Goal: Feedback & Contribution: Contribute content

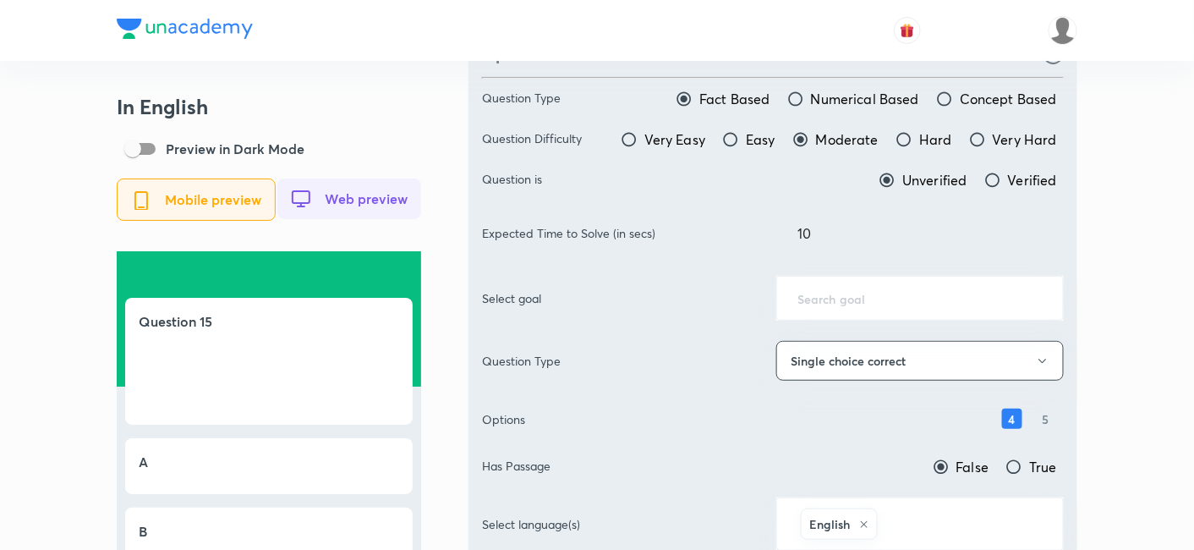
scroll to position [188, 0]
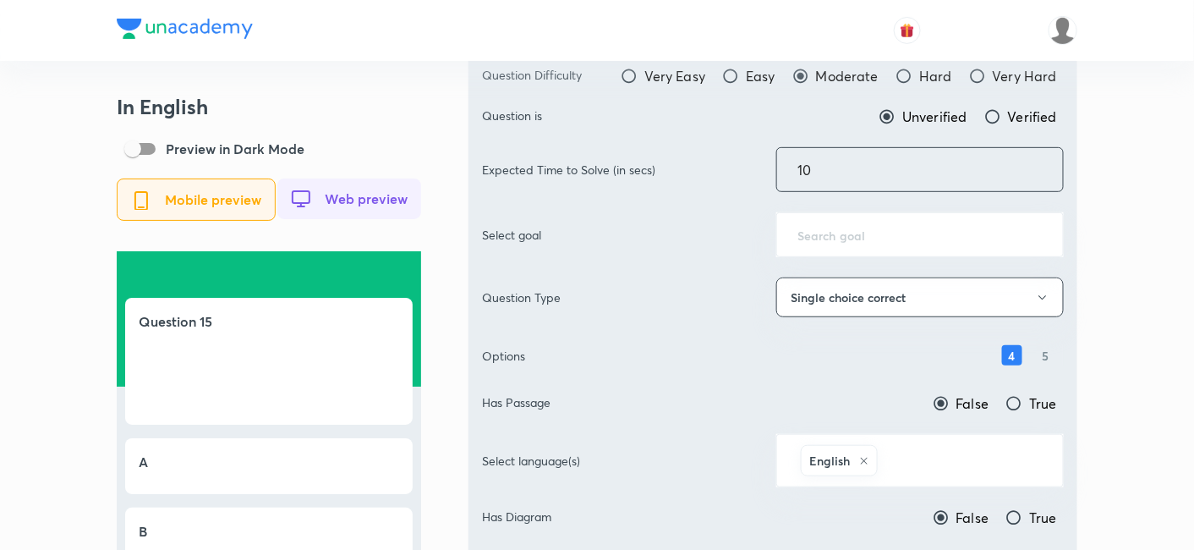
drag, startPoint x: 874, startPoint y: 169, endPoint x: 566, endPoint y: 167, distance: 307.7
click at [566, 167] on div "Expected Time to Solve (in secs) 10 ​" at bounding box center [773, 169] width 582 height 45
type input "70"
drag, startPoint x: 1108, startPoint y: 184, endPoint x: 938, endPoint y: 254, distance: 182.7
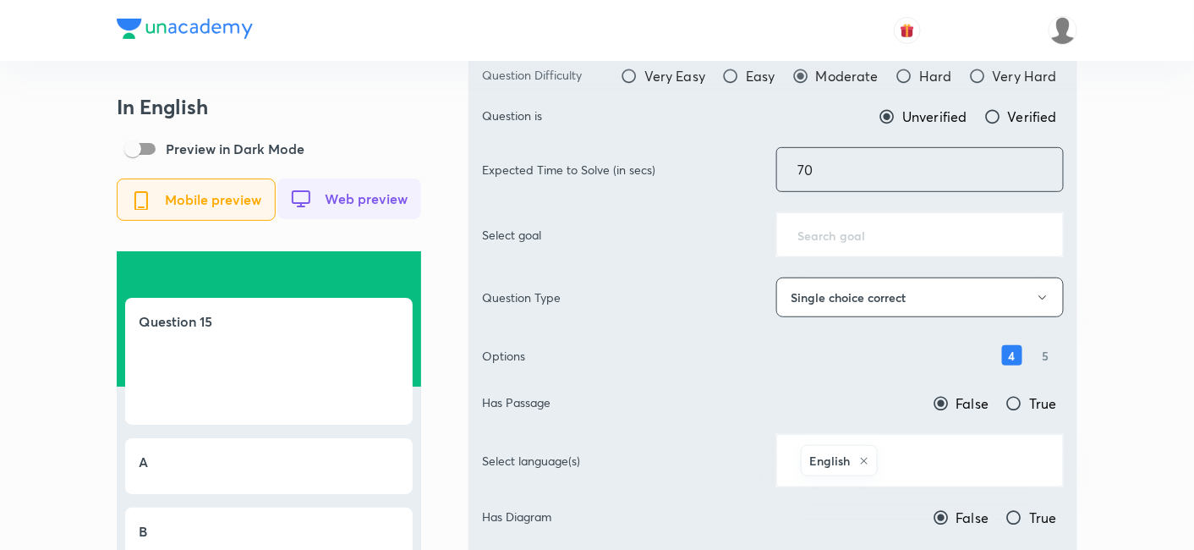
click at [926, 227] on input "text" at bounding box center [919, 235] width 245 height 16
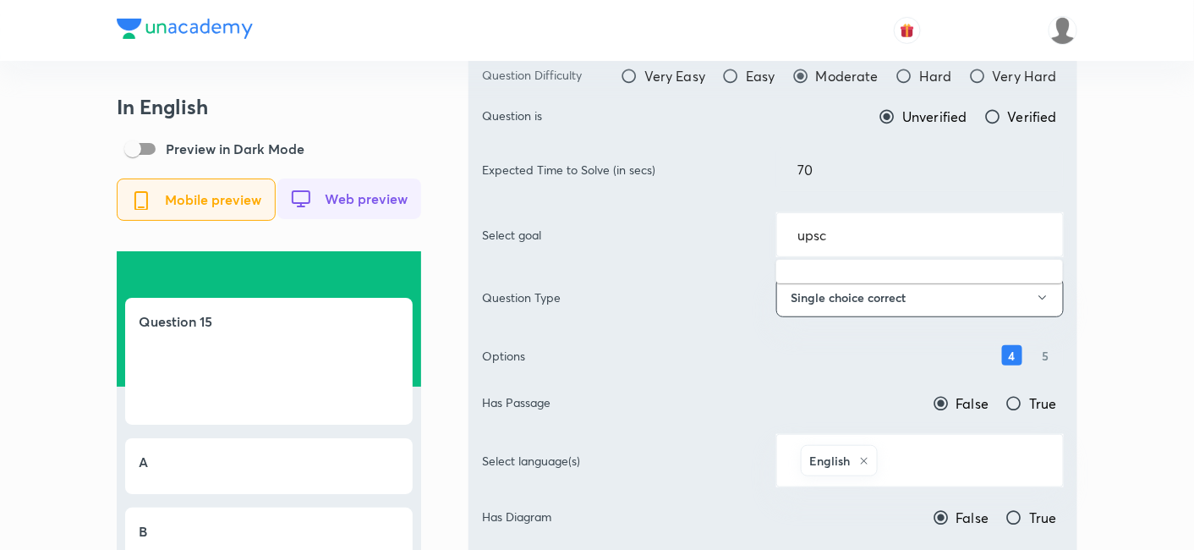
click at [926, 227] on input "upsc" at bounding box center [919, 235] width 245 height 16
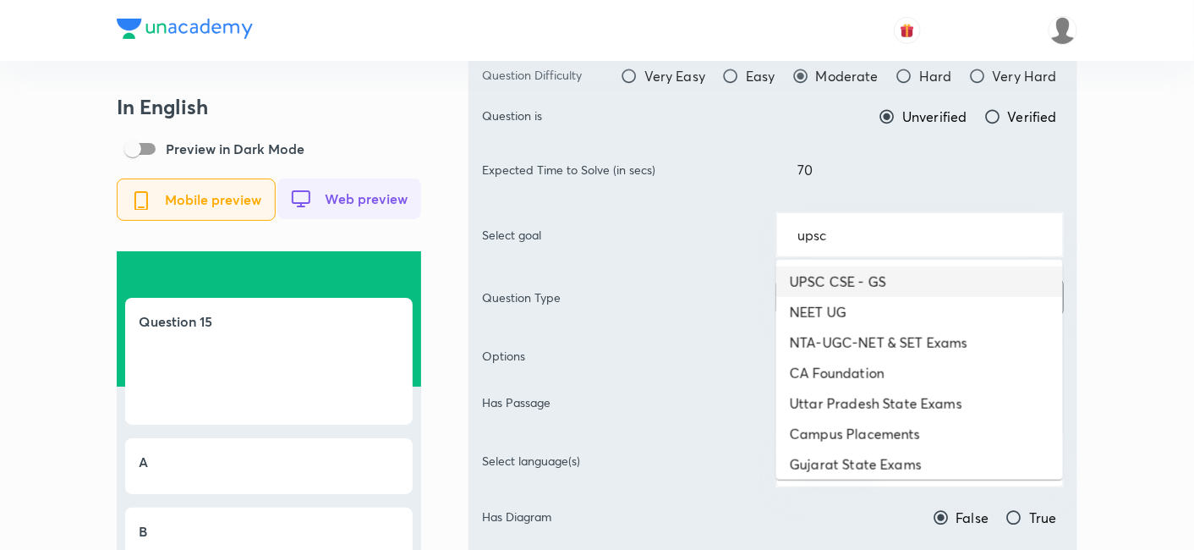
click at [899, 271] on li "UPSC CSE - GS" at bounding box center [919, 281] width 287 height 30
type input "UPSC CSE - GS"
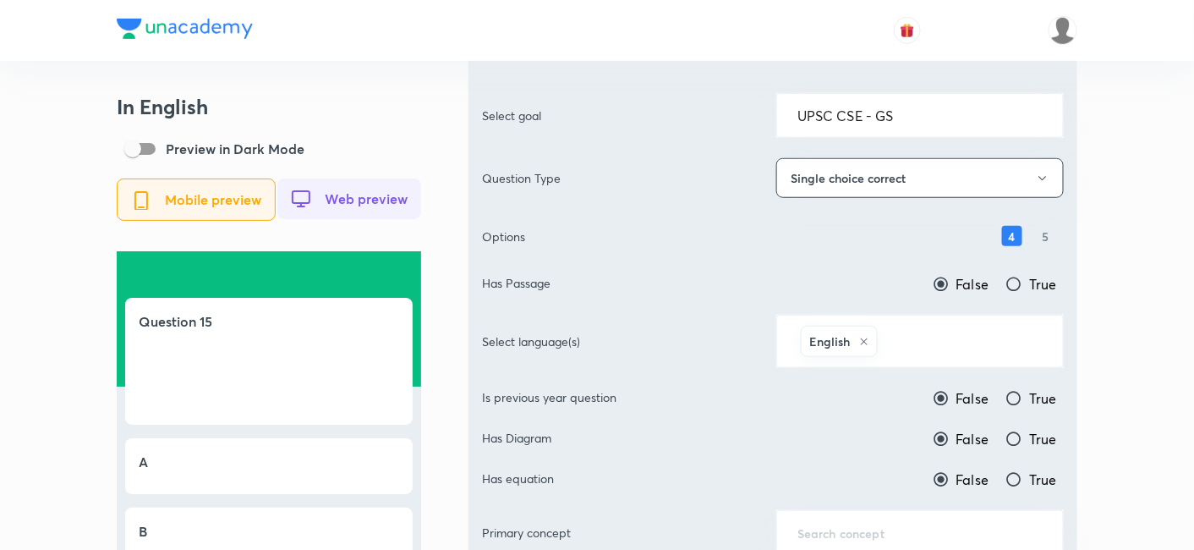
scroll to position [375, 0]
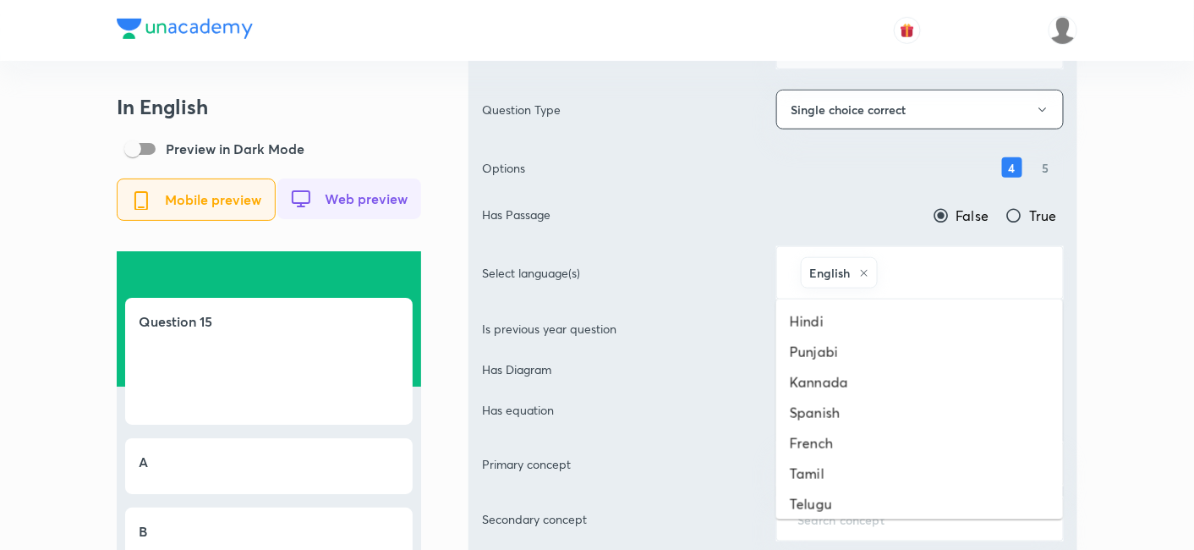
click at [949, 273] on input "text" at bounding box center [961, 272] width 161 height 31
click at [872, 310] on li "Hindi" at bounding box center [919, 321] width 287 height 30
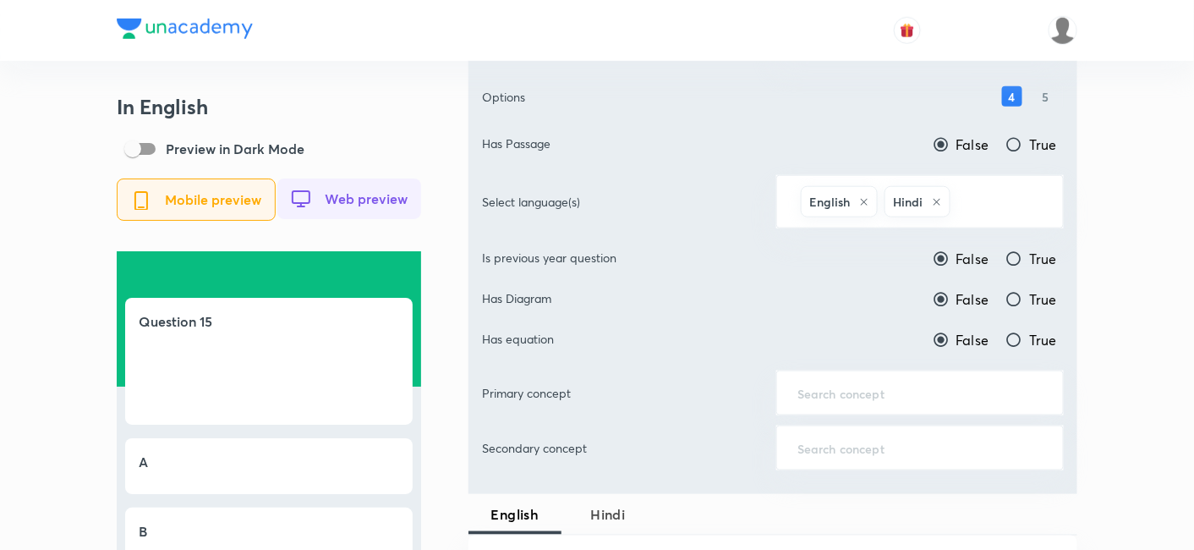
scroll to position [469, 0]
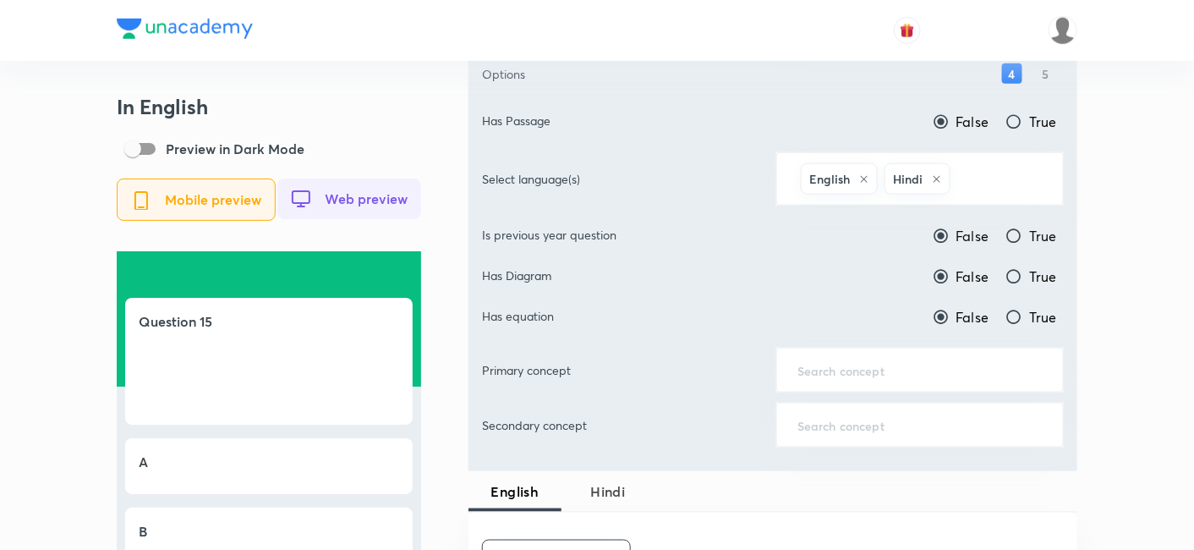
click at [1034, 226] on span "True" at bounding box center [1043, 236] width 28 height 20
click at [1022, 227] on input "True" at bounding box center [1013, 235] width 17 height 17
radio input "true"
radio input "false"
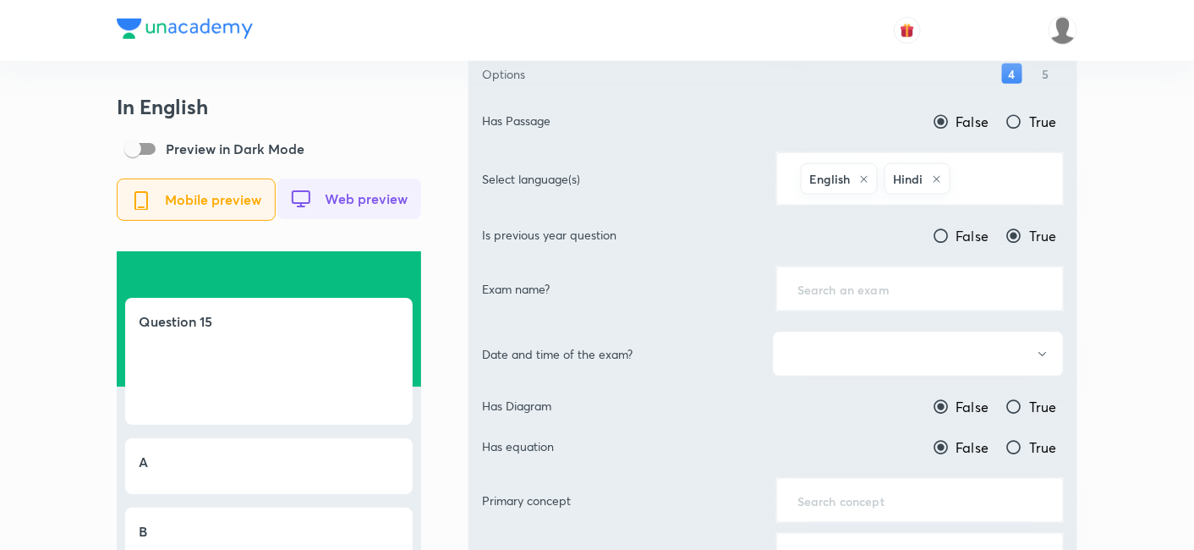
click at [934, 271] on div "​" at bounding box center [919, 288] width 287 height 45
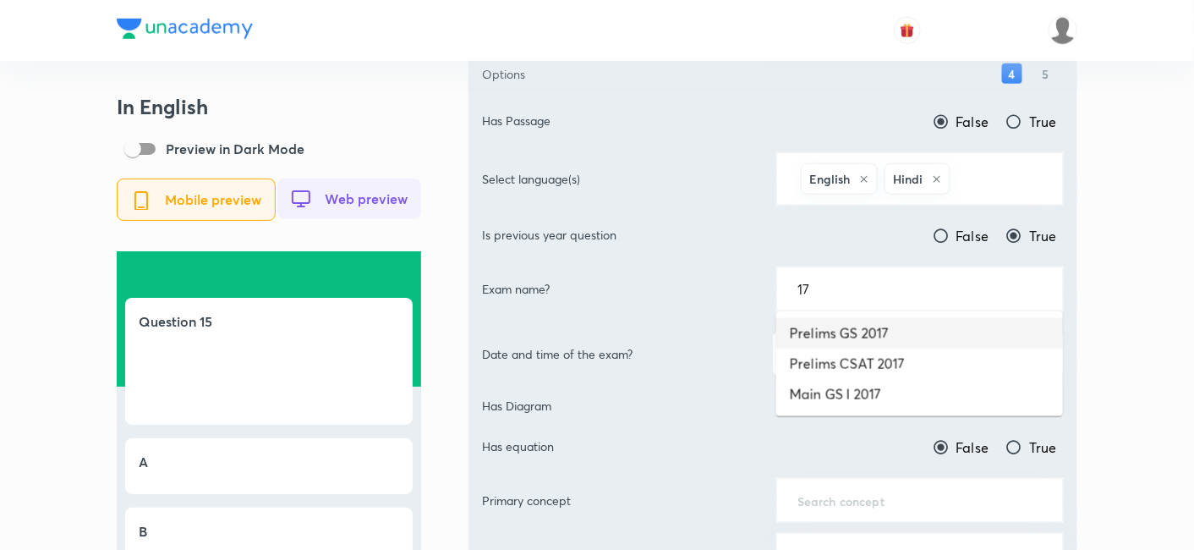
click at [901, 325] on li "Prelims GS 2017" at bounding box center [919, 333] width 287 height 30
type input "Prelims GS 2017"
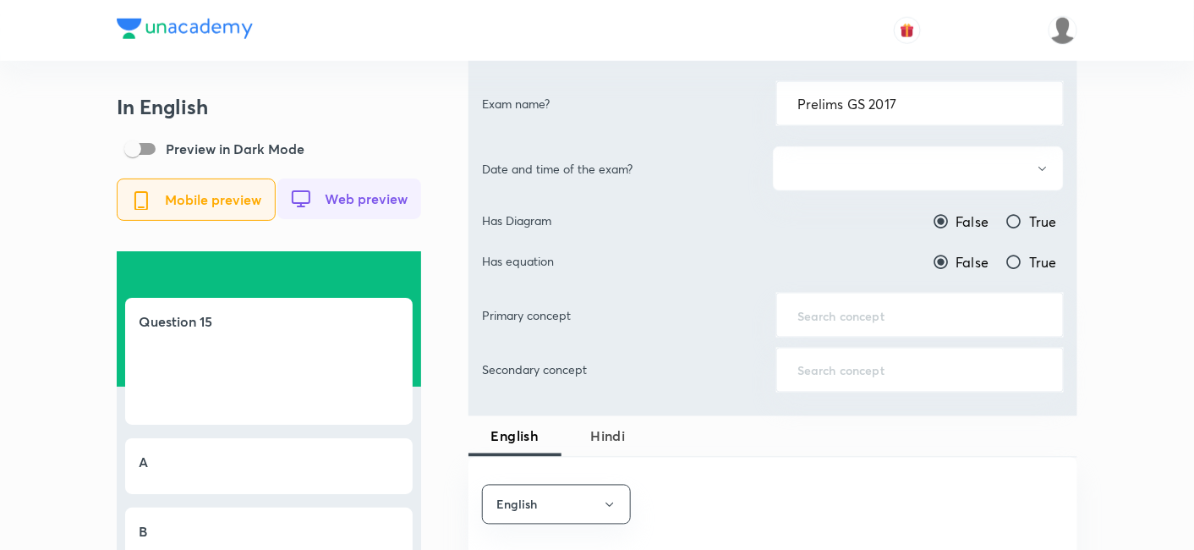
scroll to position [657, 0]
click at [943, 171] on button "button" at bounding box center [918, 166] width 291 height 45
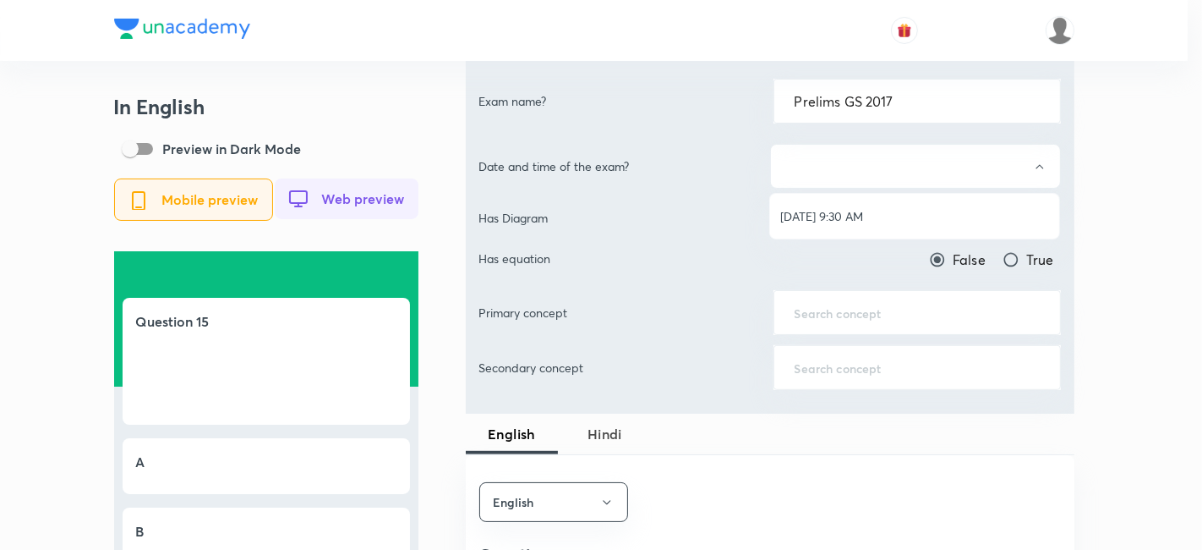
click at [903, 203] on li "Jun 18, 2017, 9:30 AM" at bounding box center [914, 215] width 289 height 31
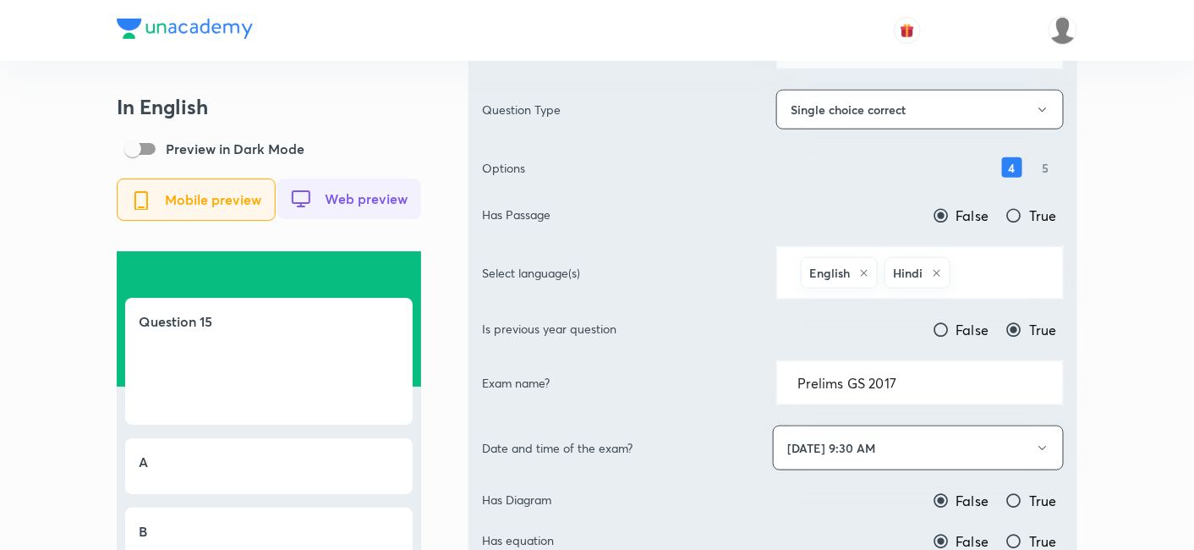
scroll to position [0, 0]
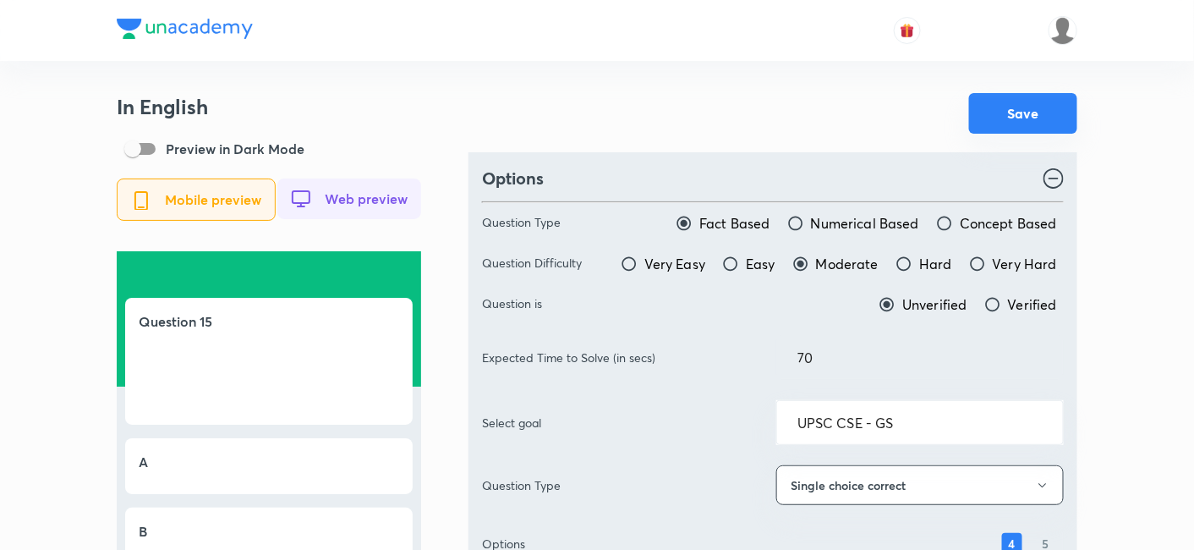
click at [1030, 122] on button "Save" at bounding box center [1023, 113] width 108 height 41
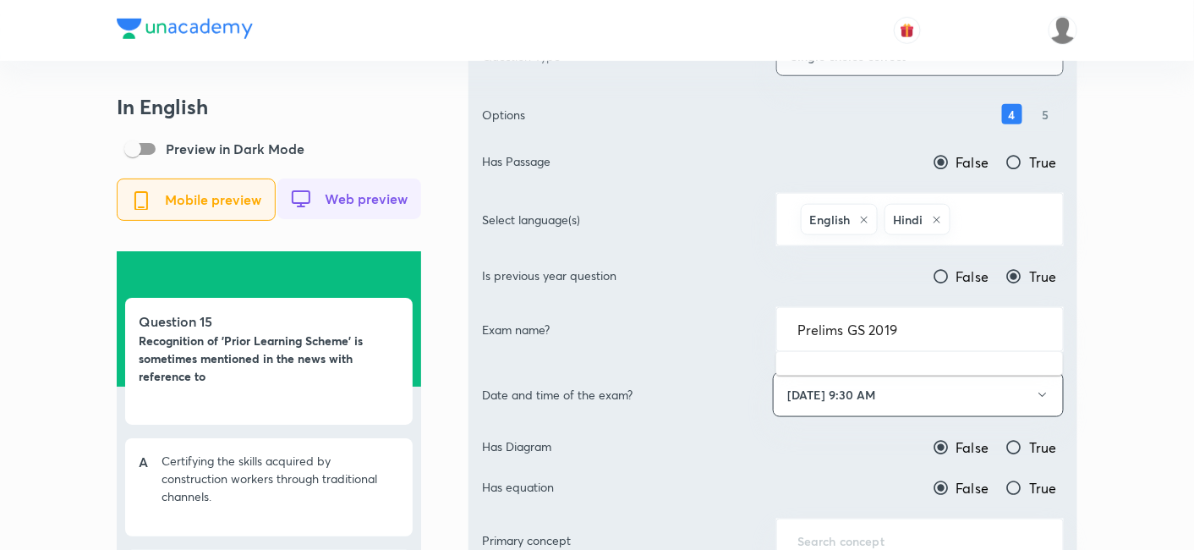
drag, startPoint x: 939, startPoint y: 325, endPoint x: 758, endPoint y: 314, distance: 181.3
click at [758, 314] on div "Exam name? Prelims GS 2019 ​" at bounding box center [773, 329] width 582 height 45
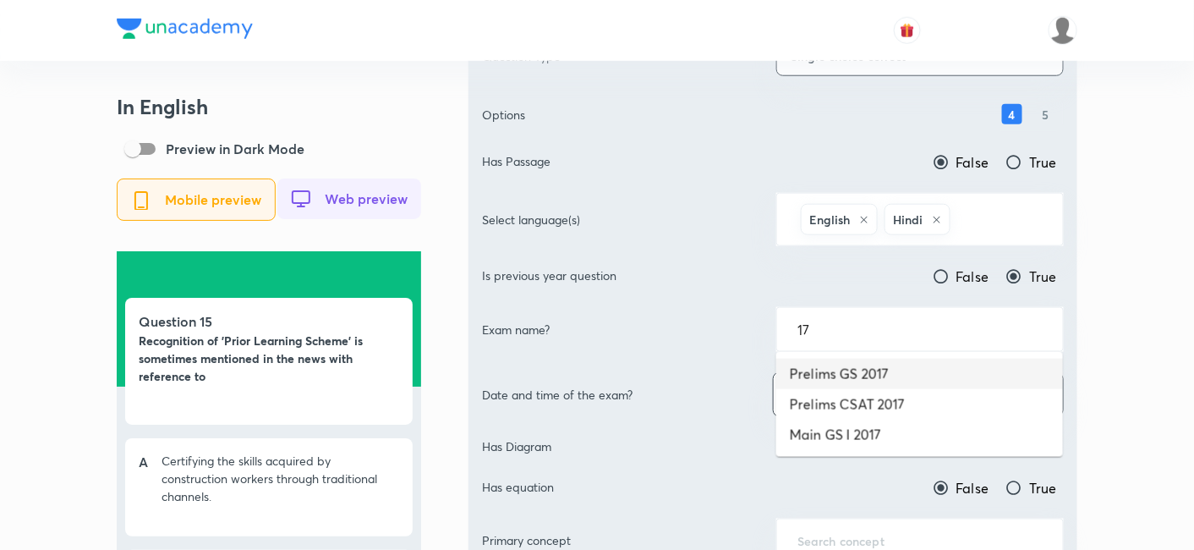
click at [880, 374] on li "Prelims GS 2017" at bounding box center [919, 373] width 287 height 30
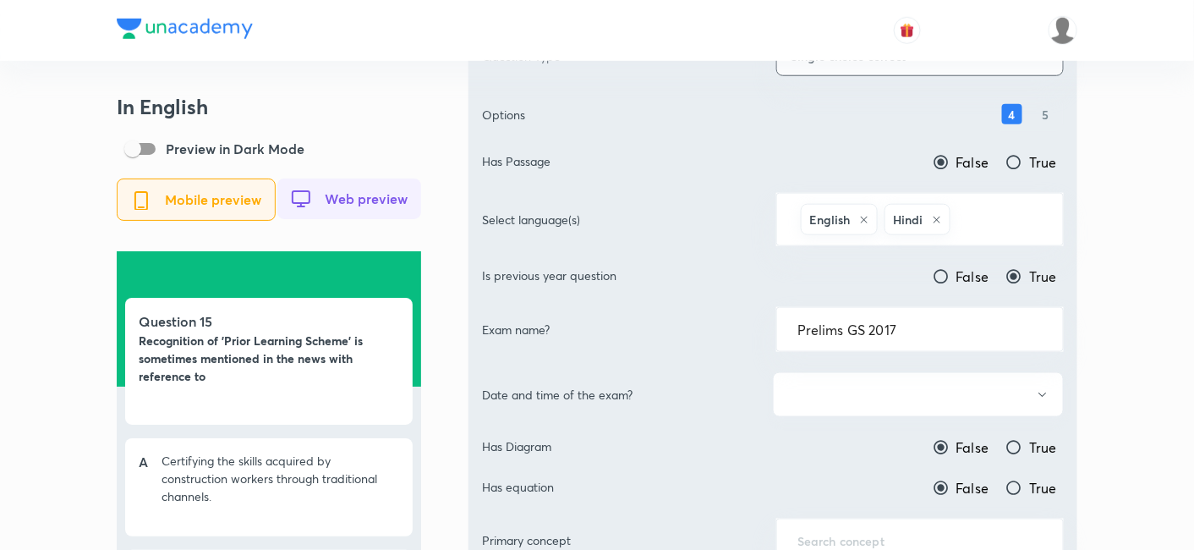
click at [895, 390] on button "button" at bounding box center [918, 394] width 291 height 45
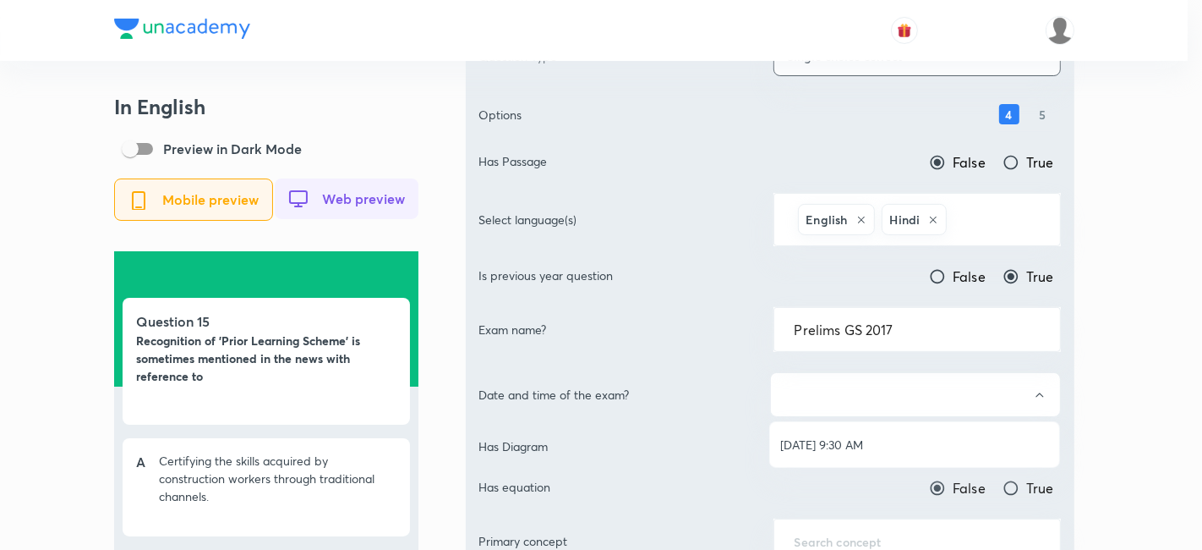
click at [851, 434] on li "[DATE] 9:30 AM" at bounding box center [914, 444] width 289 height 31
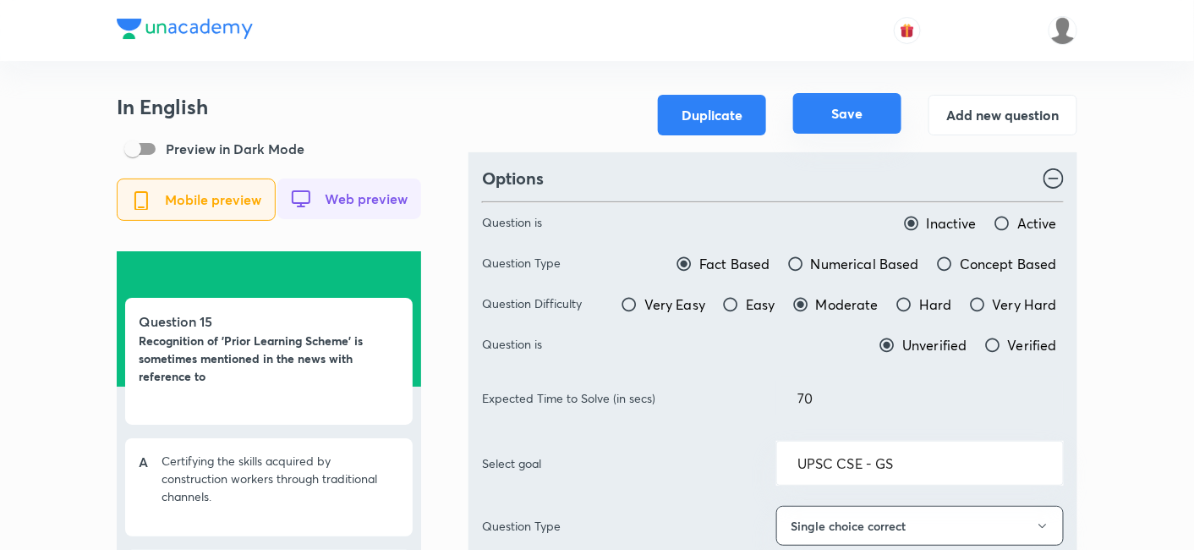
click at [850, 111] on button "Save" at bounding box center [847, 113] width 108 height 41
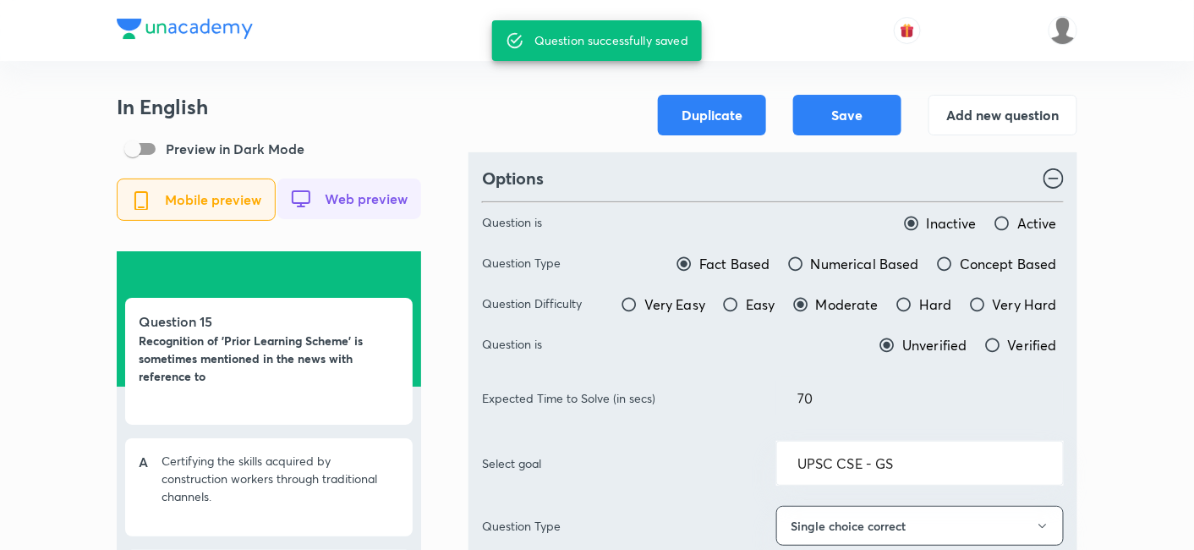
type input "Prelims GS 2019"
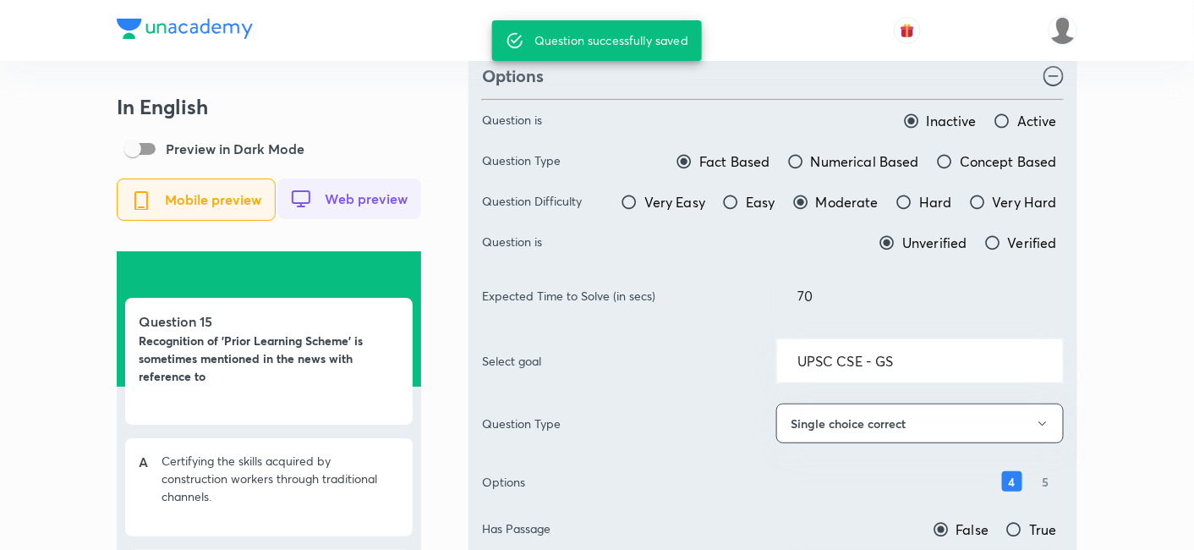
scroll to position [94, 0]
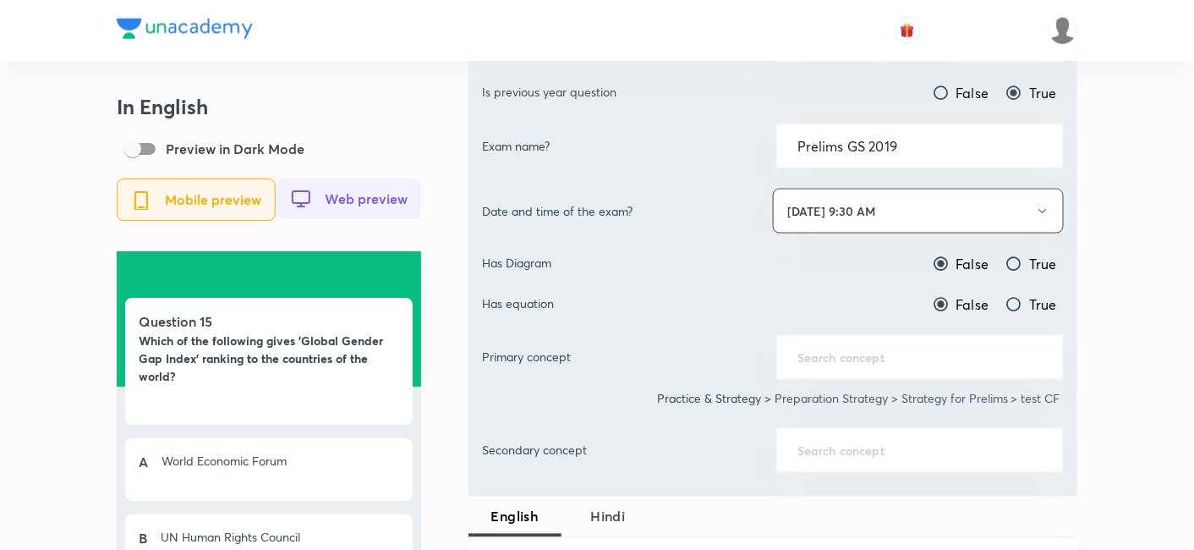
scroll to position [657, 0]
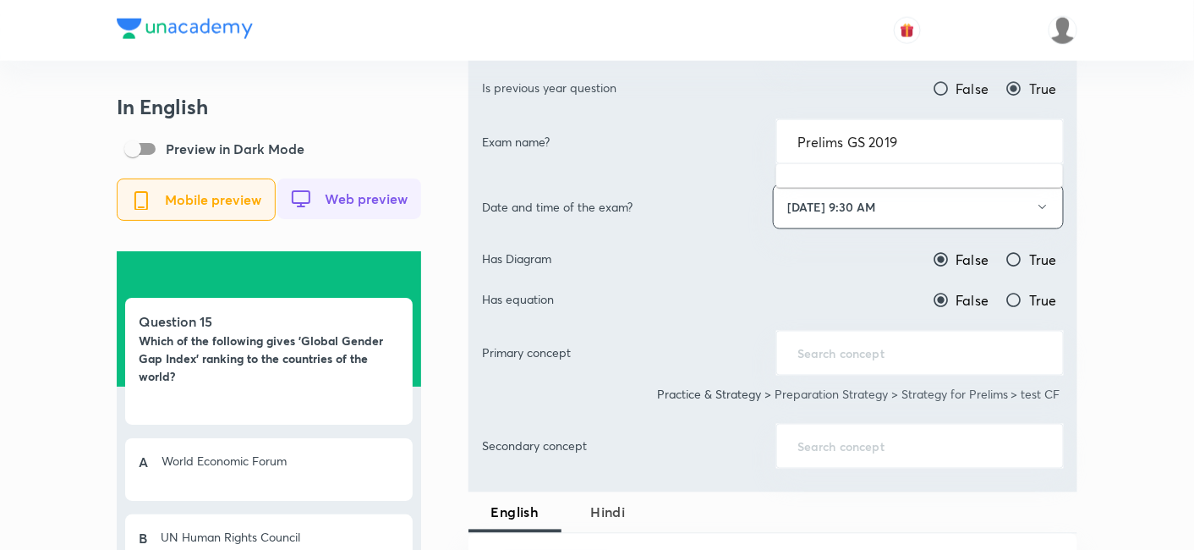
drag, startPoint x: 922, startPoint y: 143, endPoint x: 697, endPoint y: 133, distance: 226.0
click at [697, 133] on div "Exam name? Prelims GS 2019 ​" at bounding box center [773, 141] width 582 height 45
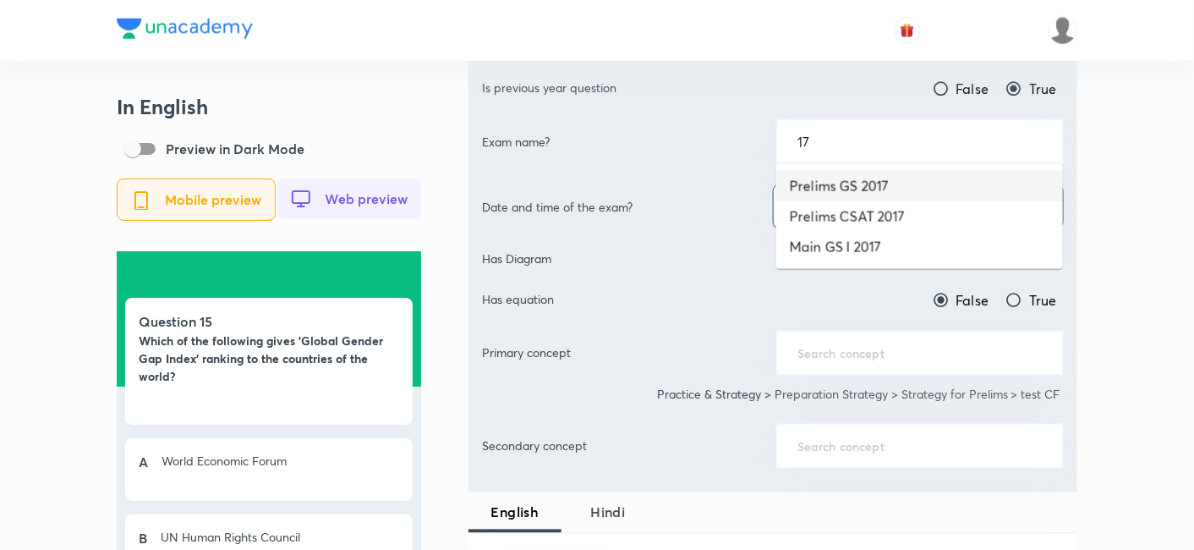
click at [901, 189] on li "Prelims GS 2017" at bounding box center [919, 186] width 287 height 30
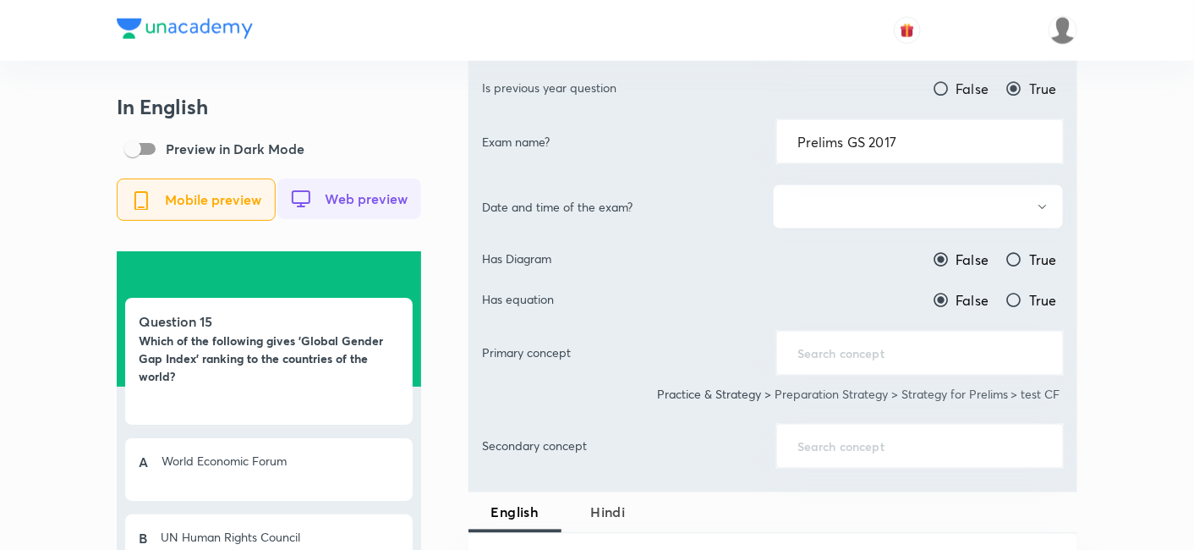
click at [899, 211] on button "button" at bounding box center [918, 206] width 291 height 45
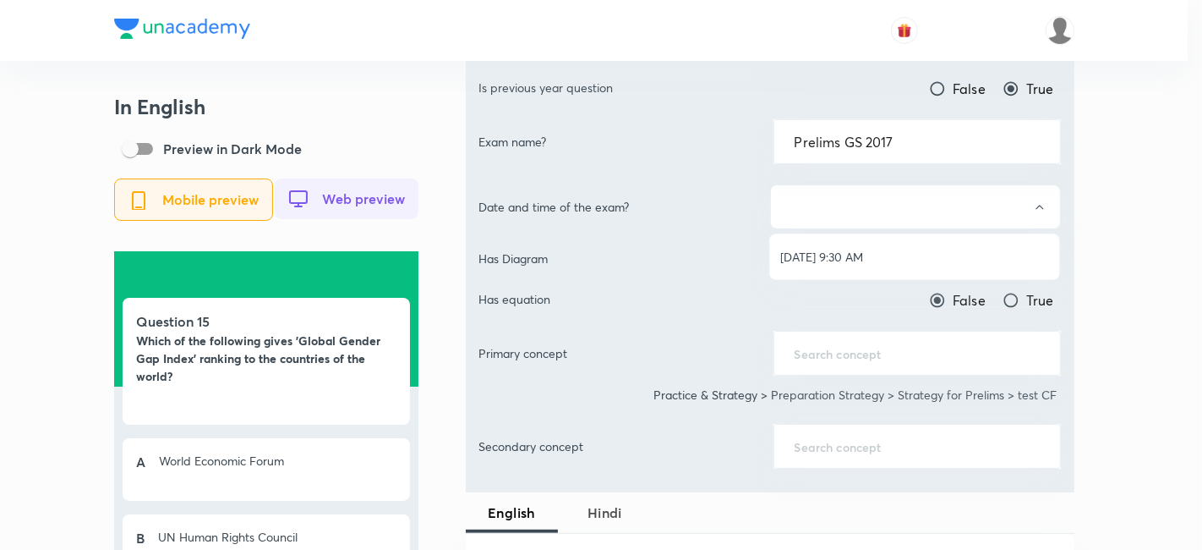
click at [858, 249] on span "[DATE] 9:30 AM" at bounding box center [914, 257] width 269 height 18
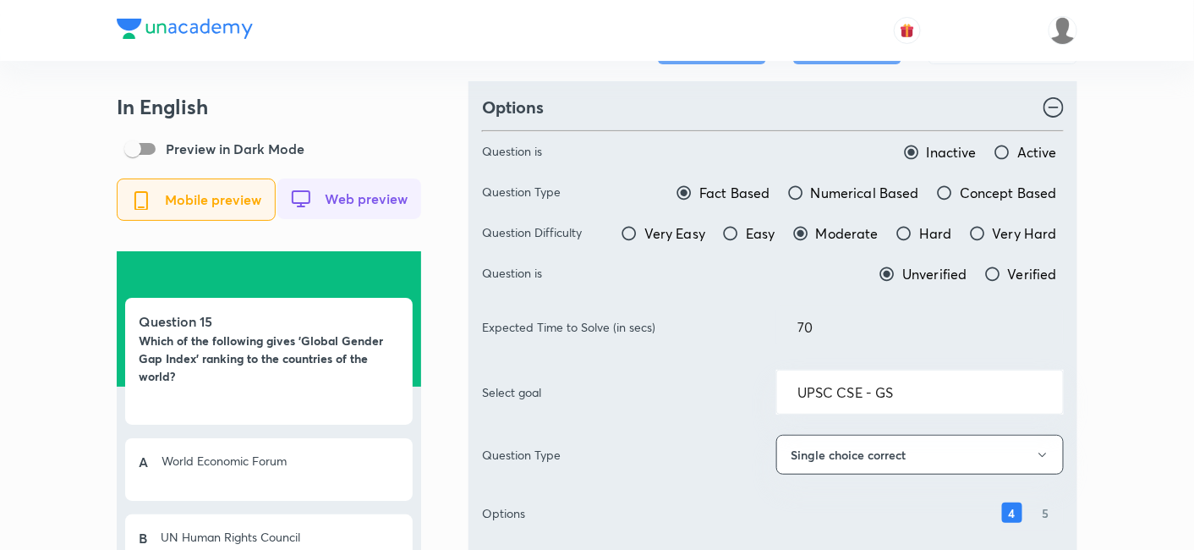
scroll to position [0, 0]
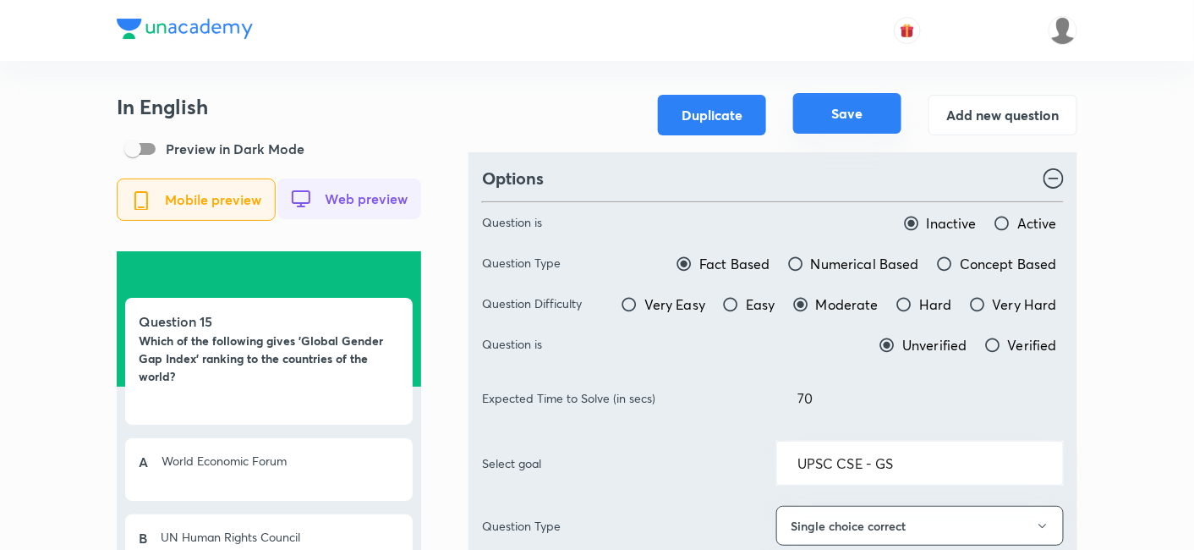
click at [851, 120] on button "Save" at bounding box center [847, 113] width 108 height 41
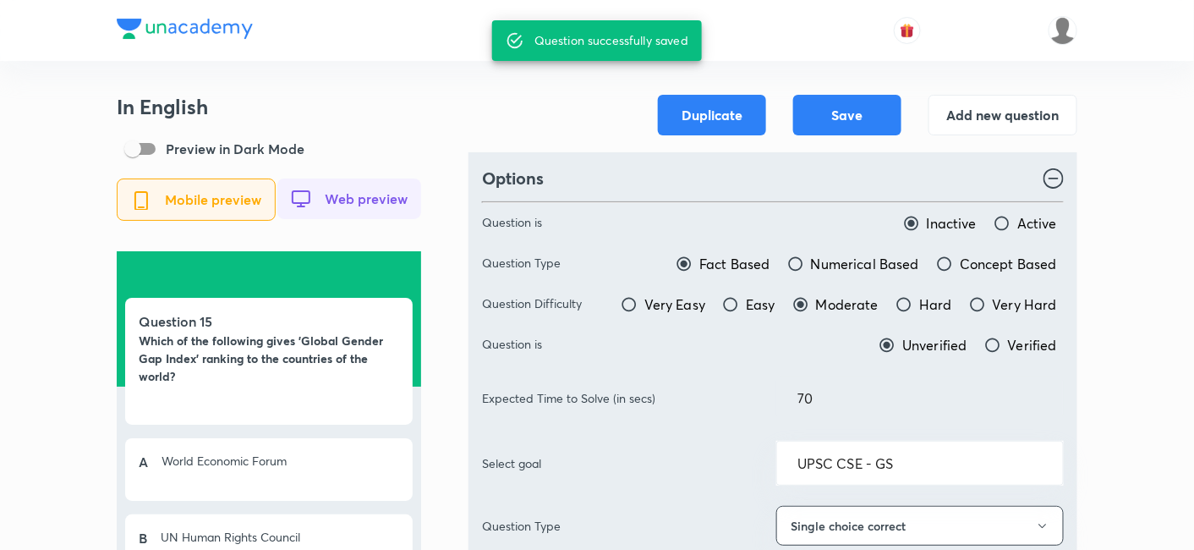
type input "Prelims GS 2019"
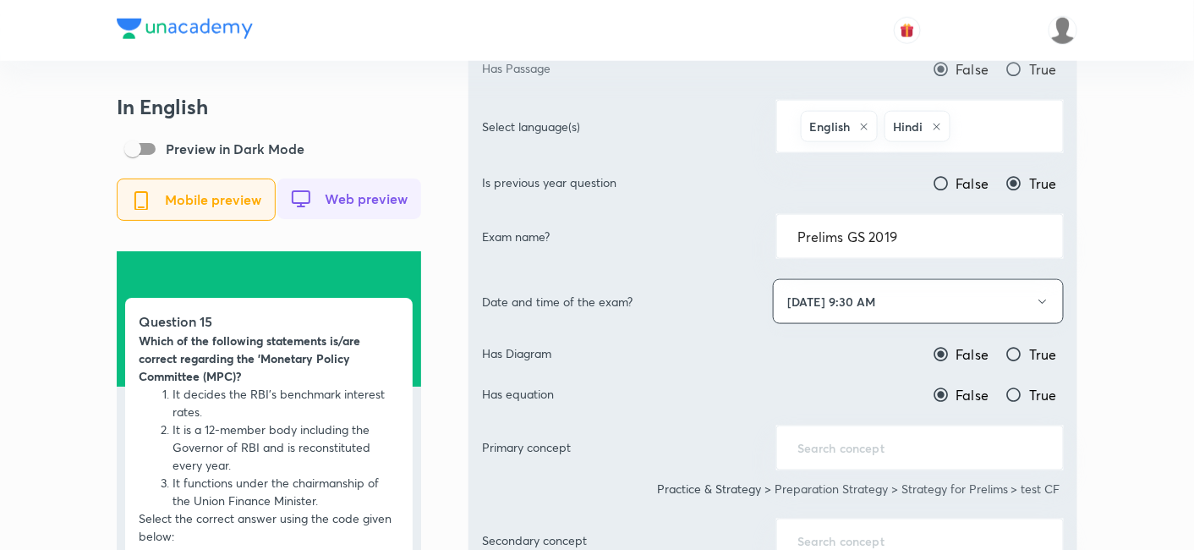
scroll to position [563, 0]
click at [922, 238] on input "Prelims GS 2019" at bounding box center [919, 235] width 245 height 16
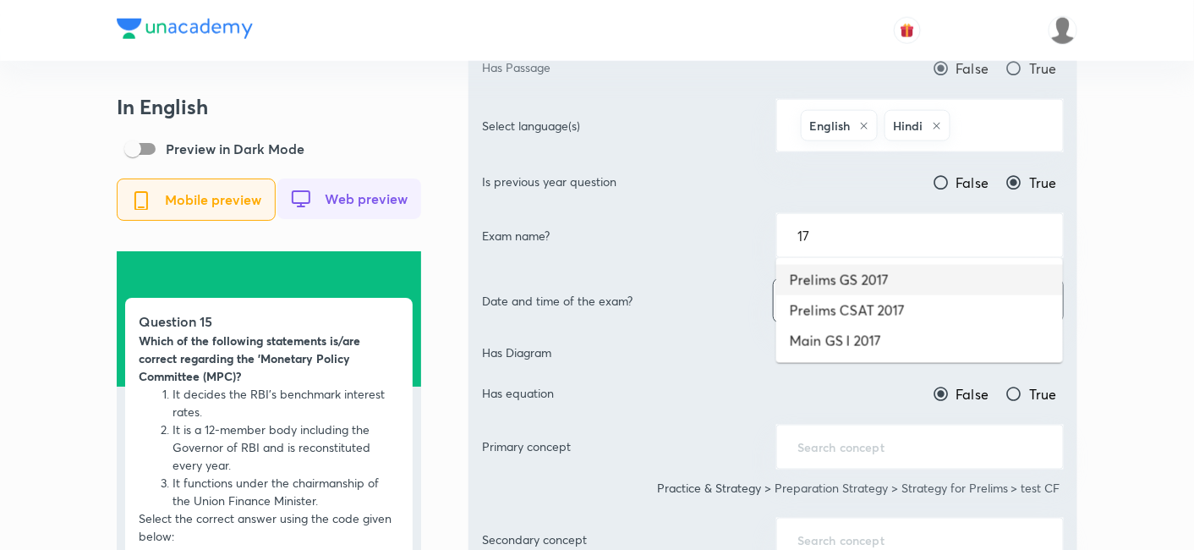
click at [871, 279] on li "Prelims GS 2017" at bounding box center [919, 280] width 287 height 30
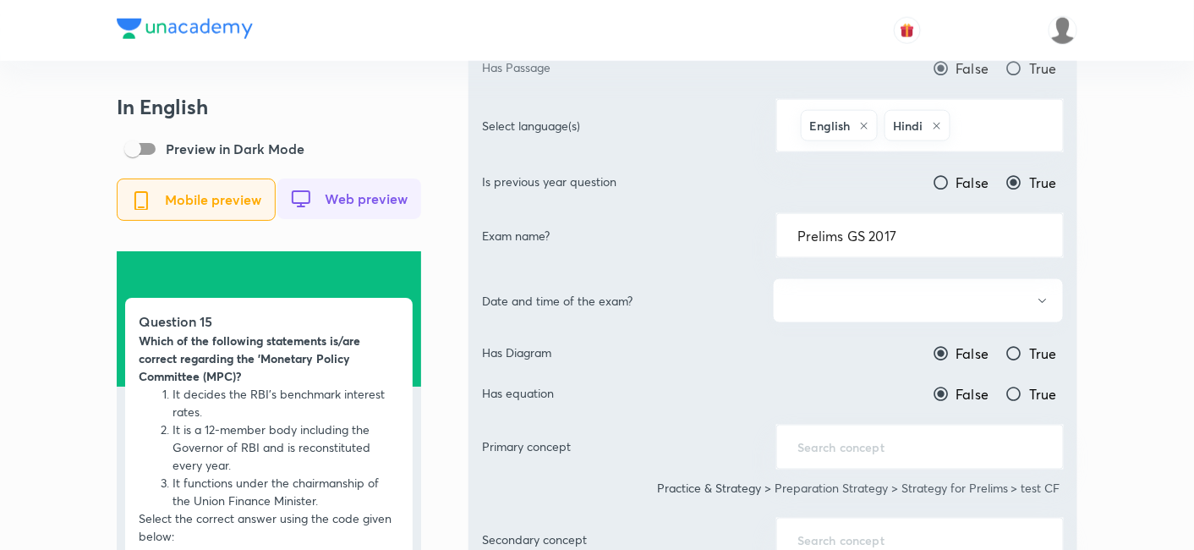
click at [894, 307] on button "button" at bounding box center [918, 300] width 291 height 45
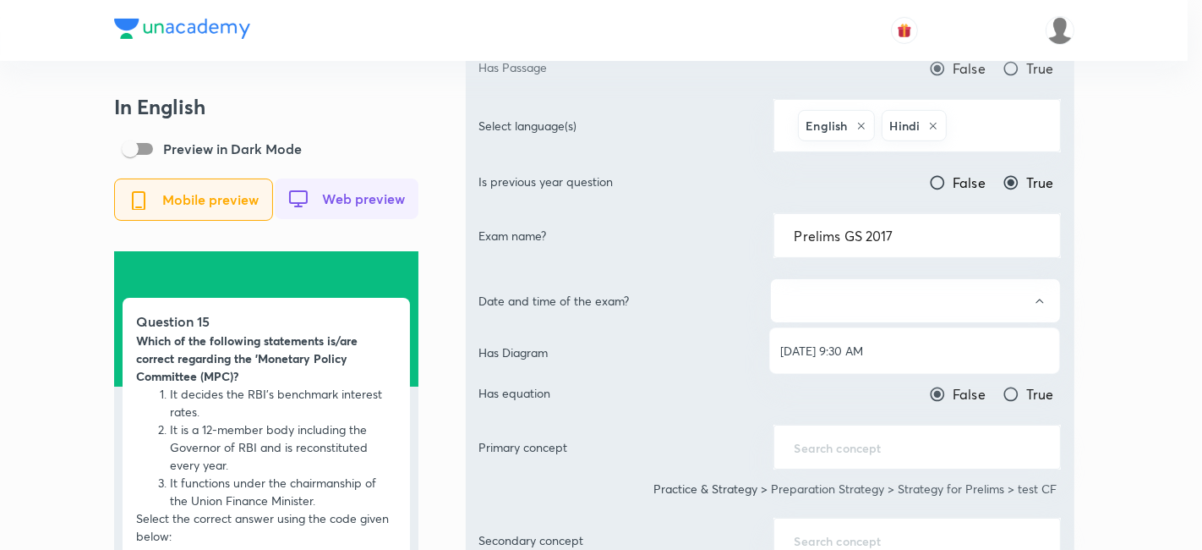
click at [854, 351] on span "[DATE] 9:30 AM" at bounding box center [914, 351] width 269 height 18
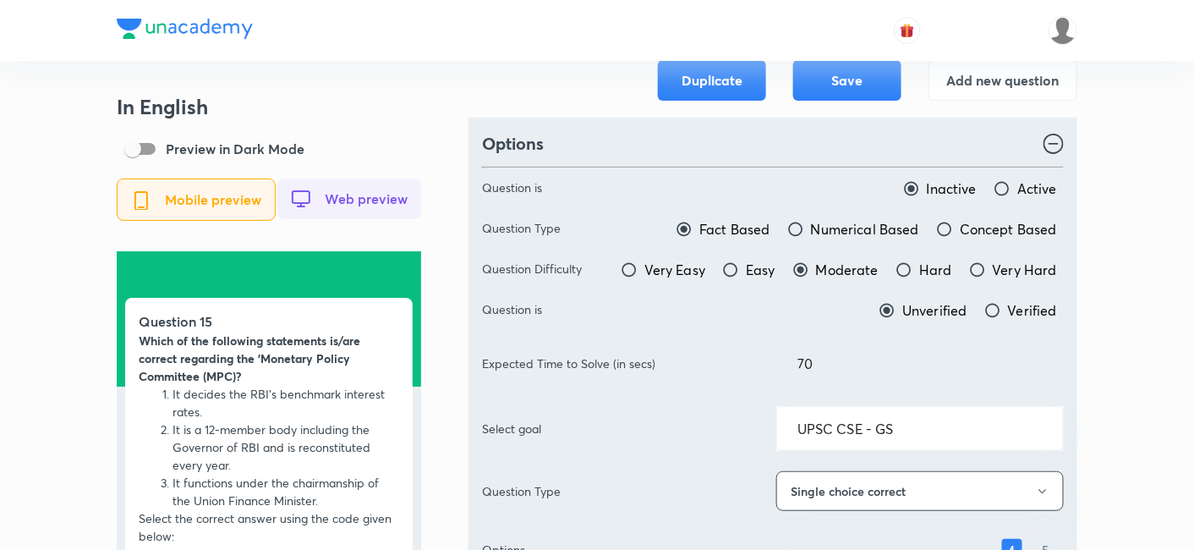
scroll to position [0, 0]
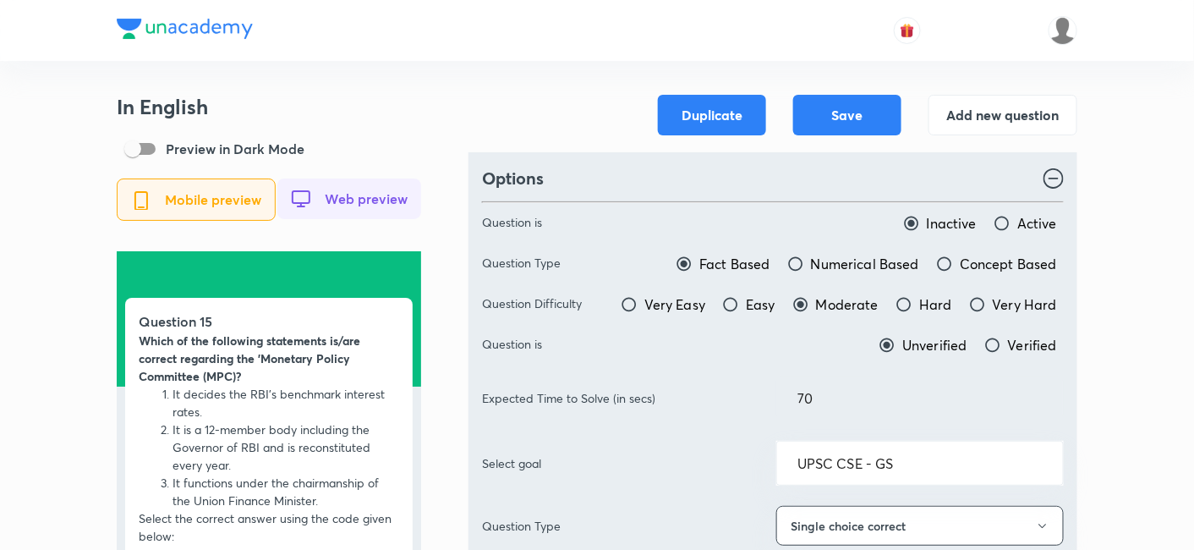
click at [867, 119] on button "Save" at bounding box center [847, 113] width 108 height 41
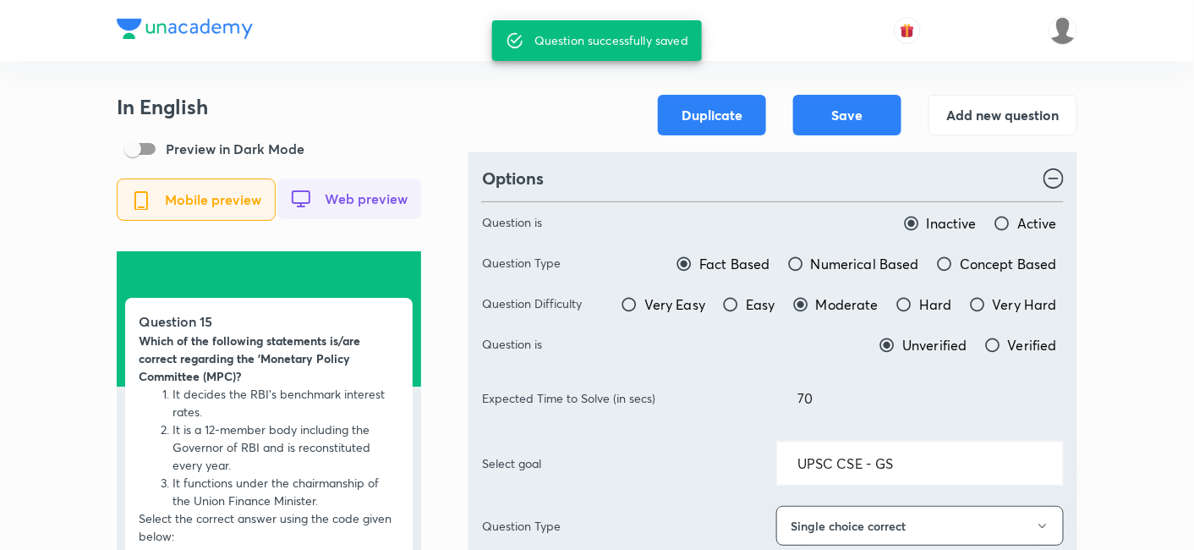
type input "Prelims GS 2019"
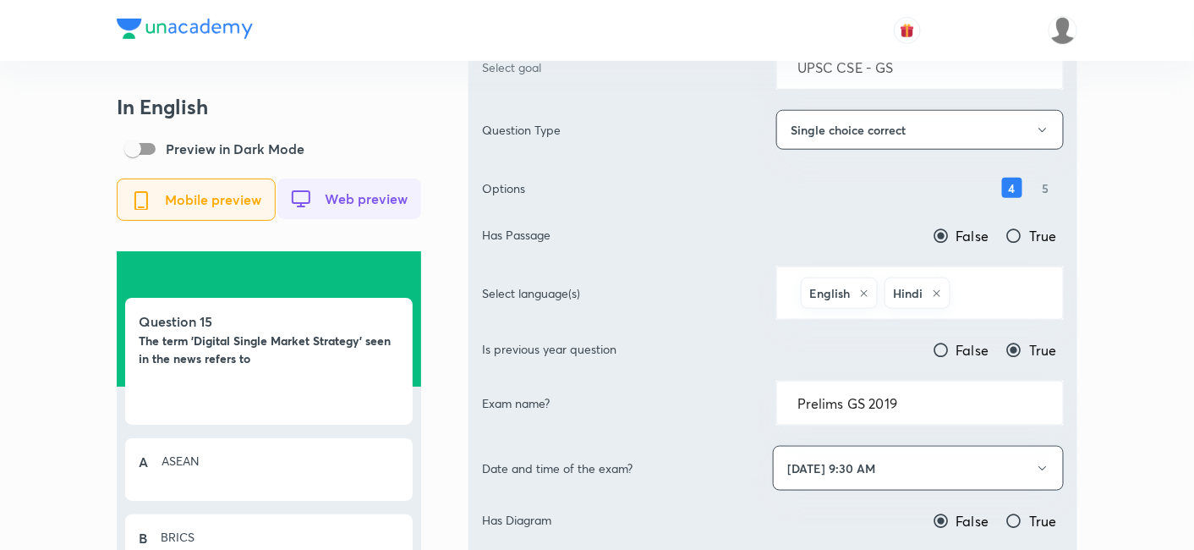
scroll to position [469, 0]
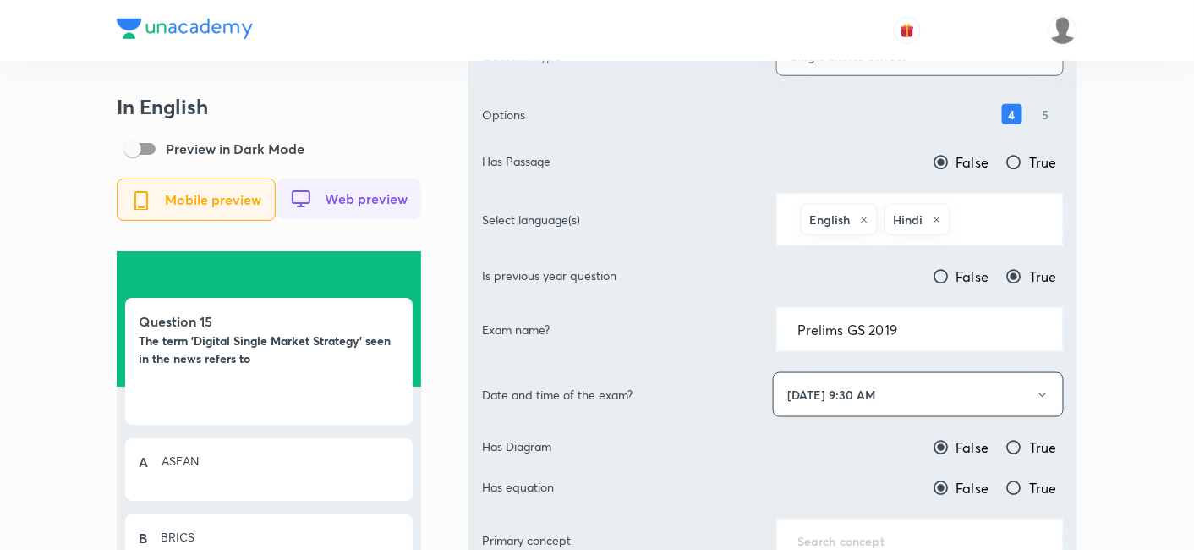
click at [941, 325] on input "Prelims GS 2019" at bounding box center [919, 329] width 245 height 16
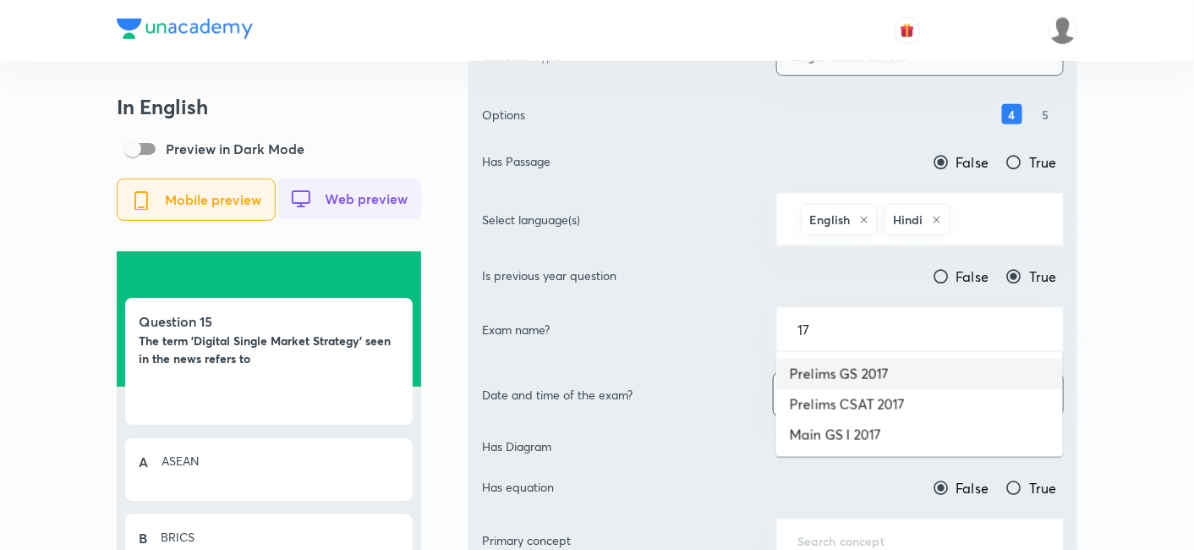
click at [874, 363] on li "Prelims GS 2017" at bounding box center [919, 373] width 287 height 30
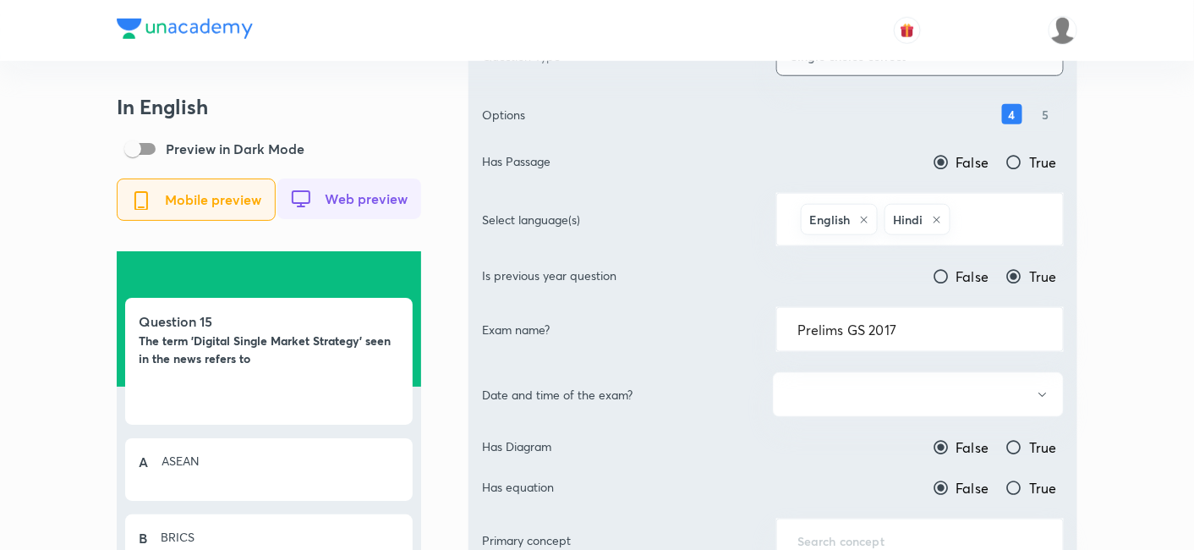
scroll to position [563, 0]
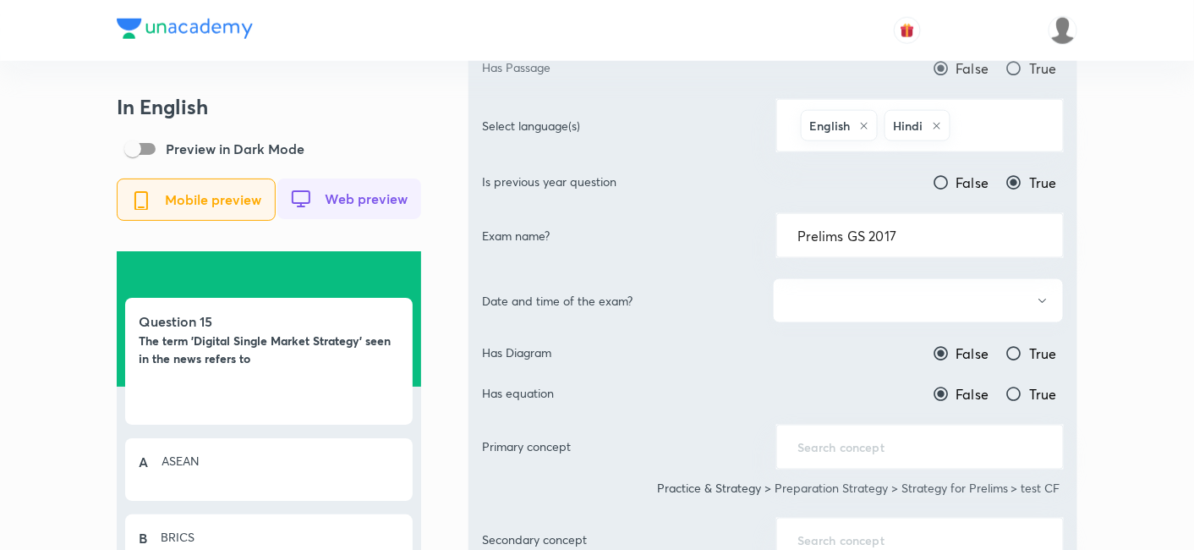
click at [892, 305] on button "button" at bounding box center [918, 300] width 291 height 45
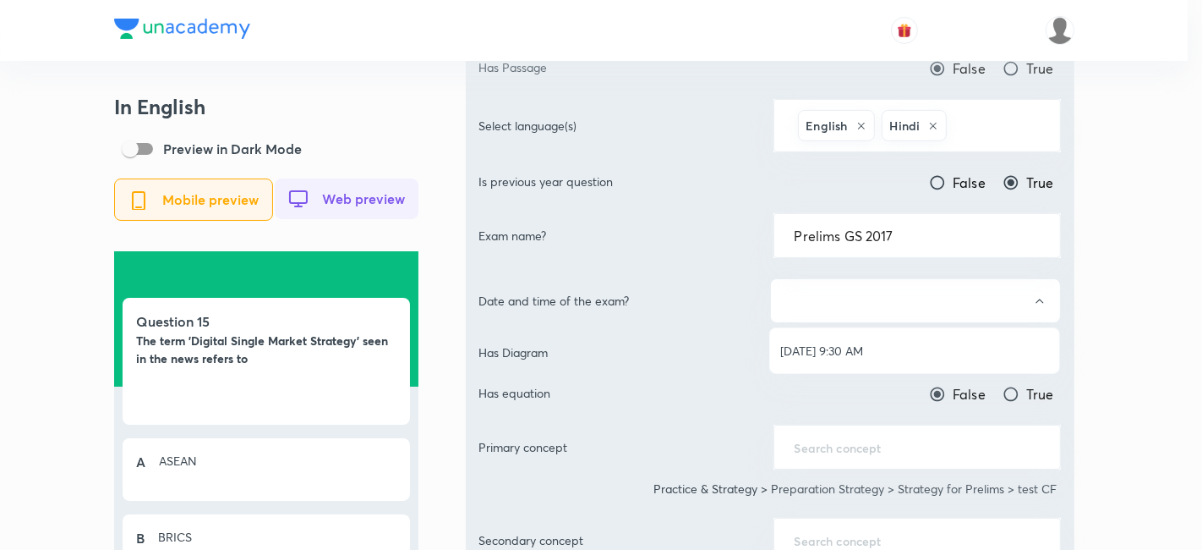
click at [840, 345] on span "Jun 18, 2017, 9:30 AM" at bounding box center [914, 351] width 269 height 18
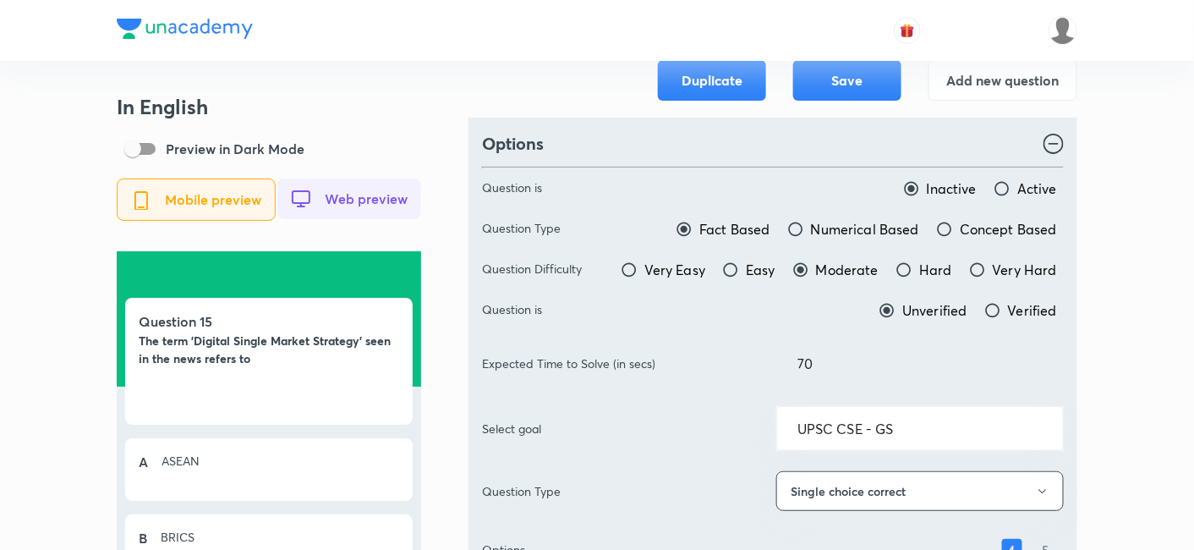
scroll to position [0, 0]
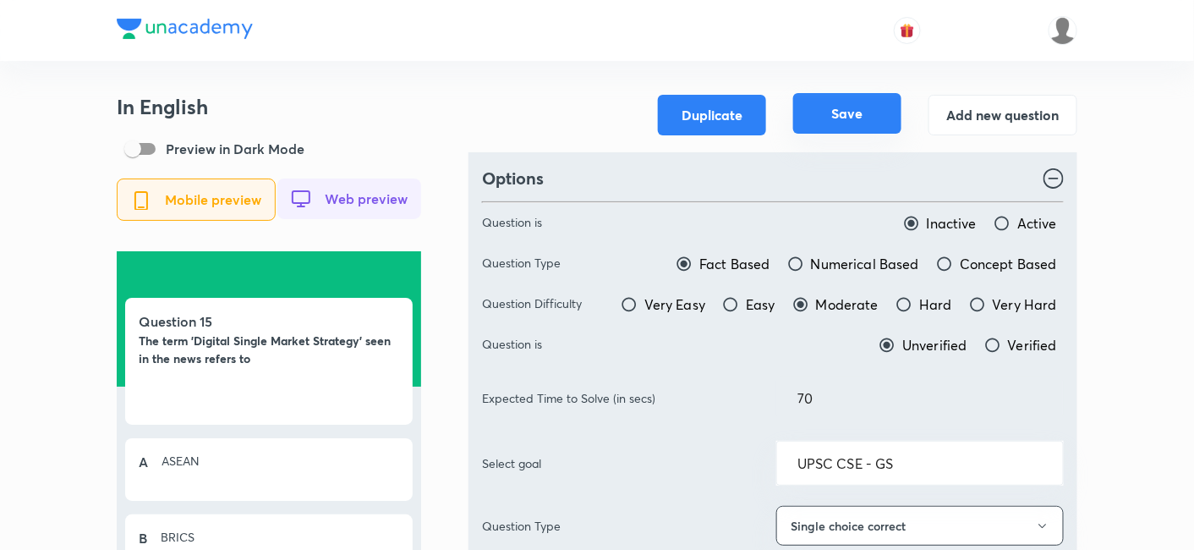
click at [828, 117] on button "Save" at bounding box center [847, 113] width 108 height 41
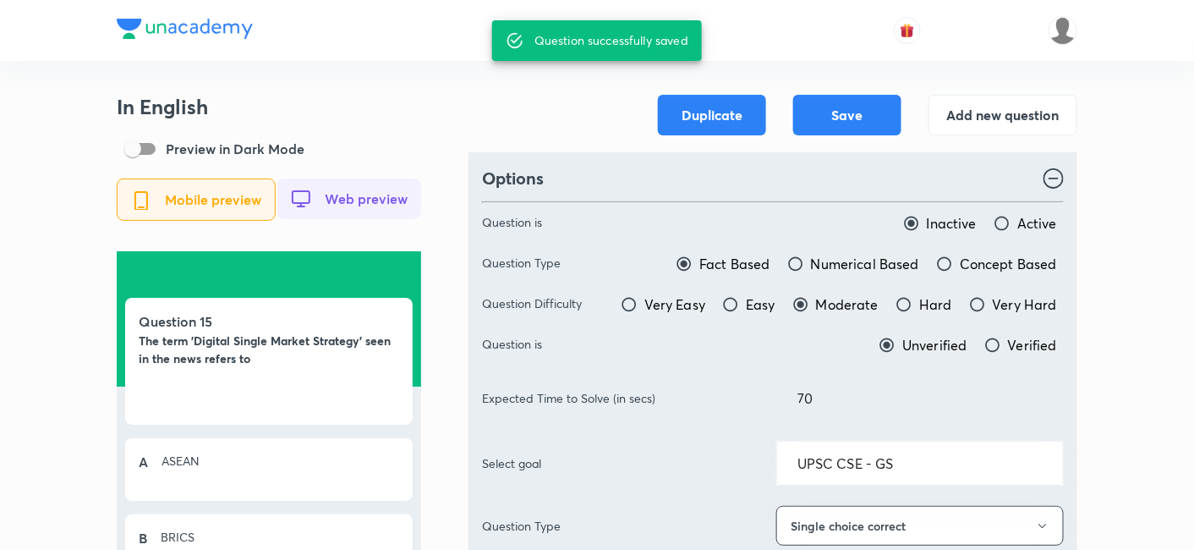
type input "Prelims GS 2019"
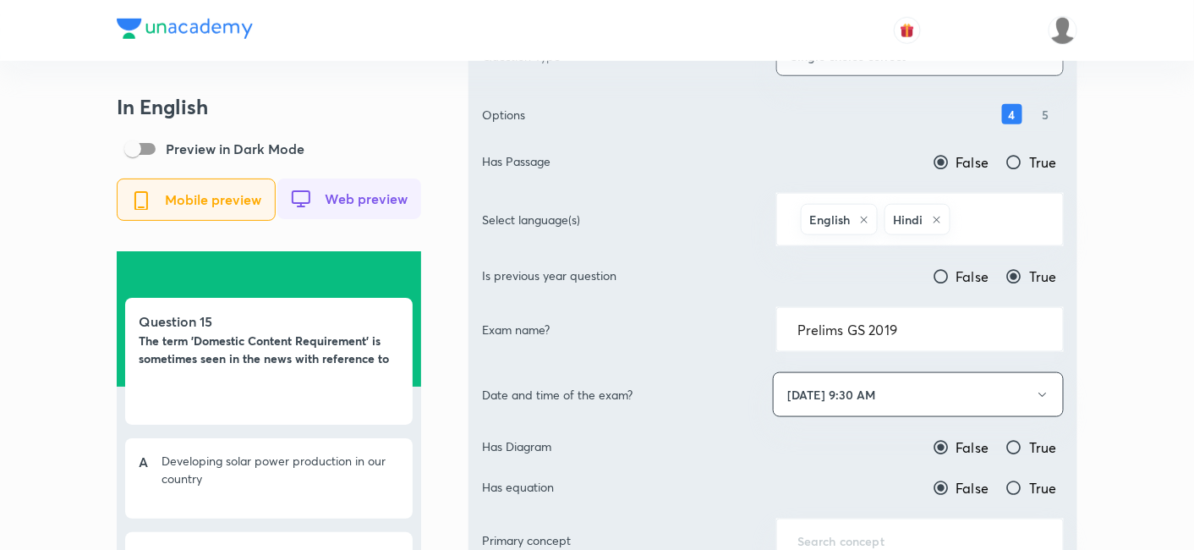
click at [917, 321] on input "Prelims GS 2019" at bounding box center [919, 329] width 245 height 16
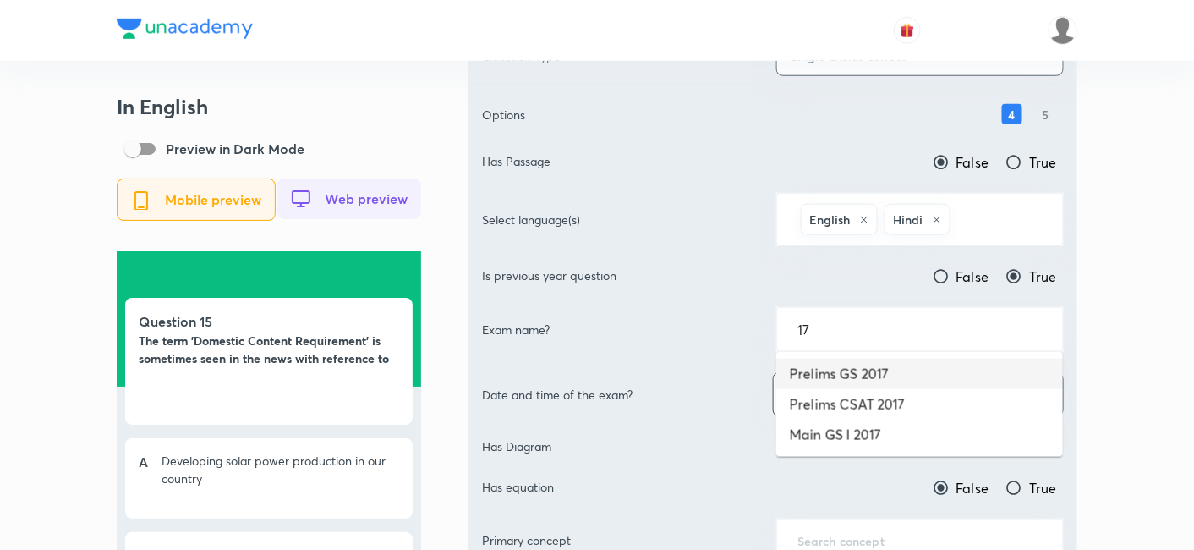
click at [896, 368] on li "Prelims GS 2017" at bounding box center [919, 373] width 287 height 30
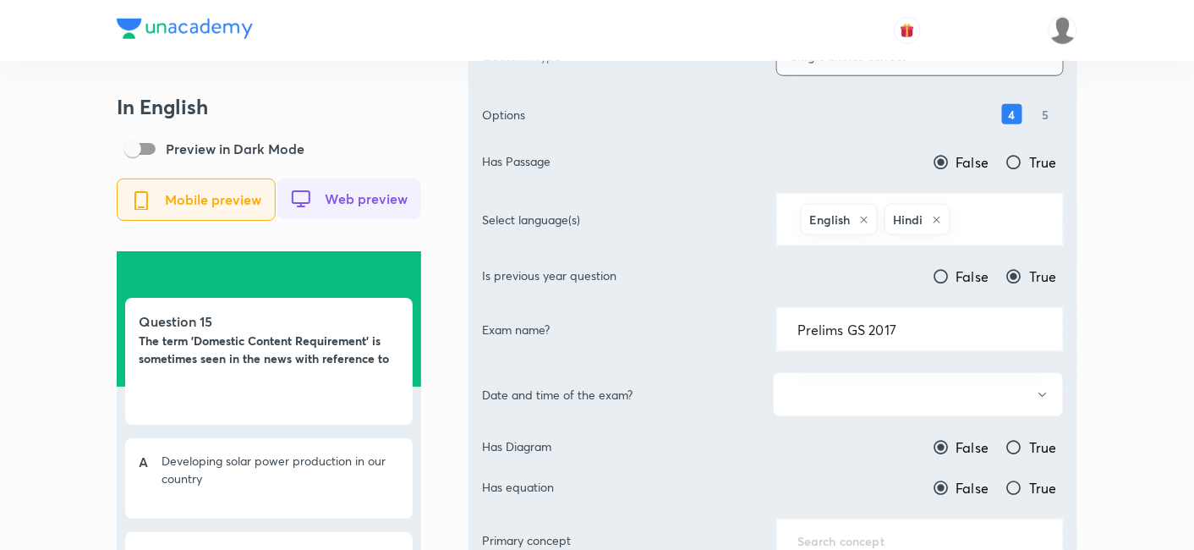
click at [892, 385] on button "button" at bounding box center [918, 394] width 291 height 45
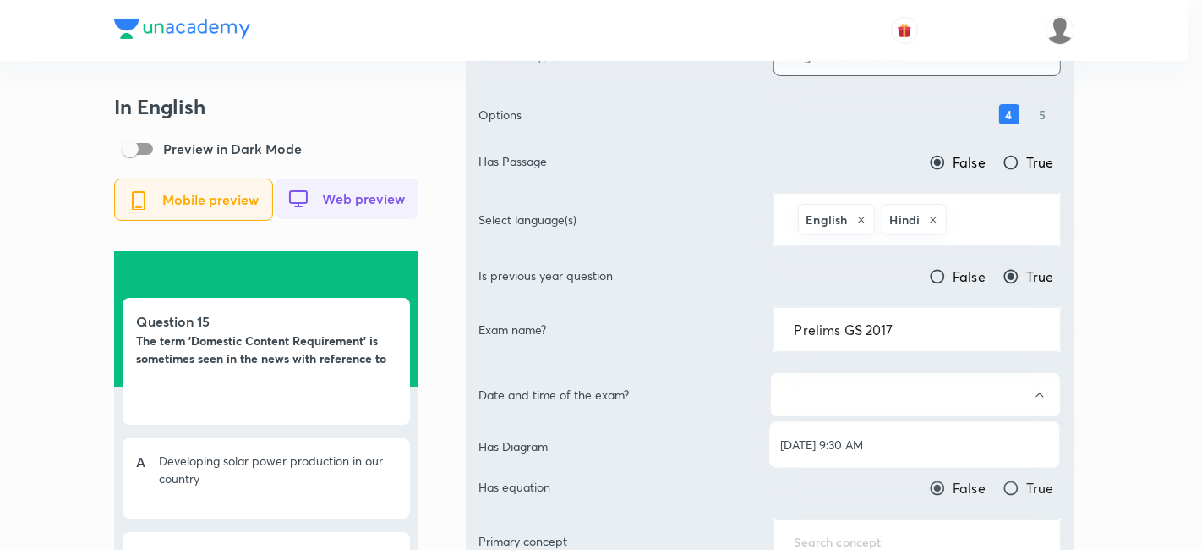
click at [845, 426] on ul "Jun 18, 2017, 9:30 AM" at bounding box center [914, 444] width 289 height 45
click at [845, 431] on li "Jun 18, 2017, 9:30 AM" at bounding box center [914, 444] width 289 height 31
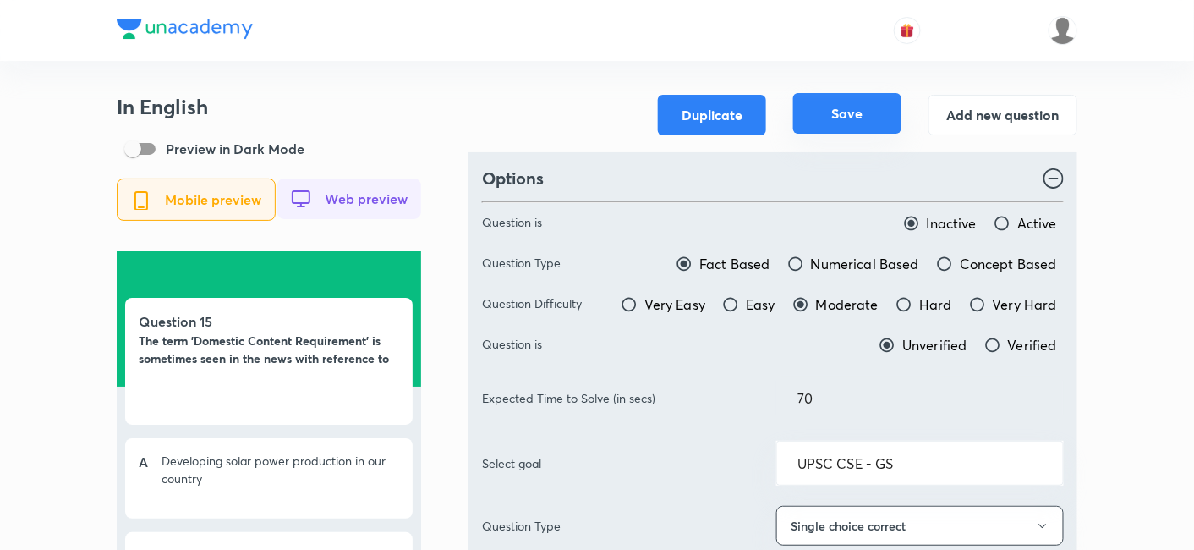
click at [851, 128] on button "Save" at bounding box center [847, 113] width 108 height 41
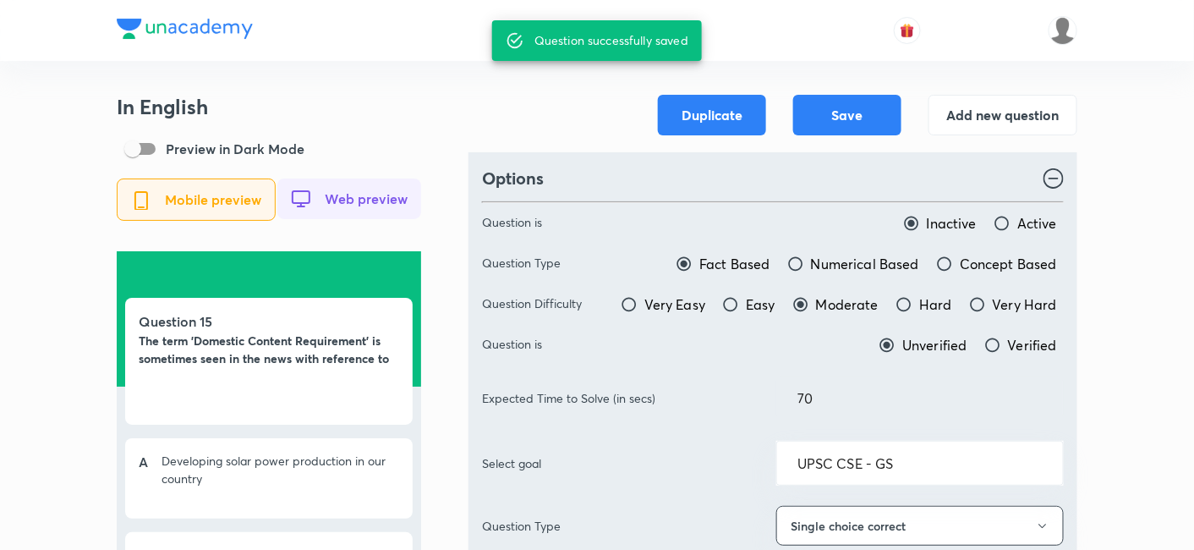
type input "Prelims GS 2019"
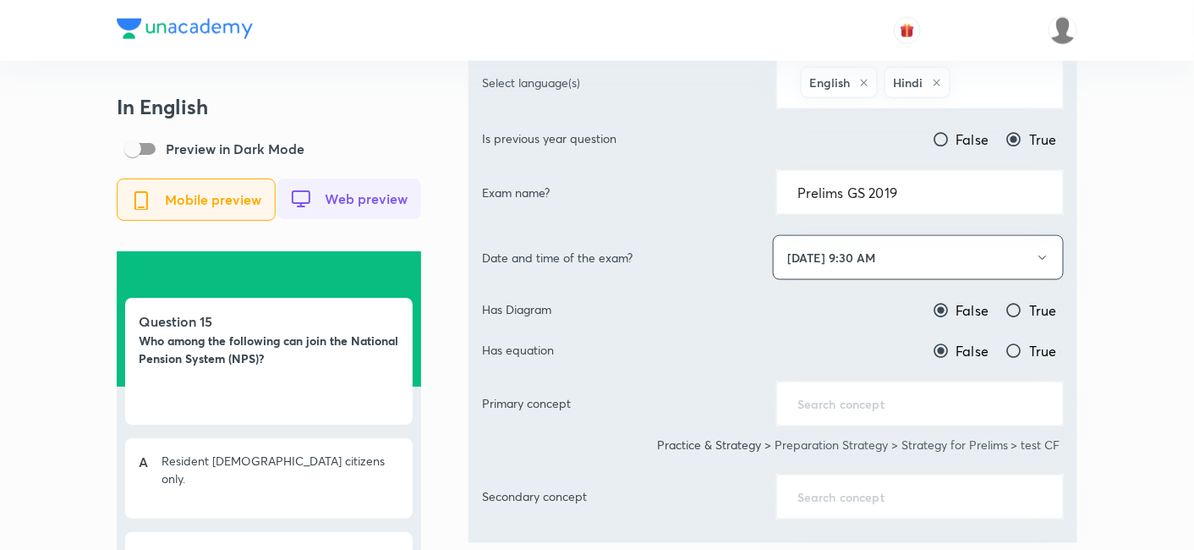
scroll to position [657, 0]
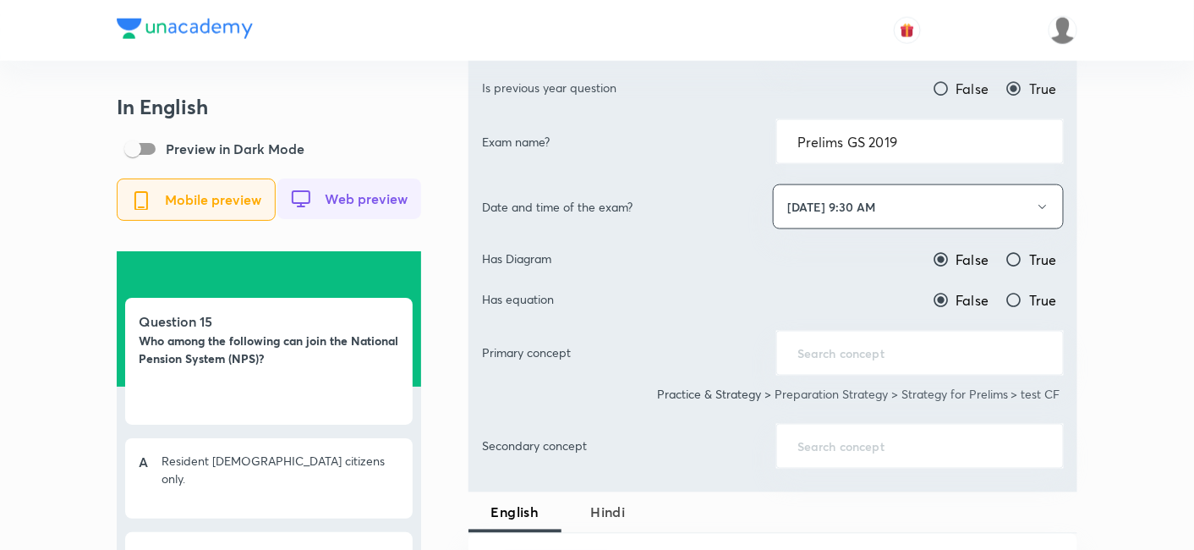
click at [929, 142] on input "Prelims GS 2019" at bounding box center [919, 142] width 245 height 16
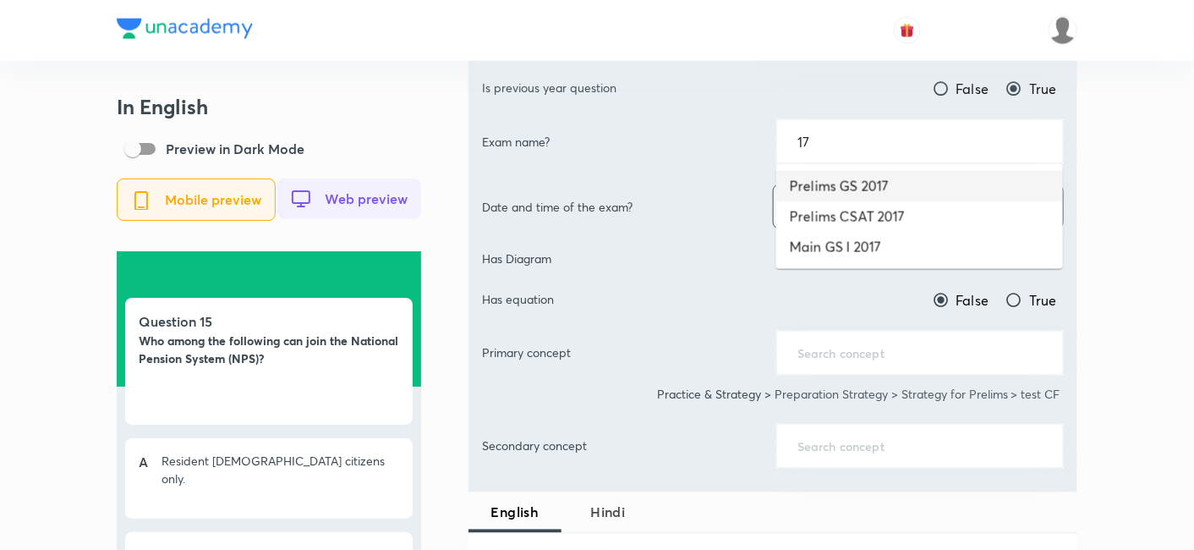
click at [915, 184] on li "Prelims GS 2017" at bounding box center [919, 186] width 287 height 30
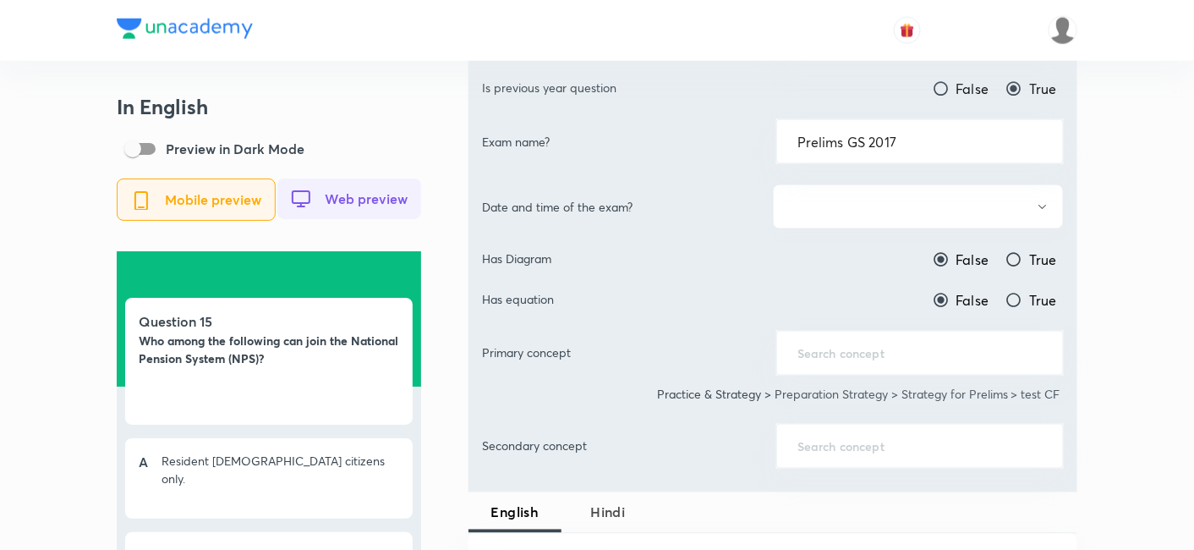
click at [923, 202] on button "button" at bounding box center [918, 206] width 291 height 45
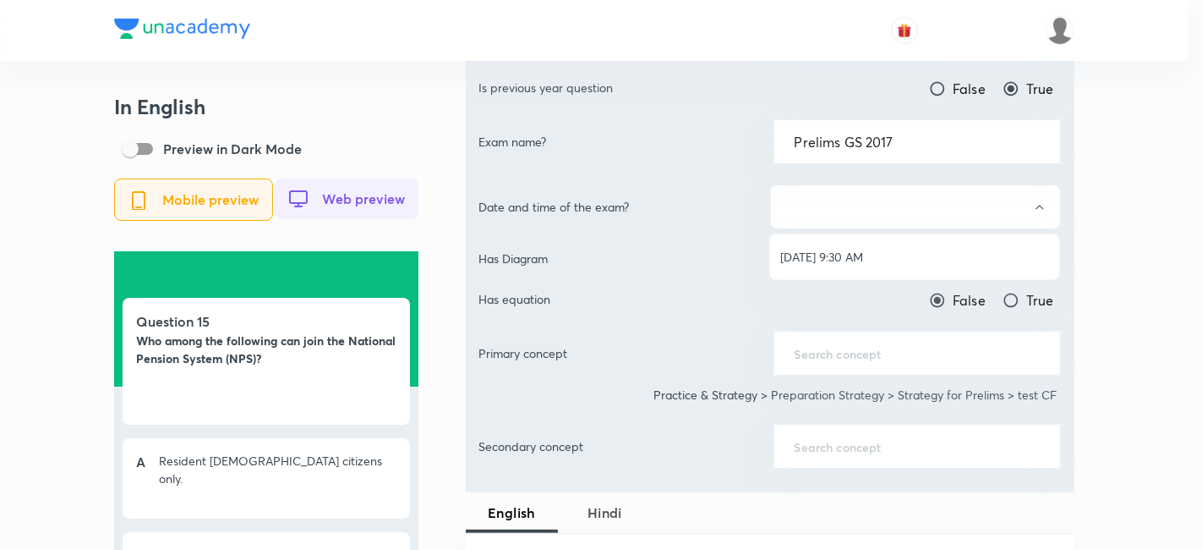
click at [911, 244] on li "[DATE] 9:30 AM" at bounding box center [914, 256] width 289 height 31
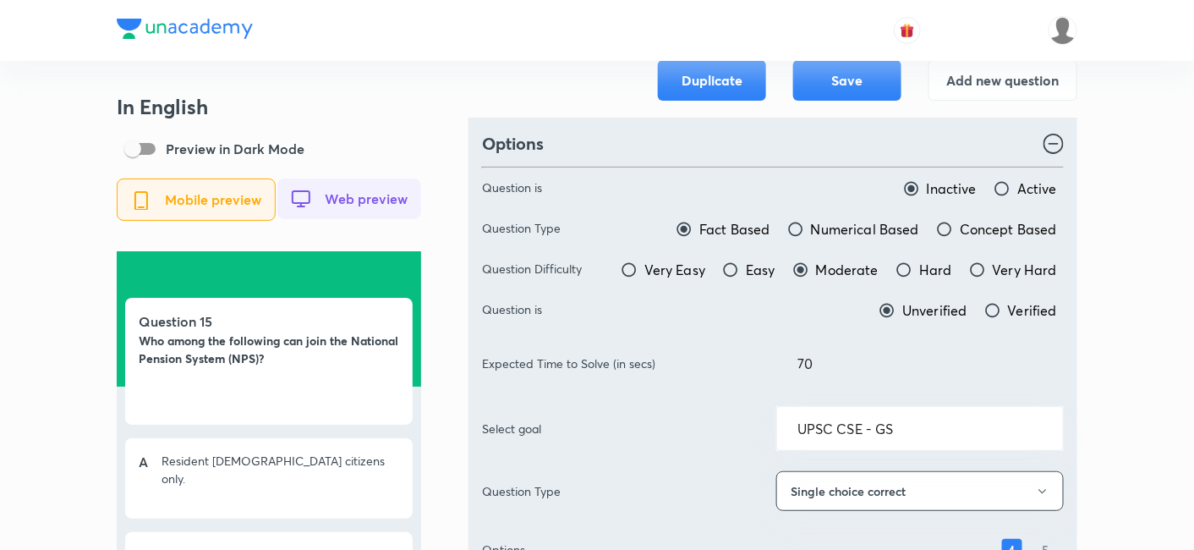
scroll to position [0, 0]
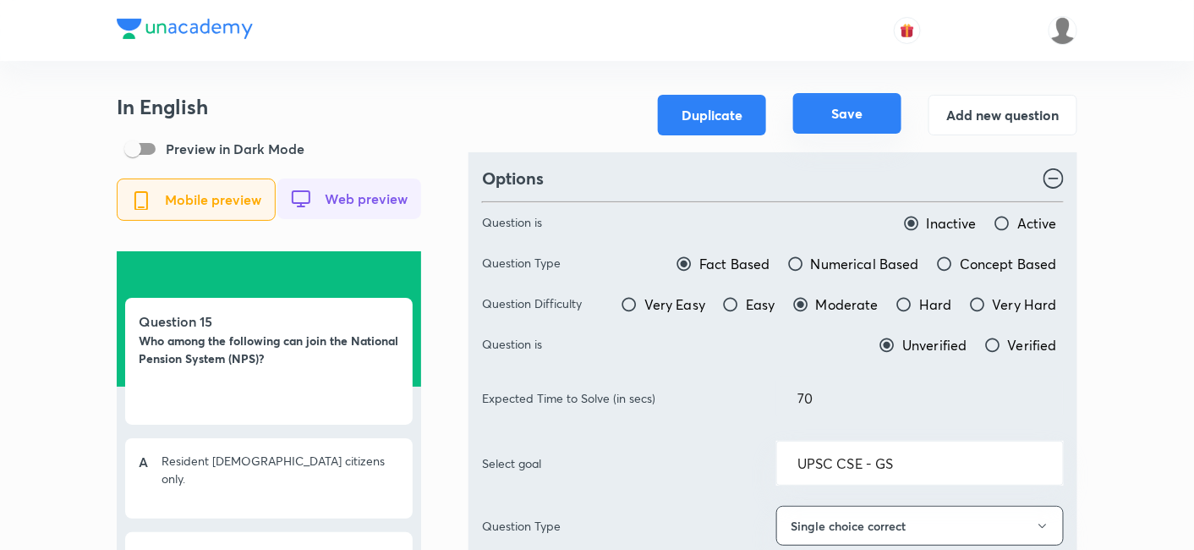
click at [889, 117] on button "Save" at bounding box center [847, 113] width 108 height 41
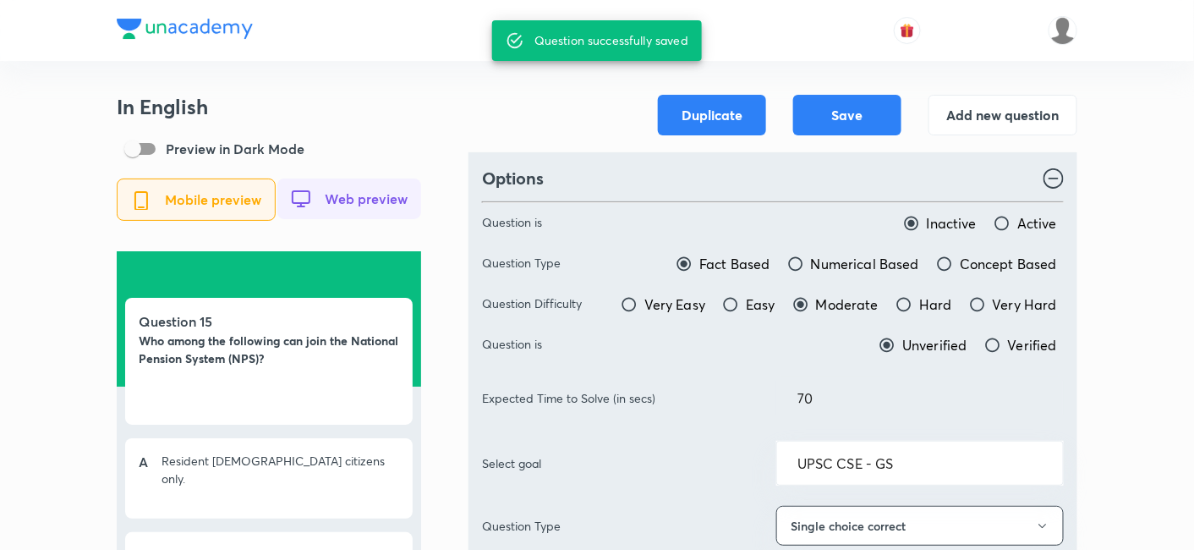
type input "Prelims GS 2019"
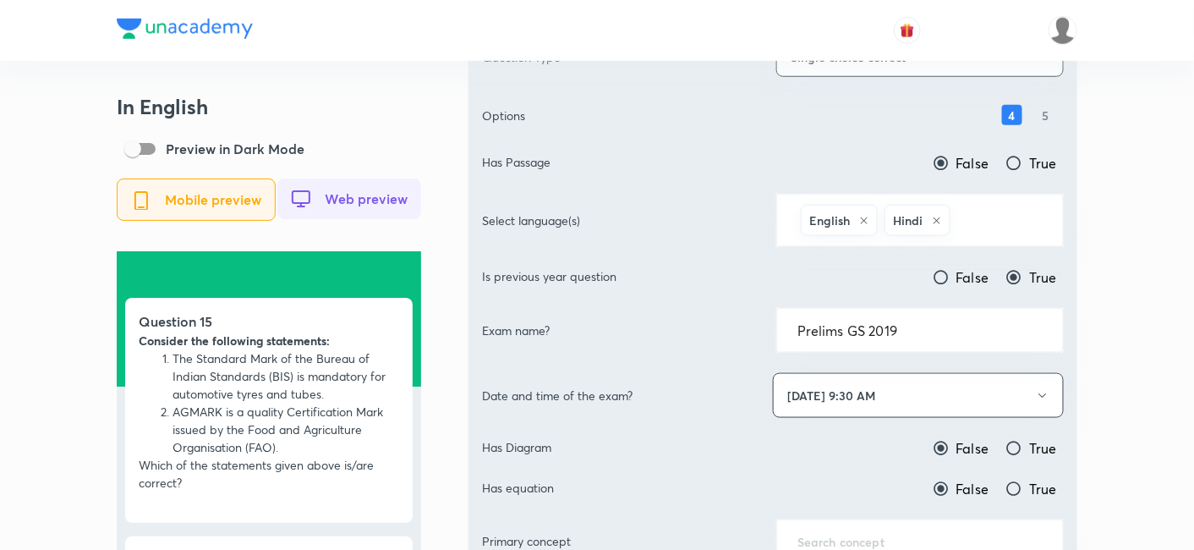
scroll to position [469, 0]
click at [934, 327] on input "Prelims GS 2019" at bounding box center [919, 329] width 245 height 16
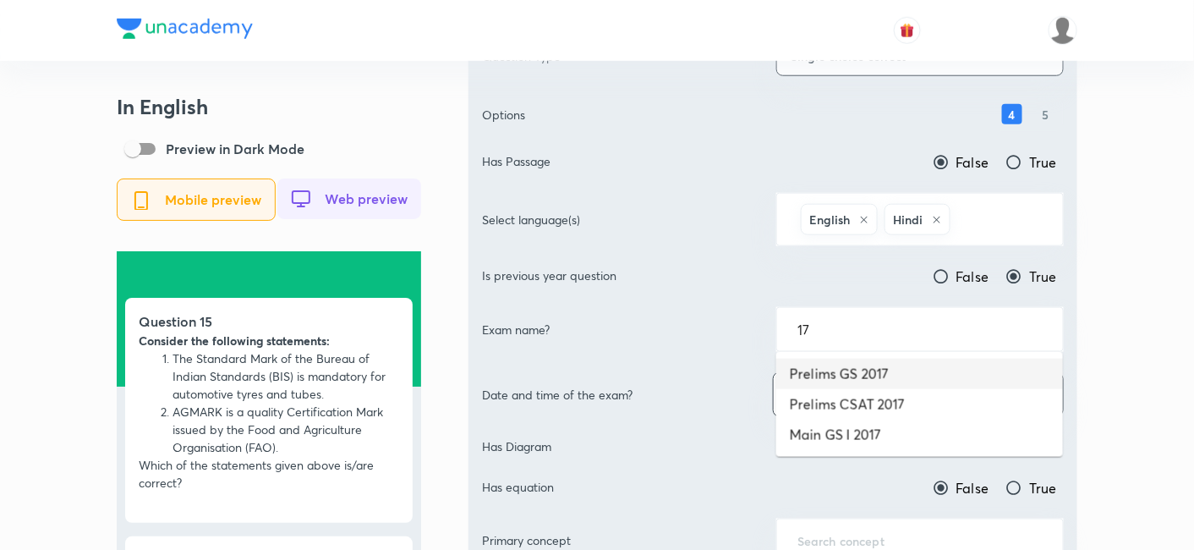
click at [863, 373] on li "Prelims GS 2017" at bounding box center [919, 373] width 287 height 30
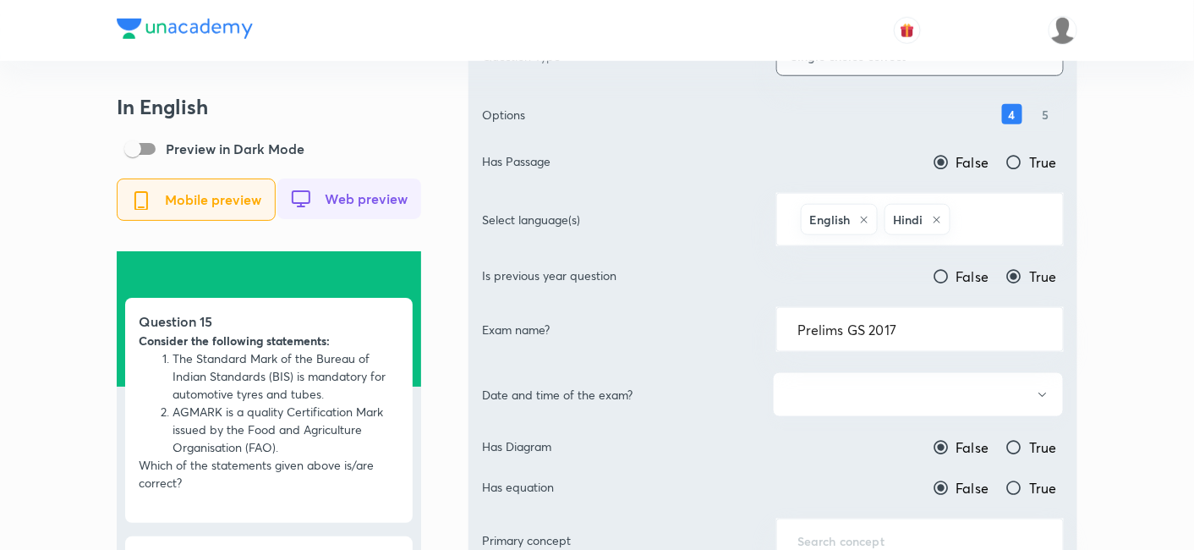
click at [935, 393] on button "button" at bounding box center [918, 394] width 291 height 45
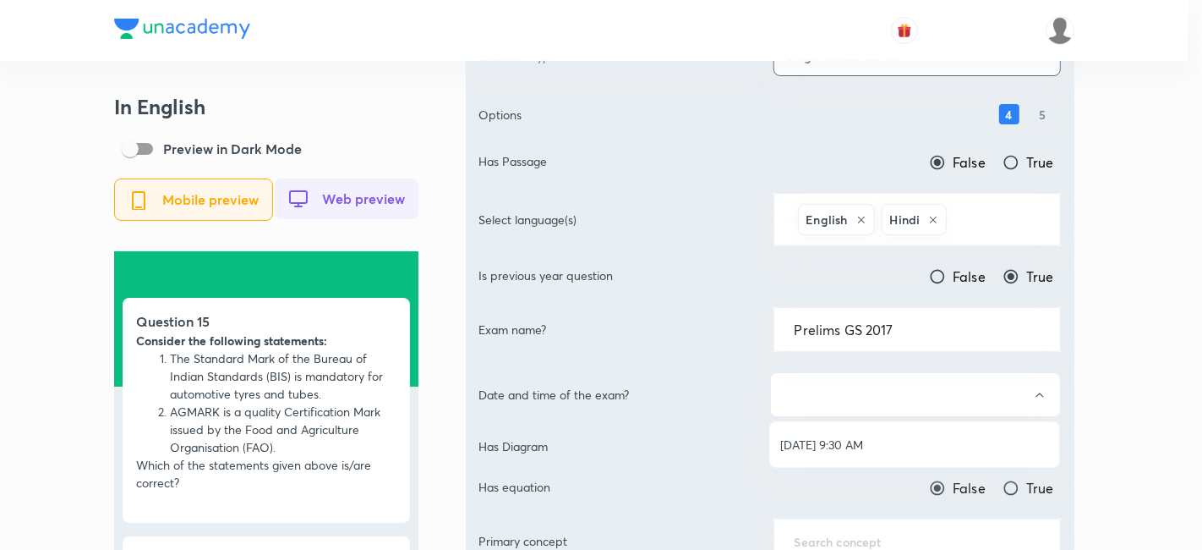
click at [843, 443] on span "[DATE] 9:30 AM" at bounding box center [914, 444] width 269 height 18
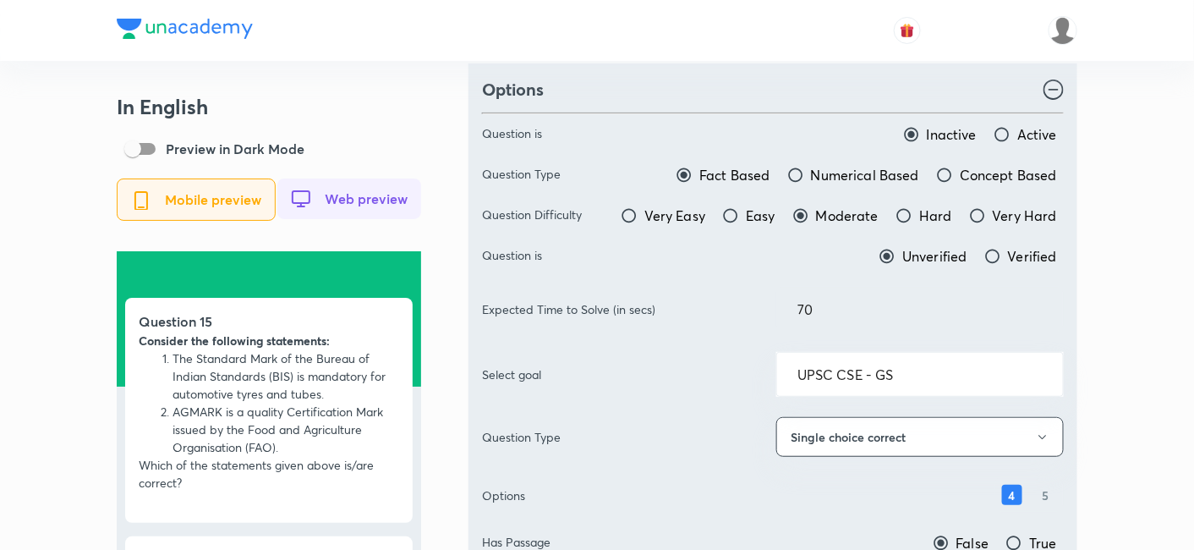
scroll to position [0, 0]
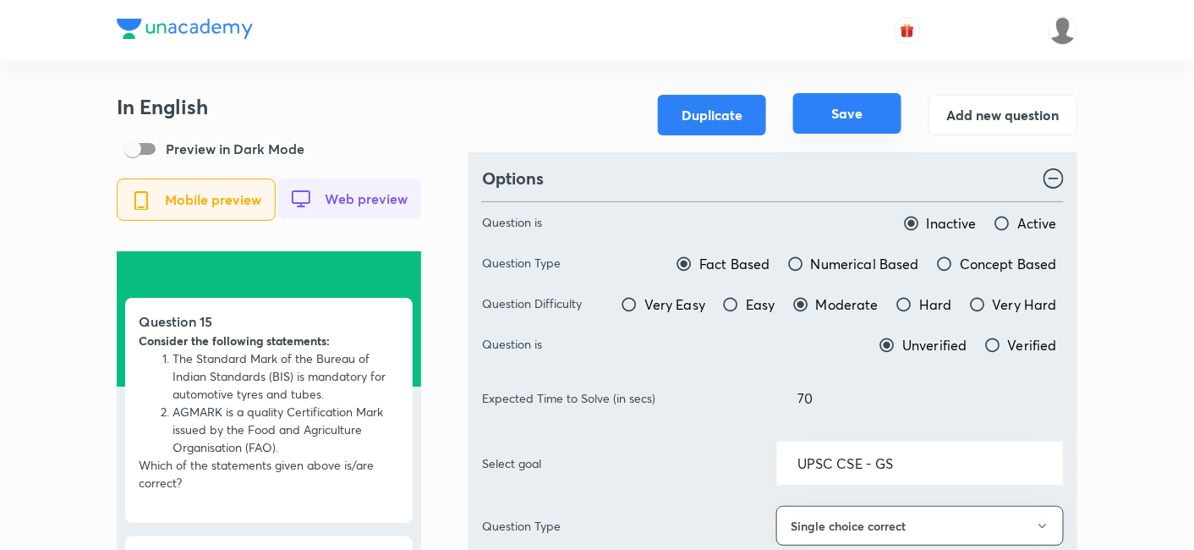
click at [850, 117] on button "Save" at bounding box center [847, 113] width 108 height 41
click at [867, 115] on button "Save" at bounding box center [847, 113] width 108 height 41
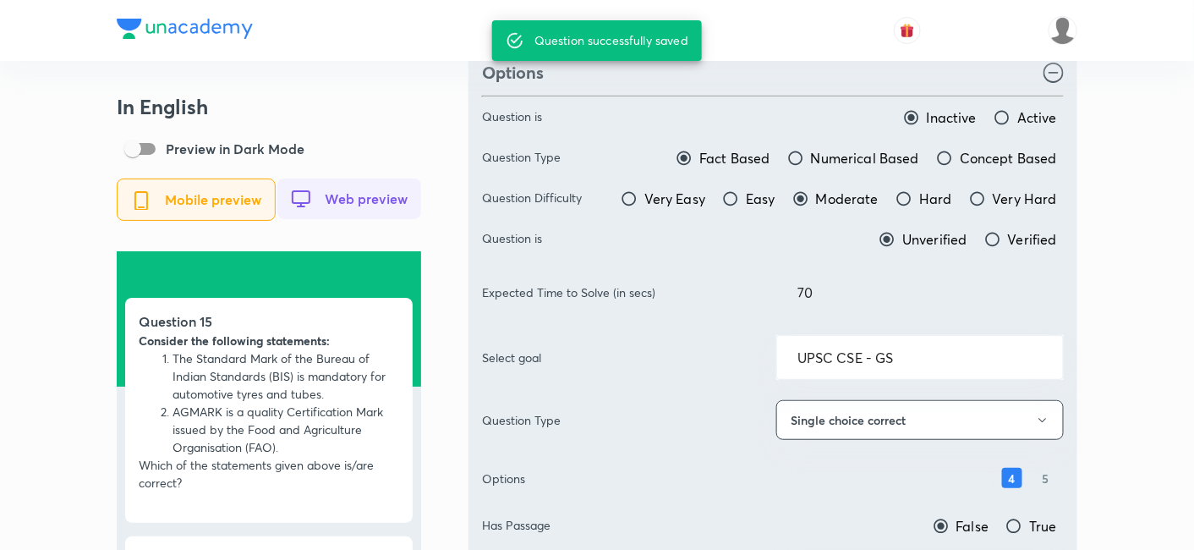
scroll to position [387, 0]
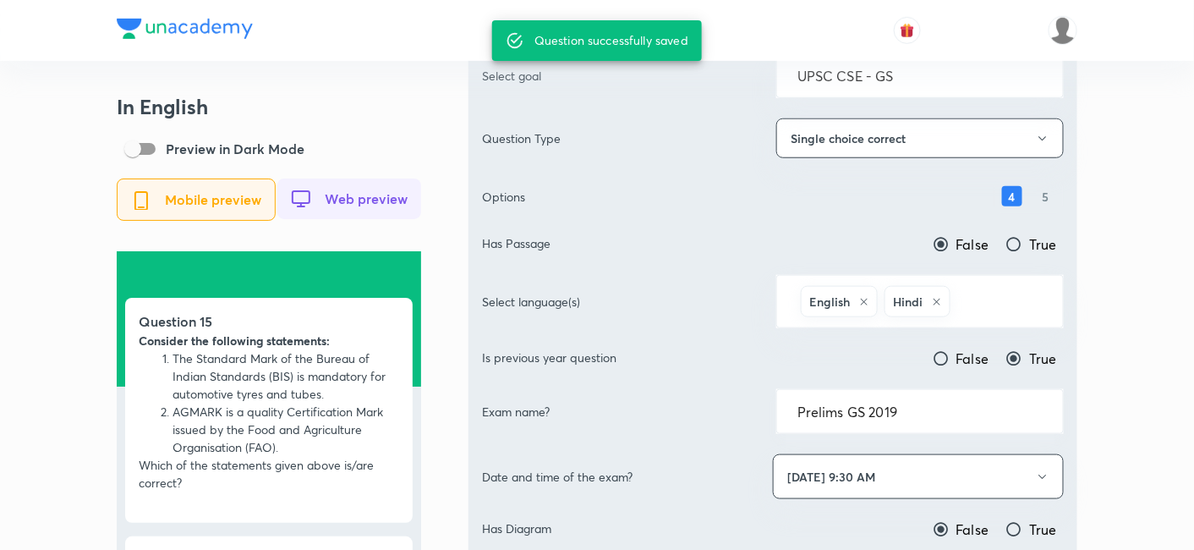
click at [900, 416] on div "Prelims GS 2019 ​" at bounding box center [919, 411] width 287 height 45
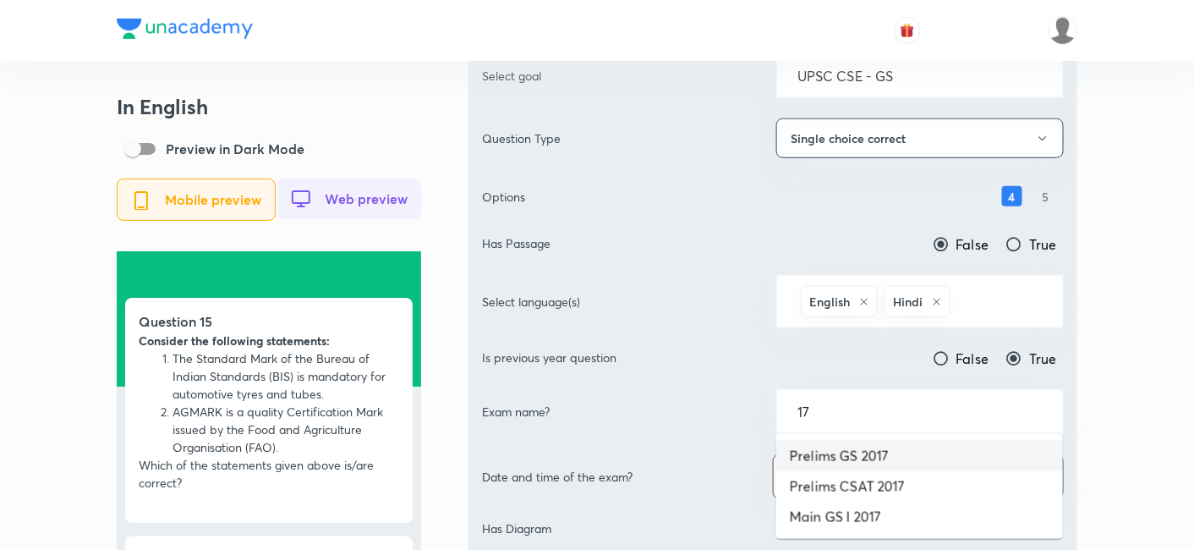
click at [890, 448] on li "Prelims GS 2017" at bounding box center [919, 455] width 287 height 30
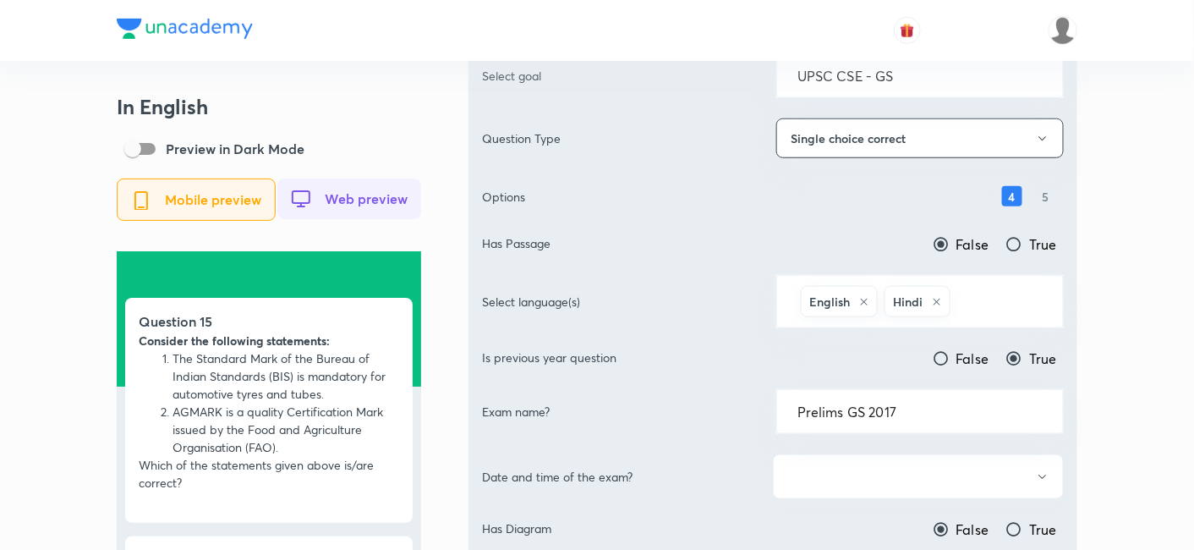
click at [872, 479] on button "button" at bounding box center [918, 476] width 291 height 45
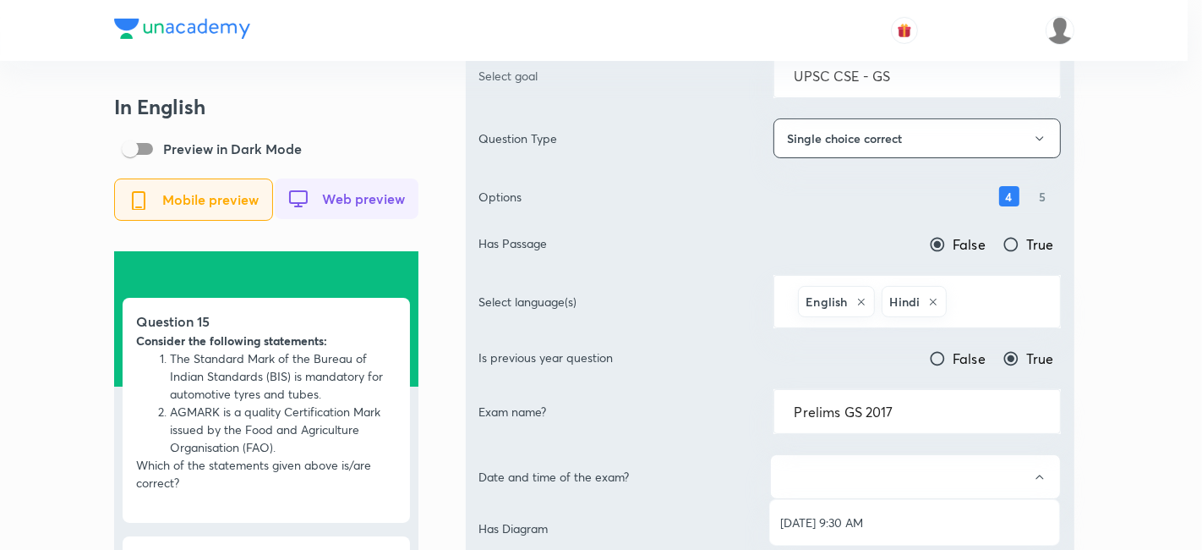
click at [840, 525] on span "[DATE] 9:30 AM" at bounding box center [914, 522] width 269 height 18
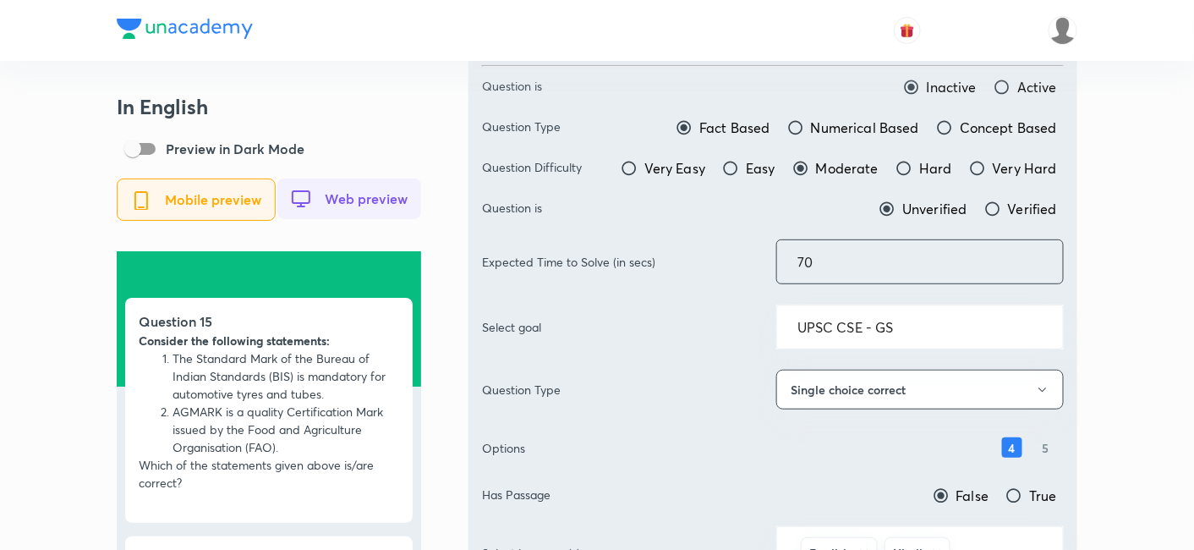
scroll to position [0, 0]
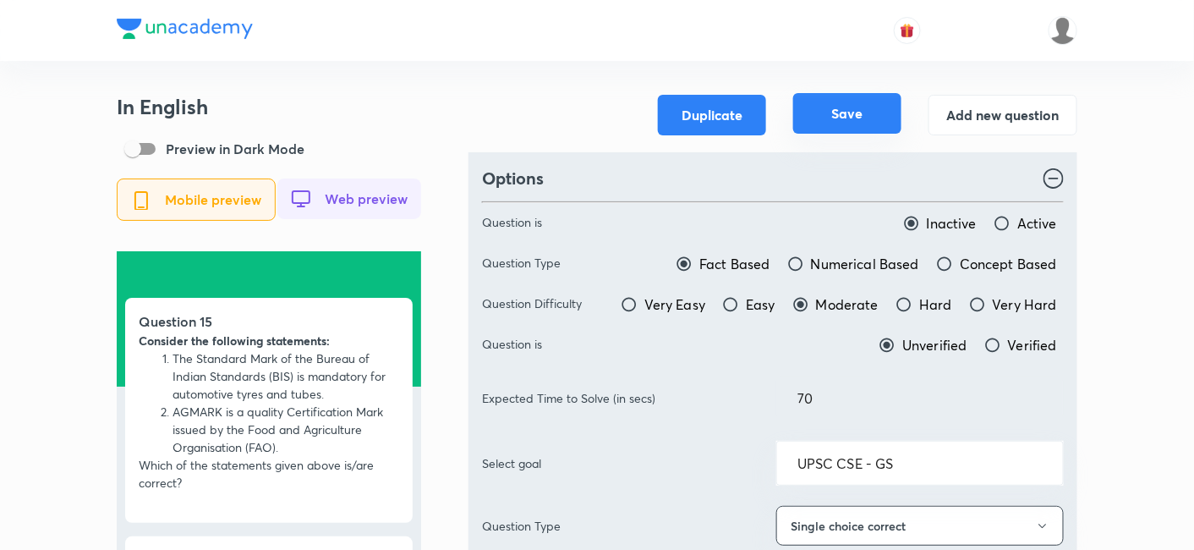
click at [862, 125] on button "Save" at bounding box center [847, 113] width 108 height 41
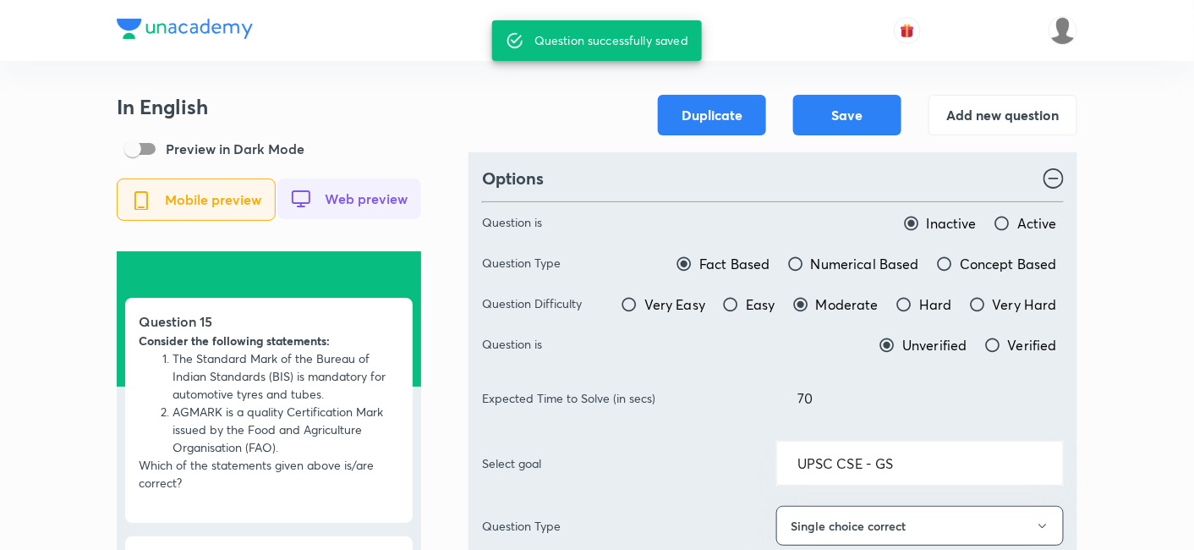
type input "Prelims GS 2019"
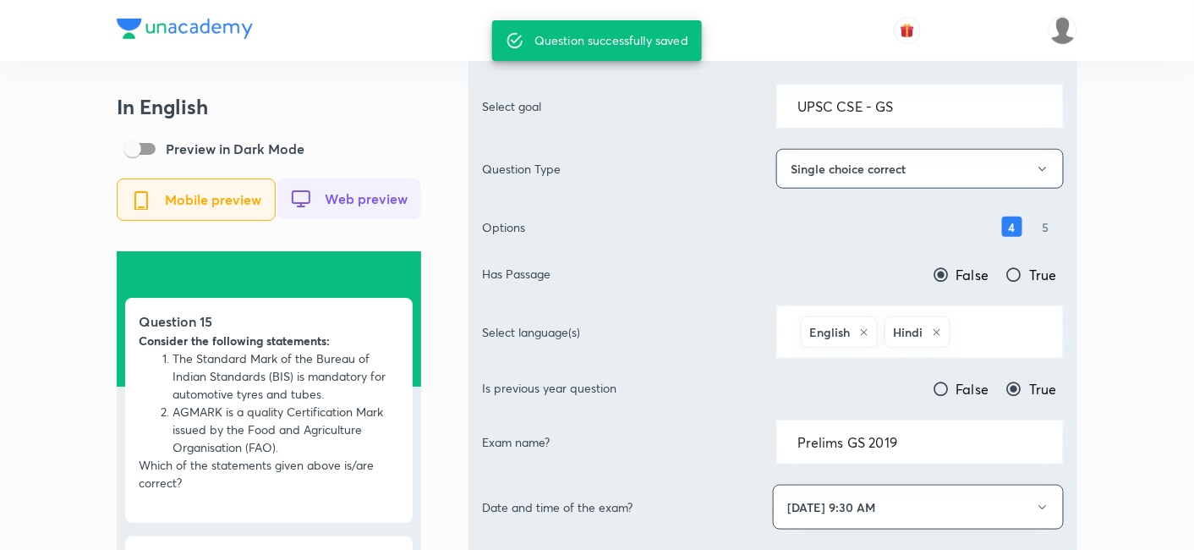
scroll to position [469, 0]
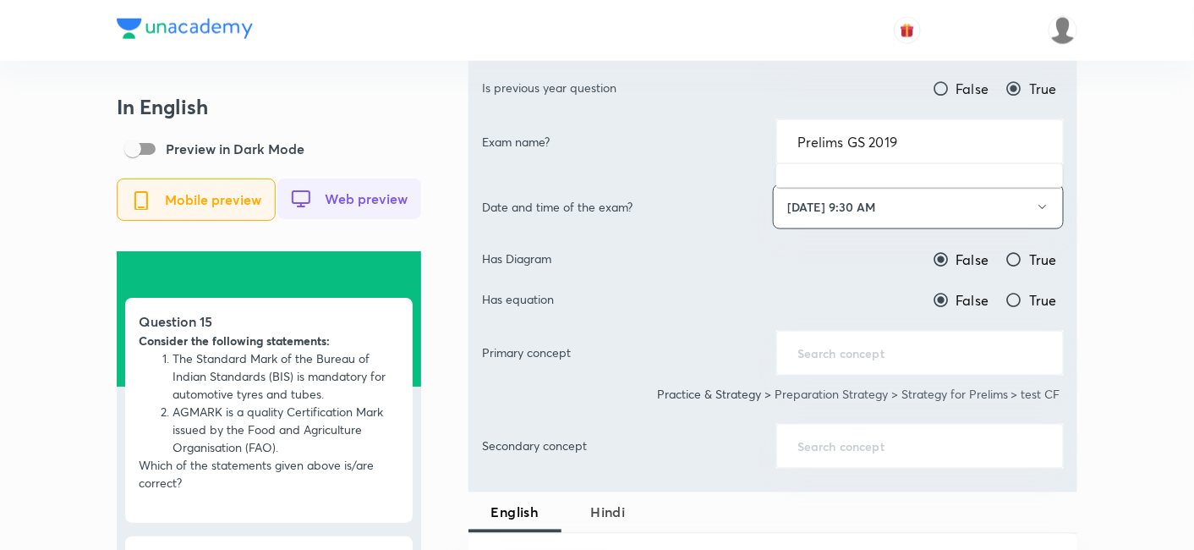
click at [922, 136] on input "Prelims GS 2019" at bounding box center [919, 142] width 245 height 16
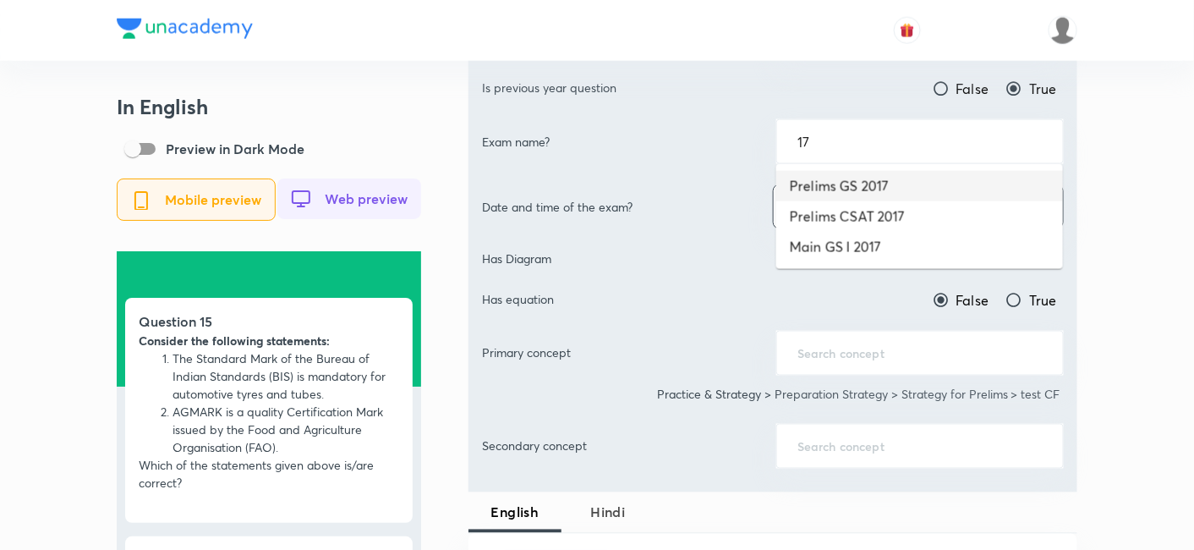
click at [914, 178] on li "Prelims GS 2017" at bounding box center [919, 186] width 287 height 30
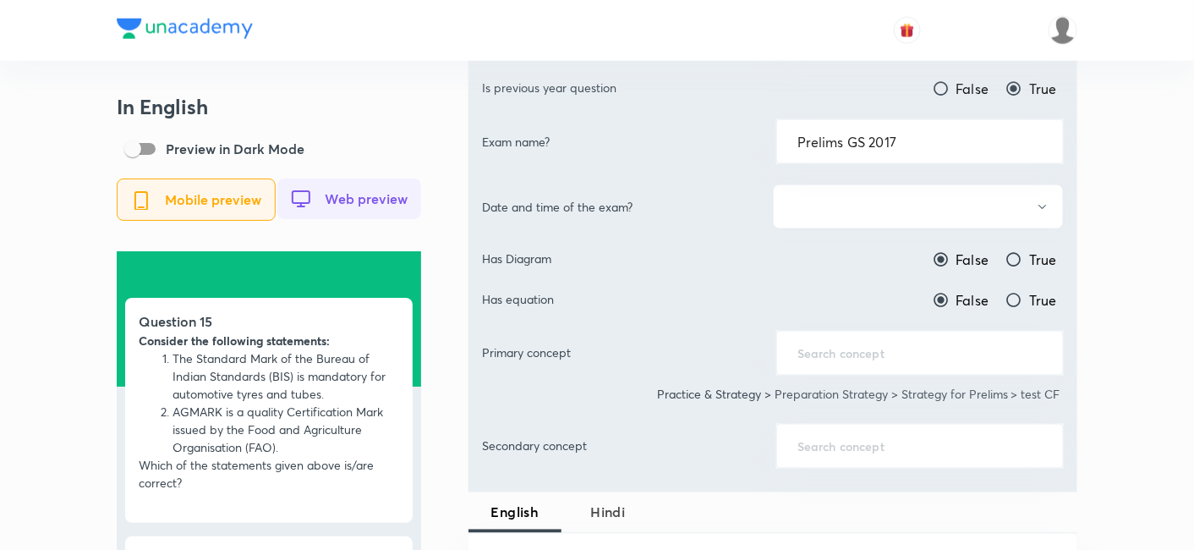
click at [898, 199] on button "button" at bounding box center [918, 206] width 291 height 45
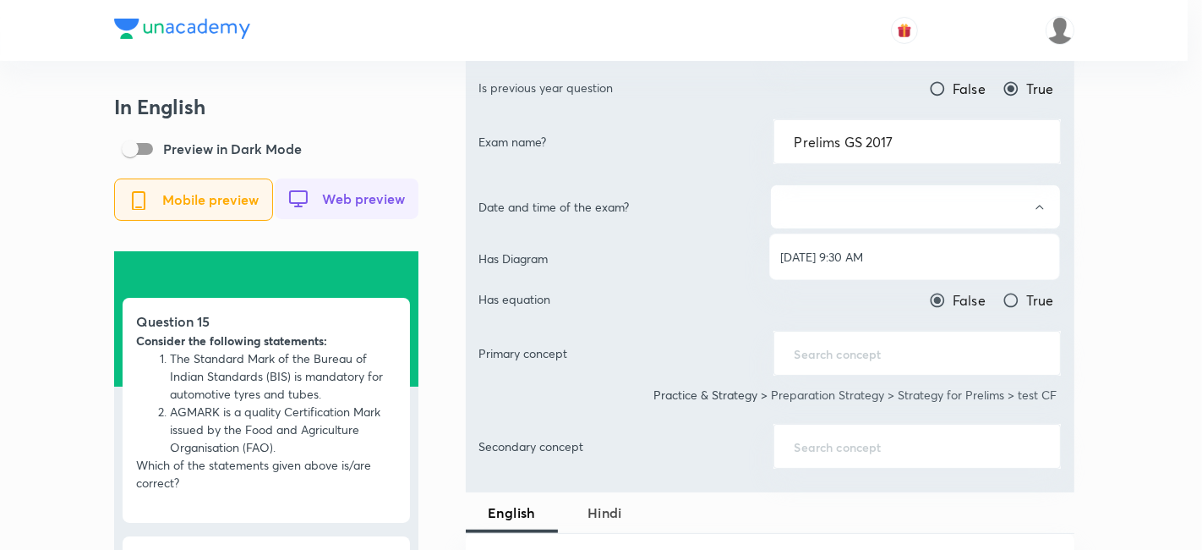
click at [843, 242] on li "[DATE] 9:30 AM" at bounding box center [914, 256] width 289 height 31
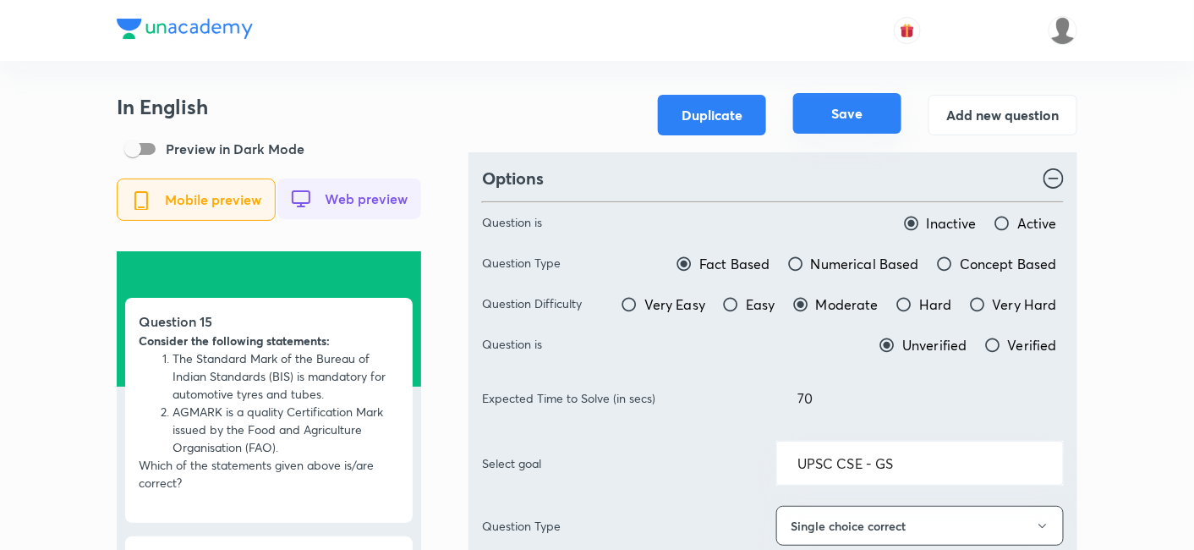
click at [854, 111] on button "Save" at bounding box center [847, 113] width 108 height 41
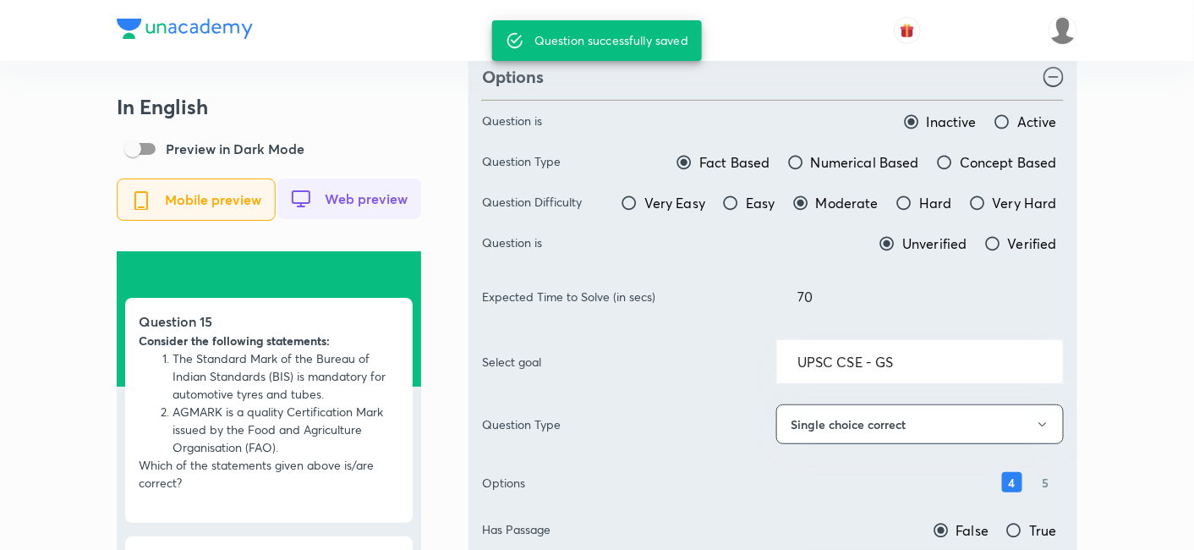
scroll to position [188, 0]
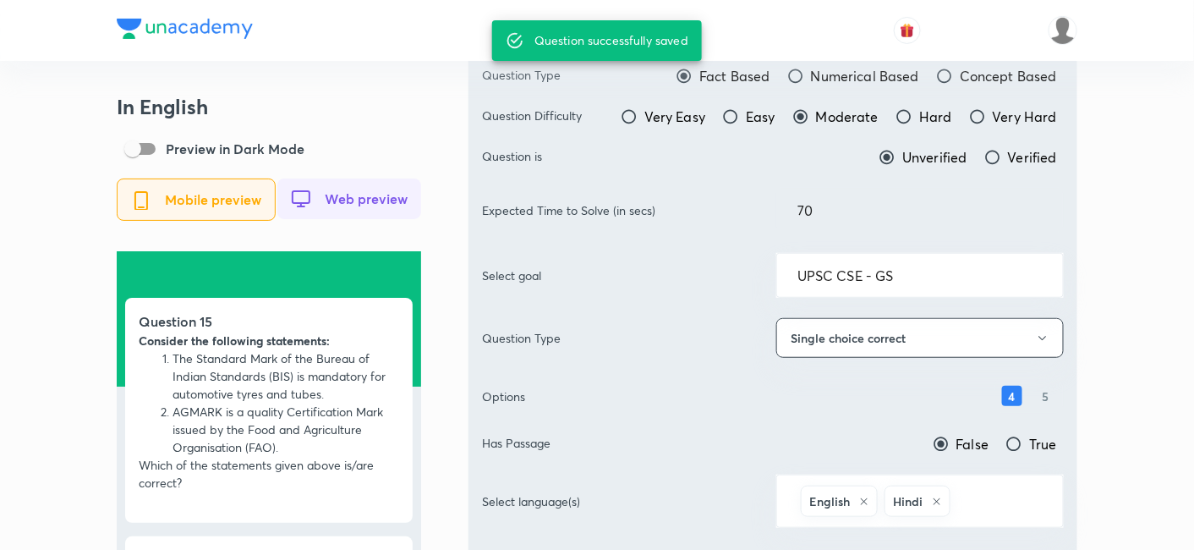
type input "Prelims GS 2019"
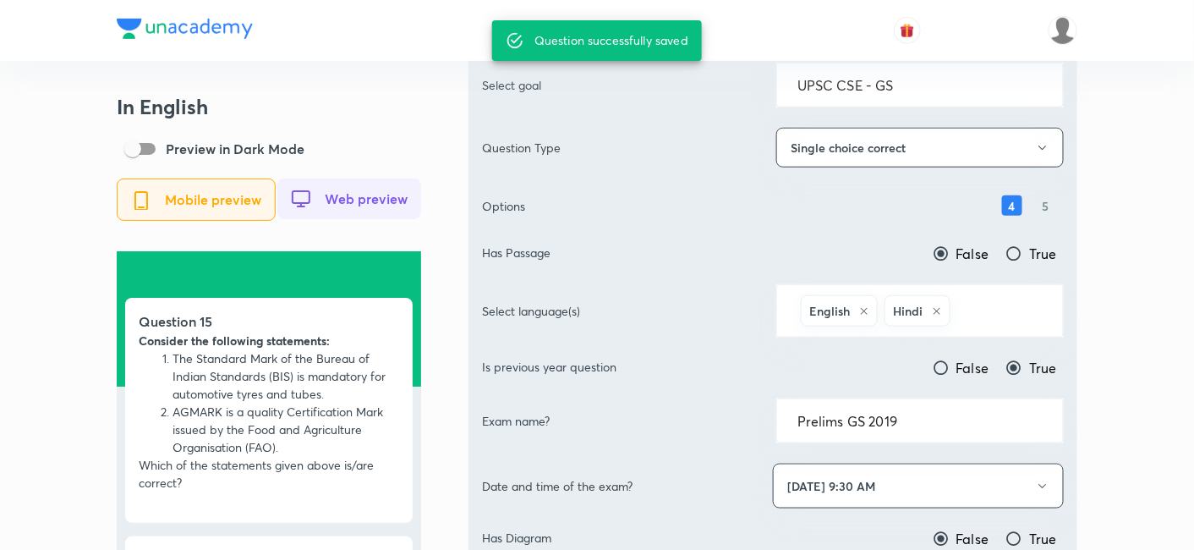
scroll to position [469, 0]
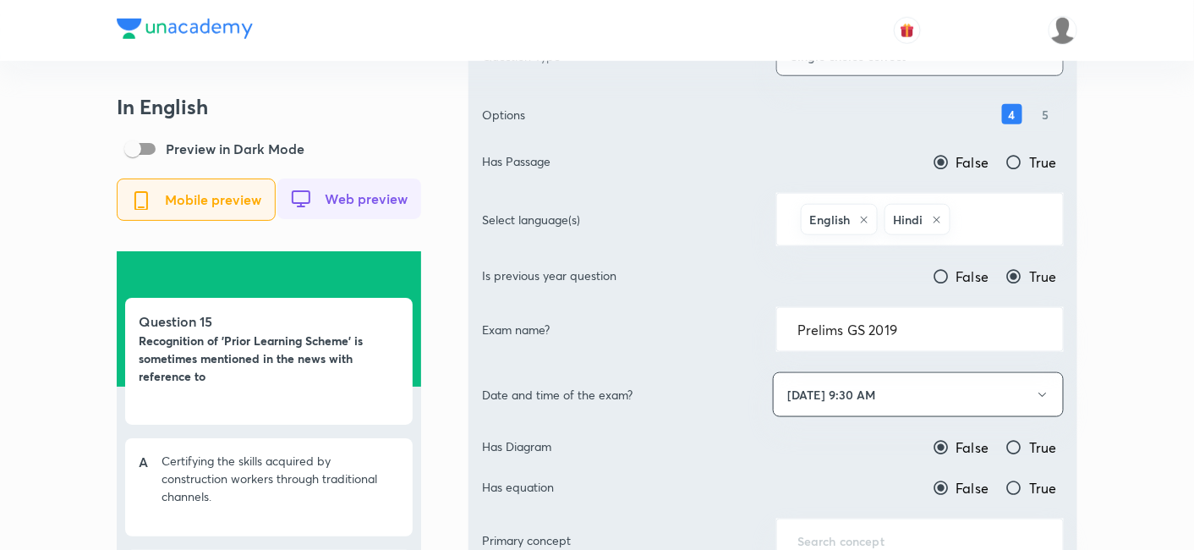
scroll to position [563, 0]
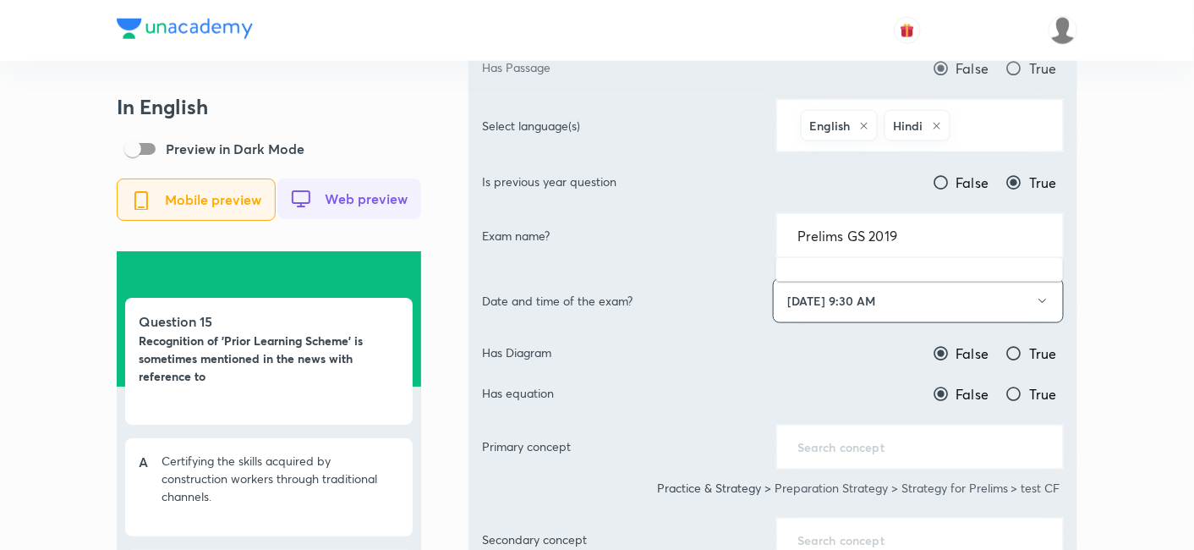
click at [933, 238] on input "Prelims GS 2019" at bounding box center [919, 235] width 245 height 16
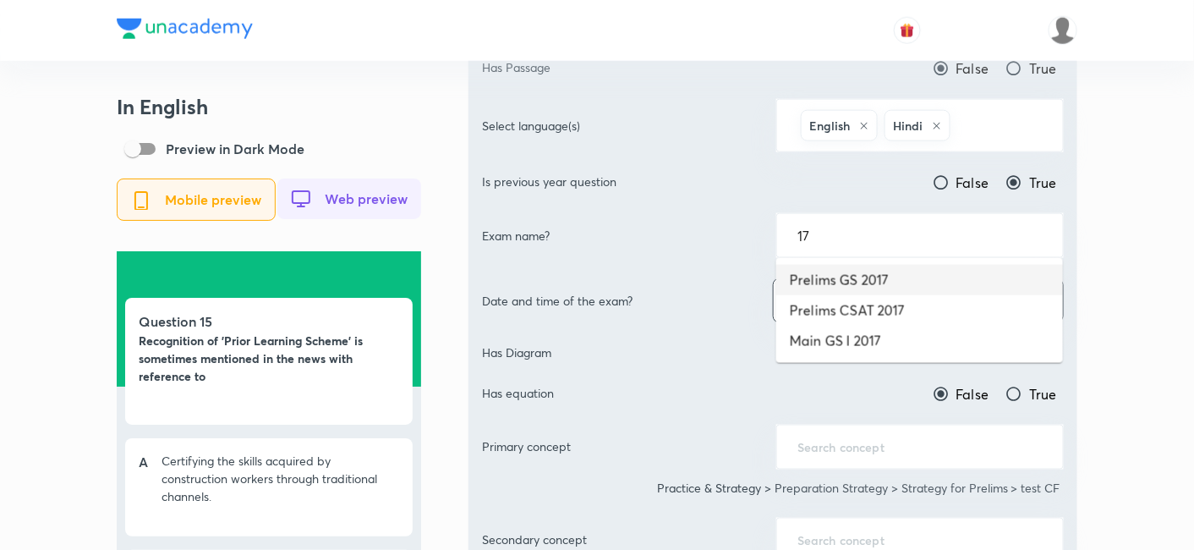
click at [903, 276] on li "Prelims GS 2017" at bounding box center [919, 280] width 287 height 30
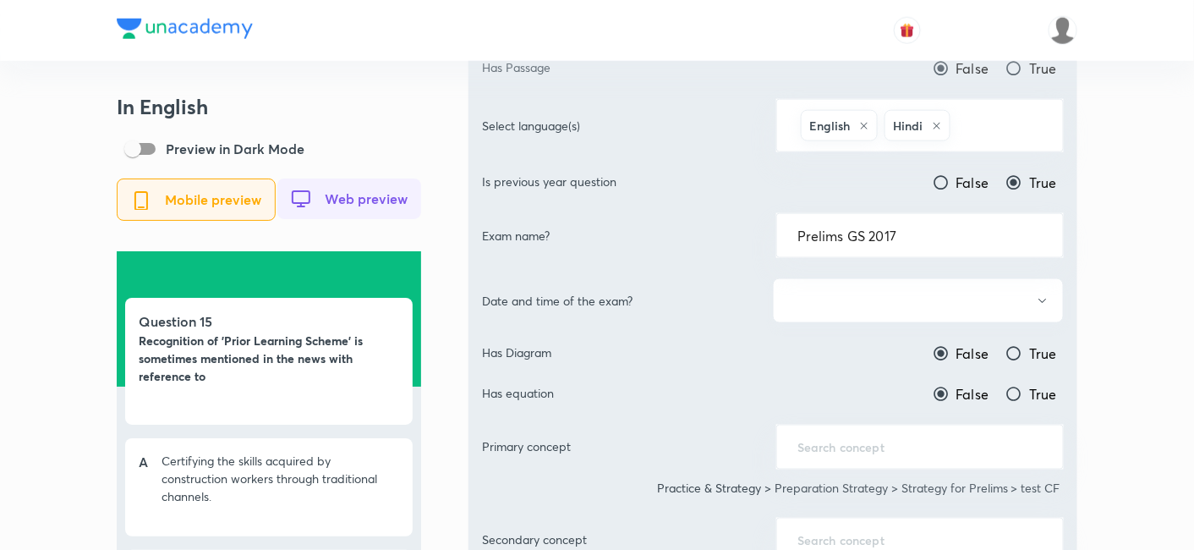
click at [898, 293] on button "button" at bounding box center [918, 300] width 291 height 45
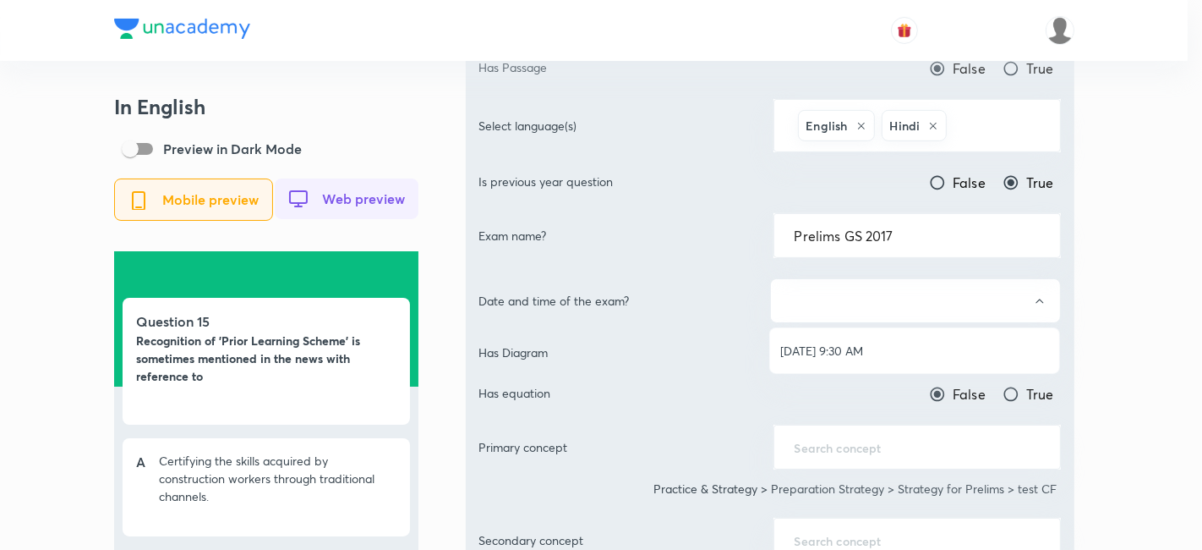
click at [856, 343] on span "[DATE] 9:30 AM" at bounding box center [914, 351] width 269 height 18
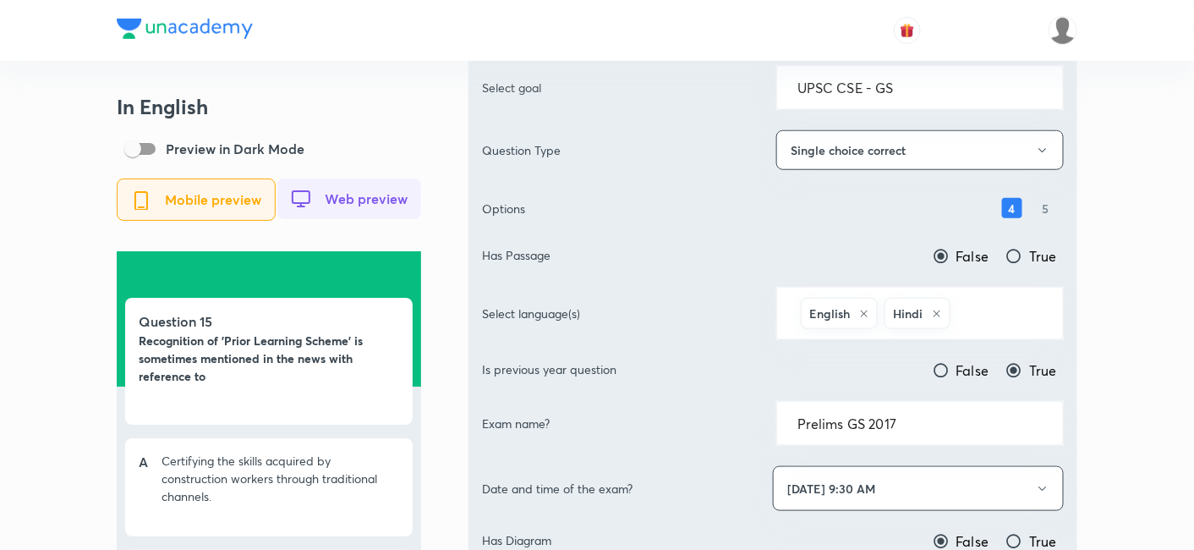
scroll to position [0, 0]
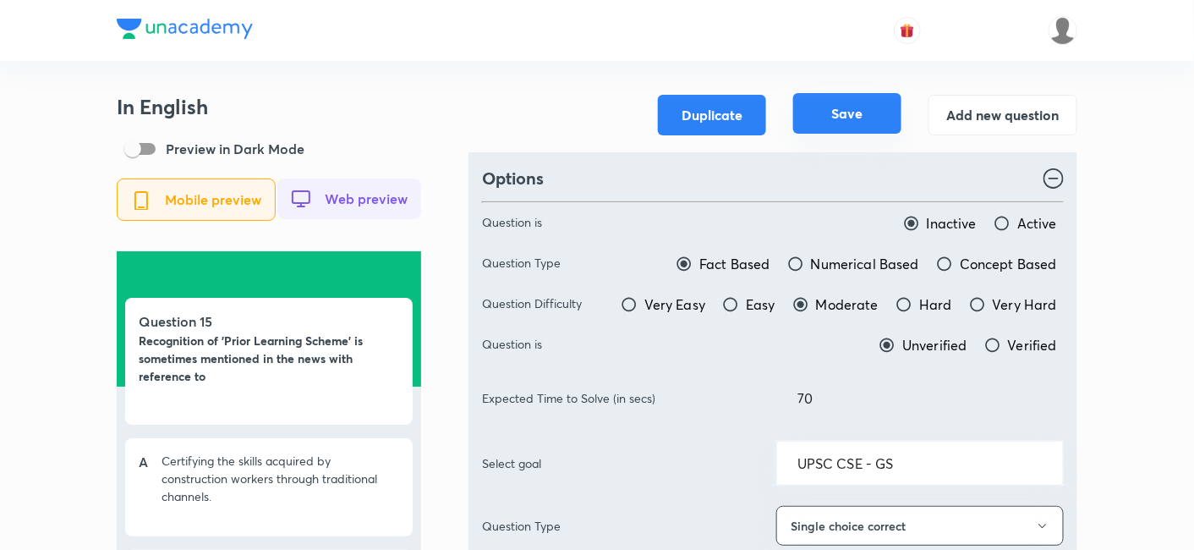
click at [841, 122] on button "Save" at bounding box center [847, 113] width 108 height 41
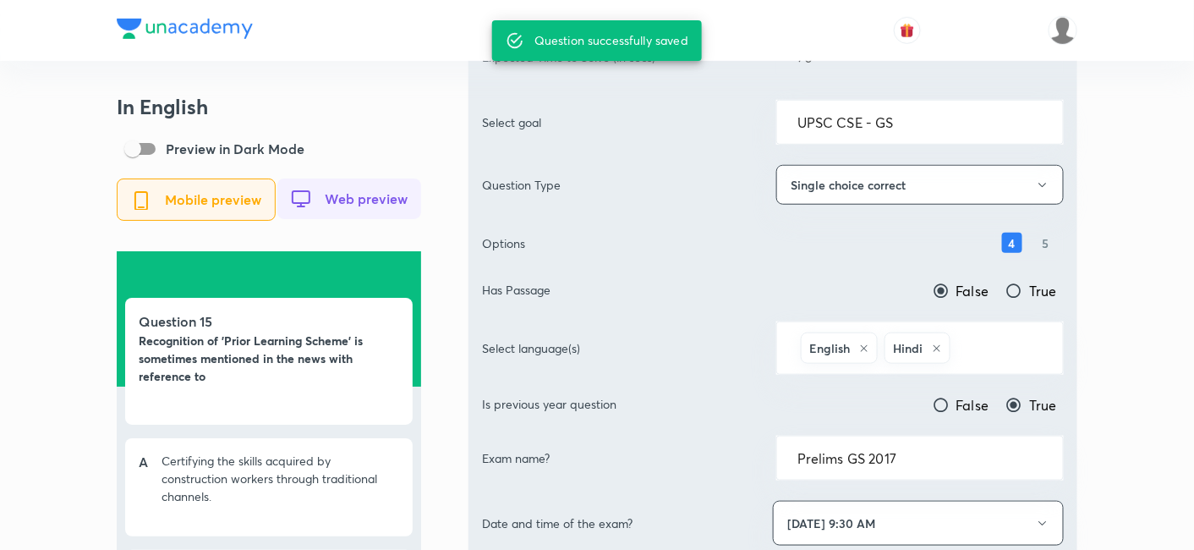
type input "Prelims GS 2019"
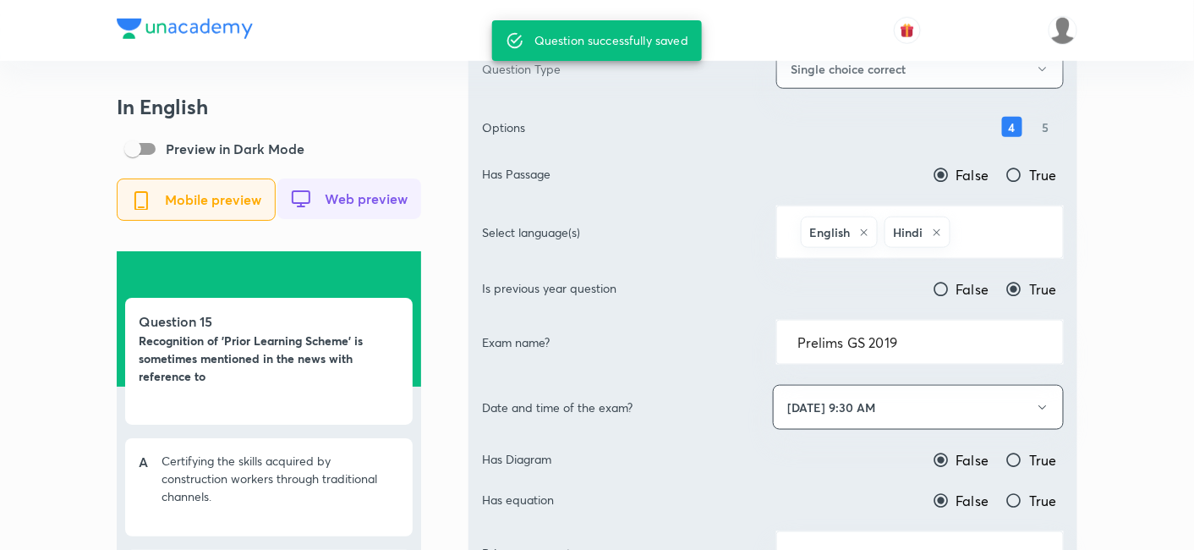
scroll to position [469, 0]
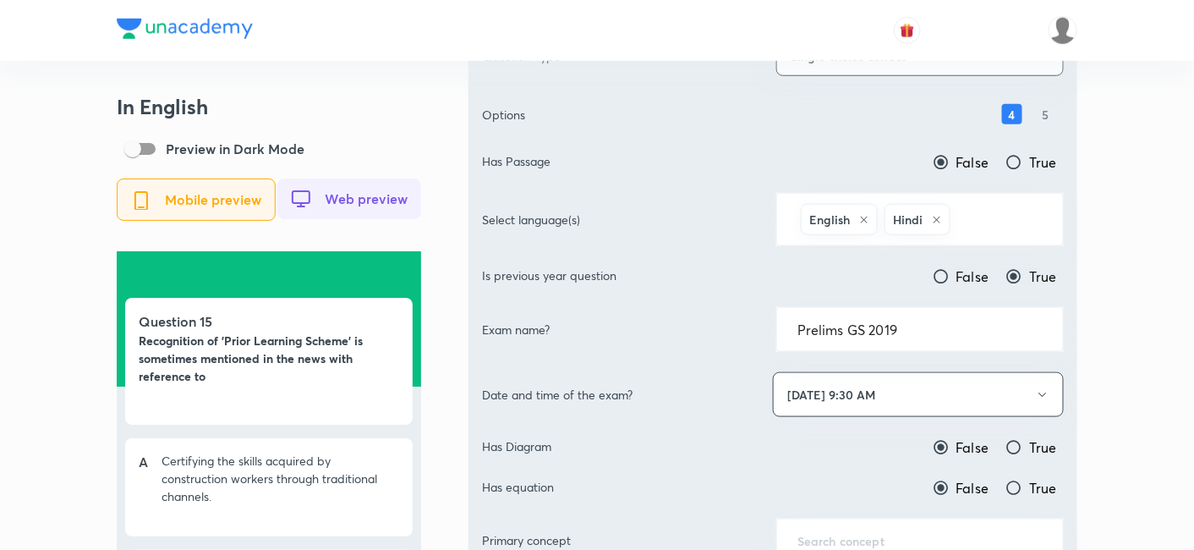
click at [348, 55] on div at bounding box center [597, 30] width 960 height 61
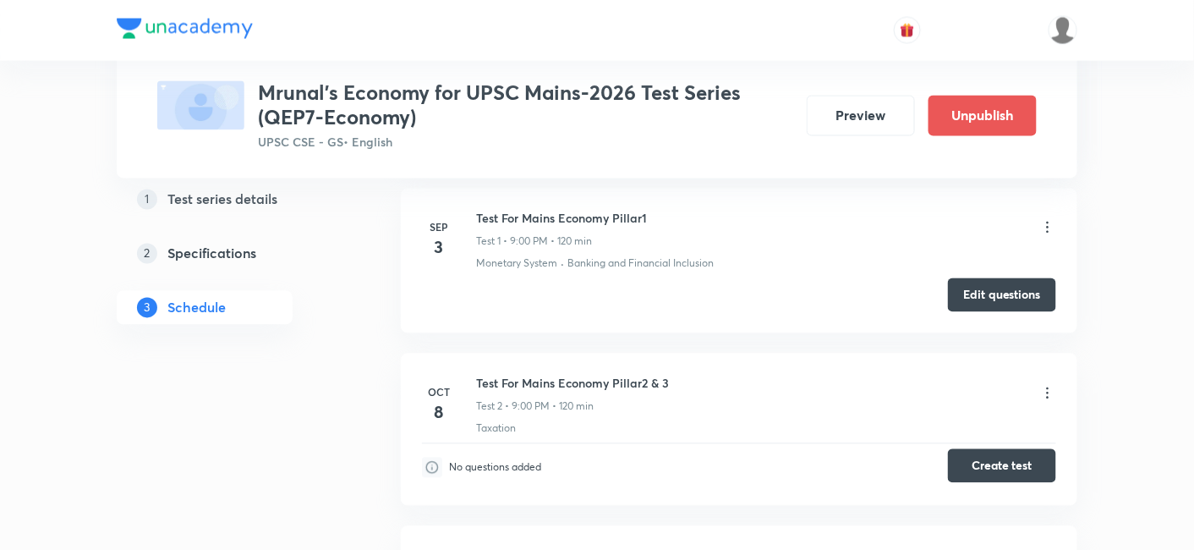
click at [1021, 462] on button "Create test" at bounding box center [1002, 466] width 108 height 34
click at [1036, 457] on button "Create test" at bounding box center [1002, 466] width 108 height 34
click at [1016, 292] on button "Edit questions" at bounding box center [1002, 293] width 108 height 34
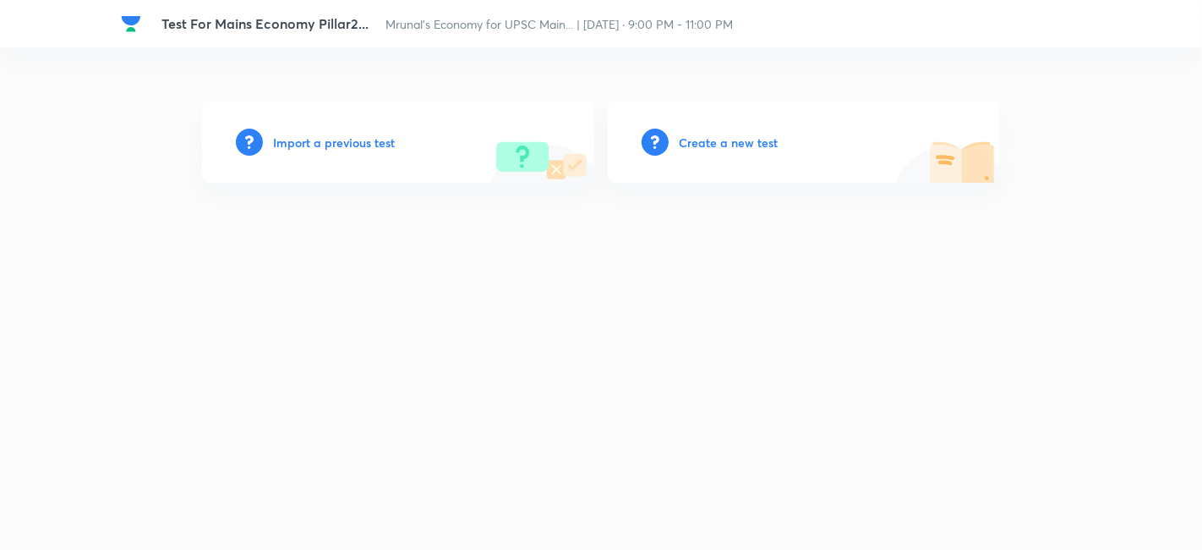
click at [726, 145] on h6 "Create a new test" at bounding box center [728, 143] width 99 height 18
click at [701, 145] on h6 "Create a new test" at bounding box center [728, 143] width 99 height 18
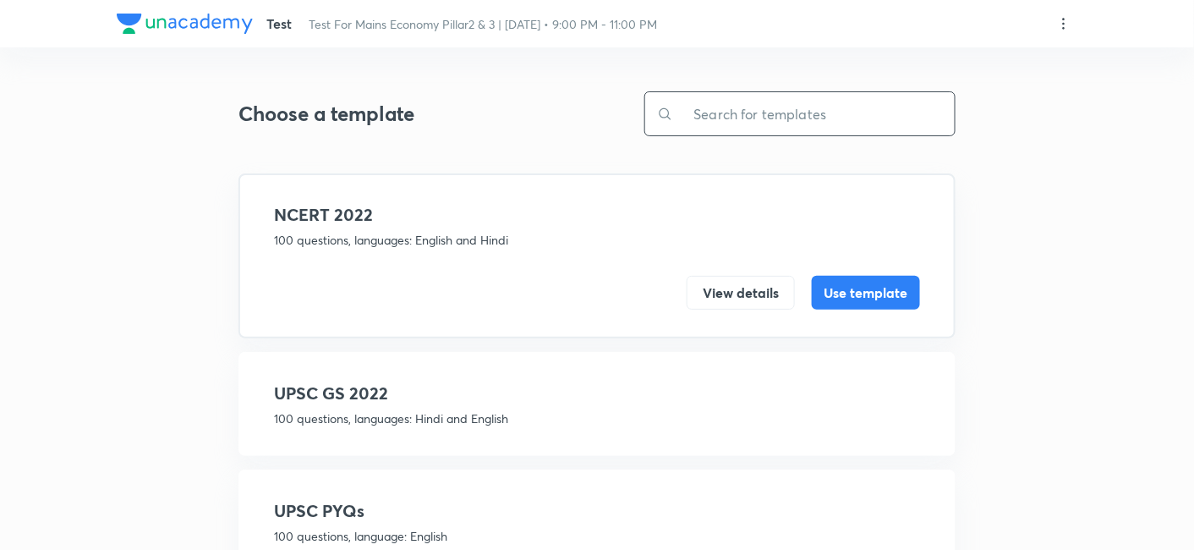
click at [769, 119] on input "text" at bounding box center [814, 113] width 282 height 43
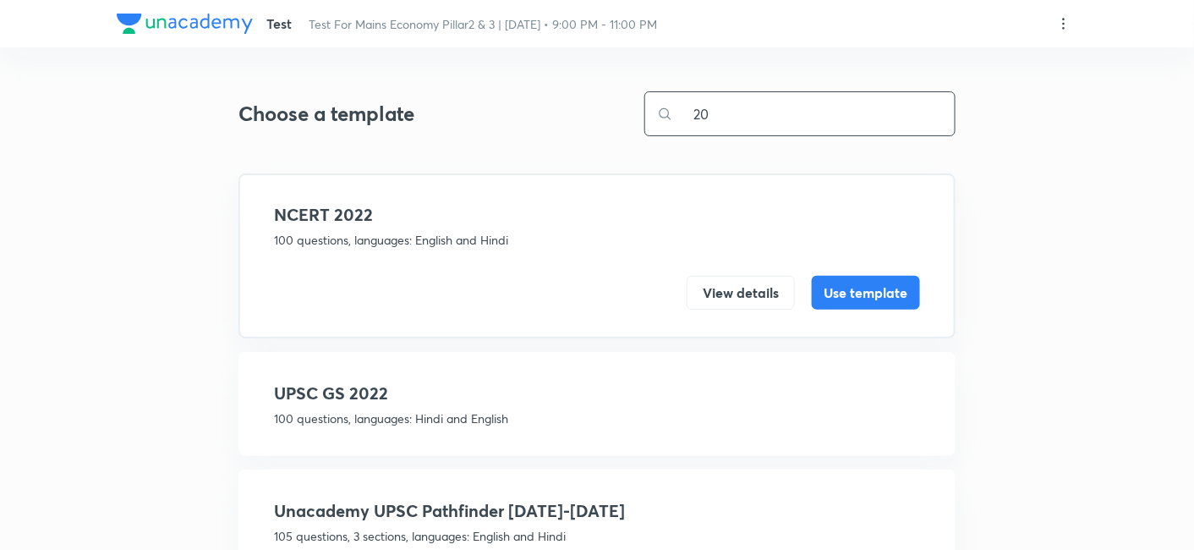
type input "20"
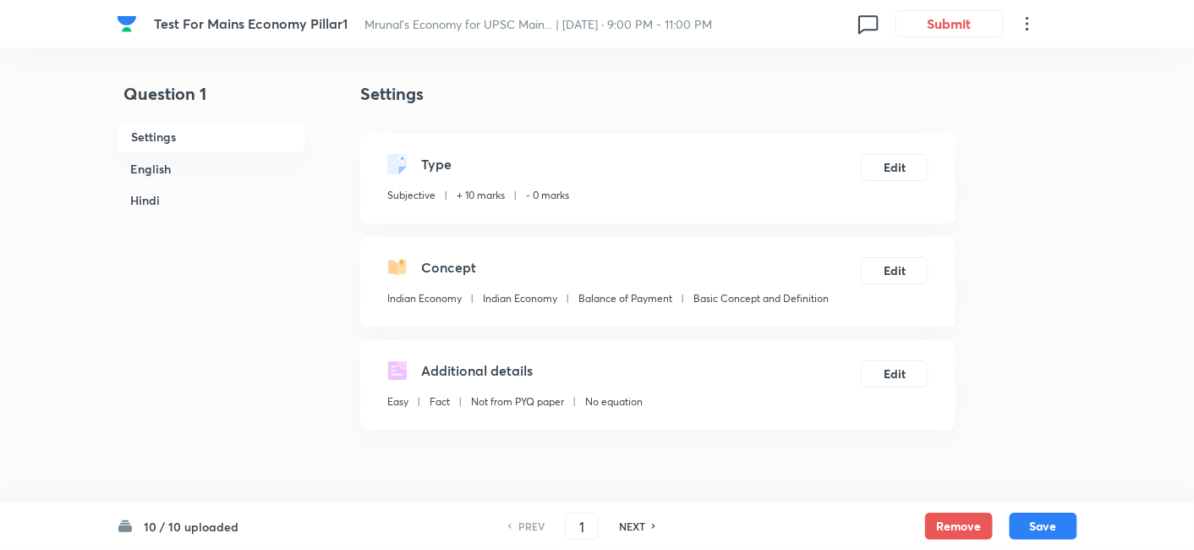
click at [213, 158] on h6 "English" at bounding box center [211, 168] width 189 height 31
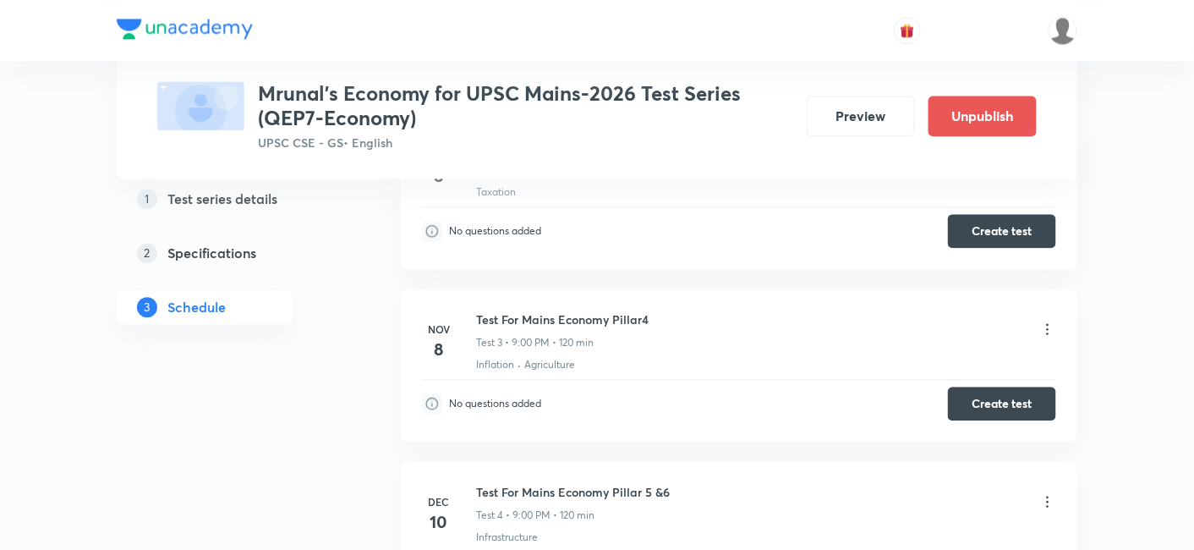
scroll to position [1127, 0]
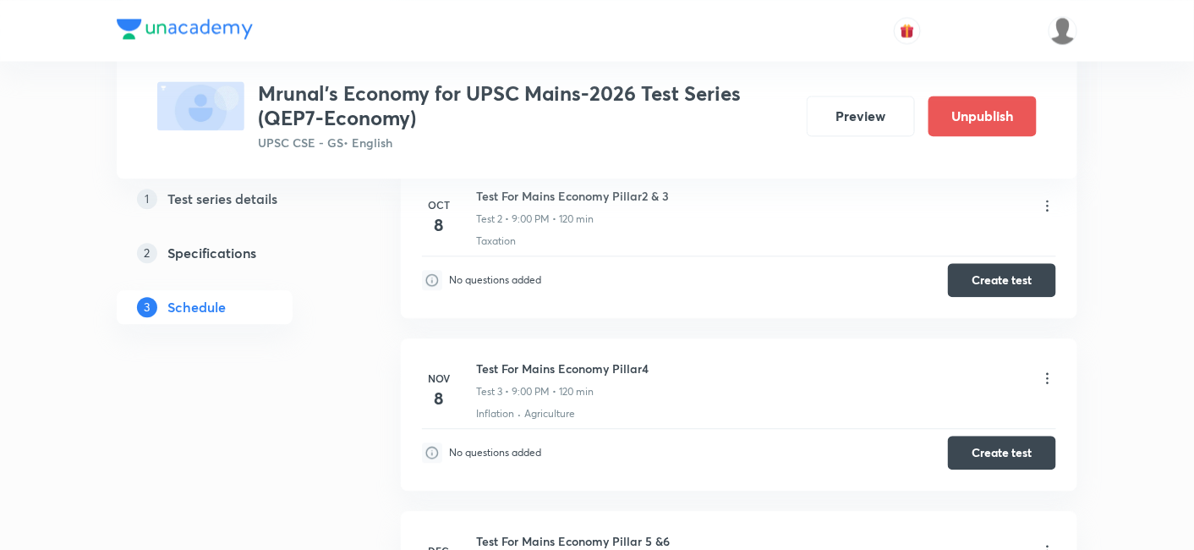
click at [1048, 381] on div at bounding box center [1047, 378] width 17 height 19
click at [1050, 374] on icon at bounding box center [1047, 377] width 17 height 17
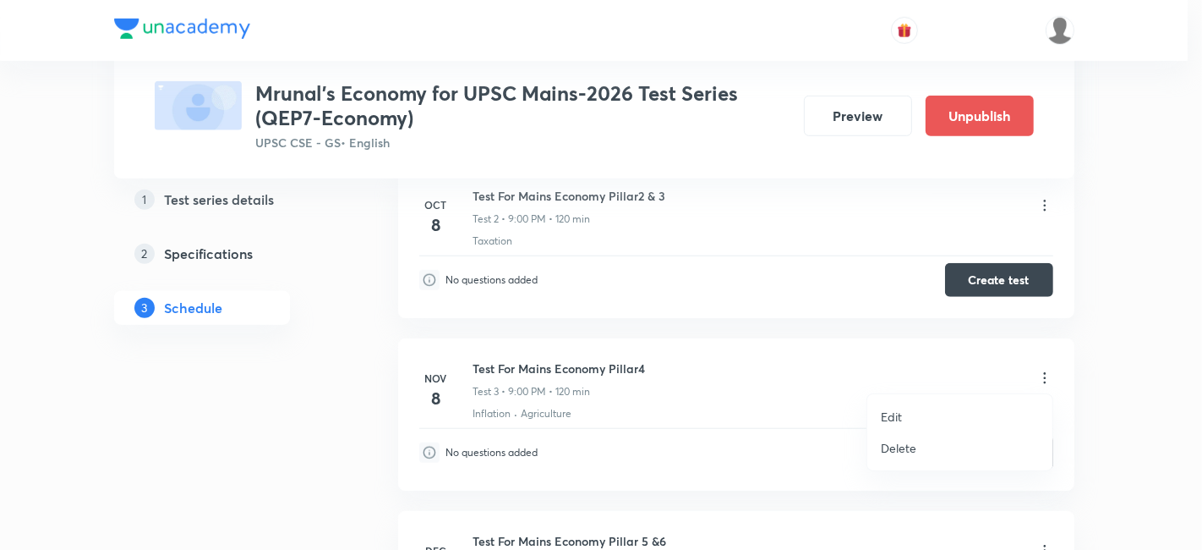
click at [904, 414] on li "Edit" at bounding box center [959, 416] width 185 height 31
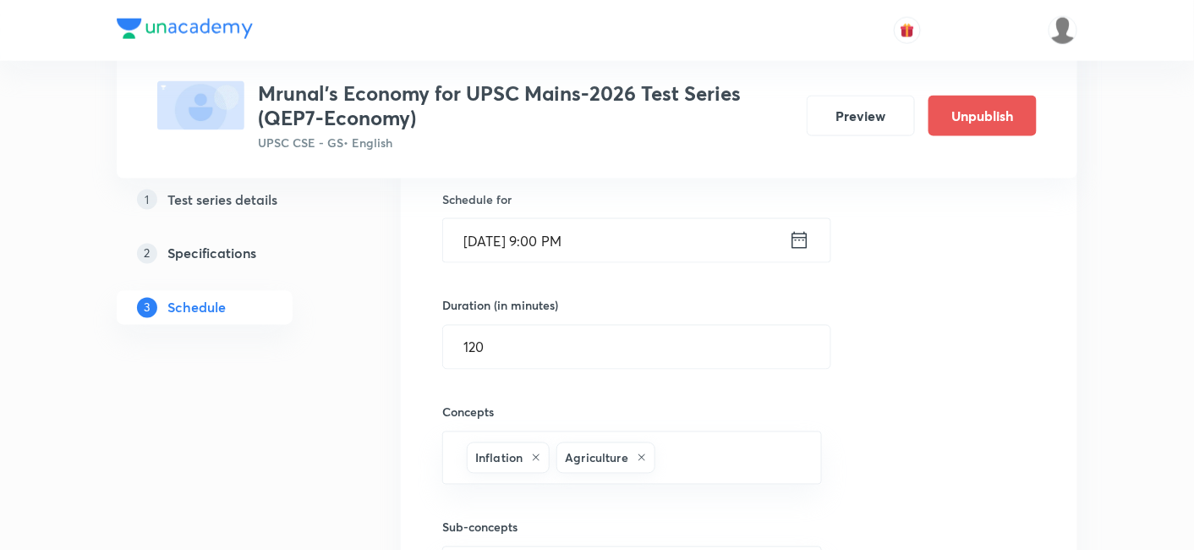
scroll to position [751, 0]
click at [412, 336] on li "Test For Mains Economy Pillar4 Test 3 Inflation · Agriculture Session 3 Quiz Se…" at bounding box center [739, 318] width 676 height 730
type input "180"
click at [991, 370] on div "Session title 30/99 Test For Mains Economy Pillar4 ​ Schedule for Nov 8, 2025, …" at bounding box center [738, 356] width 593 height 610
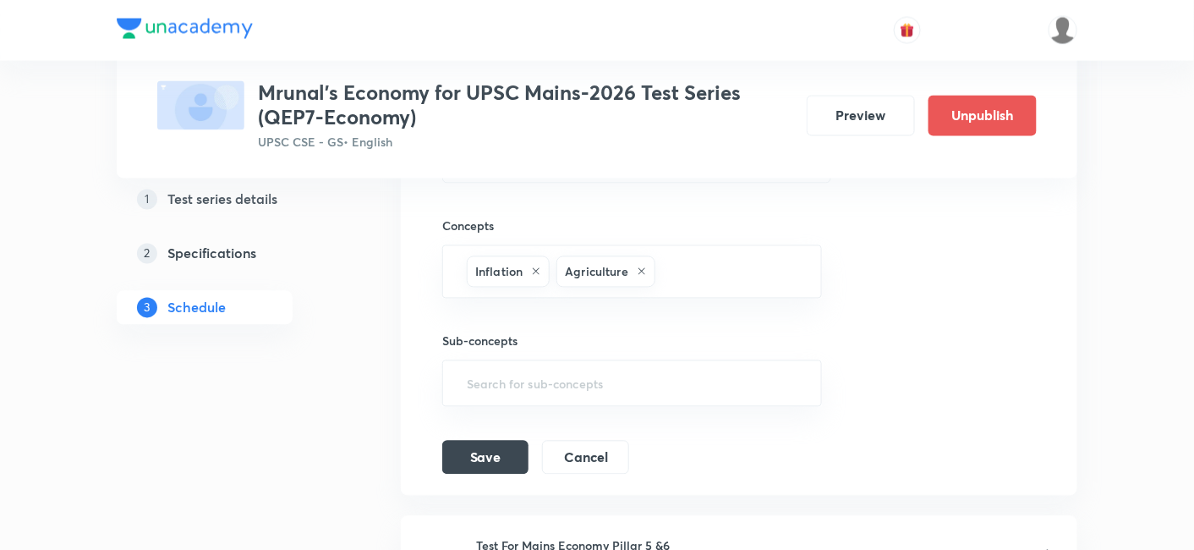
scroll to position [939, 0]
click at [485, 443] on button "Save" at bounding box center [485, 454] width 86 height 34
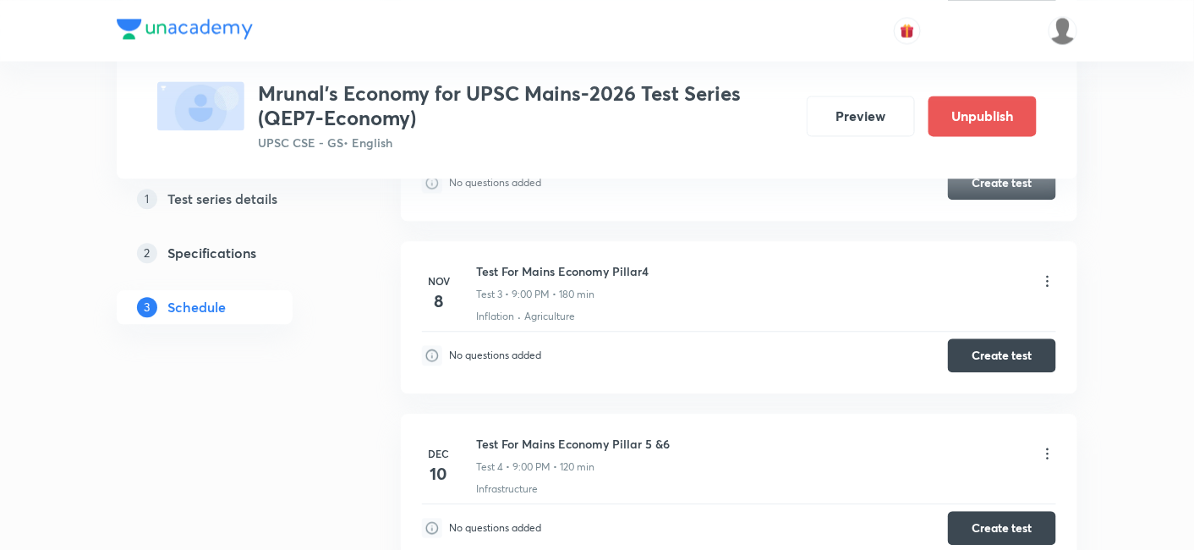
scroll to position [1115, 0]
click at [993, 358] on button "Create test" at bounding box center [1002, 354] width 108 height 34
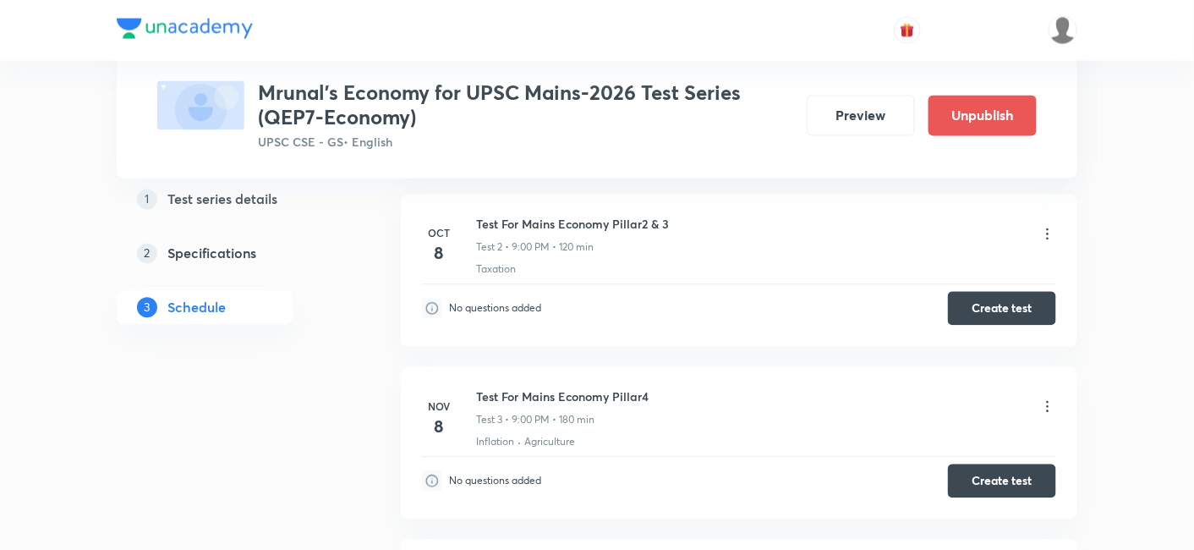
scroll to position [1021, 0]
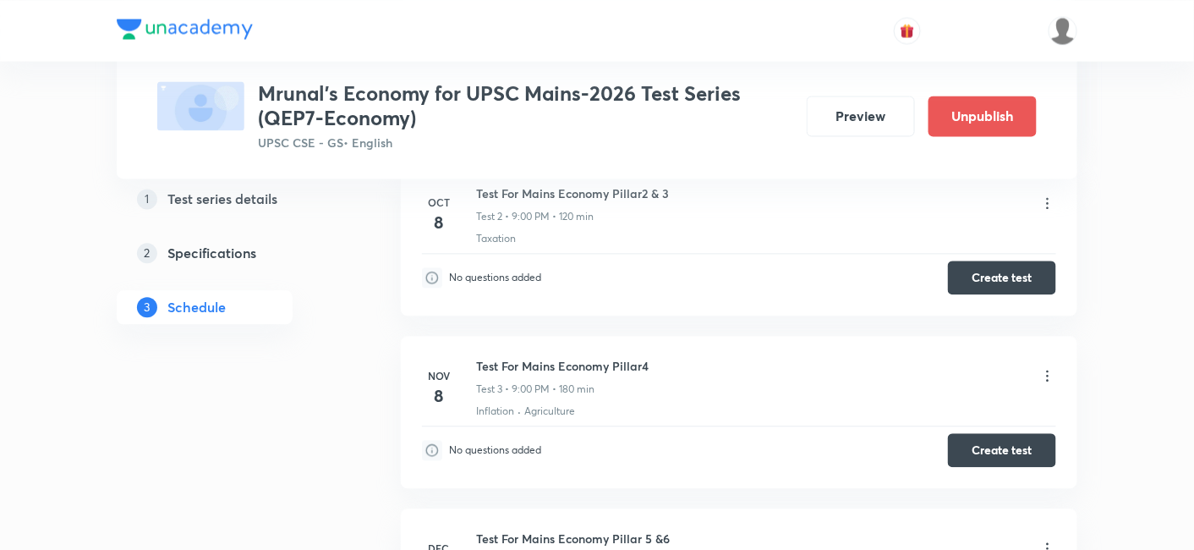
click at [1051, 377] on icon at bounding box center [1047, 375] width 17 height 17
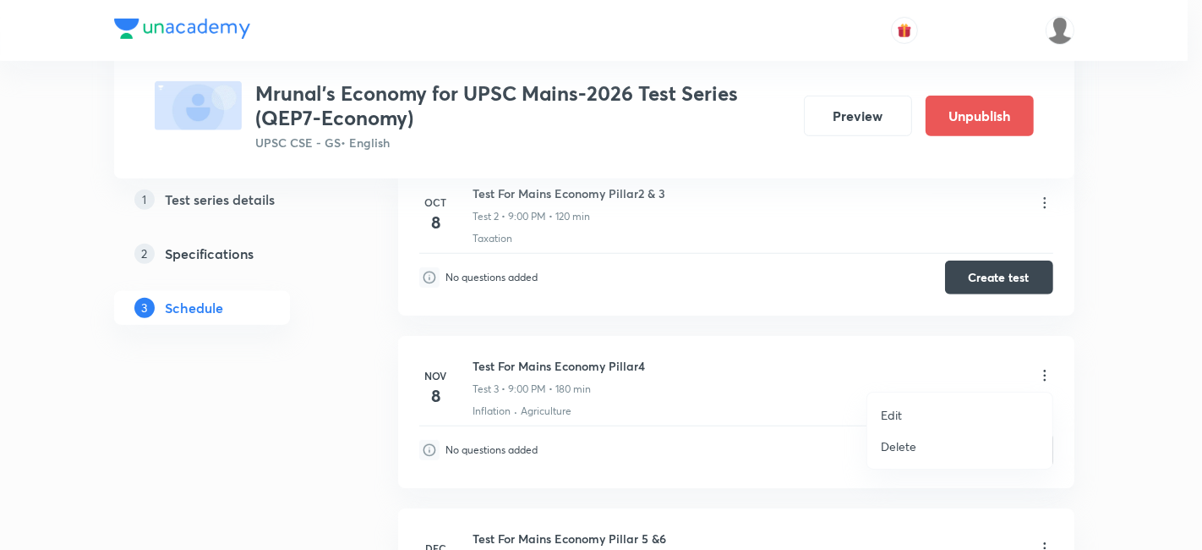
click at [914, 412] on li "Edit" at bounding box center [959, 414] width 185 height 31
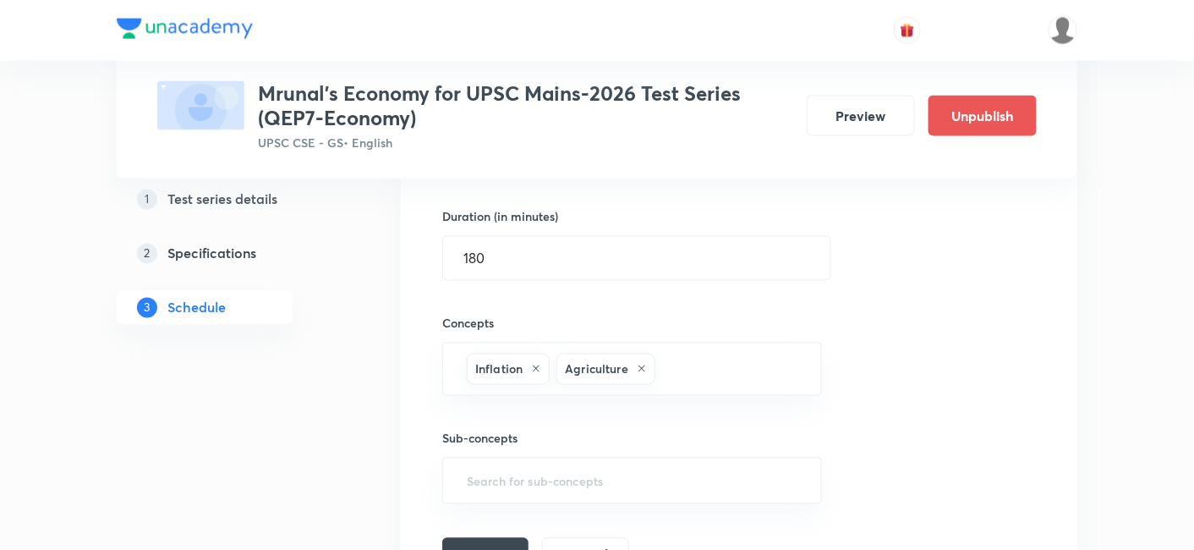
scroll to position [833, 0]
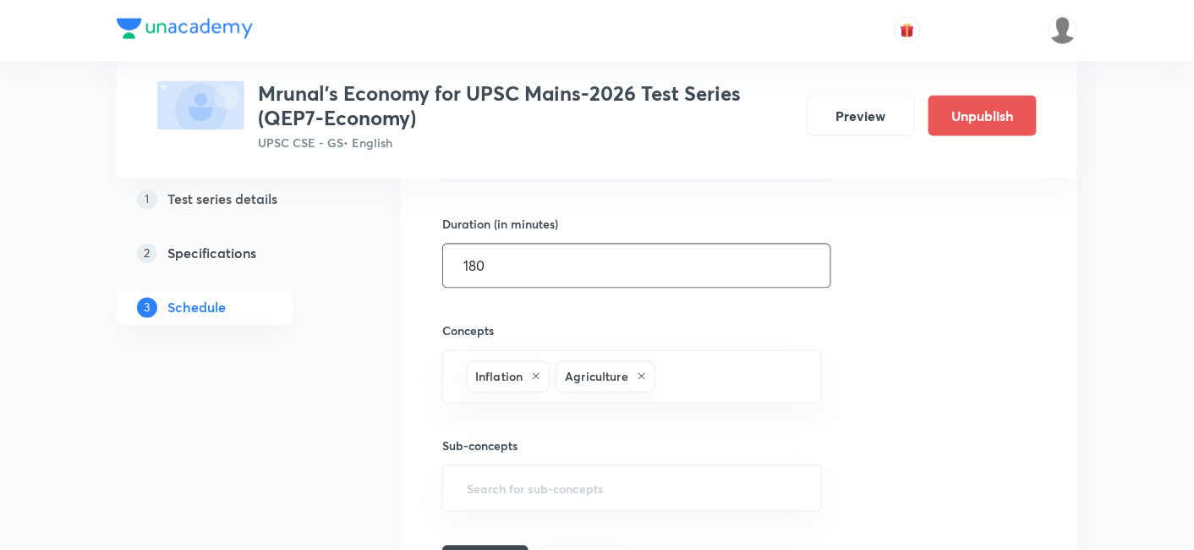
drag, startPoint x: 570, startPoint y: 270, endPoint x: 367, endPoint y: 257, distance: 203.3
click at [367, 257] on div "Test Series Mrunal’s Economy for UPSC Mains-2026 Test Series (QEP7-Economy) UPS…" at bounding box center [597, 81] width 960 height 1639
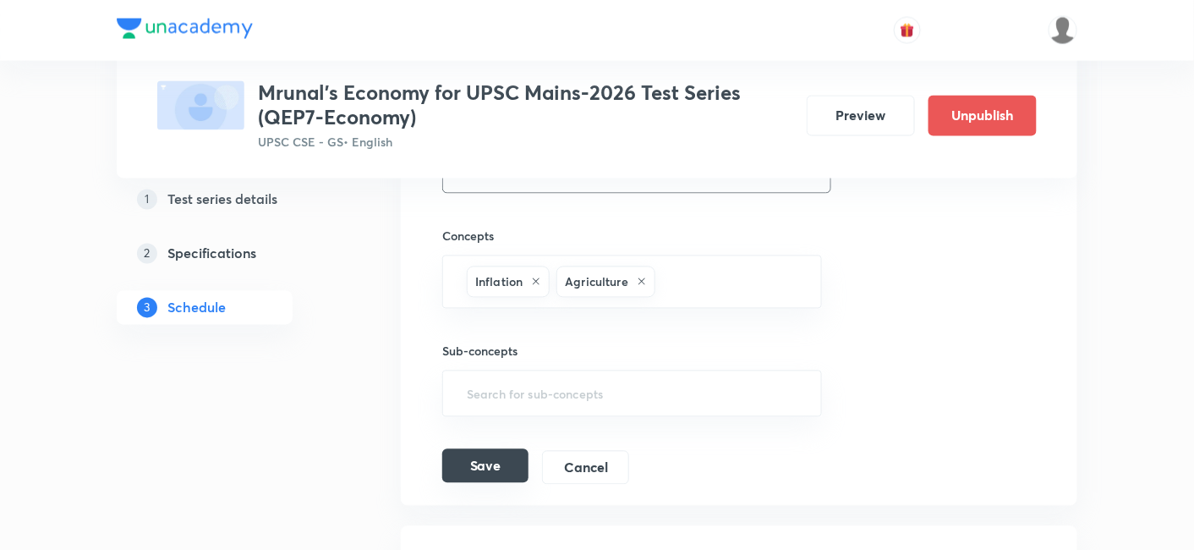
type input "120"
click at [502, 477] on button "Save" at bounding box center [485, 466] width 86 height 34
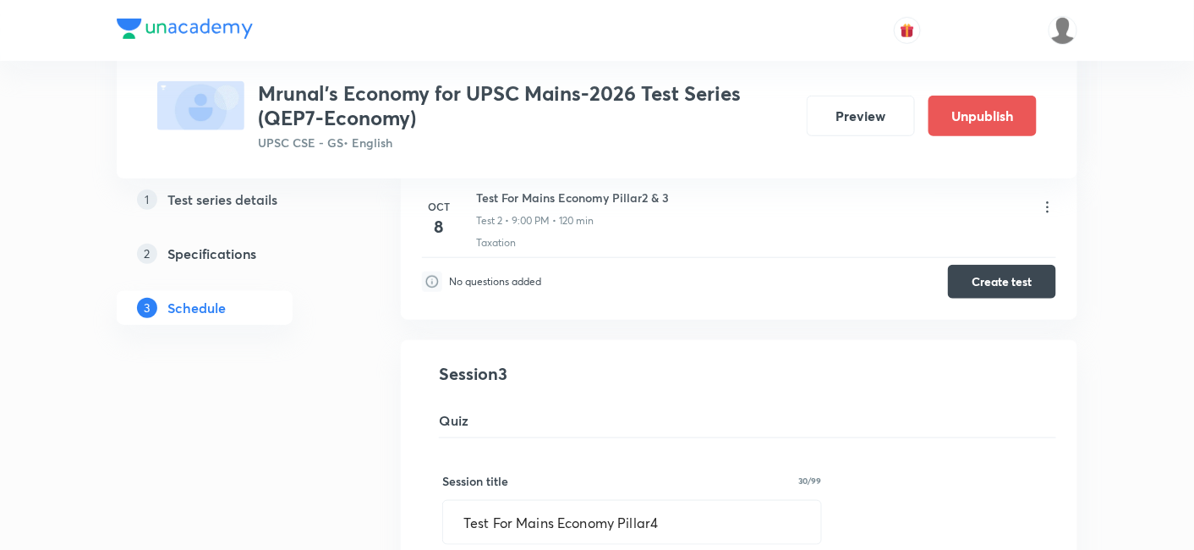
scroll to position [270, 0]
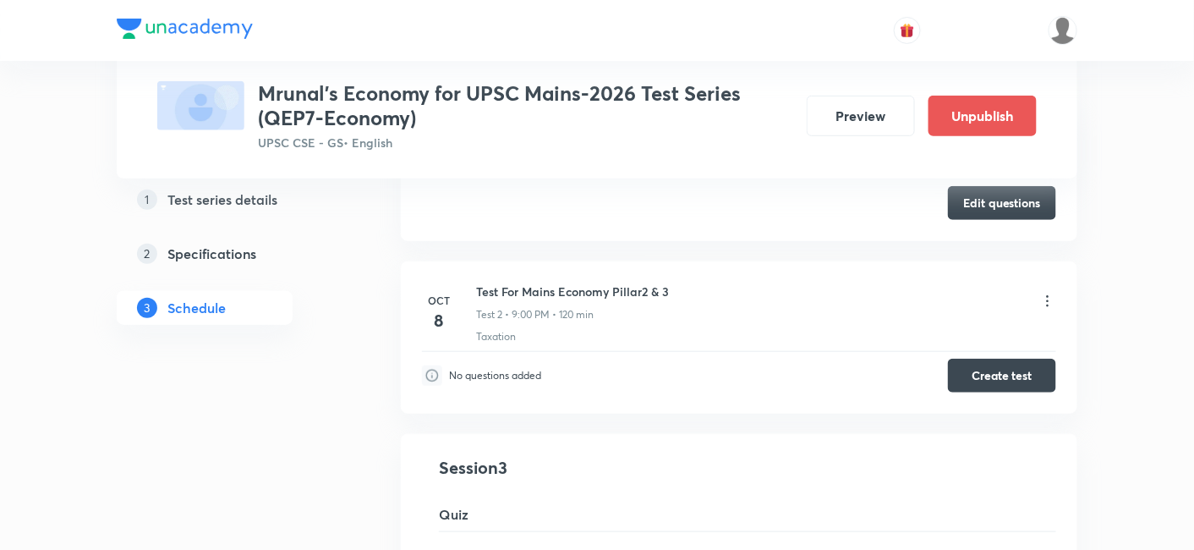
click at [1045, 303] on icon at bounding box center [1047, 301] width 17 height 17
click at [1050, 301] on icon at bounding box center [1047, 301] width 17 height 17
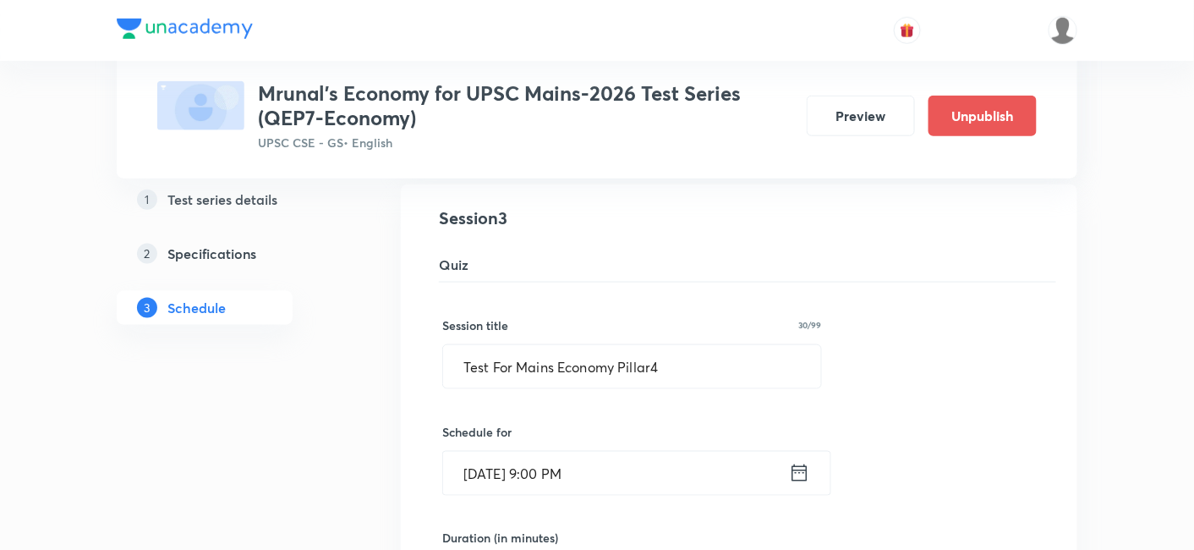
scroll to position [551, 0]
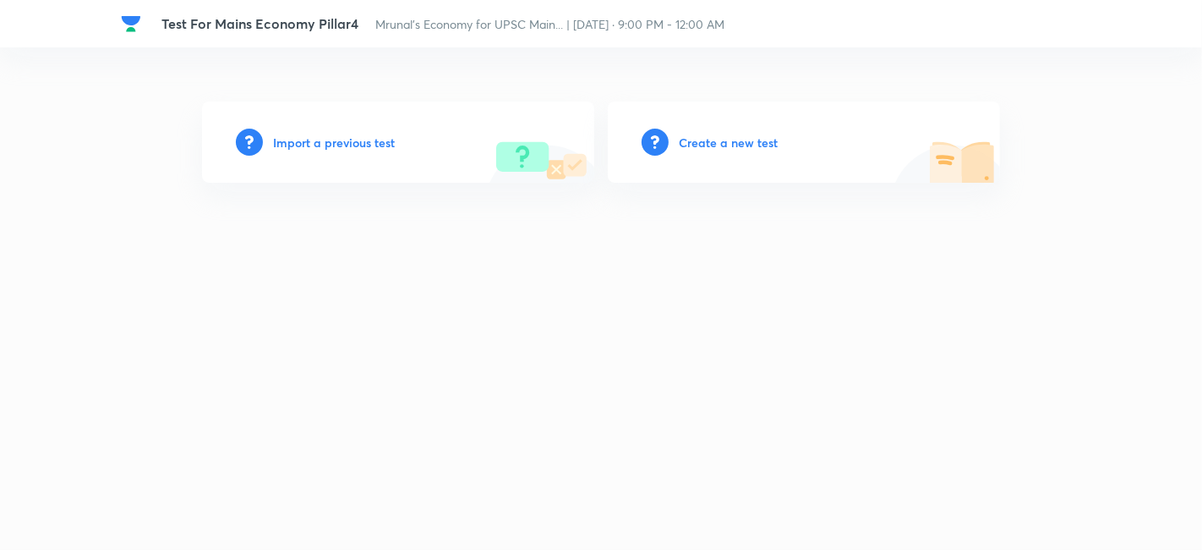
click at [744, 139] on h6 "Create a new test" at bounding box center [728, 143] width 99 height 18
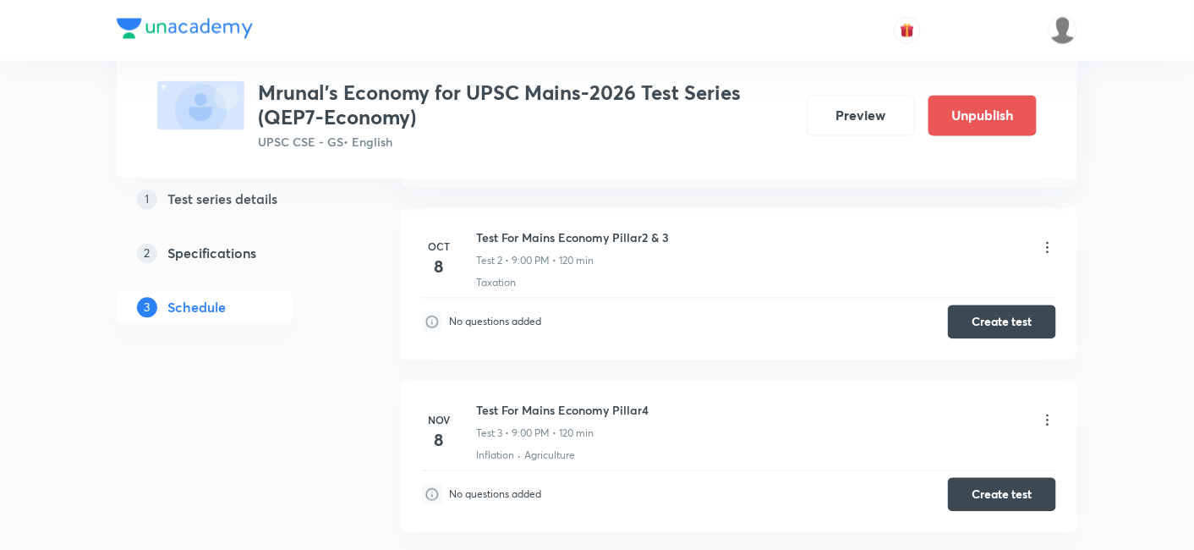
scroll to position [974, 0]
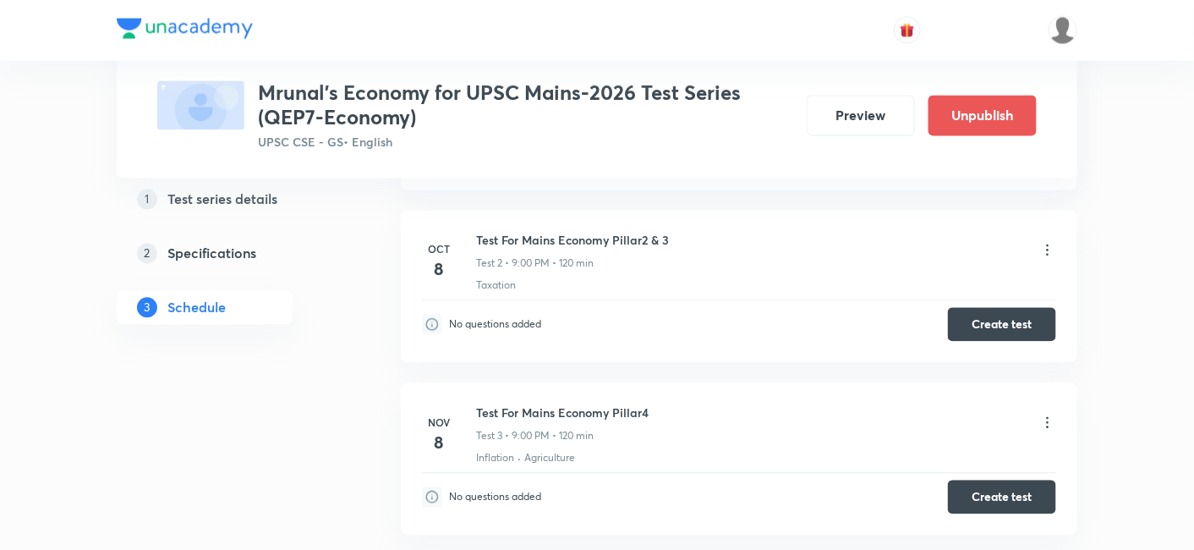
click at [1048, 254] on icon at bounding box center [1047, 250] width 17 height 17
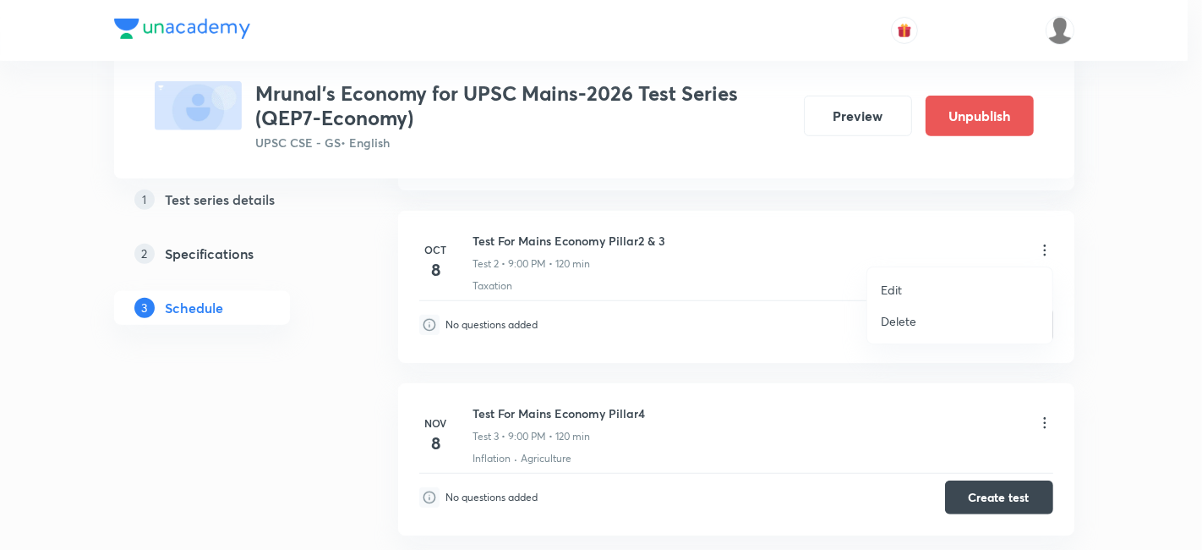
click at [934, 288] on li "Edit" at bounding box center [959, 289] width 185 height 31
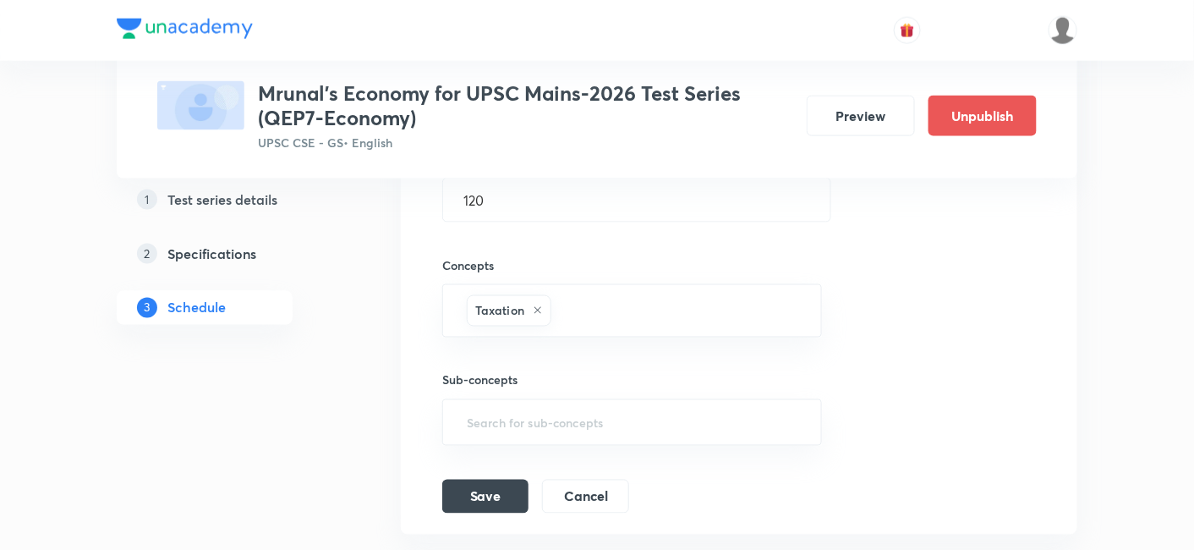
scroll to position [692, 0]
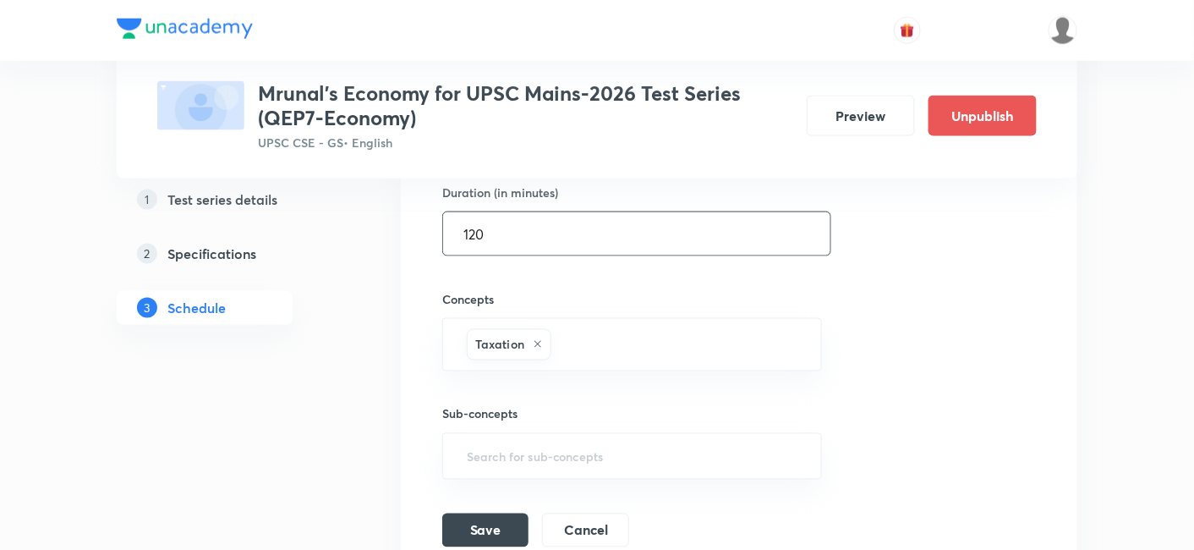
drag, startPoint x: 417, startPoint y: 223, endPoint x: 394, endPoint y: 218, distance: 23.4
click at [394, 218] on div "Test Series Mrunal’s Economy for UPSC Mains-2026 Test Series (QEP7-Economy) UPS…" at bounding box center [597, 221] width 960 height 1639
type input "180"
click at [947, 310] on div "Session title 34/99 Test For Mains Economy Pillar2 & 3 ​ Schedule for Oct 8, 20…" at bounding box center [738, 242] width 593 height 610
click at [509, 517] on button "Save" at bounding box center [485, 528] width 86 height 34
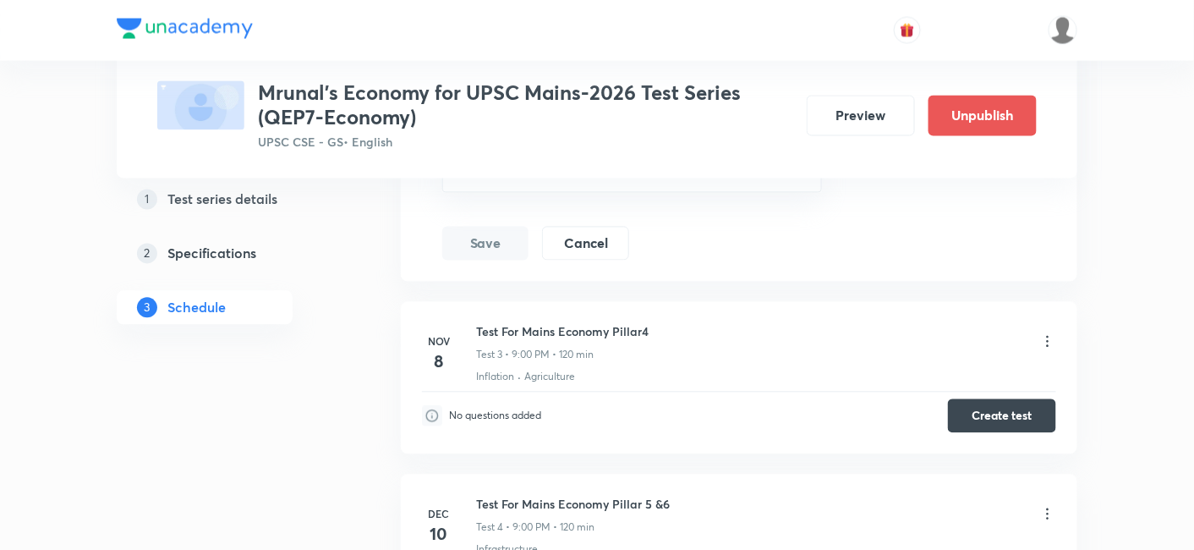
scroll to position [927, 0]
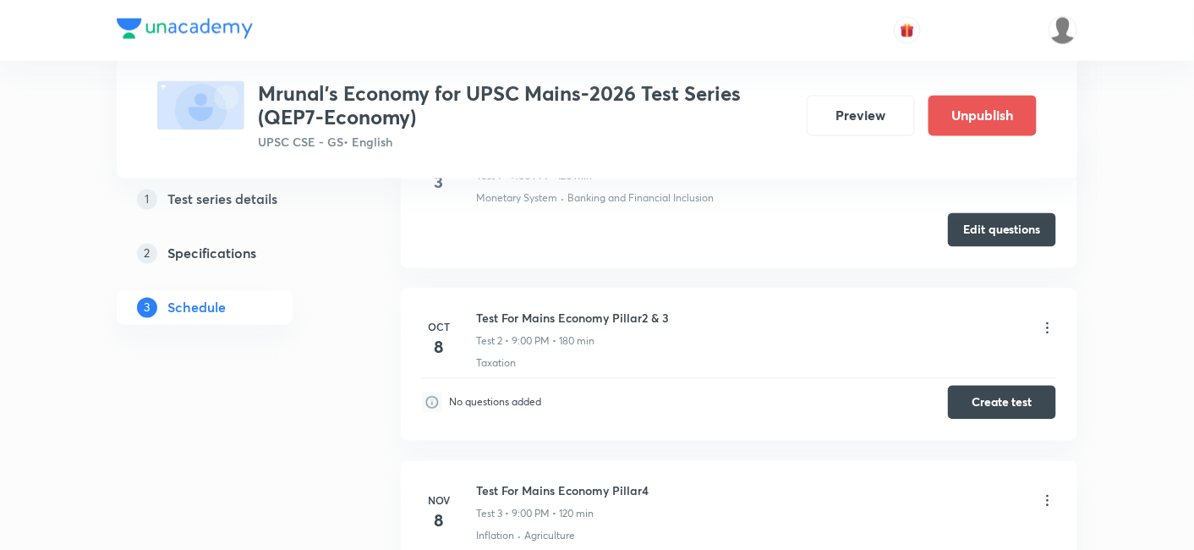
scroll to position [927, 0]
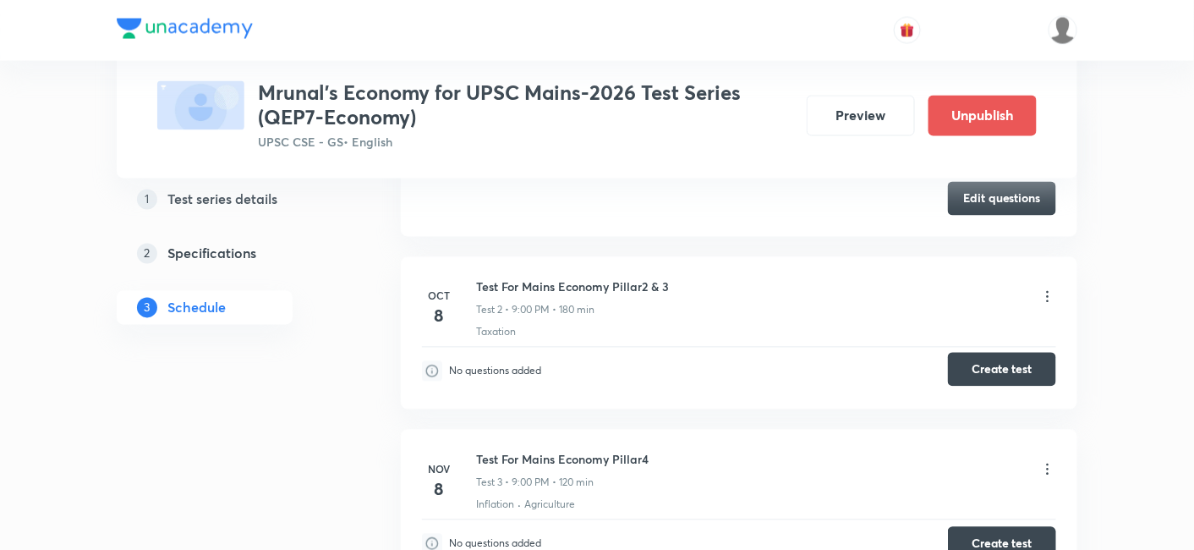
click at [995, 370] on button "Create test" at bounding box center [1002, 370] width 108 height 34
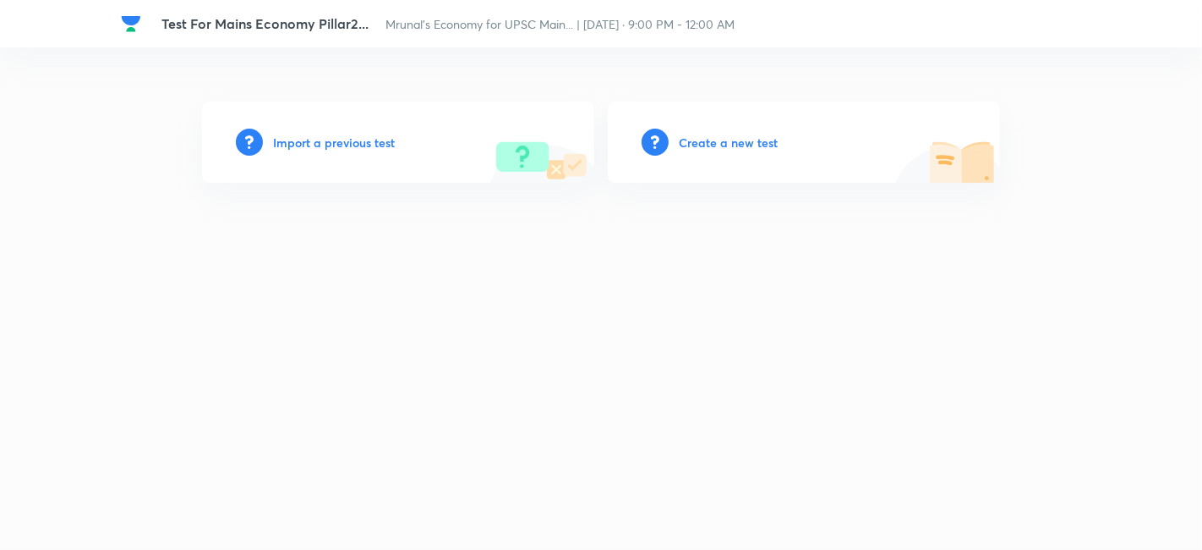
click at [740, 143] on h6 "Create a new test" at bounding box center [728, 143] width 99 height 18
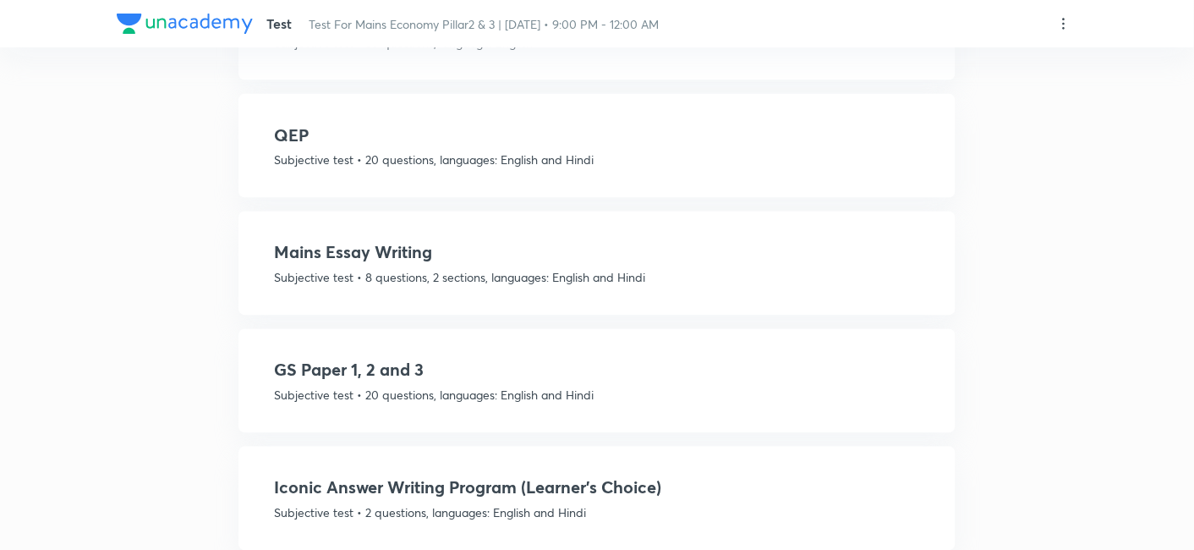
scroll to position [939, 0]
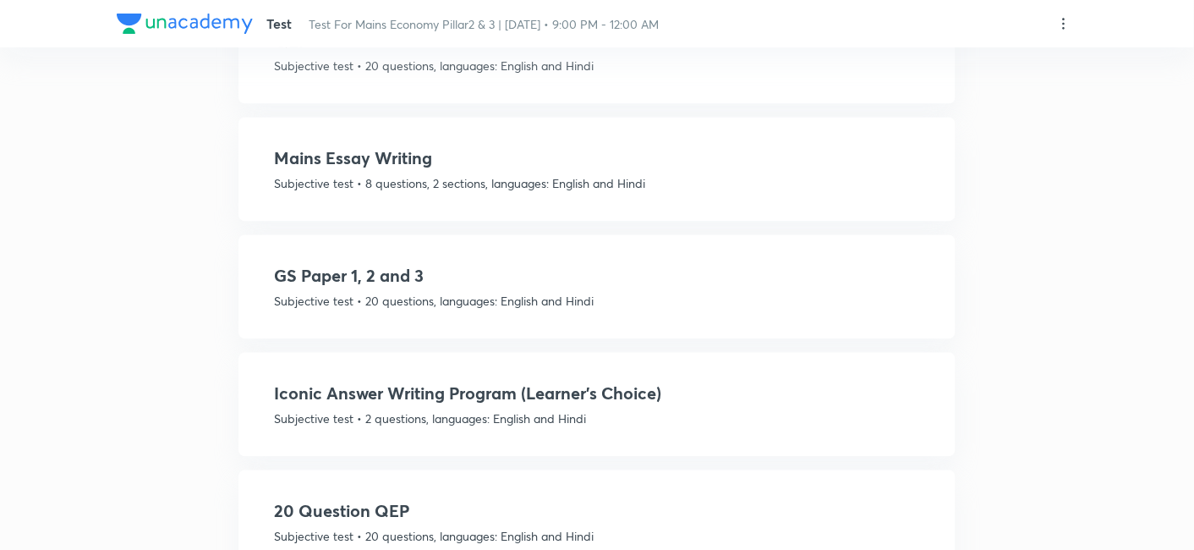
click at [583, 293] on p "Subjective test • 20 questions, languages: English and Hindi" at bounding box center [597, 302] width 646 height 18
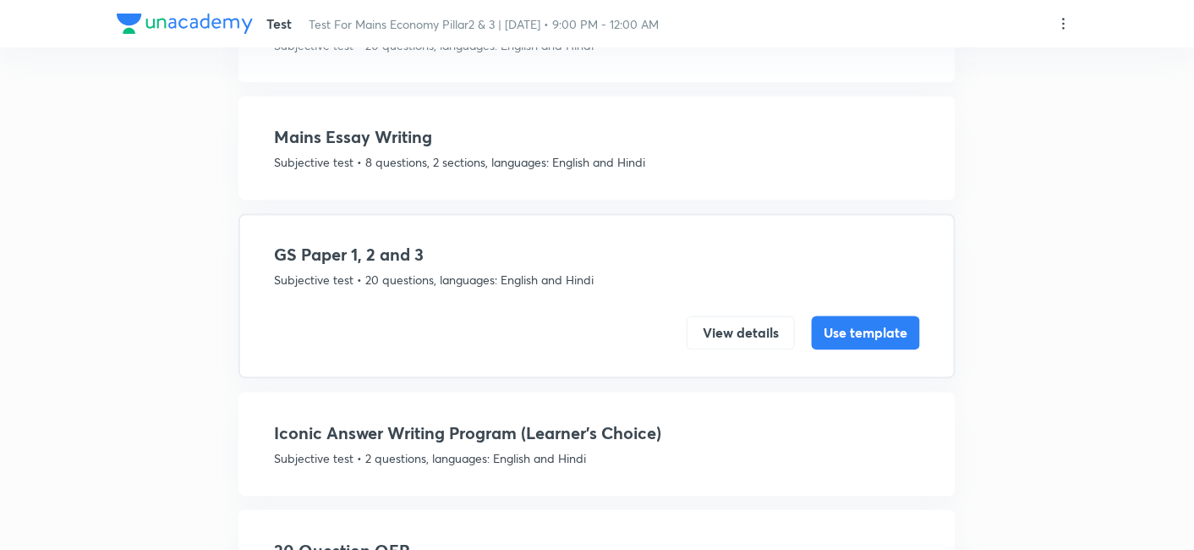
scroll to position [878, 0]
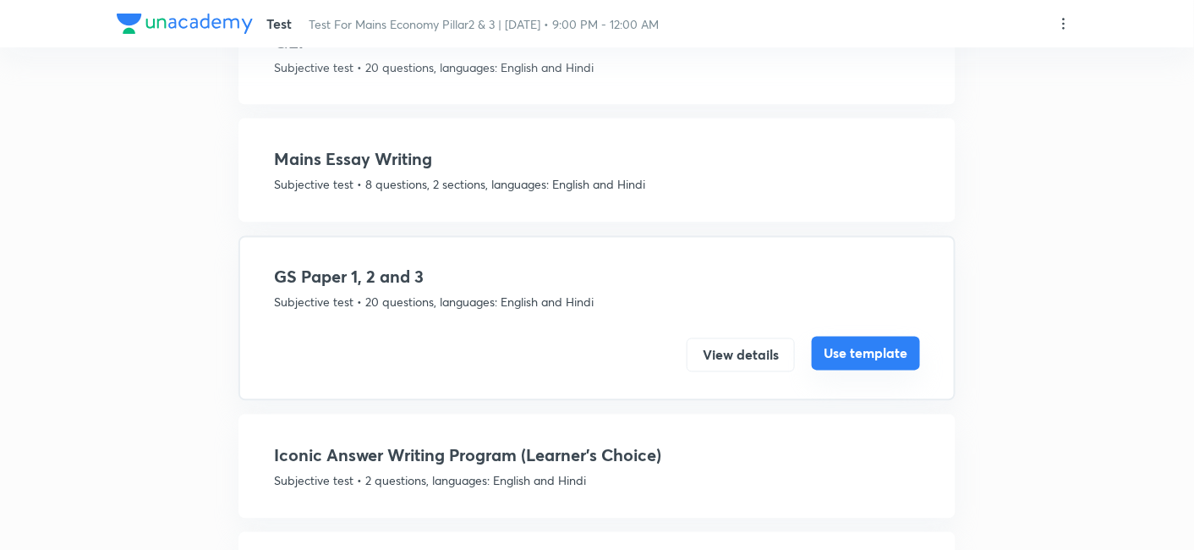
click at [838, 344] on button "Use template" at bounding box center [866, 353] width 108 height 34
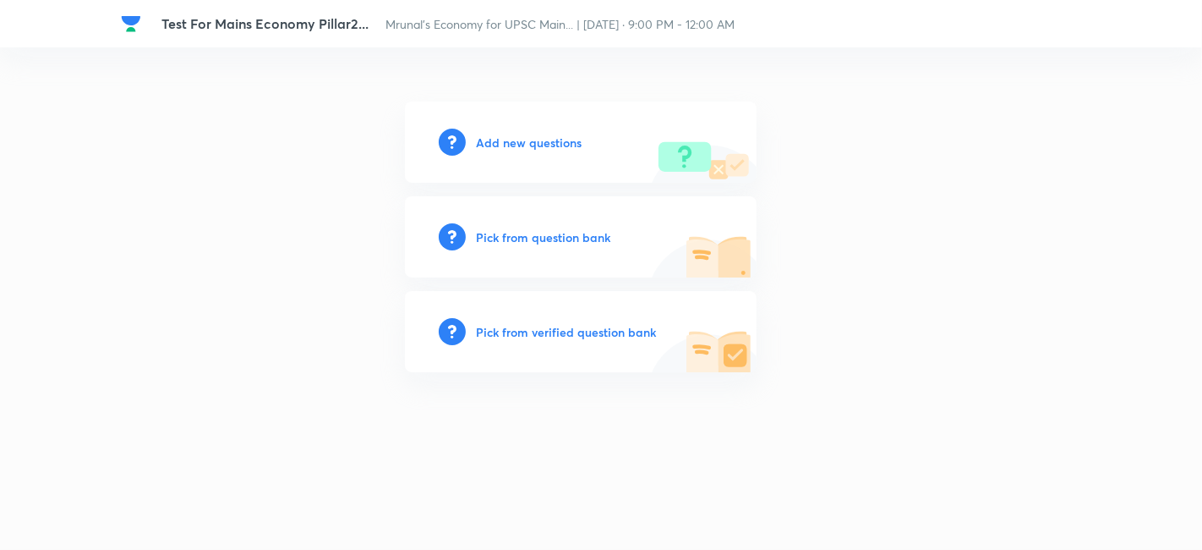
click at [507, 150] on h6 "Add new questions" at bounding box center [529, 143] width 106 height 18
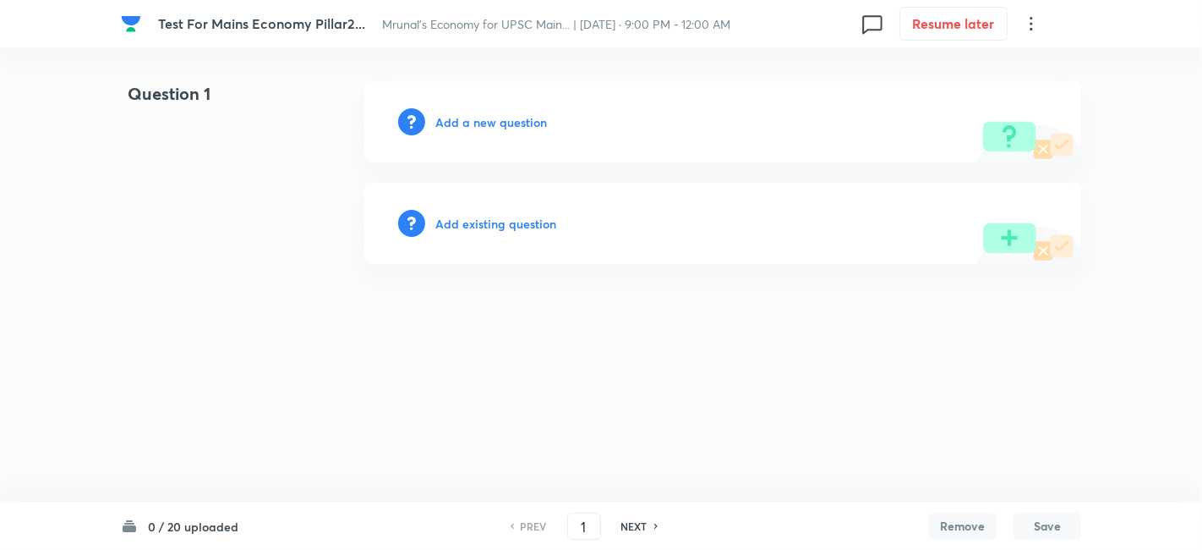
click at [489, 124] on h6 "Add a new question" at bounding box center [491, 122] width 112 height 18
click at [549, 126] on h6 "Choose a question type" at bounding box center [500, 122] width 130 height 18
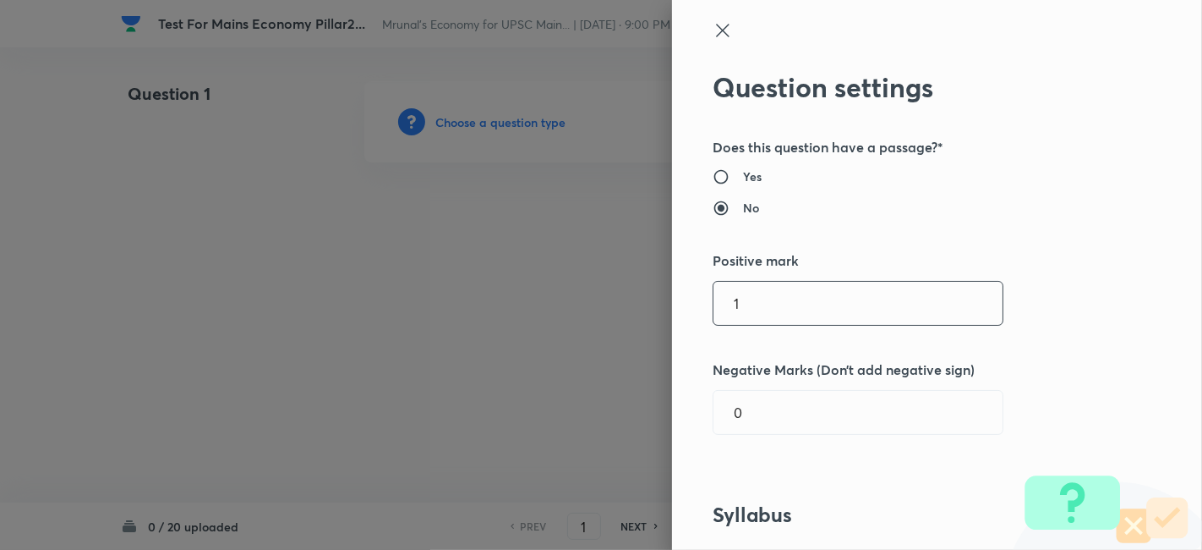
click at [811, 305] on input "1" at bounding box center [858, 303] width 289 height 43
type input "10"
click at [1053, 308] on div "Question settings Does this question have a passage?* Yes No Positive mark 10 ​…" at bounding box center [937, 275] width 530 height 550
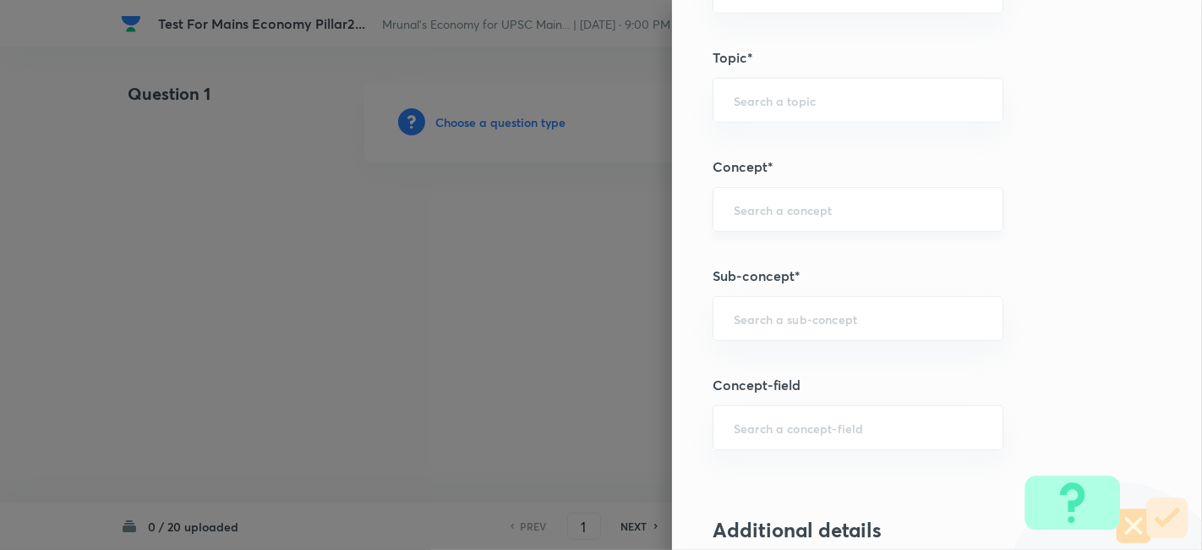
scroll to position [657, 0]
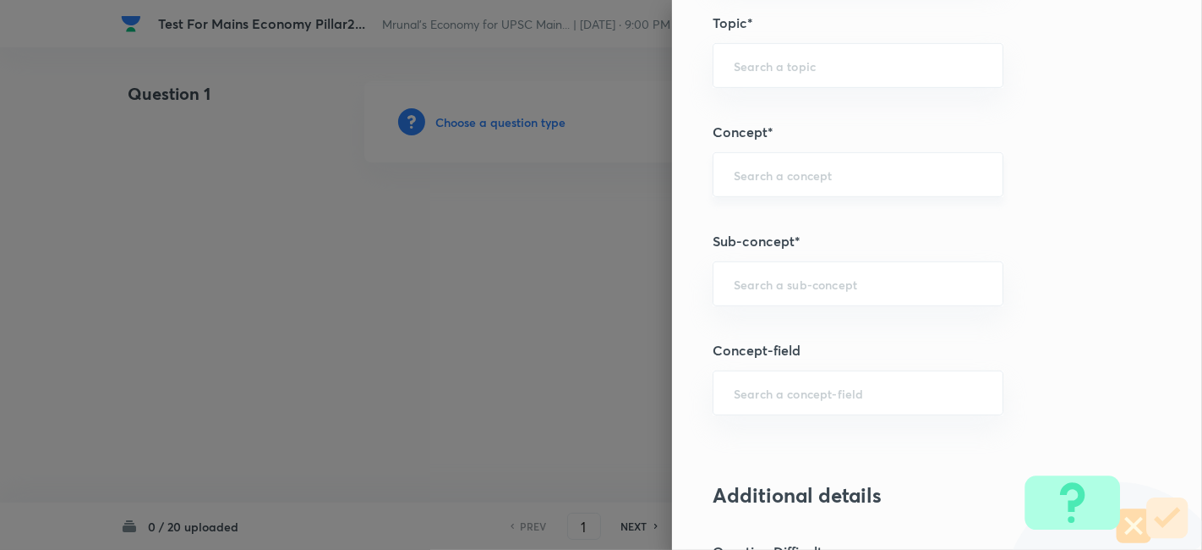
click at [845, 283] on input "text" at bounding box center [858, 284] width 249 height 16
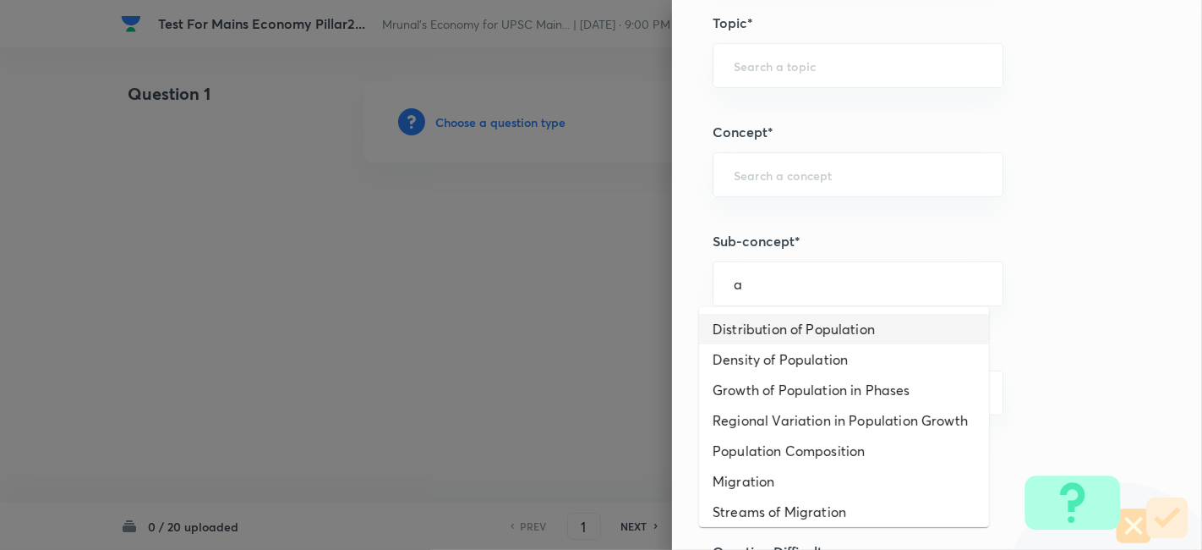
click at [823, 330] on li "Distribution of Population" at bounding box center [844, 329] width 290 height 30
type input "Distribution of Population"
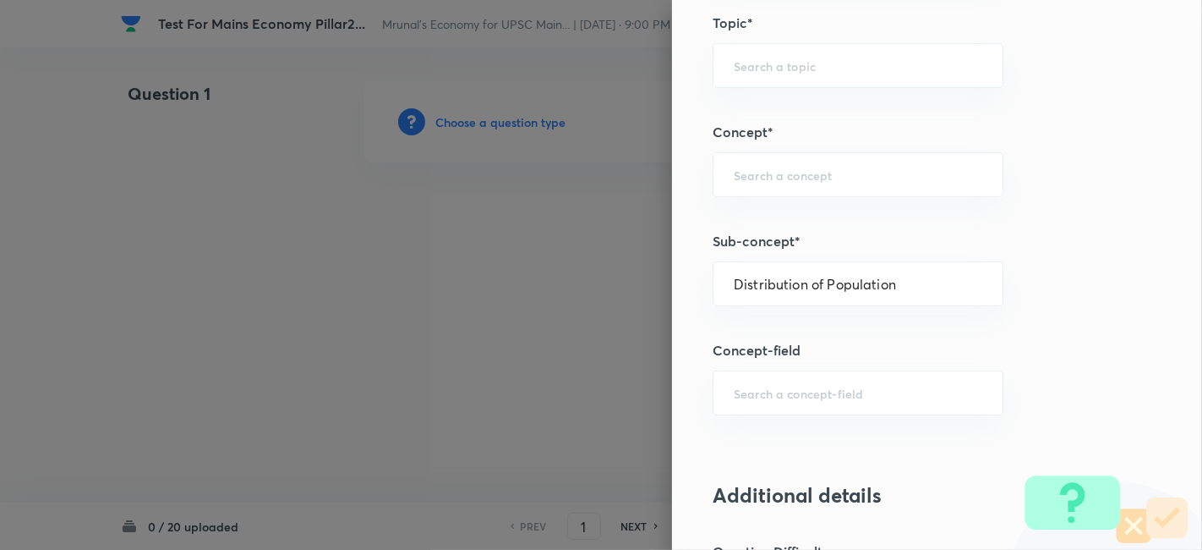
type input "Geography"
type input "Human Geography"
type input "Population:Growth and Composition"
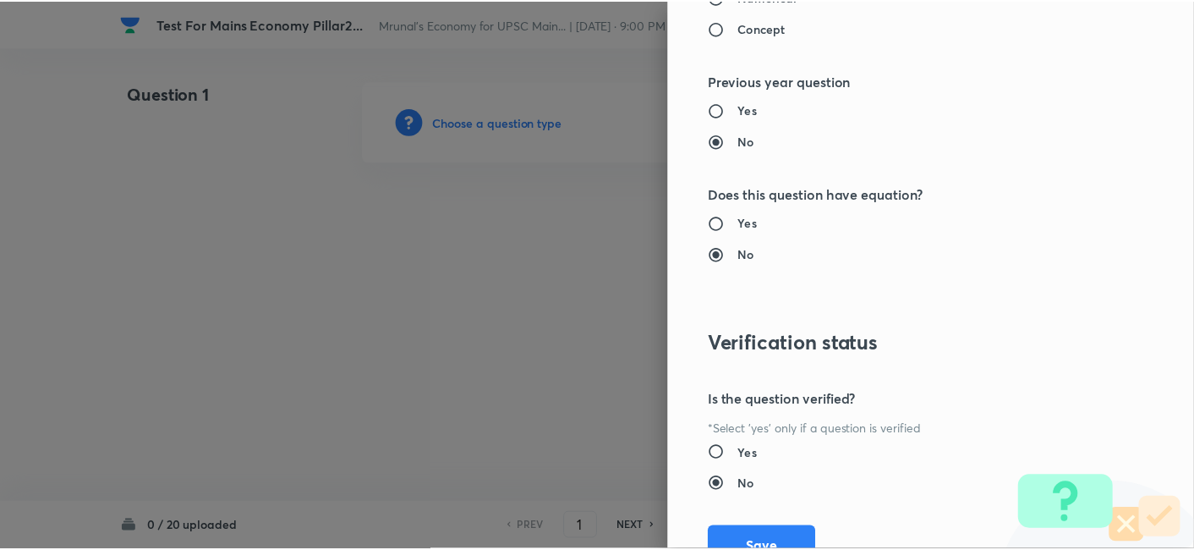
scroll to position [1547, 0]
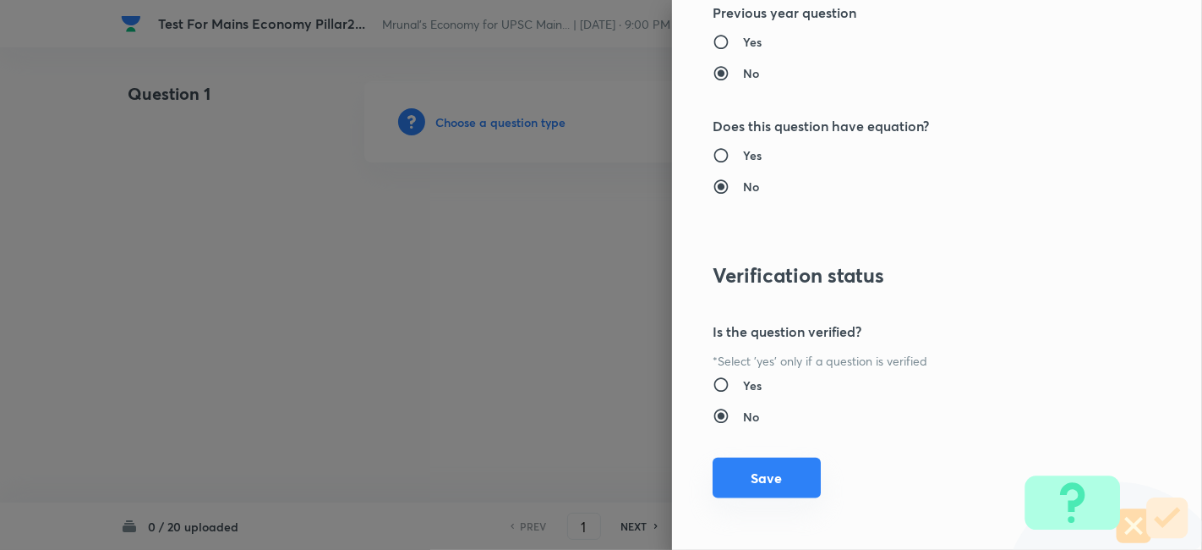
click at [761, 477] on button "Save" at bounding box center [767, 477] width 108 height 41
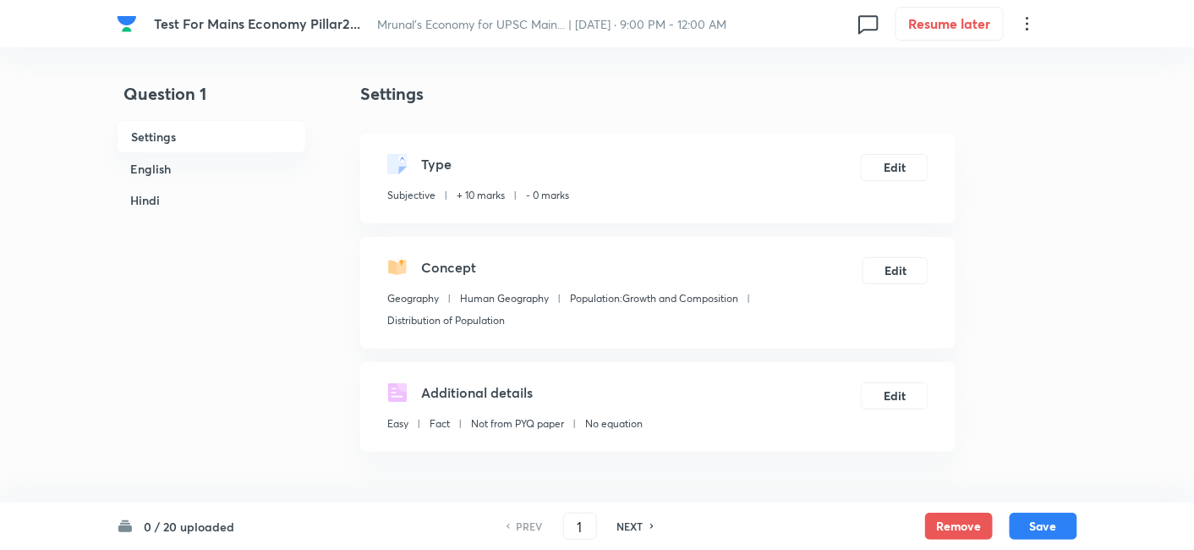
click at [157, 171] on h6 "English" at bounding box center [211, 168] width 189 height 31
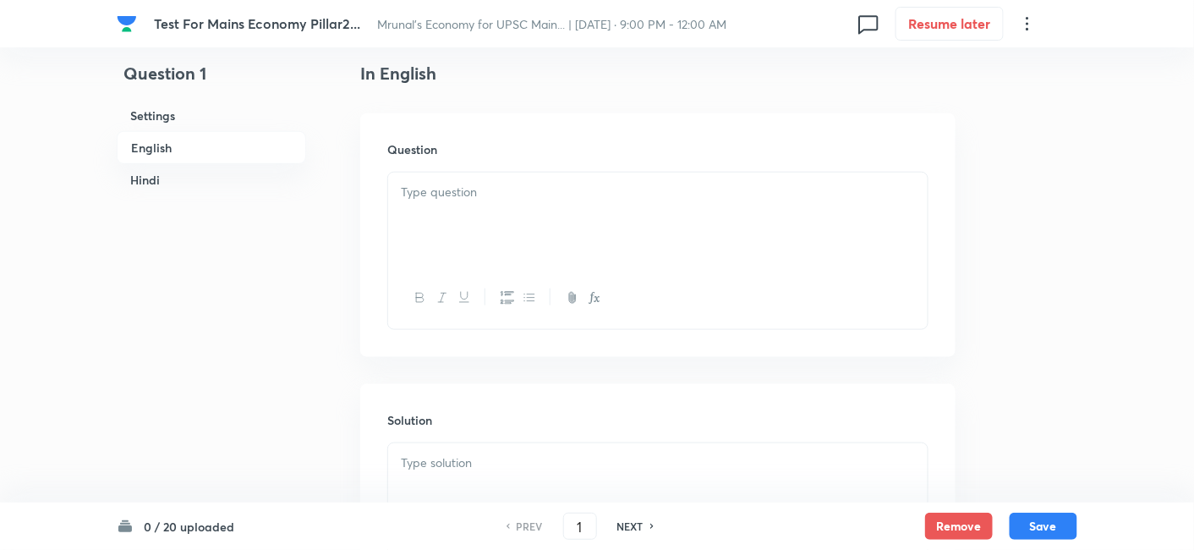
click at [469, 232] on div at bounding box center [657, 219] width 539 height 95
click at [619, 224] on div at bounding box center [657, 219] width 539 height 95
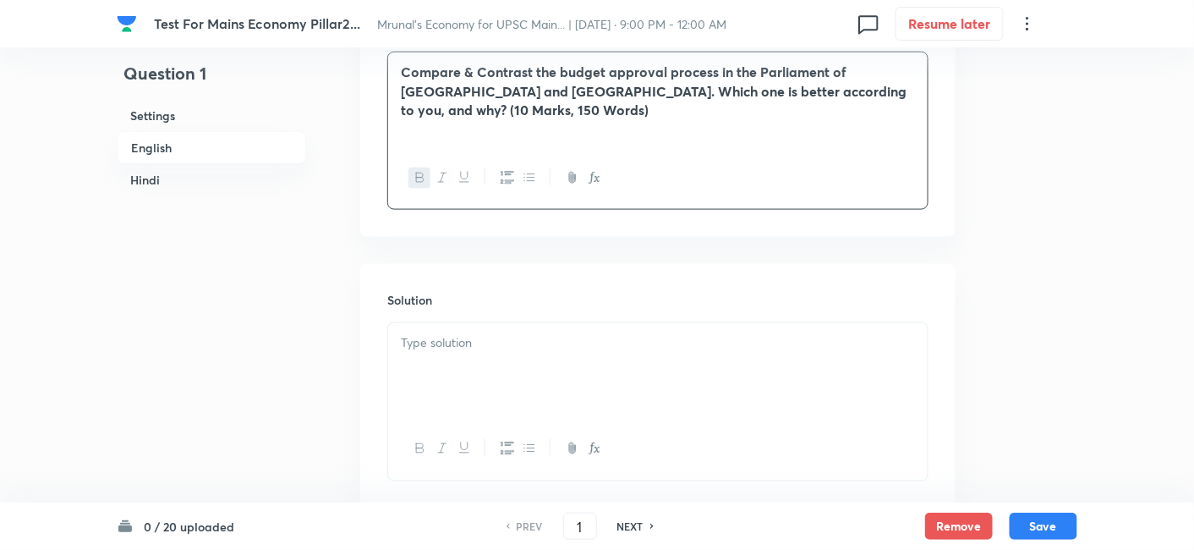
scroll to position [646, 0]
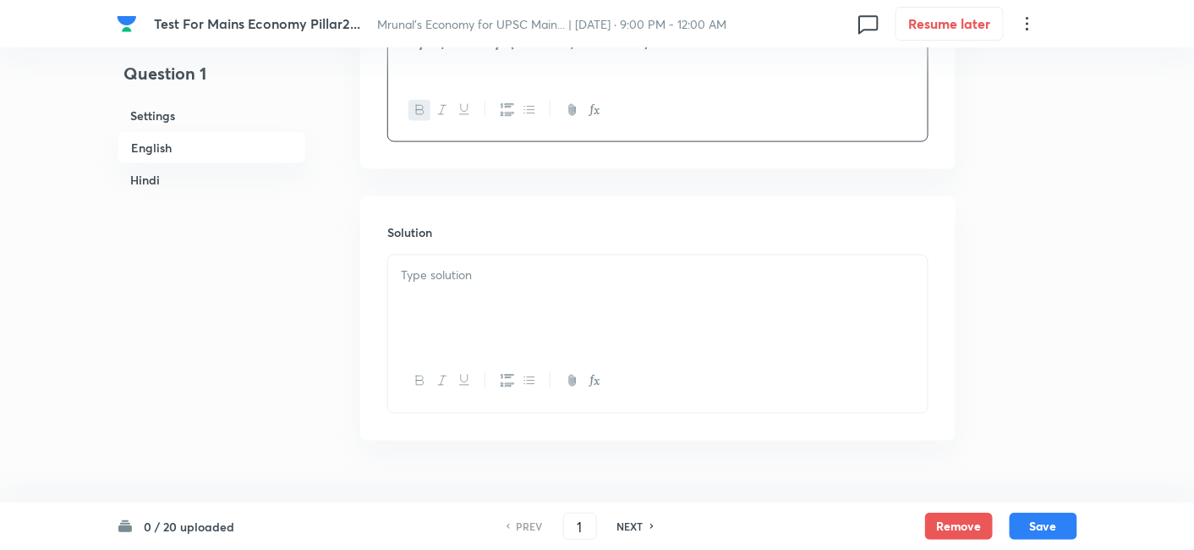
click at [475, 311] on div at bounding box center [657, 302] width 539 height 95
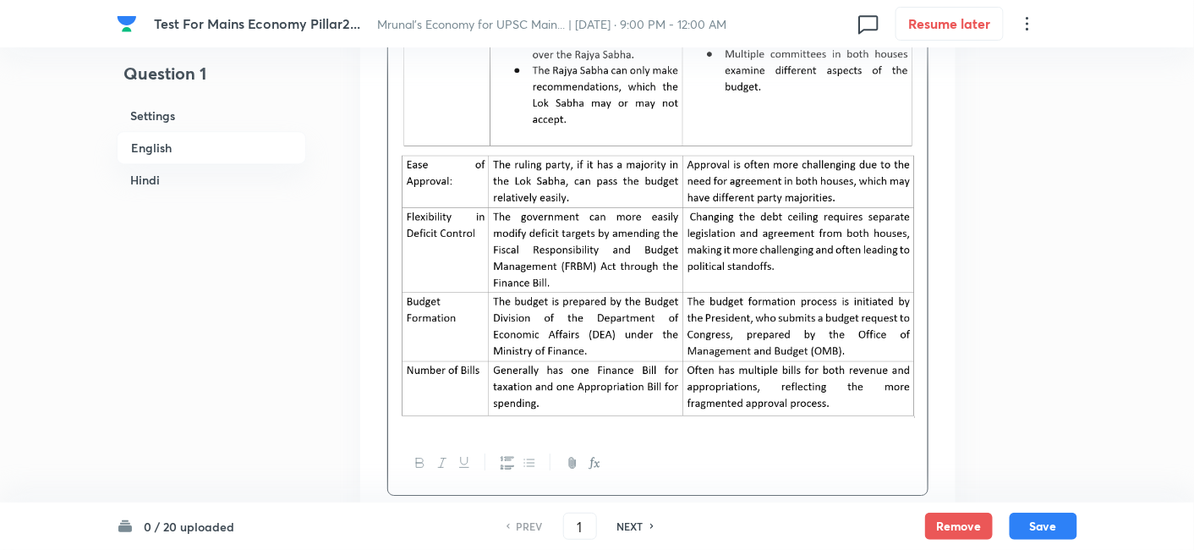
scroll to position [1679, 0]
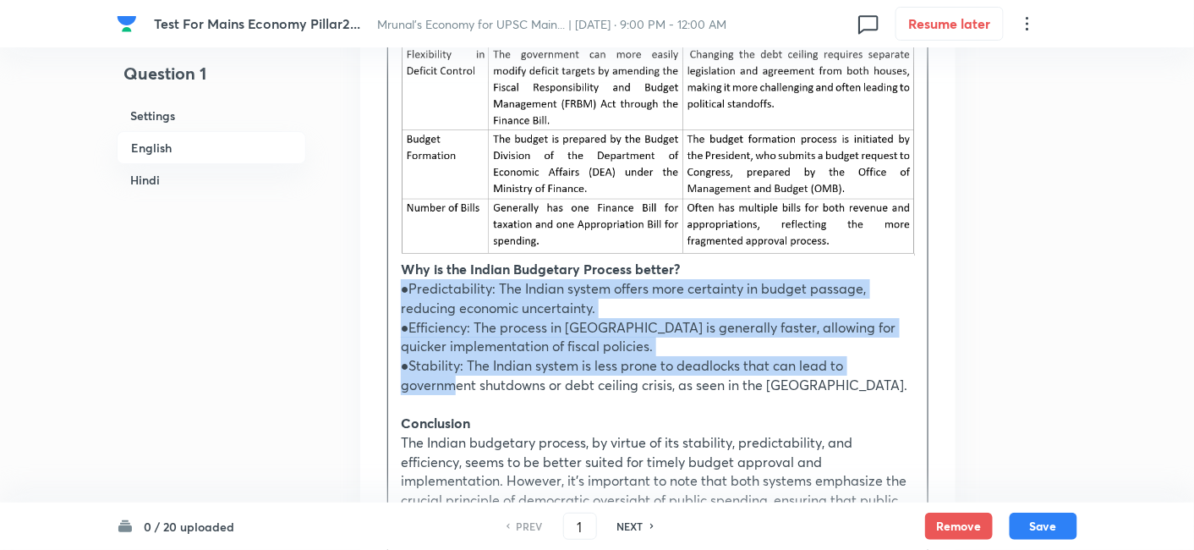
drag, startPoint x: 401, startPoint y: 228, endPoint x: 451, endPoint y: 318, distance: 103.0
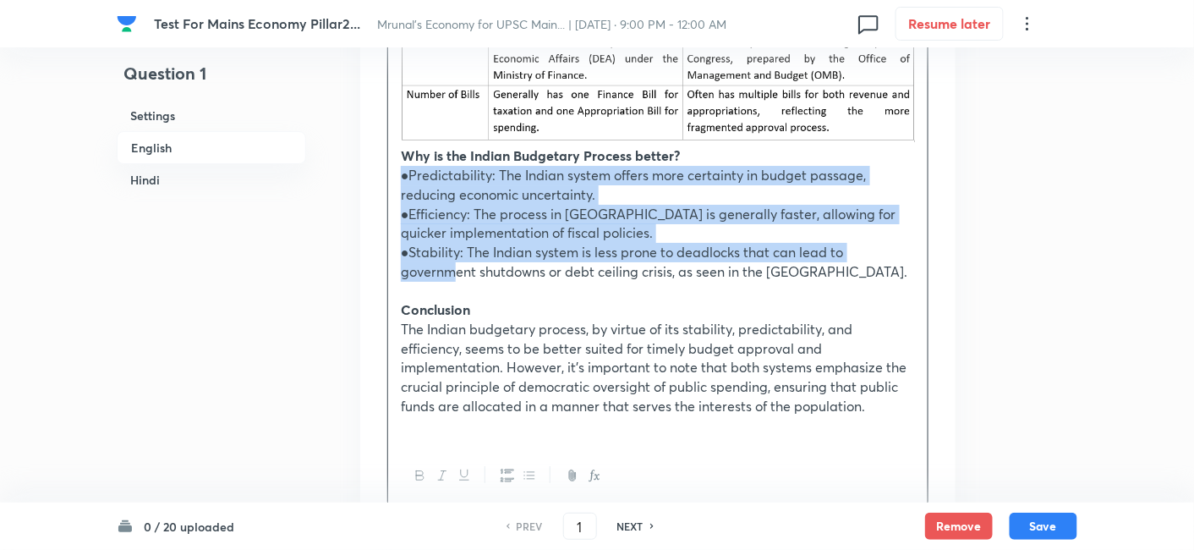
scroll to position [1867, 0]
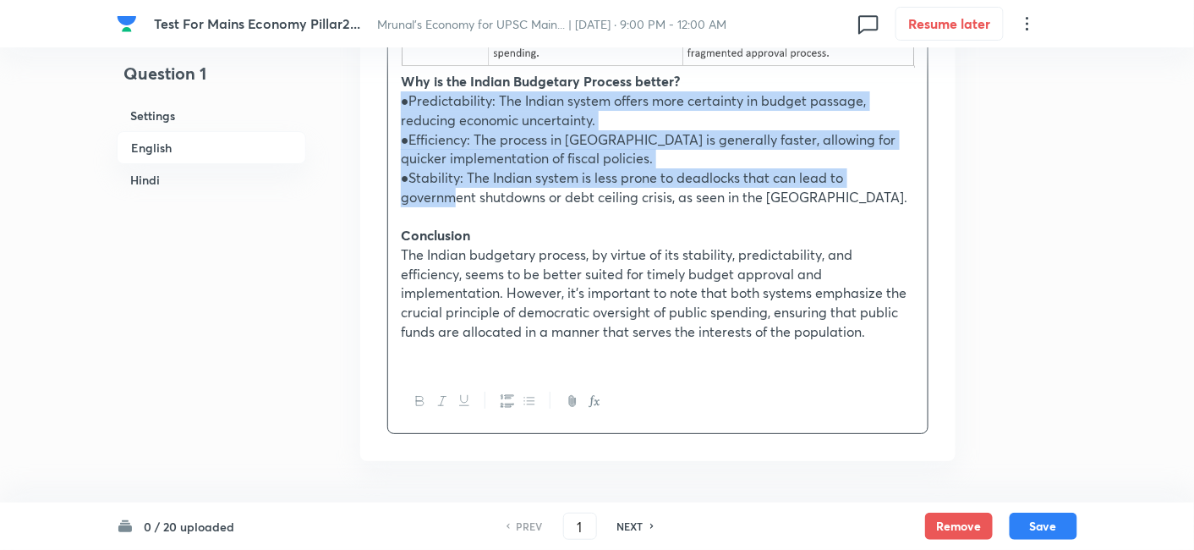
click at [531, 394] on icon "button" at bounding box center [529, 401] width 14 height 14
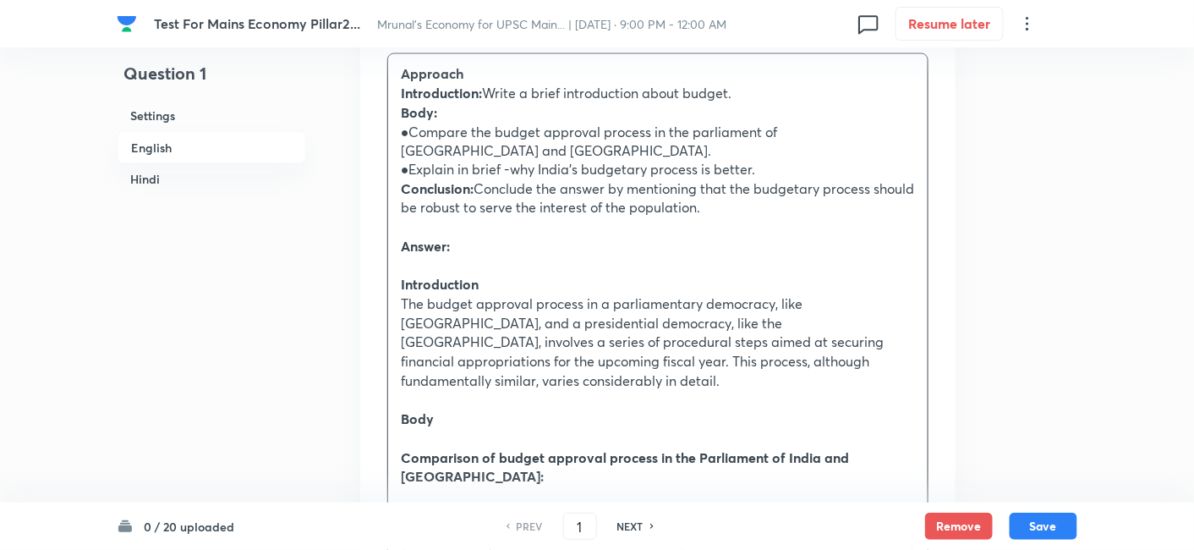
scroll to position [834, 0]
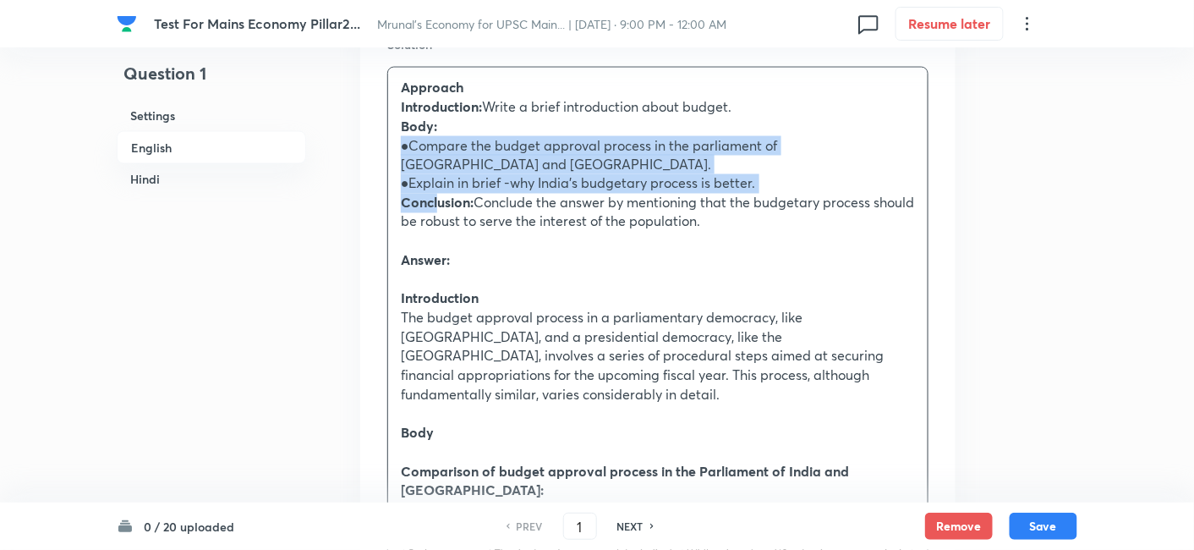
drag, startPoint x: 393, startPoint y: 139, endPoint x: 437, endPoint y: 175, distance: 57.0
click at [437, 194] on strong "Conclusion:" at bounding box center [437, 203] width 73 height 18
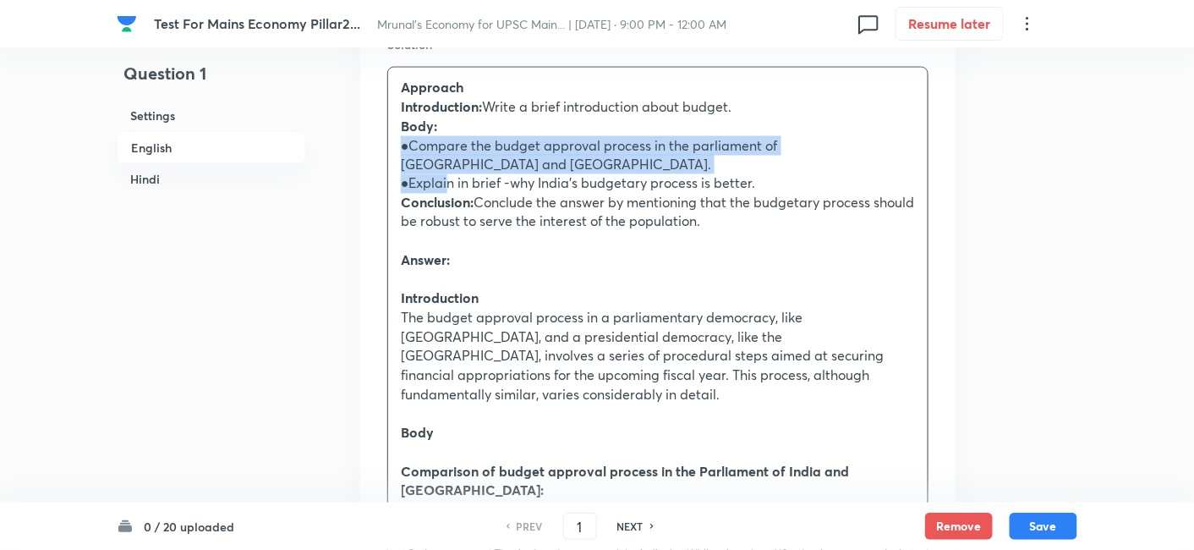
drag, startPoint x: 401, startPoint y: 152, endPoint x: 449, endPoint y: 170, distance: 51.4
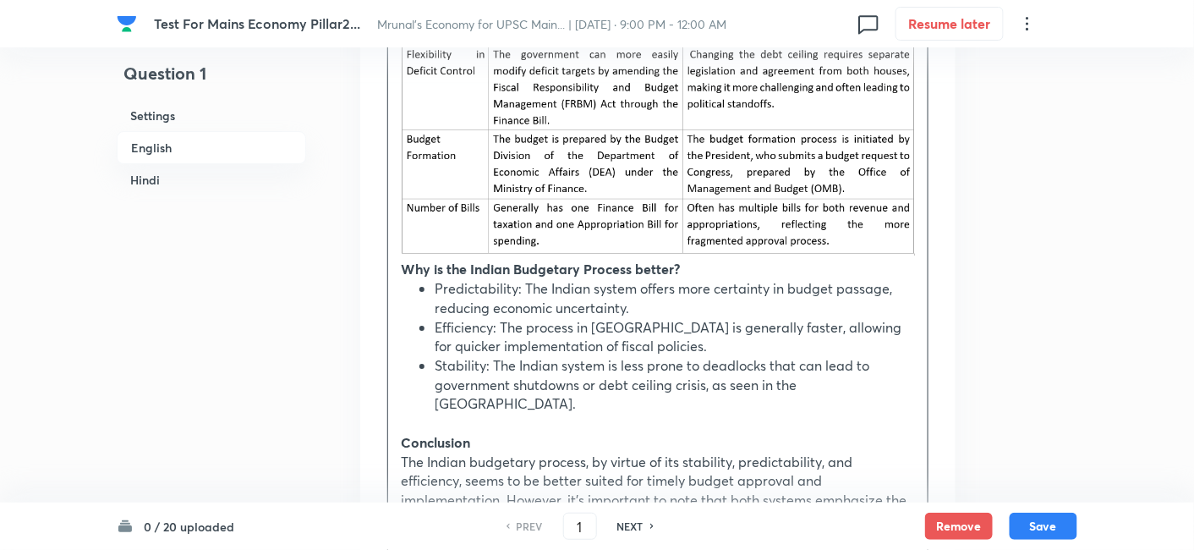
scroll to position [1867, 0]
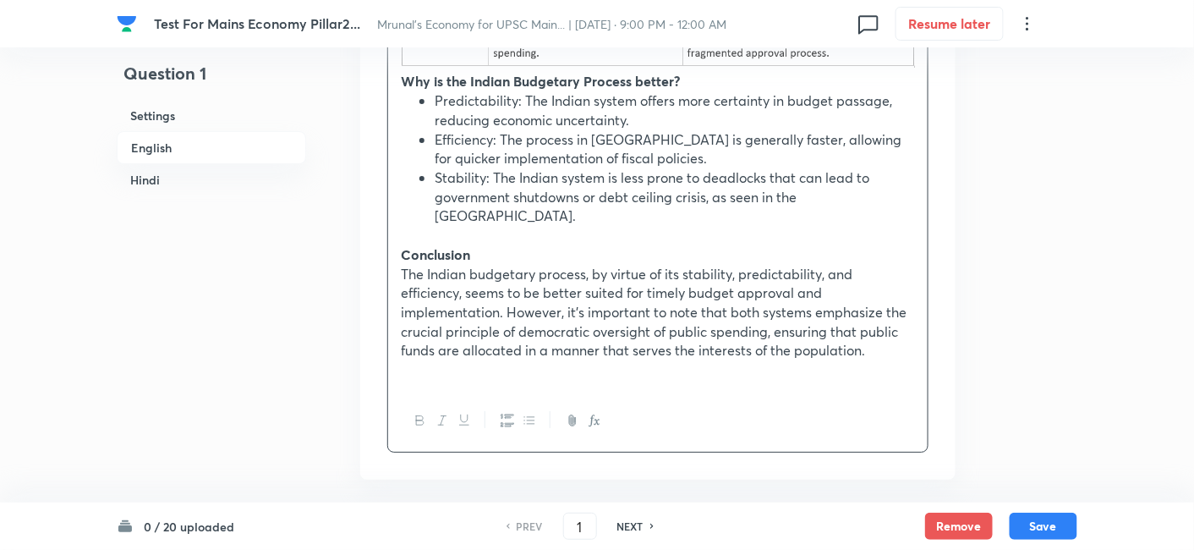
click at [533, 413] on icon "button" at bounding box center [529, 420] width 14 height 14
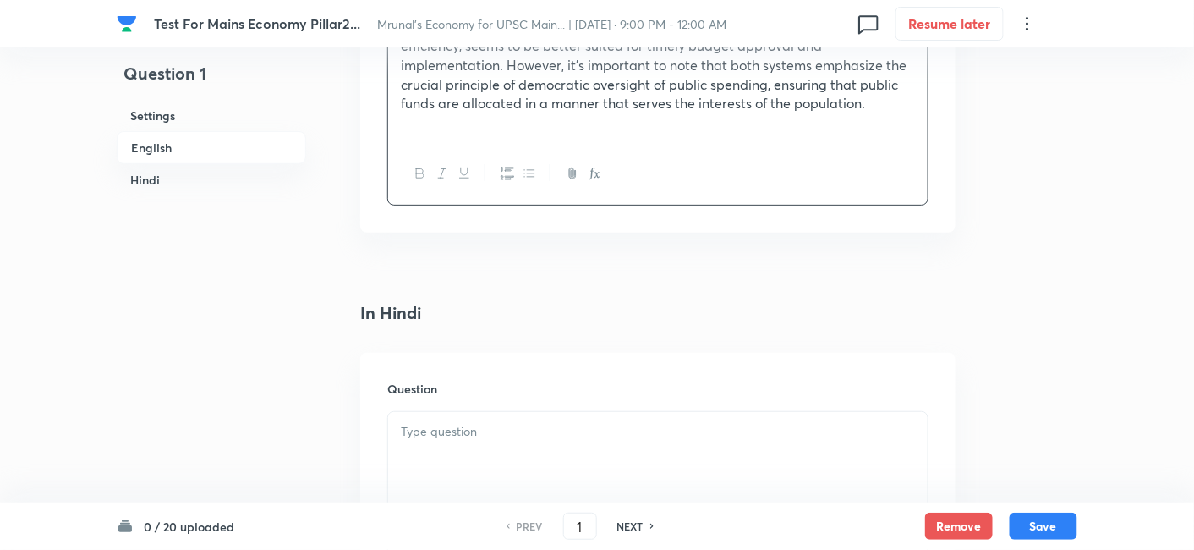
scroll to position [2181, 0]
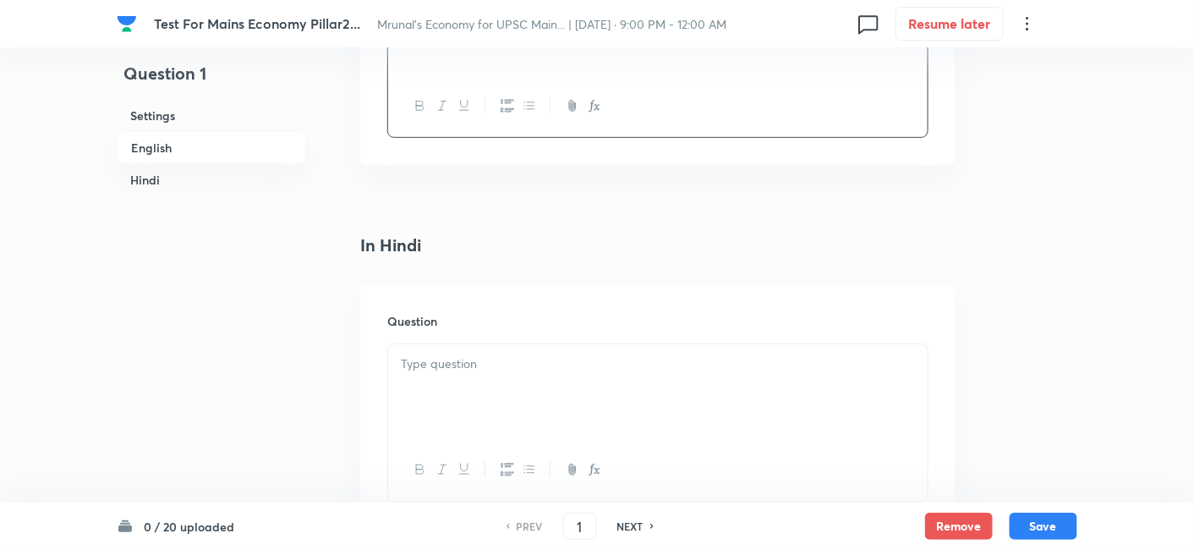
click at [503, 344] on div at bounding box center [657, 391] width 539 height 95
click at [544, 334] on div at bounding box center [657, 381] width 539 height 95
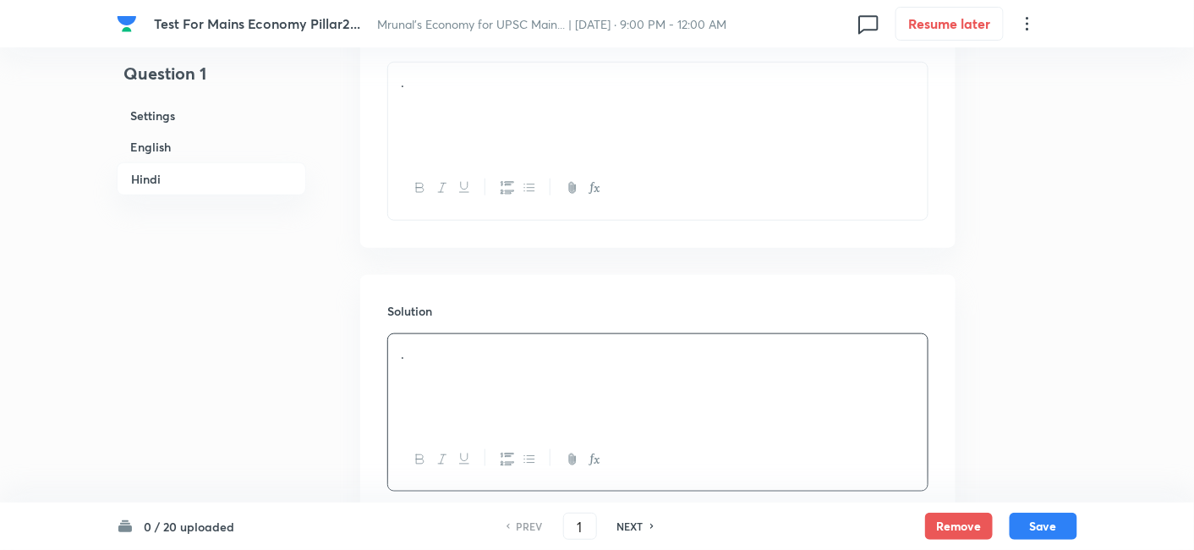
click at [173, 157] on h6 "English" at bounding box center [211, 146] width 189 height 31
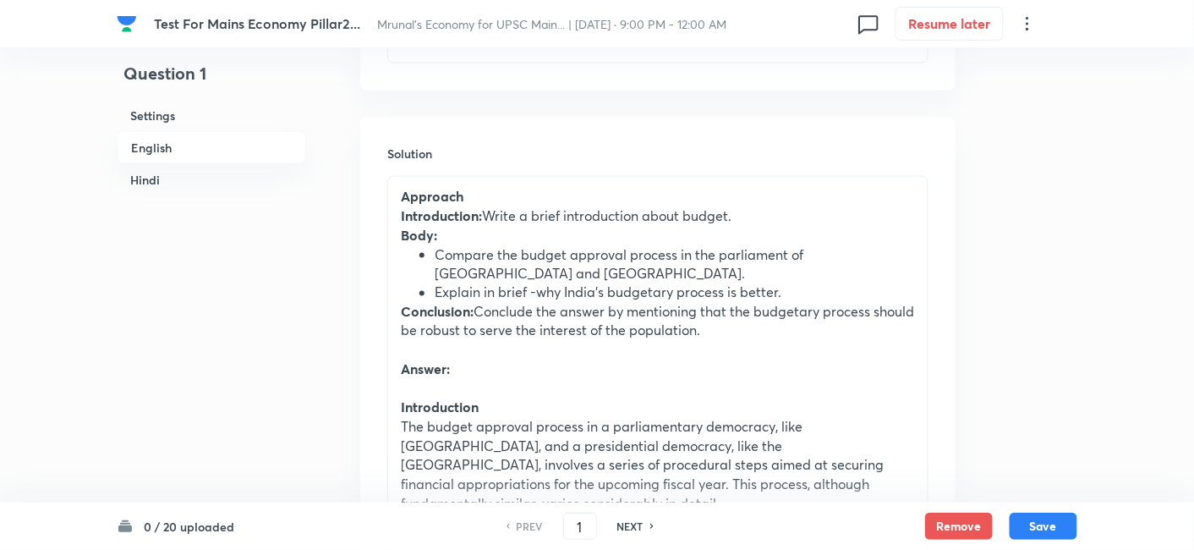
scroll to position [740, 0]
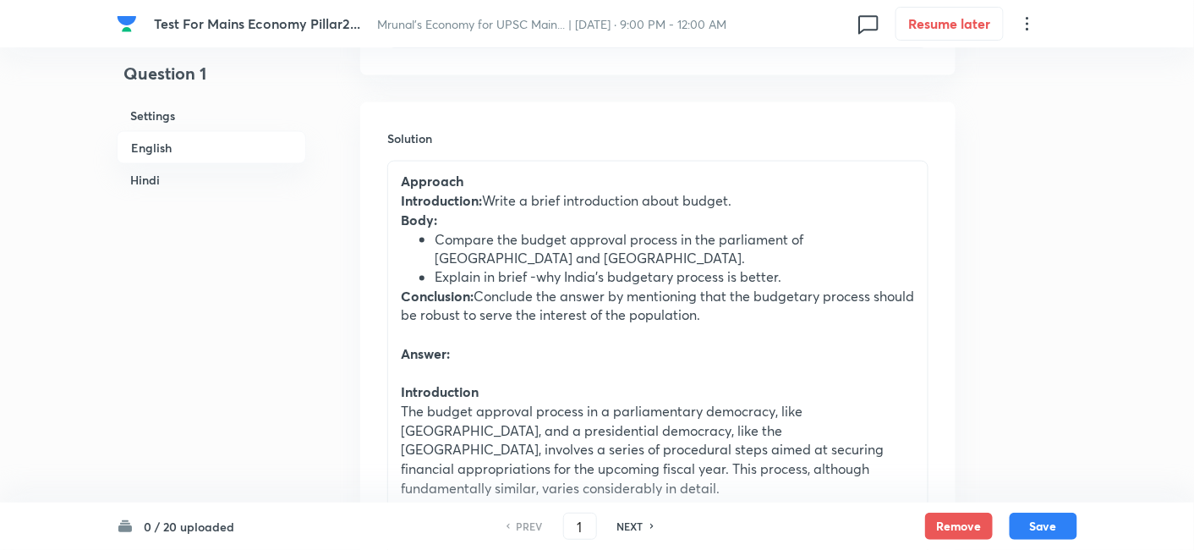
click at [683, 238] on li "Compare the budget approval process in the parliament of [GEOGRAPHIC_DATA] and …" at bounding box center [675, 249] width 480 height 38
click at [693, 221] on p "Body:" at bounding box center [658, 220] width 514 height 19
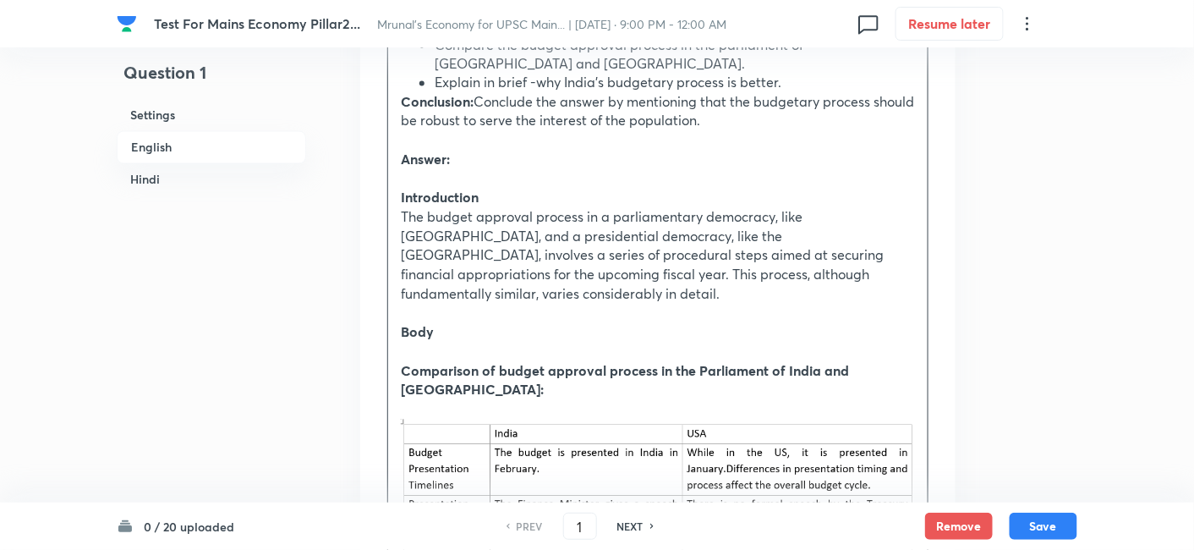
scroll to position [1021, 0]
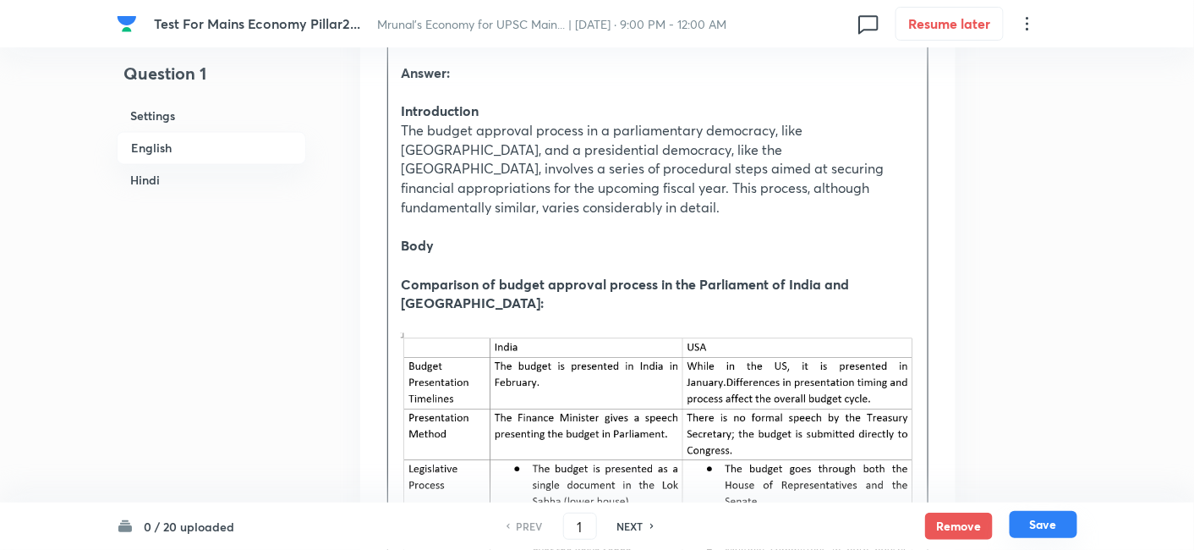
click at [1048, 523] on button "Save" at bounding box center [1043, 524] width 68 height 27
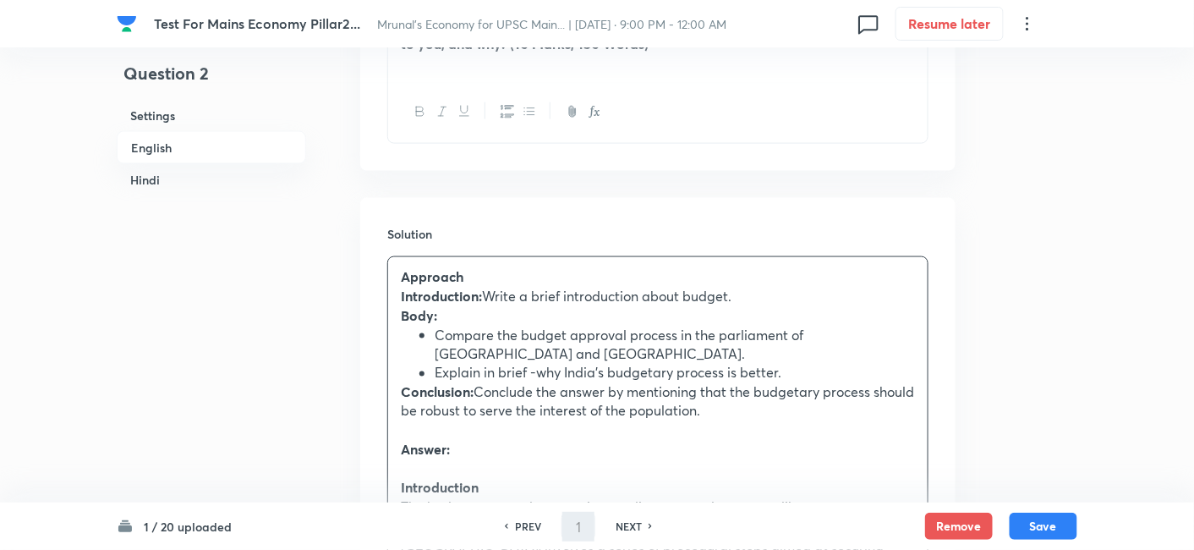
type input "2"
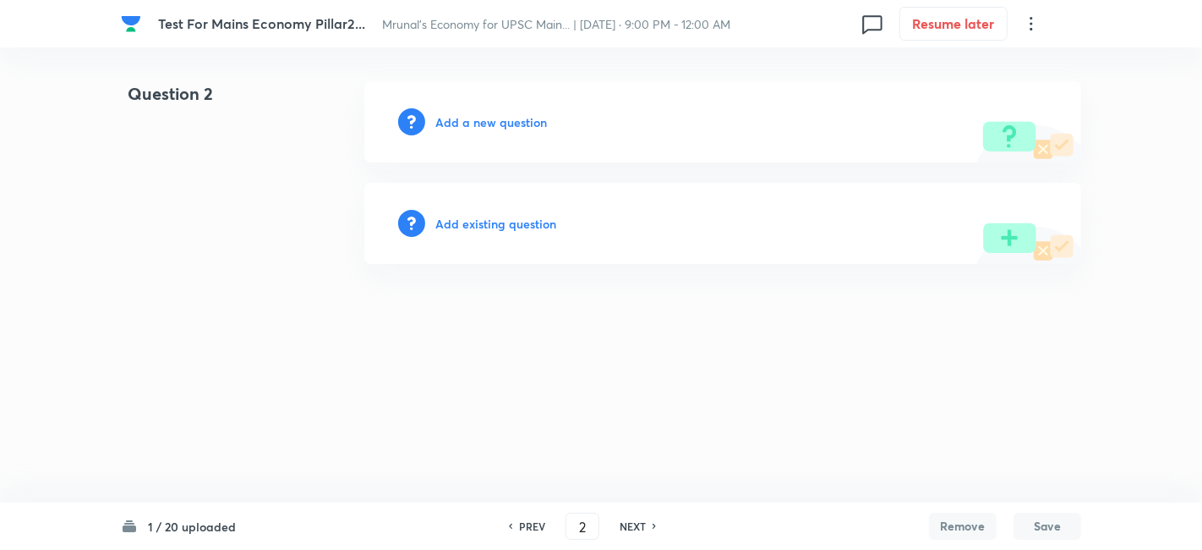
click at [492, 123] on h6 "Add a new question" at bounding box center [491, 122] width 112 height 18
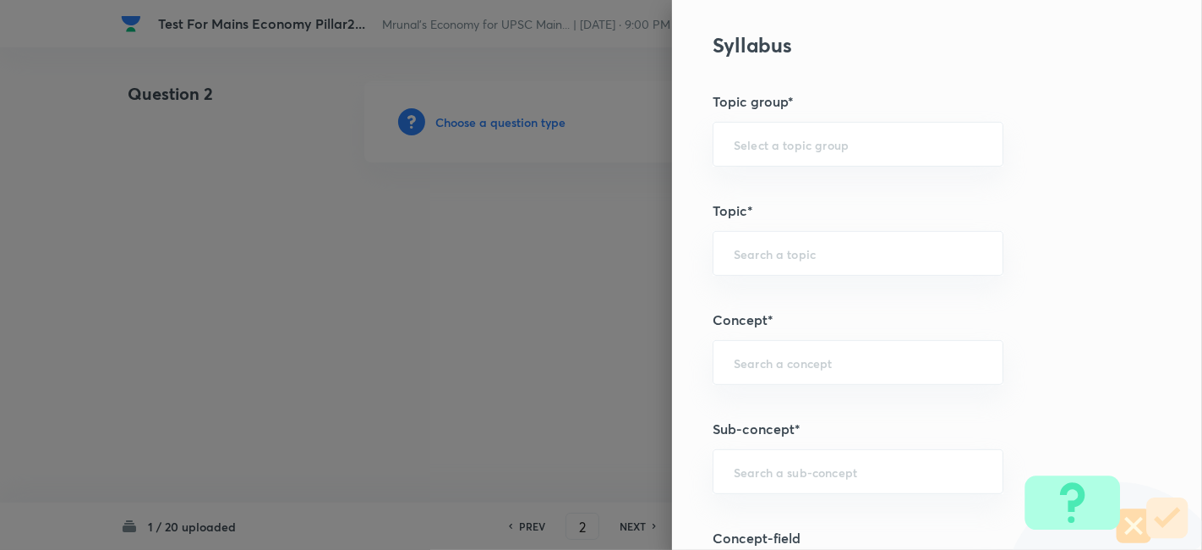
click at [1084, 287] on div "Question settings Does this question have a passage?* Yes No Positive mark 10 ​…" at bounding box center [937, 275] width 530 height 550
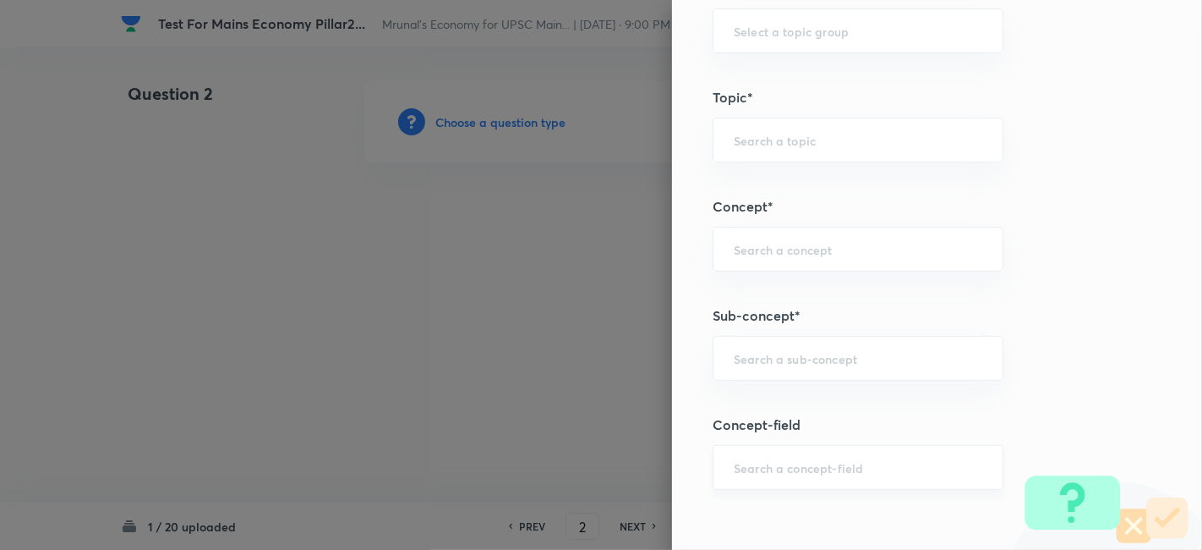
scroll to position [751, 0]
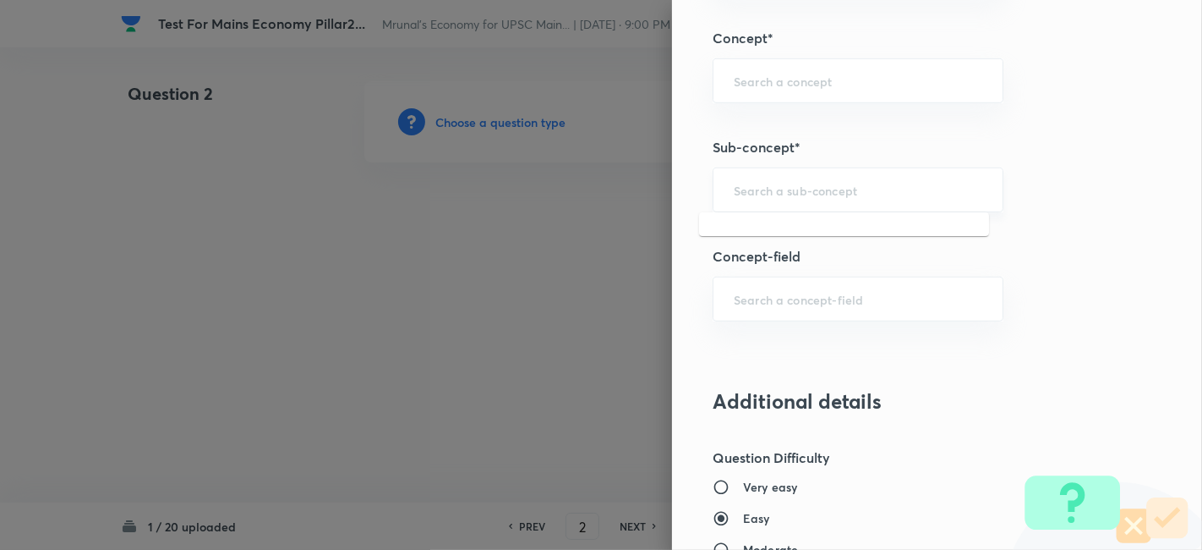
click at [816, 182] on input "text" at bounding box center [858, 190] width 249 height 16
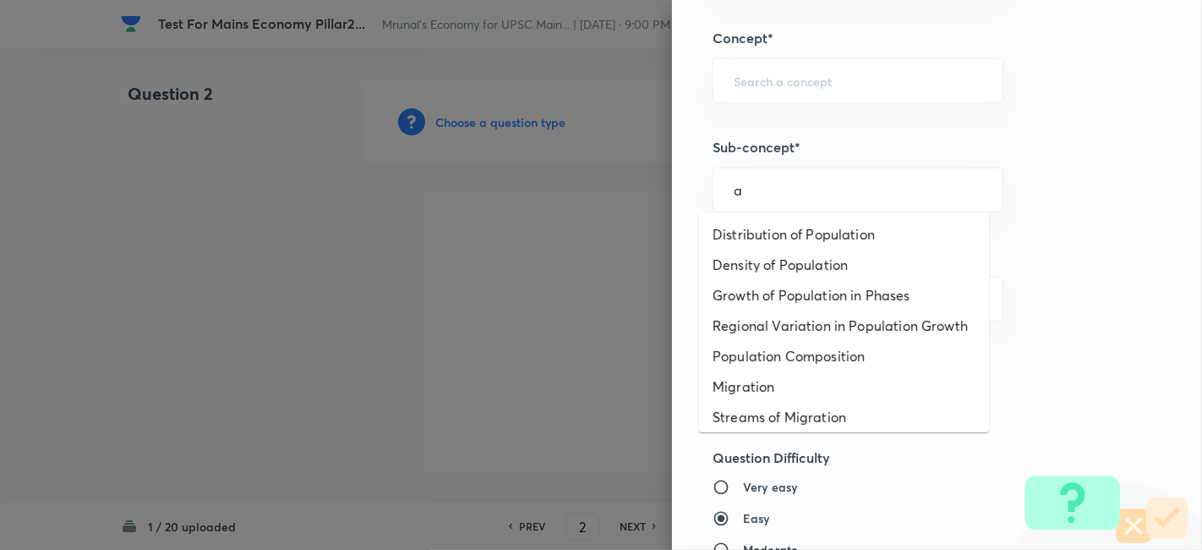
click at [807, 221] on li "Distribution of Population" at bounding box center [844, 234] width 290 height 30
type input "Distribution of Population"
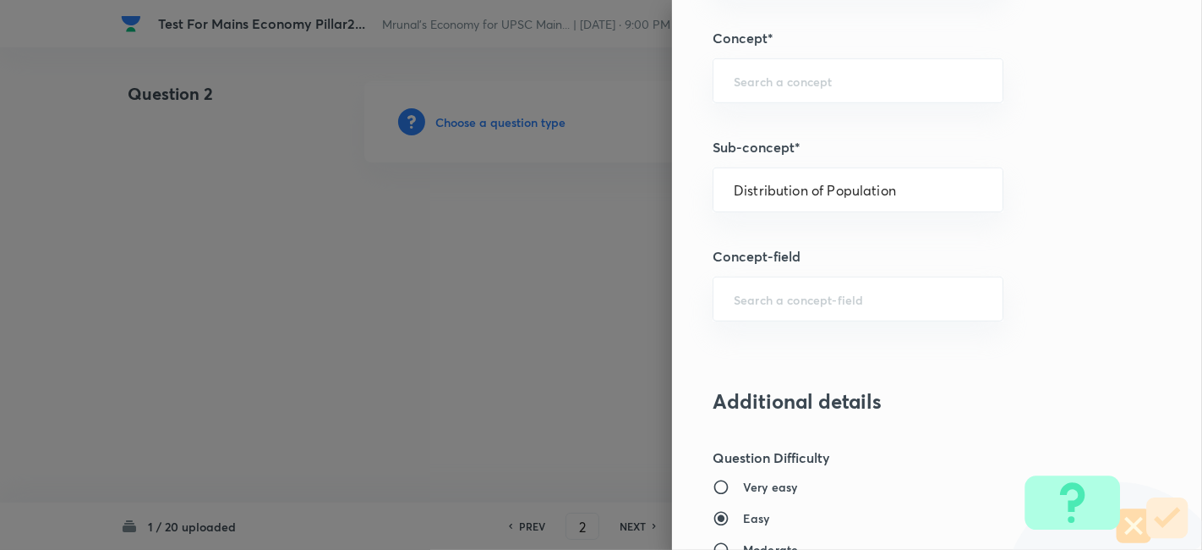
type input "Geography"
type input "Human Geography"
type input "Population:Growth and Composition"
click at [807, 229] on div "Question settings Does this question have a passage?* Yes No Positive mark 10 ​…" at bounding box center [937, 275] width 530 height 550
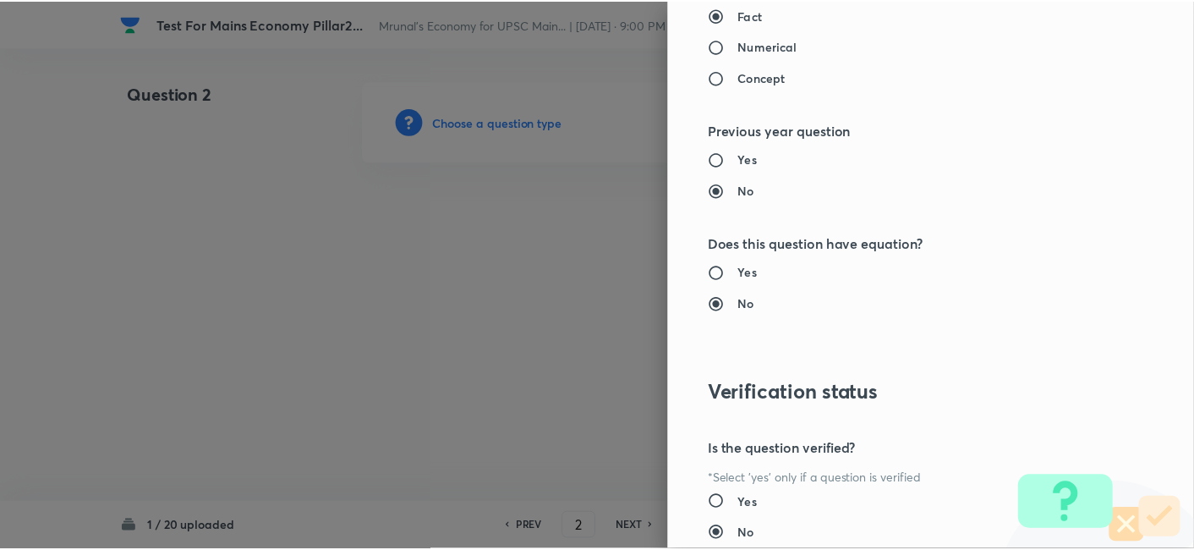
scroll to position [1547, 0]
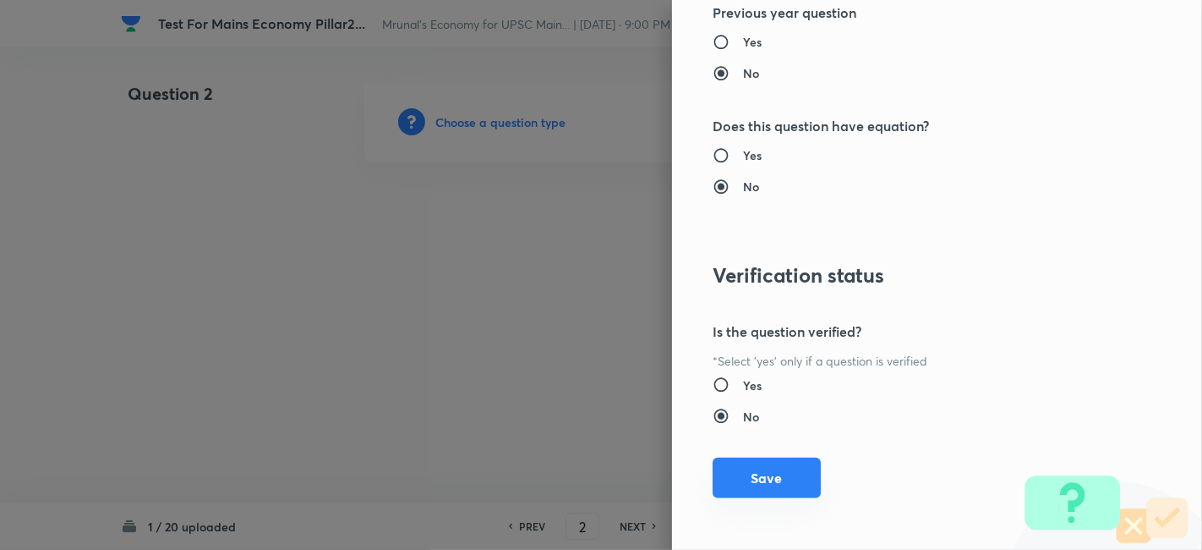
click at [790, 467] on button "Save" at bounding box center [767, 477] width 108 height 41
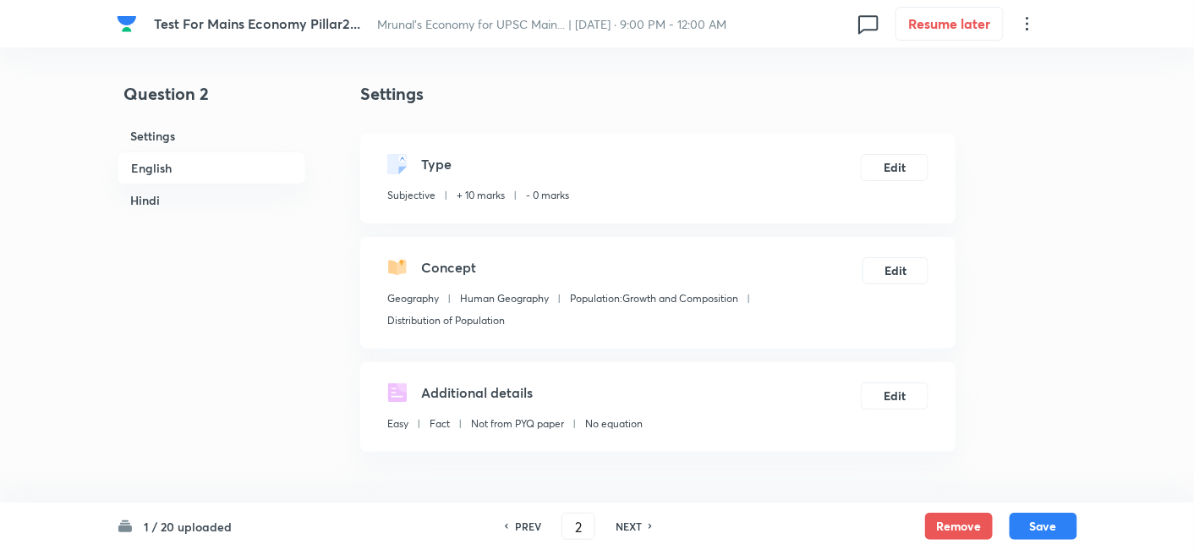
click at [217, 171] on h6 "English" at bounding box center [211, 167] width 189 height 33
drag, startPoint x: 217, startPoint y: 171, endPoint x: 249, endPoint y: 179, distance: 33.2
click at [217, 184] on h6 "Hindi" at bounding box center [211, 199] width 189 height 31
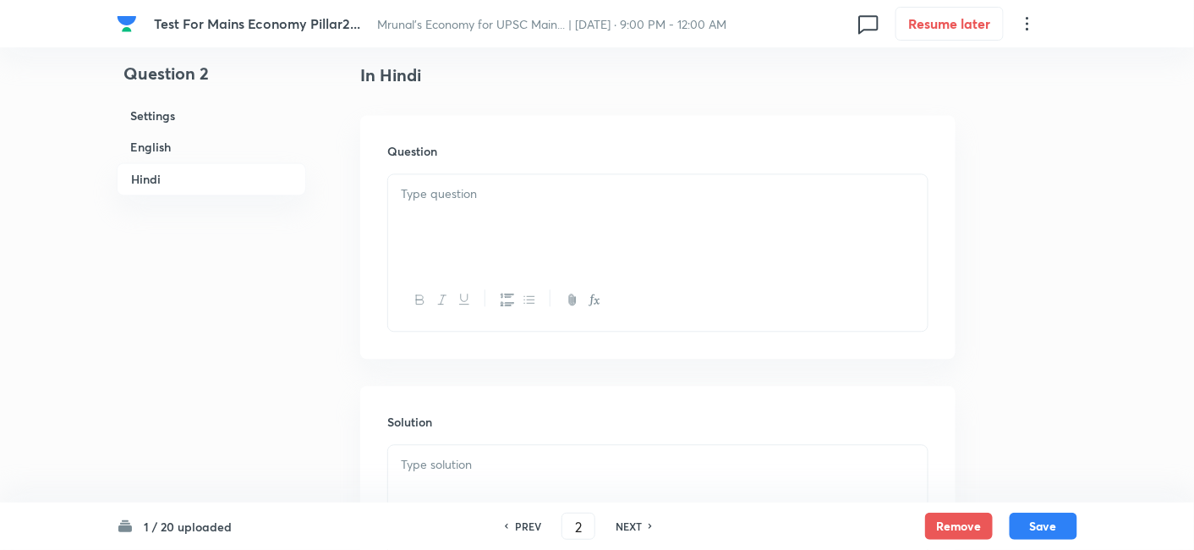
click at [490, 226] on div at bounding box center [657, 221] width 539 height 95
click at [538, 228] on div at bounding box center [657, 221] width 539 height 95
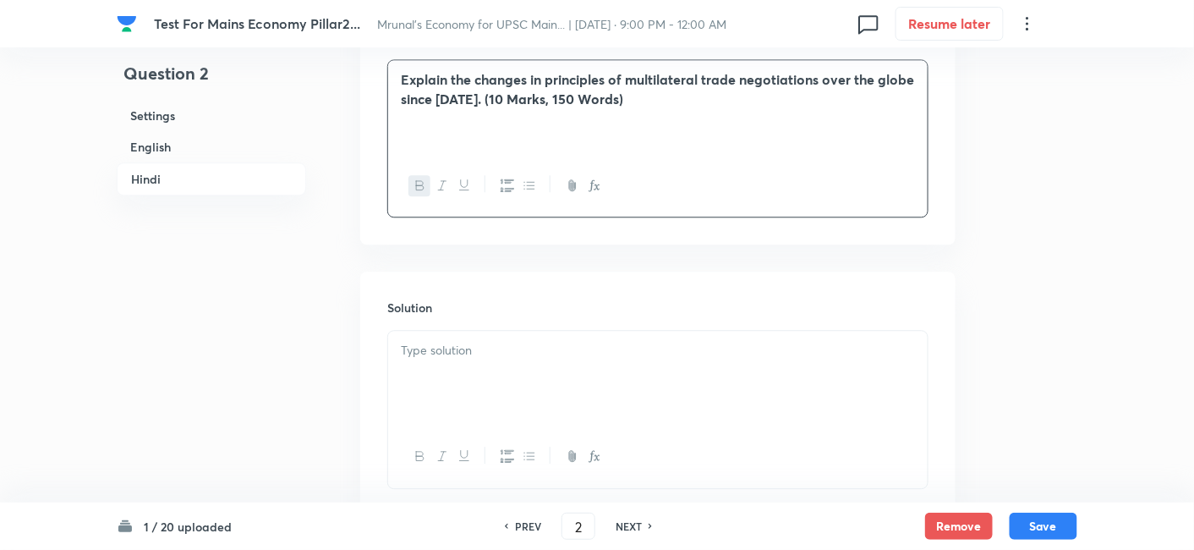
scroll to position [1280, 0]
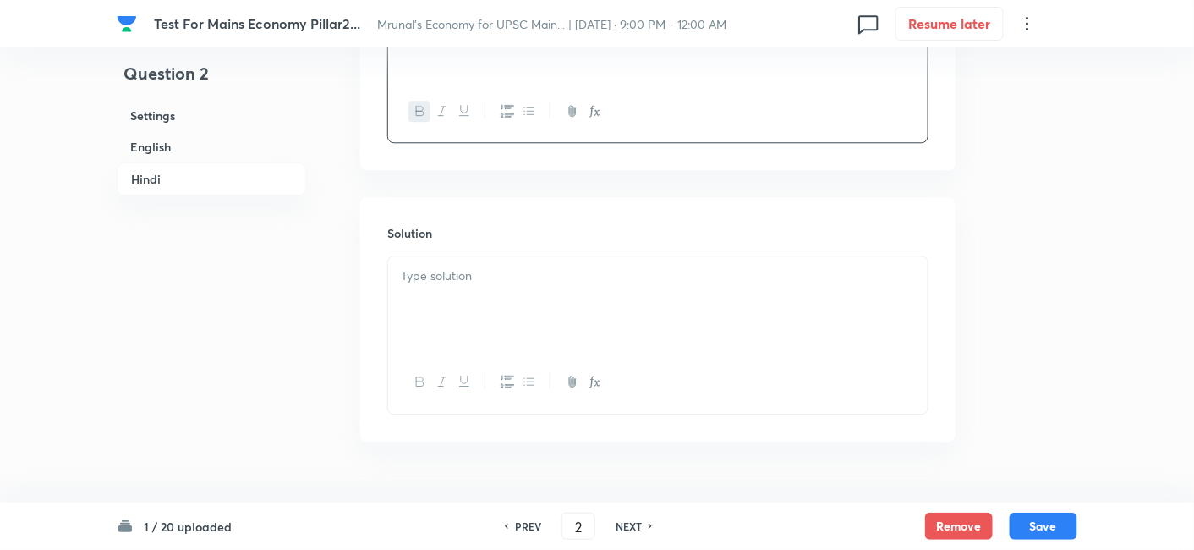
click at [500, 297] on div at bounding box center [657, 303] width 539 height 95
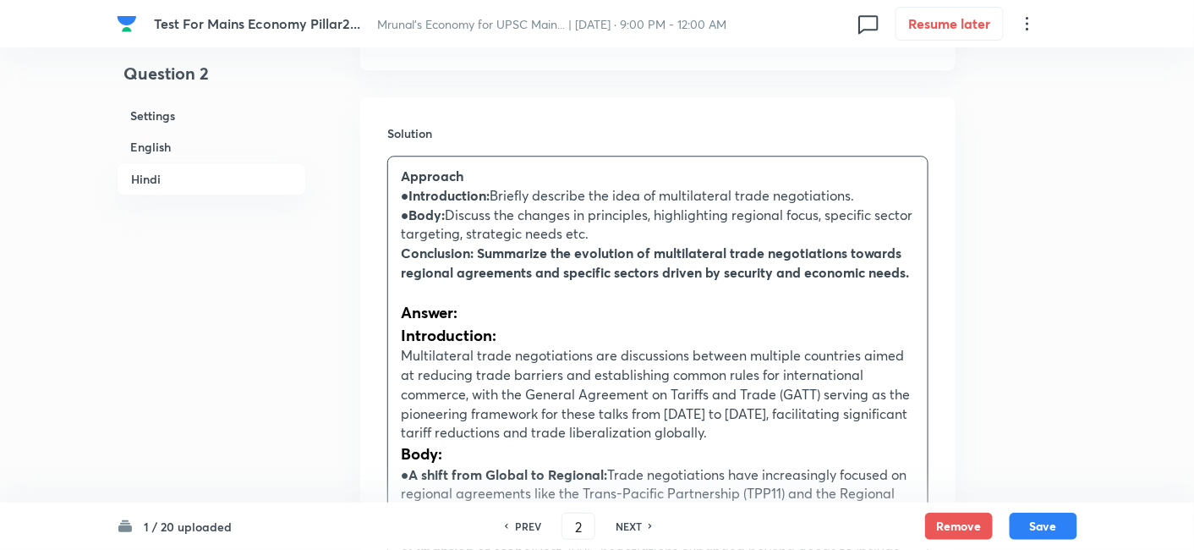
scroll to position [1468, 0]
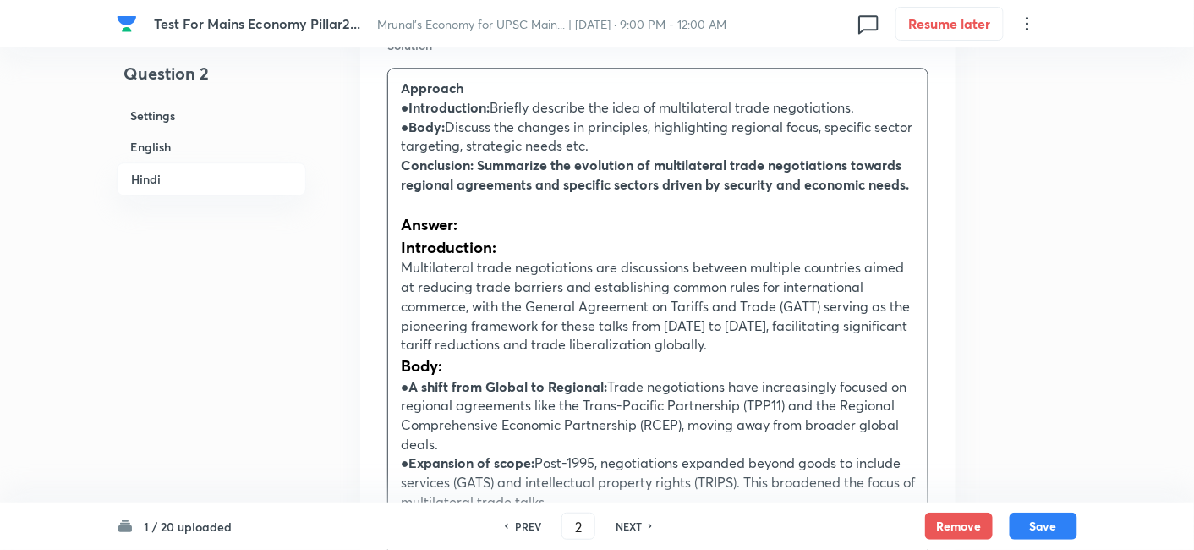
click at [547, 216] on h3 "Answer:" at bounding box center [658, 224] width 514 height 23
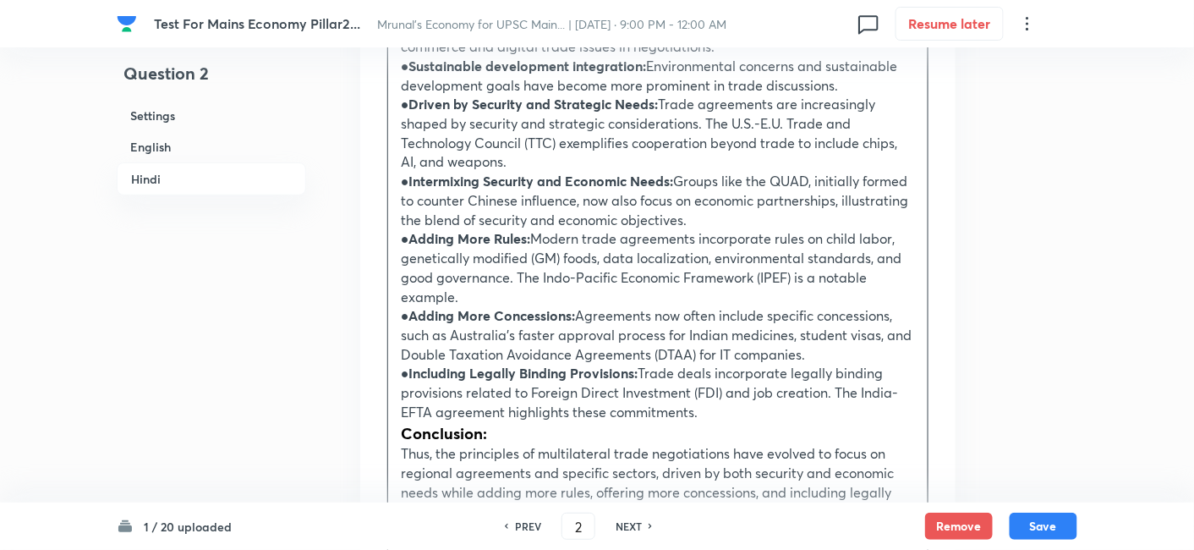
scroll to position [2313, 0]
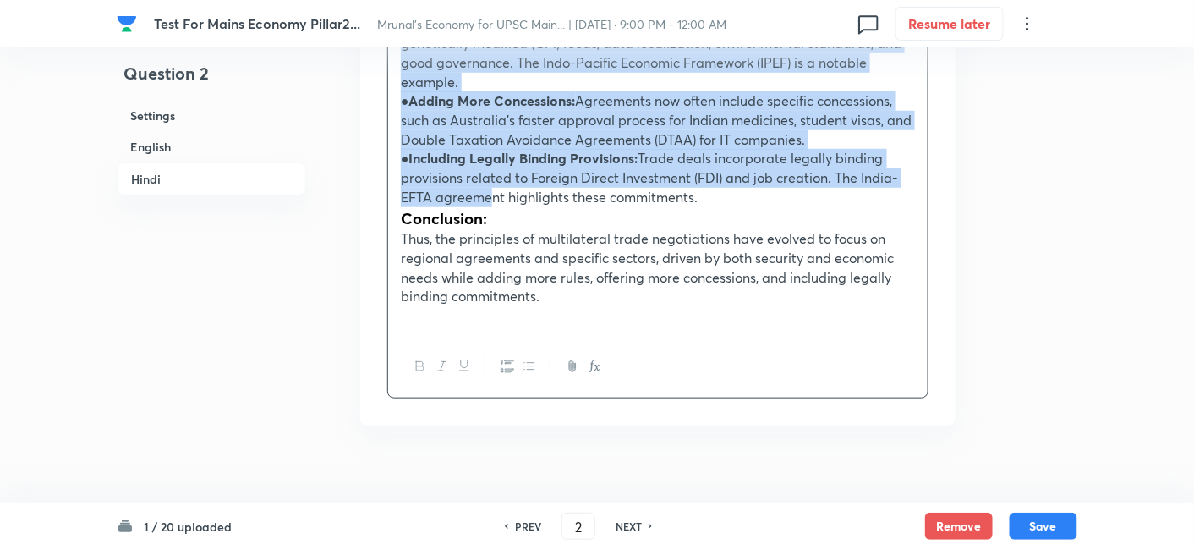
click at [493, 197] on p "● Including Legally Binding Provisions: Trade deals incorporate legally binding…" at bounding box center [658, 177] width 514 height 57
click at [528, 364] on icon "button" at bounding box center [529, 366] width 14 height 14
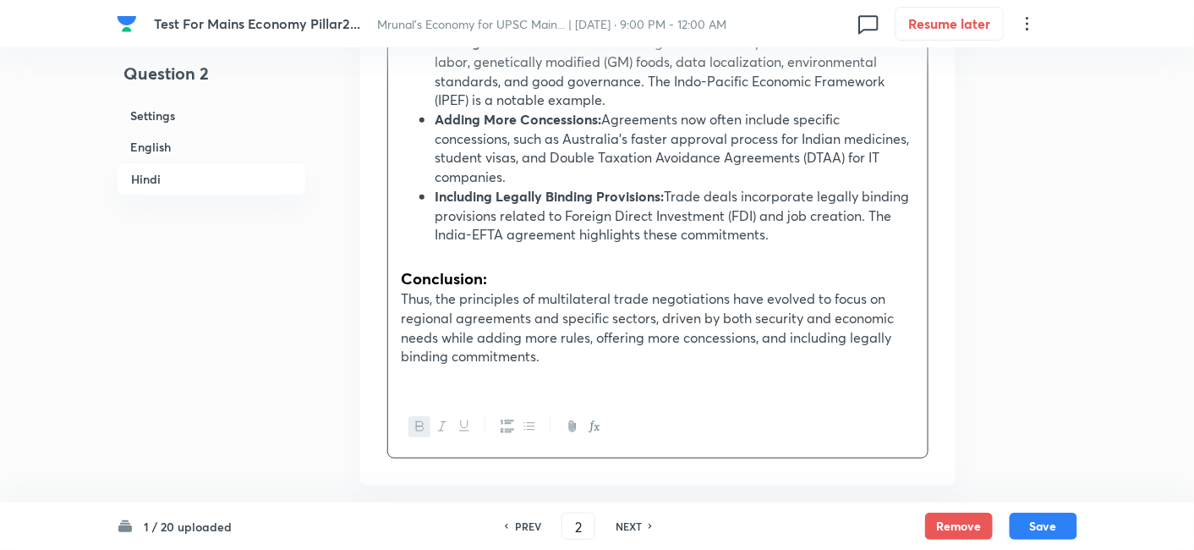
scroll to position [2396, 0]
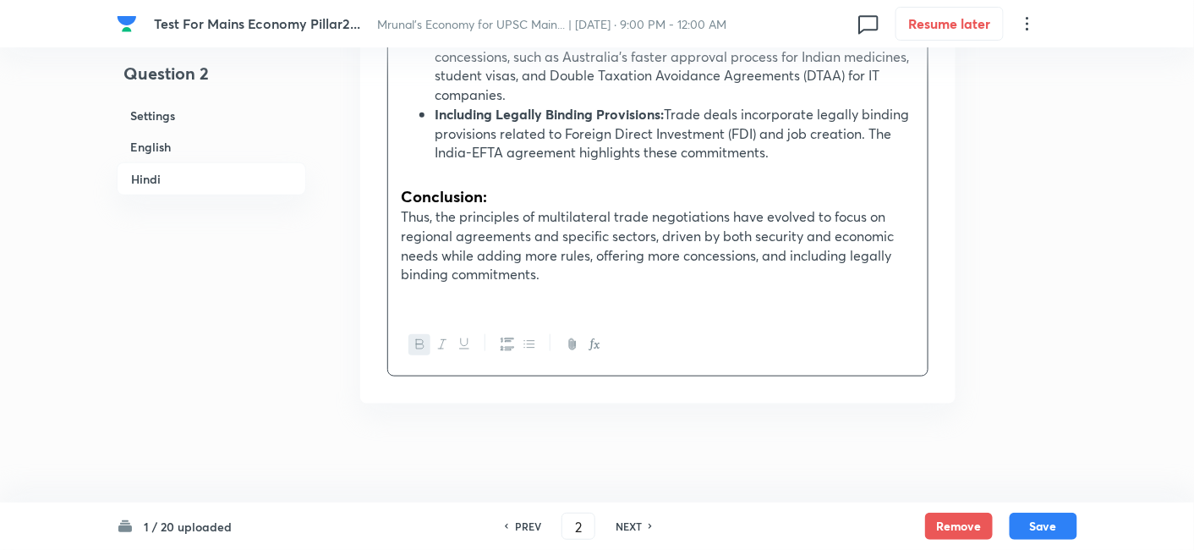
click at [519, 250] on p "Thus, the principles of multilateral trade negotiations have evolved to focus o…" at bounding box center [658, 245] width 514 height 77
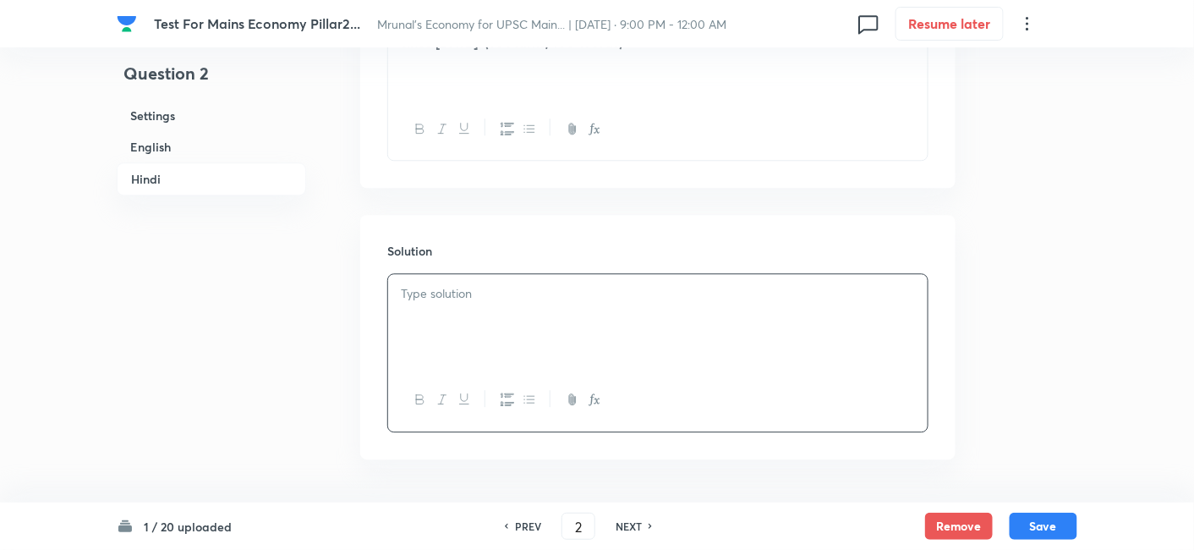
click at [254, 148] on h6 "English" at bounding box center [211, 146] width 189 height 31
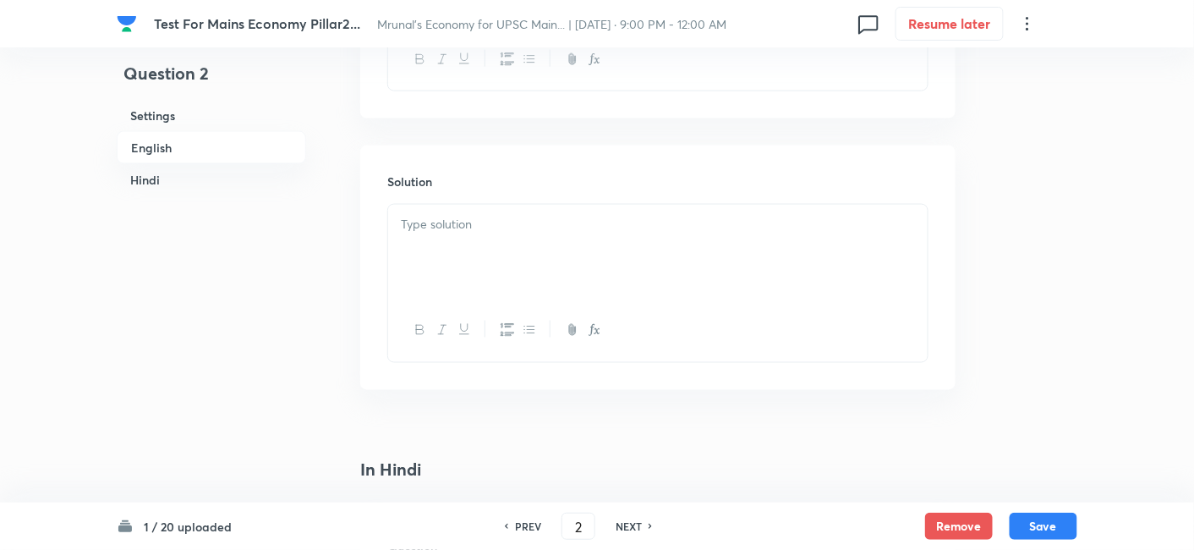
scroll to position [740, 0]
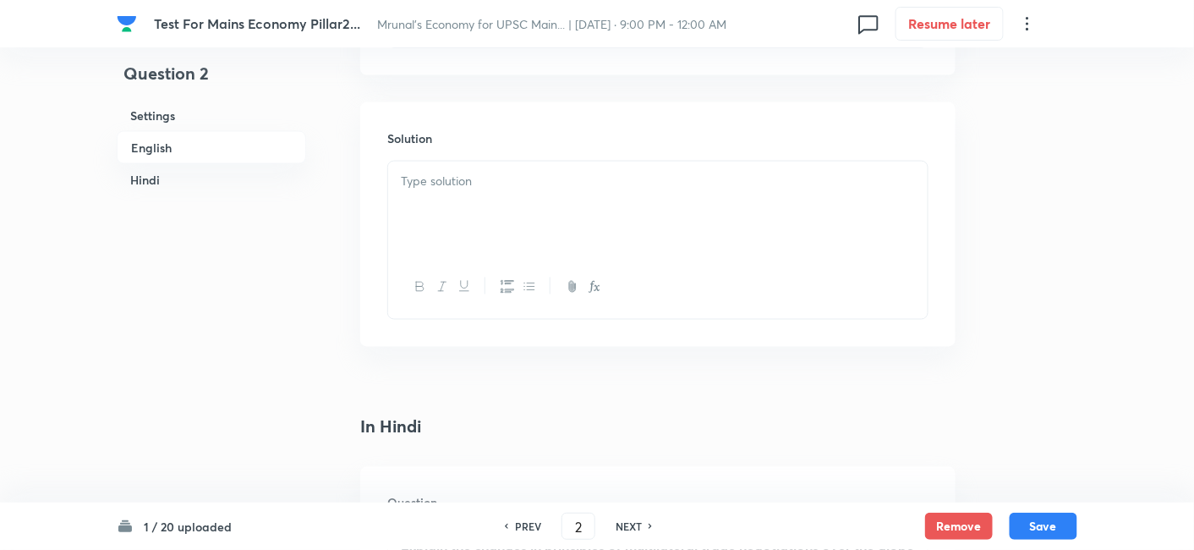
click at [483, 199] on div at bounding box center [657, 208] width 539 height 95
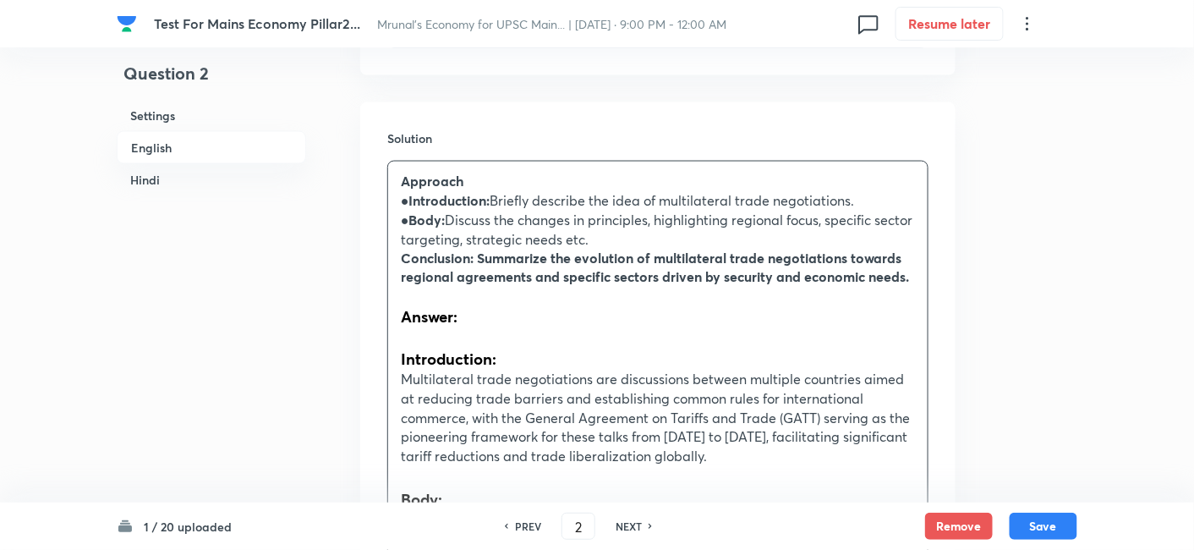
click at [196, 144] on h6 "English" at bounding box center [211, 147] width 189 height 33
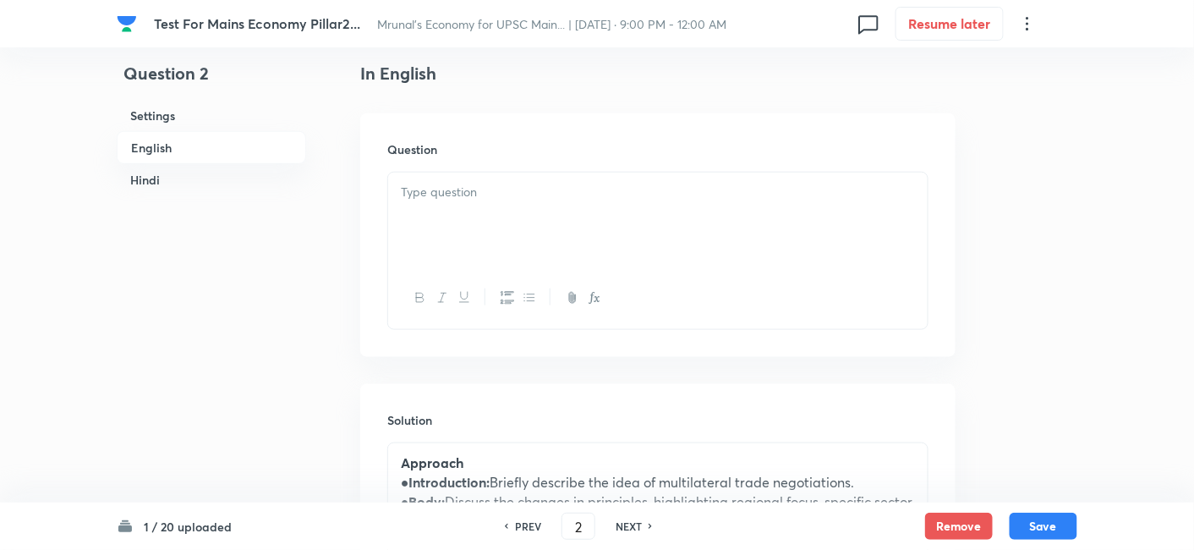
click at [189, 178] on h6 "Hindi" at bounding box center [211, 179] width 189 height 31
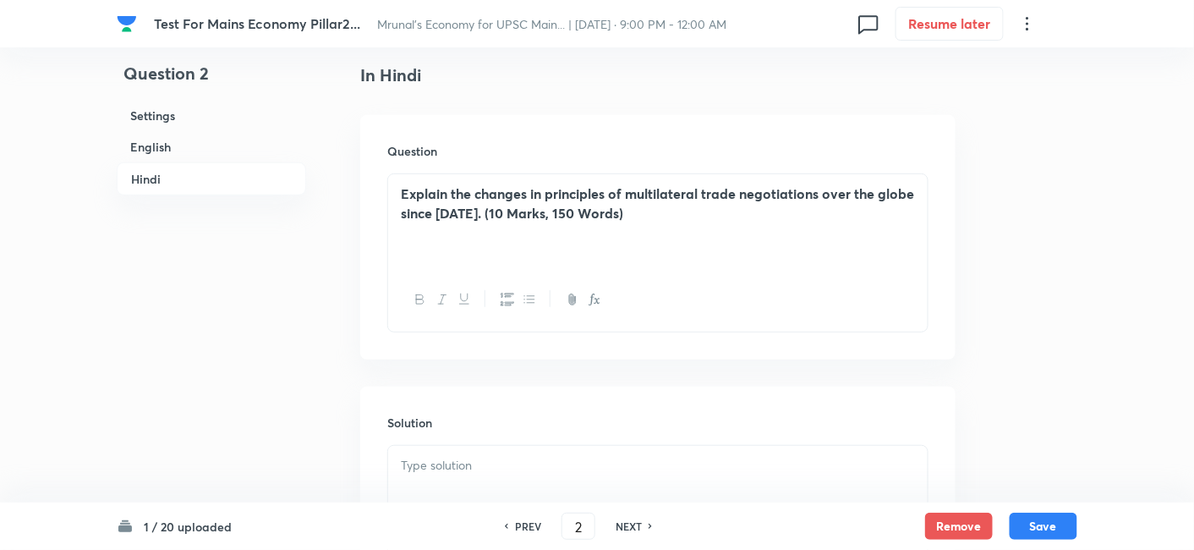
click at [424, 209] on strong "Explain the changes in principles of multilateral trade negotiations over the g…" at bounding box center [657, 202] width 513 height 37
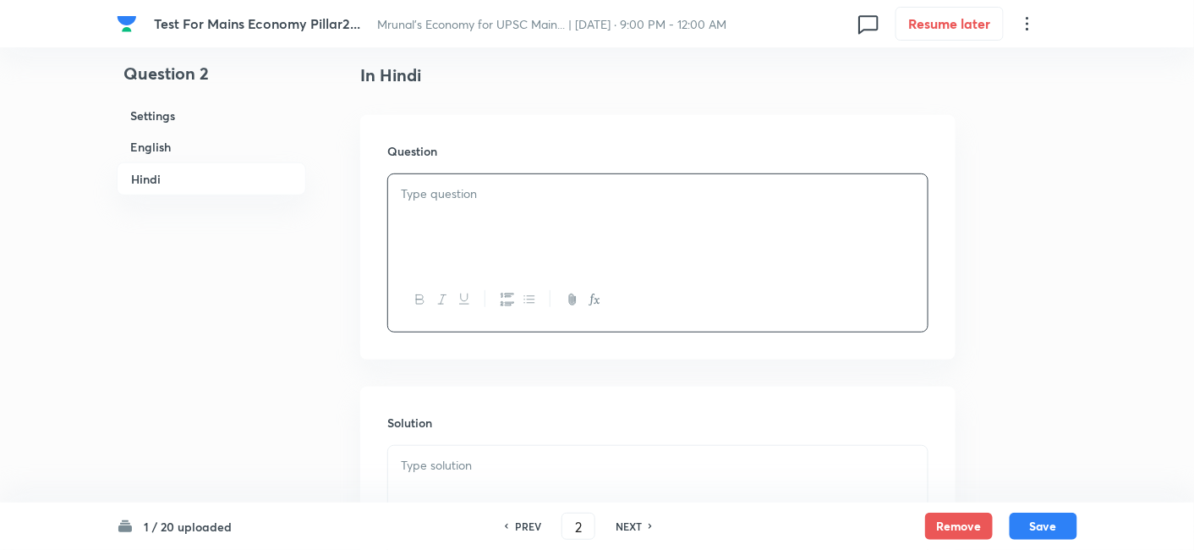
click at [180, 145] on h6 "English" at bounding box center [211, 146] width 189 height 31
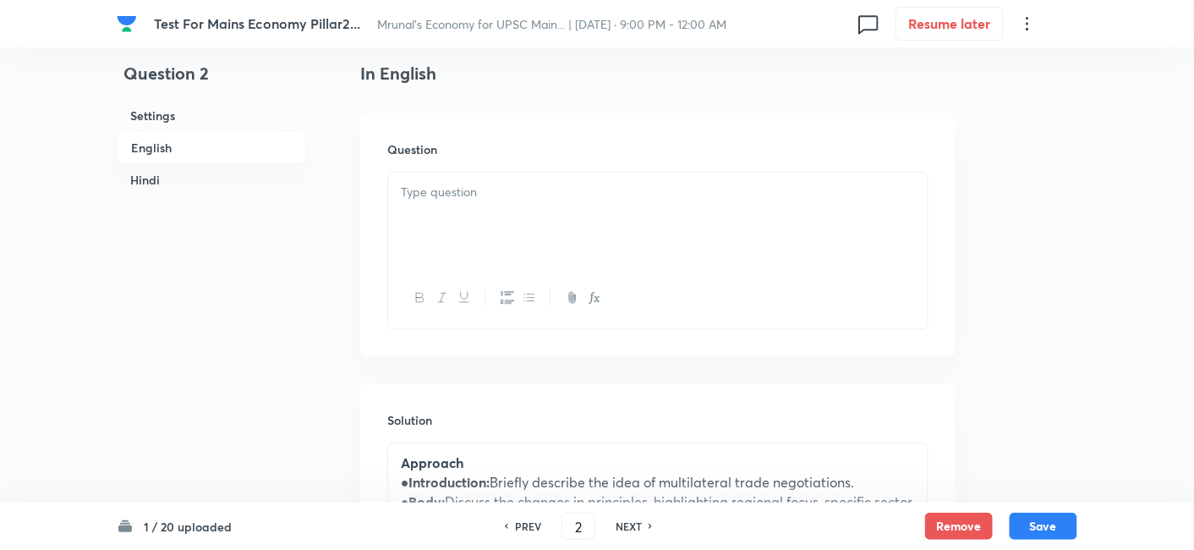
click at [519, 213] on div at bounding box center [657, 219] width 539 height 95
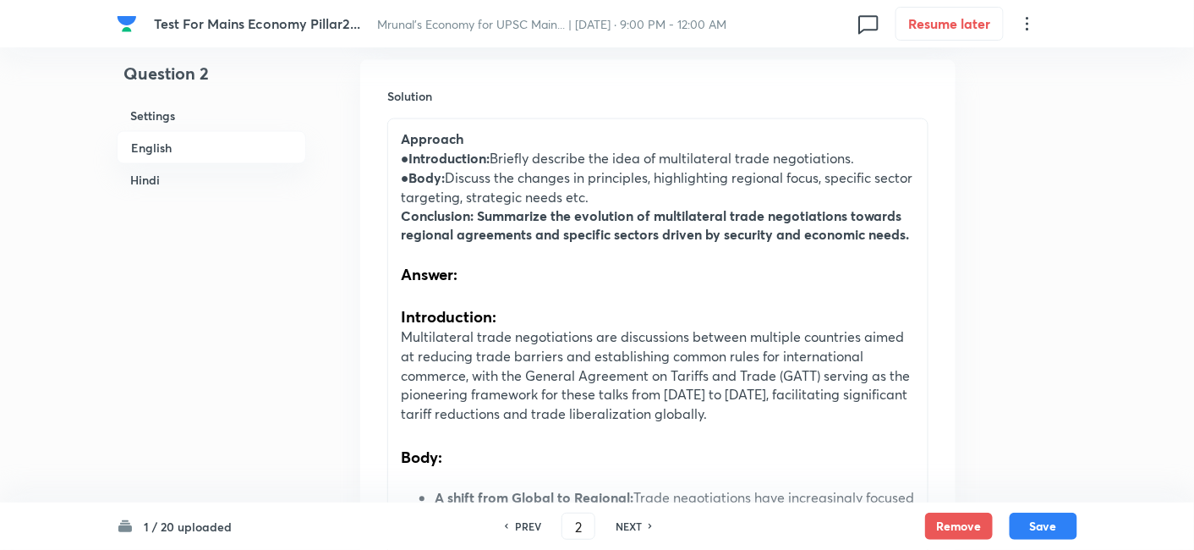
scroll to position [740, 0]
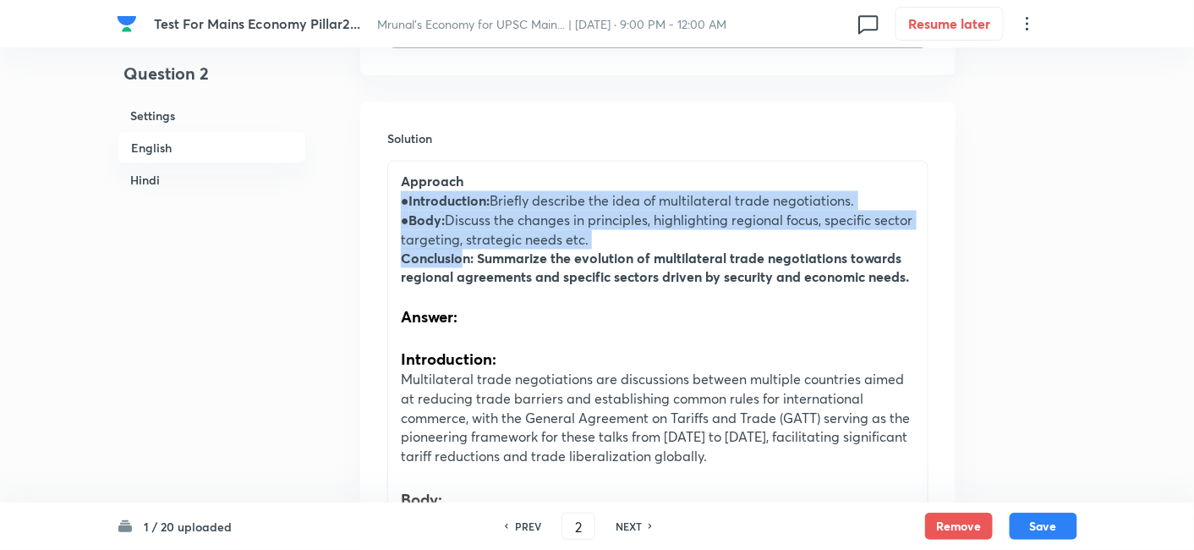
drag, startPoint x: 398, startPoint y: 198, endPoint x: 462, endPoint y: 263, distance: 91.5
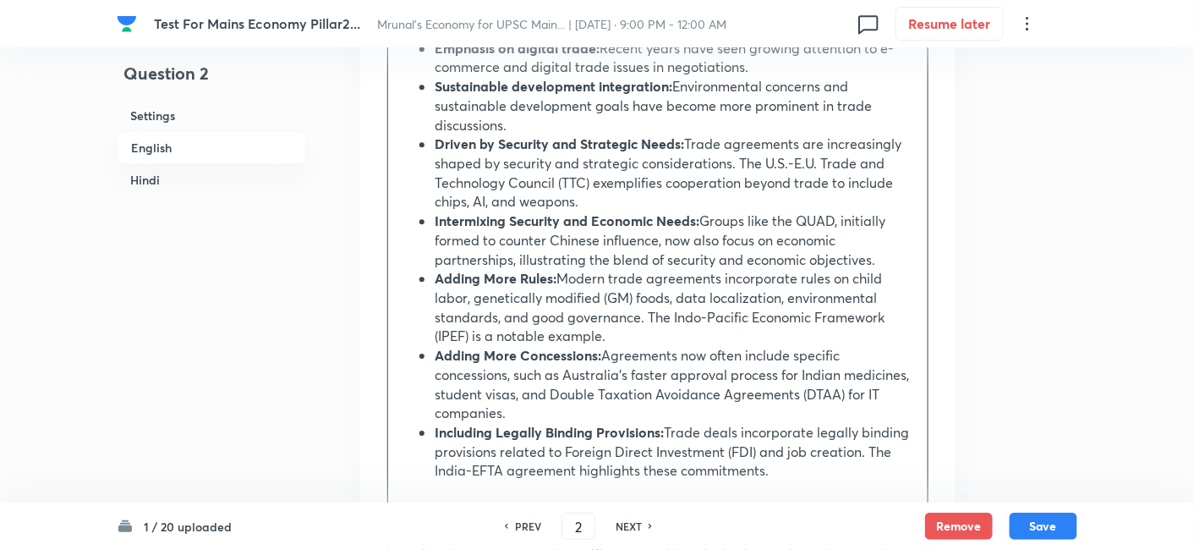
scroll to position [1679, 0]
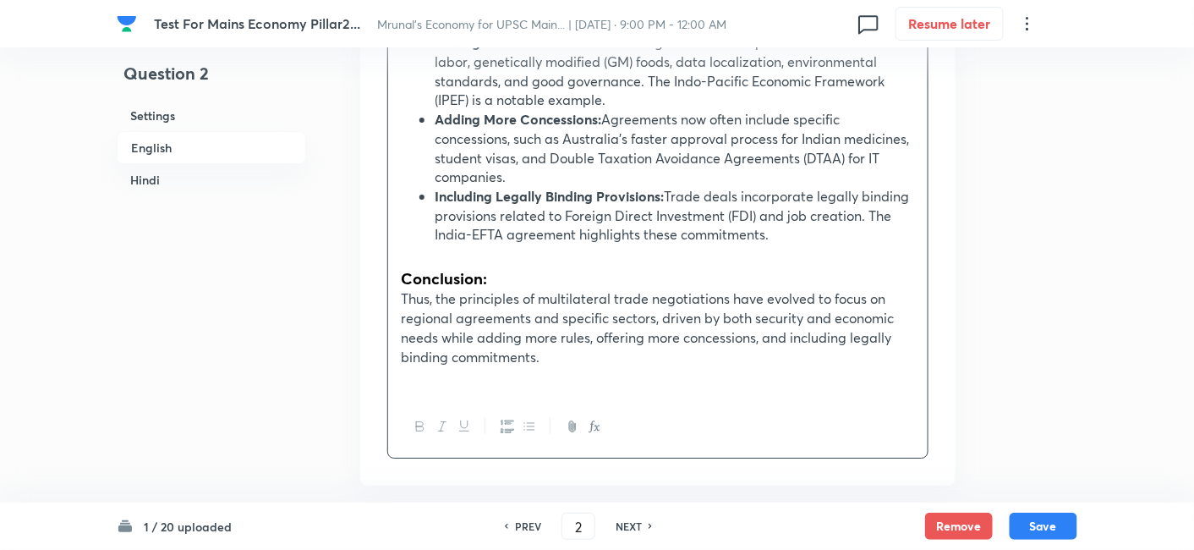
click at [533, 424] on icon "button" at bounding box center [529, 426] width 10 height 7
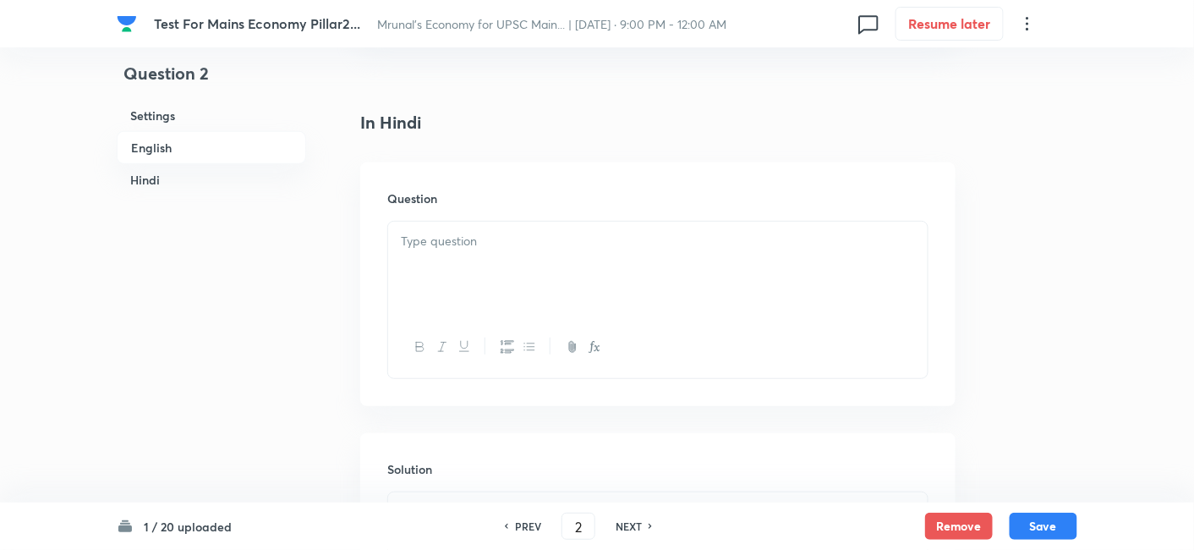
scroll to position [2196, 0]
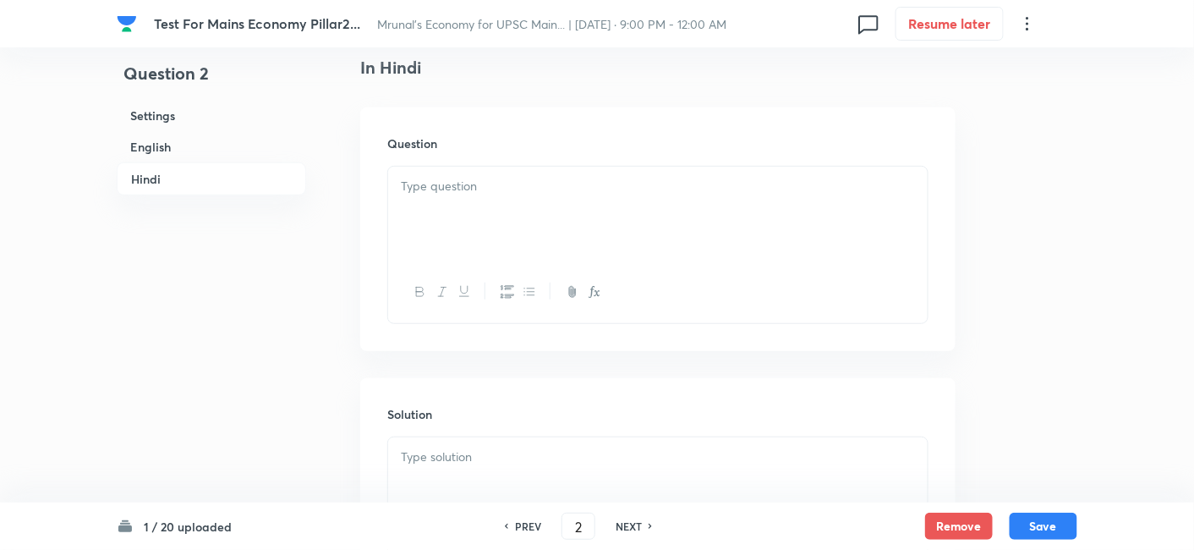
click at [488, 243] on div at bounding box center [657, 214] width 539 height 95
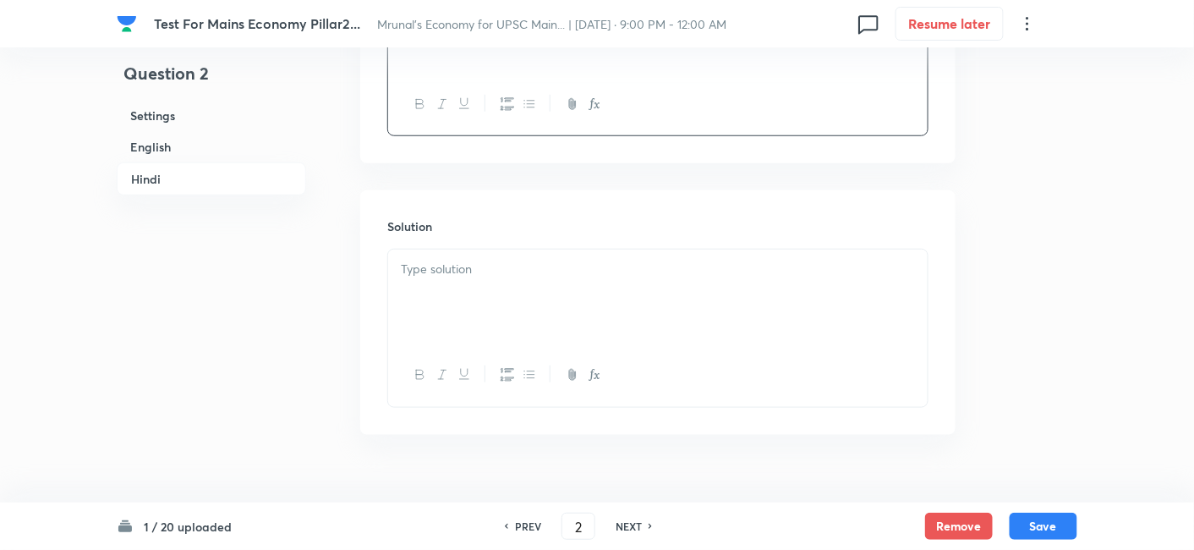
click at [510, 314] on div at bounding box center [657, 296] width 539 height 95
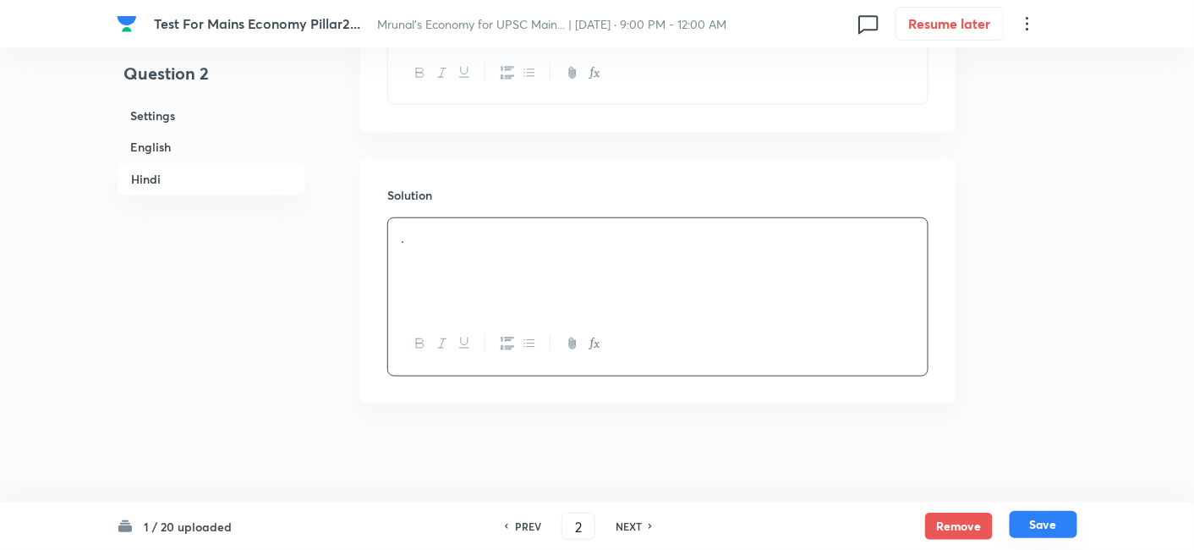
click at [1060, 522] on button "Save" at bounding box center [1043, 524] width 68 height 27
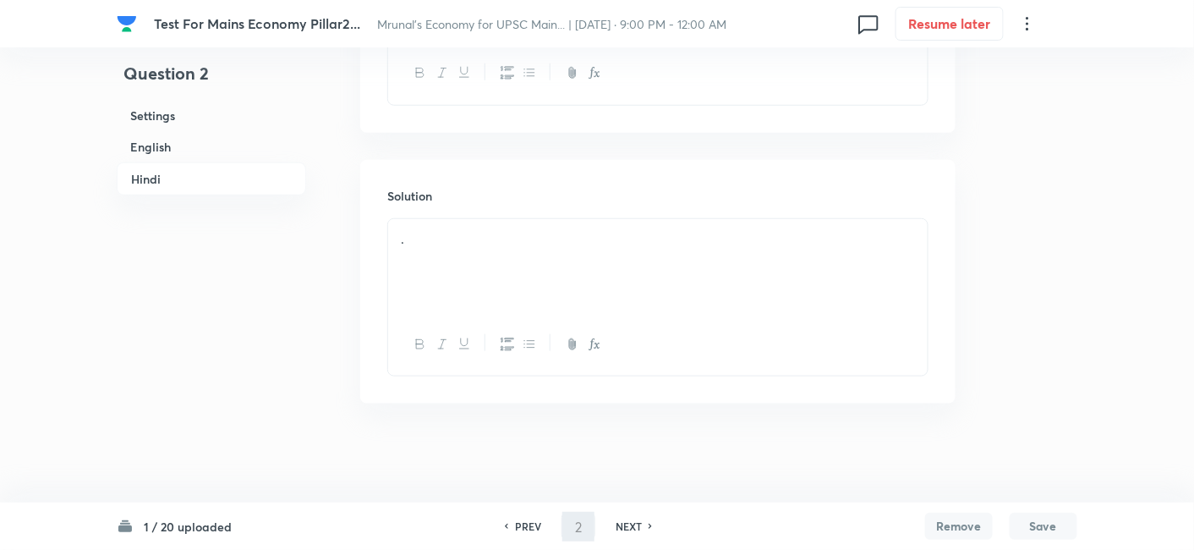
type input "3"
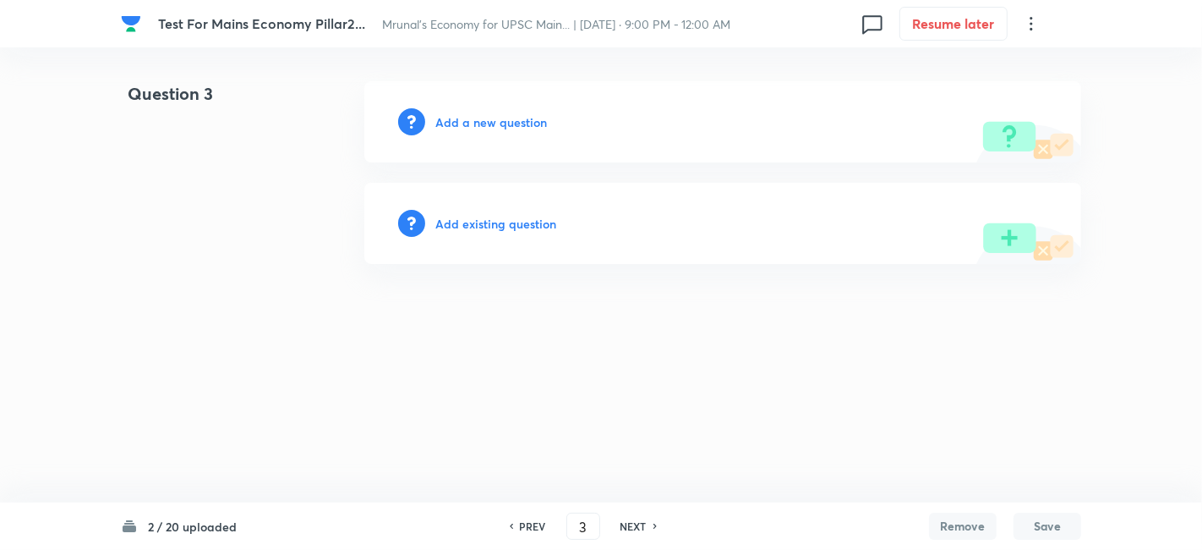
click at [469, 125] on h6 "Add a new question" at bounding box center [491, 122] width 112 height 18
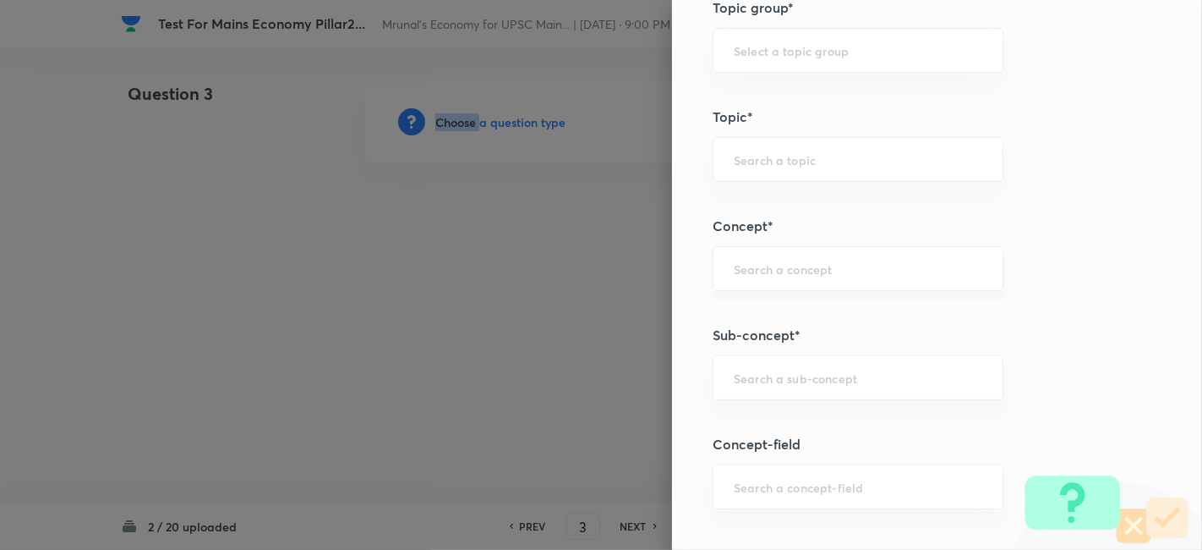
scroll to position [845, 0]
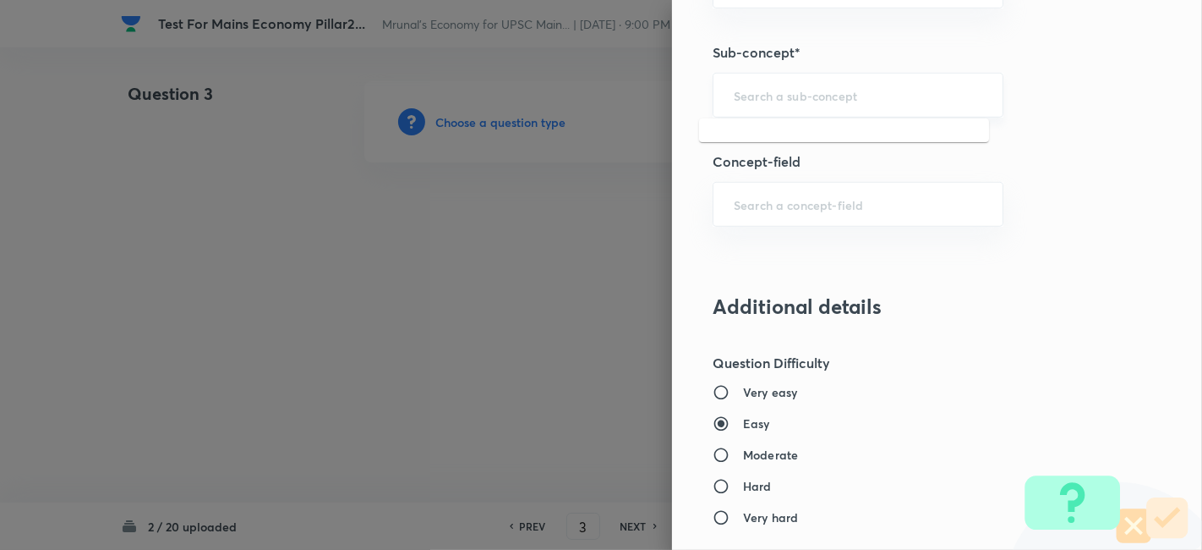
click at [855, 97] on input "text" at bounding box center [858, 95] width 249 height 16
click at [830, 92] on input "a" at bounding box center [858, 95] width 249 height 16
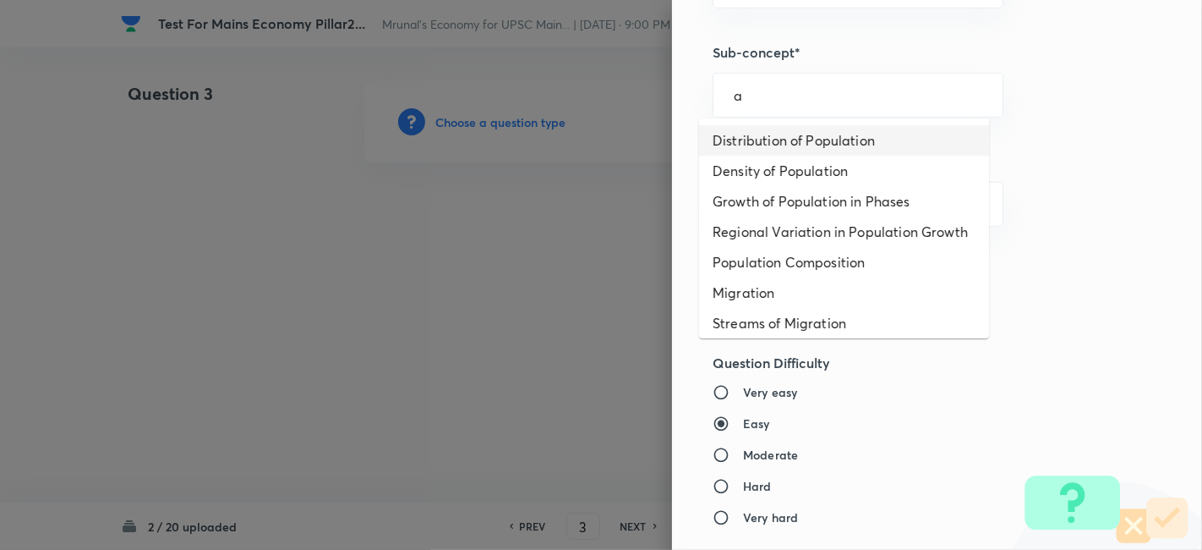
click at [813, 136] on li "Distribution of Population" at bounding box center [844, 140] width 290 height 30
type input "Distribution of Population"
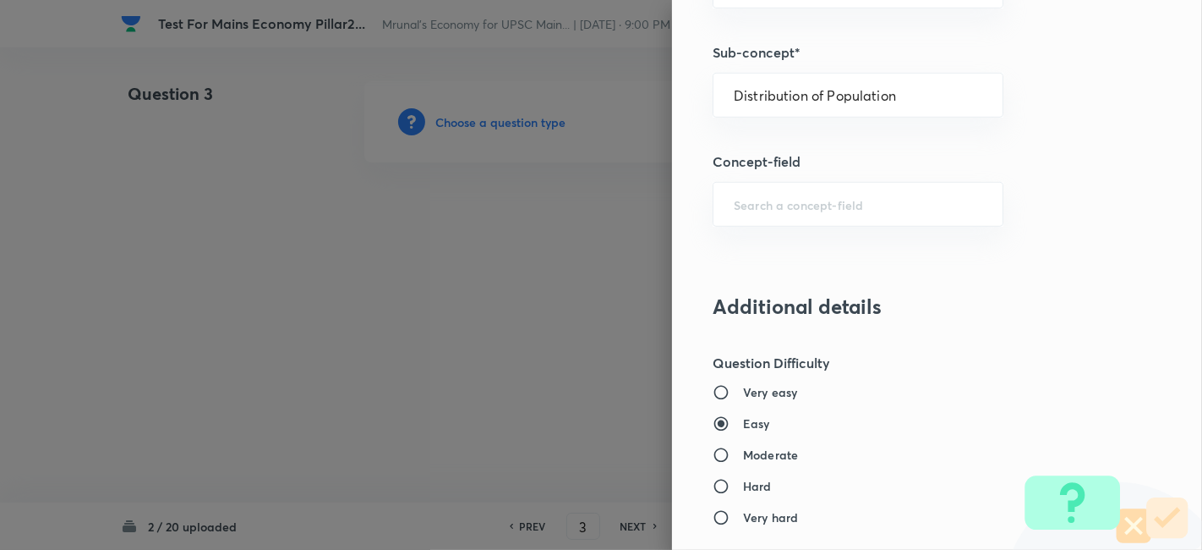
type input "Geography"
type input "Human Geography"
type input "Population:Growth and Composition"
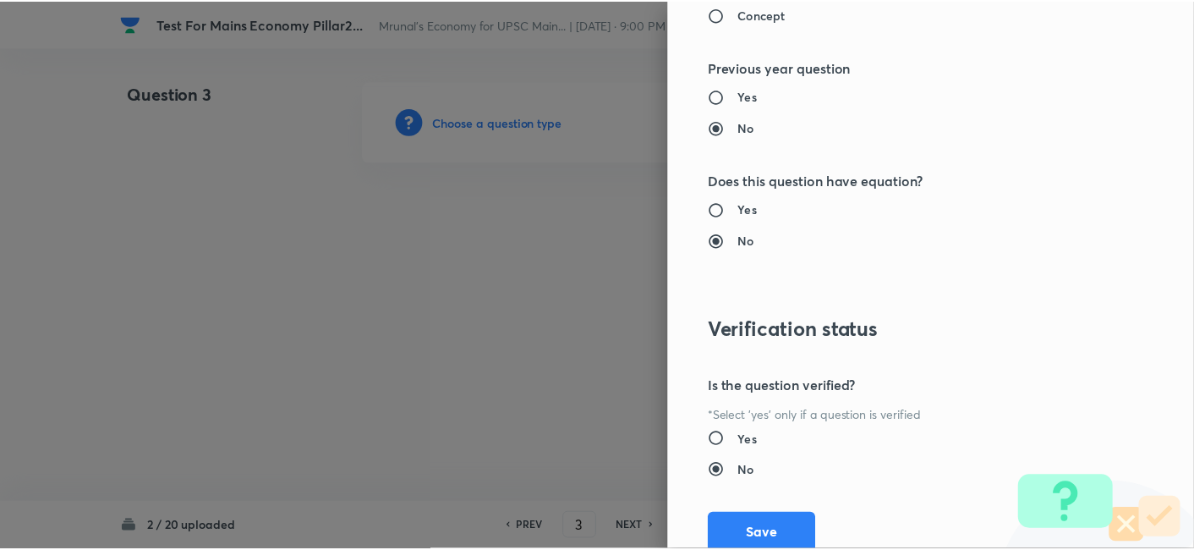
scroll to position [1547, 0]
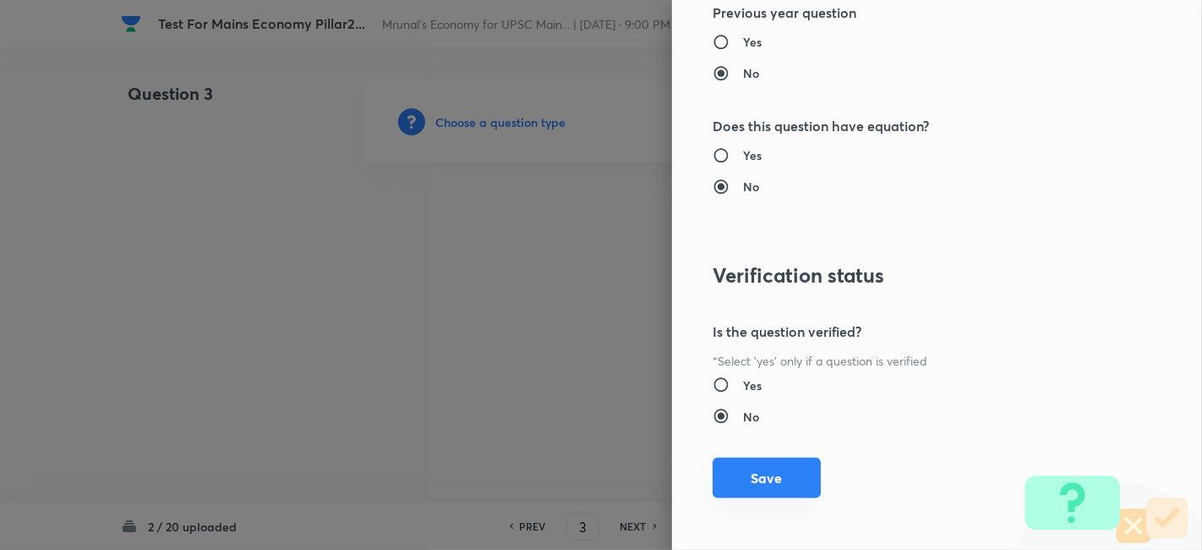
click at [768, 469] on button "Save" at bounding box center [767, 477] width 108 height 41
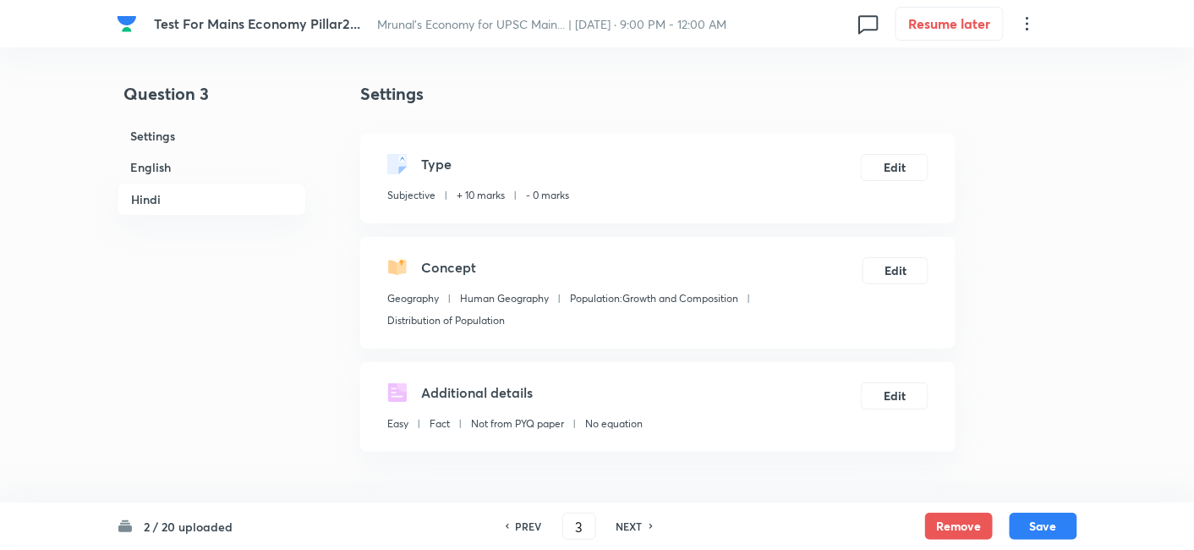
click at [154, 162] on h6 "English" at bounding box center [211, 166] width 189 height 31
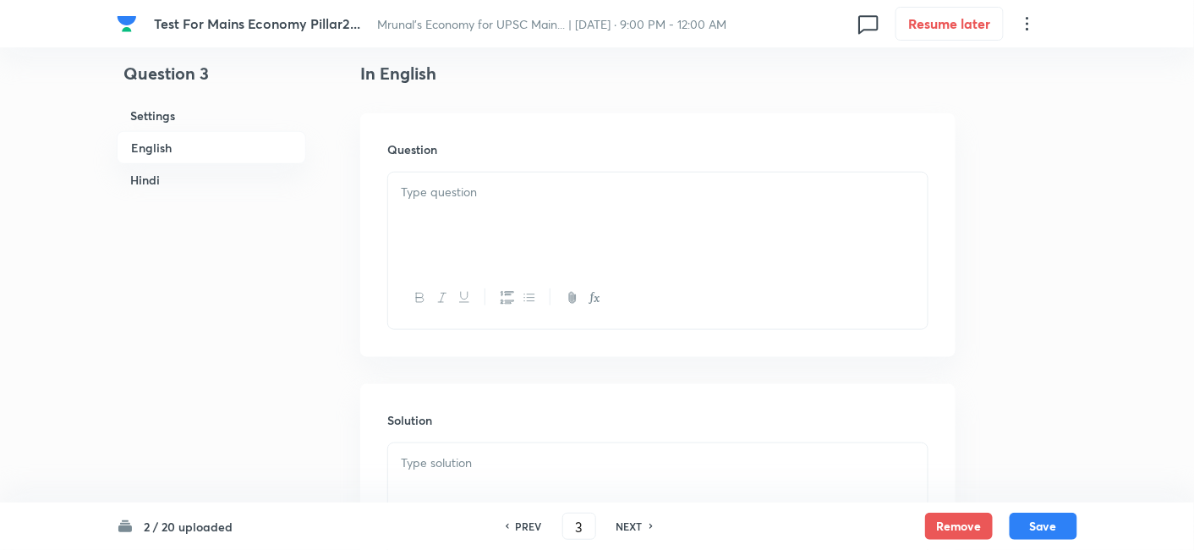
click at [501, 239] on div at bounding box center [657, 219] width 539 height 95
click at [560, 236] on div at bounding box center [657, 219] width 539 height 95
click at [528, 246] on div at bounding box center [657, 208] width 539 height 95
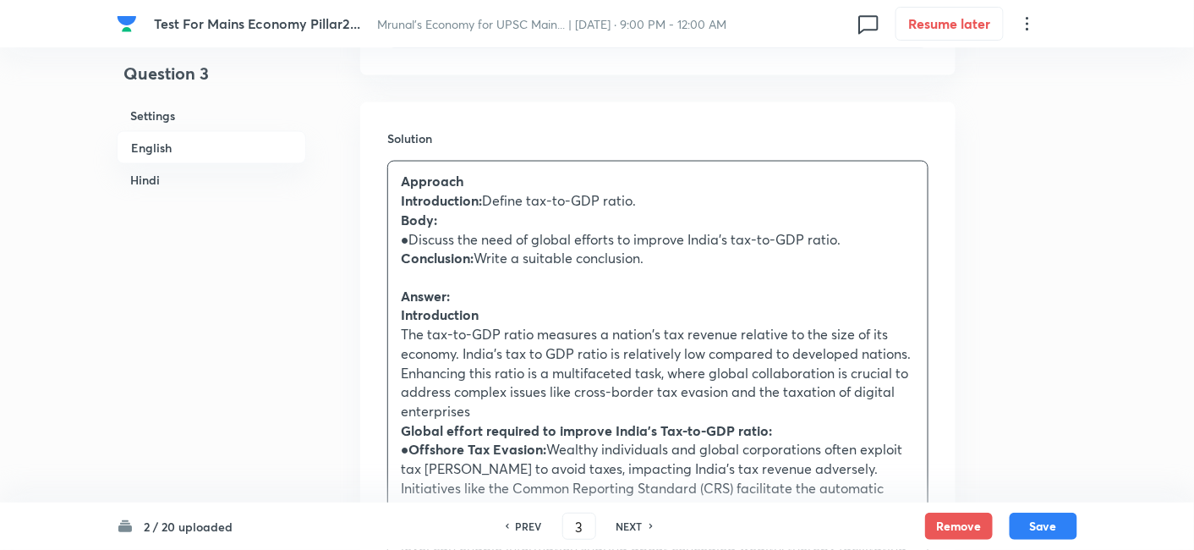
click at [597, 300] on p "Answer:" at bounding box center [658, 296] width 514 height 19
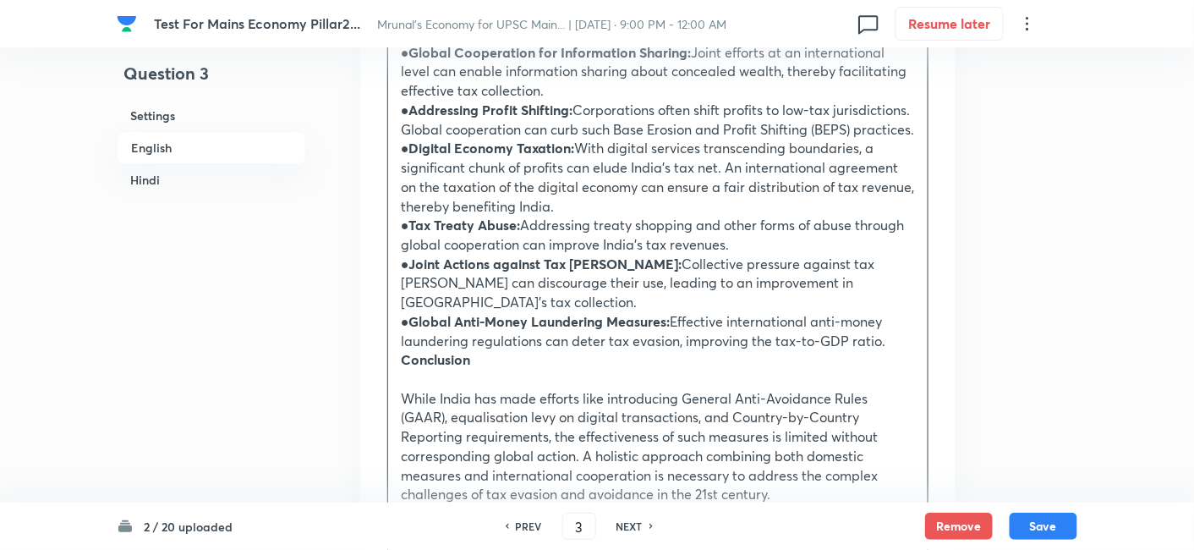
scroll to position [1397, 0]
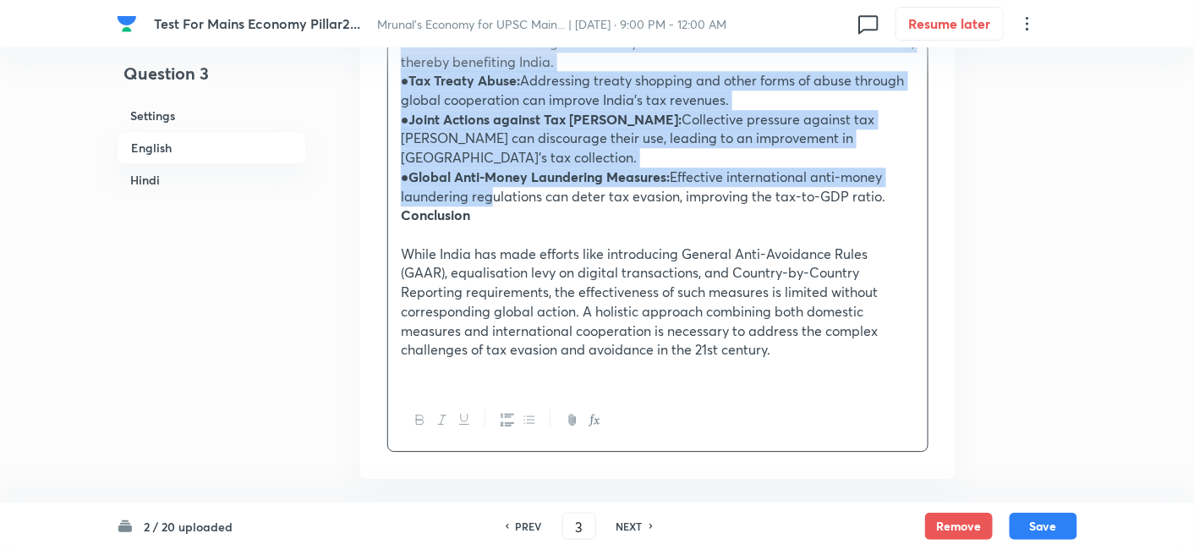
click at [484, 188] on p "● Global Anti-Money Laundering Measures: Effective international anti-money lau…" at bounding box center [658, 186] width 514 height 38
click at [537, 424] on button "button" at bounding box center [528, 419] width 22 height 21
click at [537, 225] on p "Conclusion" at bounding box center [658, 214] width 514 height 19
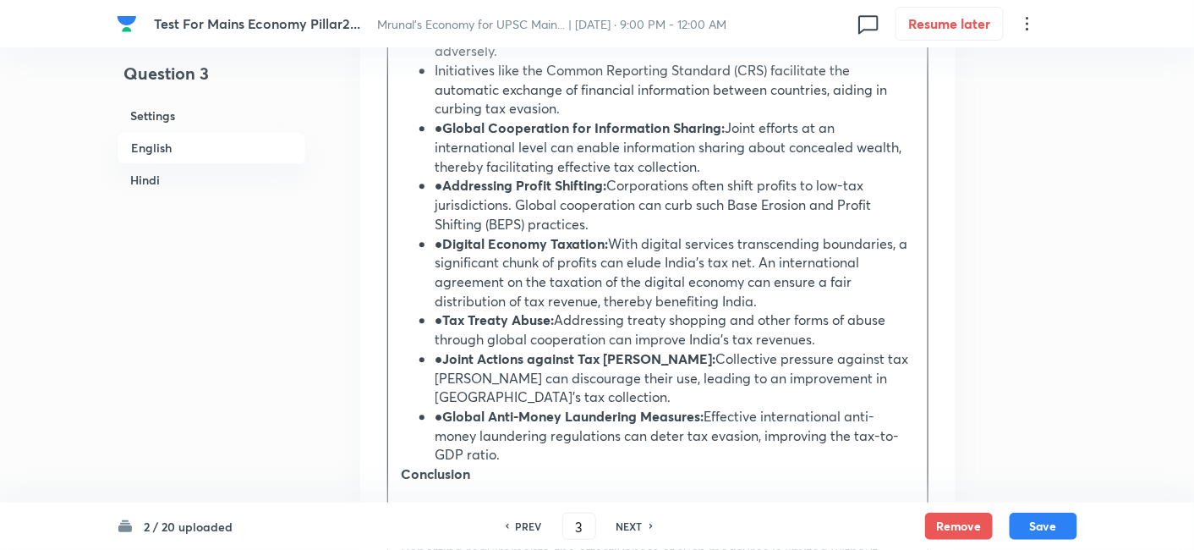
scroll to position [1217, 0]
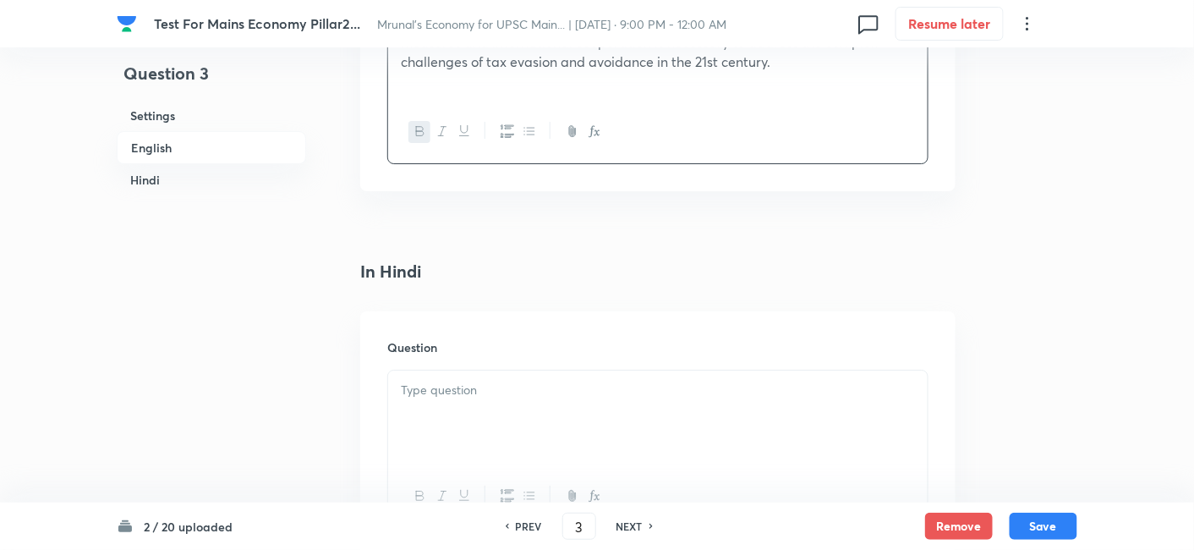
click at [489, 370] on div at bounding box center [657, 417] width 539 height 95
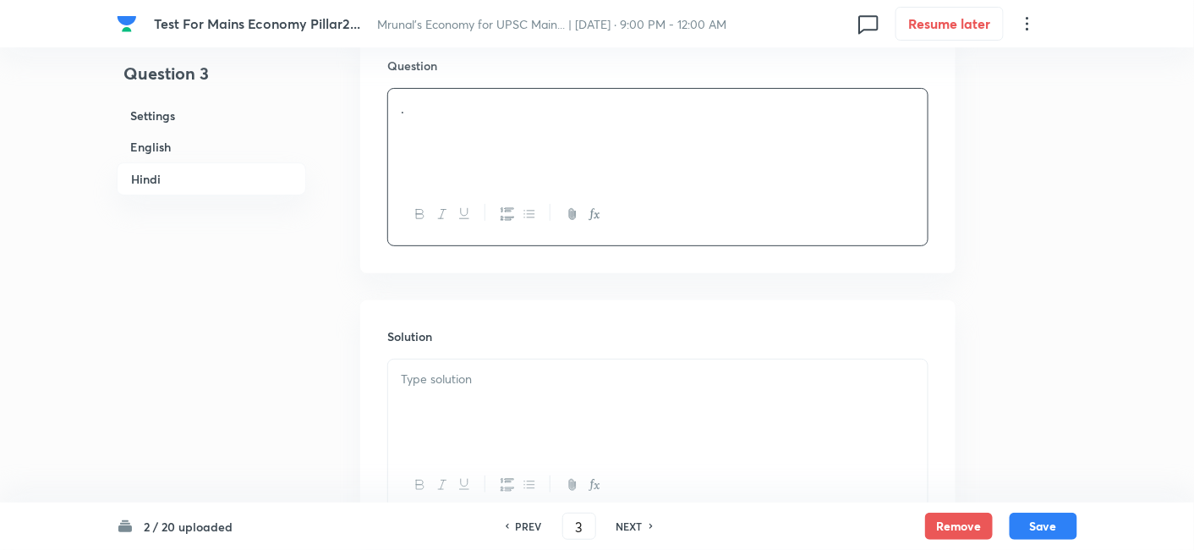
click at [505, 359] on div at bounding box center [657, 406] width 539 height 95
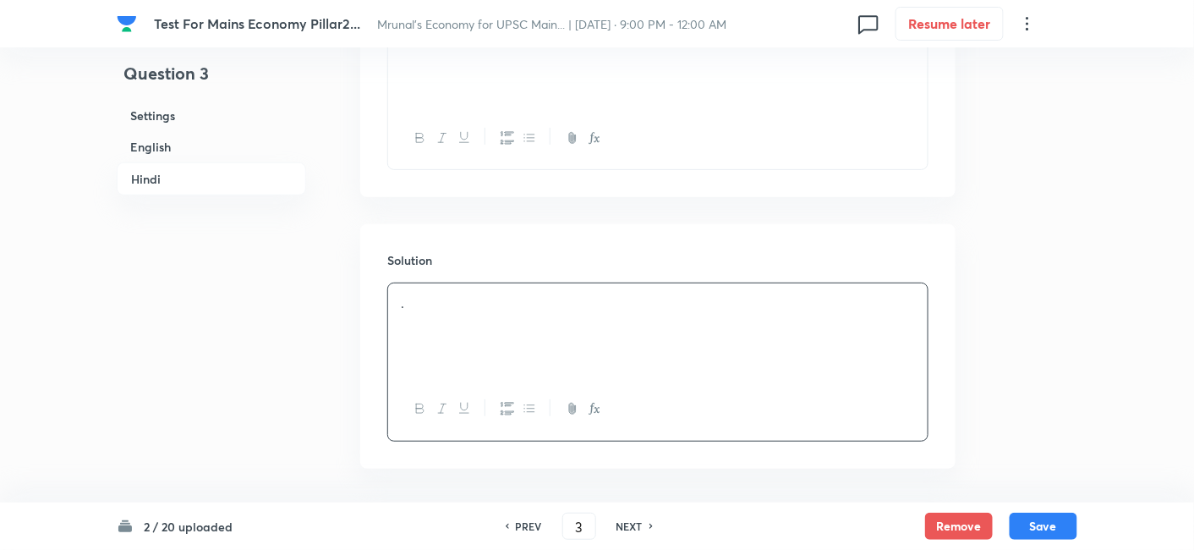
scroll to position [2146, 0]
click at [1046, 528] on button "Save" at bounding box center [1043, 524] width 68 height 27
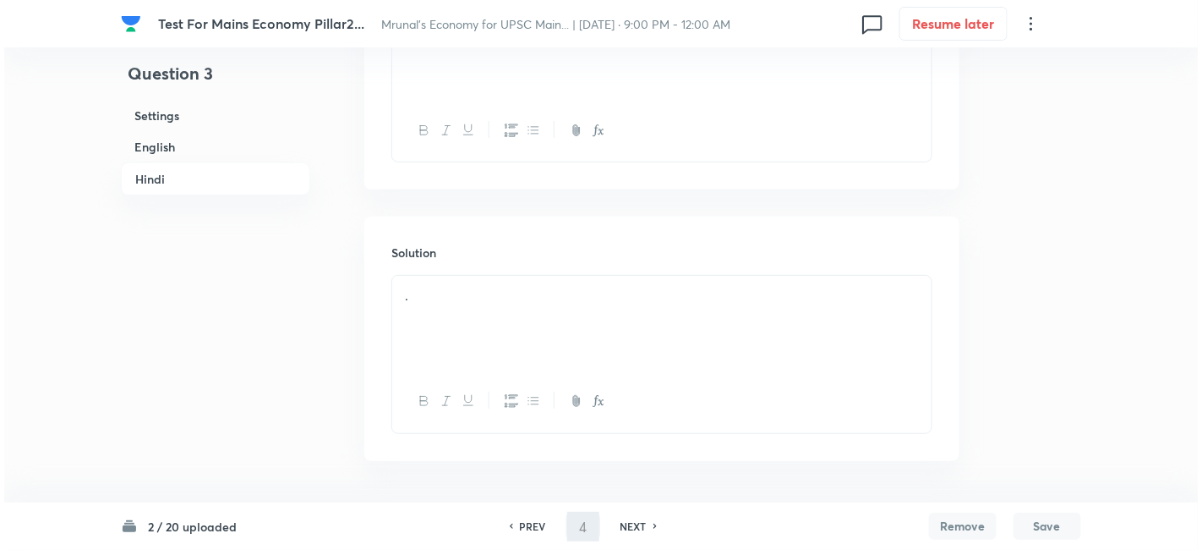
scroll to position [0, 0]
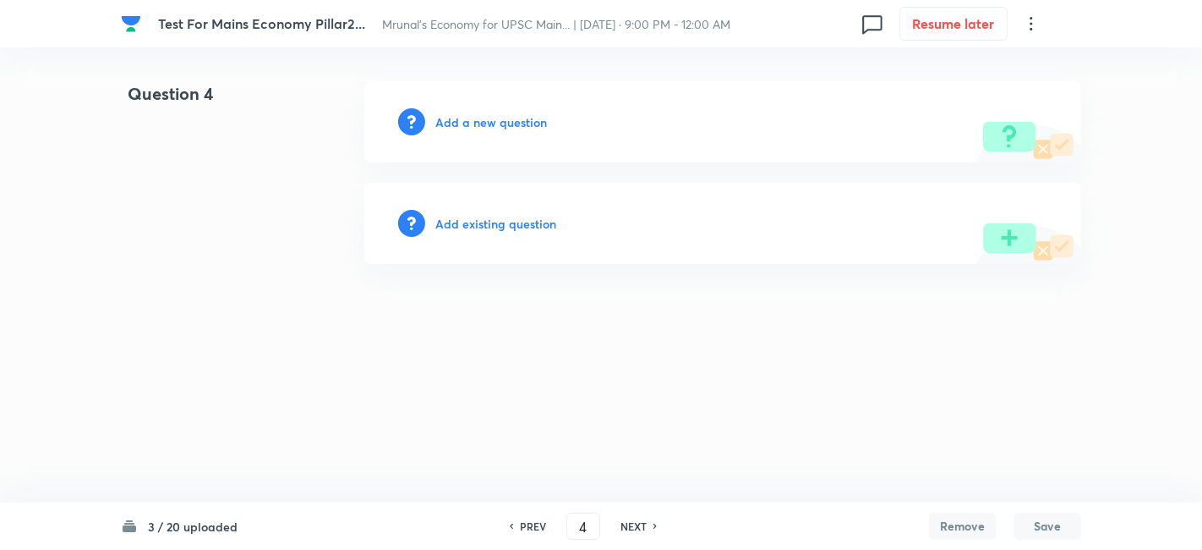
click at [529, 527] on h6 "PREV" at bounding box center [533, 525] width 26 height 15
type input "3"
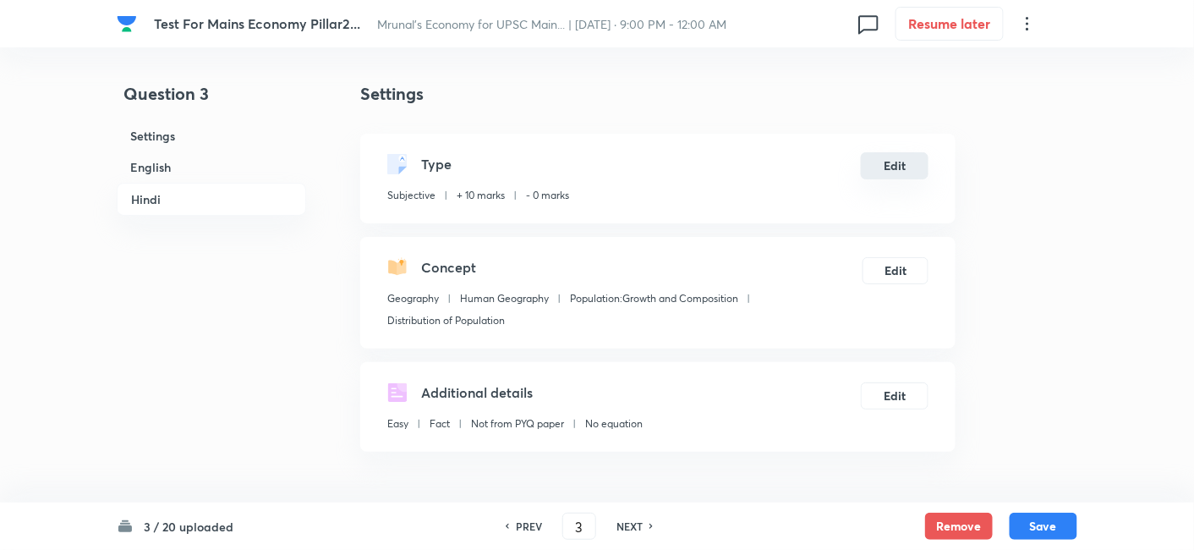
click at [916, 170] on button "Edit" at bounding box center [895, 165] width 68 height 27
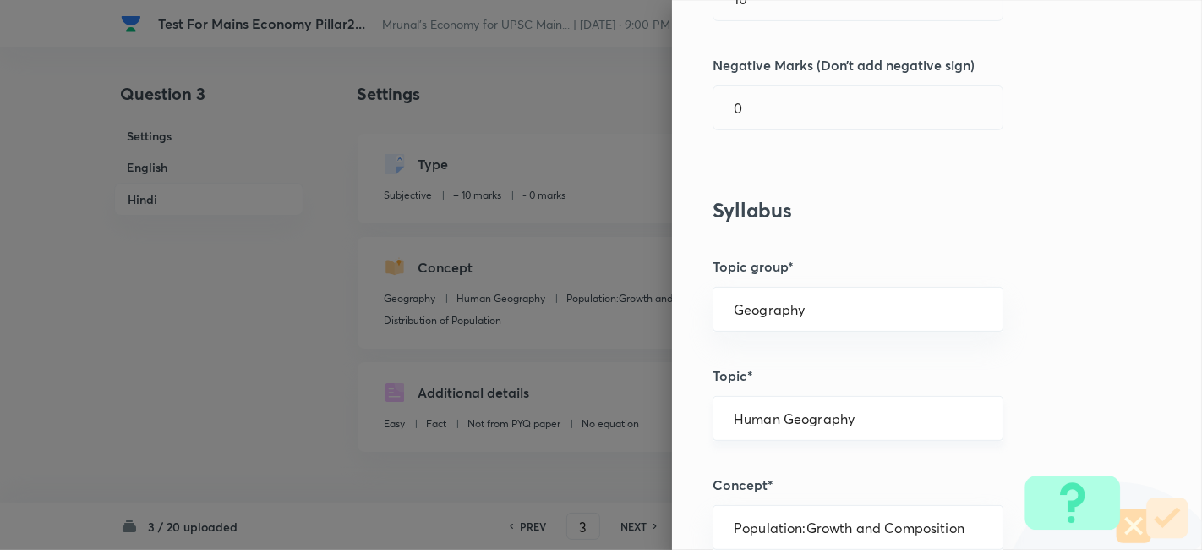
scroll to position [375, 0]
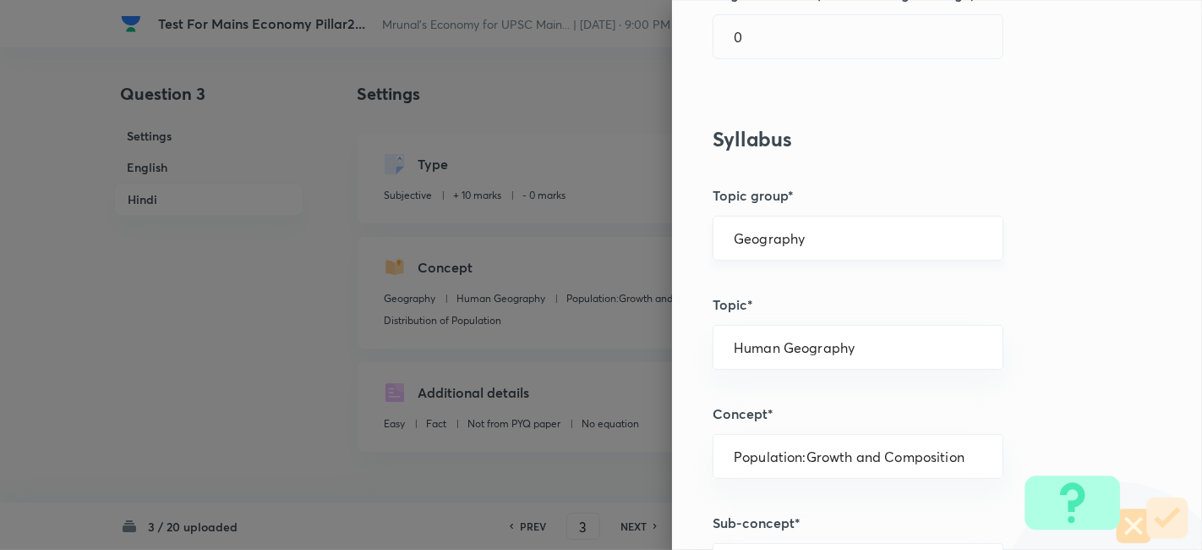
click at [850, 240] on input "Geography" at bounding box center [858, 238] width 249 height 16
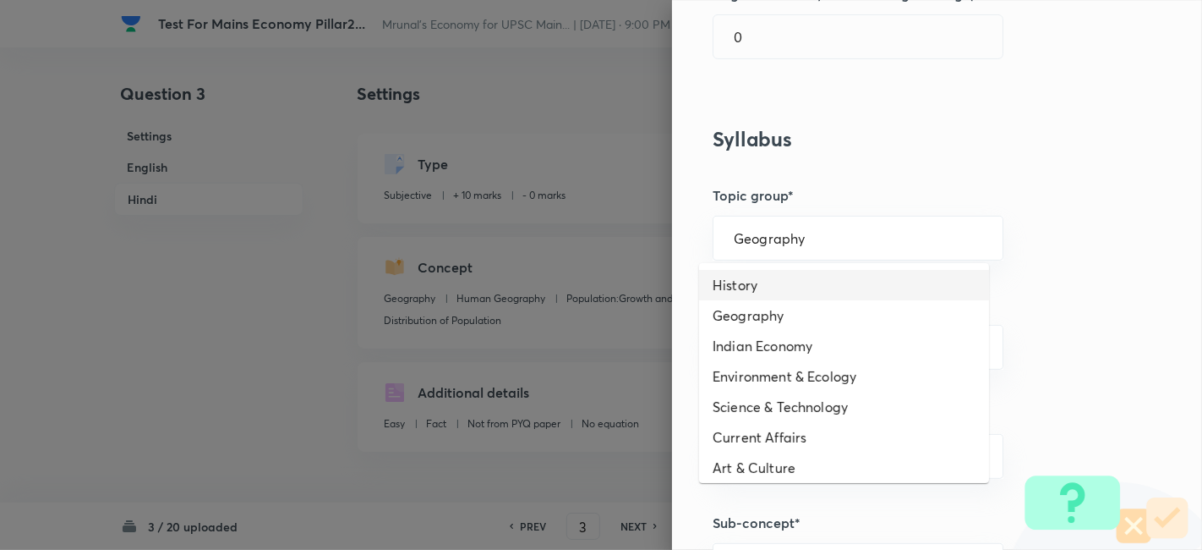
click at [771, 280] on li "History" at bounding box center [844, 285] width 290 height 30
type input "History"
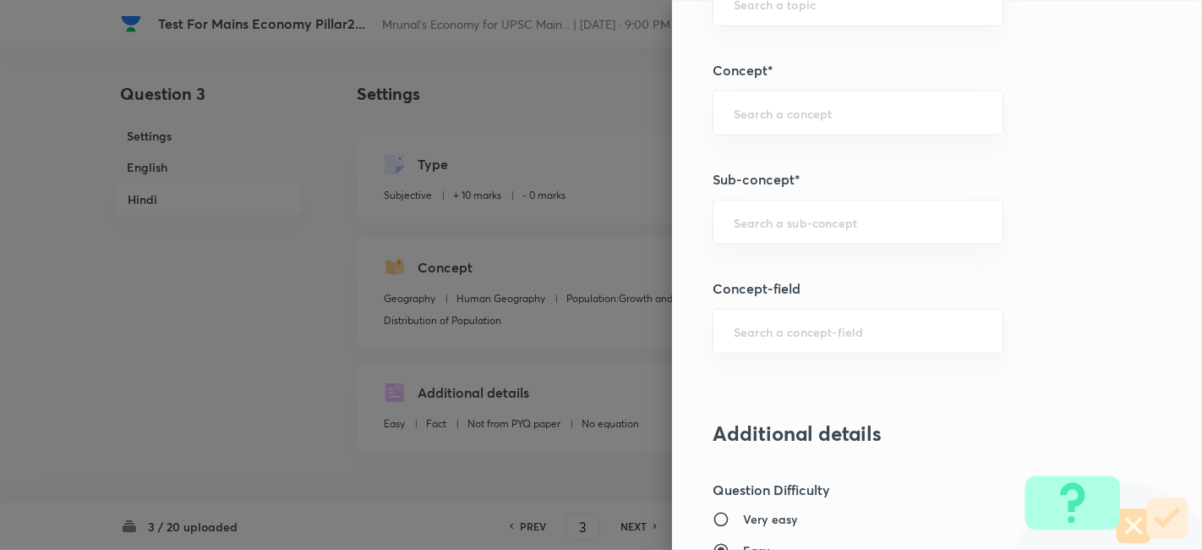
scroll to position [751, 0]
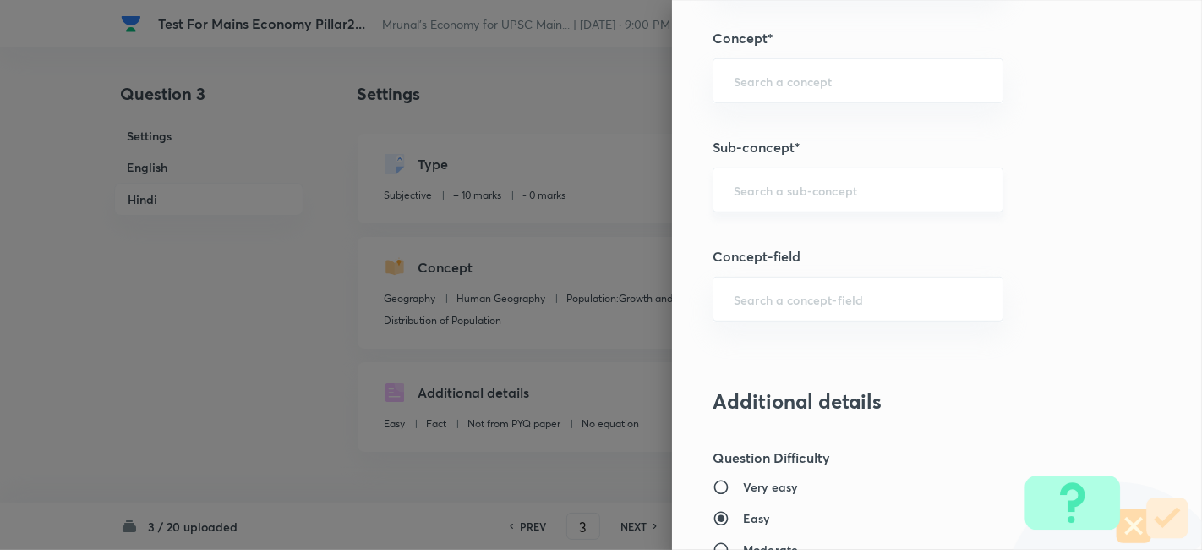
click at [833, 190] on input "text" at bounding box center [858, 190] width 249 height 16
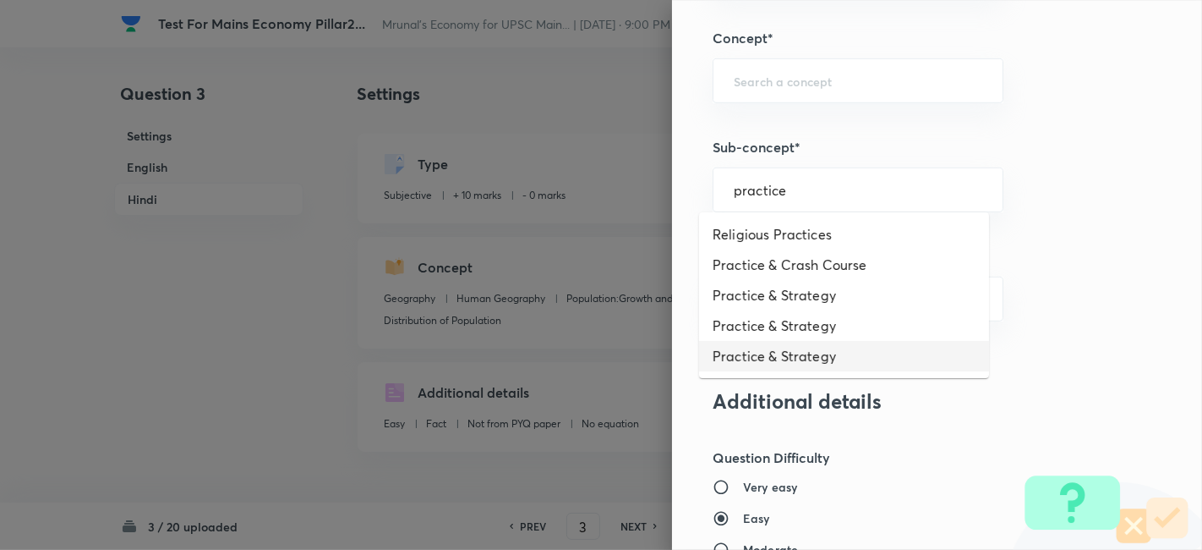
click at [790, 363] on li "Practice & Strategy" at bounding box center [844, 356] width 290 height 30
type input "Practice & Strategy"
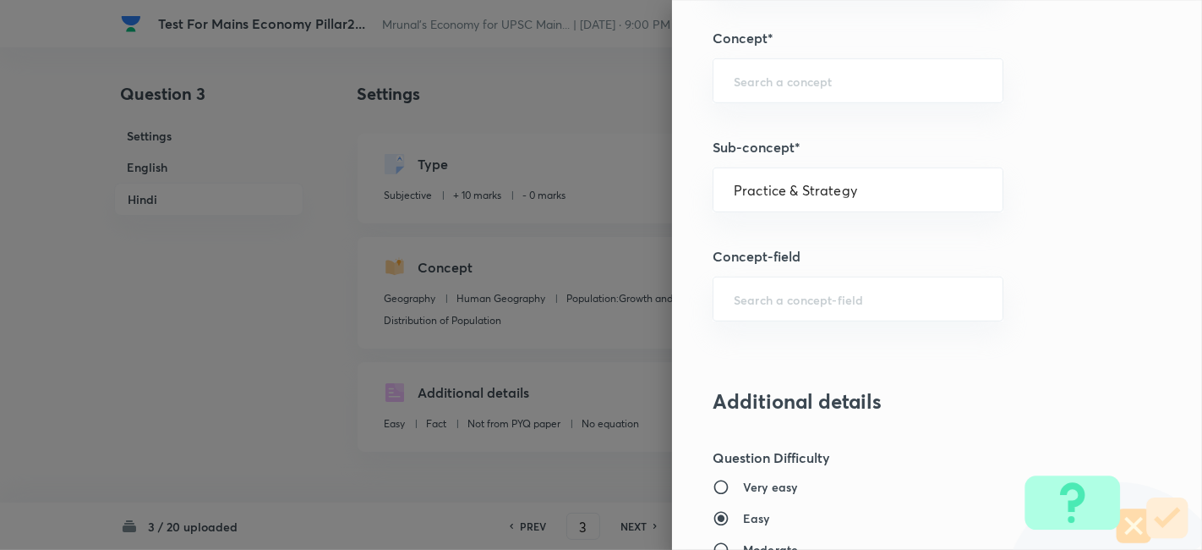
type input "Indian Economy"
type input "Practice & Strategy"
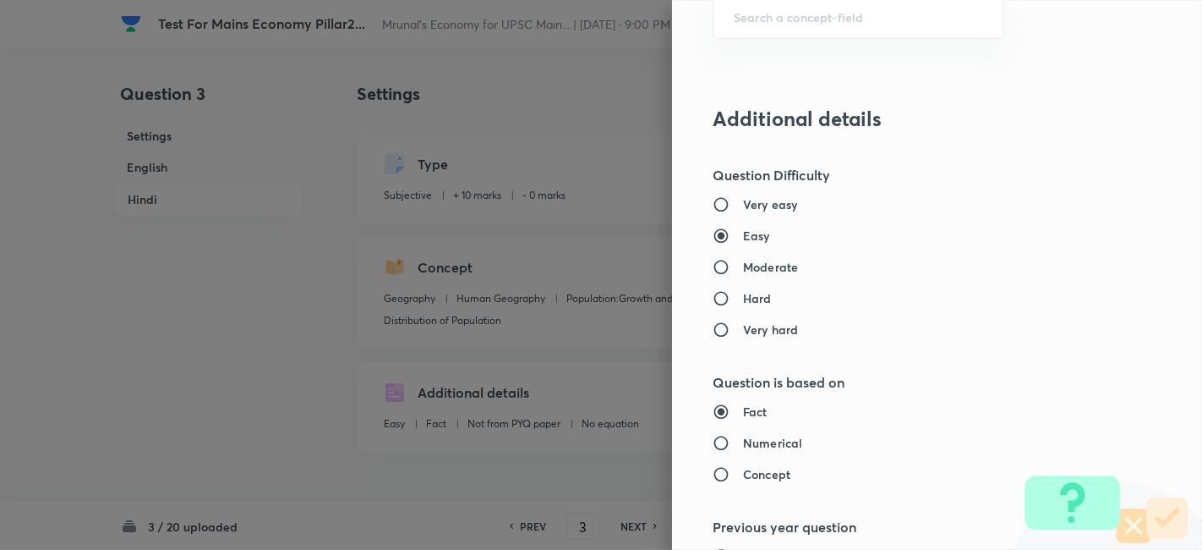
scroll to position [1547, 0]
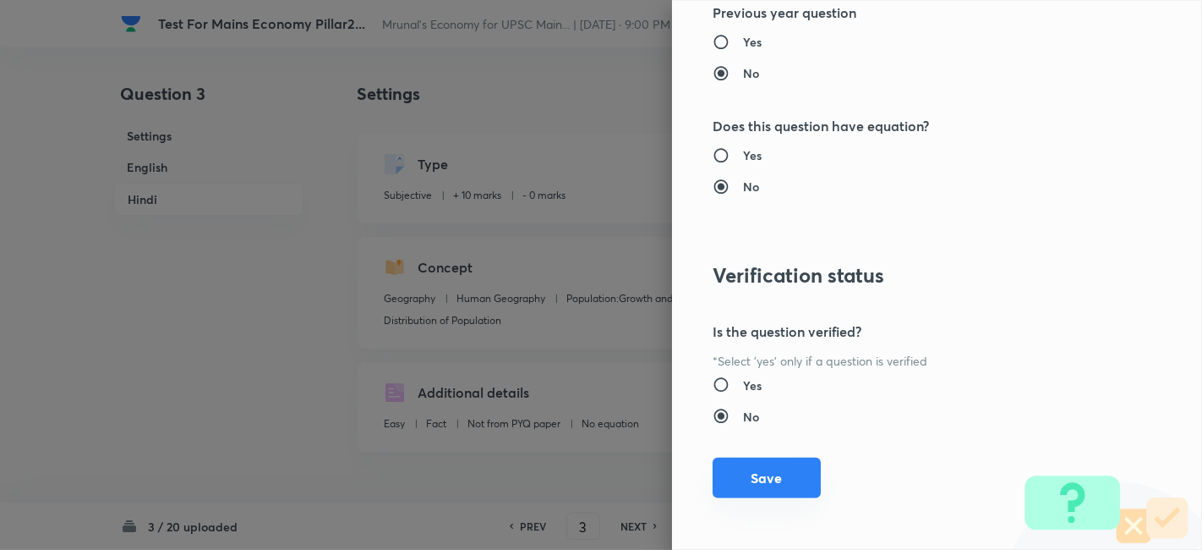
click at [765, 475] on button "Save" at bounding box center [767, 477] width 108 height 41
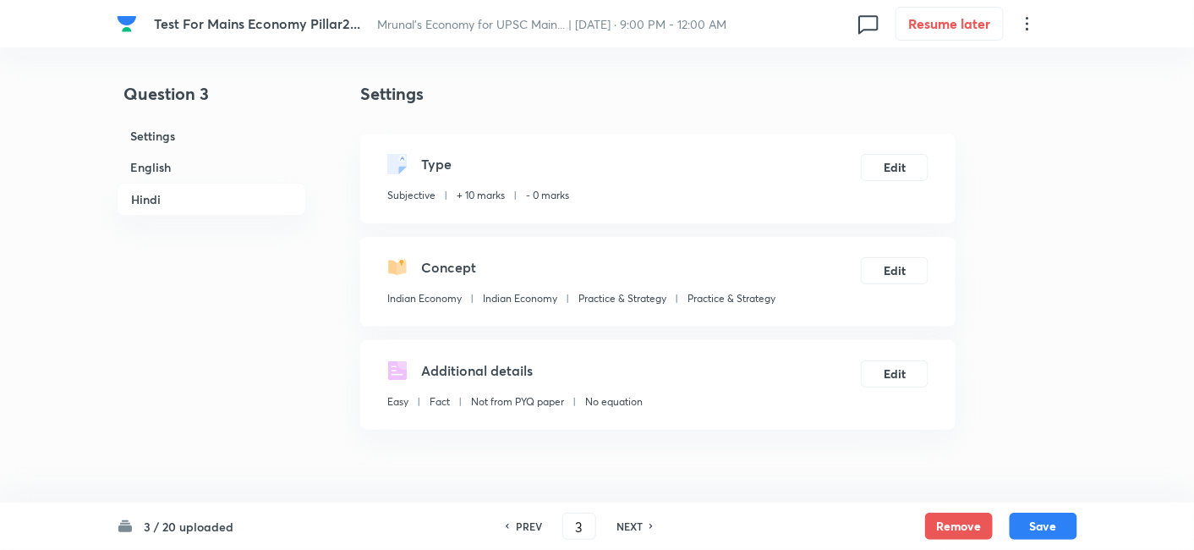
click at [703, 309] on div "Indian Economy Indian Economy Practice & Strategy Practice & Strategy" at bounding box center [581, 302] width 388 height 22
click at [725, 298] on p "Practice & Strategy" at bounding box center [731, 298] width 88 height 15
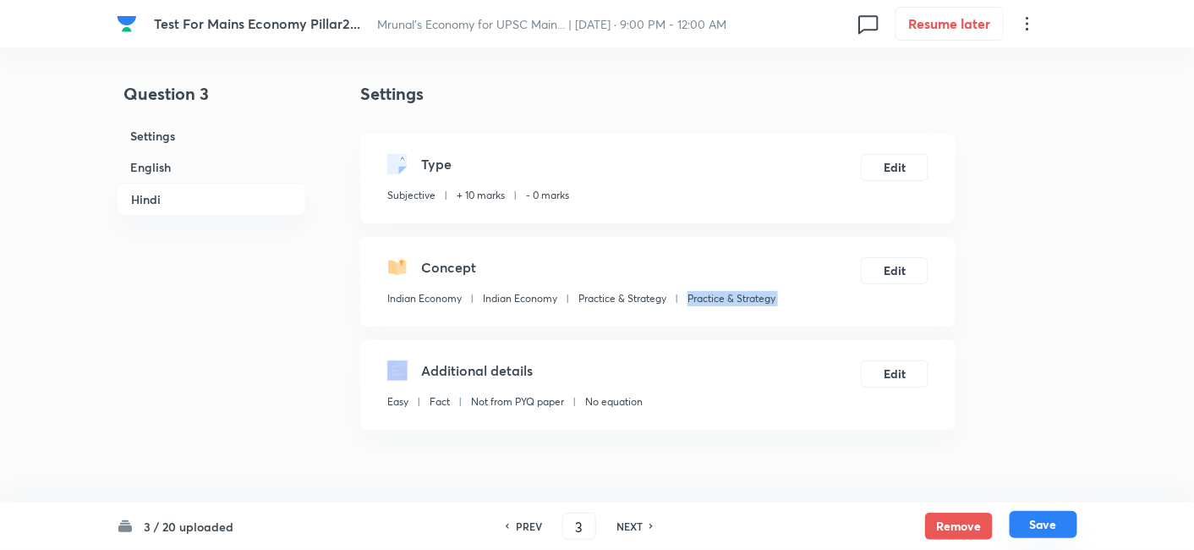
click at [1044, 522] on button "Save" at bounding box center [1043, 524] width 68 height 27
type input "4"
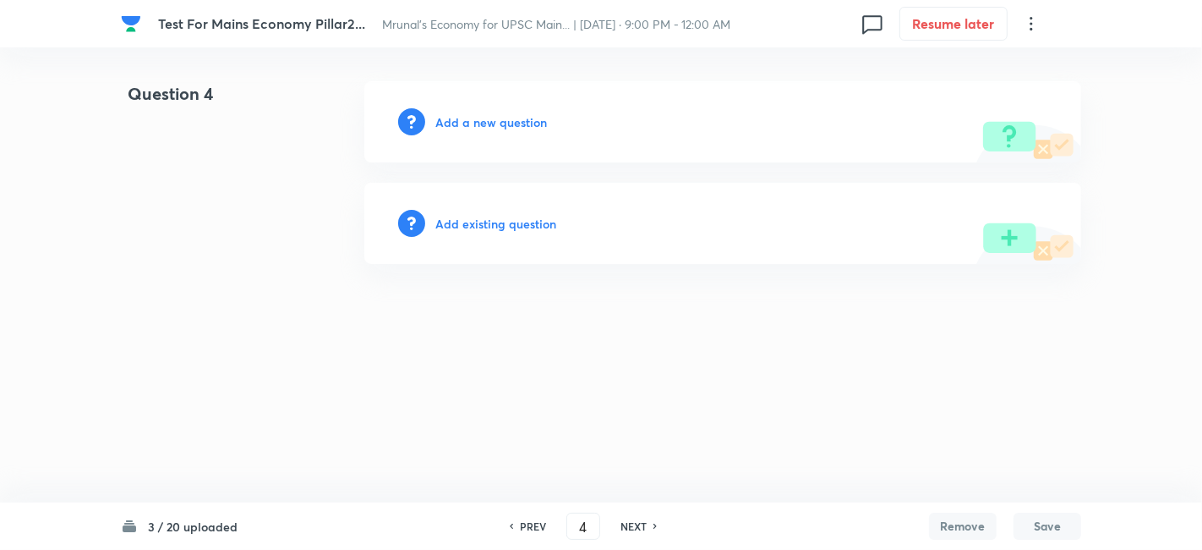
click at [506, 127] on h6 "Add a new question" at bounding box center [491, 122] width 112 height 18
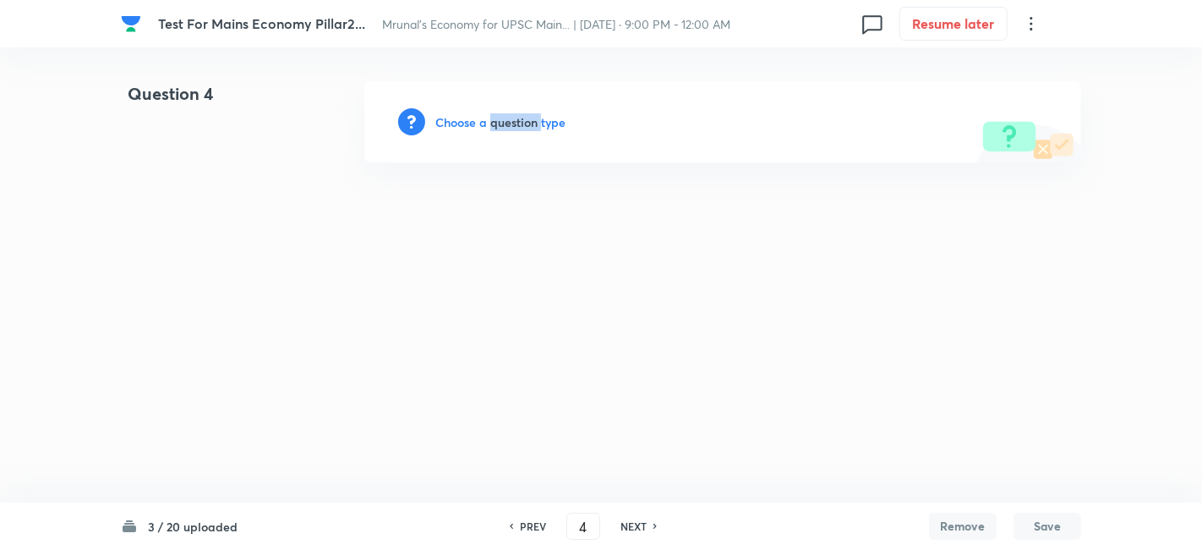
click at [506, 127] on h6 "Choose a question type" at bounding box center [500, 122] width 130 height 18
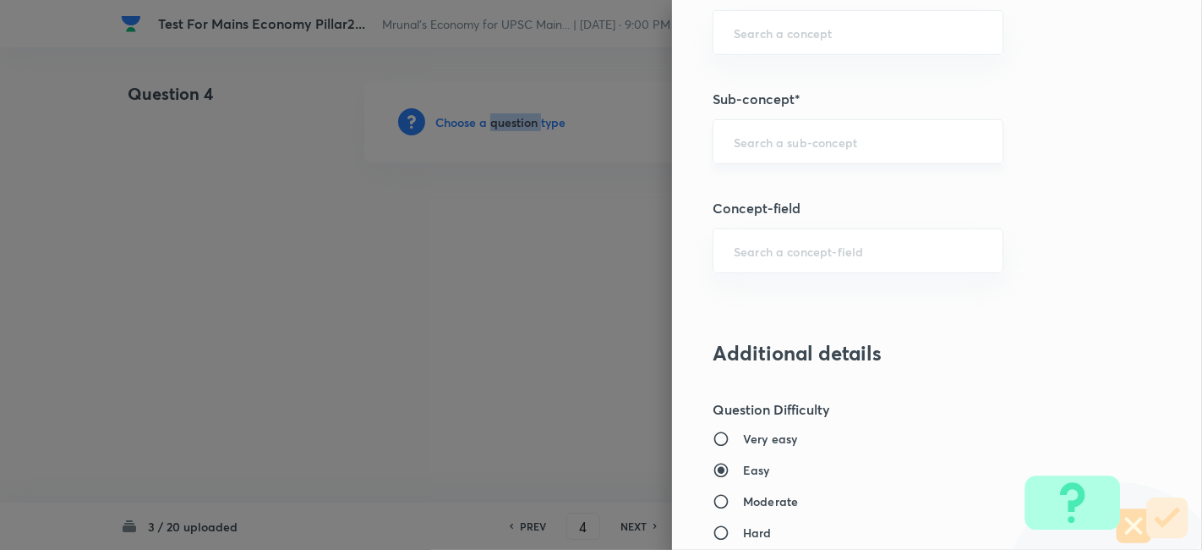
scroll to position [751, 0]
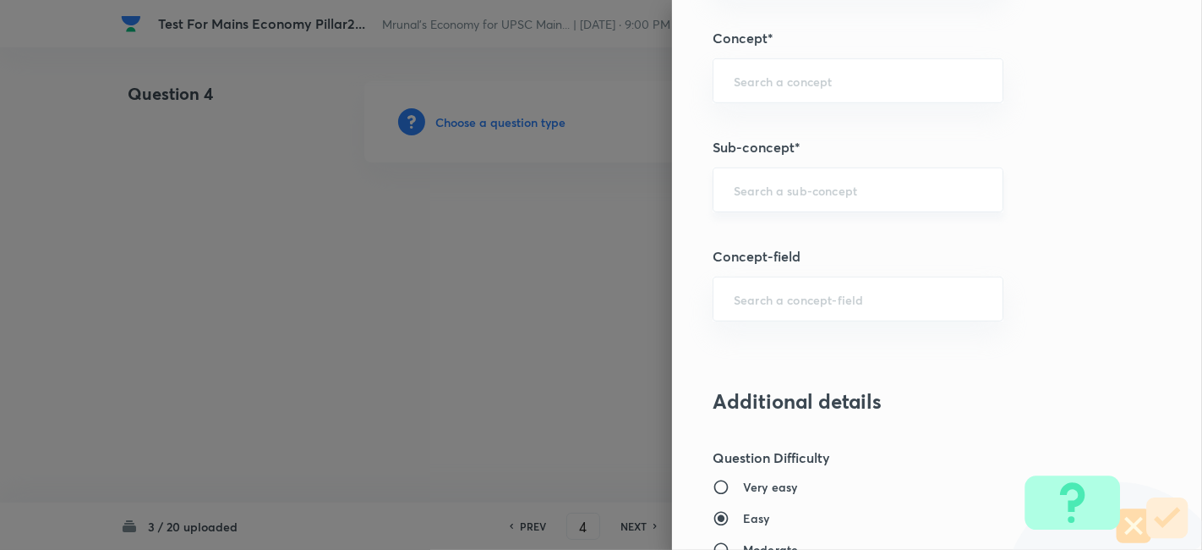
click at [859, 189] on input "text" at bounding box center [858, 190] width 249 height 16
paste input "Practice & Strategy"
click at [942, 186] on input "Practice & Strategy" at bounding box center [858, 190] width 249 height 16
click at [870, 195] on div "Practice & Strategy ​" at bounding box center [858, 189] width 291 height 45
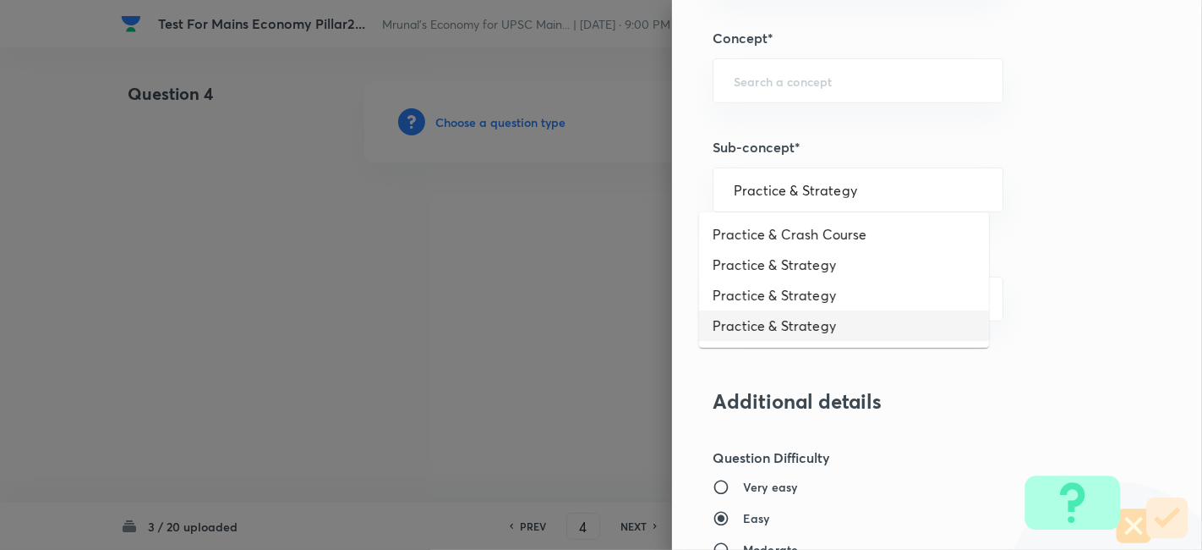
click at [835, 313] on li "Practice & Strategy" at bounding box center [844, 325] width 290 height 30
type input "Practice & Strategy"
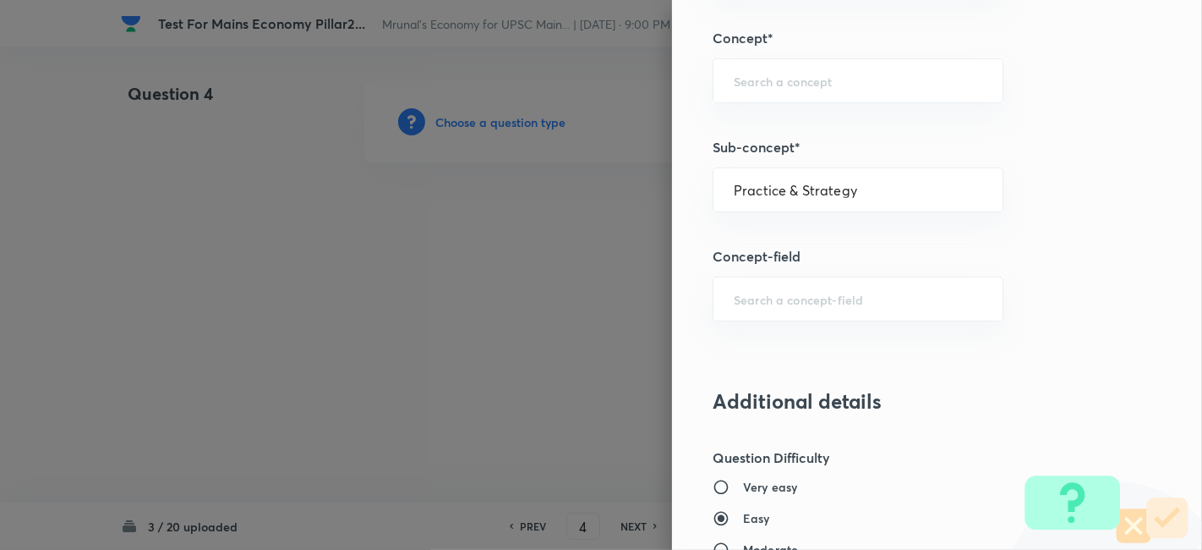
type input "Indian Economy"
type input "Practice & Strategy"
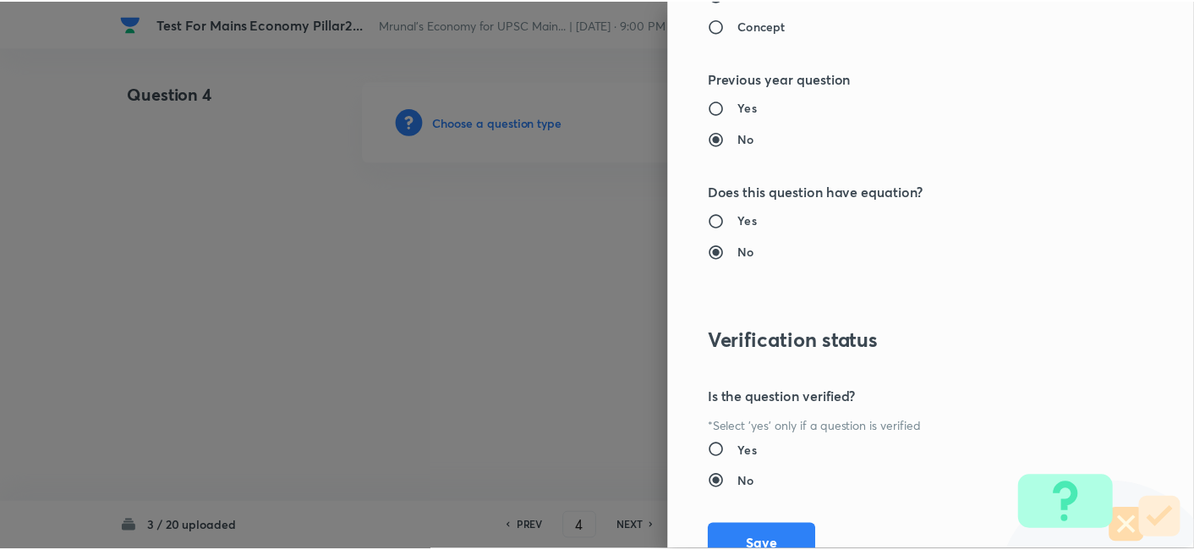
scroll to position [1547, 0]
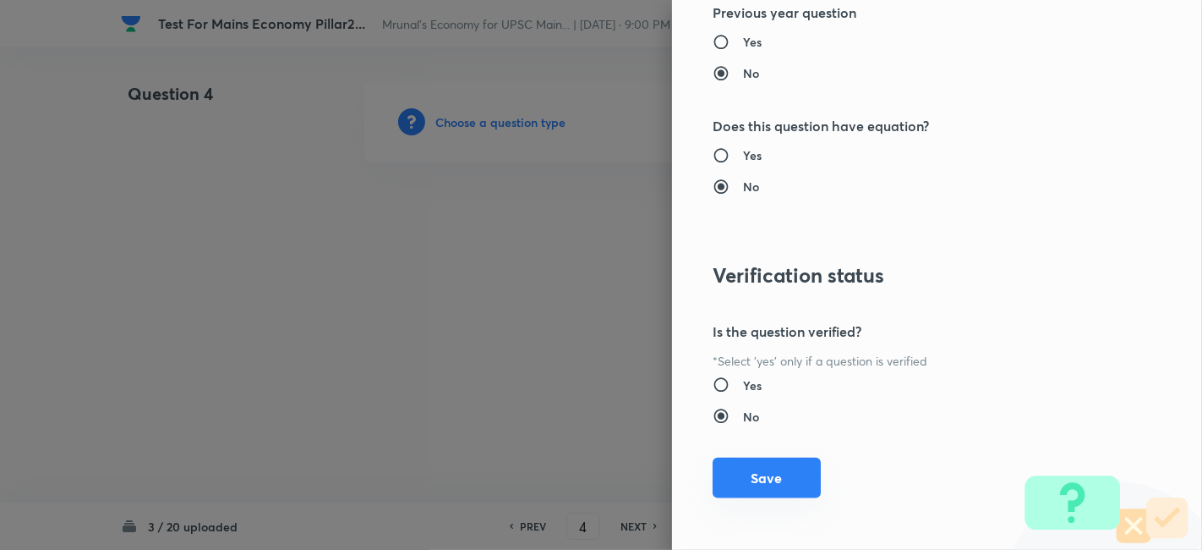
click at [730, 468] on button "Save" at bounding box center [767, 477] width 108 height 41
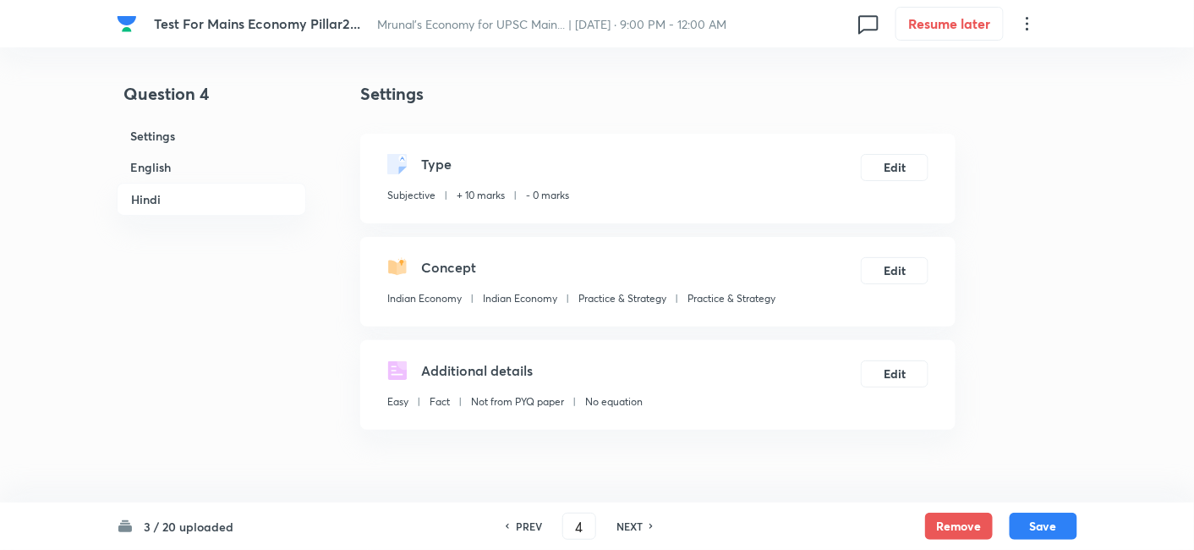
click at [172, 169] on h6 "English" at bounding box center [211, 166] width 189 height 31
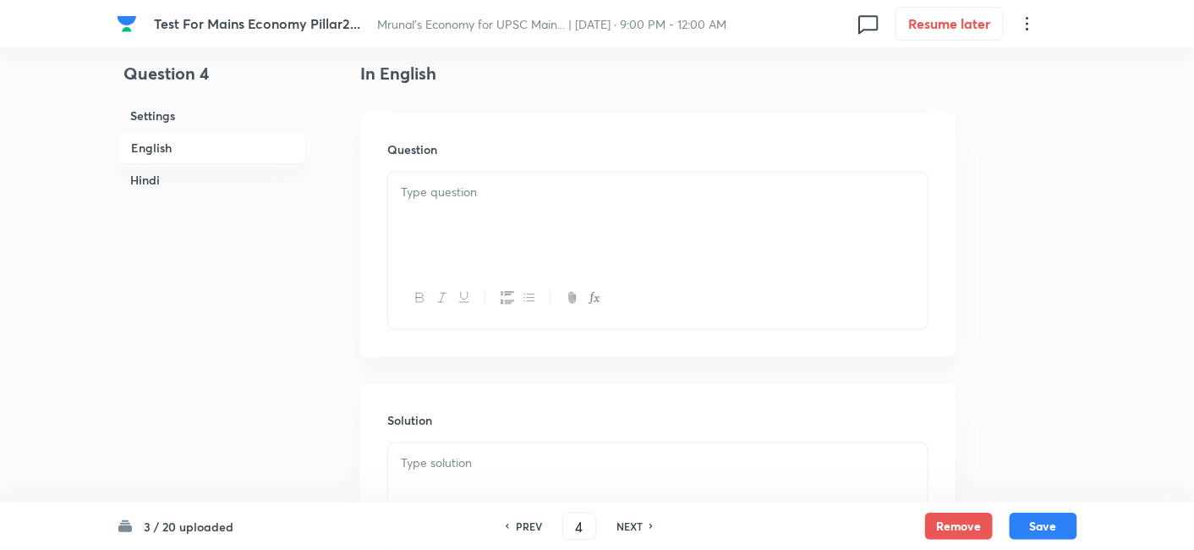
click at [473, 228] on div at bounding box center [657, 219] width 539 height 95
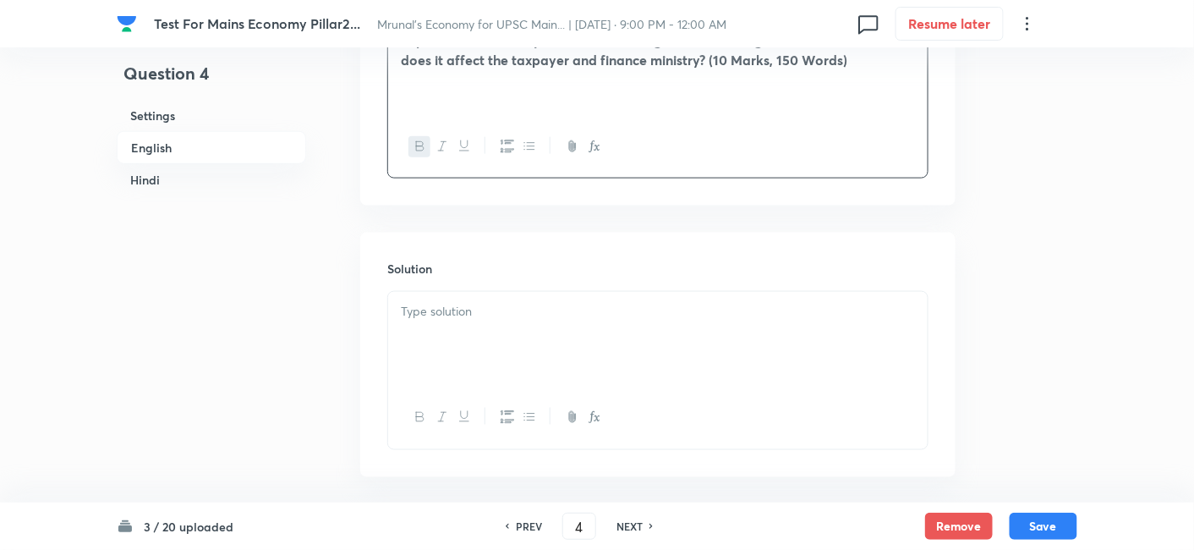
scroll to position [624, 0]
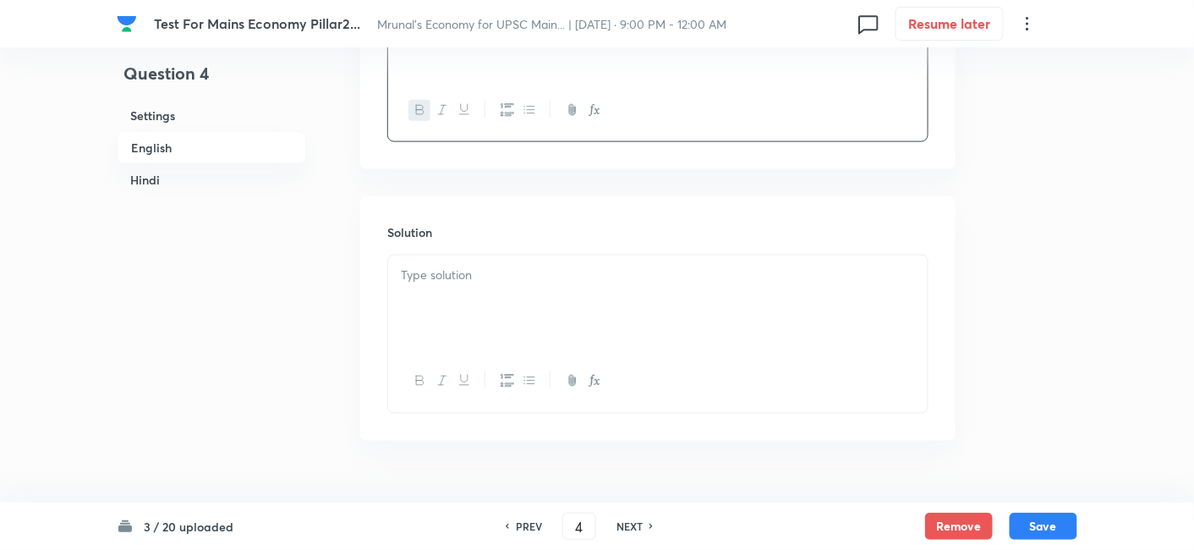
click at [500, 316] on div at bounding box center [657, 302] width 539 height 95
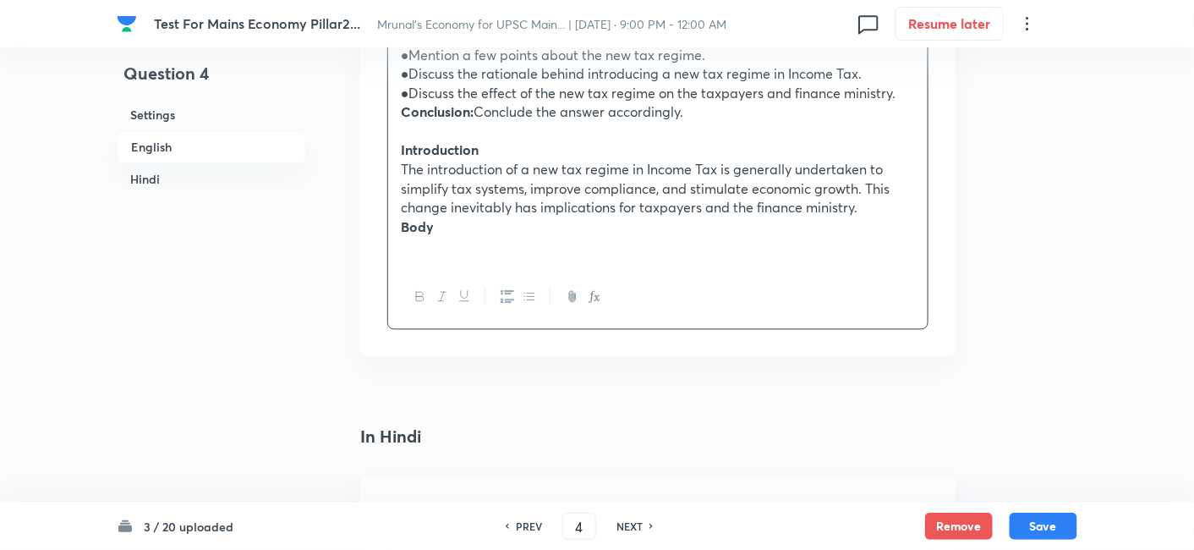
scroll to position [905, 0]
click at [414, 215] on strong "Body" at bounding box center [417, 224] width 33 height 18
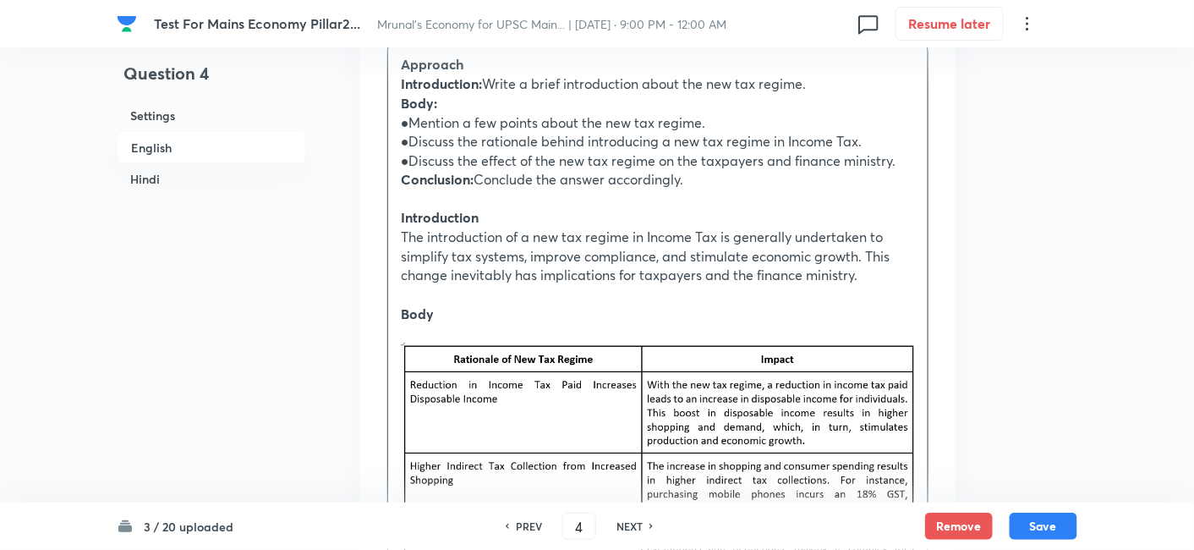
scroll to position [718, 0]
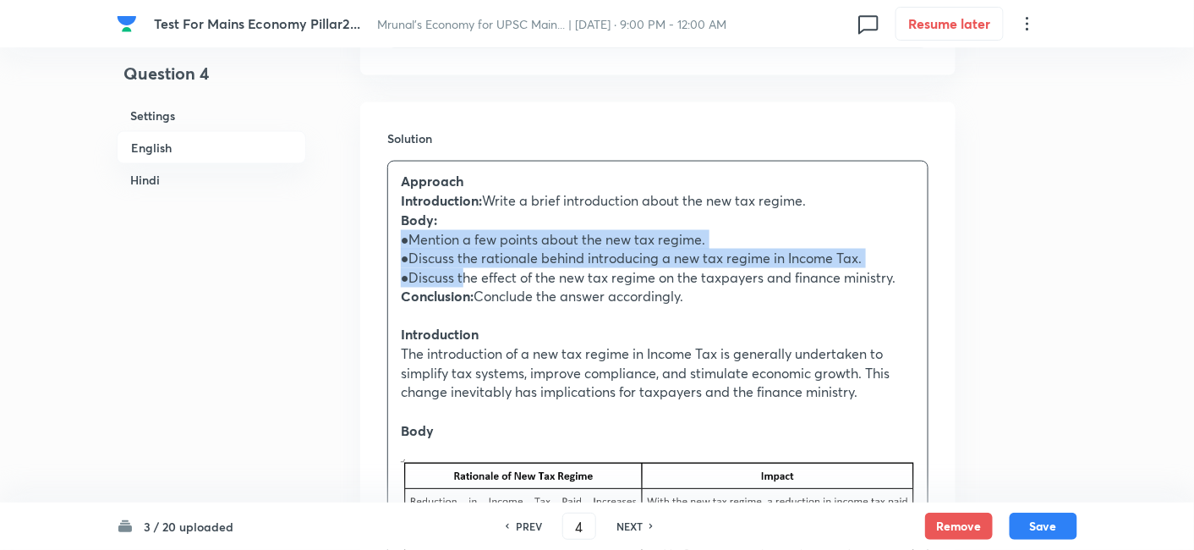
drag, startPoint x: 401, startPoint y: 231, endPoint x: 461, endPoint y: 274, distance: 73.9
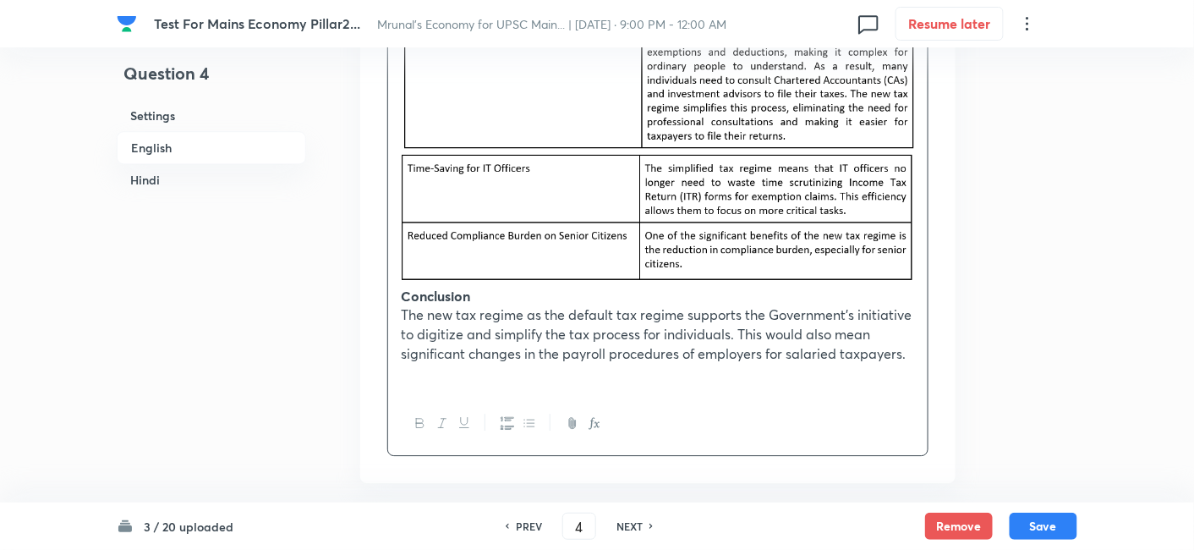
scroll to position [1469, 0]
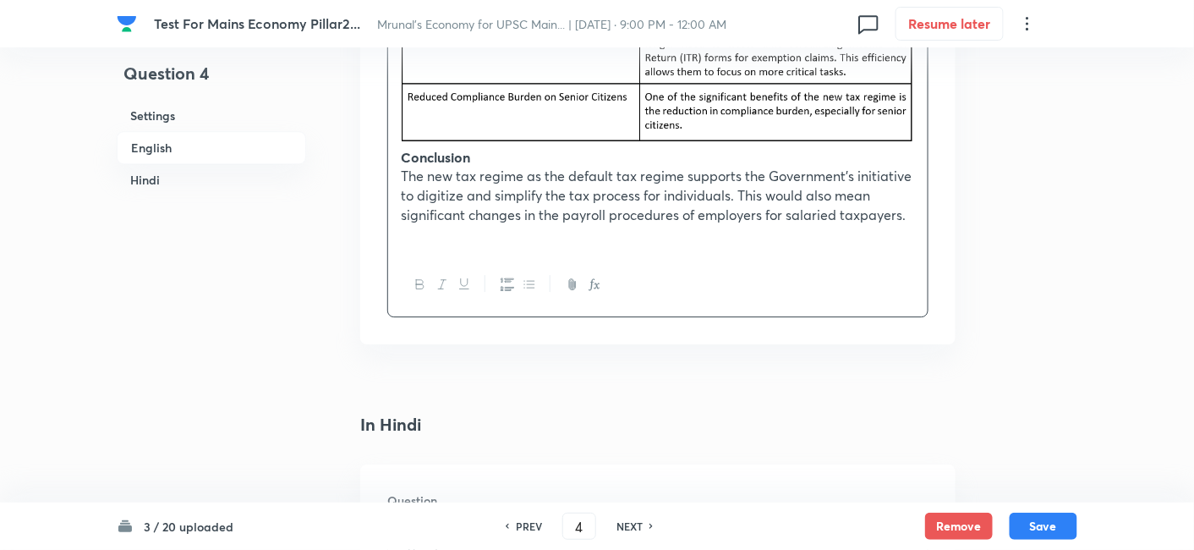
click at [524, 285] on icon "button" at bounding box center [529, 284] width 14 height 14
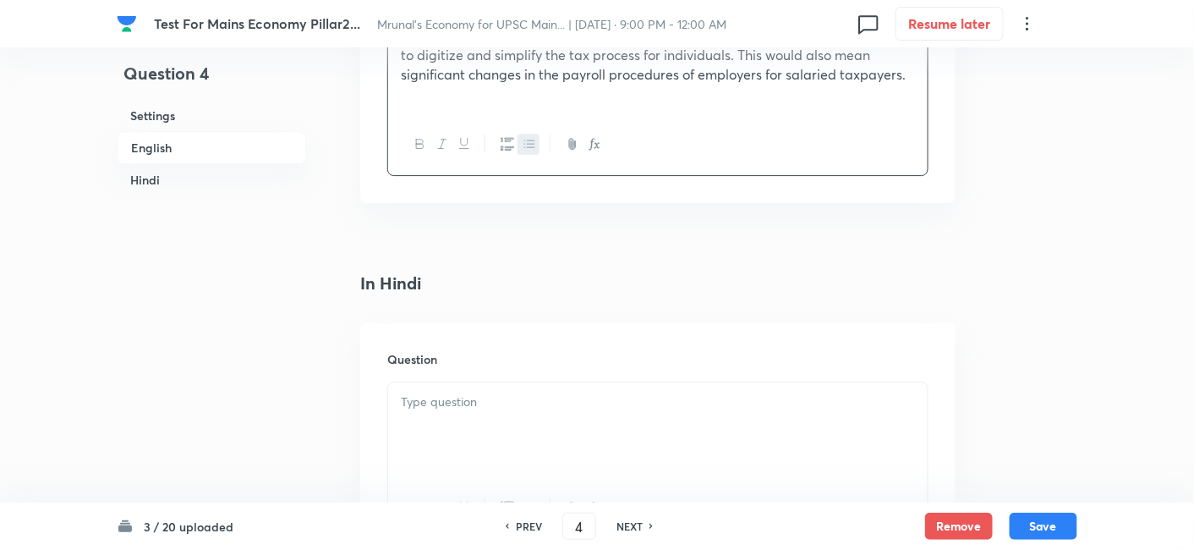
scroll to position [1734, 0]
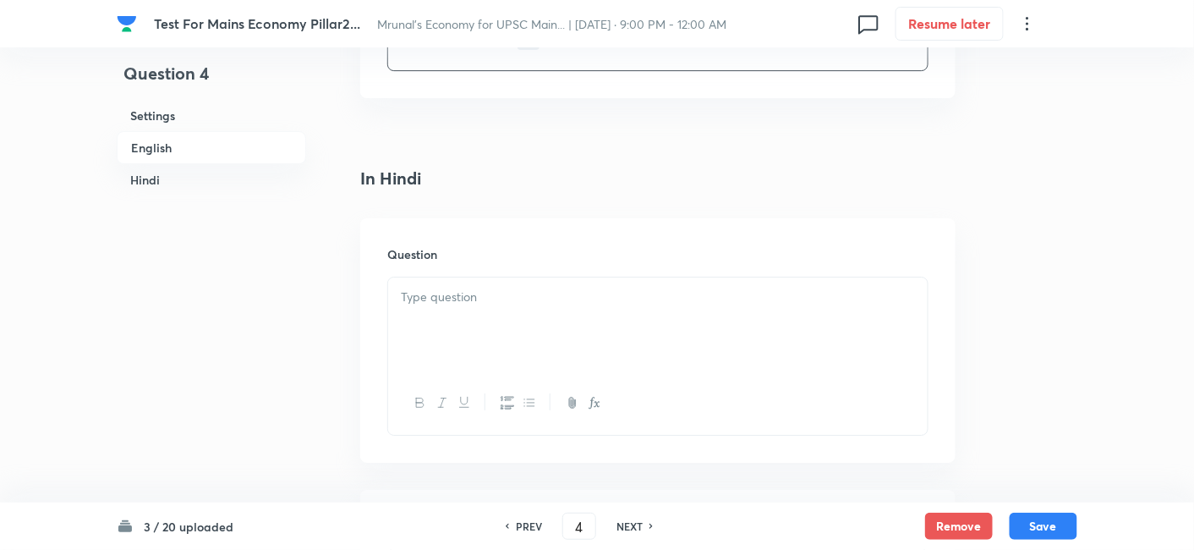
click at [522, 353] on div at bounding box center [657, 324] width 539 height 95
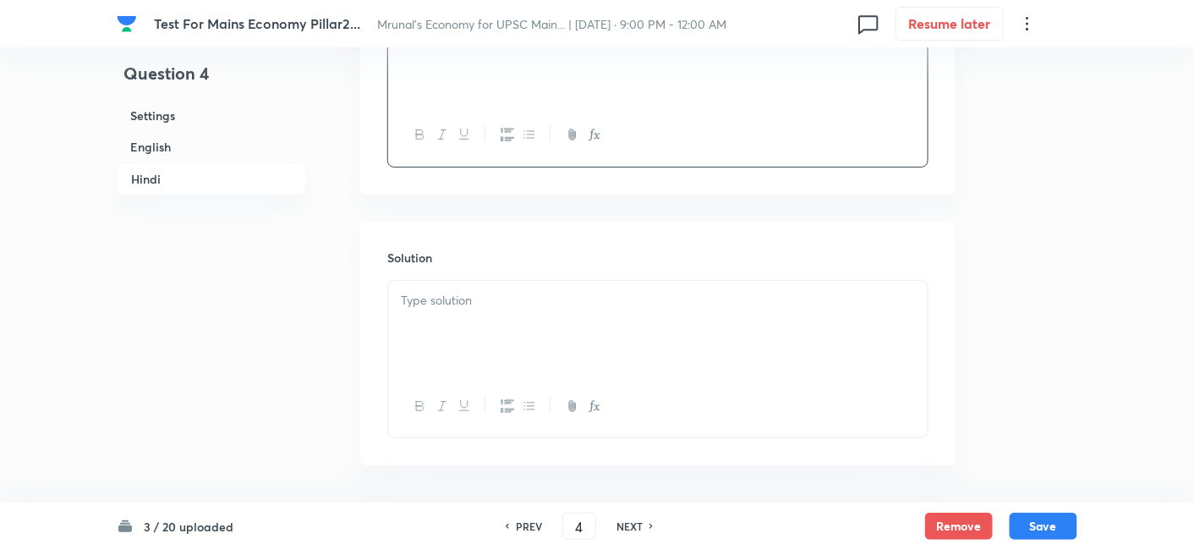
scroll to position [2016, 0]
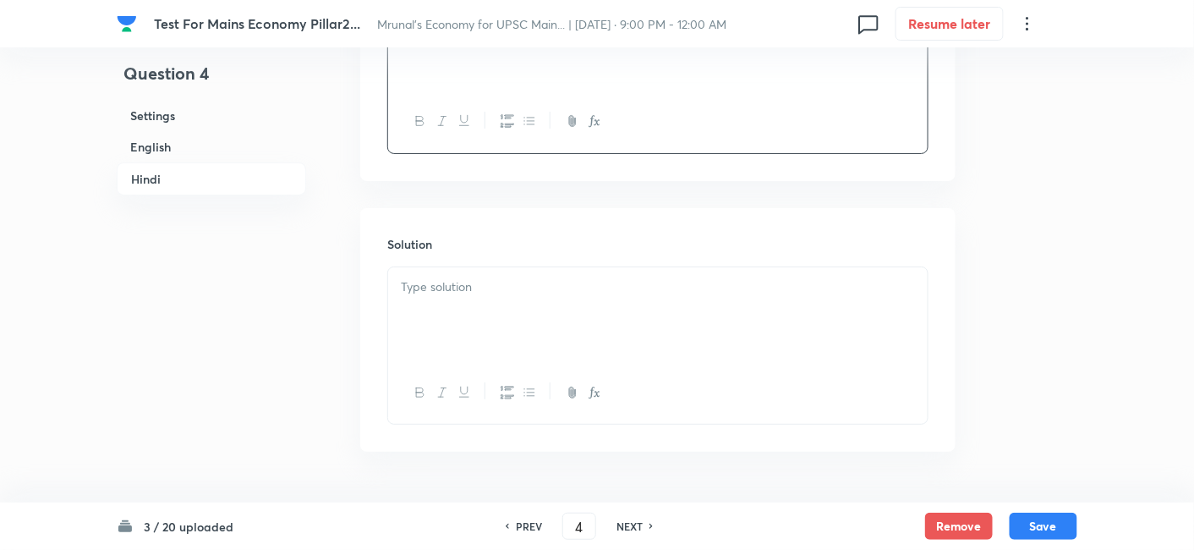
click at [502, 338] on div at bounding box center [657, 314] width 539 height 95
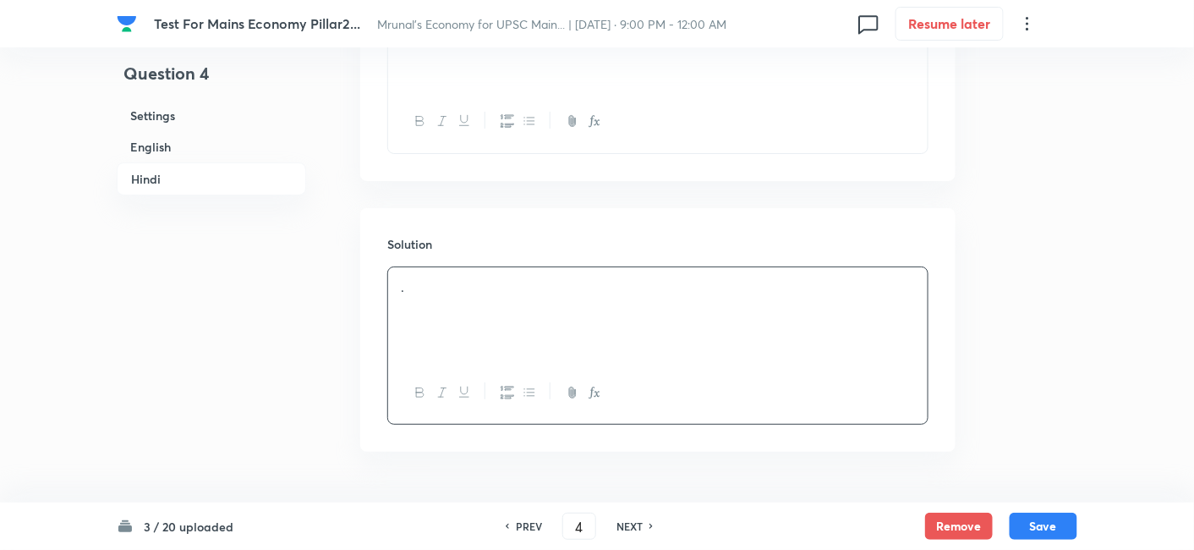
click at [220, 158] on h6 "English" at bounding box center [211, 146] width 189 height 31
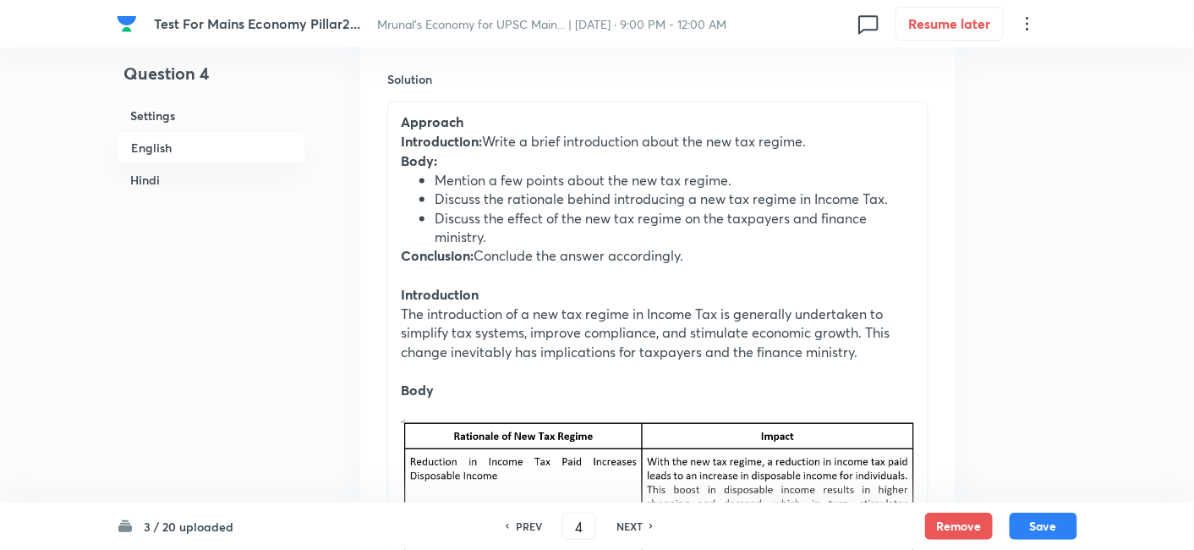
scroll to position [812, 0]
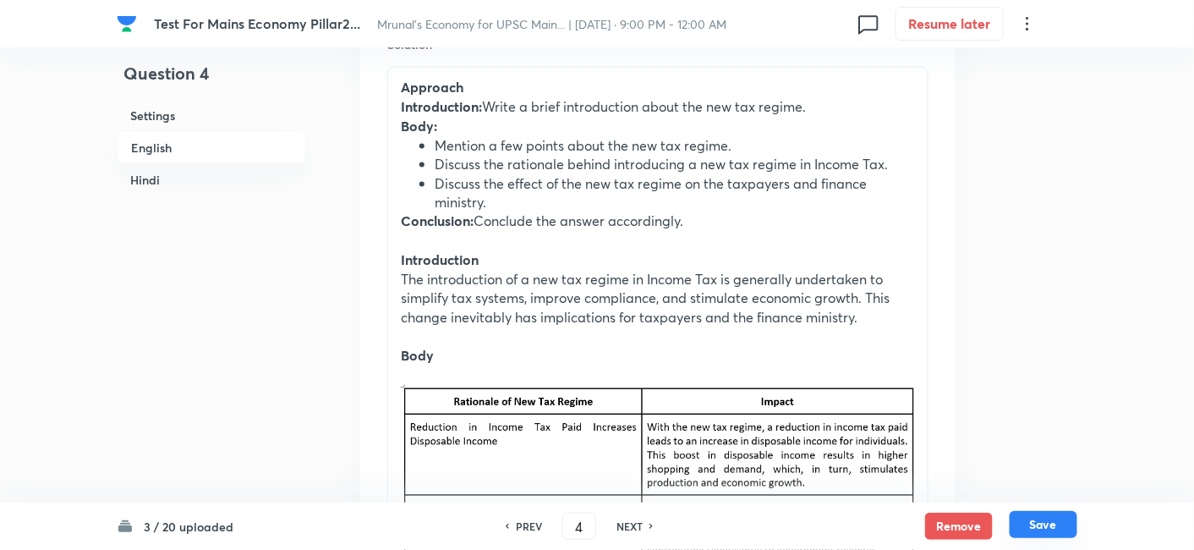
click at [1026, 513] on button "Save" at bounding box center [1043, 524] width 68 height 27
type input "5"
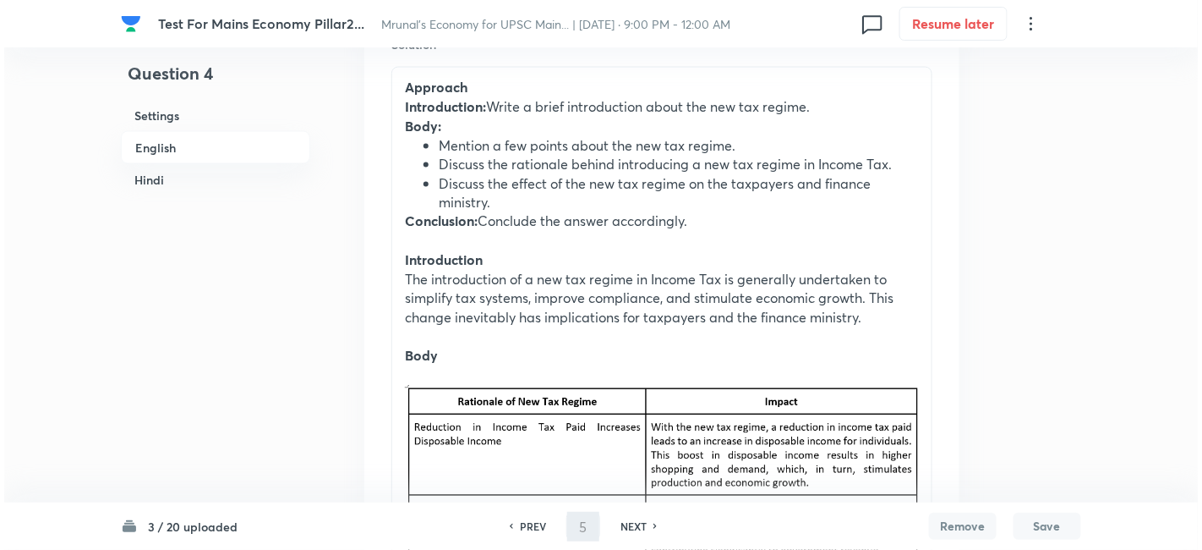
scroll to position [0, 0]
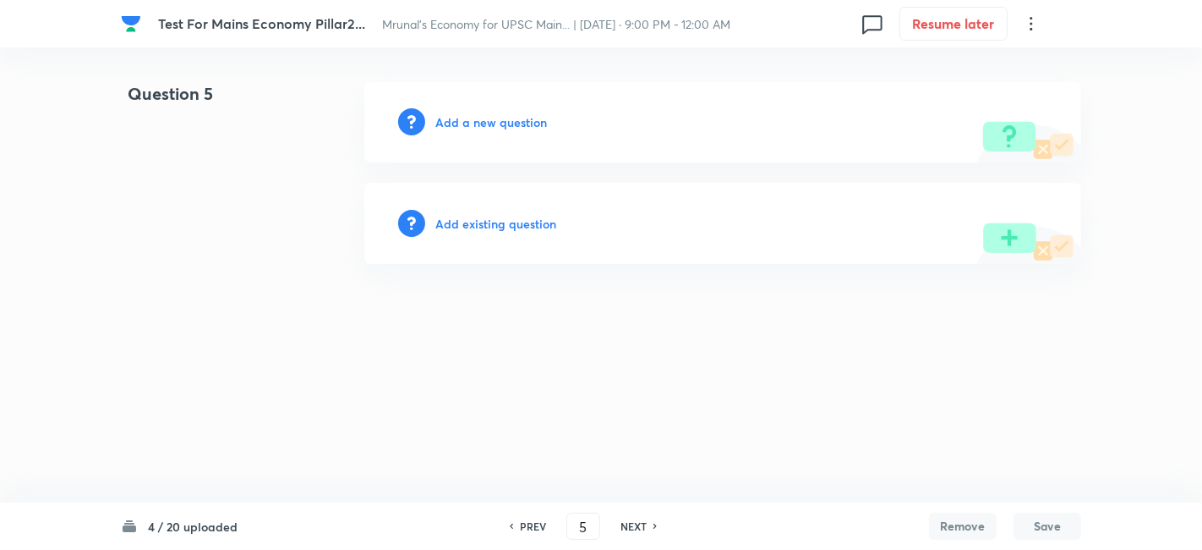
click at [511, 118] on h6 "Add a new question" at bounding box center [491, 122] width 112 height 18
click at [511, 118] on h6 "Choose a question type" at bounding box center [500, 122] width 130 height 18
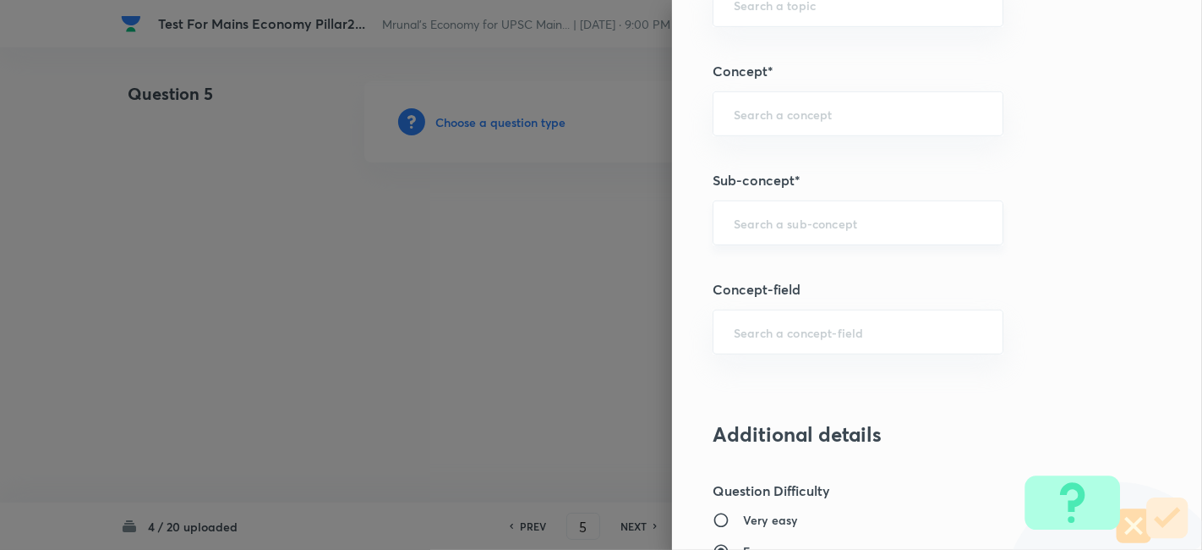
scroll to position [751, 0]
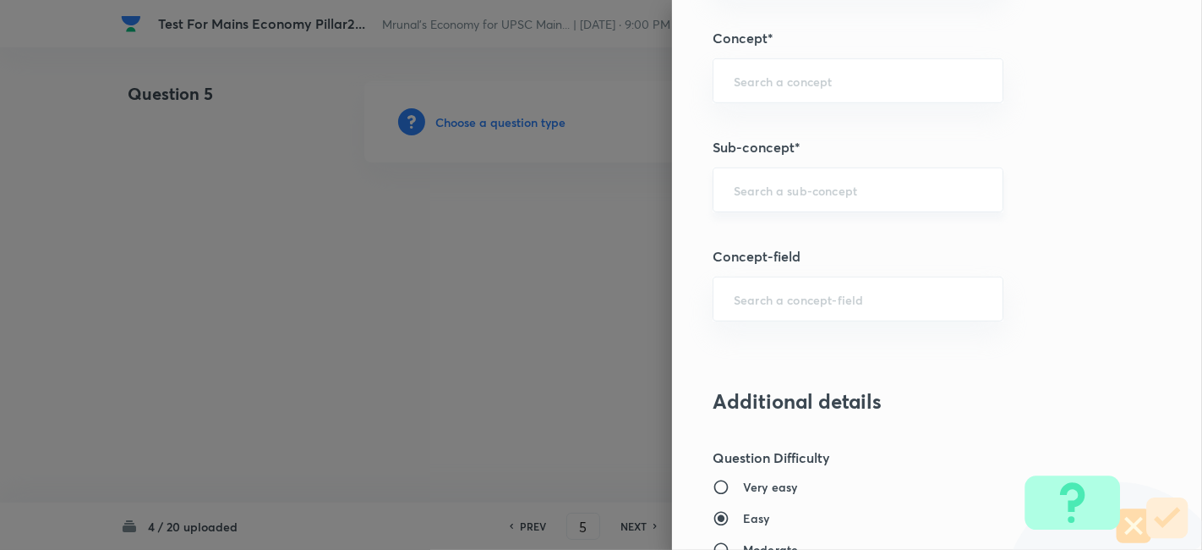
click at [818, 197] on div "​" at bounding box center [858, 189] width 291 height 45
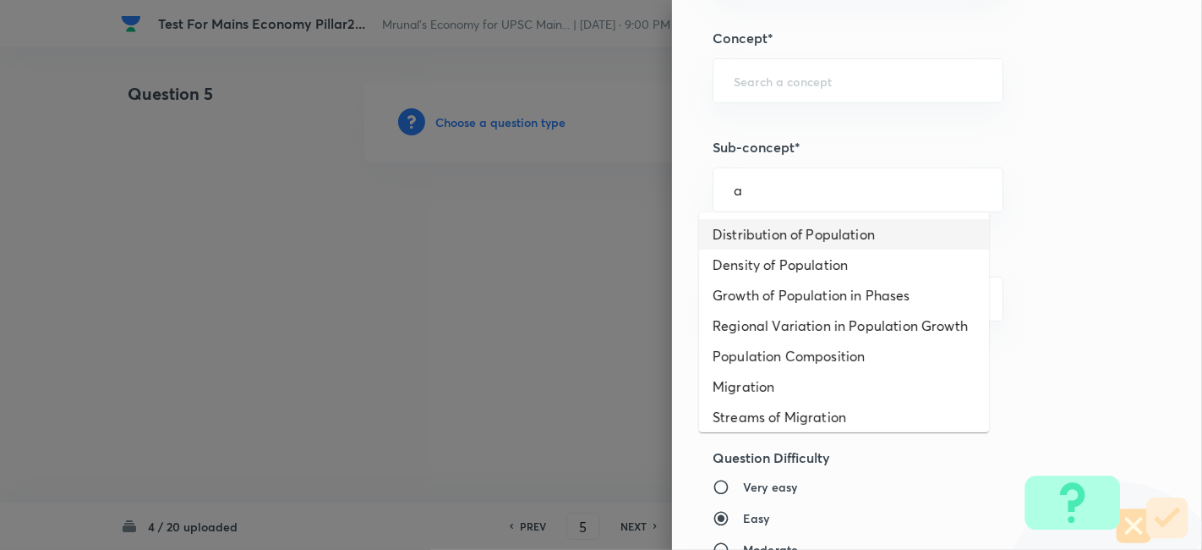
click at [798, 237] on li "Distribution of Population" at bounding box center [844, 234] width 290 height 30
type input "Distribution of Population"
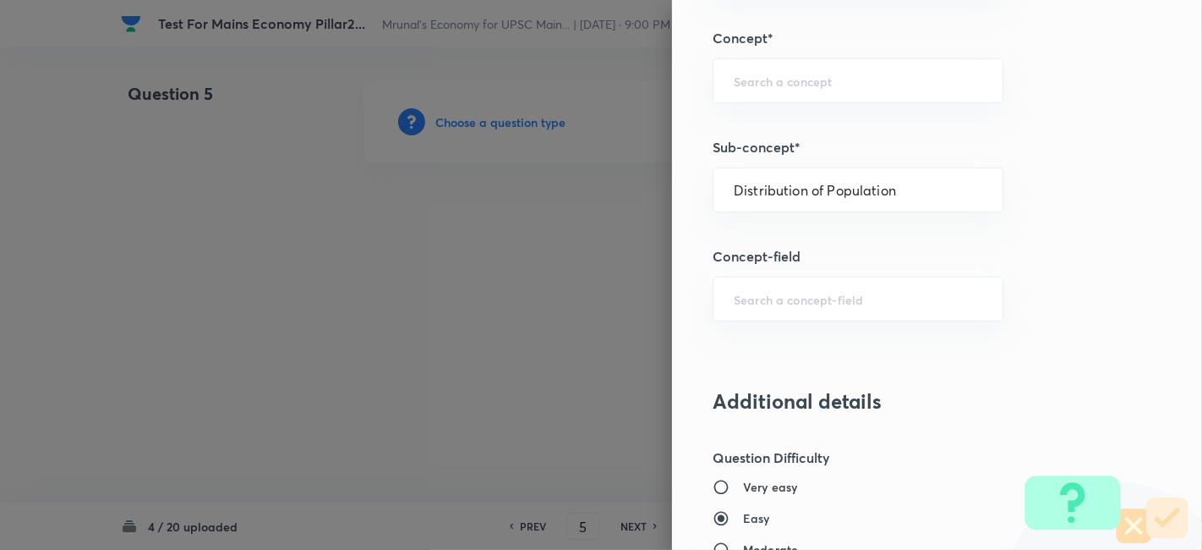
type input "Geography"
type input "Human Geography"
type input "Population:Growth and Composition"
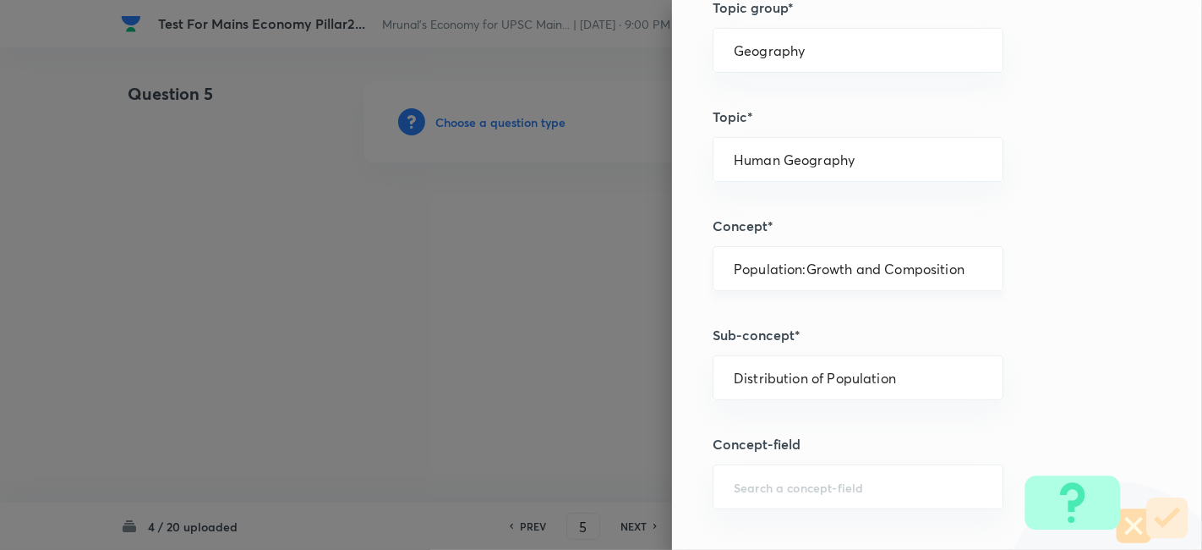
scroll to position [375, 0]
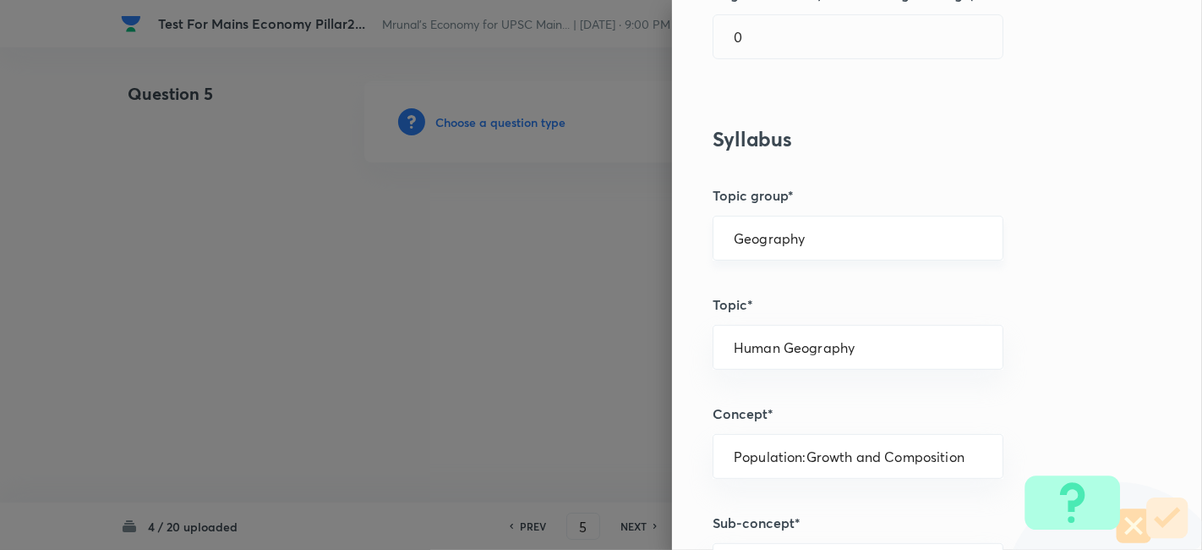
click at [829, 253] on div "Geography ​" at bounding box center [858, 238] width 291 height 45
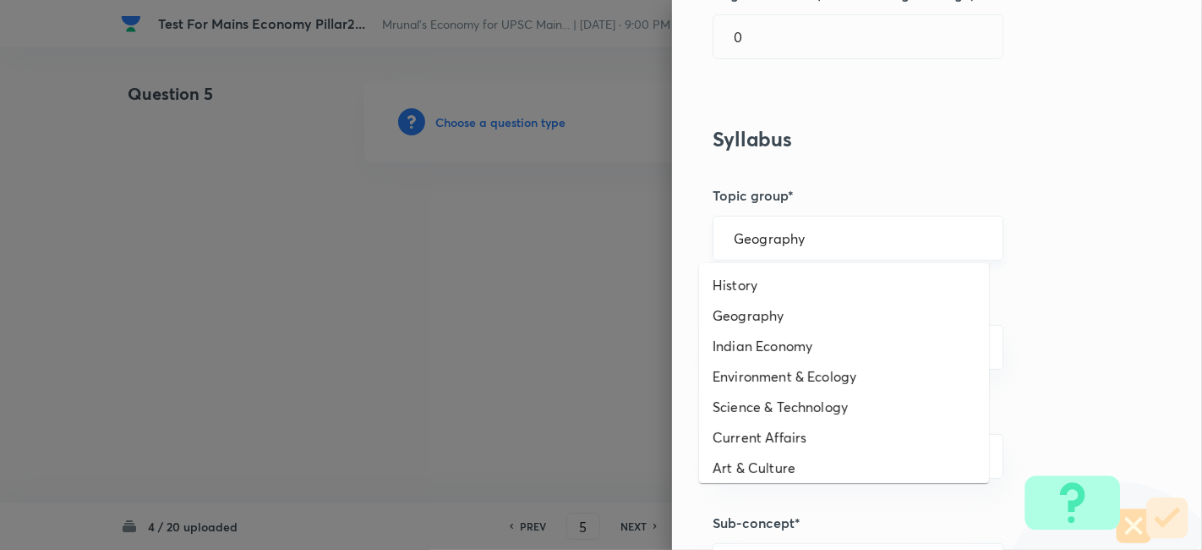
click at [821, 244] on input "Geography" at bounding box center [858, 238] width 249 height 16
click at [778, 271] on li "History" at bounding box center [844, 285] width 290 height 30
type input "History"
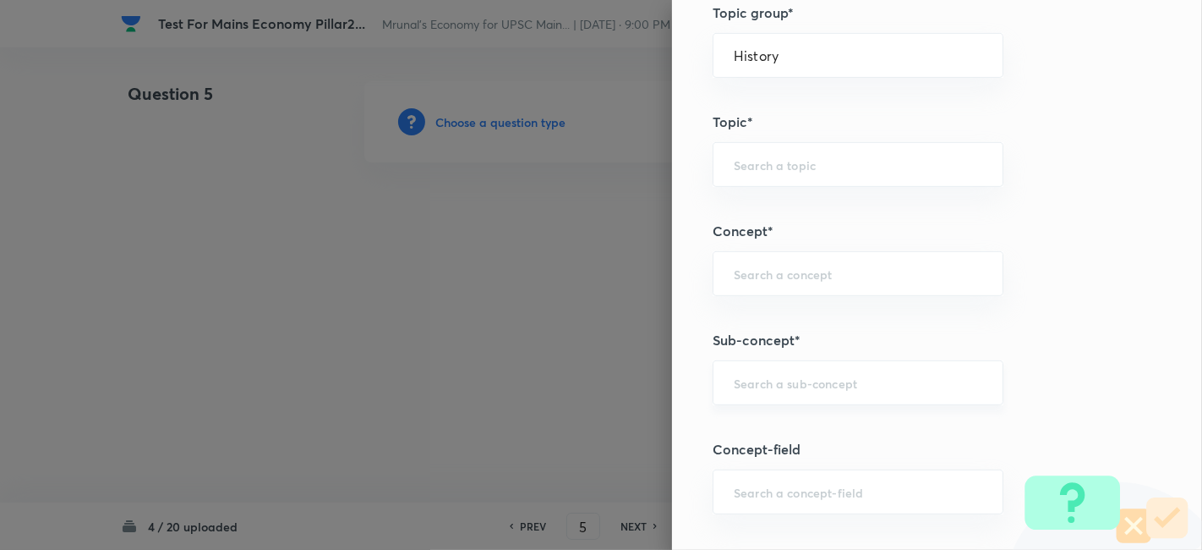
scroll to position [657, 0]
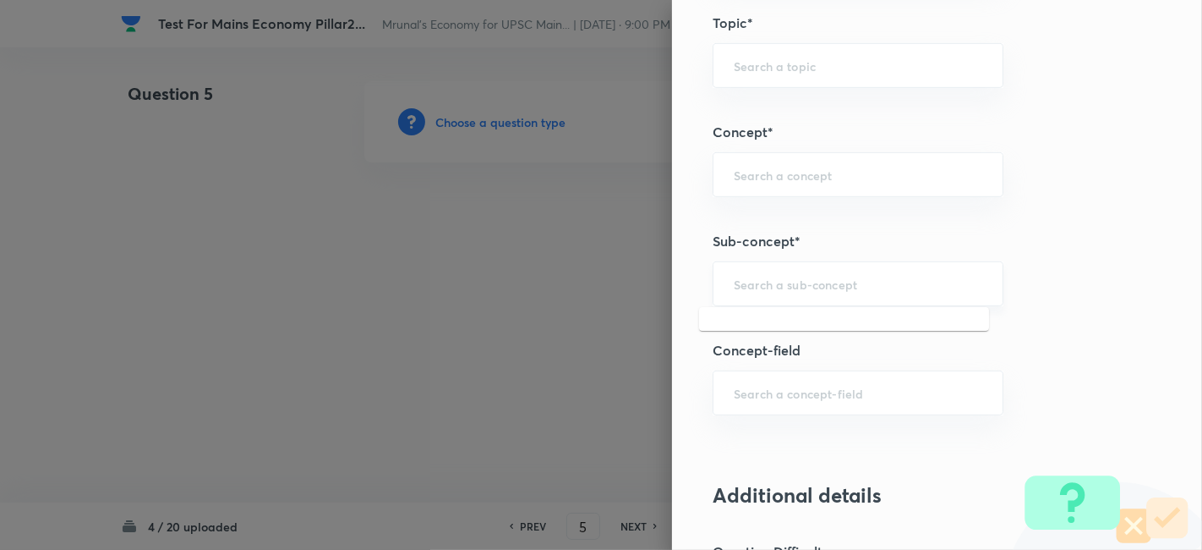
click at [850, 282] on input "text" at bounding box center [858, 284] width 249 height 16
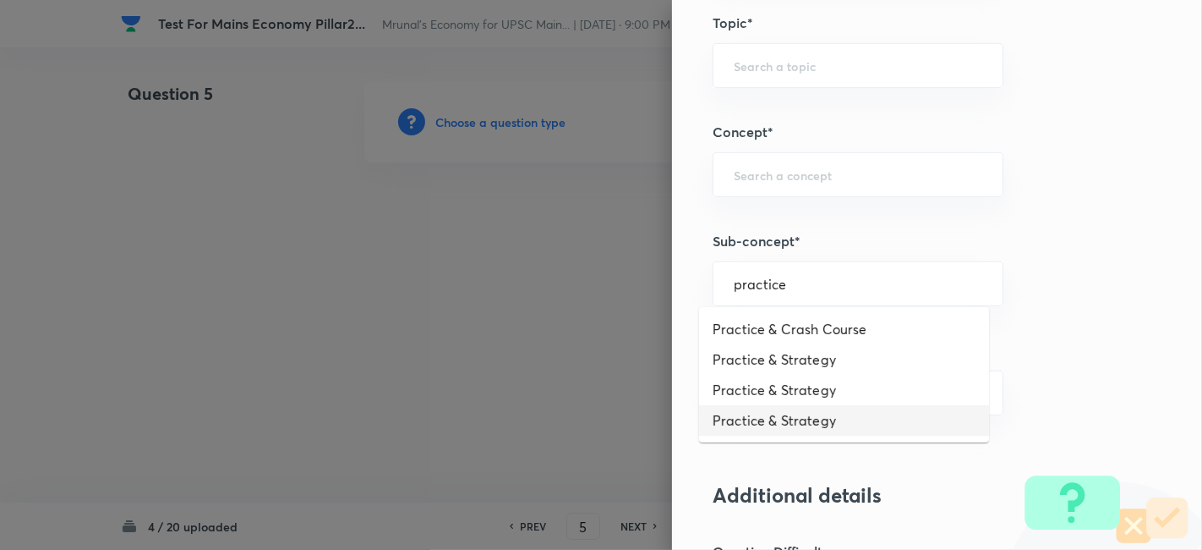
click at [829, 424] on li "Practice & Strategy" at bounding box center [844, 420] width 290 height 30
type input "Practice & Strategy"
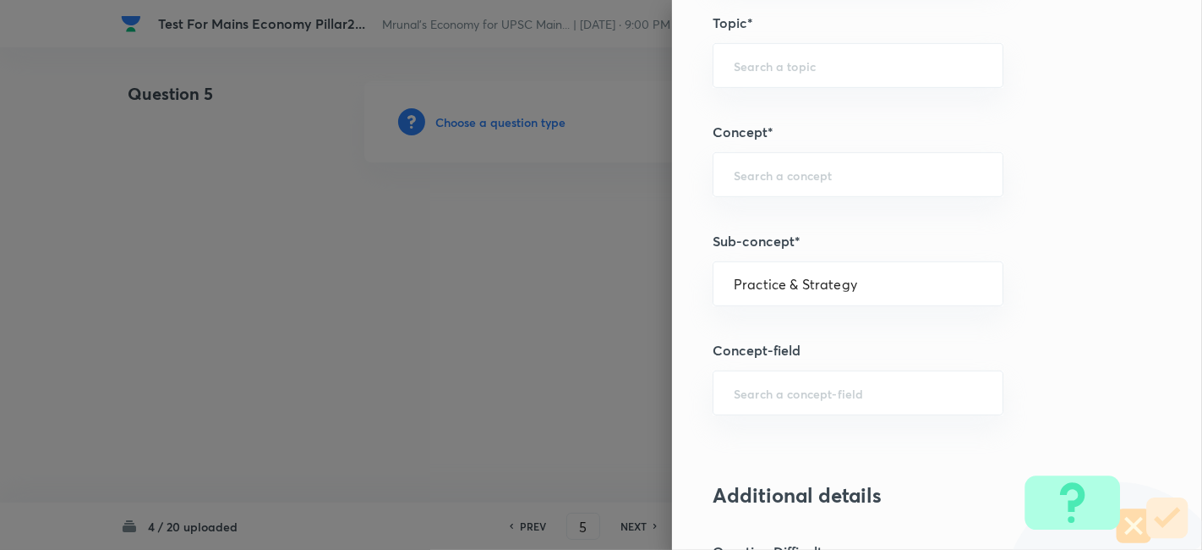
type input "Indian Economy"
type input "Practice & Strategy"
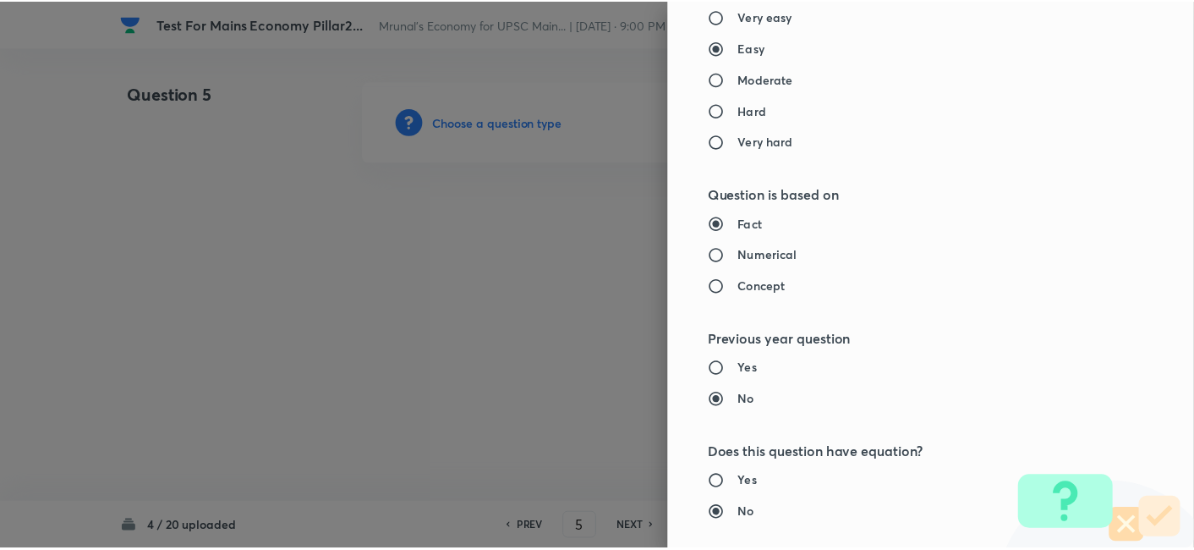
scroll to position [1547, 0]
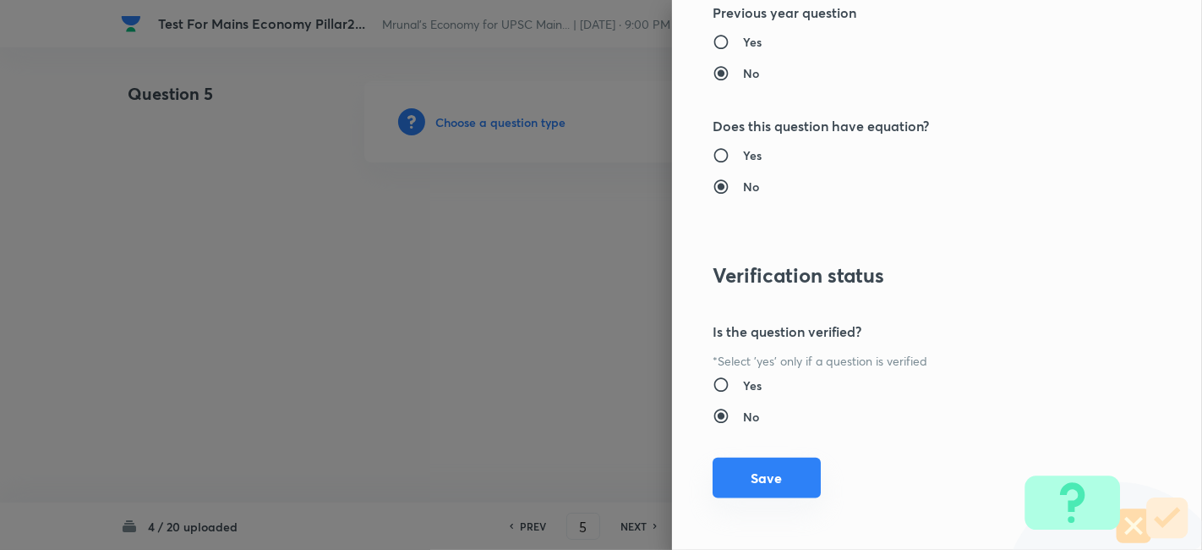
click at [782, 469] on button "Save" at bounding box center [767, 477] width 108 height 41
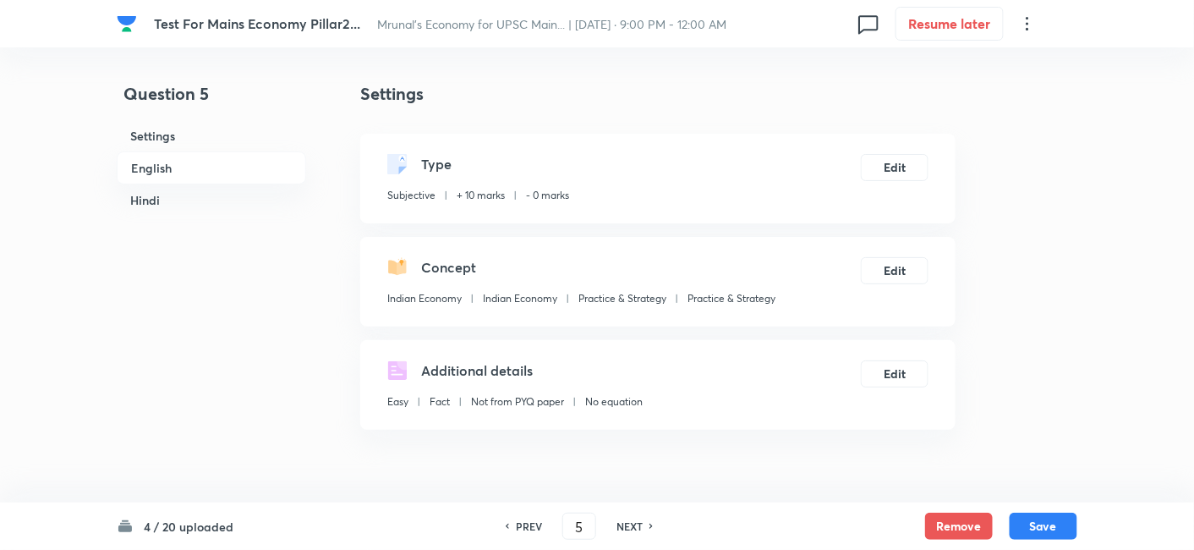
click at [165, 172] on h6 "English" at bounding box center [211, 167] width 189 height 33
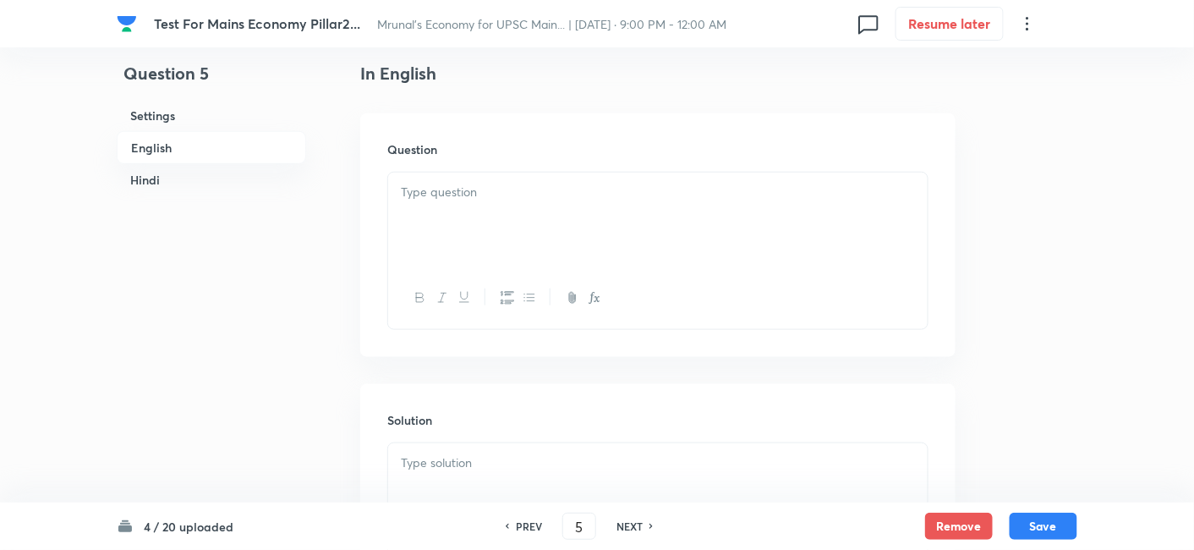
click at [498, 222] on div at bounding box center [657, 219] width 539 height 95
click at [539, 249] on div at bounding box center [657, 219] width 539 height 95
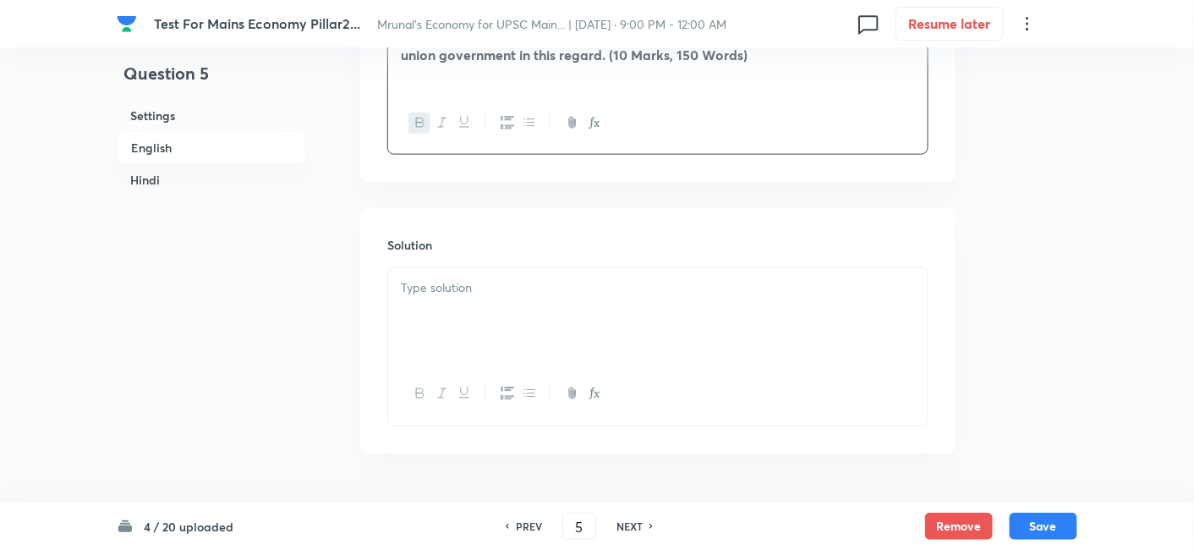
scroll to position [624, 0]
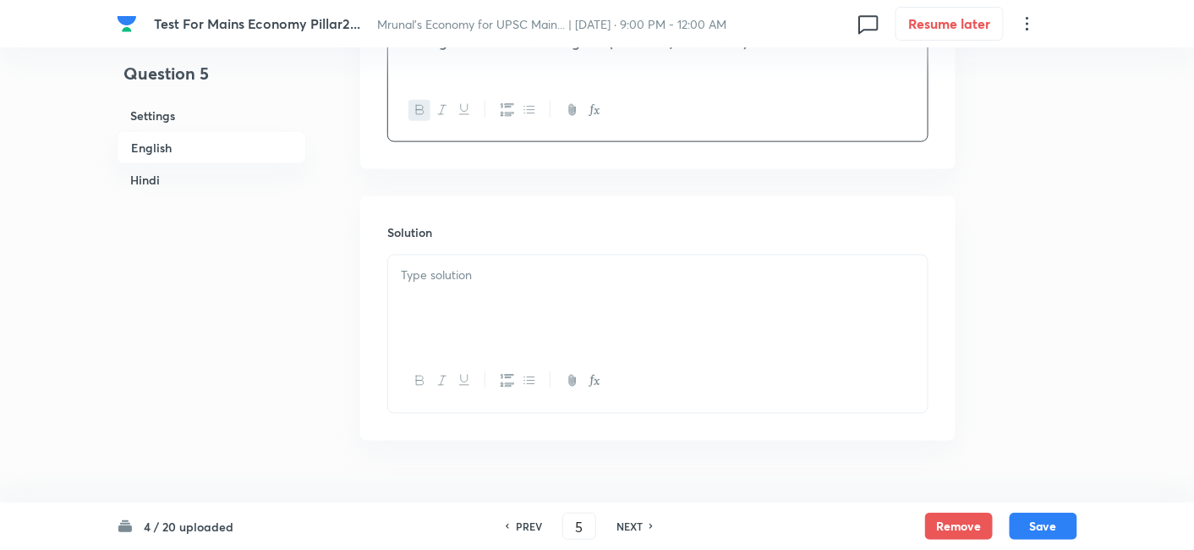
click at [540, 310] on div at bounding box center [657, 302] width 539 height 95
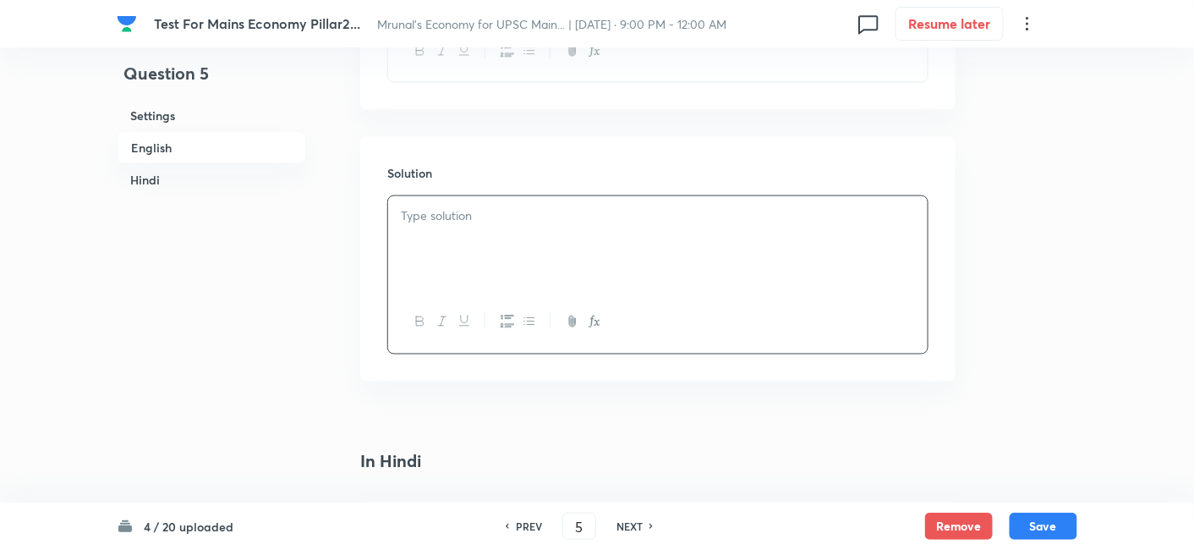
scroll to position [718, 0]
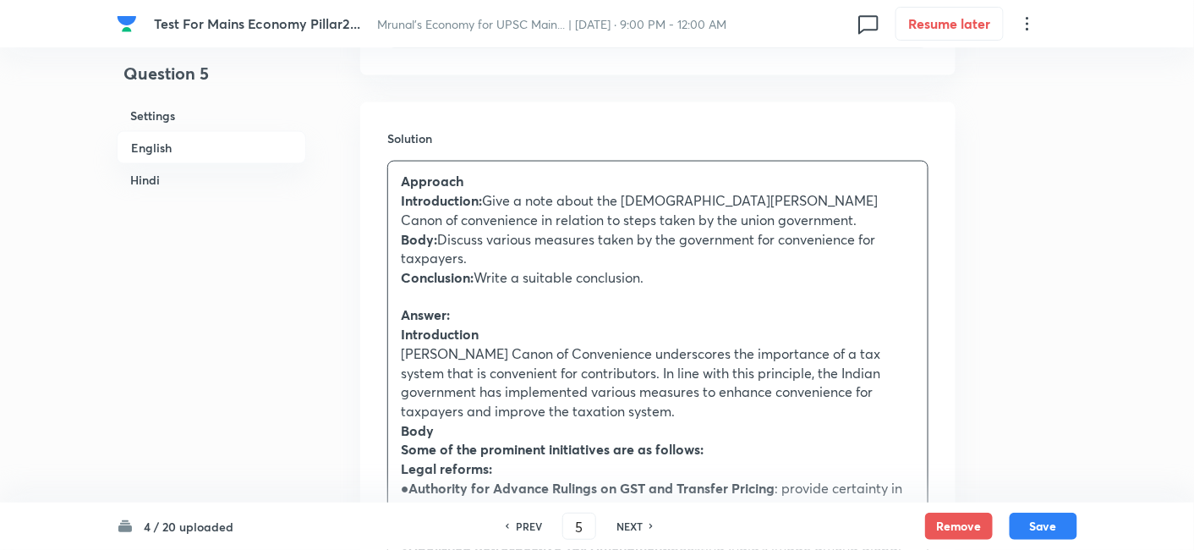
click at [558, 306] on p "Answer:" at bounding box center [658, 315] width 514 height 19
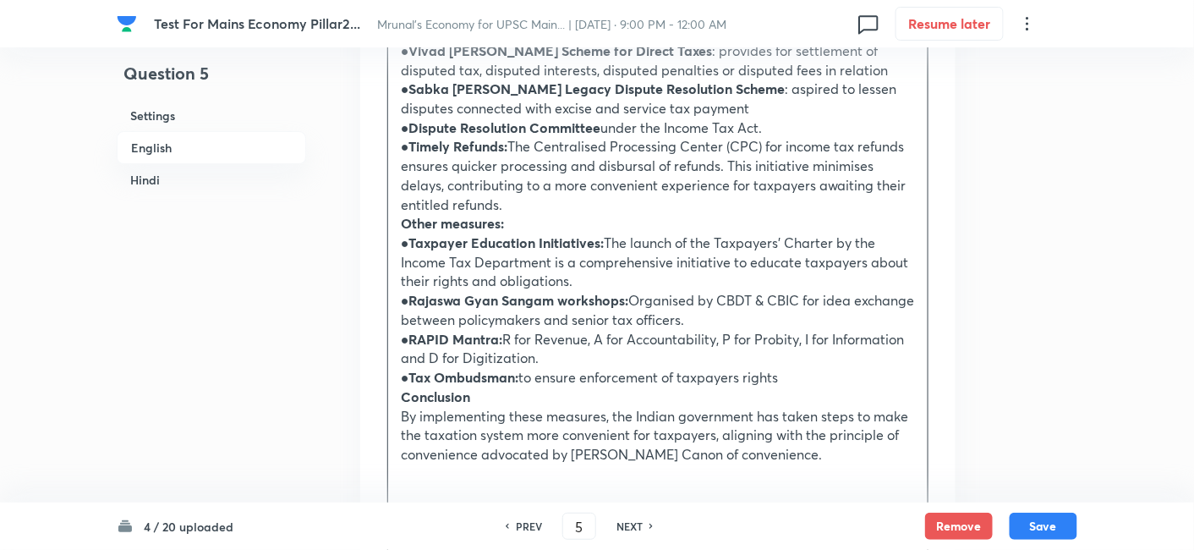
scroll to position [1657, 0]
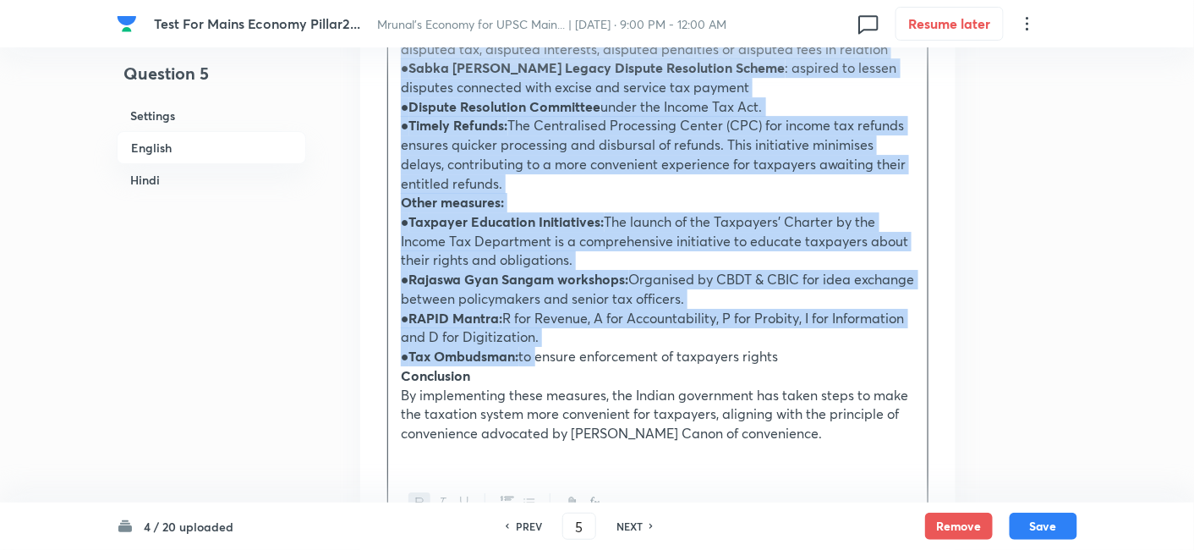
click at [537, 358] on p "● Tax Ombudsman: to ensure enforcement of taxpayers rights" at bounding box center [658, 356] width 514 height 19
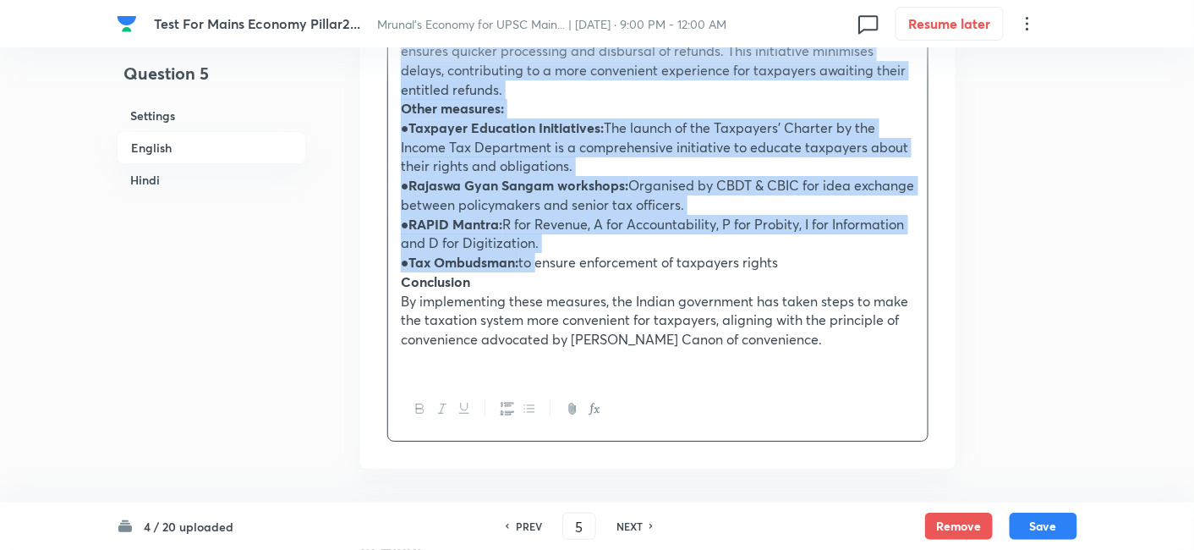
click at [524, 407] on icon "button" at bounding box center [529, 409] width 14 height 14
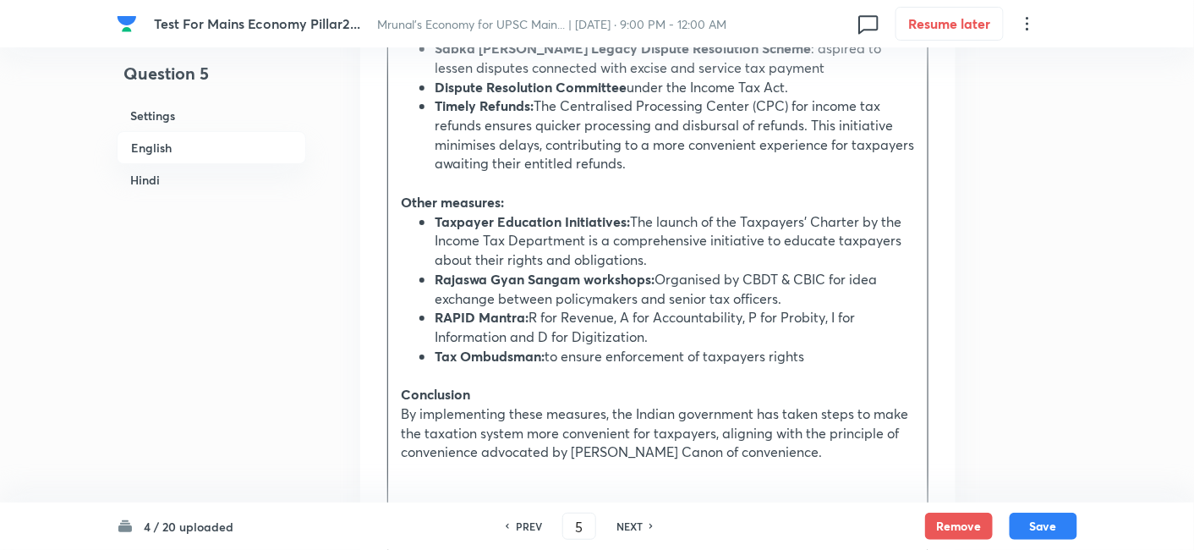
scroll to position [2129, 0]
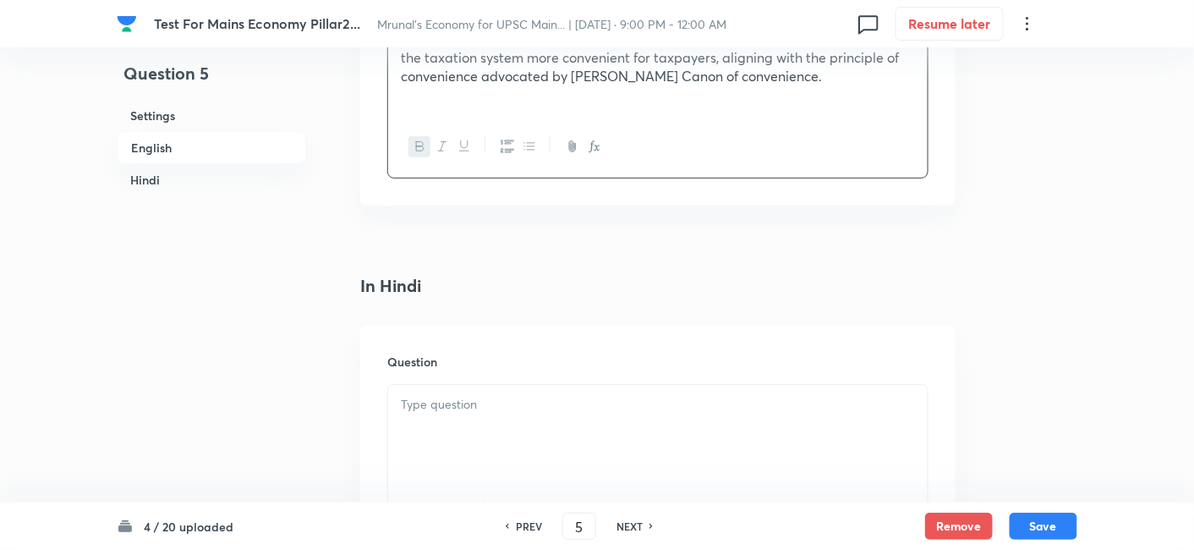
click at [500, 412] on div at bounding box center [657, 432] width 539 height 95
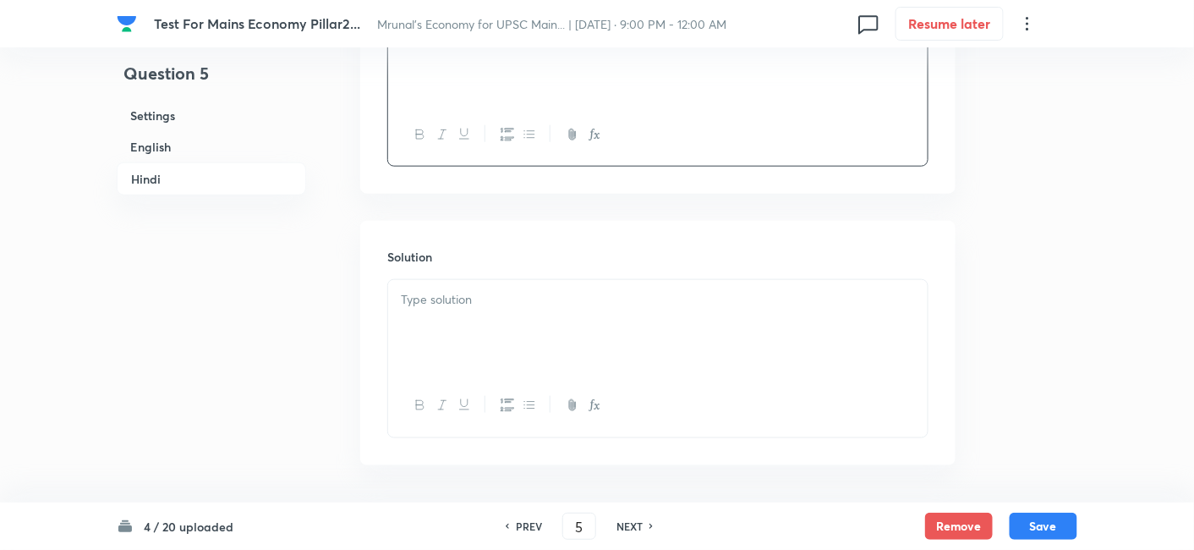
click at [491, 331] on div at bounding box center [657, 327] width 539 height 95
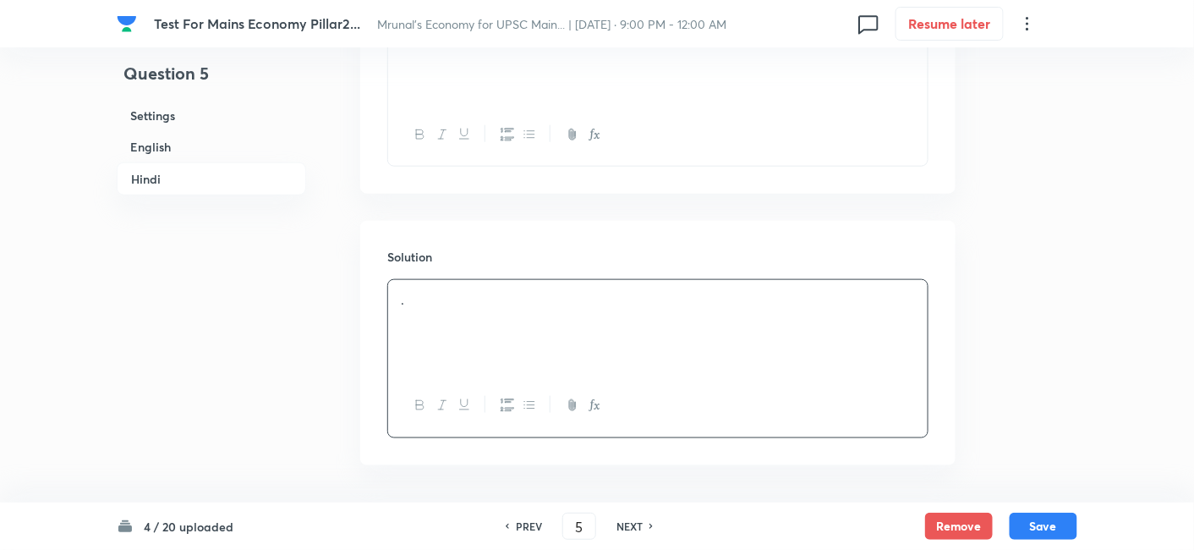
scroll to position [2565, 0]
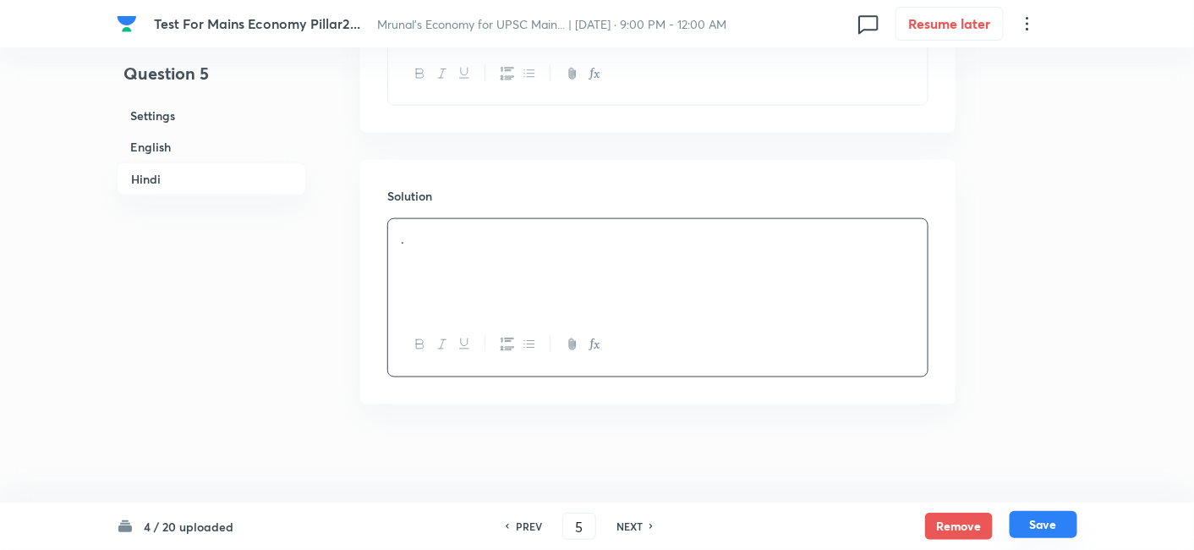
click at [1050, 518] on button "Save" at bounding box center [1043, 524] width 68 height 27
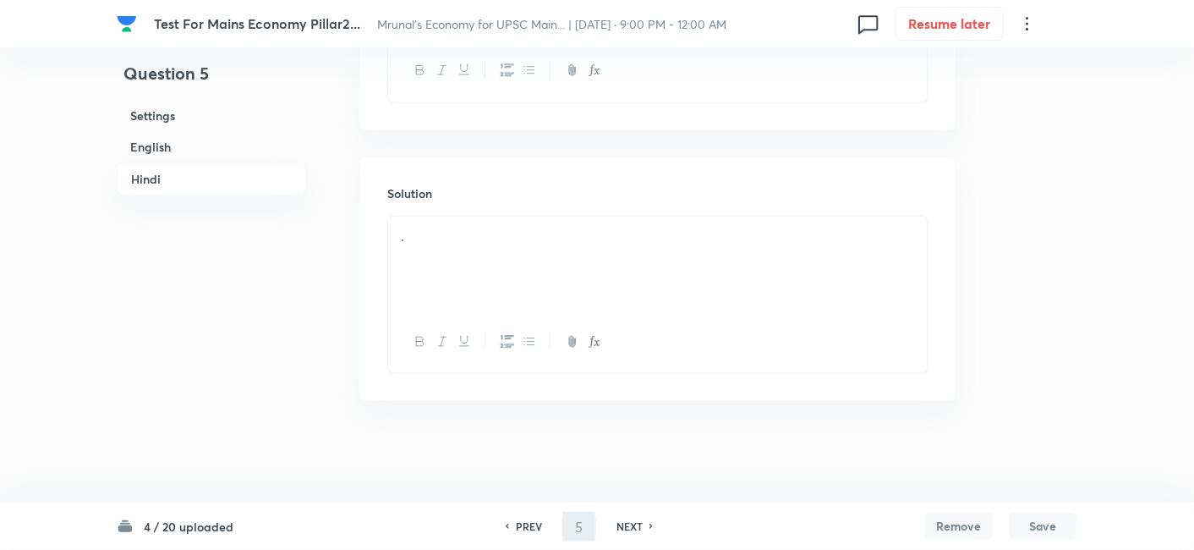
scroll to position [2546, 0]
type input "6"
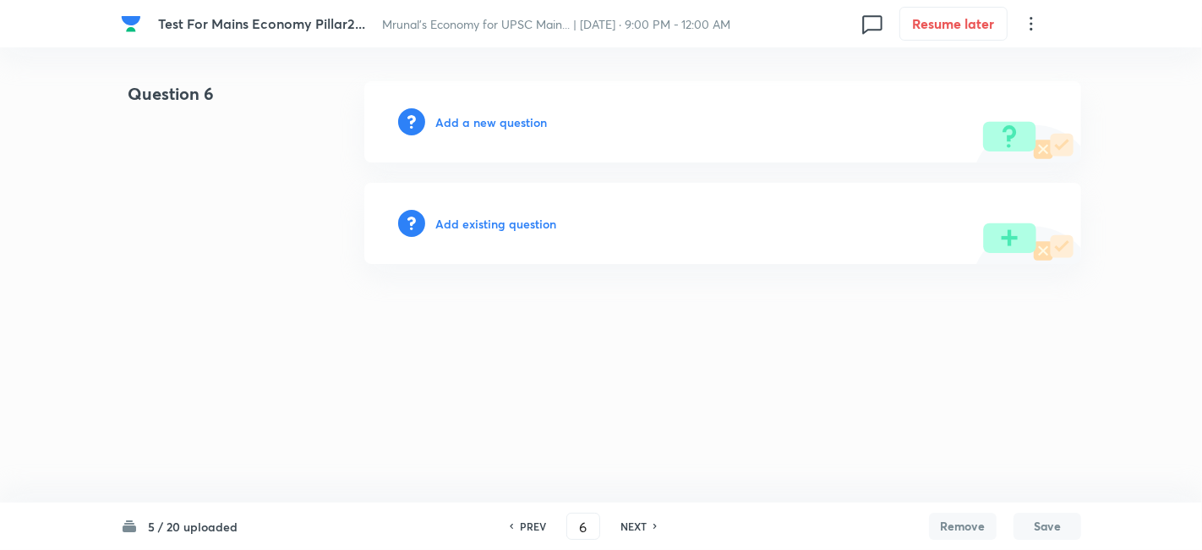
click at [513, 129] on h6 "Add a new question" at bounding box center [491, 122] width 112 height 18
click at [513, 129] on h6 "Choose a question type" at bounding box center [500, 122] width 130 height 18
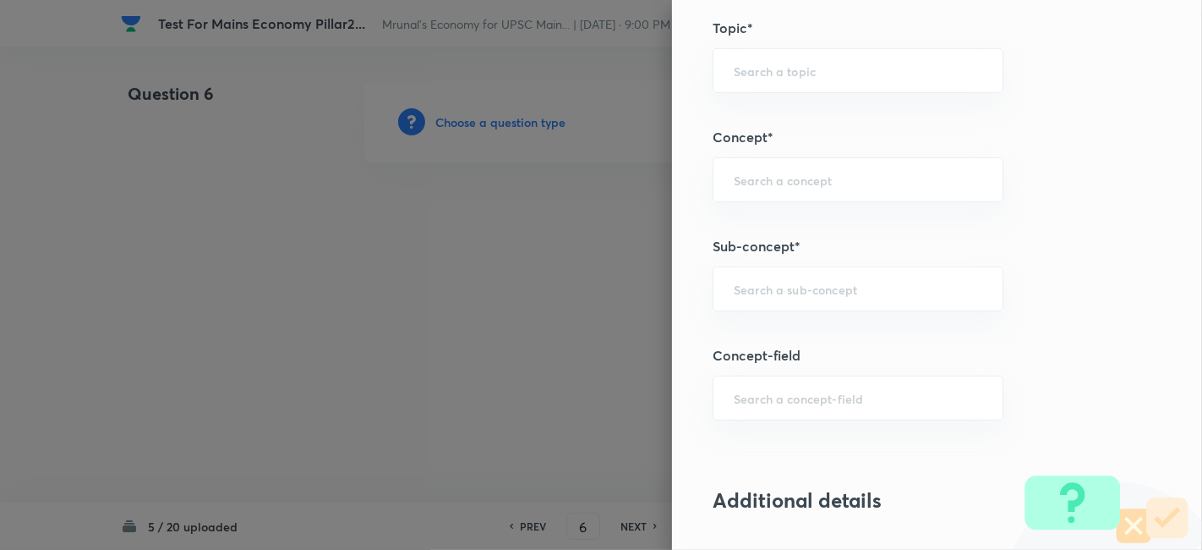
scroll to position [751, 0]
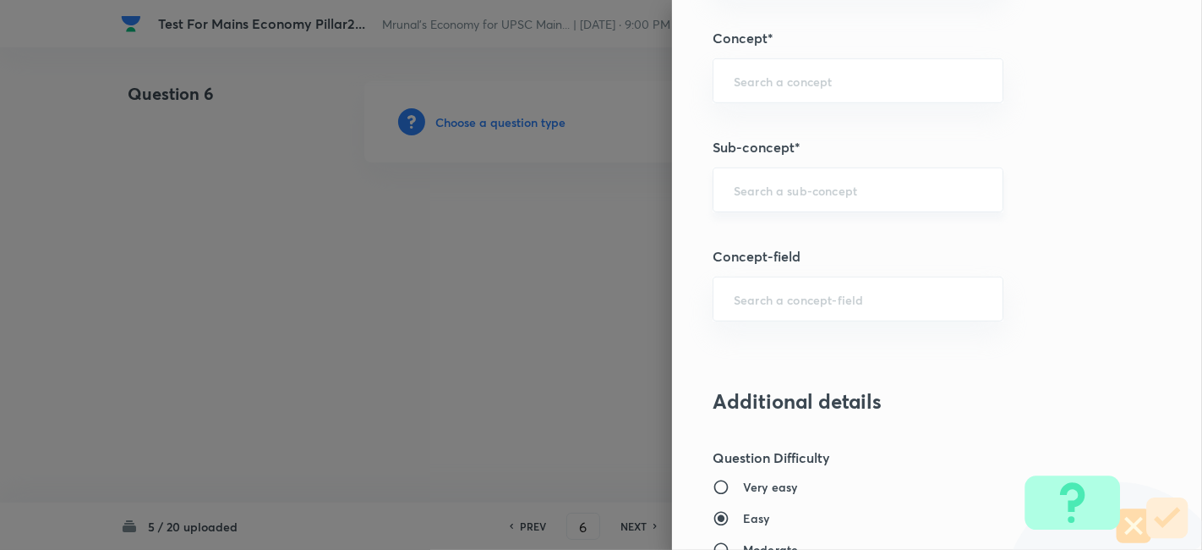
click at [830, 204] on div "​" at bounding box center [858, 189] width 291 height 45
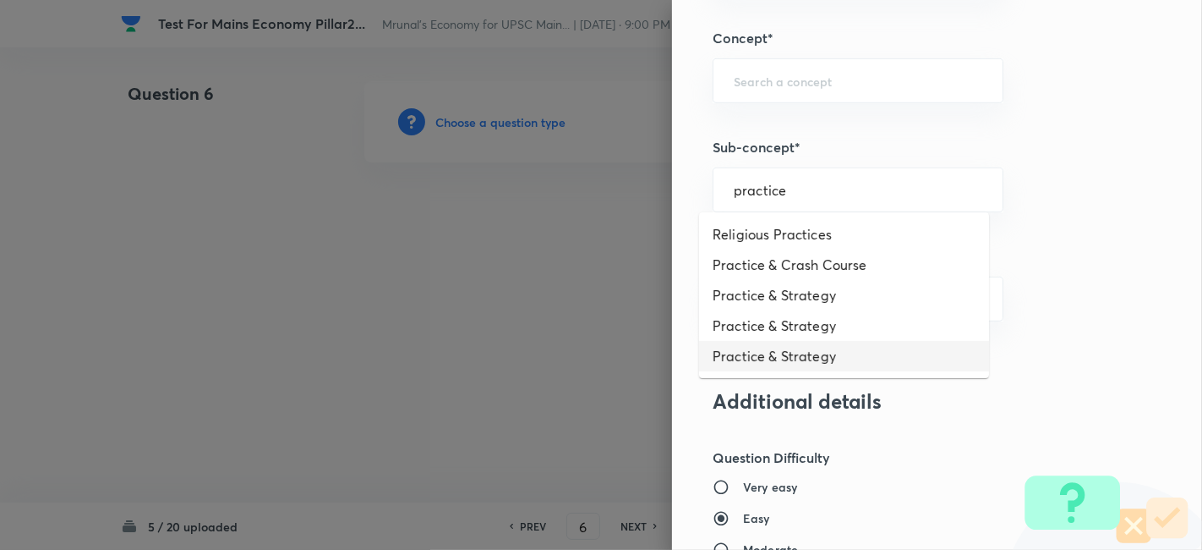
click at [780, 345] on li "Practice & Strategy" at bounding box center [844, 356] width 290 height 30
type input "Practice & Strategy"
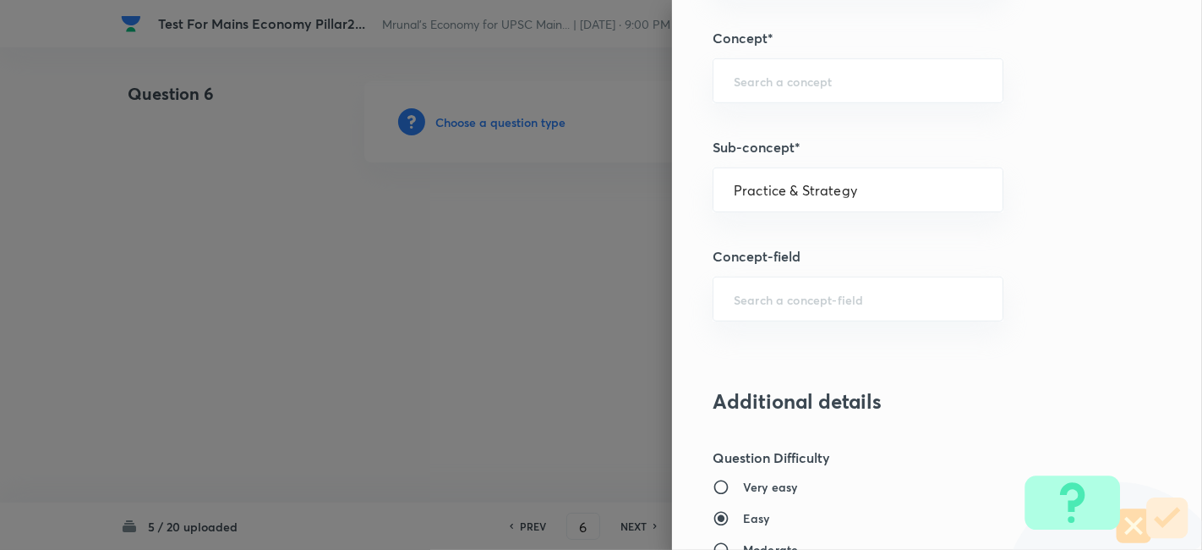
type input "Indian Economy"
type input "Practice & Strategy"
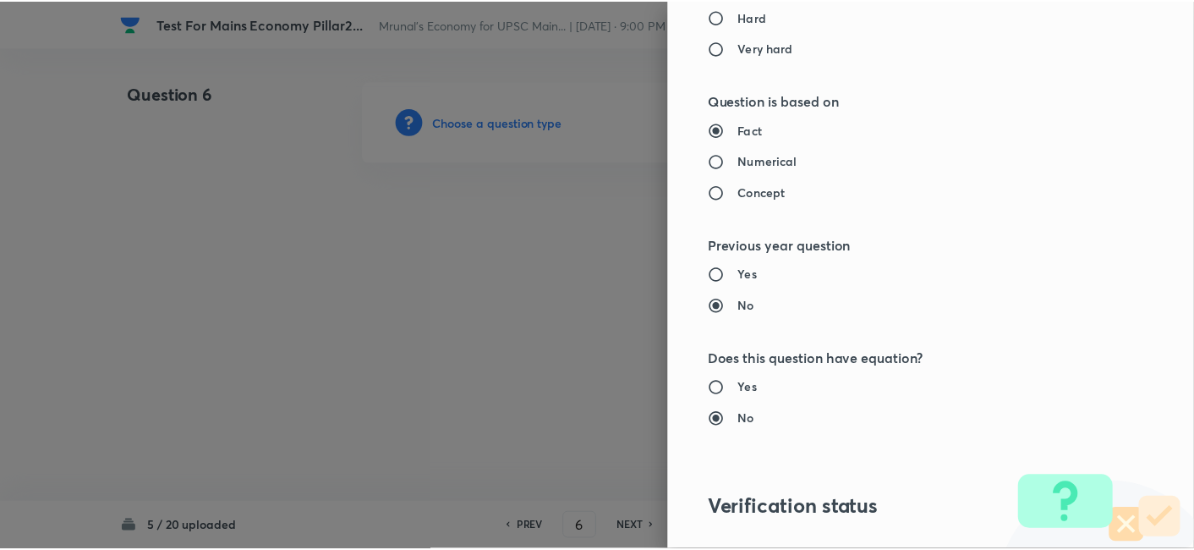
scroll to position [1547, 0]
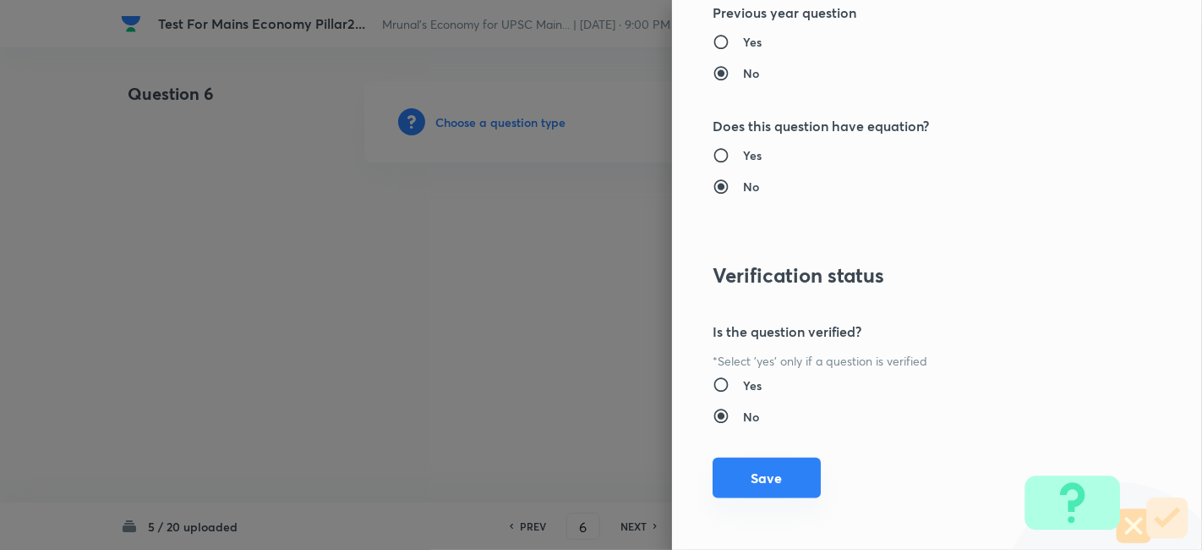
click at [747, 473] on button "Save" at bounding box center [767, 477] width 108 height 41
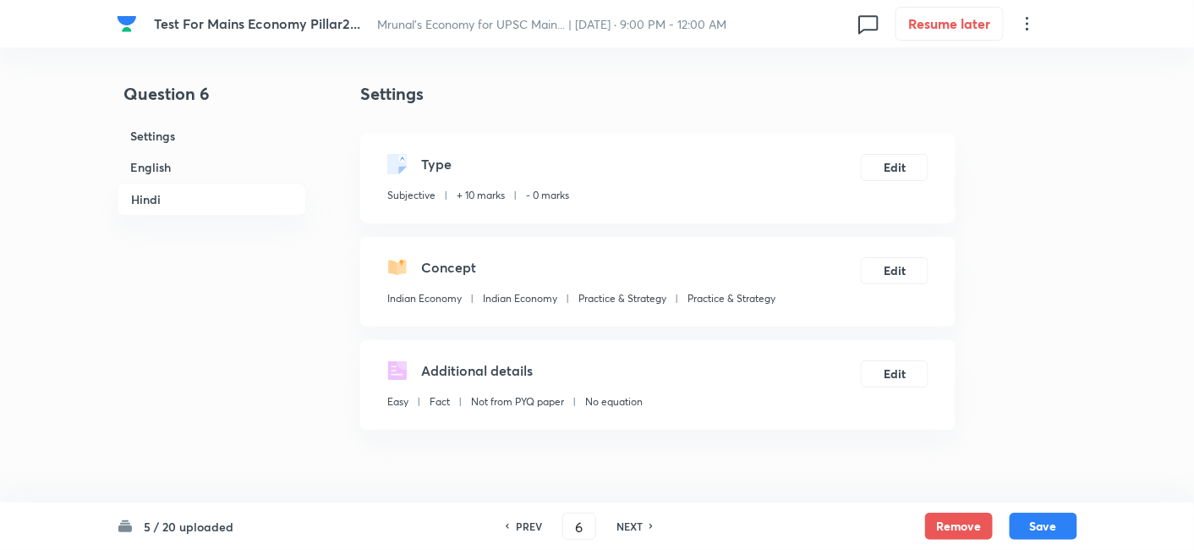
click at [173, 168] on h6 "English" at bounding box center [211, 166] width 189 height 31
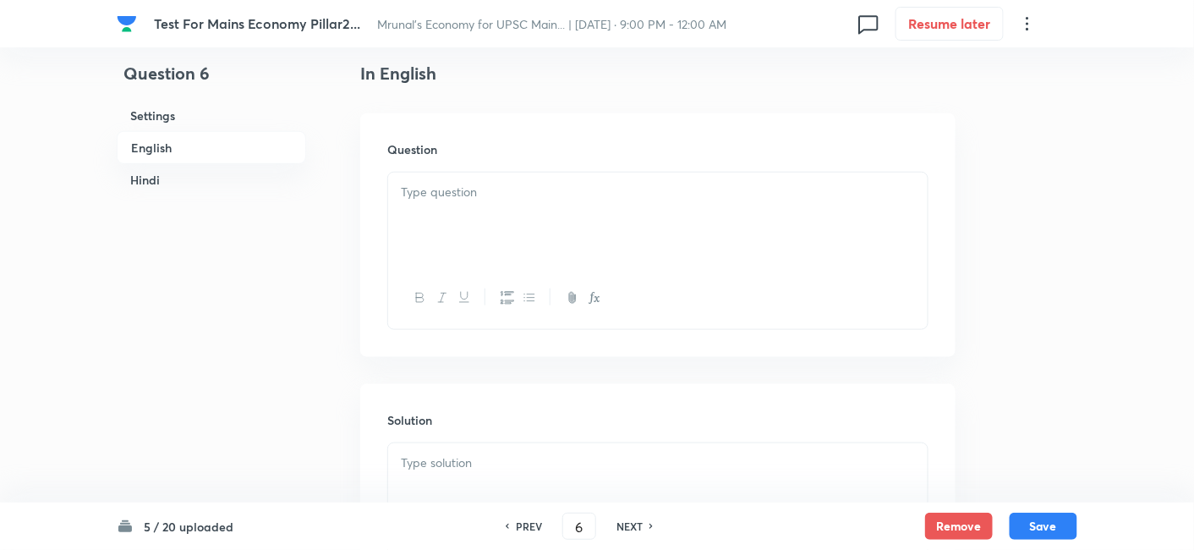
click at [499, 230] on div at bounding box center [657, 219] width 539 height 95
click at [455, 208] on div at bounding box center [657, 219] width 539 height 95
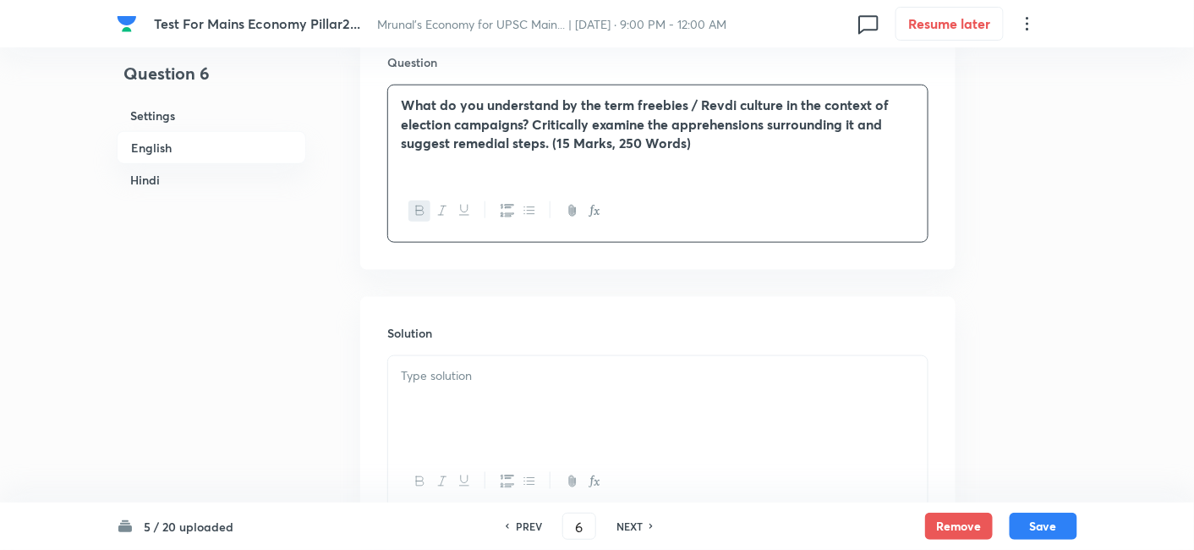
scroll to position [624, 0]
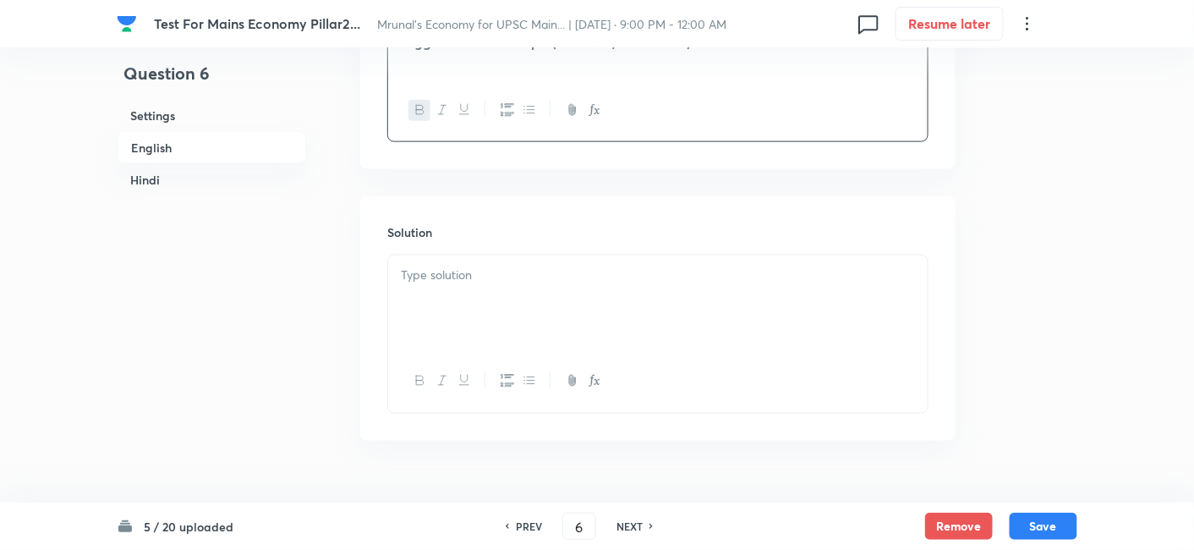
click at [500, 282] on p at bounding box center [658, 274] width 514 height 19
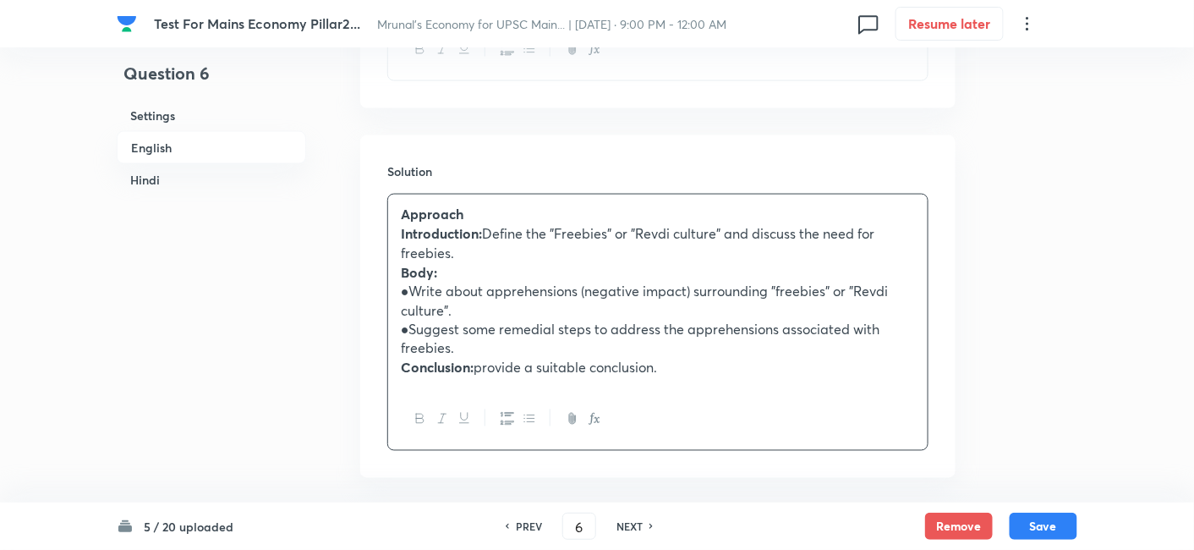
scroll to position [718, 0]
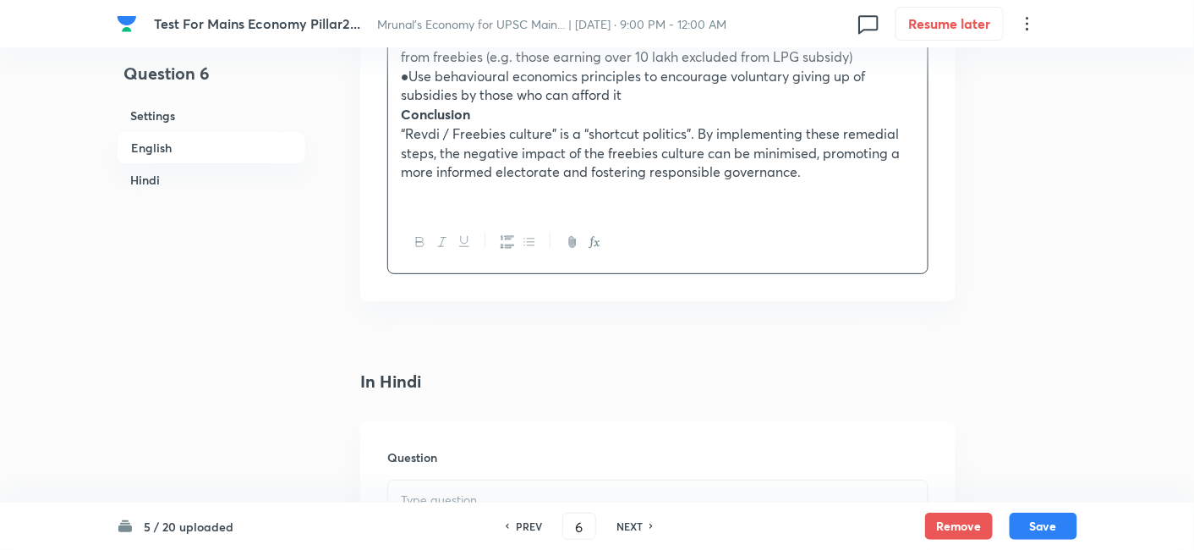
click at [533, 235] on icon "button" at bounding box center [529, 242] width 14 height 14
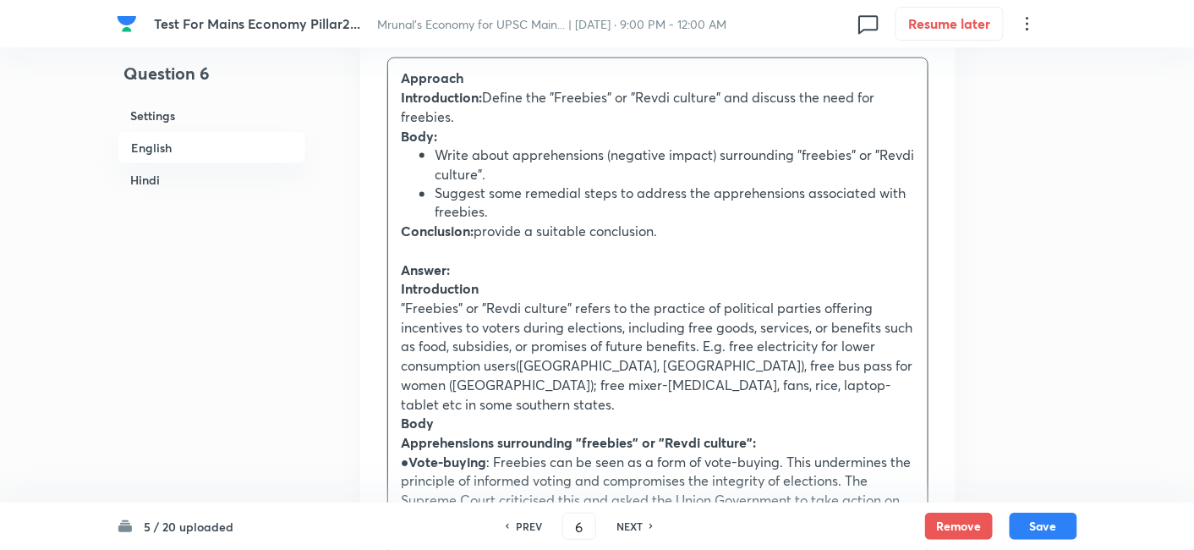
scroll to position [823, 0]
click at [509, 253] on p at bounding box center [658, 248] width 514 height 19
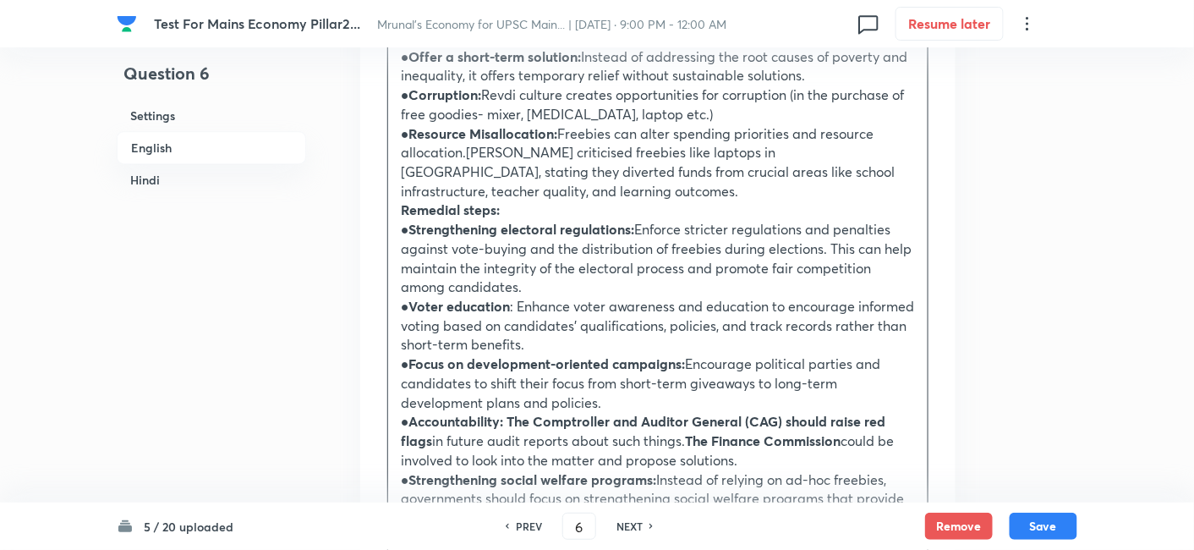
scroll to position [1763, 0]
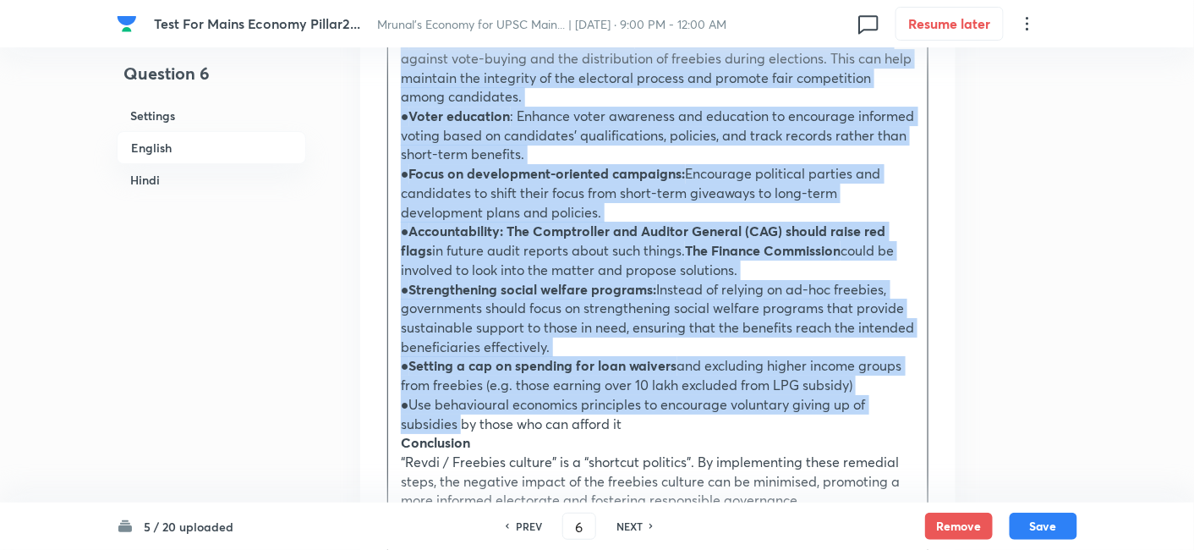
click at [463, 395] on p "●Use behavioural economics principles to encourage voluntary giving up of subsi…" at bounding box center [658, 414] width 514 height 38
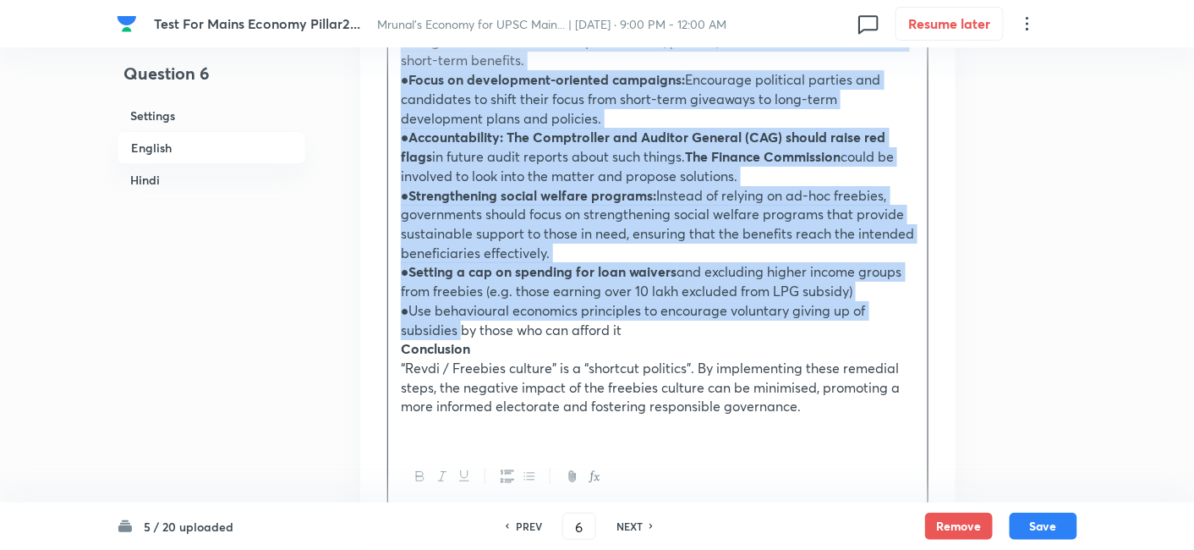
click at [532, 473] on icon "button" at bounding box center [529, 476] width 10 height 7
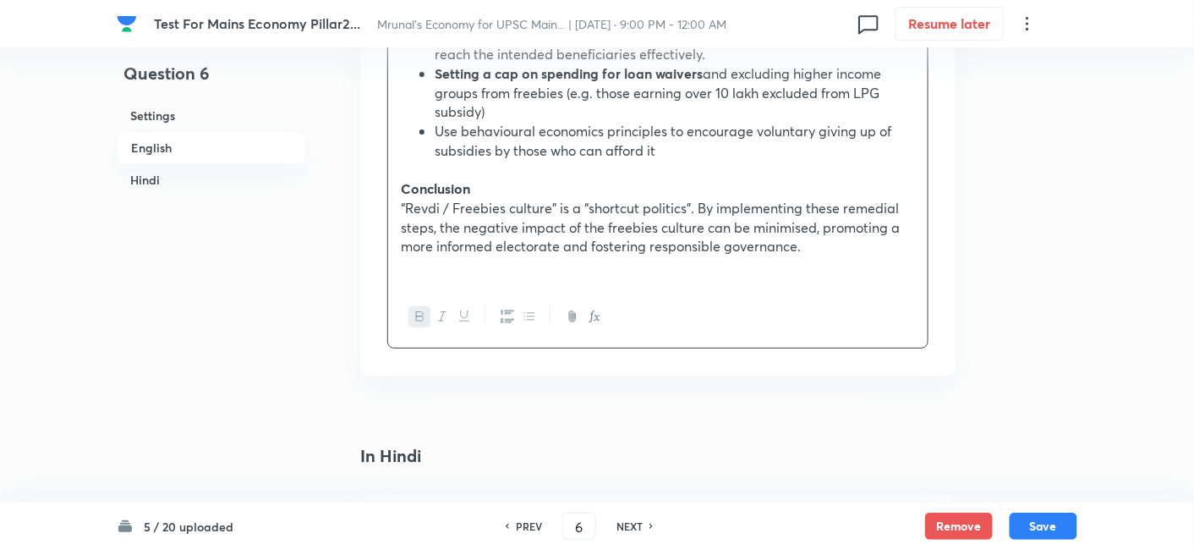
scroll to position [2340, 0]
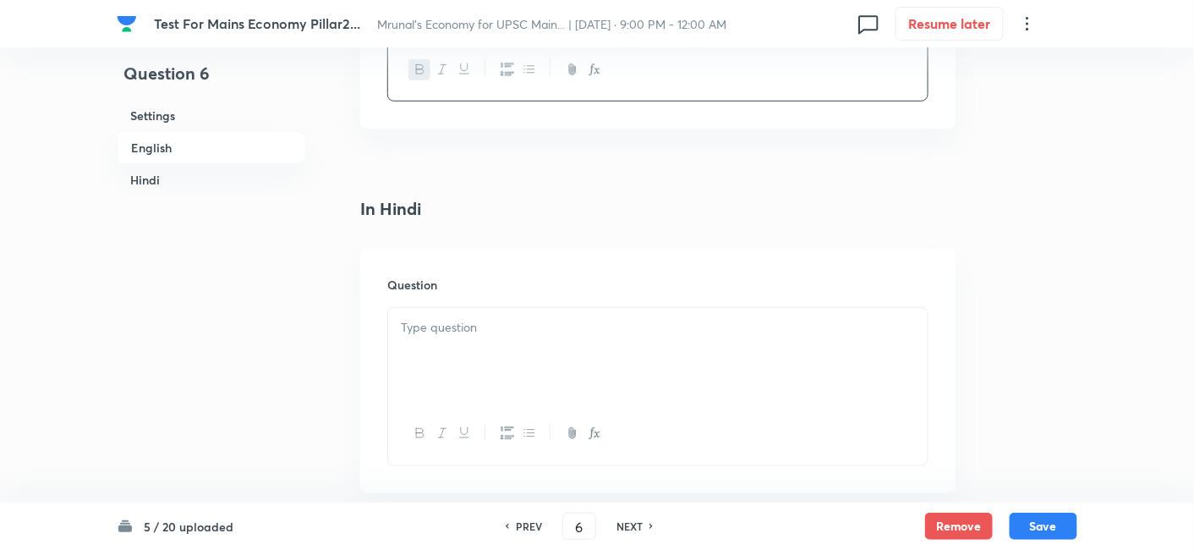
click at [499, 343] on div at bounding box center [657, 355] width 539 height 95
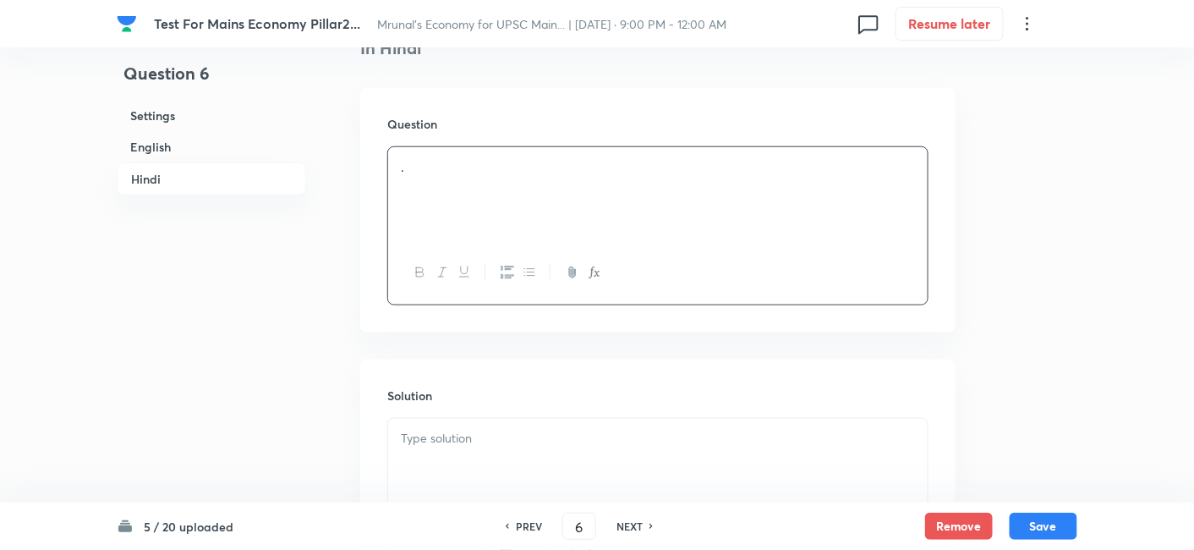
scroll to position [2681, 0]
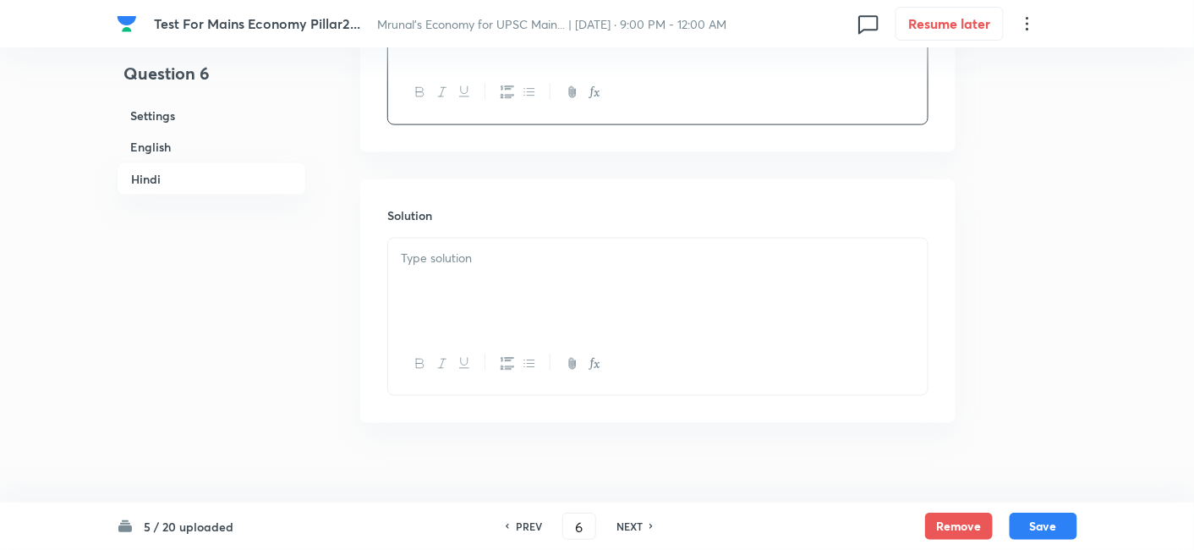
click at [482, 290] on div at bounding box center [657, 285] width 539 height 95
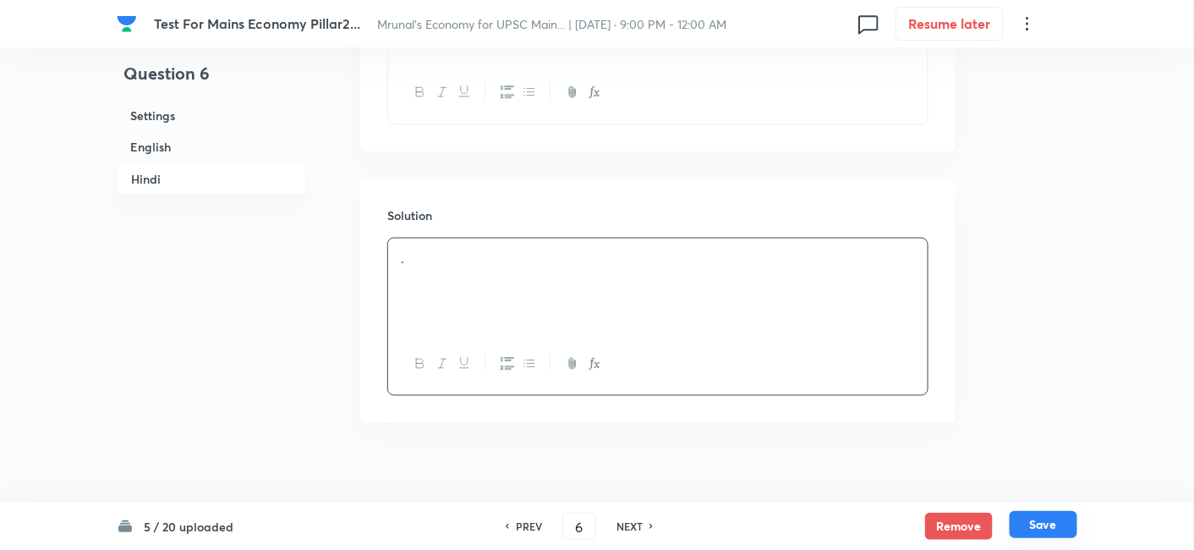
click at [1041, 528] on button "Save" at bounding box center [1043, 524] width 68 height 27
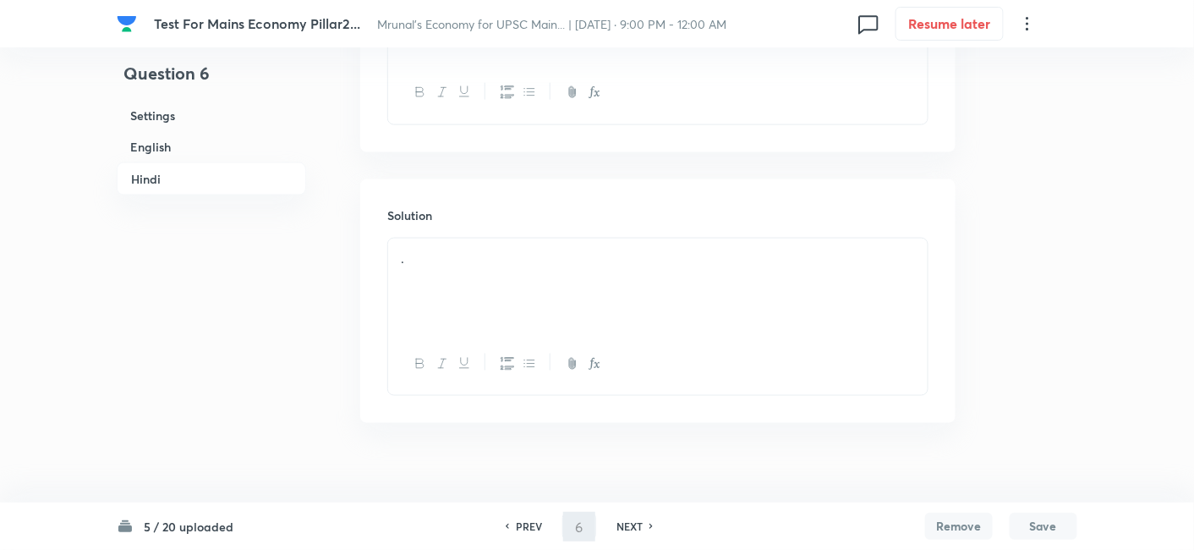
type input "7"
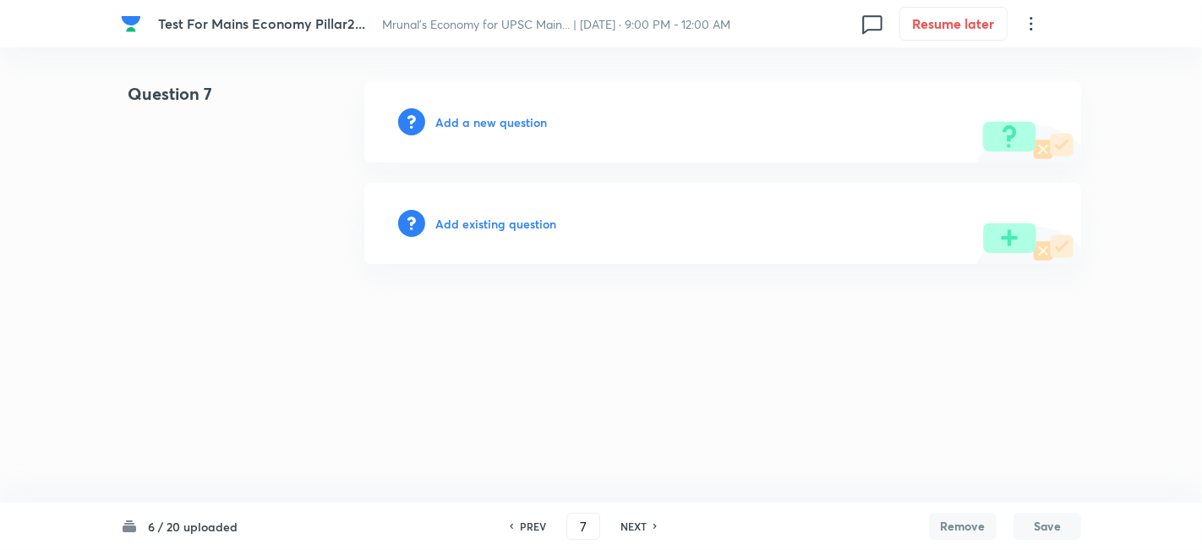
click at [488, 118] on h6 "Add a new question" at bounding box center [491, 122] width 112 height 18
click at [488, 118] on h6 "Choose a question type" at bounding box center [500, 122] width 130 height 18
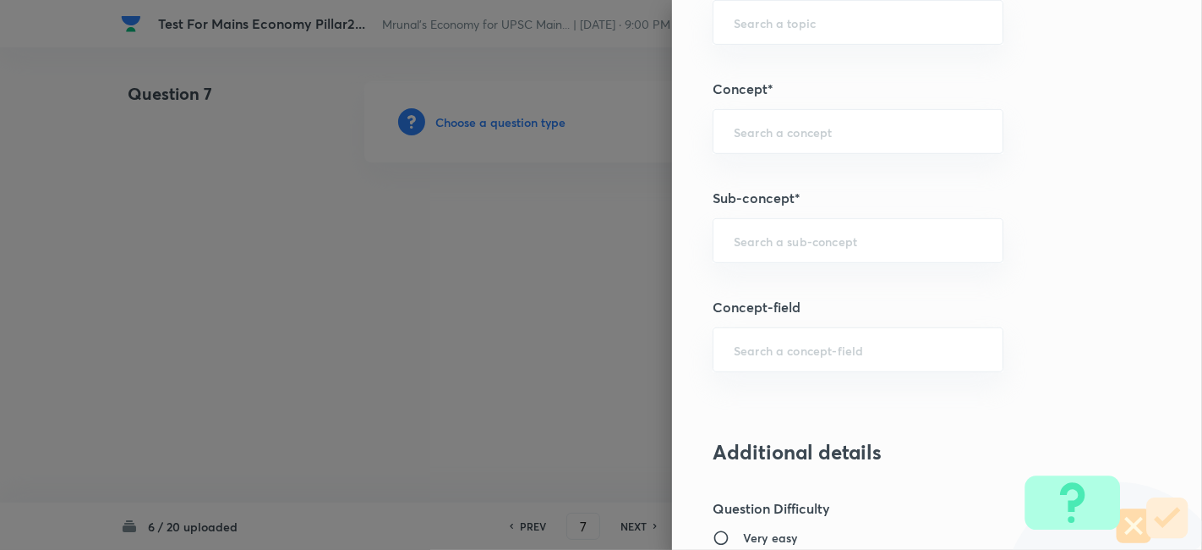
scroll to position [845, 0]
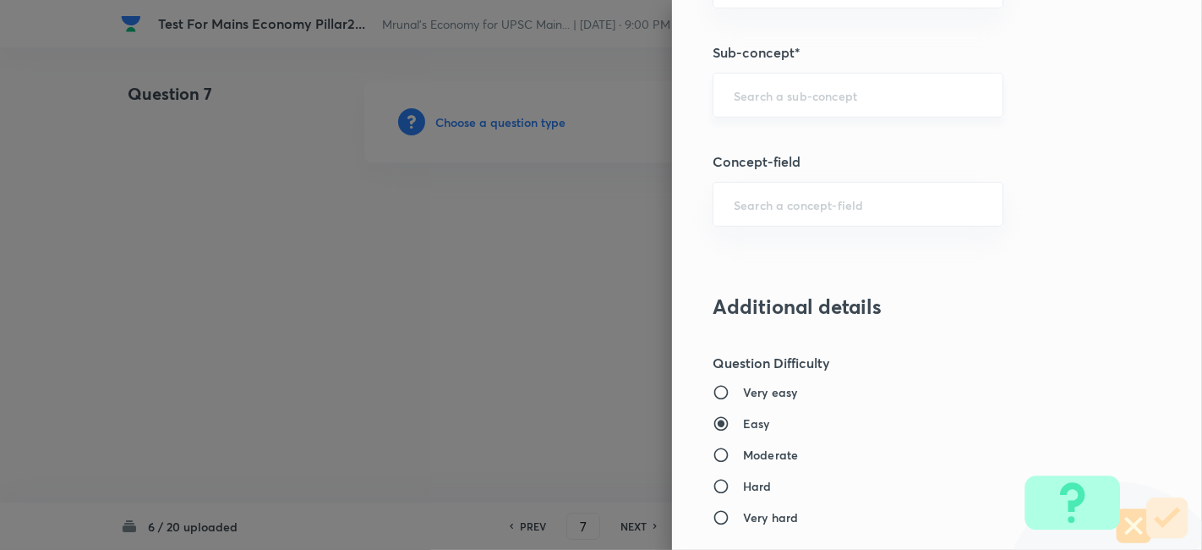
click at [840, 96] on input "text" at bounding box center [858, 95] width 249 height 16
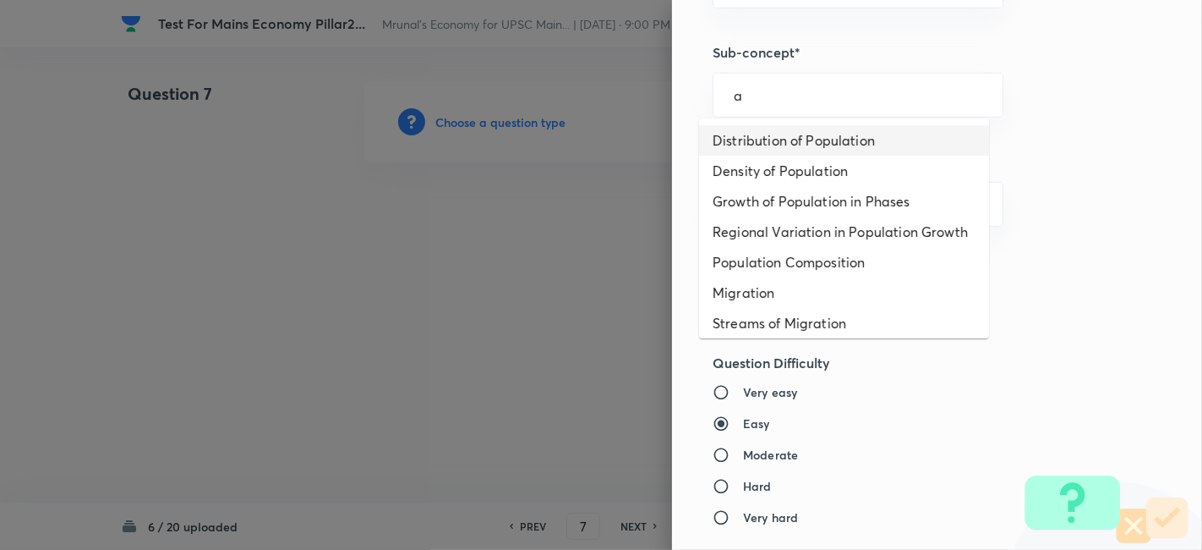
click at [830, 147] on li "Distribution of Population" at bounding box center [844, 140] width 290 height 30
type input "Distribution of Population"
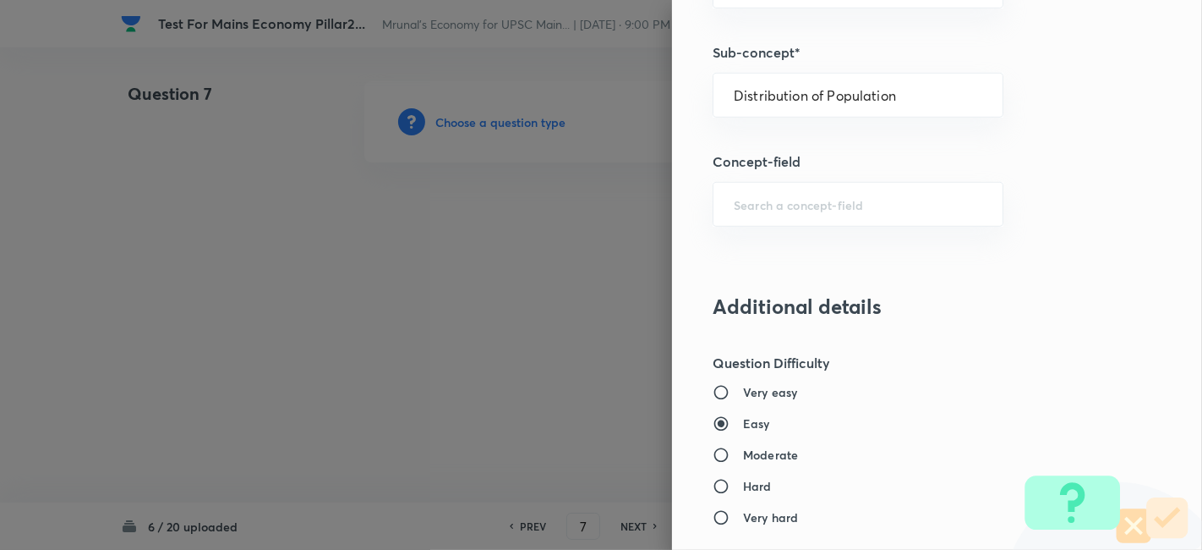
type input "Geography"
type input "Human Geography"
type input "Population:Growth and Composition"
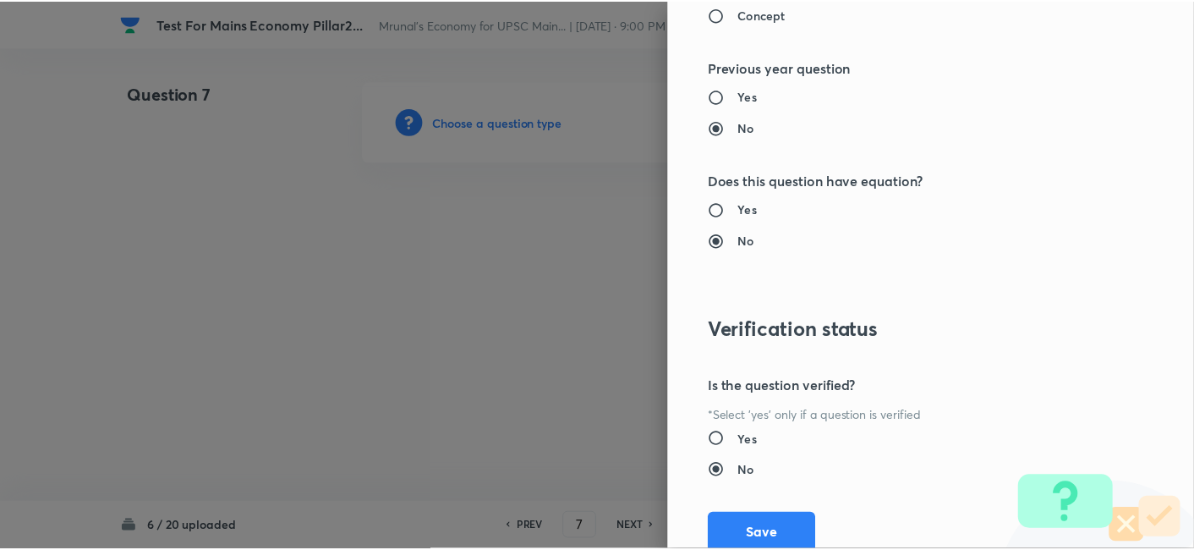
scroll to position [1547, 0]
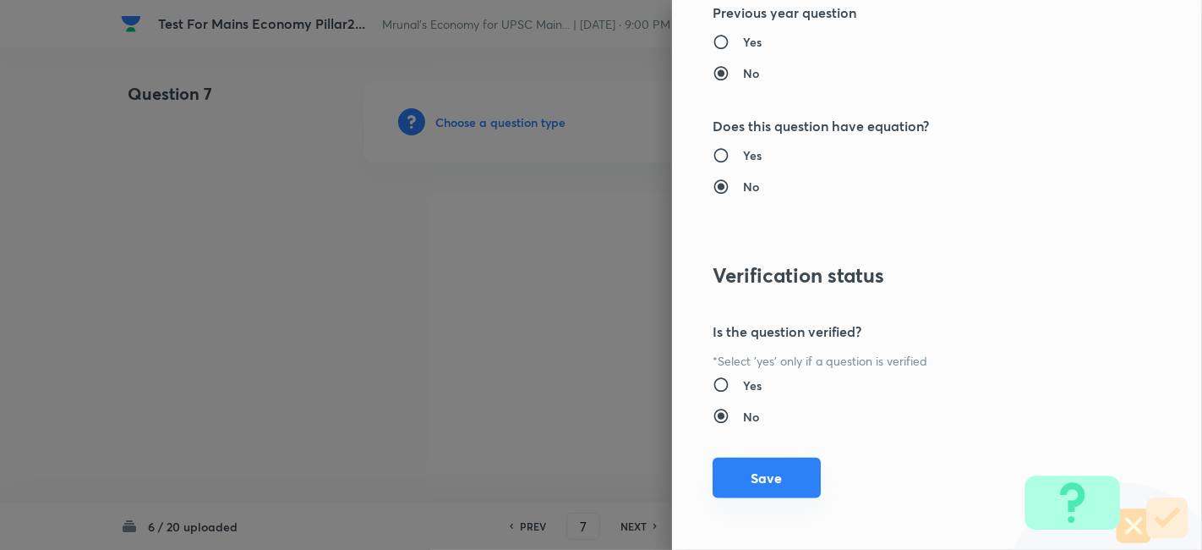
click at [781, 476] on button "Save" at bounding box center [767, 477] width 108 height 41
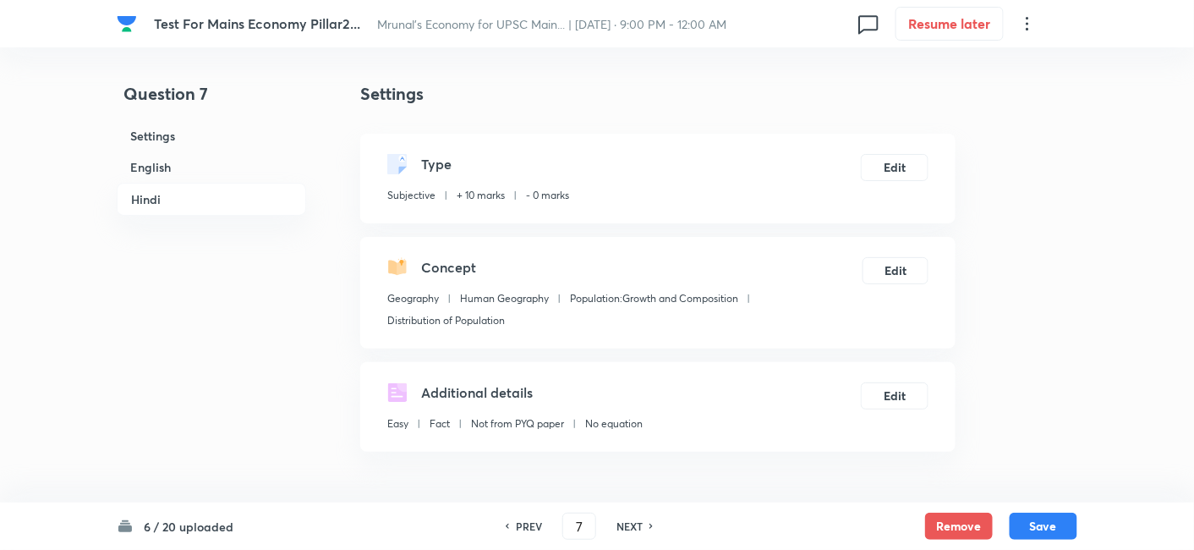
click at [178, 172] on h6 "English" at bounding box center [211, 166] width 189 height 31
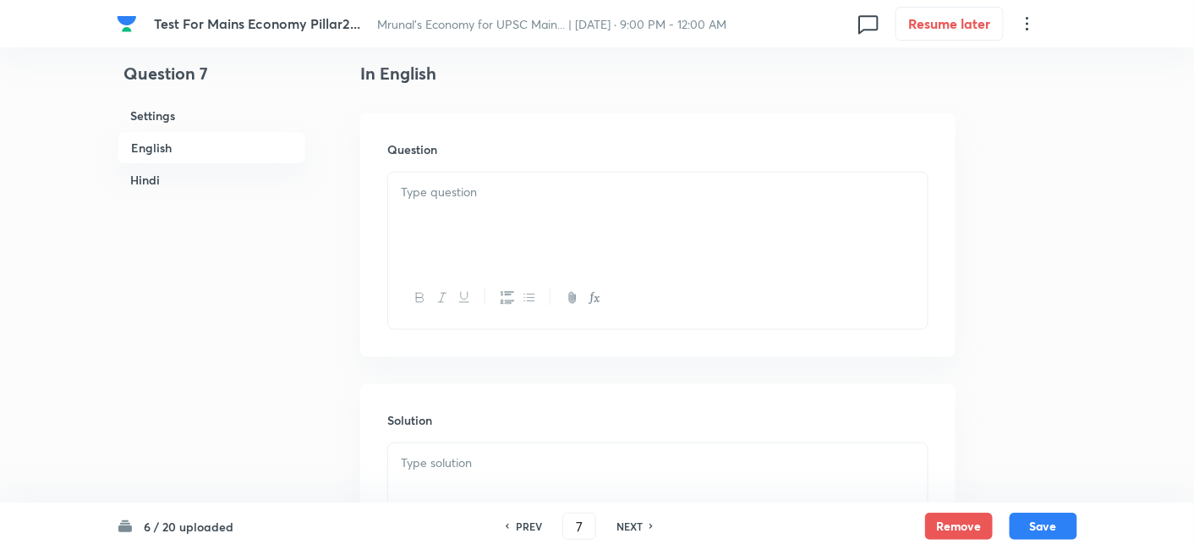
click at [477, 201] on div at bounding box center [657, 219] width 539 height 95
click at [495, 226] on div at bounding box center [657, 219] width 539 height 95
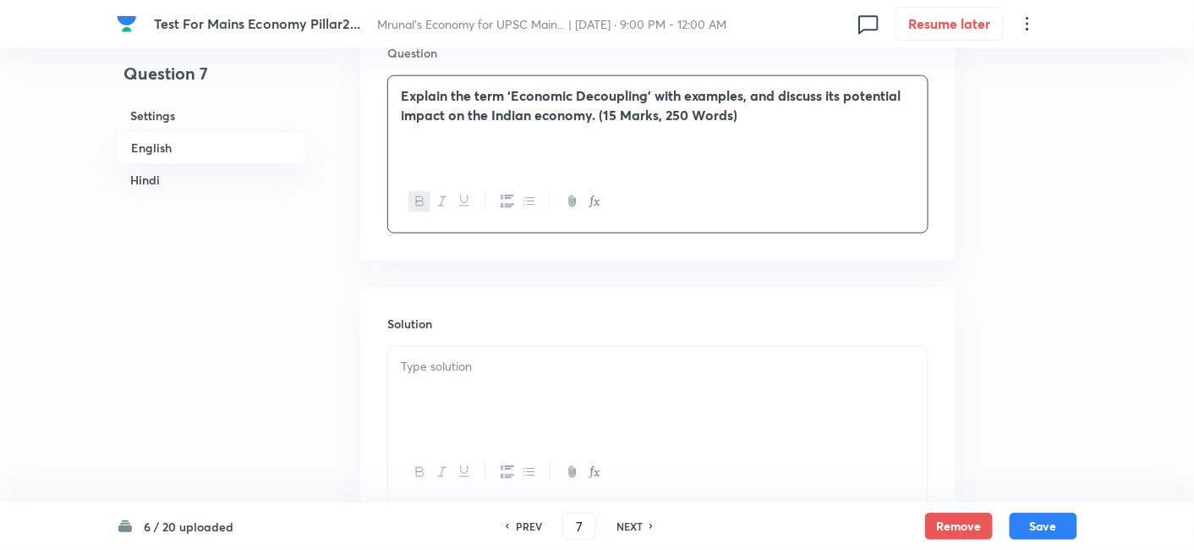
scroll to position [740, 0]
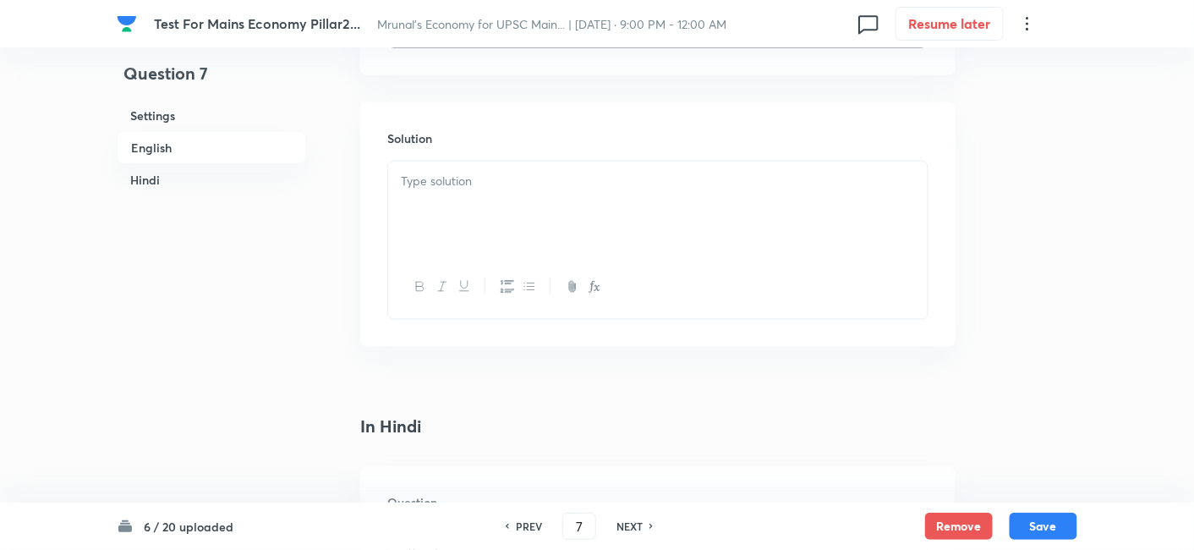
click at [510, 218] on div at bounding box center [657, 208] width 539 height 95
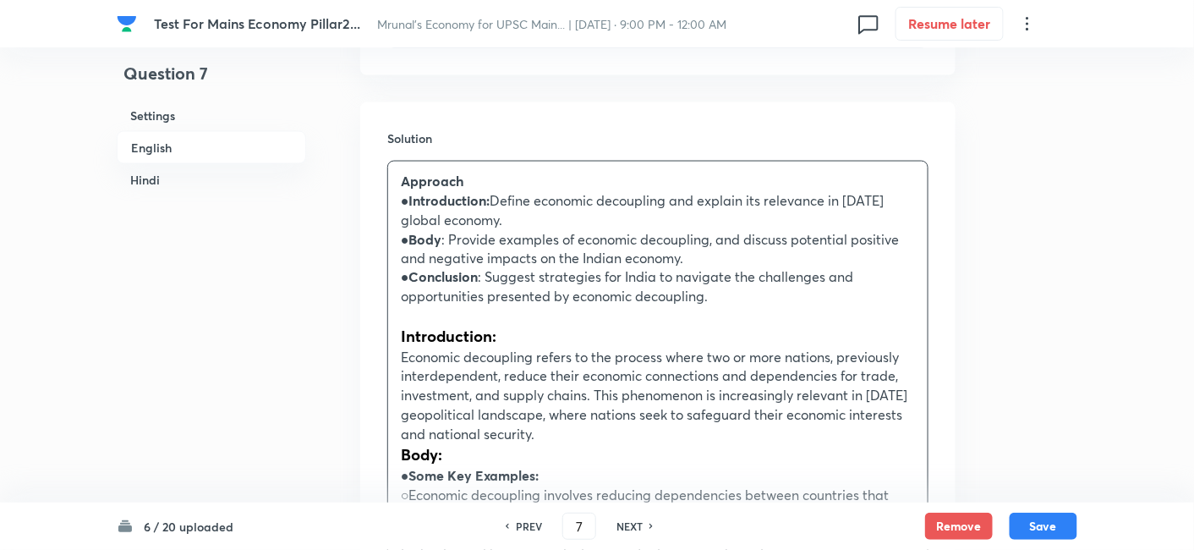
drag, startPoint x: 401, startPoint y: 209, endPoint x: 436, endPoint y: 237, distance: 45.2
click at [457, 245] on p "● Body : Provide examples of economic decoupling, and discuss potential positiv…" at bounding box center [658, 249] width 514 height 38
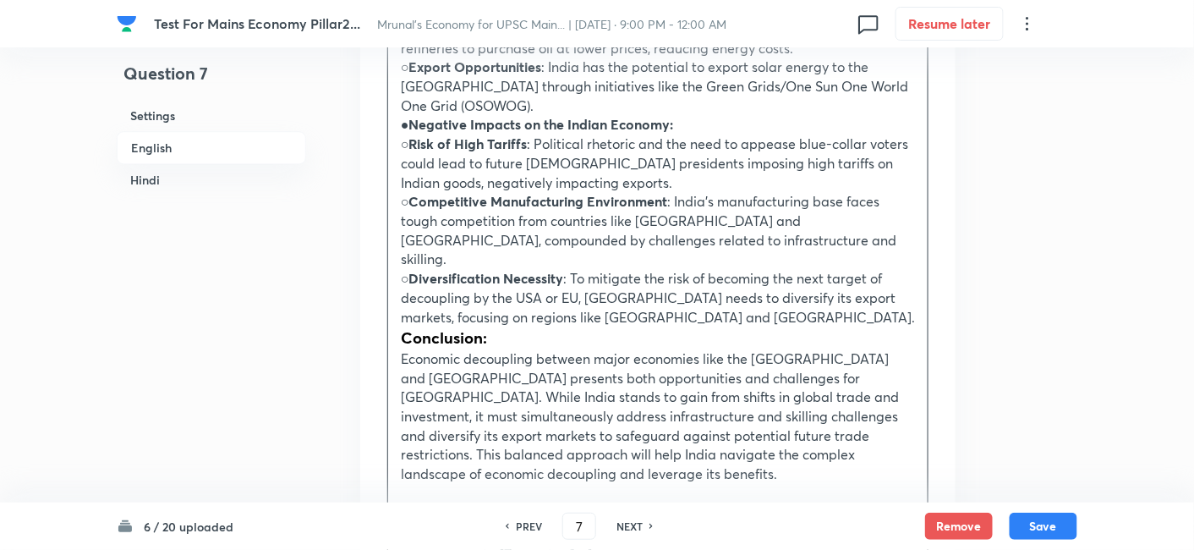
scroll to position [1491, 0]
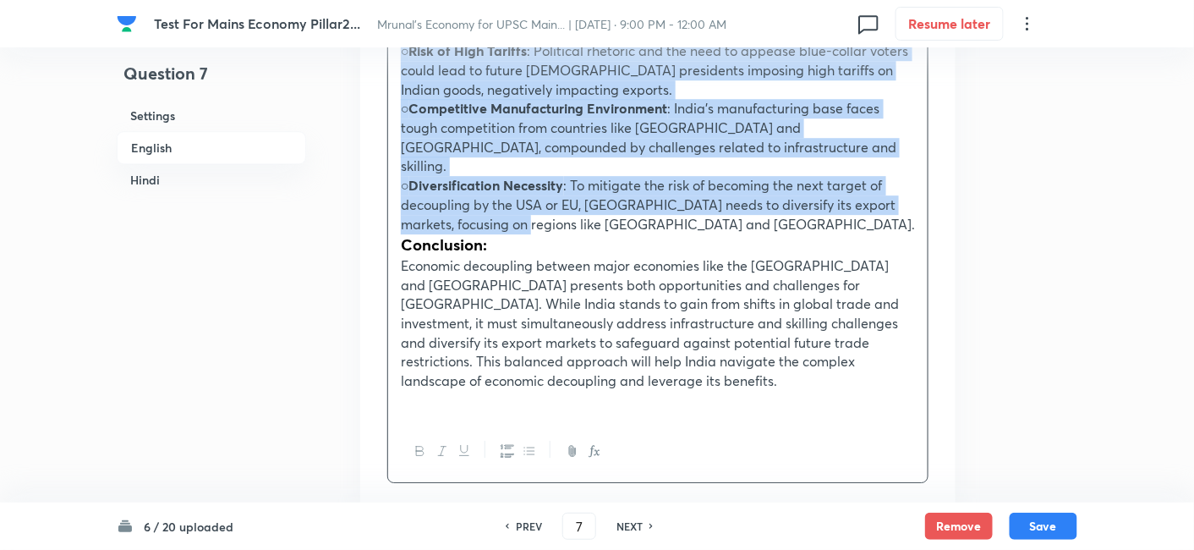
click at [488, 178] on p "○ Diversification Necessity : To mitigate the risk of becoming the next target …" at bounding box center [658, 204] width 514 height 57
click at [532, 444] on icon "button" at bounding box center [529, 451] width 14 height 14
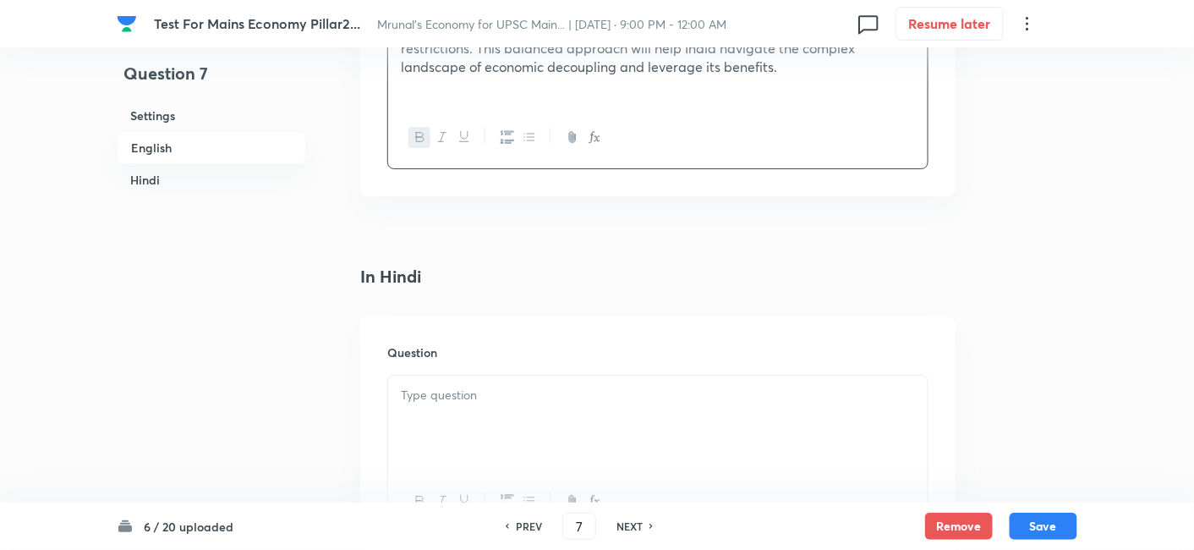
scroll to position [1980, 0]
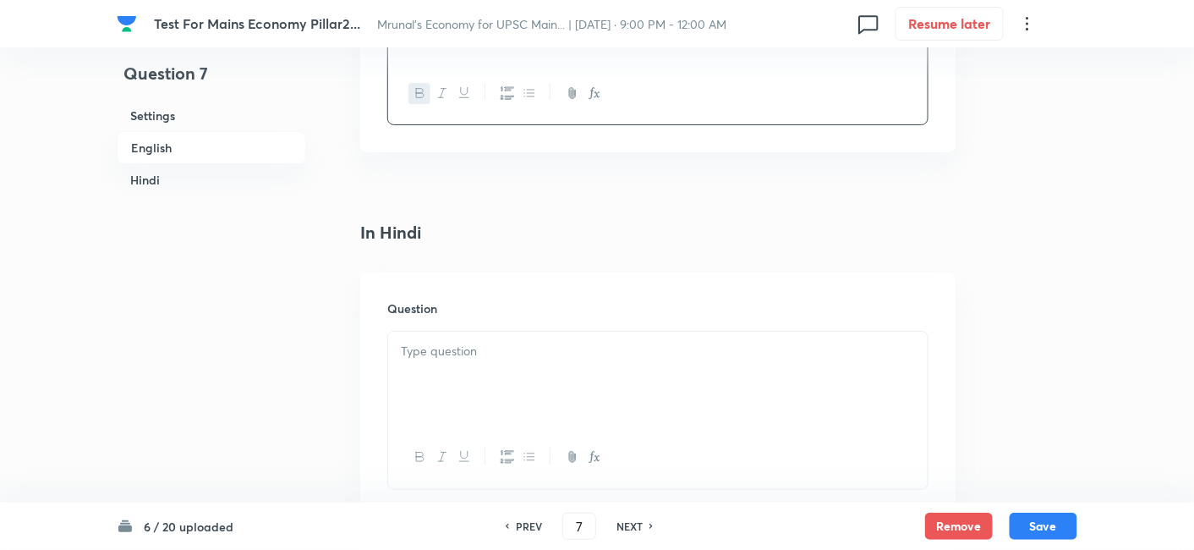
click at [539, 342] on p at bounding box center [658, 351] width 514 height 19
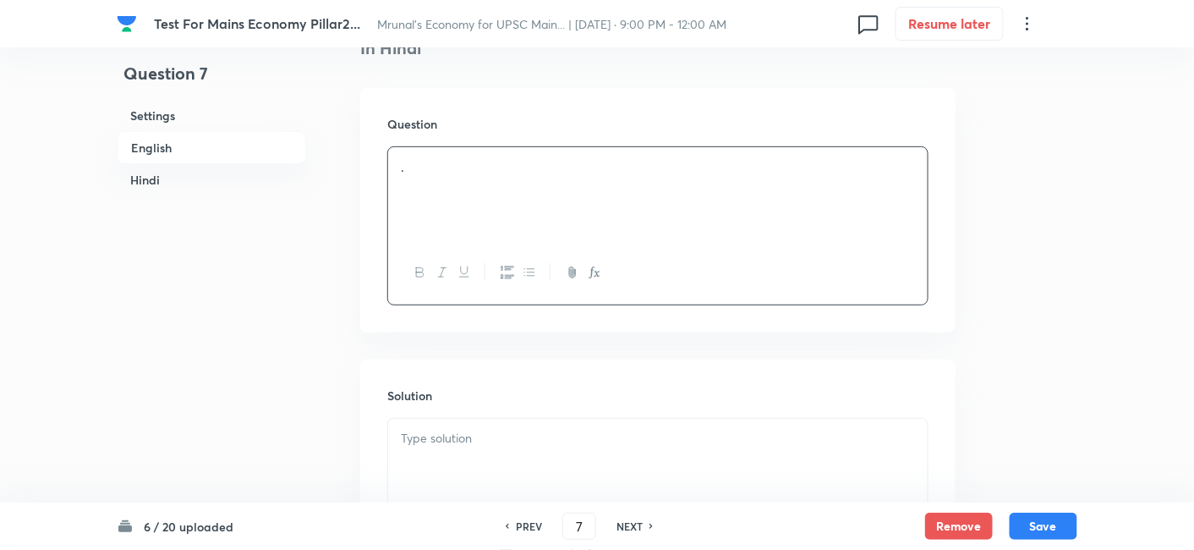
scroll to position [2306, 0]
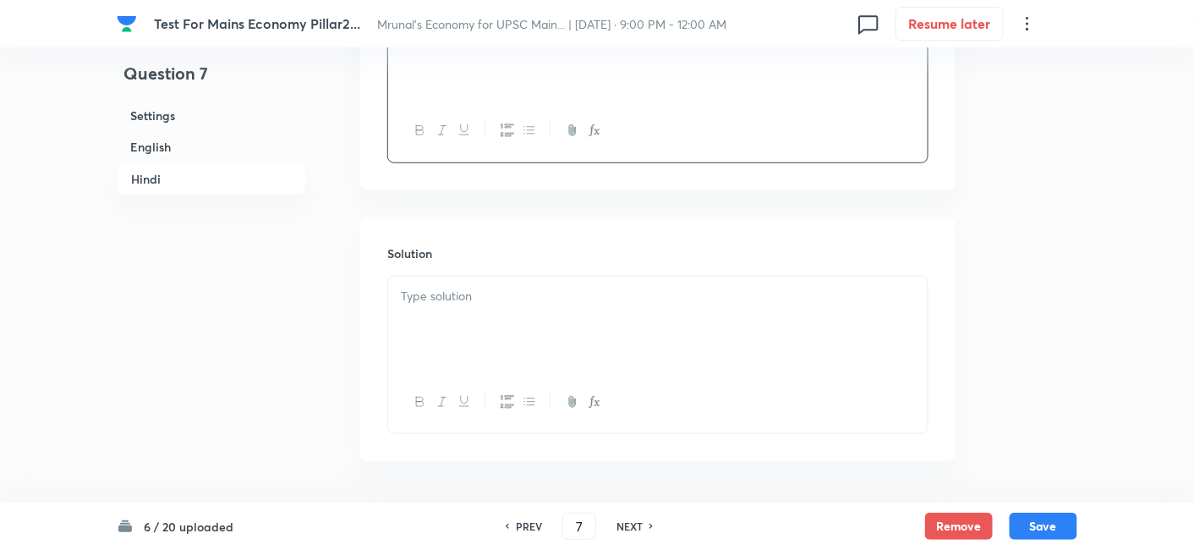
click at [490, 276] on div at bounding box center [657, 323] width 539 height 95
click at [1042, 520] on button "Save" at bounding box center [1043, 524] width 68 height 27
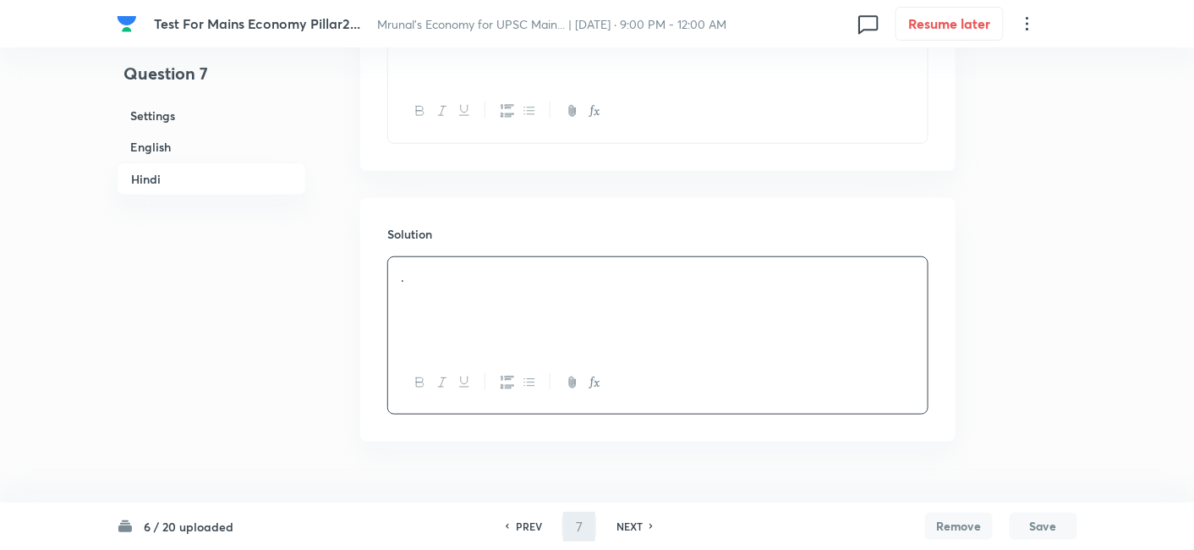
scroll to position [2287, 0]
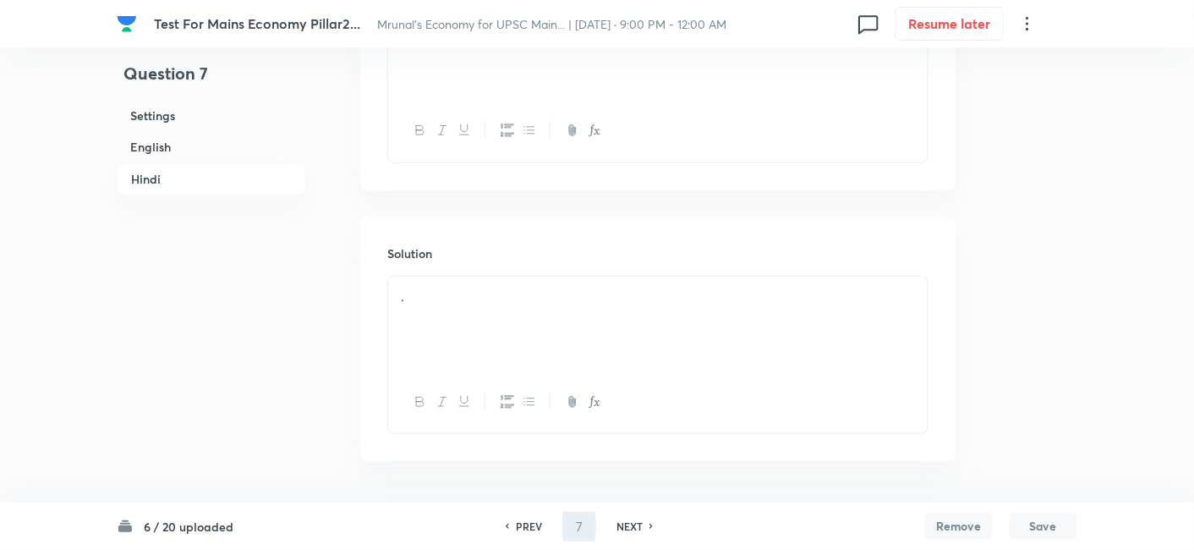
type input "8"
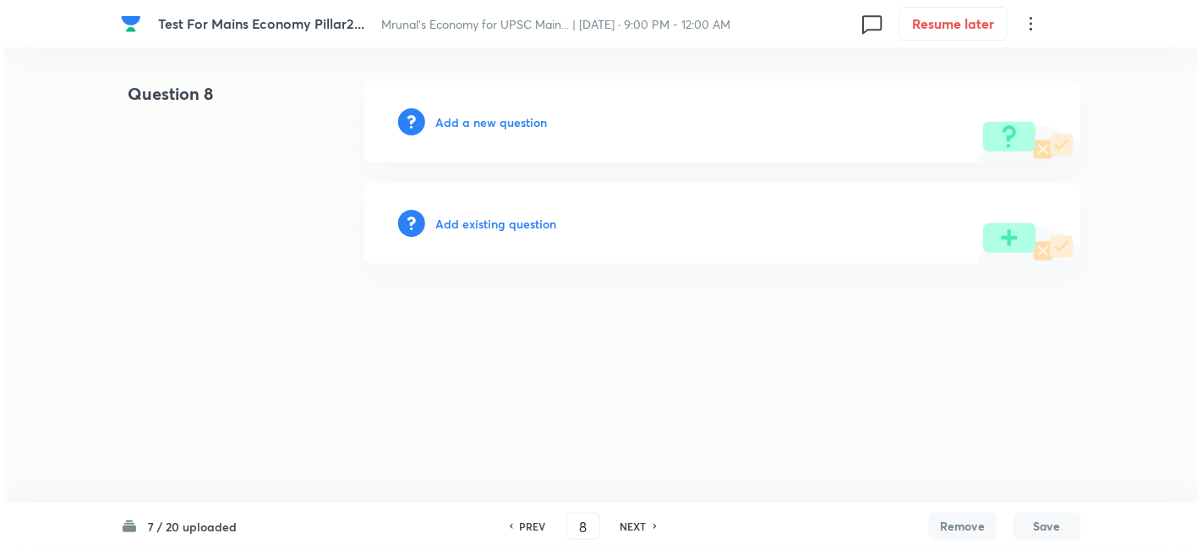
scroll to position [0, 0]
click at [512, 123] on h6 "Add a new question" at bounding box center [491, 122] width 112 height 18
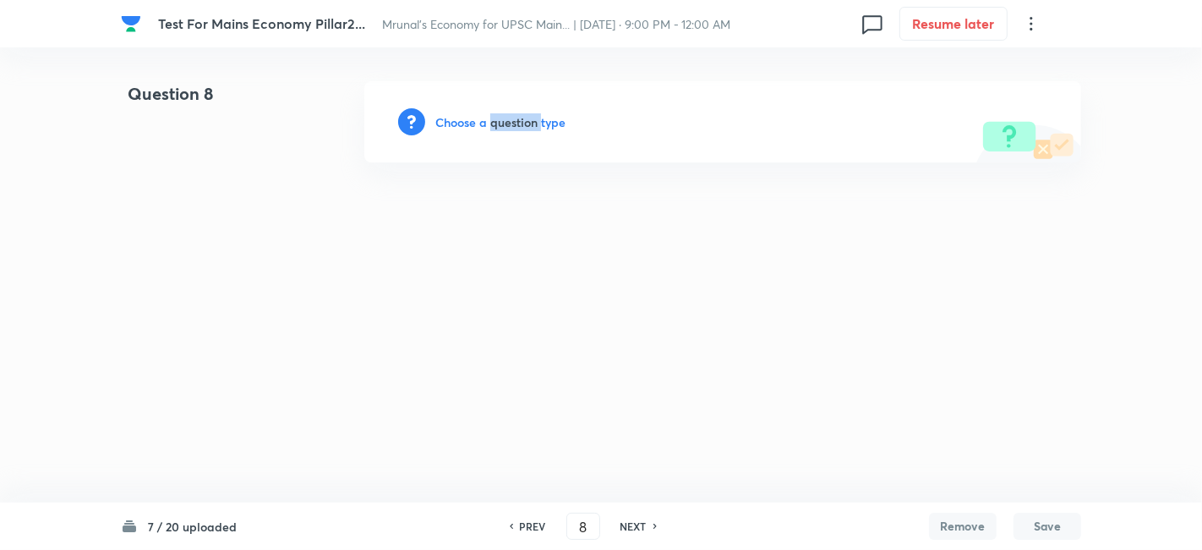
click at [512, 123] on h6 "Choose a question type" at bounding box center [500, 122] width 130 height 18
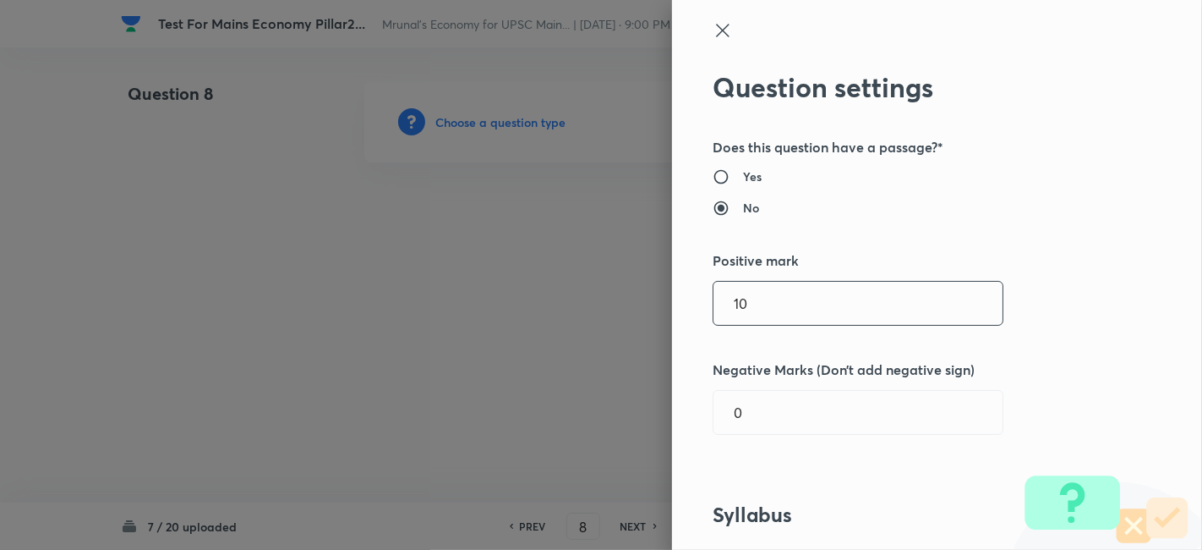
drag, startPoint x: 772, startPoint y: 298, endPoint x: 643, endPoint y: 289, distance: 128.8
click at [643, 289] on div "Question settings Does this question have a passage?* Yes No Positive mark 10 ​…" at bounding box center [601, 275] width 1202 height 550
type input "15"
click at [1036, 324] on div "Question settings Does this question have a passage?* Yes No Positive mark 15 ​…" at bounding box center [937, 275] width 530 height 550
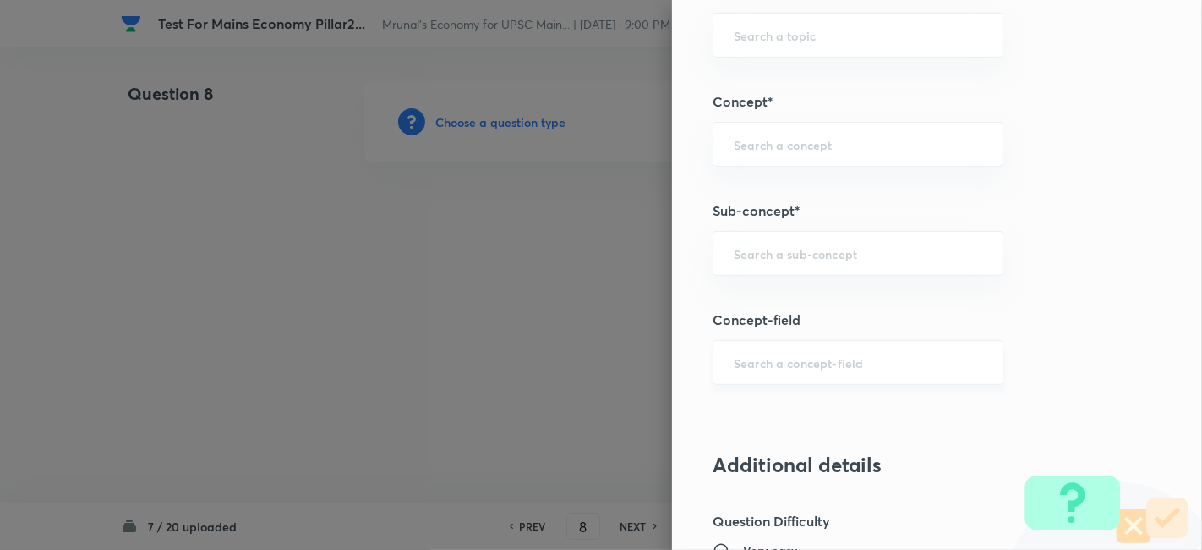
scroll to position [751, 0]
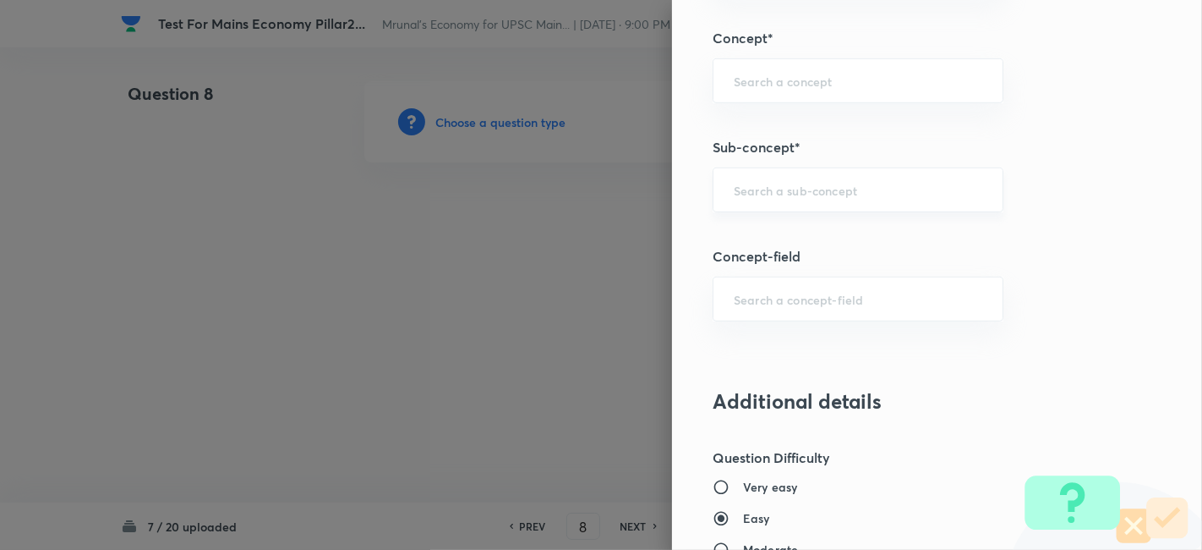
click at [831, 199] on div "​" at bounding box center [858, 189] width 291 height 45
type input "a"
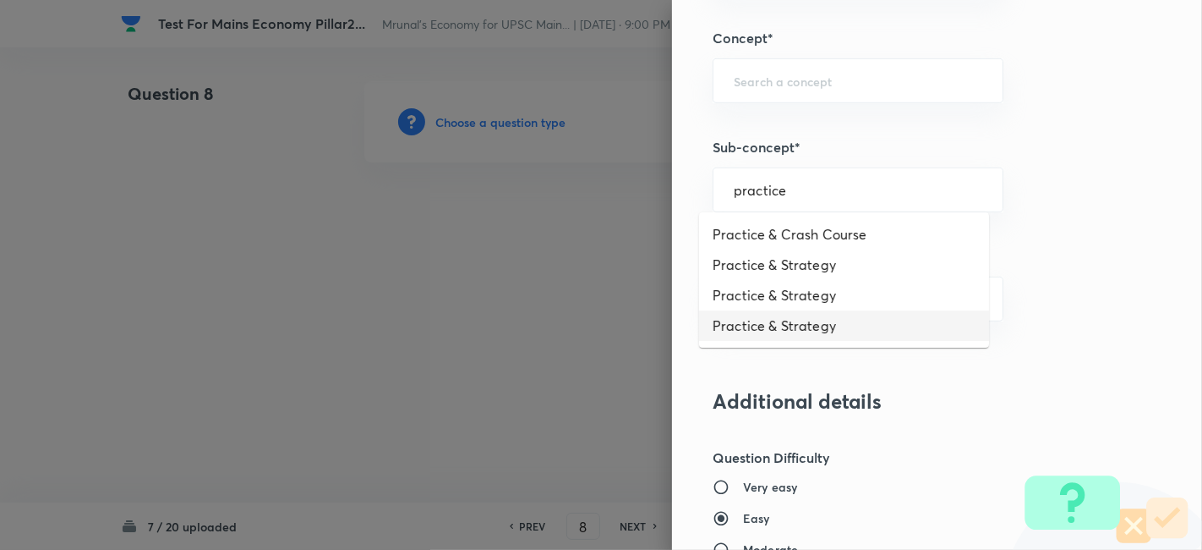
click at [860, 324] on li "Practice & Strategy" at bounding box center [844, 325] width 290 height 30
type input "Practice & Strategy"
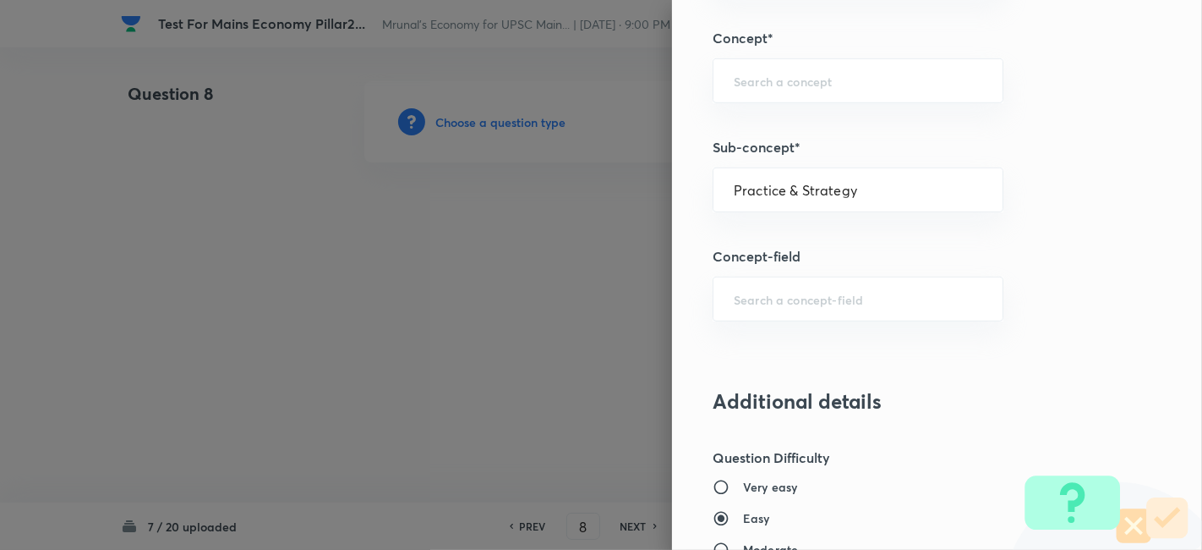
type input "Indian Economy"
type input "Practice & Strategy"
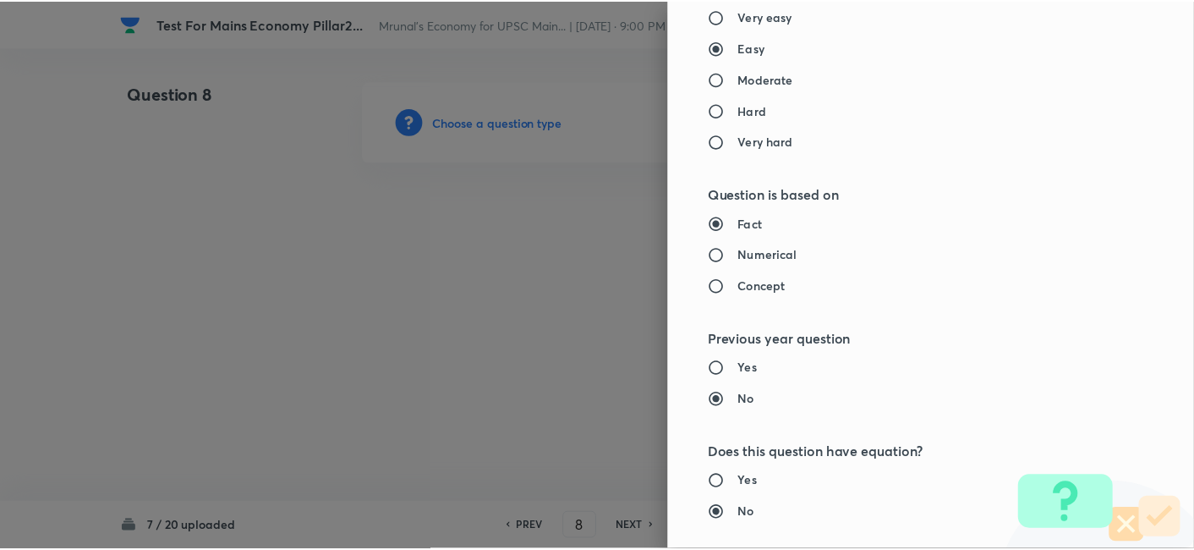
scroll to position [1547, 0]
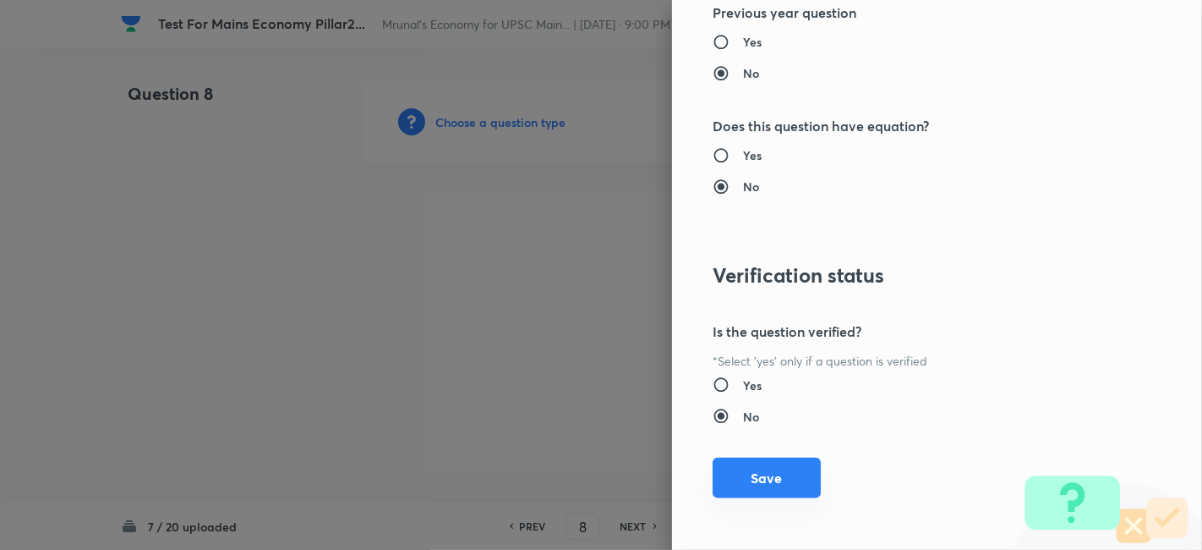
click at [786, 464] on button "Save" at bounding box center [767, 477] width 108 height 41
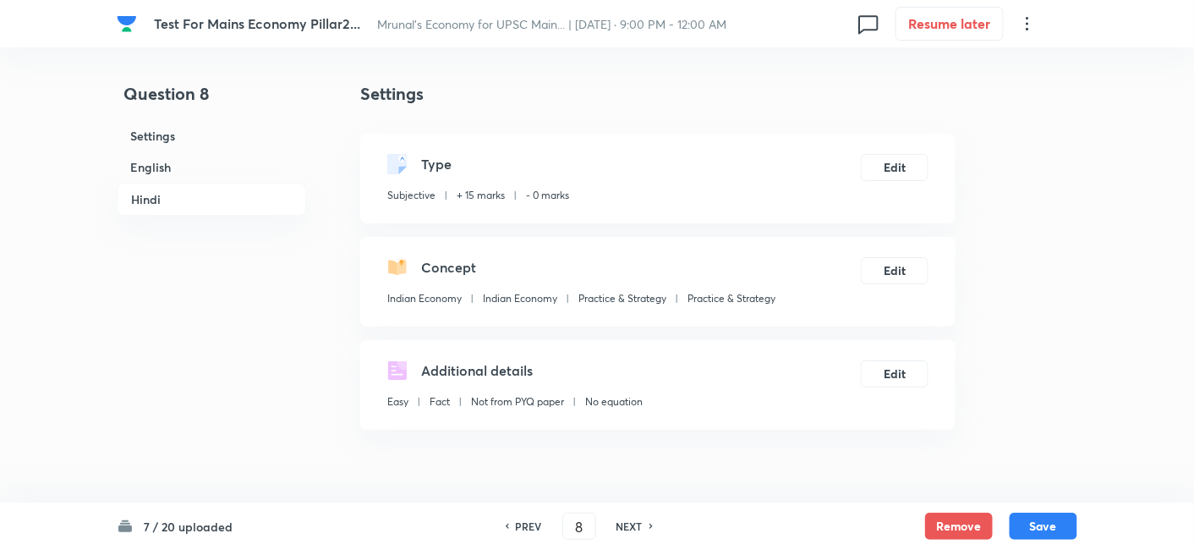
click at [176, 168] on h6 "English" at bounding box center [211, 166] width 189 height 31
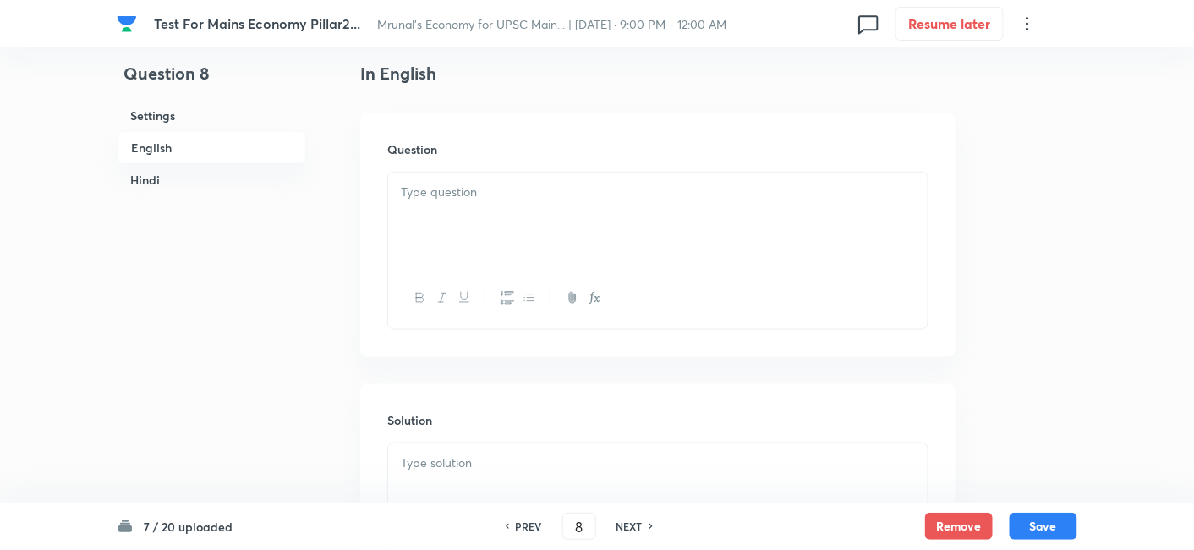
click at [461, 231] on div at bounding box center [657, 219] width 539 height 95
click at [539, 243] on div at bounding box center [657, 219] width 539 height 95
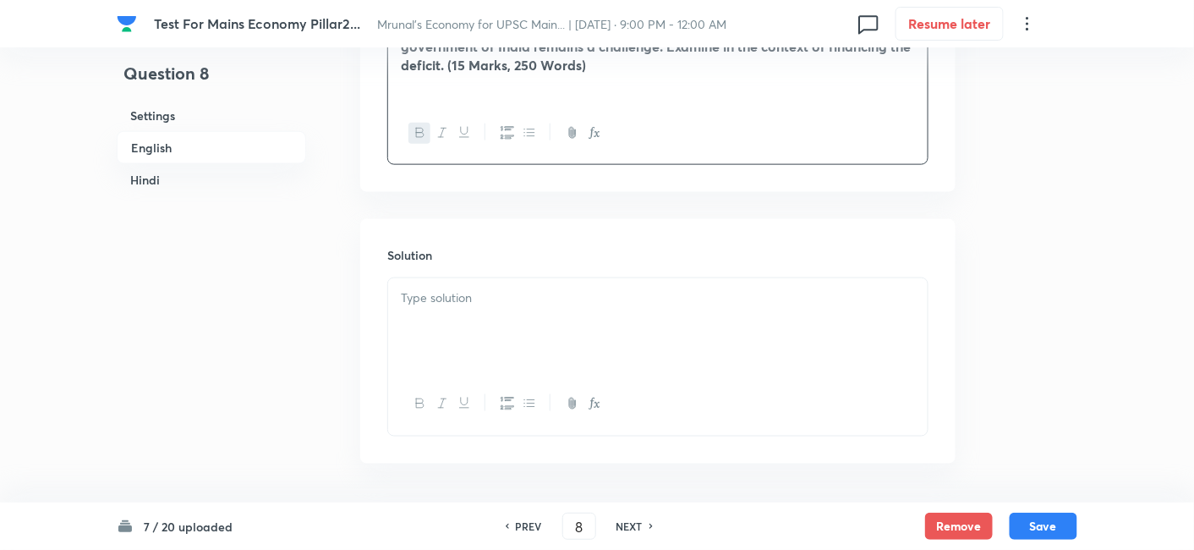
scroll to position [624, 0]
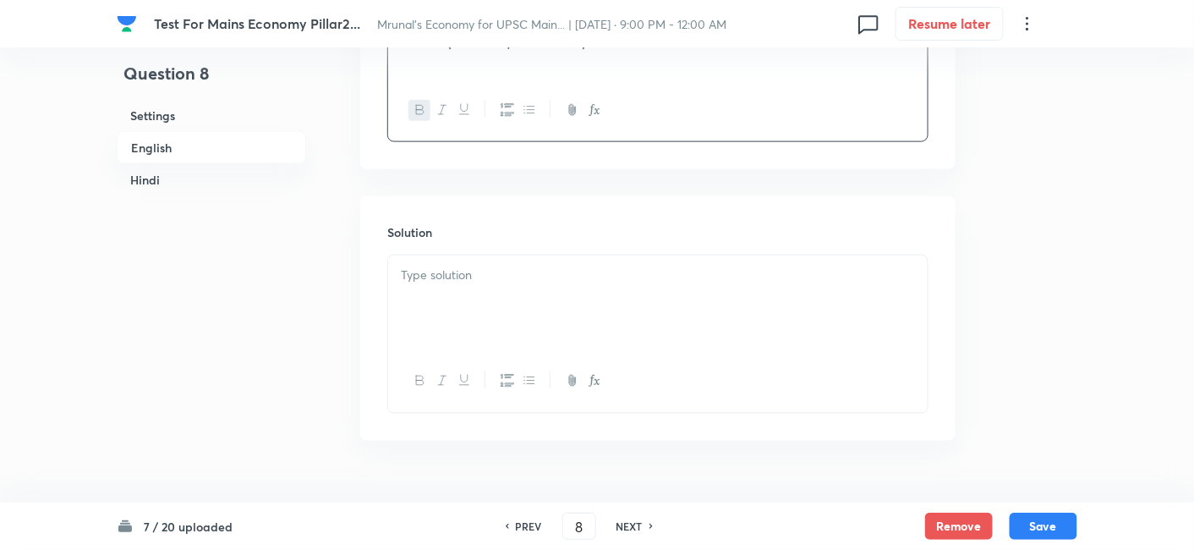
click at [471, 283] on p at bounding box center [658, 274] width 514 height 19
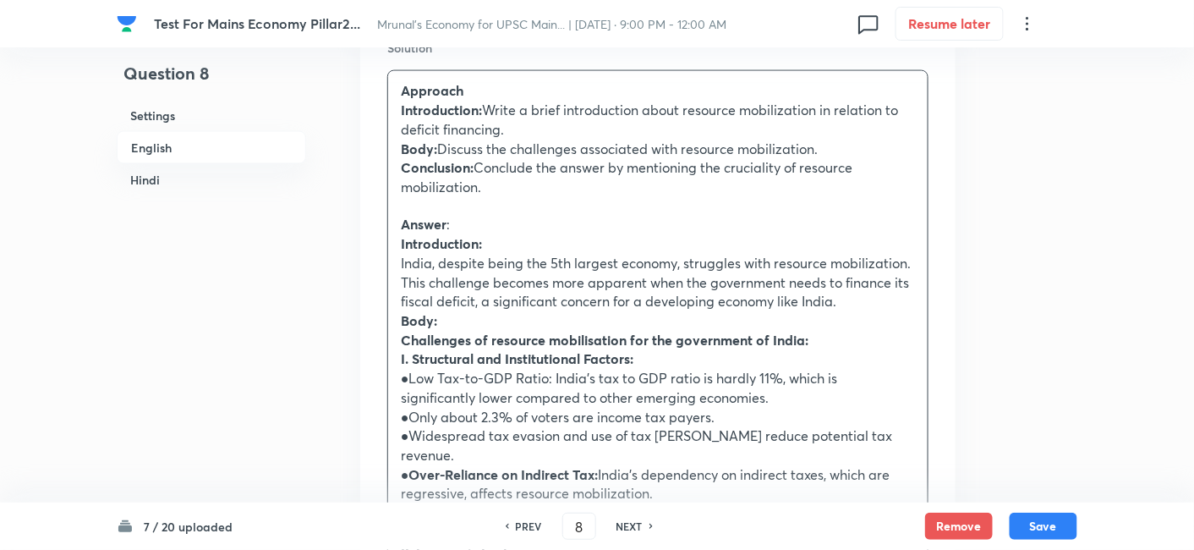
scroll to position [812, 0]
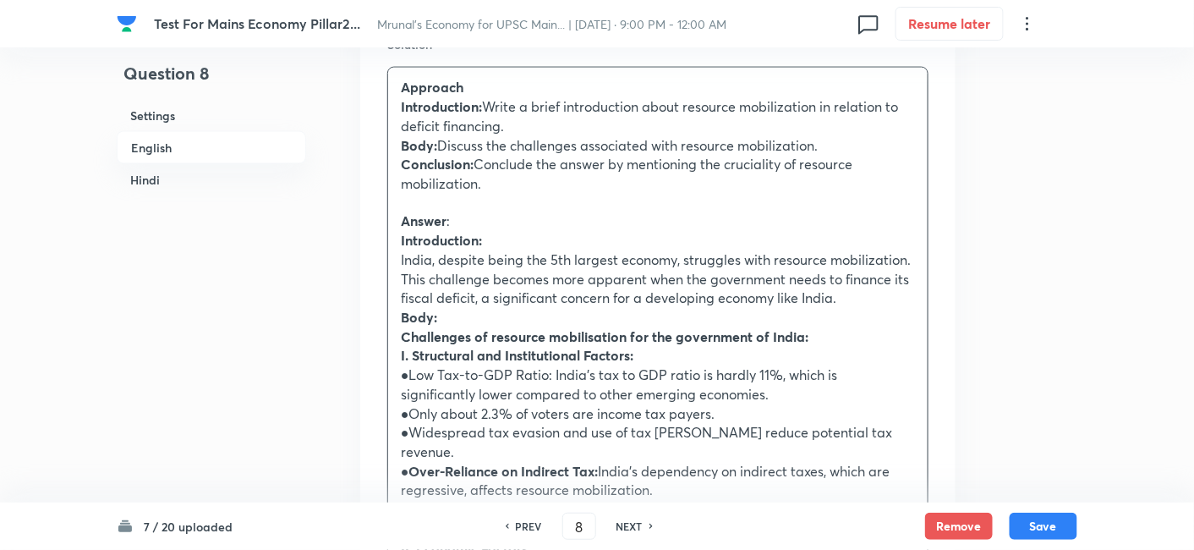
click at [511, 233] on p "Introduction:" at bounding box center [658, 241] width 514 height 19
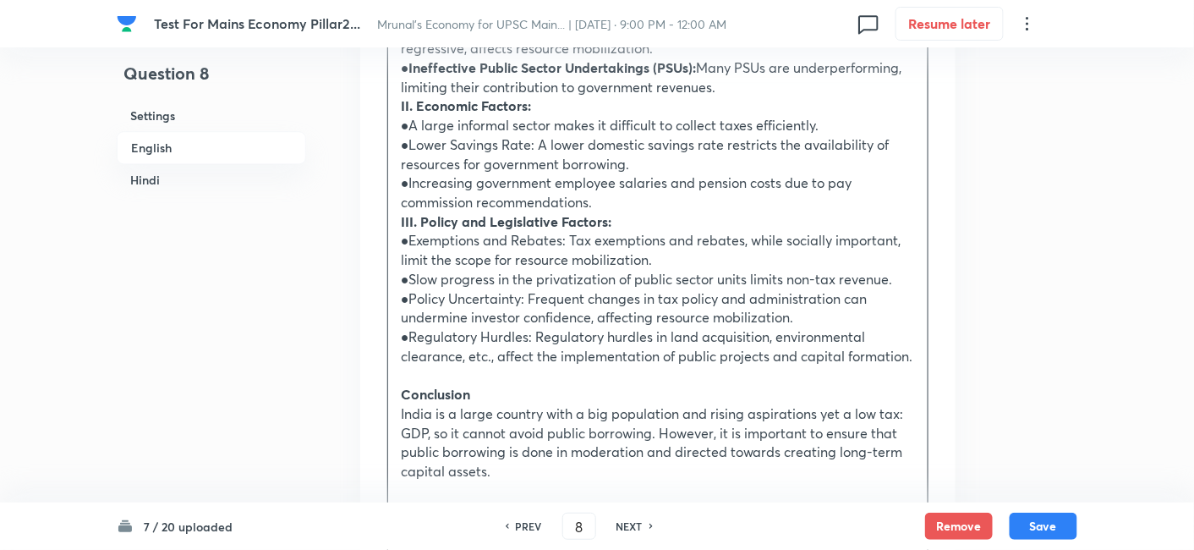
scroll to position [1376, 0]
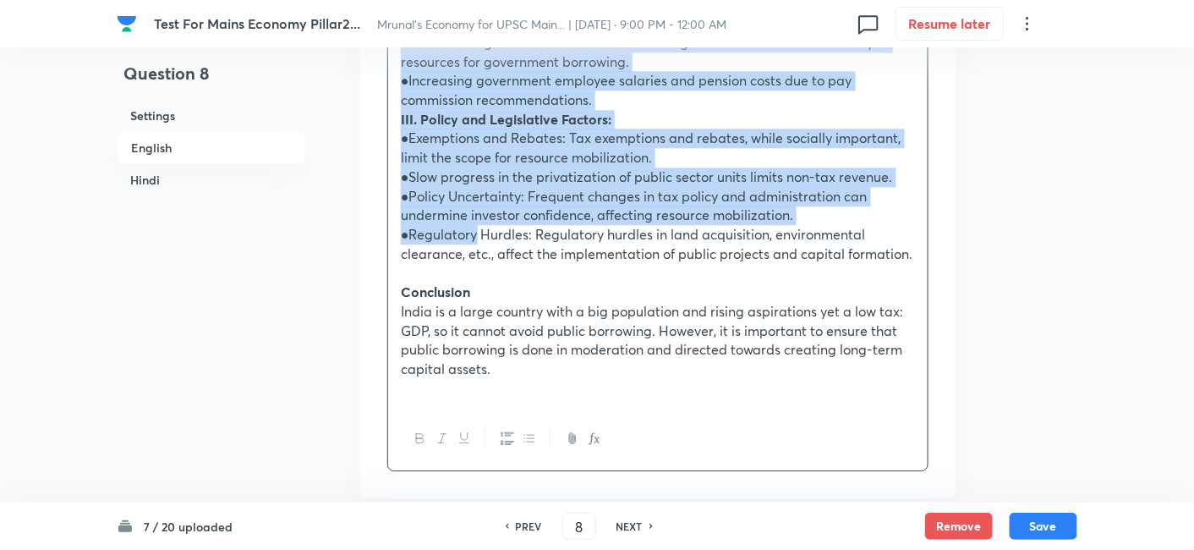
click at [475, 225] on p "●Regulatory Hurdles: Regulatory hurdles in land acquisition, environmental clea…" at bounding box center [658, 244] width 514 height 38
click at [524, 431] on icon "button" at bounding box center [529, 438] width 14 height 14
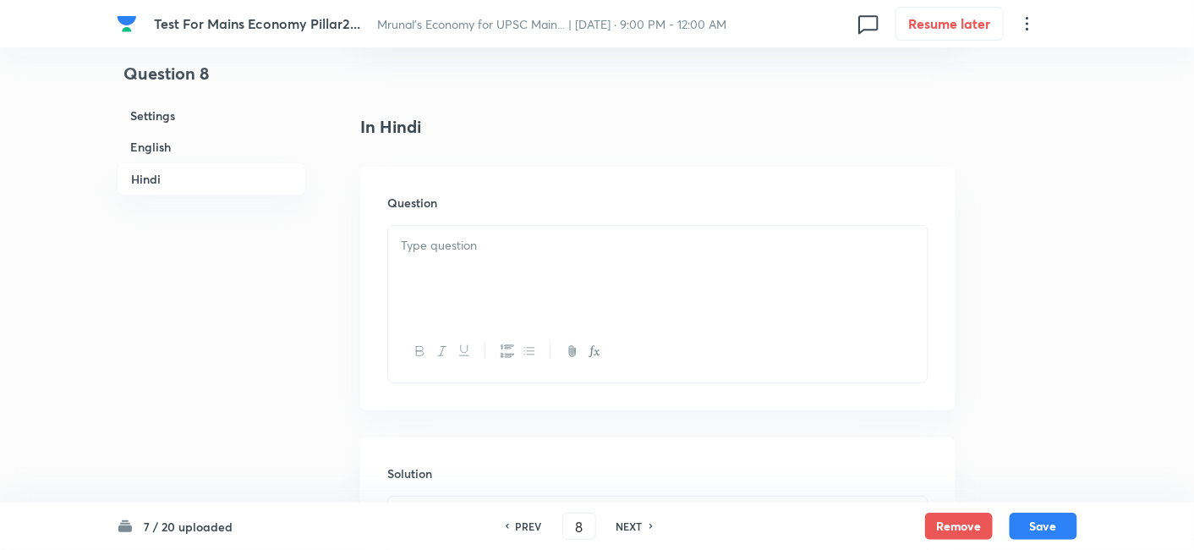
scroll to position [1988, 0]
click at [497, 272] on div at bounding box center [657, 265] width 539 height 95
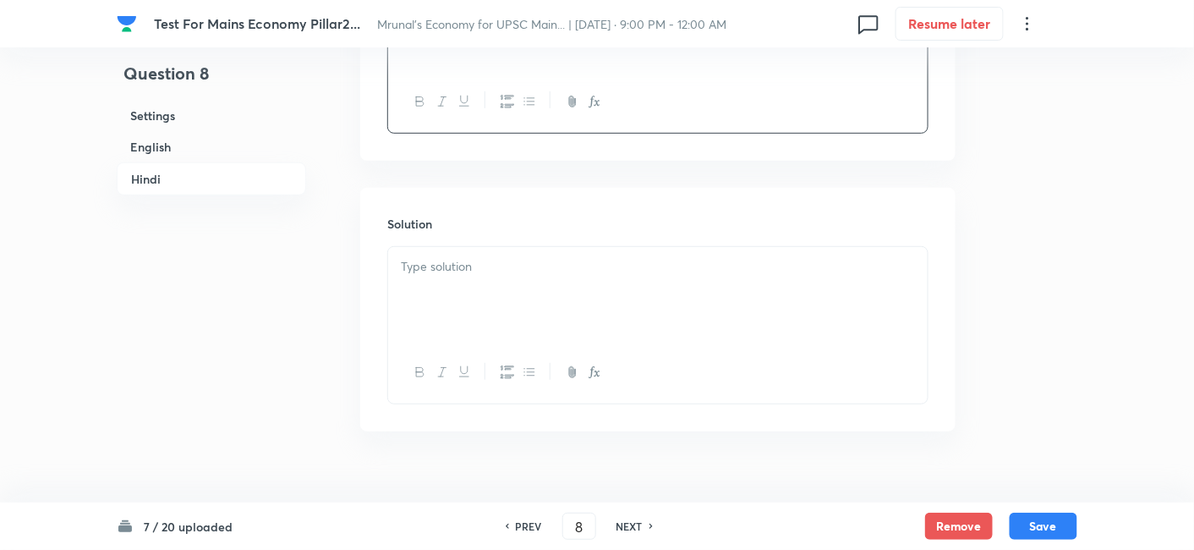
scroll to position [2239, 0]
click at [511, 285] on div at bounding box center [657, 285] width 539 height 95
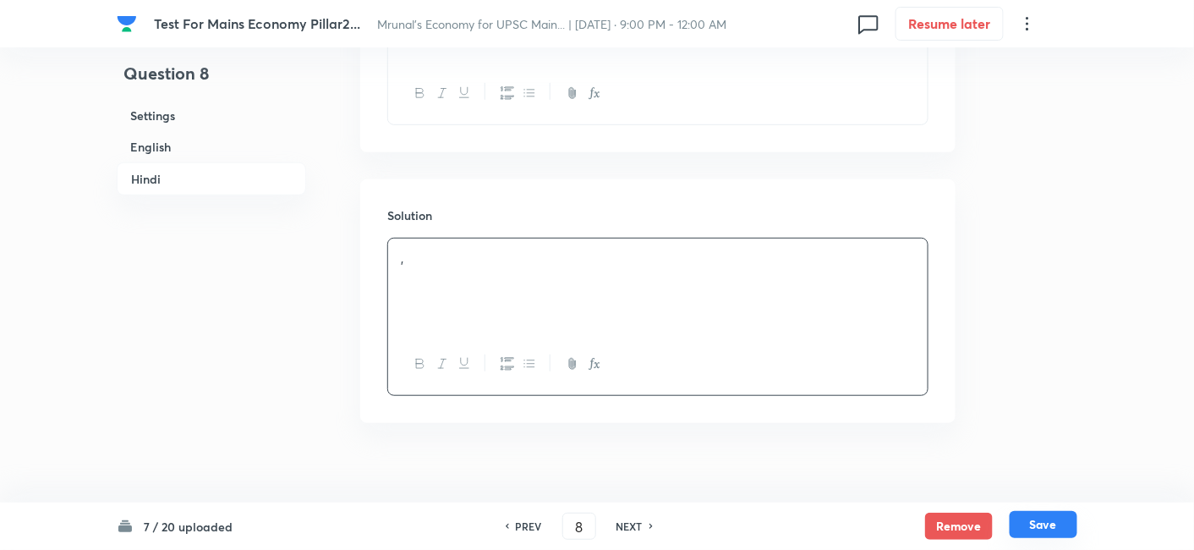
click at [1055, 525] on button "Save" at bounding box center [1043, 524] width 68 height 27
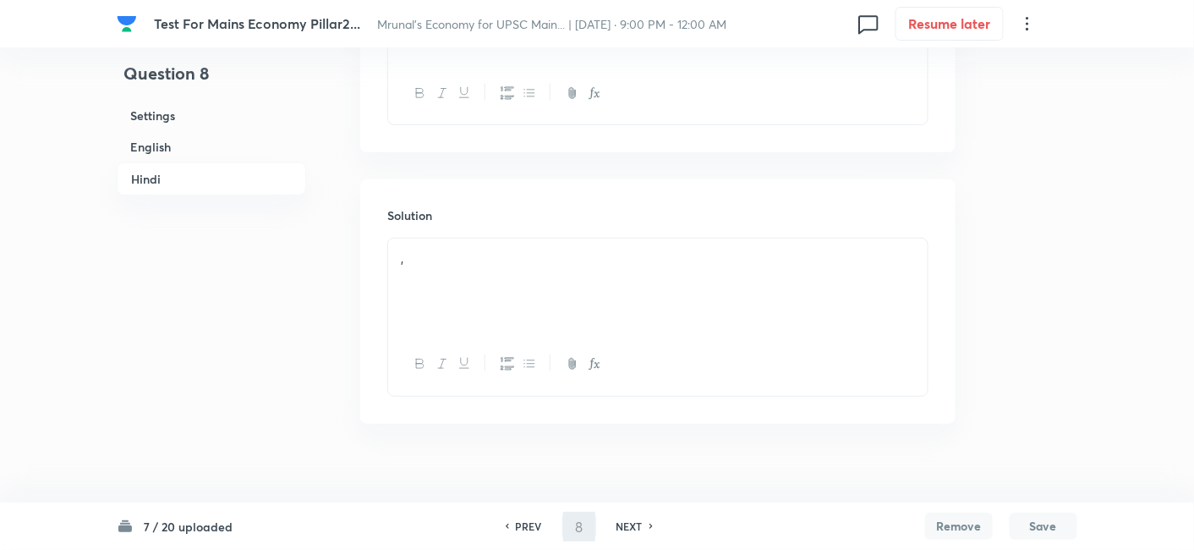
type input "9"
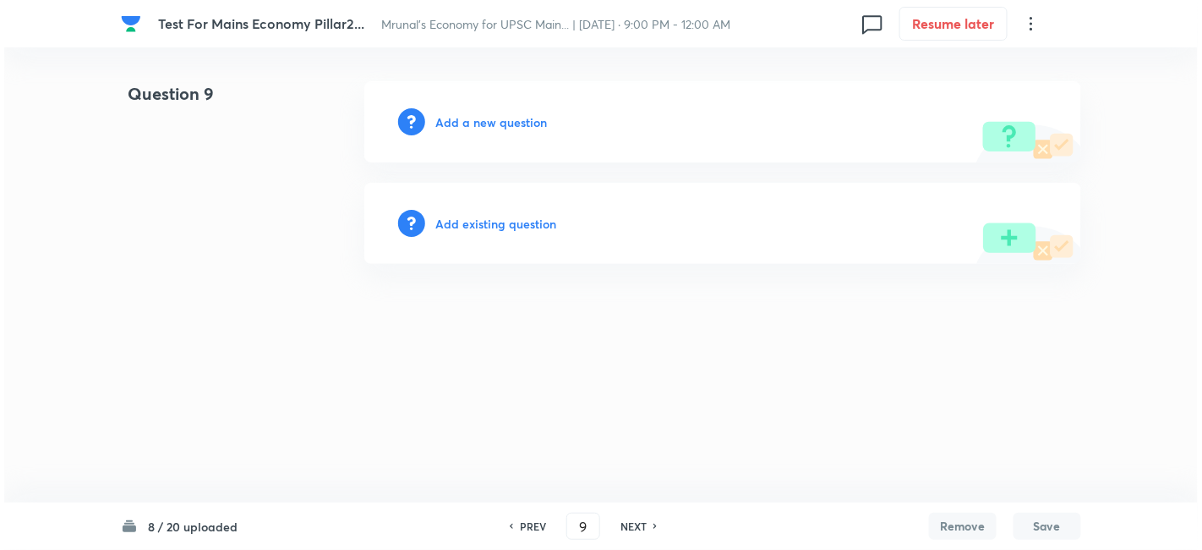
scroll to position [0, 0]
click at [516, 124] on h6 "Add a new question" at bounding box center [491, 122] width 112 height 18
click at [516, 124] on h6 "Choose a question type" at bounding box center [500, 122] width 130 height 18
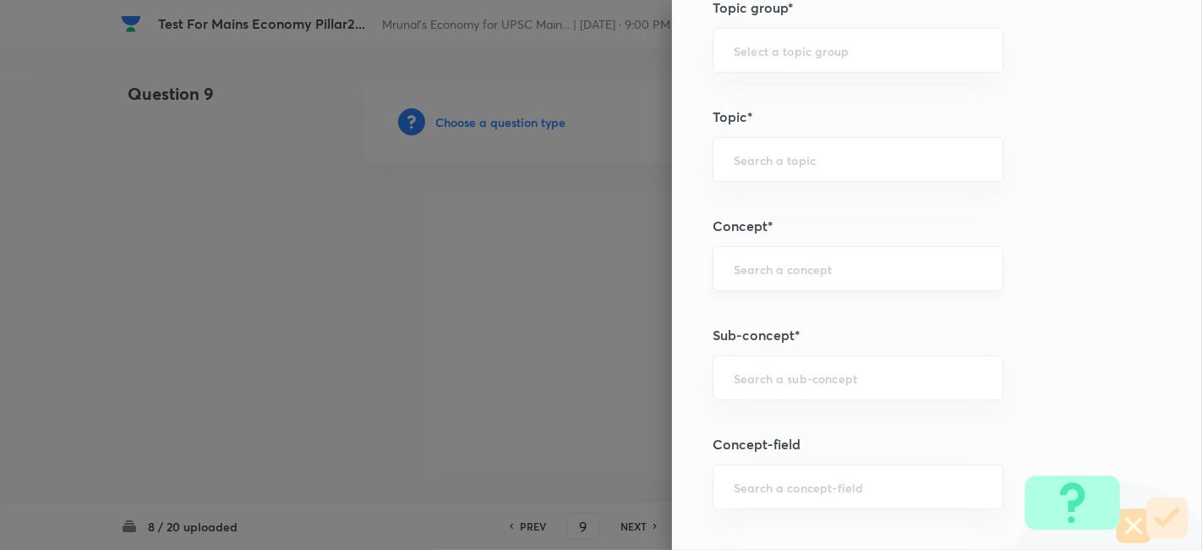
scroll to position [845, 0]
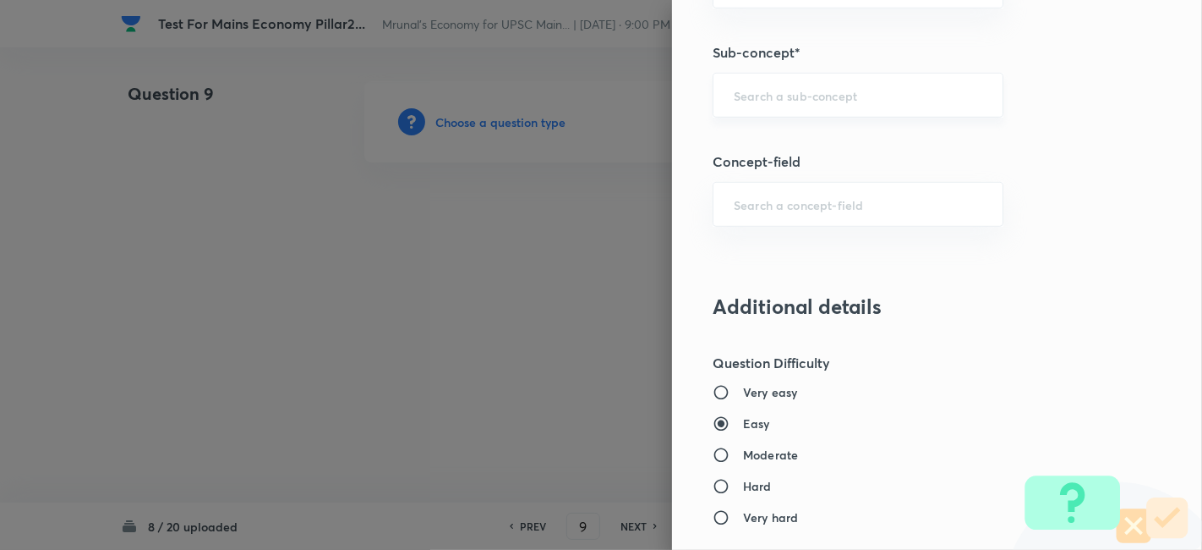
click at [845, 101] on div "​" at bounding box center [858, 95] width 291 height 45
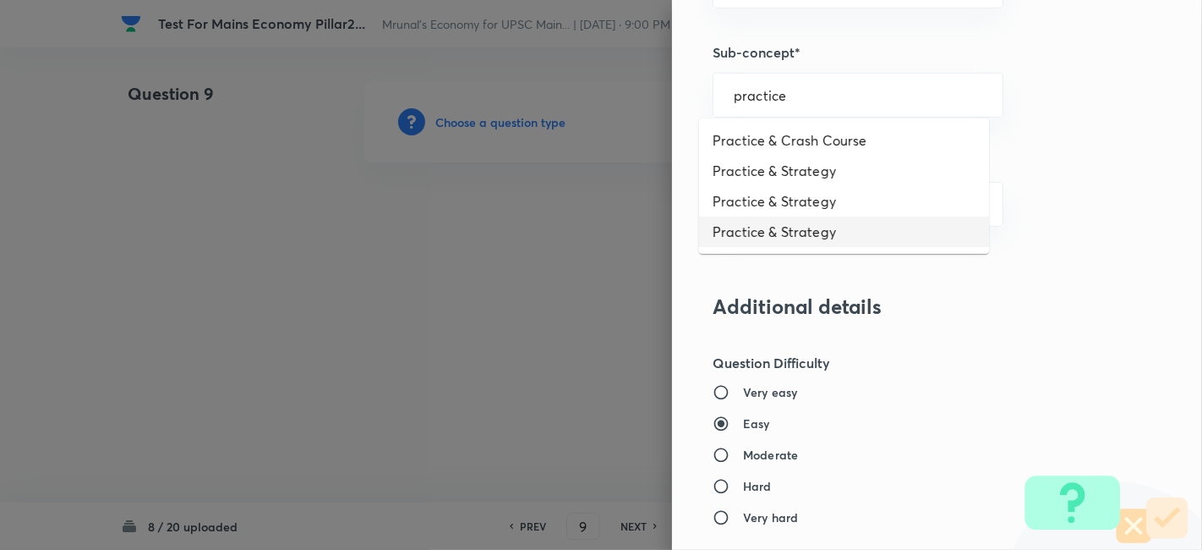
click at [832, 232] on li "Practice & Strategy" at bounding box center [844, 231] width 290 height 30
type input "Practice & Strategy"
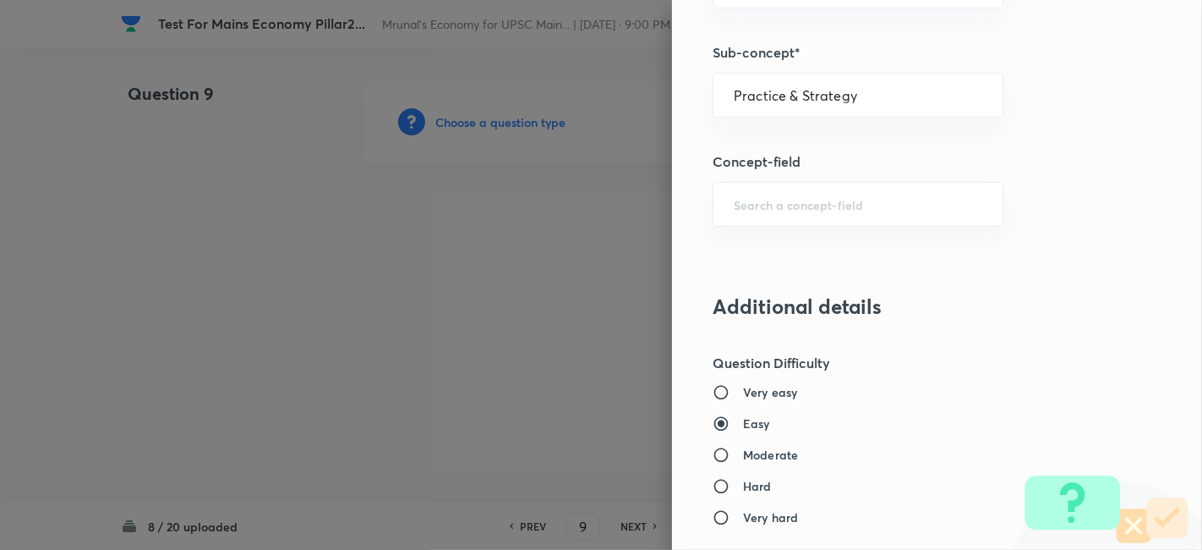
type input "Indian Economy"
type input "Practice & Strategy"
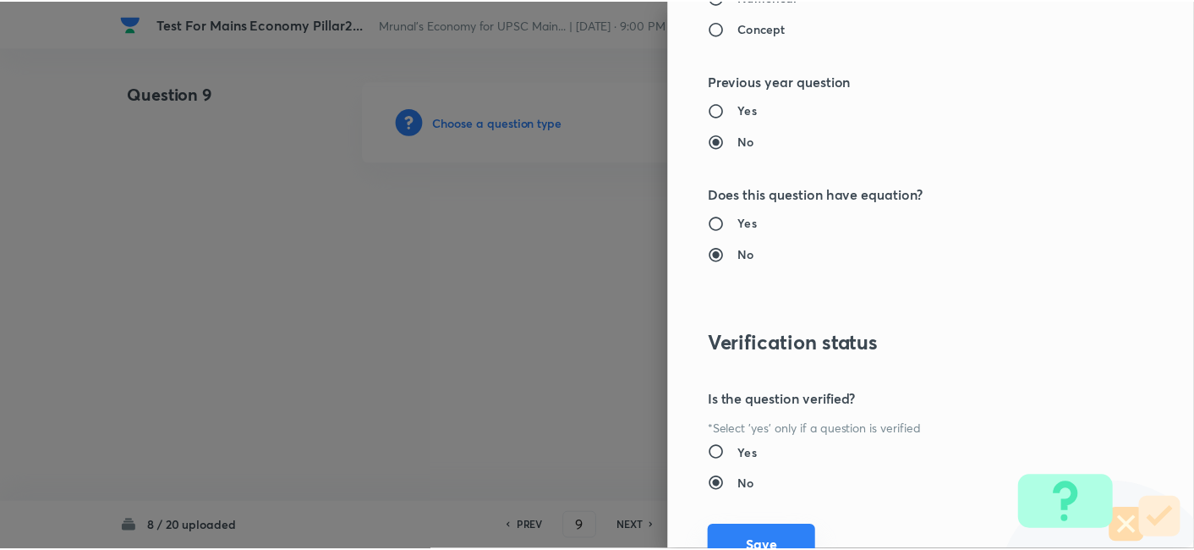
scroll to position [1547, 0]
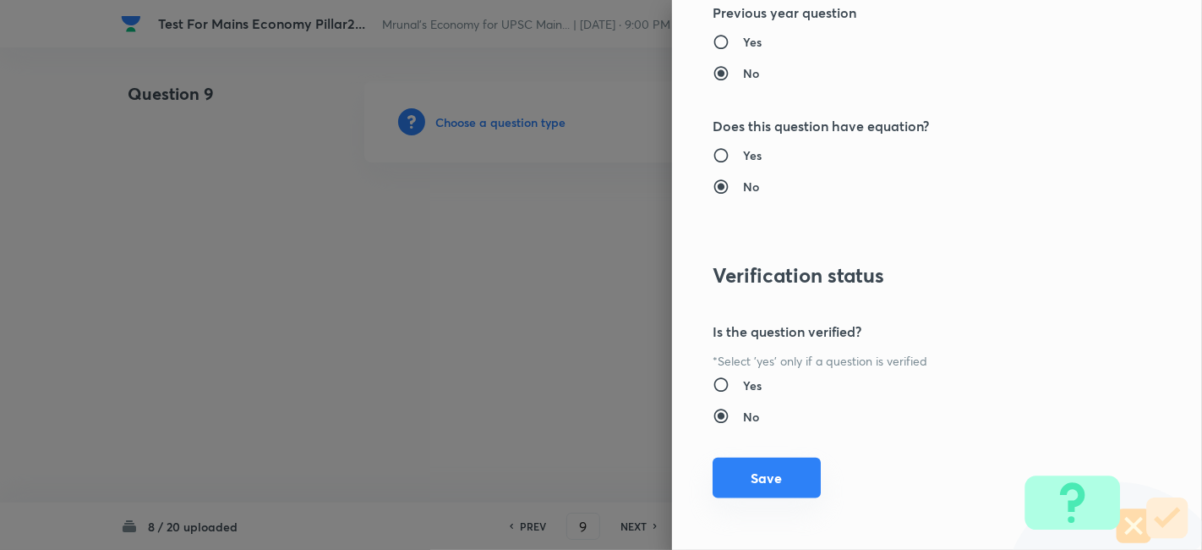
click at [779, 473] on button "Save" at bounding box center [767, 477] width 108 height 41
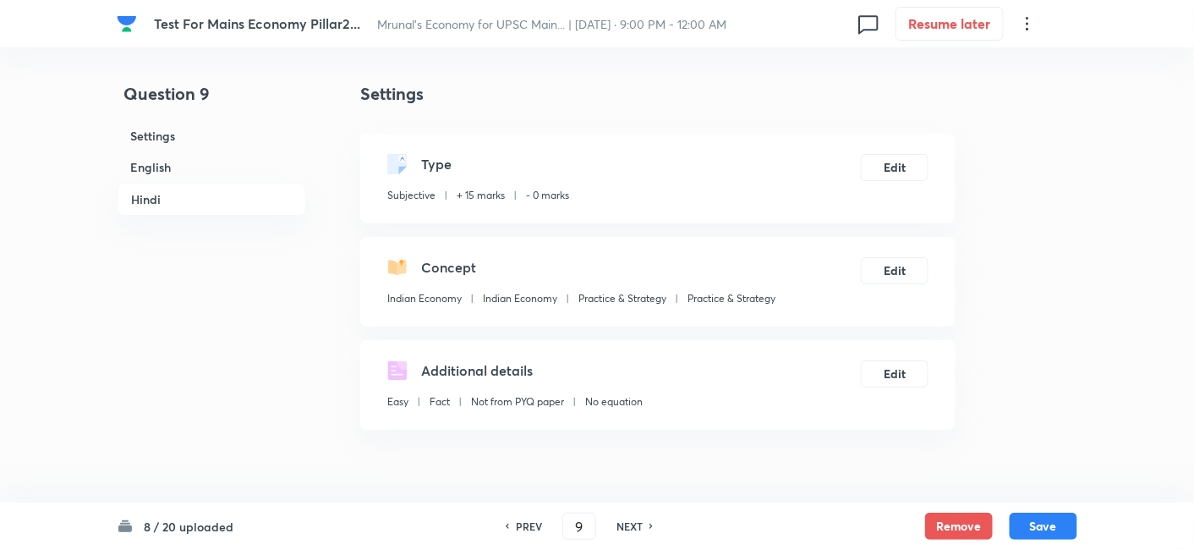
click at [156, 167] on h6 "English" at bounding box center [211, 166] width 189 height 31
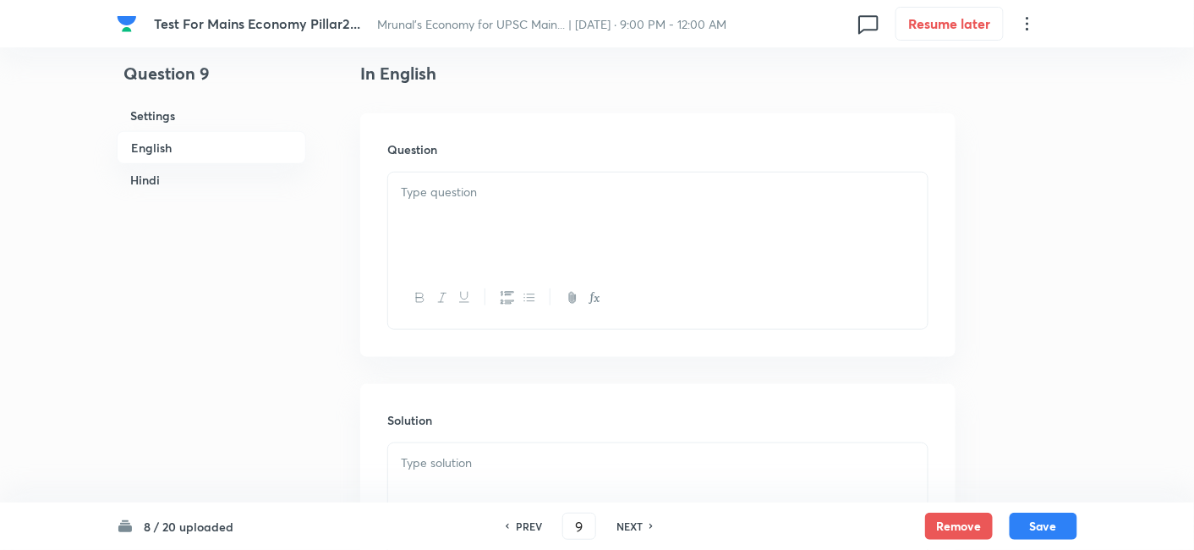
click at [524, 218] on div at bounding box center [657, 219] width 539 height 95
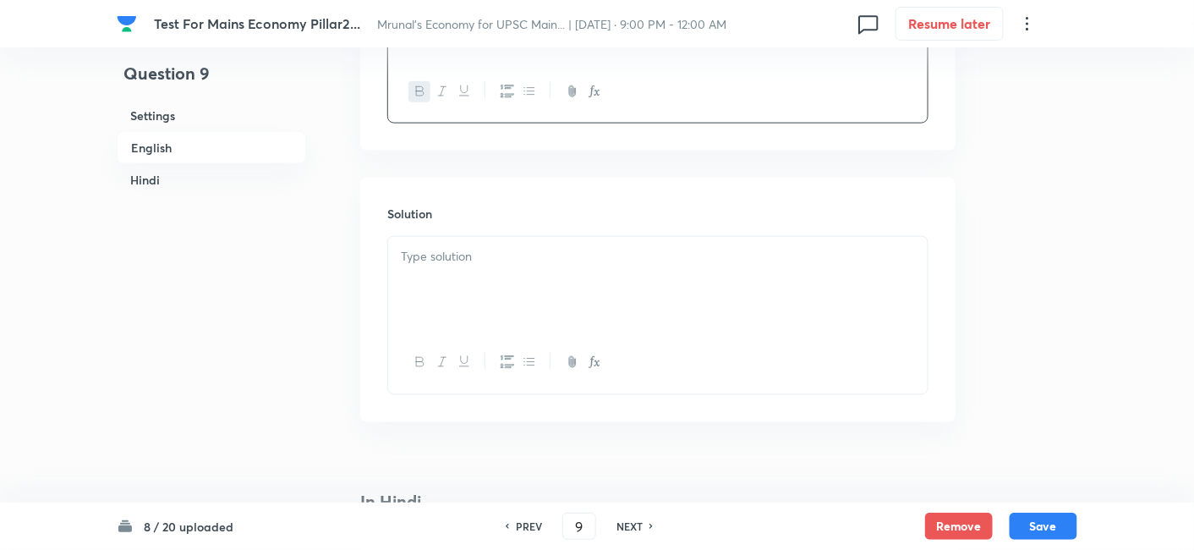
scroll to position [718, 0]
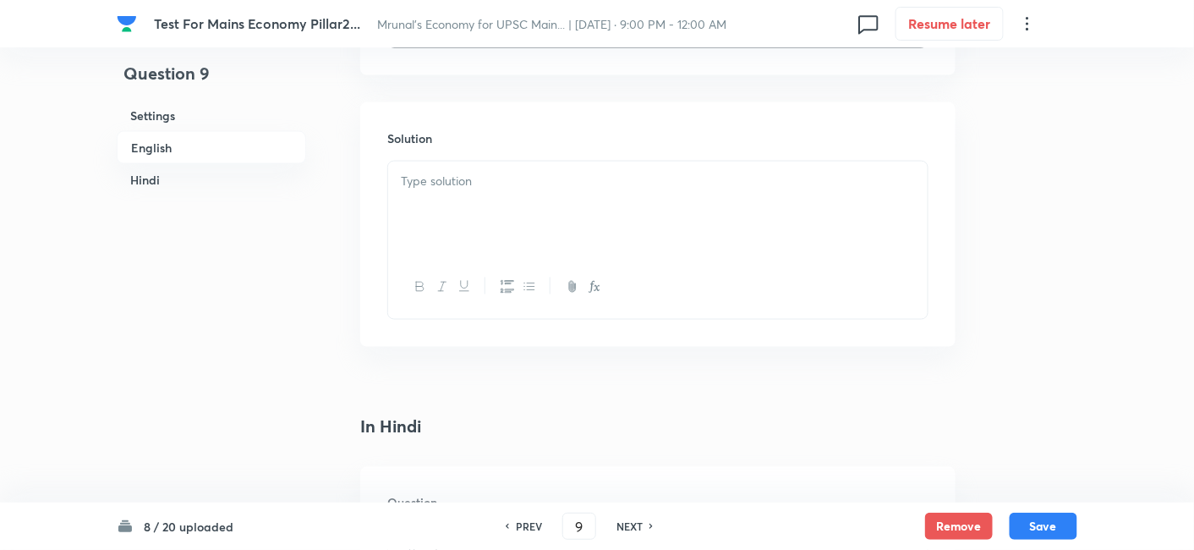
click at [478, 241] on div at bounding box center [657, 208] width 539 height 95
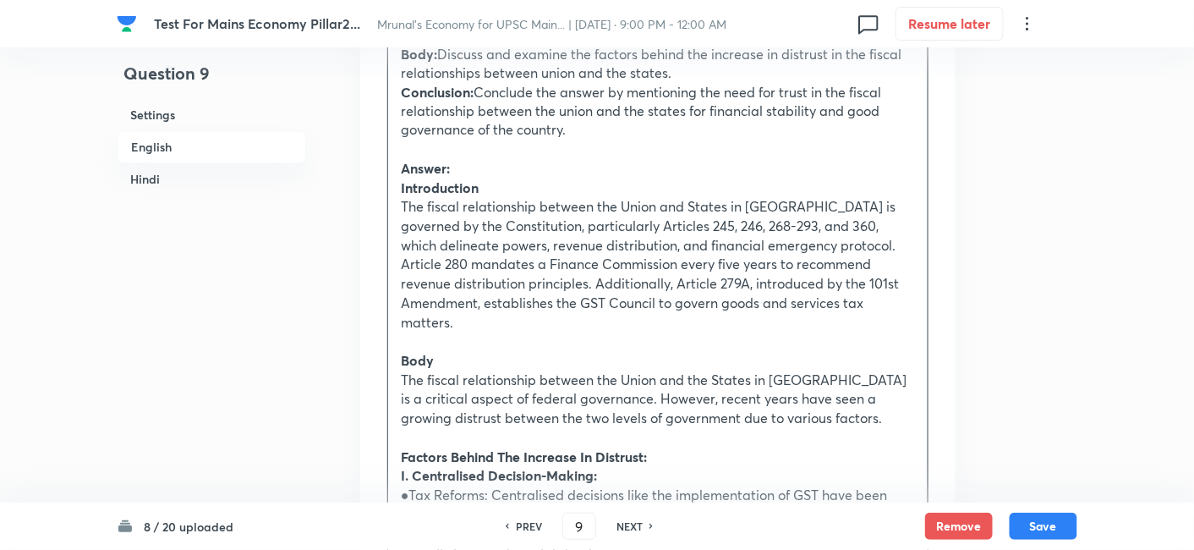
scroll to position [905, 0]
click at [540, 178] on p "Introduction" at bounding box center [658, 186] width 514 height 19
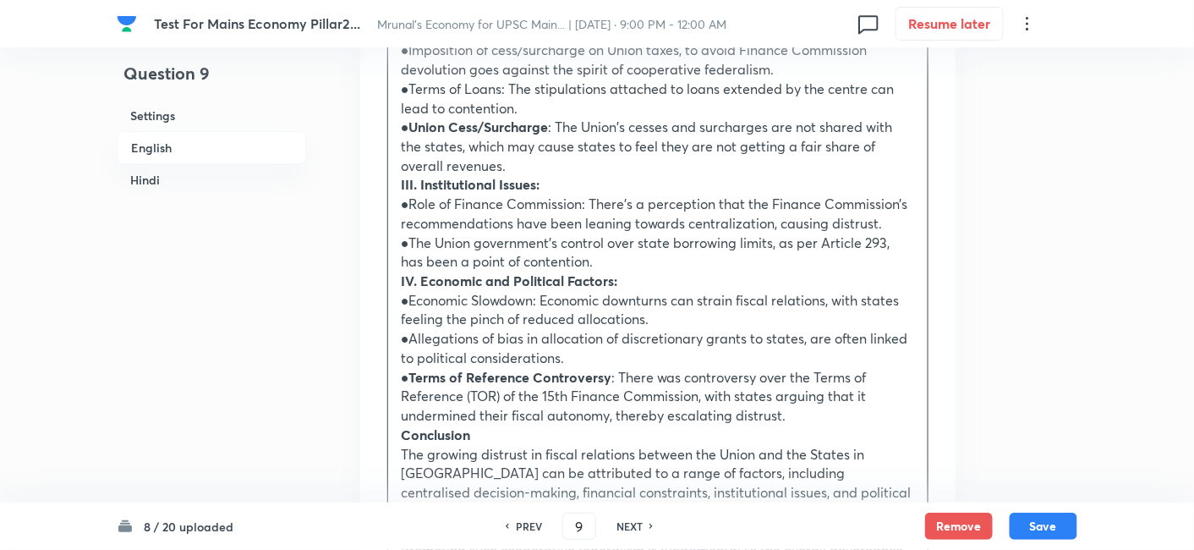
scroll to position [1751, 0]
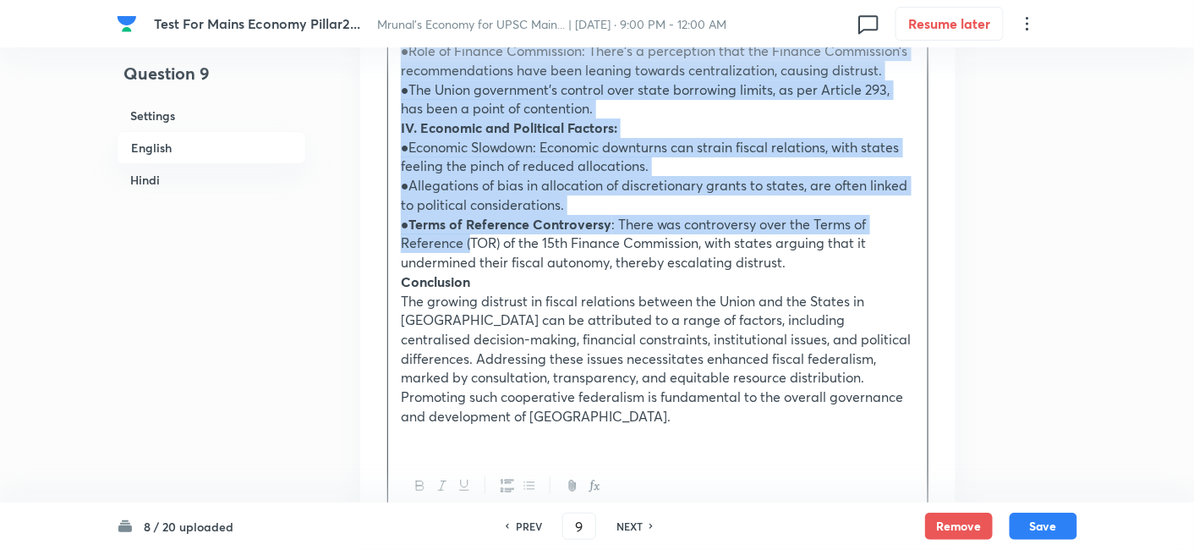
click at [473, 247] on p "● Terms of Reference Controversy : There was controversy over the Terms of Refe…" at bounding box center [658, 243] width 514 height 57
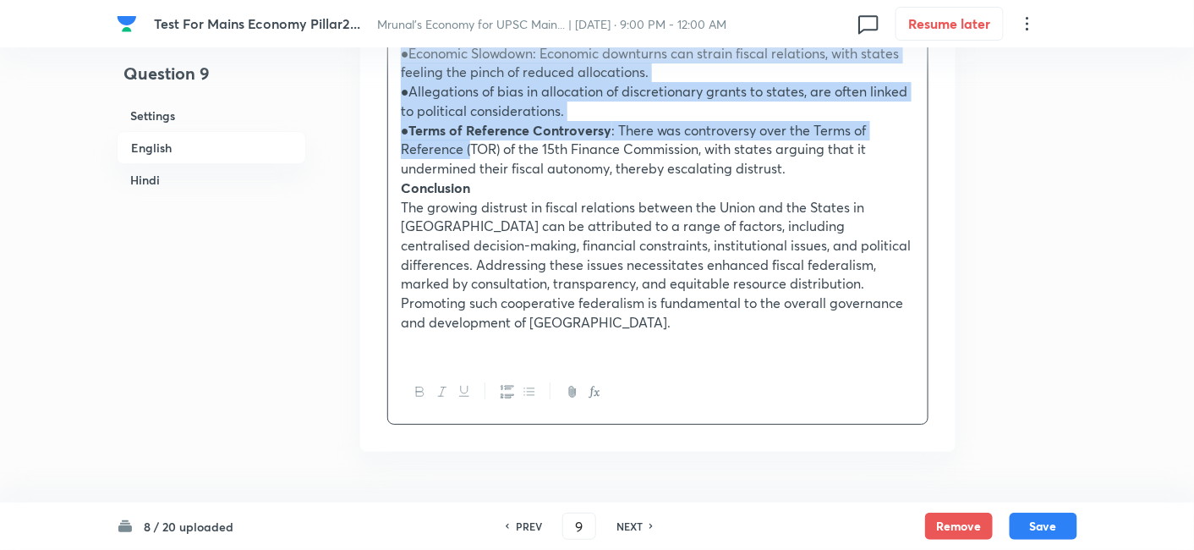
click at [528, 385] on icon "button" at bounding box center [529, 392] width 14 height 14
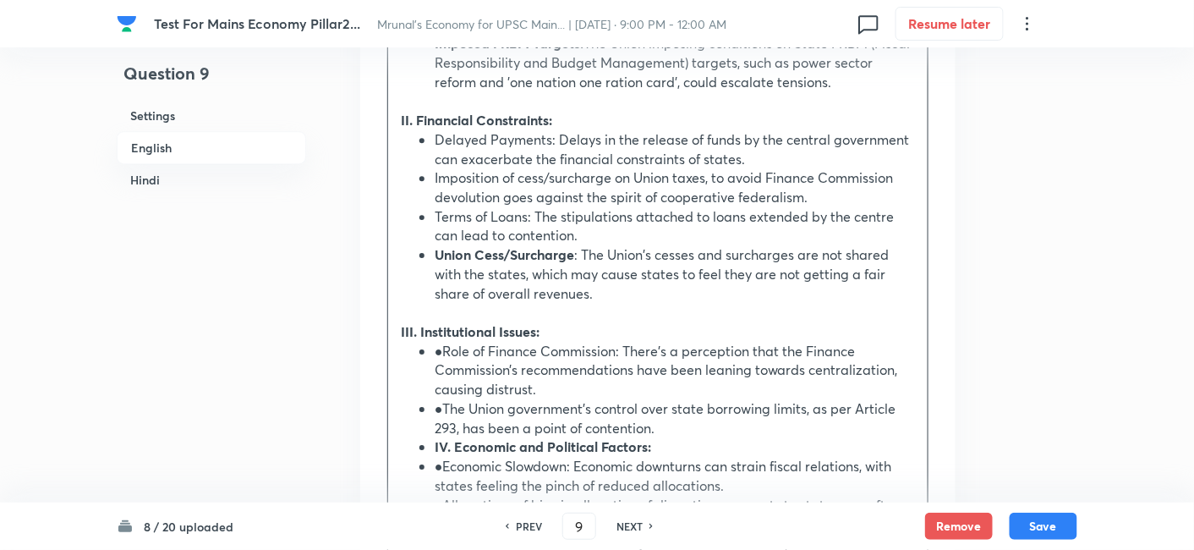
scroll to position [1734, 0]
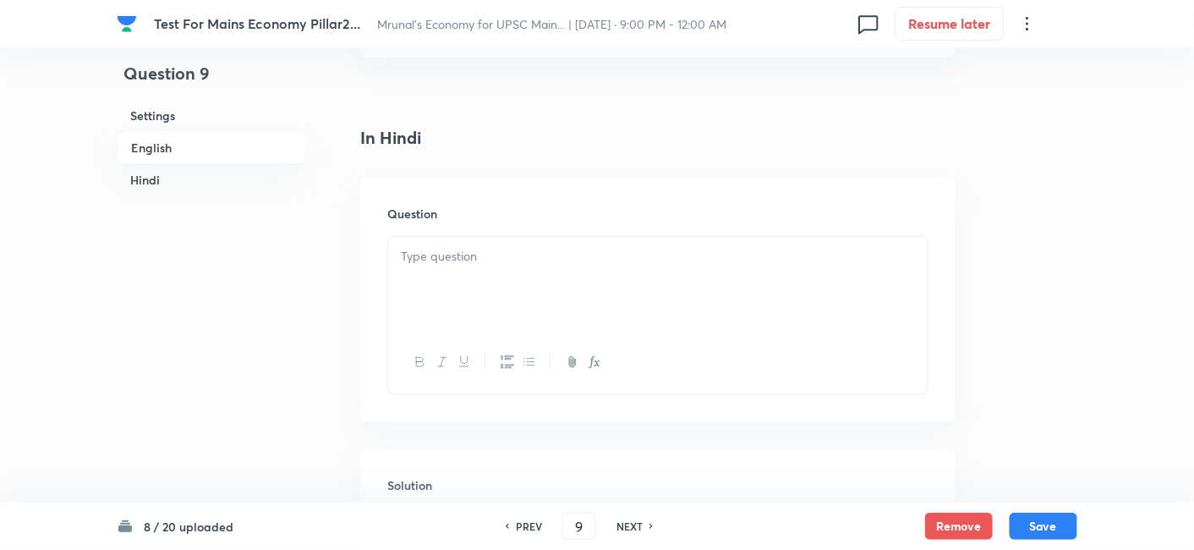
click at [485, 282] on div at bounding box center [657, 284] width 539 height 95
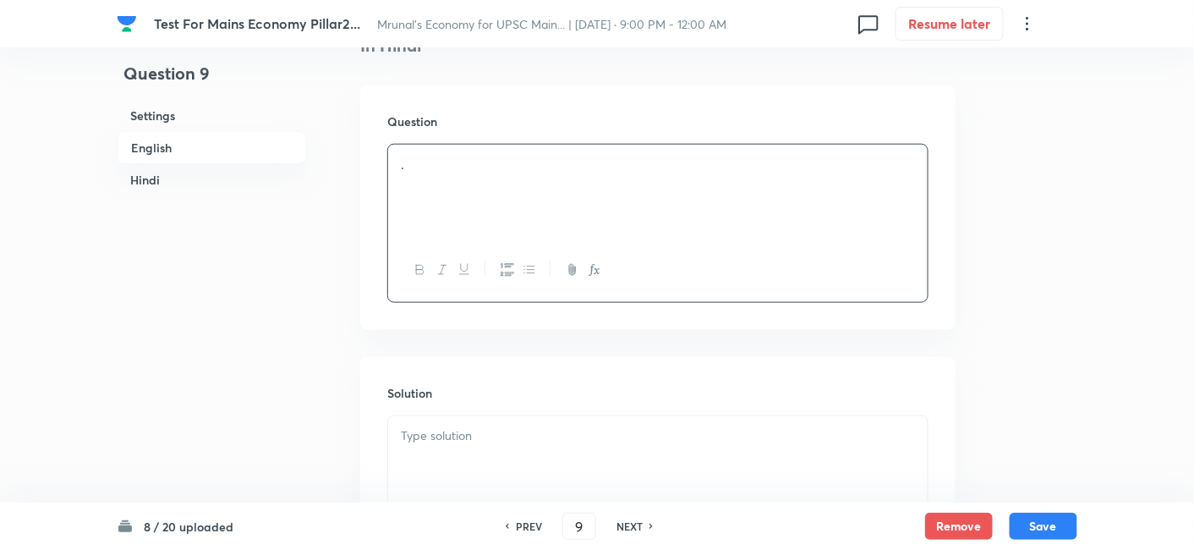
scroll to position [2661, 0]
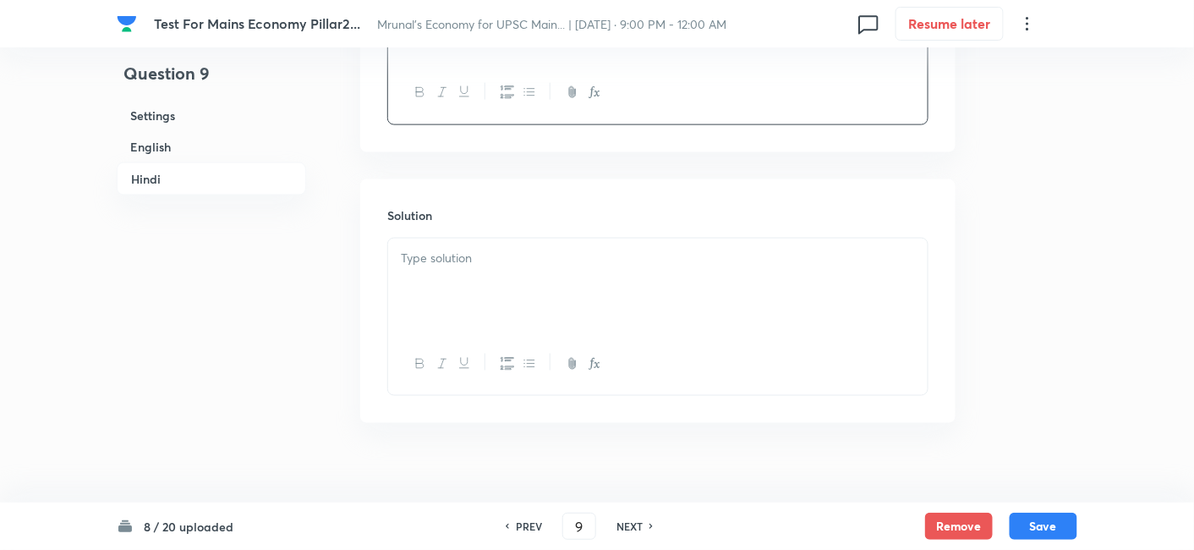
click at [495, 274] on div at bounding box center [657, 285] width 539 height 95
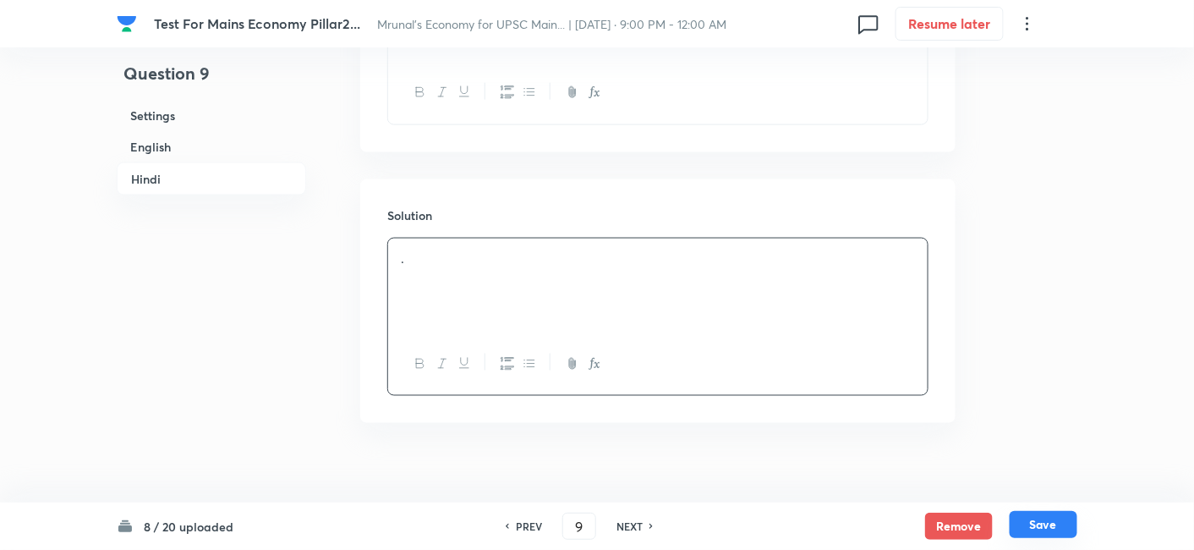
click at [1060, 527] on button "Save" at bounding box center [1043, 524] width 68 height 27
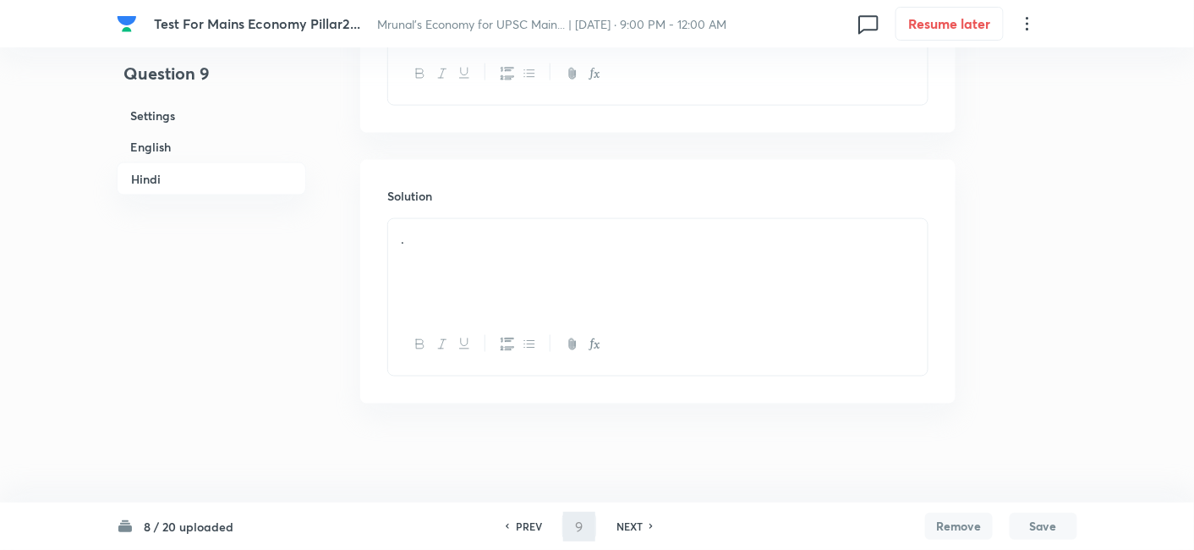
scroll to position [2642, 0]
type input "10"
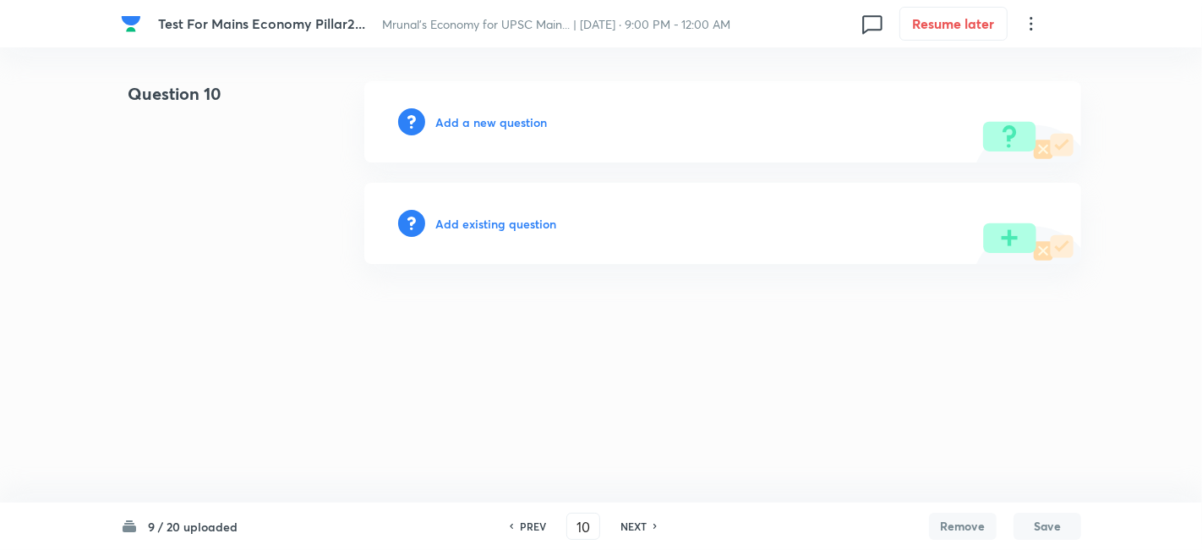
click at [493, 115] on h6 "Add a new question" at bounding box center [491, 122] width 112 height 18
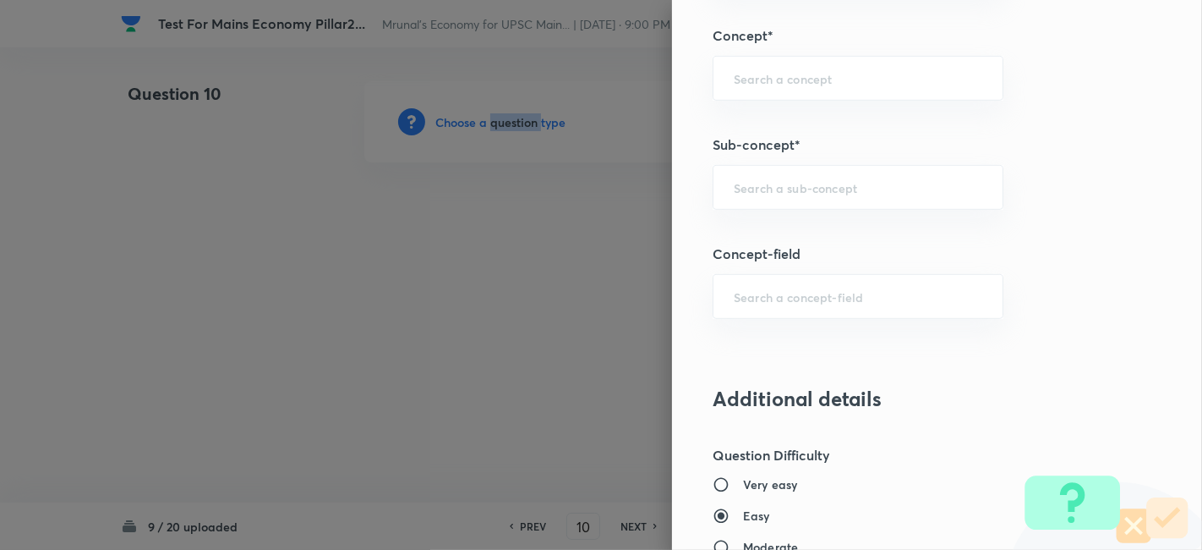
scroll to position [751, 0]
click at [829, 161] on div "Question settings Does this question have a passage?* Yes No Positive mark 15 ​…" at bounding box center [937, 275] width 530 height 550
click at [825, 189] on input "text" at bounding box center [858, 190] width 249 height 16
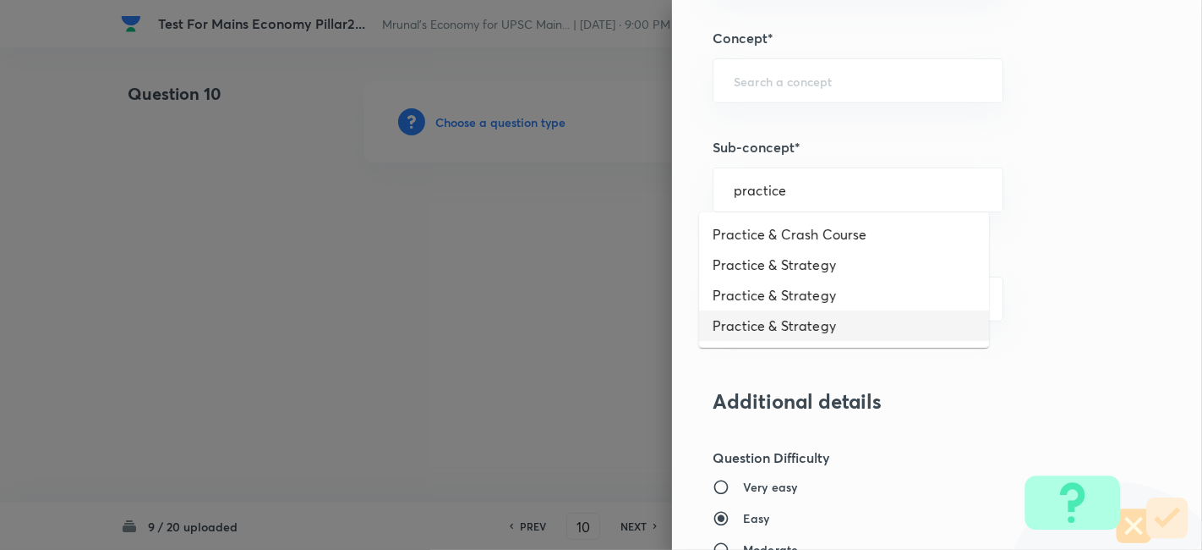
click at [835, 310] on li "Practice & Strategy" at bounding box center [844, 325] width 290 height 30
type input "Practice & Strategy"
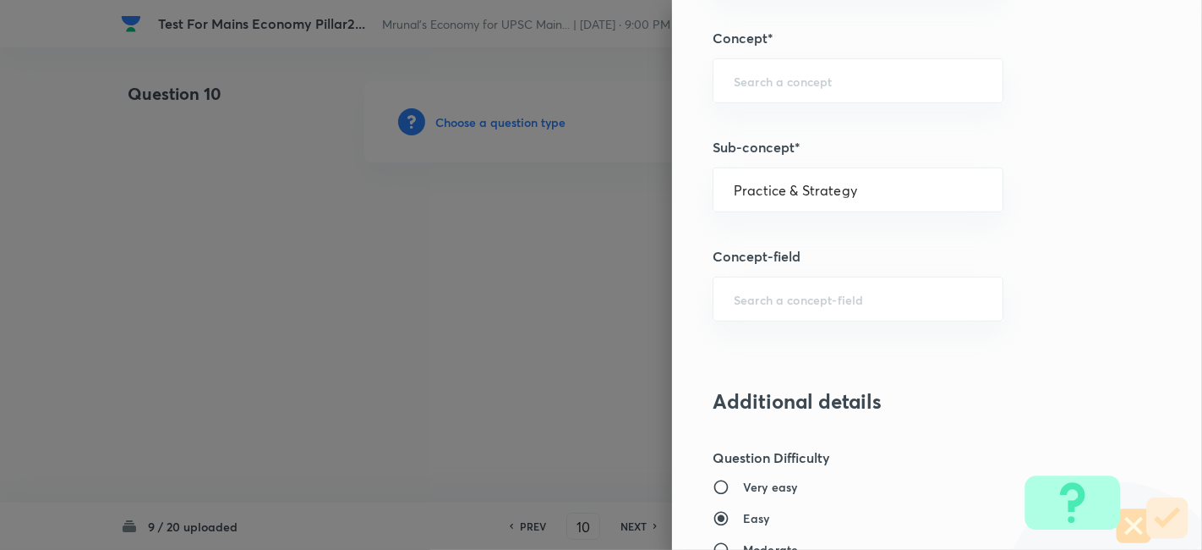
type input "Indian Economy"
type input "Practice & Strategy"
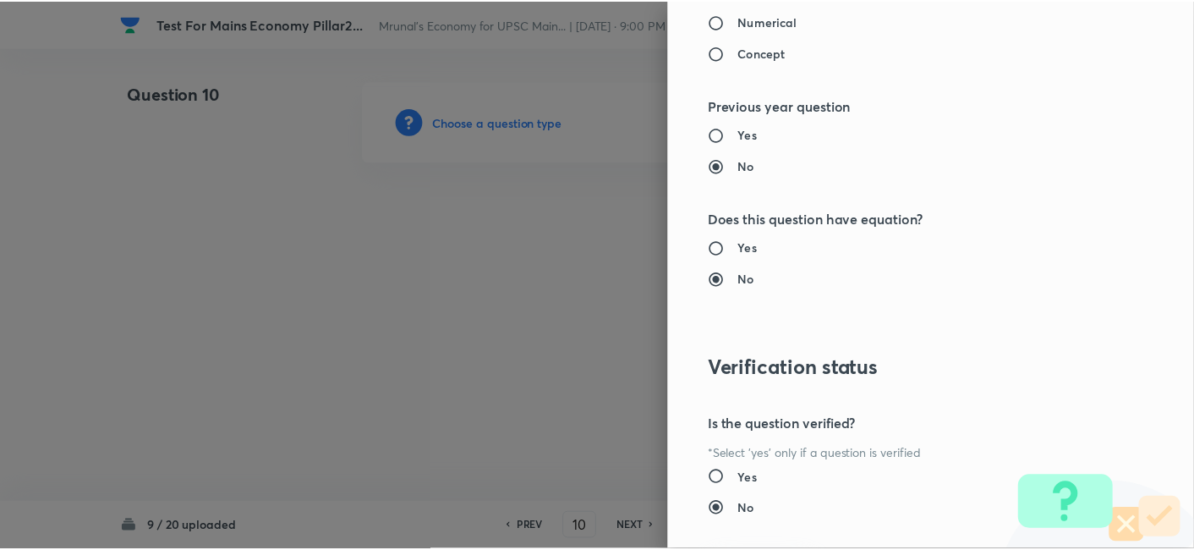
scroll to position [1547, 0]
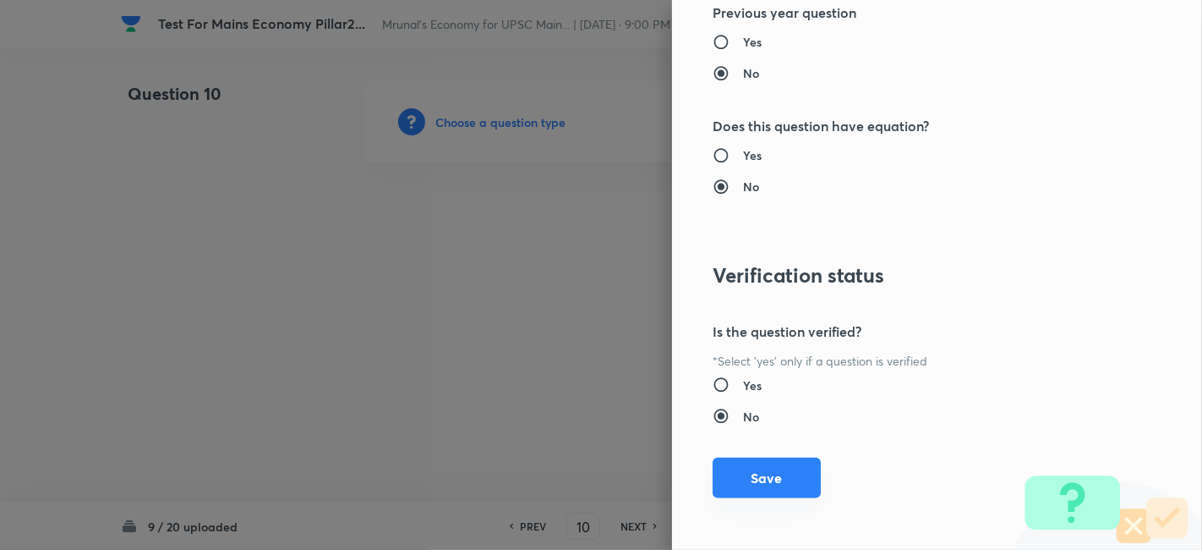
click at [790, 471] on button "Save" at bounding box center [767, 477] width 108 height 41
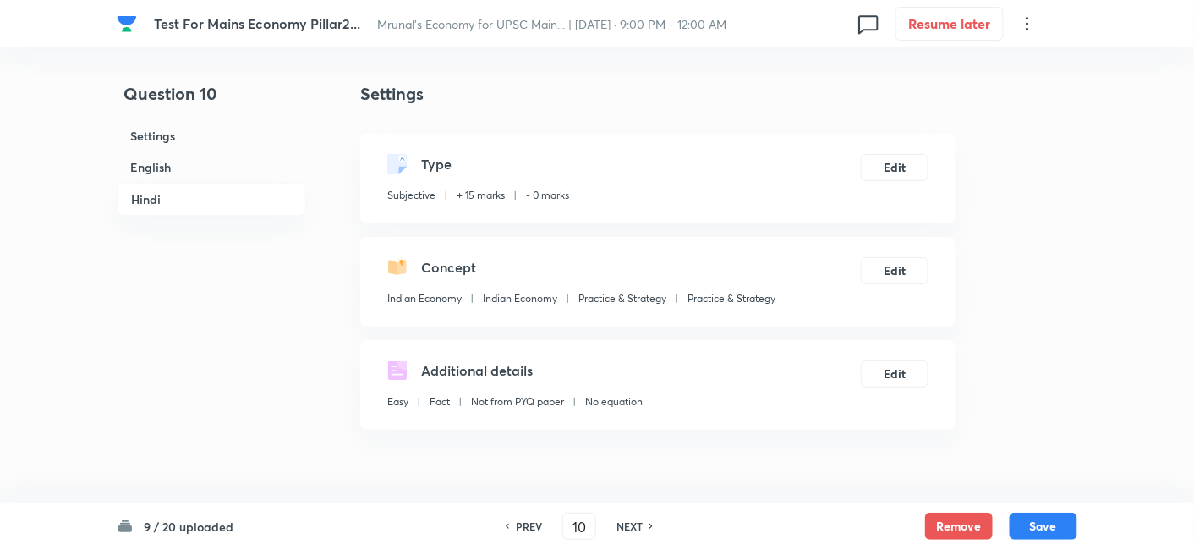
click at [177, 167] on h6 "English" at bounding box center [211, 166] width 189 height 31
click at [177, 183] on h6 "Hindi" at bounding box center [211, 199] width 189 height 33
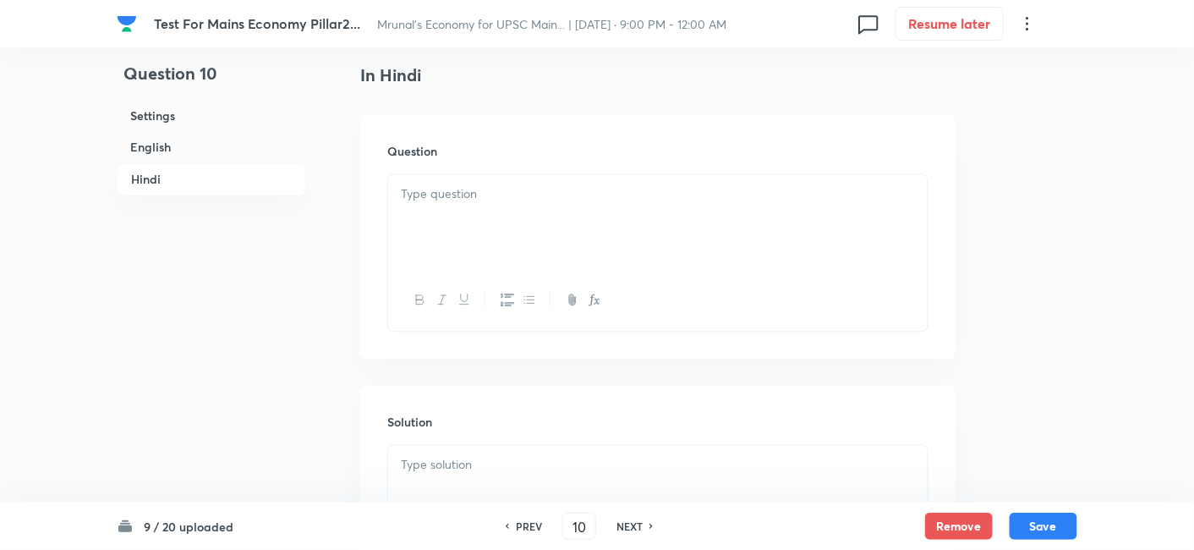
click at [593, 251] on div at bounding box center [657, 221] width 539 height 95
click at [524, 222] on div at bounding box center [657, 221] width 539 height 95
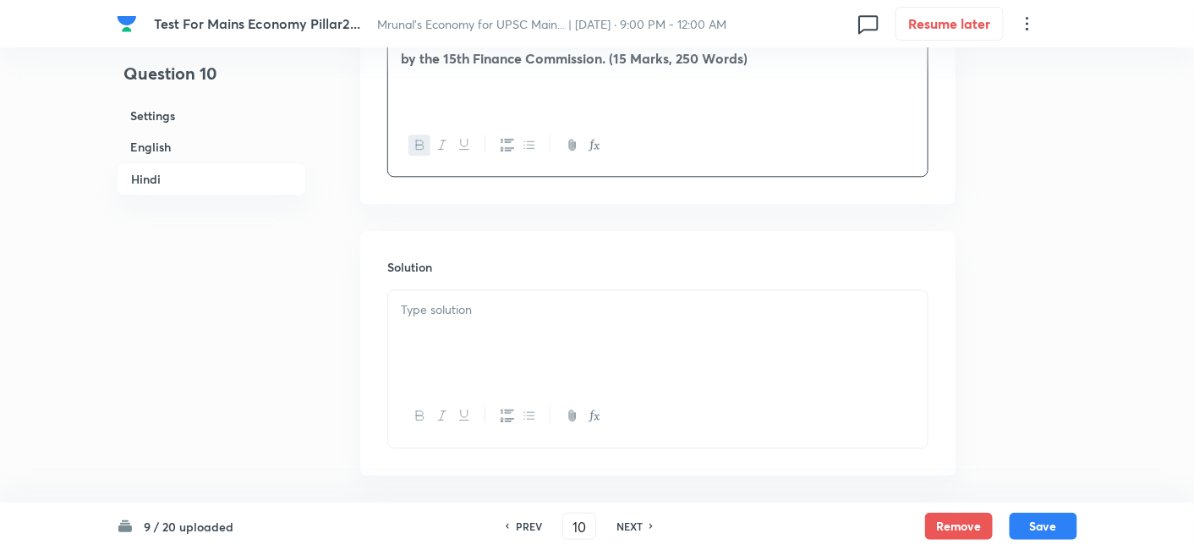
scroll to position [1258, 0]
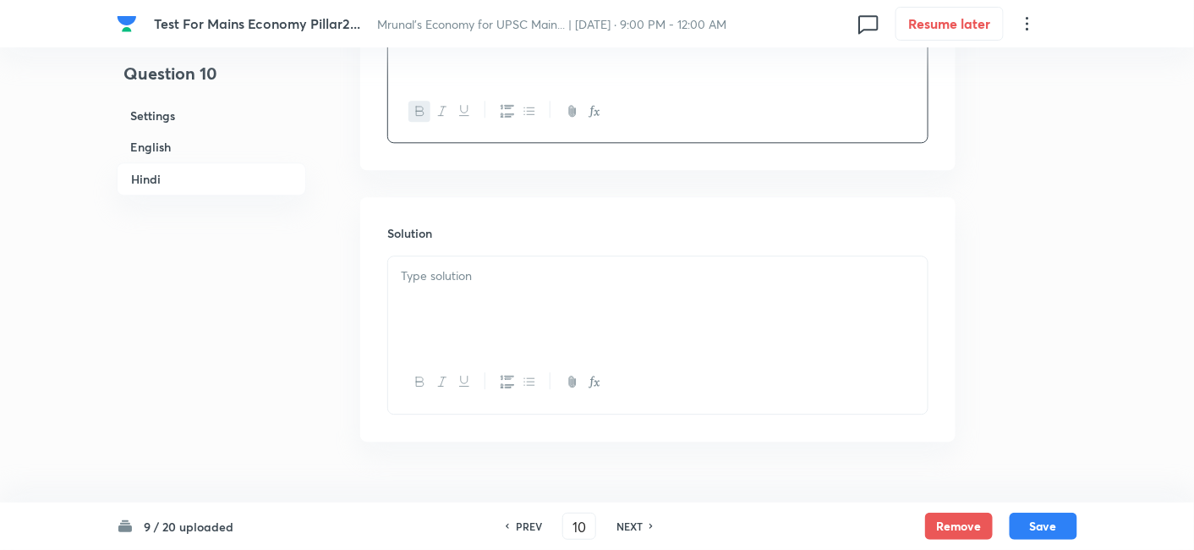
click at [485, 283] on p at bounding box center [658, 275] width 514 height 19
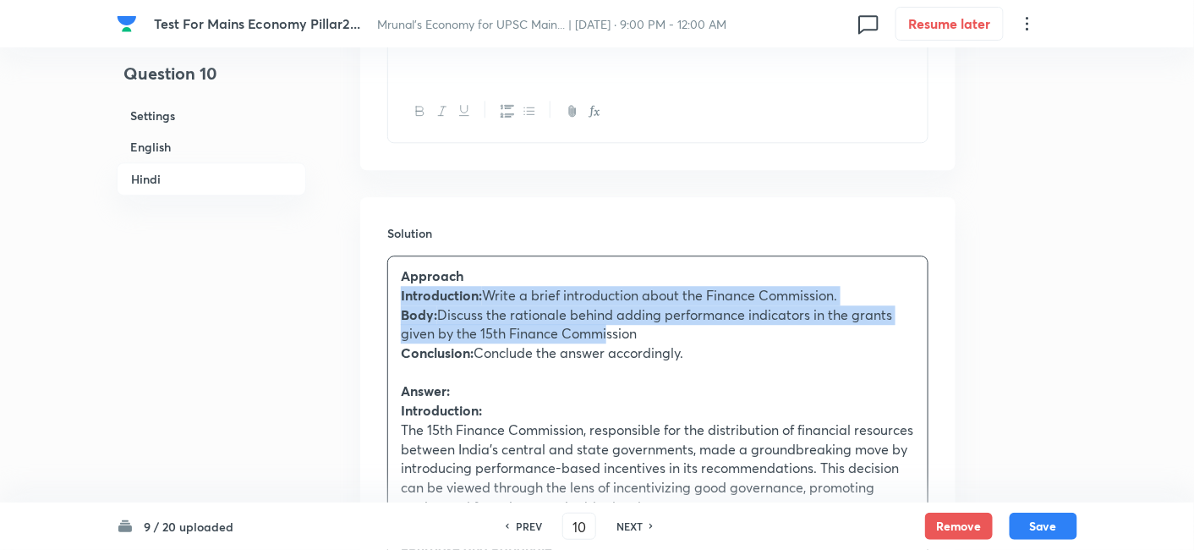
drag, startPoint x: 595, startPoint y: 281, endPoint x: 594, endPoint y: 264, distance: 16.9
click at [550, 320] on p "Body: Discuss the rationale behind adding performance indicators in the grants …" at bounding box center [658, 324] width 514 height 38
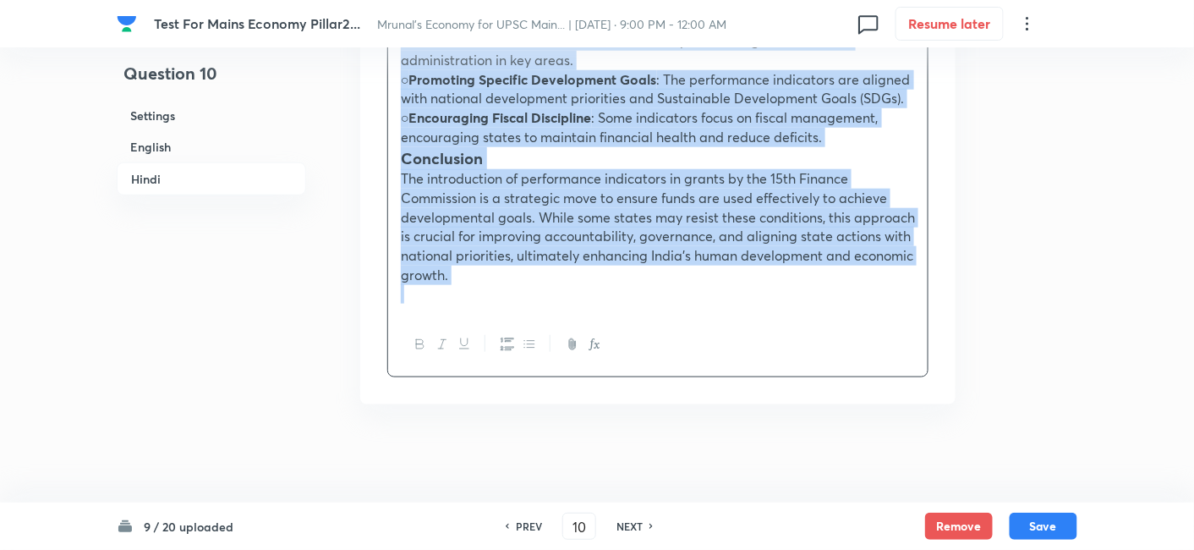
click at [535, 343] on icon "button" at bounding box center [529, 344] width 14 height 14
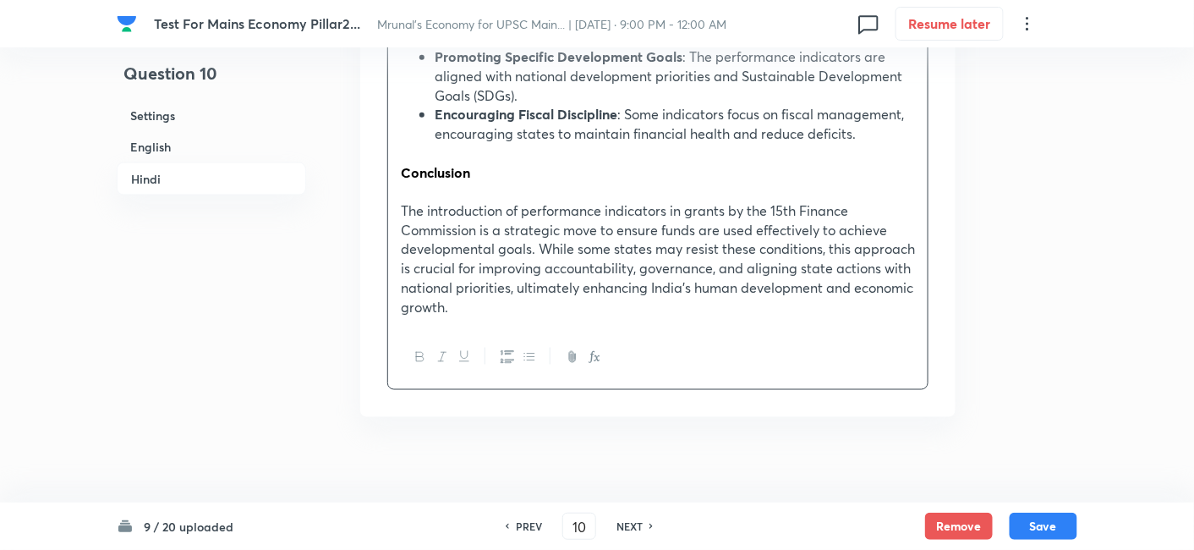
scroll to position [2642, 0]
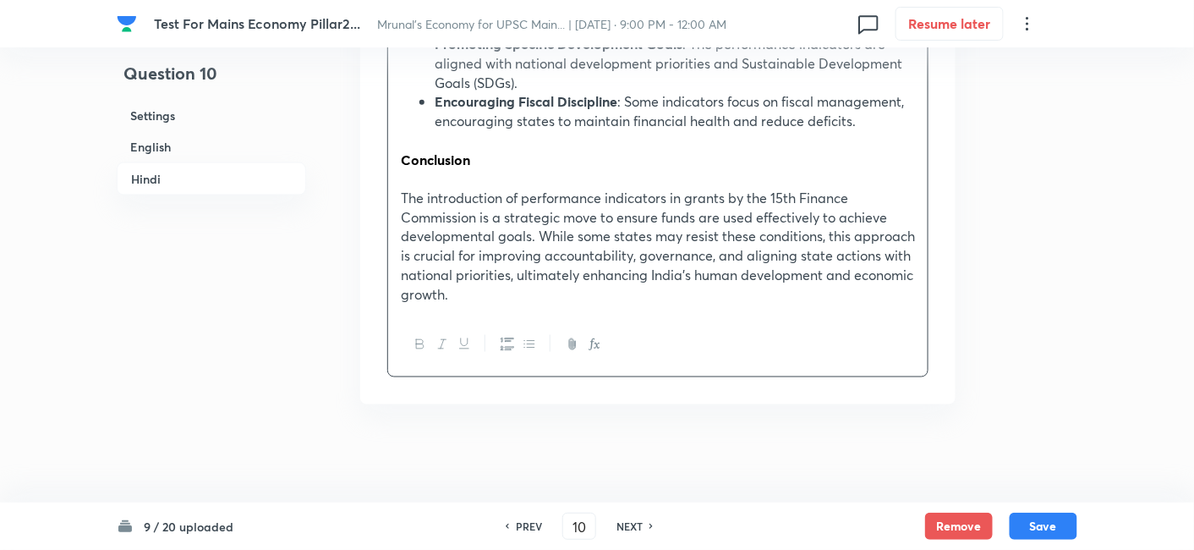
click at [558, 227] on p "The introduction of performance indicators in grants by the 15th Finance Commis…" at bounding box center [658, 246] width 514 height 115
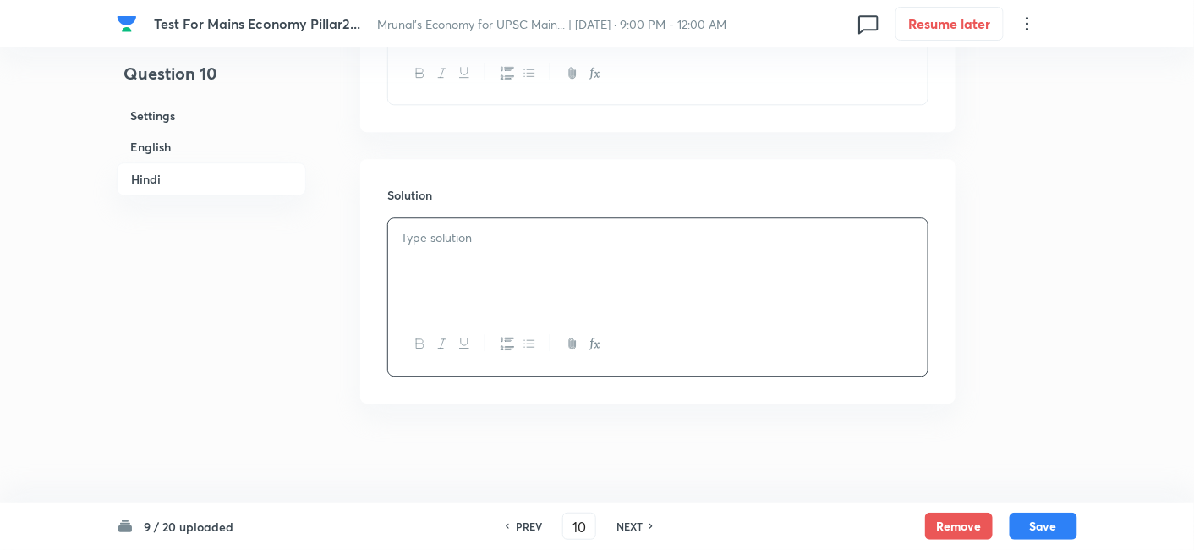
click at [244, 144] on h6 "English" at bounding box center [211, 146] width 189 height 31
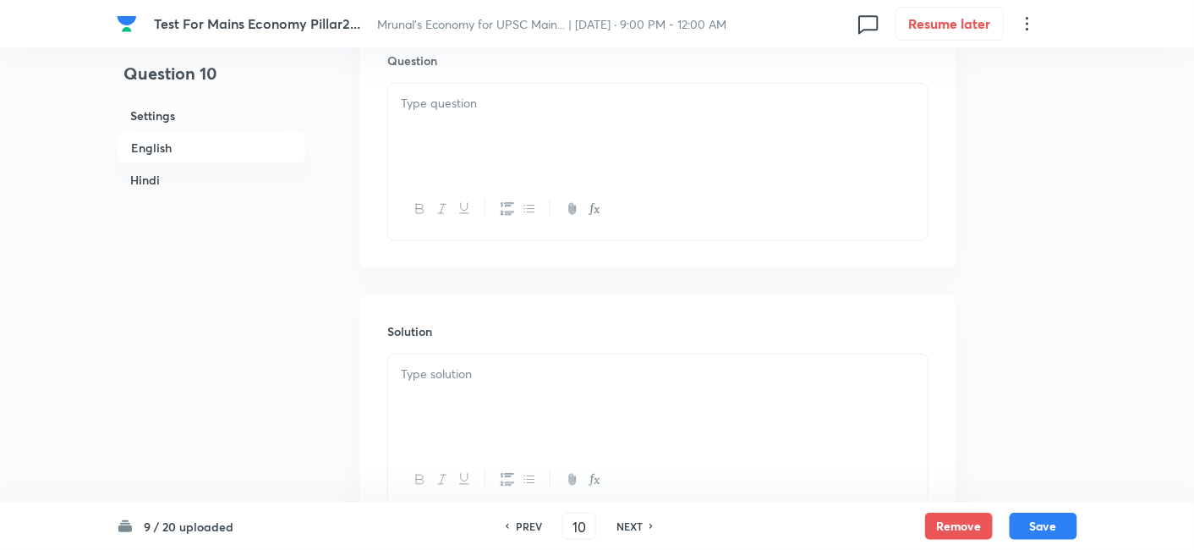
scroll to position [624, 0]
click at [497, 303] on div at bounding box center [657, 302] width 539 height 95
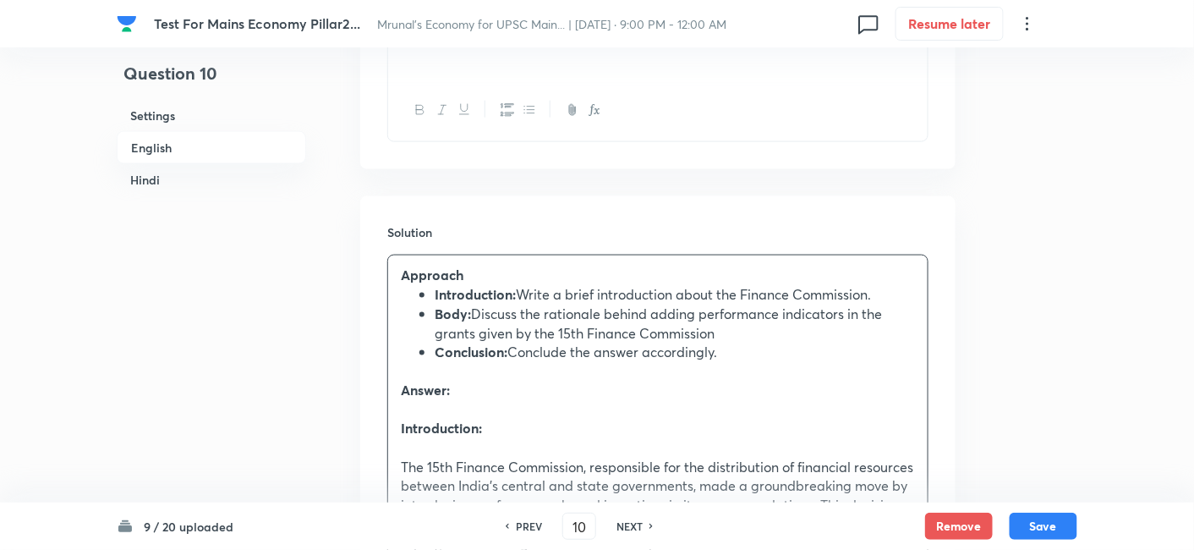
click at [178, 183] on h6 "Hindi" at bounding box center [211, 179] width 189 height 31
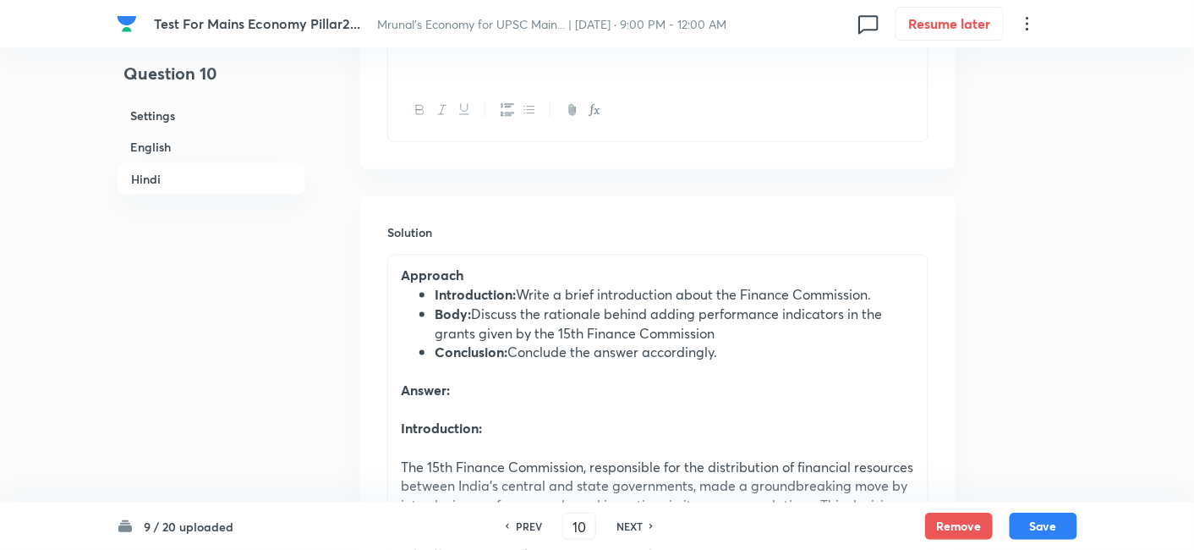
scroll to position [2435, 0]
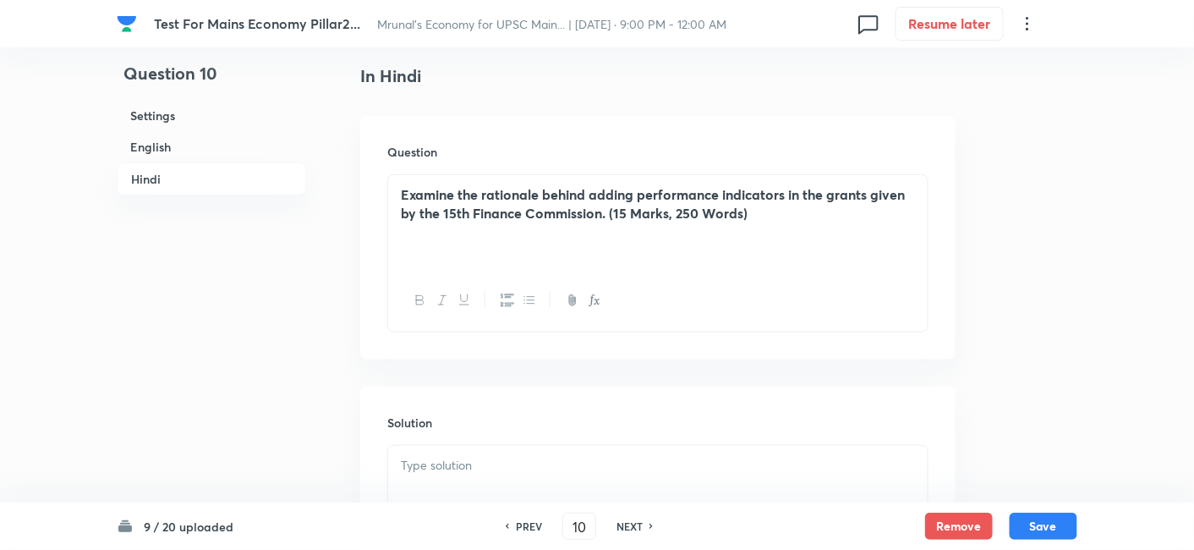
click at [469, 228] on div "Examine the rationale behind adding performance indicators in the grants given …" at bounding box center [657, 222] width 539 height 95
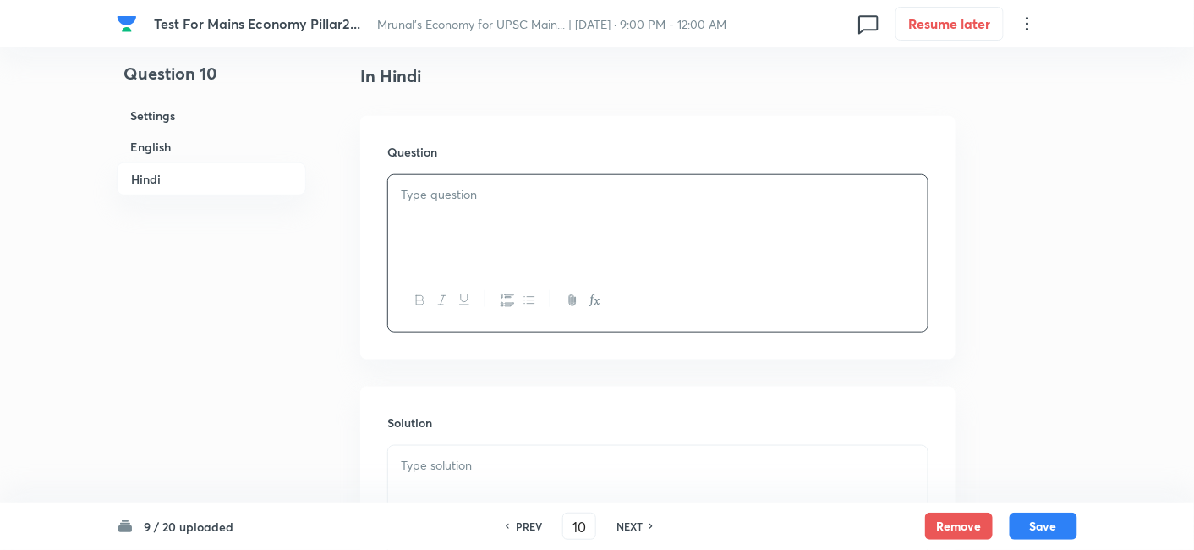
click at [195, 151] on h6 "English" at bounding box center [211, 146] width 189 height 31
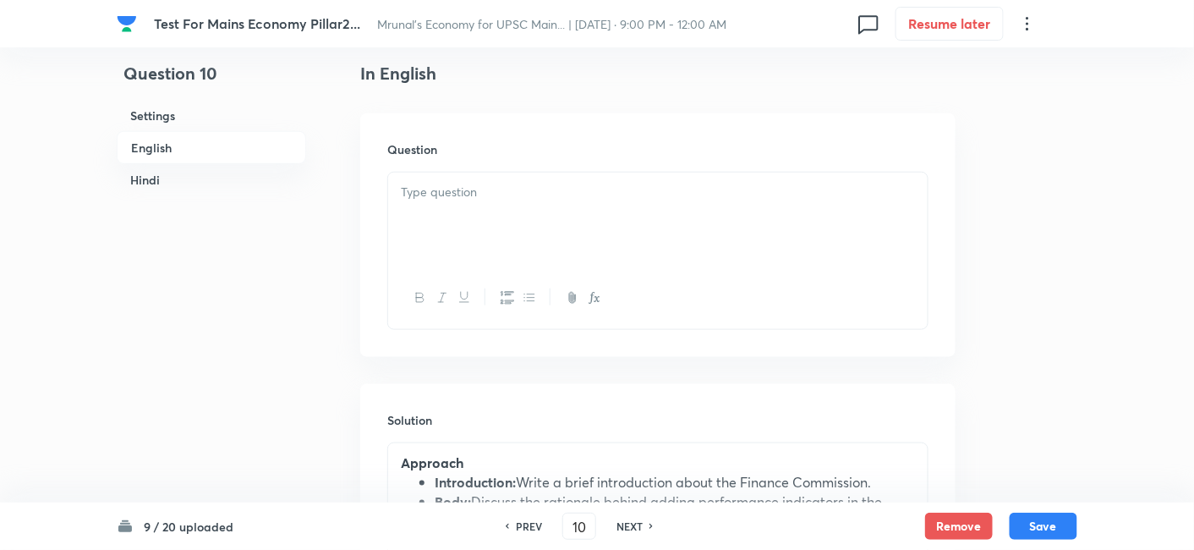
click at [564, 254] on div at bounding box center [657, 219] width 539 height 95
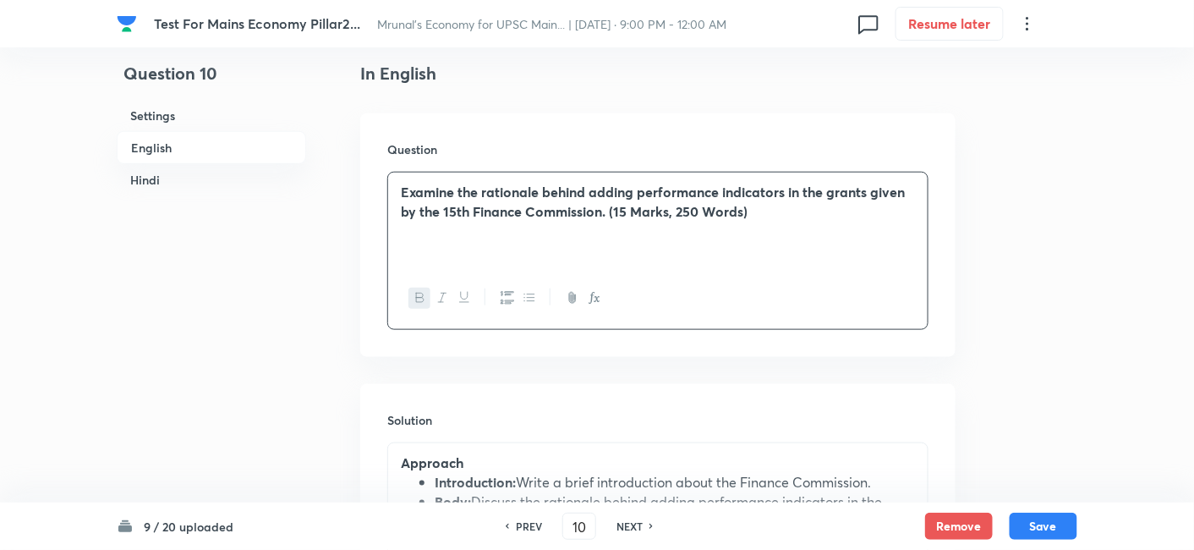
drag, startPoint x: 208, startPoint y: 186, endPoint x: 483, endPoint y: 257, distance: 283.8
click at [208, 187] on h6 "Hindi" at bounding box center [211, 179] width 189 height 31
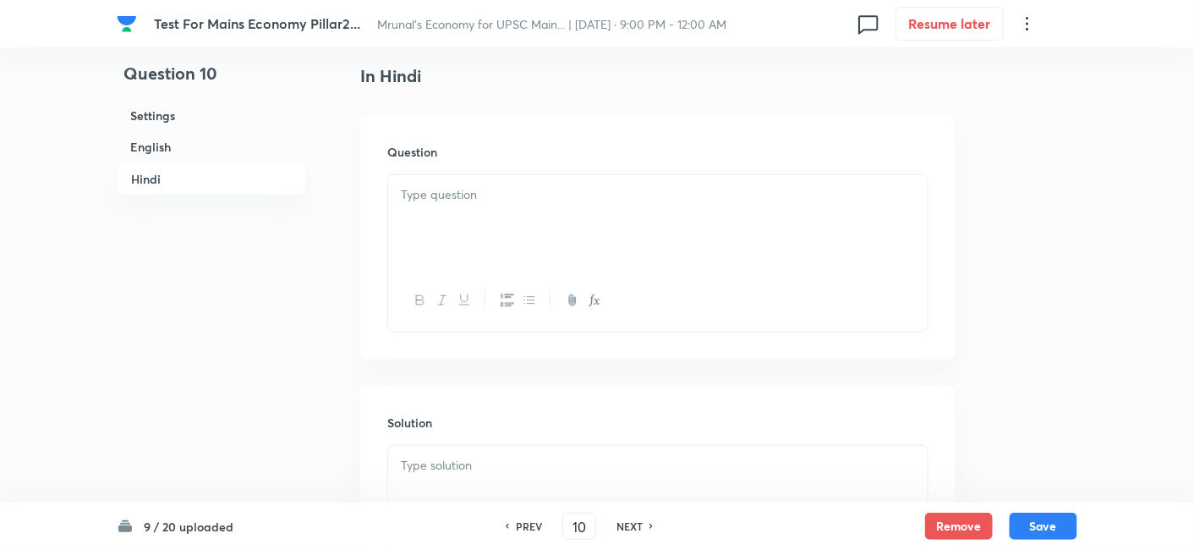
click at [538, 246] on div at bounding box center [657, 222] width 539 height 95
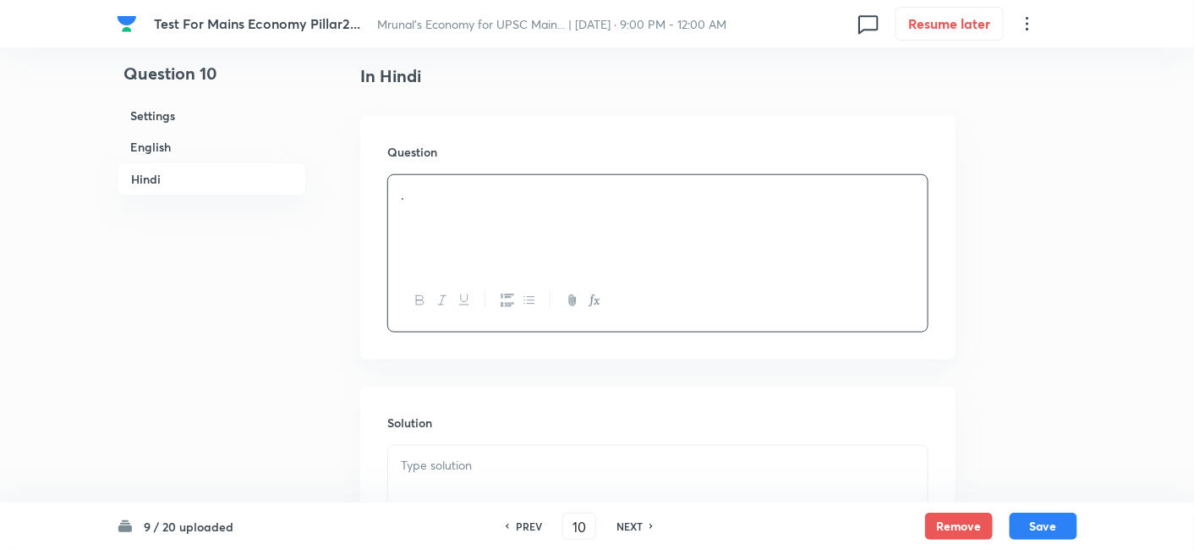
scroll to position [2661, 0]
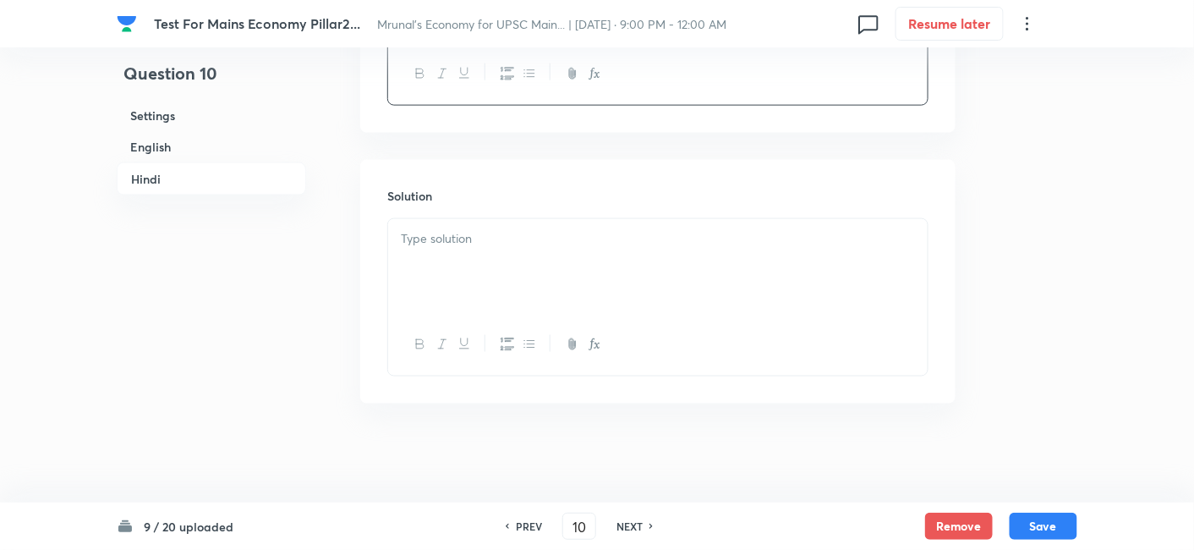
click at [476, 264] on div at bounding box center [657, 266] width 539 height 95
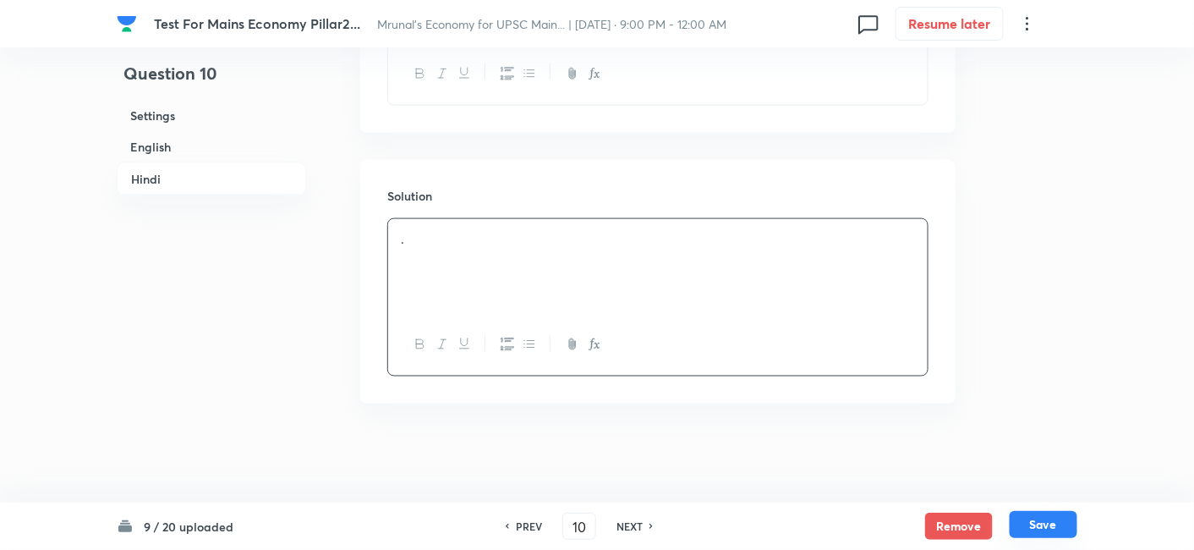
click at [1039, 527] on button "Save" at bounding box center [1043, 524] width 68 height 27
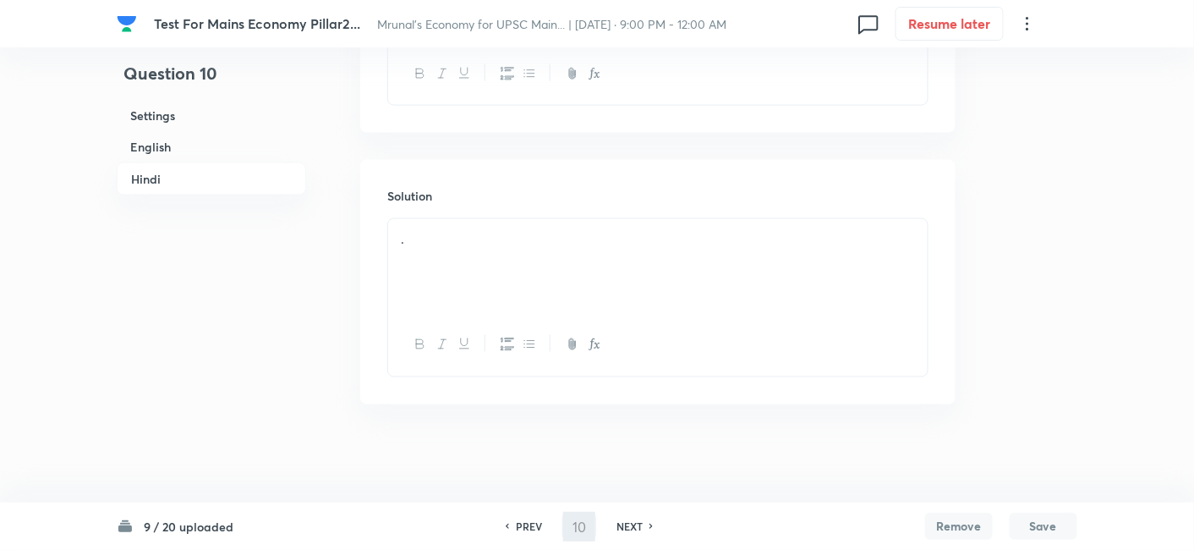
type input "11"
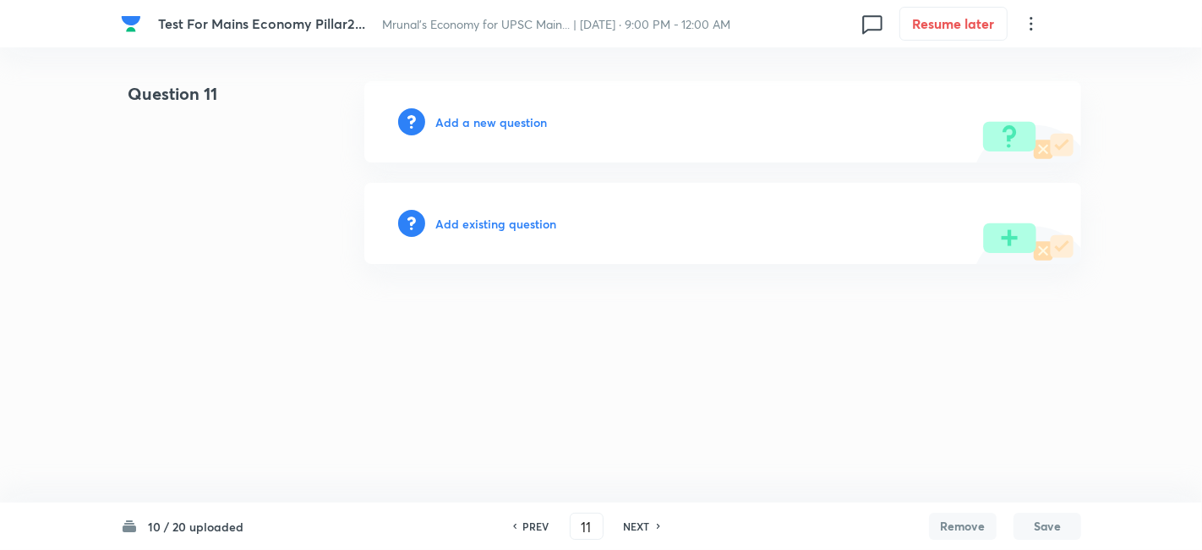
click at [495, 119] on h6 "Add a new question" at bounding box center [491, 122] width 112 height 18
click at [492, 118] on h6 "Choose a question type" at bounding box center [500, 122] width 130 height 18
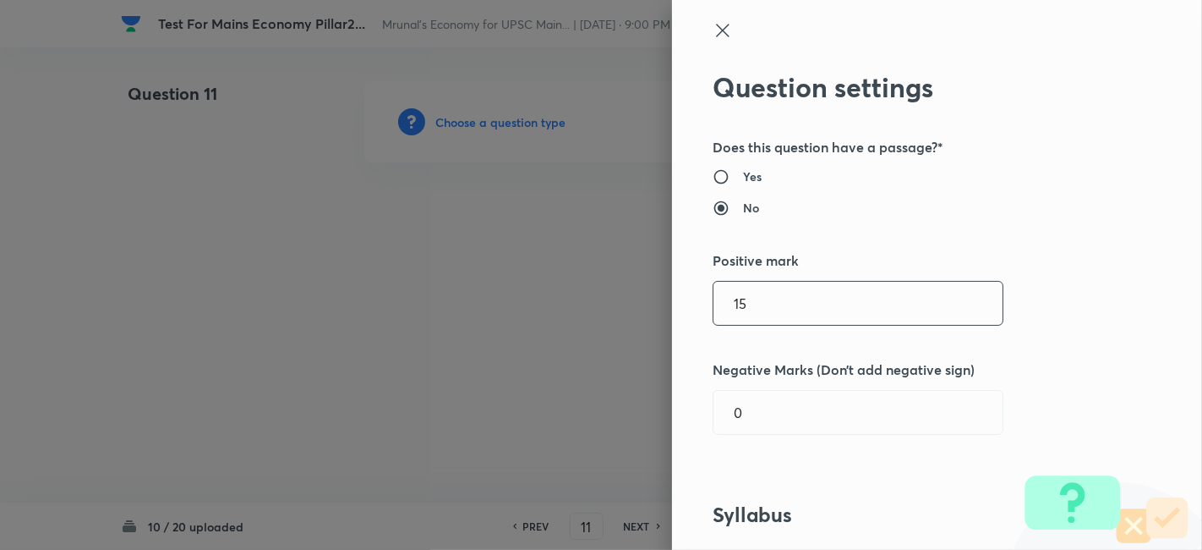
click at [637, 293] on div "Question settings Does this question have a passage?* Yes No Positive mark 15 ​…" at bounding box center [601, 275] width 1202 height 550
type input "10"
click at [1114, 334] on div "Question settings Does this question have a passage?* Yes No Positive mark 10 ​…" at bounding box center [937, 275] width 530 height 550
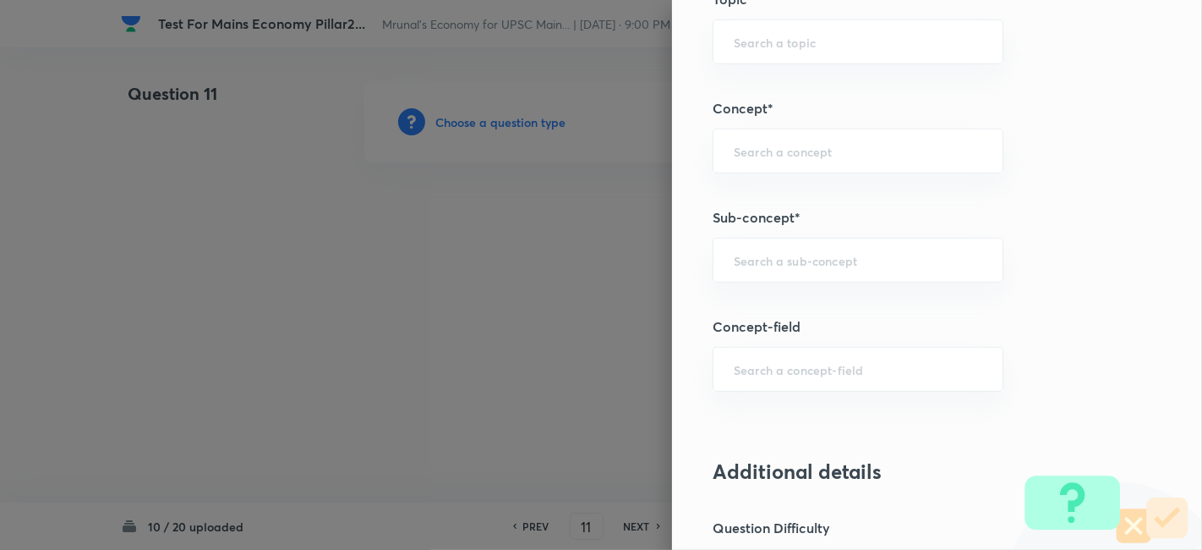
scroll to position [751, 0]
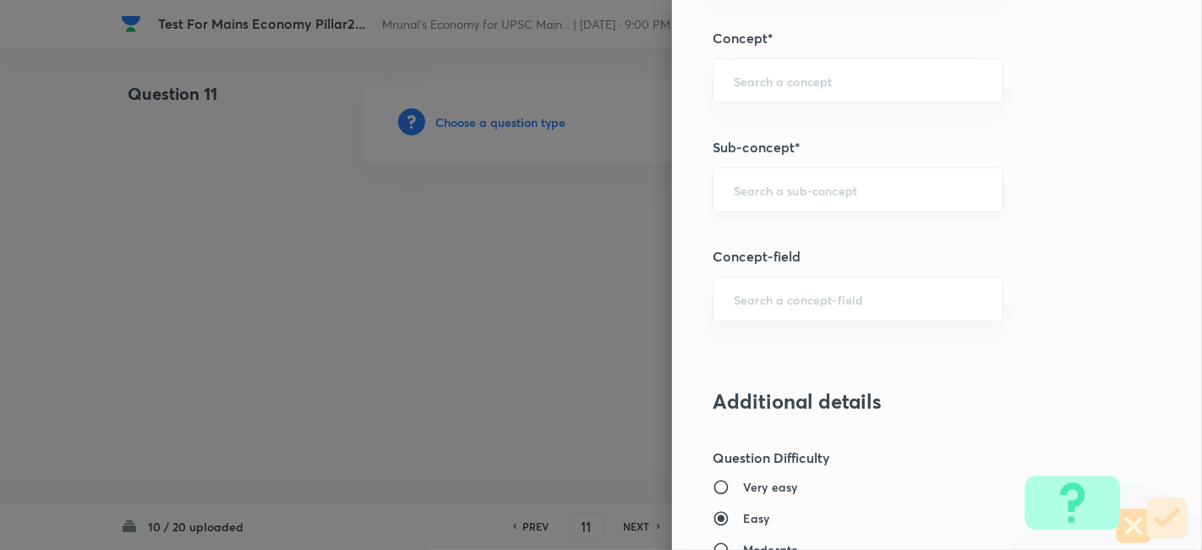
click at [848, 194] on input "text" at bounding box center [858, 190] width 249 height 16
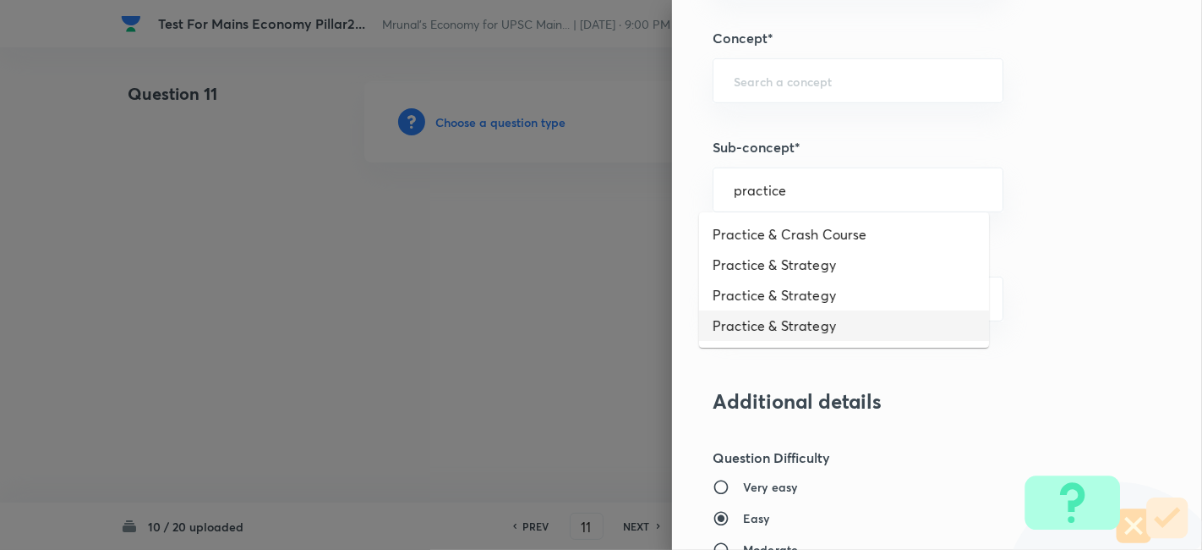
click at [840, 317] on li "Practice & Strategy" at bounding box center [844, 325] width 290 height 30
type input "Practice & Strategy"
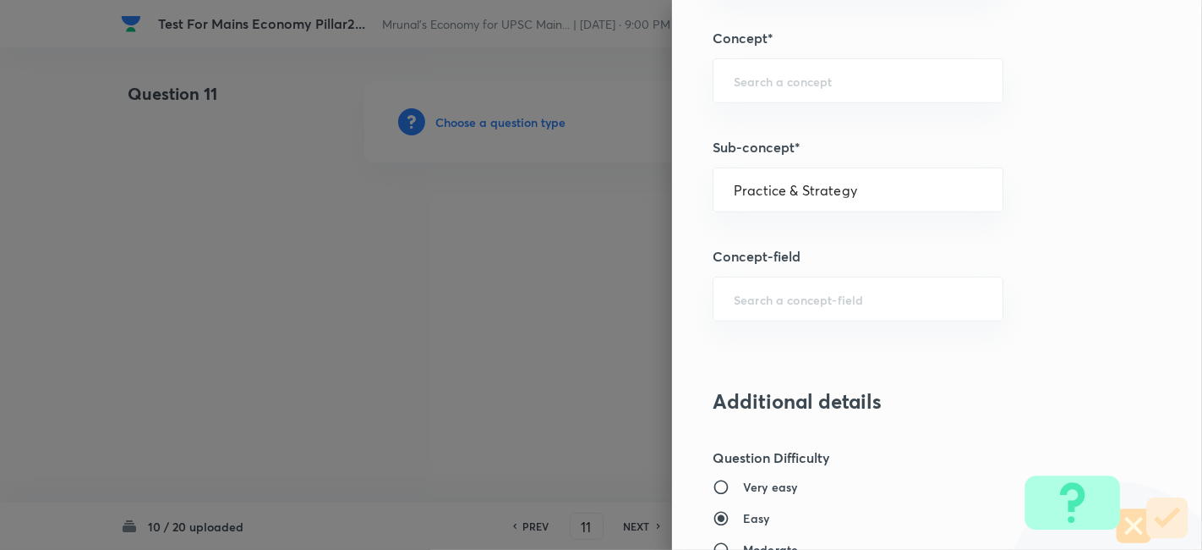
type input "Indian Economy"
type input "Practice & Strategy"
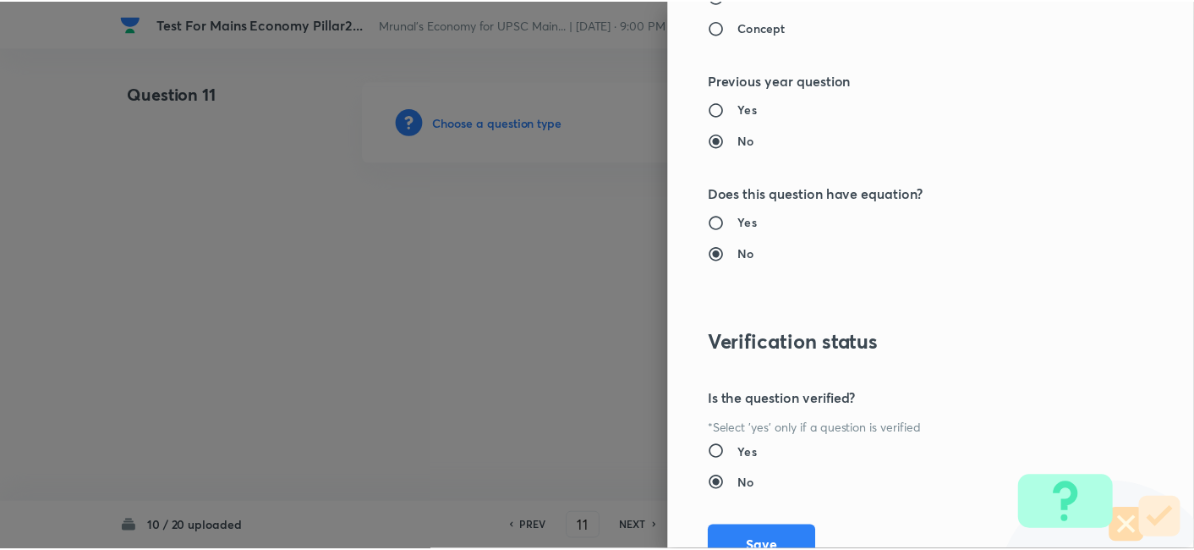
scroll to position [1547, 0]
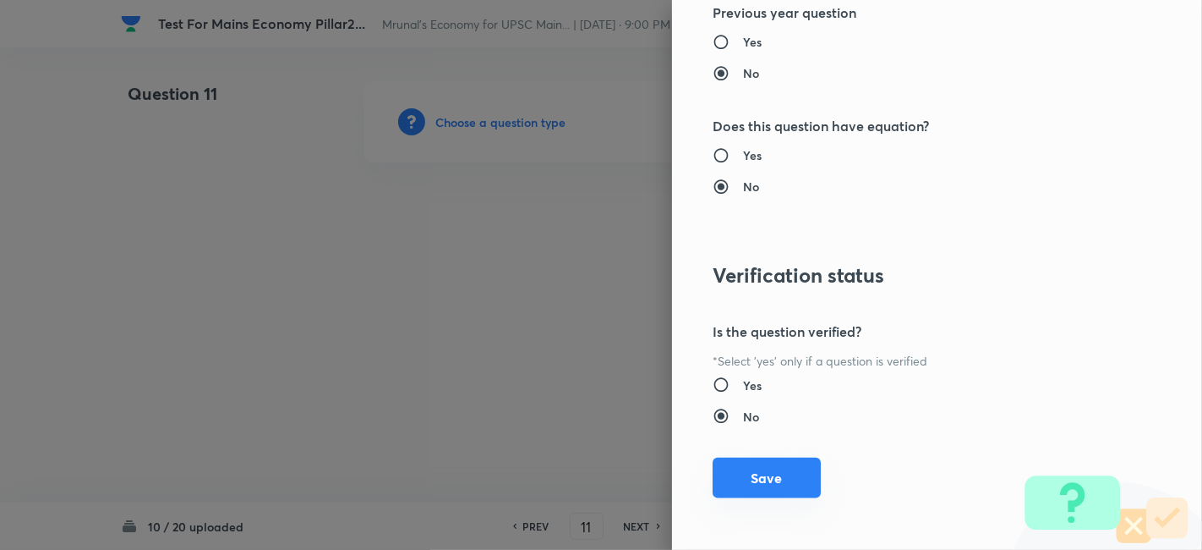
click at [753, 495] on div "Question settings Does this question have a passage?* Yes No Positive mark 10 ​…" at bounding box center [937, 275] width 530 height 550
click at [763, 473] on button "Save" at bounding box center [767, 477] width 108 height 41
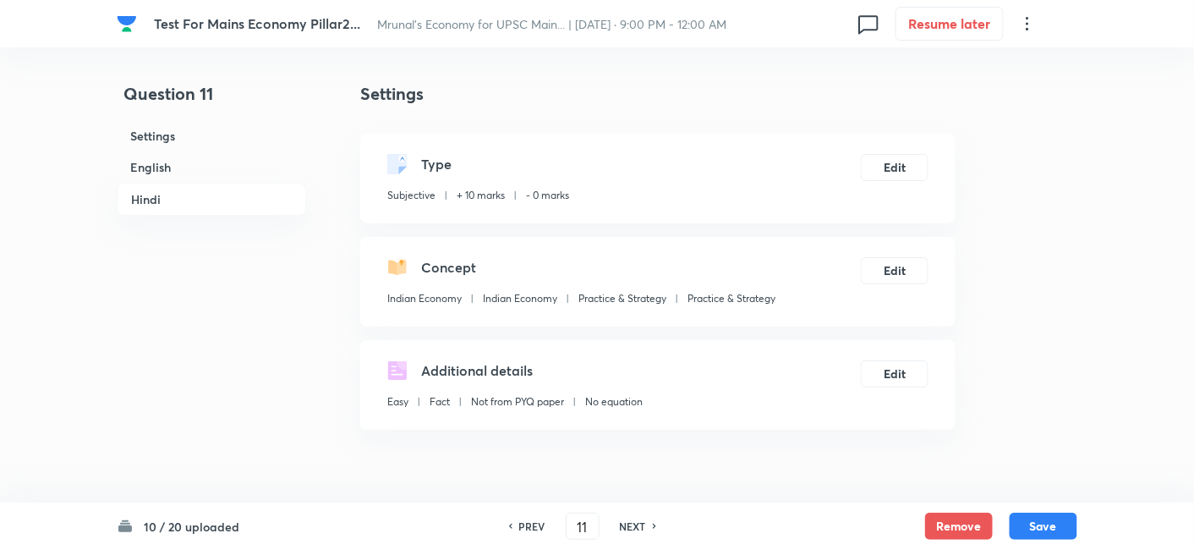
click at [297, 161] on h6 "English" at bounding box center [211, 166] width 189 height 31
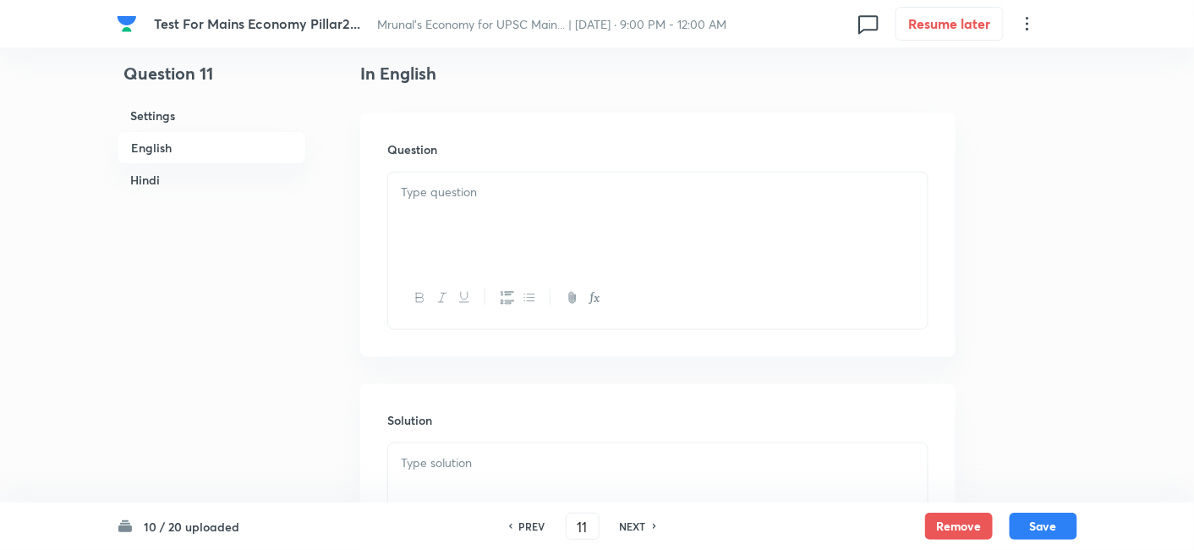
click at [574, 206] on div at bounding box center [657, 219] width 539 height 95
click at [528, 249] on div at bounding box center [657, 219] width 539 height 95
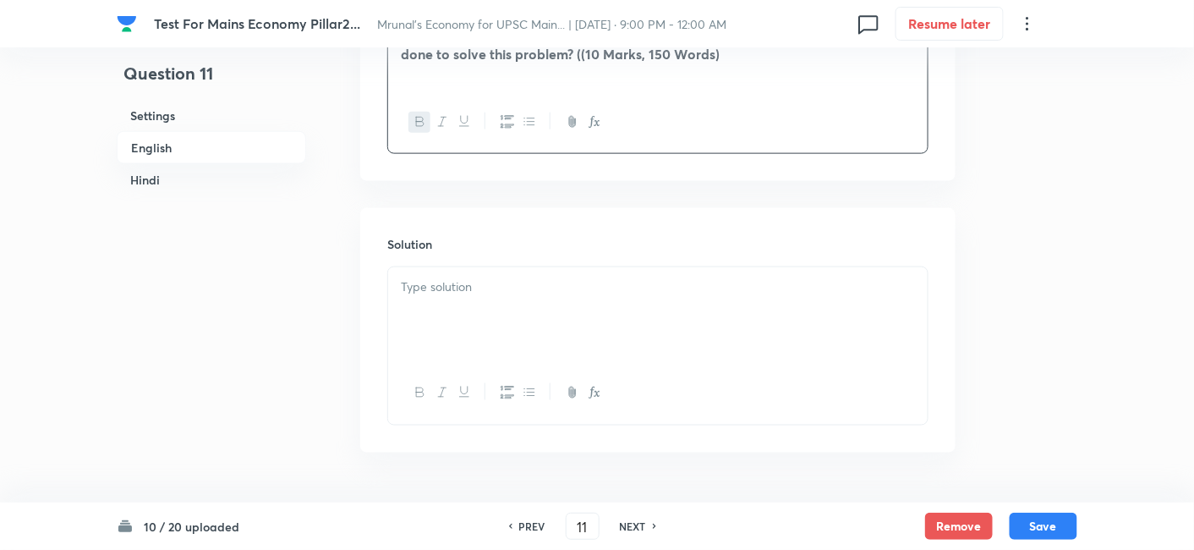
scroll to position [624, 0]
click at [491, 273] on p at bounding box center [658, 274] width 514 height 19
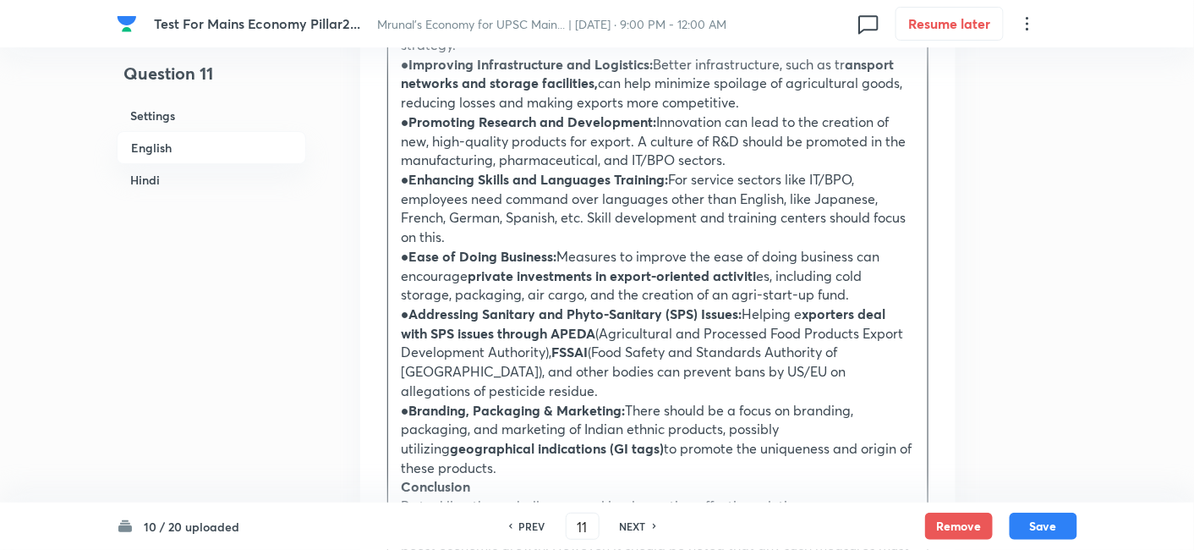
scroll to position [2016, 0]
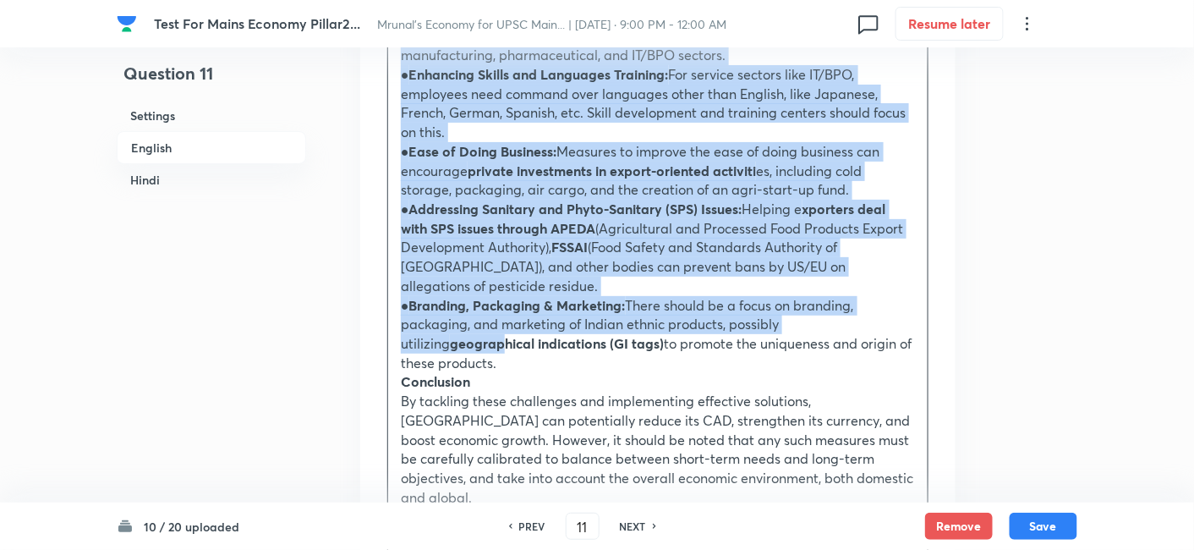
click at [456, 334] on strong "geographical indications (GI tags)" at bounding box center [557, 343] width 214 height 18
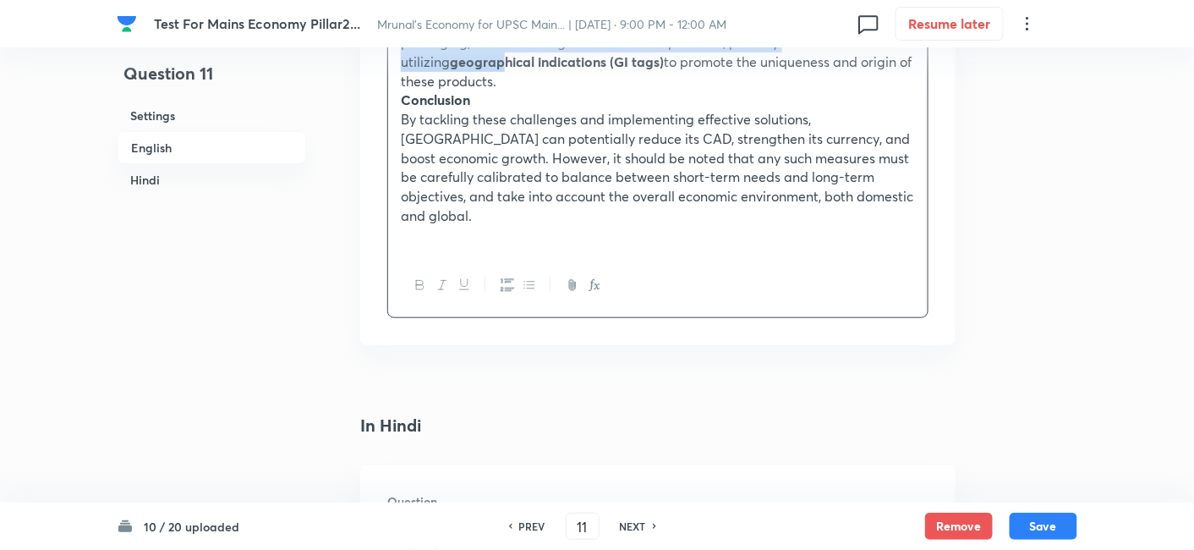
click at [522, 278] on icon "button" at bounding box center [529, 285] width 14 height 14
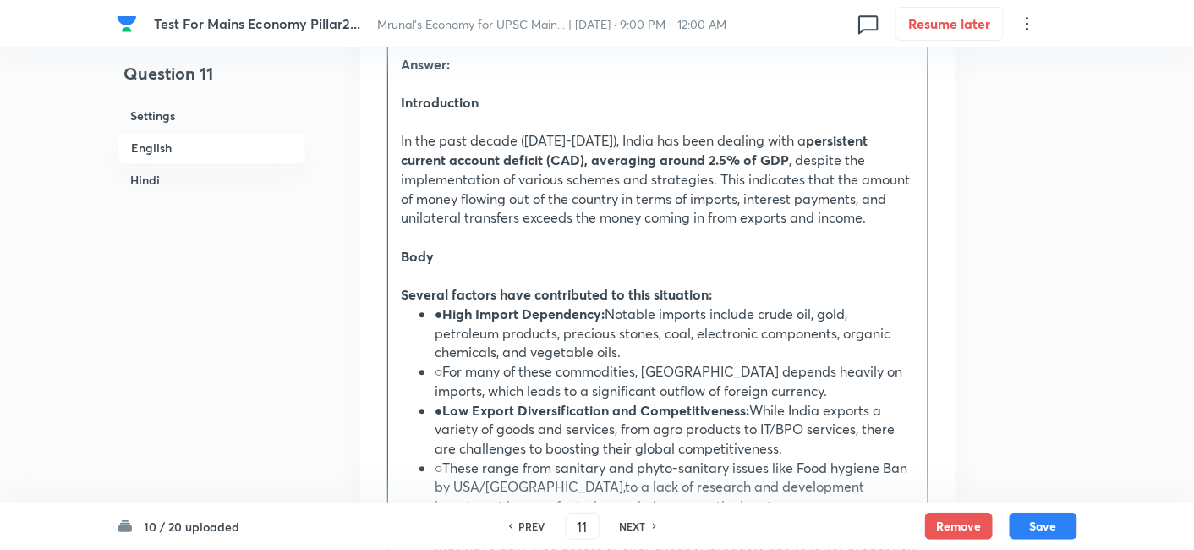
scroll to position [1215, 0]
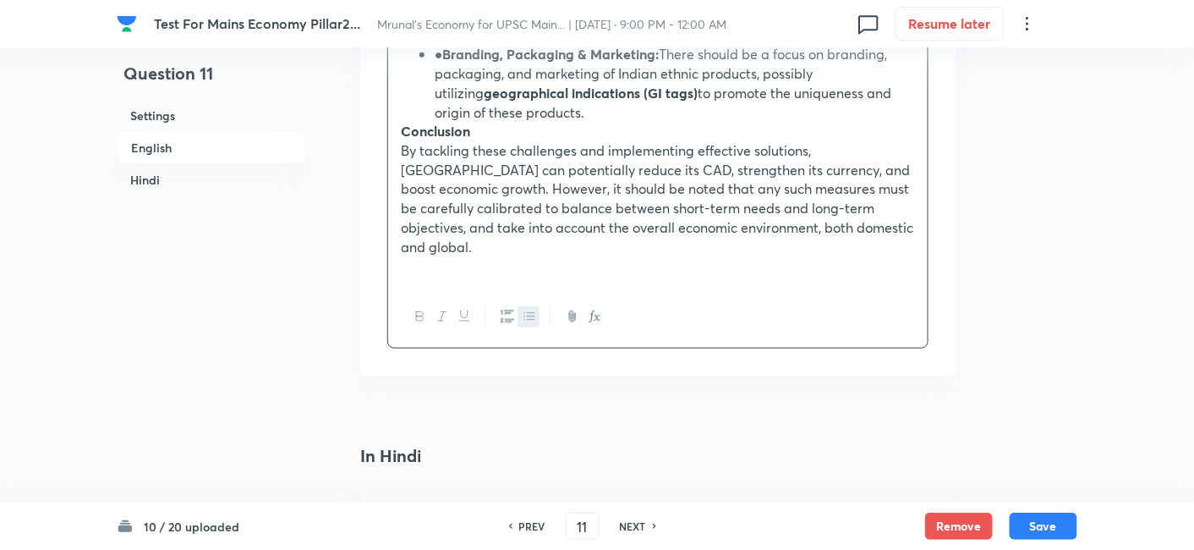
click at [500, 309] on icon "button" at bounding box center [507, 316] width 14 height 14
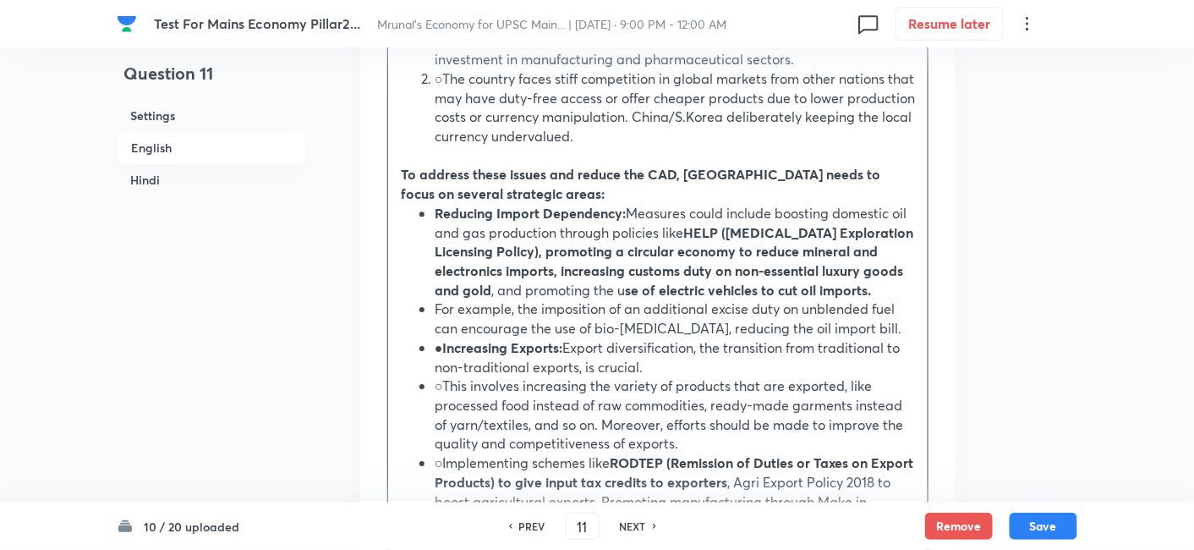
scroll to position [1558, 0]
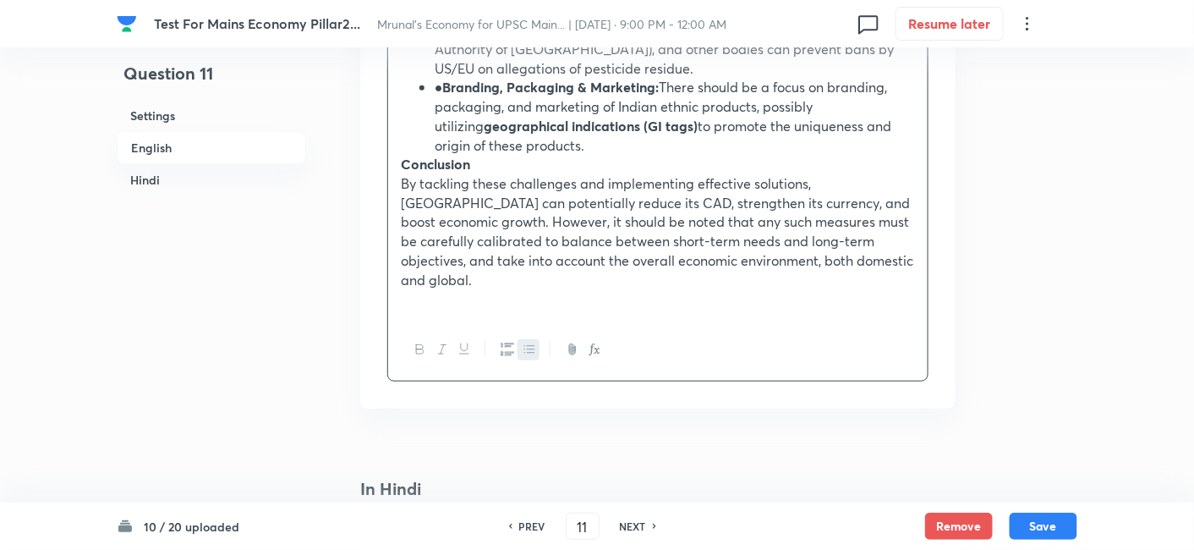
click at [505, 342] on icon "button" at bounding box center [507, 349] width 14 height 14
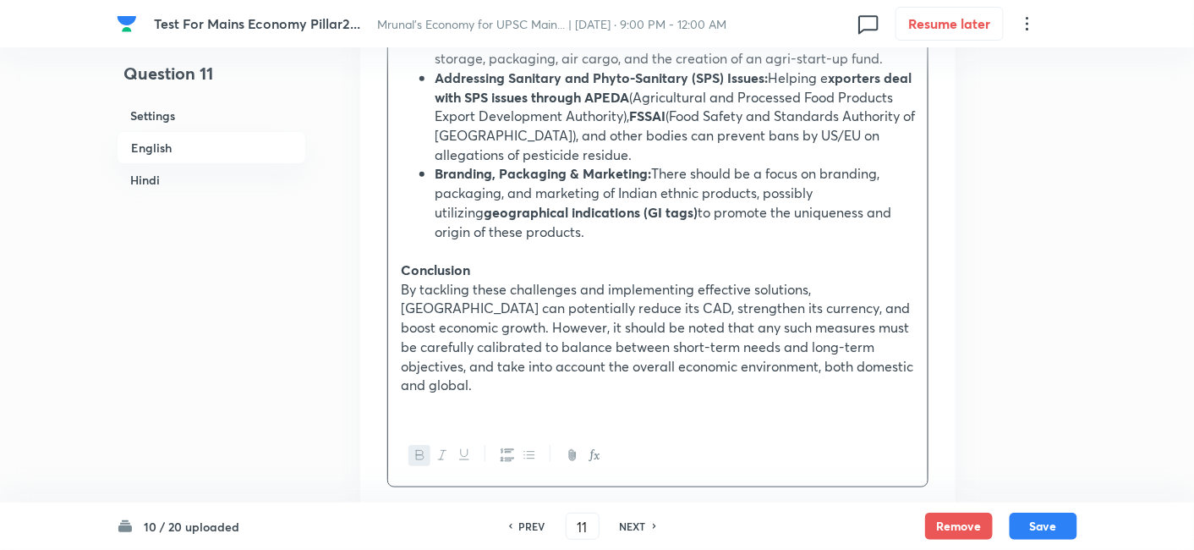
scroll to position [2505, 0]
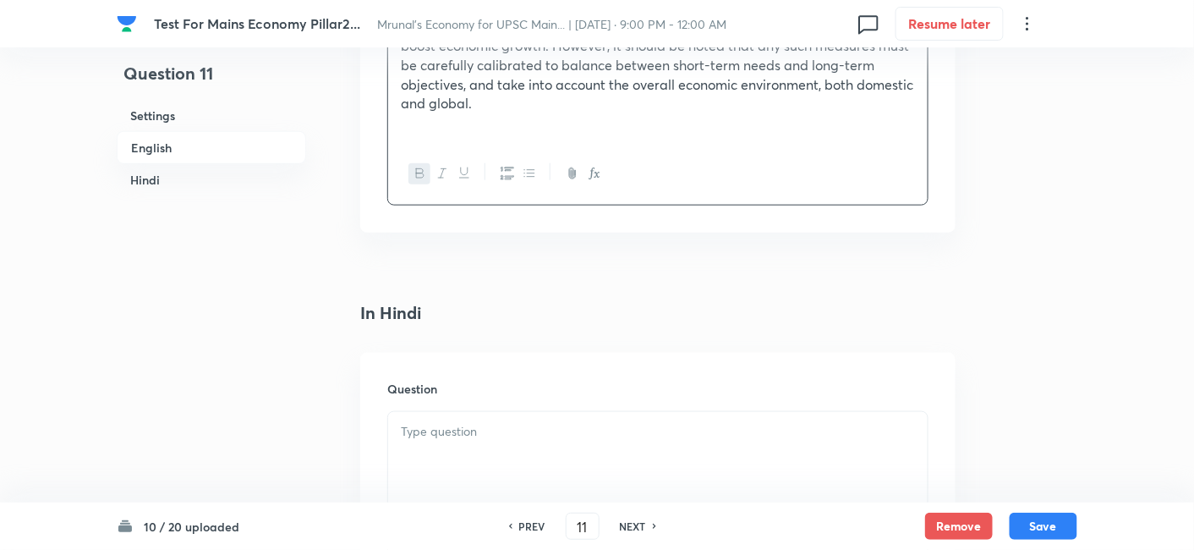
click at [485, 424] on div at bounding box center [657, 459] width 539 height 95
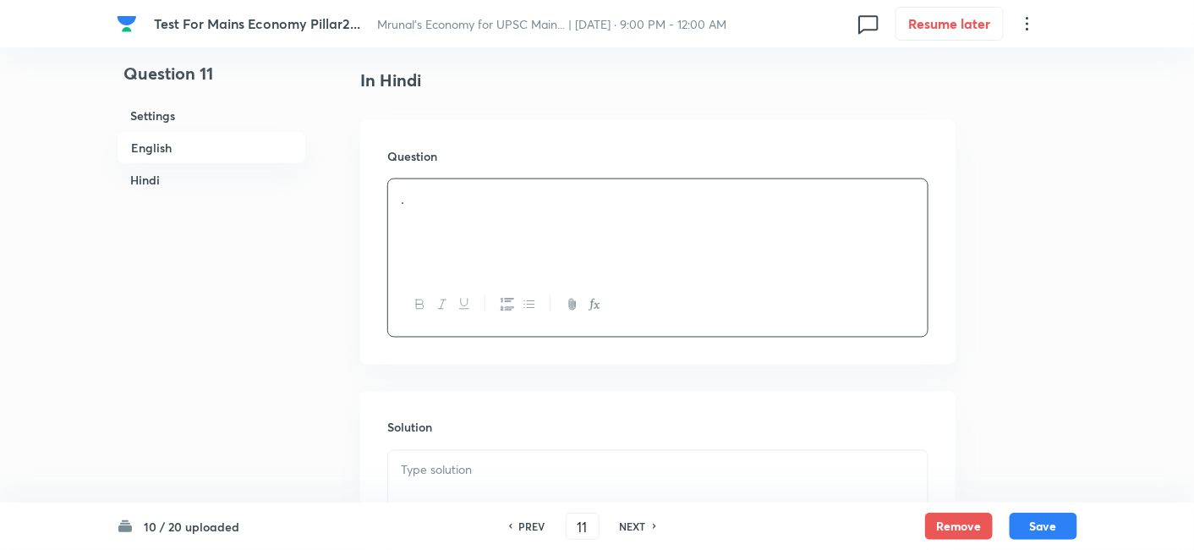
scroll to position [2930, 0]
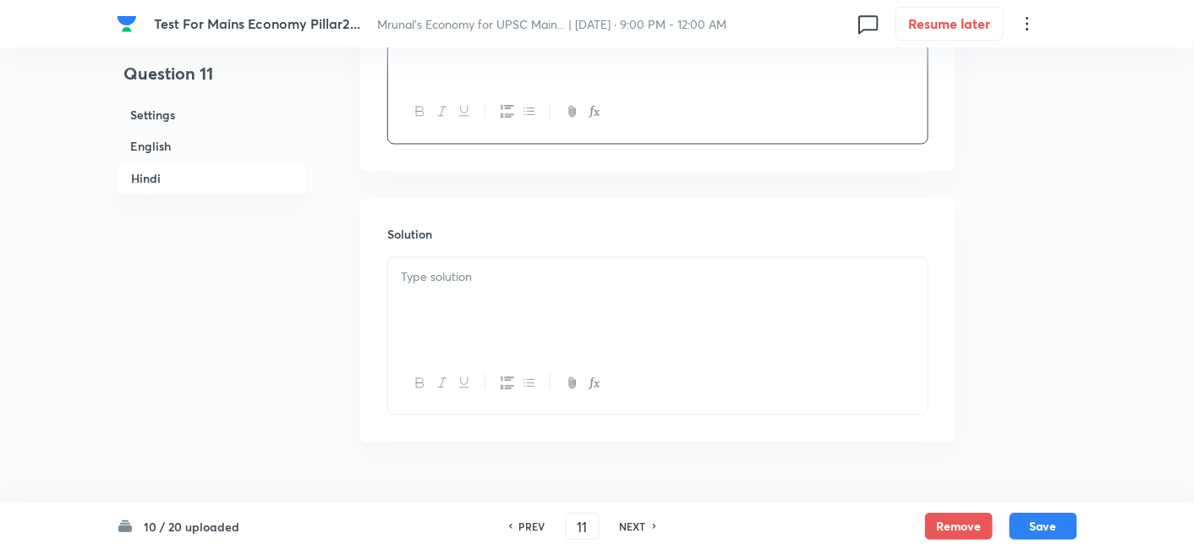
click at [498, 286] on div at bounding box center [657, 305] width 539 height 95
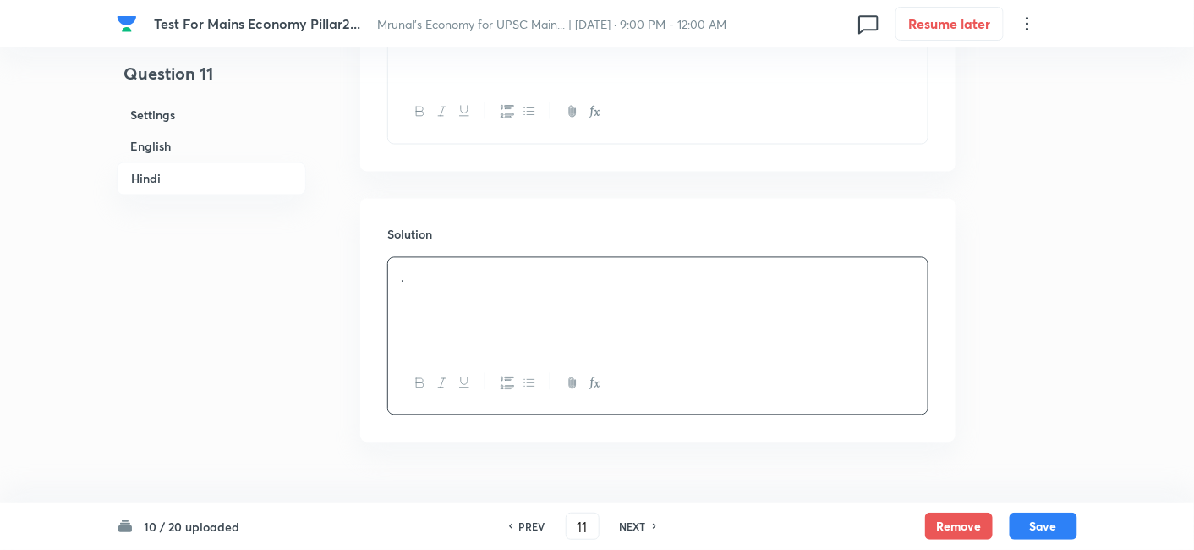
click at [306, 157] on h6 "English" at bounding box center [211, 146] width 189 height 31
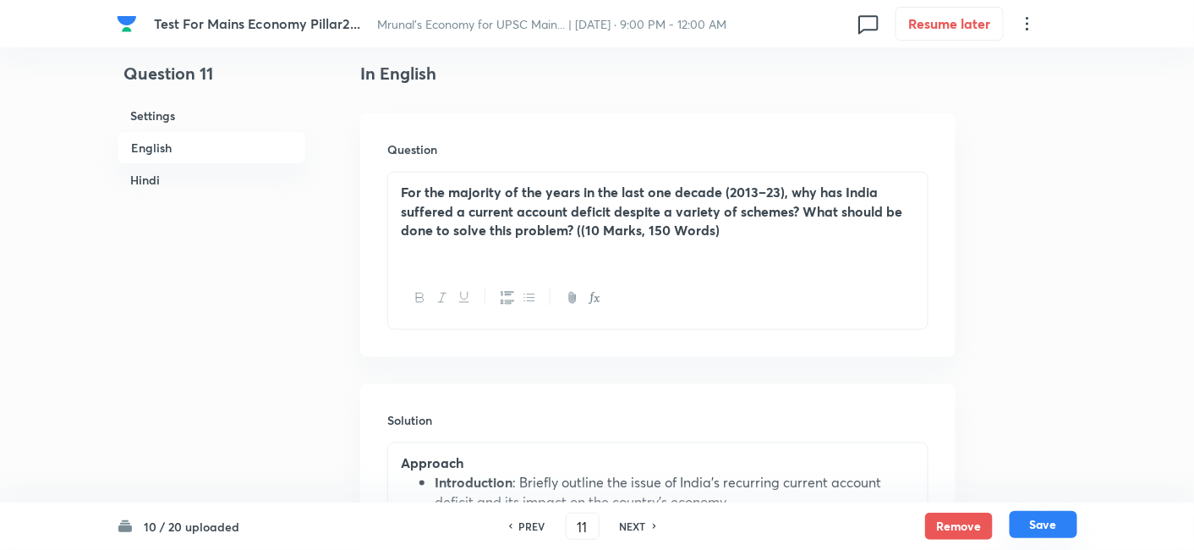
click at [1045, 521] on button "Save" at bounding box center [1043, 524] width 68 height 27
type input "12"
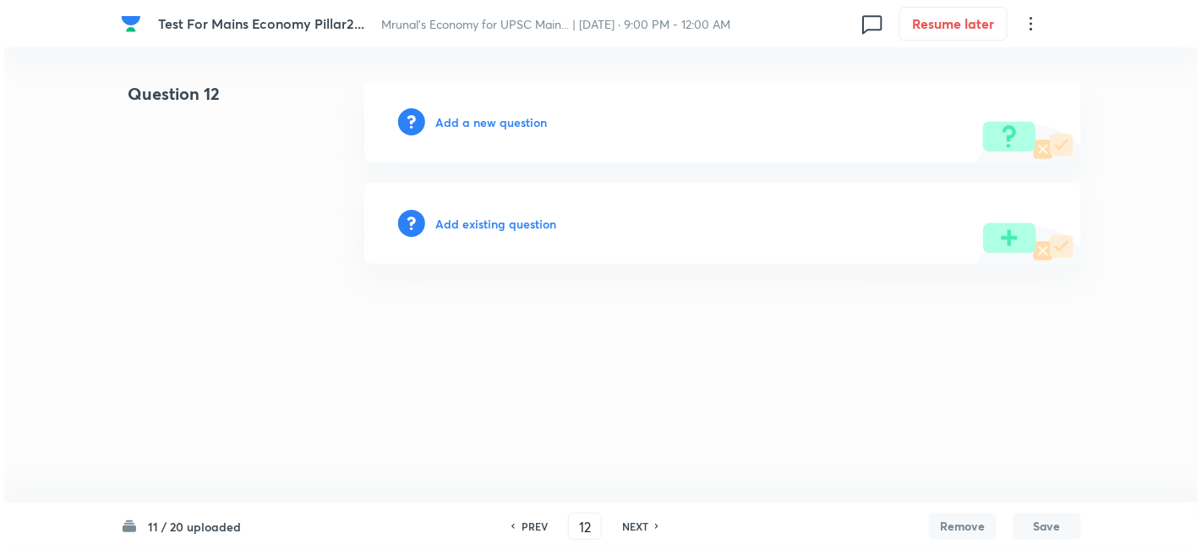
scroll to position [0, 0]
click at [502, 119] on h6 "Add a new question" at bounding box center [491, 122] width 112 height 18
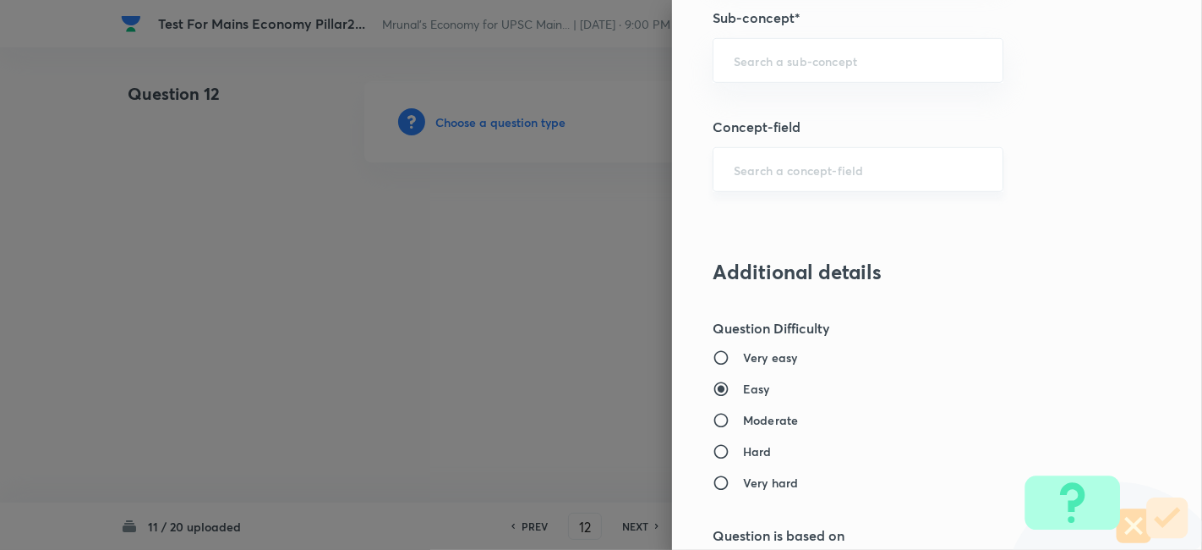
scroll to position [845, 0]
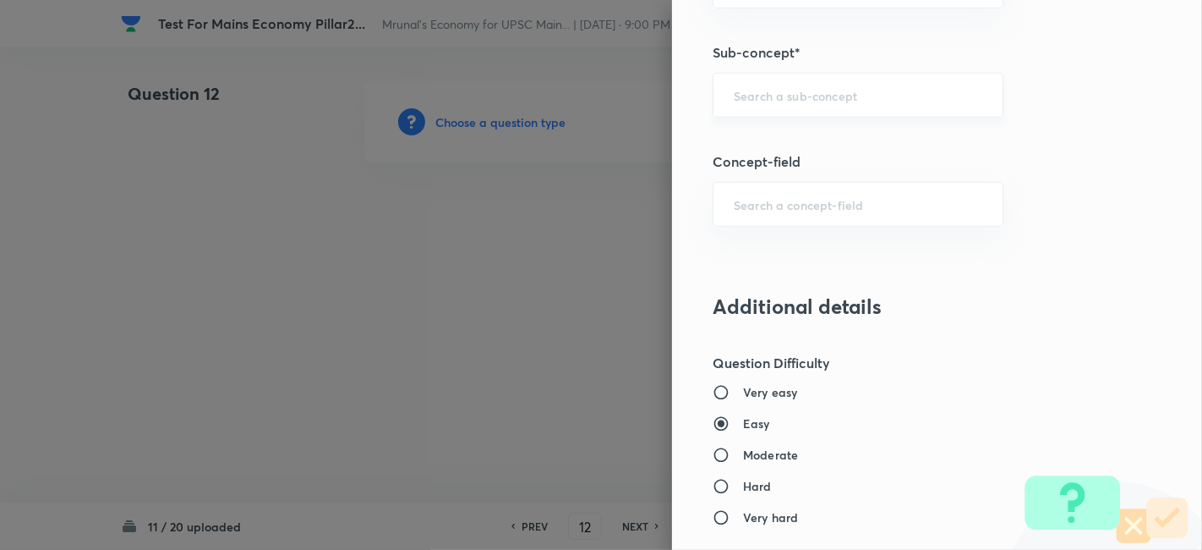
click at [829, 96] on input "text" at bounding box center [858, 95] width 249 height 16
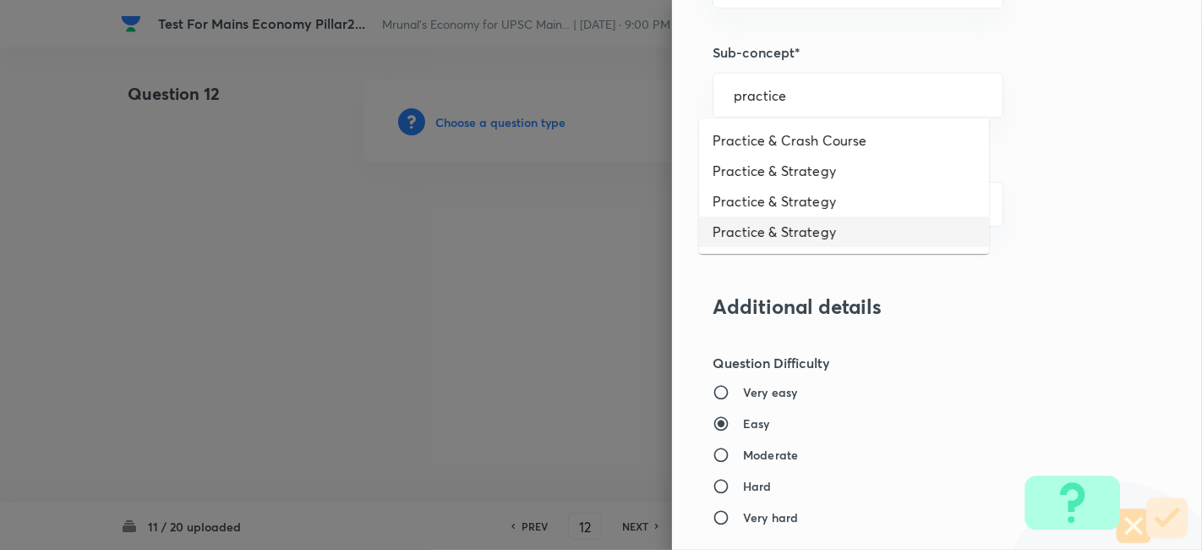
click at [840, 225] on li "Practice & Strategy" at bounding box center [844, 231] width 290 height 30
type input "Practice & Strategy"
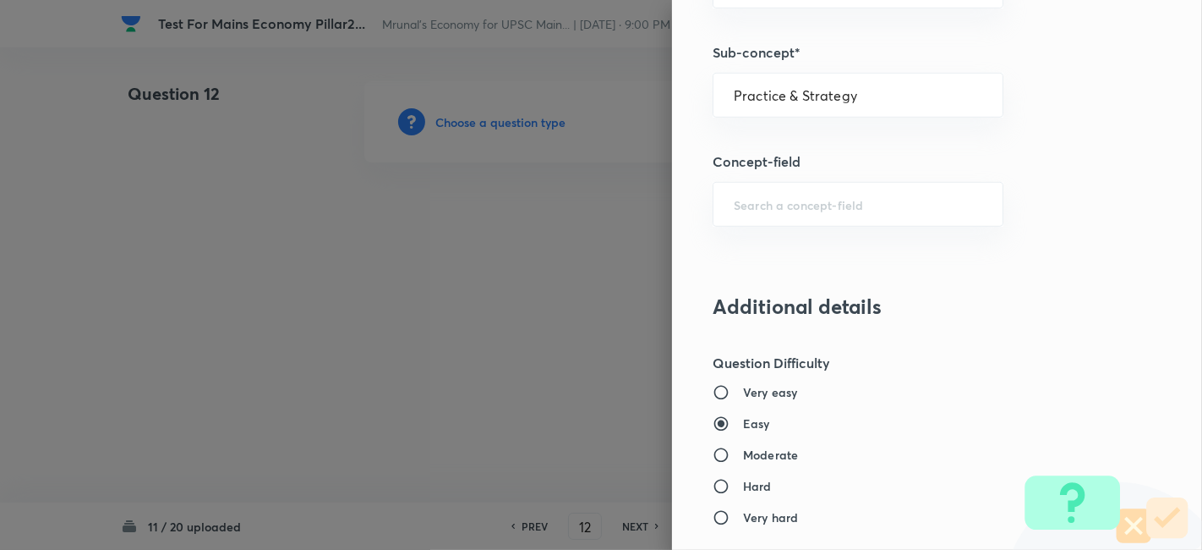
type input "Indian Economy"
type input "Practice & Strategy"
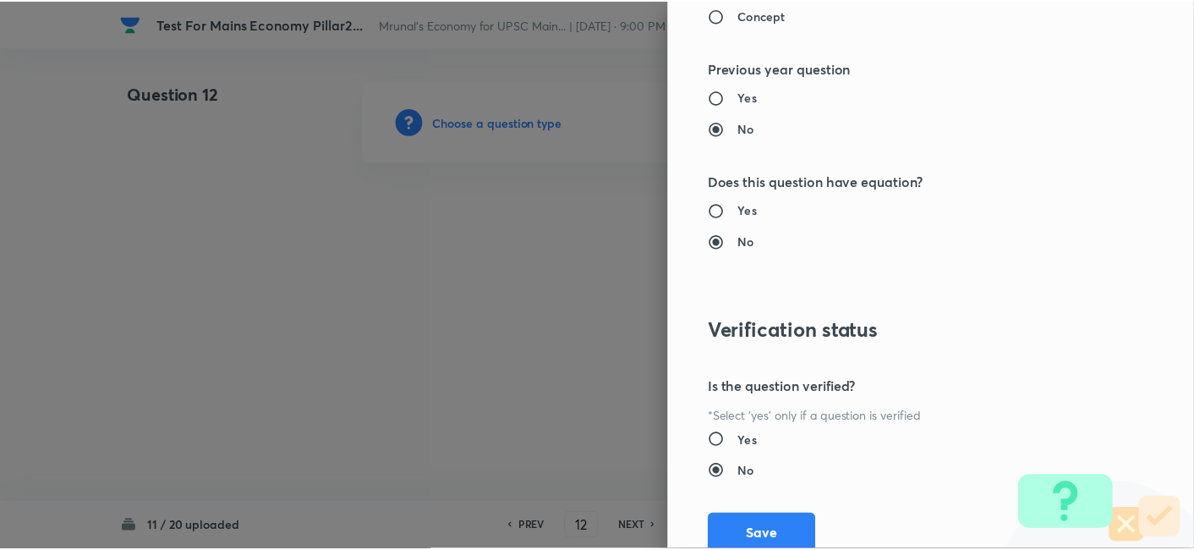
scroll to position [1547, 0]
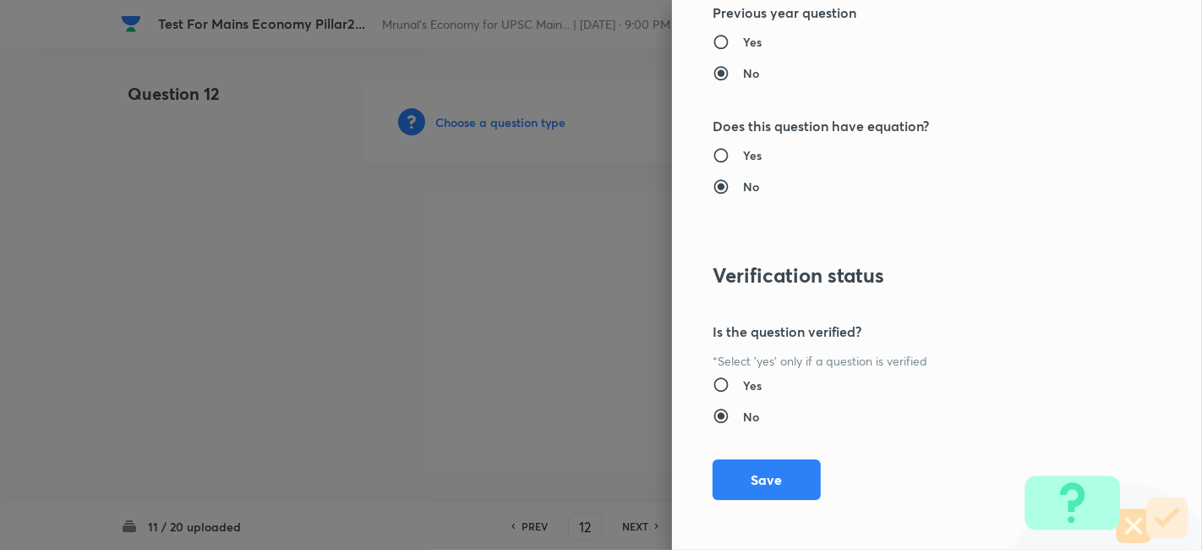
click at [766, 443] on div "Question settings Does this question have a passage?* Yes No Positive mark 10 ​…" at bounding box center [937, 275] width 530 height 550
click at [765, 461] on button "Save" at bounding box center [767, 477] width 108 height 41
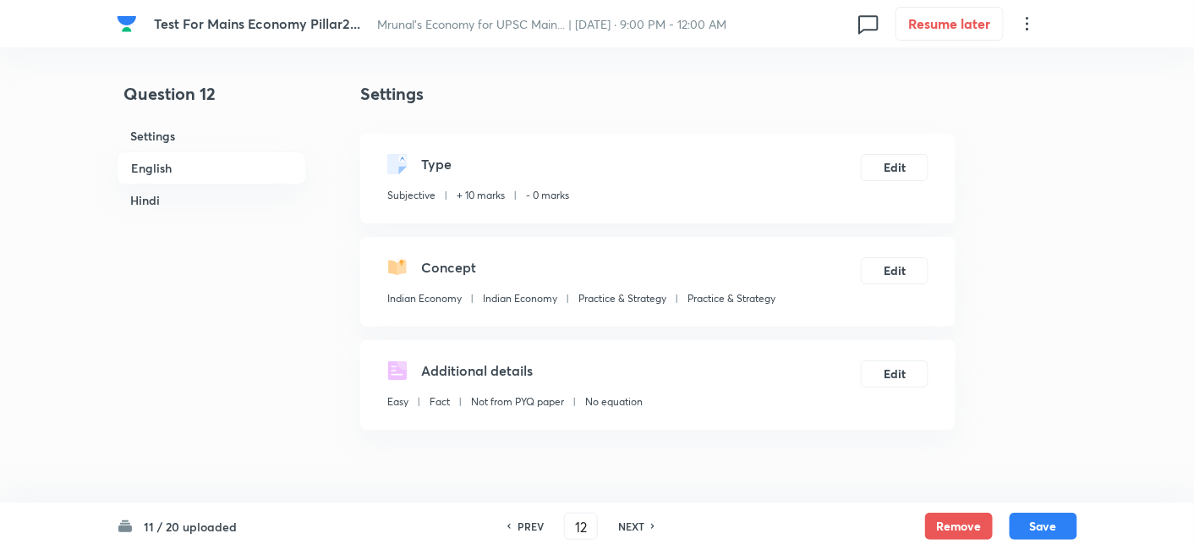
click at [211, 161] on h6 "English" at bounding box center [211, 167] width 189 height 33
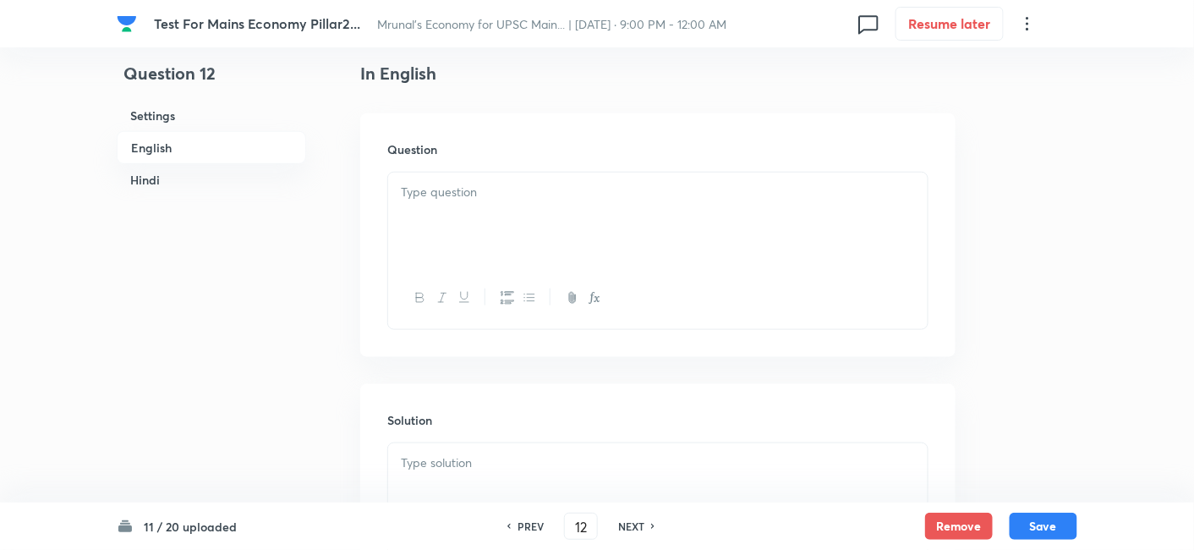
click at [609, 221] on div at bounding box center [657, 219] width 539 height 95
click at [550, 222] on div at bounding box center [657, 219] width 539 height 95
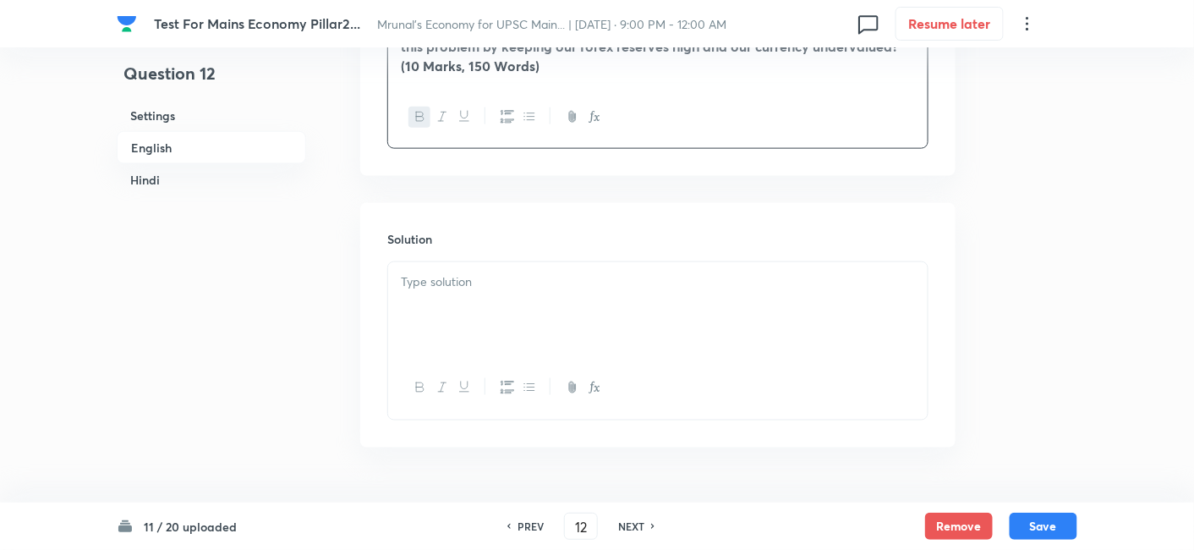
scroll to position [624, 0]
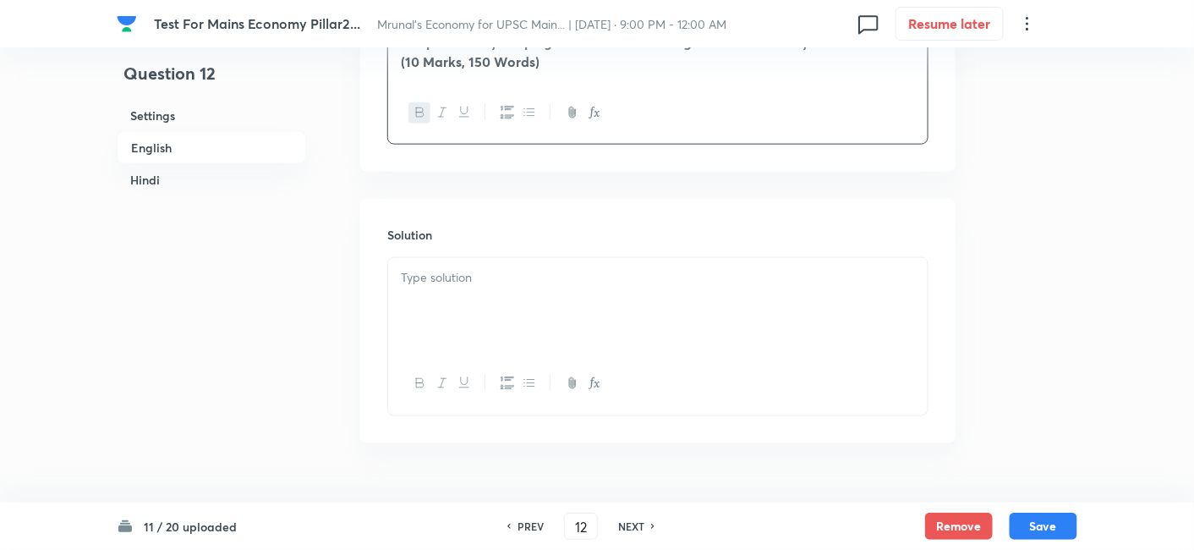
click at [488, 304] on div at bounding box center [657, 305] width 539 height 95
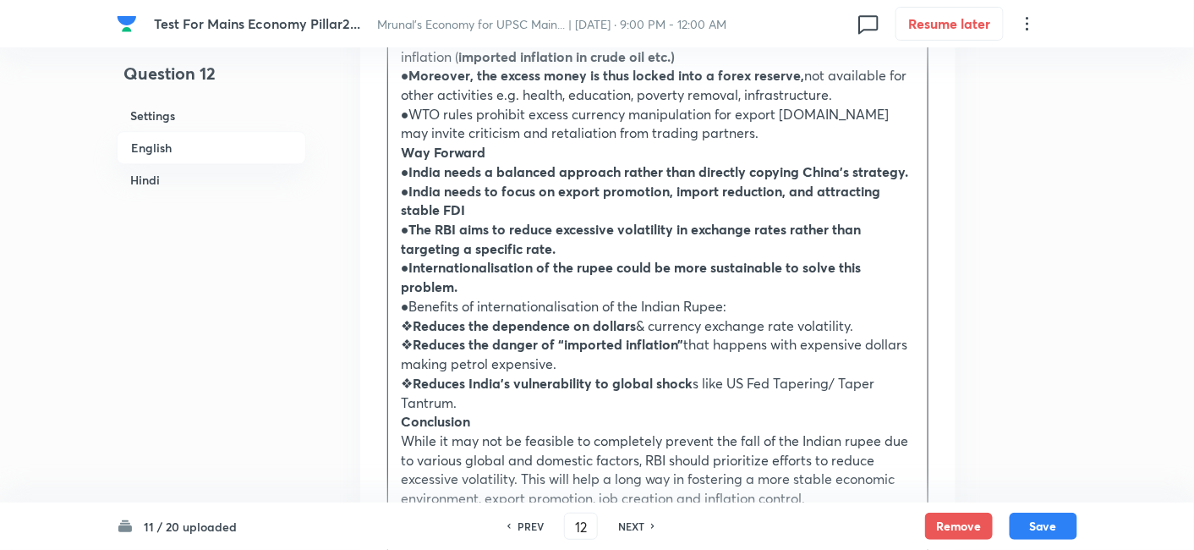
scroll to position [1751, 0]
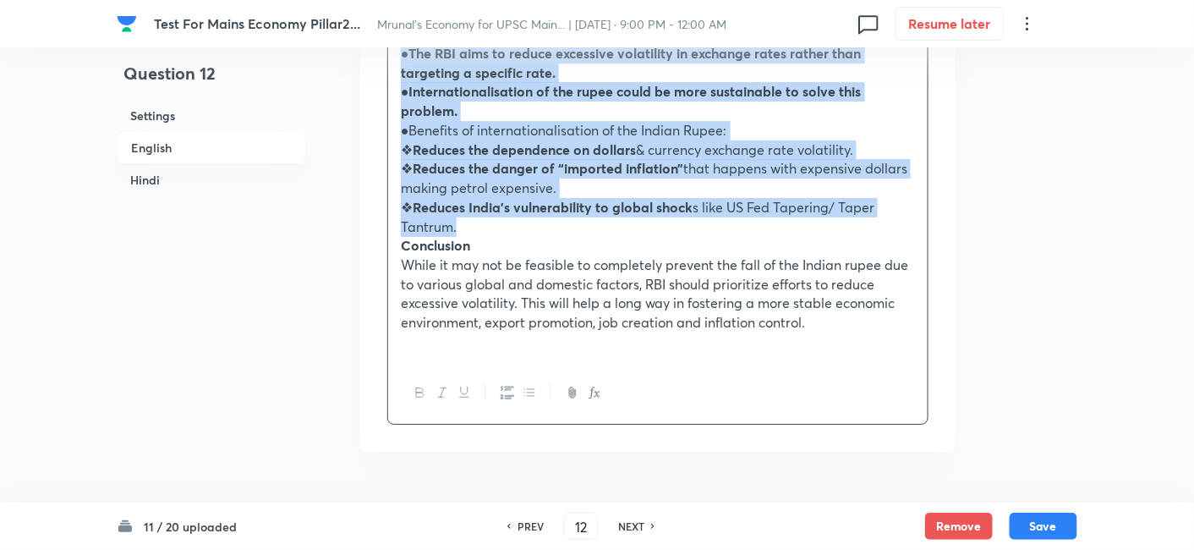
click at [528, 201] on p "❖ Reduces India’s vulnerability to global shock s like US Fed Tapering/ Taper T…" at bounding box center [658, 217] width 514 height 38
click at [533, 386] on icon "button" at bounding box center [529, 393] width 14 height 14
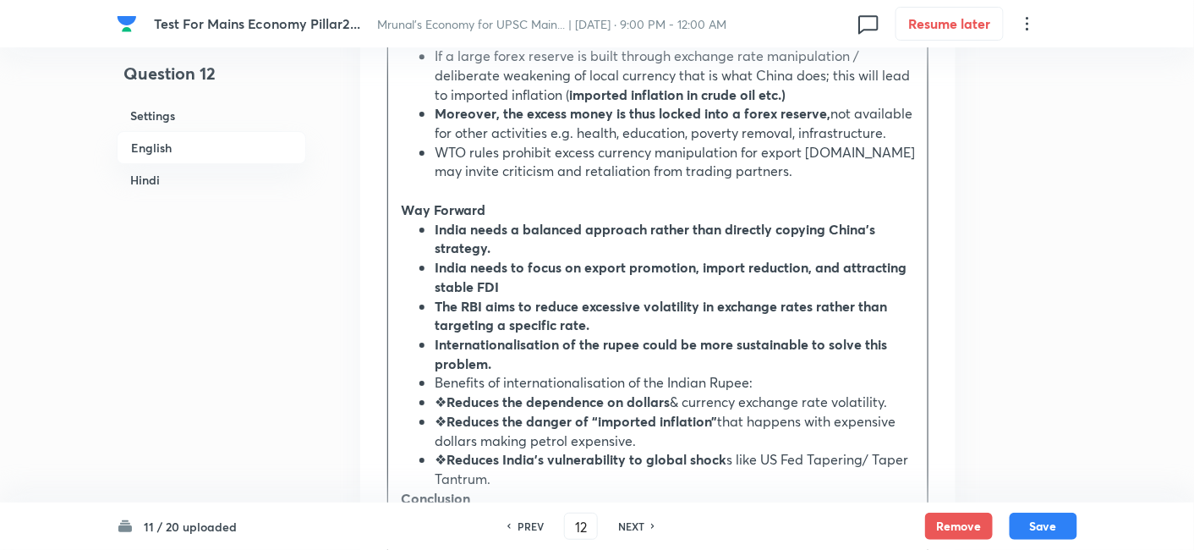
scroll to position [1792, 0]
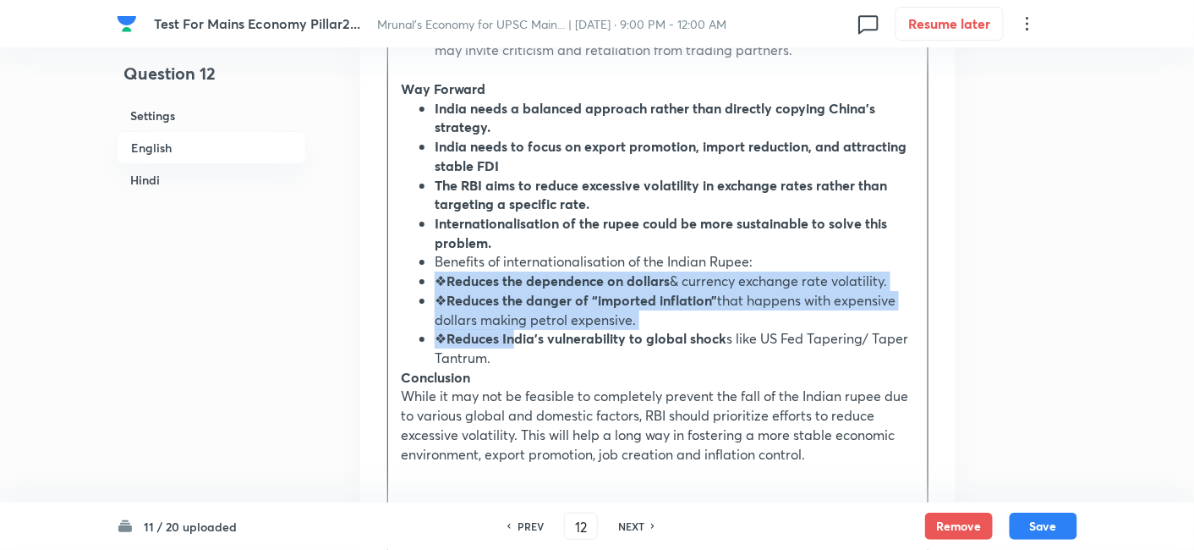
click at [513, 329] on strong "Reduces India’s vulnerability to global shock" at bounding box center [586, 338] width 280 height 18
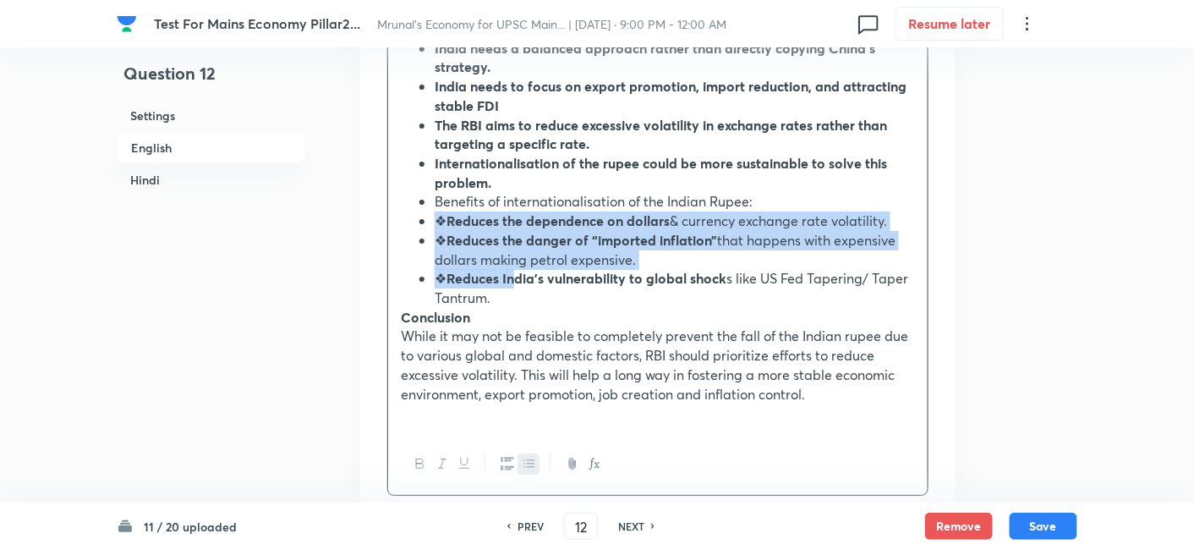
scroll to position [1886, 0]
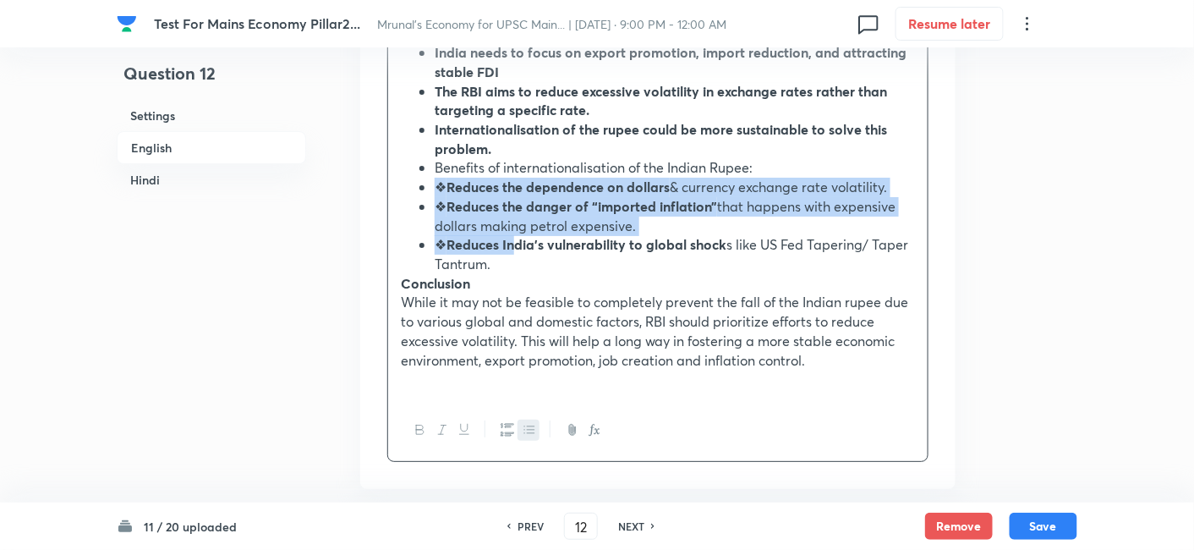
click at [507, 423] on icon "button" at bounding box center [507, 430] width 14 height 14
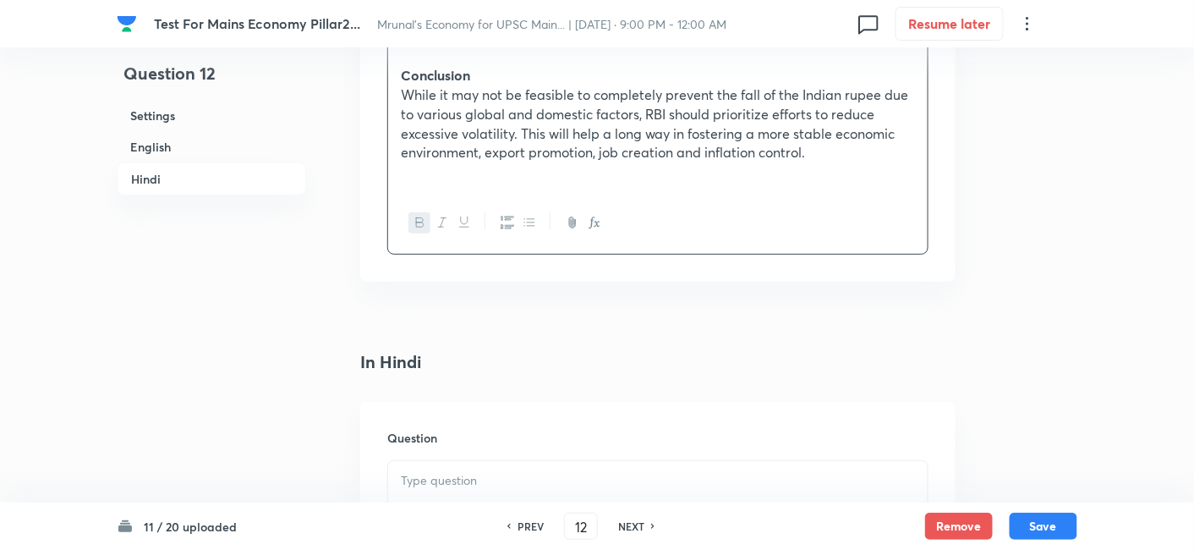
scroll to position [2355, 0]
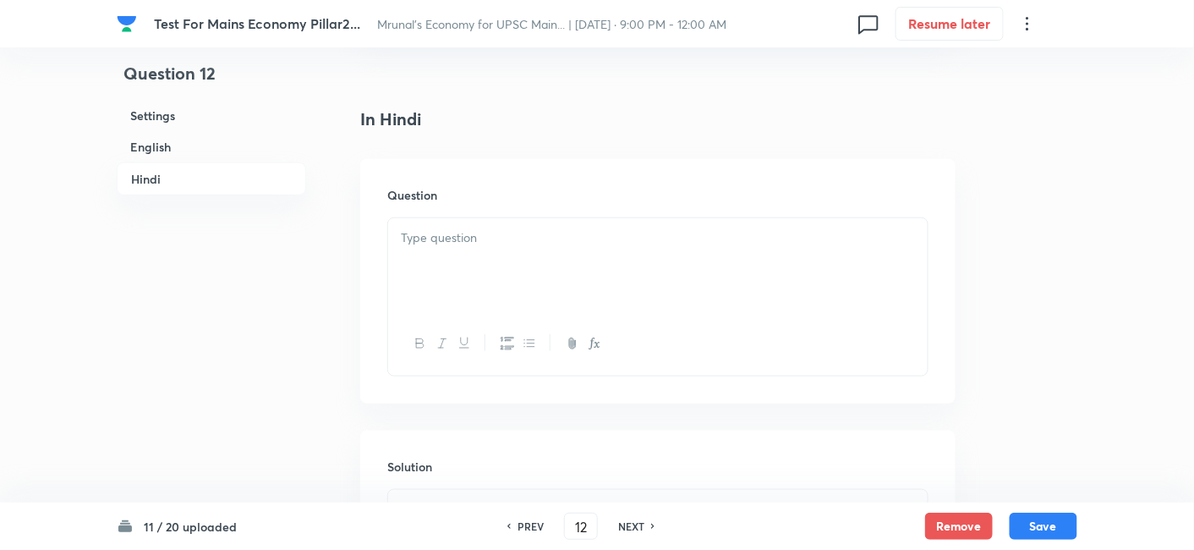
click at [507, 249] on div at bounding box center [657, 265] width 539 height 95
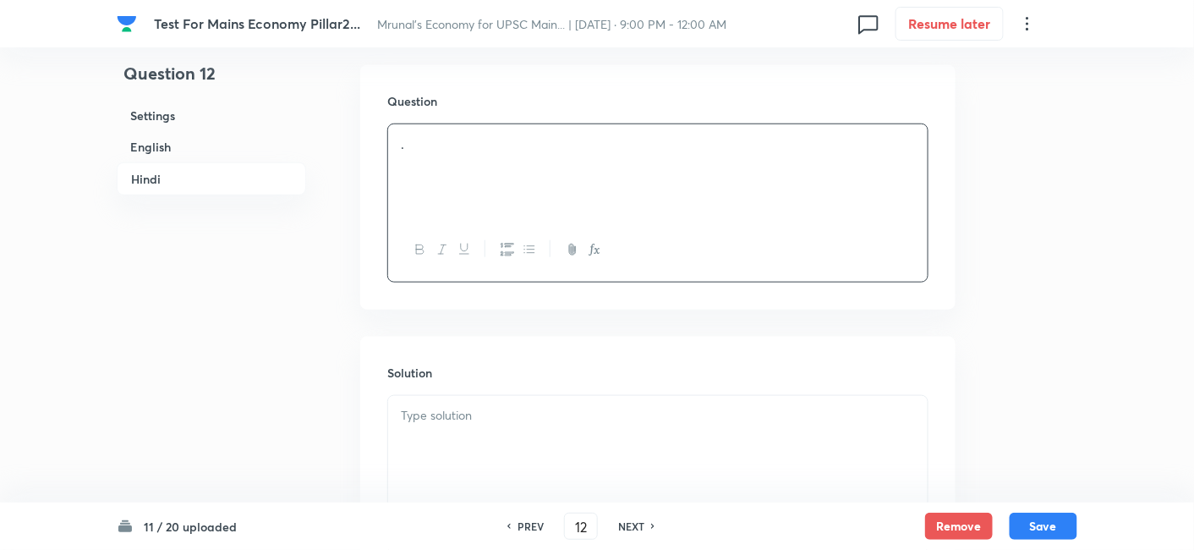
click at [477, 406] on p at bounding box center [658, 415] width 514 height 19
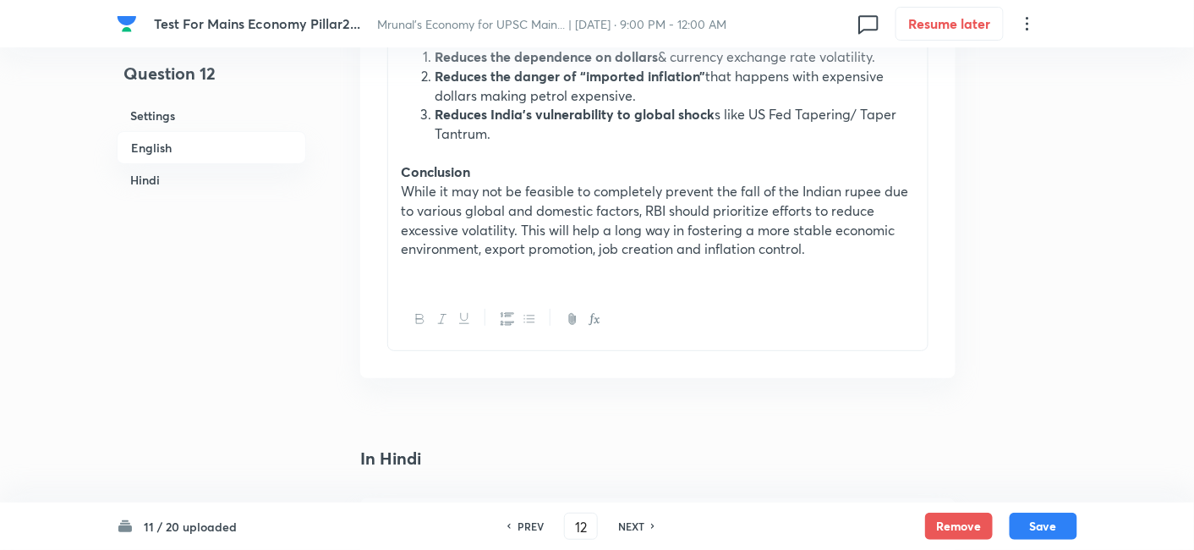
scroll to position [1855, 0]
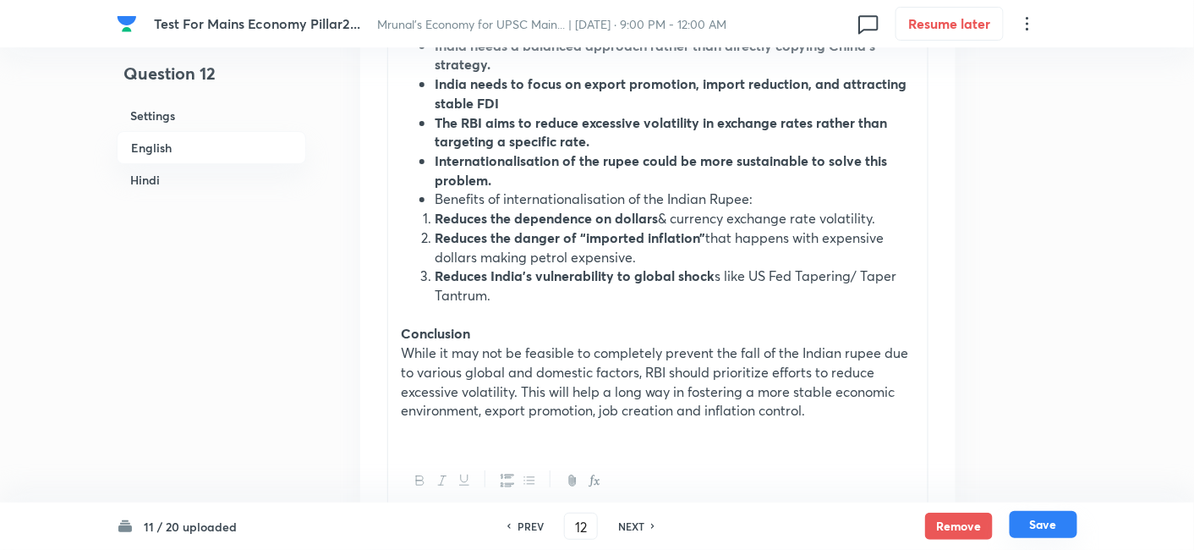
click at [1043, 526] on button "Save" at bounding box center [1043, 524] width 68 height 27
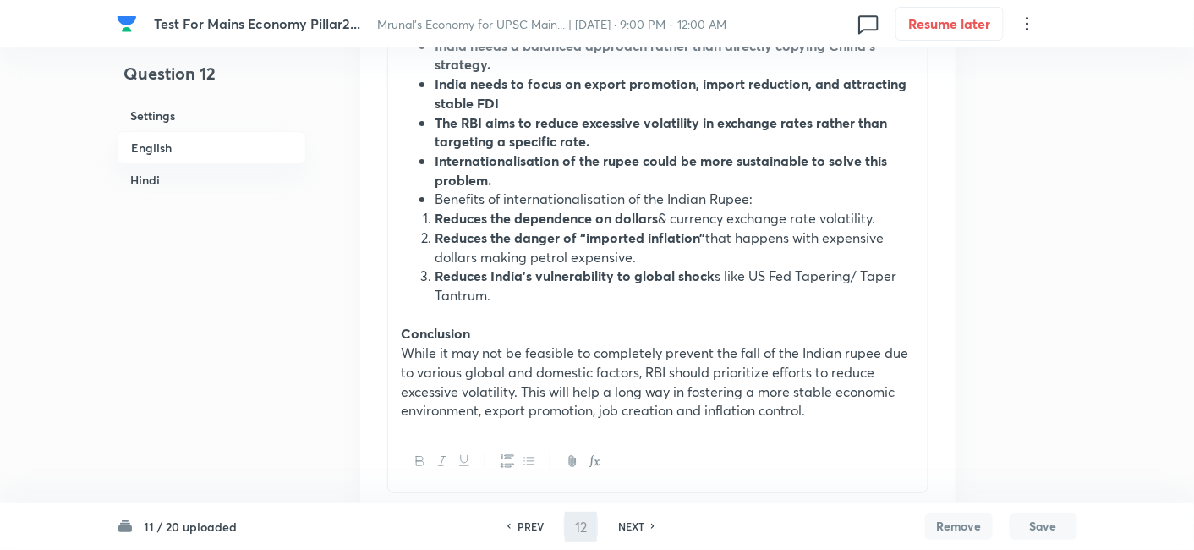
type input "13"
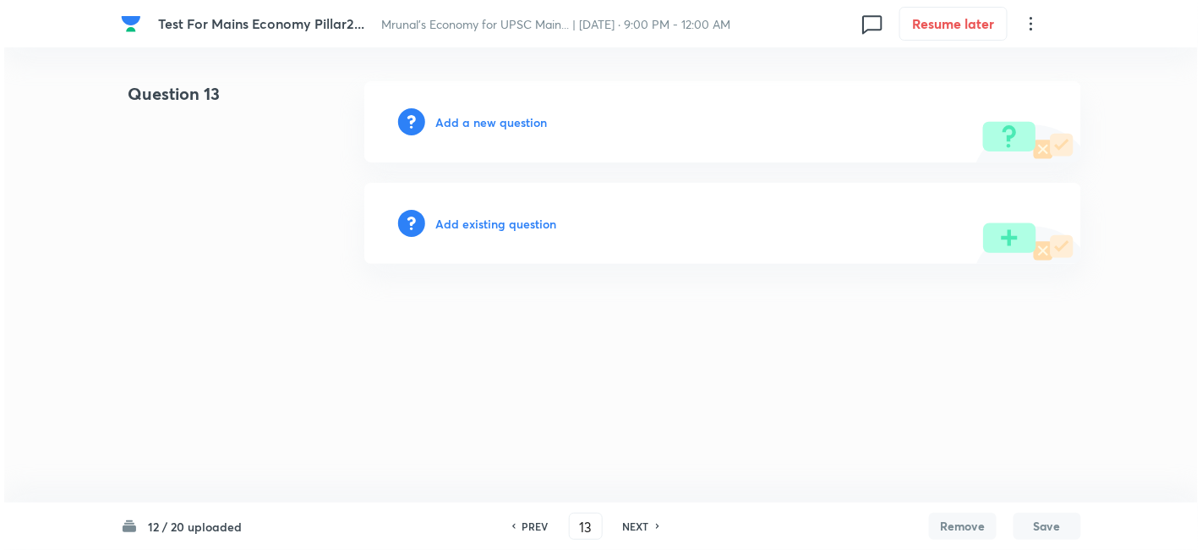
scroll to position [0, 0]
click at [507, 121] on h6 "Add a new question" at bounding box center [491, 122] width 112 height 18
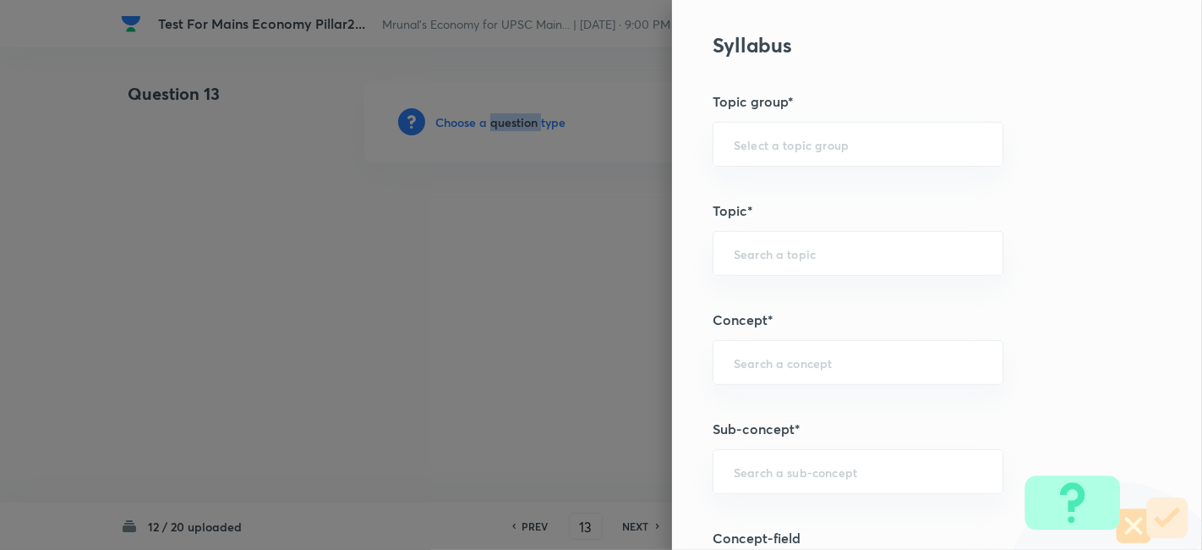
scroll to position [751, 0]
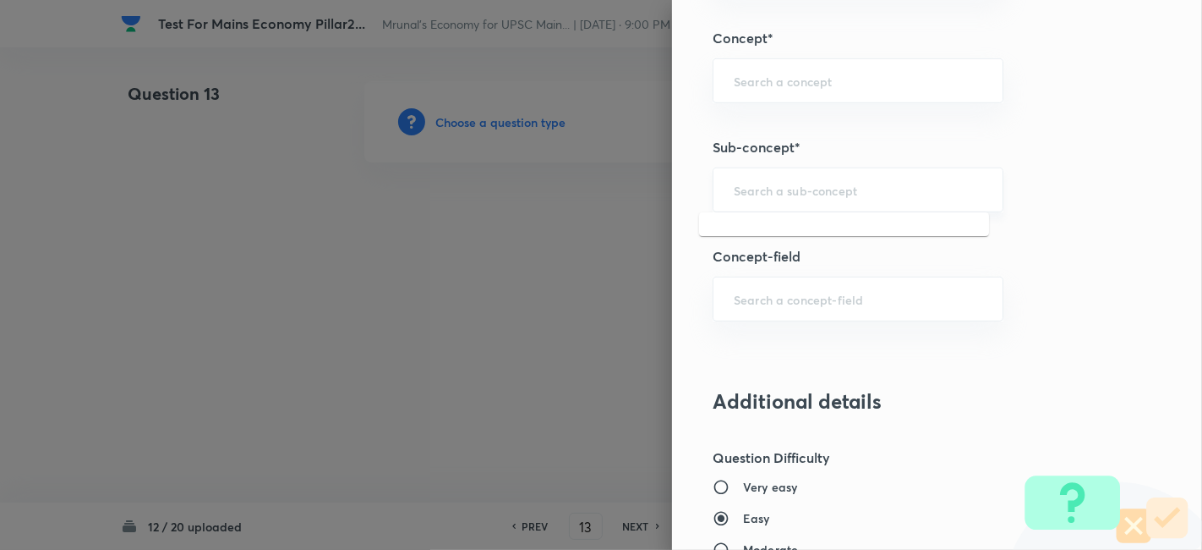
click at [850, 182] on input "text" at bounding box center [858, 190] width 249 height 16
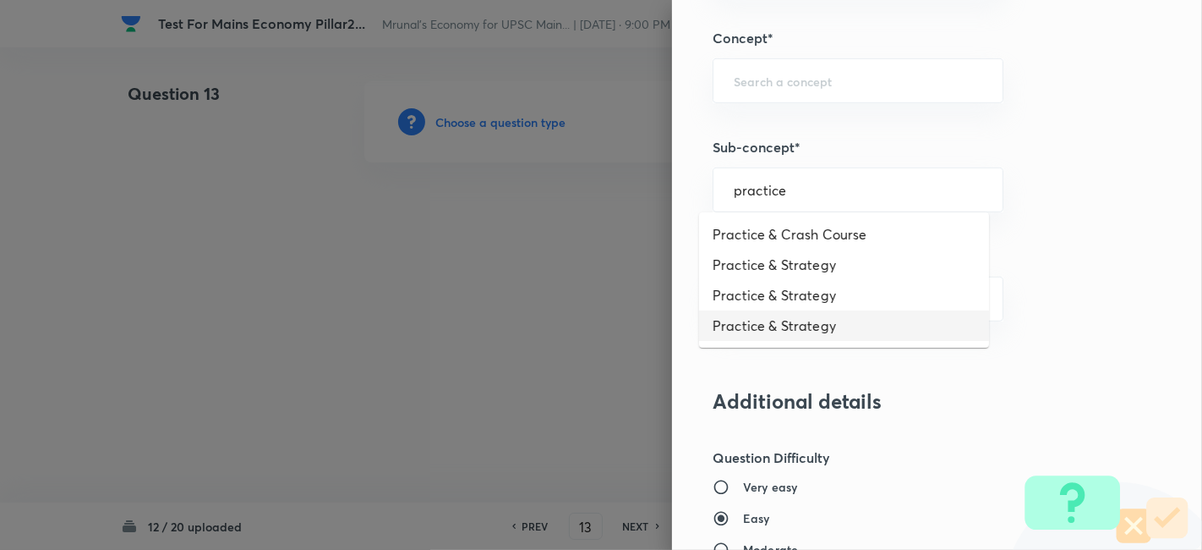
click at [834, 320] on li "Practice & Strategy" at bounding box center [844, 325] width 290 height 30
type input "Practice & Strategy"
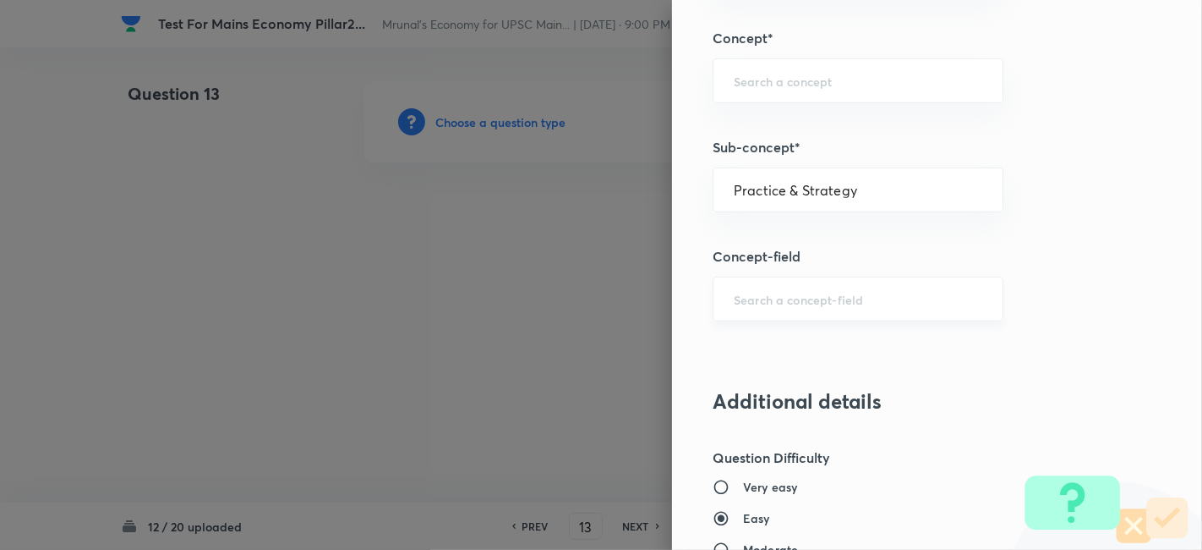
type input "Indian Economy"
type input "Practice & Strategy"
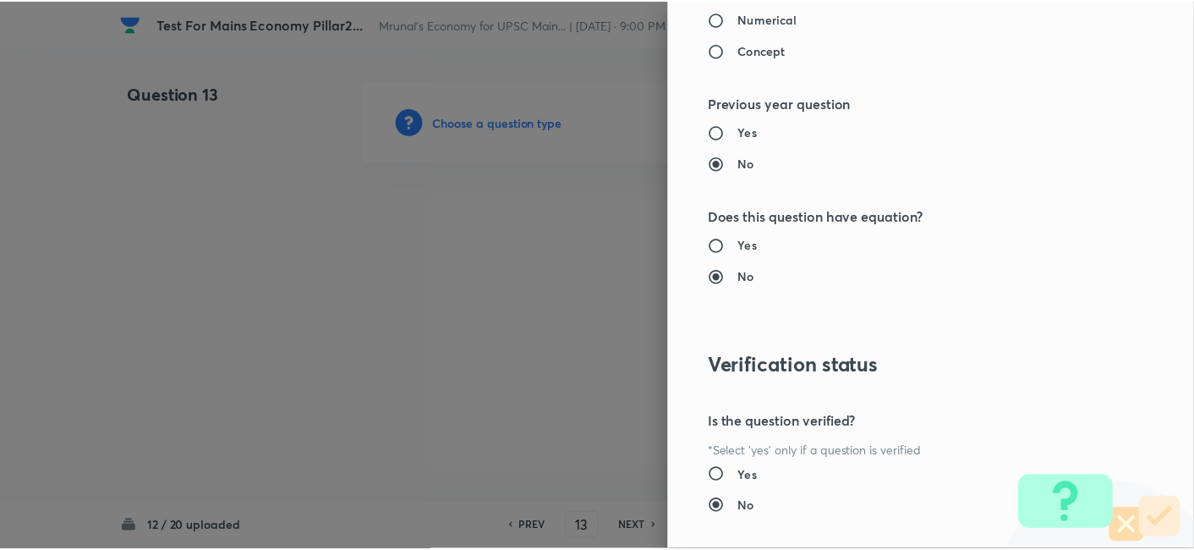
scroll to position [1547, 0]
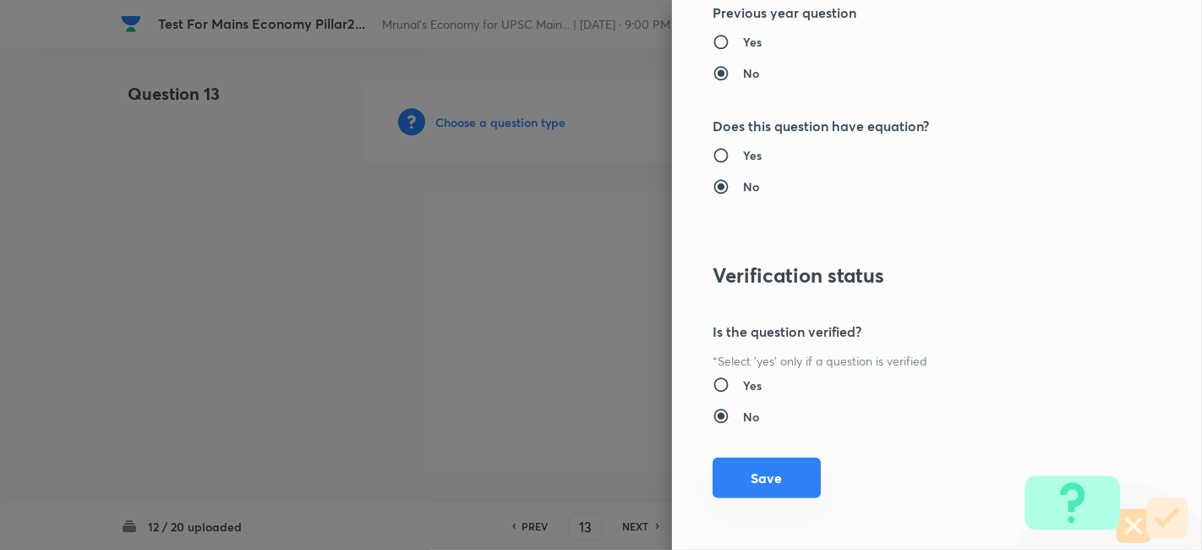
click at [775, 461] on button "Save" at bounding box center [767, 477] width 108 height 41
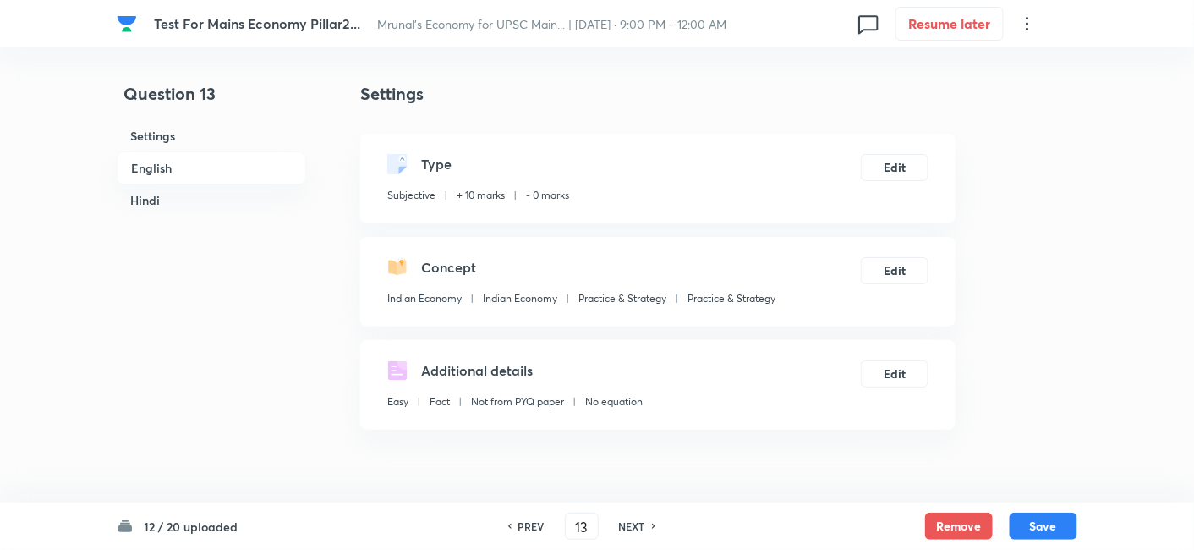
click at [168, 167] on h6 "English" at bounding box center [211, 167] width 189 height 33
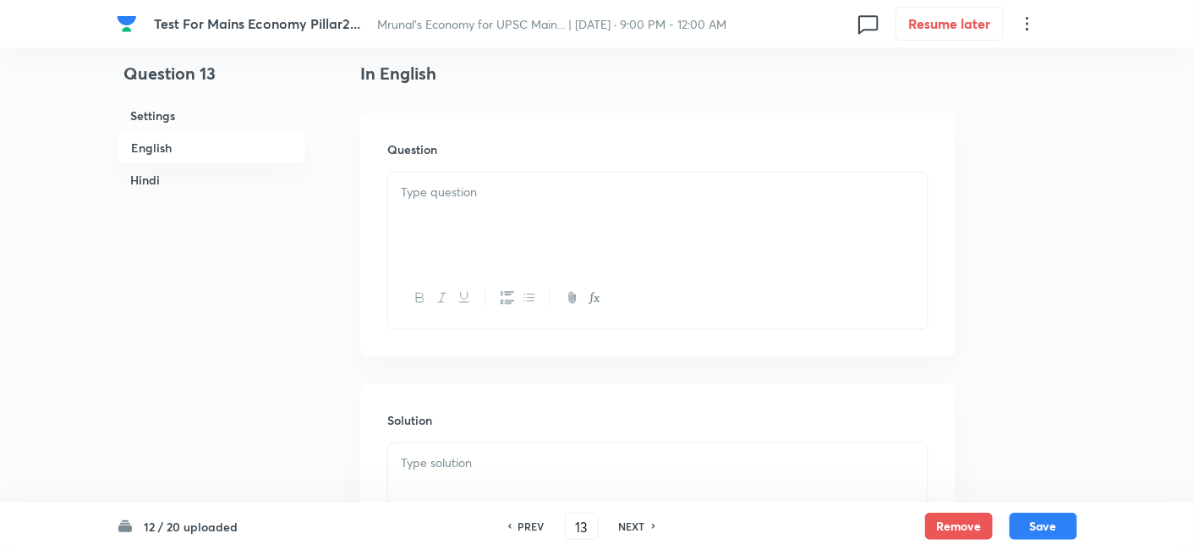
click at [558, 212] on div at bounding box center [657, 219] width 539 height 95
click at [526, 229] on div at bounding box center [657, 219] width 539 height 95
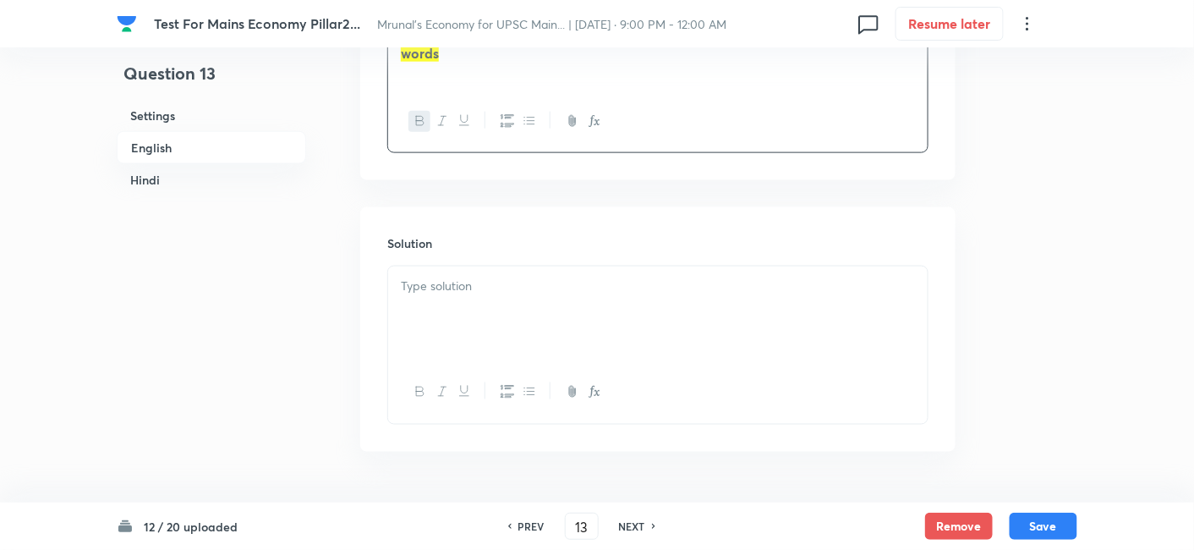
scroll to position [624, 0]
click at [485, 276] on p at bounding box center [658, 274] width 514 height 19
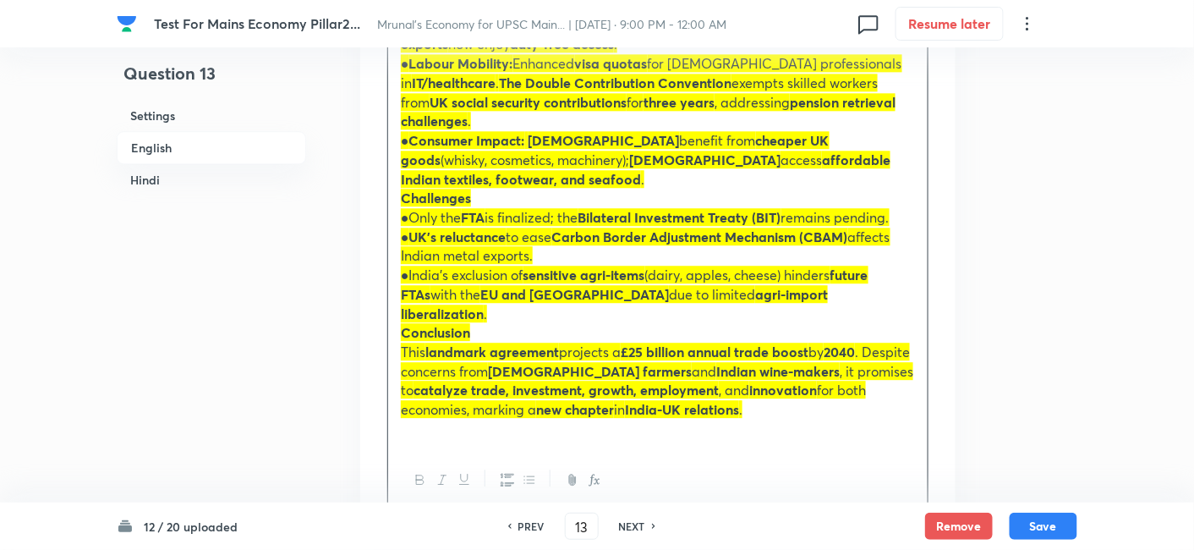
scroll to position [1282, 0]
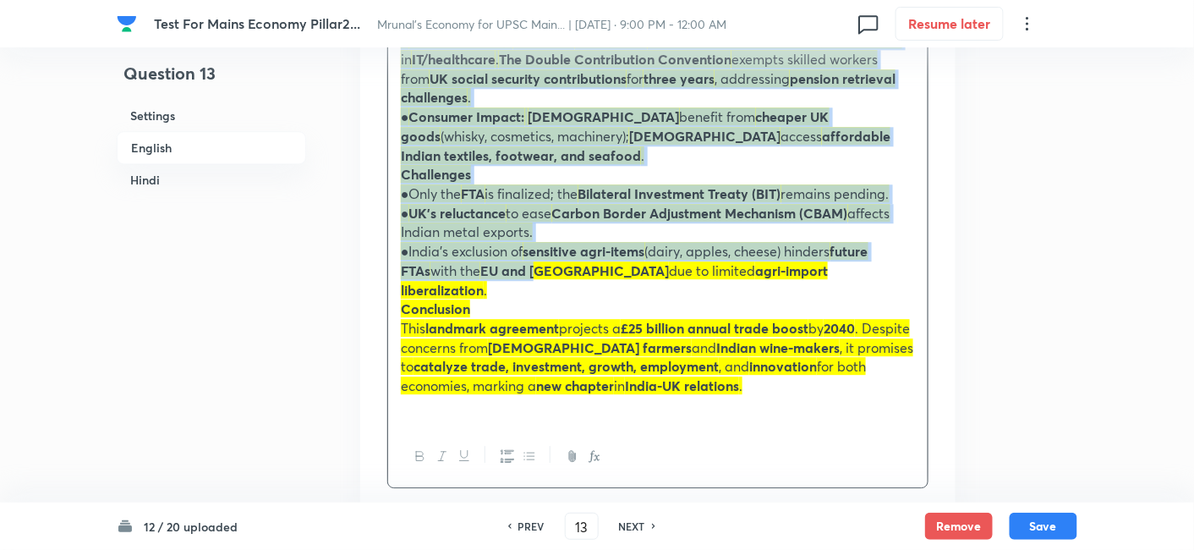
click at [514, 261] on strong "EU and USA" at bounding box center [574, 270] width 189 height 18
click at [524, 449] on icon "button" at bounding box center [529, 456] width 14 height 14
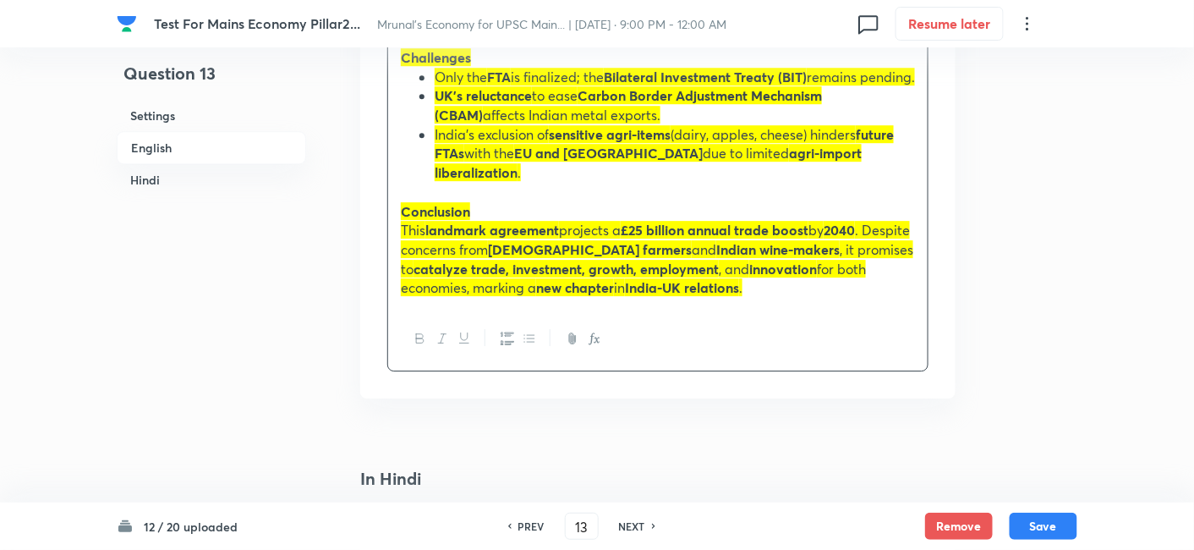
scroll to position [1724, 0]
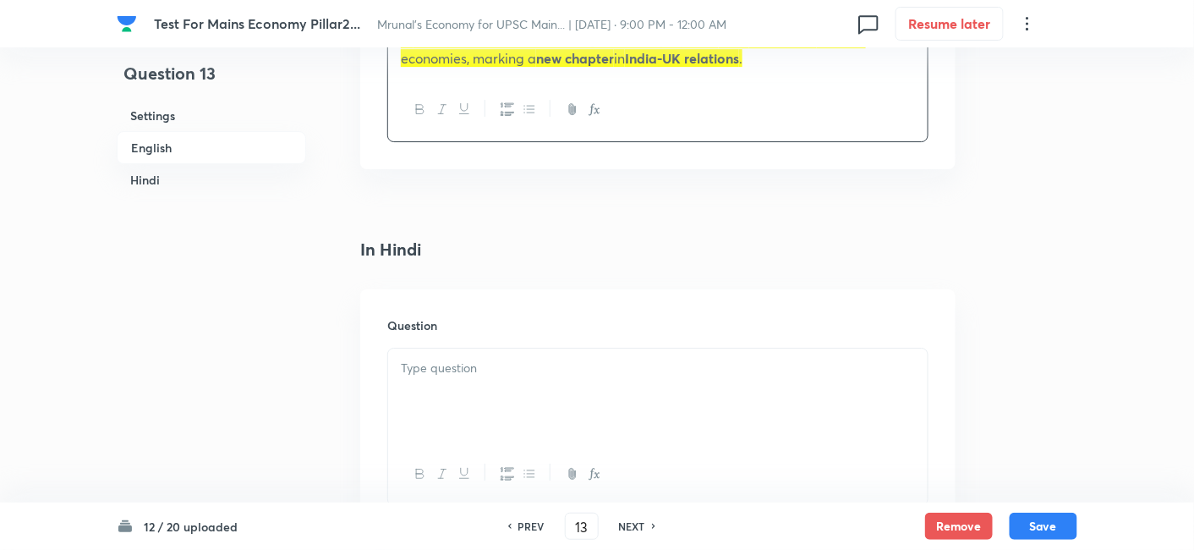
click at [511, 358] on p at bounding box center [658, 367] width 514 height 19
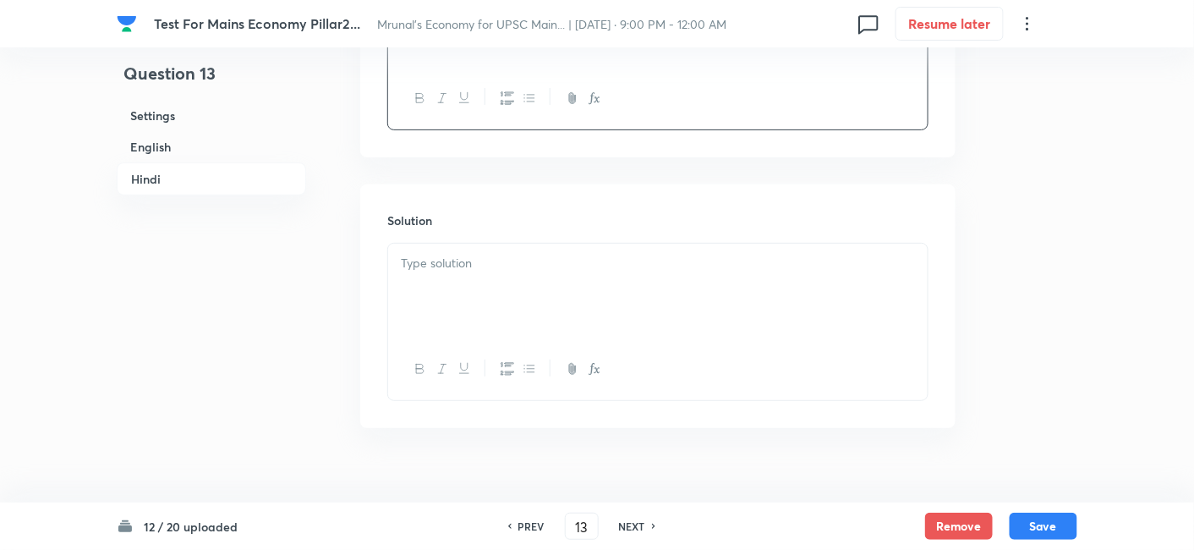
click at [490, 281] on div at bounding box center [657, 290] width 539 height 95
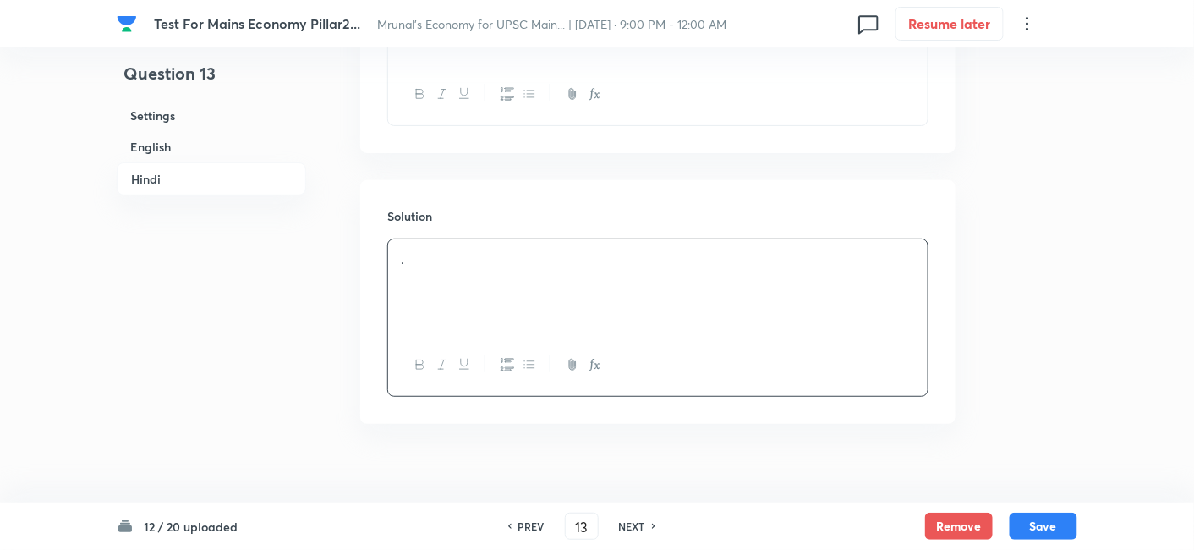
scroll to position [2105, 0]
click at [1047, 517] on button "Save" at bounding box center [1043, 524] width 68 height 27
type input "14"
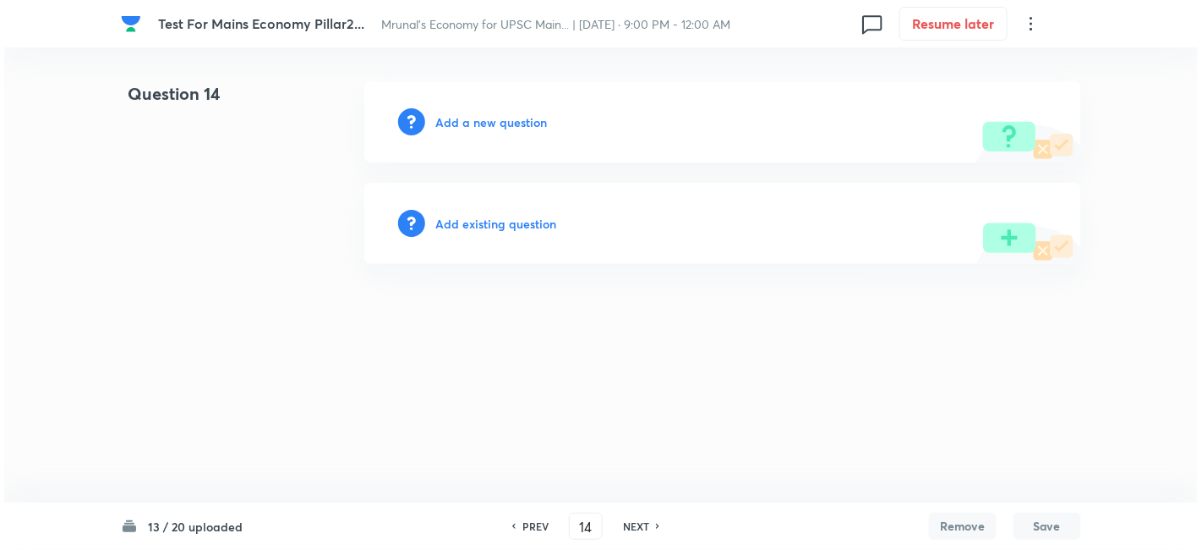
scroll to position [0, 0]
click at [491, 127] on h6 "Add a new question" at bounding box center [491, 122] width 112 height 18
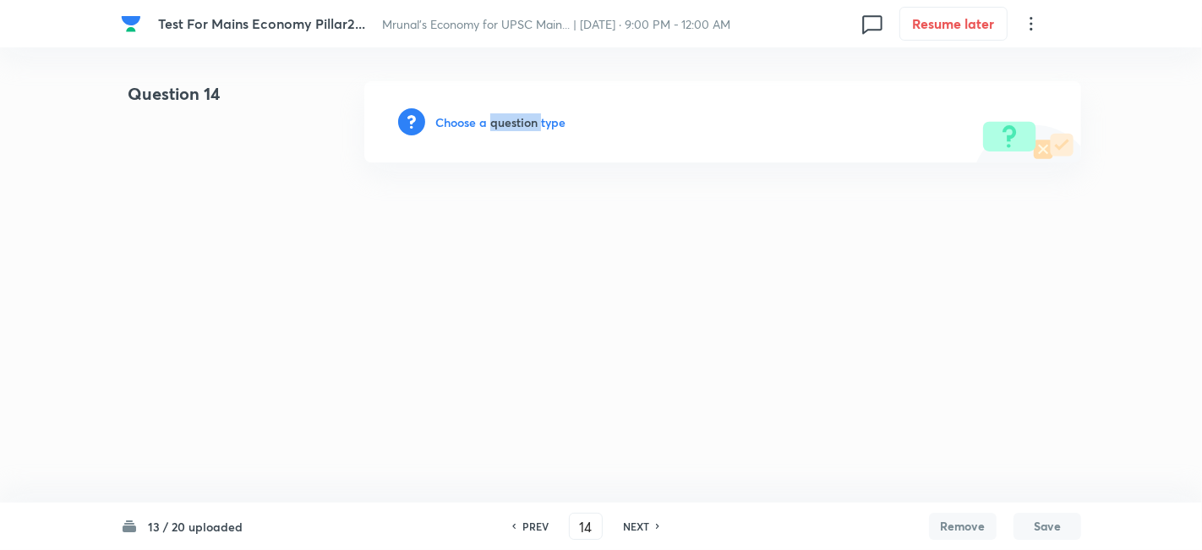
click at [491, 127] on h6 "Choose a question type" at bounding box center [500, 122] width 130 height 18
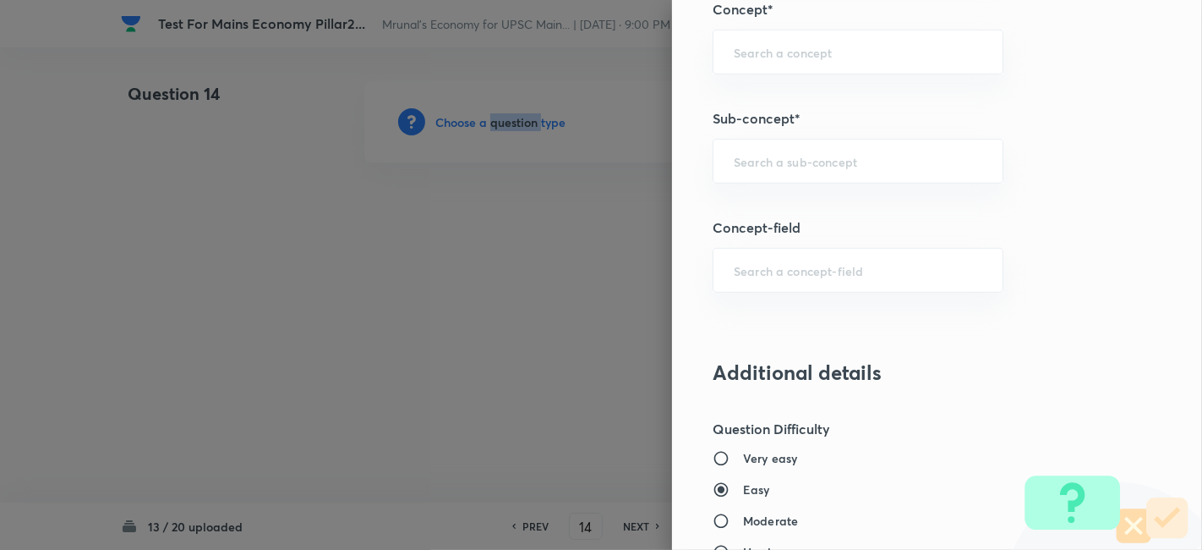
scroll to position [845, 0]
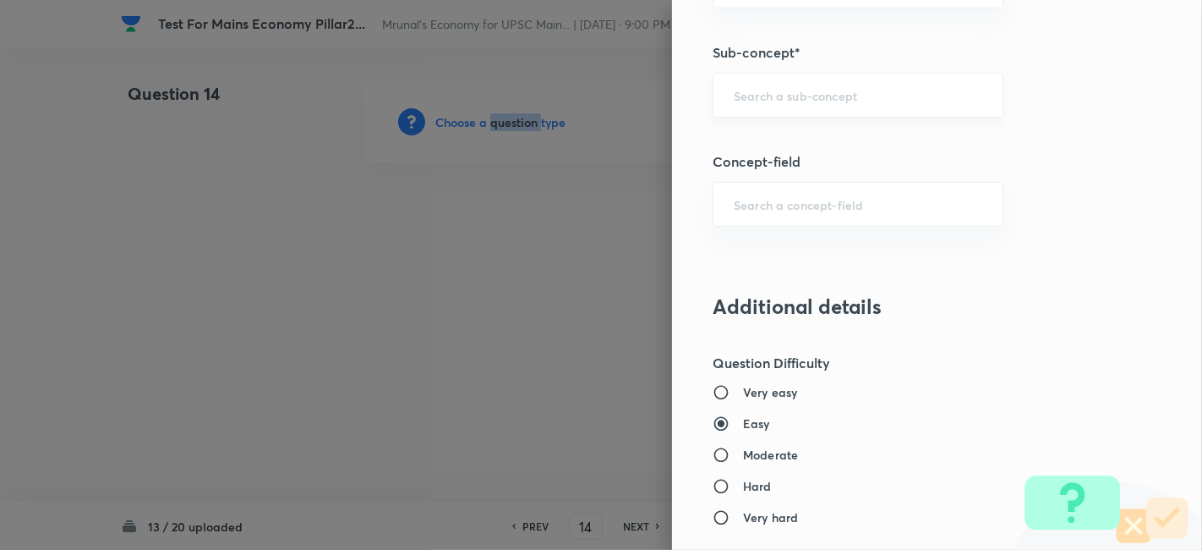
click at [850, 107] on div "​" at bounding box center [858, 95] width 291 height 45
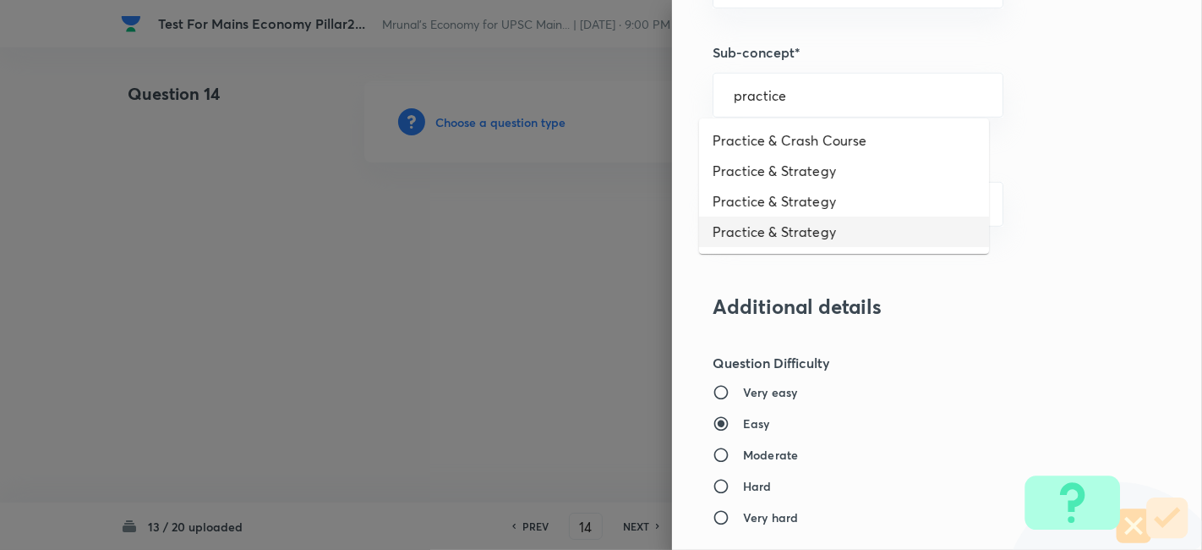
click at [825, 226] on li "Practice & Strategy" at bounding box center [844, 231] width 290 height 30
type input "Practice & Strategy"
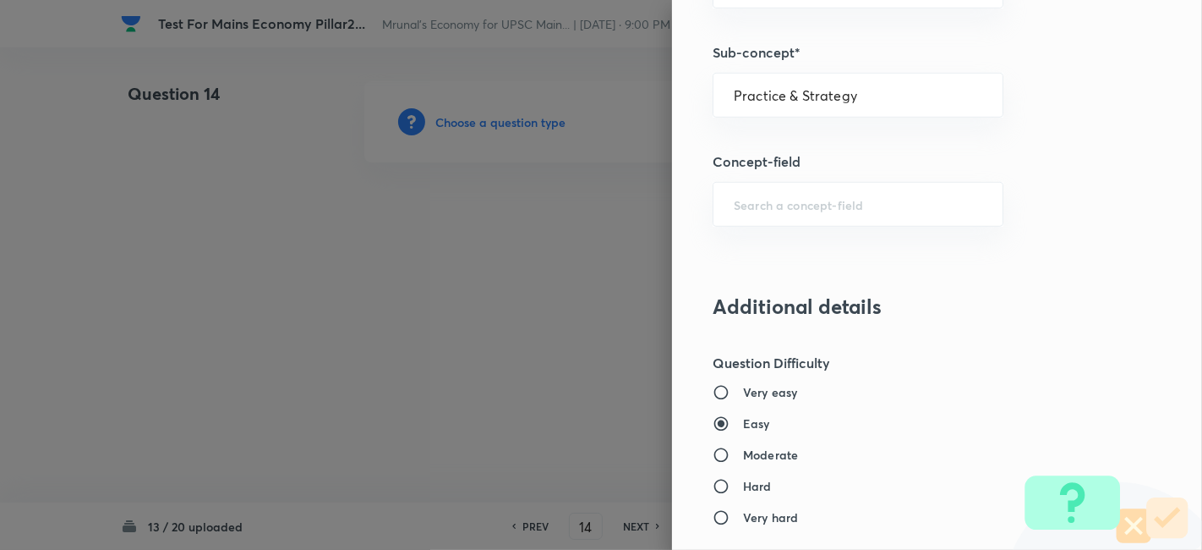
type input "Indian Economy"
type input "Practice & Strategy"
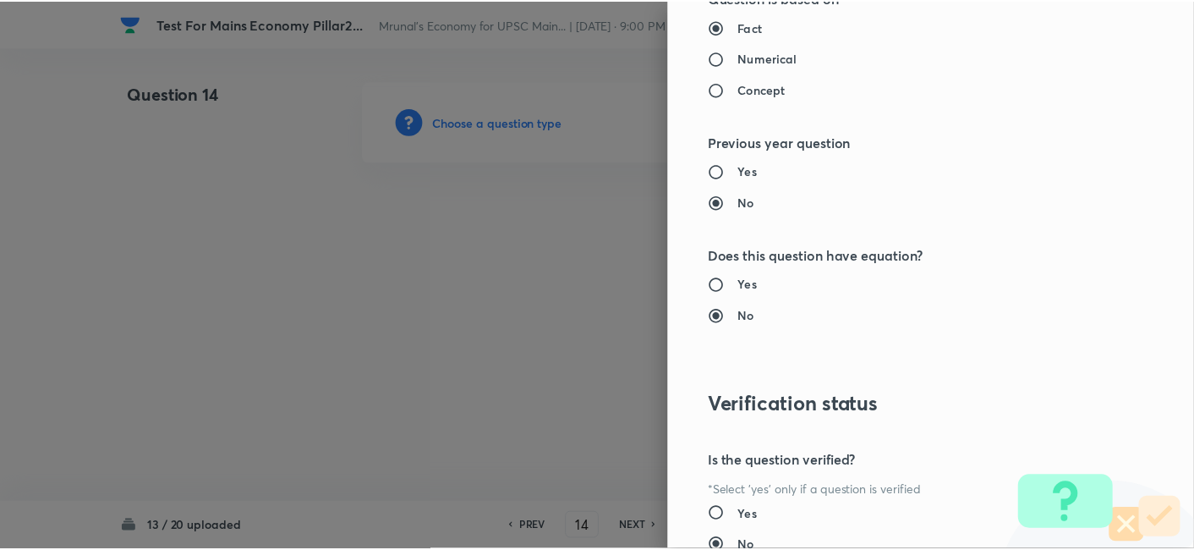
scroll to position [1547, 0]
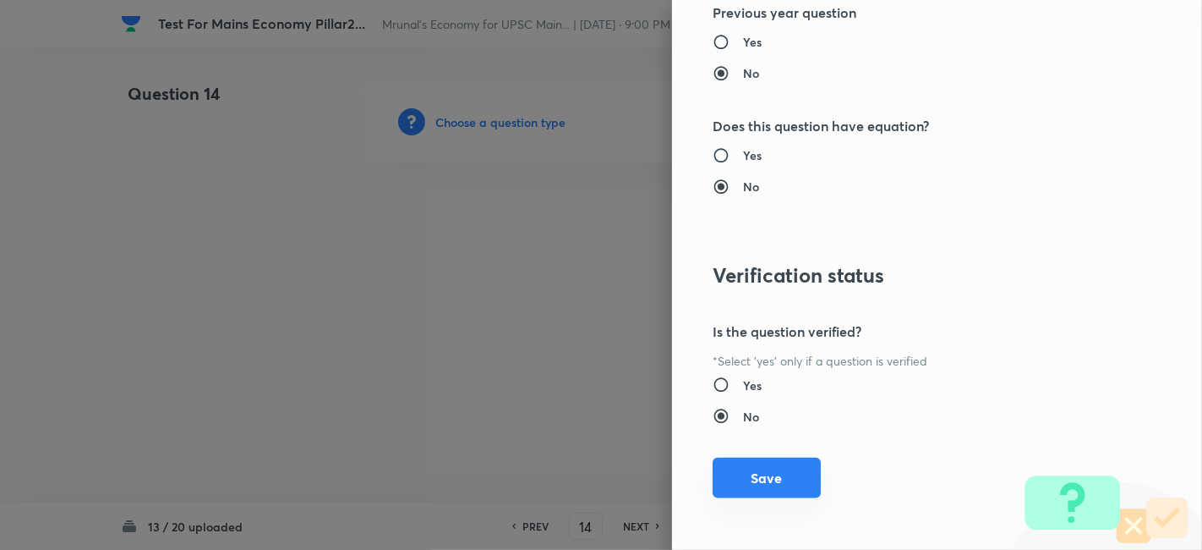
click at [778, 474] on button "Save" at bounding box center [767, 477] width 108 height 41
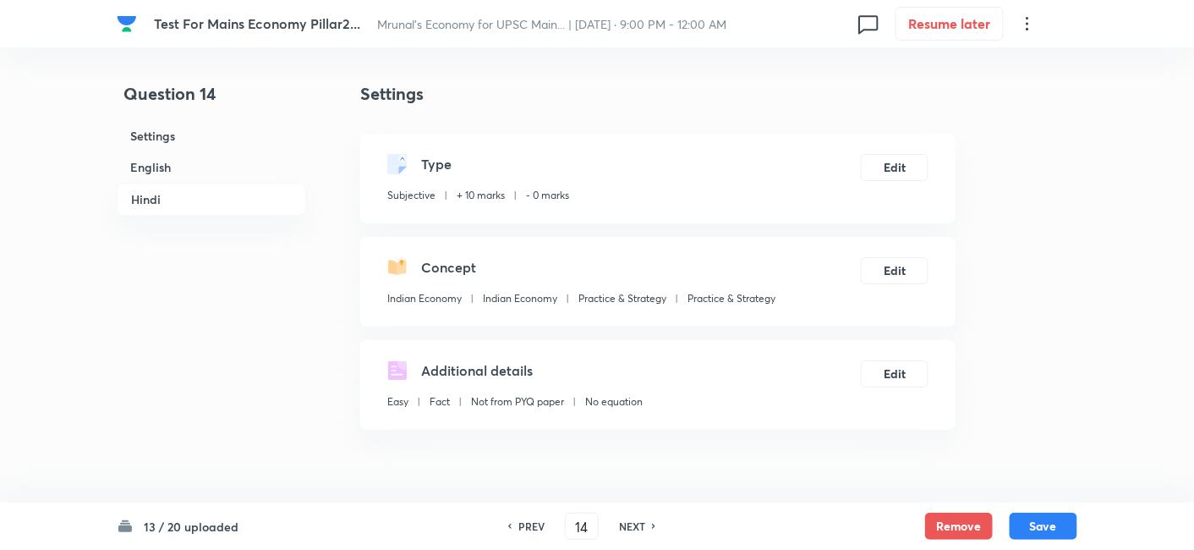
click at [154, 160] on h6 "English" at bounding box center [211, 166] width 189 height 31
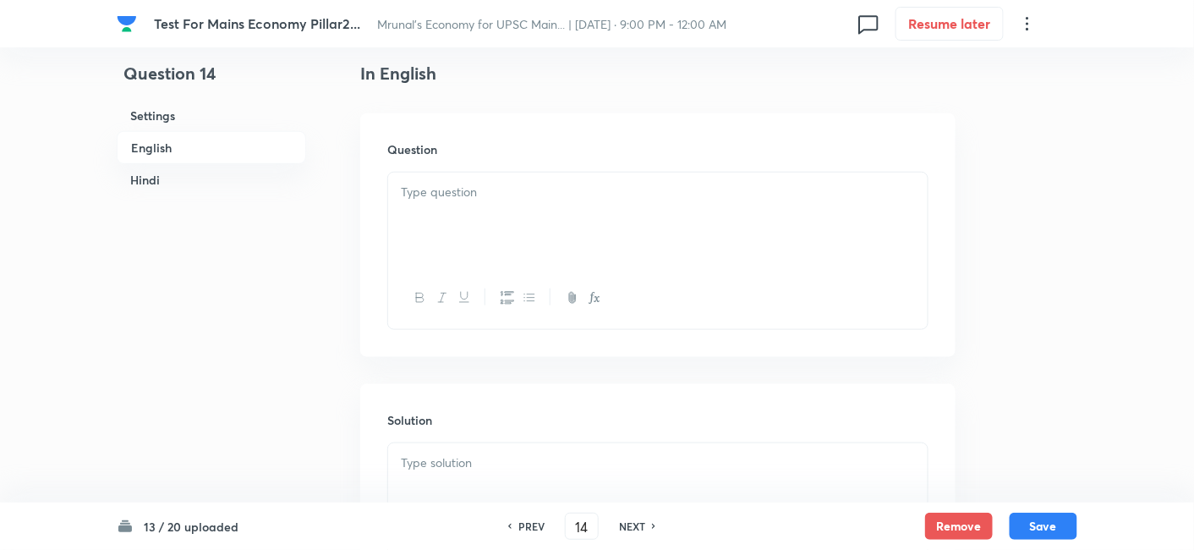
click at [483, 211] on div at bounding box center [657, 219] width 539 height 95
click at [488, 220] on div at bounding box center [657, 219] width 539 height 95
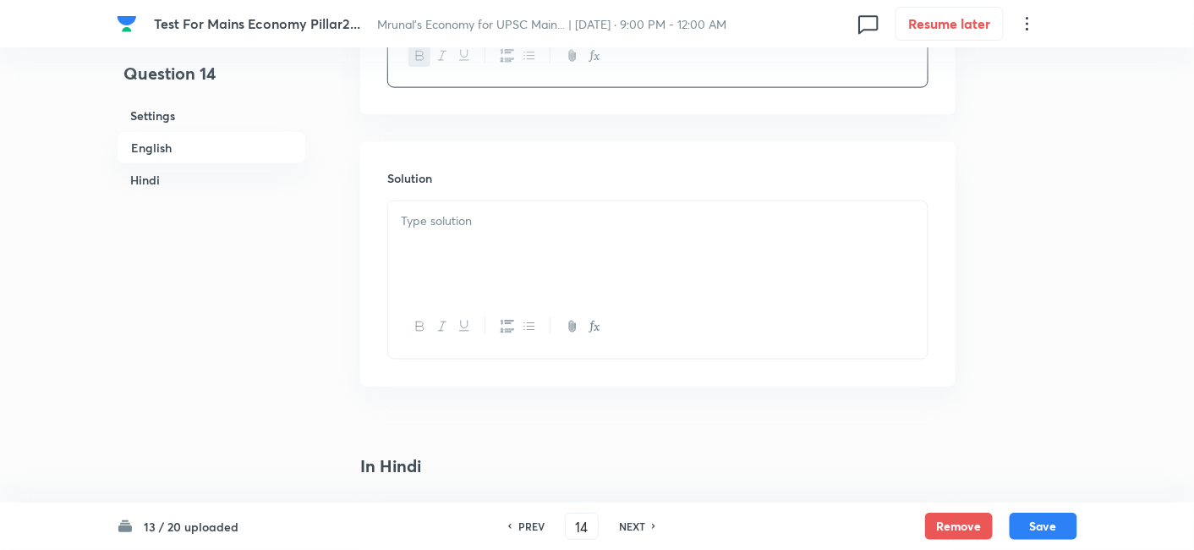
scroll to position [718, 0]
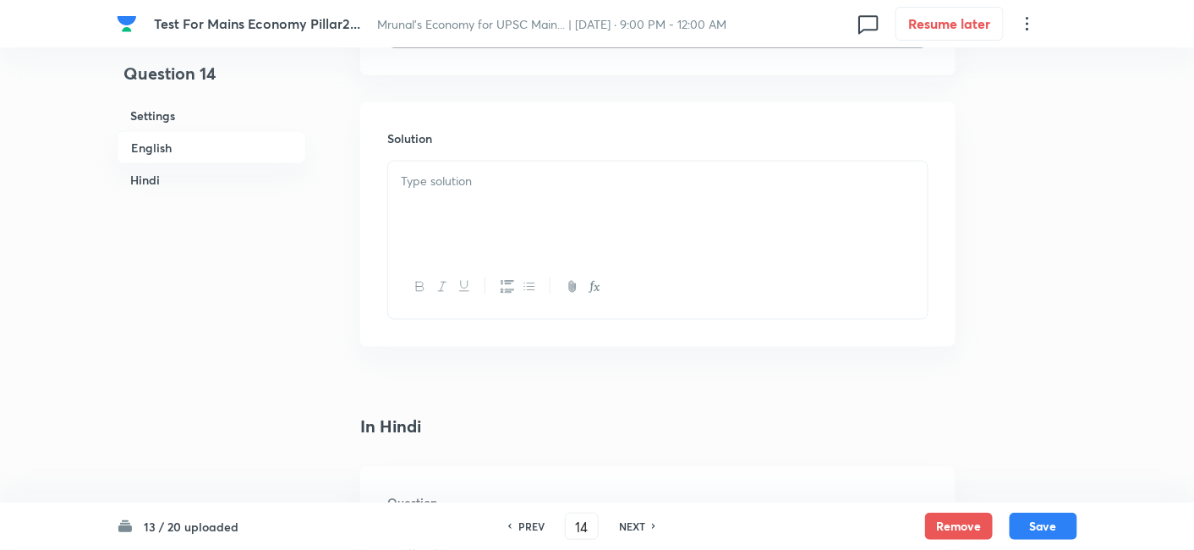
click at [473, 211] on div at bounding box center [657, 208] width 539 height 95
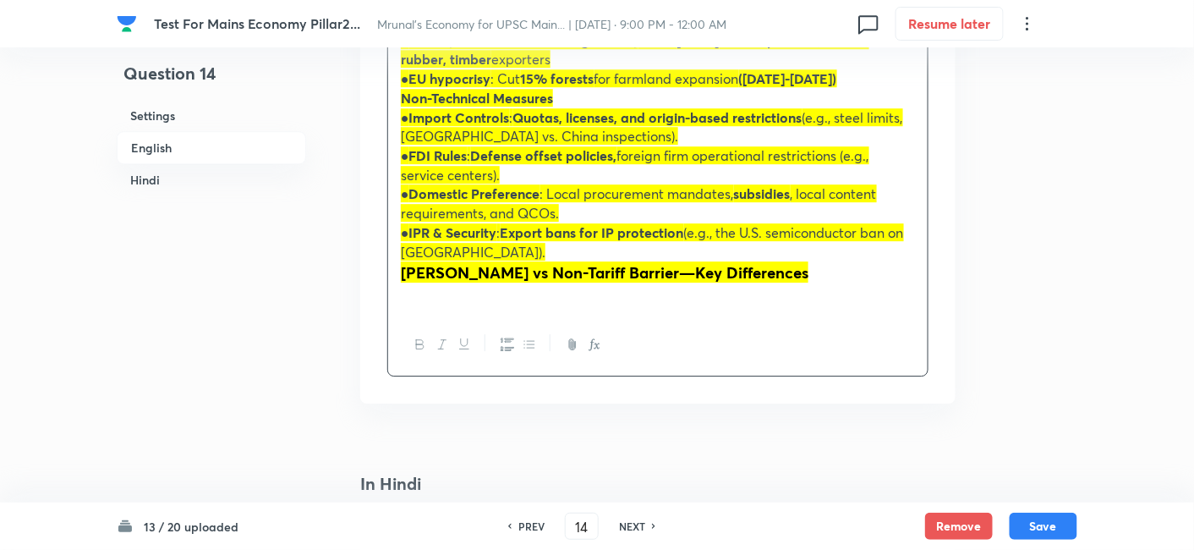
scroll to position [1563, 0]
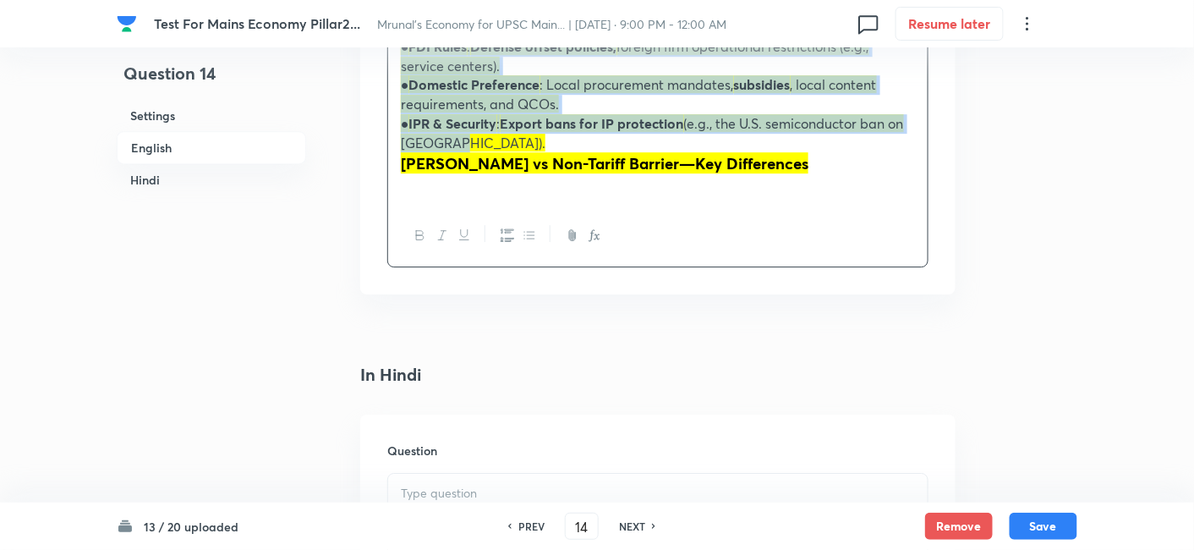
drag, startPoint x: 468, startPoint y: 152, endPoint x: 483, endPoint y: 161, distance: 16.7
click at [469, 151] on p "● IPR & Security : Export bans for IP protection (e.g., the U.S. semiconductor …" at bounding box center [658, 133] width 514 height 38
click at [528, 242] on icon "button" at bounding box center [529, 235] width 14 height 14
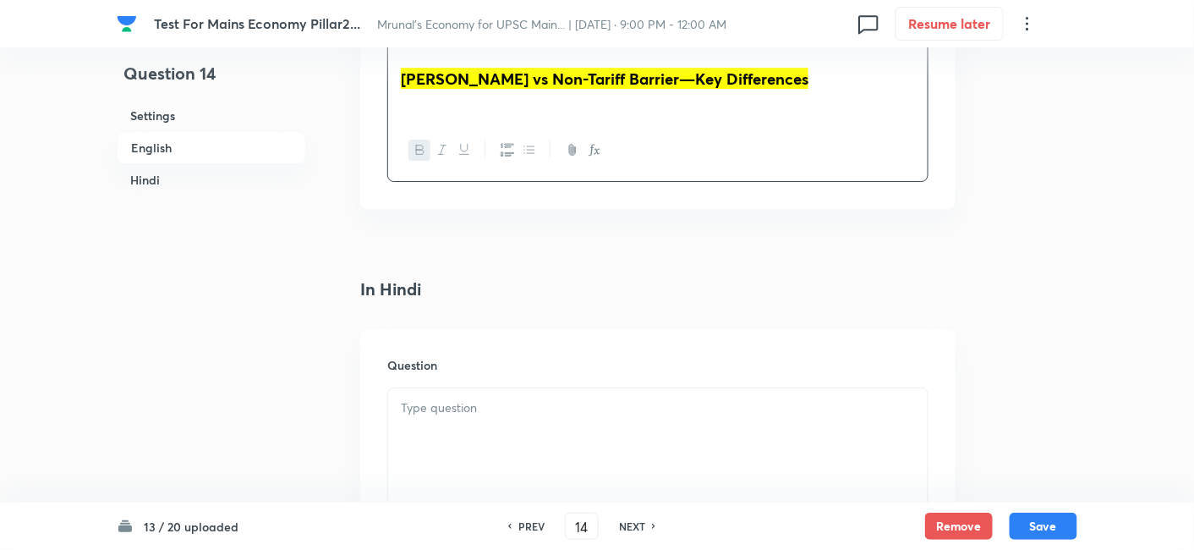
scroll to position [1654, 0]
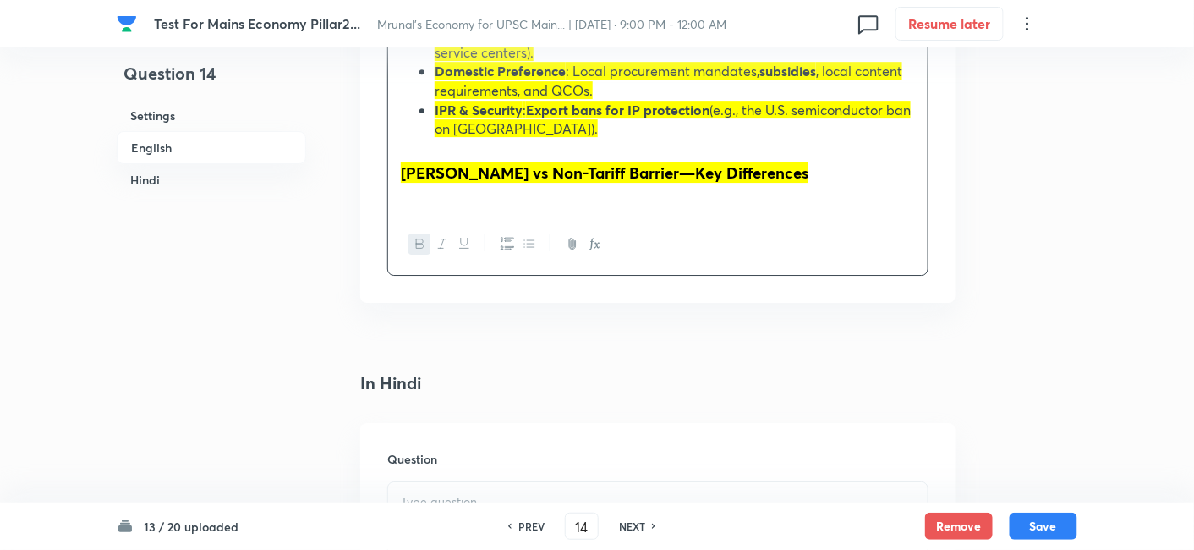
click at [840, 177] on h3 "﻿ Tariff Barrier vs Non-Tariff Barrier—Key Differences" at bounding box center [658, 172] width 514 height 23
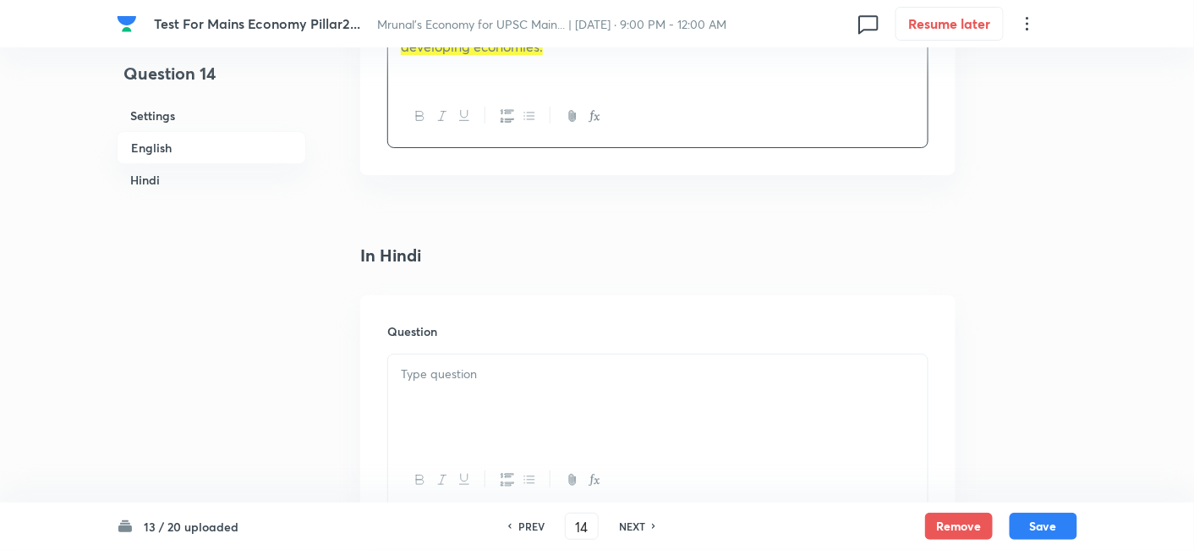
scroll to position [1935, 0]
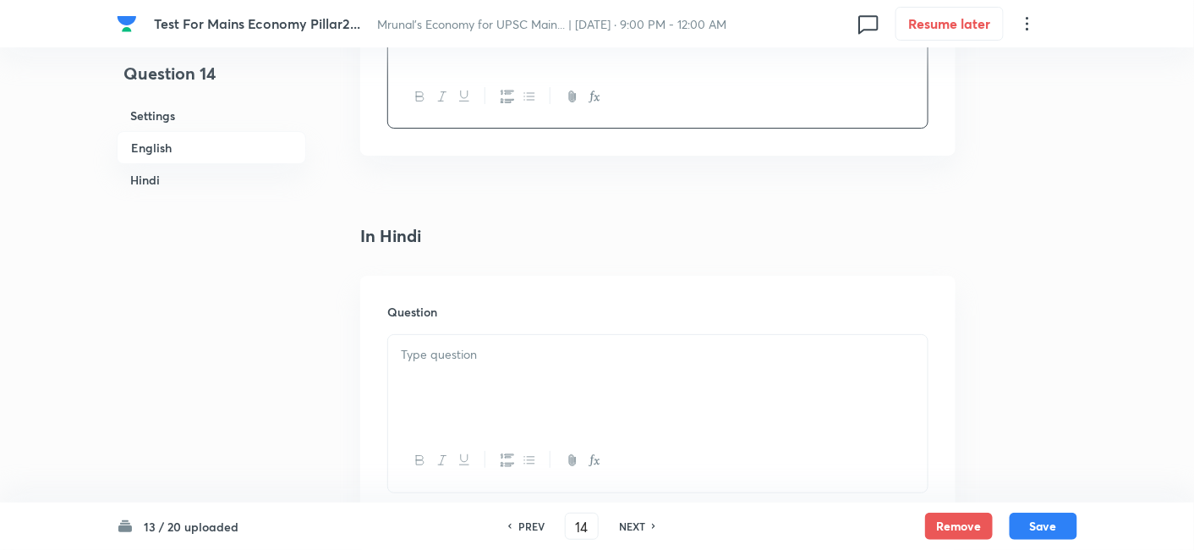
click at [495, 361] on p at bounding box center [658, 354] width 514 height 19
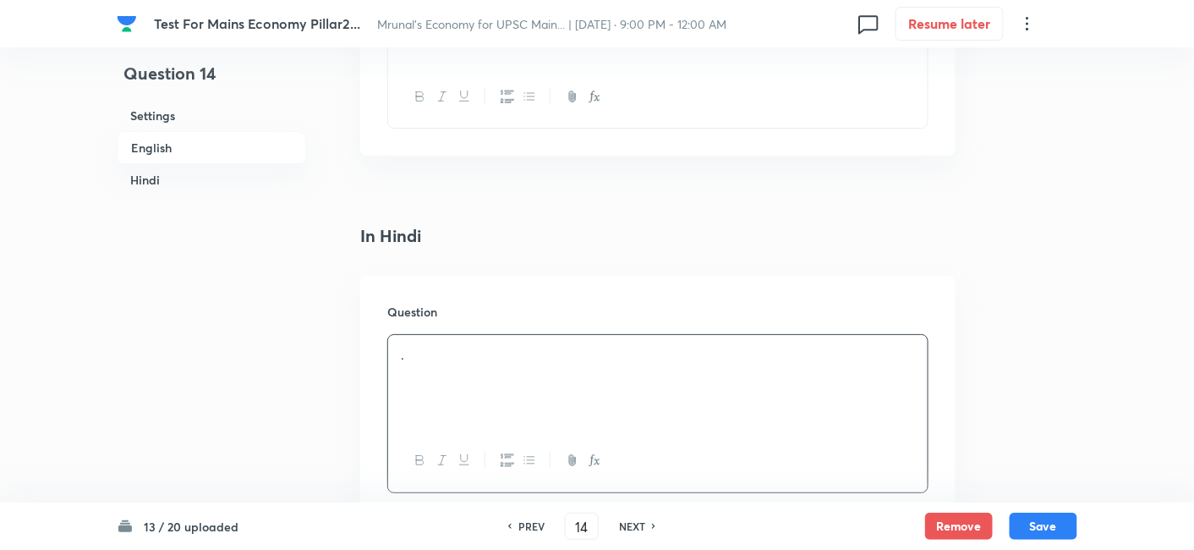
scroll to position [2311, 0]
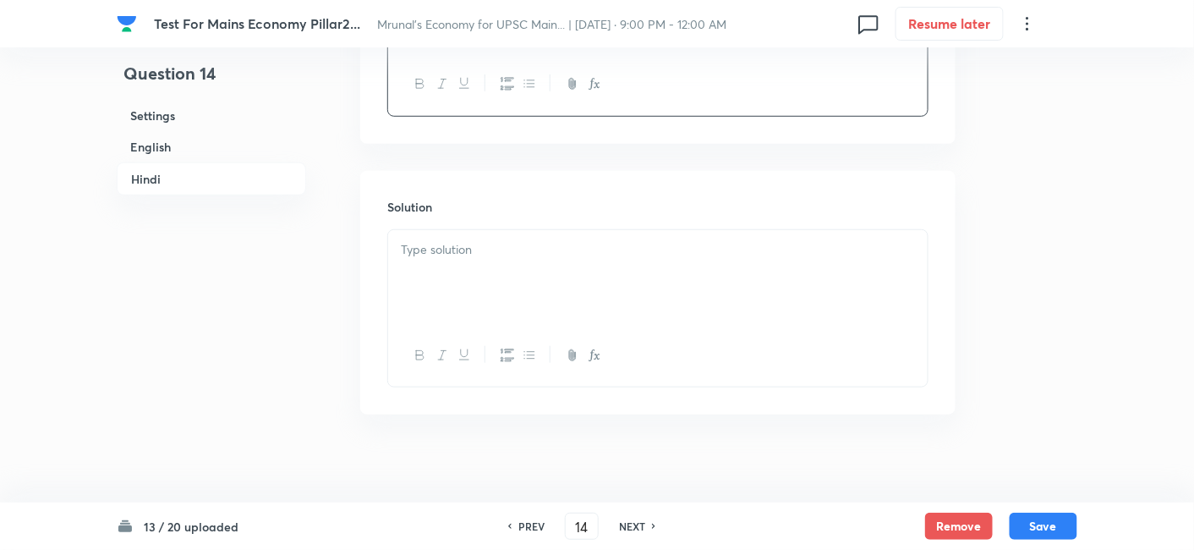
click at [492, 286] on div at bounding box center [657, 277] width 539 height 95
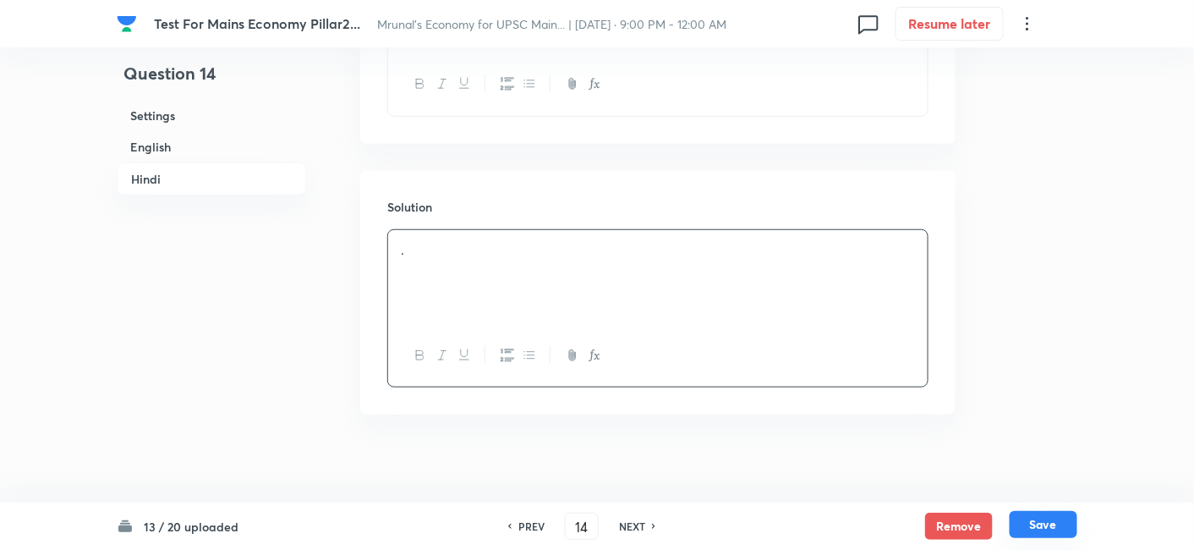
click at [1044, 538] on div "Remove Save" at bounding box center [1001, 525] width 152 height 27
click at [1041, 534] on button "Save" at bounding box center [1043, 524] width 68 height 27
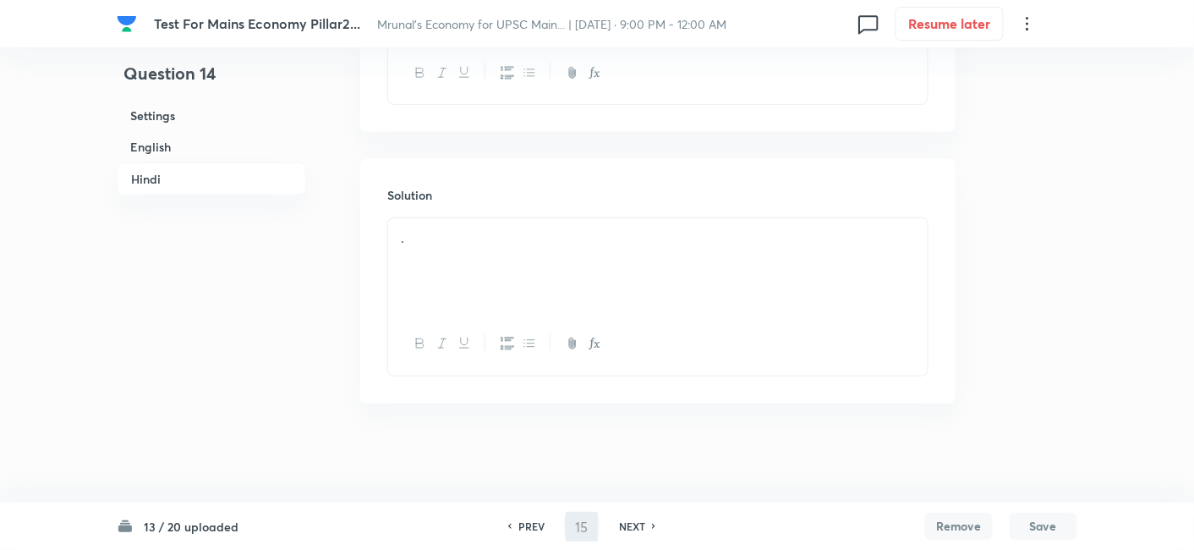
scroll to position [0, 0]
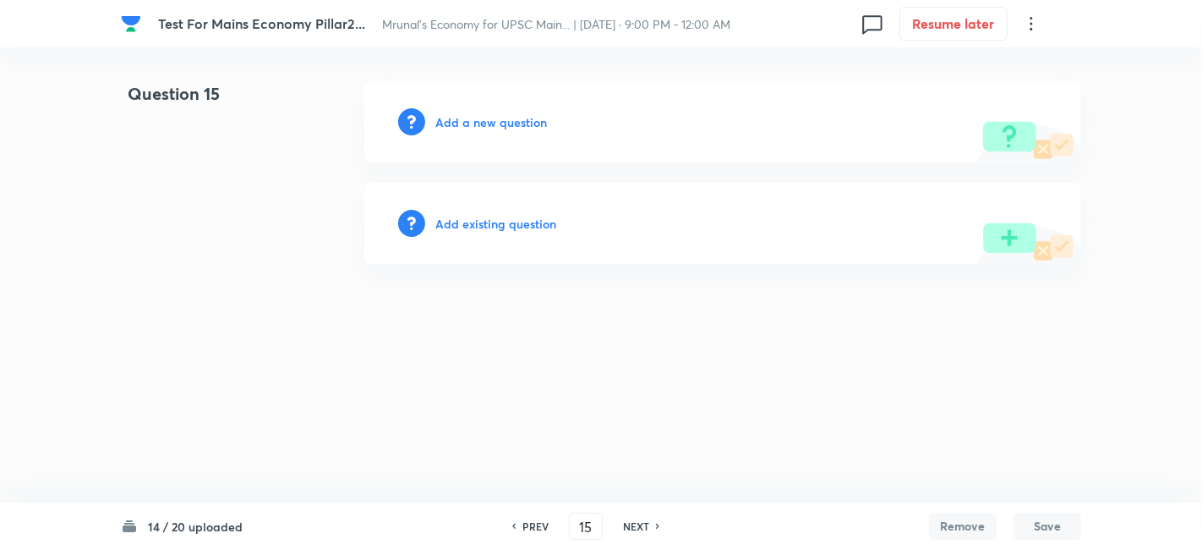
click at [533, 517] on div "PREV 15 ​ NEXT" at bounding box center [586, 525] width 218 height 27
click at [536, 526] on h6 "PREV" at bounding box center [535, 525] width 26 height 15
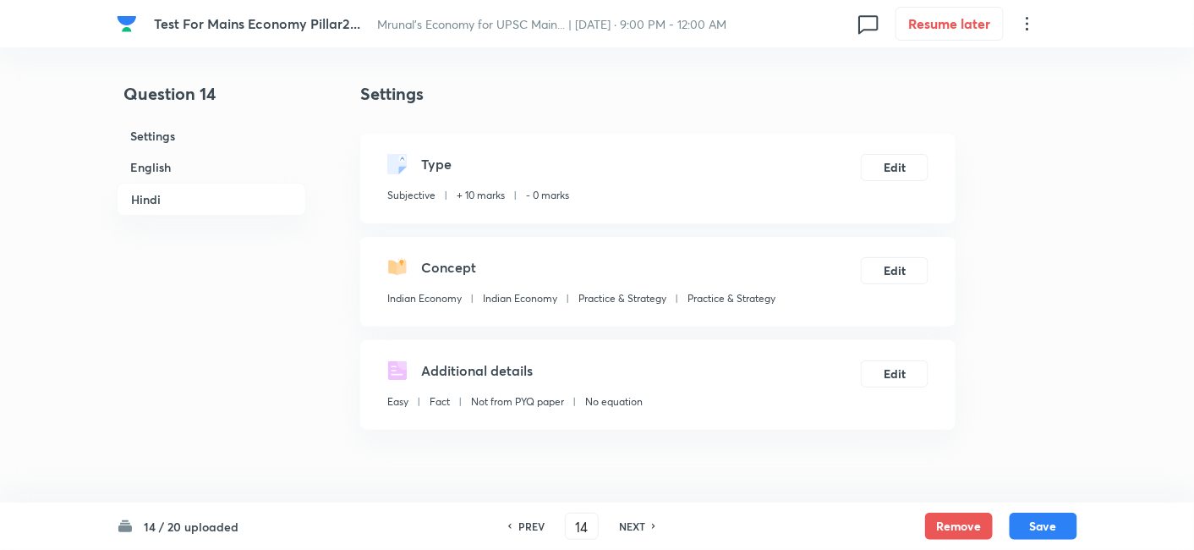
click at [176, 151] on h6 "English" at bounding box center [211, 166] width 189 height 31
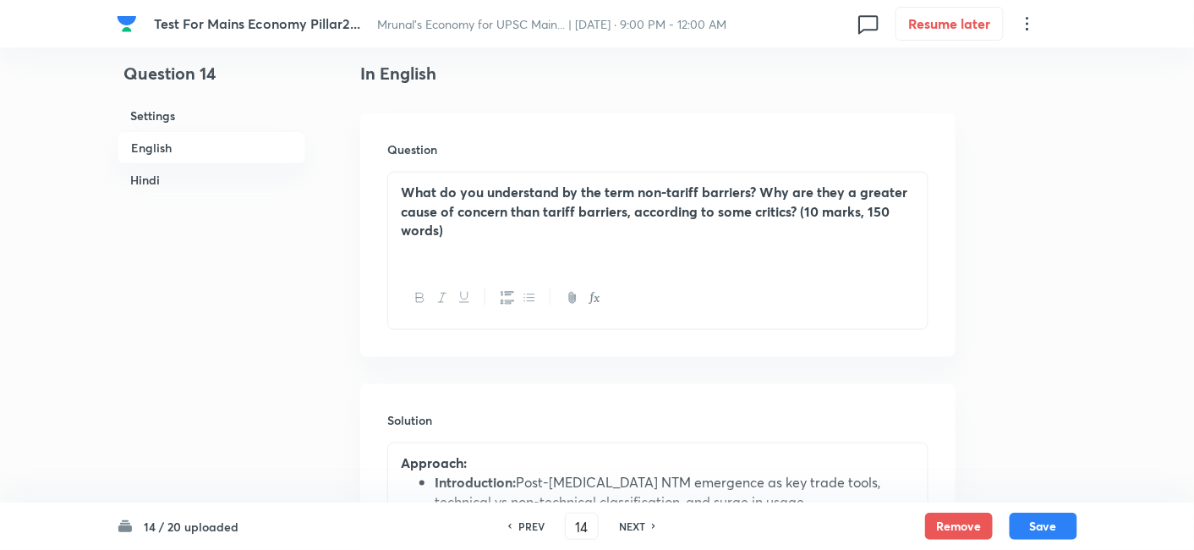
click at [179, 160] on h6 "English" at bounding box center [211, 147] width 189 height 33
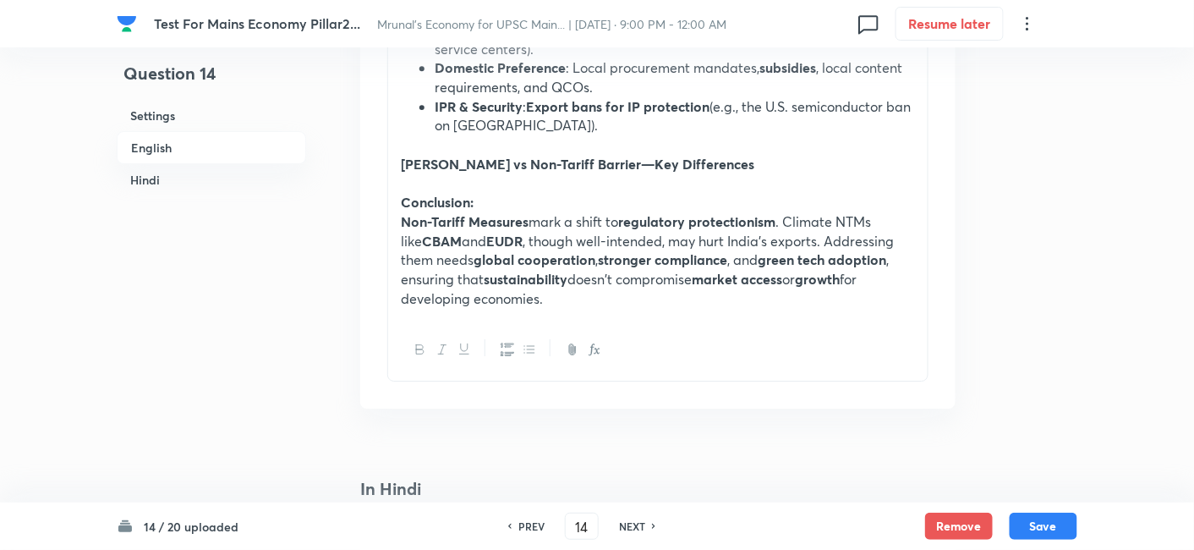
click at [524, 180] on p at bounding box center [658, 183] width 514 height 19
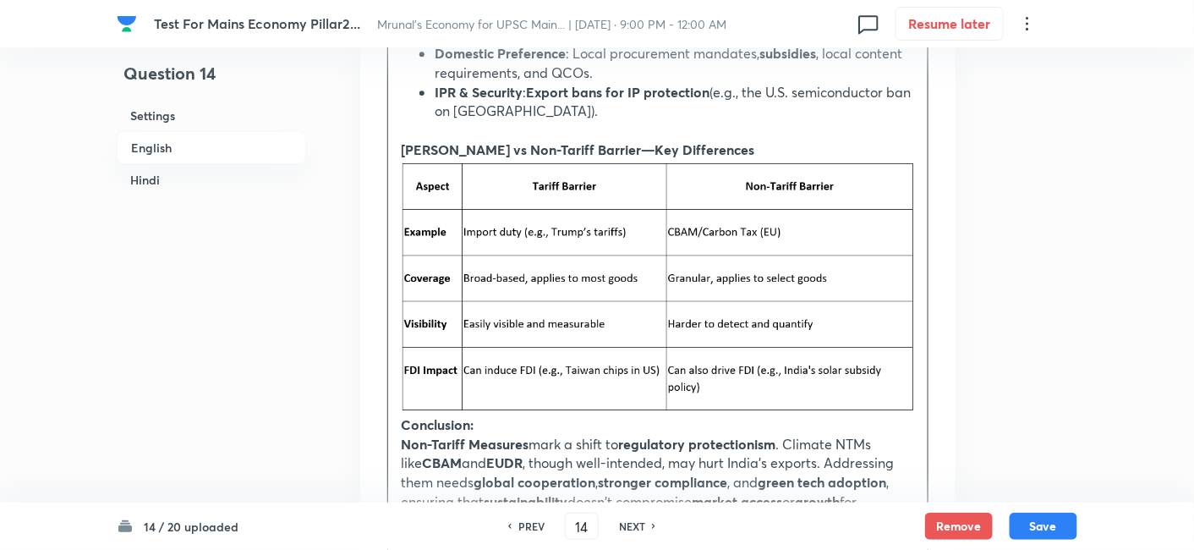
scroll to position [1563, 0]
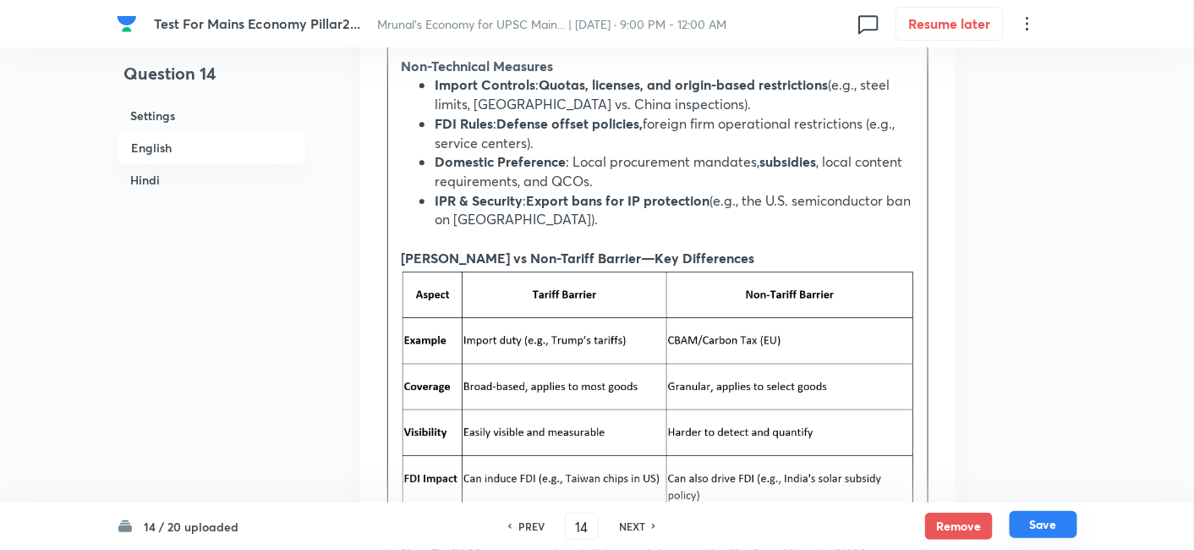
click at [1050, 523] on button "Save" at bounding box center [1043, 524] width 68 height 27
type input "15"
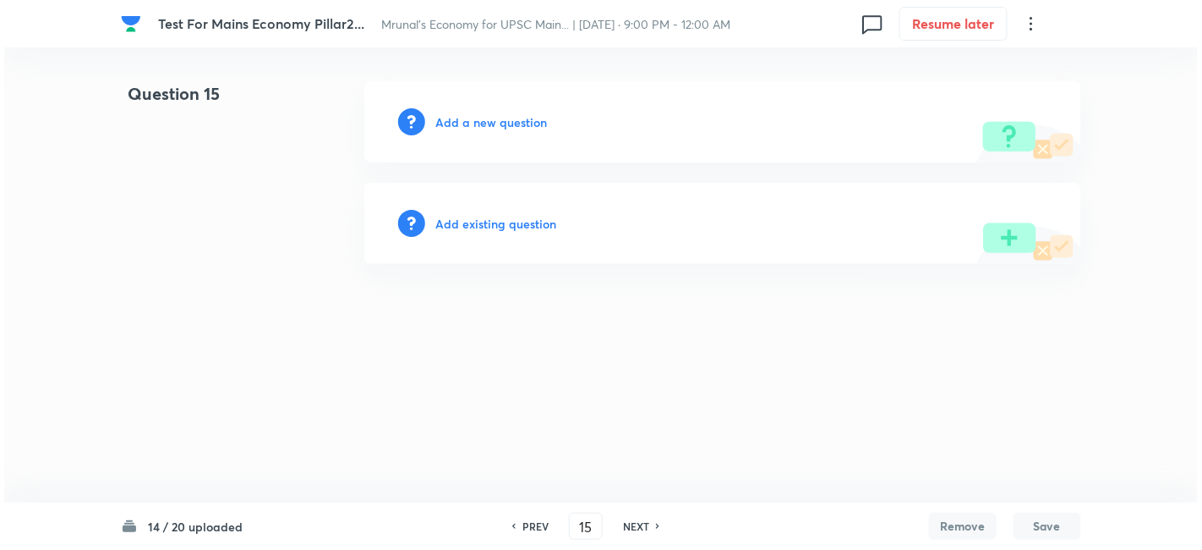
scroll to position [0, 0]
click at [479, 107] on div "Add a new question" at bounding box center [722, 121] width 717 height 81
click at [478, 118] on h6 "Add a new question" at bounding box center [491, 122] width 112 height 18
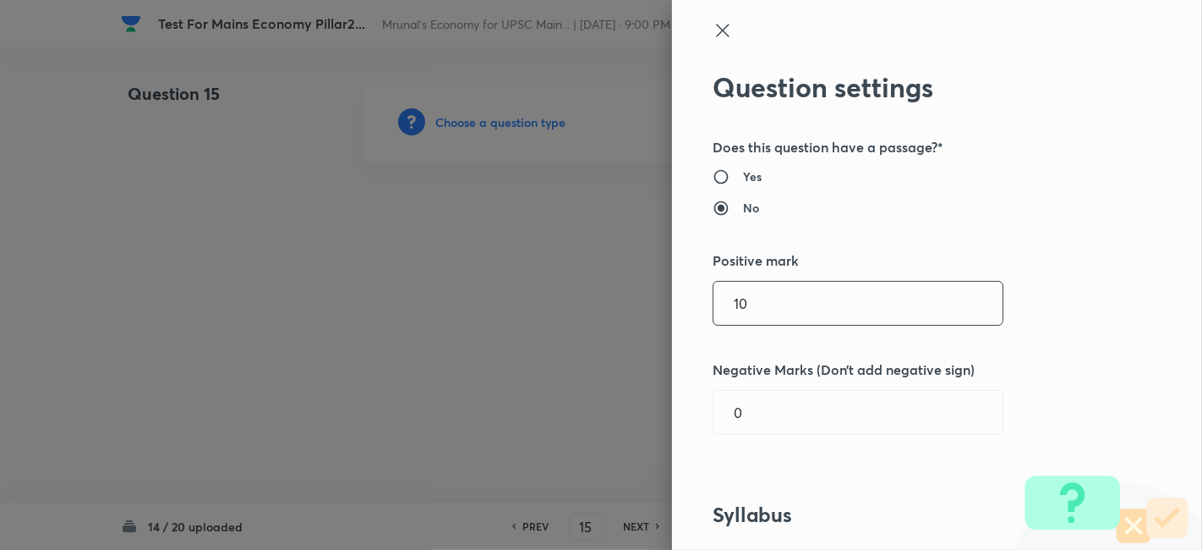
drag, startPoint x: 763, startPoint y: 301, endPoint x: 671, endPoint y: 292, distance: 91.8
click at [672, 292] on div "Question settings Does this question have a passage?* Yes No Positive mark 10 ​…" at bounding box center [937, 275] width 530 height 550
type input "15"
click at [1036, 291] on div "Question settings Does this question have a passage?* Yes No Positive mark 15 ​…" at bounding box center [937, 275] width 530 height 550
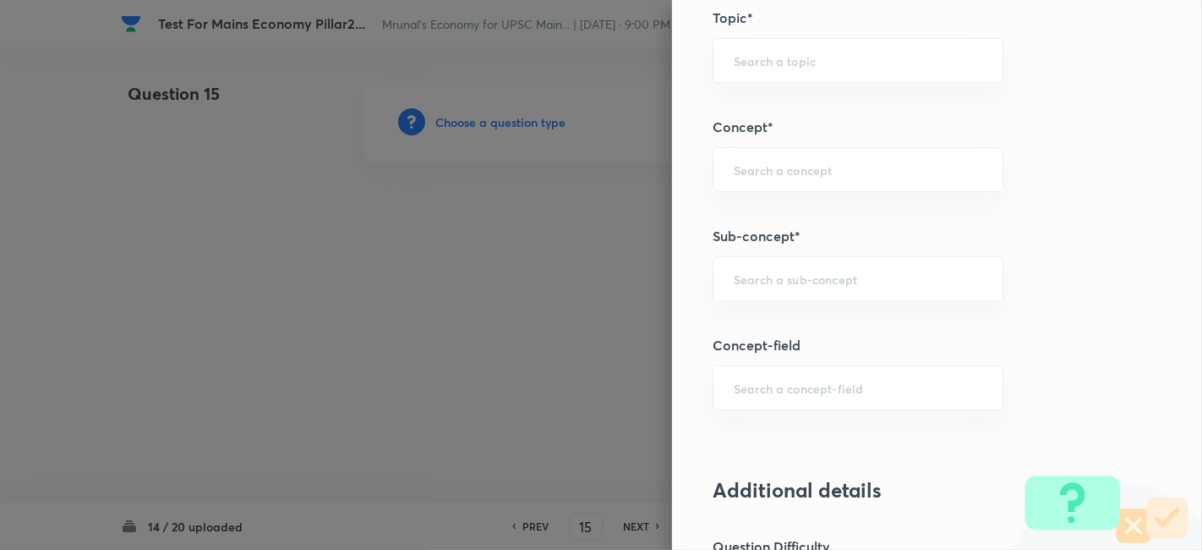
scroll to position [751, 0]
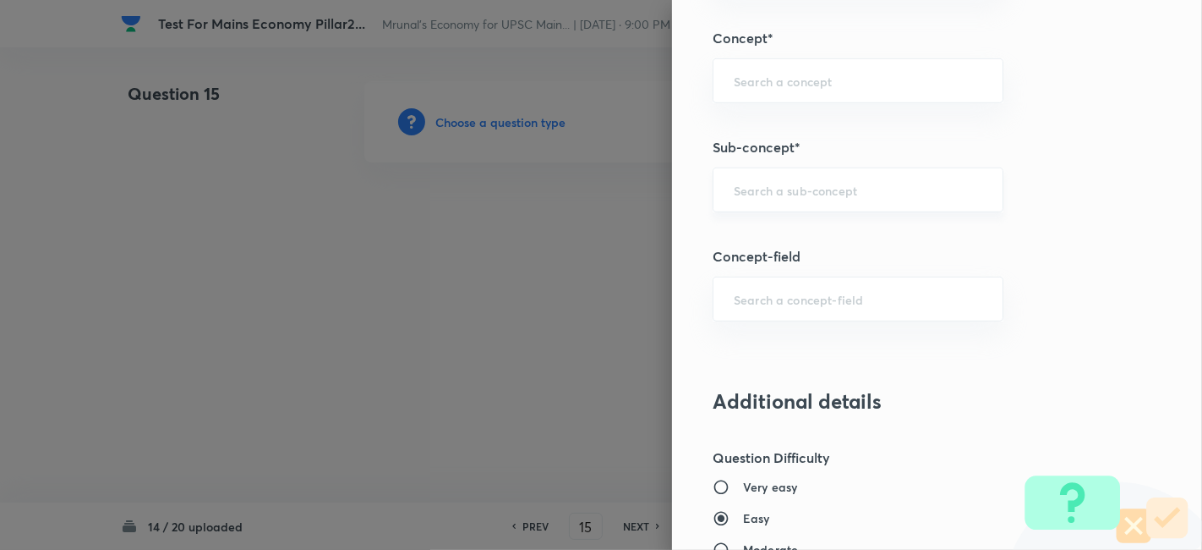
click at [809, 187] on input "text" at bounding box center [858, 190] width 249 height 16
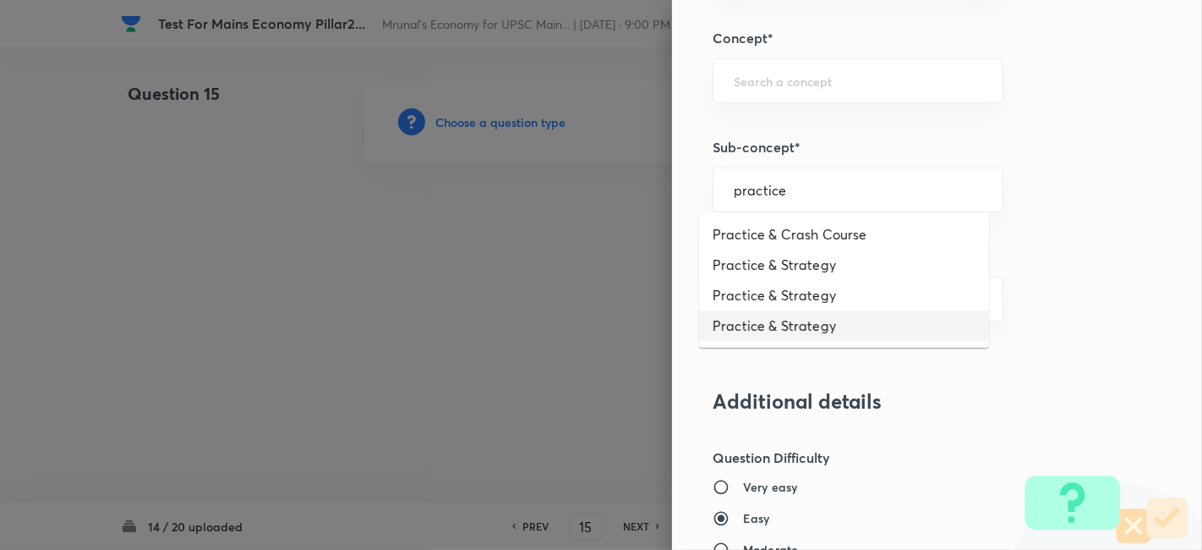
click at [833, 325] on li "Practice & Strategy" at bounding box center [844, 325] width 290 height 30
type input "Practice & Strategy"
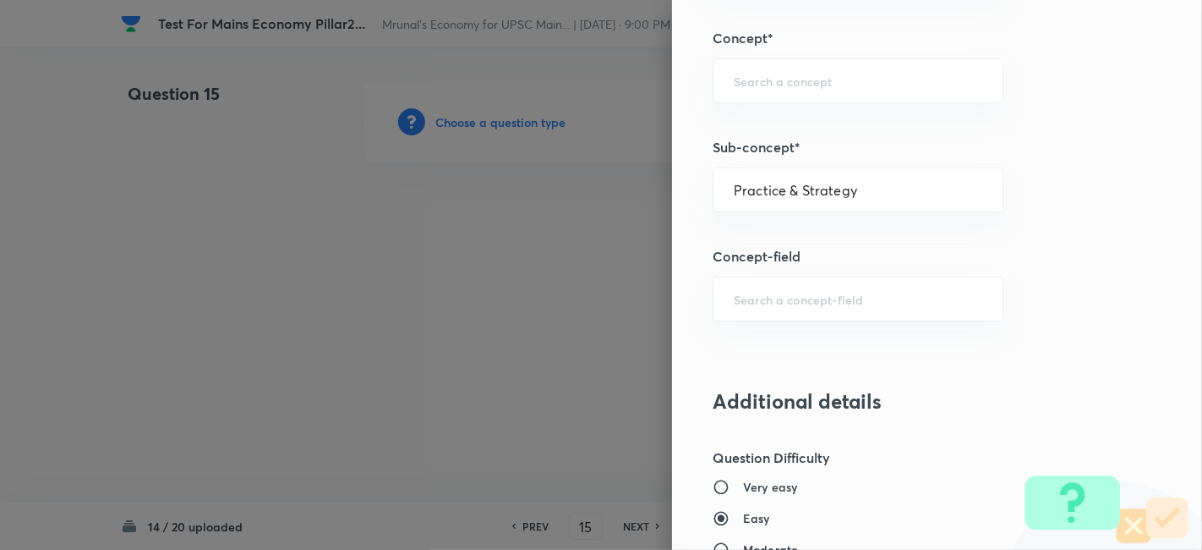
type input "Indian Economy"
type input "Practice & Strategy"
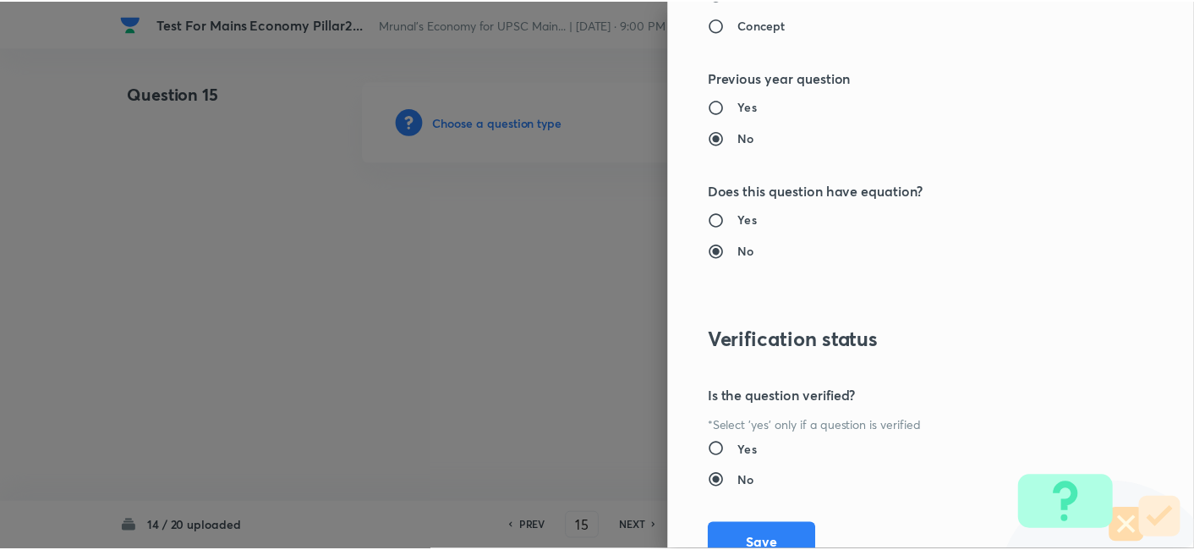
scroll to position [1547, 0]
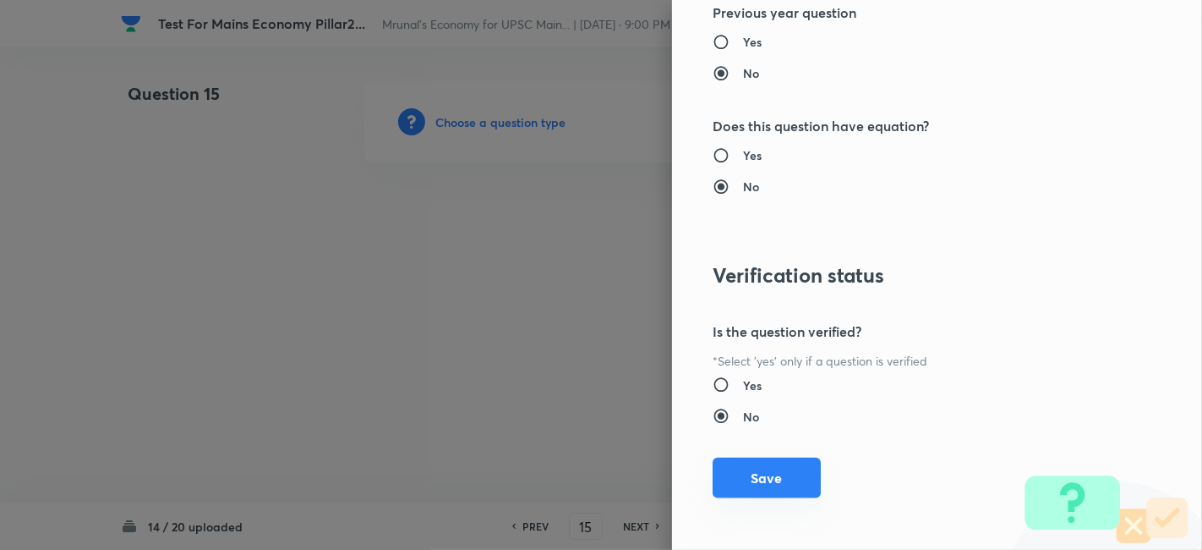
click at [774, 467] on button "Save" at bounding box center [767, 477] width 108 height 41
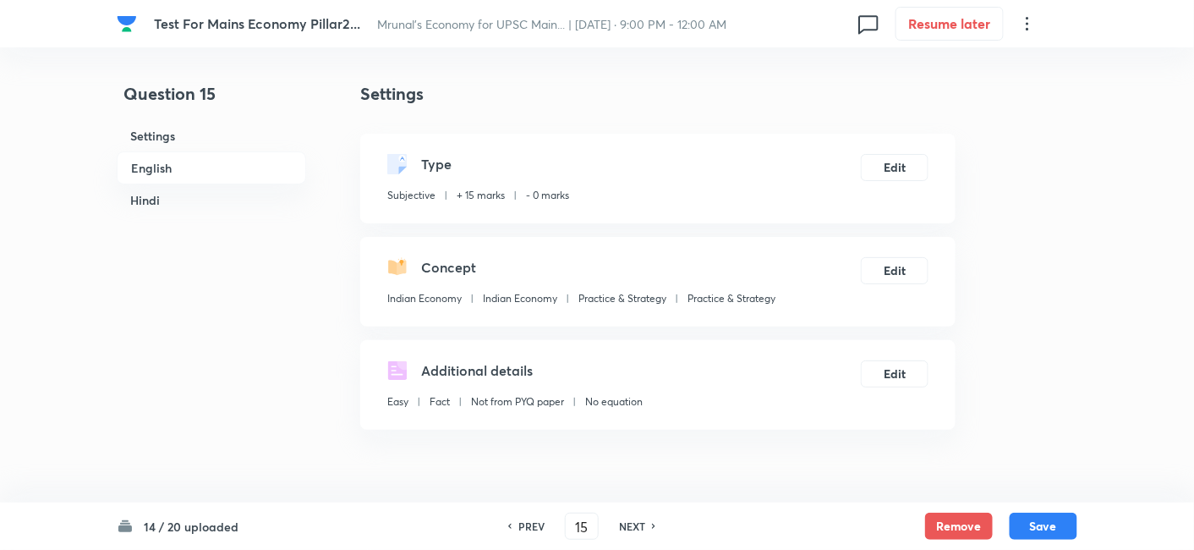
click at [167, 168] on h6 "English" at bounding box center [211, 167] width 189 height 33
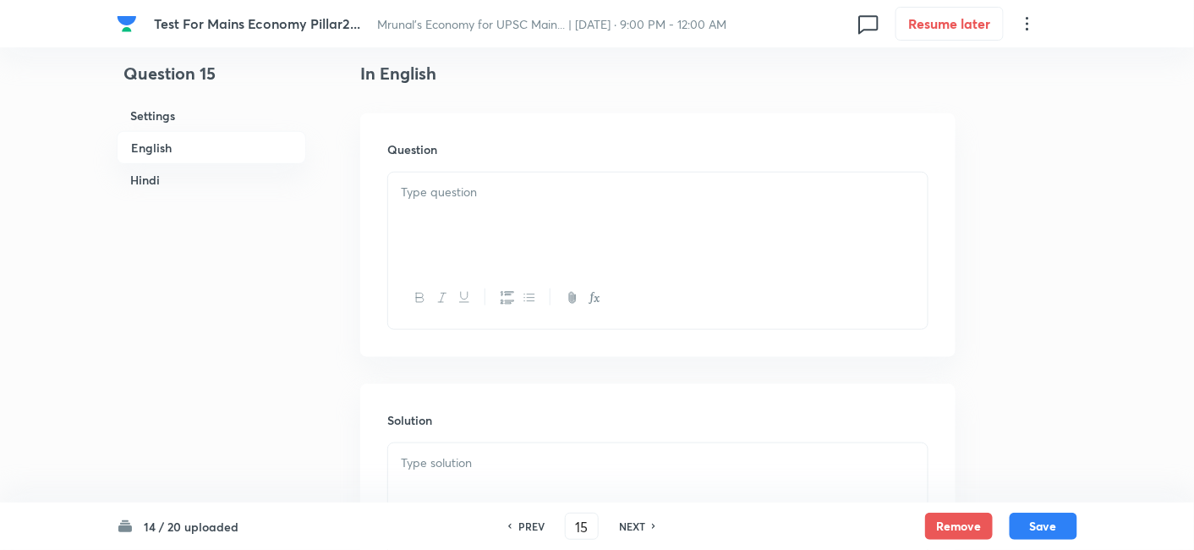
click at [473, 217] on div at bounding box center [657, 219] width 539 height 95
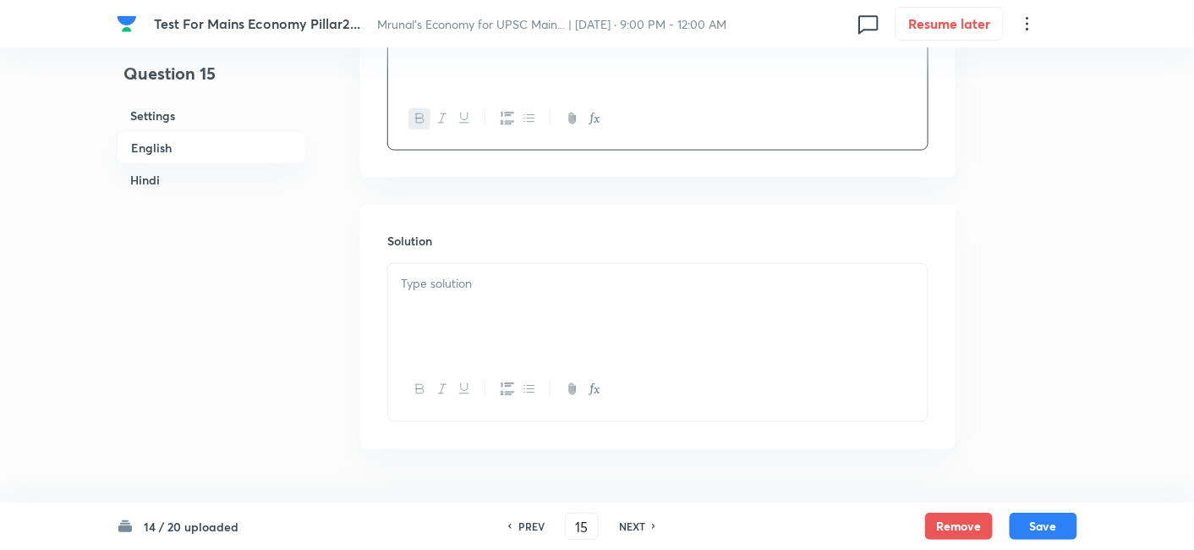
scroll to position [624, 0]
click at [484, 281] on p at bounding box center [658, 274] width 514 height 19
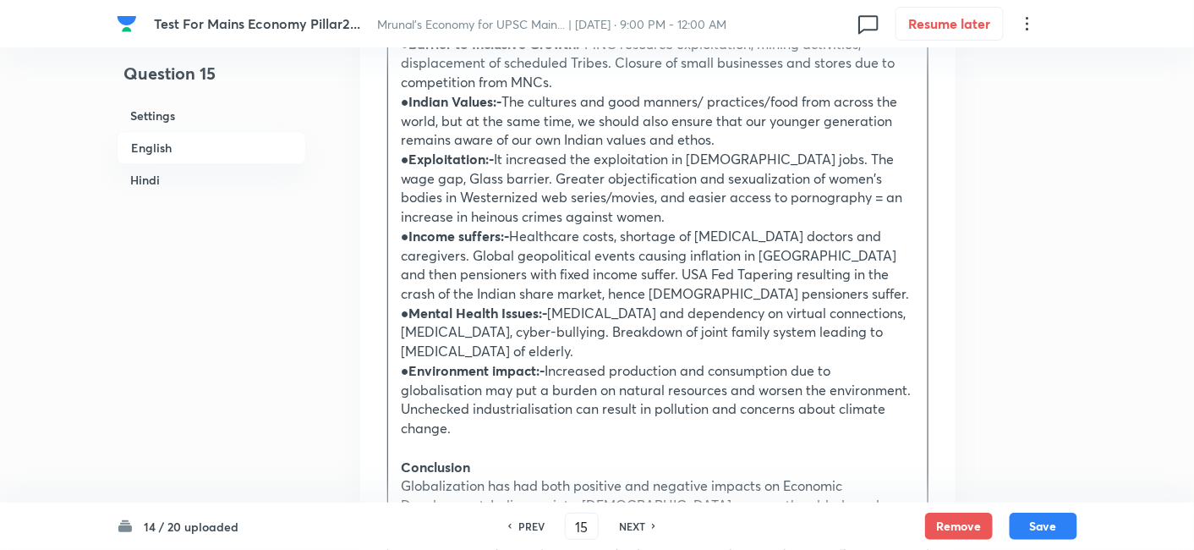
scroll to position [1734, 0]
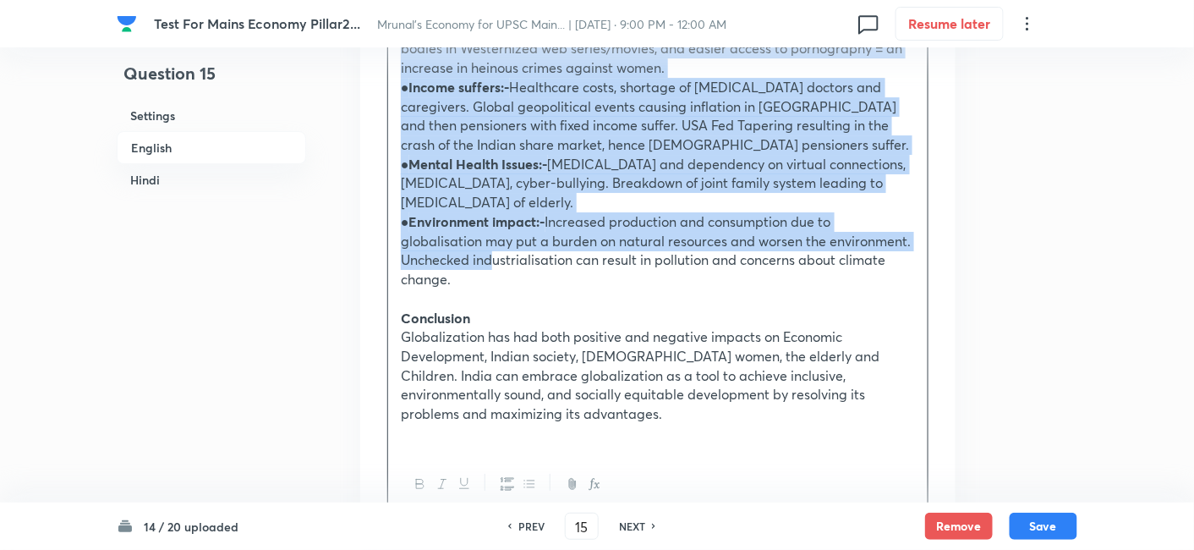
click at [491, 212] on p "● Environment impact:- Increased production and consumption due to globalisatio…" at bounding box center [658, 250] width 514 height 77
click at [521, 473] on button "button" at bounding box center [528, 483] width 22 height 21
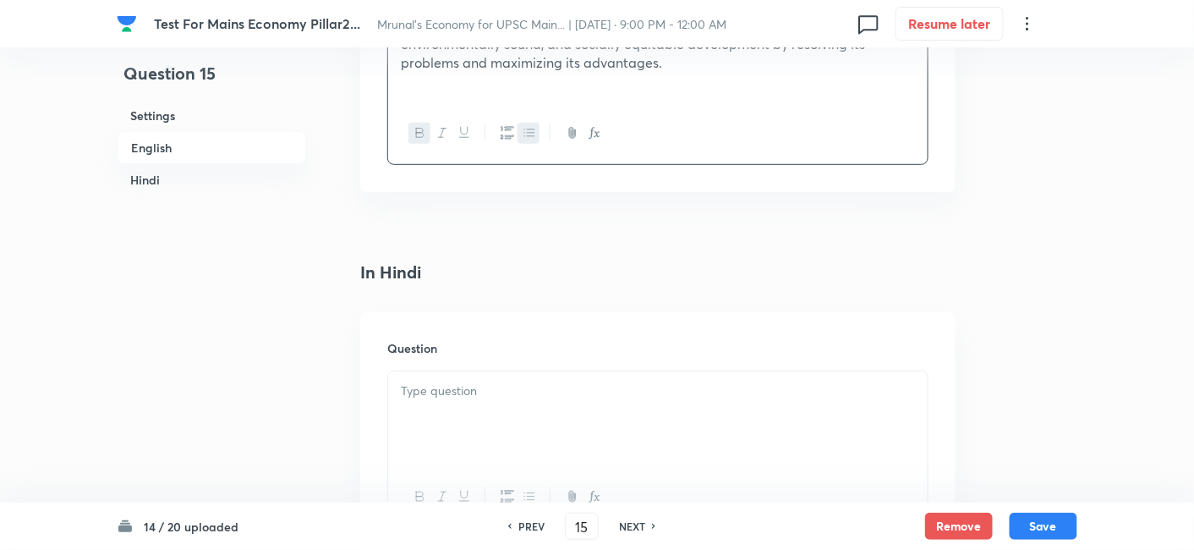
scroll to position [2315, 0]
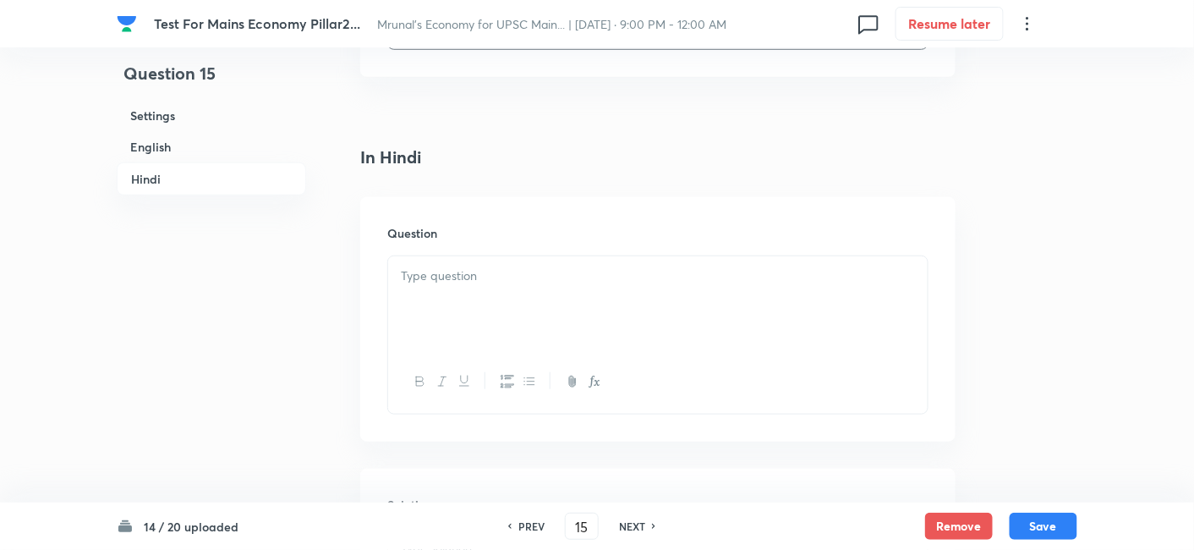
click at [505, 351] on div at bounding box center [657, 382] width 539 height 62
click at [480, 242] on p at bounding box center [658, 251] width 514 height 19
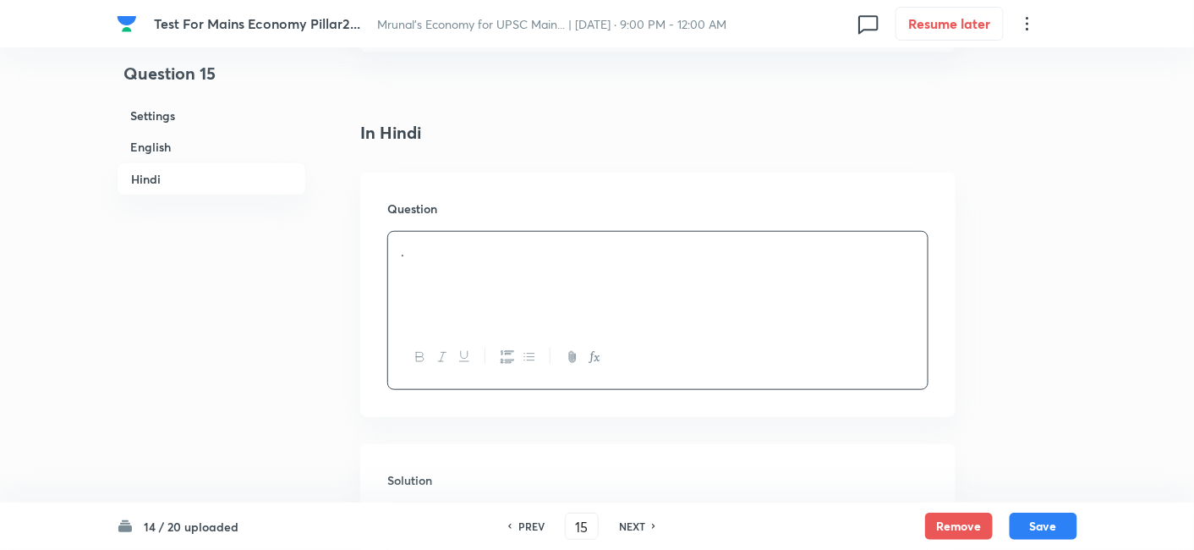
scroll to position [2527, 0]
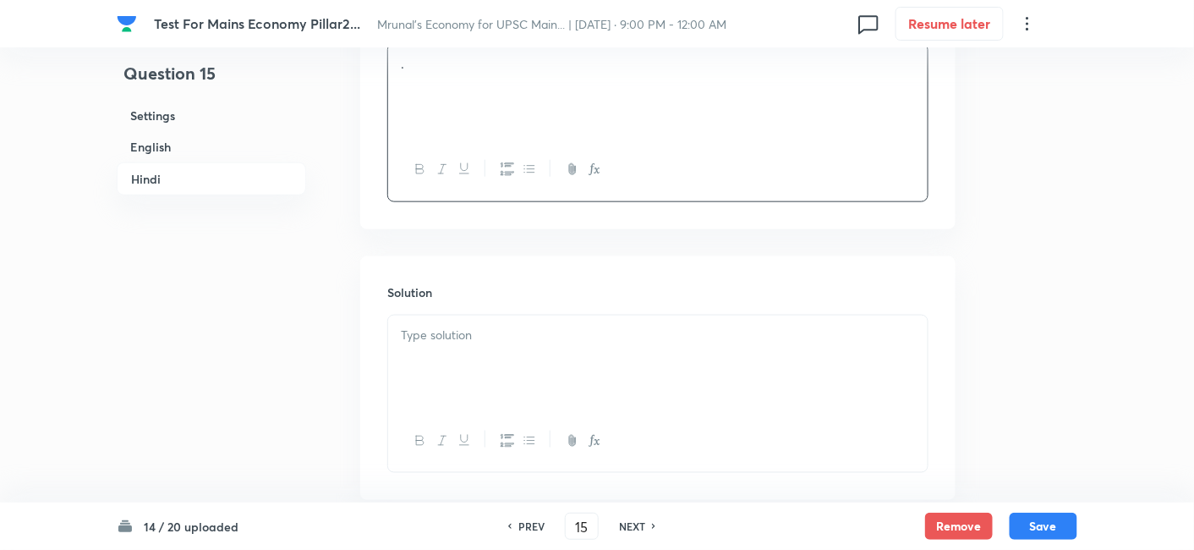
click at [463, 315] on div at bounding box center [657, 362] width 539 height 95
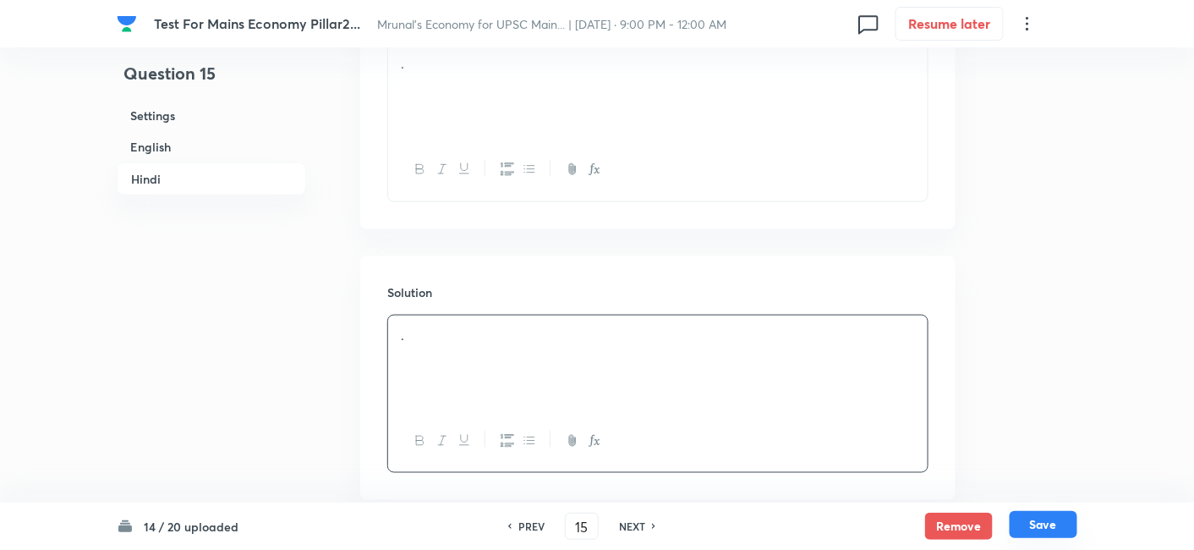
click at [1052, 519] on button "Save" at bounding box center [1043, 524] width 68 height 27
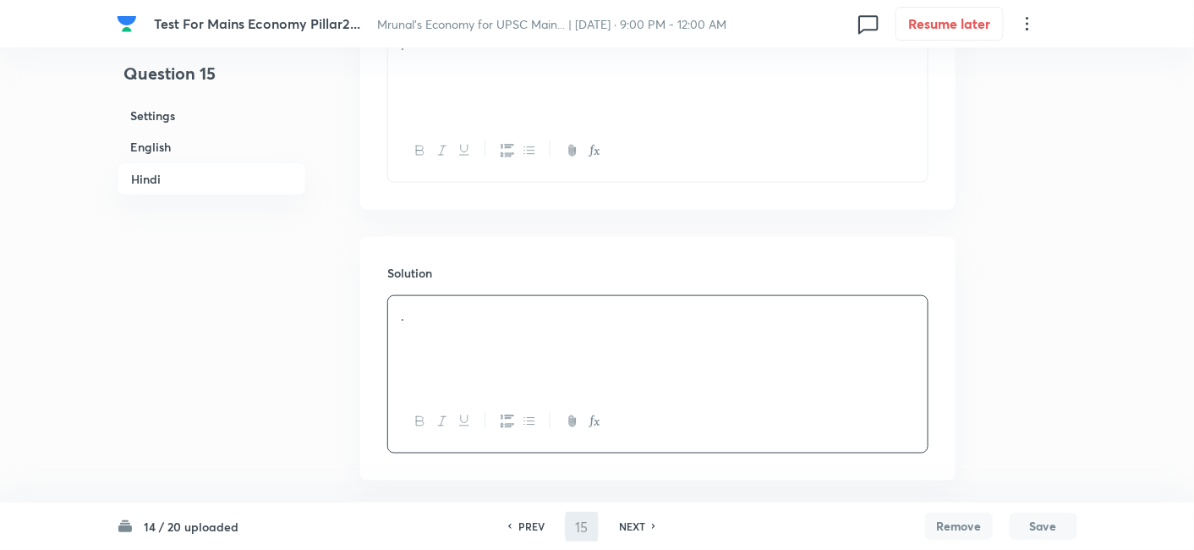
scroll to position [2508, 0]
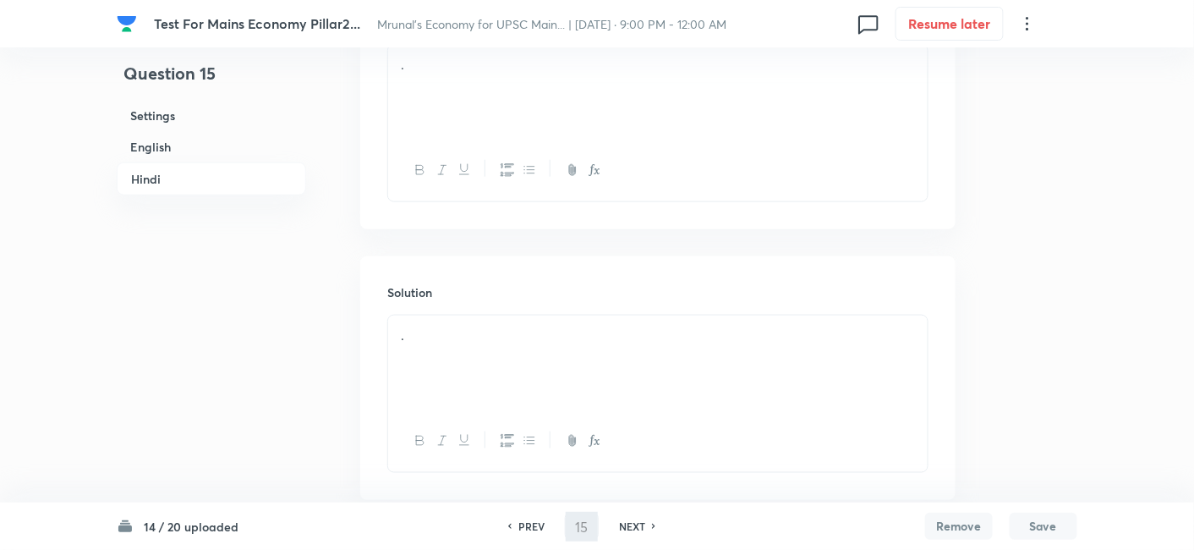
type input "16"
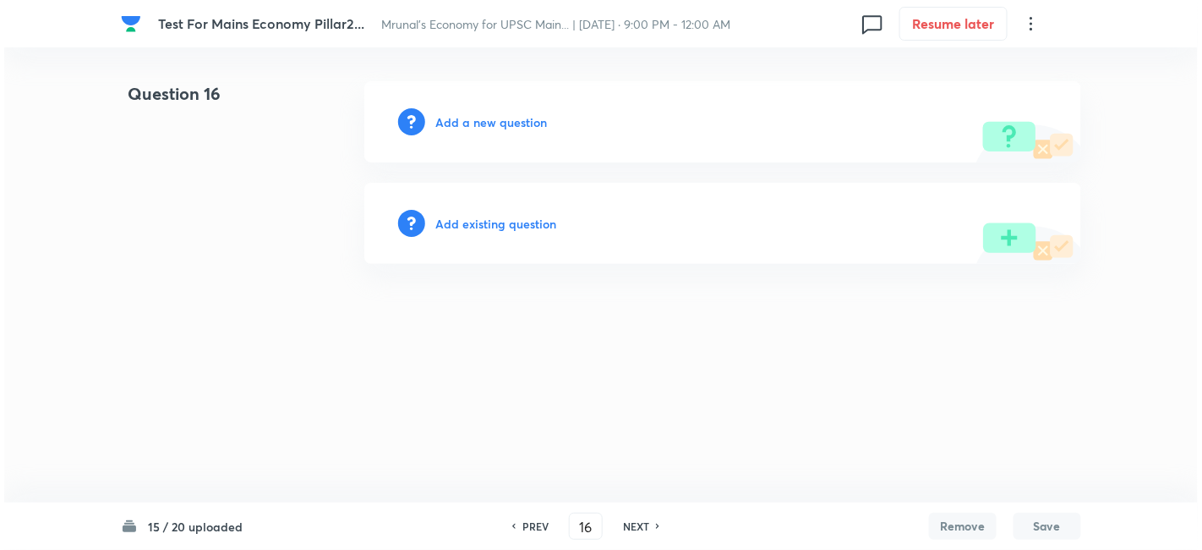
scroll to position [0, 0]
click at [503, 122] on h6 "Add a new question" at bounding box center [491, 122] width 112 height 18
click at [533, 123] on h6 "Choose a question type" at bounding box center [500, 122] width 130 height 18
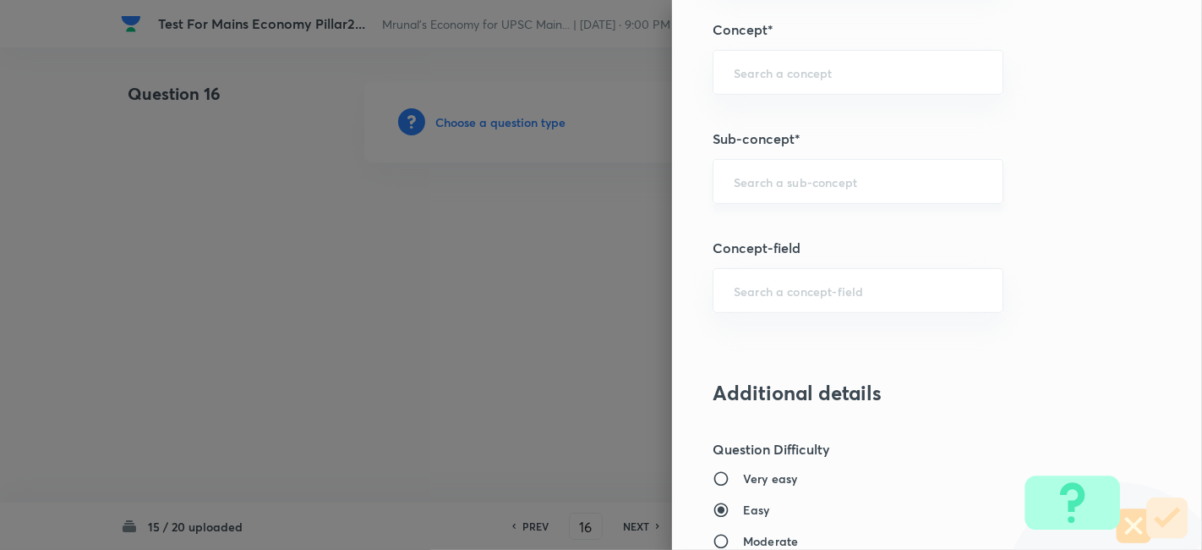
scroll to position [657, 0]
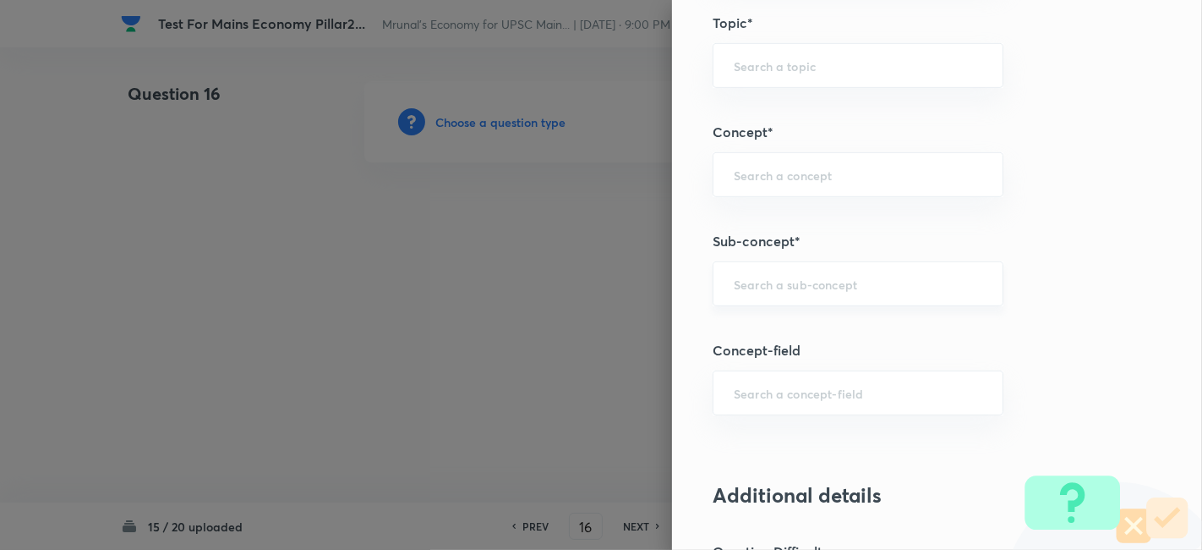
click at [798, 276] on input "text" at bounding box center [858, 284] width 249 height 16
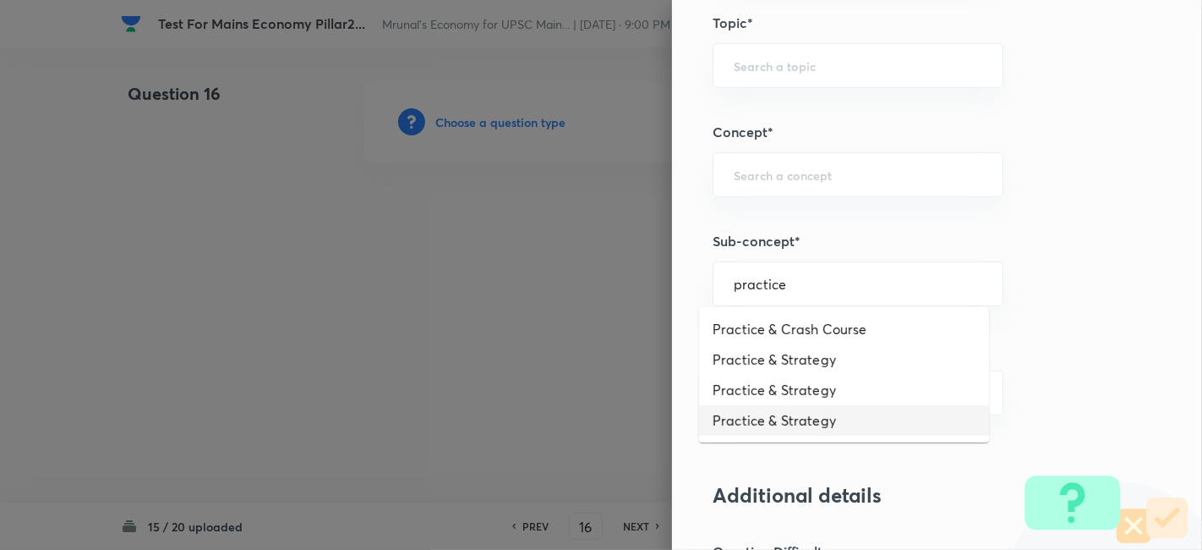
click at [829, 419] on li "Practice & Strategy" at bounding box center [844, 420] width 290 height 30
type input "Practice & Strategy"
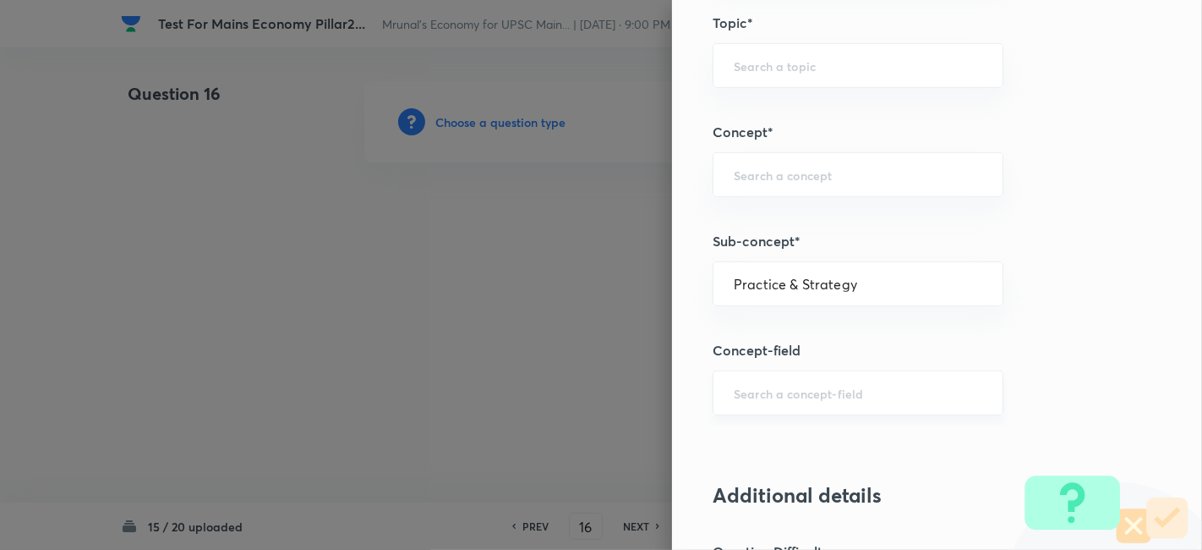
type input "Indian Economy"
type input "Practice & Strategy"
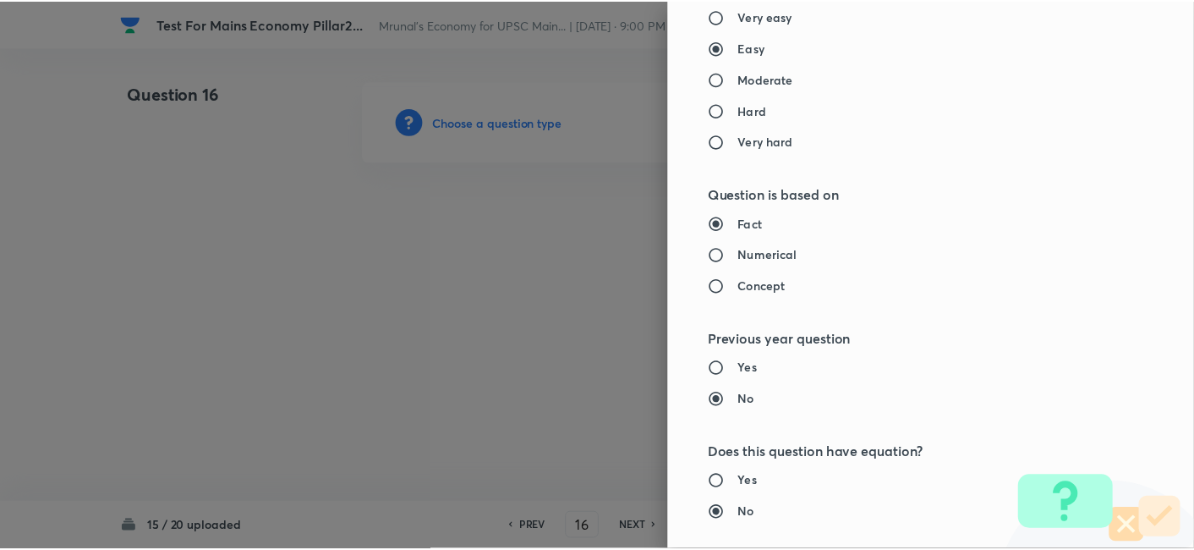
scroll to position [1547, 0]
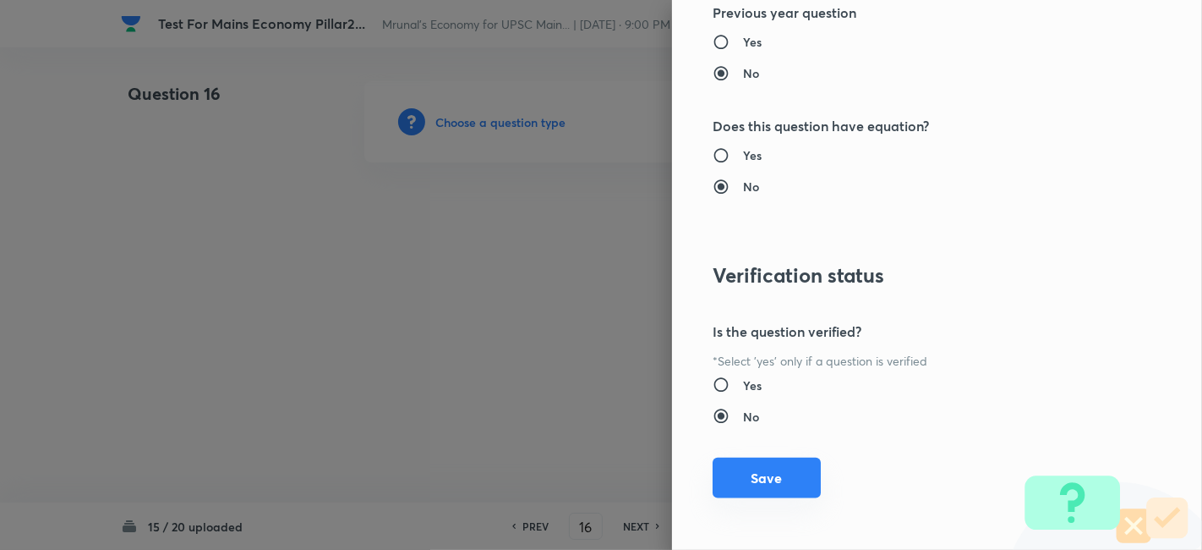
click at [771, 479] on button "Save" at bounding box center [767, 477] width 108 height 41
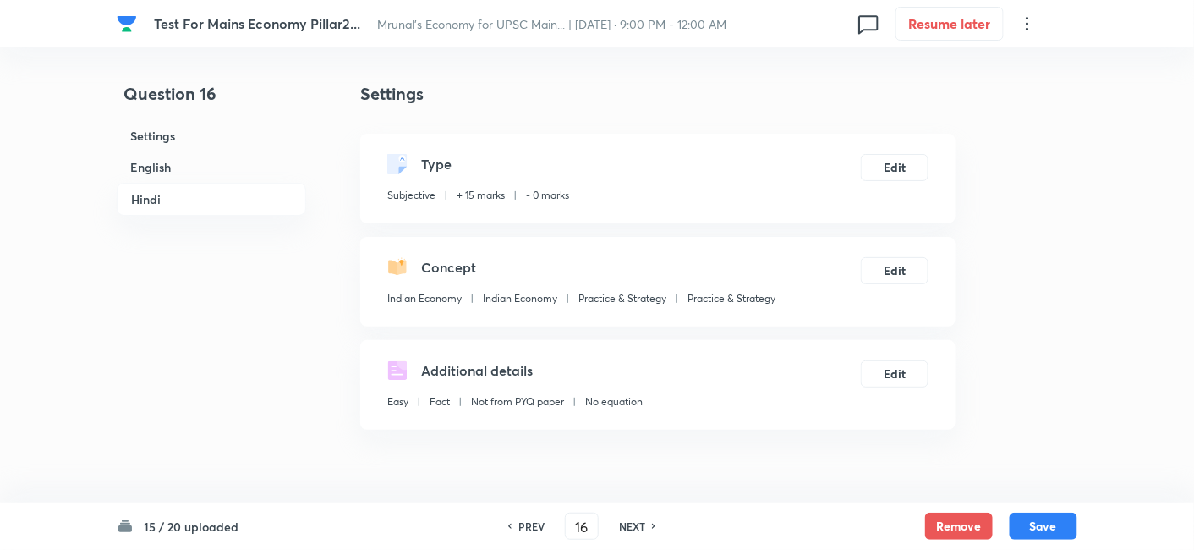
click at [143, 172] on h6 "English" at bounding box center [211, 166] width 189 height 31
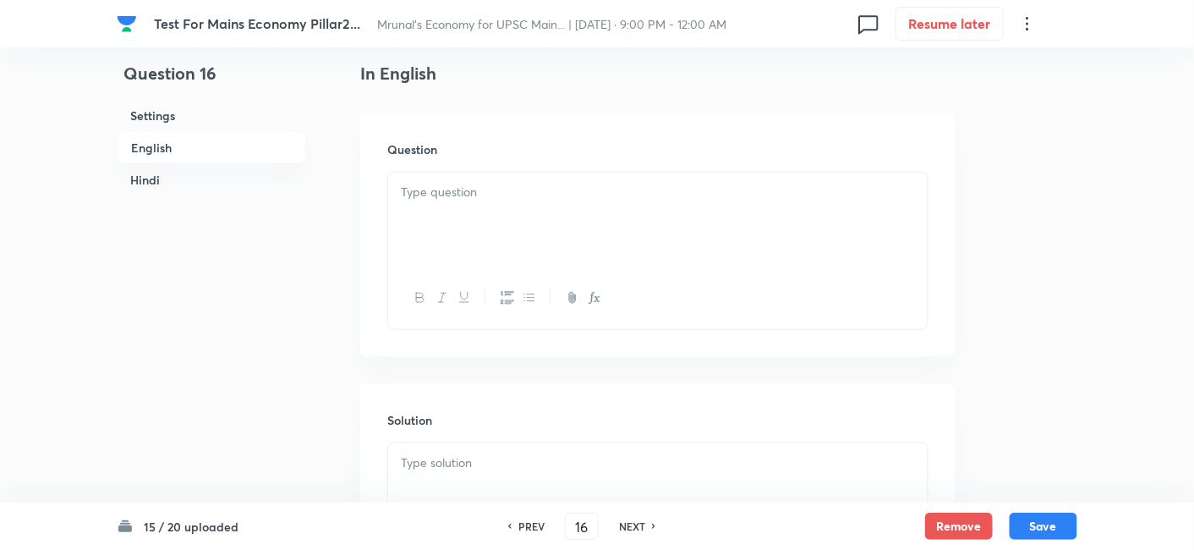
click at [457, 206] on div at bounding box center [657, 219] width 539 height 95
click at [536, 248] on div at bounding box center [657, 219] width 539 height 95
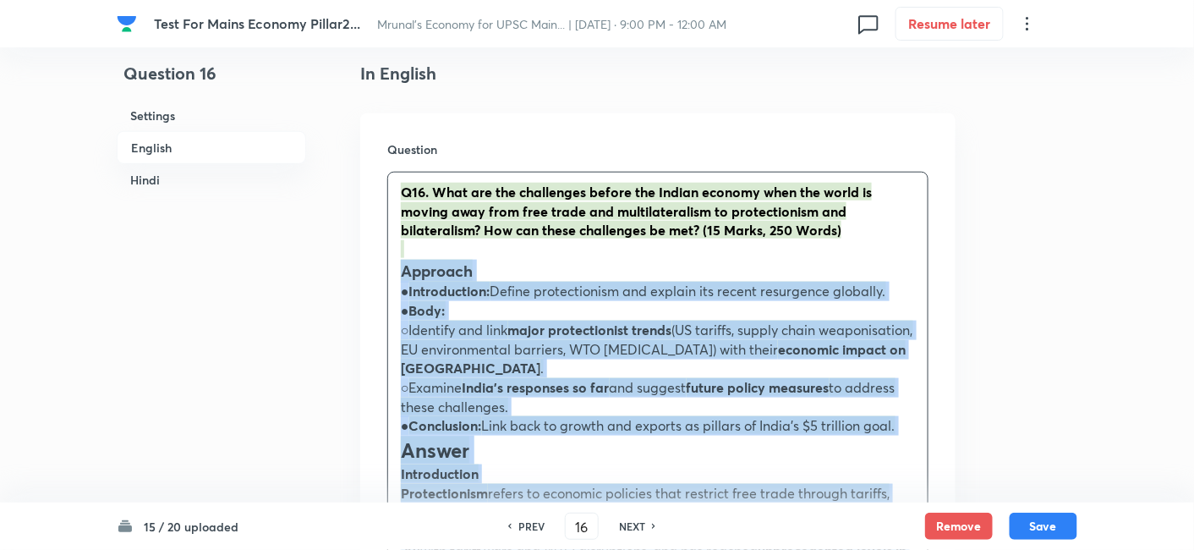
drag, startPoint x: 403, startPoint y: 276, endPoint x: 395, endPoint y: 278, distance: 8.8
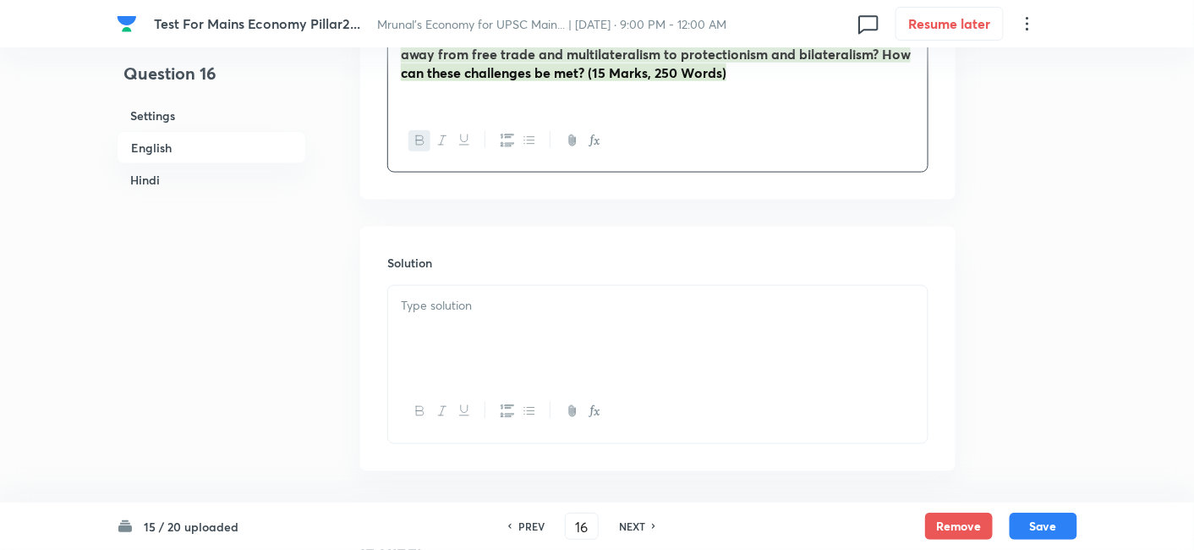
scroll to position [718, 0]
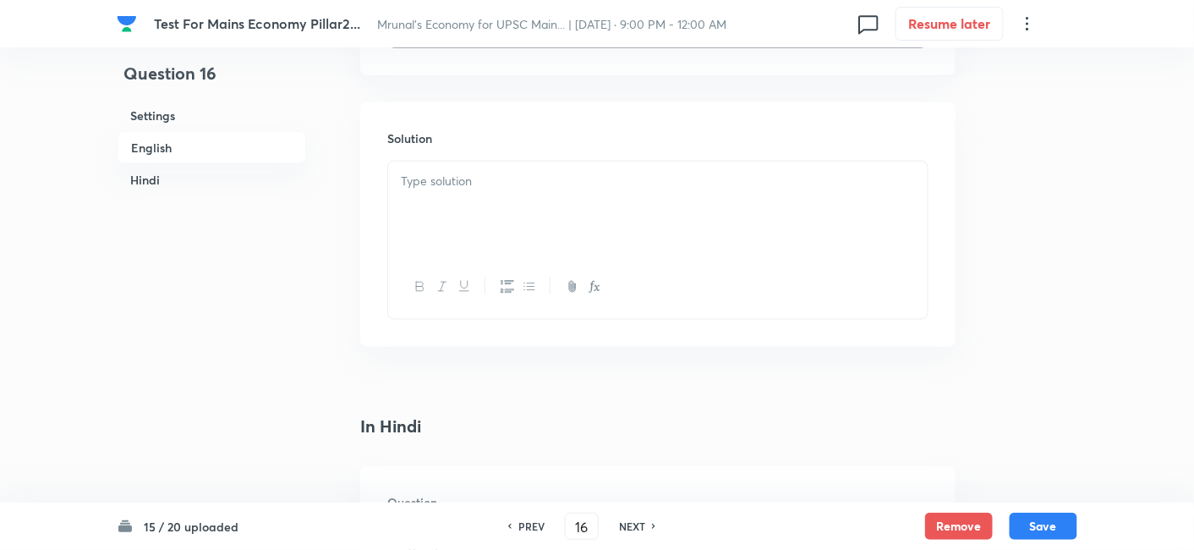
click at [492, 230] on div at bounding box center [657, 208] width 539 height 95
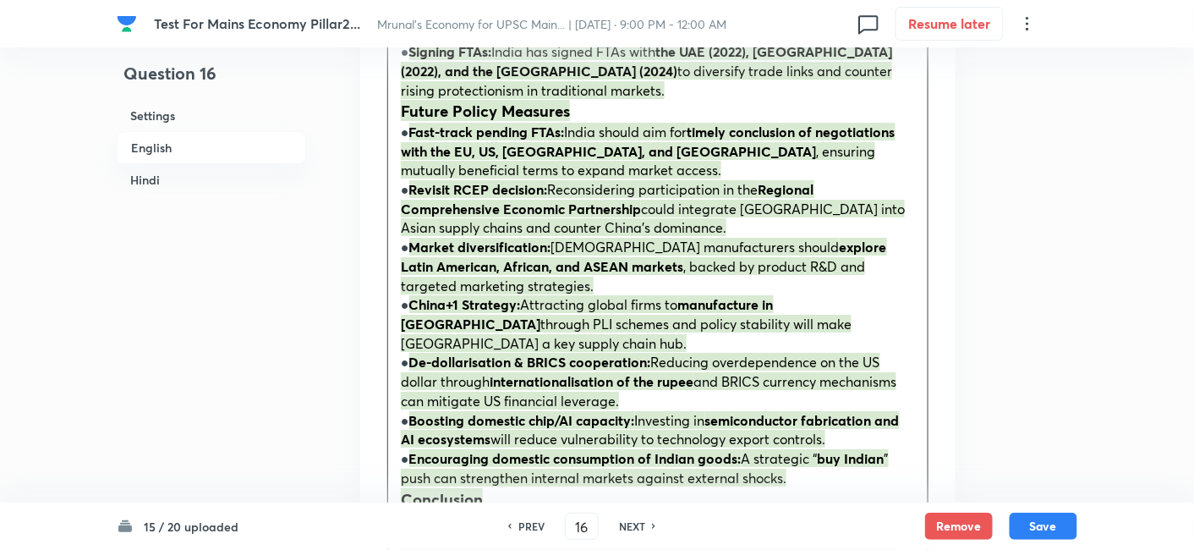
scroll to position [1939, 0]
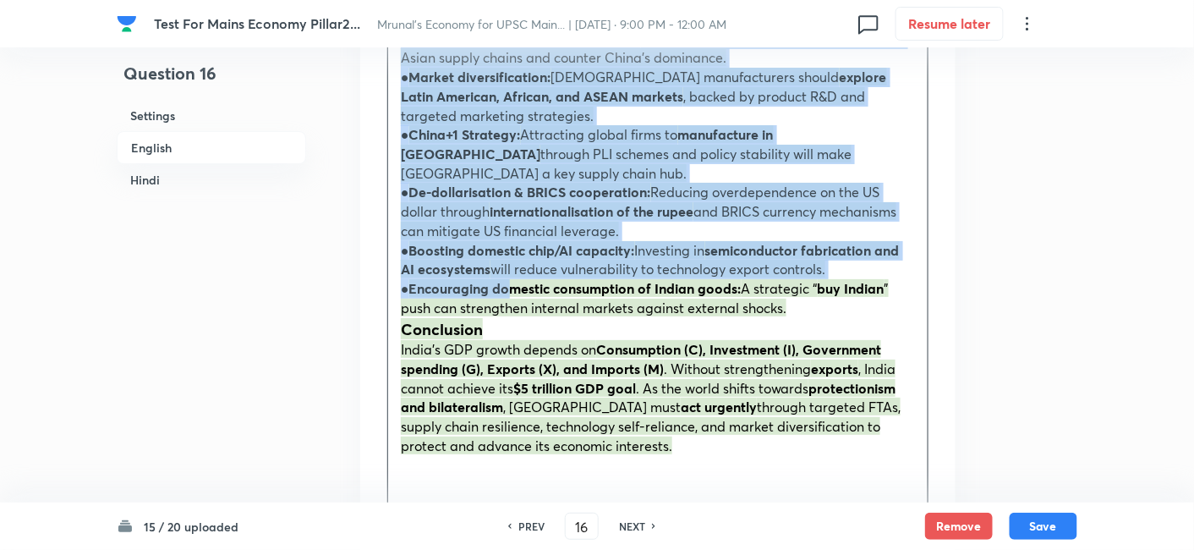
click at [505, 279] on strong "Encouraging domestic consumption of Indian goods:" at bounding box center [575, 288] width 332 height 18
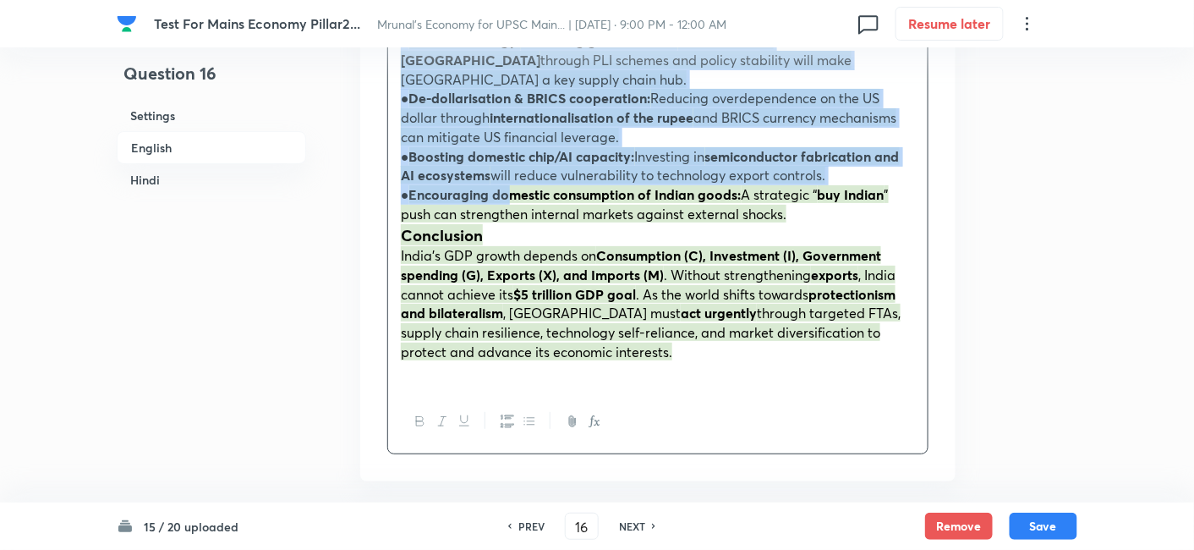
click at [529, 414] on icon "button" at bounding box center [529, 421] width 14 height 14
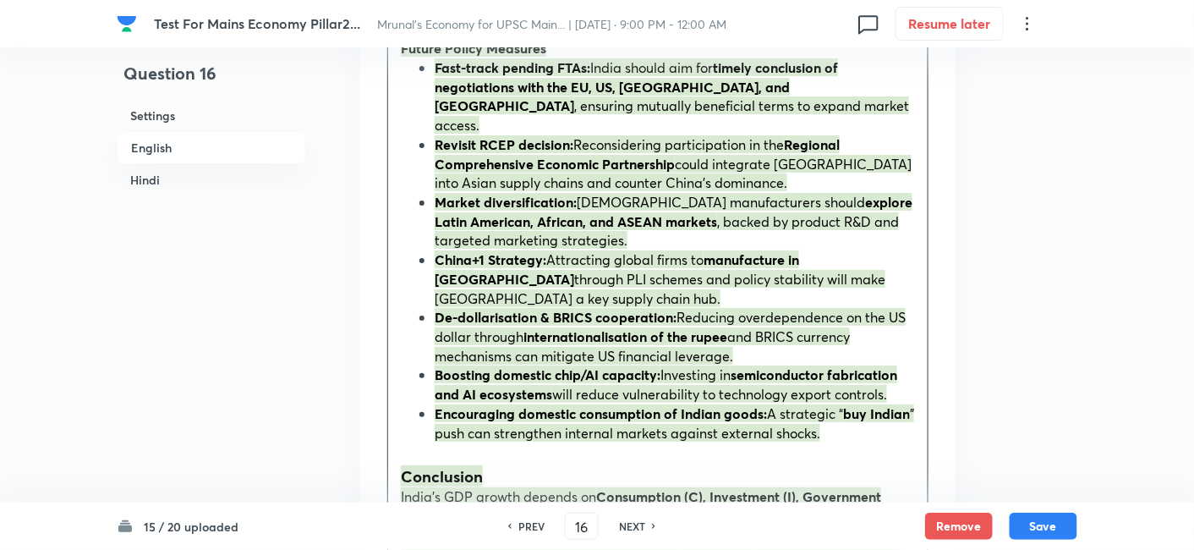
scroll to position [2419, 0]
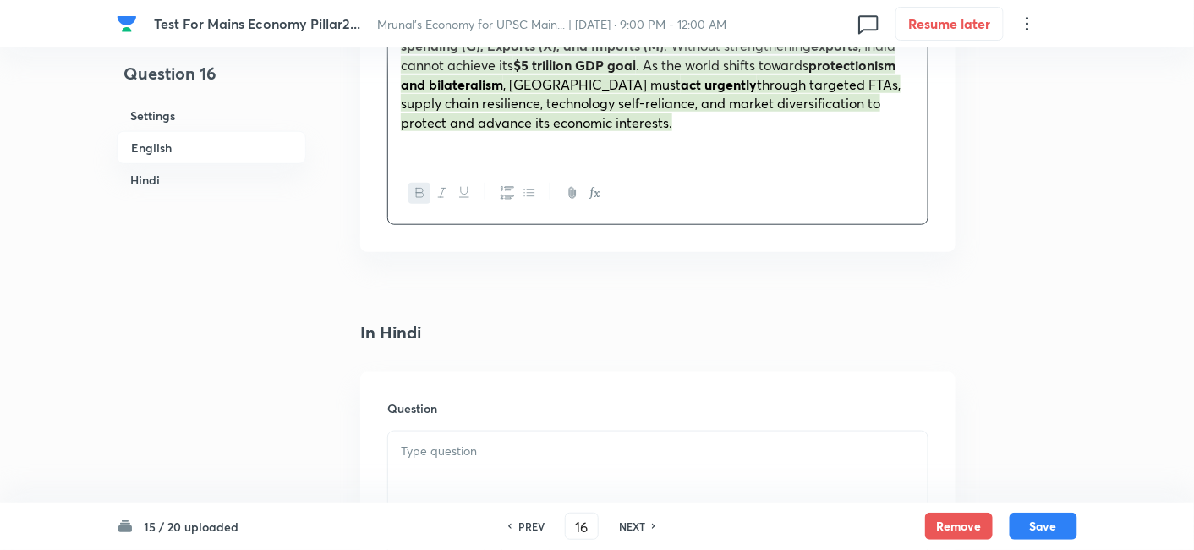
click at [495, 444] on div at bounding box center [657, 478] width 539 height 95
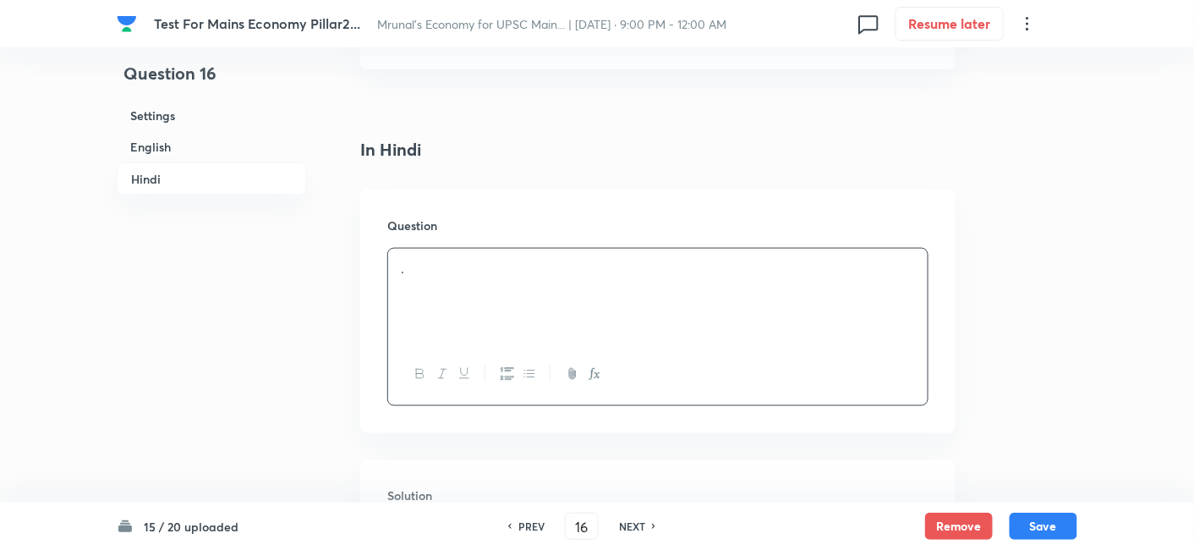
scroll to position [2794, 0]
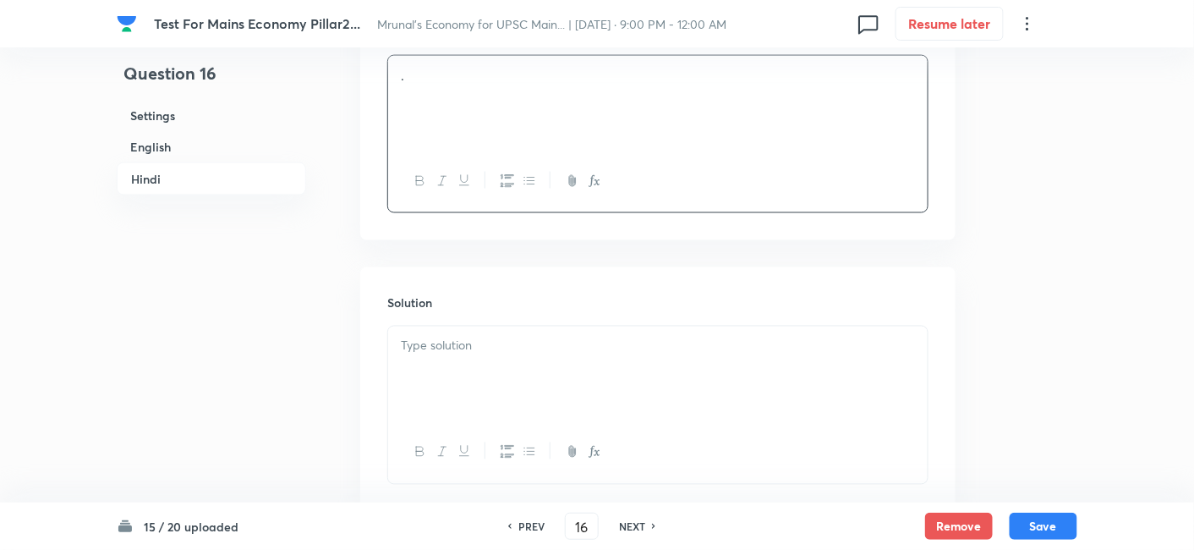
click at [502, 357] on div at bounding box center [657, 373] width 539 height 95
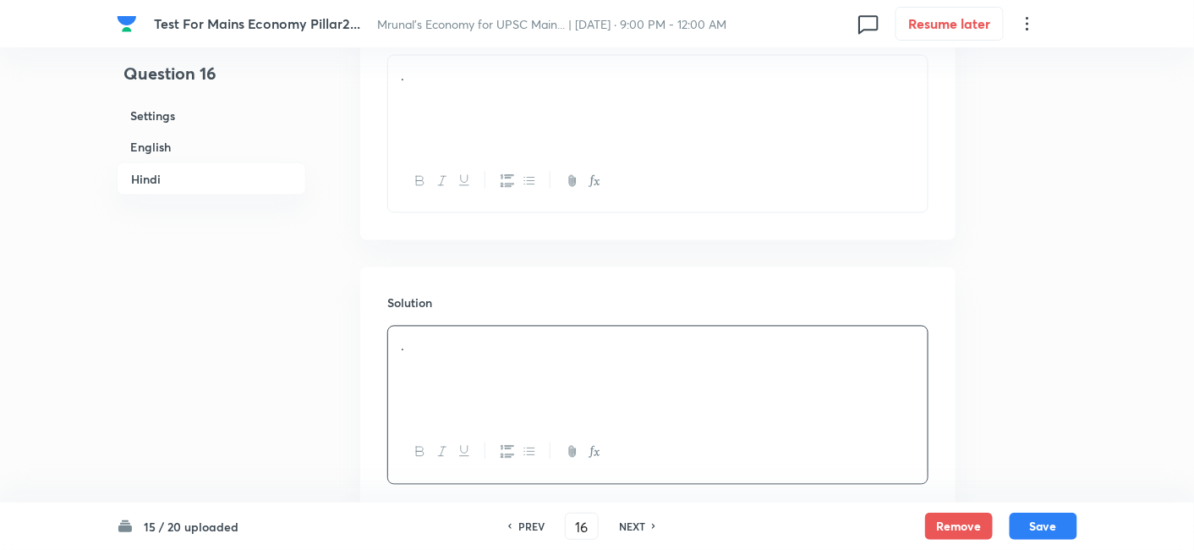
click at [216, 150] on h6 "English" at bounding box center [211, 146] width 189 height 31
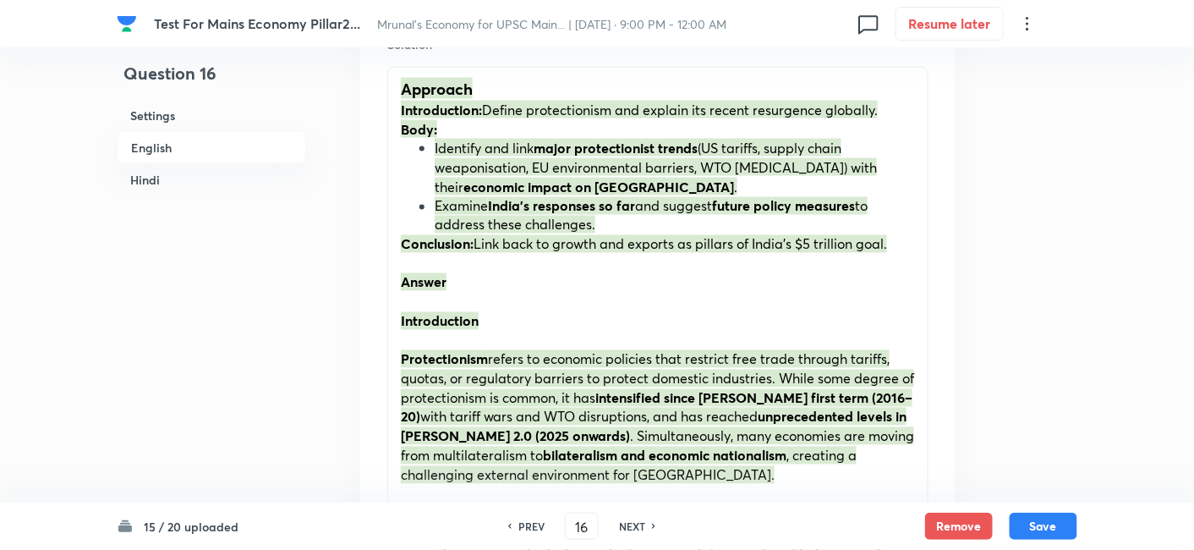
scroll to position [905, 0]
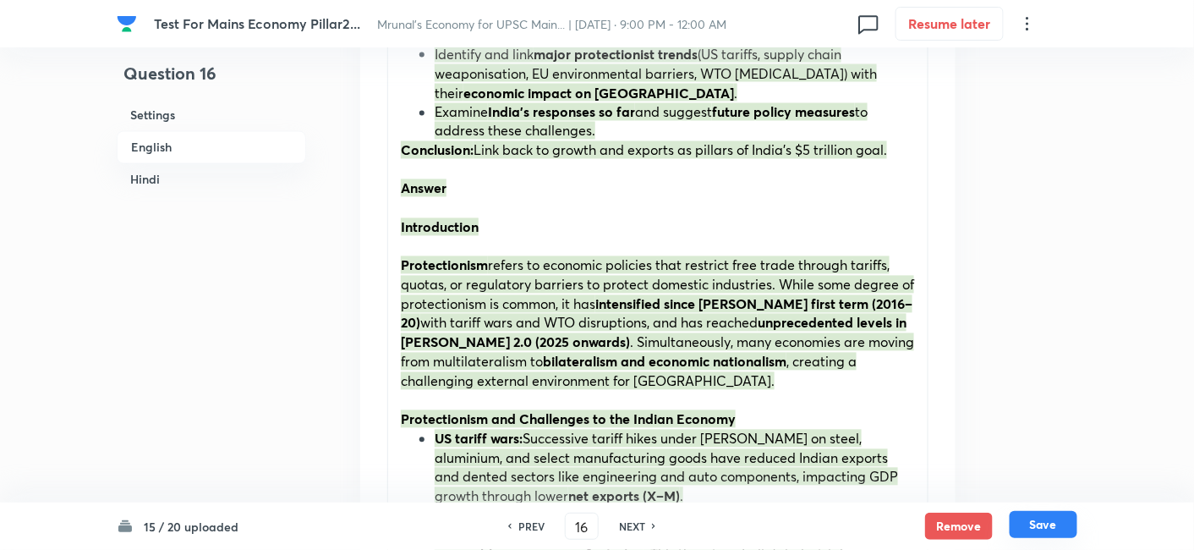
click at [1043, 521] on button "Save" at bounding box center [1043, 524] width 68 height 27
type input "17"
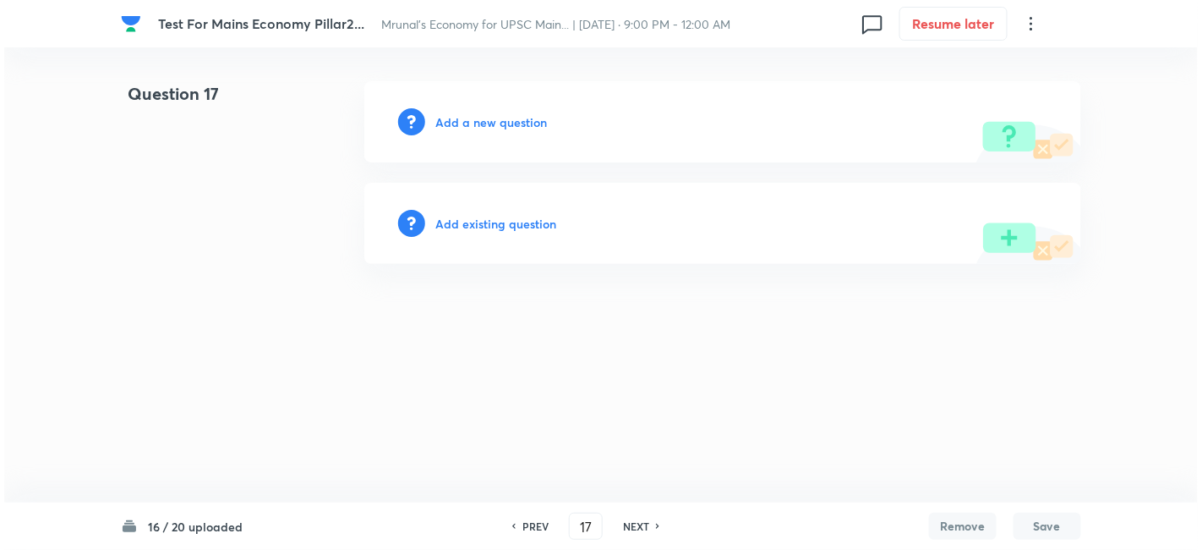
scroll to position [0, 0]
click at [499, 110] on div "Add a new question" at bounding box center [722, 121] width 717 height 81
click at [490, 124] on h6 "Add a new question" at bounding box center [491, 122] width 112 height 18
click at [490, 124] on h6 "Choose a question type" at bounding box center [500, 122] width 130 height 18
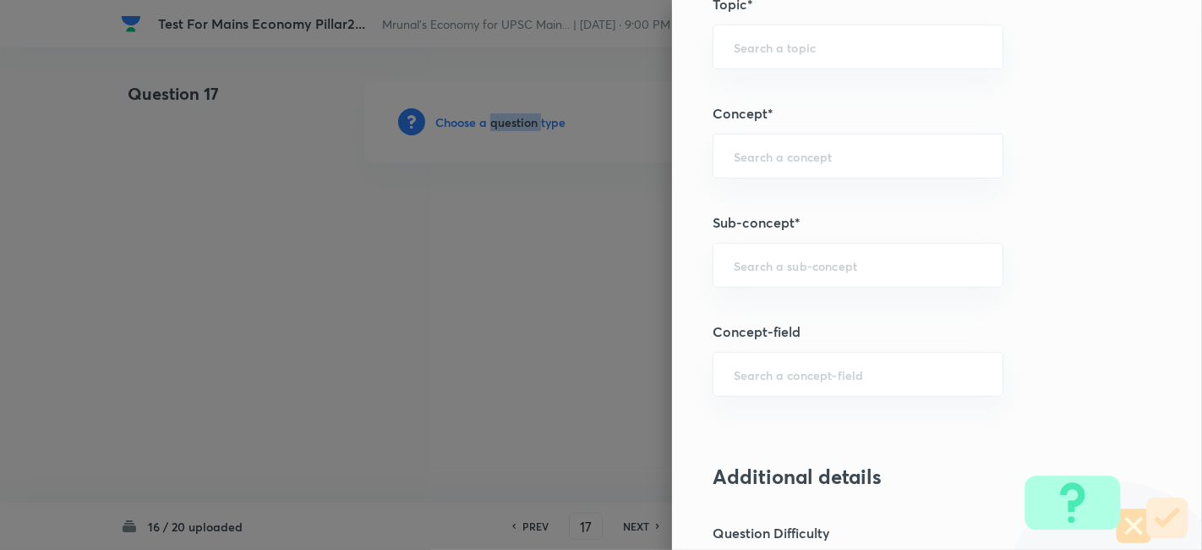
scroll to position [845, 0]
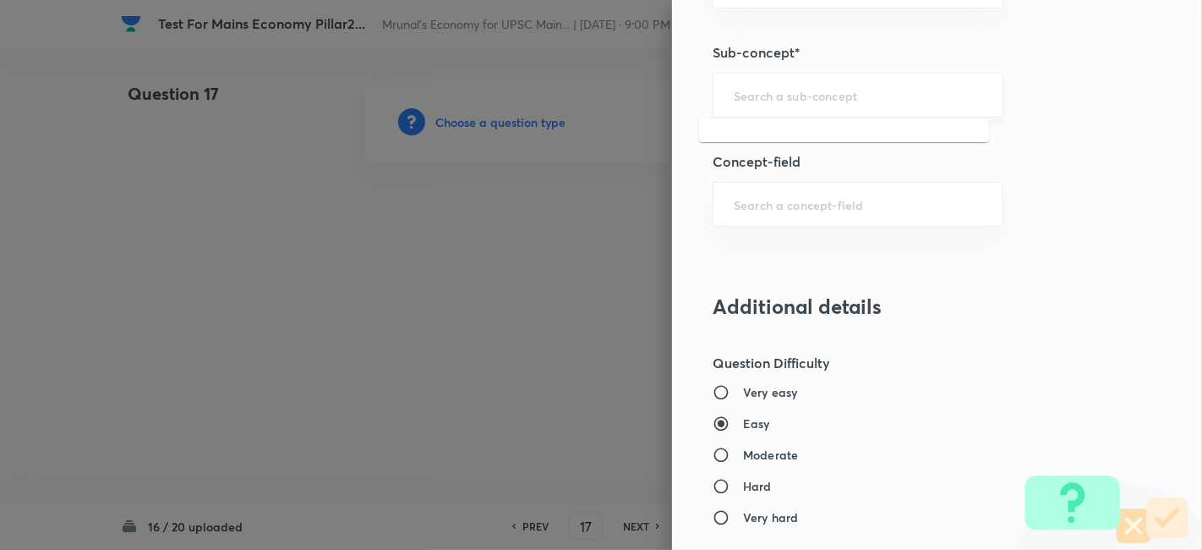
click at [847, 95] on input "text" at bounding box center [858, 95] width 249 height 16
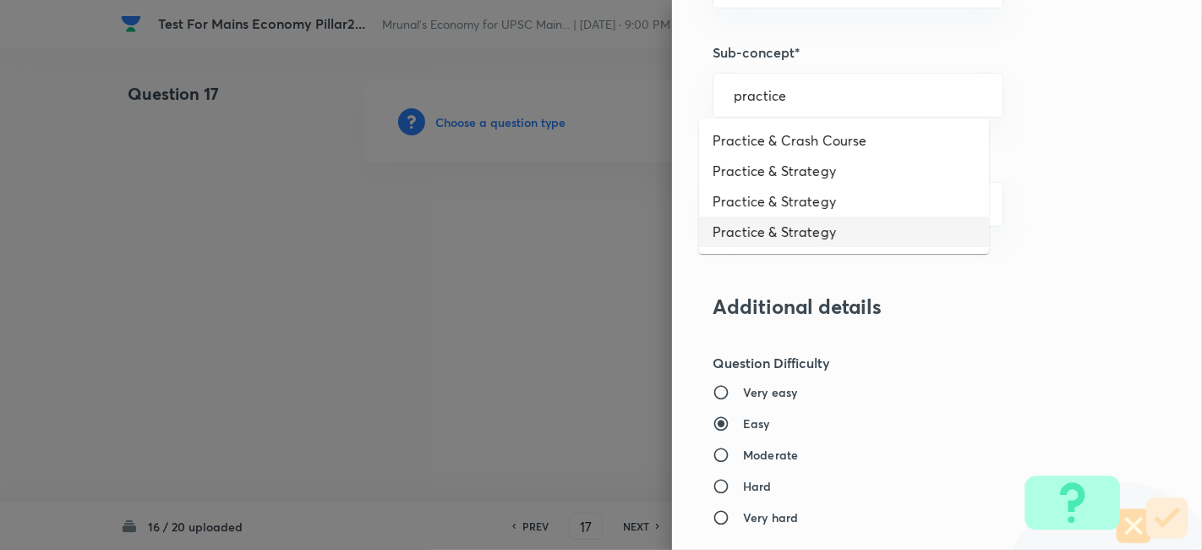
click at [845, 226] on li "Practice & Strategy" at bounding box center [844, 231] width 290 height 30
type input "Practice & Strategy"
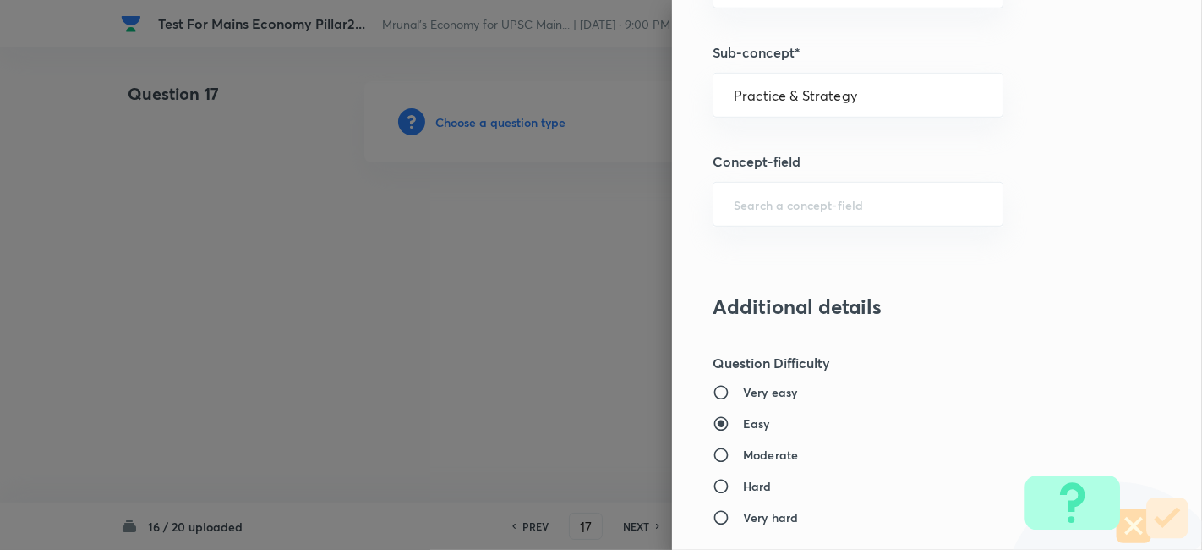
type input "Indian Economy"
type input "Practice & Strategy"
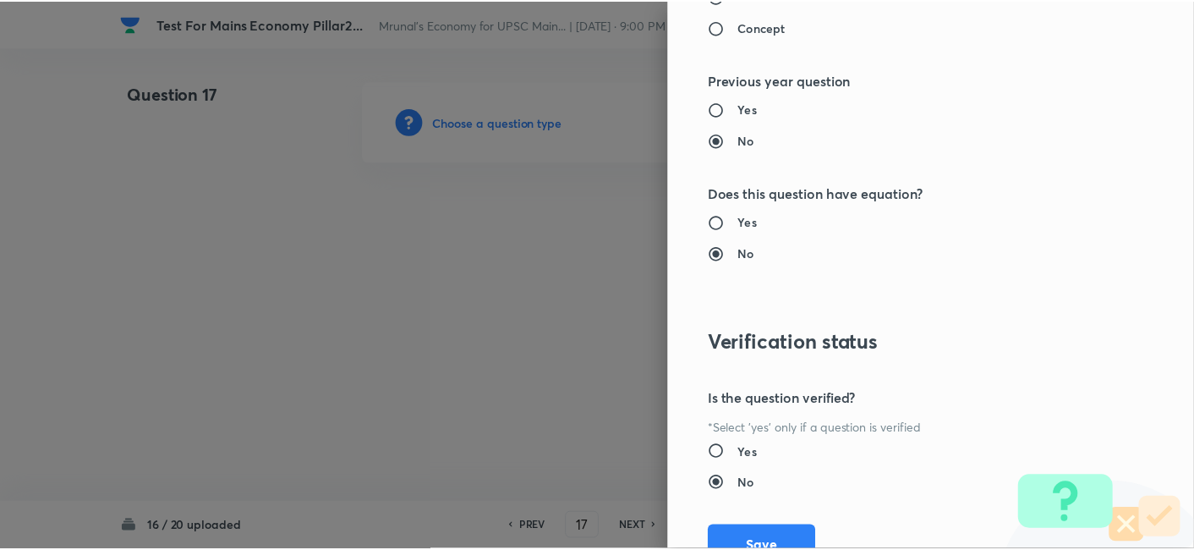
scroll to position [1547, 0]
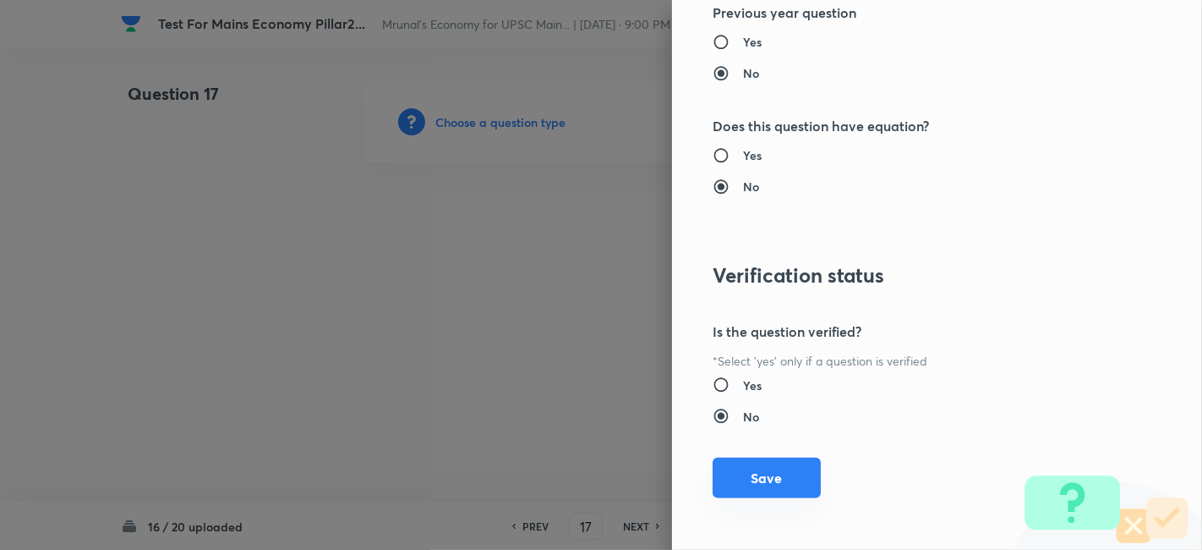
click at [768, 465] on button "Save" at bounding box center [767, 477] width 108 height 41
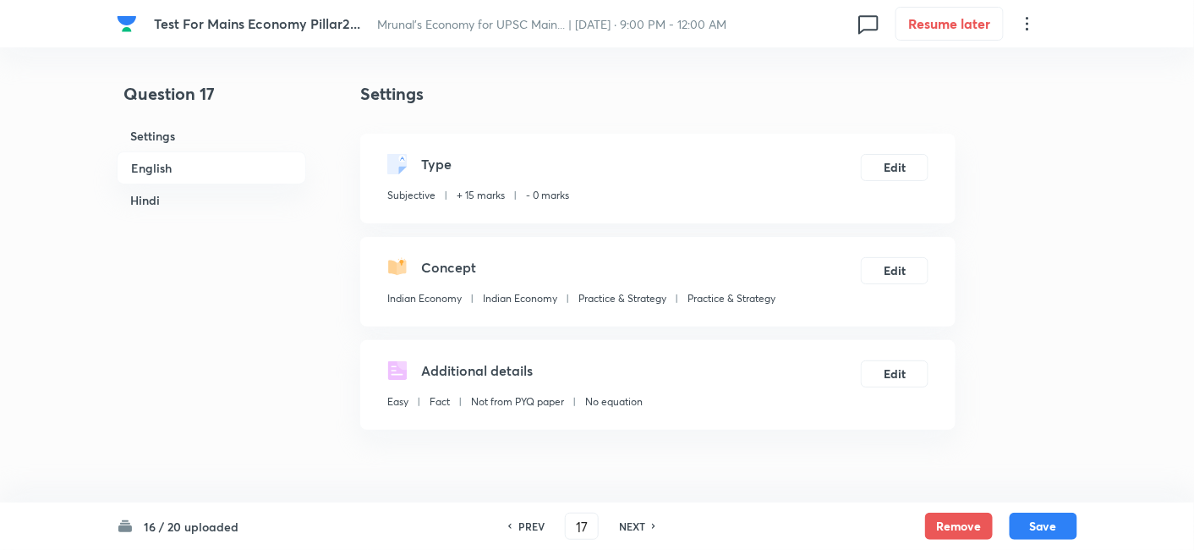
click at [167, 171] on h6 "English" at bounding box center [211, 167] width 189 height 33
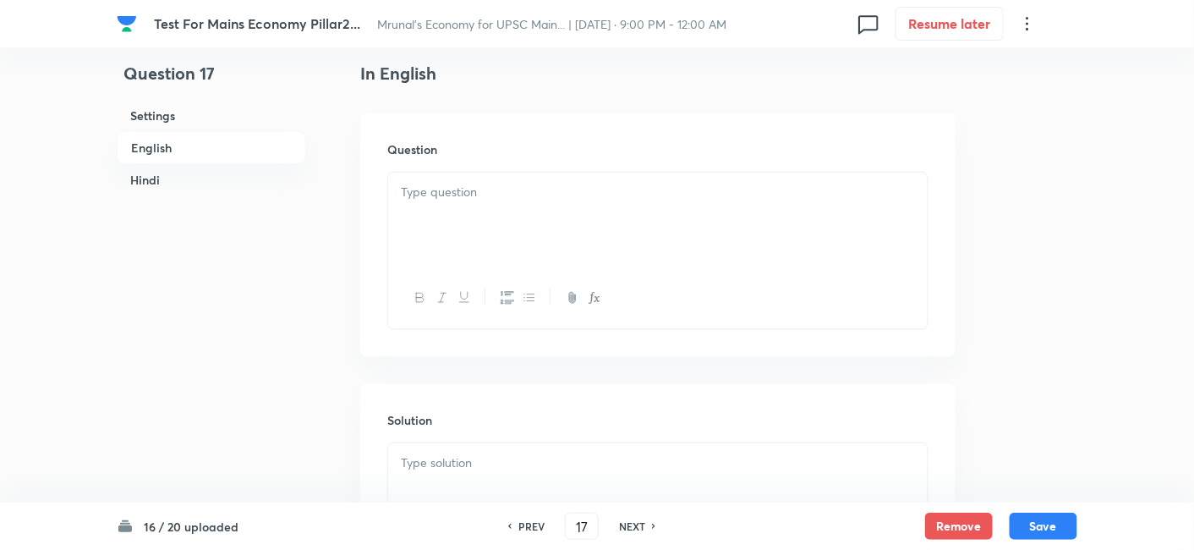
click at [406, 220] on div at bounding box center [657, 219] width 539 height 95
click at [519, 249] on div at bounding box center [657, 219] width 539 height 95
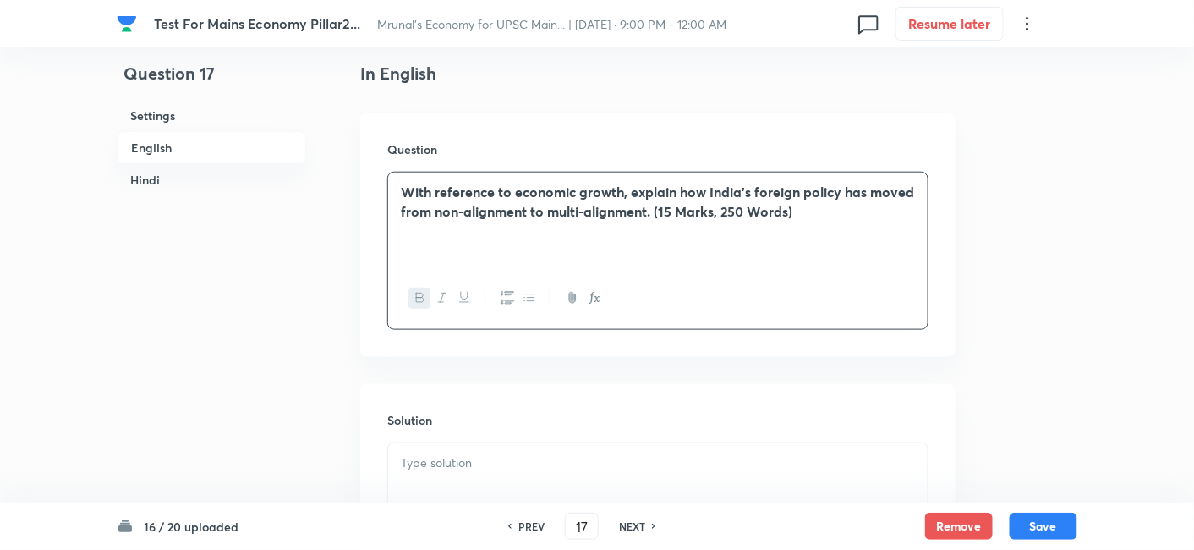
scroll to position [718, 0]
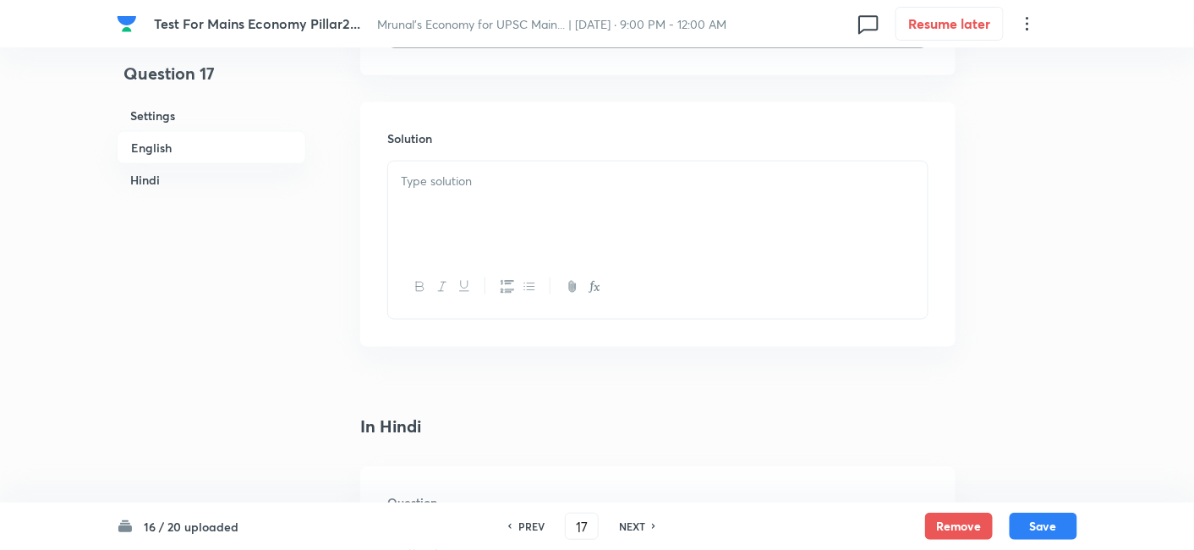
click at [483, 206] on div at bounding box center [657, 208] width 539 height 95
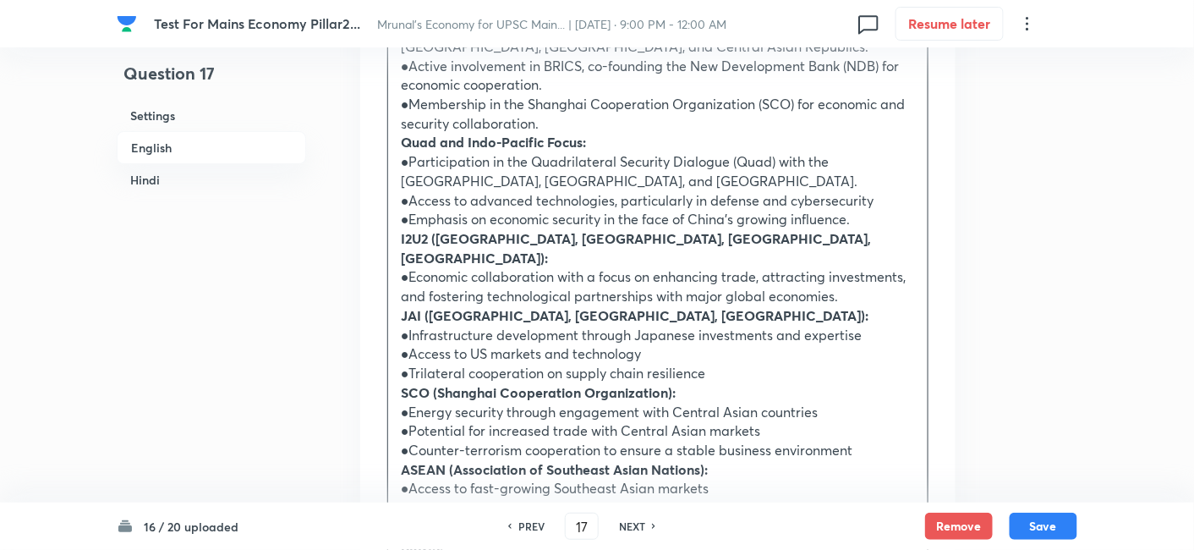
scroll to position [1922, 0]
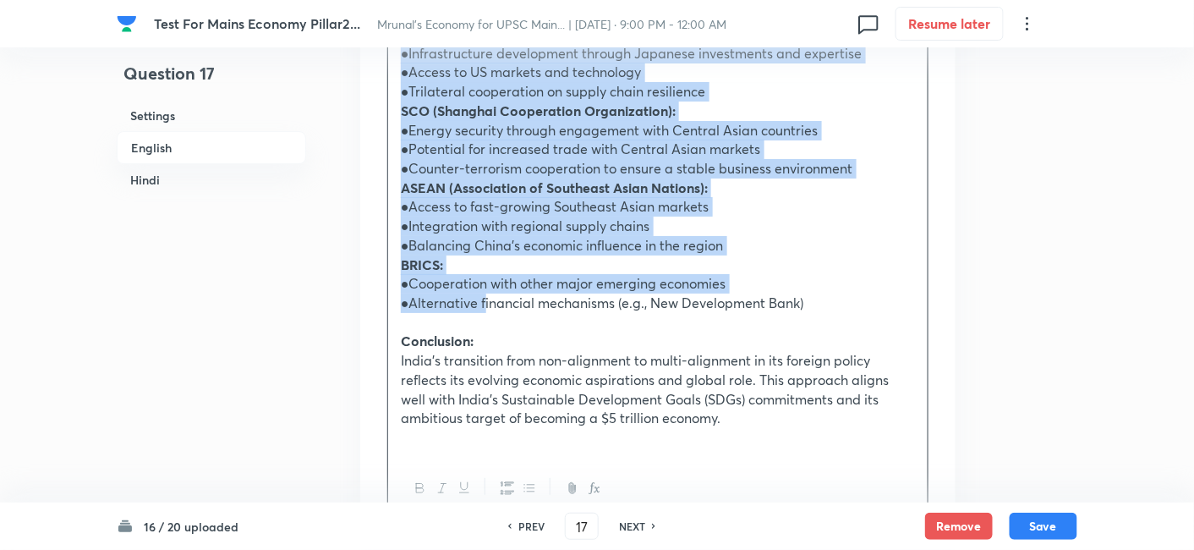
click at [484, 293] on p "●Alternative financial mechanisms (e.g., New Development Bank)" at bounding box center [658, 302] width 514 height 19
click at [524, 481] on icon "button" at bounding box center [529, 488] width 14 height 14
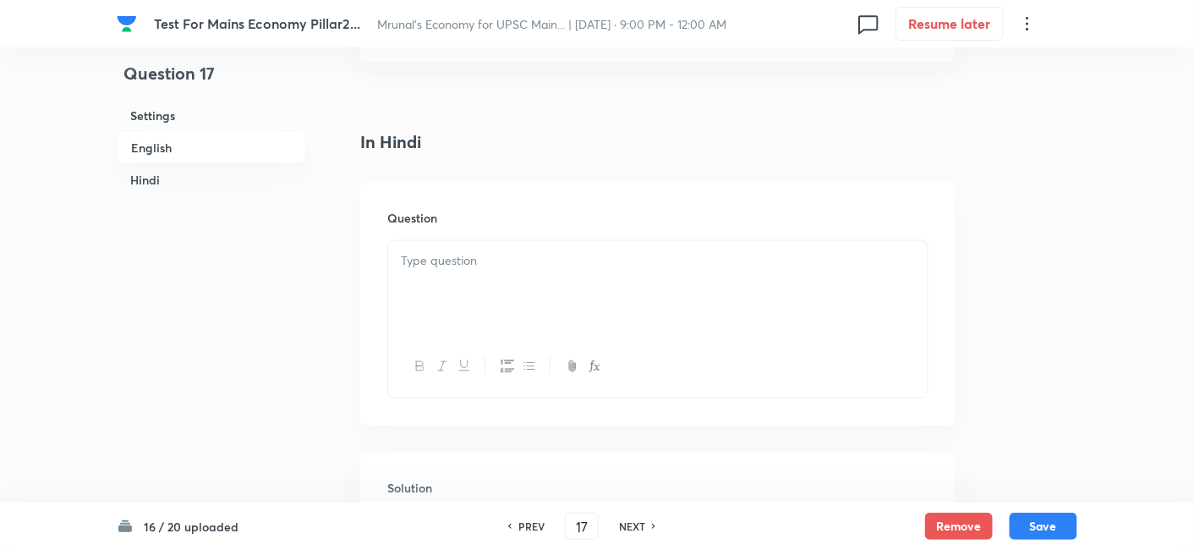
scroll to position [2810, 0]
click at [509, 150] on div at bounding box center [657, 173] width 539 height 95
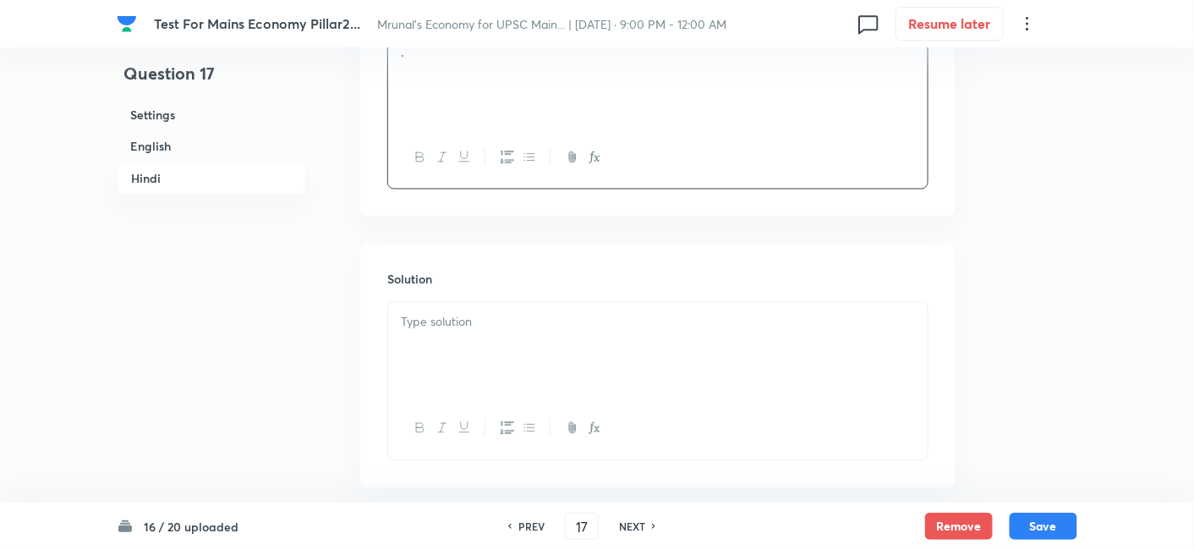
click at [490, 313] on p at bounding box center [658, 322] width 514 height 19
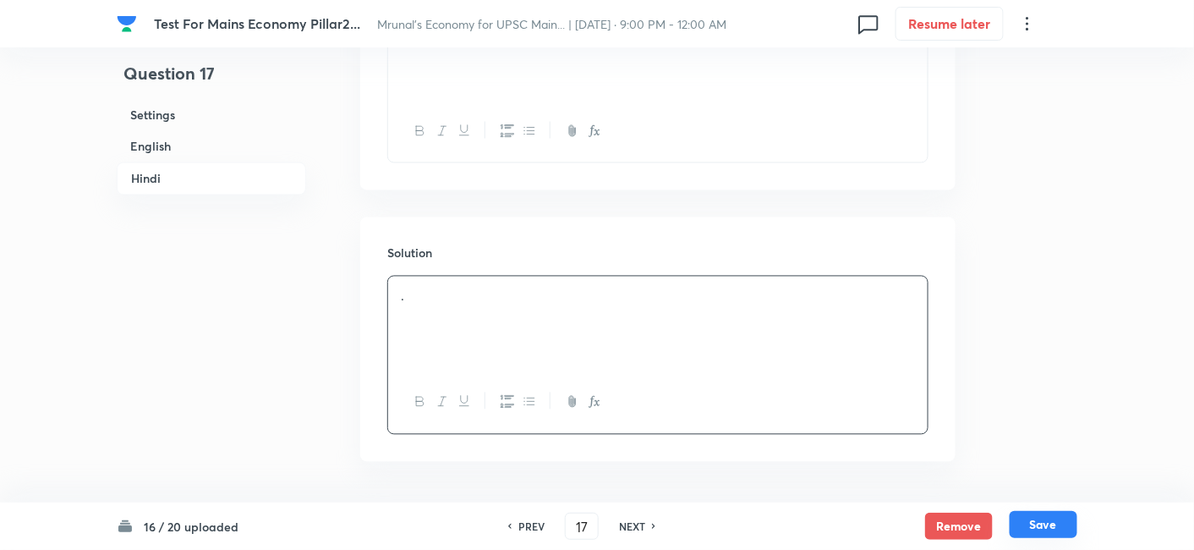
click at [1057, 531] on button "Save" at bounding box center [1043, 524] width 68 height 27
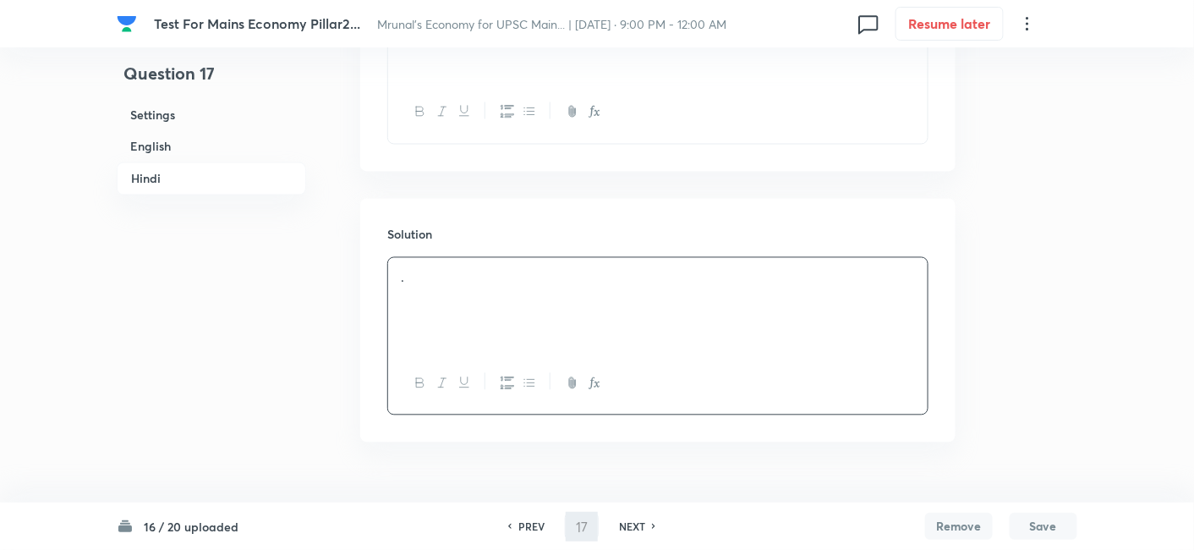
scroll to position [2911, 0]
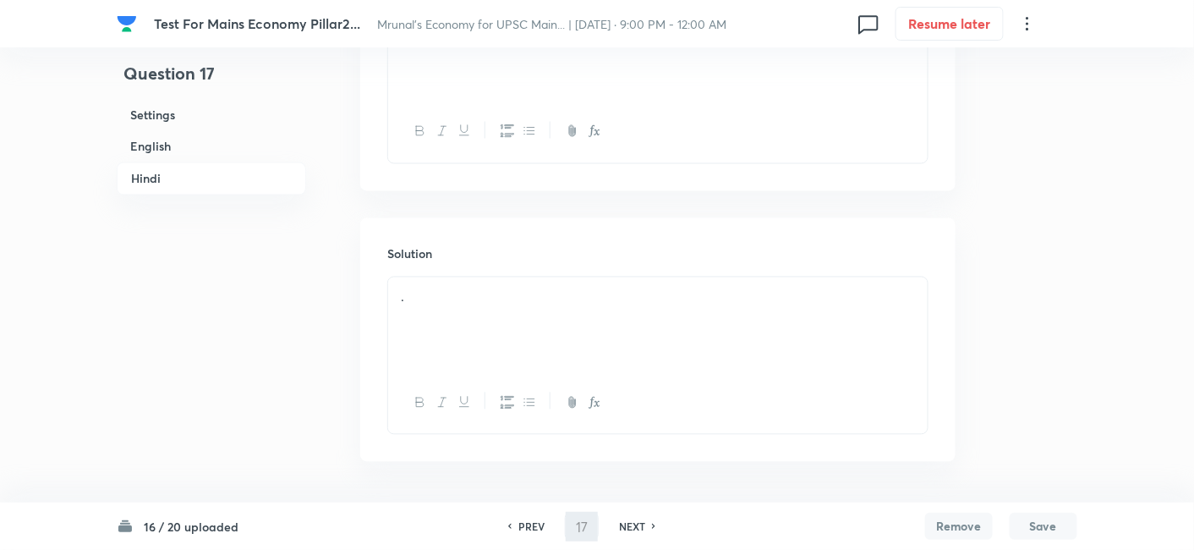
type input "18"
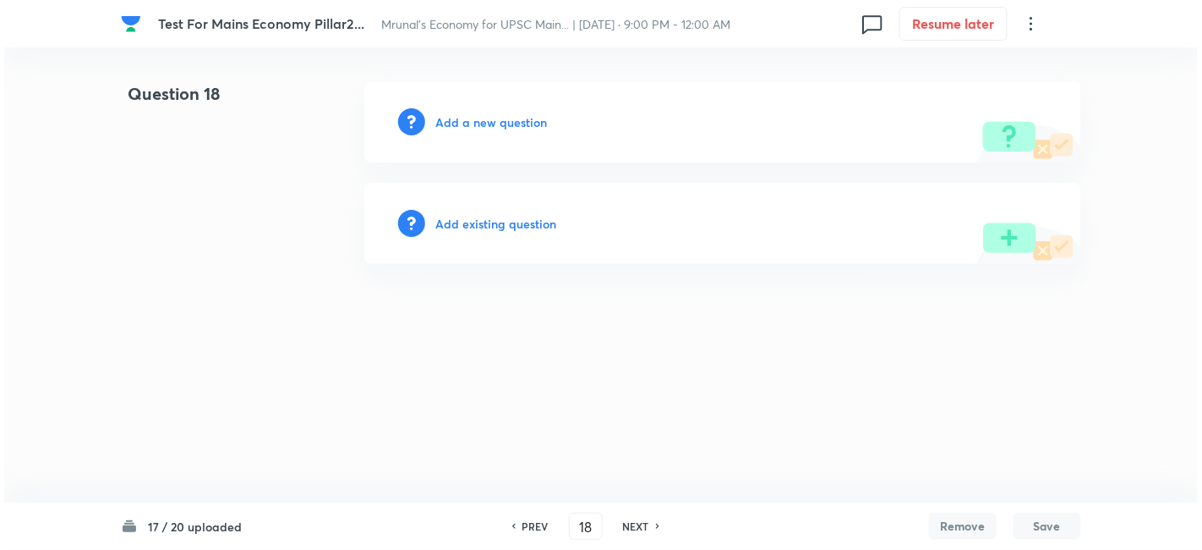
scroll to position [0, 0]
click at [514, 130] on h6 "Add a new question" at bounding box center [491, 122] width 112 height 18
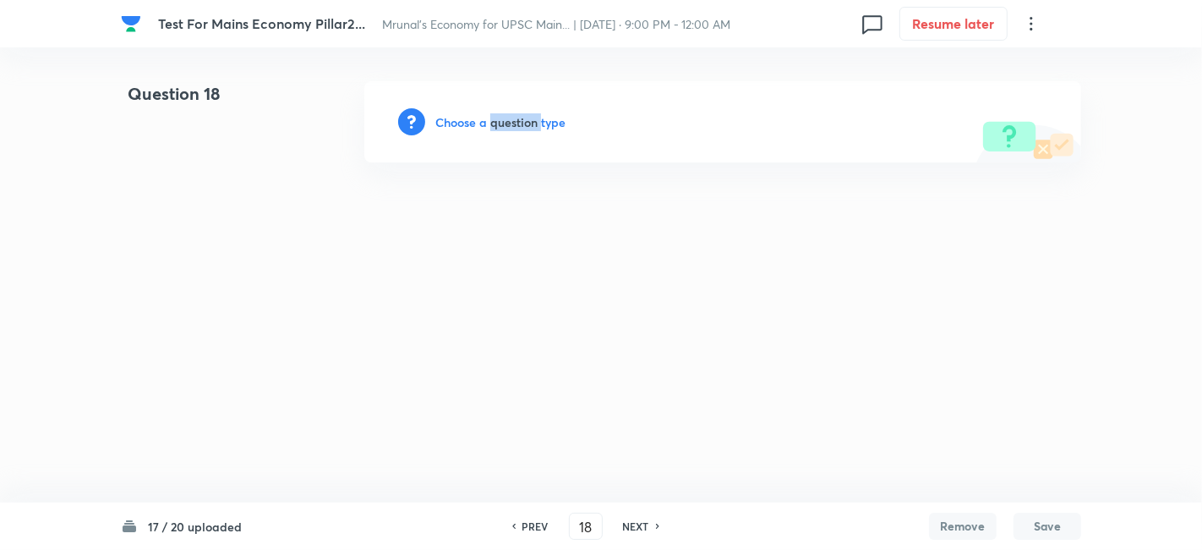
click at [514, 130] on h6 "Choose a question type" at bounding box center [500, 122] width 130 height 18
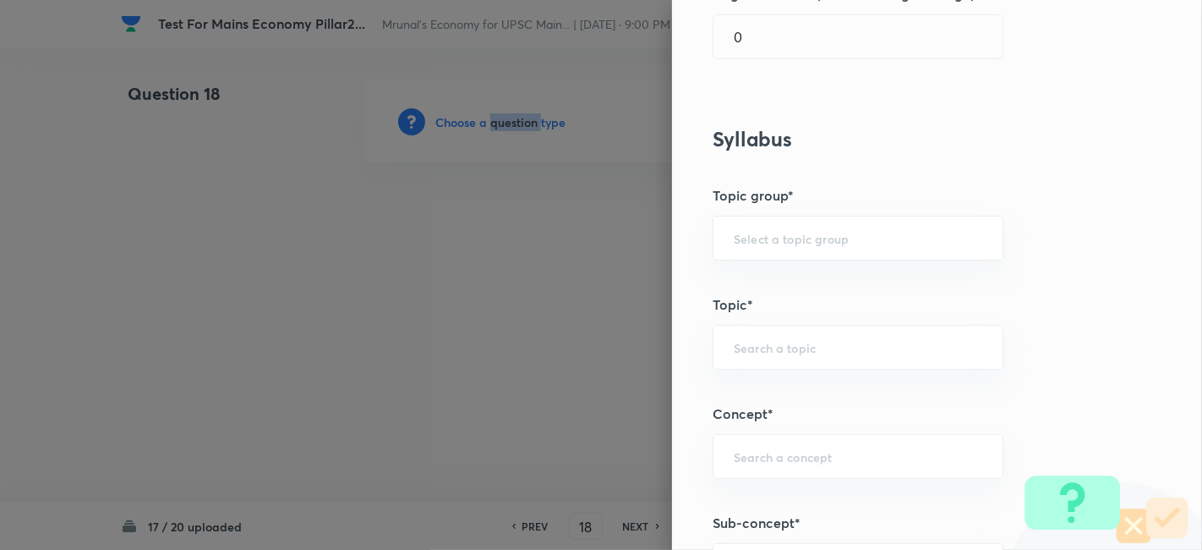
scroll to position [845, 0]
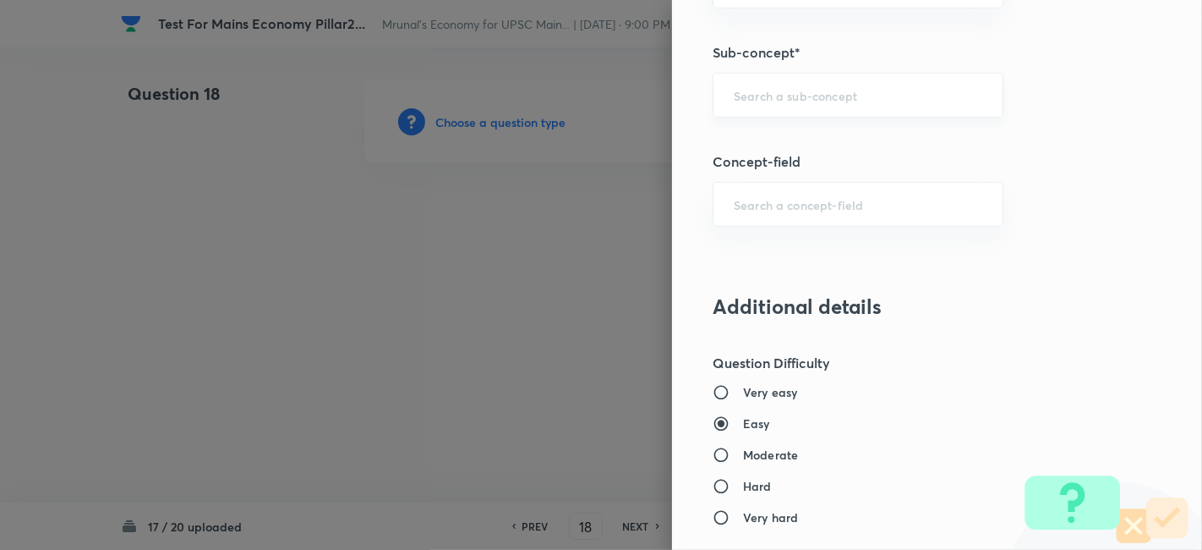
click at [852, 89] on input "text" at bounding box center [858, 95] width 249 height 16
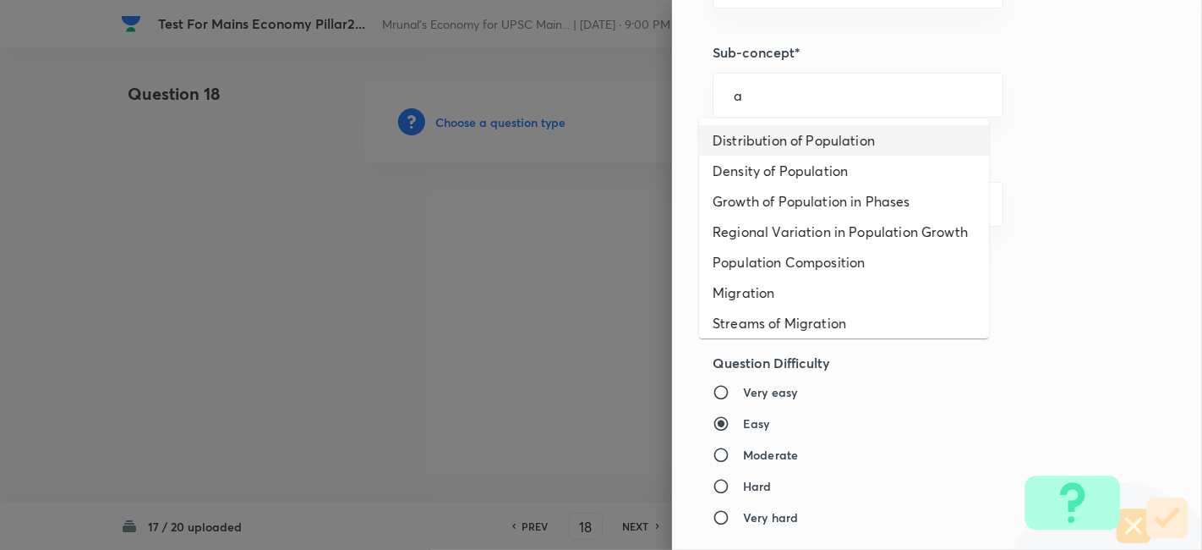
click at [809, 142] on li "Distribution of Population" at bounding box center [844, 140] width 290 height 30
type input "Distribution of Population"
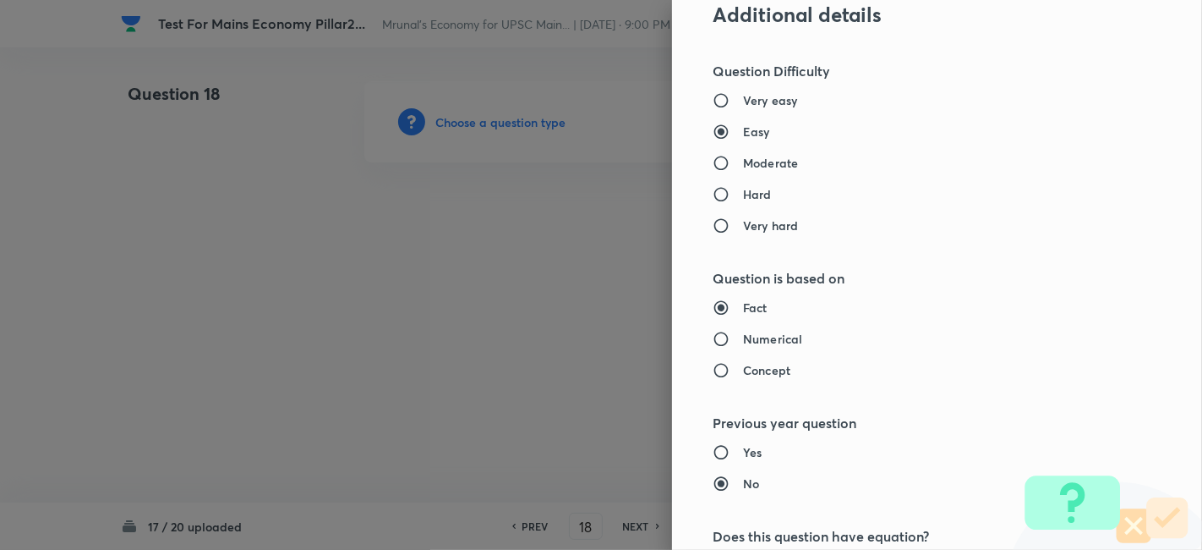
type input "Geography"
type input "Human Geography"
type input "Population:Growth and Composition"
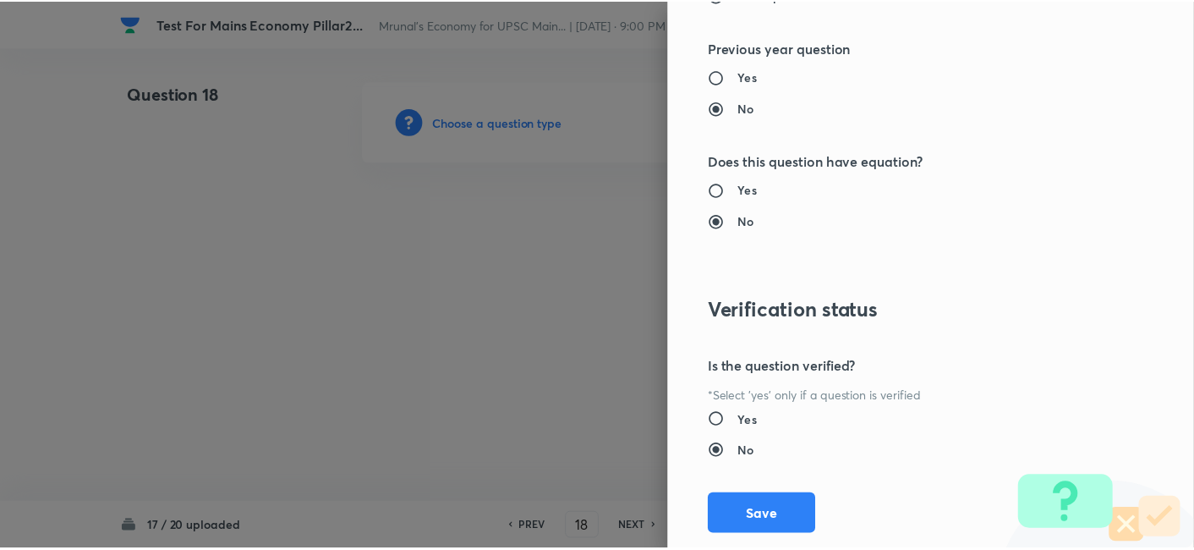
scroll to position [1547, 0]
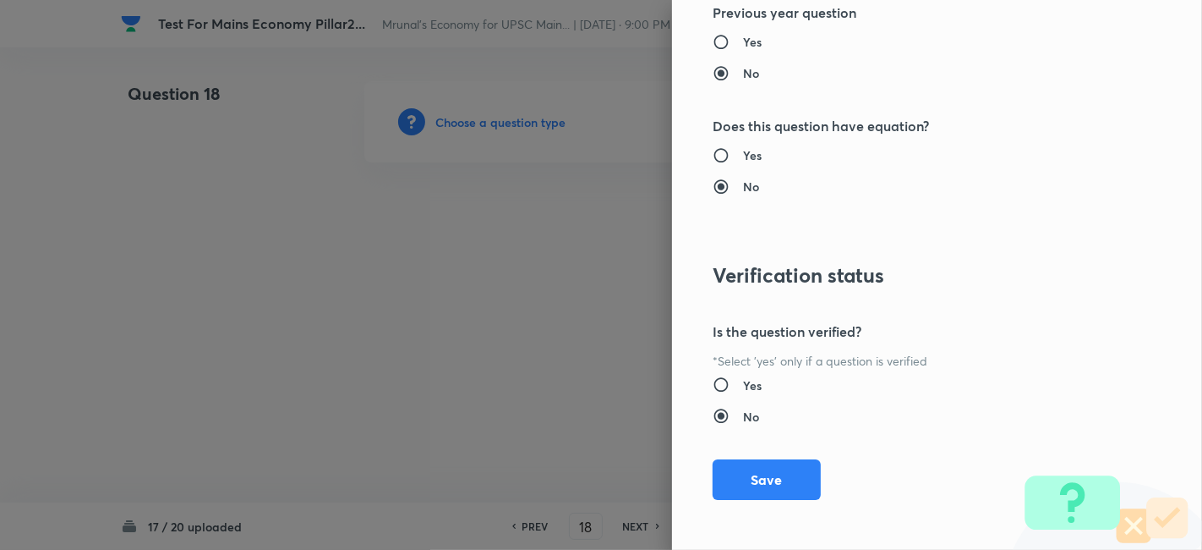
click at [769, 452] on div "Question settings Does this question have a passage?* Yes No Positive mark 15 ​…" at bounding box center [937, 275] width 530 height 550
click at [768, 465] on button "Save" at bounding box center [767, 477] width 108 height 41
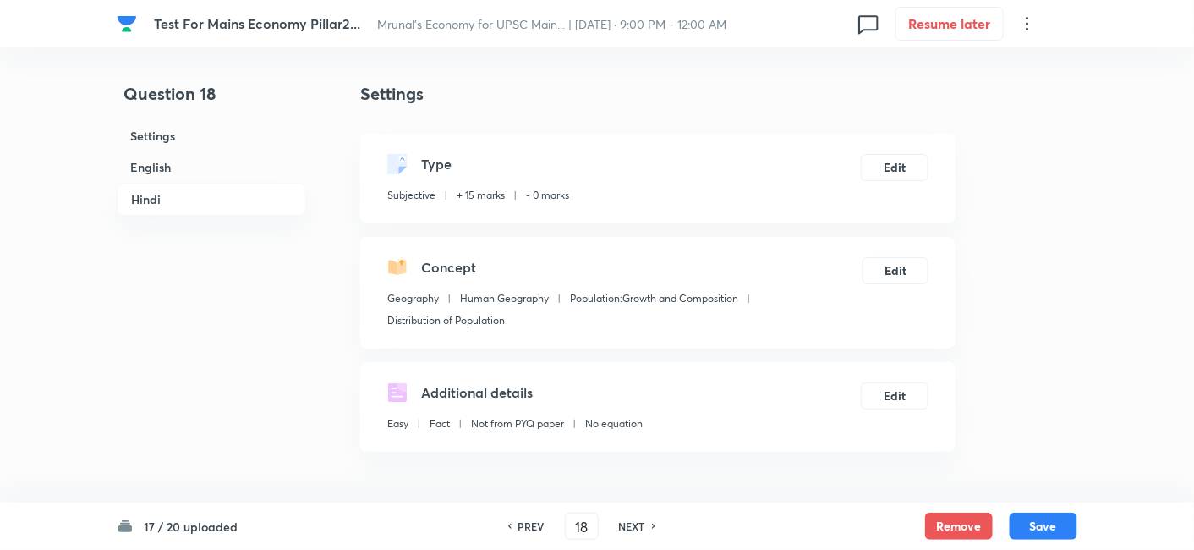
click at [197, 161] on h6 "English" at bounding box center [211, 166] width 189 height 31
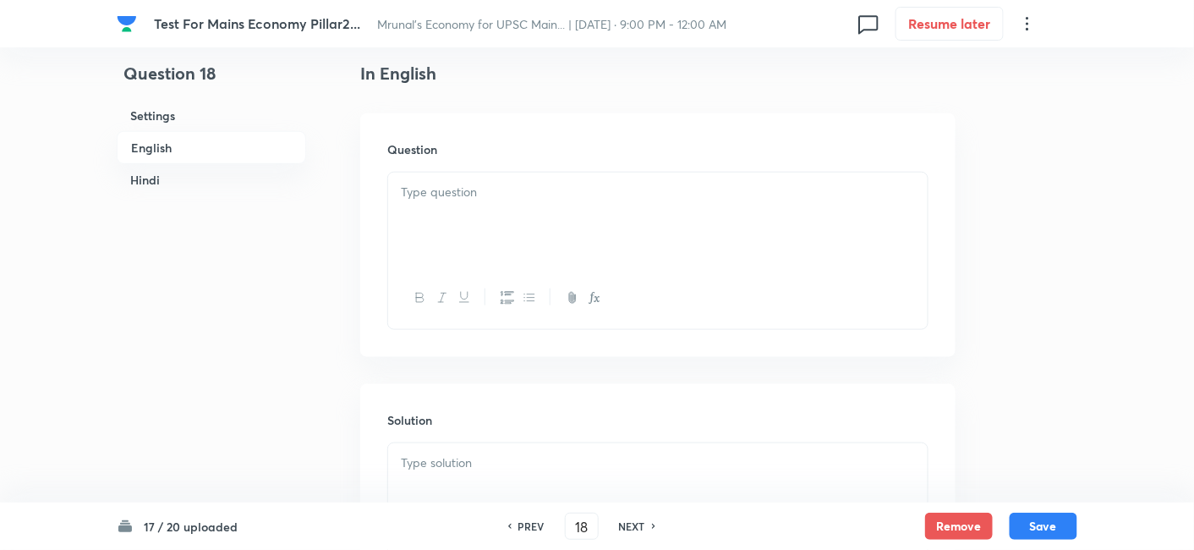
click at [582, 199] on p at bounding box center [658, 192] width 514 height 19
click at [496, 238] on div at bounding box center [657, 219] width 539 height 95
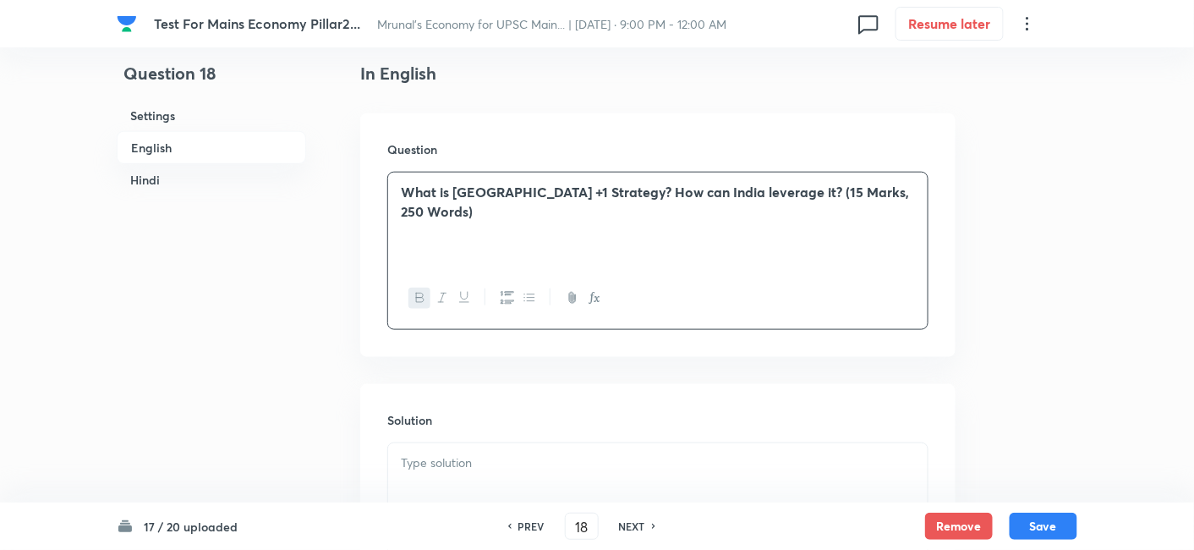
scroll to position [646, 0]
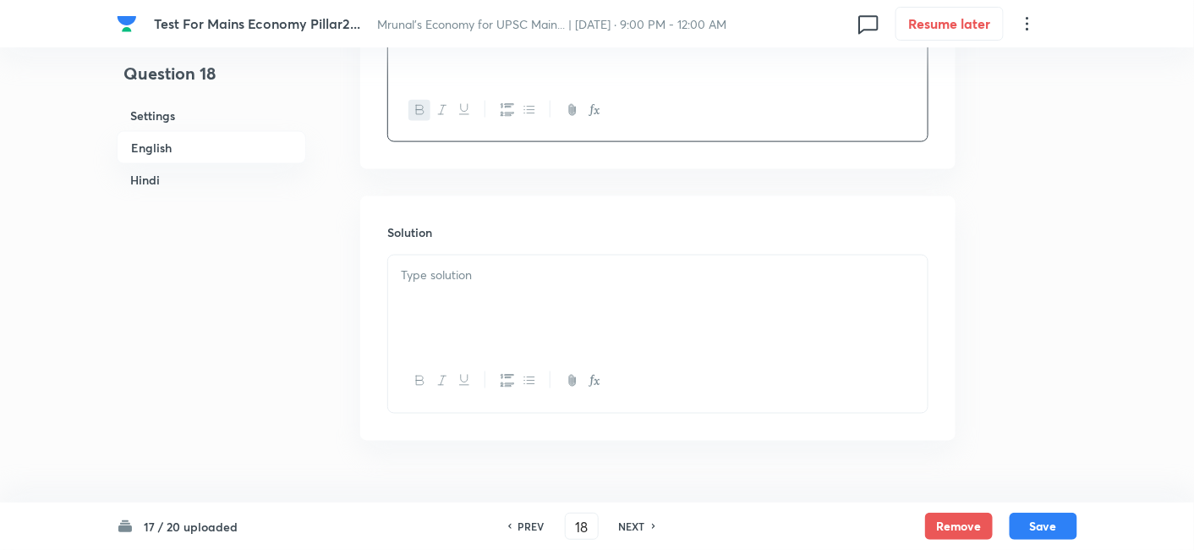
click at [474, 287] on div at bounding box center [657, 302] width 539 height 95
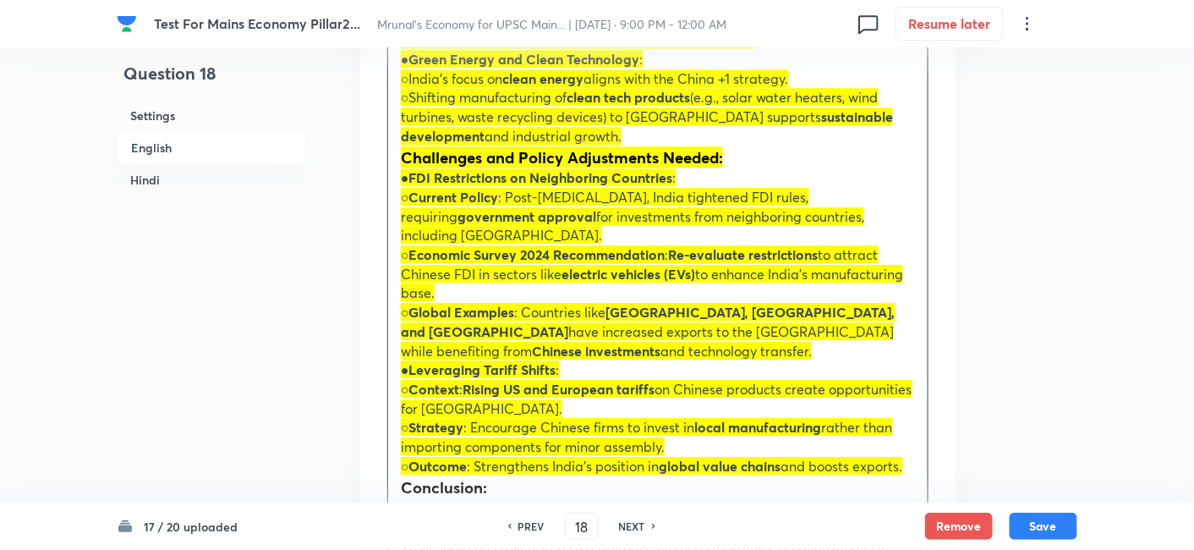
scroll to position [1491, 0]
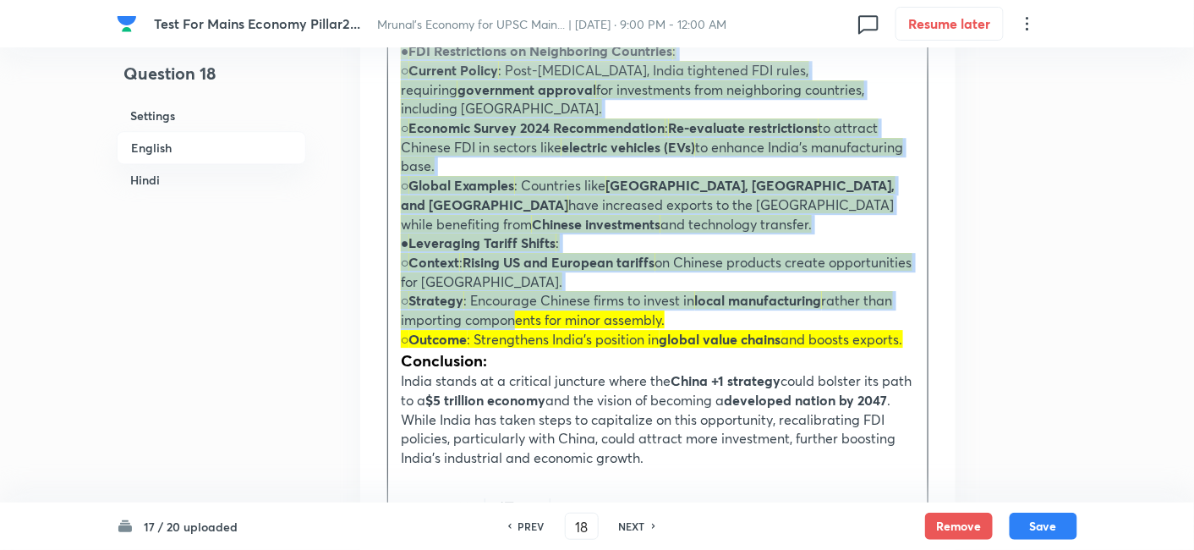
click at [505, 291] on span "rather than importing components for minor assembly." at bounding box center [647, 309] width 492 height 37
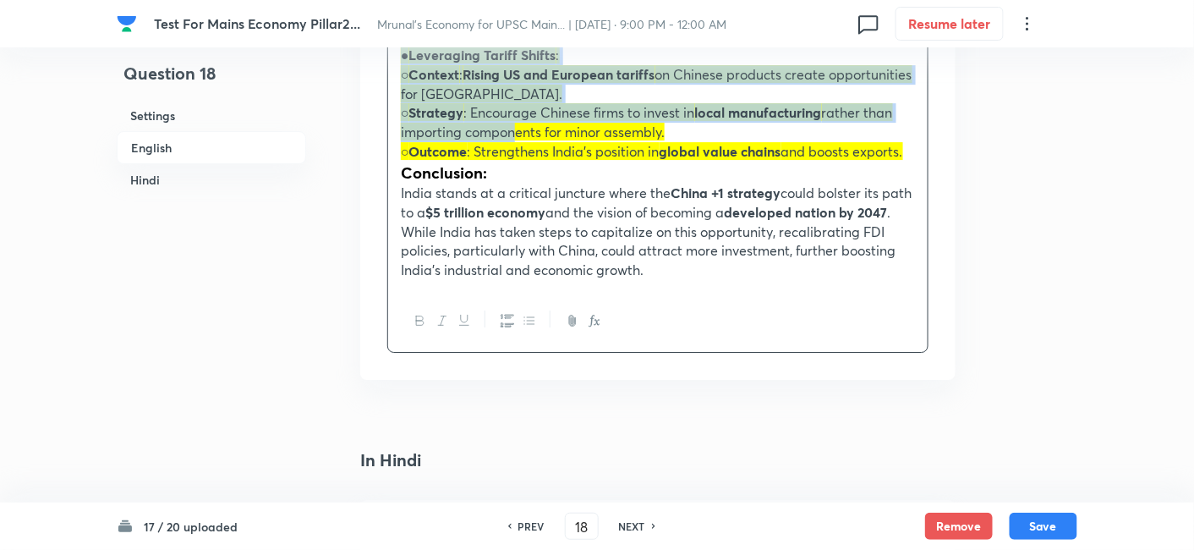
click at [531, 314] on icon "button" at bounding box center [529, 321] width 14 height 14
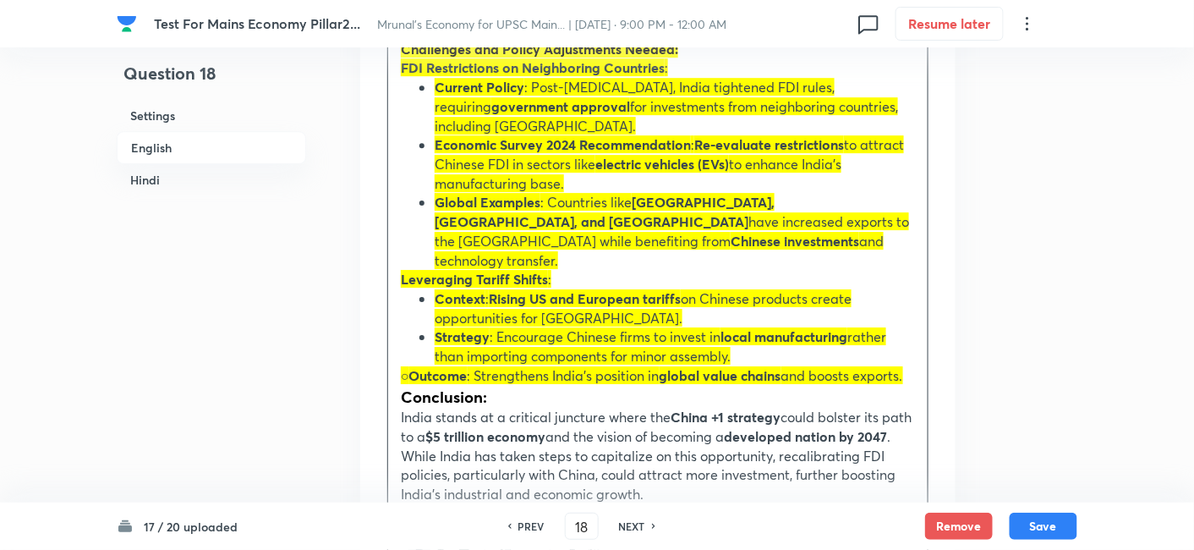
scroll to position [1714, 0]
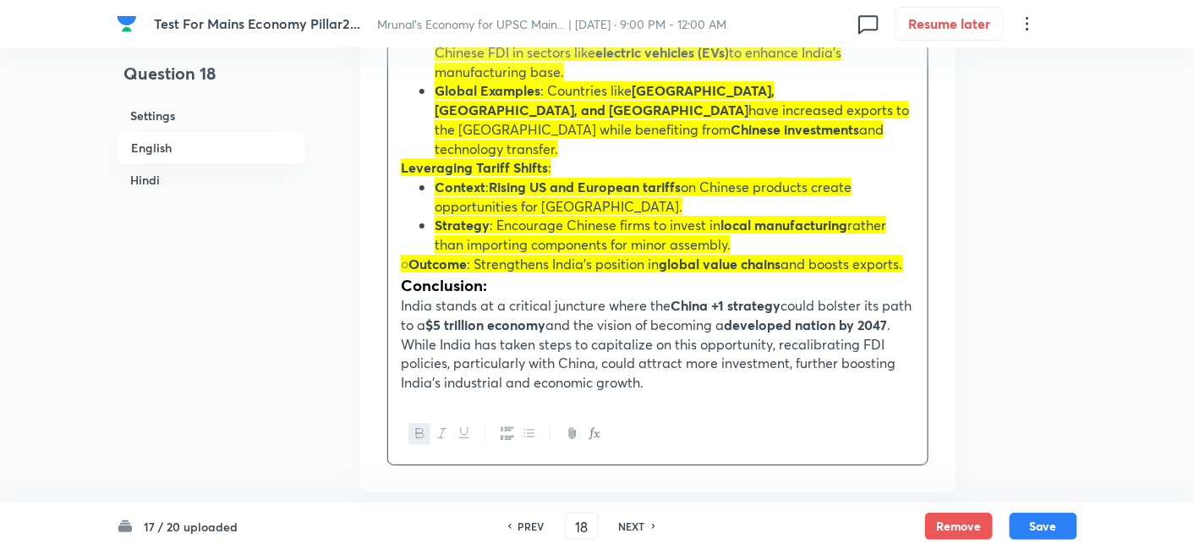
click at [525, 426] on icon "button" at bounding box center [529, 433] width 14 height 14
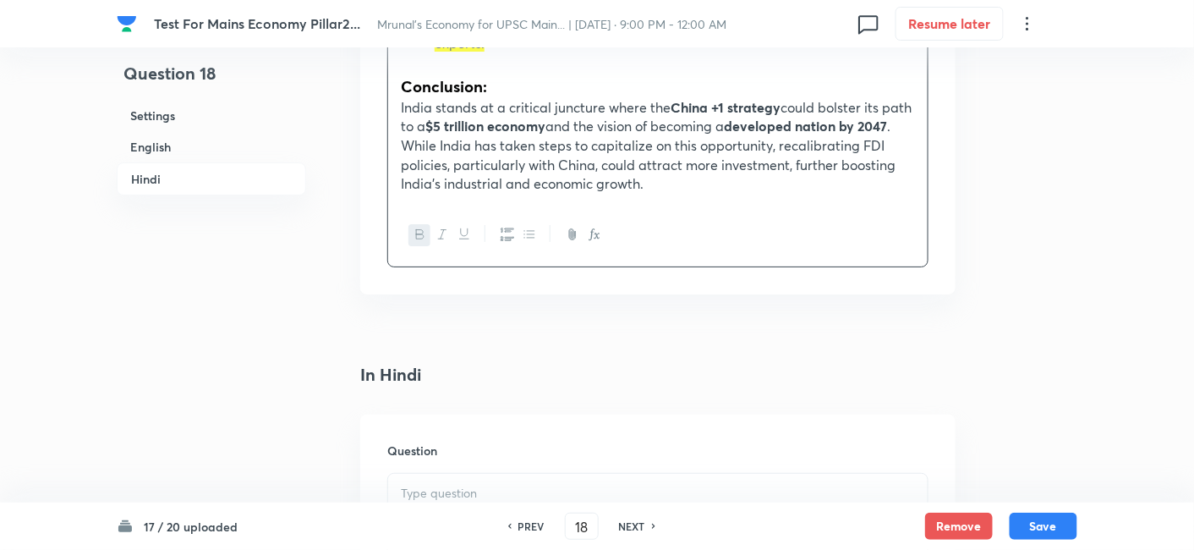
scroll to position [2183, 0]
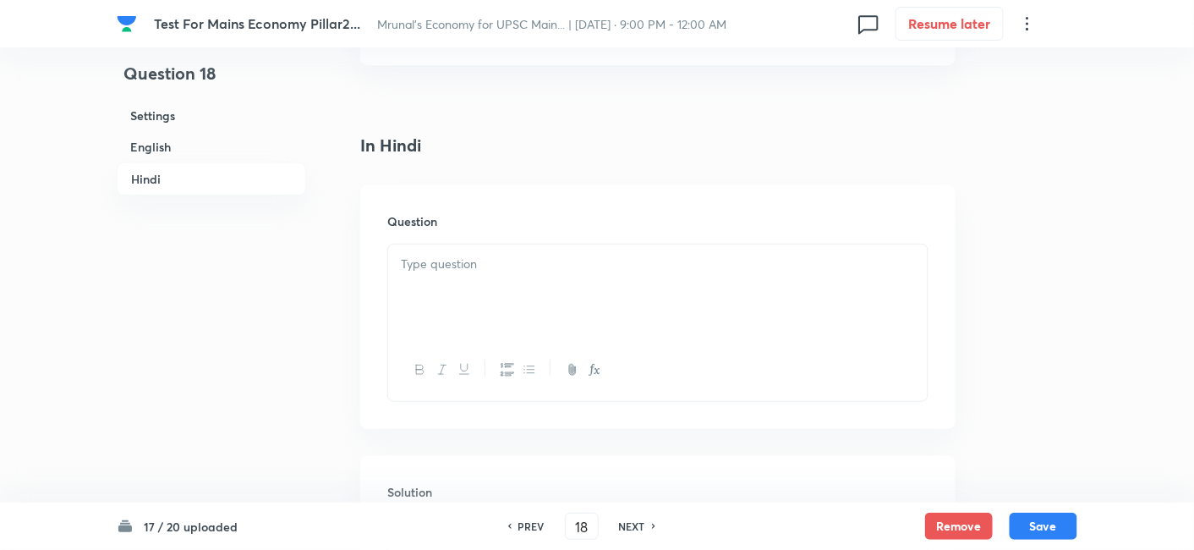
click at [449, 266] on div at bounding box center [657, 291] width 539 height 95
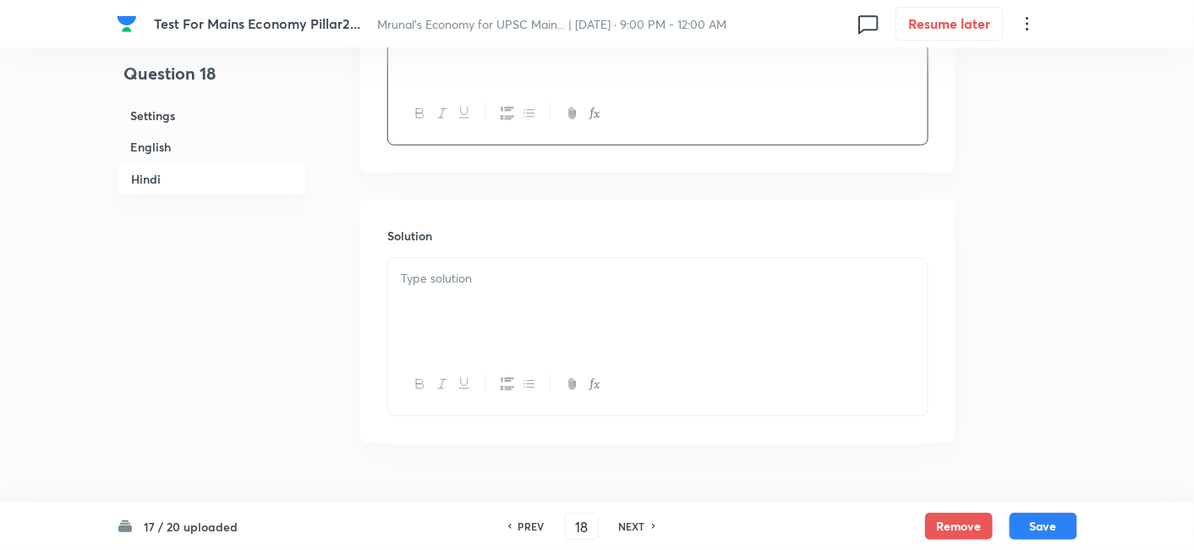
scroll to position [2441, 0]
click at [497, 266] on div at bounding box center [657, 304] width 539 height 95
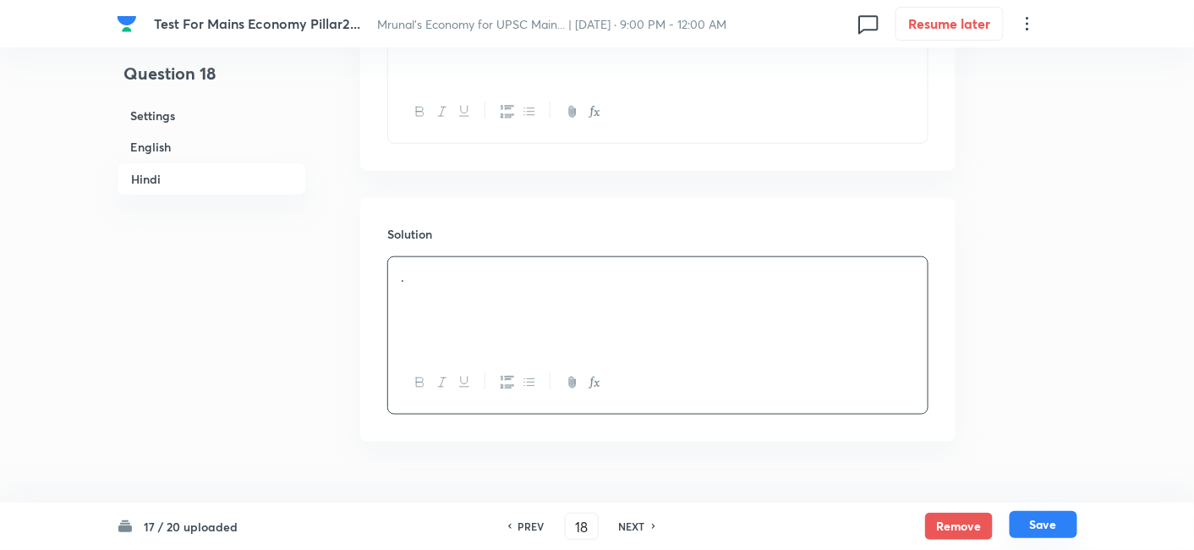
click at [1046, 522] on button "Save" at bounding box center [1043, 524] width 68 height 27
type input "19"
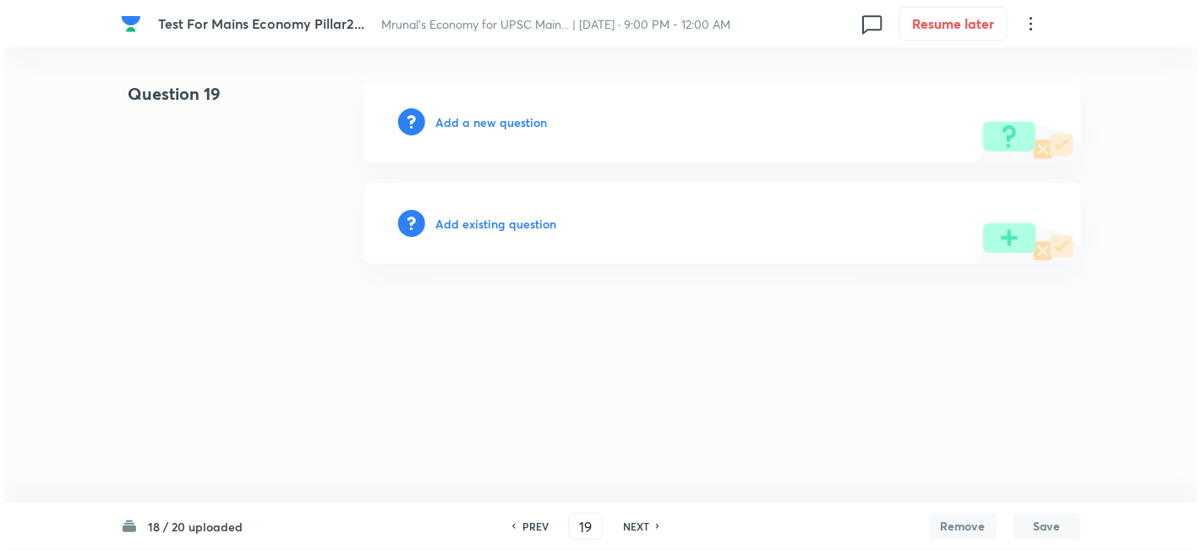
scroll to position [0, 0]
click at [508, 122] on h6 "Add a new question" at bounding box center [491, 122] width 112 height 18
click at [508, 122] on h6 "Choose a question type" at bounding box center [500, 122] width 130 height 18
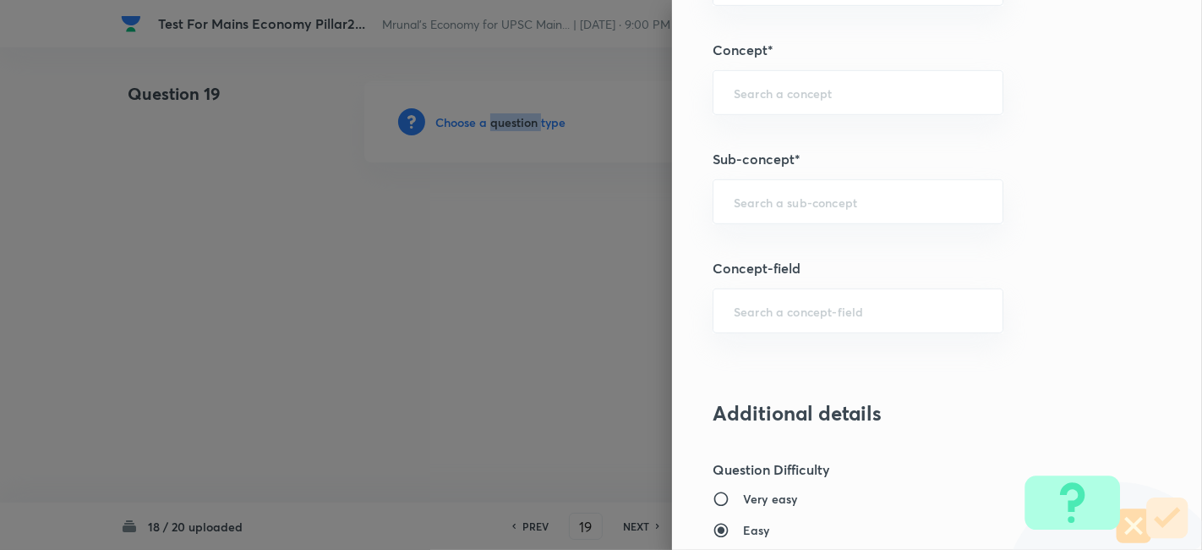
scroll to position [751, 0]
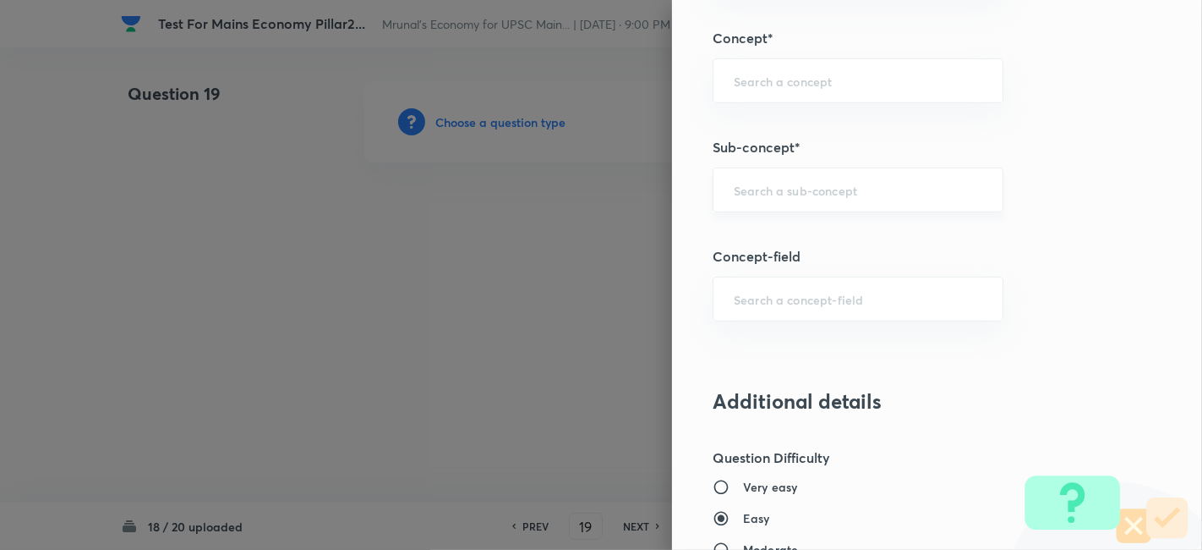
click at [858, 182] on input "text" at bounding box center [858, 190] width 249 height 16
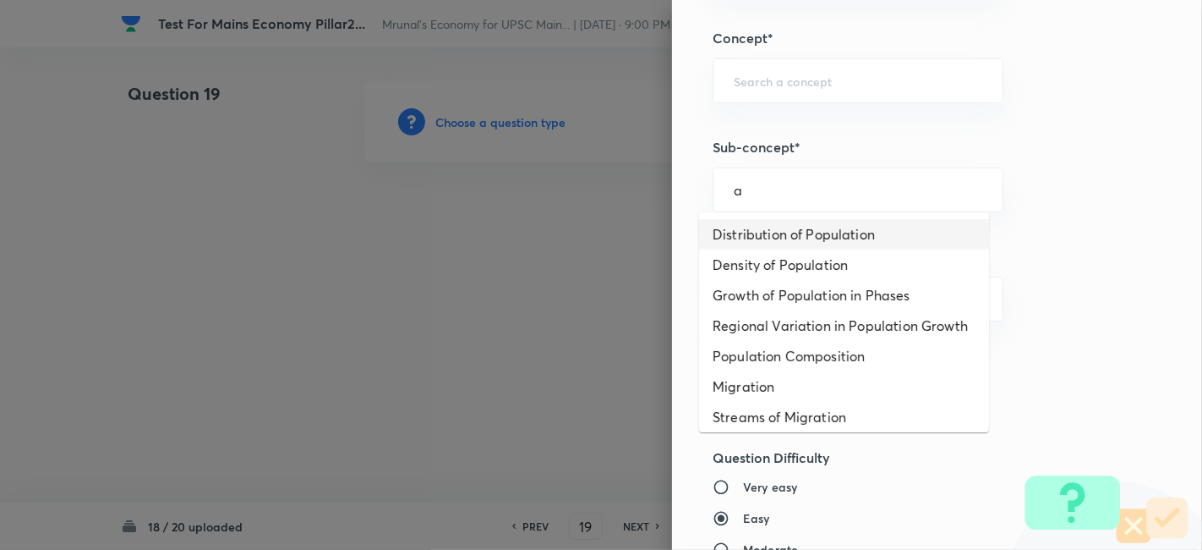
click at [828, 227] on li "Distribution of Population" at bounding box center [844, 234] width 290 height 30
type input "Distribution of Population"
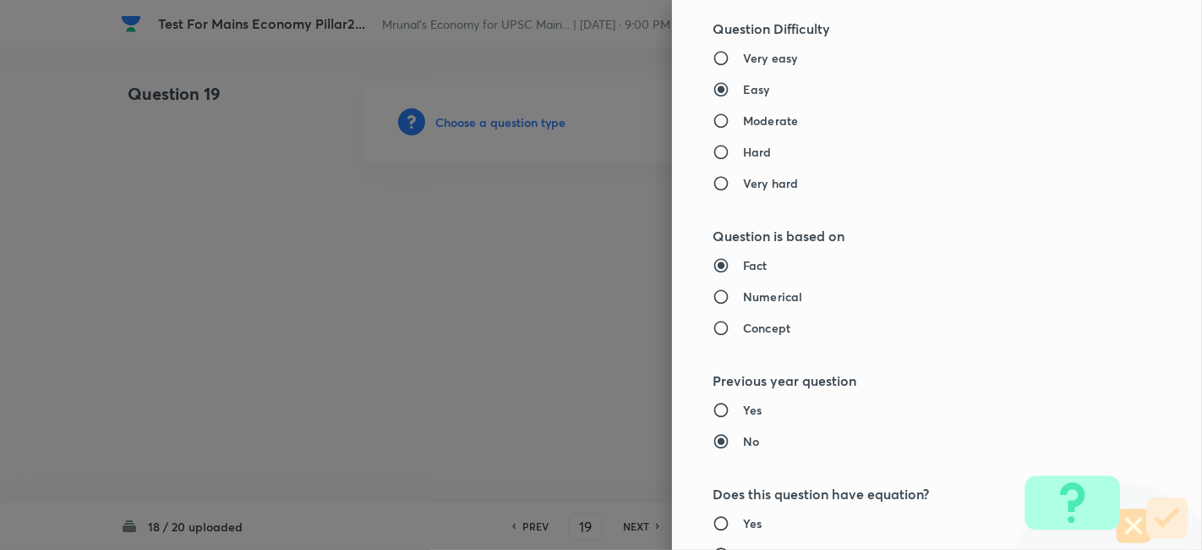
type input "Geography"
type input "Human Geography"
type input "Population:Growth and Composition"
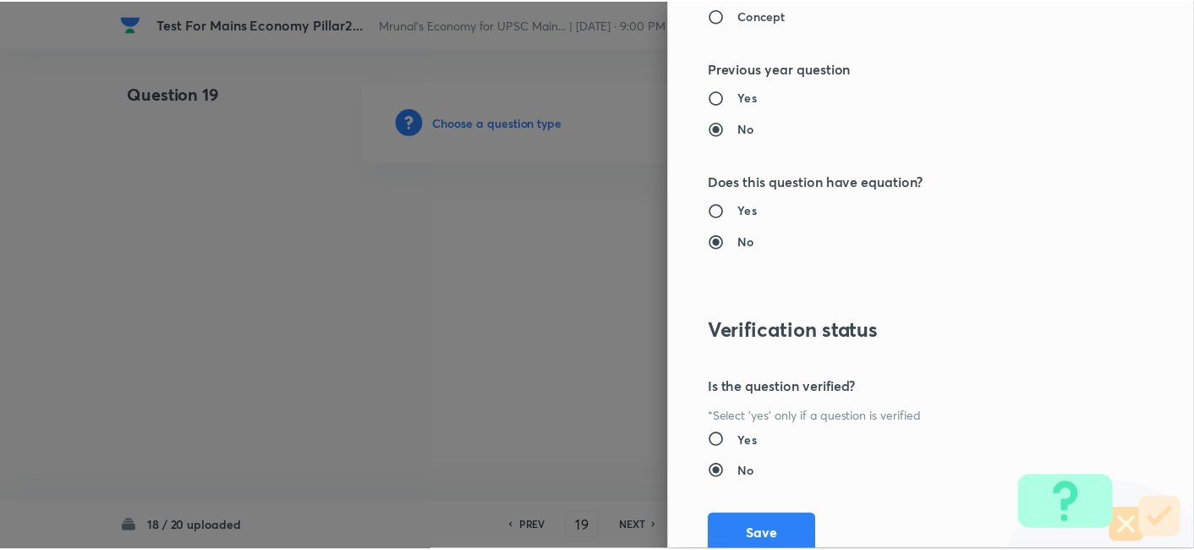
scroll to position [1547, 0]
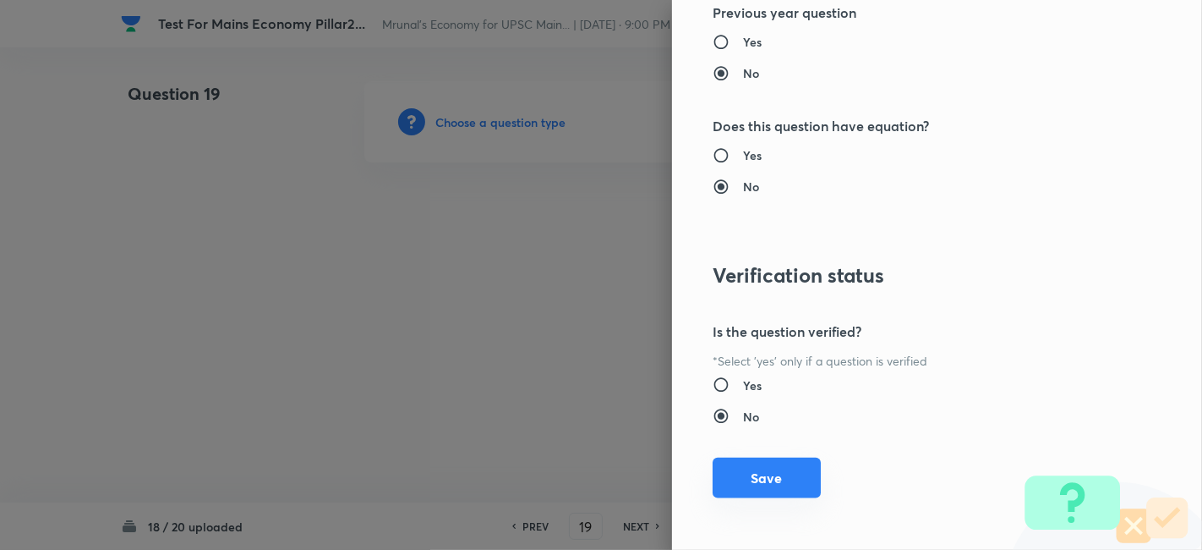
click at [776, 470] on button "Save" at bounding box center [767, 477] width 108 height 41
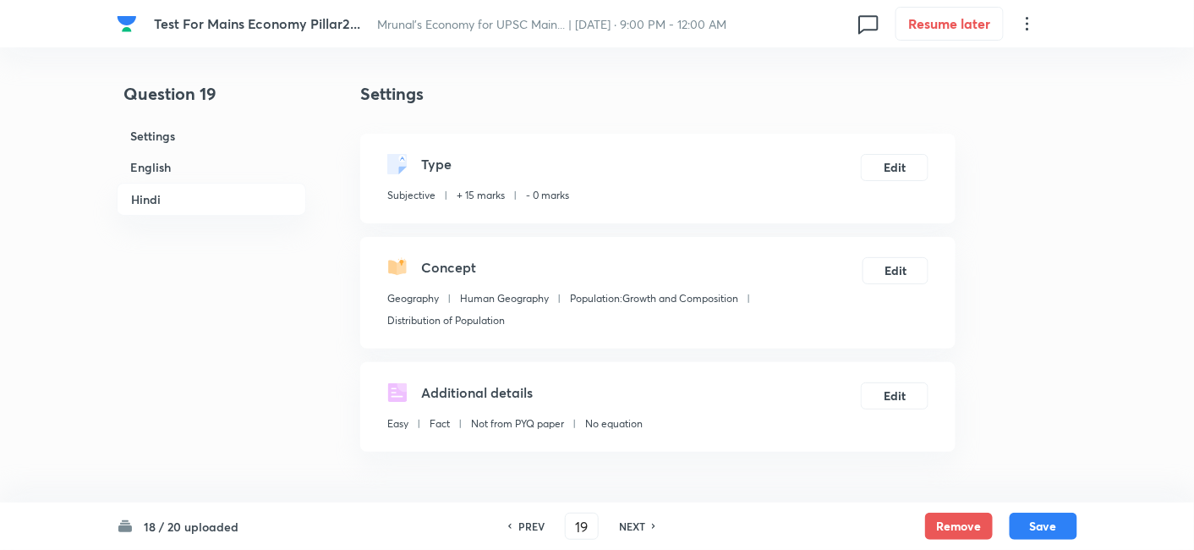
click at [195, 160] on h6 "English" at bounding box center [211, 166] width 189 height 31
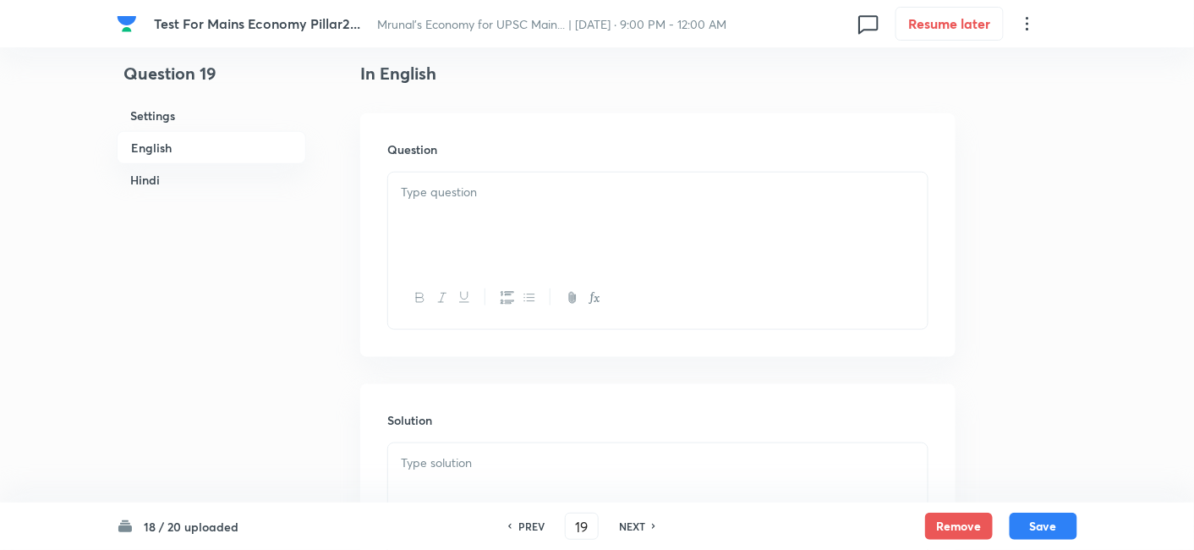
click at [663, 221] on div at bounding box center [657, 219] width 539 height 95
click at [556, 209] on div at bounding box center [657, 219] width 539 height 95
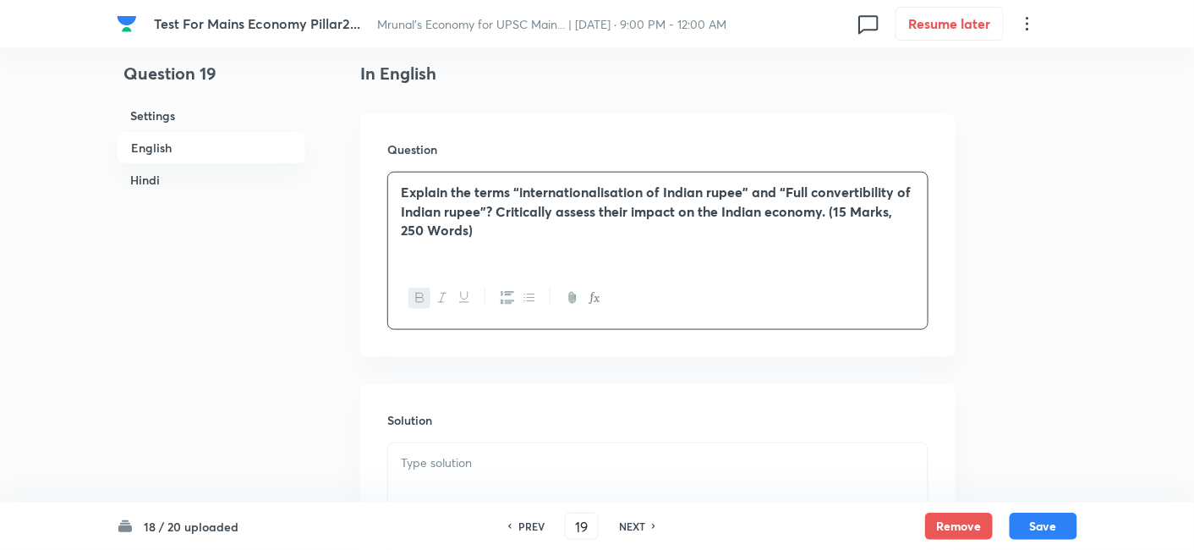
click at [514, 247] on div "Explain the terms “internationalisation of Indian rupee” and “Full convertibili…" at bounding box center [657, 219] width 539 height 95
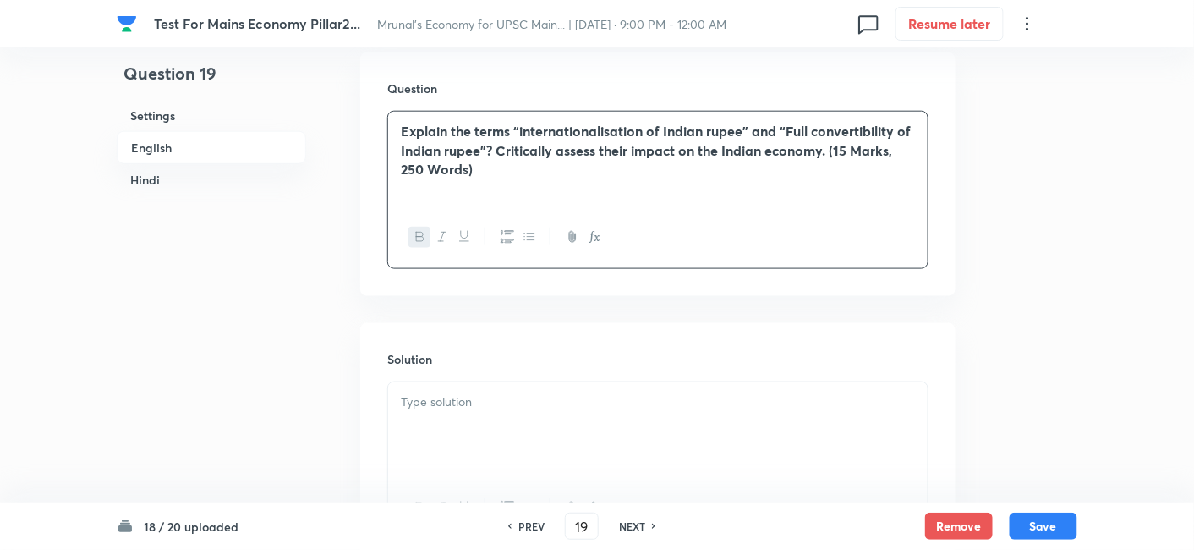
scroll to position [552, 0]
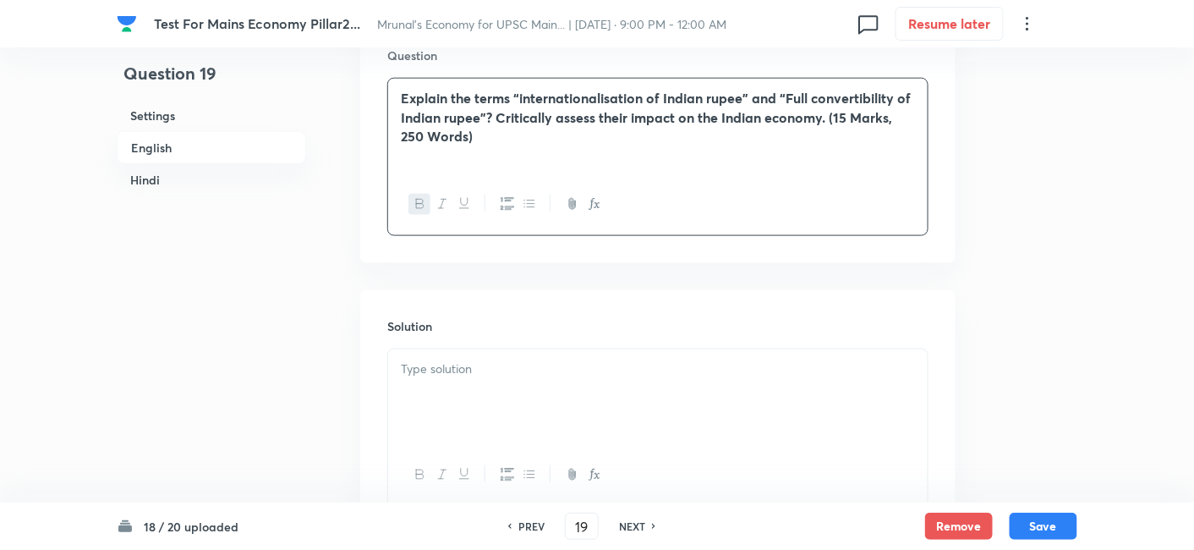
drag, startPoint x: 511, startPoint y: 320, endPoint x: 512, endPoint y: 369, distance: 49.9
click at [511, 323] on h6 "Solution" at bounding box center [657, 326] width 541 height 18
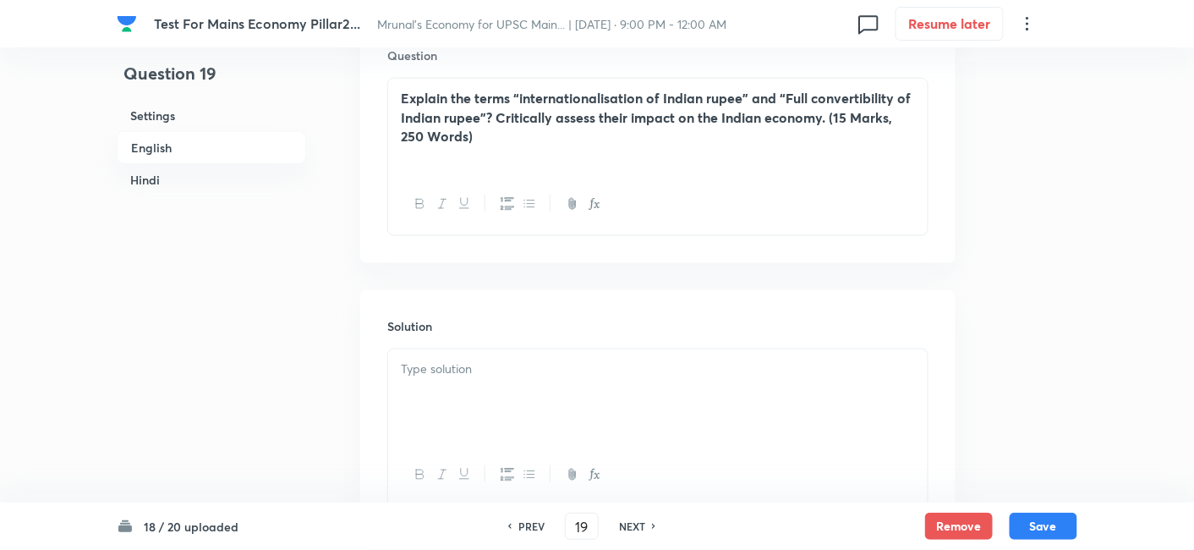
click at [516, 370] on p at bounding box center [658, 368] width 514 height 19
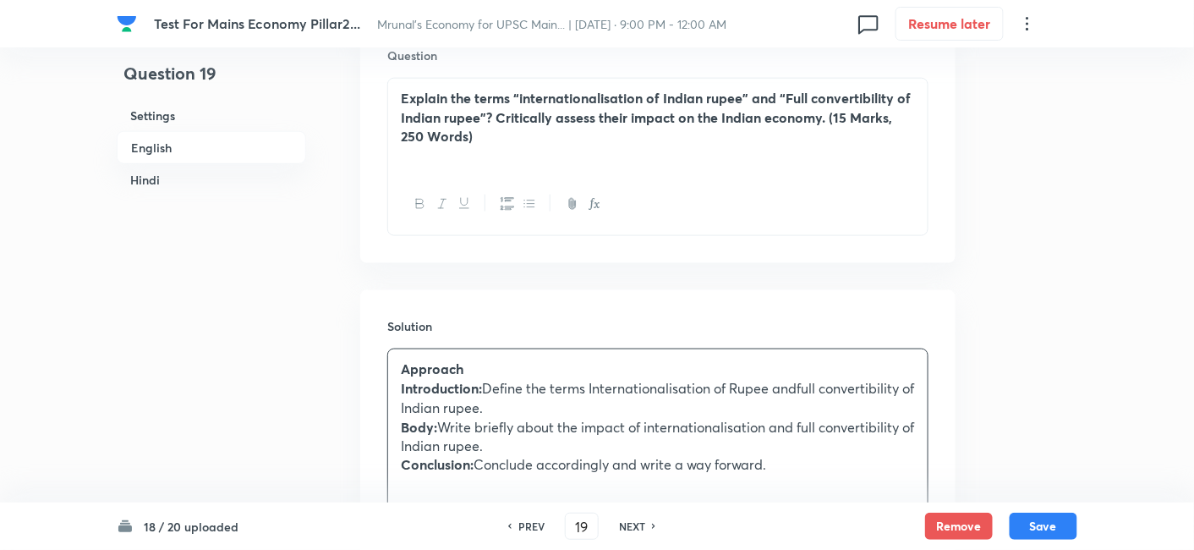
click at [516, 370] on p "Approach" at bounding box center [658, 368] width 514 height 19
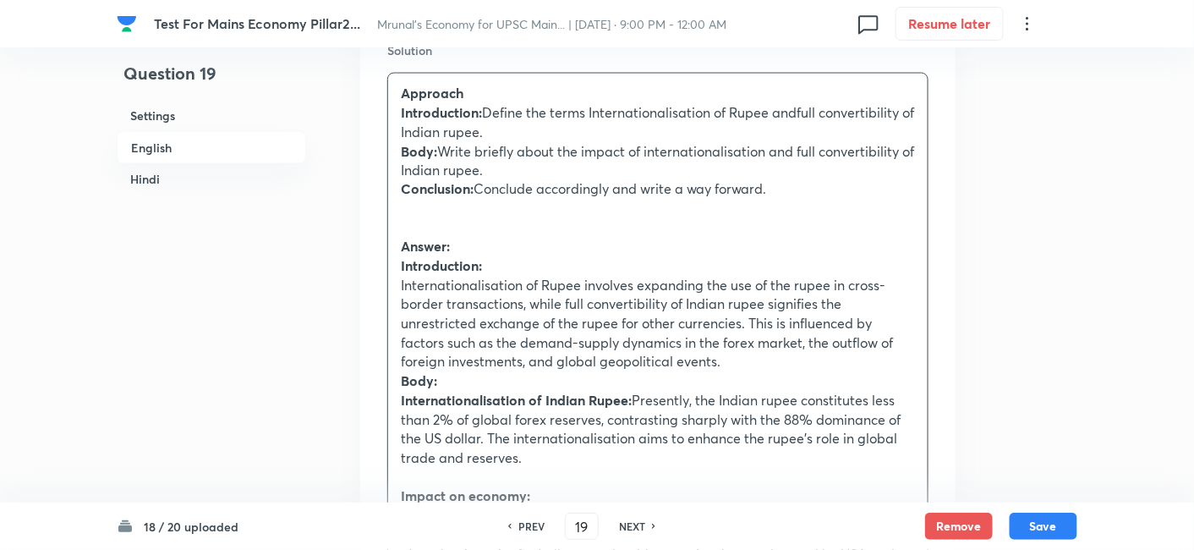
scroll to position [834, 0]
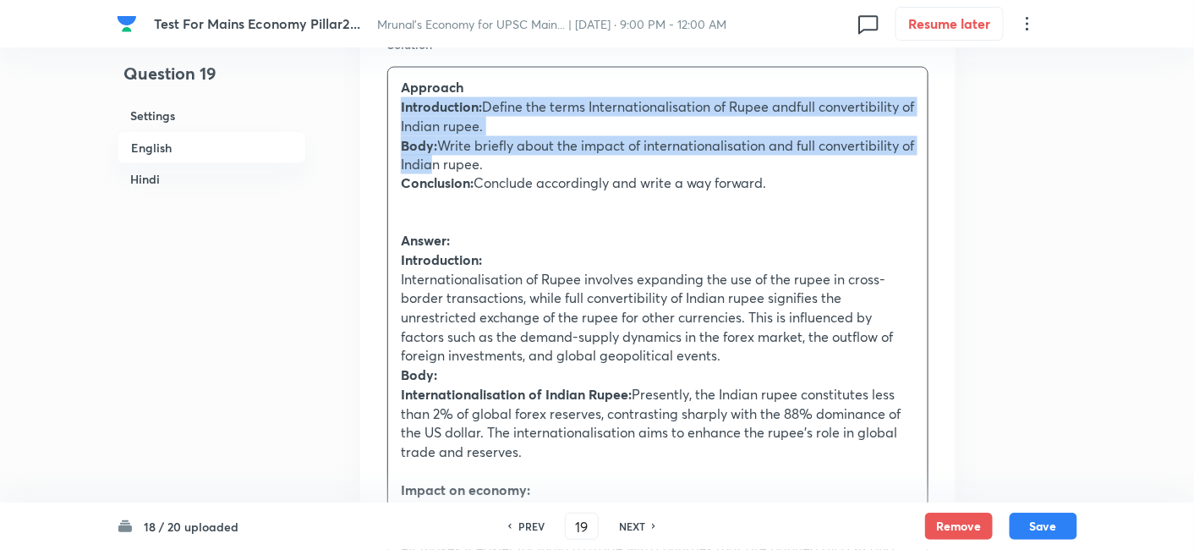
drag, startPoint x: 399, startPoint y: 104, endPoint x: 446, endPoint y: 161, distance: 73.9
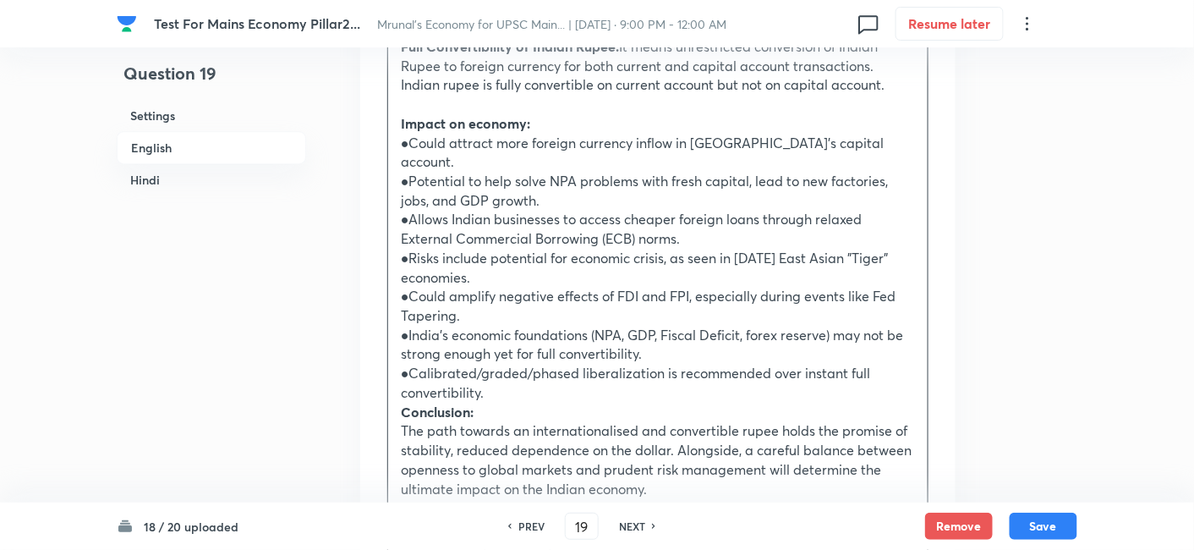
scroll to position [1773, 0]
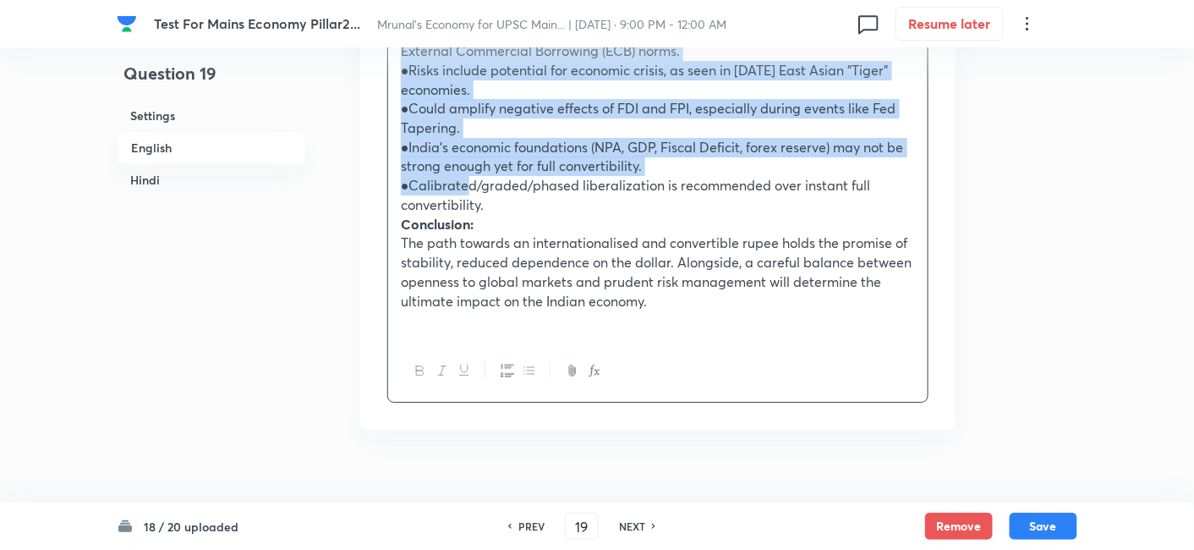
click at [464, 176] on p "●Calibrated/graded/phased liberalization is recommended over instant full conve…" at bounding box center [658, 195] width 514 height 38
click at [519, 360] on button "button" at bounding box center [528, 370] width 22 height 21
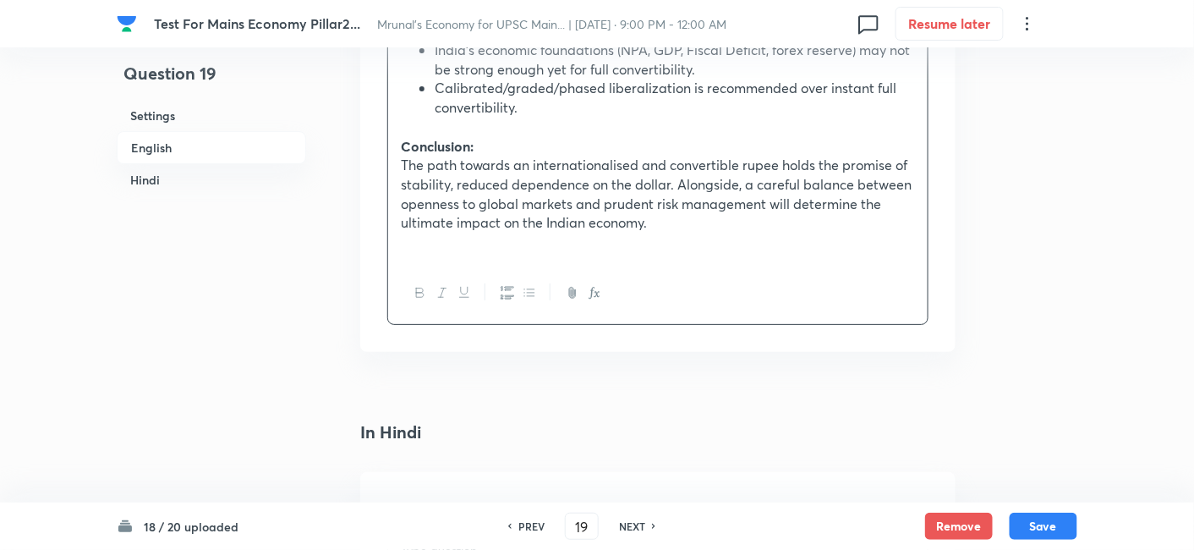
scroll to position [2036, 0]
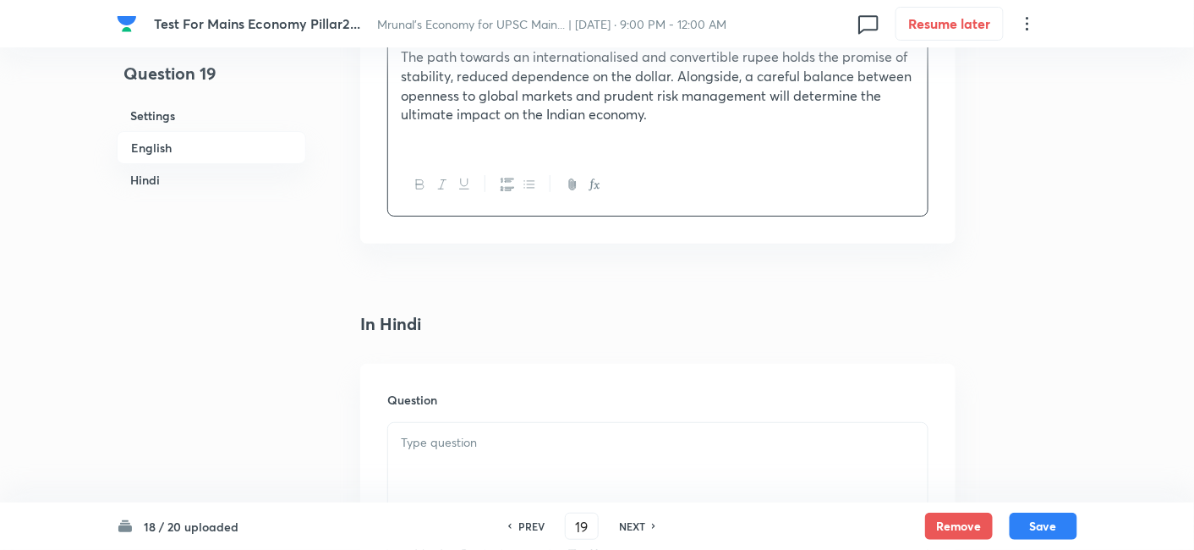
click at [539, 433] on p at bounding box center [658, 442] width 514 height 19
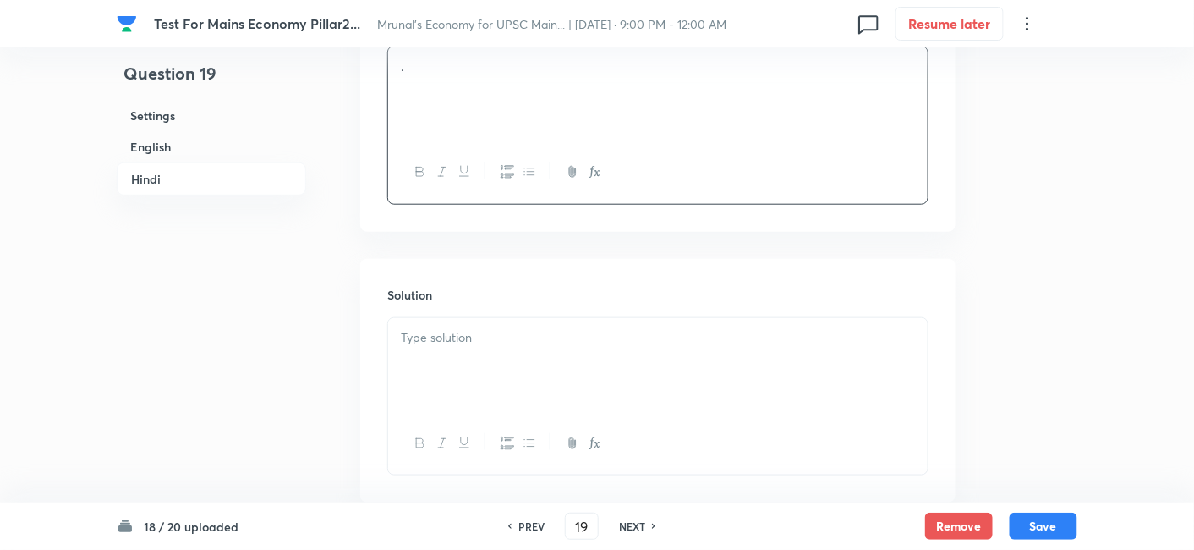
click at [528, 341] on div at bounding box center [657, 365] width 539 height 95
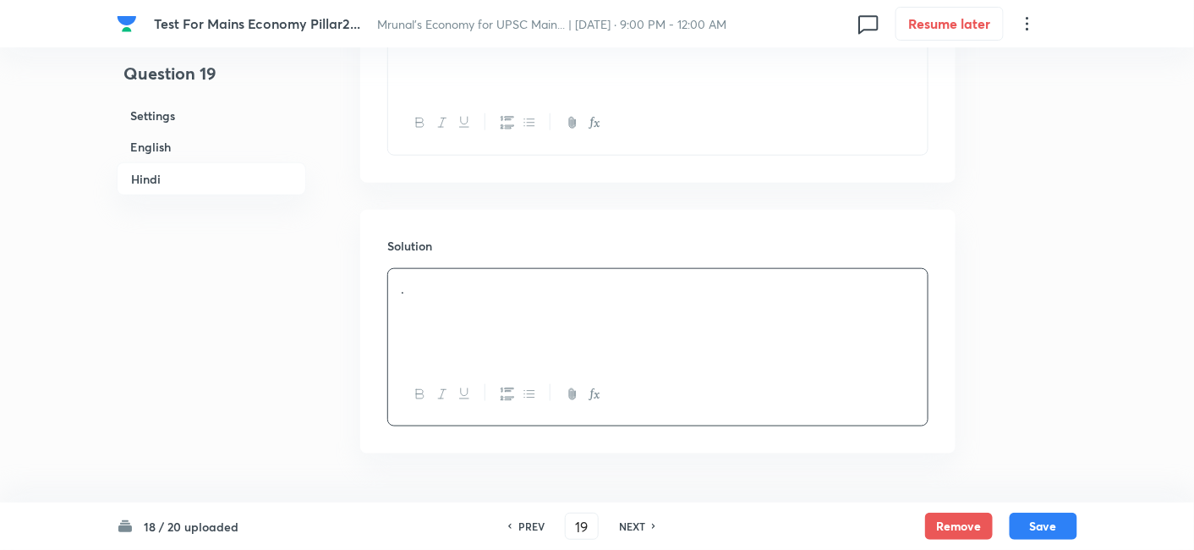
scroll to position [2472, 0]
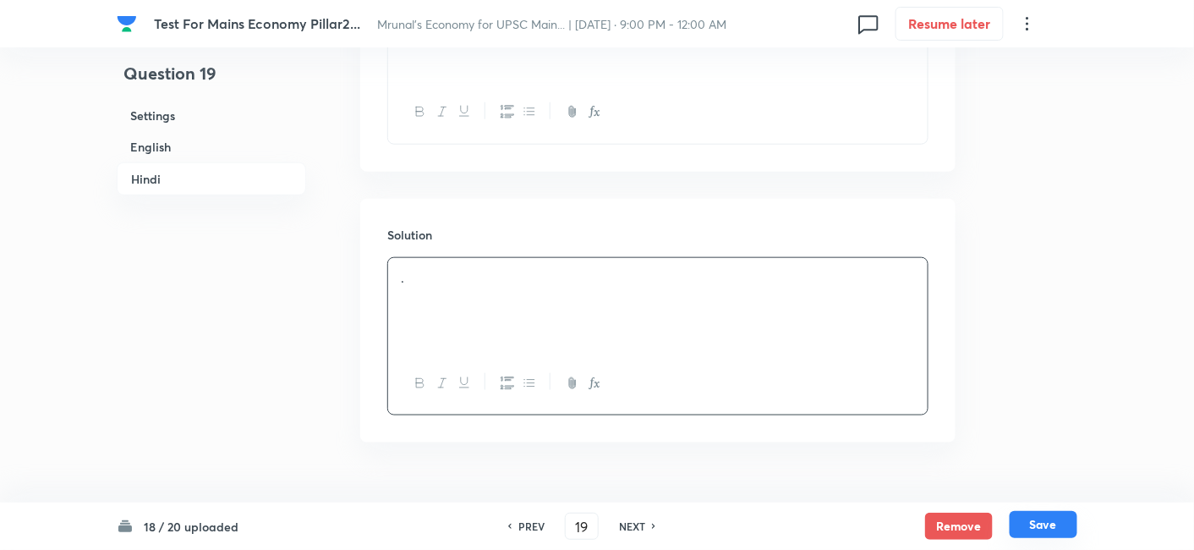
click at [1063, 528] on button "Save" at bounding box center [1043, 524] width 68 height 27
type input "20"
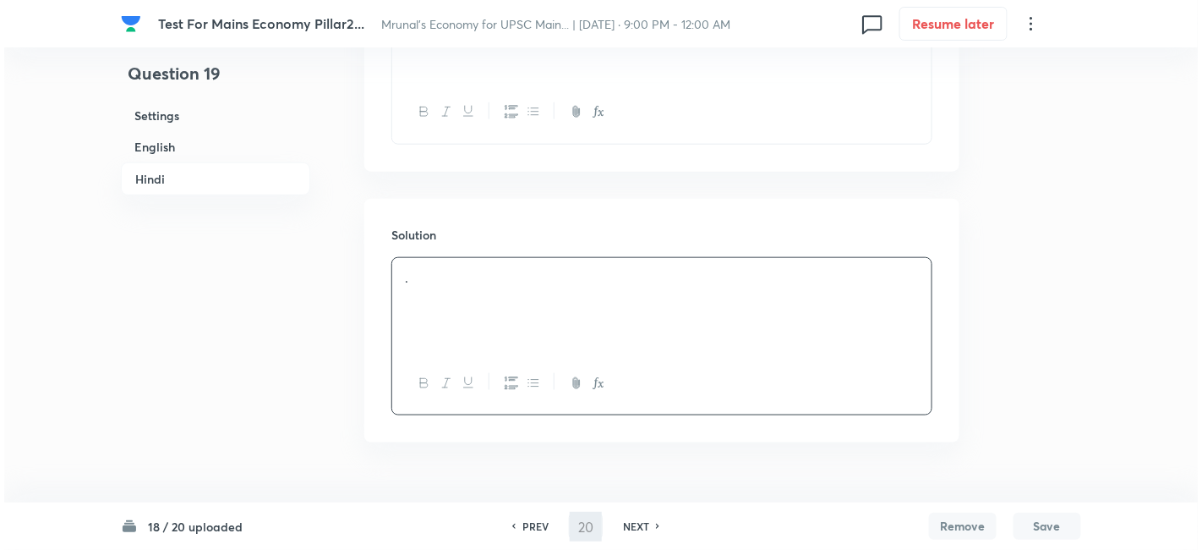
scroll to position [0, 0]
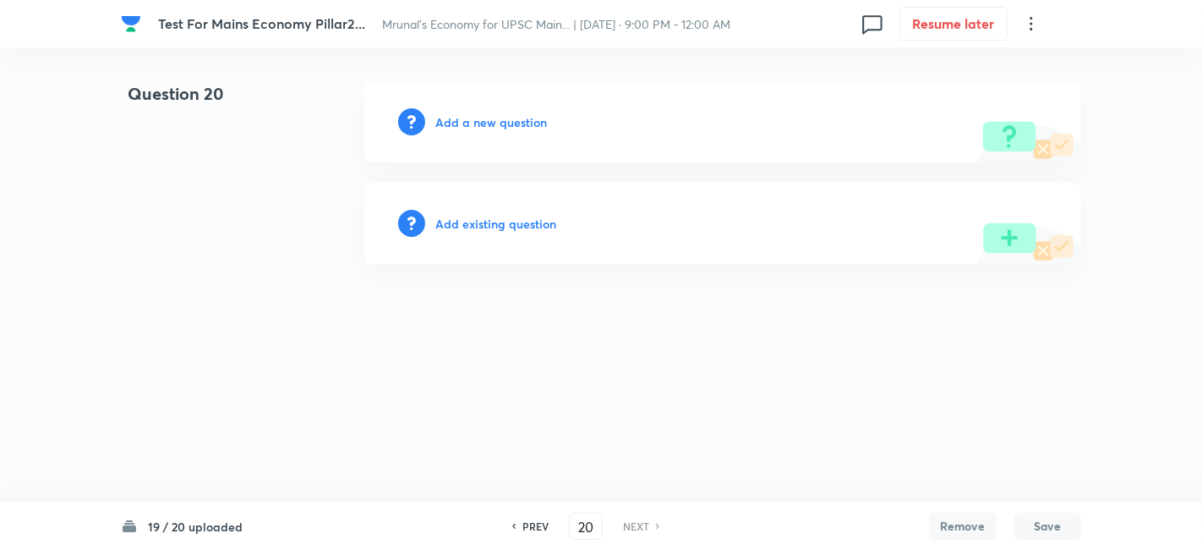
click at [504, 123] on h6 "Add a new question" at bounding box center [491, 122] width 112 height 18
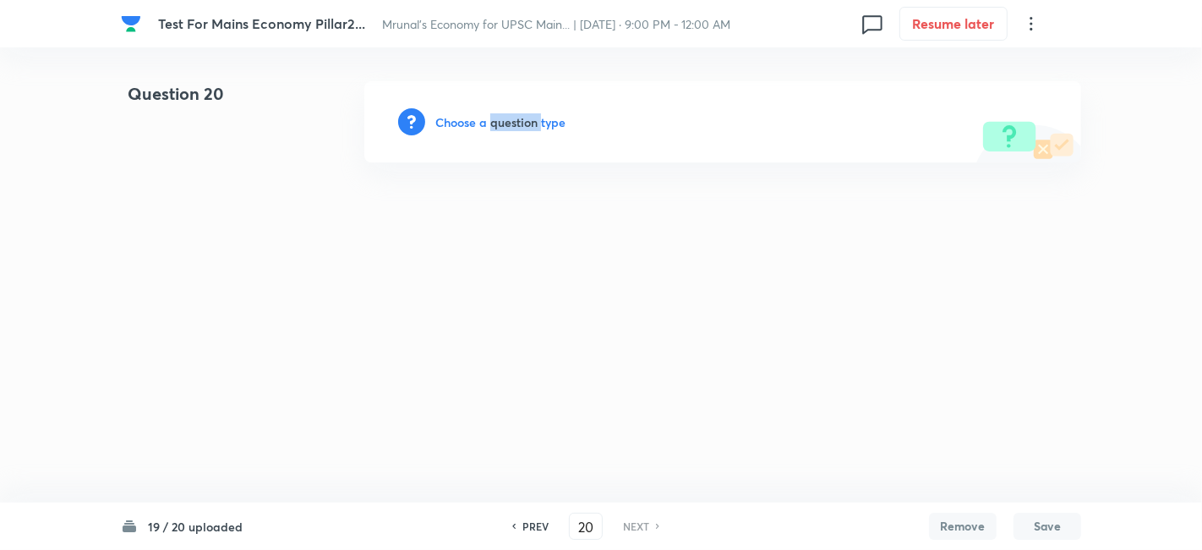
click at [504, 123] on h6 "Choose a question type" at bounding box center [500, 122] width 130 height 18
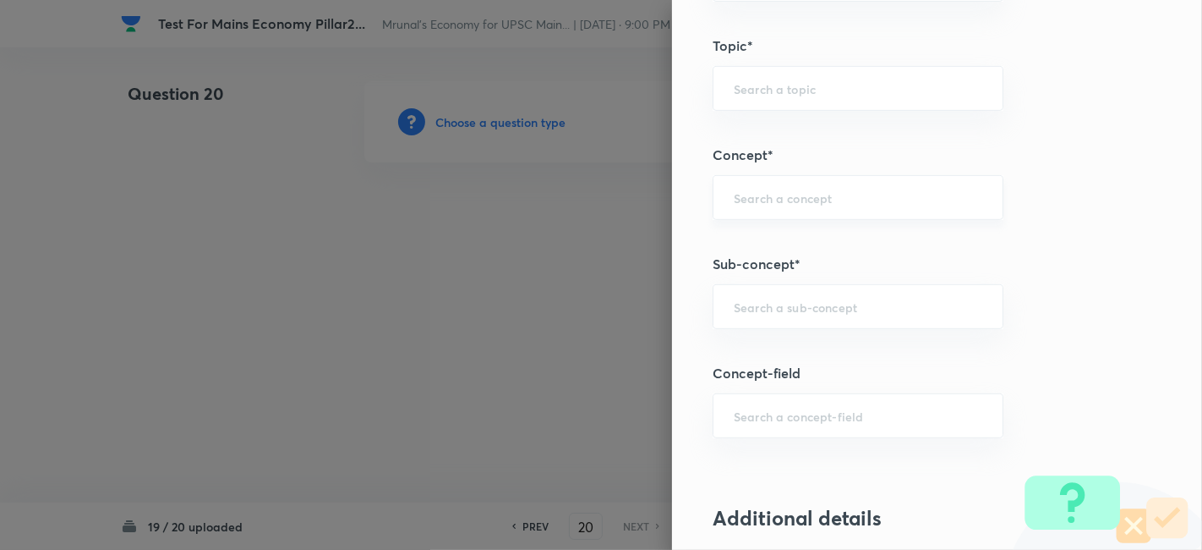
click at [829, 244] on div "Question settings Does this question have a passage?* Yes No Positive mark 15 ​…" at bounding box center [937, 275] width 530 height 550
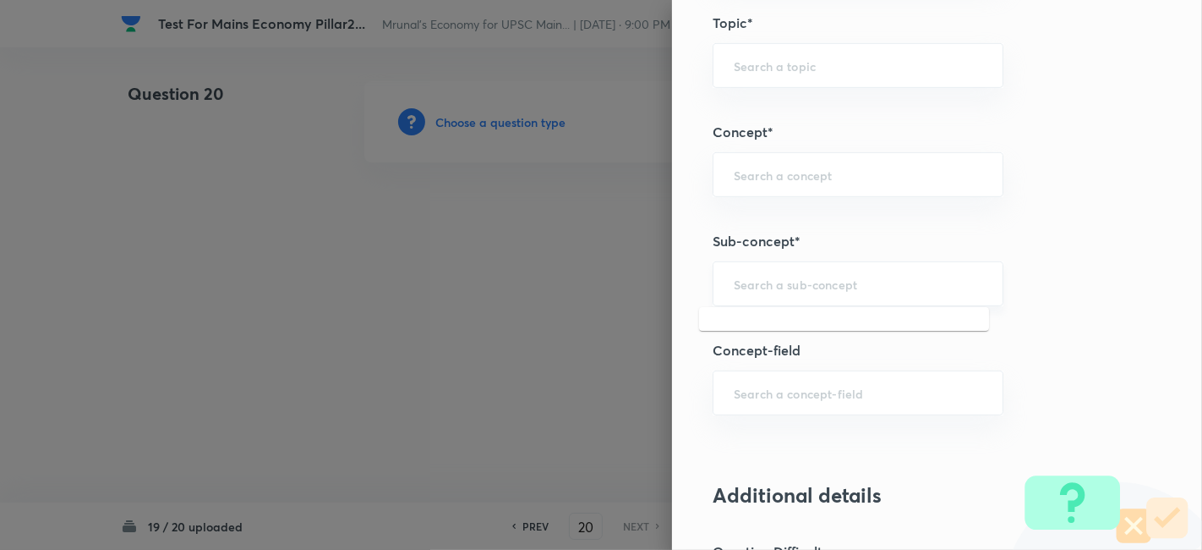
click at [804, 276] on input "text" at bounding box center [858, 284] width 249 height 16
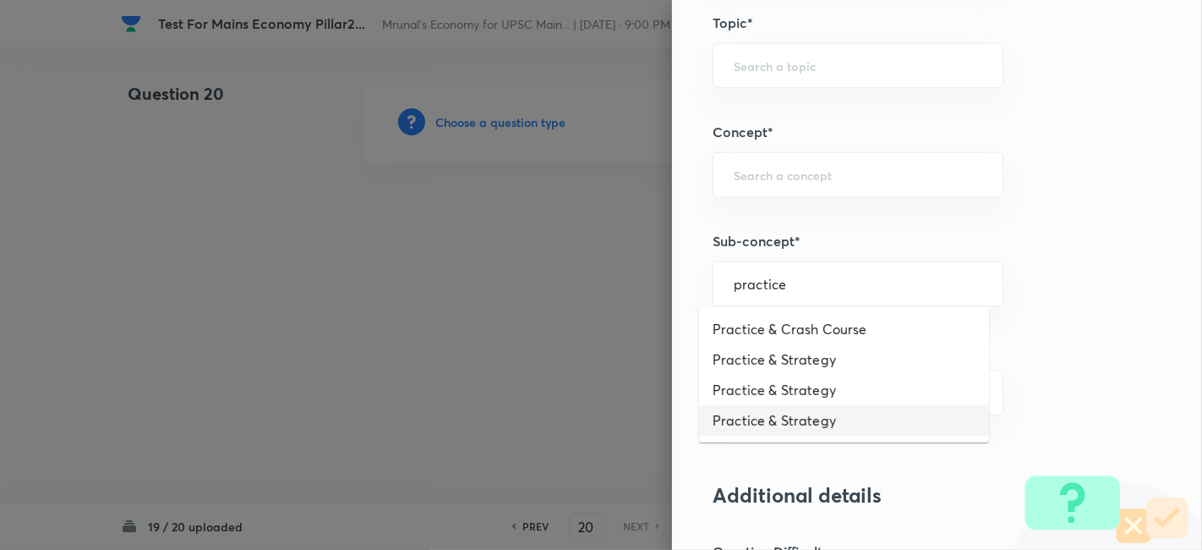
click at [821, 418] on li "Practice & Strategy" at bounding box center [844, 420] width 290 height 30
type input "Practice & Strategy"
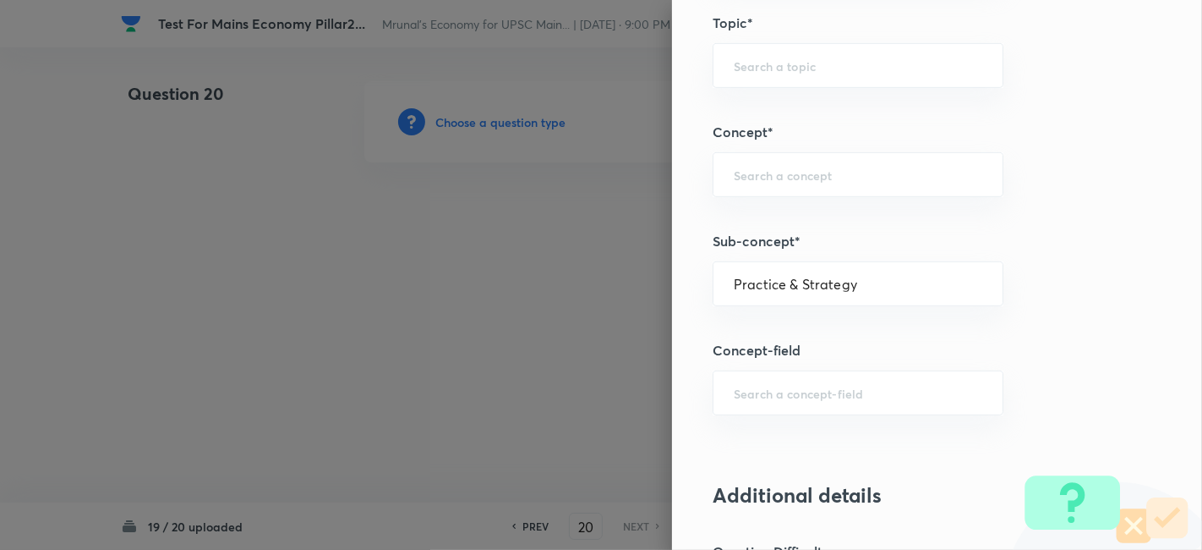
type input "Indian Economy"
type input "Practice & Strategy"
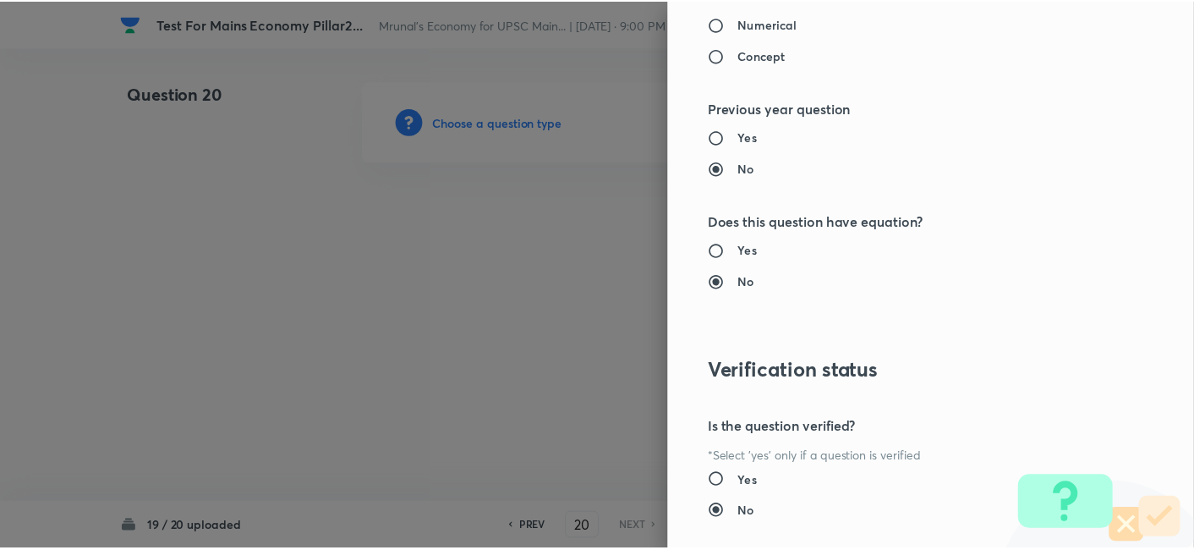
scroll to position [1547, 0]
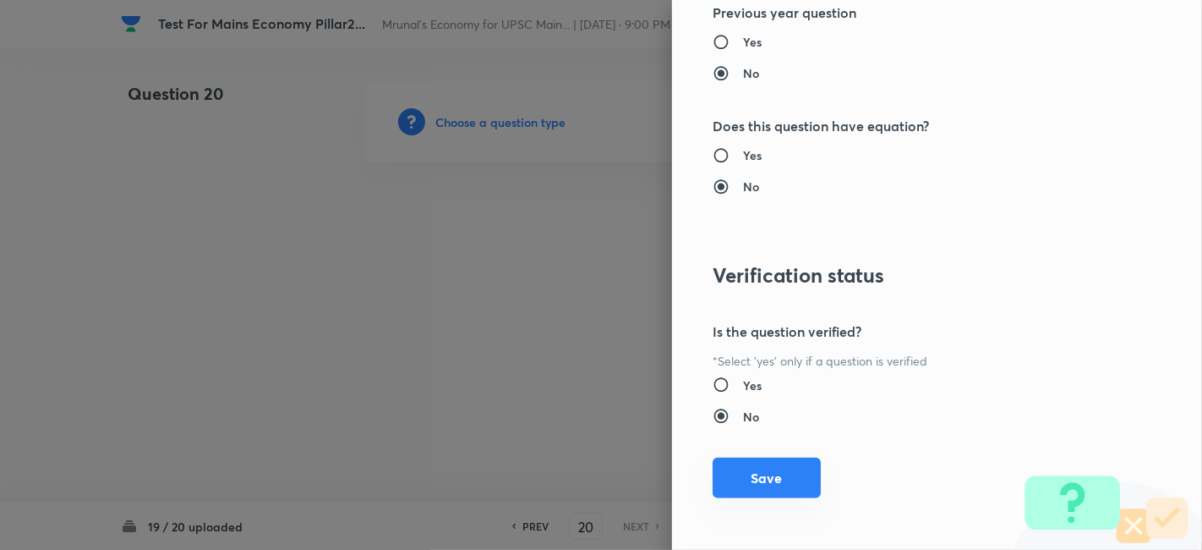
click at [787, 458] on button "Save" at bounding box center [767, 477] width 108 height 41
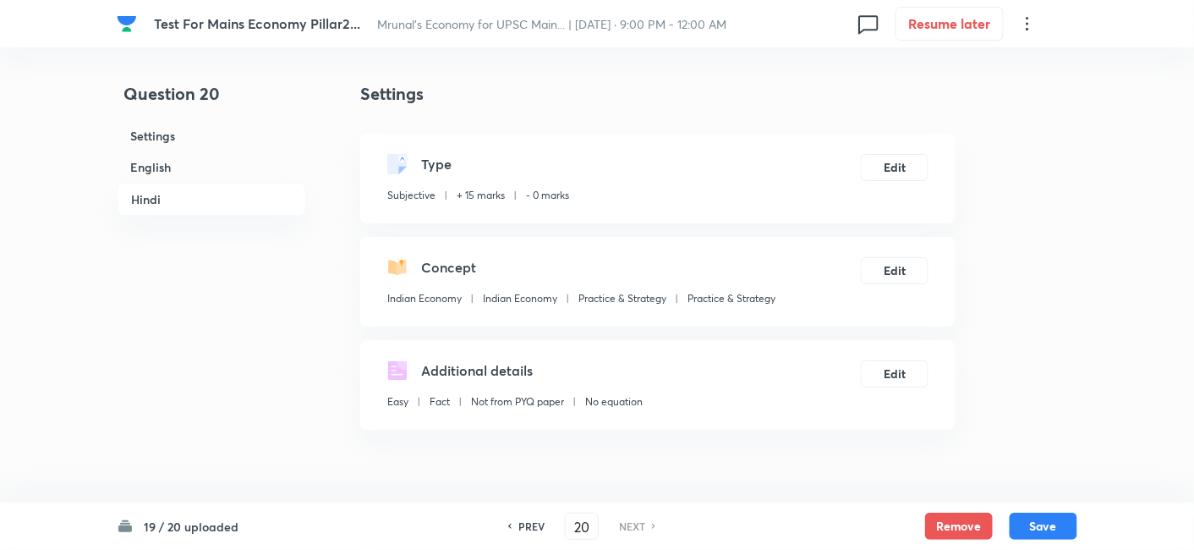
click at [194, 163] on h6 "English" at bounding box center [211, 166] width 189 height 31
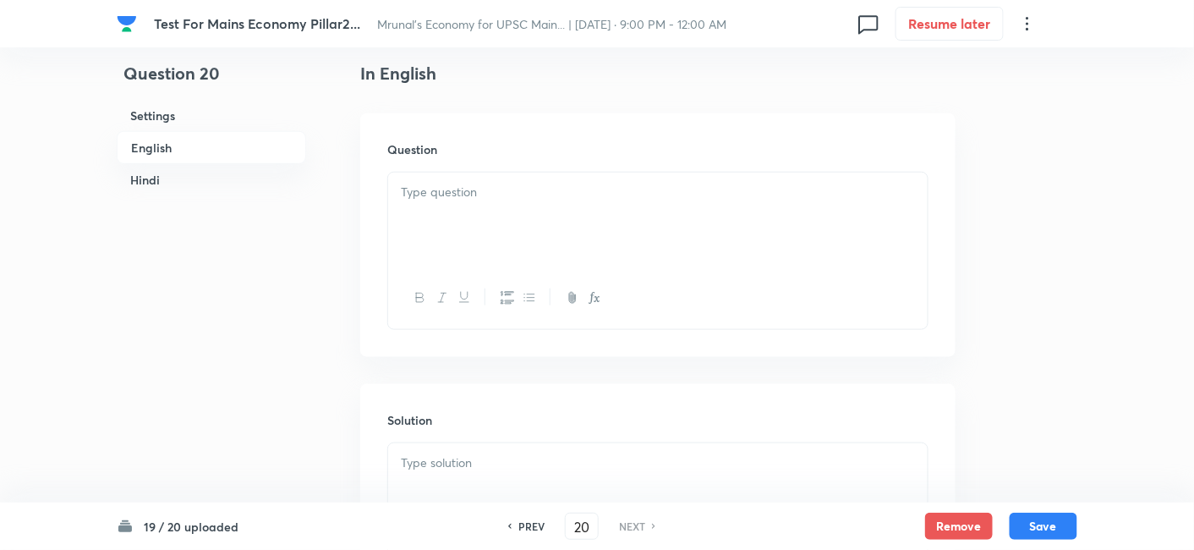
click at [521, 207] on div at bounding box center [657, 219] width 539 height 95
click at [541, 227] on div at bounding box center [657, 219] width 539 height 95
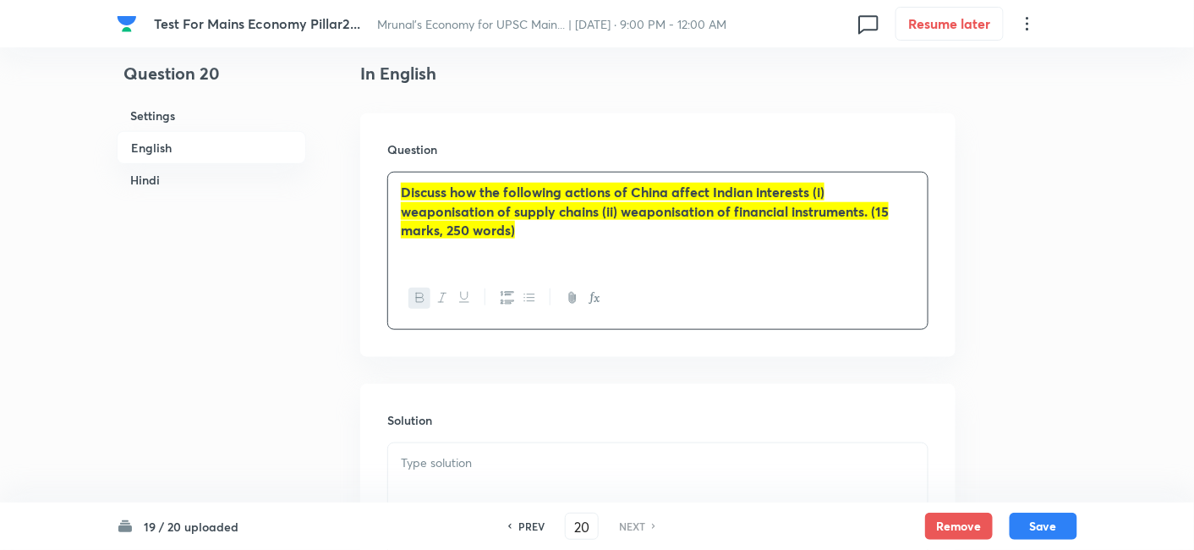
scroll to position [624, 0]
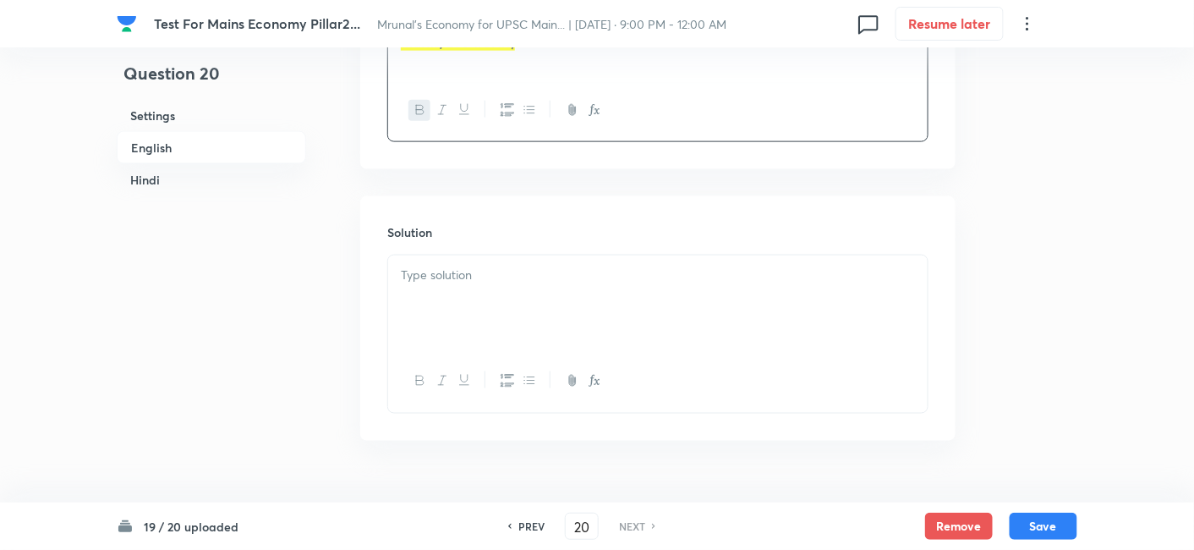
click at [464, 299] on div at bounding box center [657, 302] width 539 height 95
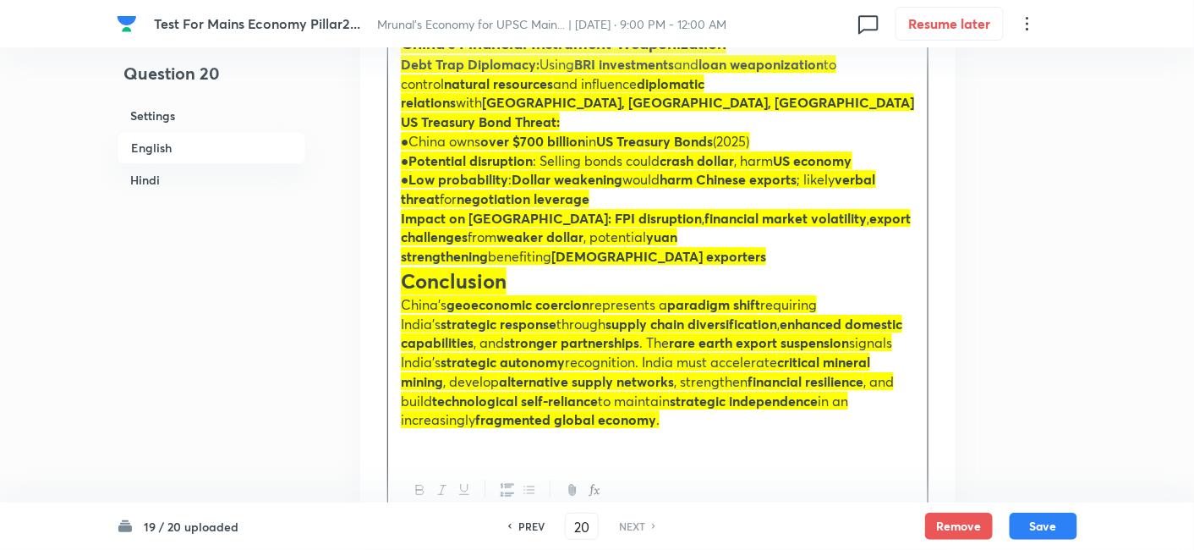
scroll to position [1563, 0]
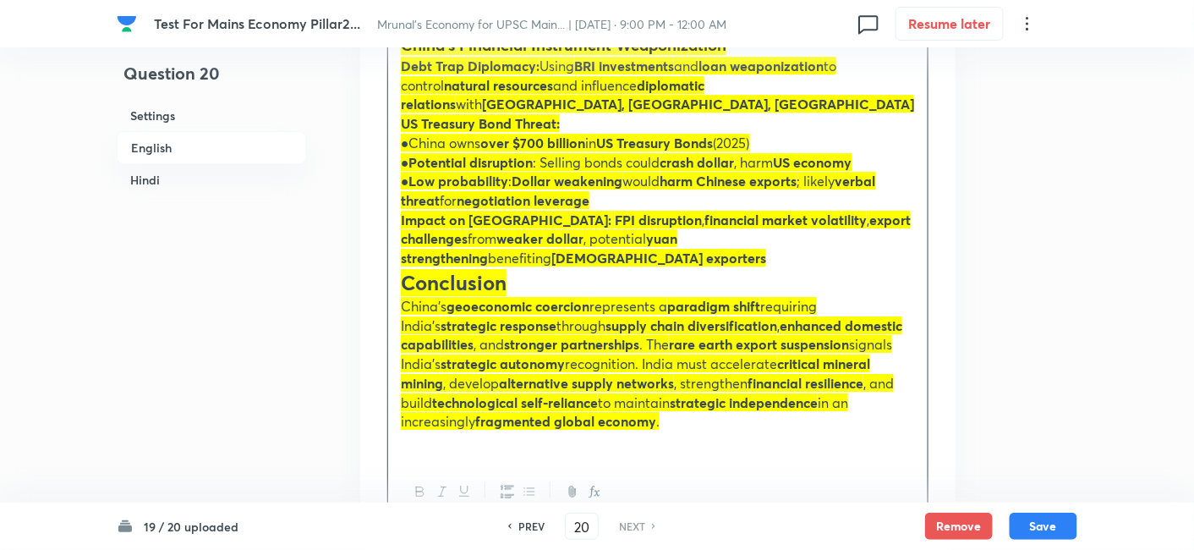
click at [611, 211] on span at bounding box center [612, 220] width 3 height 18
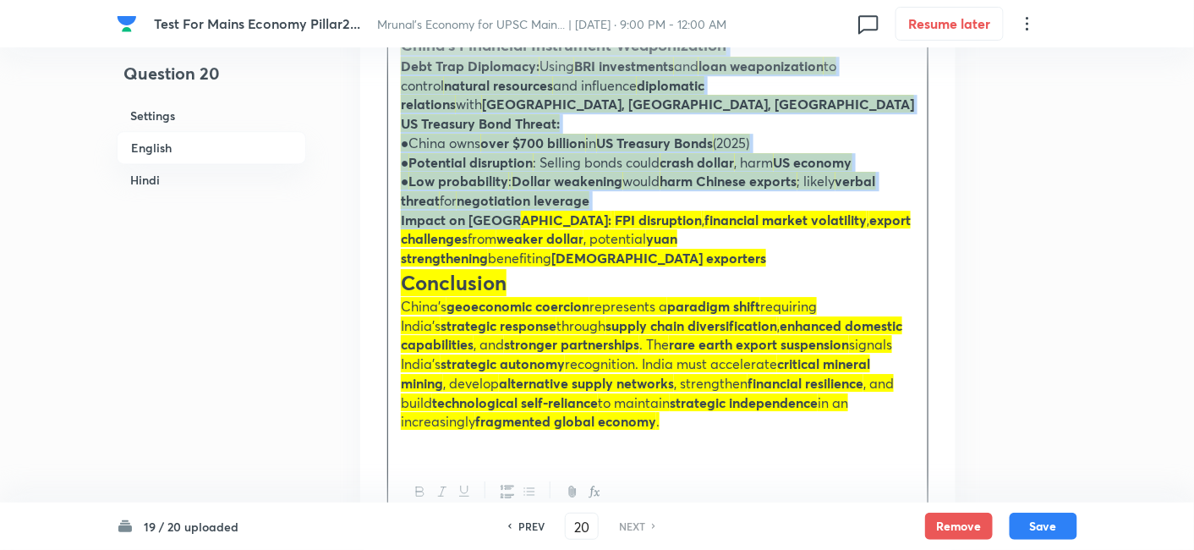
click at [531, 484] on icon "button" at bounding box center [529, 491] width 14 height 14
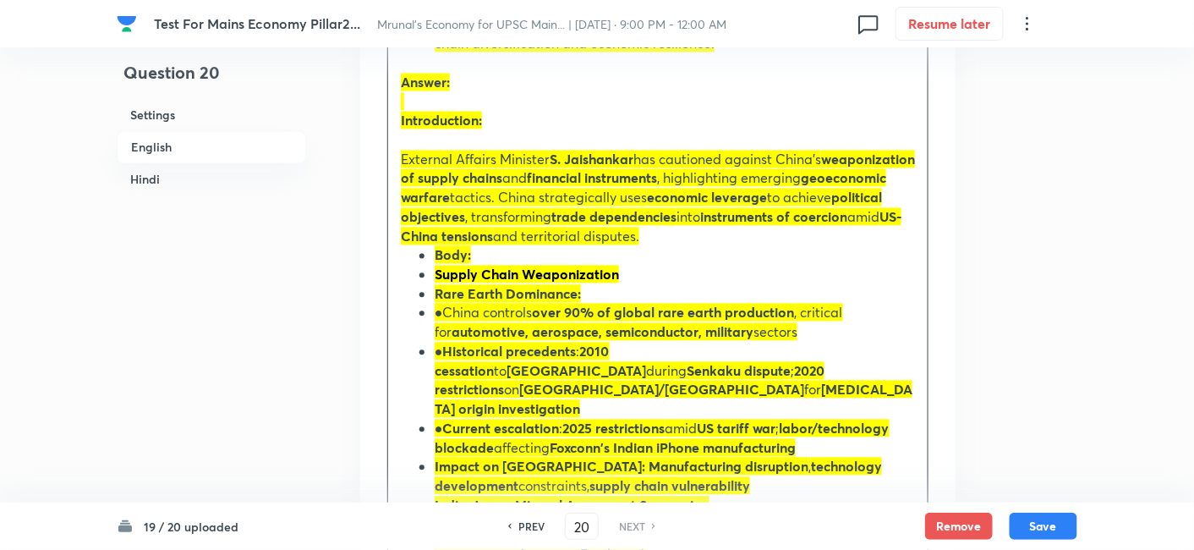
scroll to position [1070, 0]
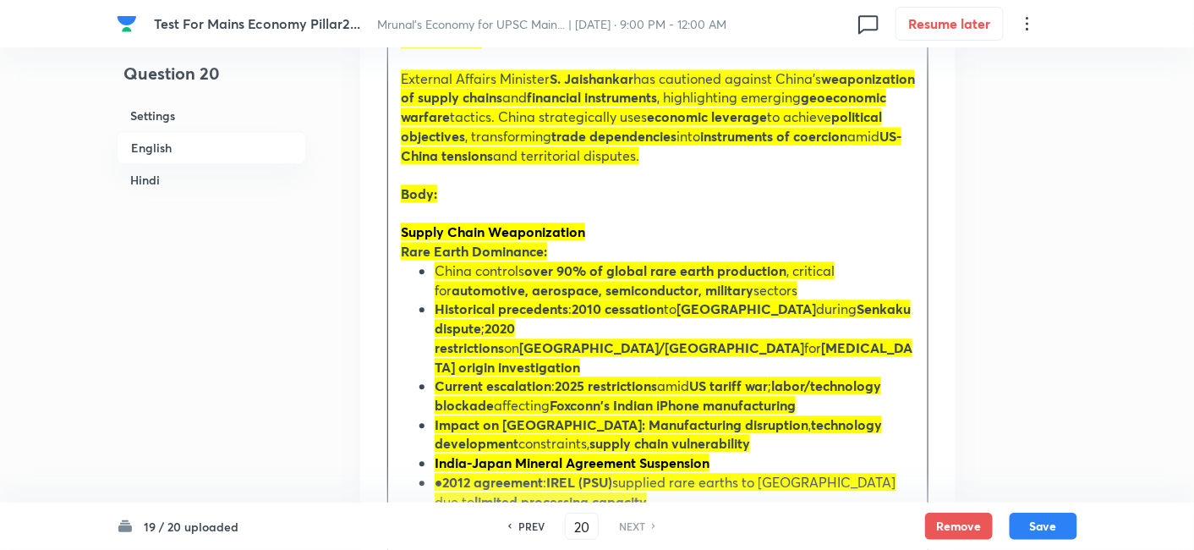
click at [435, 415] on li "Impact on India: Manufacturing disruption , technology development constraints,…" at bounding box center [675, 434] width 480 height 38
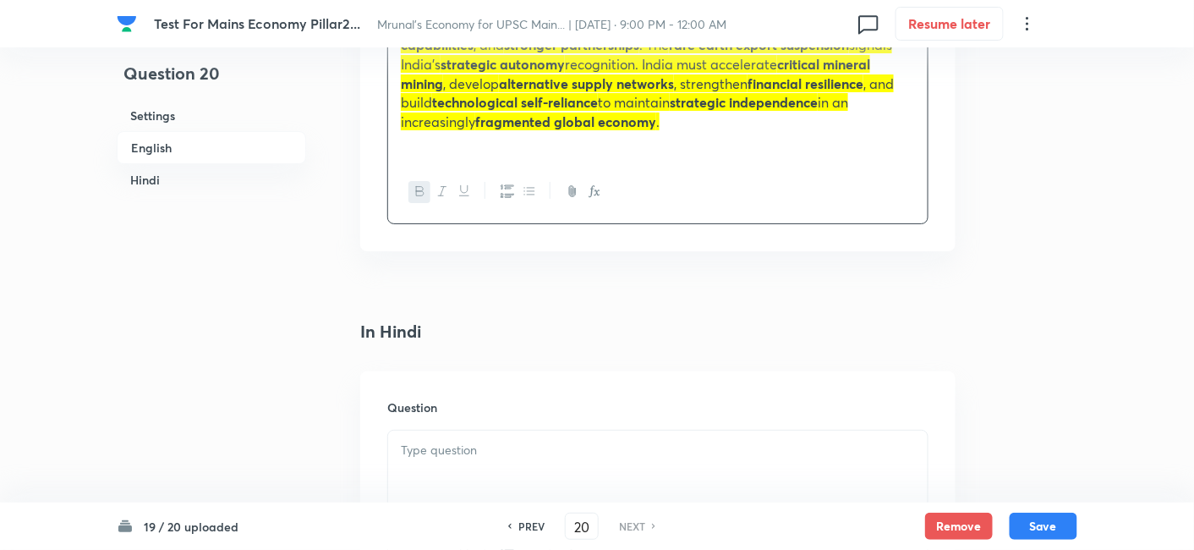
scroll to position [2010, 0]
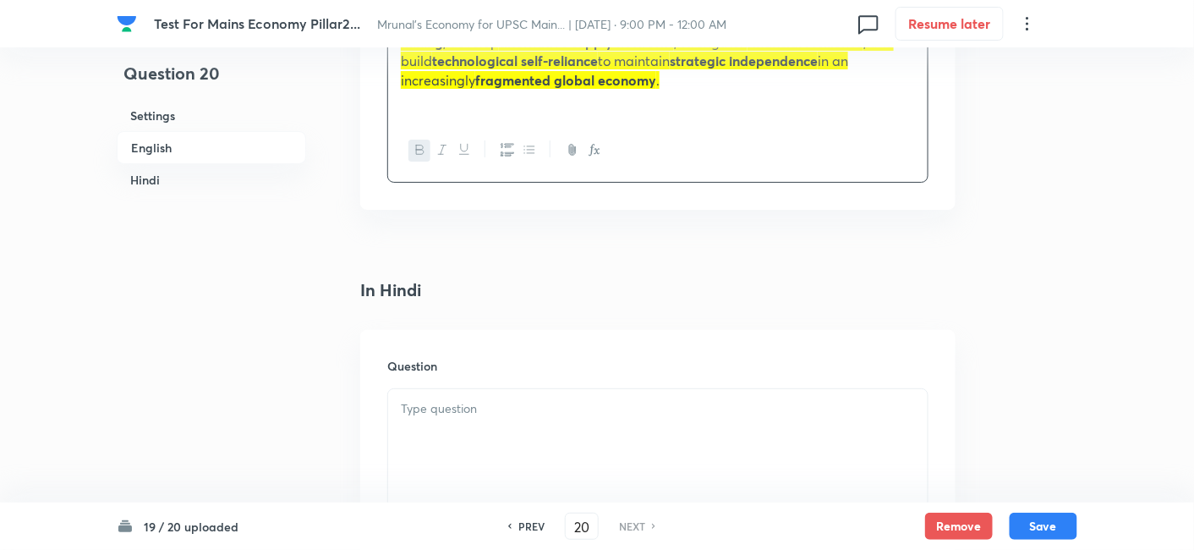
click at [483, 399] on p at bounding box center [658, 408] width 514 height 19
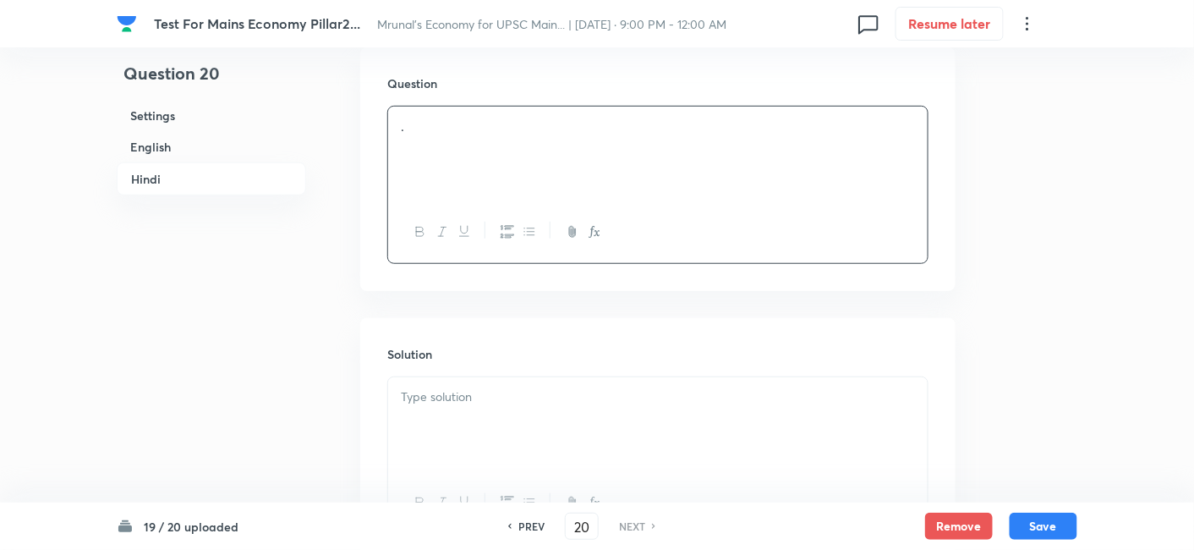
click at [490, 377] on div at bounding box center [657, 424] width 539 height 95
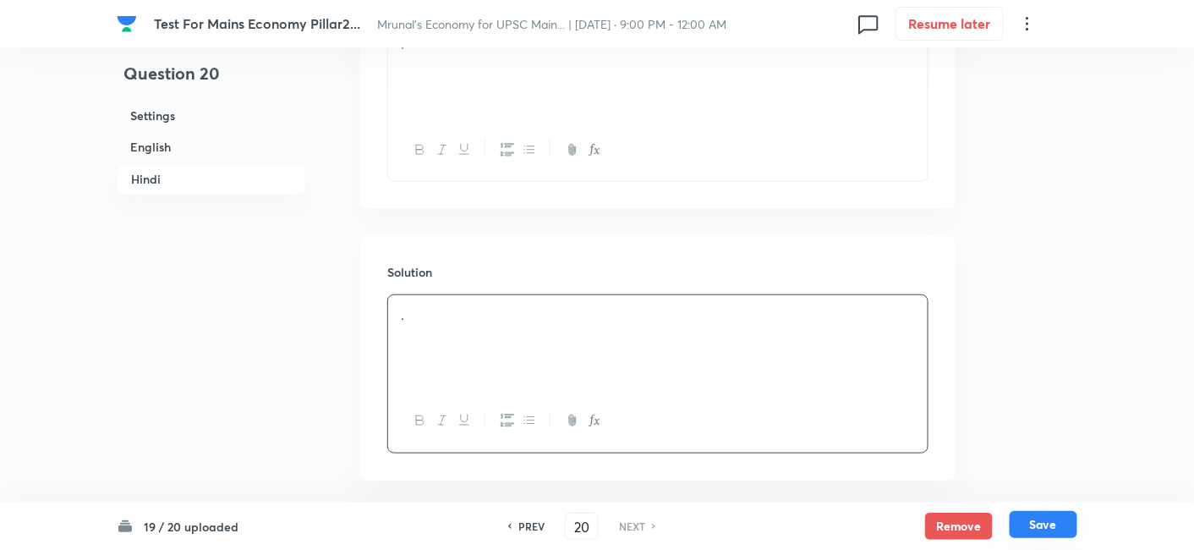
click at [1046, 529] on button "Save" at bounding box center [1043, 524] width 68 height 27
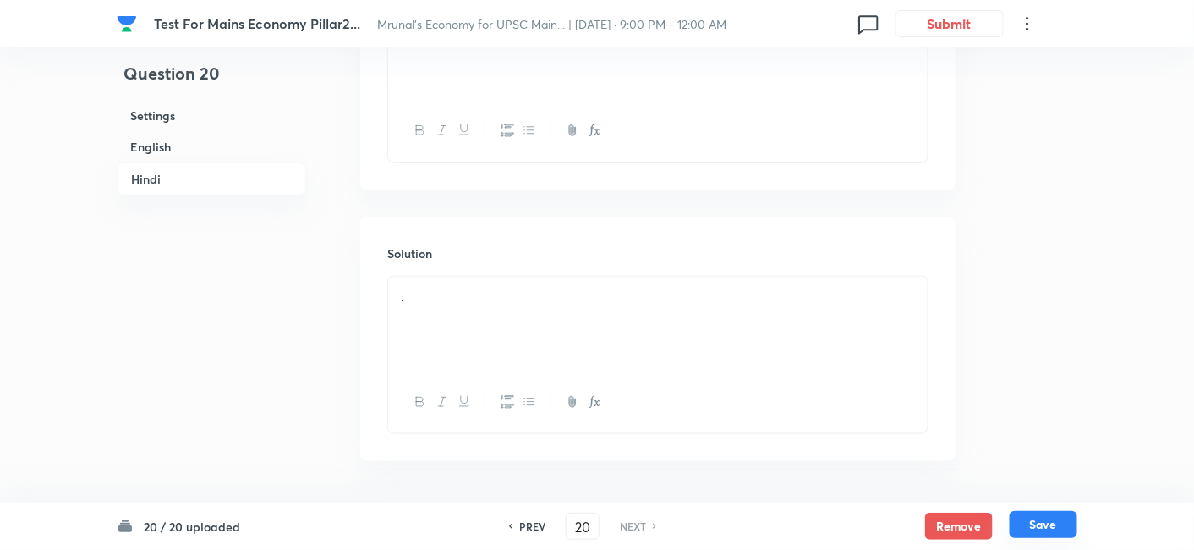
scroll to position [2335, 0]
click at [1046, 529] on button "Save" at bounding box center [1043, 524] width 68 height 27
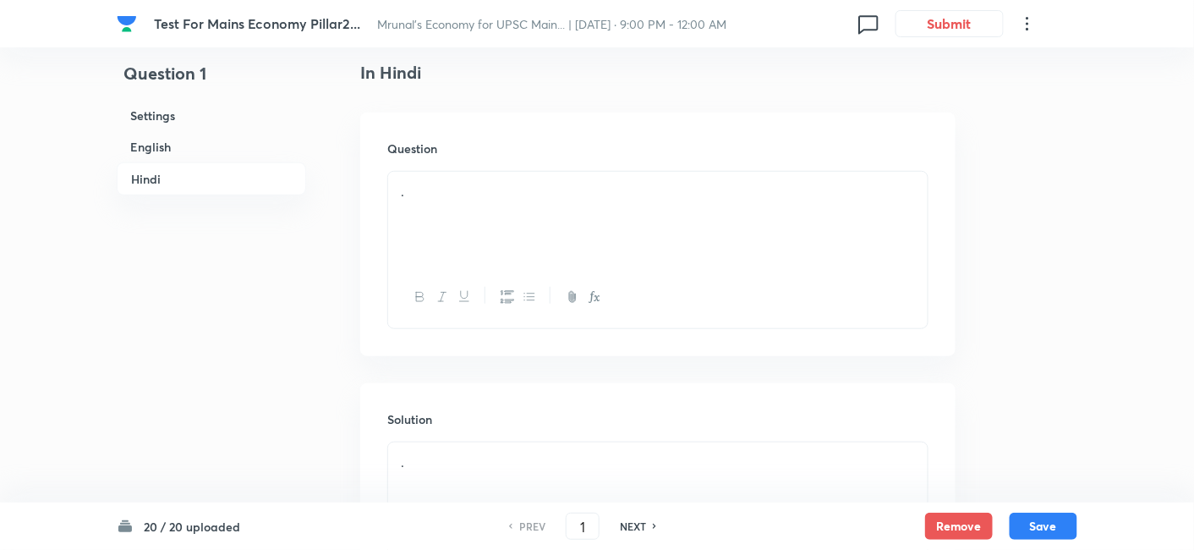
click at [193, 145] on h6 "English" at bounding box center [211, 146] width 189 height 31
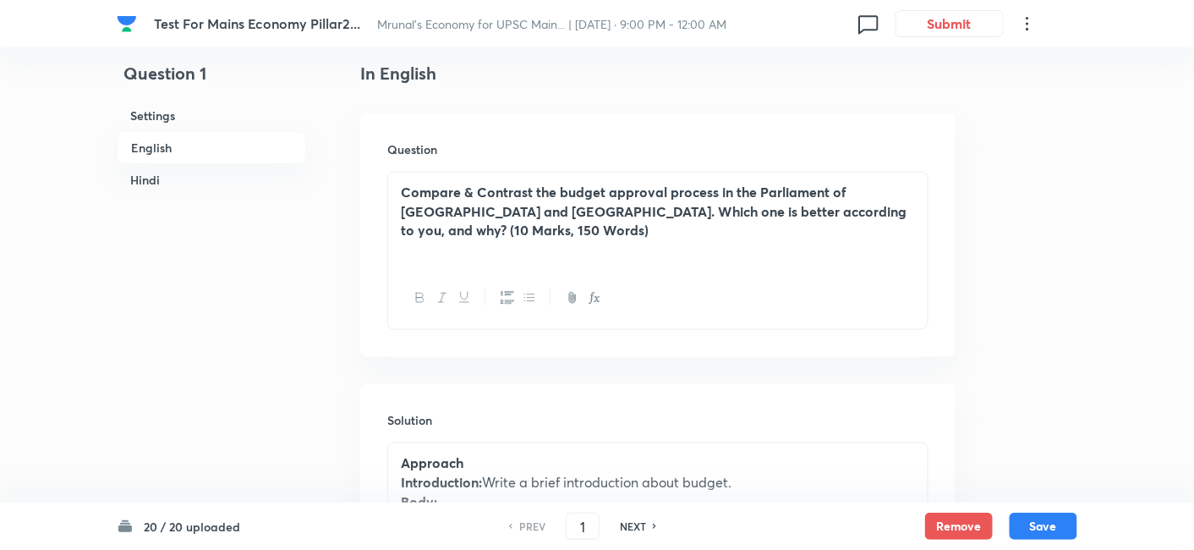
click at [194, 194] on h6 "Hindi" at bounding box center [211, 179] width 189 height 31
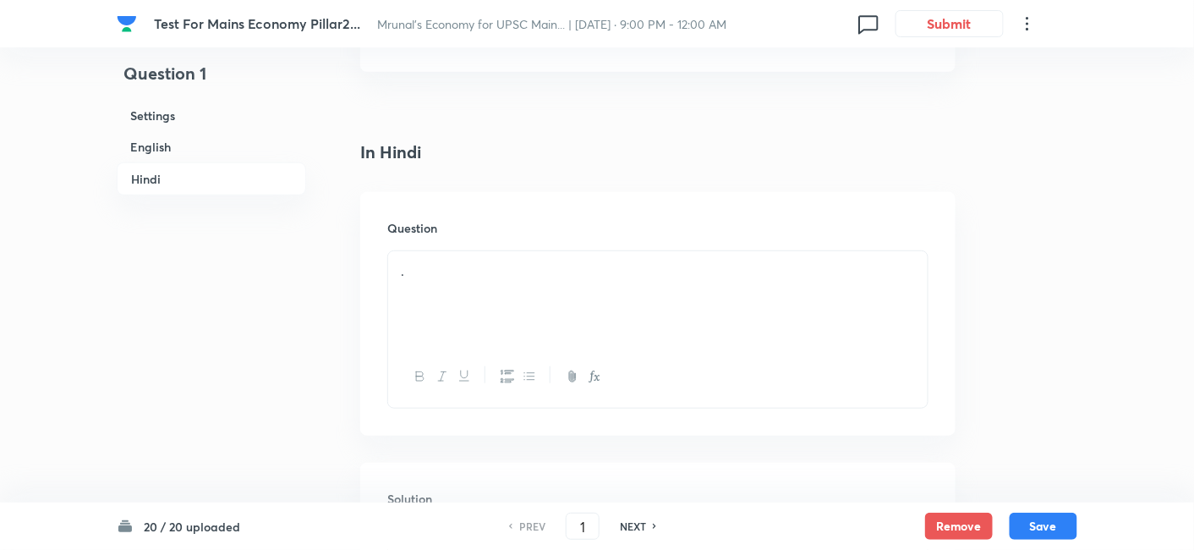
click at [469, 251] on div "." at bounding box center [657, 298] width 539 height 95
click at [482, 251] on div "." at bounding box center [657, 298] width 539 height 95
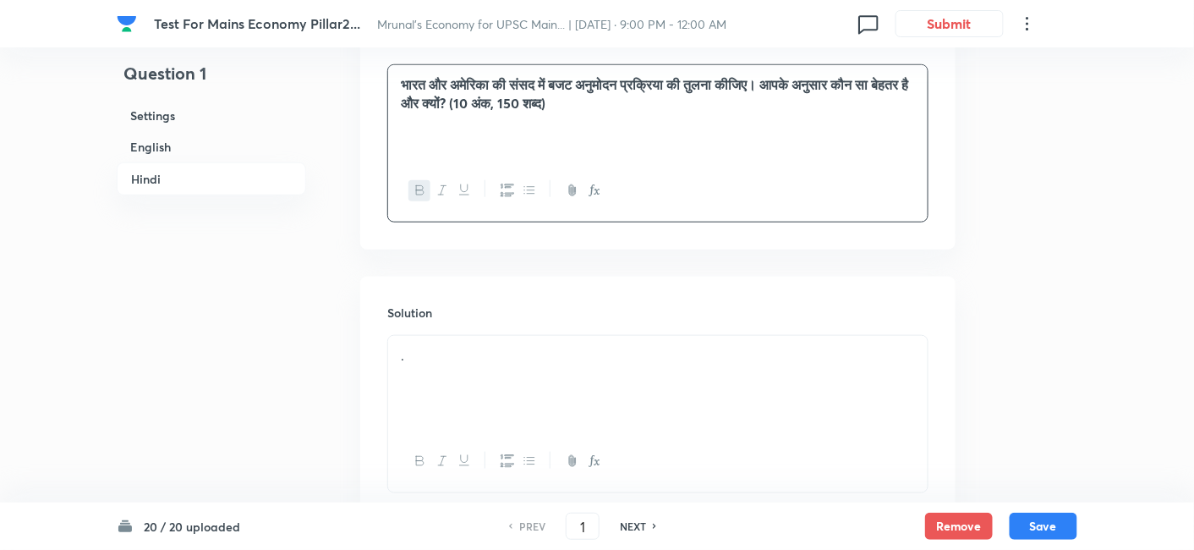
scroll to position [2443, 0]
click at [482, 334] on div "." at bounding box center [657, 381] width 539 height 95
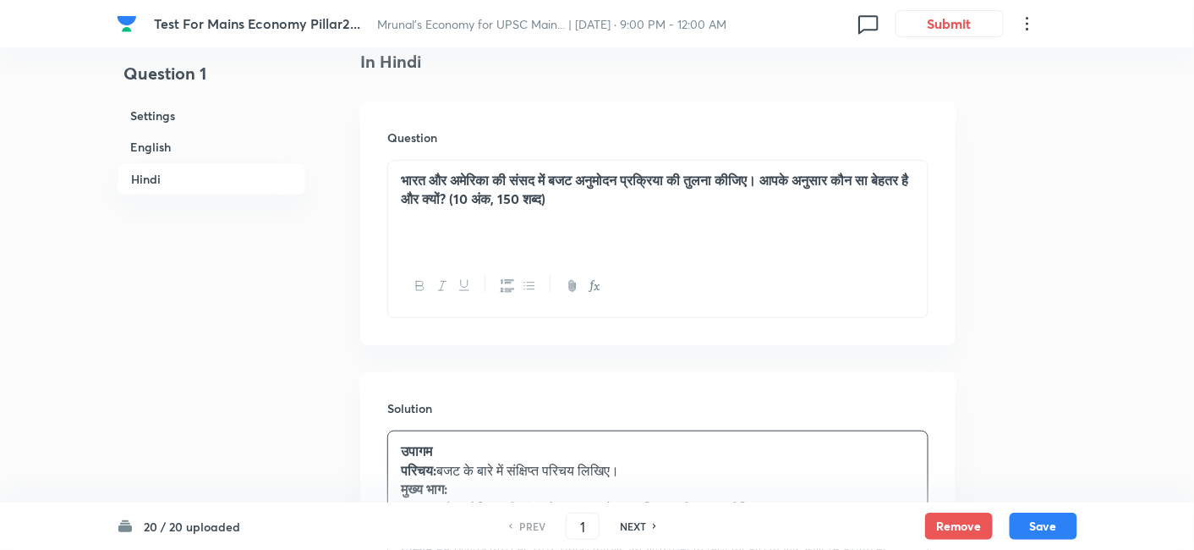
scroll to position [2256, 0]
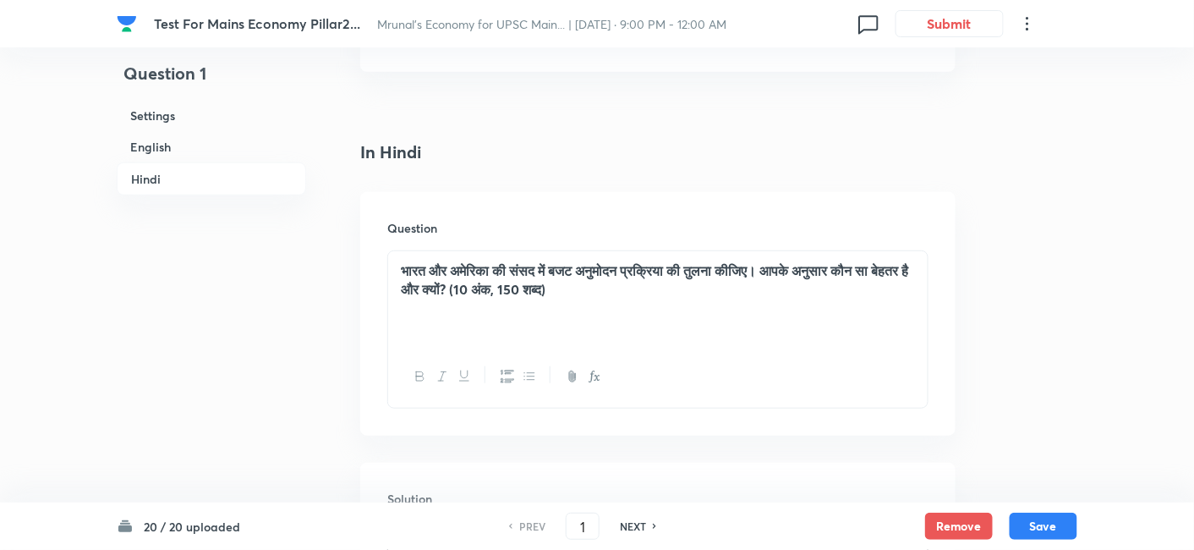
click at [215, 149] on h6 "English" at bounding box center [211, 146] width 189 height 31
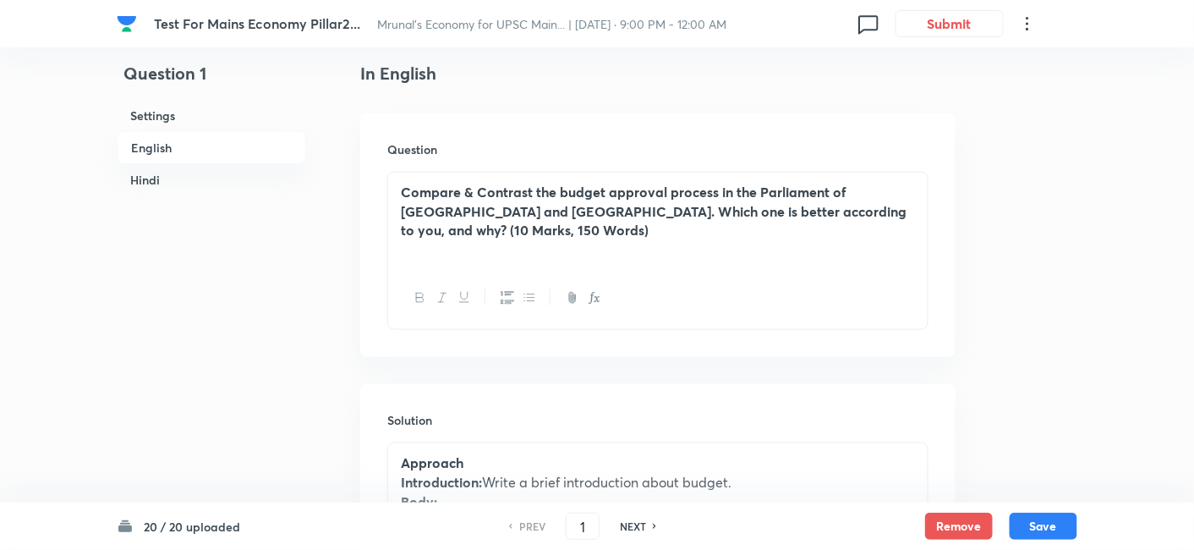
click at [192, 170] on h6 "Hindi" at bounding box center [211, 179] width 189 height 31
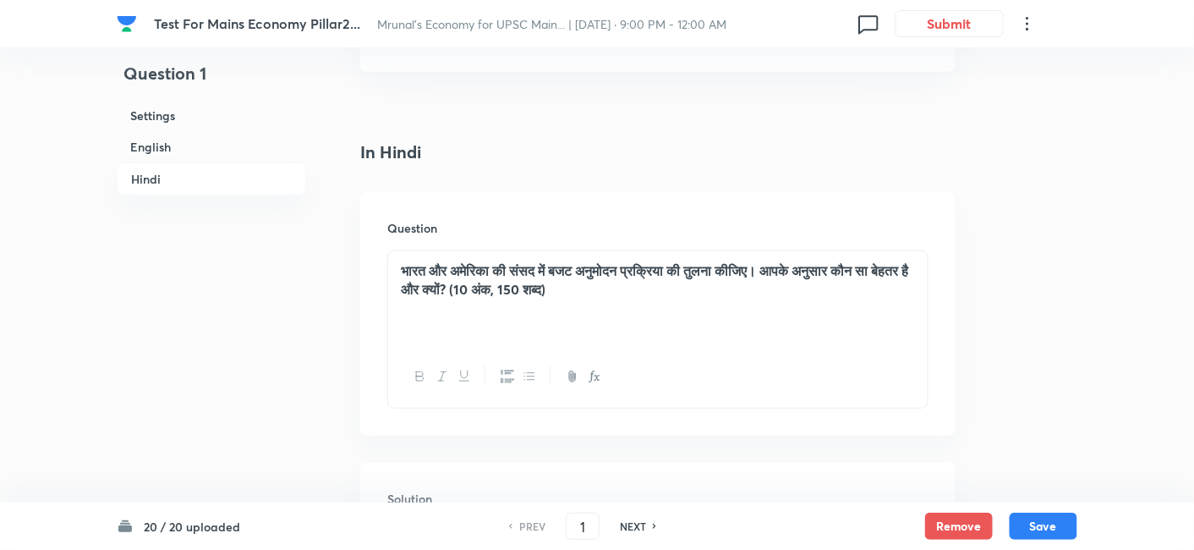
click at [485, 251] on div "भारत और अमेरिका की संसद में बजट अनुमोदन प्रक्रिया की तुलना कीजिए। आपके अनुसार क…" at bounding box center [657, 298] width 539 height 95
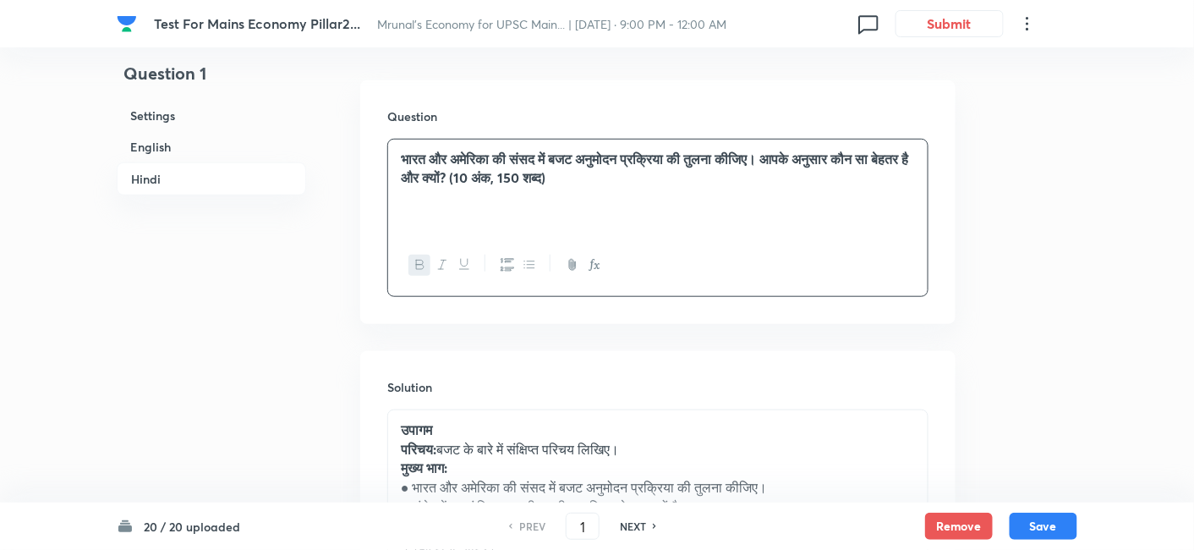
scroll to position [2443, 0]
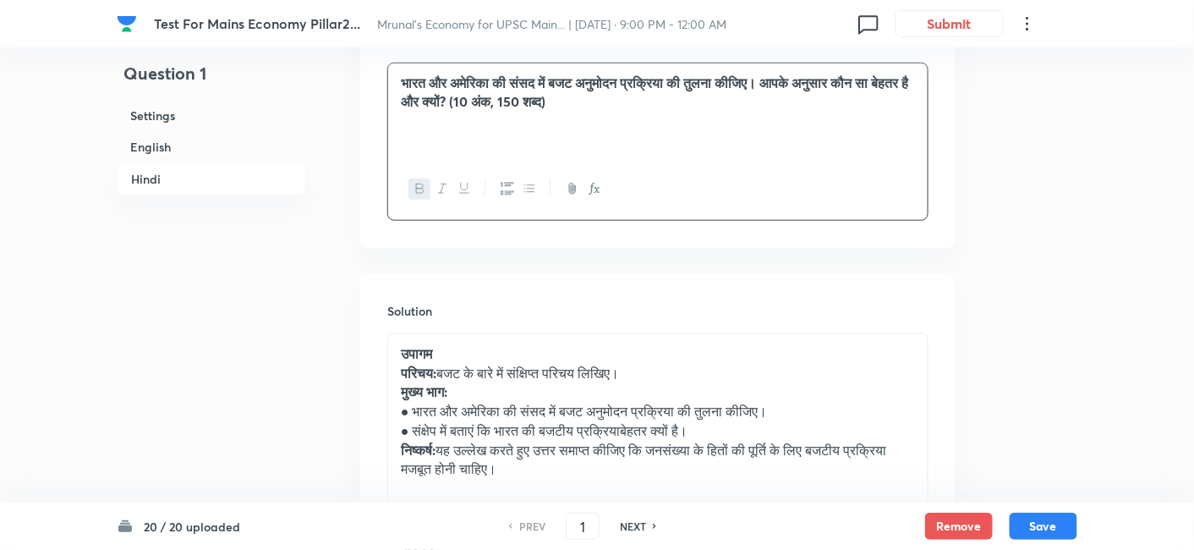
click at [532, 440] on p "निष्कर्ष: यह उल्लेख करते हुए उत्तर समाप्त कीजिए कि जनसंख्या के हितों की पूर्ति …" at bounding box center [658, 459] width 514 height 38
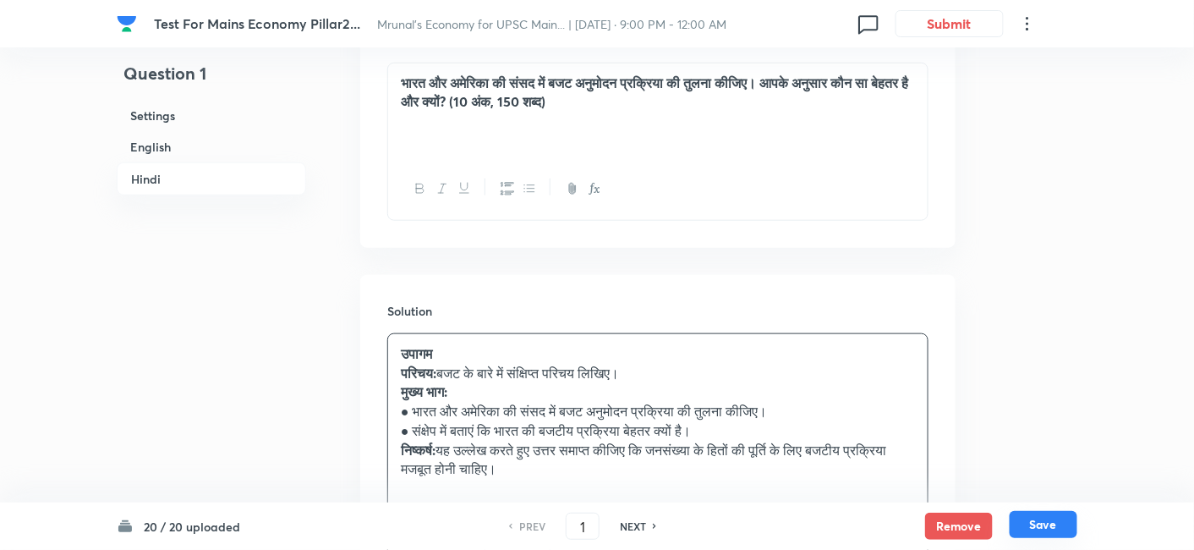
click at [1041, 530] on button "Save" at bounding box center [1043, 524] width 68 height 27
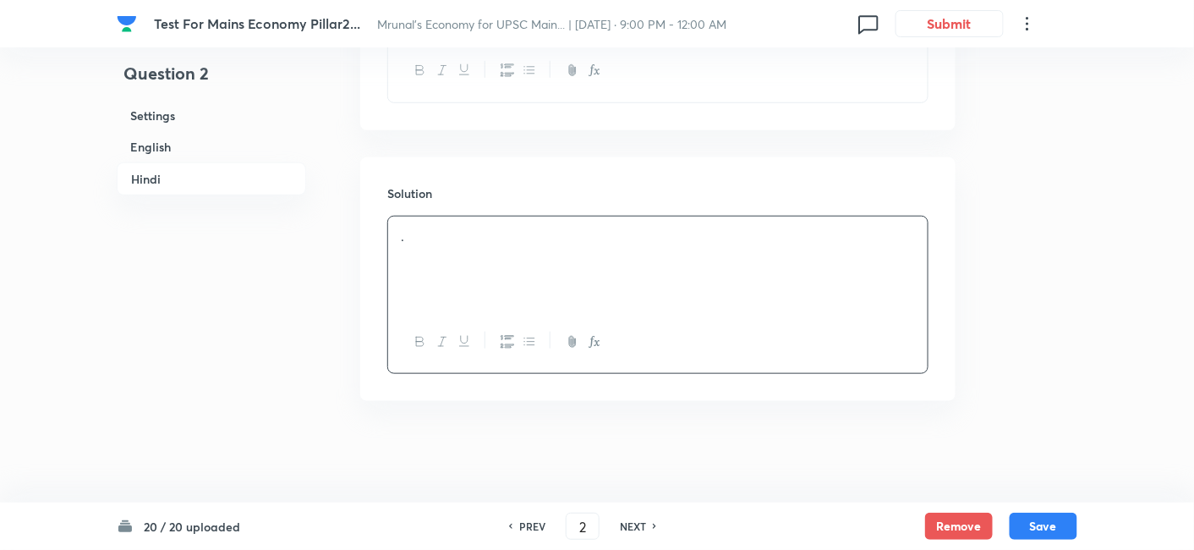
scroll to position [2338, 0]
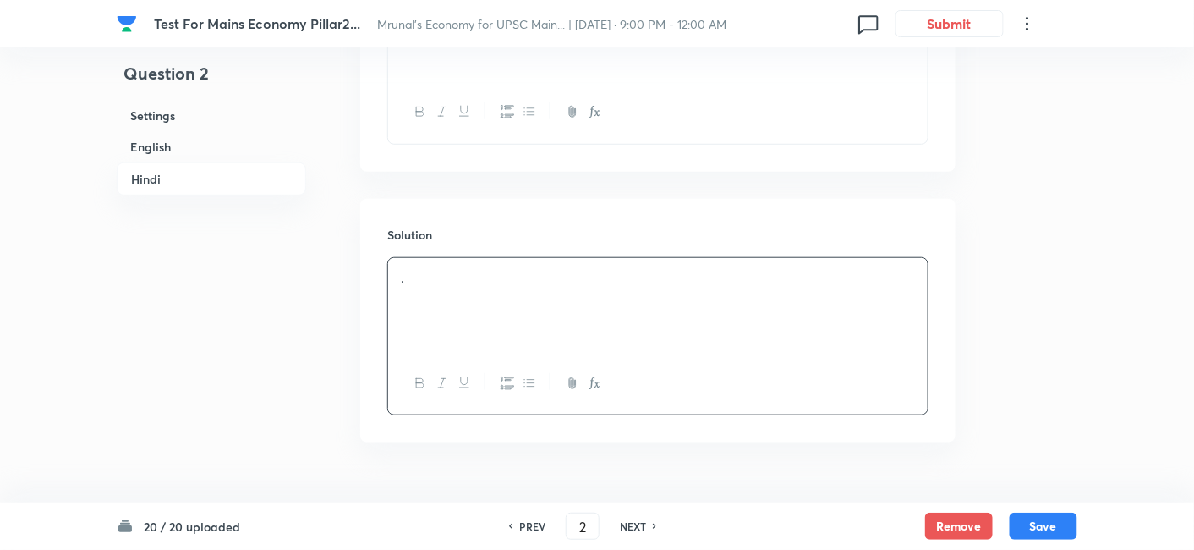
click at [515, 528] on div "PREV" at bounding box center [529, 525] width 45 height 15
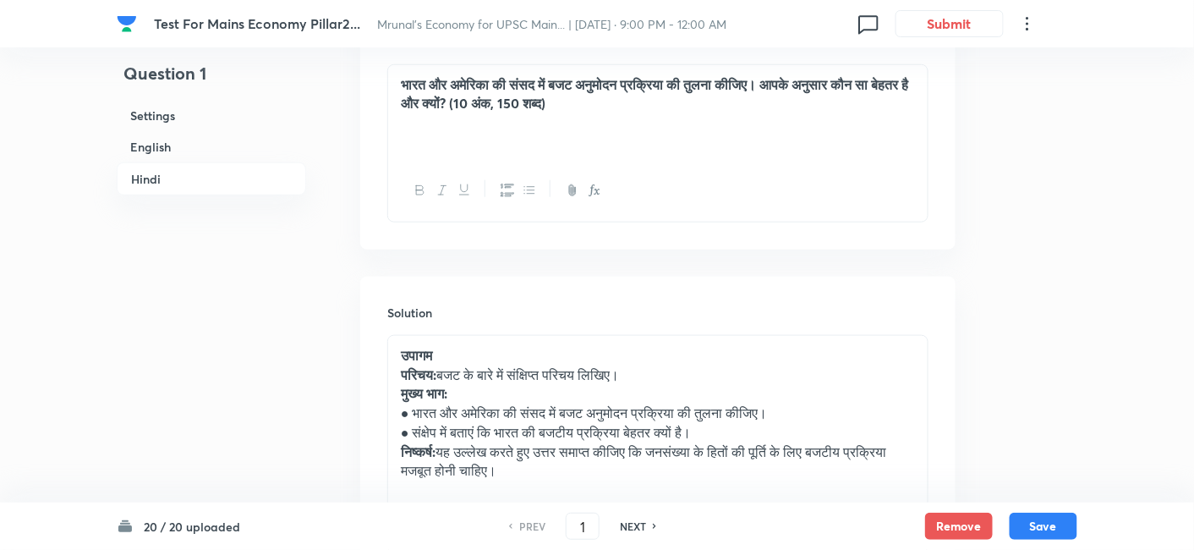
scroll to position [2541, 0]
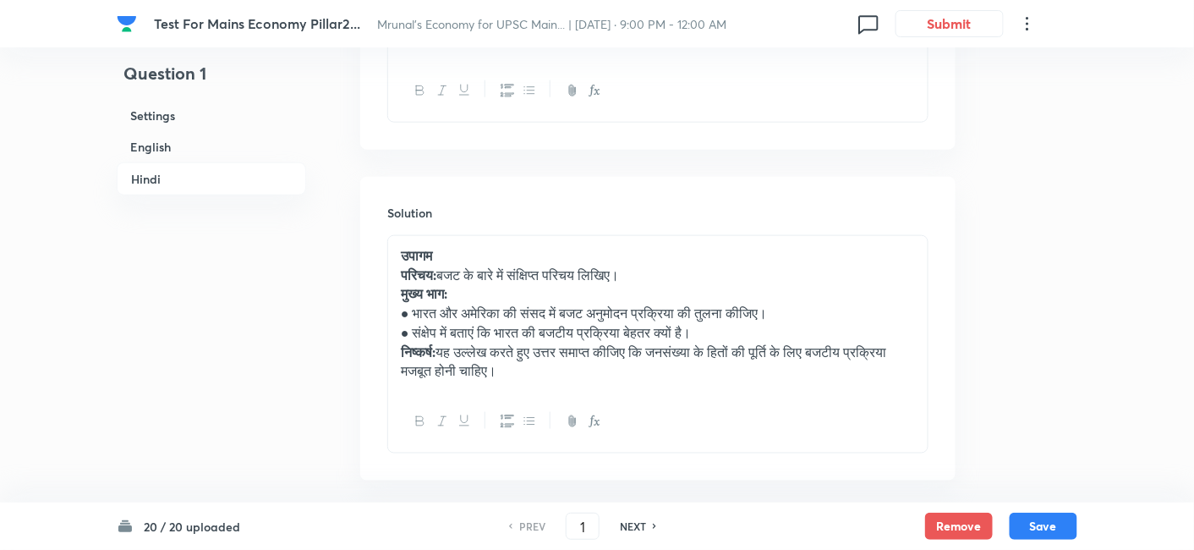
click at [577, 342] on p "निष्कर्ष: यह उल्लेख करते हुए उत्तर समाप्त कीजिए कि जनसंख्या के हितों की पूर्ति …" at bounding box center [658, 361] width 514 height 38
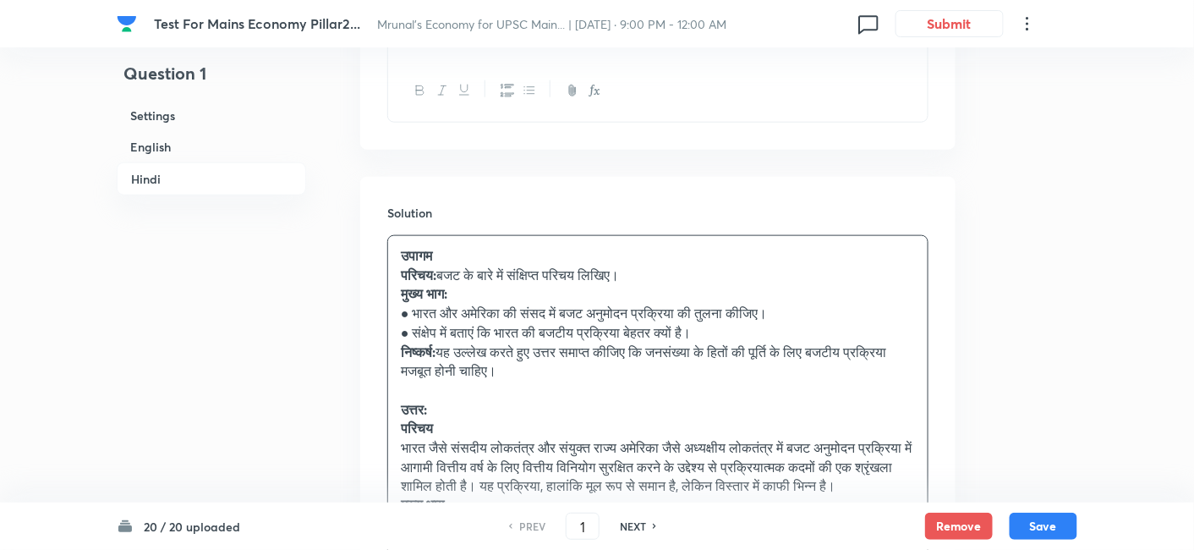
click at [522, 418] on p "परिचय" at bounding box center [658, 427] width 514 height 19
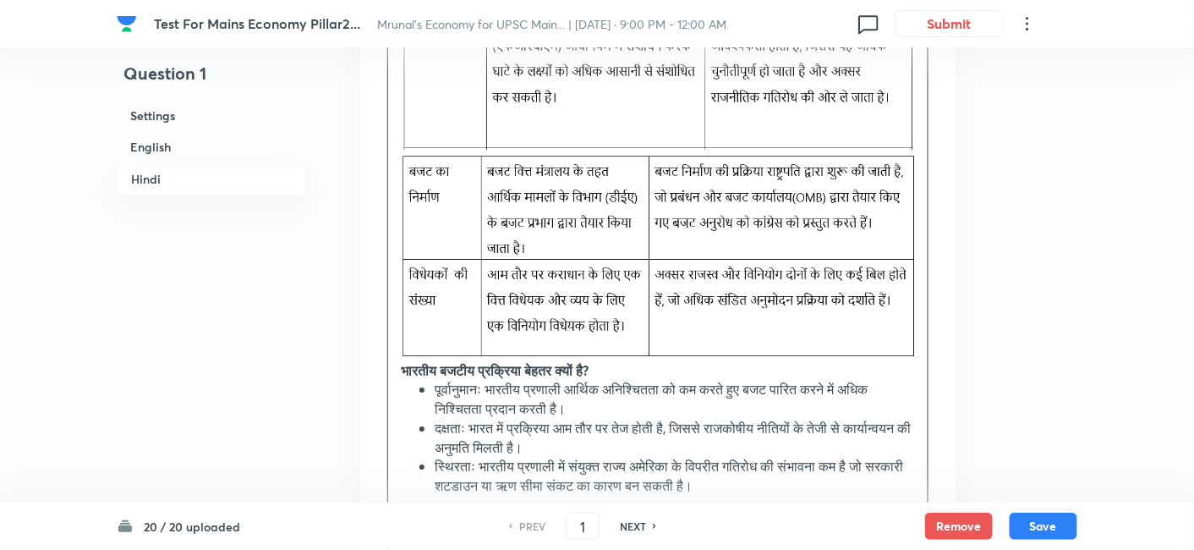
scroll to position [3926, 0]
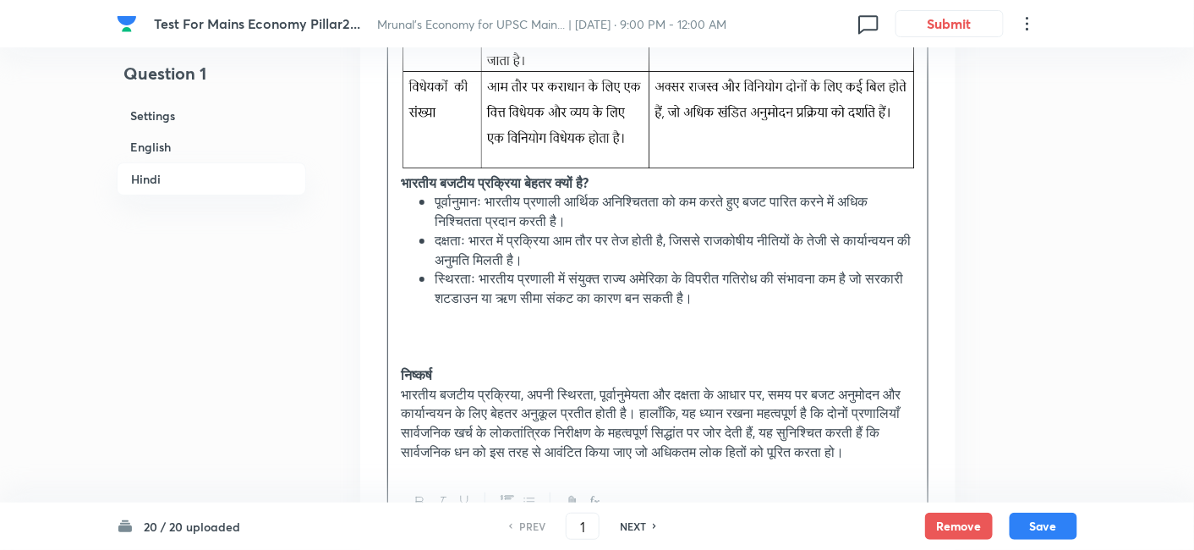
click at [479, 326] on p at bounding box center [658, 335] width 514 height 19
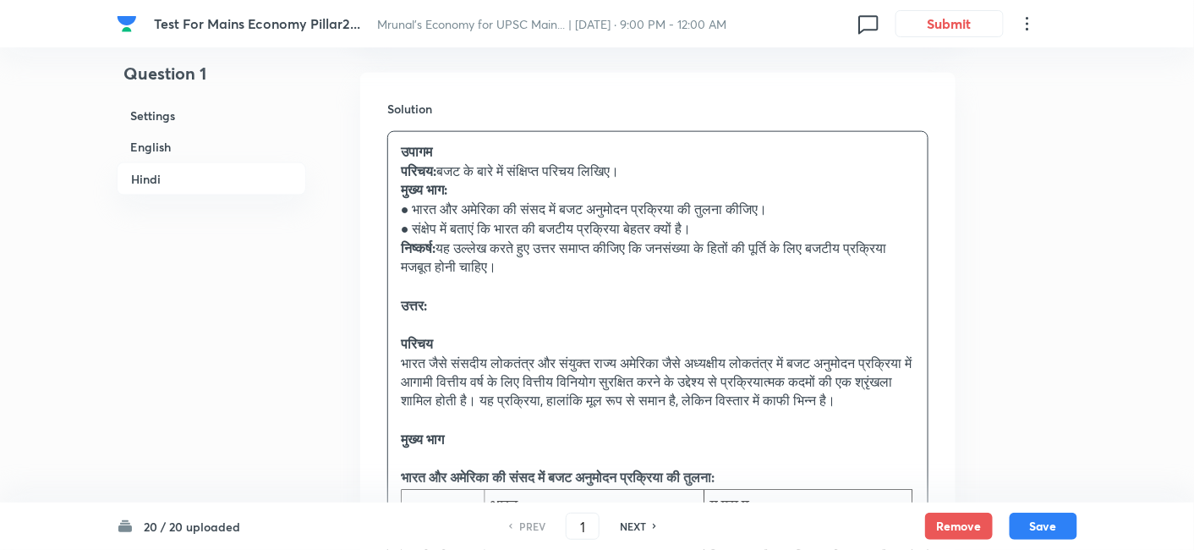
scroll to position [2611, 0]
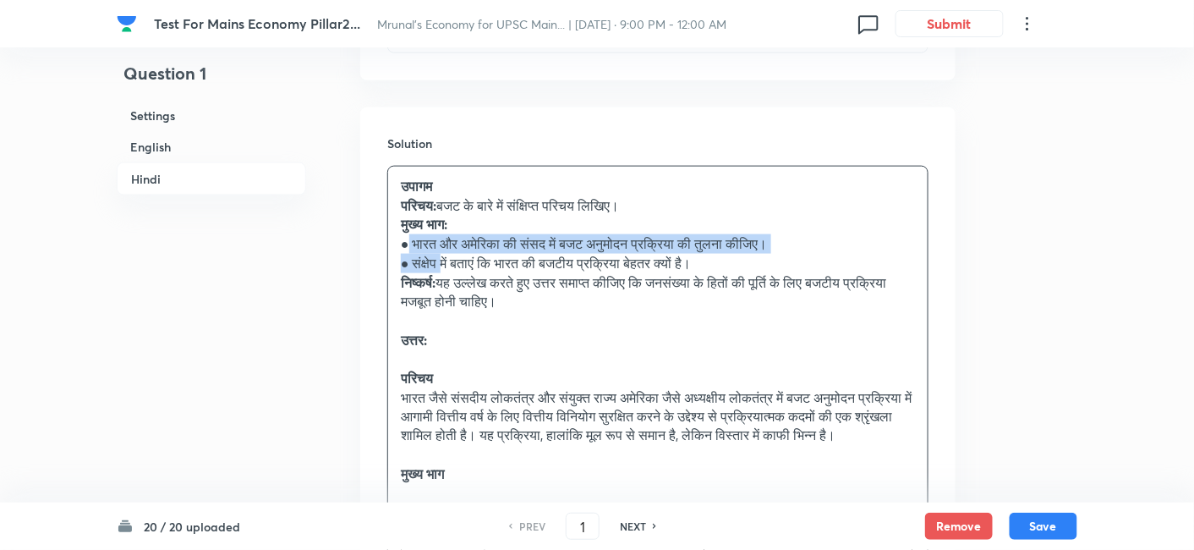
drag, startPoint x: 405, startPoint y: 167, endPoint x: 446, endPoint y: 184, distance: 45.1
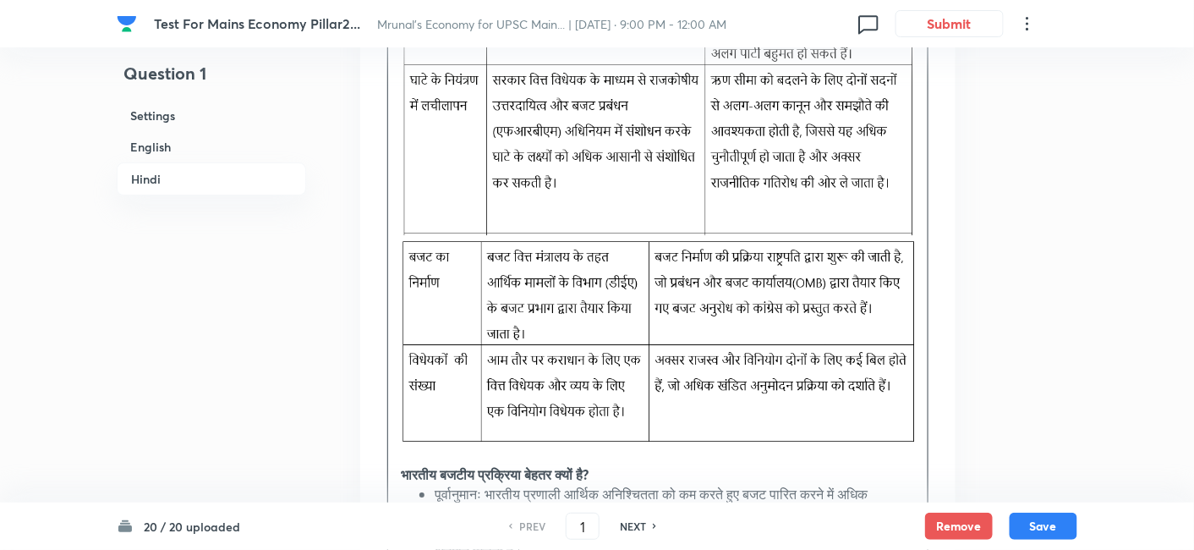
scroll to position [4026, 0]
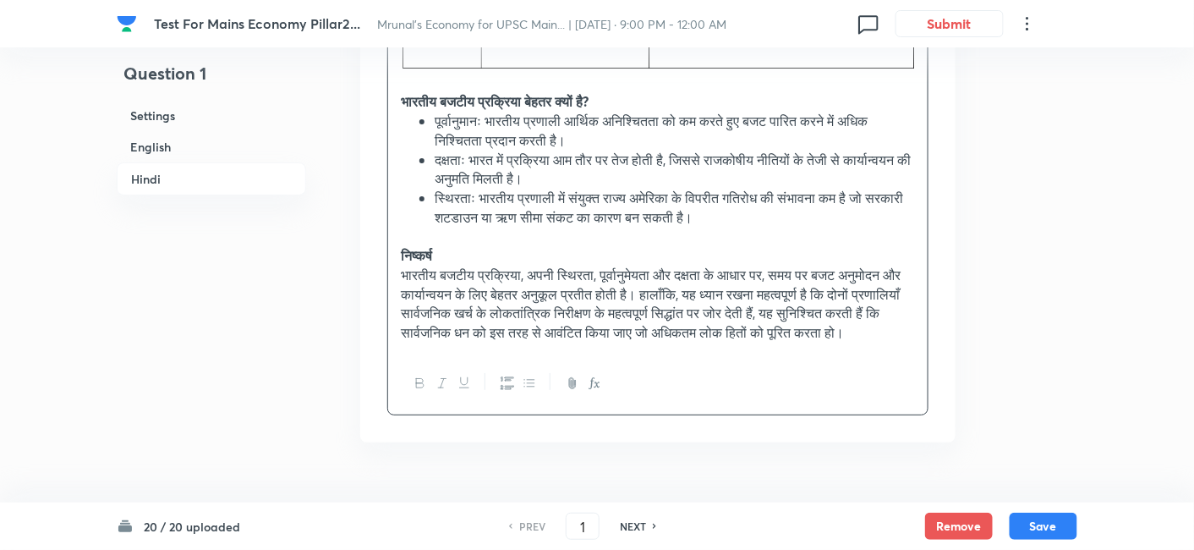
click at [539, 373] on button "button" at bounding box center [528, 383] width 22 height 21
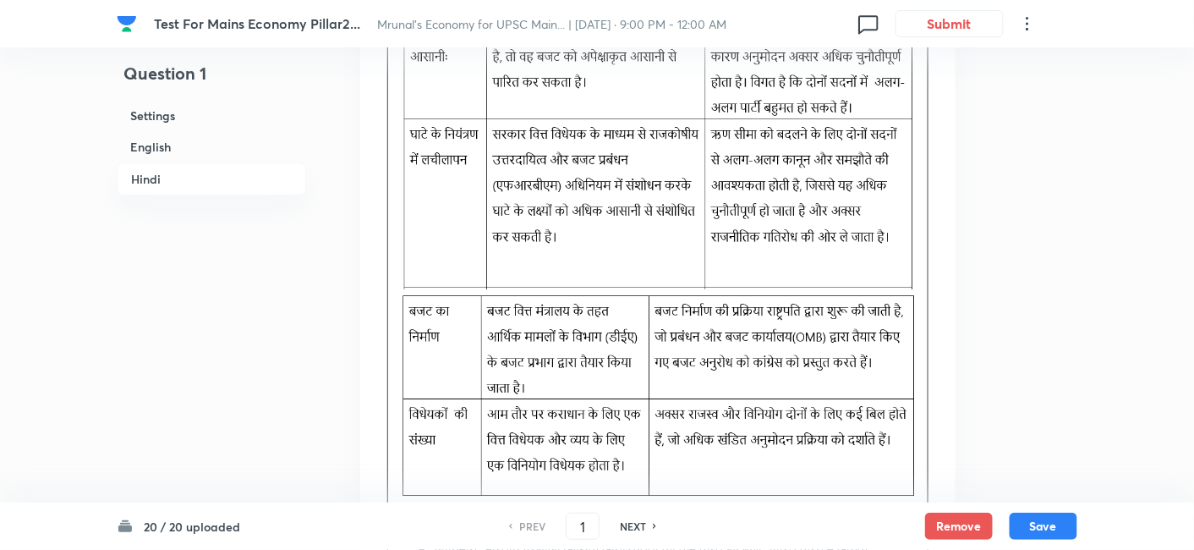
scroll to position [3826, 0]
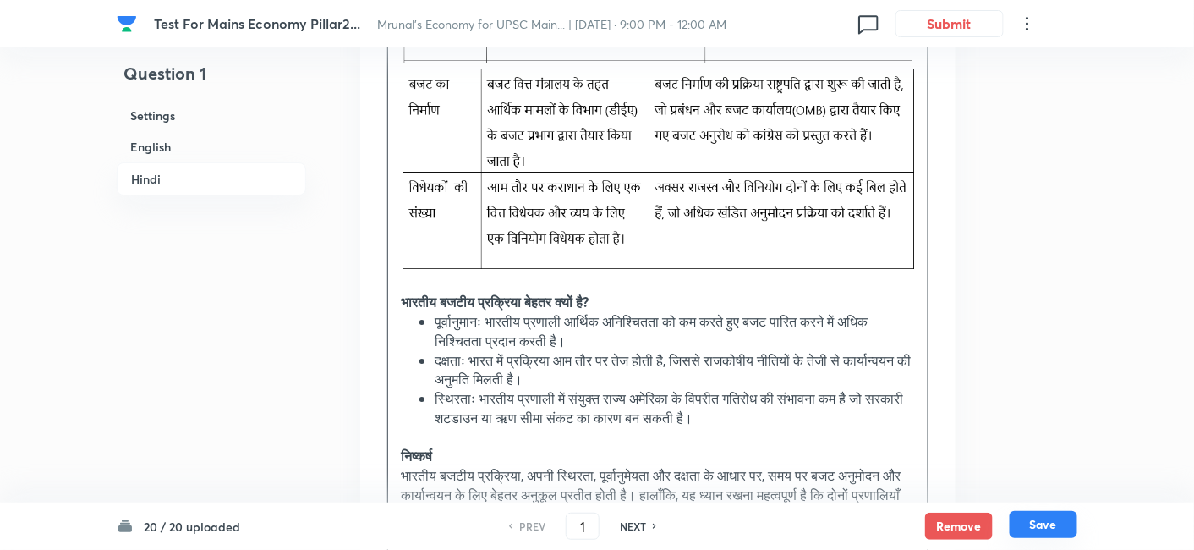
click at [1061, 526] on button "Save" at bounding box center [1043, 524] width 68 height 27
type input "2"
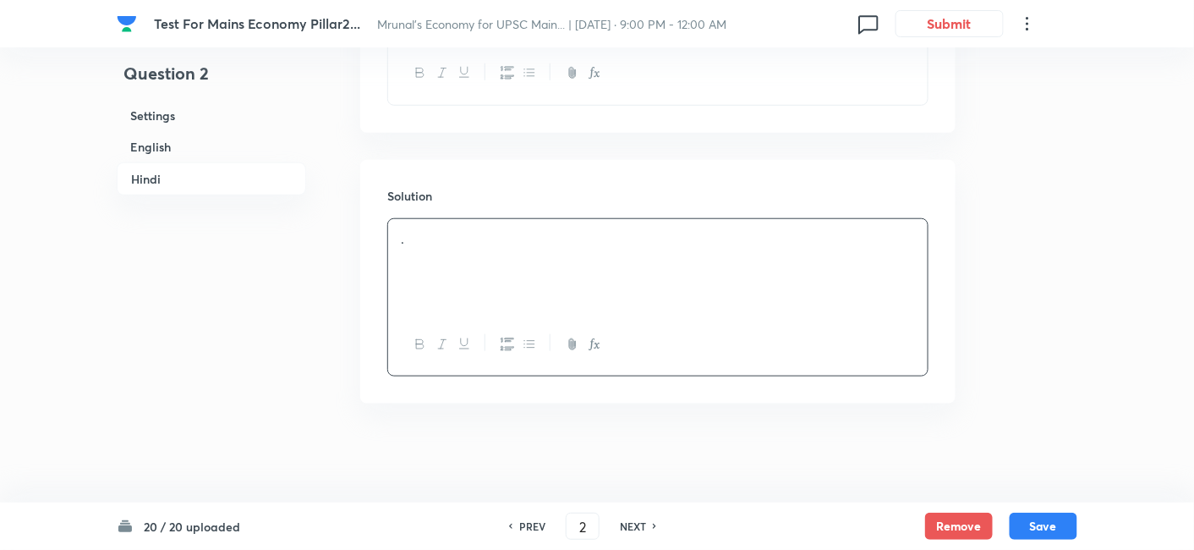
click at [171, 142] on h6 "English" at bounding box center [211, 146] width 189 height 31
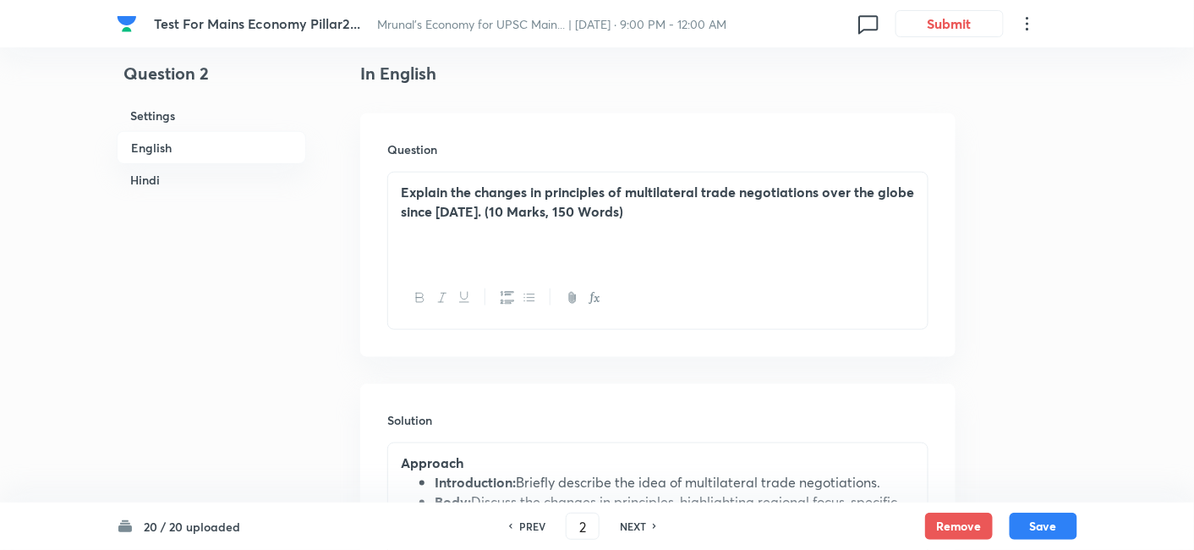
click at [189, 184] on h6 "Hindi" at bounding box center [211, 179] width 189 height 31
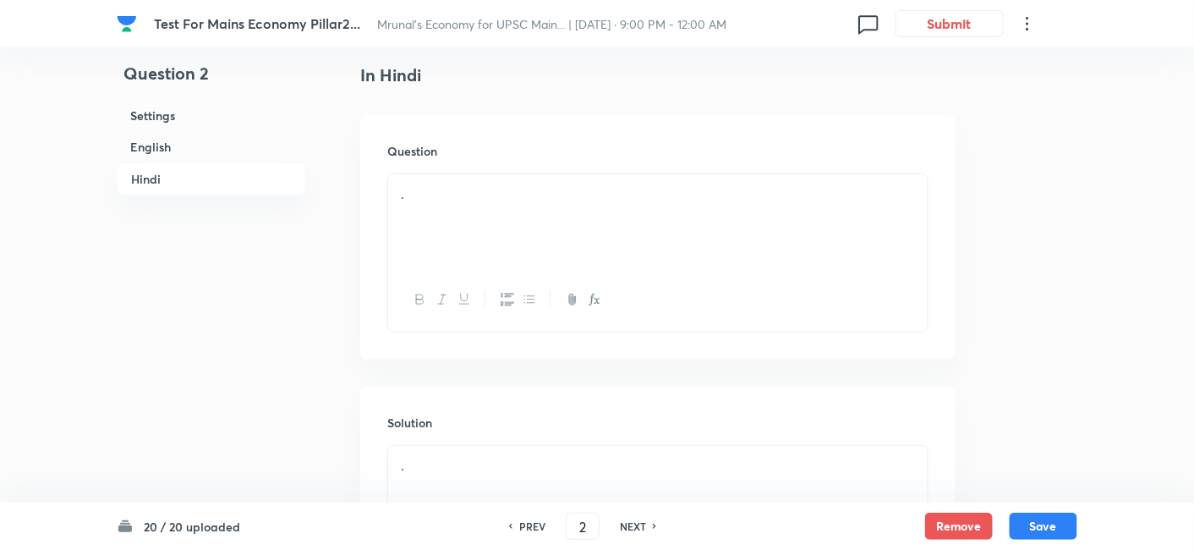
click at [517, 211] on div "." at bounding box center [657, 221] width 539 height 95
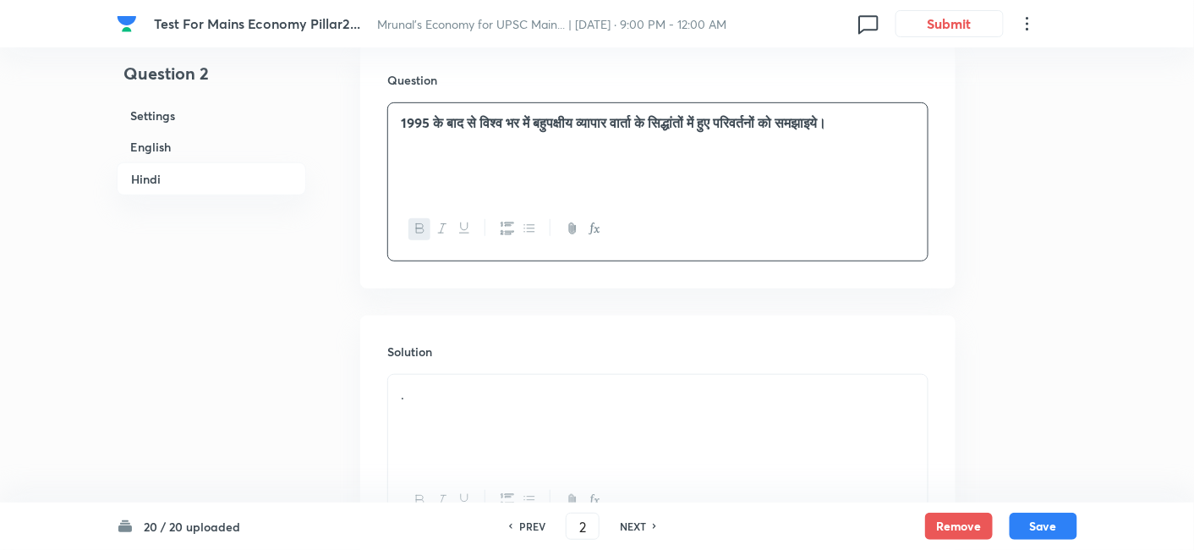
scroll to position [2338, 0]
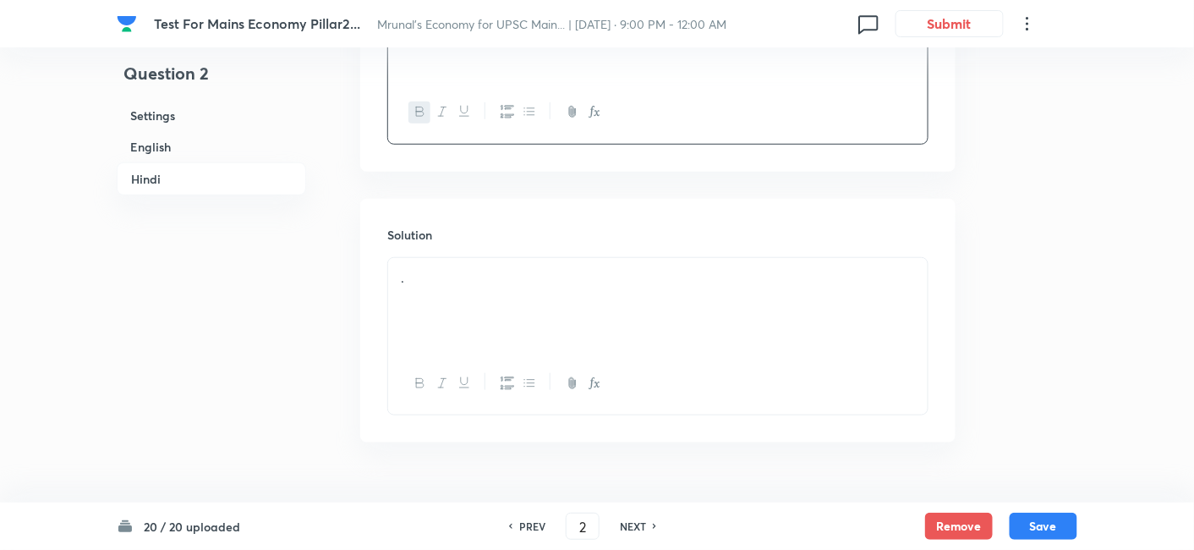
click at [478, 281] on p "." at bounding box center [658, 277] width 514 height 19
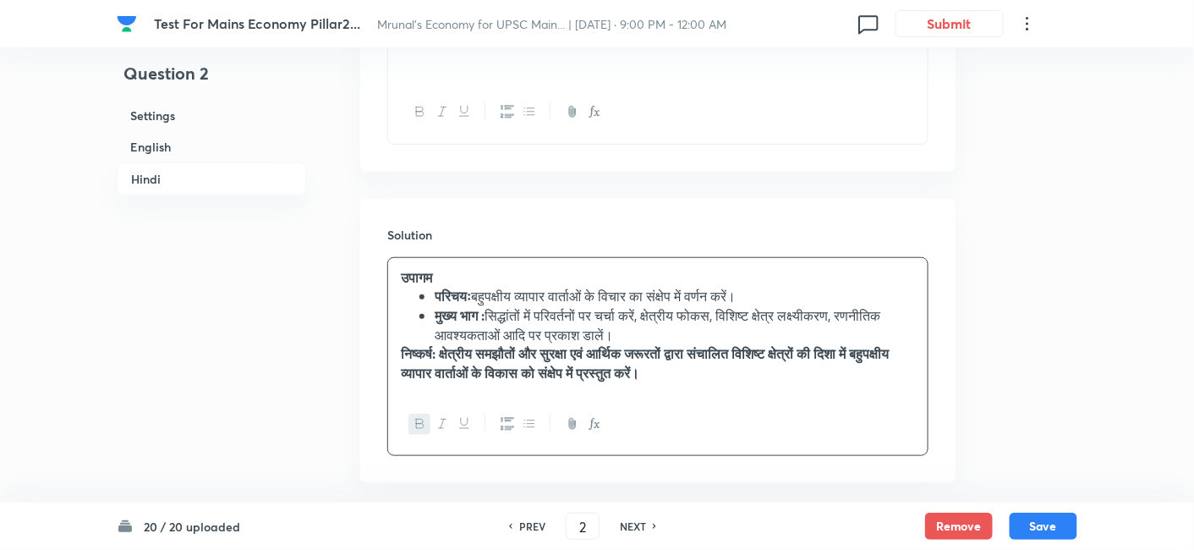
click at [533, 425] on icon "button" at bounding box center [529, 424] width 14 height 14
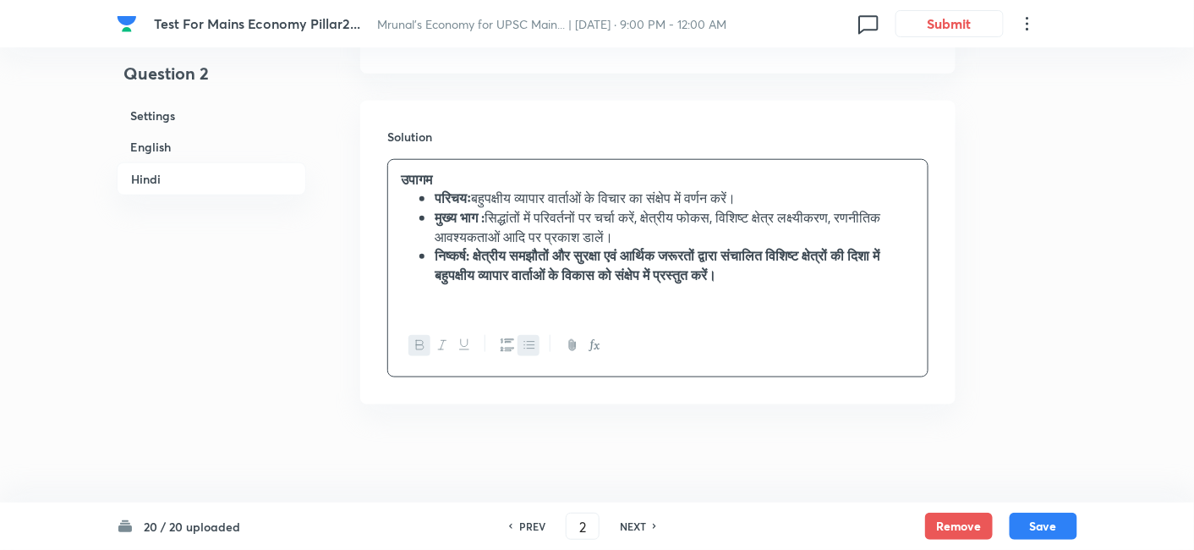
scroll to position [2437, 0]
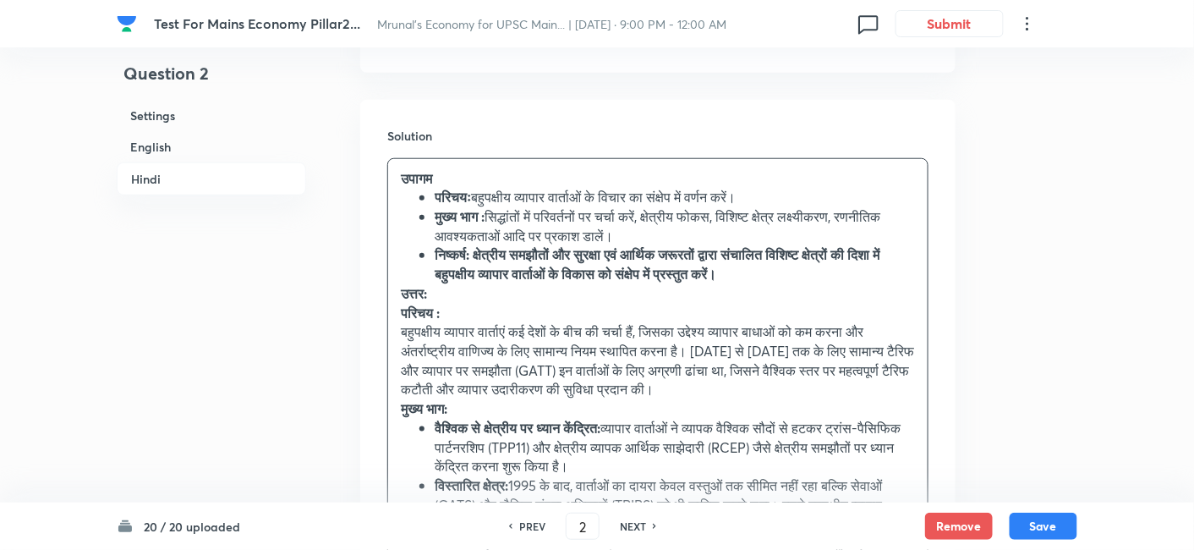
click at [531, 299] on p "उत्तर:" at bounding box center [658, 293] width 514 height 19
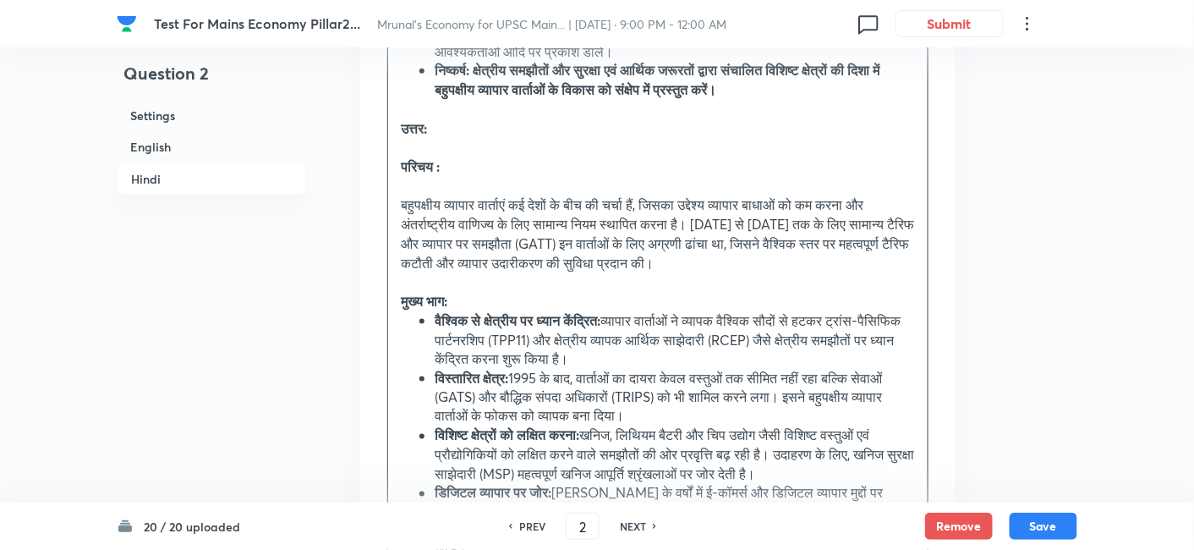
scroll to position [2718, 0]
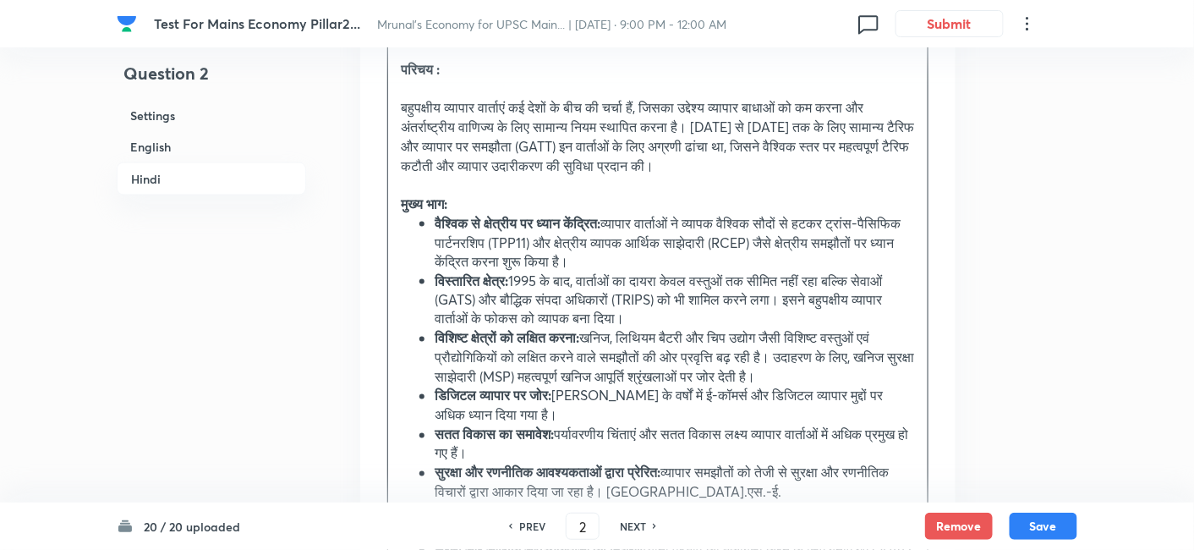
click at [522, 199] on p "﻿ मुख्य भाग:" at bounding box center [658, 203] width 514 height 19
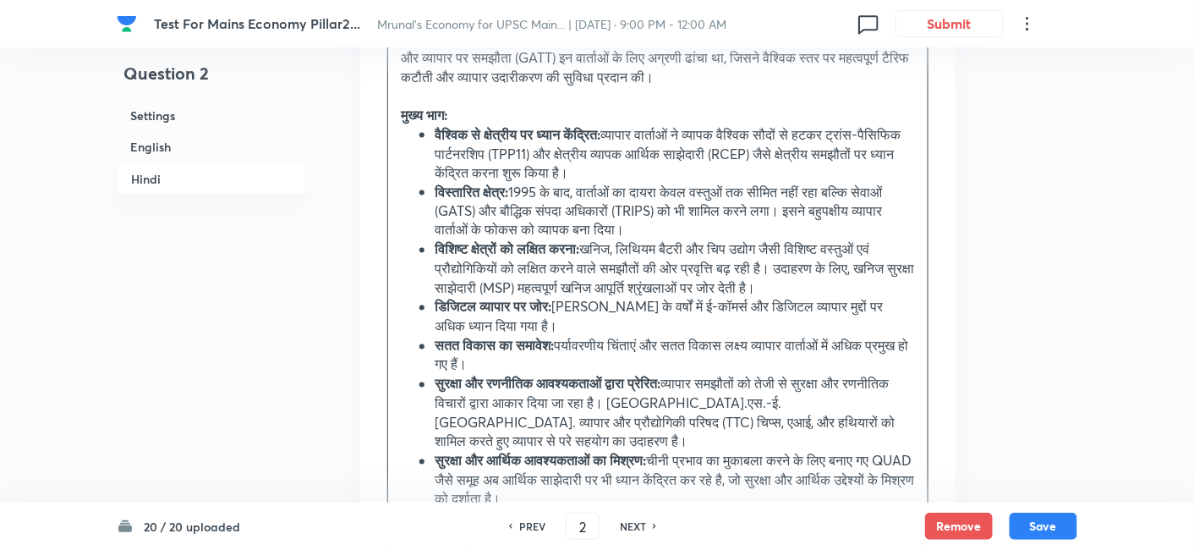
scroll to position [3094, 0]
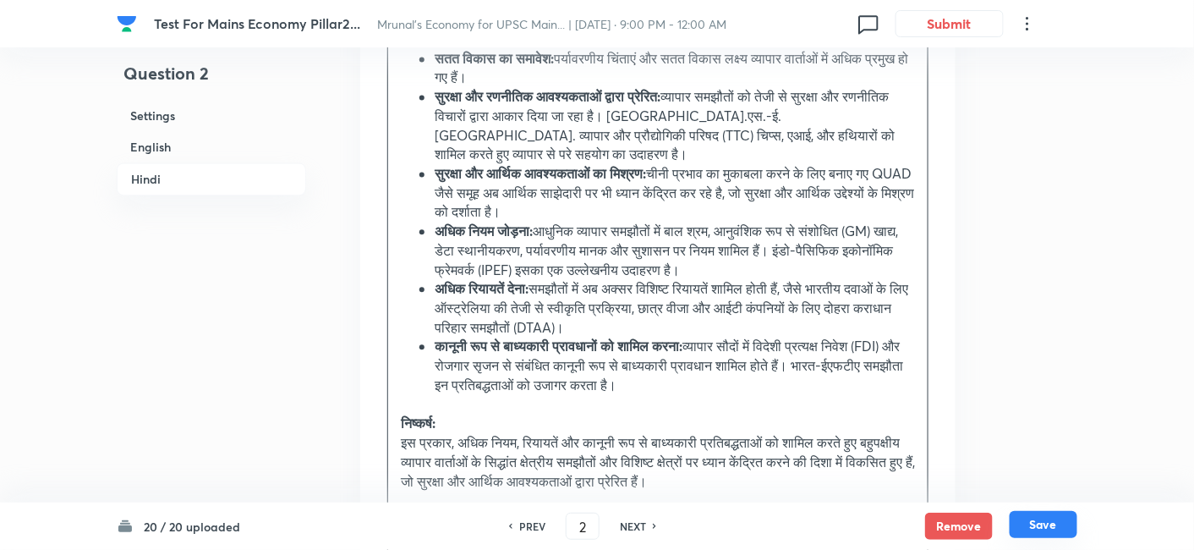
click at [1043, 526] on button "Save" at bounding box center [1043, 524] width 68 height 27
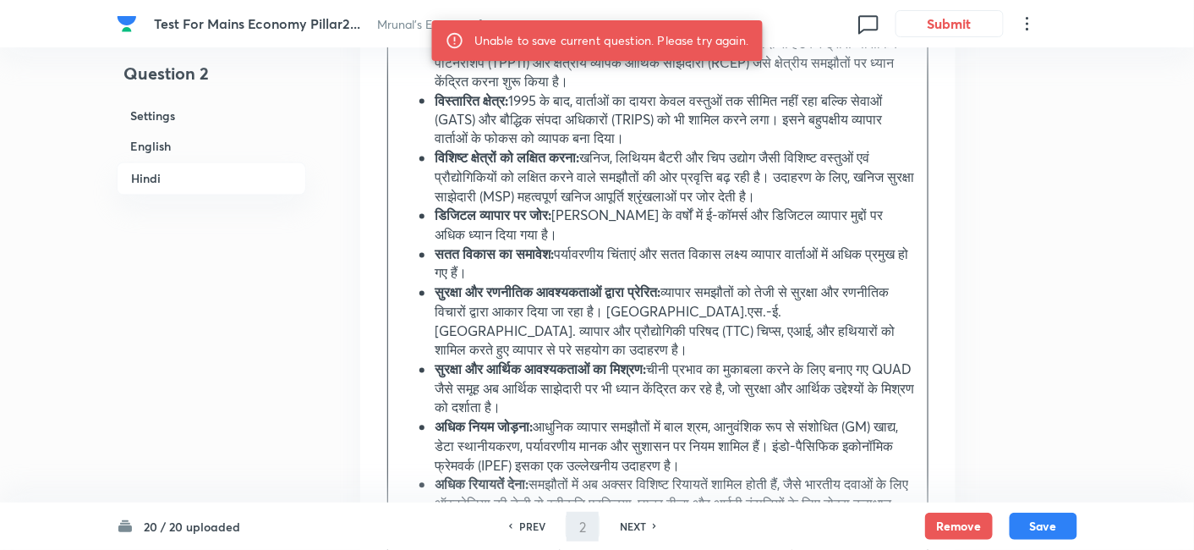
scroll to position [2906, 0]
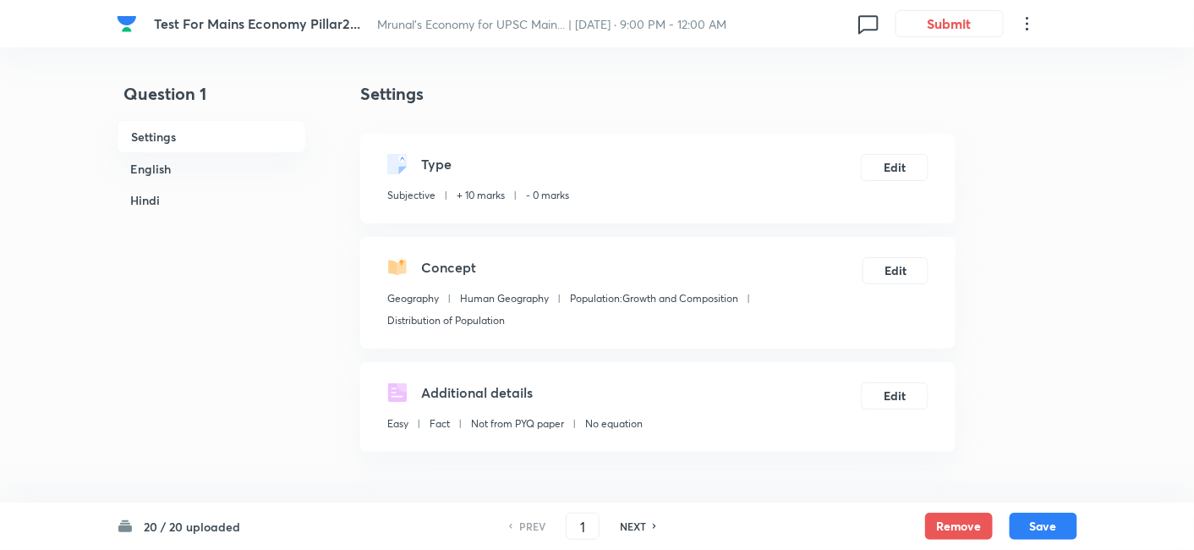
click at [172, 172] on h6 "English" at bounding box center [211, 168] width 189 height 31
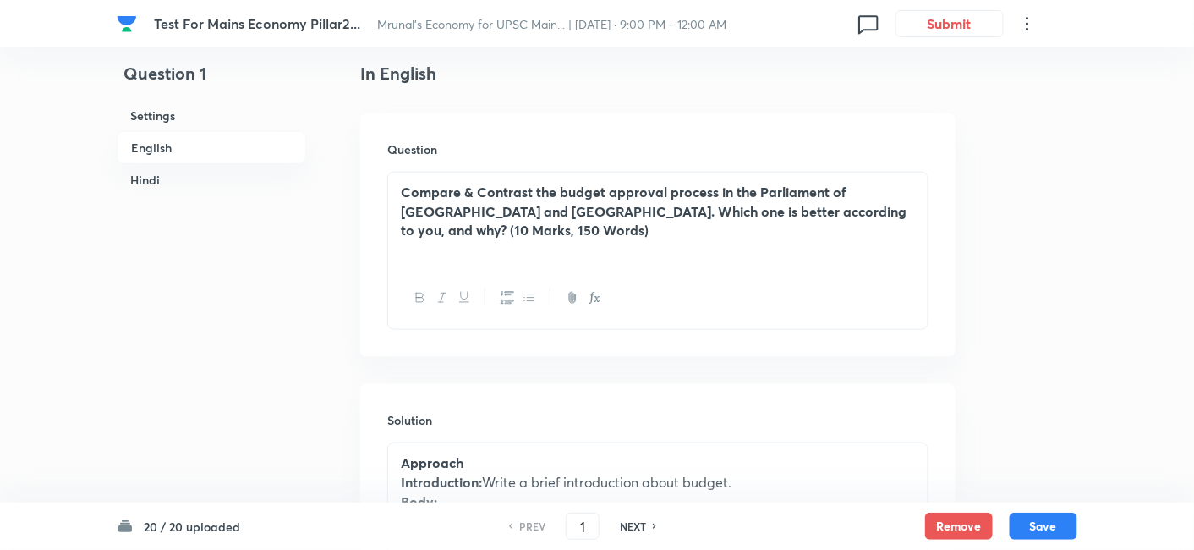
click at [161, 177] on h6 "Hindi" at bounding box center [211, 179] width 189 height 31
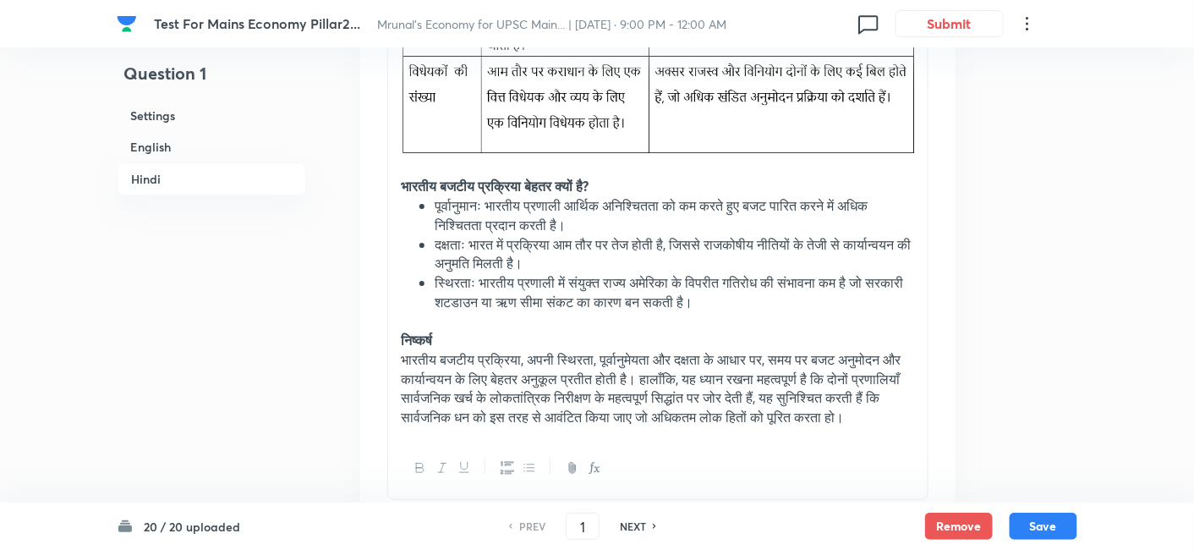
scroll to position [4026, 0]
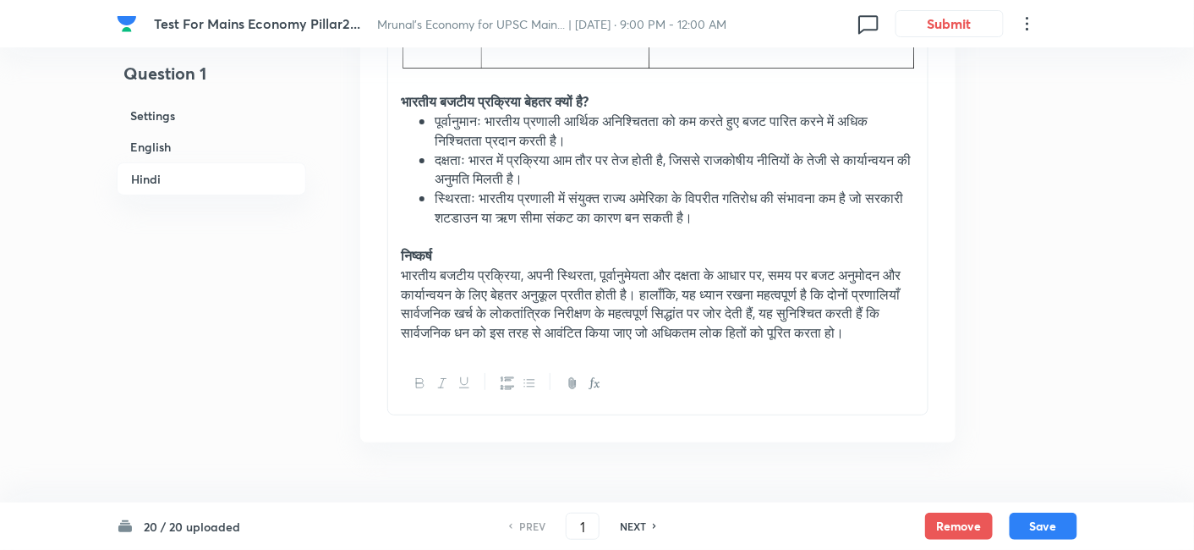
click at [646, 524] on div "NEXT" at bounding box center [635, 525] width 45 height 15
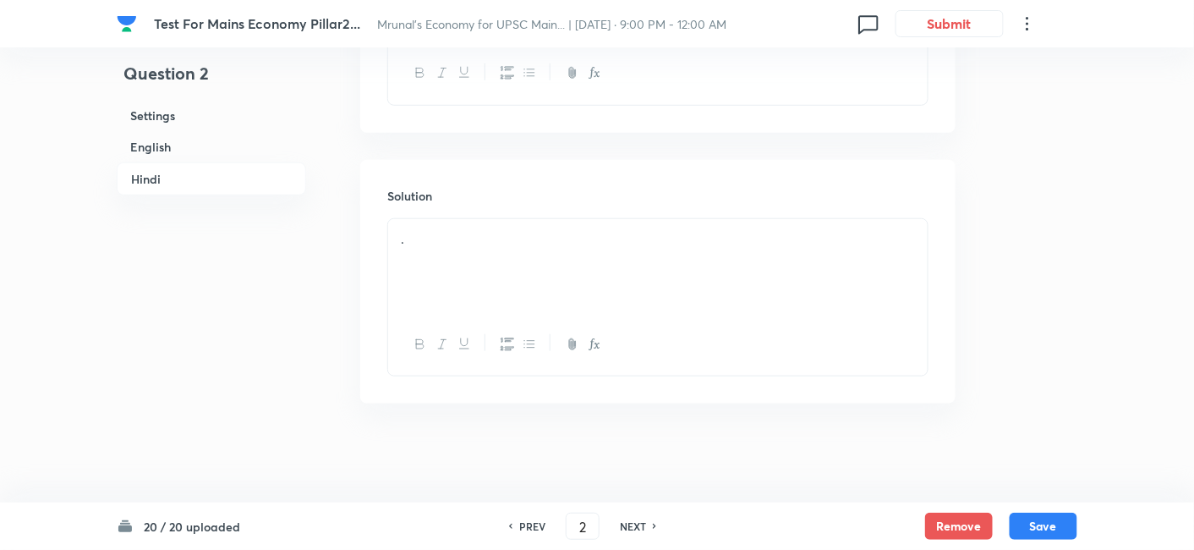
click at [214, 144] on h6 "English" at bounding box center [211, 146] width 189 height 31
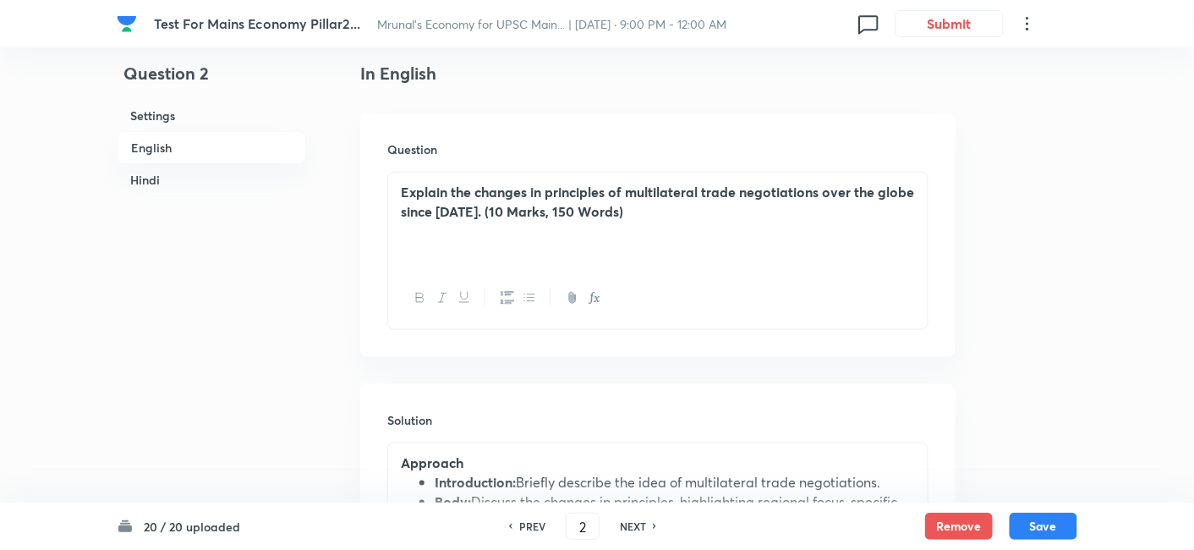
click at [182, 166] on h6 "Hindi" at bounding box center [211, 179] width 189 height 31
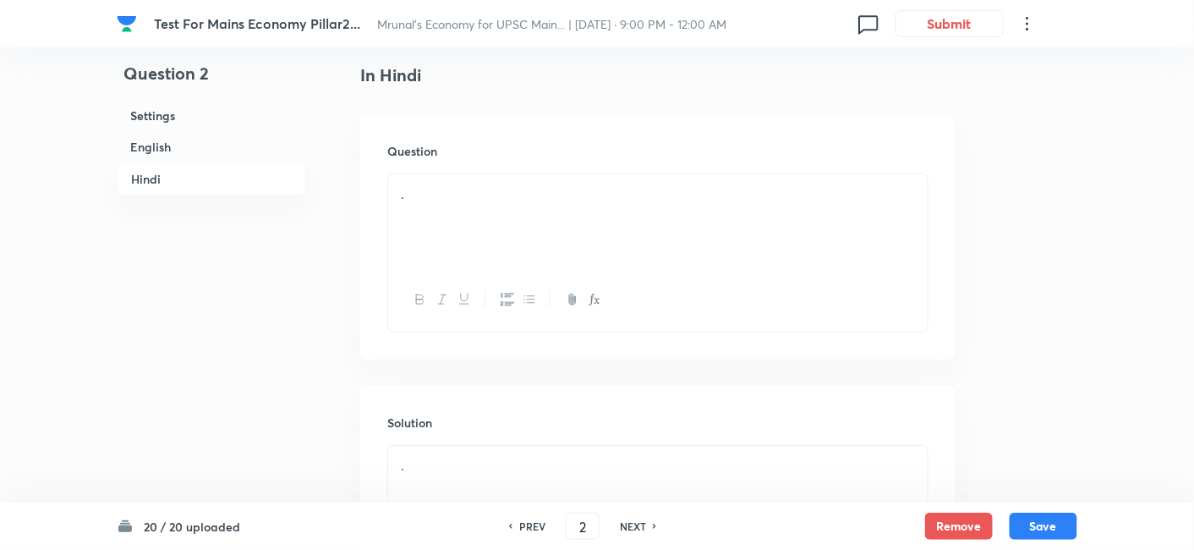
click at [551, 234] on div "." at bounding box center [657, 221] width 539 height 95
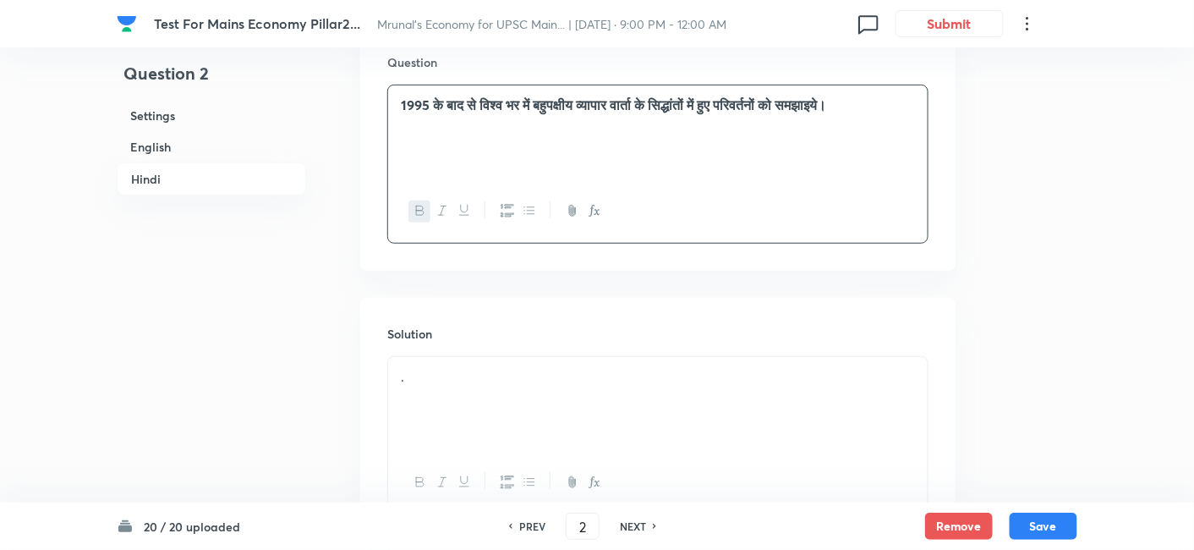
scroll to position [2338, 0]
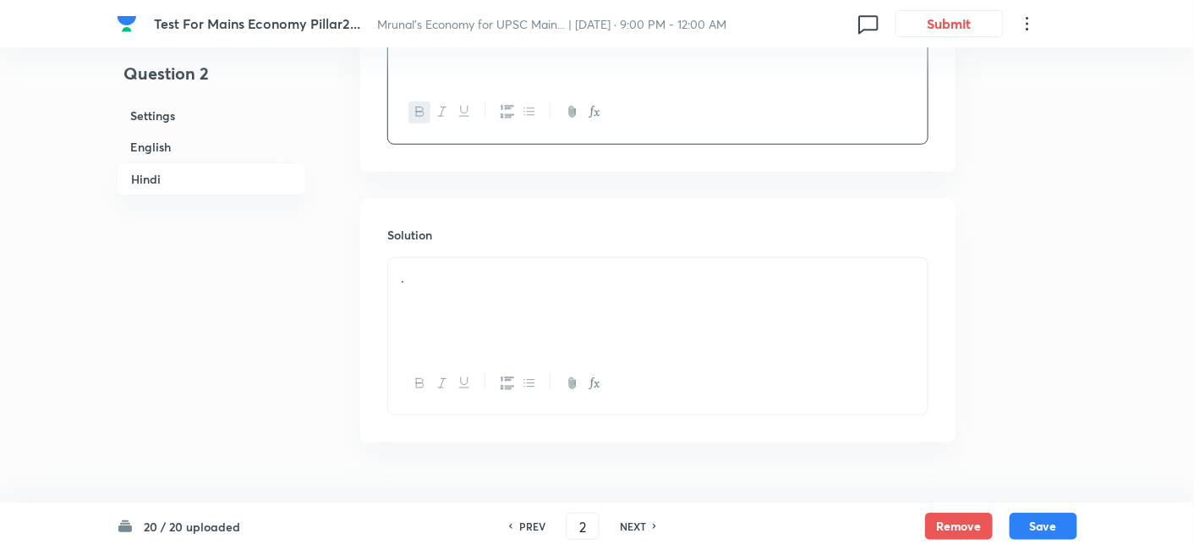
click at [497, 294] on div "." at bounding box center [657, 305] width 539 height 95
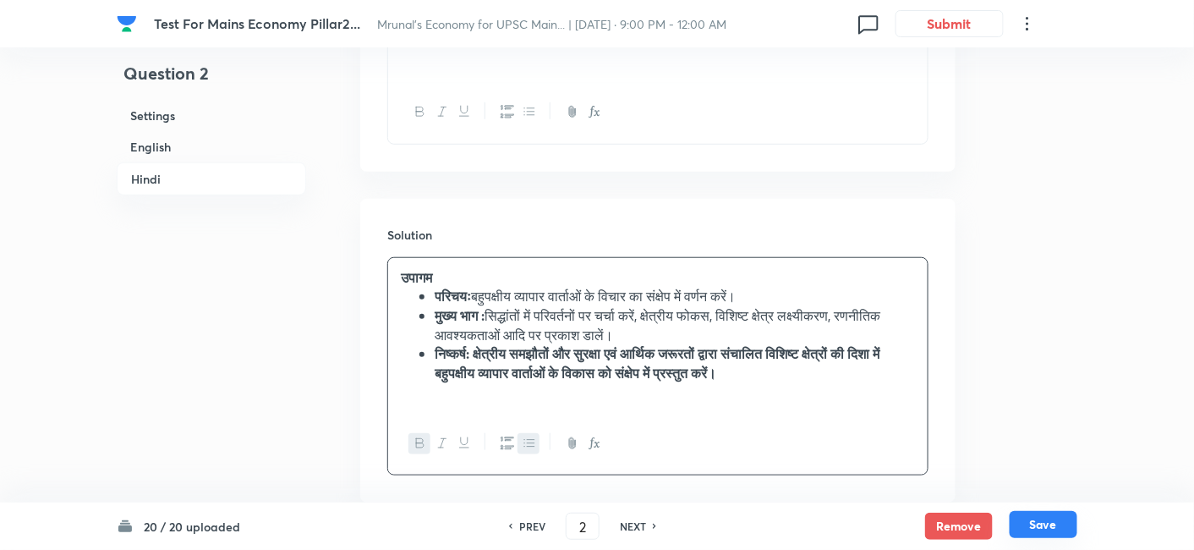
click at [1041, 518] on button "Save" at bounding box center [1043, 524] width 68 height 27
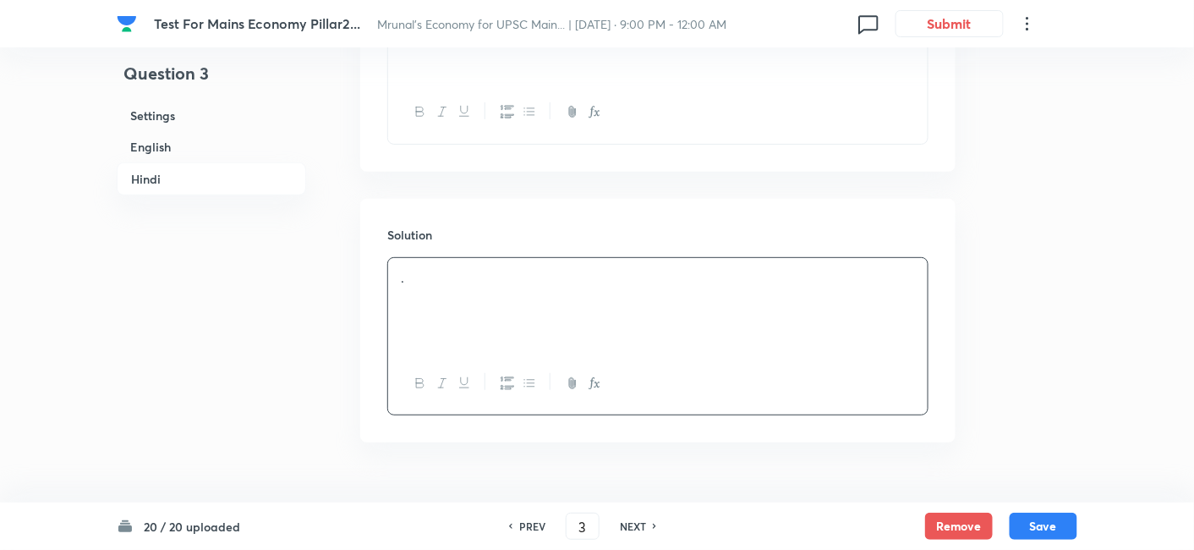
click at [521, 528] on h6 "PREV" at bounding box center [532, 525] width 26 height 15
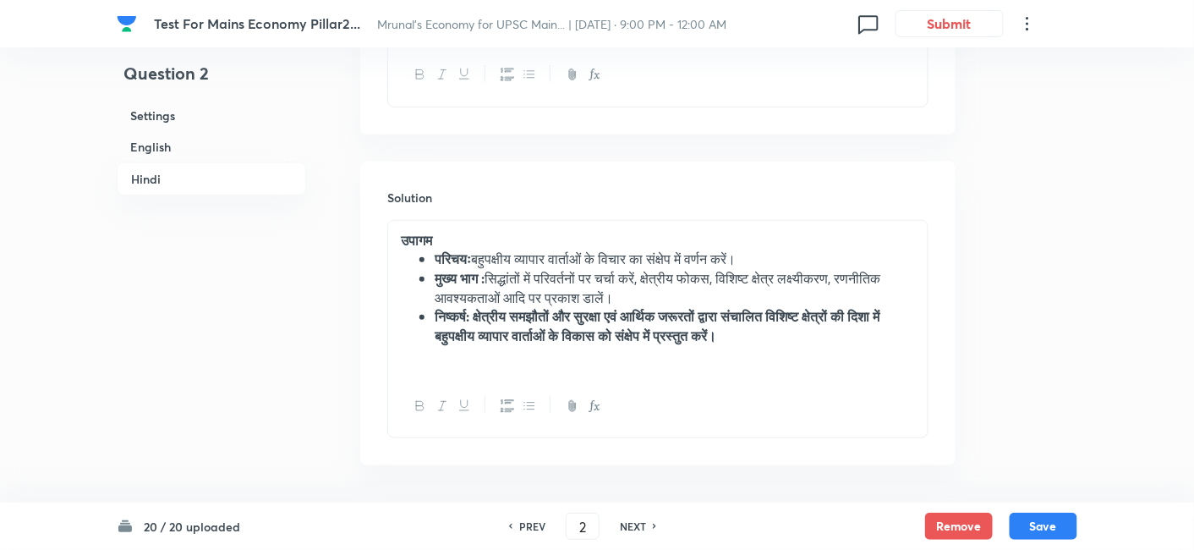
scroll to position [2437, 0]
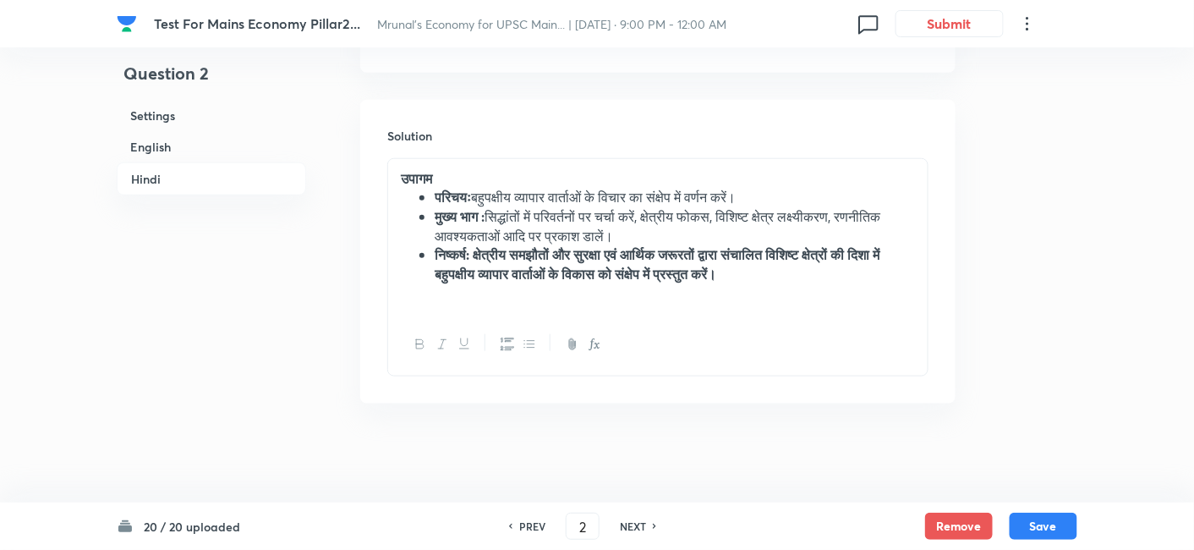
click at [843, 281] on li "निष्कर्ष: क्षेत्रीय समझौतों और सुरक्षा एवं आर्थिक जरूरतों द्वारा संचालित विशिष्…" at bounding box center [675, 264] width 480 height 38
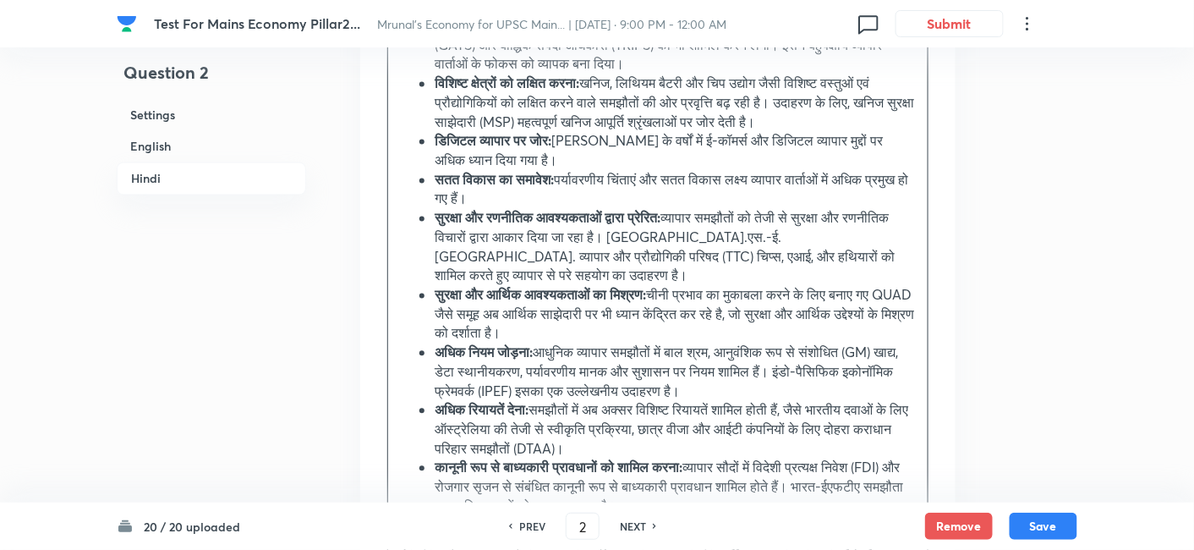
scroll to position [3094, 0]
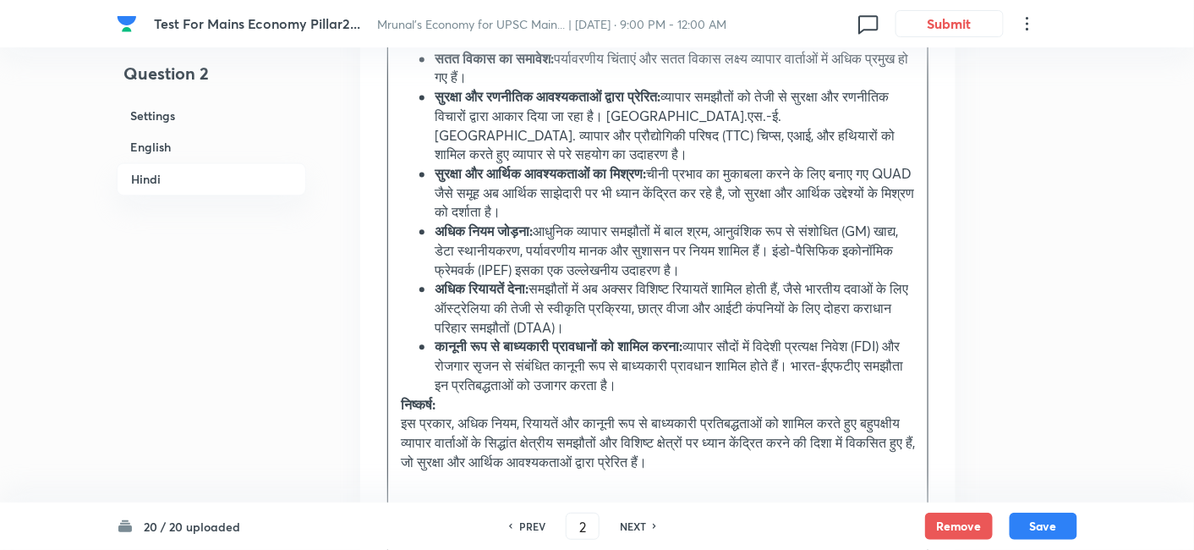
click at [398, 379] on div "उपागम परिचयः बहुपक्षीय व्यापार वार्ताओं के विचार का संक्षेप में वर्णन करें। मुख…" at bounding box center [657, 1] width 539 height 1000
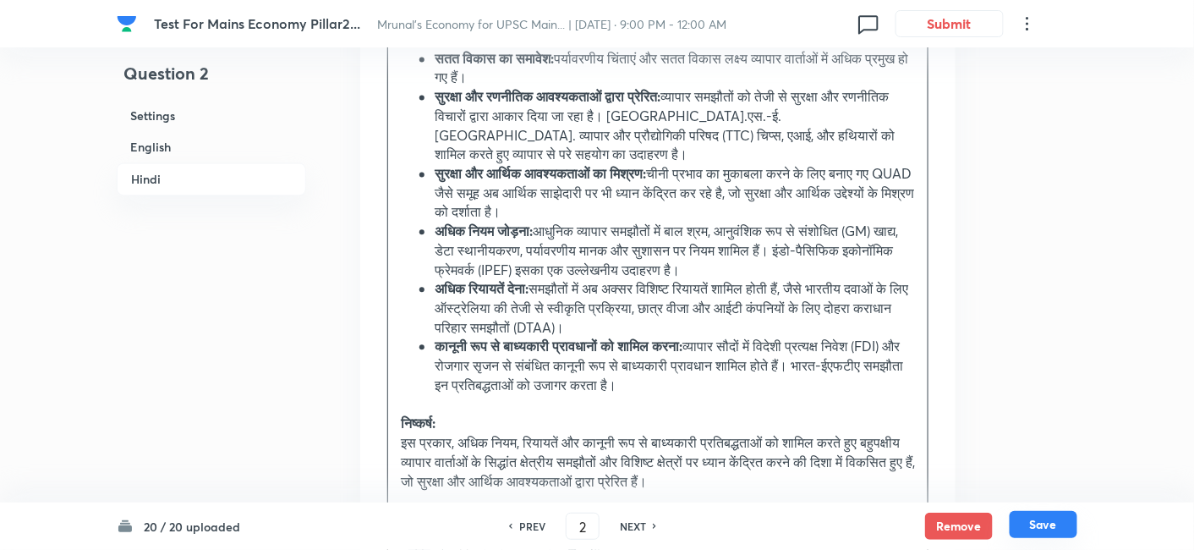
click at [1034, 528] on button "Save" at bounding box center [1043, 524] width 68 height 27
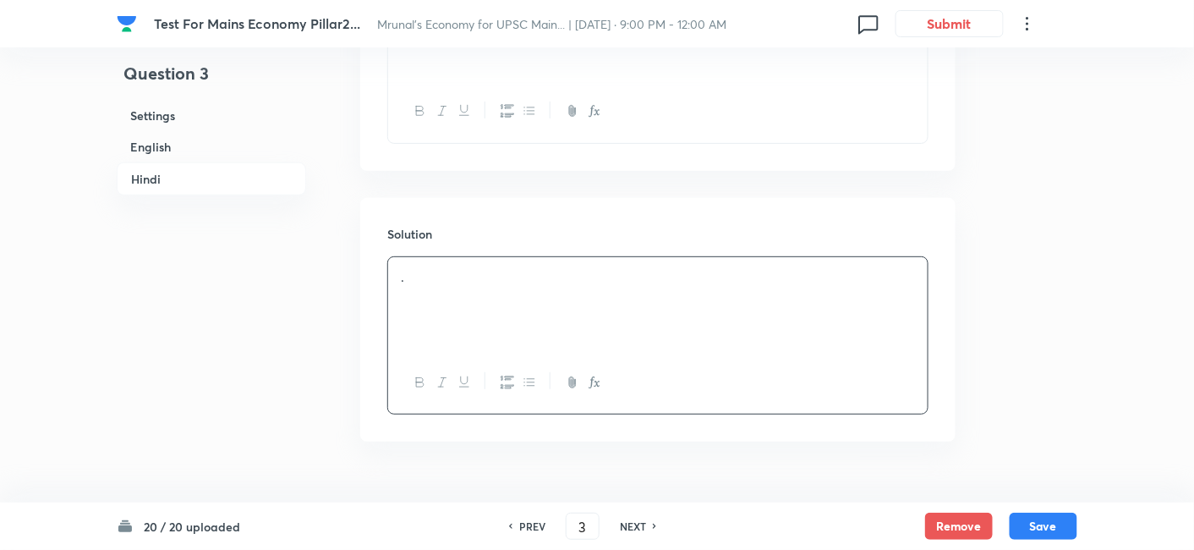
click at [183, 142] on h6 "English" at bounding box center [211, 146] width 189 height 31
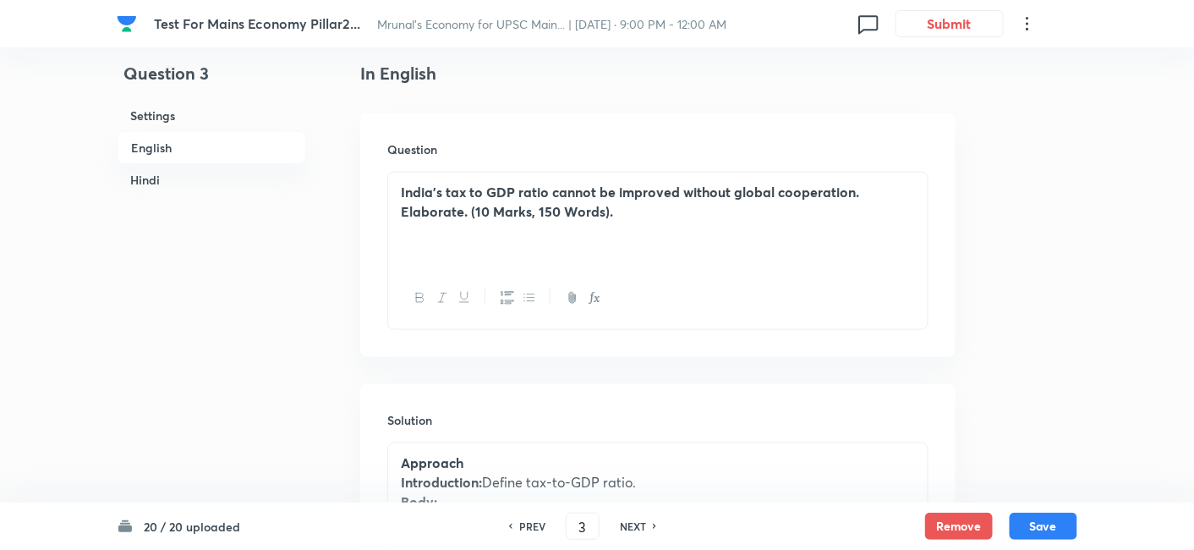
click at [161, 175] on h6 "Hindi" at bounding box center [211, 179] width 189 height 31
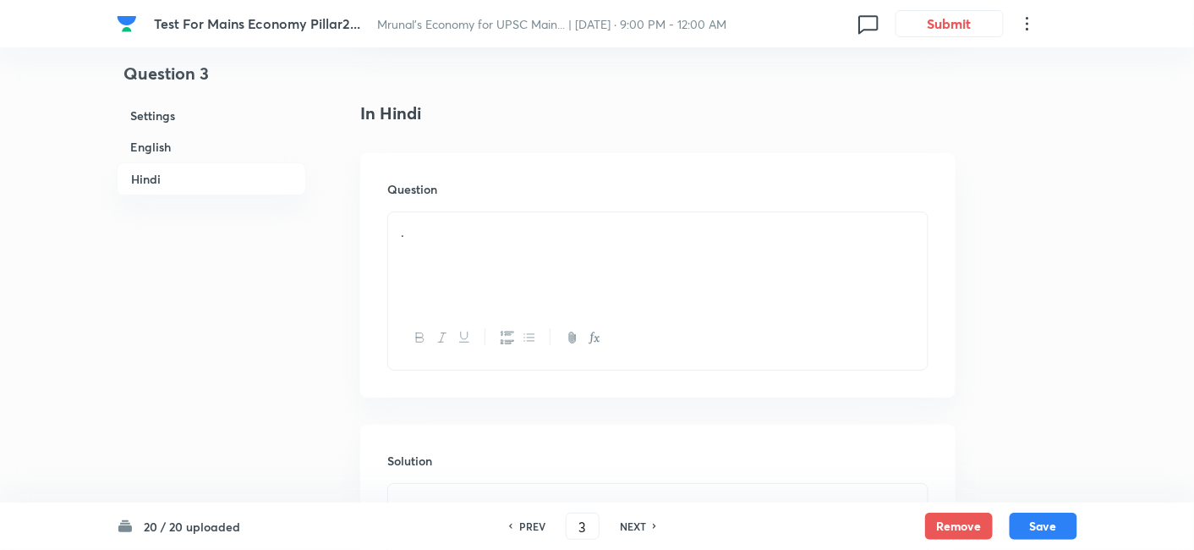
click at [478, 218] on div "." at bounding box center [657, 259] width 539 height 95
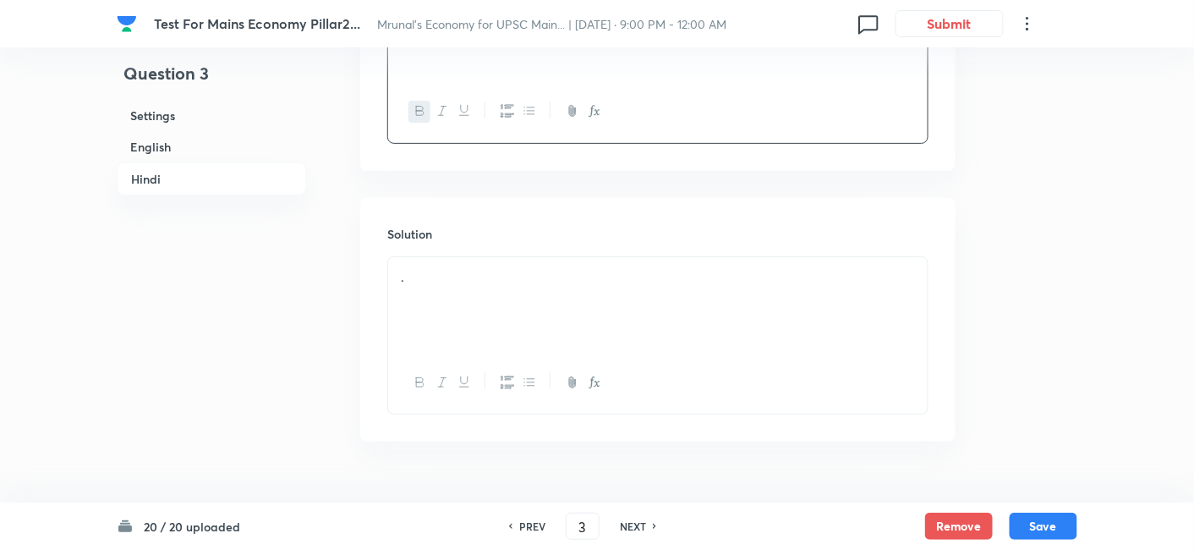
click at [494, 267] on div "." at bounding box center [657, 304] width 539 height 95
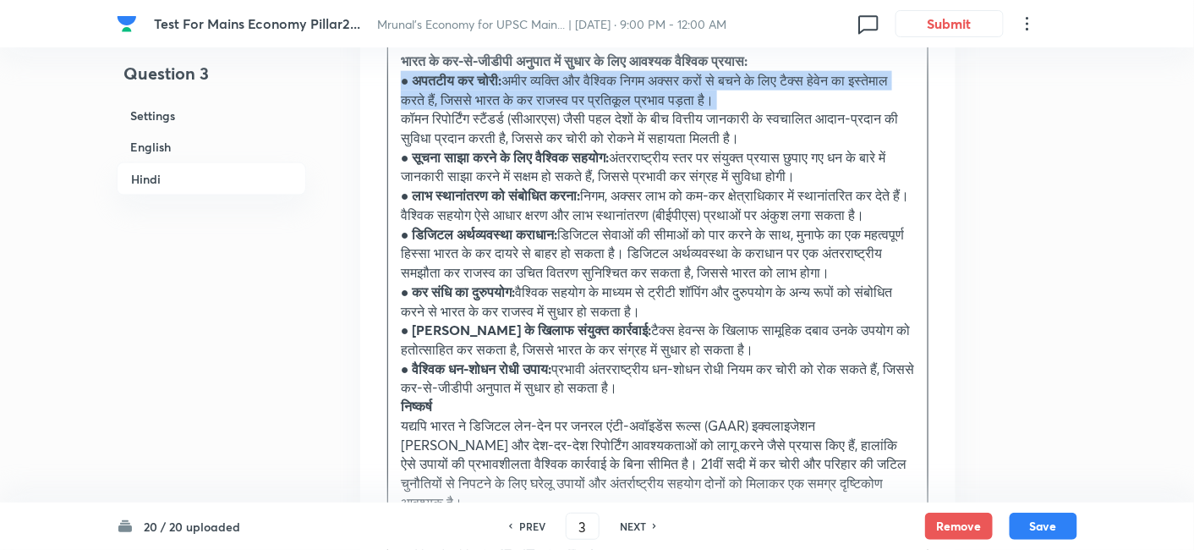
scroll to position [2763, 0]
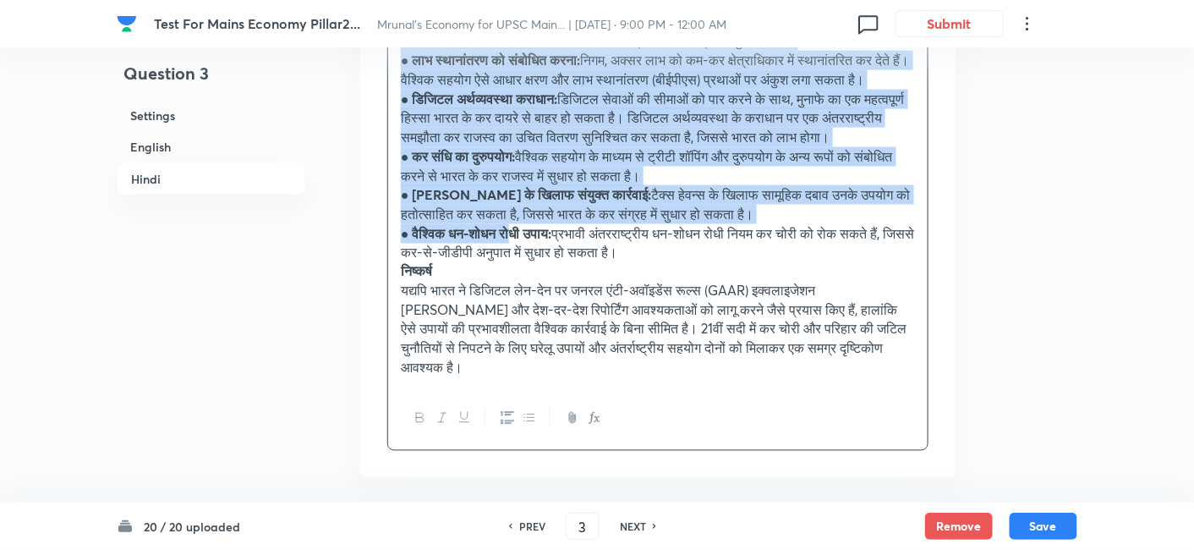
click at [525, 259] on p "● वैश्विक धन-शोधन रोधी उपाय: प्रभावी अंतरराष्ट्रीय धन-शोधन रोधी नियम कर चोरी को…" at bounding box center [658, 243] width 514 height 38
click at [533, 424] on icon "button" at bounding box center [529, 418] width 14 height 14
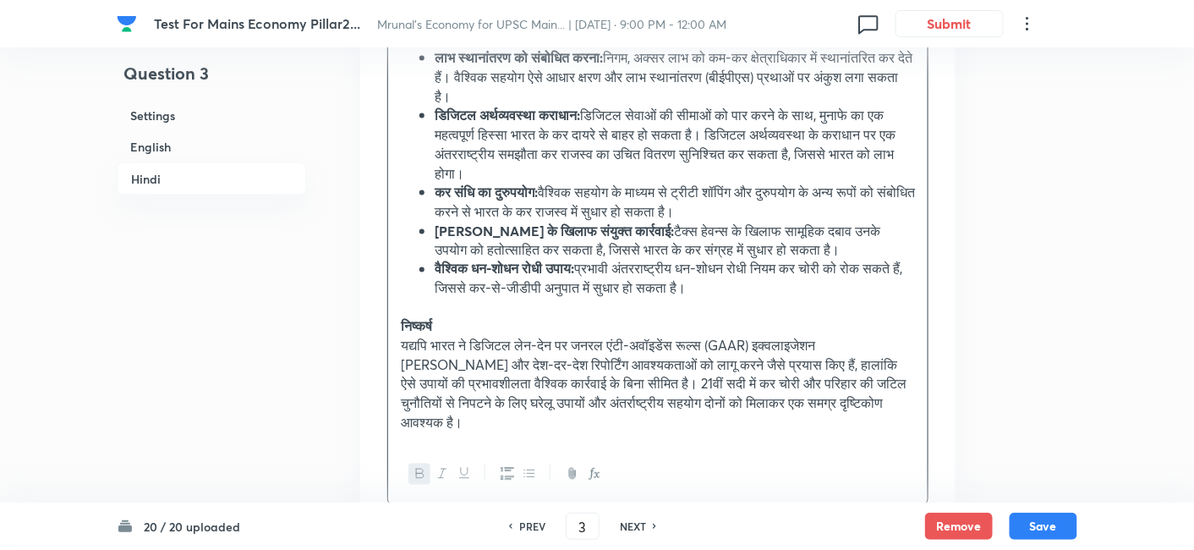
scroll to position [2875, 0]
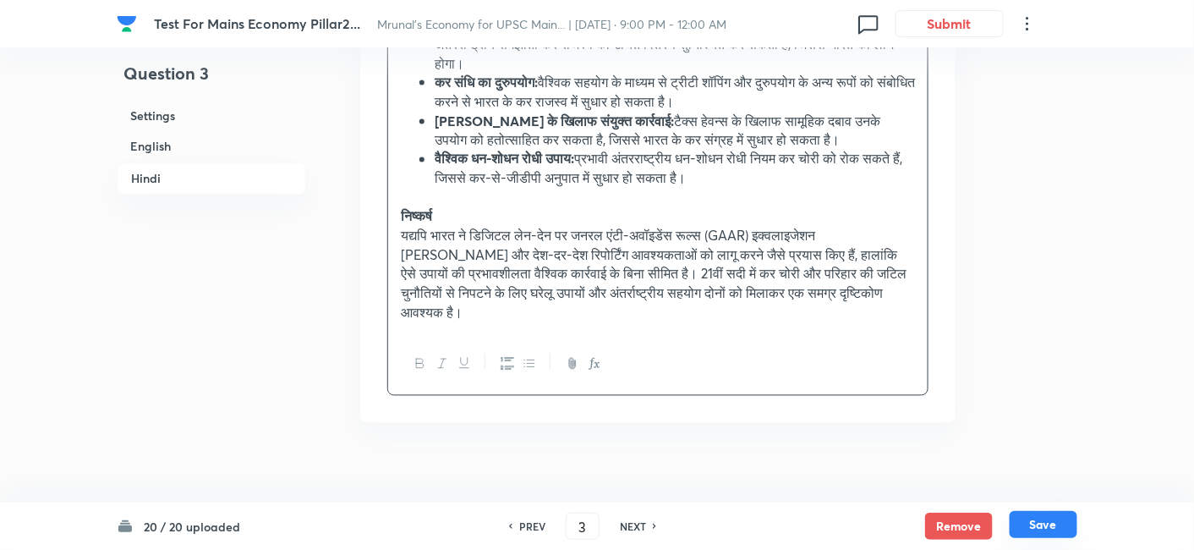
click at [1057, 530] on button "Save" at bounding box center [1043, 524] width 68 height 27
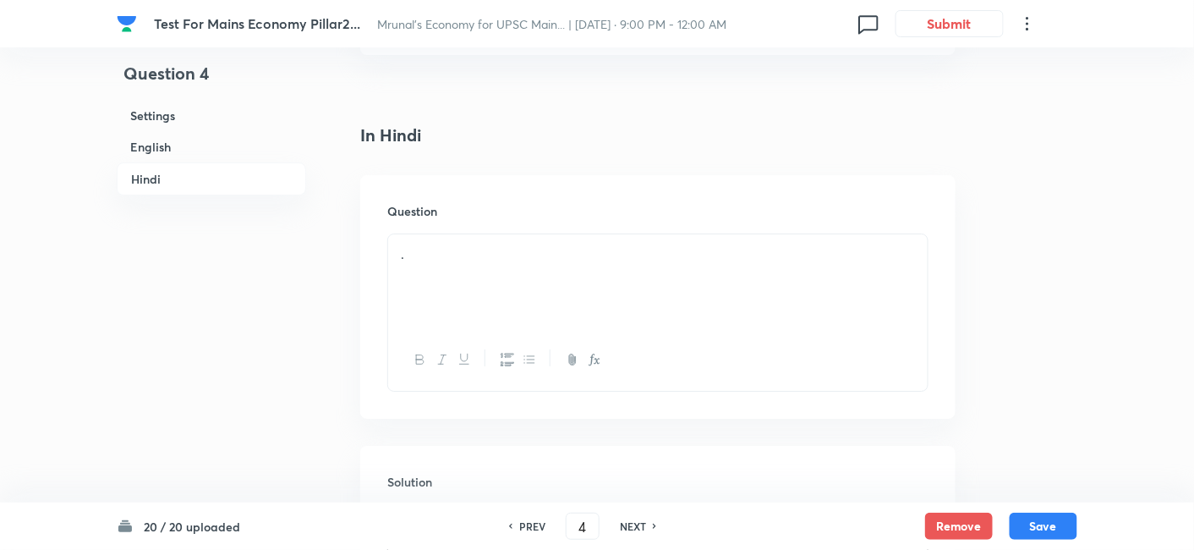
click at [195, 146] on h6 "English" at bounding box center [211, 146] width 189 height 31
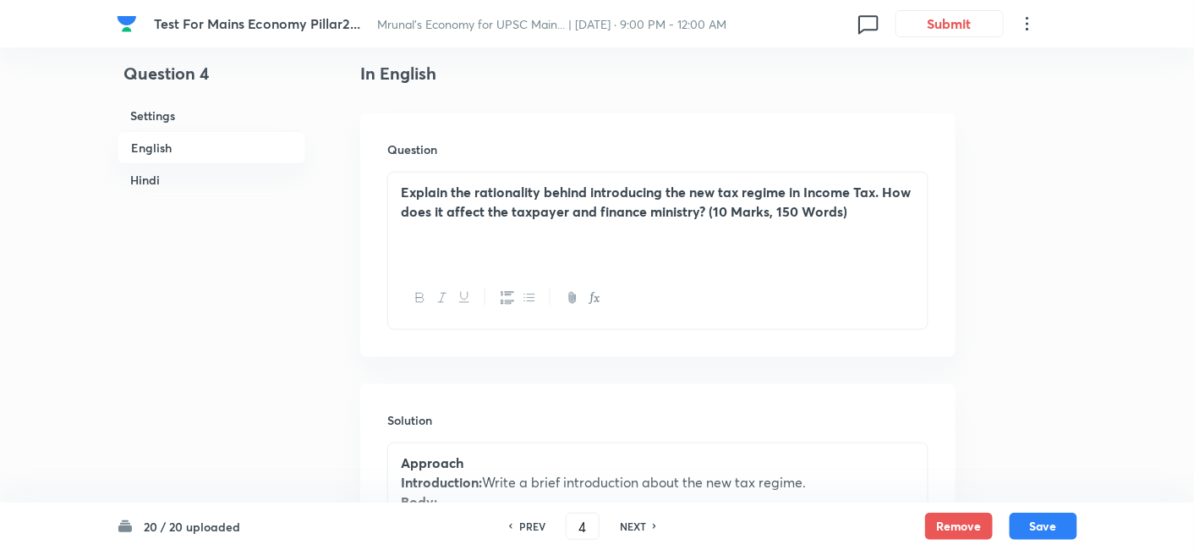
click at [181, 175] on h6 "Hindi" at bounding box center [211, 179] width 189 height 31
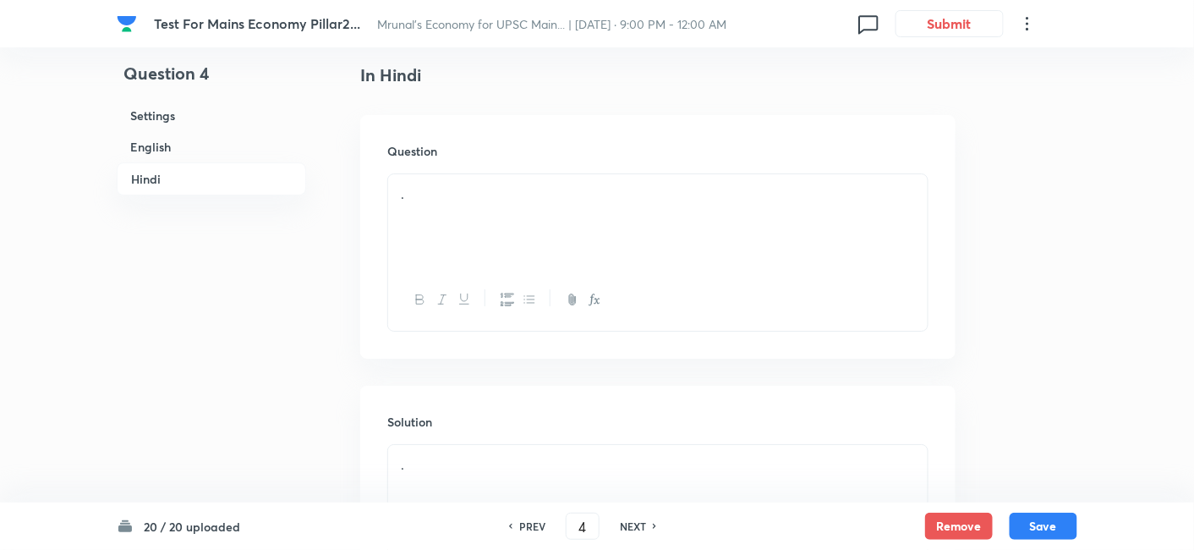
click at [485, 207] on div "." at bounding box center [657, 221] width 539 height 95
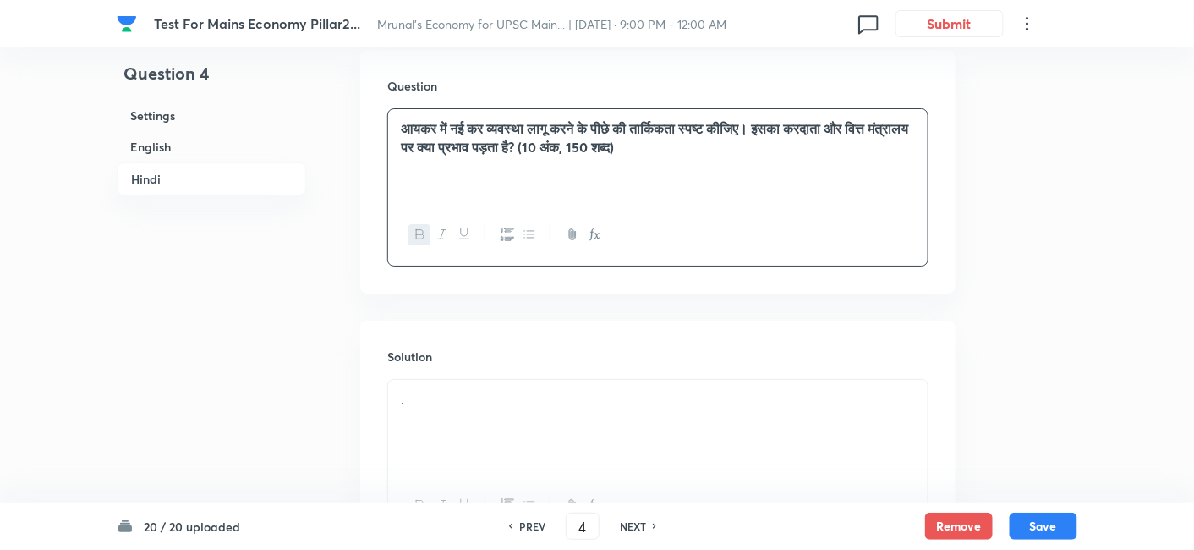
scroll to position [2006, 0]
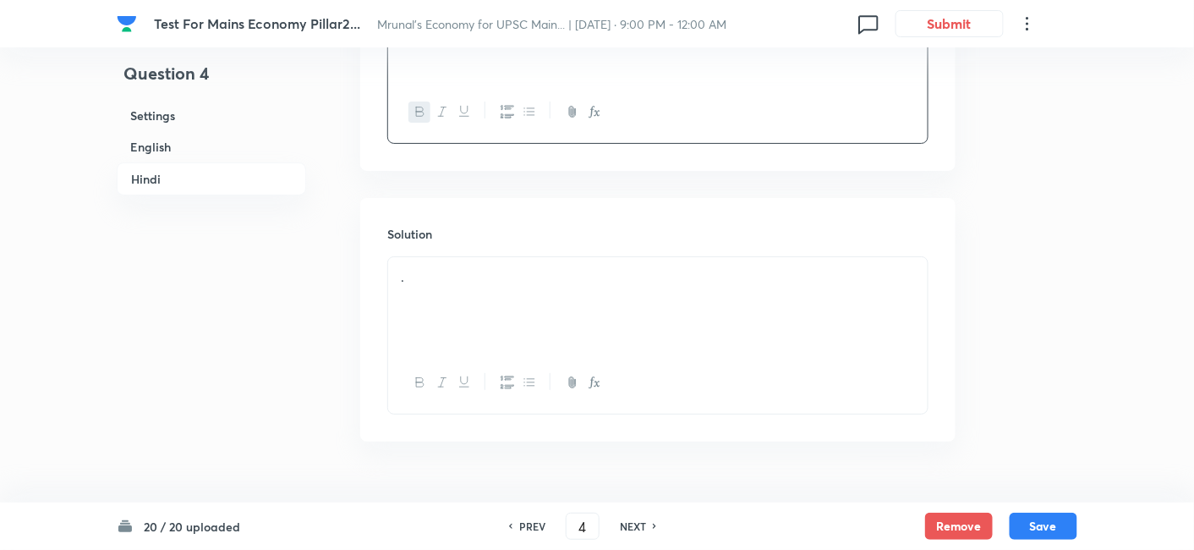
click at [497, 286] on div "." at bounding box center [657, 304] width 539 height 95
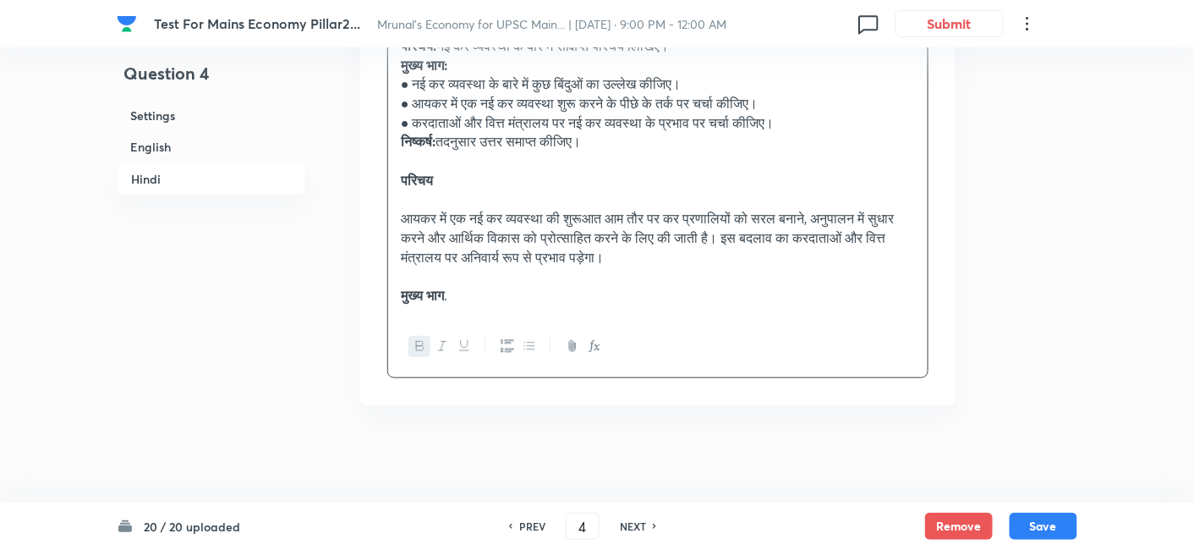
scroll to position [2258, 0]
click at [1055, 513] on button "Save" at bounding box center [1043, 524] width 68 height 27
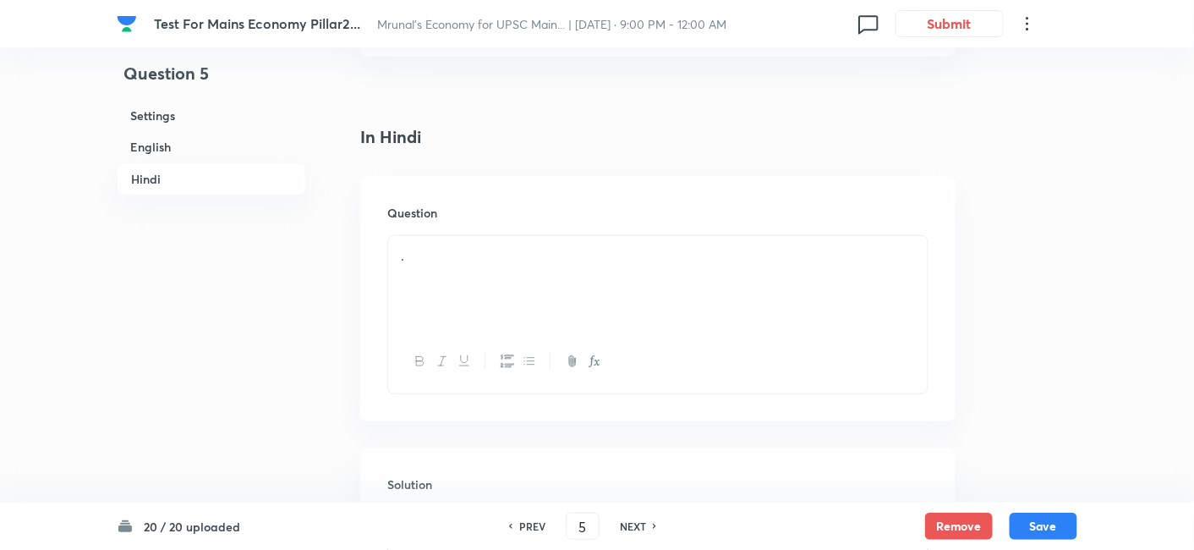
click at [522, 519] on h6 "PREV" at bounding box center [532, 525] width 26 height 15
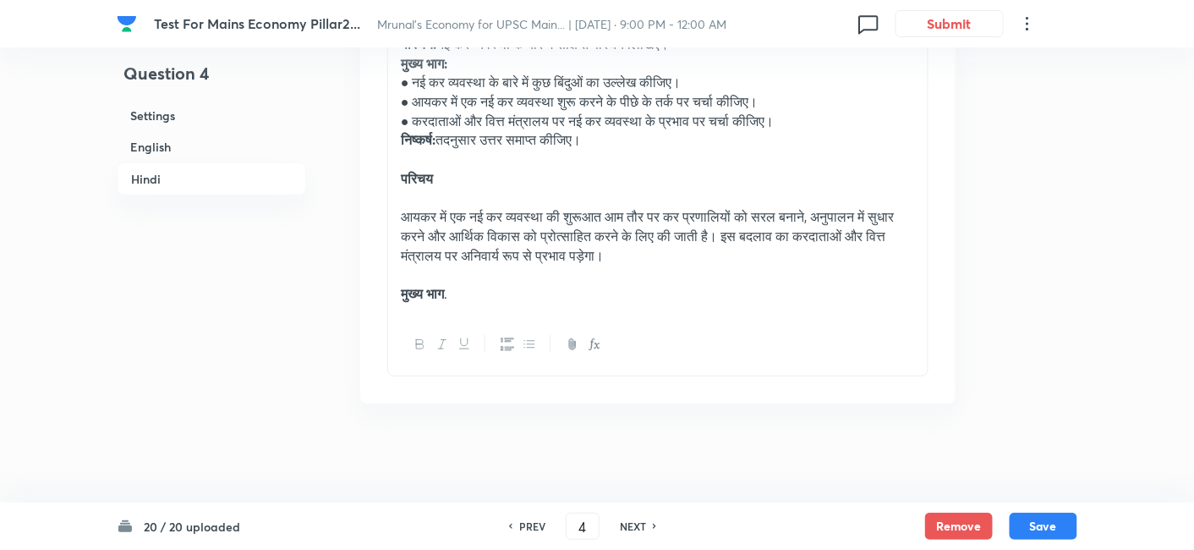
drag, startPoint x: 519, startPoint y: 255, endPoint x: 518, endPoint y: 315, distance: 60.0
click at [522, 271] on div "उपागम परिचय: नई कर व्यवस्था के बारे में संक्षिप्त परिचय लिखिए। मुख्य भाग: ● नई …" at bounding box center [657, 159] width 539 height 309
click at [519, 292] on p "मुख्य भाग ." at bounding box center [658, 293] width 514 height 19
click at [550, 295] on p "मुख्य भाग ." at bounding box center [658, 293] width 514 height 19
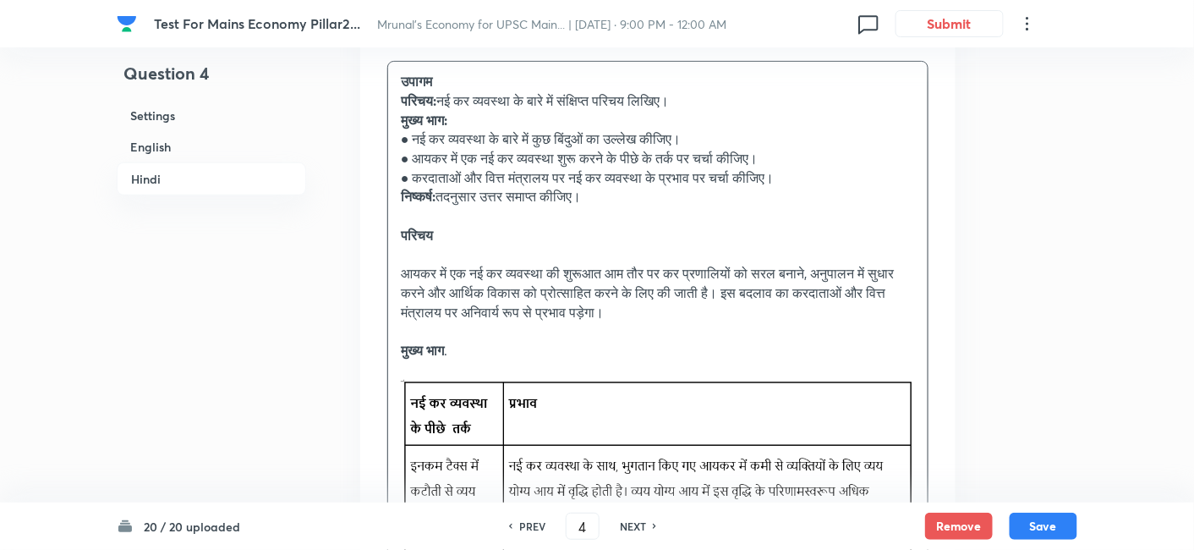
scroll to position [2297, 0]
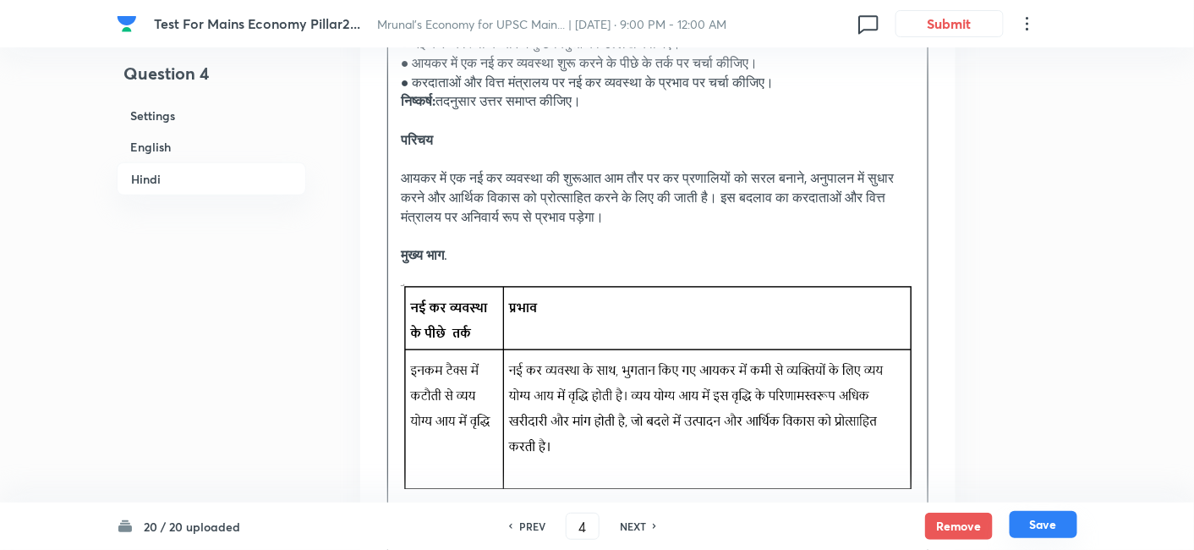
click at [1056, 515] on button "Save" at bounding box center [1043, 524] width 68 height 27
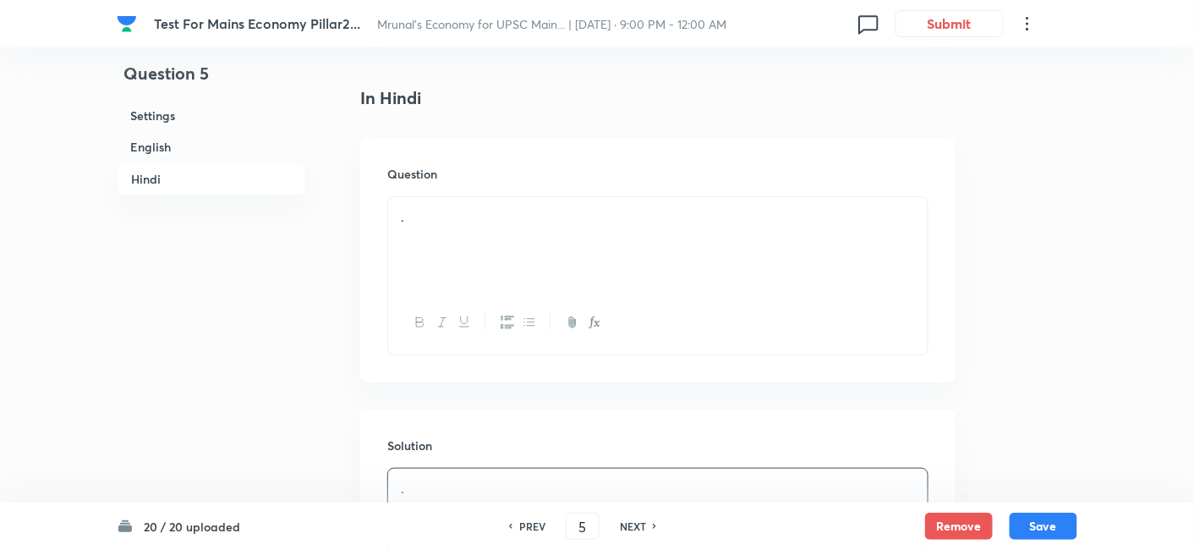
click at [517, 521] on div "PREV" at bounding box center [529, 525] width 45 height 15
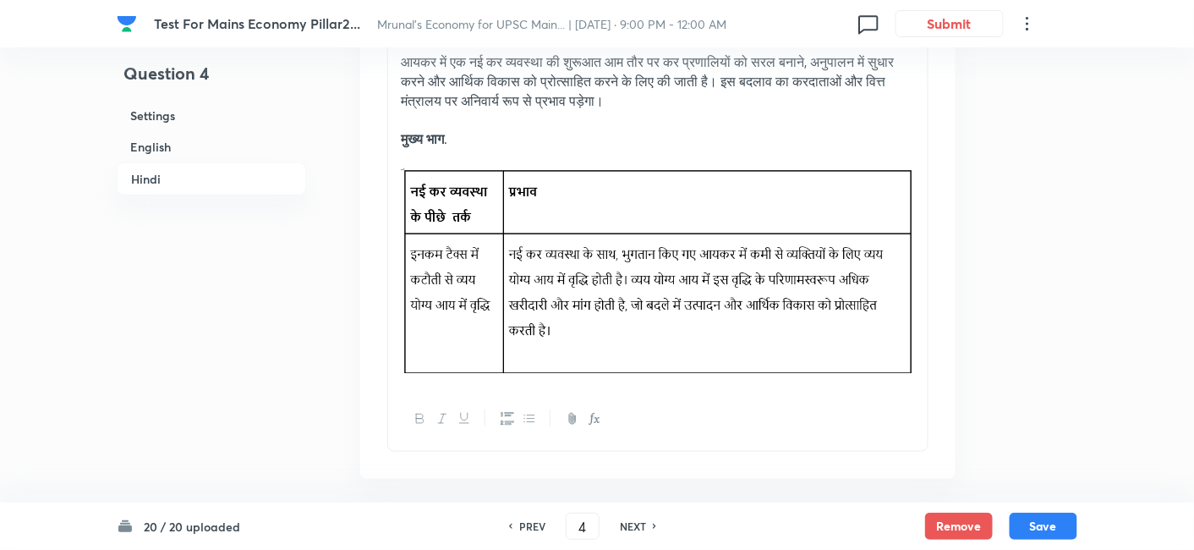
scroll to position [2487, 0]
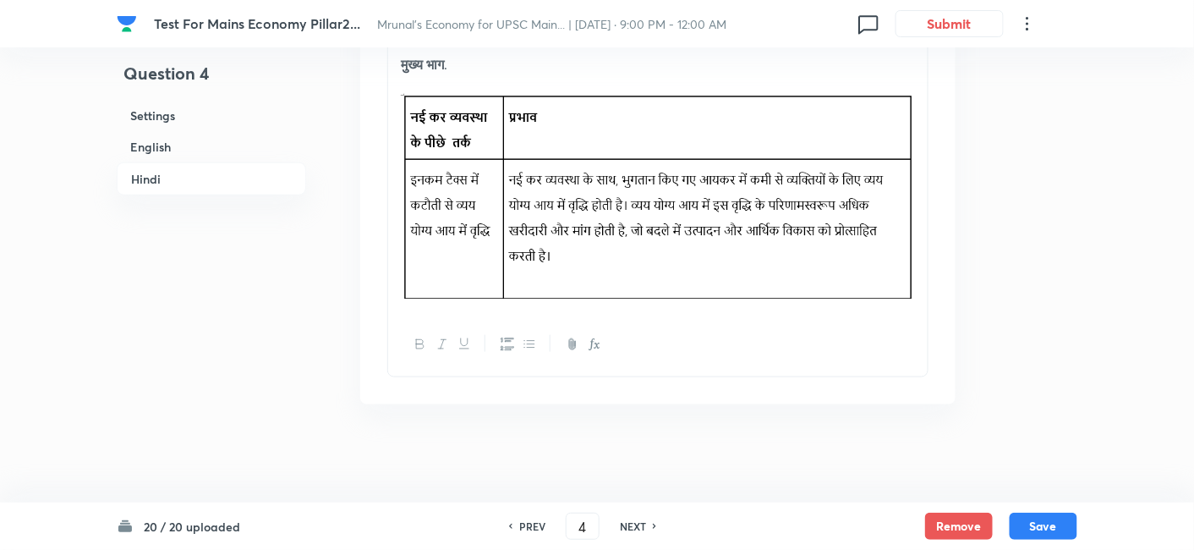
click at [917, 216] on div "उपागम परिचय: नई कर व्यवस्था के बारे में संक्षिप्त परिचय लिखिए। मुख्य भाग: ● नई …" at bounding box center [657, 45] width 539 height 538
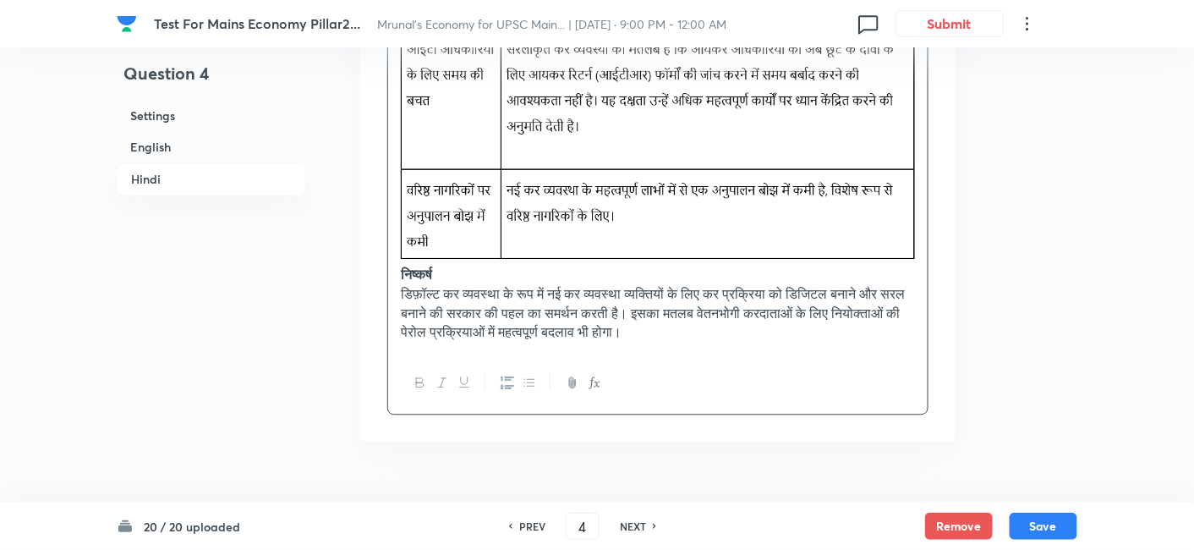
scroll to position [3118, 0]
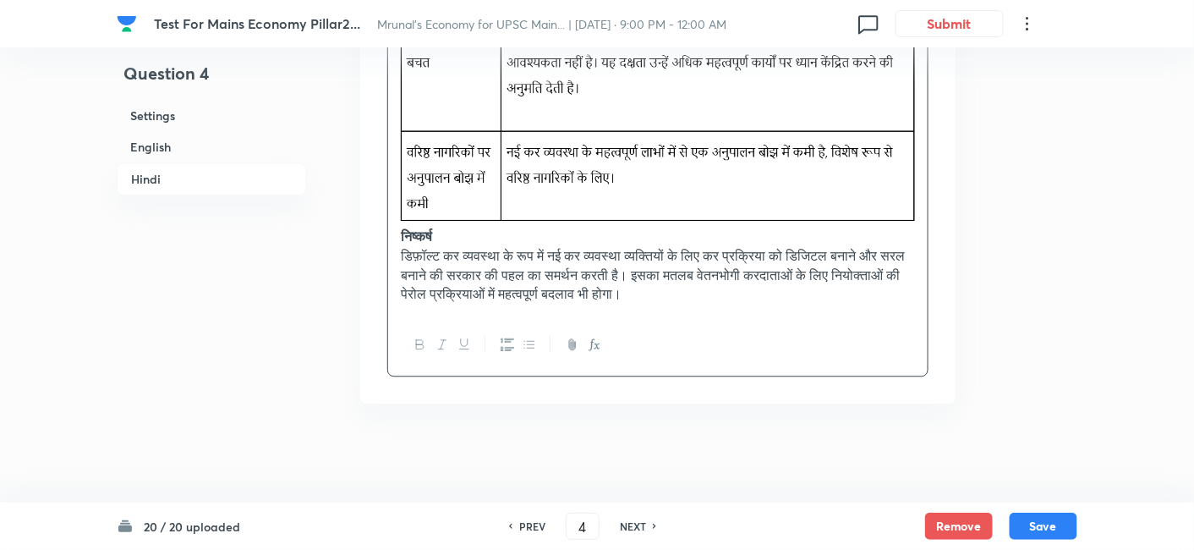
click at [227, 142] on h6 "English" at bounding box center [211, 146] width 189 height 31
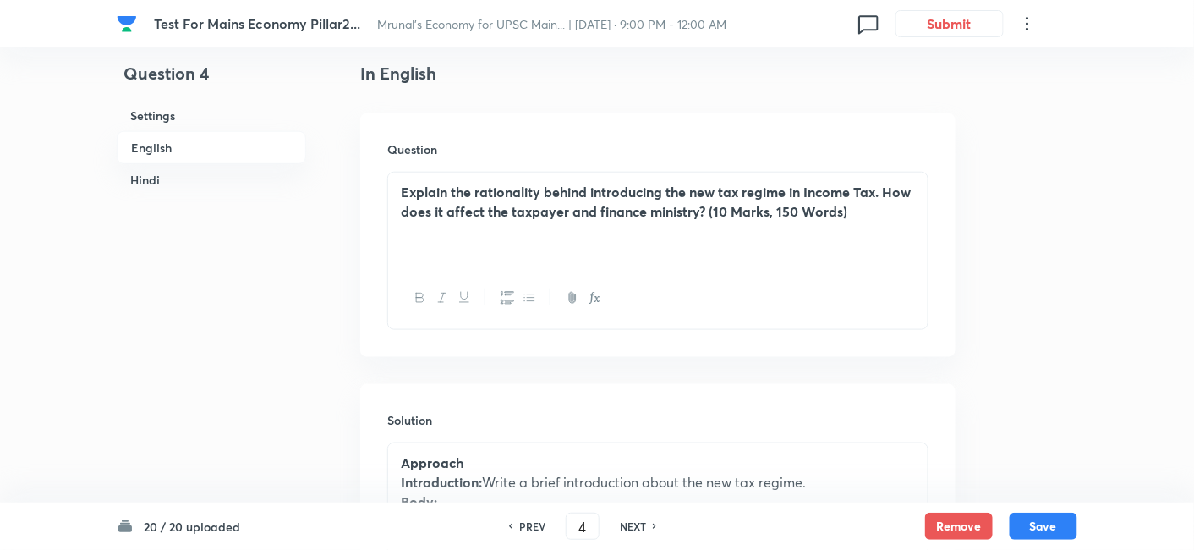
click at [215, 185] on h6 "Hindi" at bounding box center [211, 179] width 189 height 31
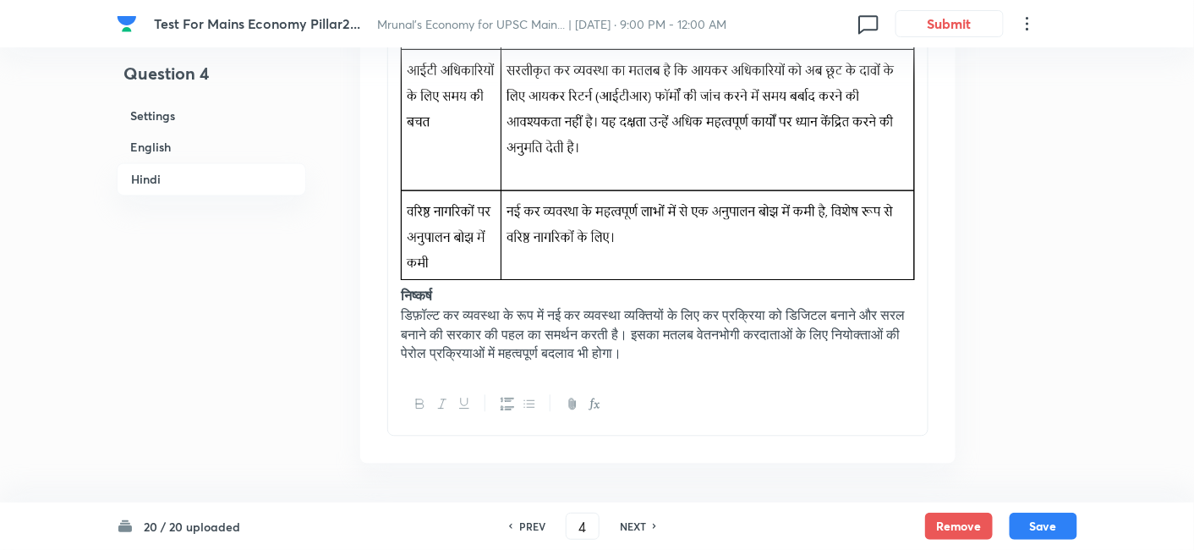
scroll to position [3118, 0]
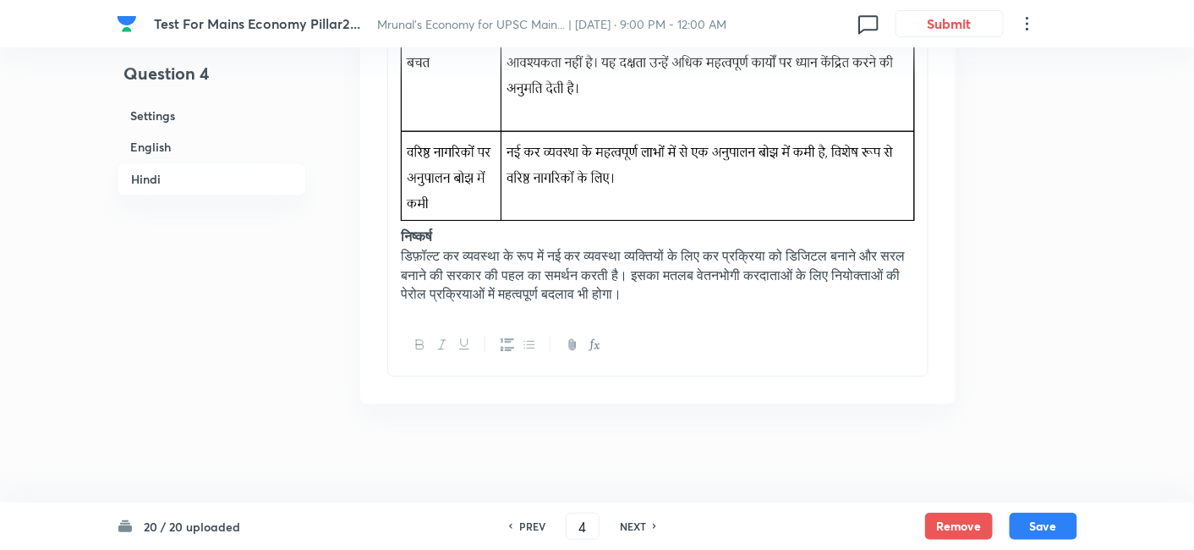
click at [1038, 511] on div "20 / 20 uploaded PREV 4 ​ NEXT Remove Save" at bounding box center [597, 525] width 960 height 47
click at [1038, 529] on button "Save" at bounding box center [1043, 524] width 68 height 27
type input "5"
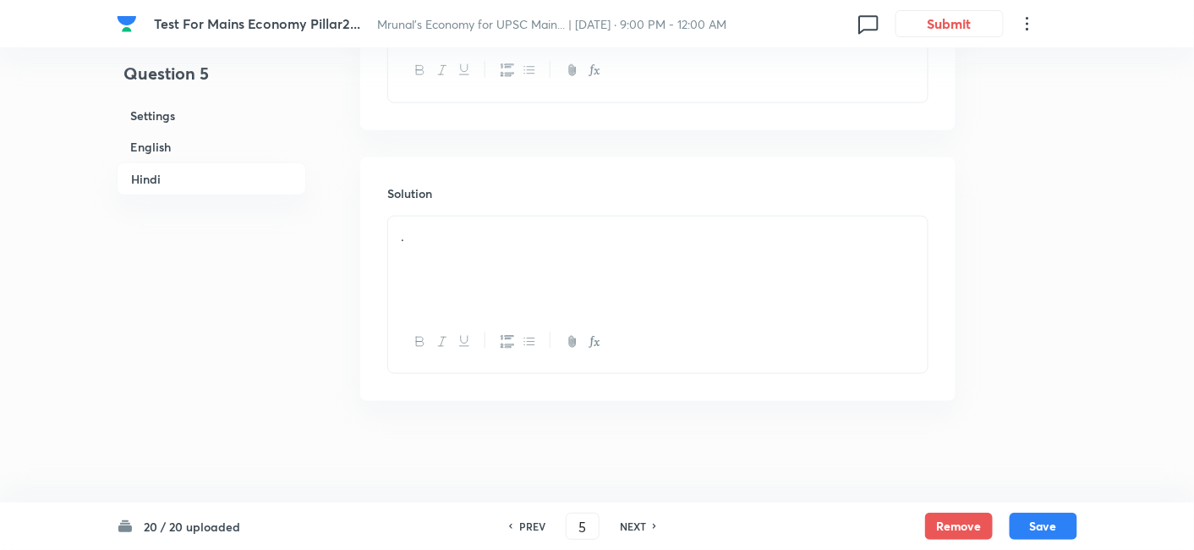
scroll to position [2546, 0]
click at [215, 144] on h6 "English" at bounding box center [211, 146] width 189 height 31
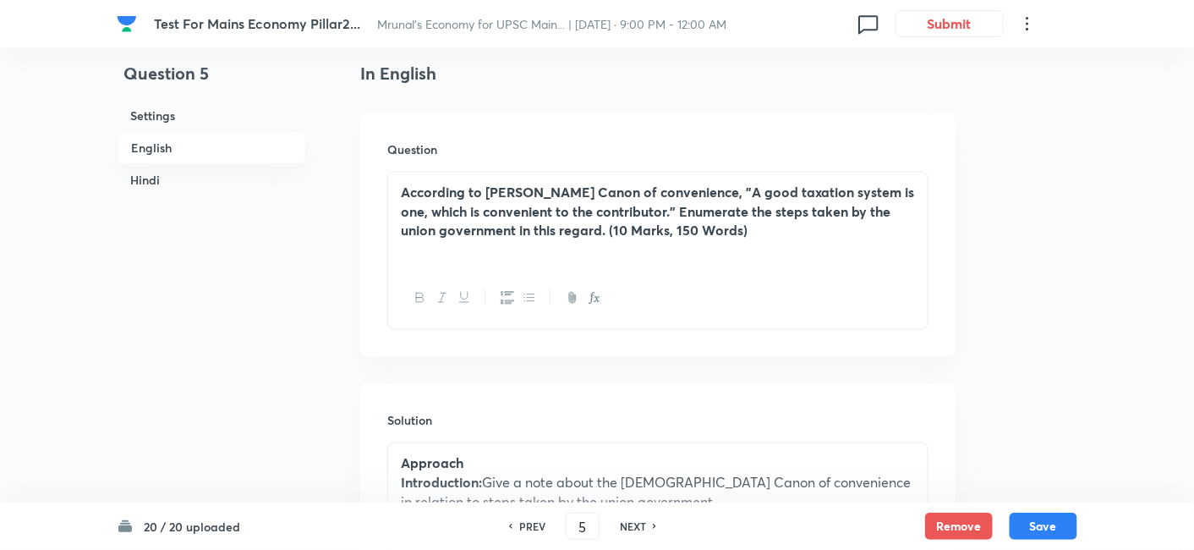
drag, startPoint x: 235, startPoint y: 181, endPoint x: 257, endPoint y: 201, distance: 29.9
click at [234, 180] on h6 "Hindi" at bounding box center [211, 179] width 189 height 31
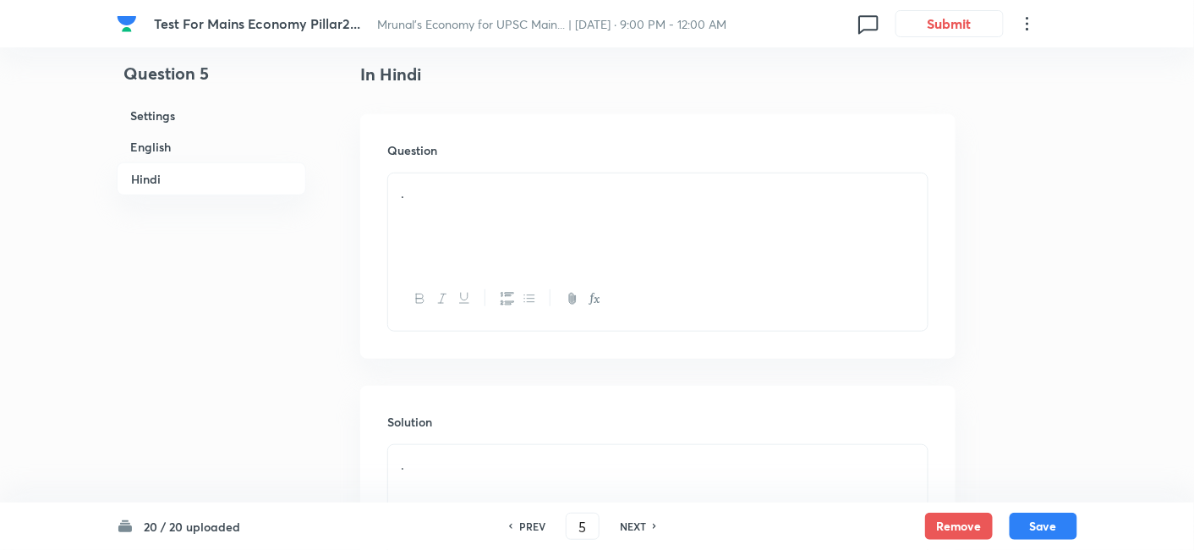
click at [526, 228] on div "." at bounding box center [657, 220] width 539 height 95
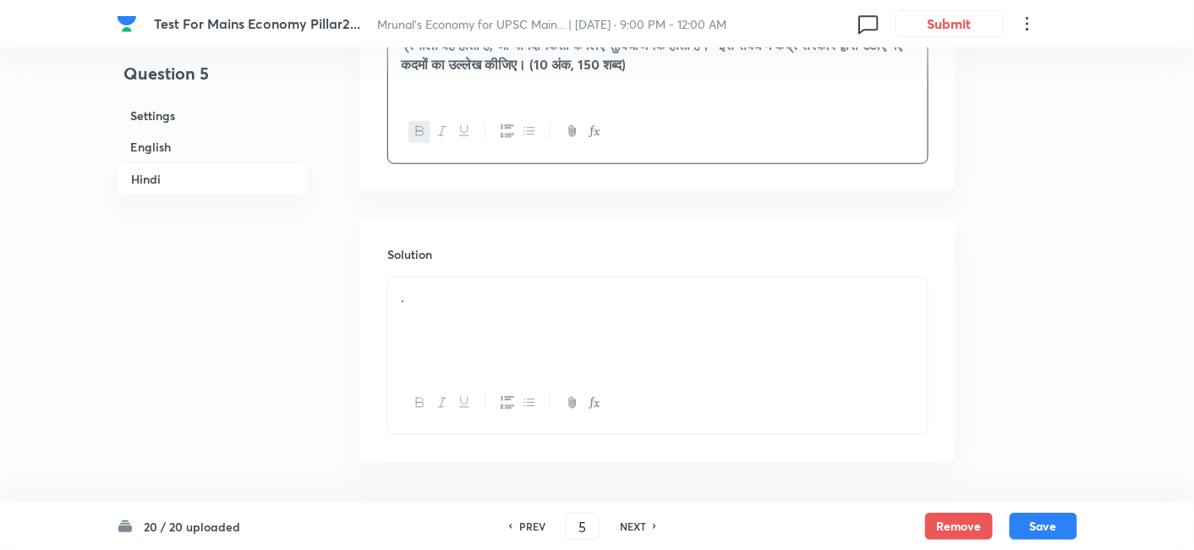
scroll to position [2508, 0]
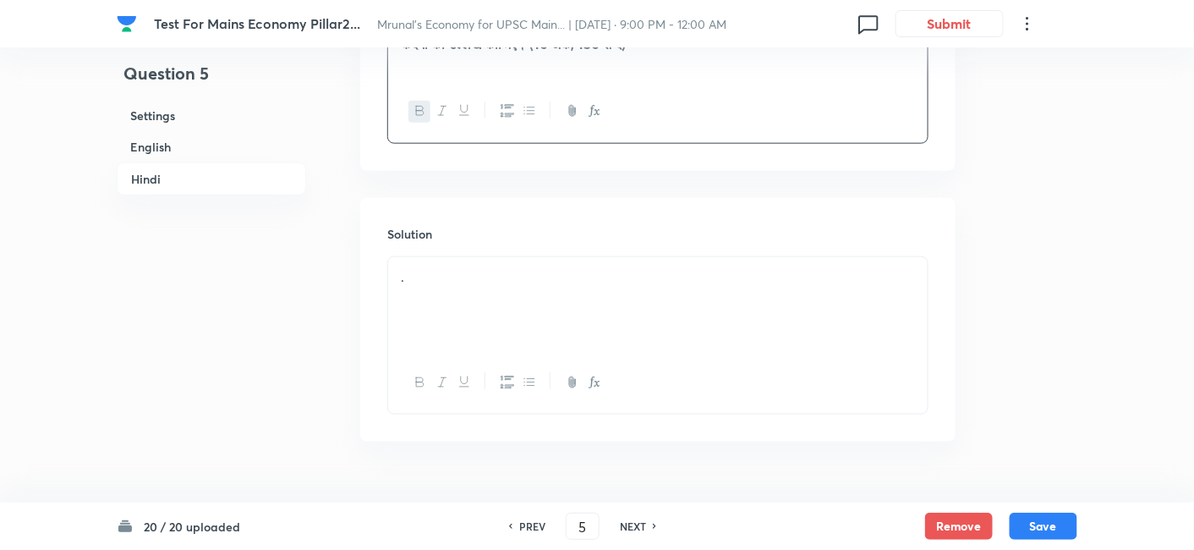
click at [490, 274] on p "." at bounding box center [658, 276] width 514 height 19
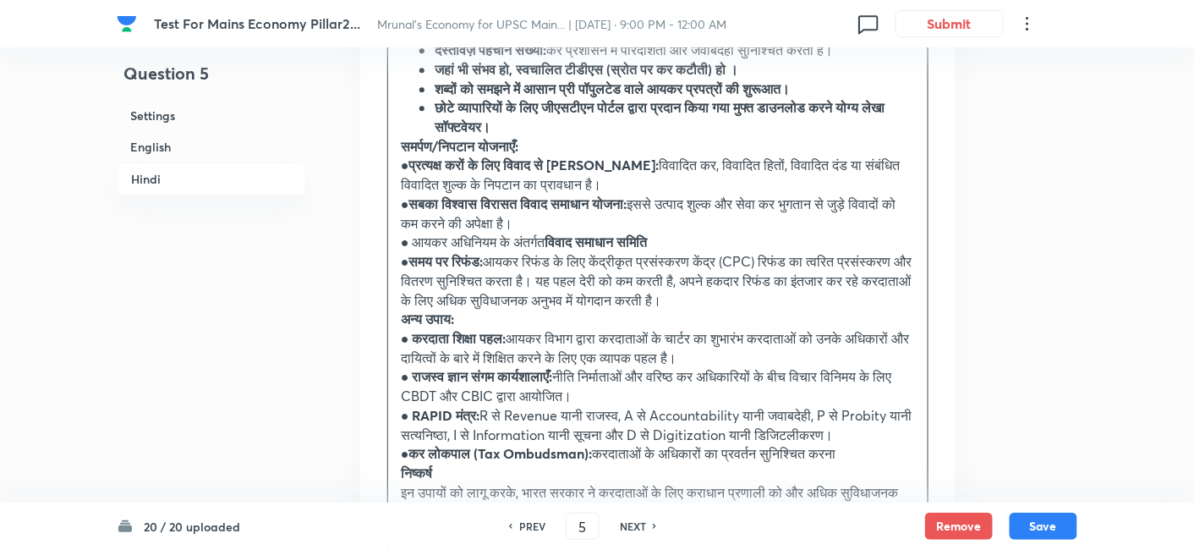
scroll to position [3354, 0]
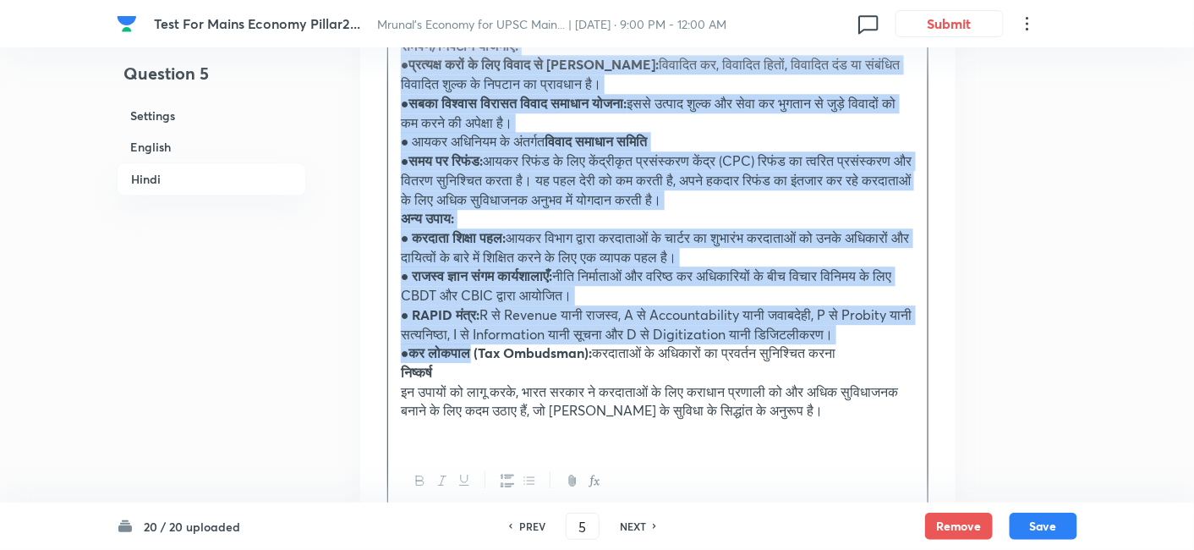
click at [482, 361] on strong "कर लोकपाल (Tax Ombudsman):" at bounding box center [500, 352] width 183 height 18
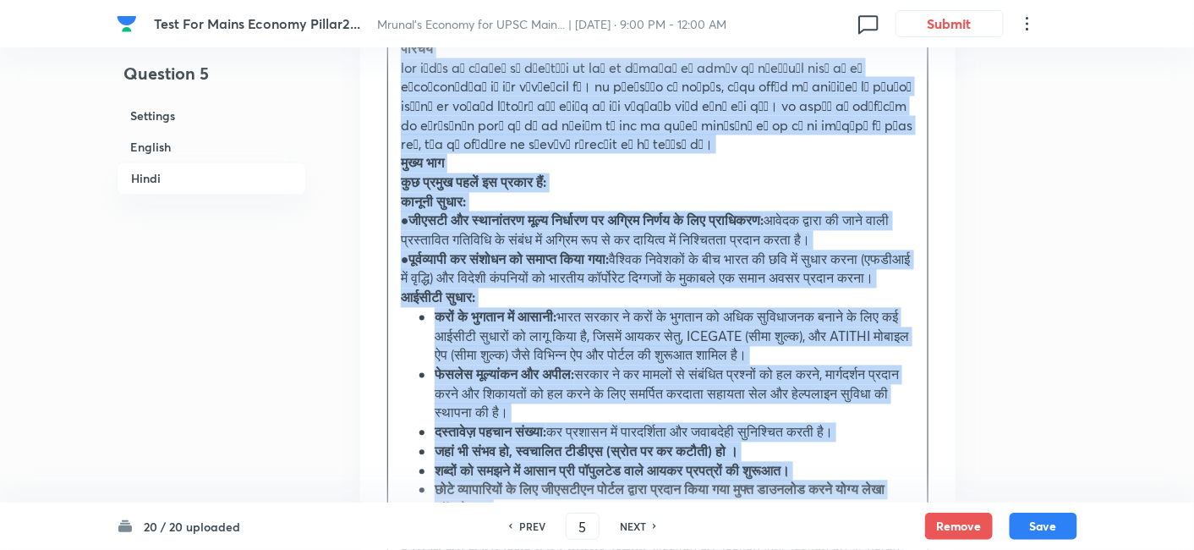
scroll to position [2978, 0]
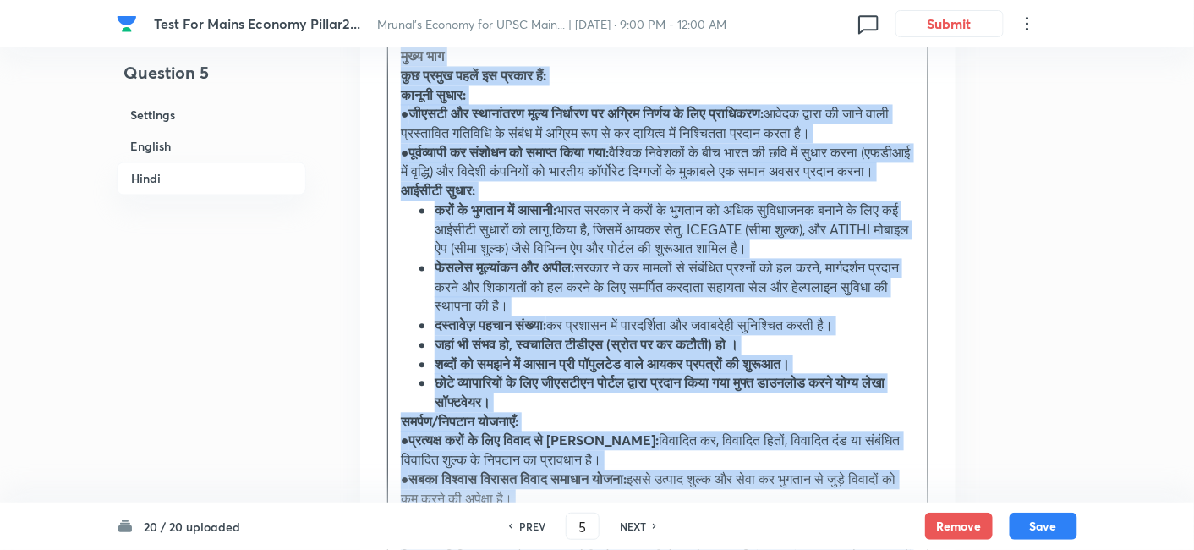
click at [535, 334] on strong "दस्तावेज़ पहचान संख्या:" at bounding box center [491, 325] width 112 height 18
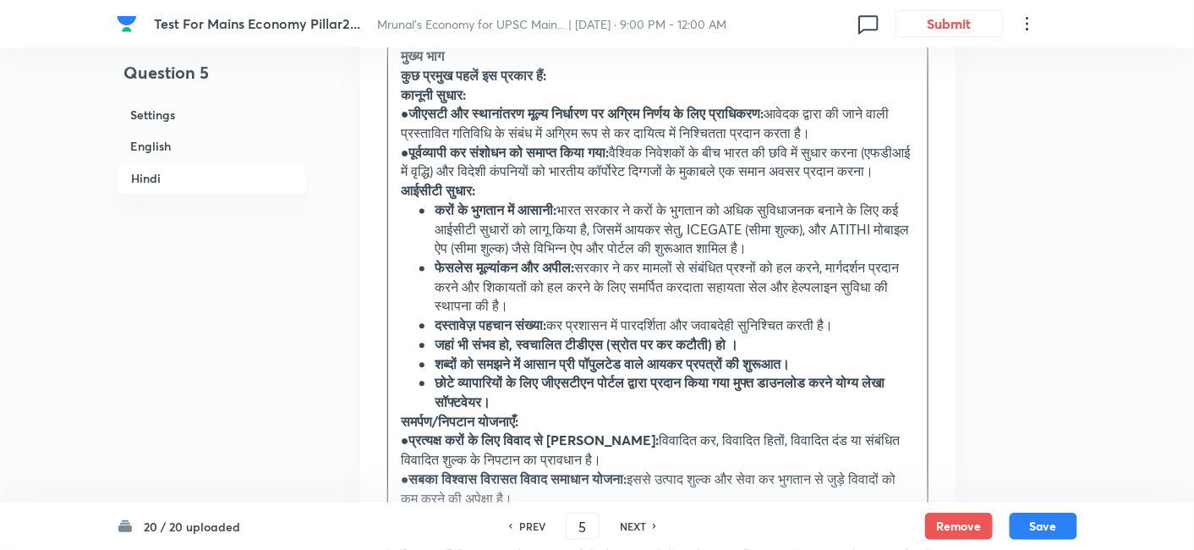
click at [435, 219] on strong "करों के भुगतान में आसानी:" at bounding box center [496, 210] width 122 height 18
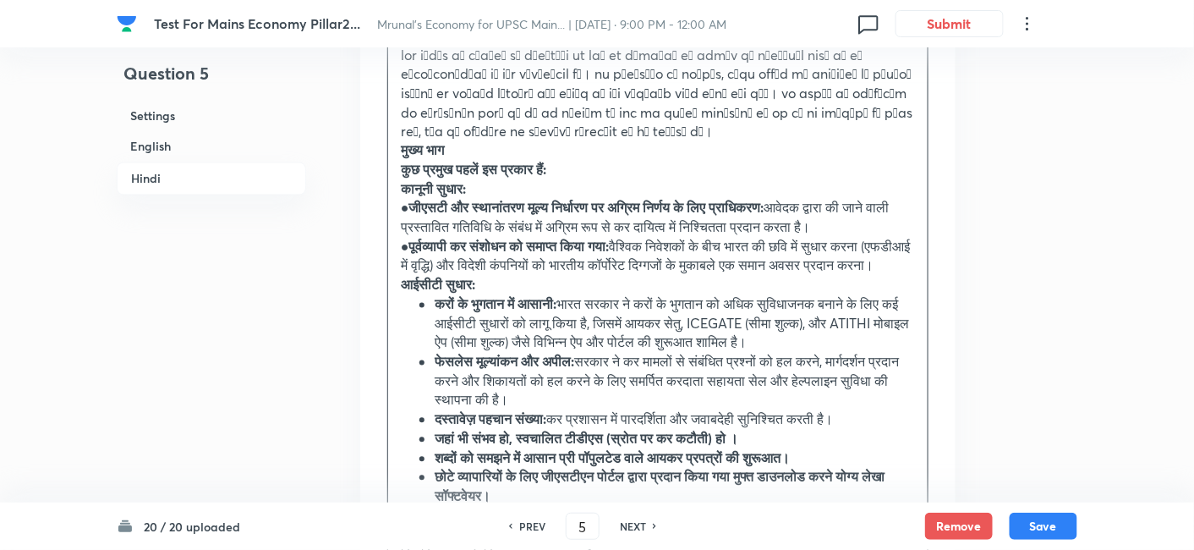
scroll to position [2790, 0]
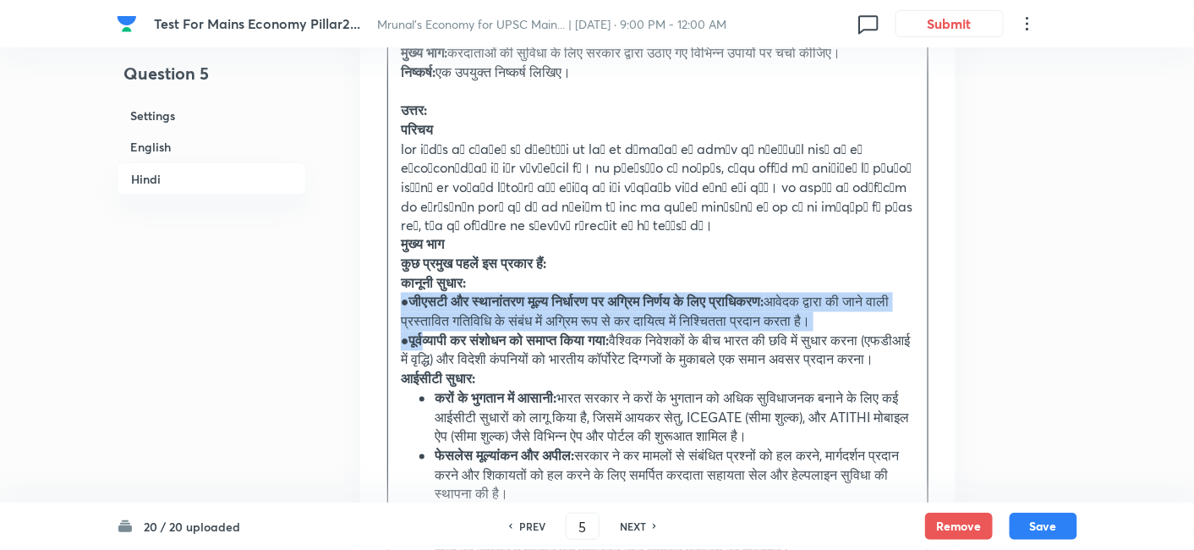
drag, startPoint x: 402, startPoint y: 299, endPoint x: 433, endPoint y: 338, distance: 49.9
click at [433, 338] on div "उपागम परिचय: संघ सरकार द्वारा उठाए गए कदमों के संबंध में एडम स्मिथ के सुविधा सि…" at bounding box center [657, 494] width 539 height 1038
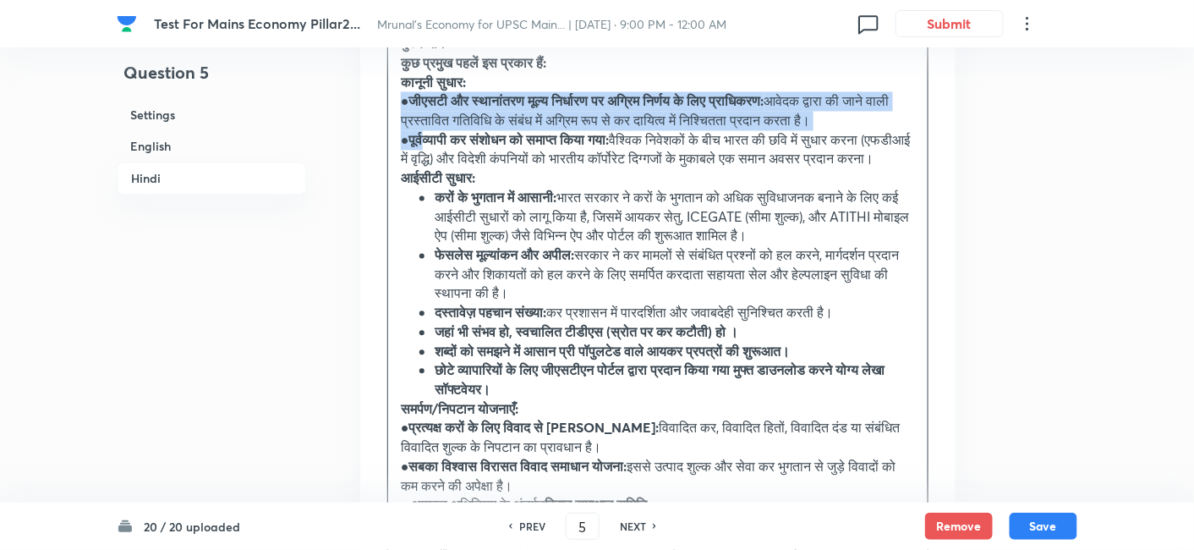
scroll to position [2884, 0]
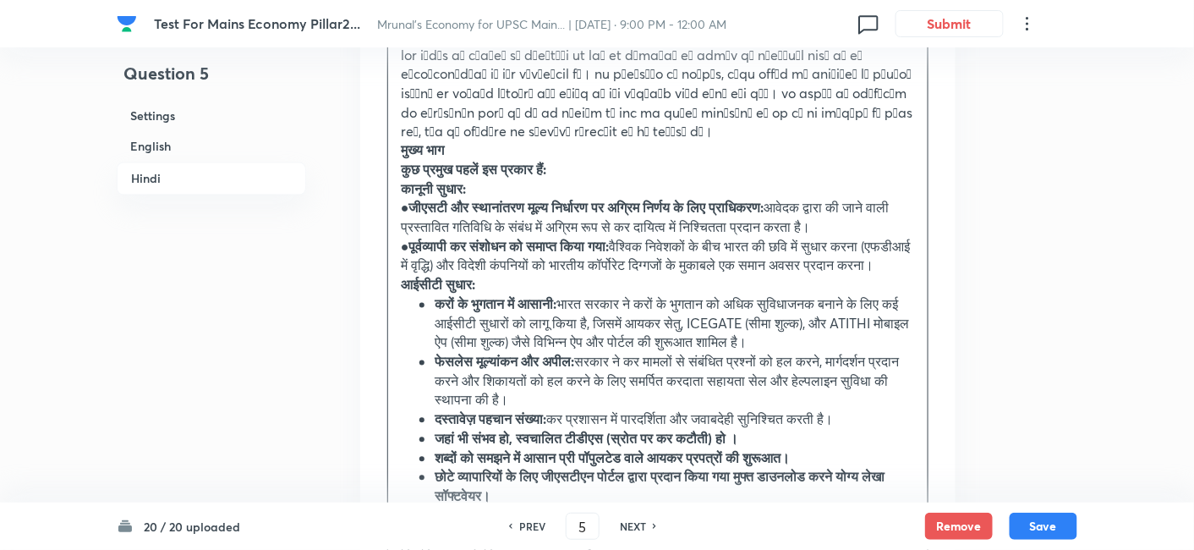
click at [510, 295] on p "आईसीटी सुधार:" at bounding box center [658, 285] width 514 height 19
click at [405, 211] on p "● जीएसटी और स्थानांतरण मूल्य निर्धारण पर अग्रिम निर्णय के लिए प्राधिकरण: आवेदक …" at bounding box center [658, 218] width 514 height 38
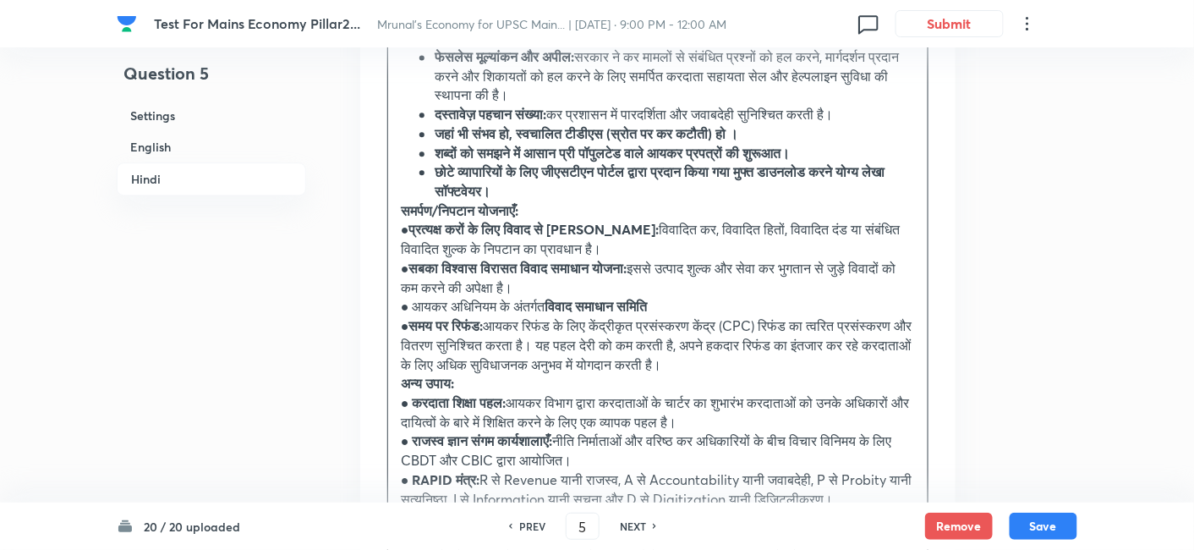
scroll to position [3354, 0]
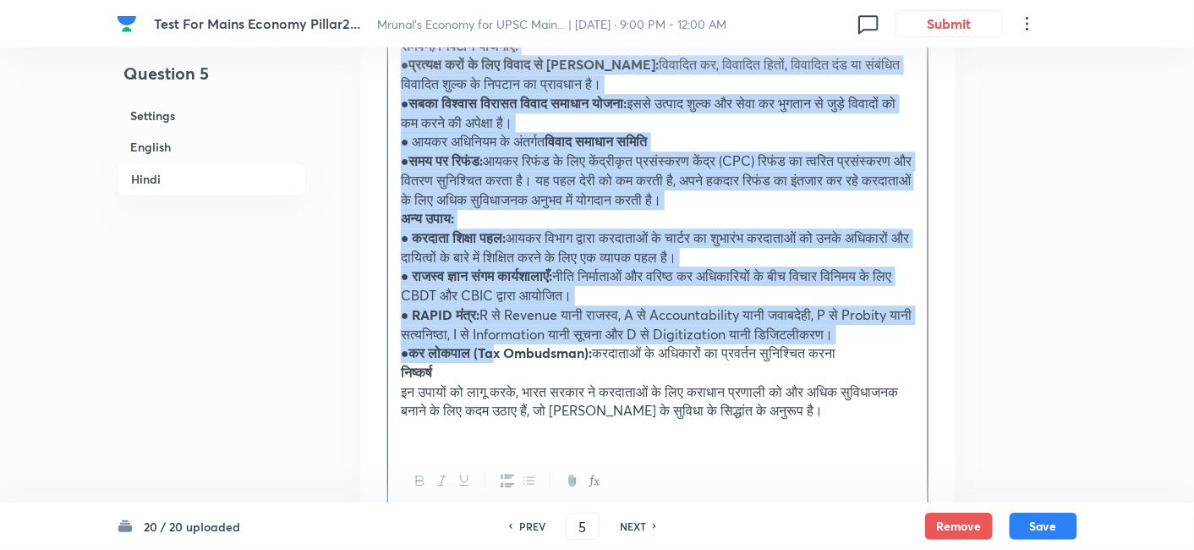
click at [507, 361] on strong "कर लोकपाल (Tax Ombudsman):" at bounding box center [500, 352] width 183 height 18
click at [531, 487] on icon "button" at bounding box center [529, 480] width 14 height 14
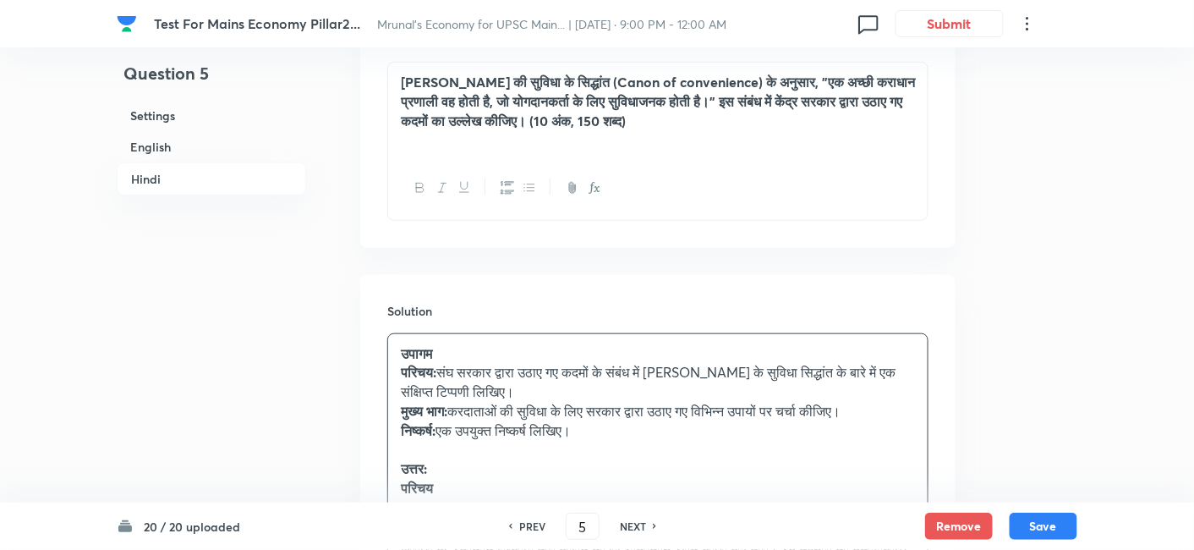
scroll to position [2619, 0]
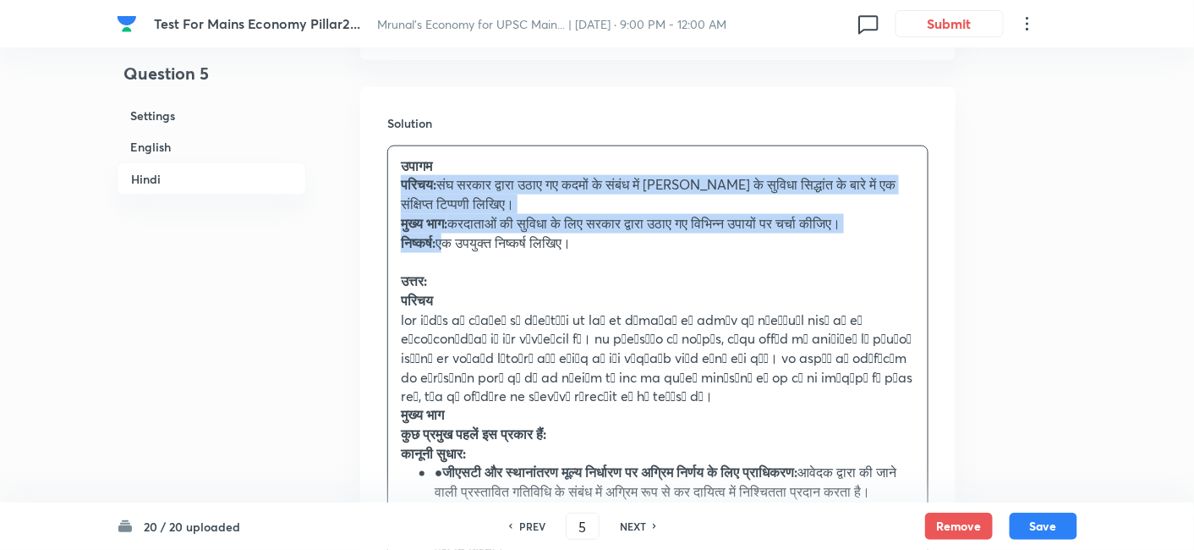
drag, startPoint x: 403, startPoint y: 189, endPoint x: 455, endPoint y: 232, distance: 67.8
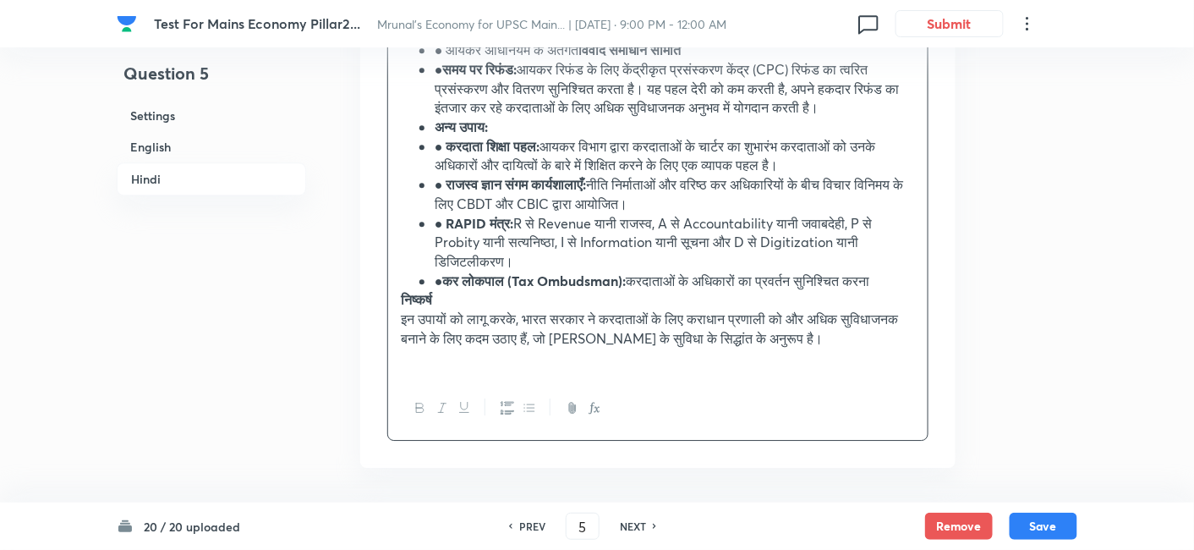
click at [531, 414] on icon "button" at bounding box center [529, 408] width 14 height 14
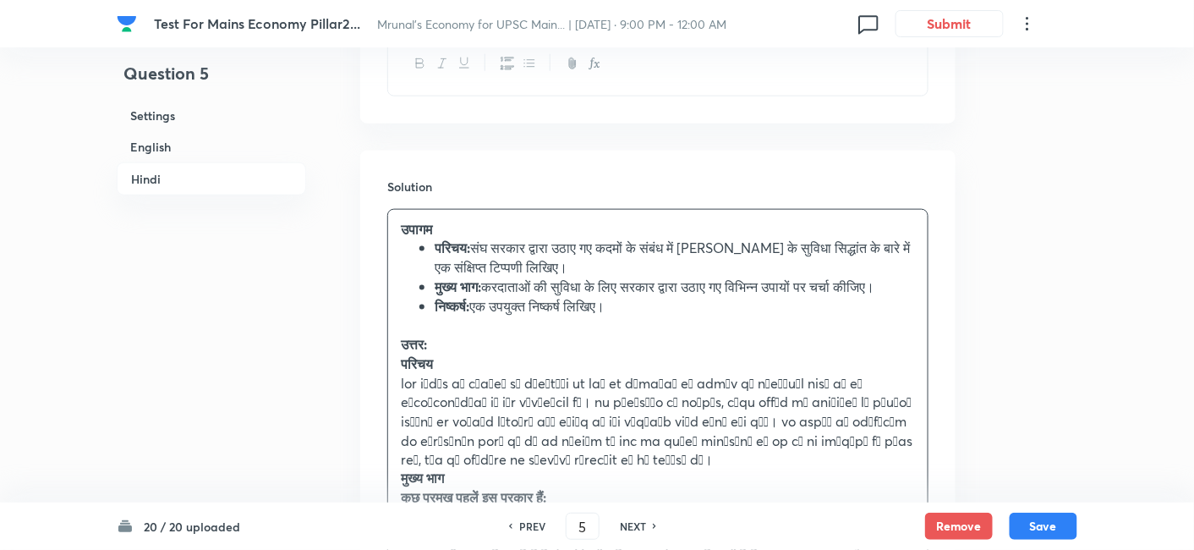
click at [205, 164] on h6 "Hindi" at bounding box center [211, 178] width 189 height 33
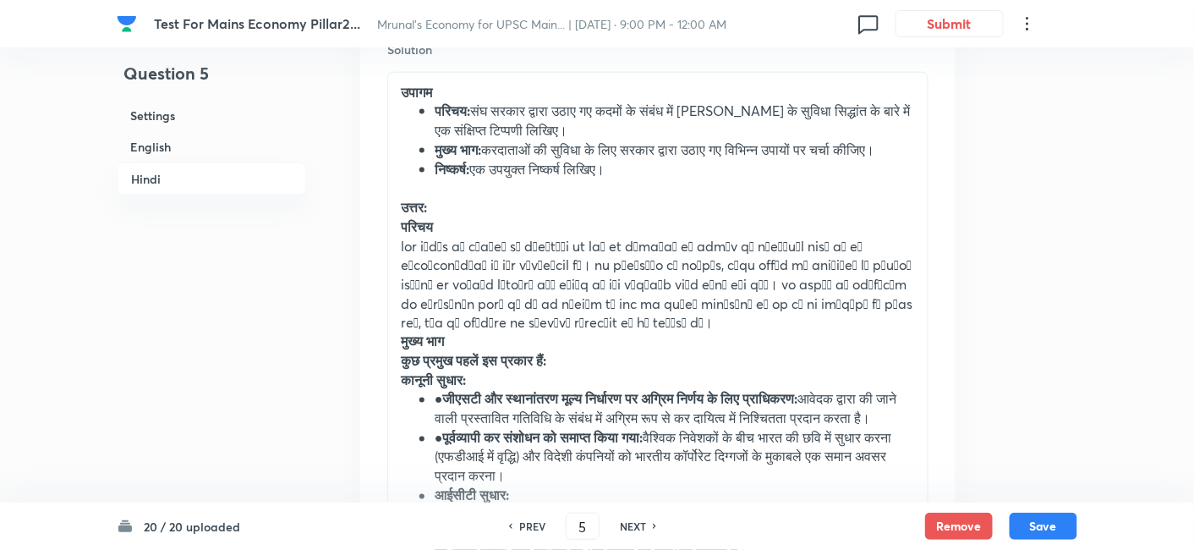
scroll to position [2696, 0]
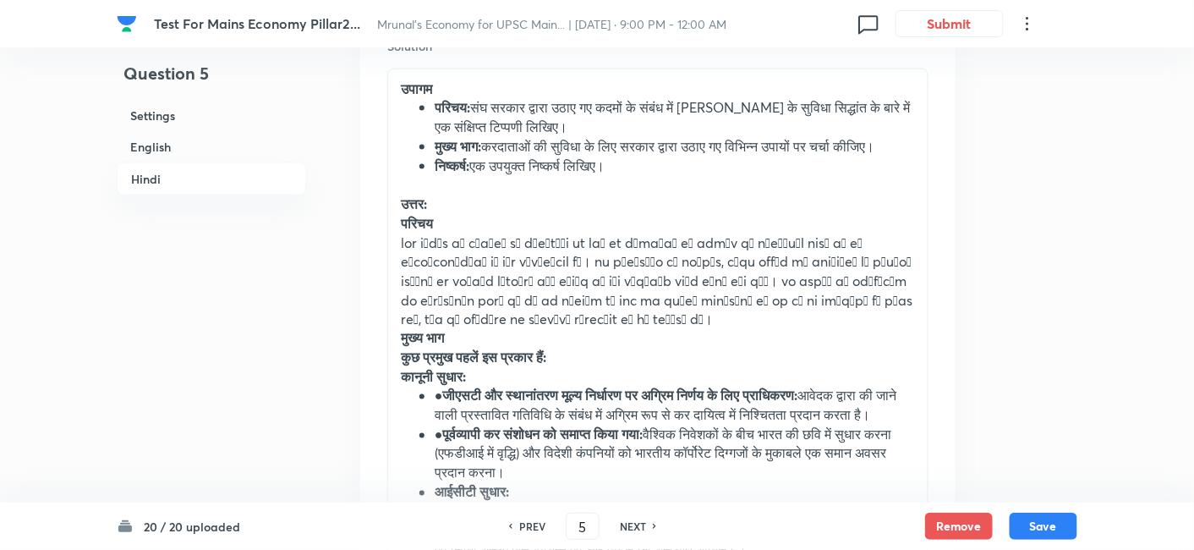
drag, startPoint x: 537, startPoint y: 210, endPoint x: 583, endPoint y: 188, distance: 50.7
click at [539, 194] on p at bounding box center [658, 184] width 514 height 19
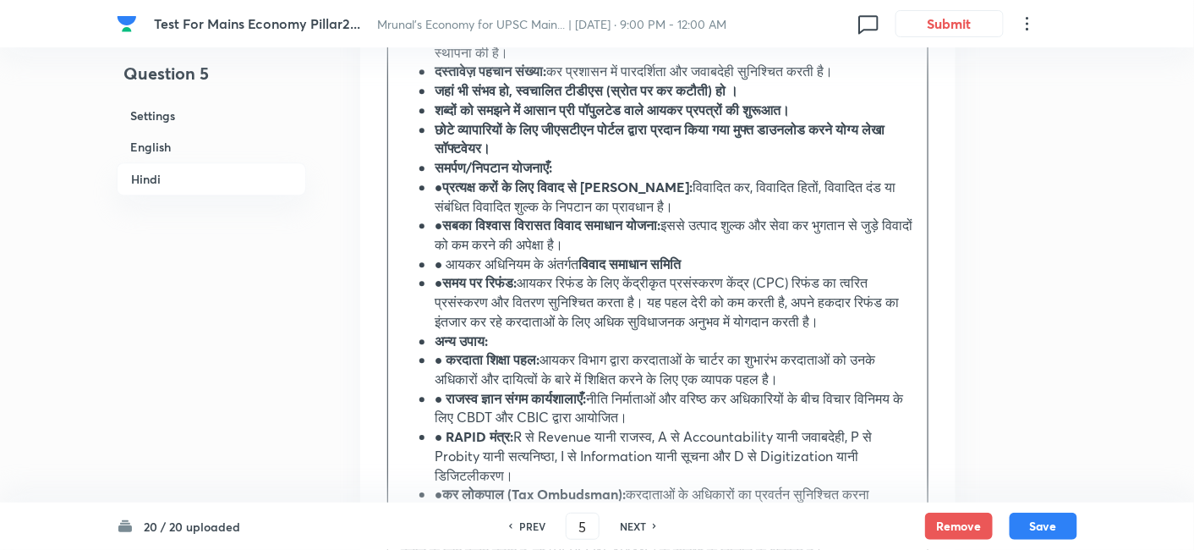
scroll to position [3448, 0]
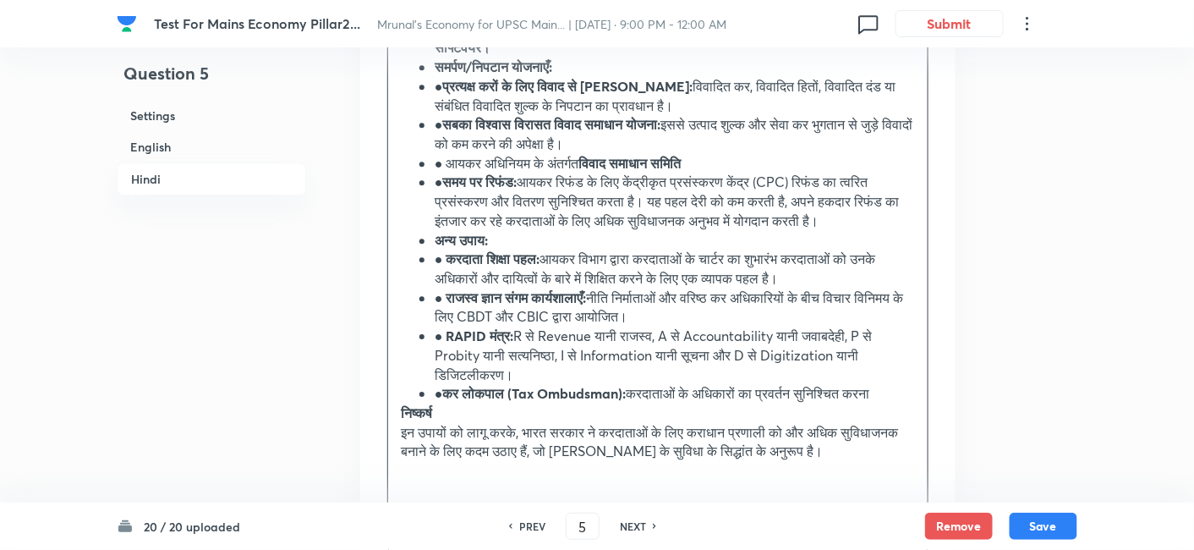
click at [432, 106] on ul "करों के भुगतान में आसानी: भारत सरकार ने करों के भुगतान को अधिक सुविधाजनक बनाने …" at bounding box center [658, 124] width 514 height 557
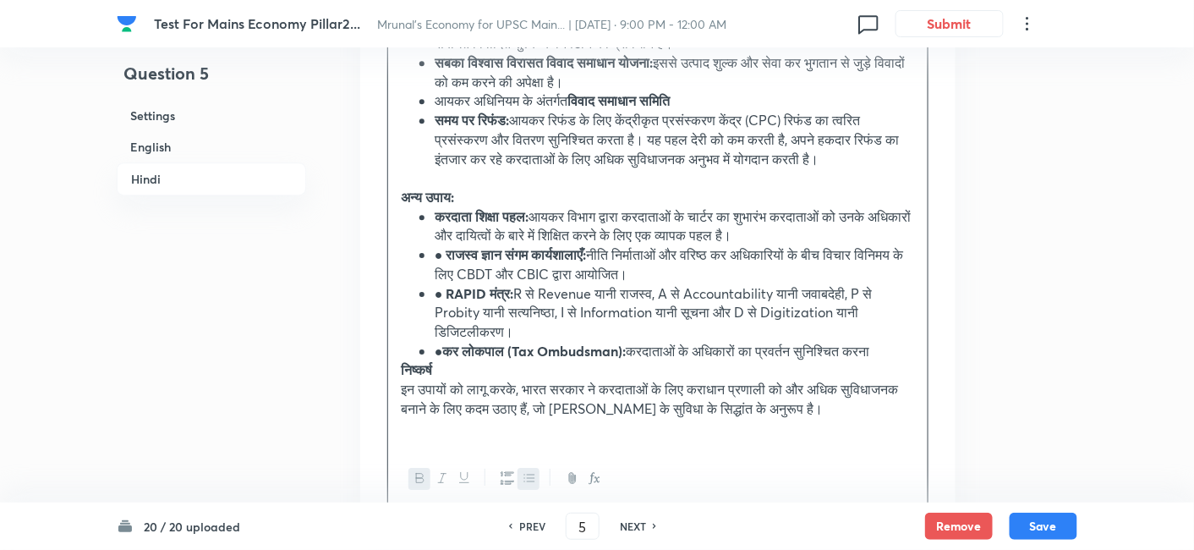
scroll to position [3635, 0]
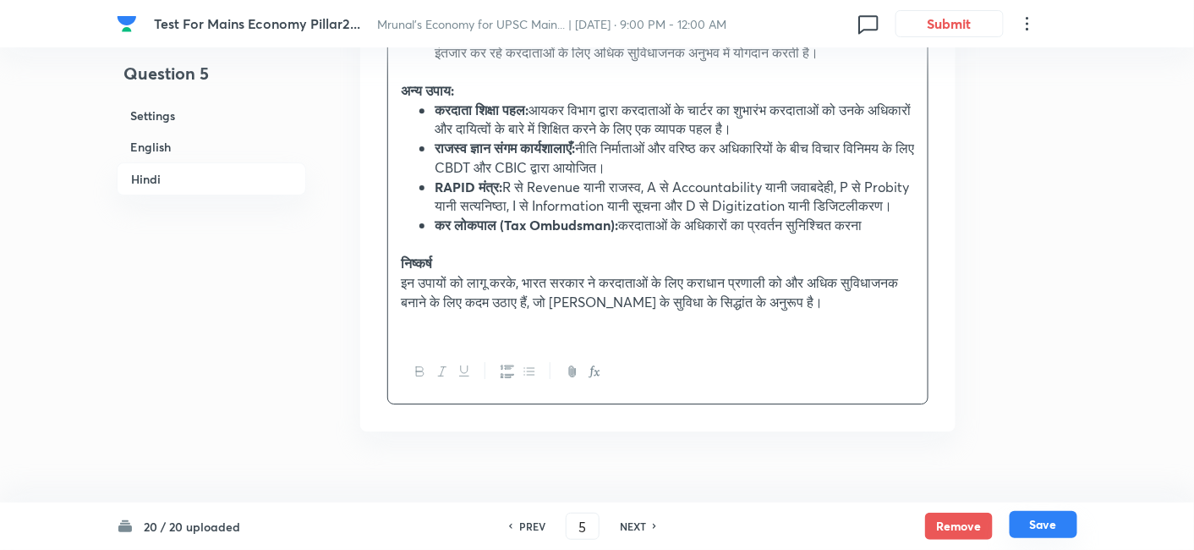
click at [1050, 534] on button "Save" at bounding box center [1043, 524] width 68 height 27
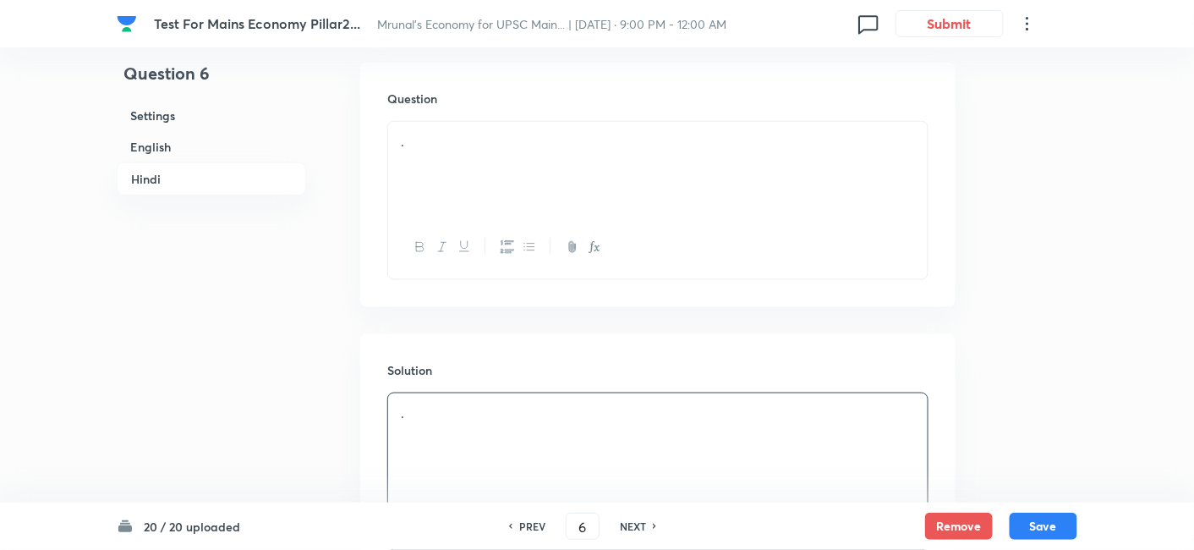
scroll to position [2622, 0]
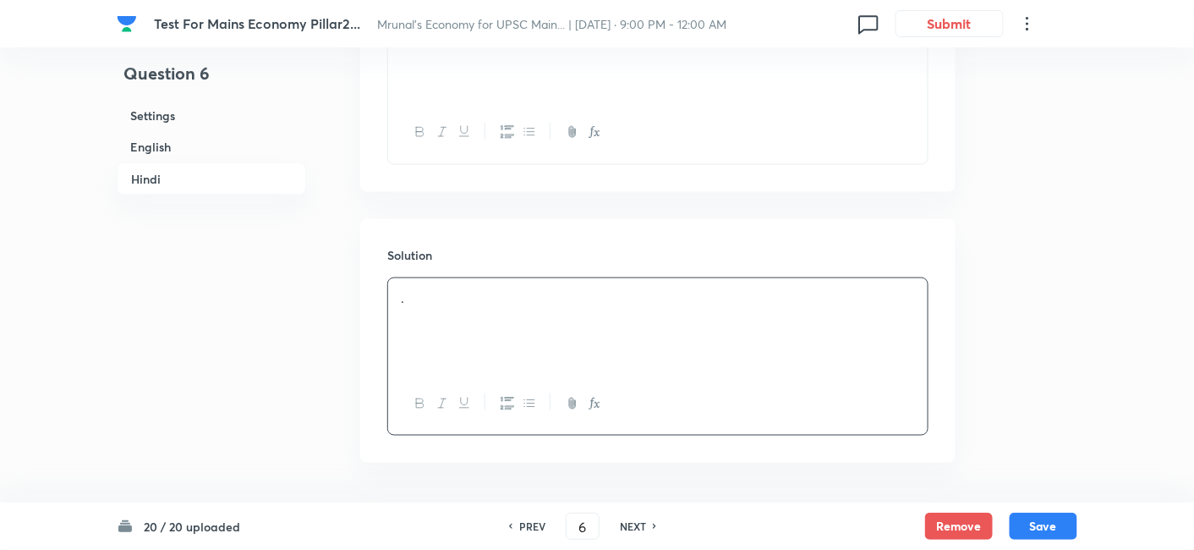
click at [191, 151] on h6 "English" at bounding box center [211, 146] width 189 height 31
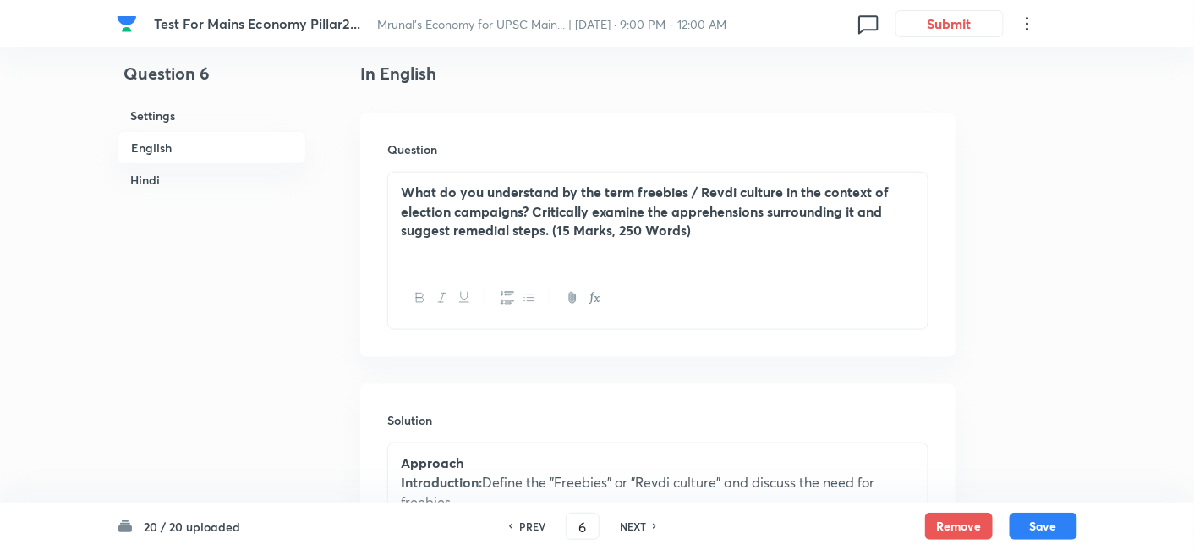
click at [178, 178] on h6 "Hindi" at bounding box center [211, 179] width 189 height 31
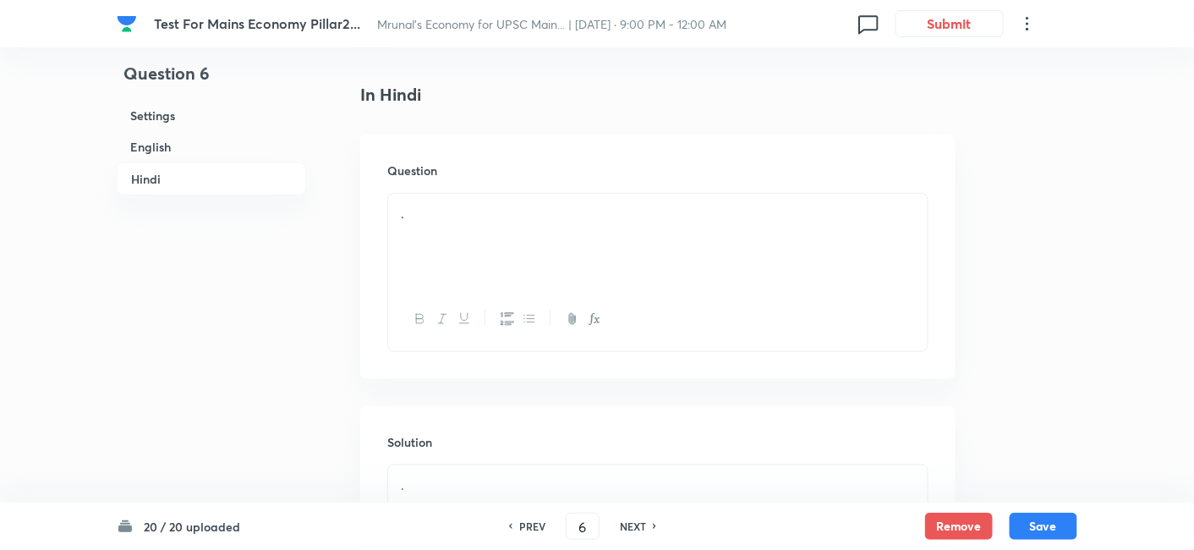
click at [489, 232] on div "." at bounding box center [657, 241] width 539 height 95
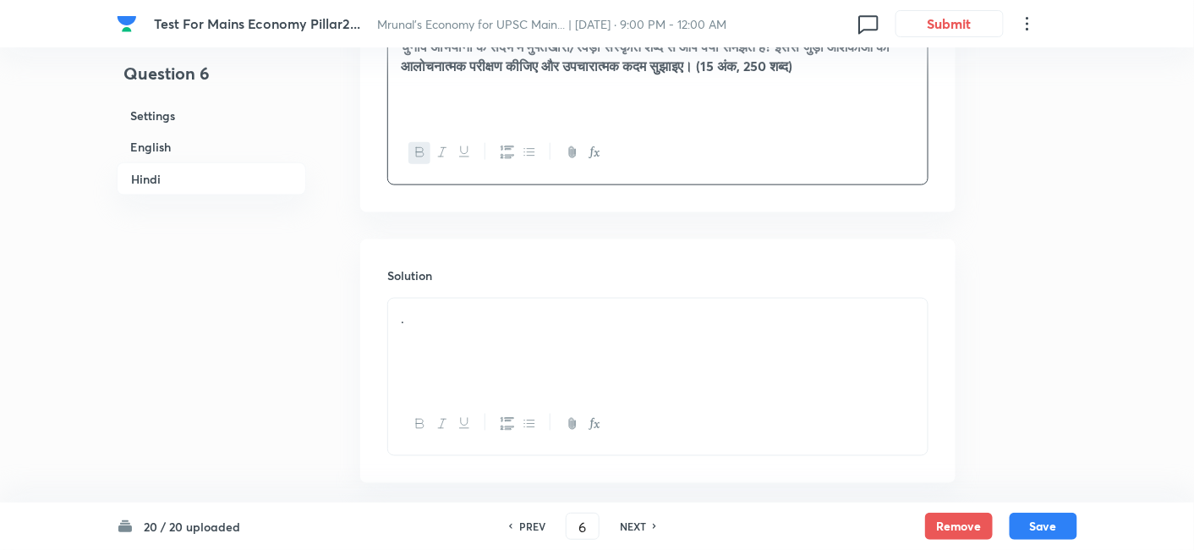
scroll to position [2623, 0]
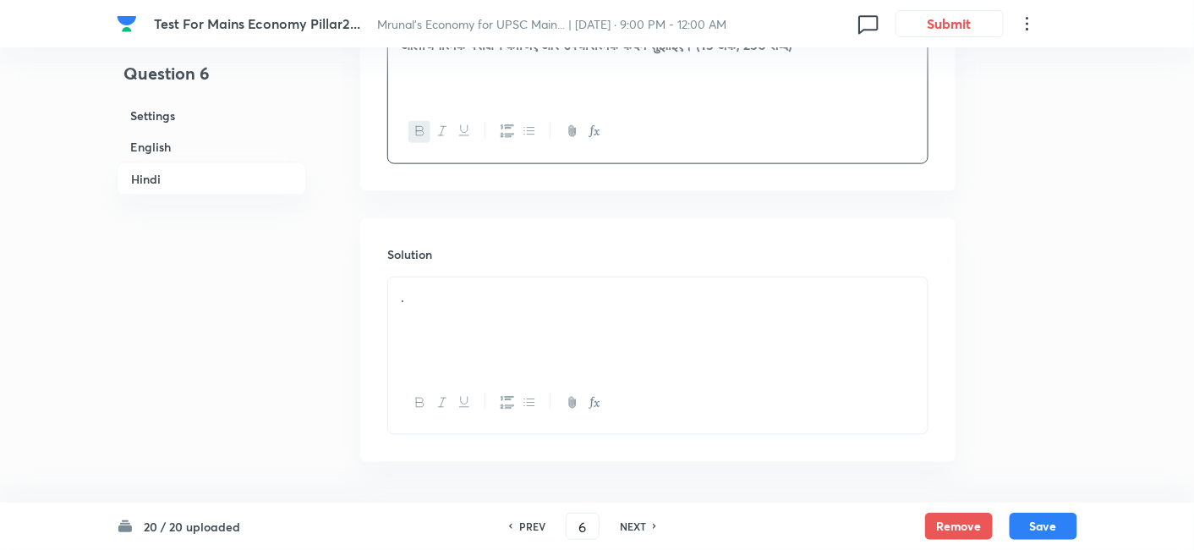
click at [505, 284] on div "." at bounding box center [657, 324] width 539 height 95
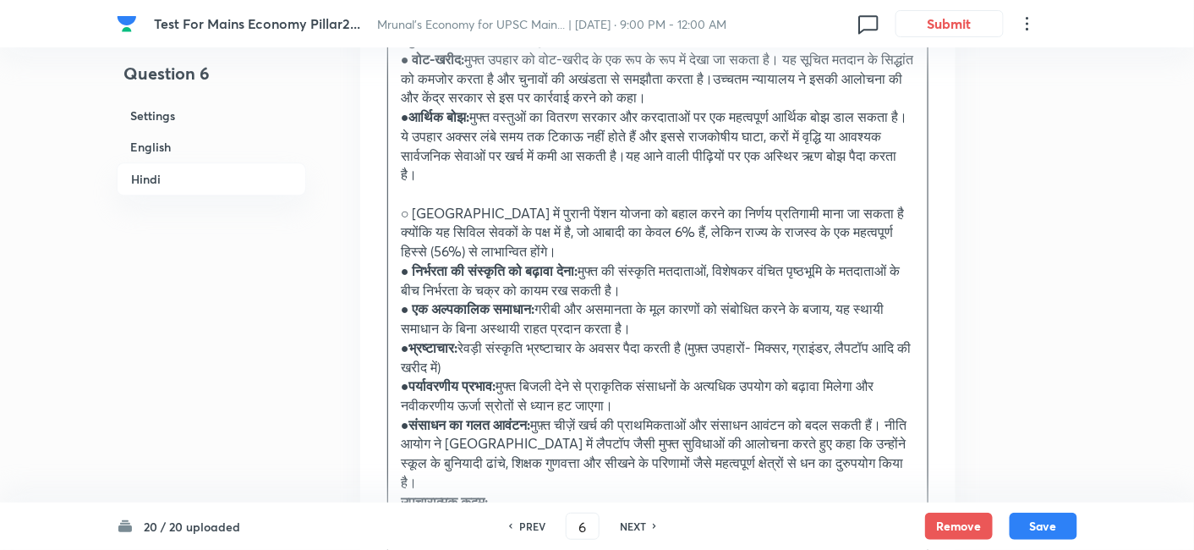
scroll to position [3656, 0]
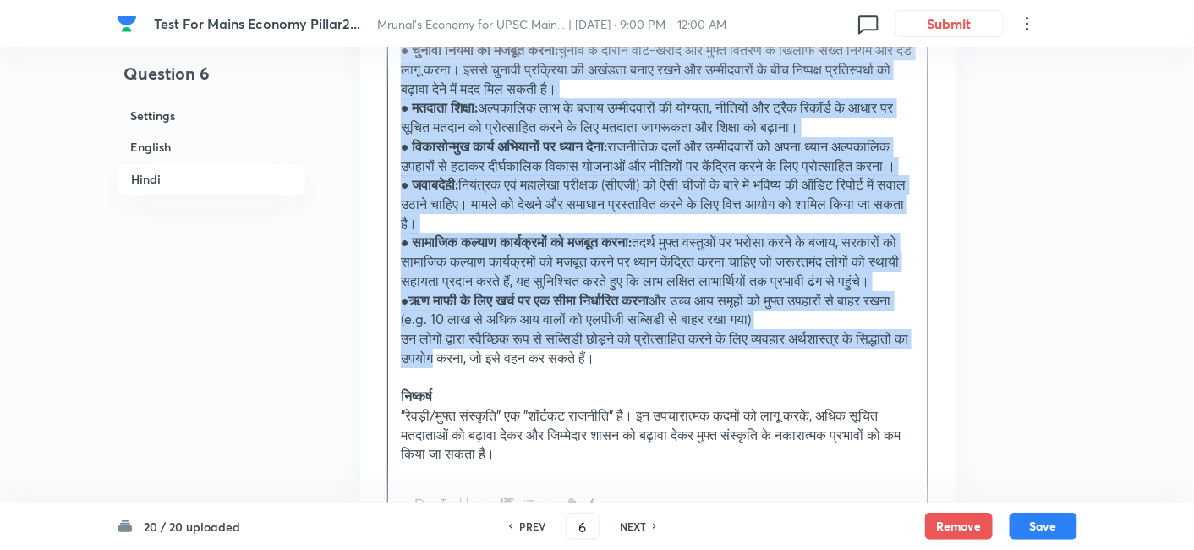
drag, startPoint x: 498, startPoint y: 365, endPoint x: 511, endPoint y: 342, distance: 26.9
click at [498, 365] on p "उन लोगों द्वारा स्वैच्छिक रूप से सब्सिडी छोड़ने को प्रोत्साहित करने के लिए व्यव…" at bounding box center [658, 348] width 514 height 38
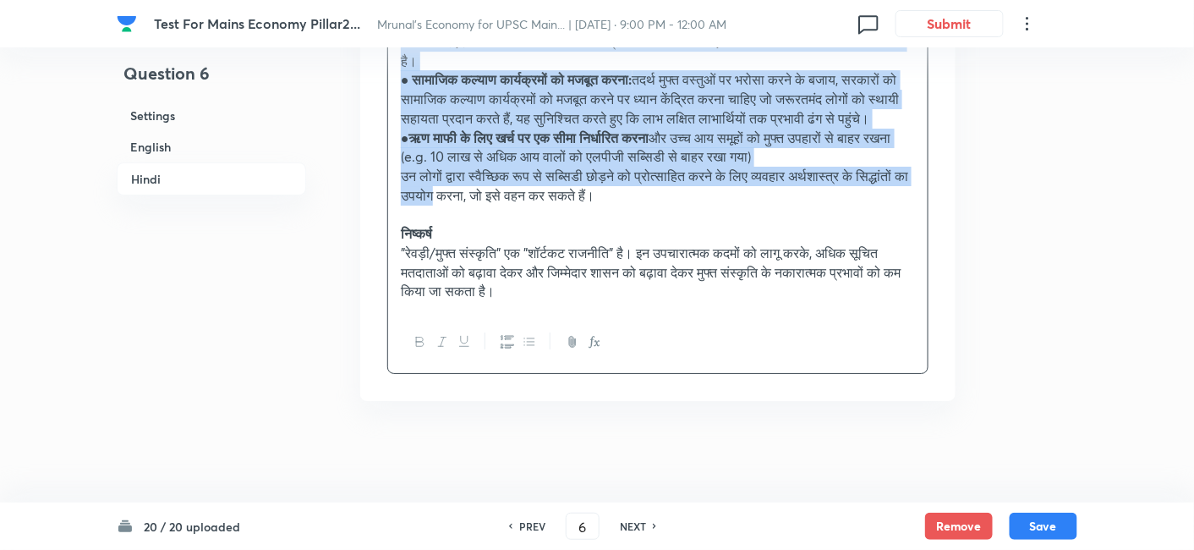
click at [533, 344] on icon "button" at bounding box center [529, 342] width 14 height 14
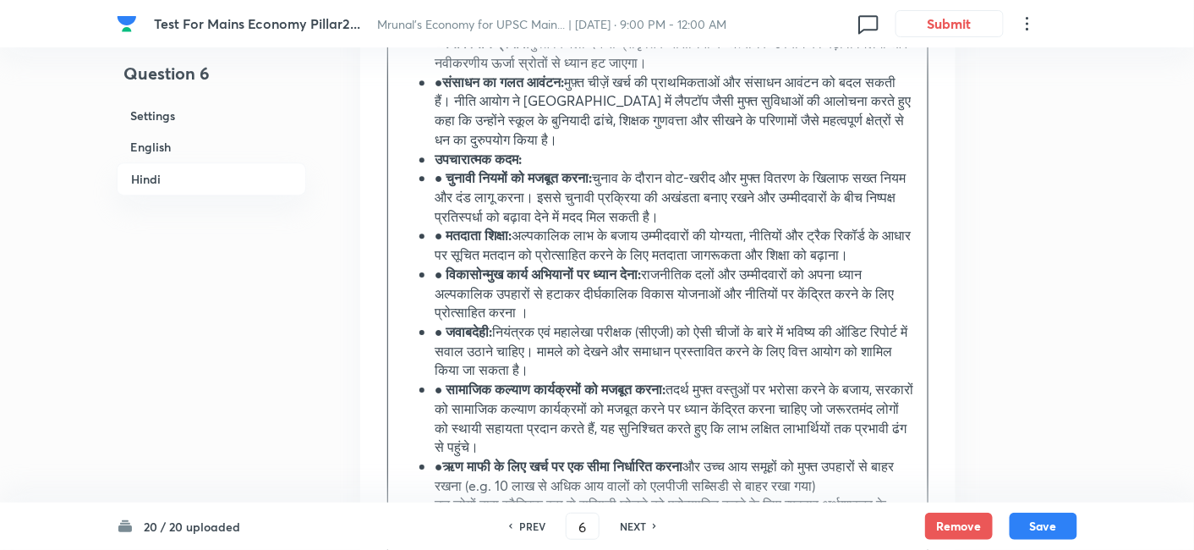
click at [198, 180] on h6 "Hindi" at bounding box center [211, 178] width 189 height 33
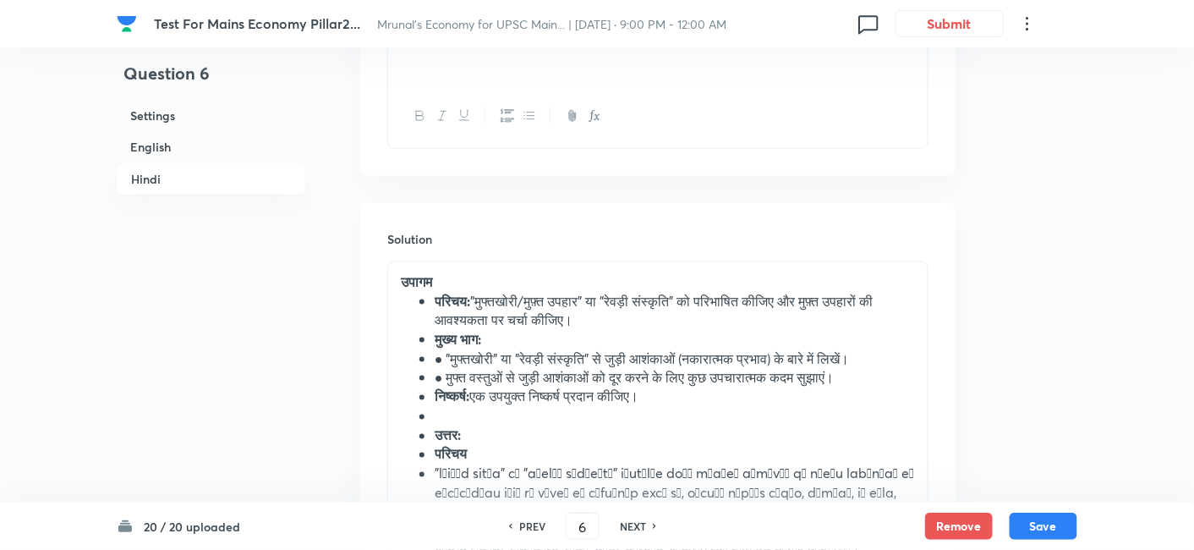
scroll to position [2811, 0]
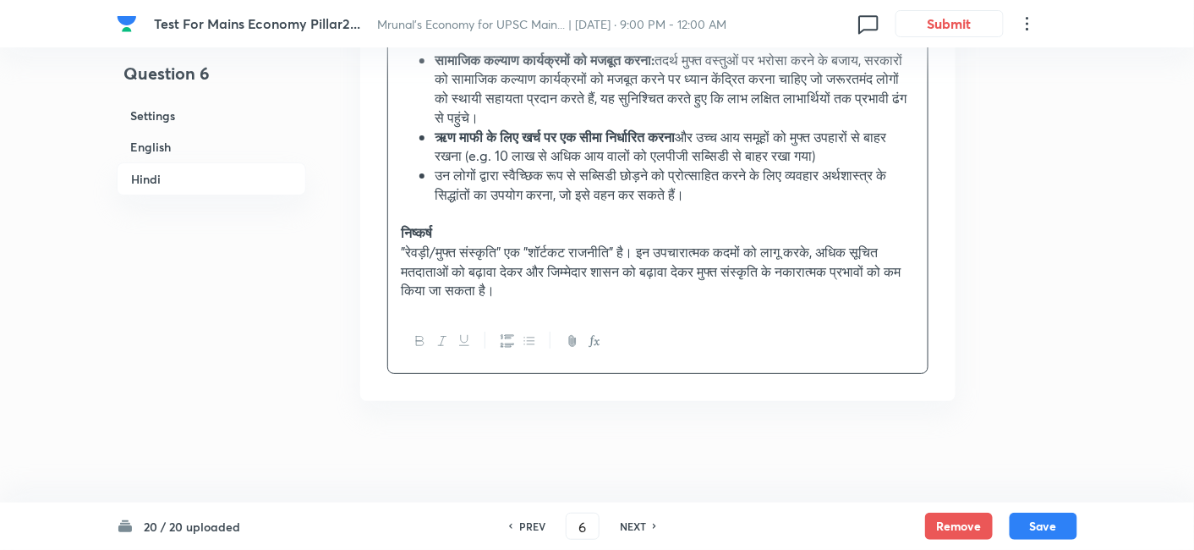
scroll to position [3969, 0]
click at [1075, 517] on button "Save" at bounding box center [1043, 524] width 68 height 27
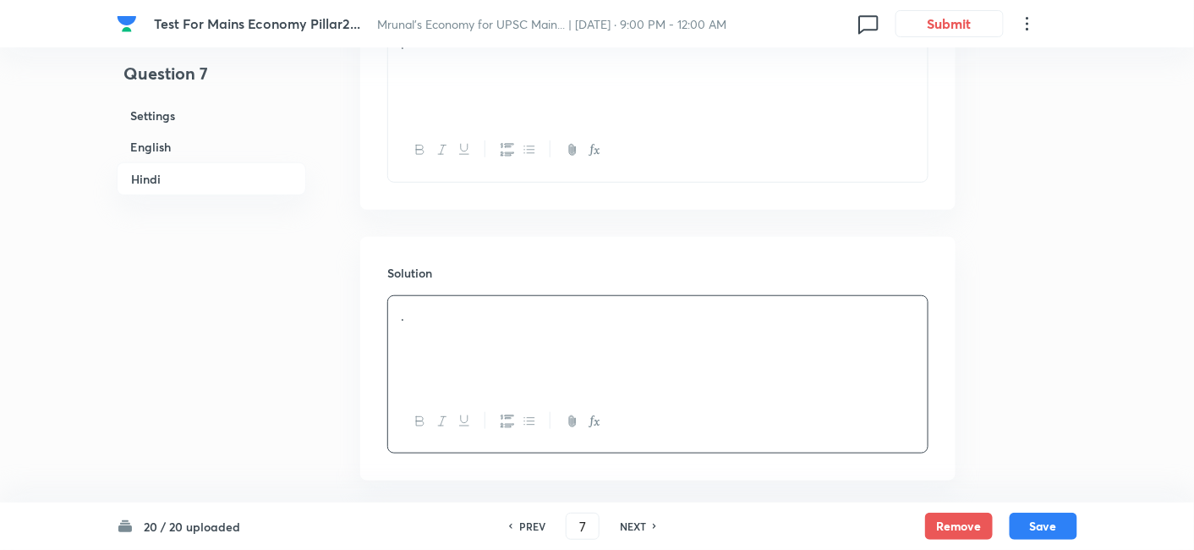
click at [183, 145] on h6 "English" at bounding box center [211, 146] width 189 height 31
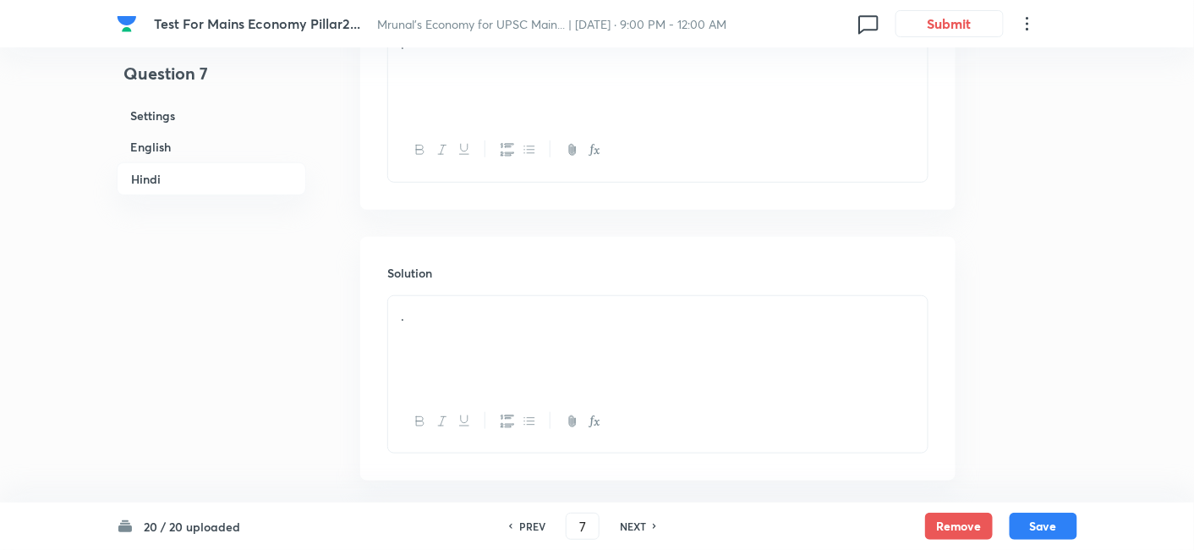
scroll to position [458, 0]
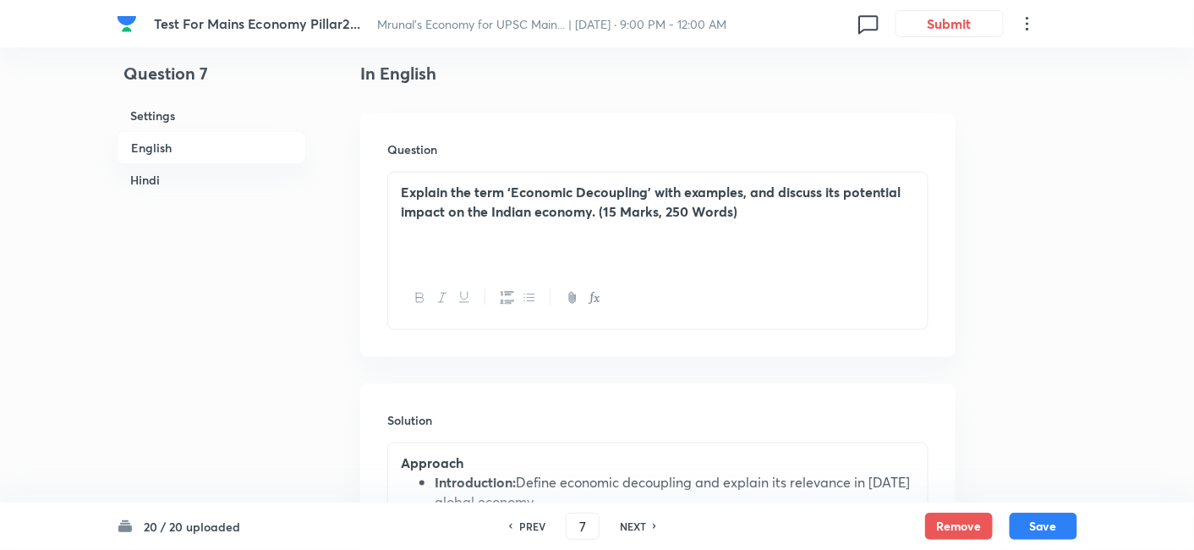
click at [210, 178] on h6 "Hindi" at bounding box center [211, 179] width 189 height 31
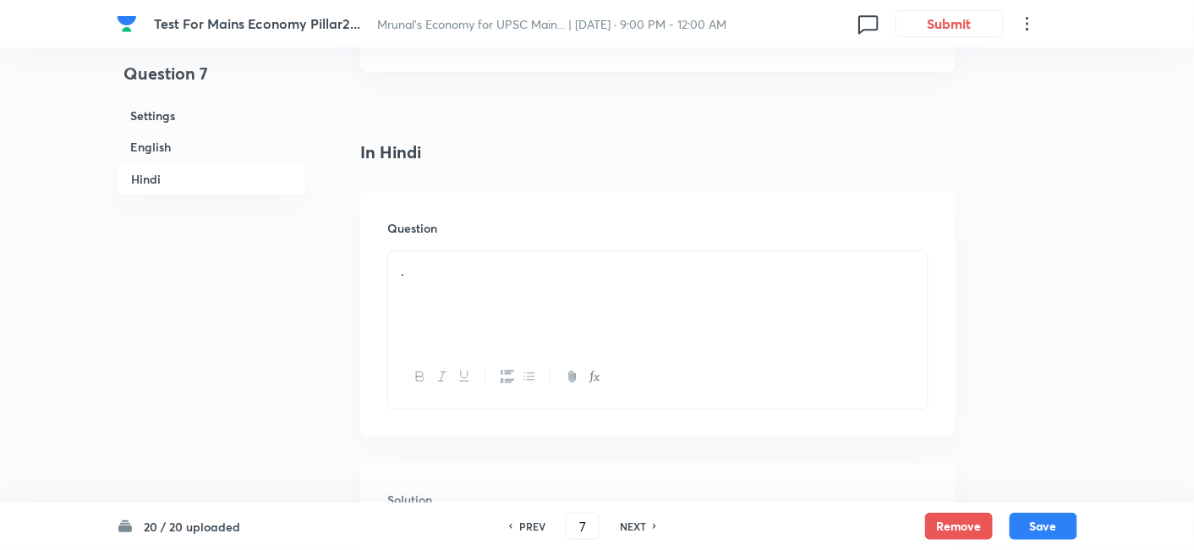
click at [239, 159] on h6 "English" at bounding box center [211, 146] width 189 height 31
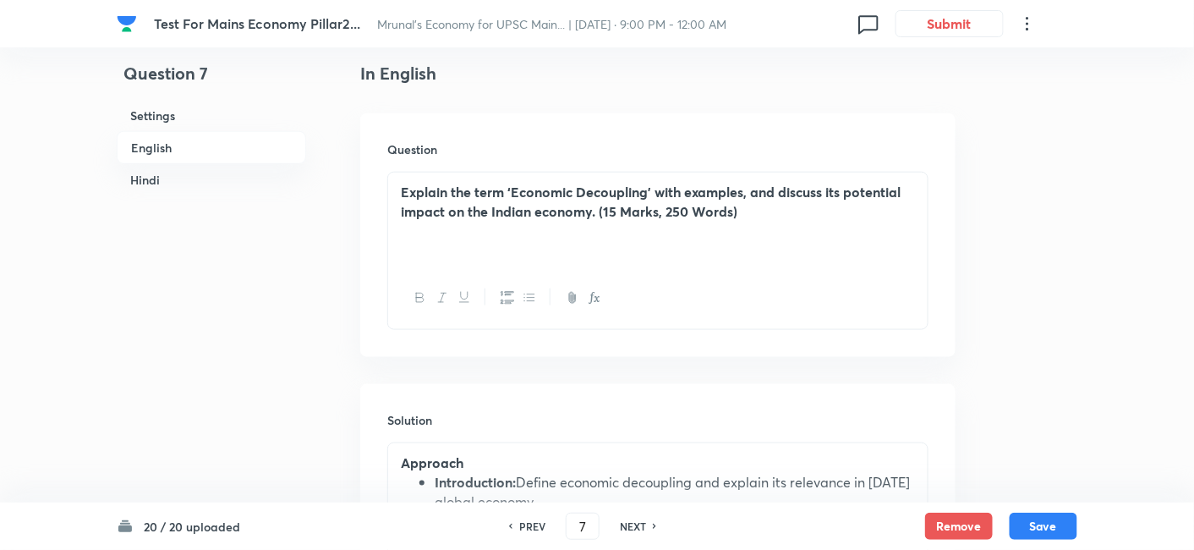
click at [208, 184] on h6 "Hindi" at bounding box center [211, 179] width 189 height 31
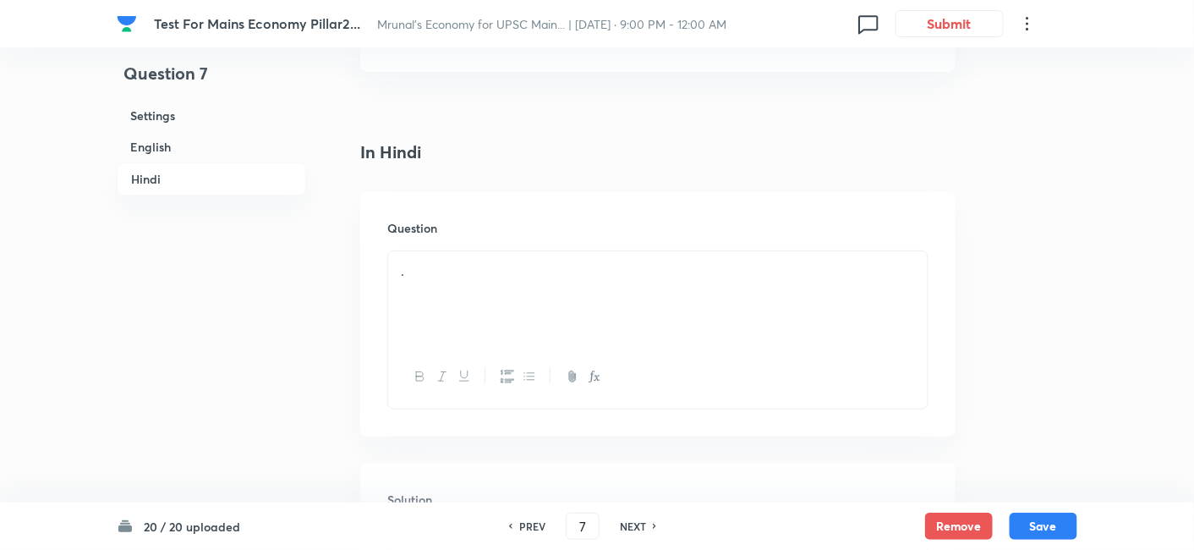
click at [155, 142] on h6 "English" at bounding box center [211, 146] width 189 height 31
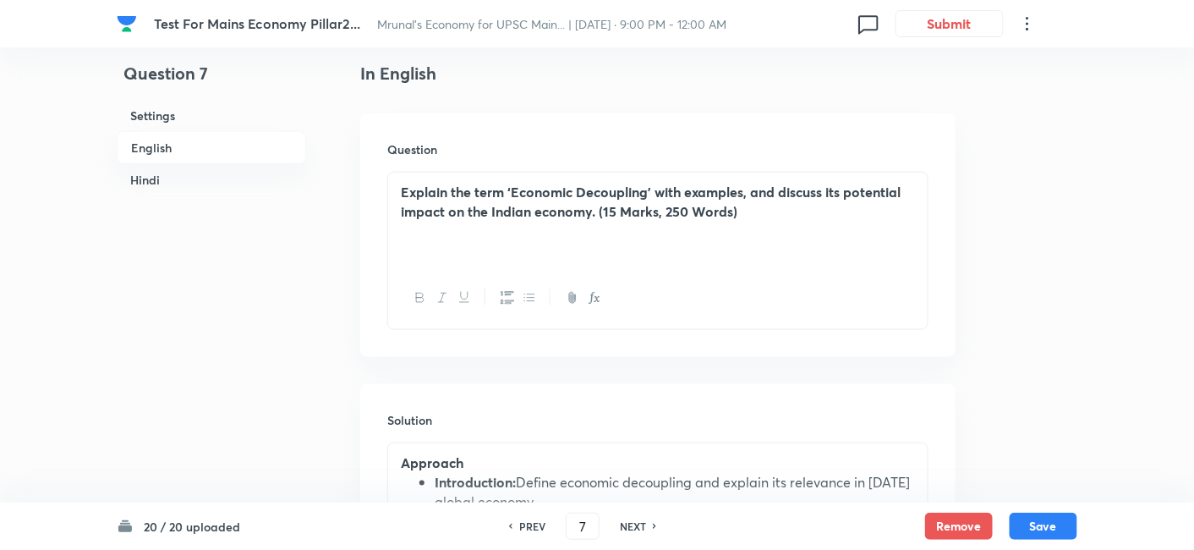
click at [156, 172] on h6 "Hindi" at bounding box center [211, 179] width 189 height 31
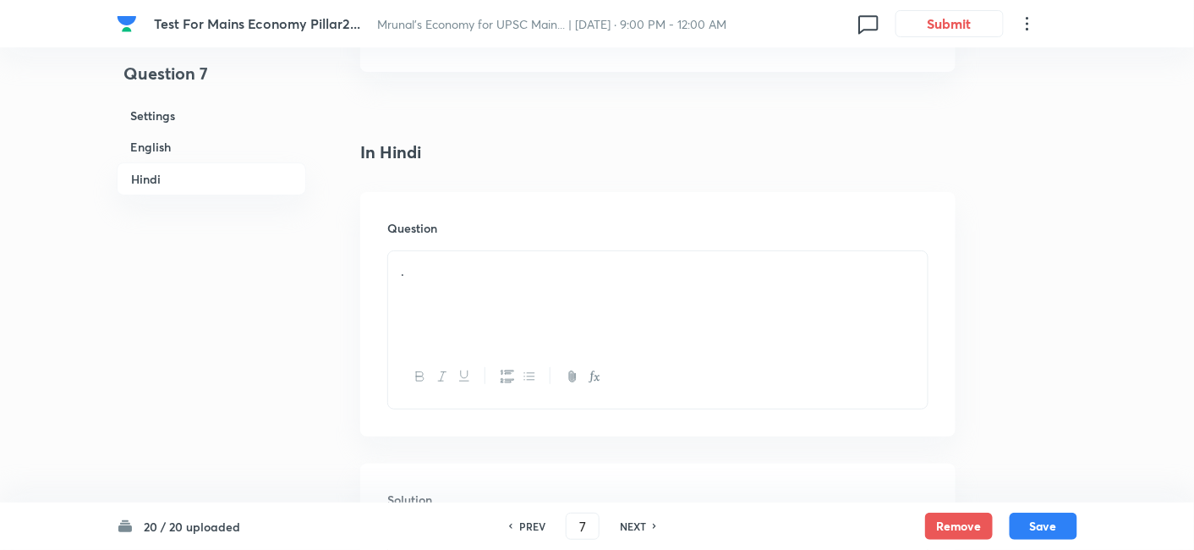
click at [510, 251] on div "." at bounding box center [657, 298] width 539 height 95
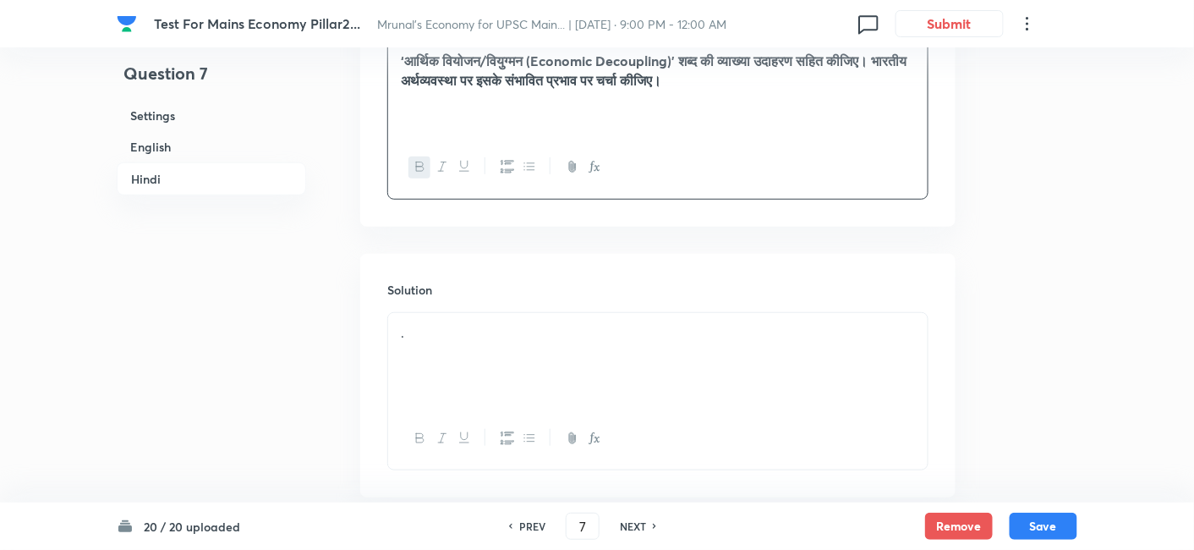
scroll to position [2280, 0]
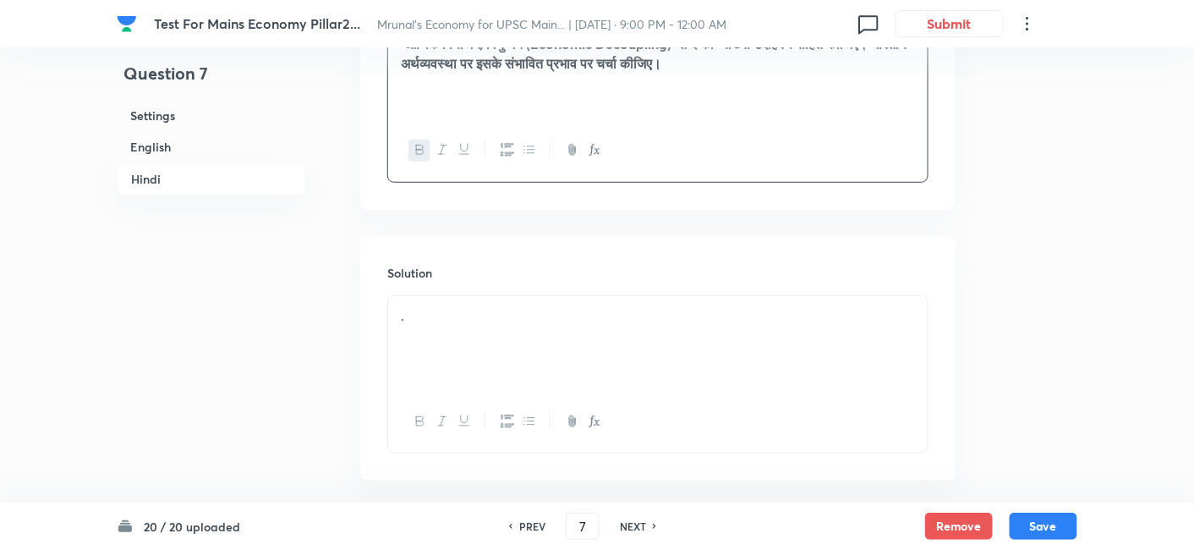
click at [522, 296] on div "." at bounding box center [657, 343] width 539 height 95
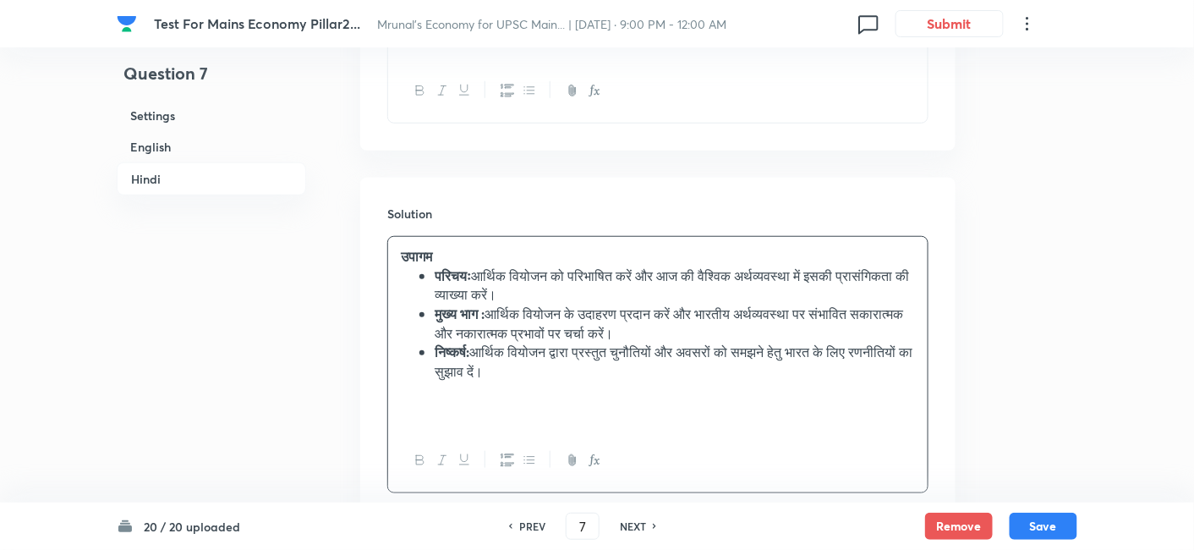
scroll to position [2379, 0]
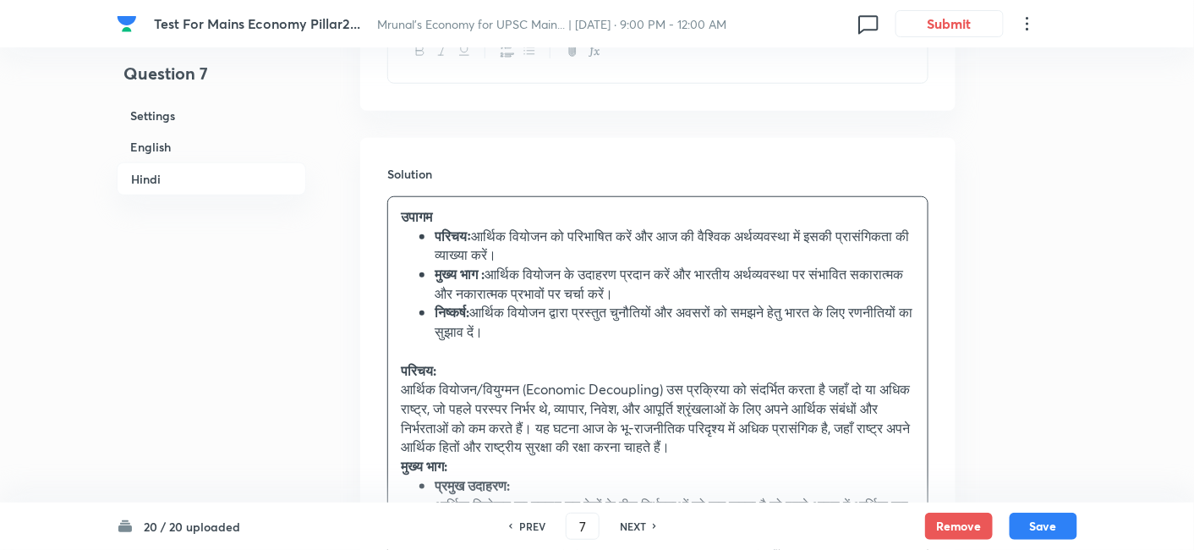
click at [527, 380] on p "आर्थिक वियोजन/वियुग्मन (Economic Decoupling) उस प्रक्रिया को संदर्भित करता है ज…" at bounding box center [658, 418] width 514 height 77
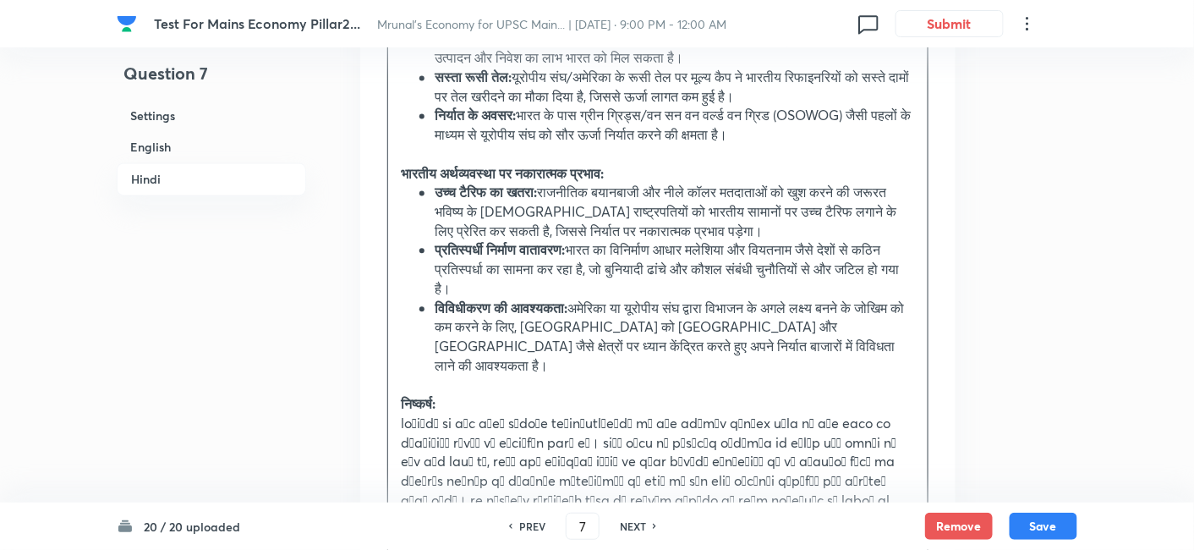
scroll to position [3130, 0]
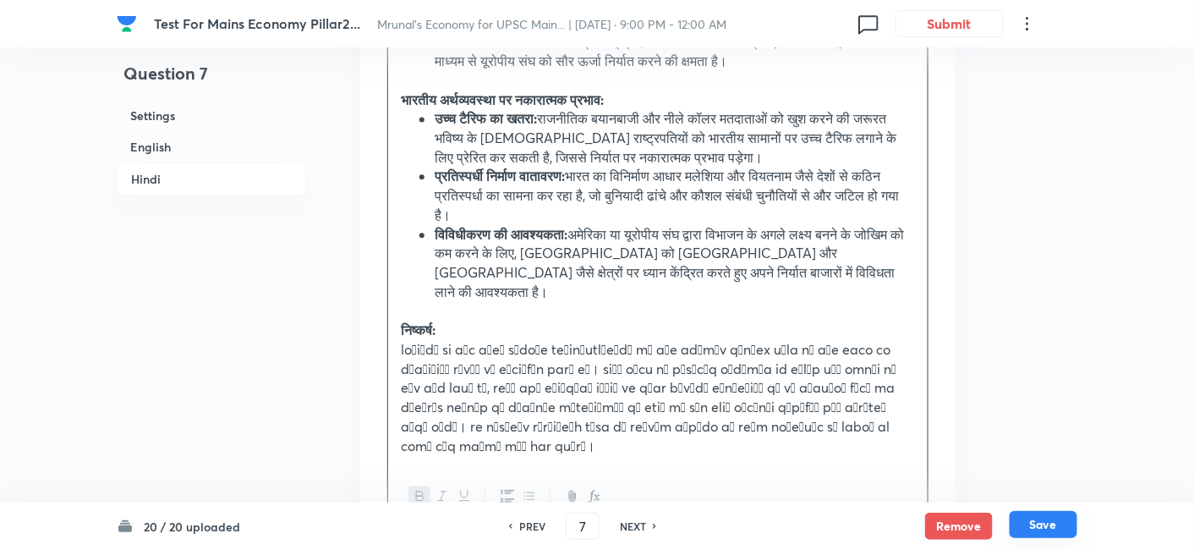
click at [1065, 525] on button "Save" at bounding box center [1043, 524] width 68 height 27
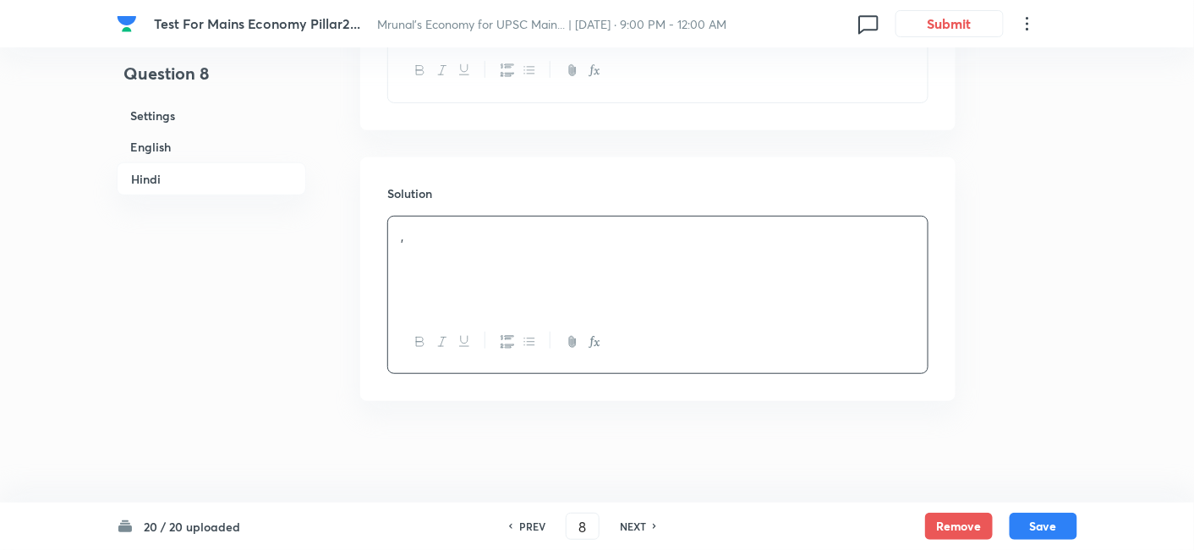
scroll to position [2219, 0]
click at [191, 146] on h6 "English" at bounding box center [211, 146] width 189 height 31
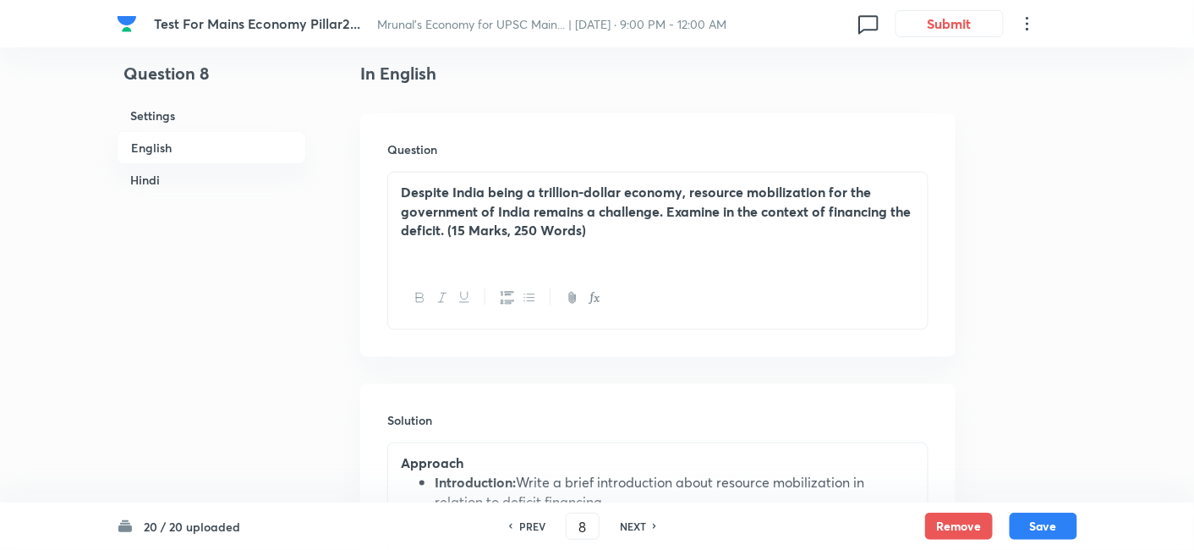
click at [165, 178] on h6 "Hindi" at bounding box center [211, 179] width 189 height 31
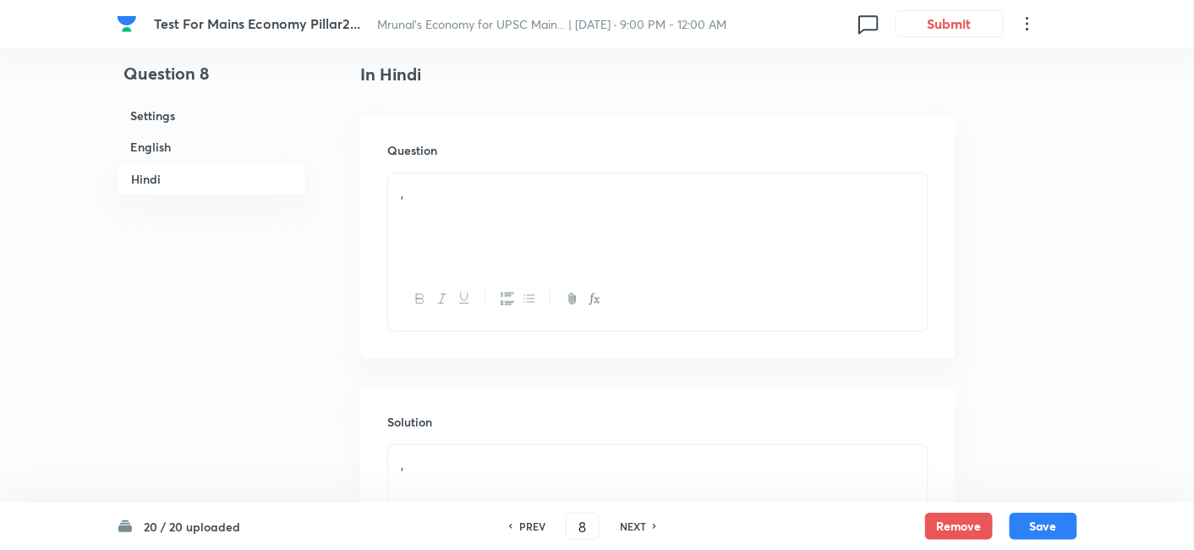
click at [500, 212] on div "," at bounding box center [657, 220] width 539 height 95
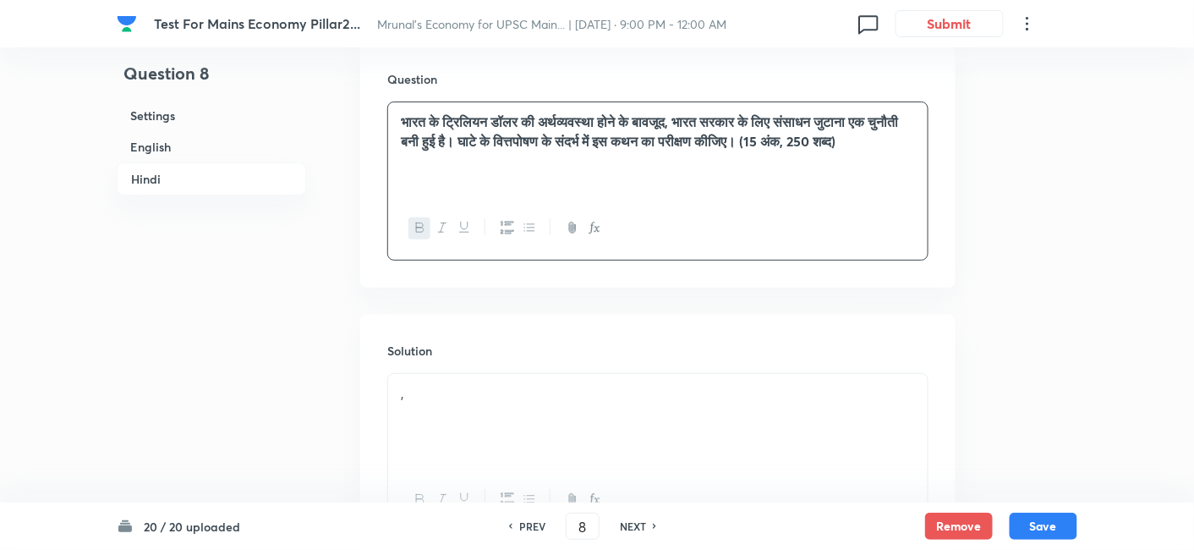
scroll to position [2182, 0]
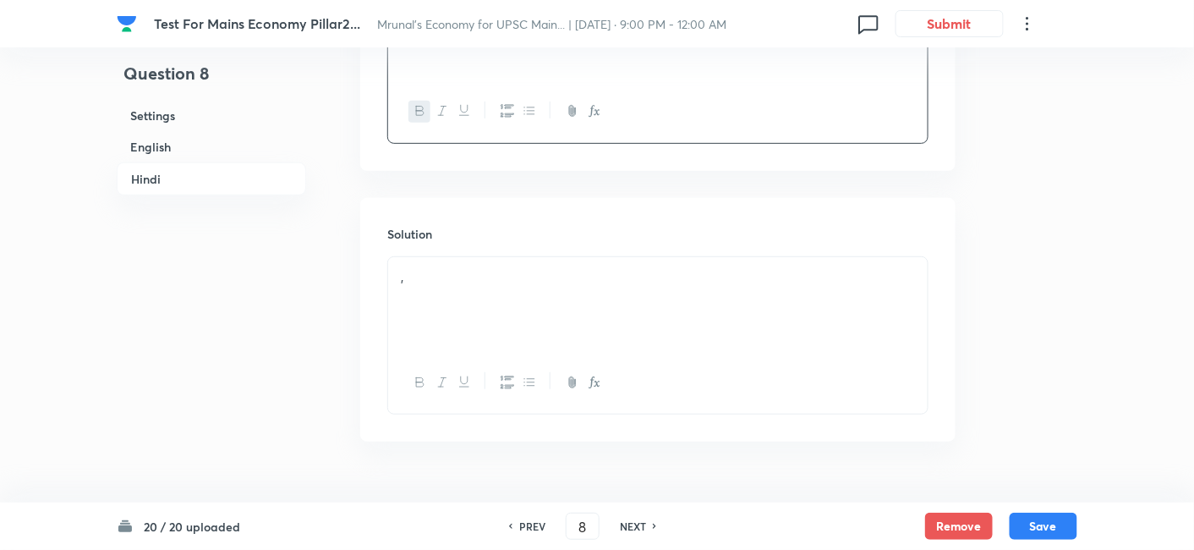
click at [472, 286] on div "," at bounding box center [657, 304] width 539 height 95
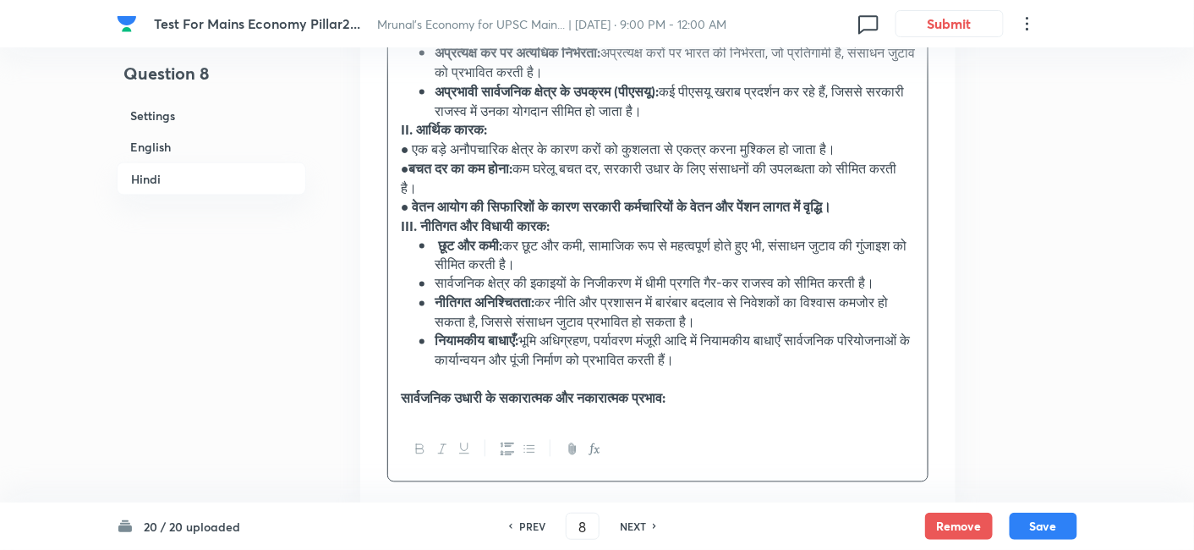
scroll to position [2875, 0]
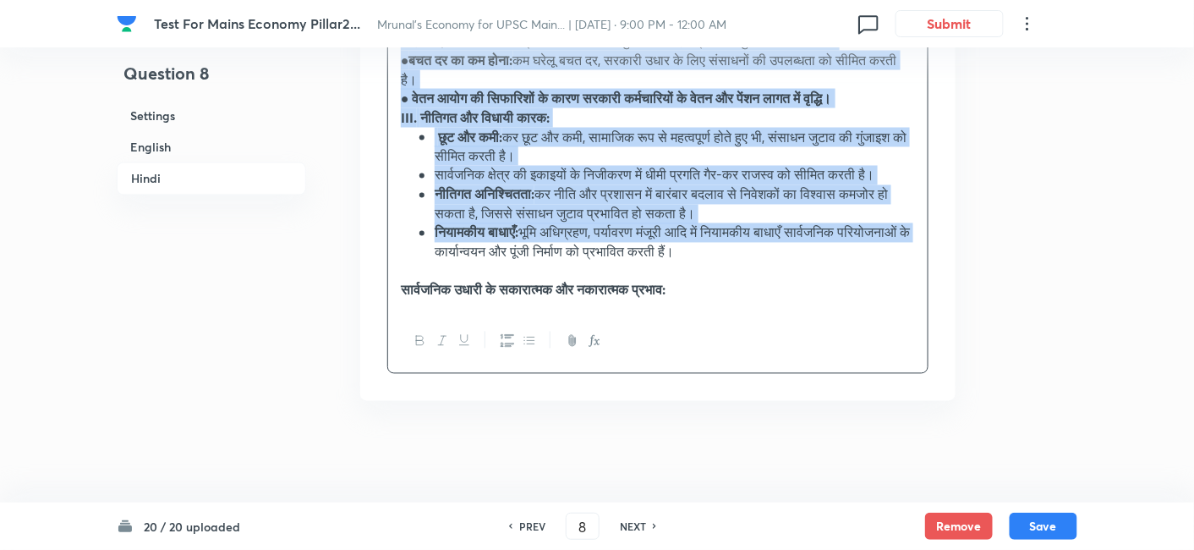
click at [515, 249] on li "नियामकीय बाधाएँ: भूमि अधिग्रहण, पर्यावरण मंजूरी आदि में नियामकीय बाधाएँ सार्वजन…" at bounding box center [675, 242] width 480 height 38
click at [524, 345] on icon "button" at bounding box center [529, 341] width 14 height 14
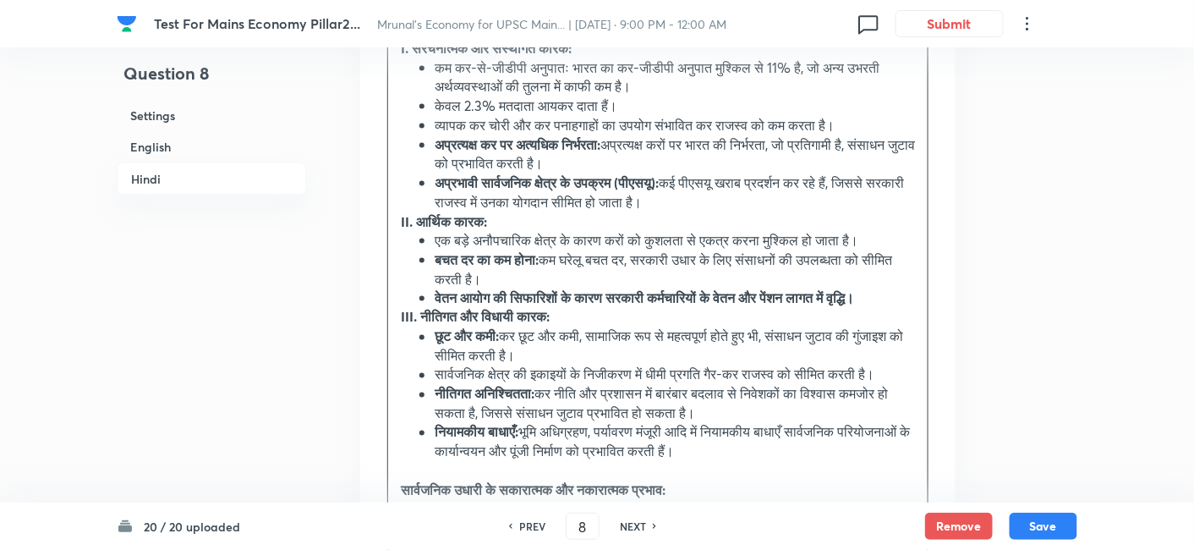
scroll to position [2682, 0]
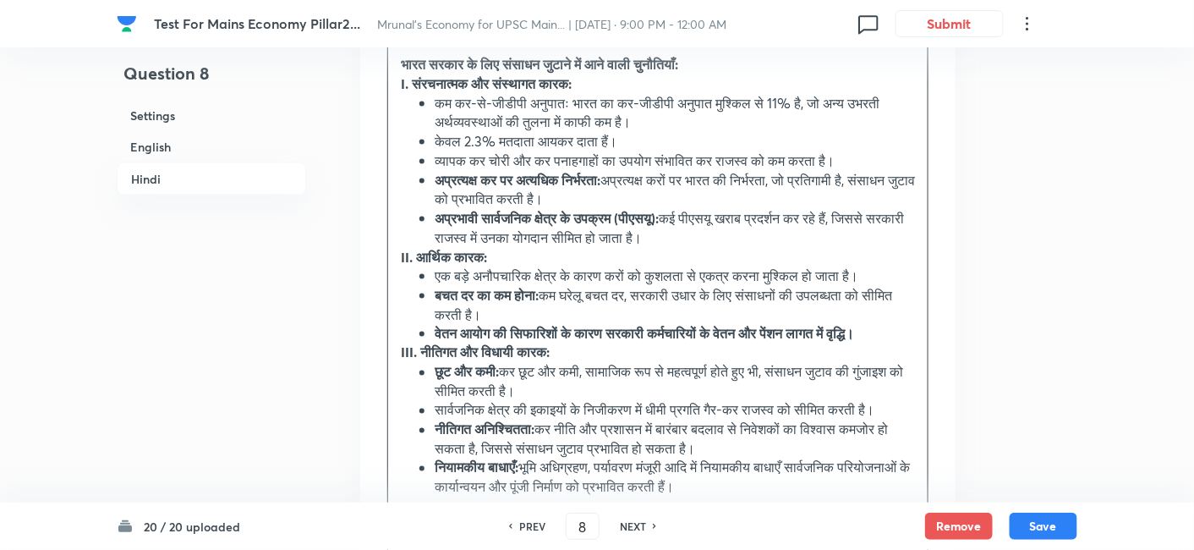
click at [391, 248] on div "उपागम परिचय: घाटे के वित्तपोषण के संबंध में संसाधन जुटाने के बारे में एक संक्षि…" at bounding box center [657, 170] width 539 height 827
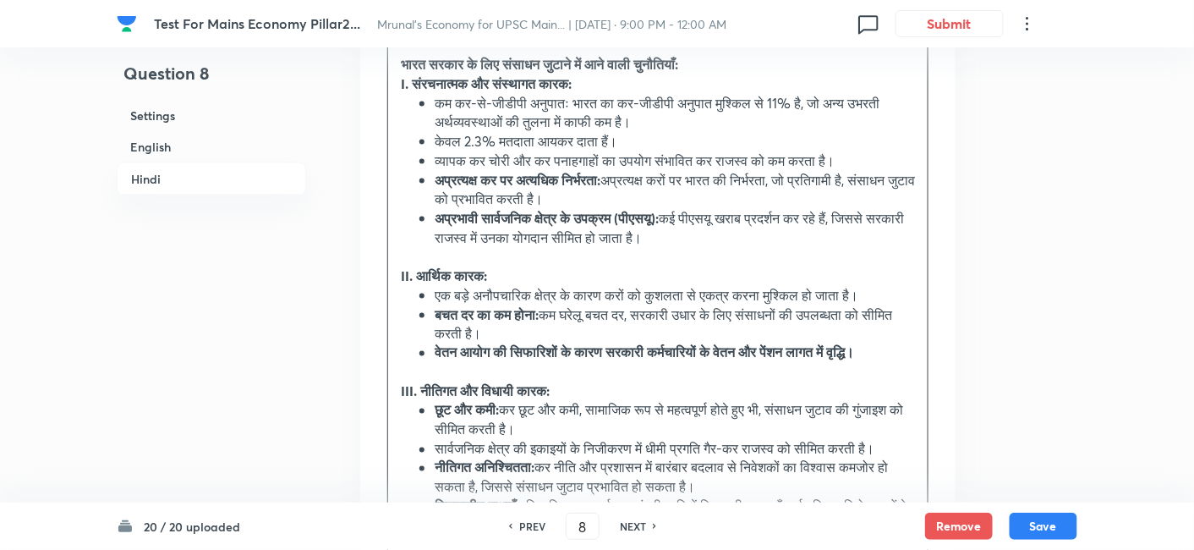
scroll to position [2588, 0]
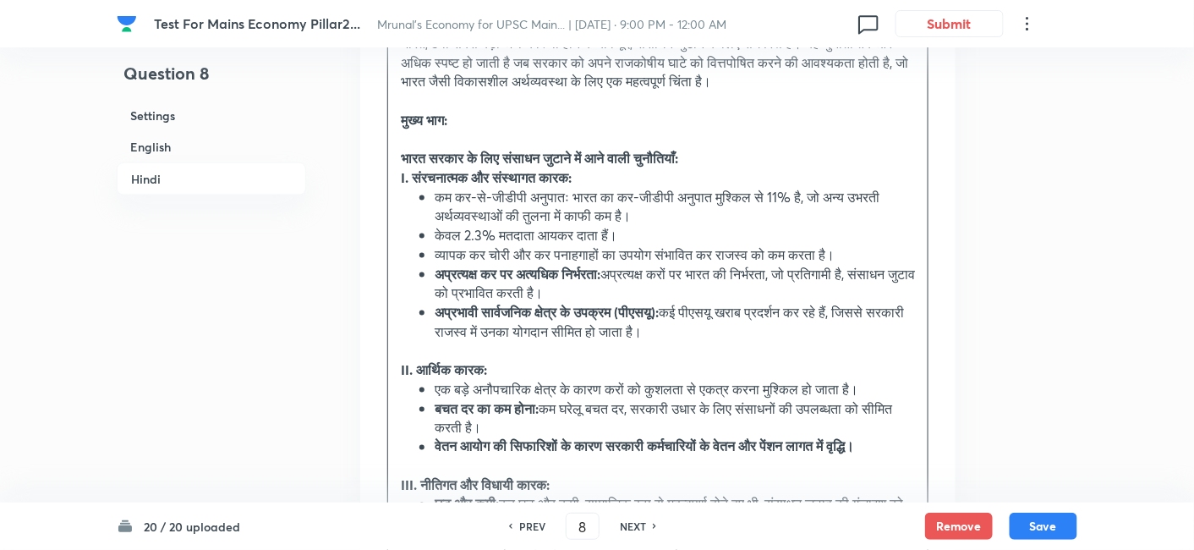
click at [395, 176] on div "उपागम परिचय: घाटे के वित्तपोषण के संबंध में संसाधन जुटाने के बारे में एक संक्षि…" at bounding box center [657, 284] width 539 height 866
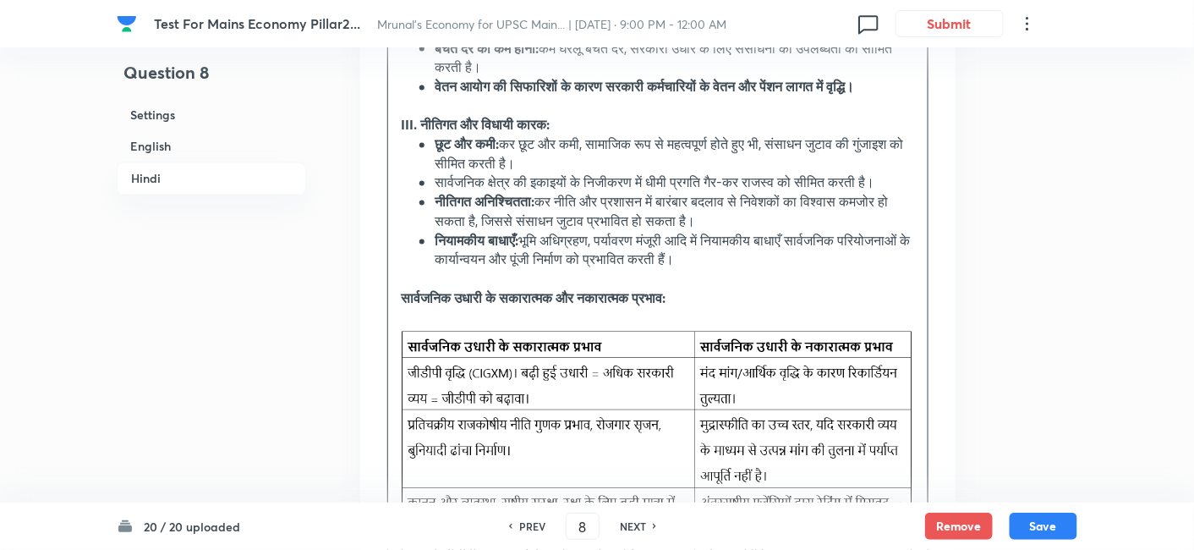
scroll to position [3028, 0]
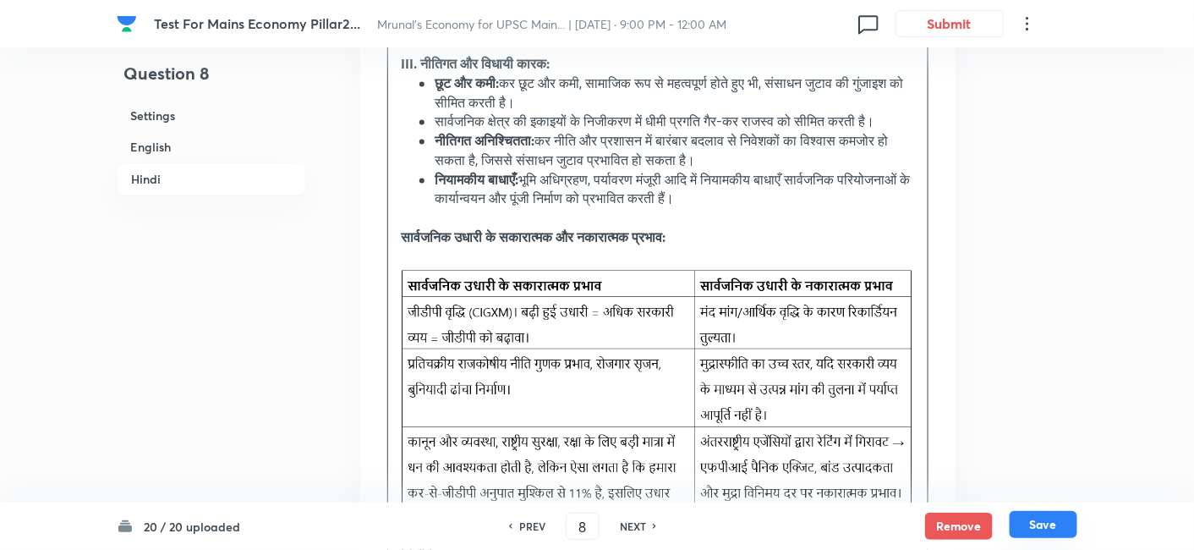
click at [1038, 530] on button "Save" at bounding box center [1043, 524] width 68 height 27
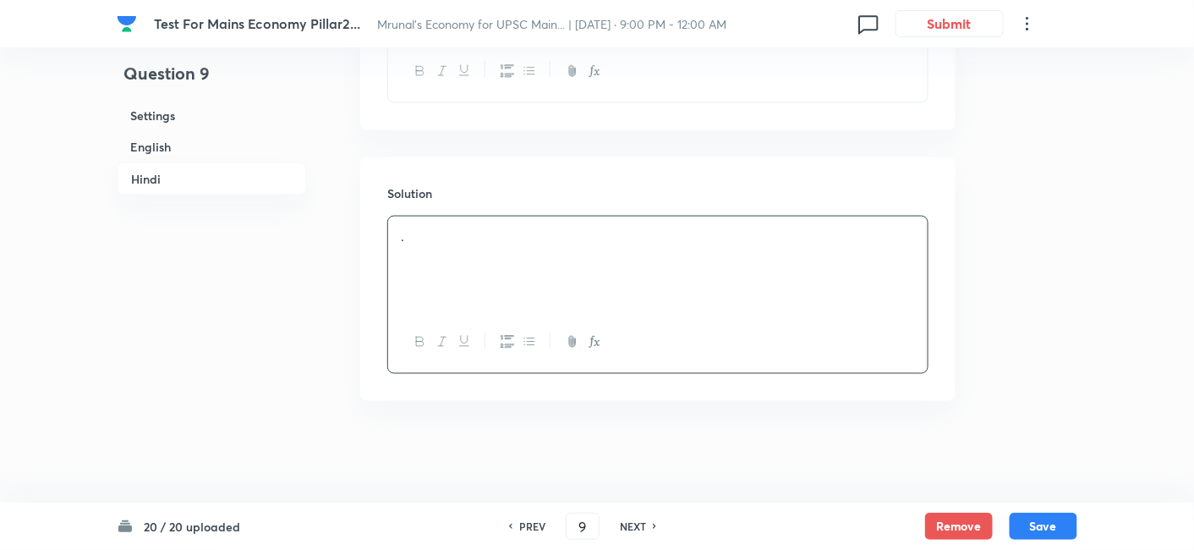
scroll to position [2642, 0]
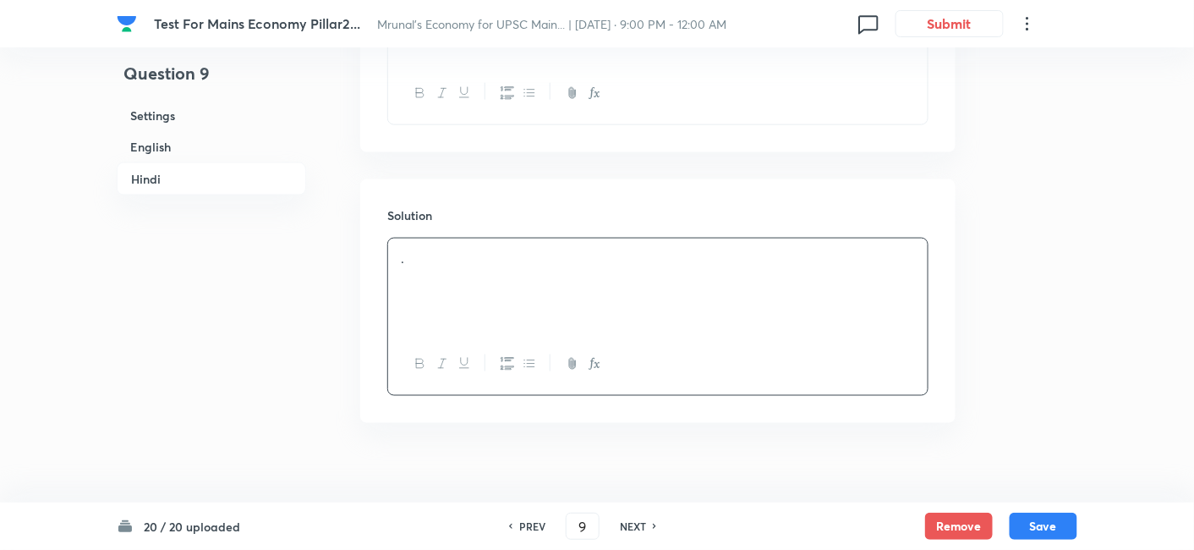
click at [548, 518] on div "PREV" at bounding box center [529, 525] width 45 height 15
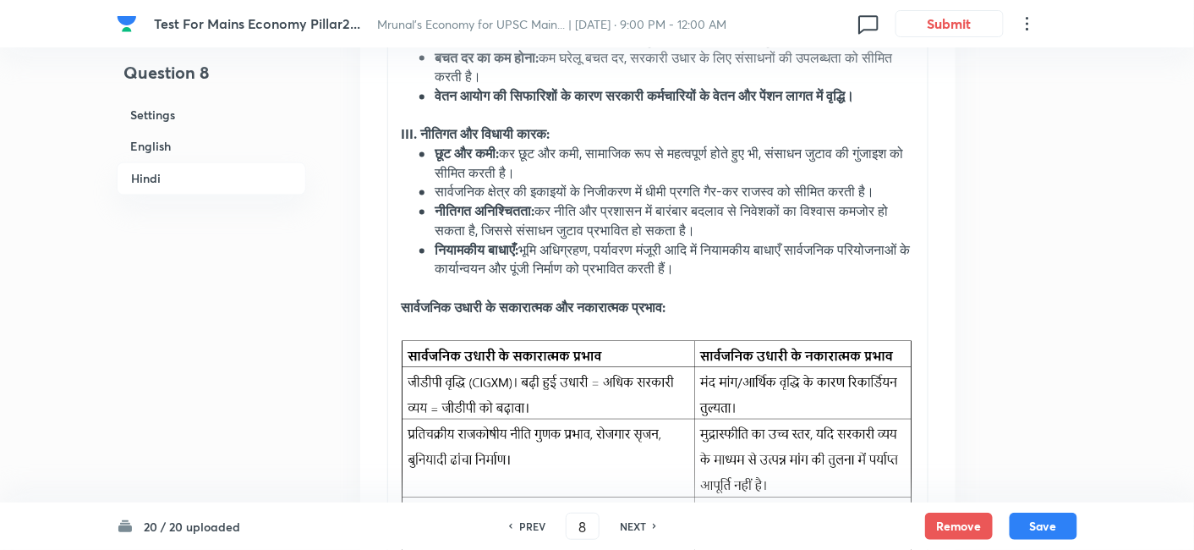
scroll to position [3105, 0]
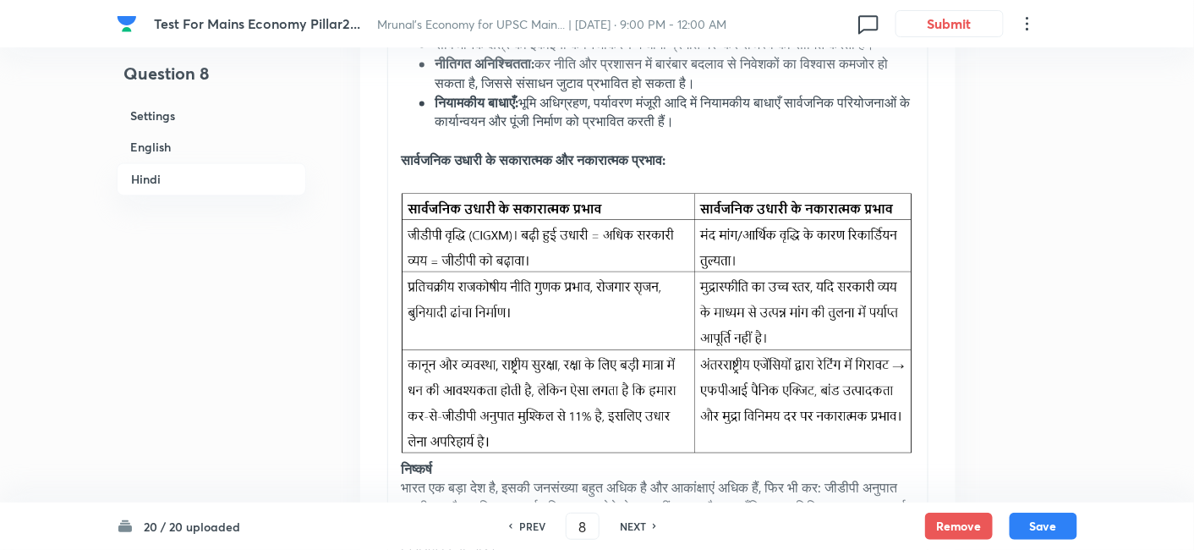
click at [502, 189] on p at bounding box center [658, 178] width 514 height 19
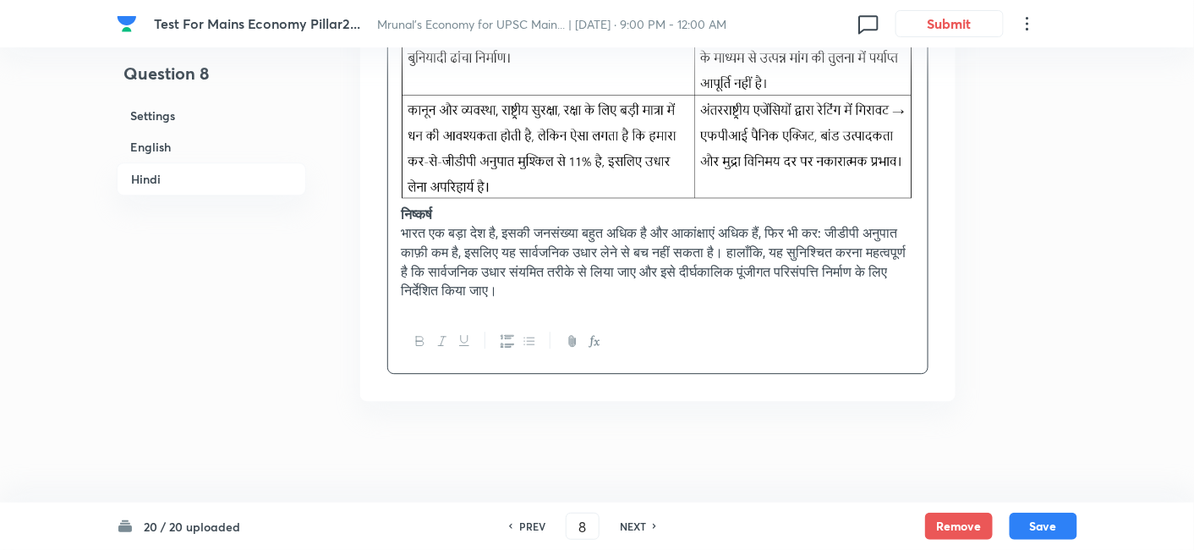
click at [406, 213] on strong "निष्कर्ष" at bounding box center [416, 214] width 31 height 18
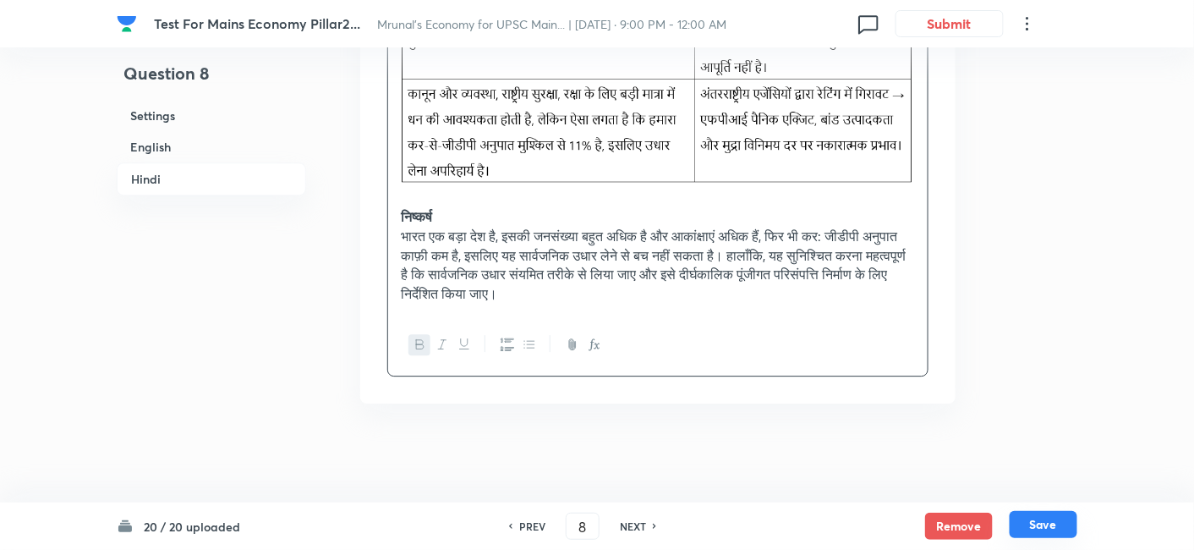
click at [1049, 530] on button "Save" at bounding box center [1043, 524] width 68 height 27
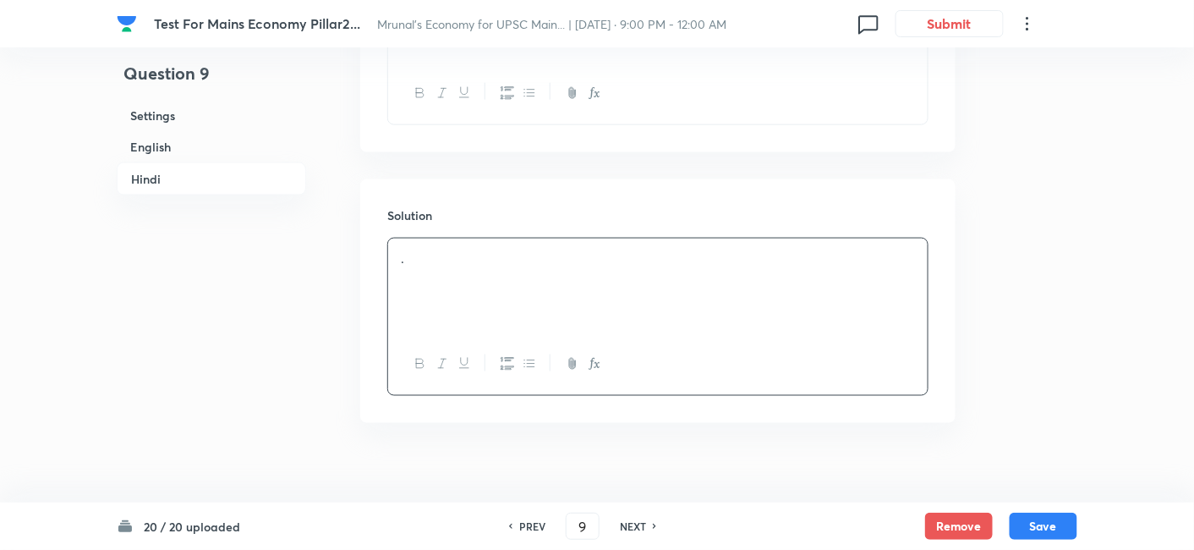
click at [152, 144] on h6 "English" at bounding box center [211, 146] width 189 height 31
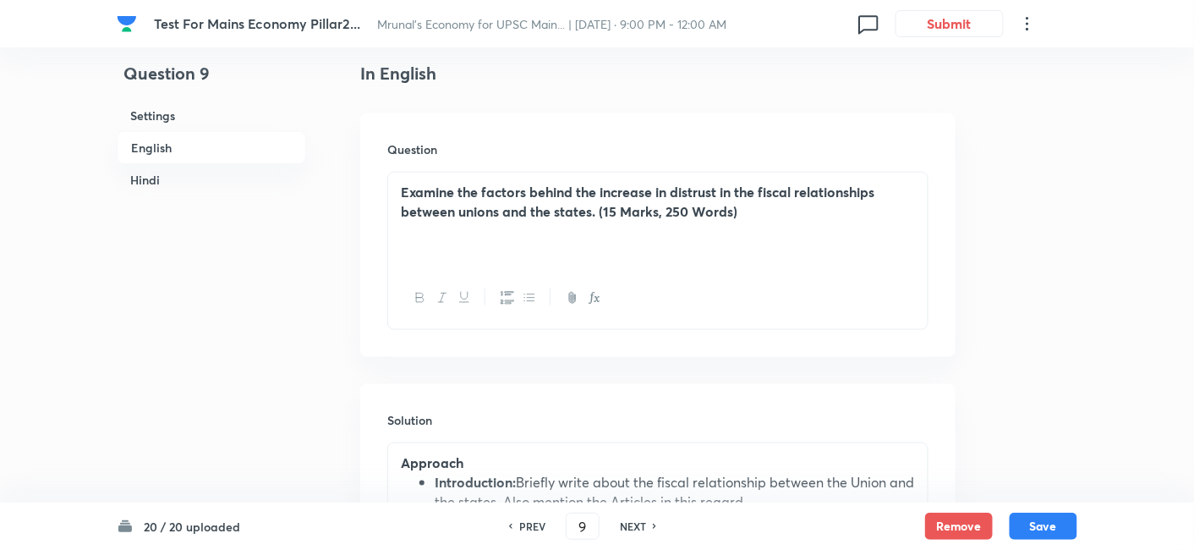
click at [528, 517] on div "PREV 9 ​ NEXT" at bounding box center [582, 525] width 218 height 27
click at [528, 525] on h6 "PREV" at bounding box center [532, 525] width 26 height 15
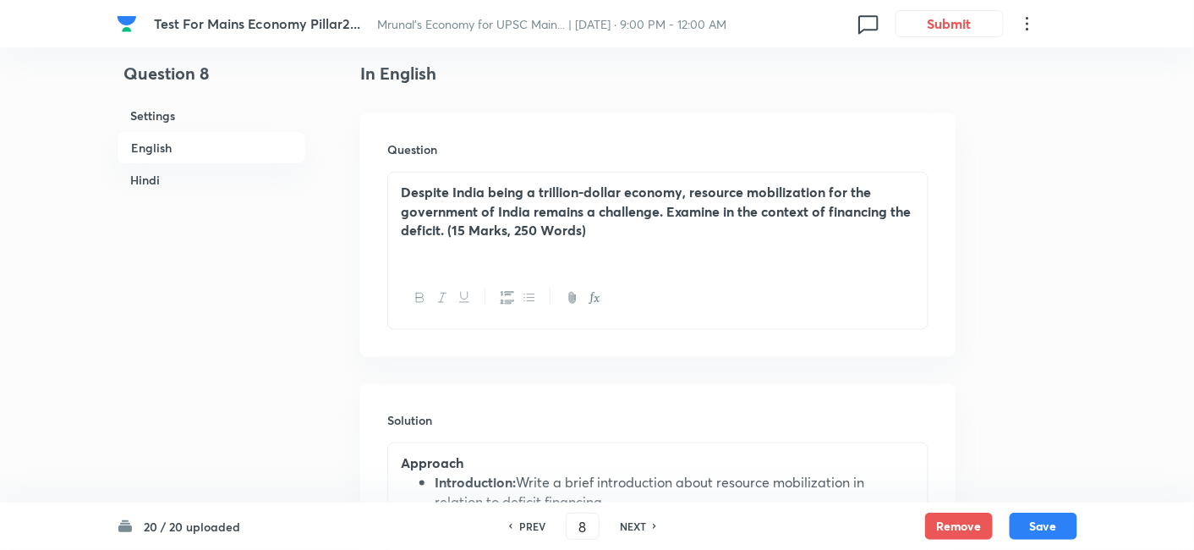
click at [193, 145] on h6 "English" at bounding box center [211, 147] width 189 height 33
click at [171, 177] on h6 "Hindi" at bounding box center [211, 179] width 189 height 31
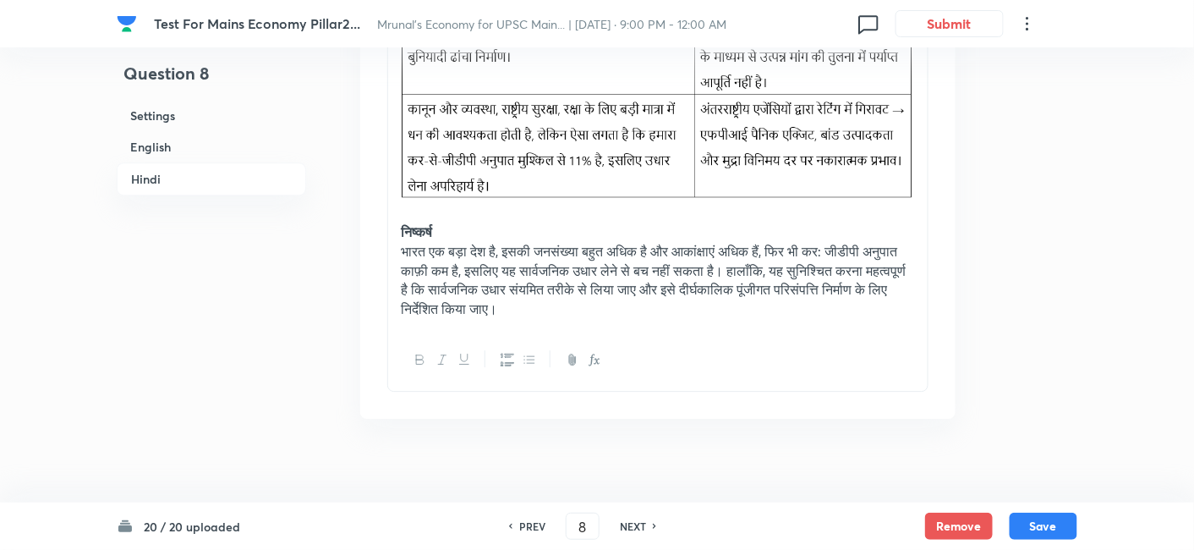
scroll to position [3394, 0]
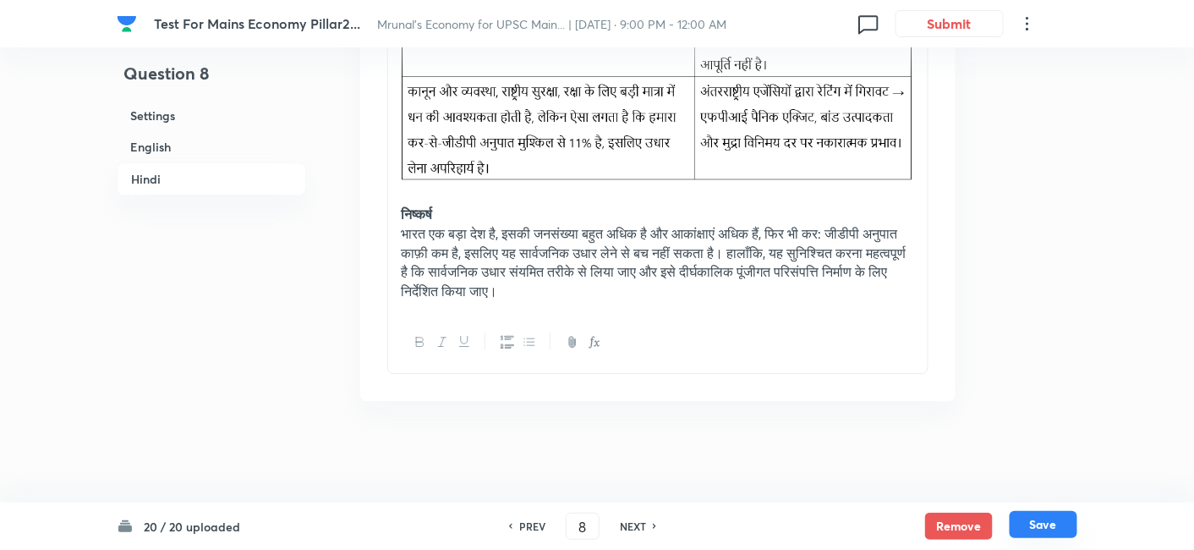
click at [1058, 533] on button "Save" at bounding box center [1043, 524] width 68 height 27
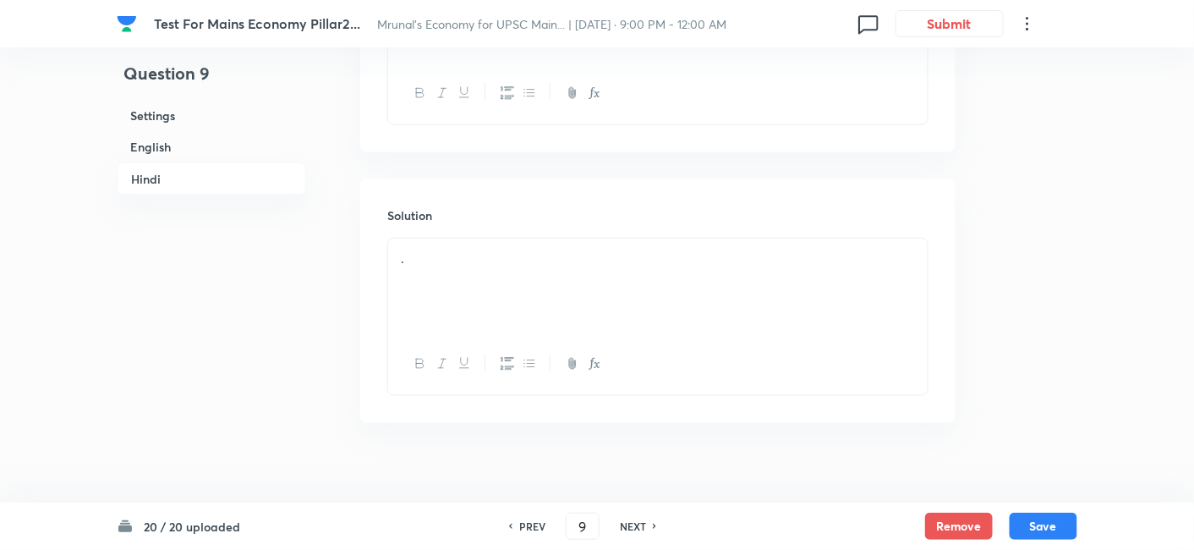
click at [243, 150] on h6 "English" at bounding box center [211, 146] width 189 height 31
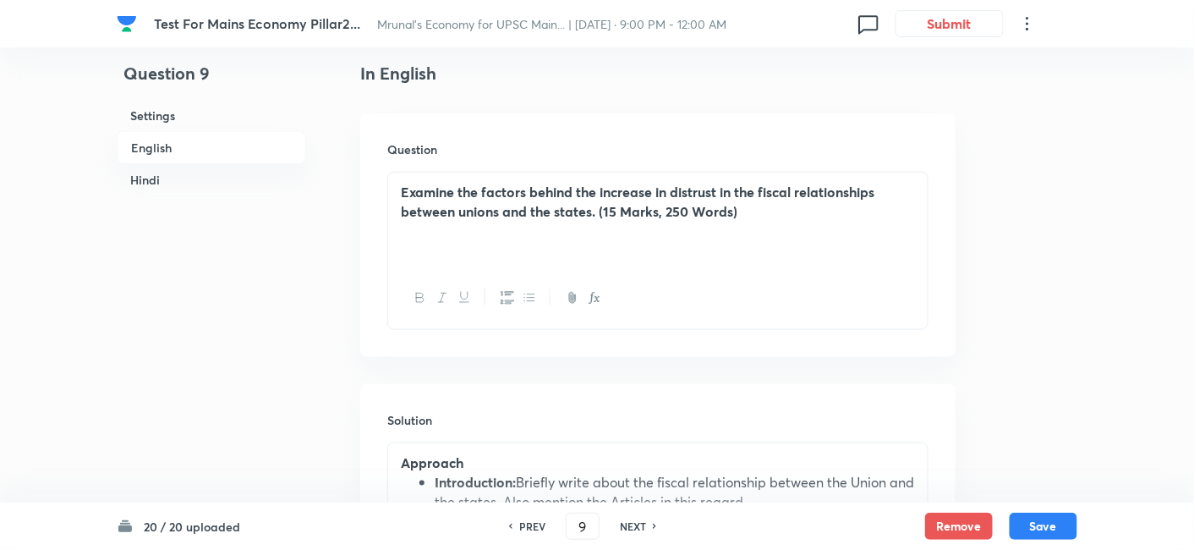
click at [194, 185] on h6 "Hindi" at bounding box center [211, 179] width 189 height 31
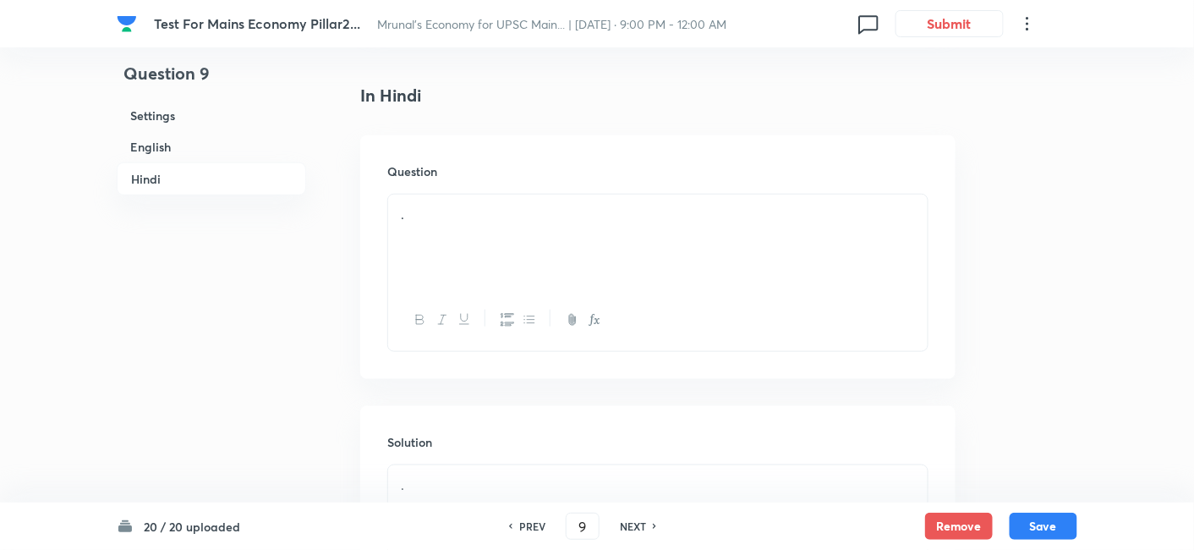
click at [191, 141] on h6 "English" at bounding box center [211, 146] width 189 height 31
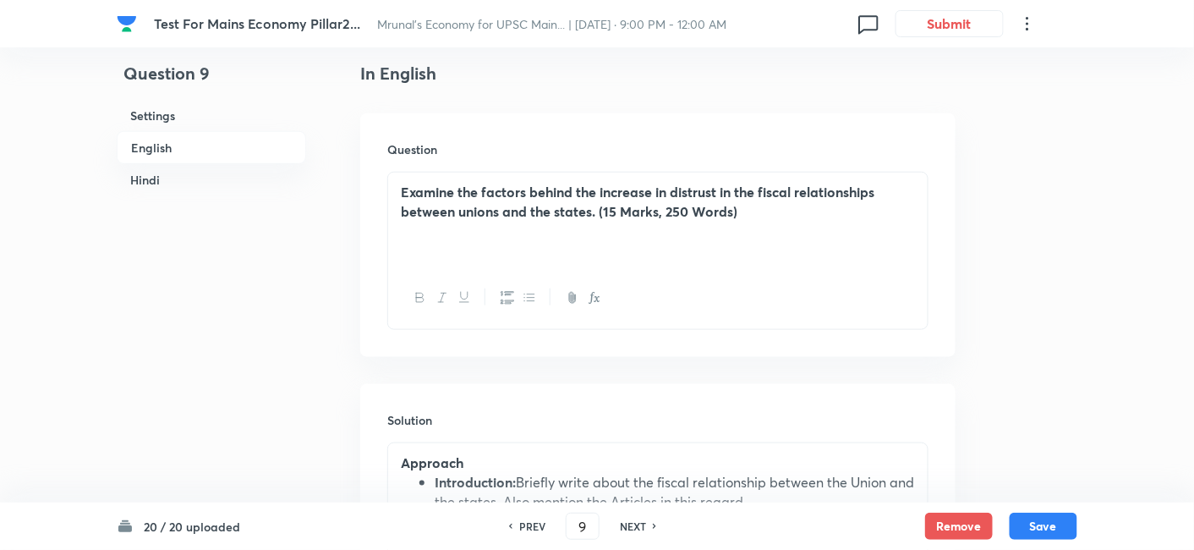
click at [174, 175] on h6 "Hindi" at bounding box center [211, 179] width 189 height 31
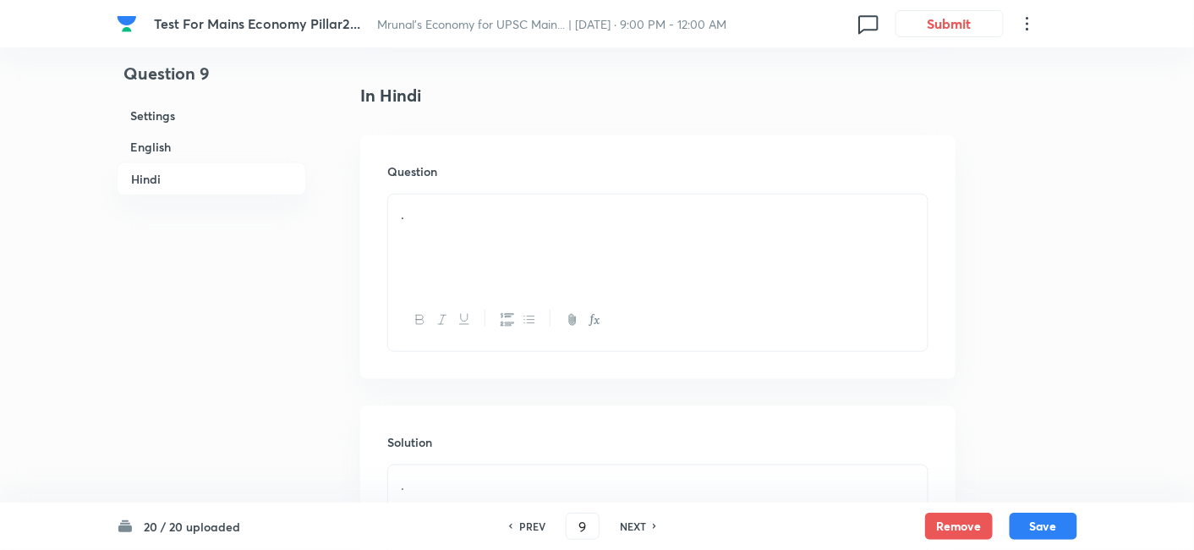
click at [497, 236] on div "." at bounding box center [657, 241] width 539 height 95
click at [500, 310] on div "." at bounding box center [657, 323] width 539 height 95
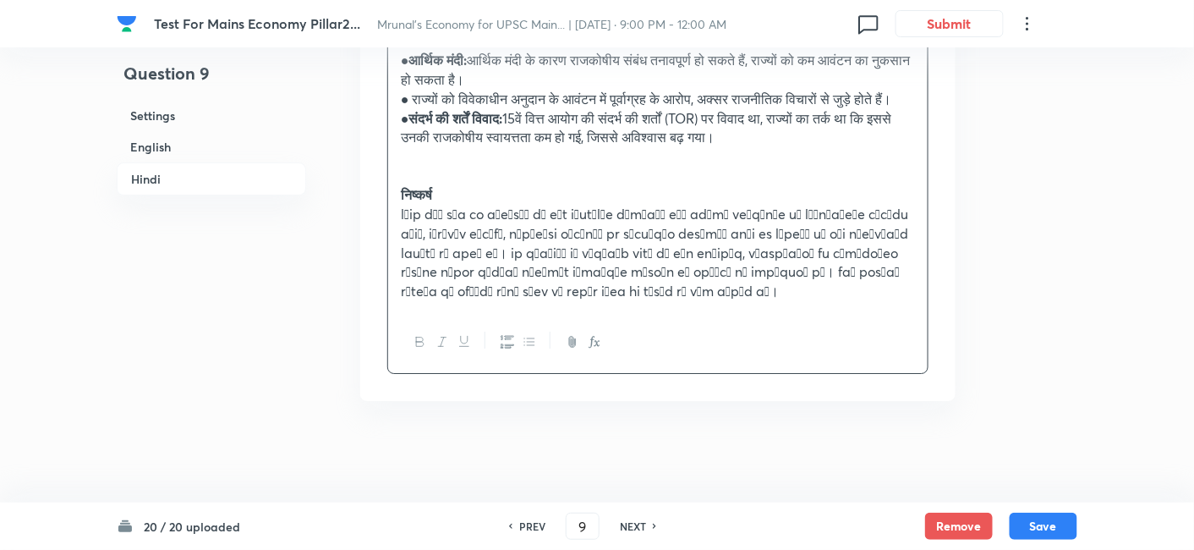
scroll to position [3731, 0]
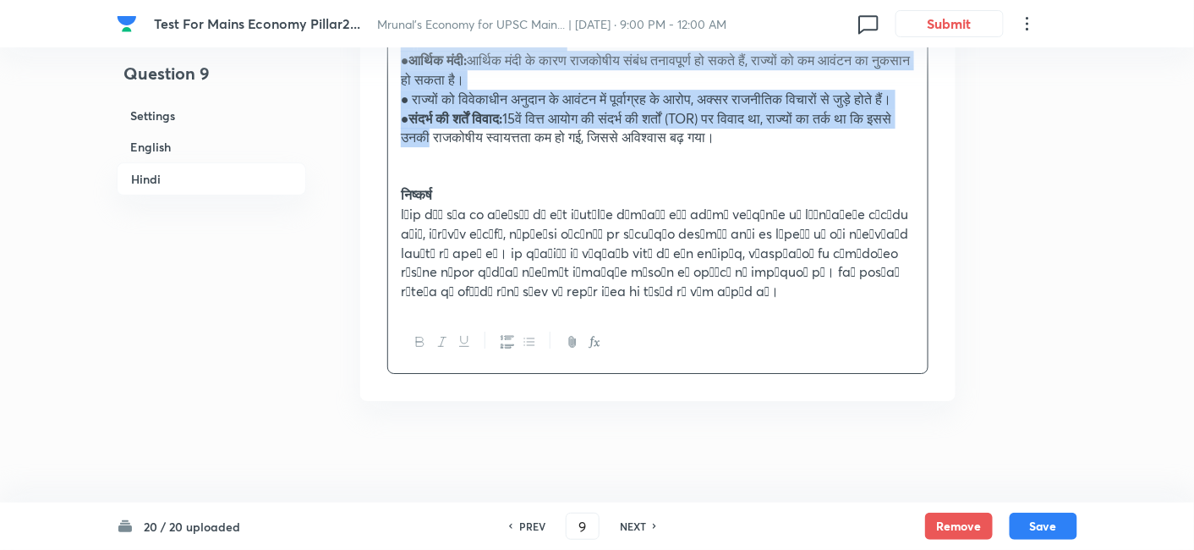
click at [473, 147] on p "● संदर्भ की शर्तें विवाद: 15वें वित्त आयोग की संदर्भ की शर्तों (TOR) पर विवाद थ…" at bounding box center [658, 128] width 514 height 38
click at [535, 348] on icon "button" at bounding box center [529, 342] width 14 height 14
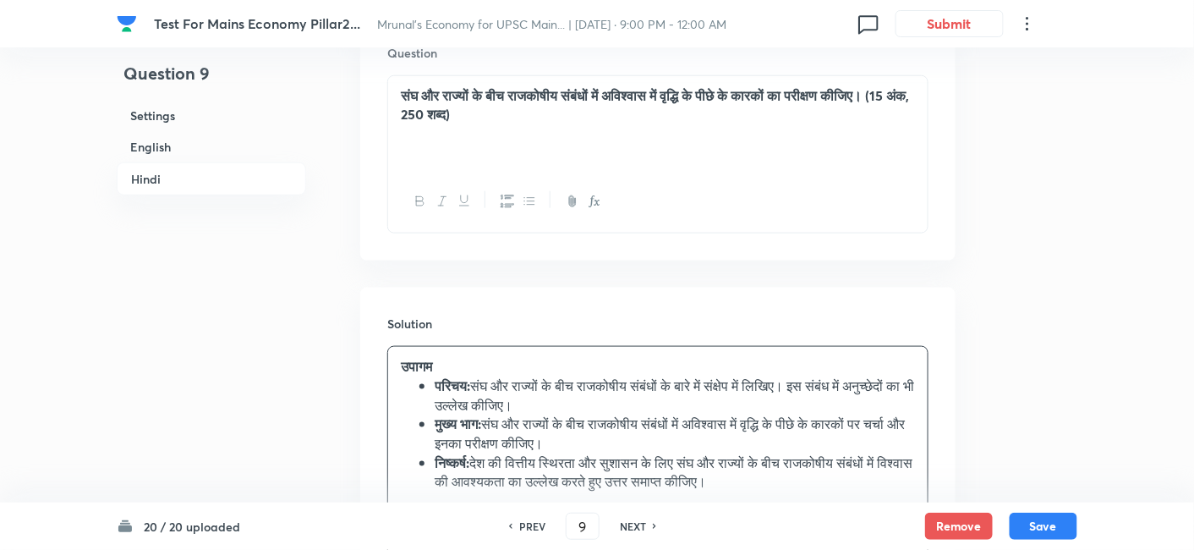
scroll to position [2455, 0]
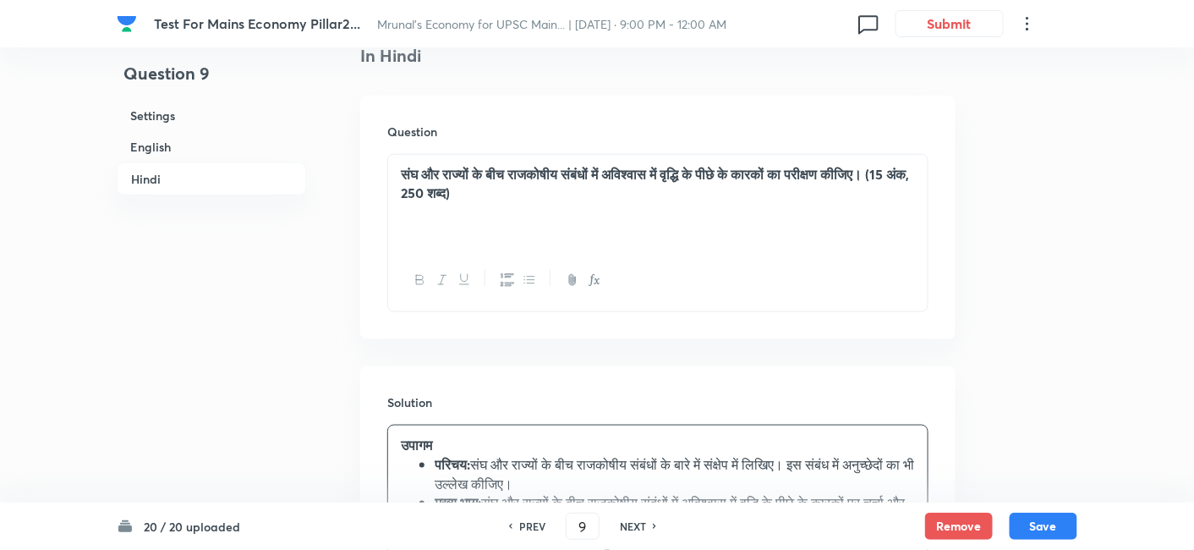
click at [1060, 539] on div "20 / 20 uploaded PREV 9 ​ NEXT Remove Save" at bounding box center [597, 525] width 960 height 47
click at [1055, 522] on button "Save" at bounding box center [1043, 524] width 68 height 27
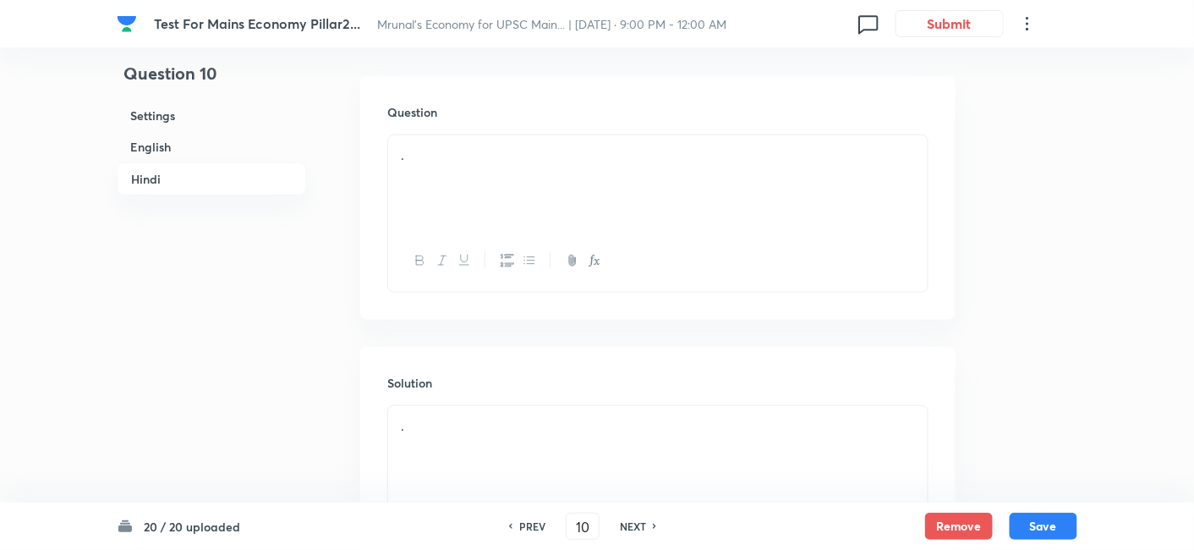
click at [207, 148] on h6 "English" at bounding box center [211, 146] width 189 height 31
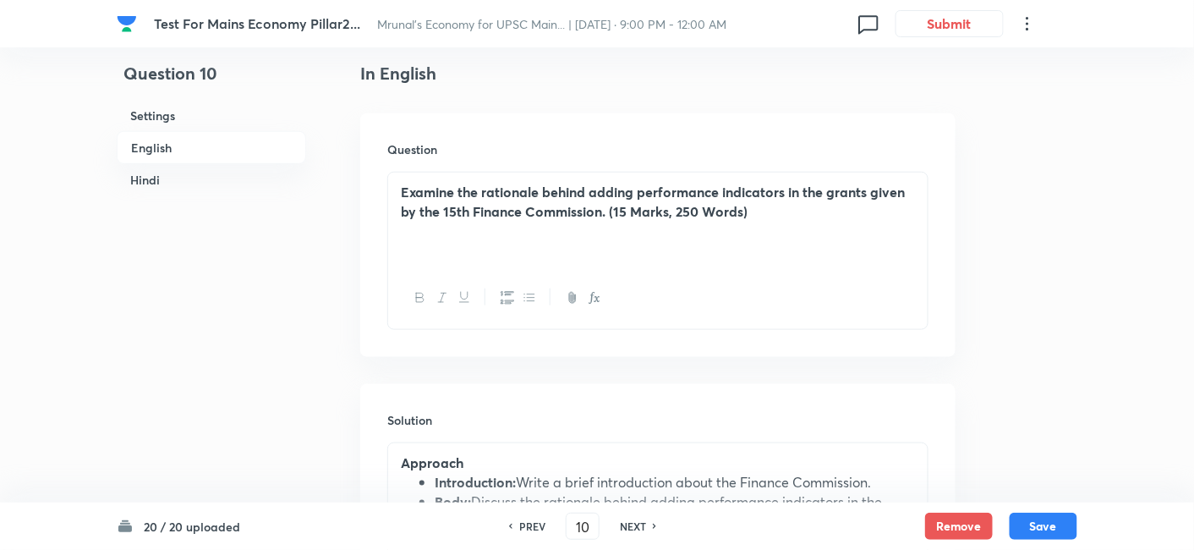
click at [185, 181] on h6 "Hindi" at bounding box center [211, 179] width 189 height 31
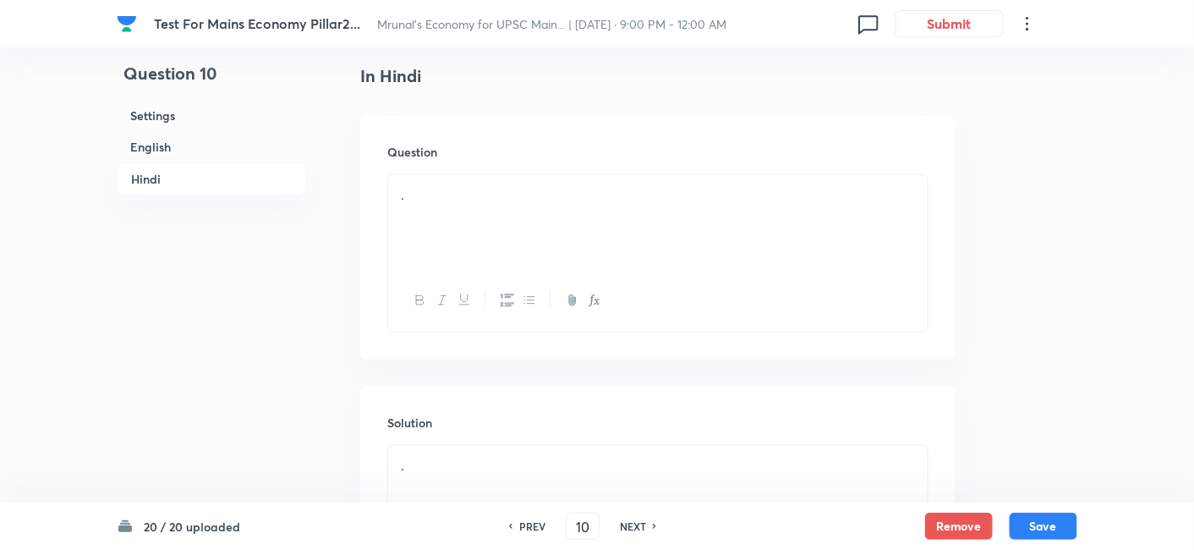
click at [181, 148] on h6 "English" at bounding box center [211, 146] width 189 height 31
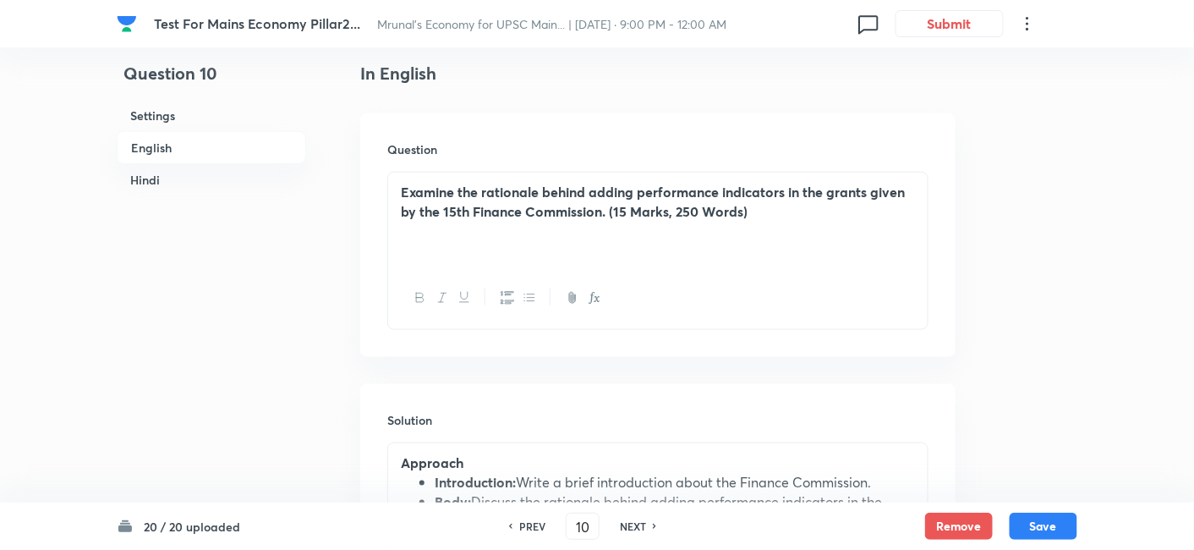
click at [181, 180] on h6 "Hindi" at bounding box center [211, 179] width 189 height 31
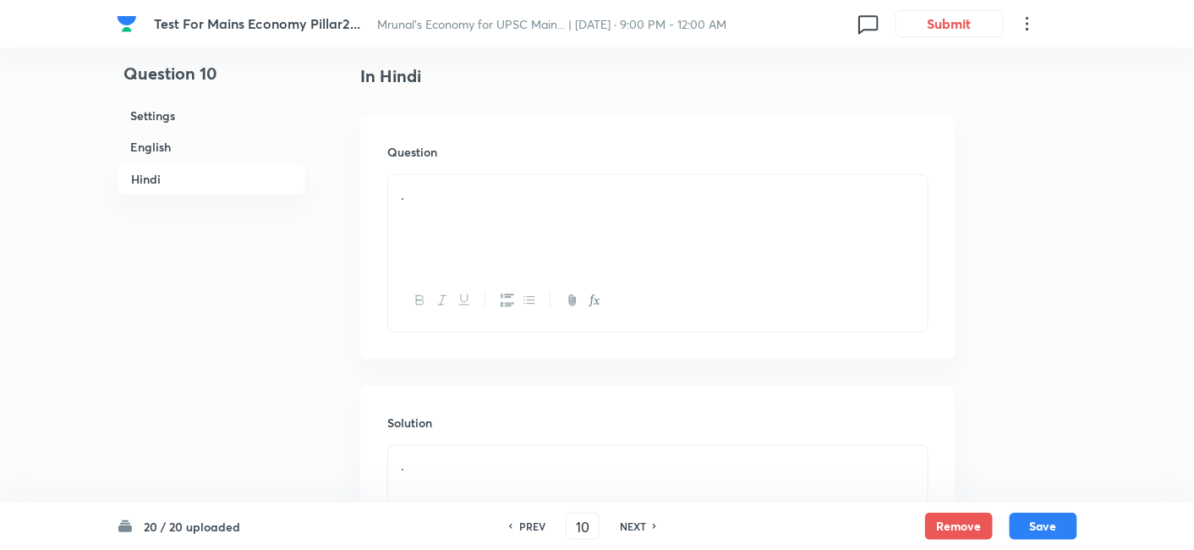
click at [184, 151] on h6 "English" at bounding box center [211, 146] width 189 height 31
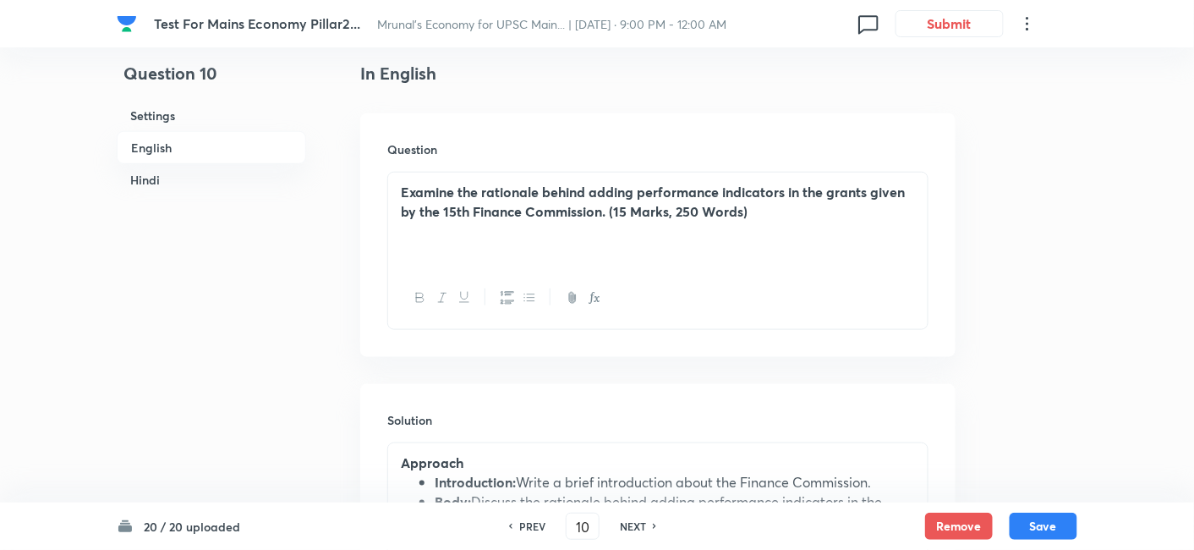
click at [169, 179] on h6 "Hindi" at bounding box center [211, 179] width 189 height 31
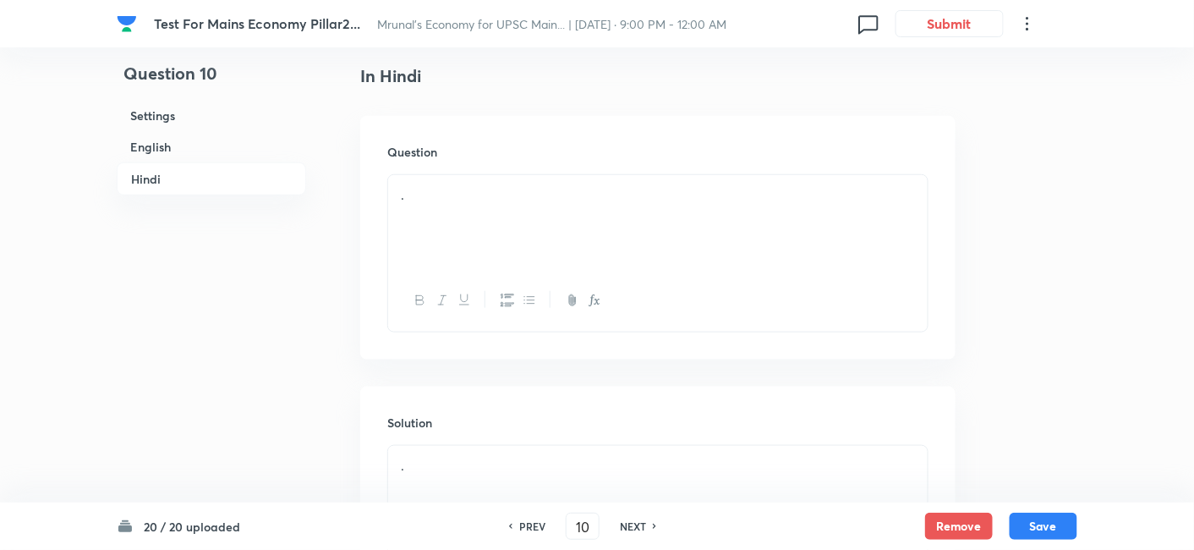
click at [518, 238] on div "." at bounding box center [657, 222] width 539 height 95
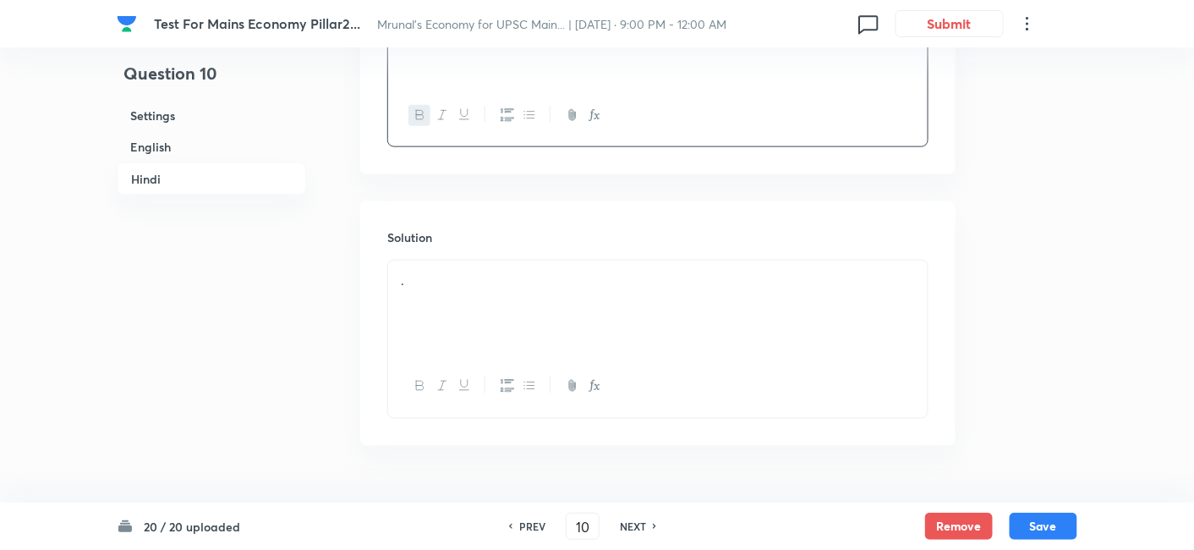
scroll to position [2604, 0]
click at [452, 276] on p "." at bounding box center [658, 276] width 514 height 19
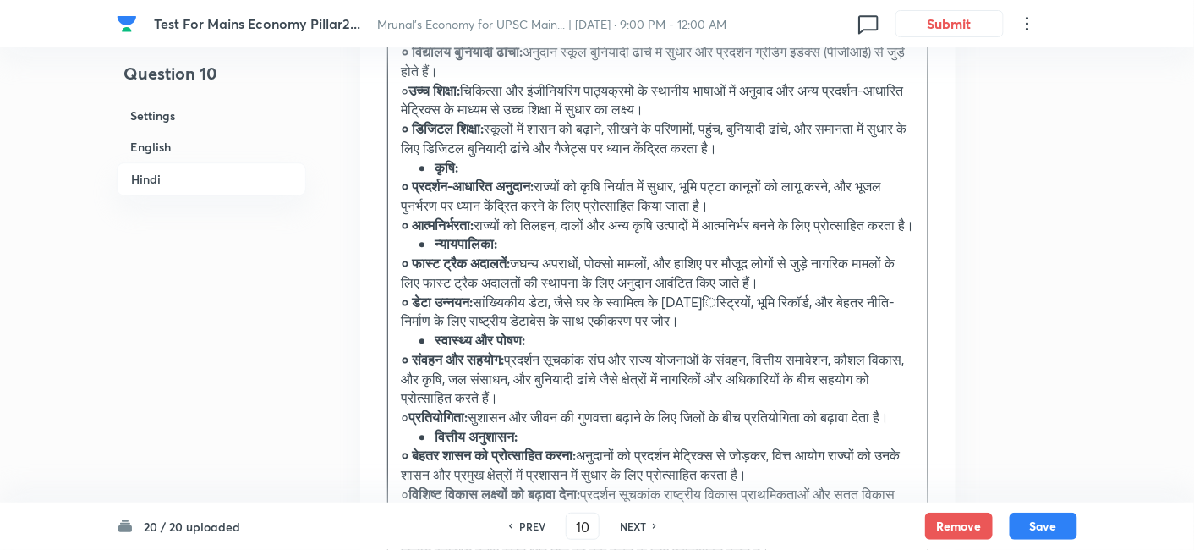
scroll to position [3624, 0]
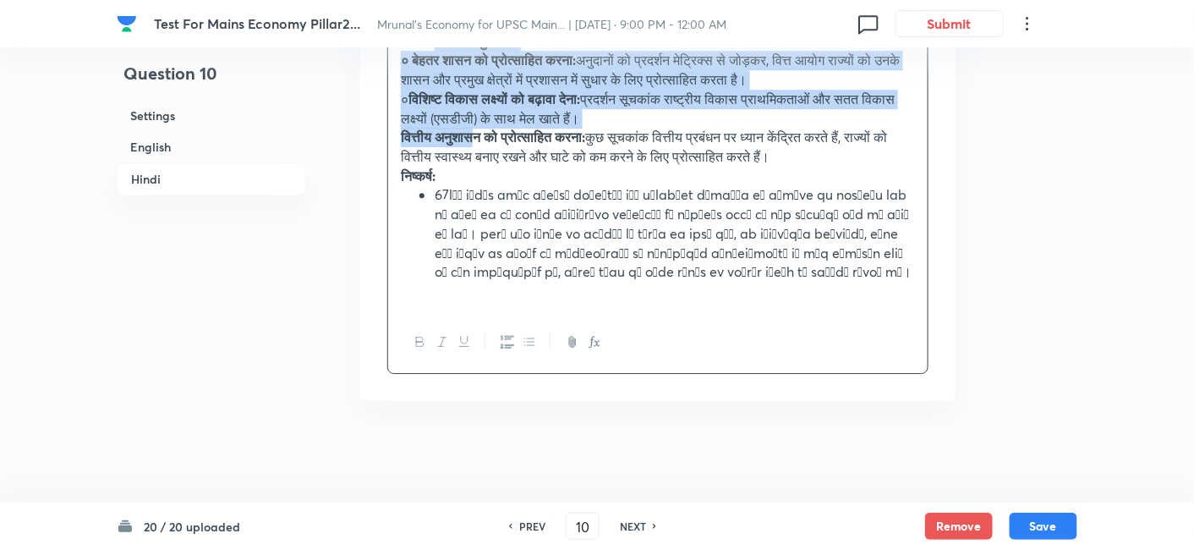
click at [488, 140] on strong "वित्तीय अनुशासन को प्रोत्साहित करना:" at bounding box center [493, 137] width 184 height 18
click at [523, 347] on icon "button" at bounding box center [529, 342] width 14 height 14
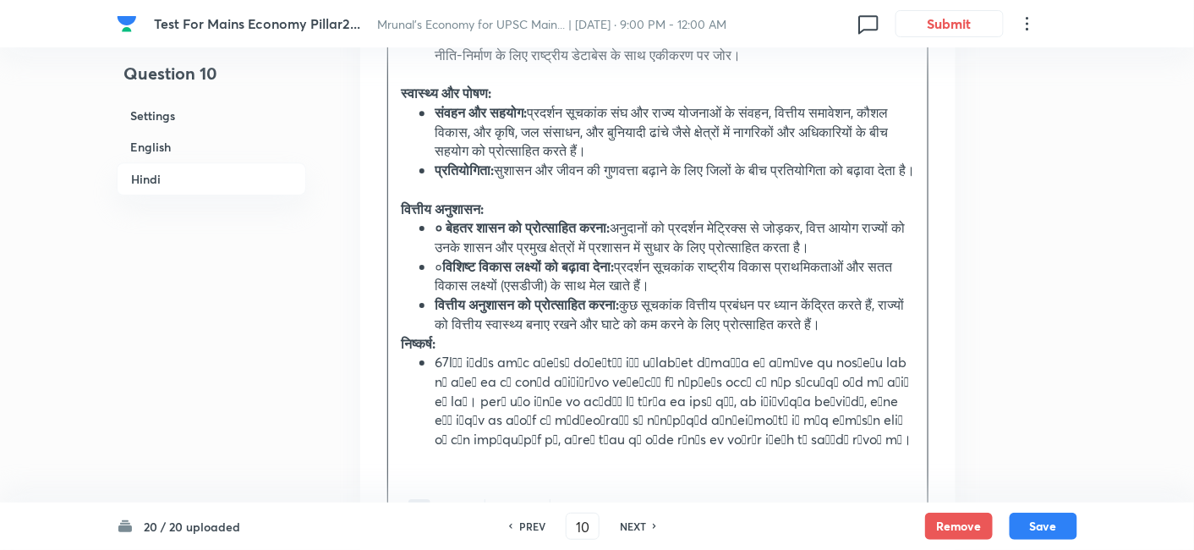
scroll to position [3691, 0]
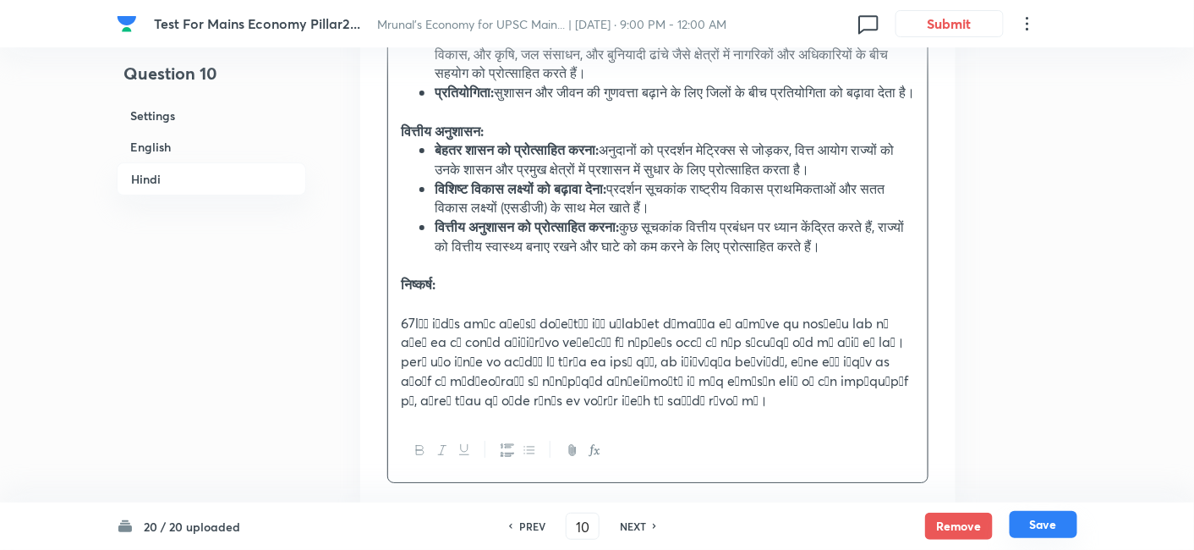
click at [1032, 523] on button "Save" at bounding box center [1043, 524] width 68 height 27
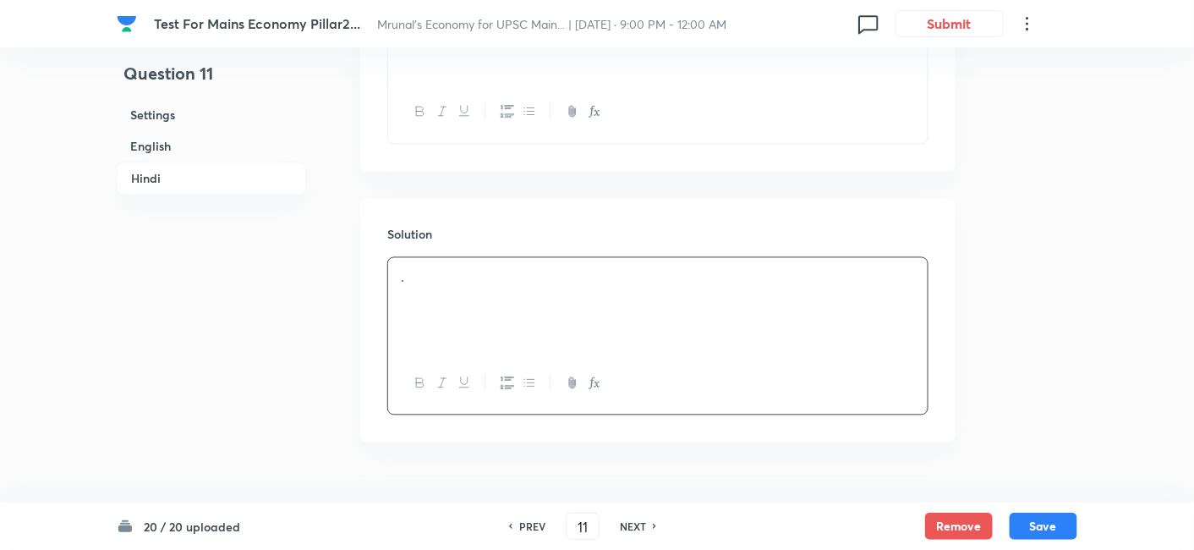
click at [200, 148] on h6 "English" at bounding box center [211, 146] width 189 height 31
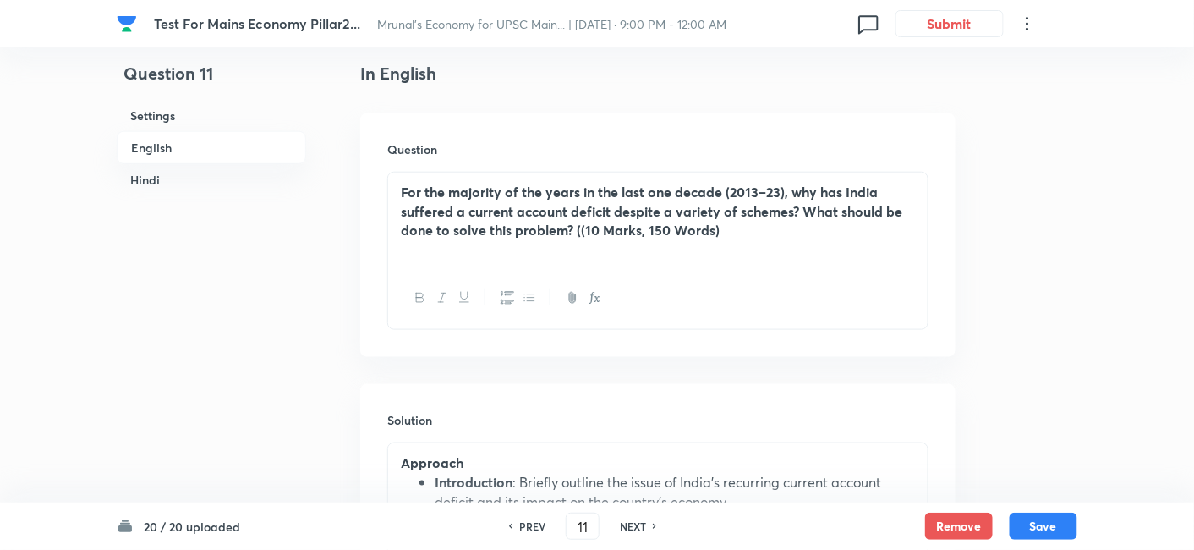
click at [190, 171] on h6 "Hindi" at bounding box center [211, 179] width 189 height 31
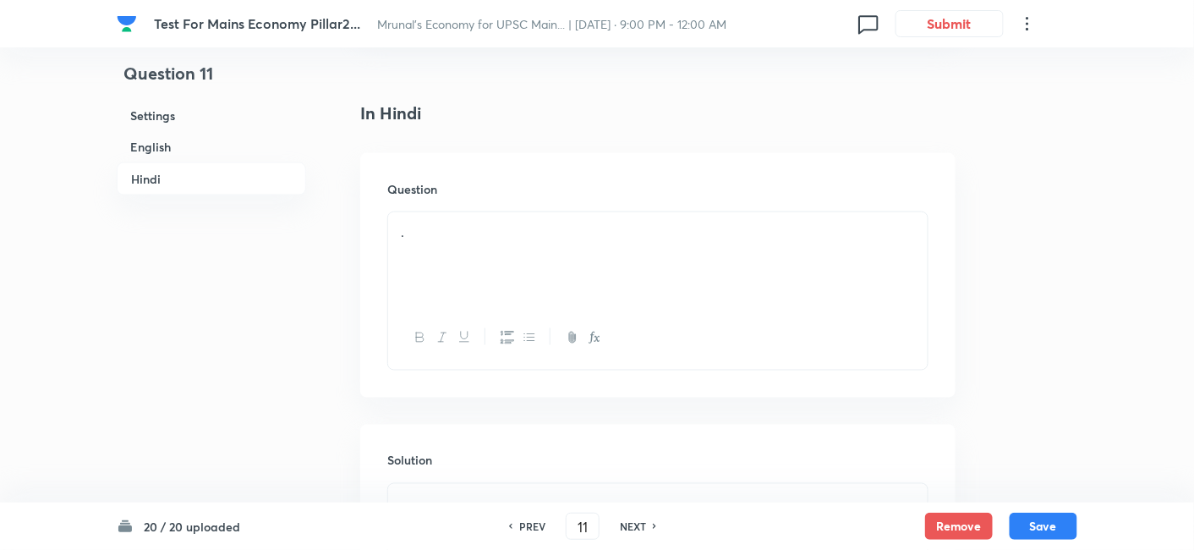
click at [522, 225] on div "." at bounding box center [657, 259] width 539 height 95
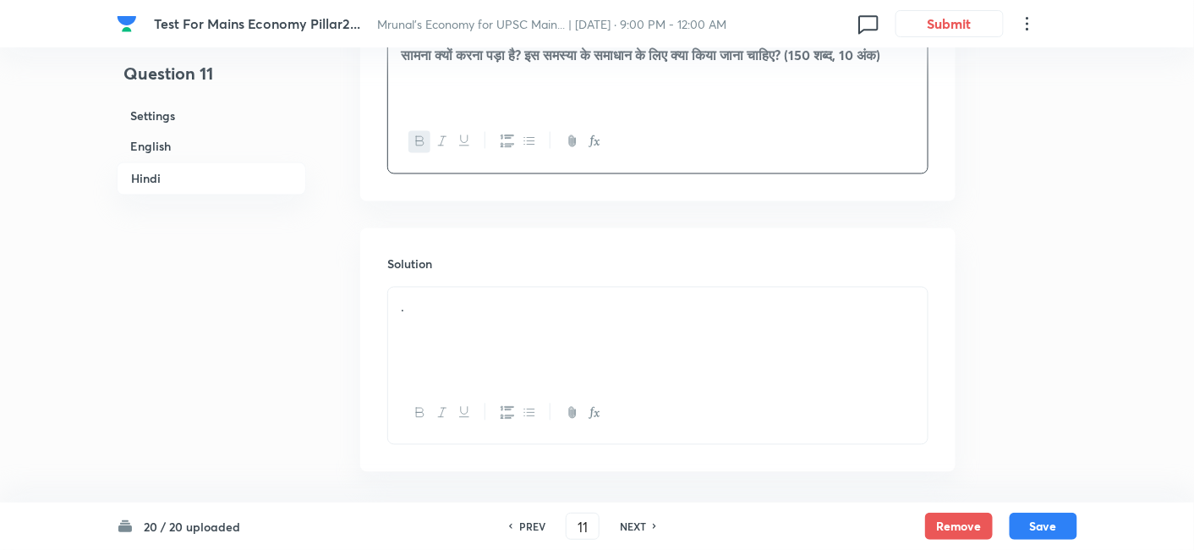
scroll to position [2911, 0]
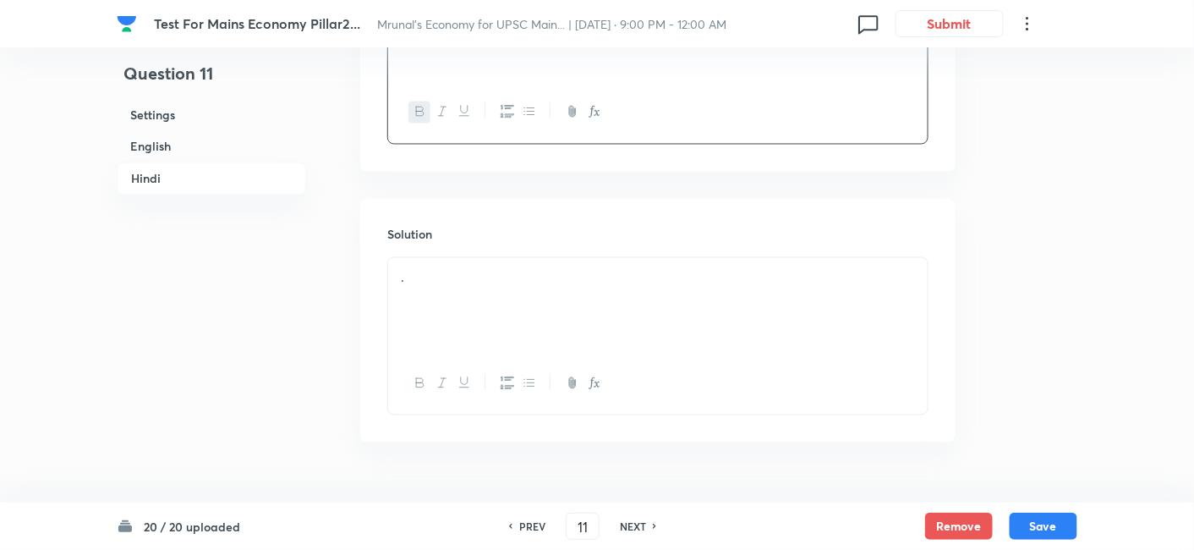
click at [498, 258] on div "." at bounding box center [657, 305] width 539 height 95
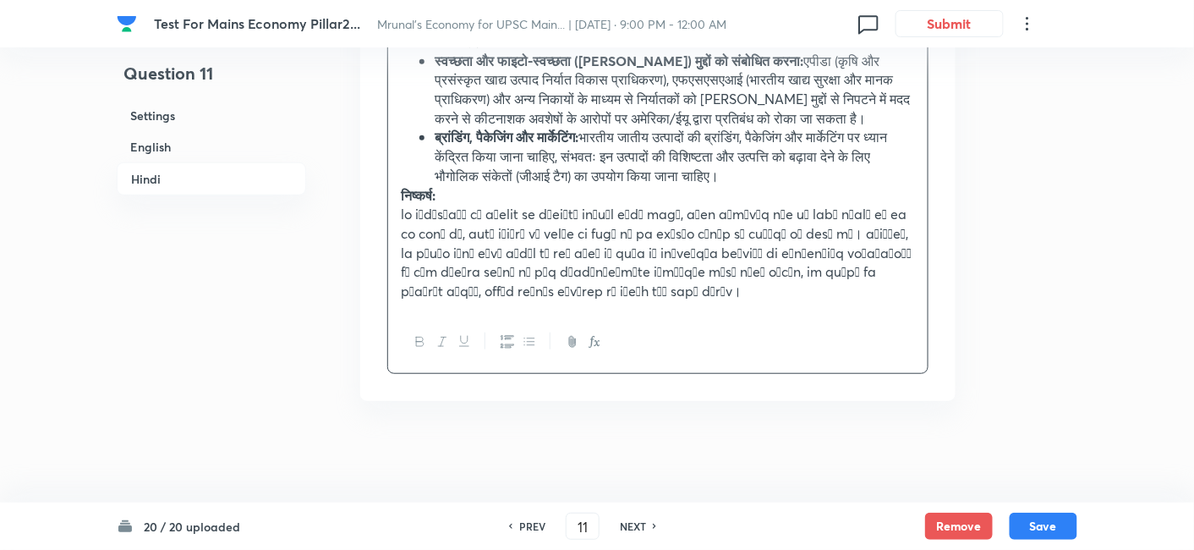
scroll to position [4334, 0]
click at [533, 347] on icon "button" at bounding box center [529, 342] width 14 height 14
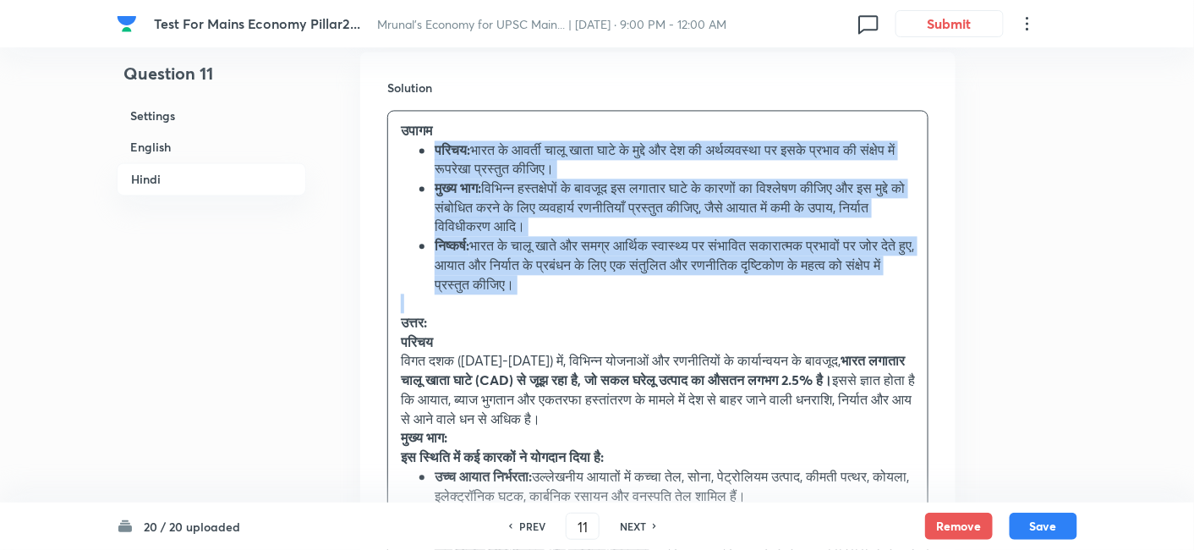
scroll to position [3241, 0]
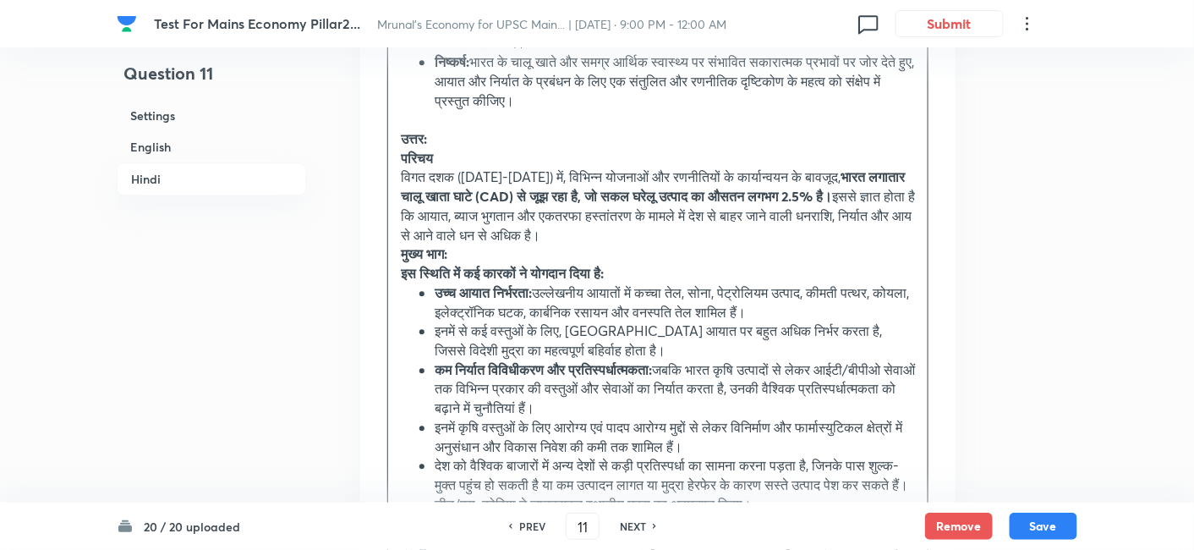
click at [492, 129] on p "उत्तर:" at bounding box center [658, 138] width 514 height 19
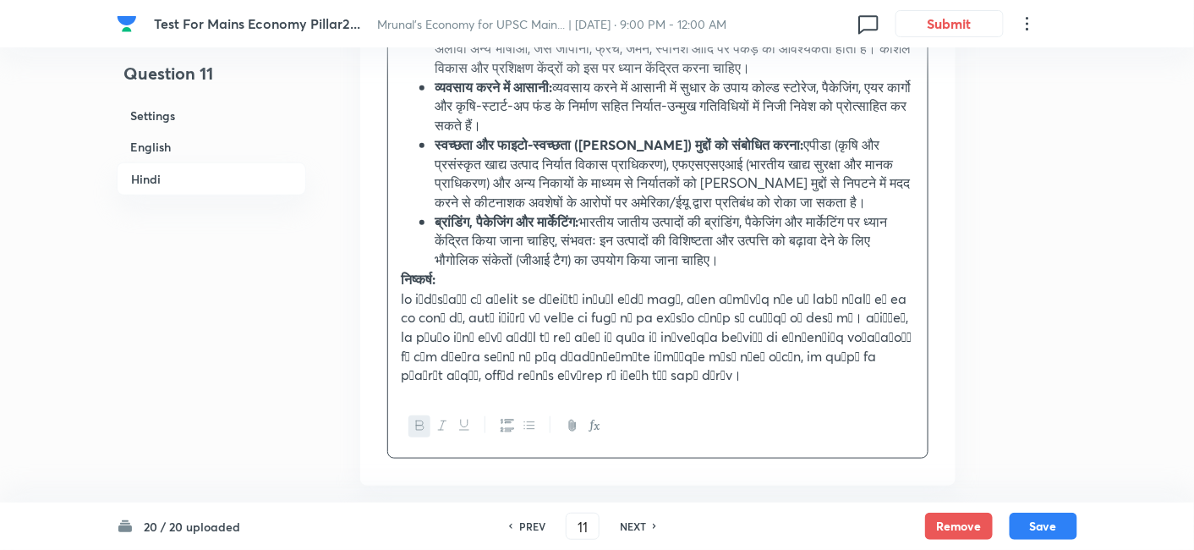
scroll to position [4274, 0]
click at [410, 286] on strong "निष्कर्ष:" at bounding box center [418, 277] width 35 height 18
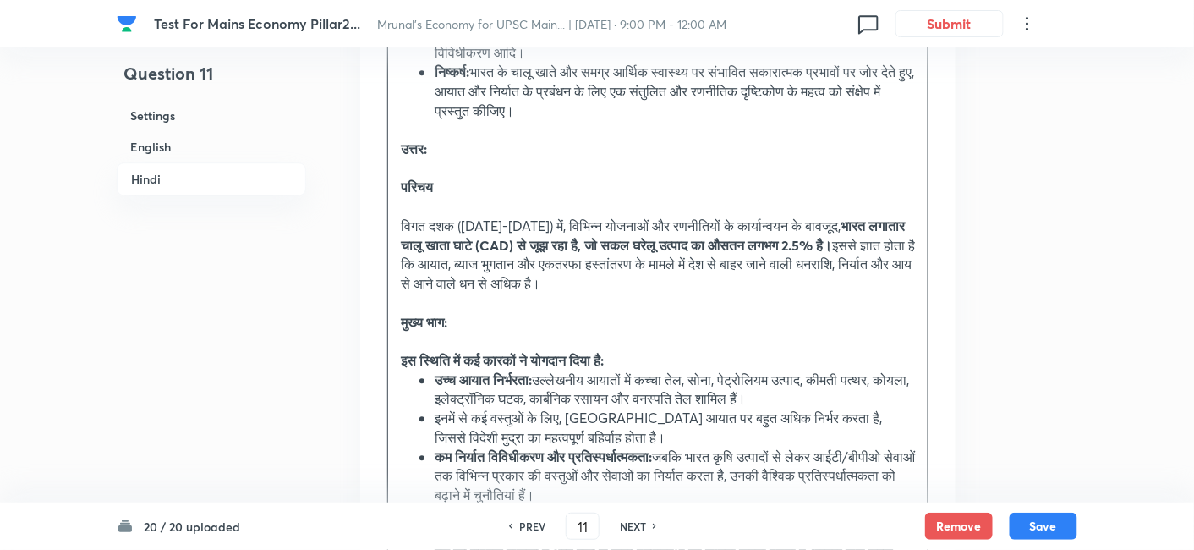
click at [498, 331] on p at bounding box center [658, 340] width 514 height 19
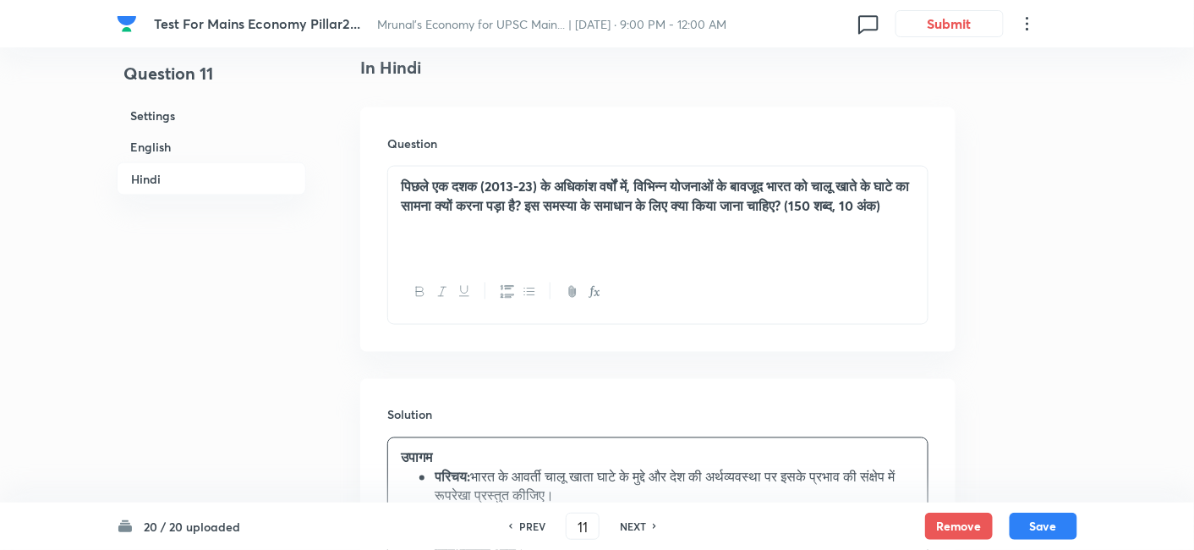
scroll to position [2739, 0]
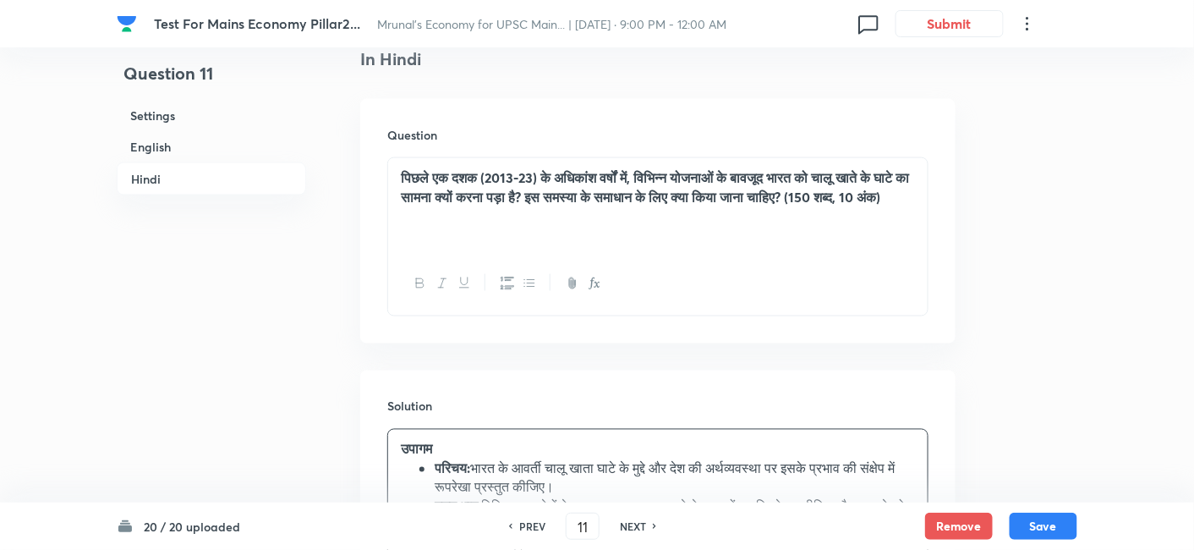
click at [587, 182] on p "पिछले एक दशक (2013-23) के अधिकांश वर्षों में, विभिन्न योजनाओं के बावजूद भारत को…" at bounding box center [658, 187] width 514 height 38
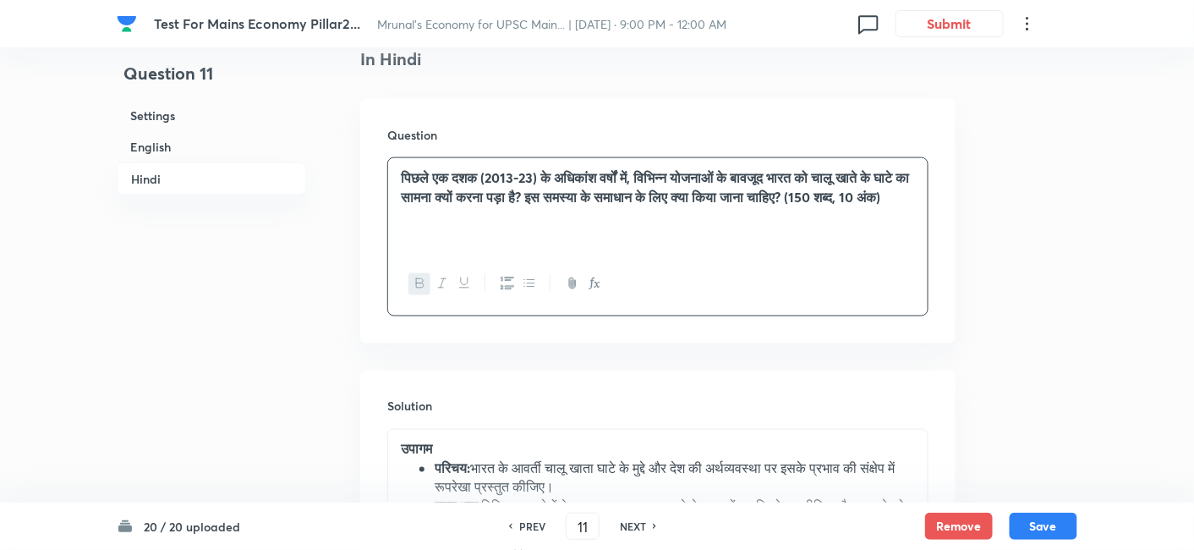
scroll to position [3115, 0]
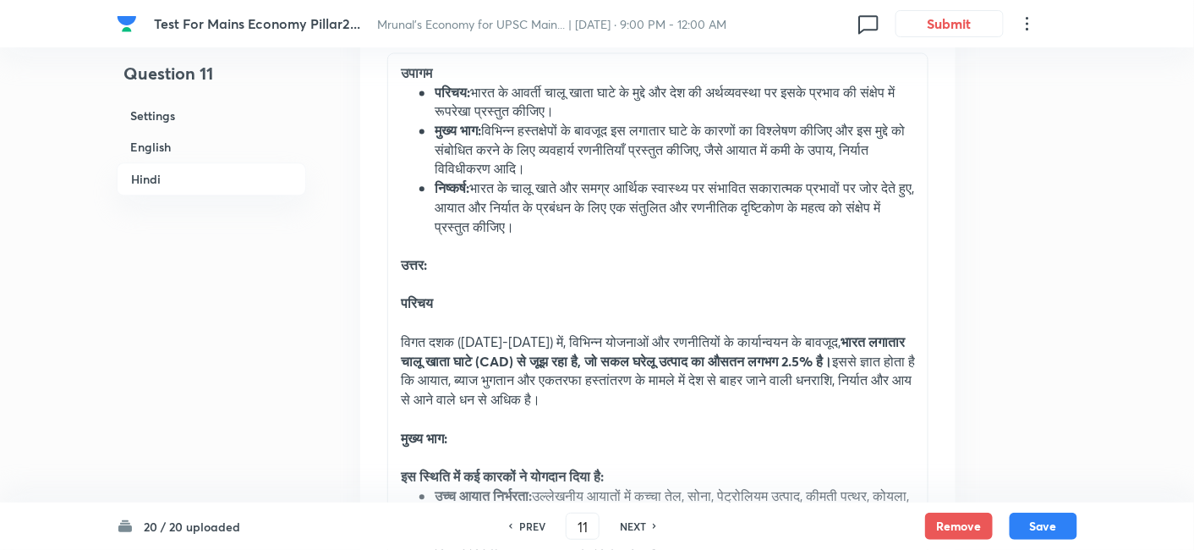
click at [603, 193] on li "निष्कर्ष: भारत के चालू खाते और समग्र आर्थिक स्वास्थ्य पर संभावित सकारात्मक प्रभ…" at bounding box center [675, 206] width 480 height 57
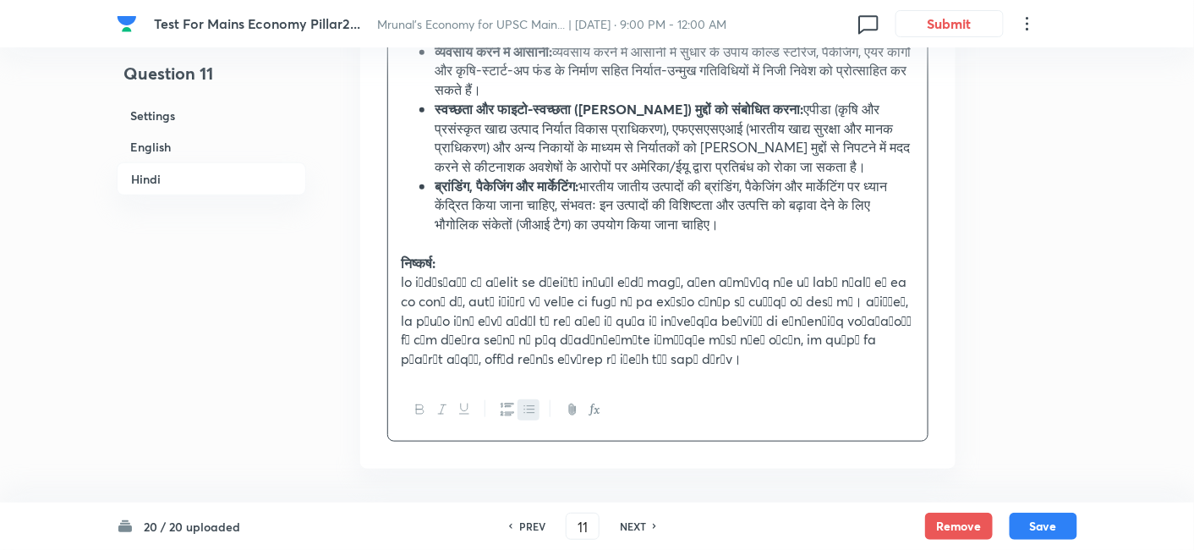
scroll to position [4430, 0]
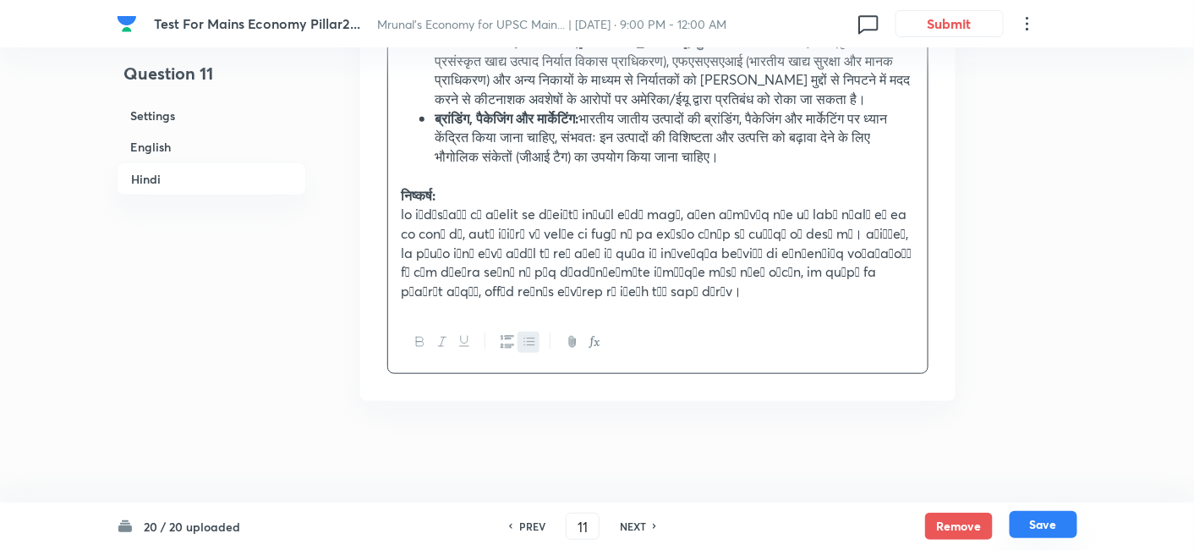
click at [1055, 522] on button "Save" at bounding box center [1043, 524] width 68 height 27
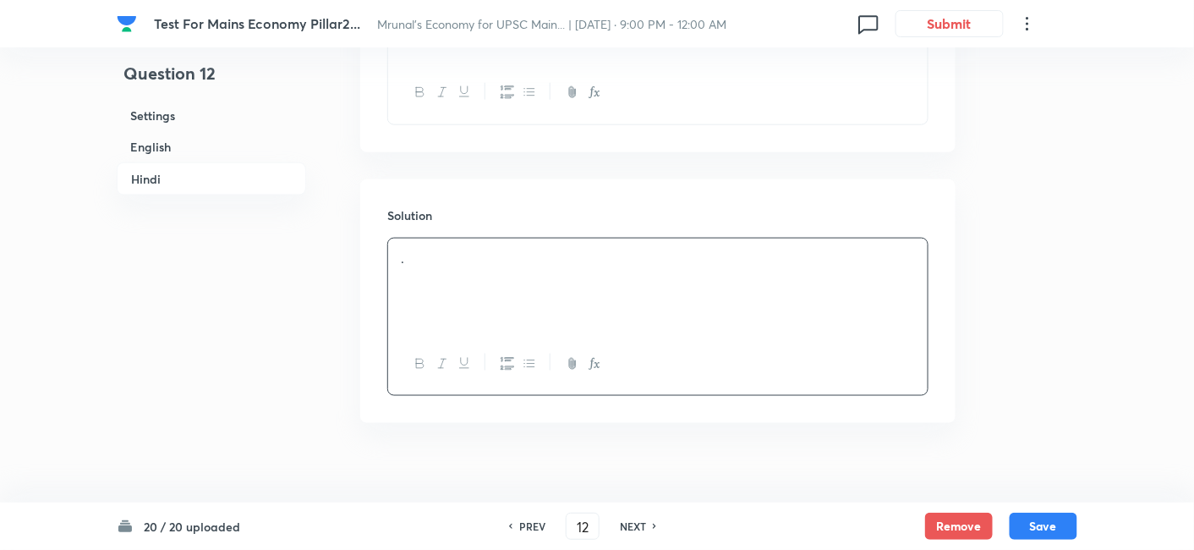
click at [202, 154] on h6 "English" at bounding box center [211, 146] width 189 height 31
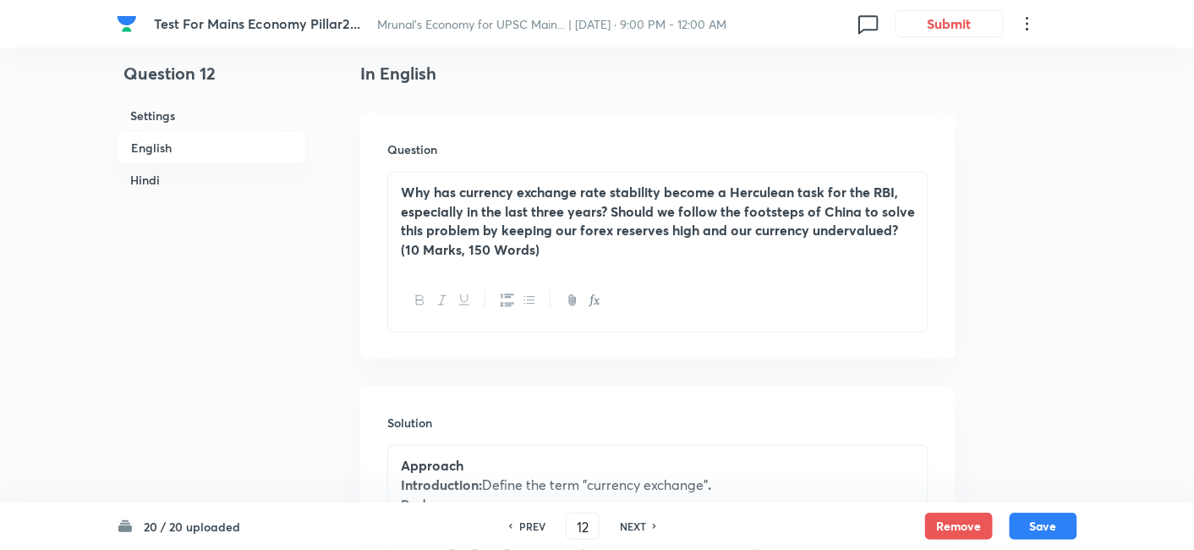
click at [157, 178] on h6 "Hindi" at bounding box center [211, 179] width 189 height 31
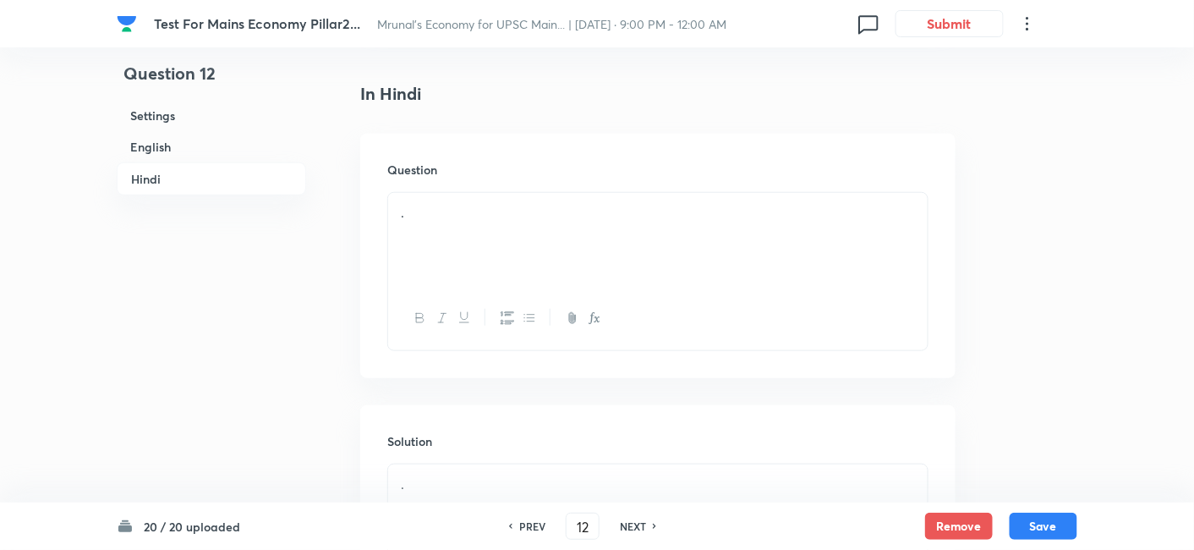
click at [480, 245] on div "." at bounding box center [657, 240] width 539 height 95
click at [488, 254] on div "." at bounding box center [657, 283] width 539 height 95
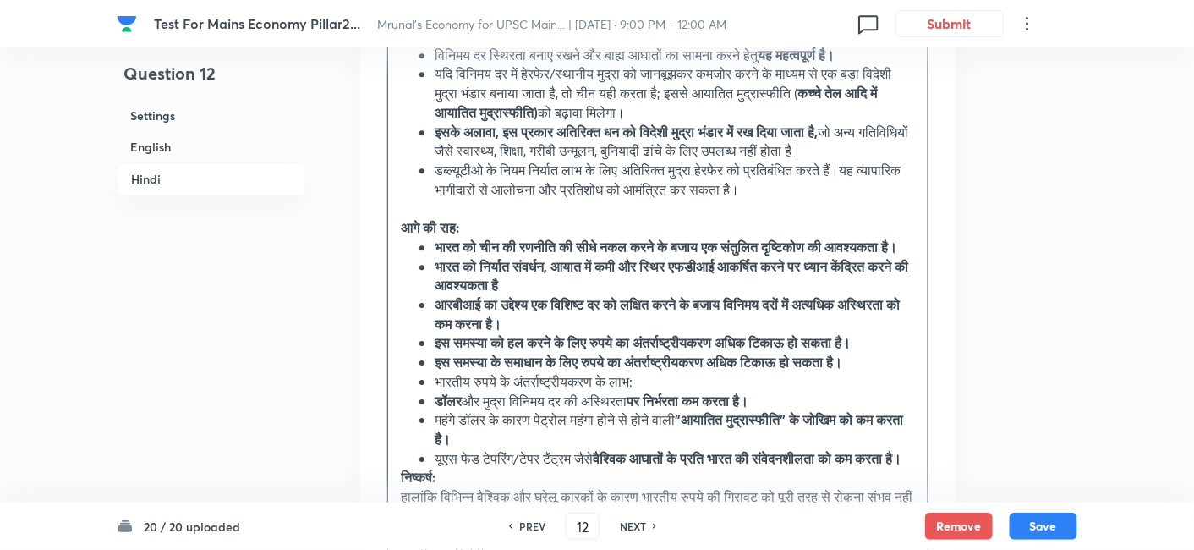
scroll to position [3646, 0]
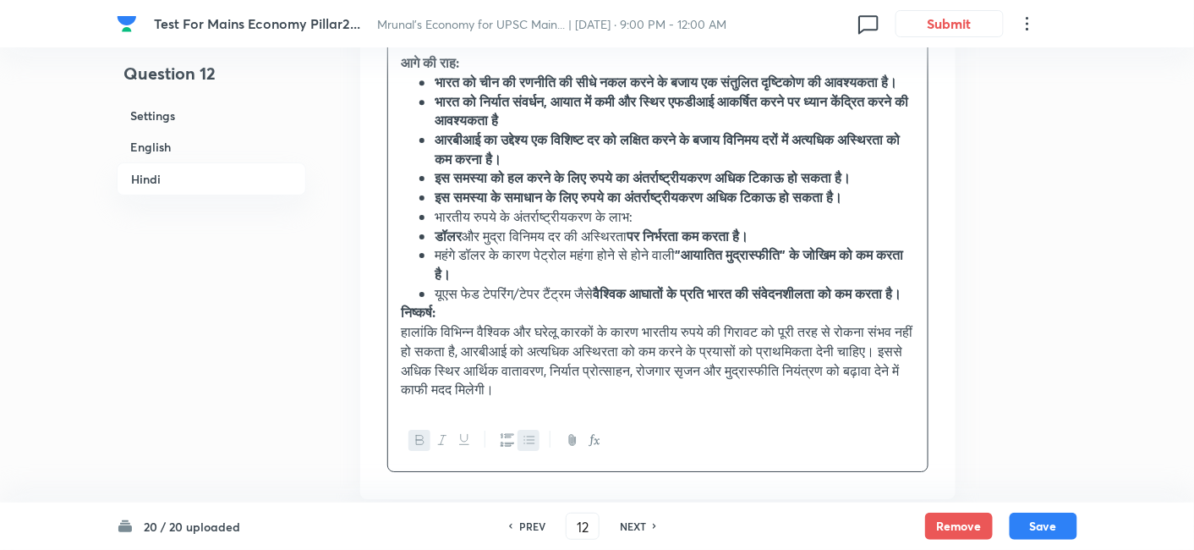
click at [570, 186] on strong "इस समस्या को हल करने के लिए रुपये का अंतर्राष्ट्रीयकरण अधिक टिकाऊ हो सकता है।" at bounding box center [643, 177] width 416 height 18
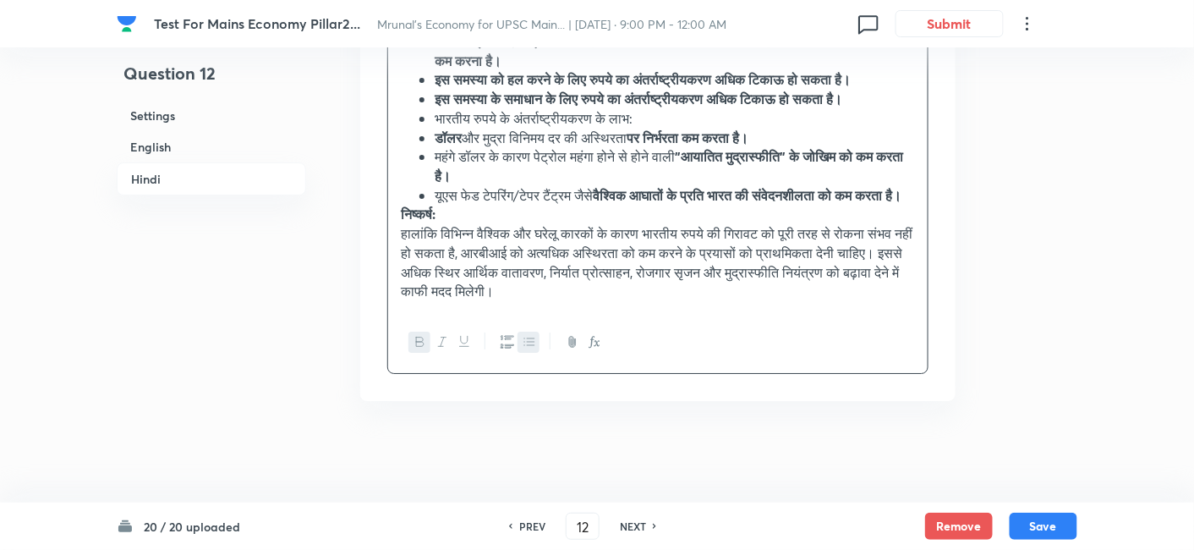
scroll to position [3820, 0]
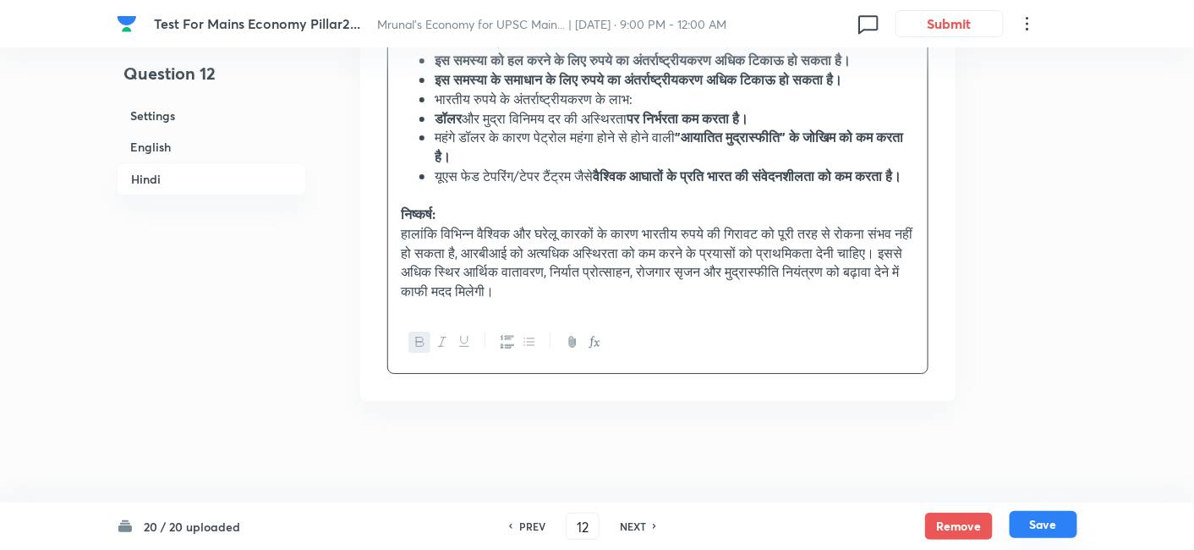
click at [1048, 528] on button "Save" at bounding box center [1043, 524] width 68 height 27
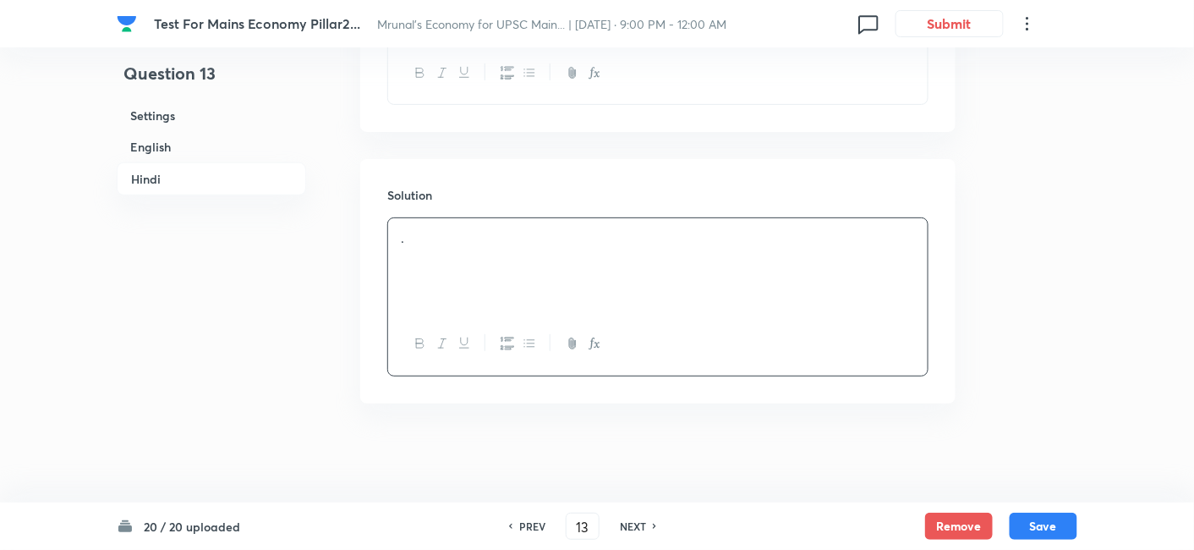
click at [192, 153] on h6 "English" at bounding box center [211, 146] width 189 height 31
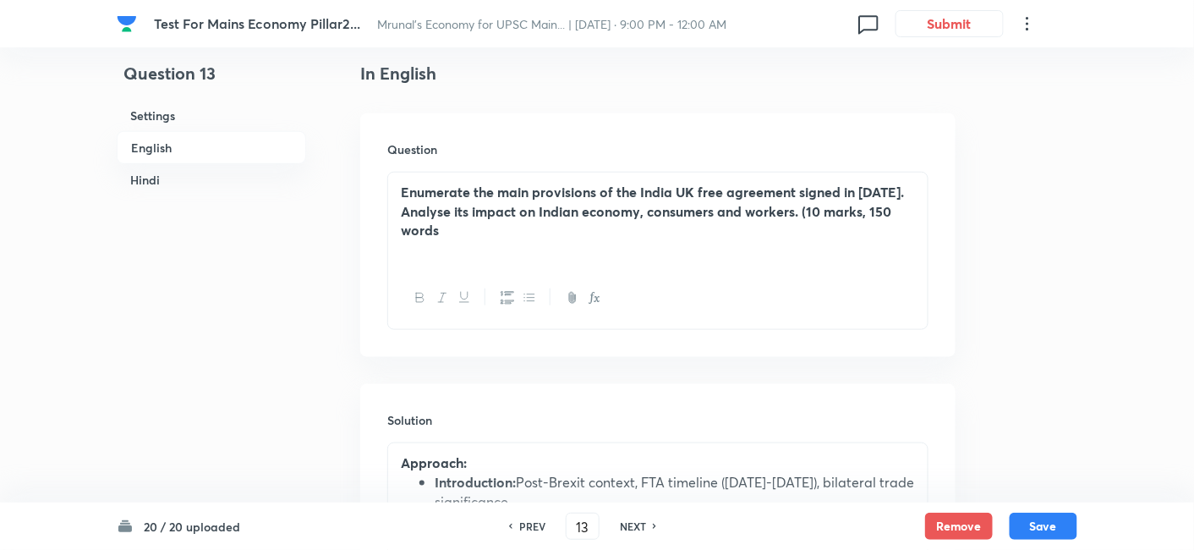
click at [164, 175] on h6 "Hindi" at bounding box center [211, 179] width 189 height 31
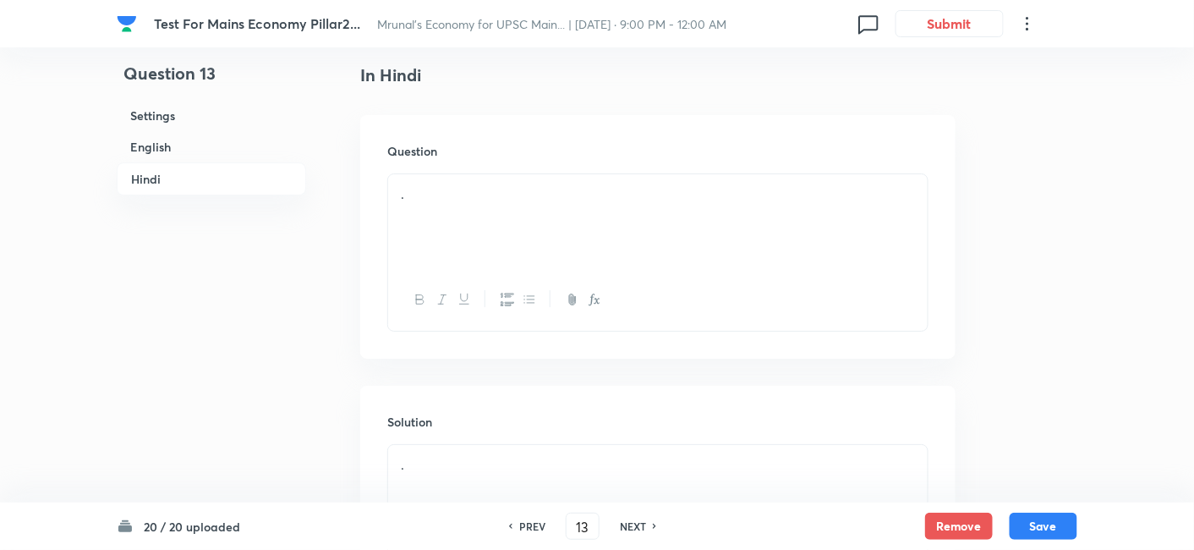
click at [507, 225] on div "." at bounding box center [657, 221] width 539 height 95
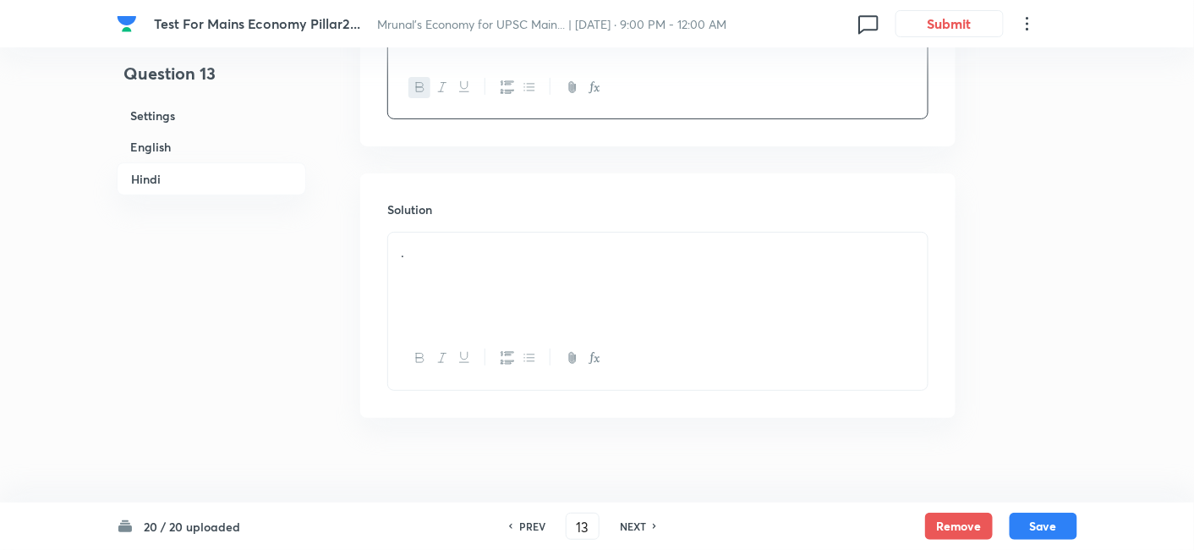
scroll to position [2105, 0]
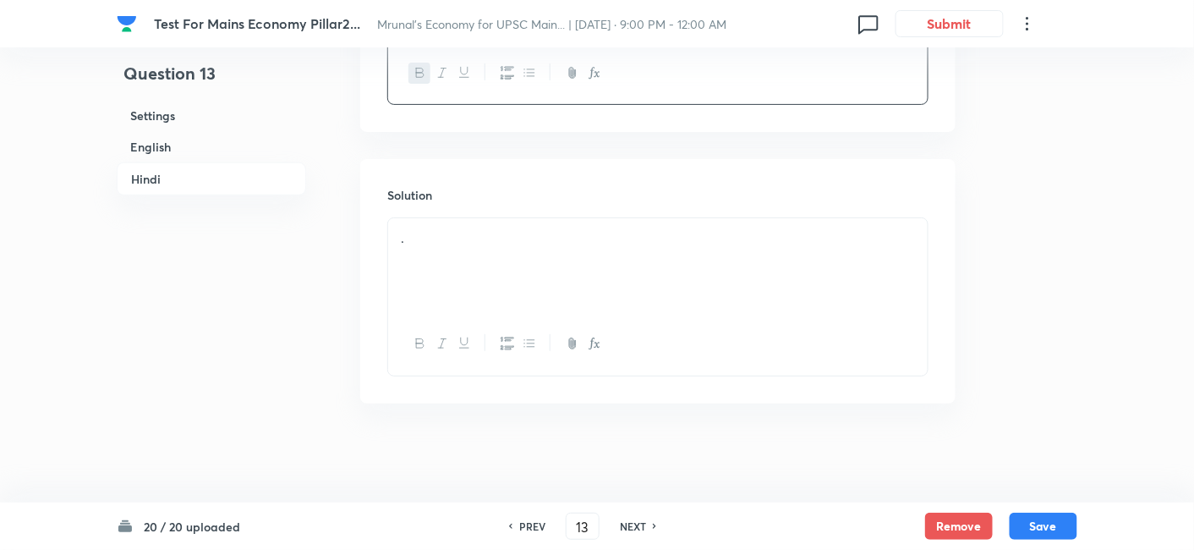
click at [467, 258] on div "." at bounding box center [657, 265] width 539 height 95
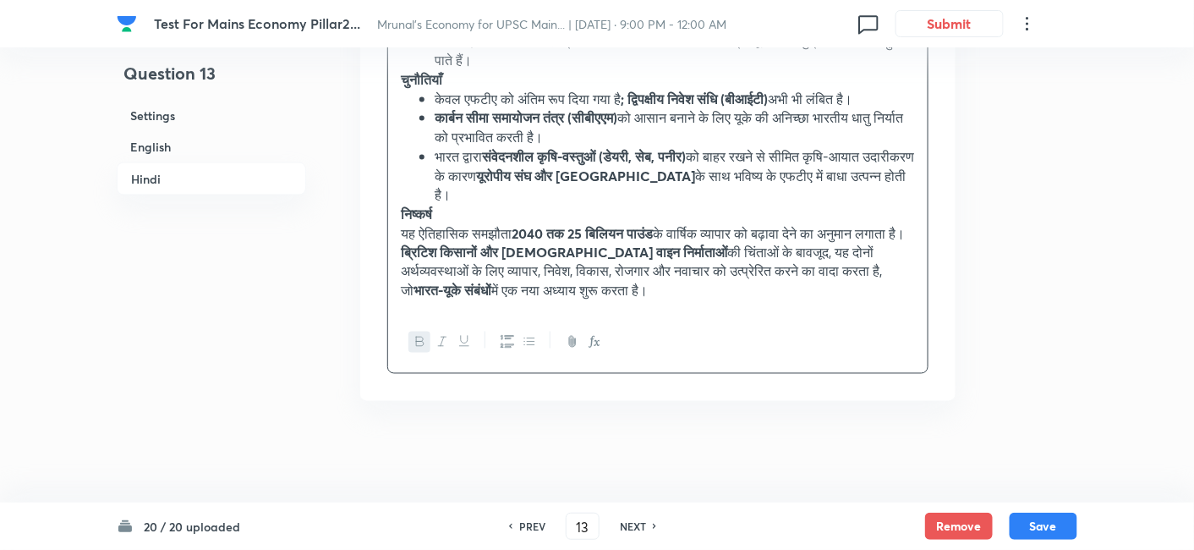
scroll to position [2803, 0]
click at [403, 76] on strong "चुनौतियाँ" at bounding box center [421, 79] width 41 height 18
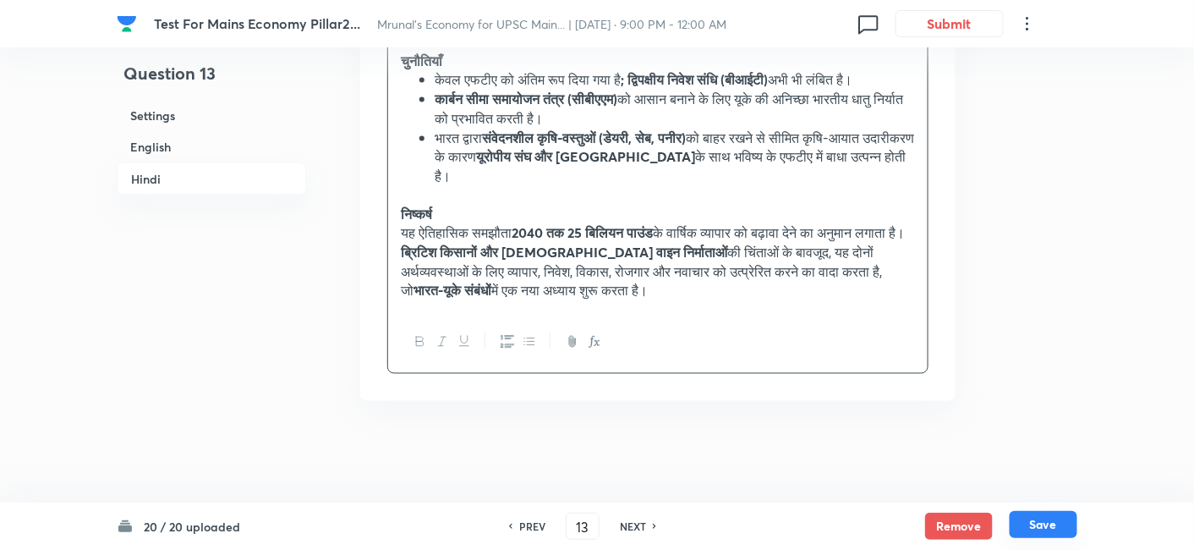
click at [1055, 520] on button "Save" at bounding box center [1043, 524] width 68 height 27
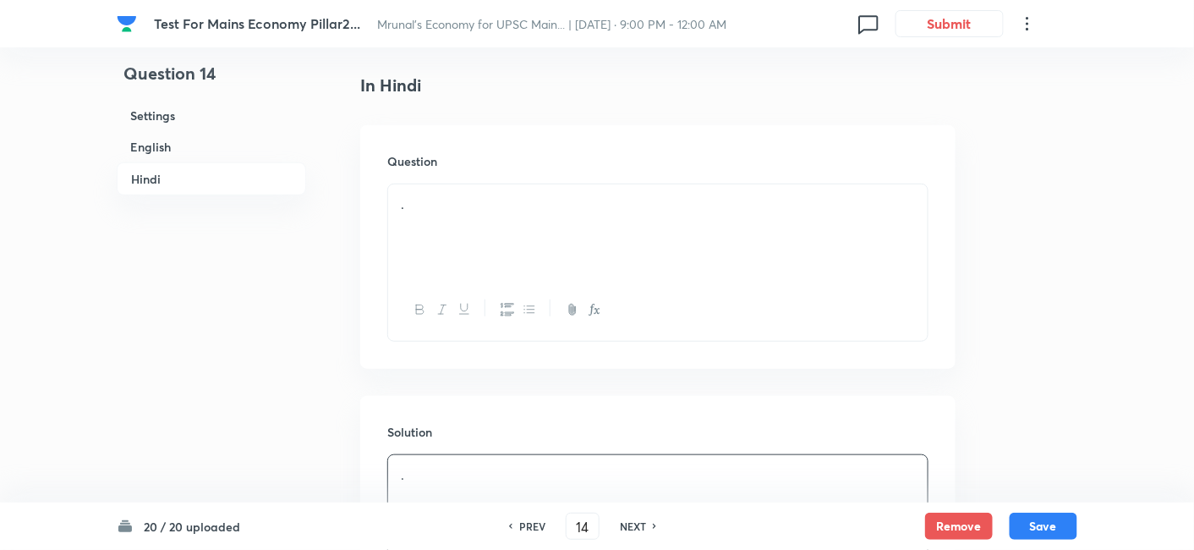
click at [164, 161] on h6 "English" at bounding box center [211, 146] width 189 height 31
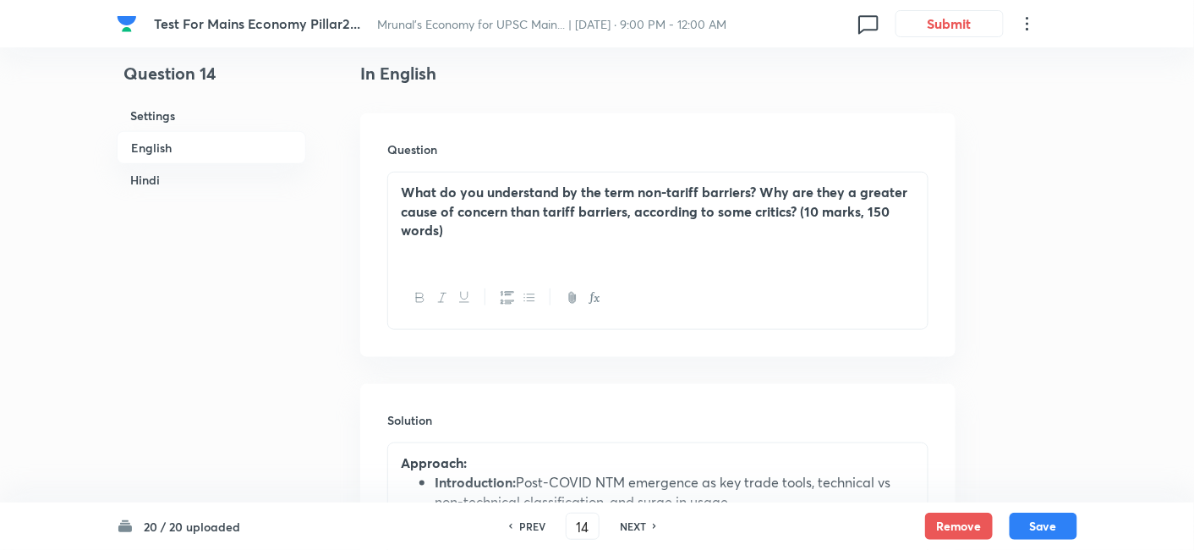
click at [169, 150] on h6 "English" at bounding box center [211, 147] width 189 height 33
click at [167, 189] on h6 "Hindi" at bounding box center [211, 179] width 189 height 31
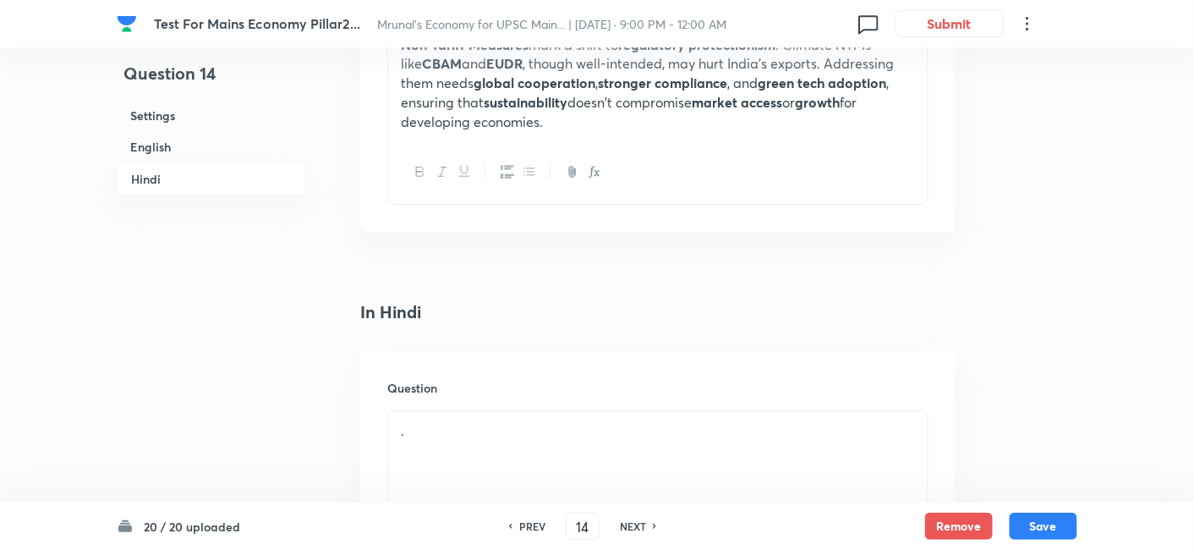
click at [478, 411] on div "." at bounding box center [657, 458] width 539 height 95
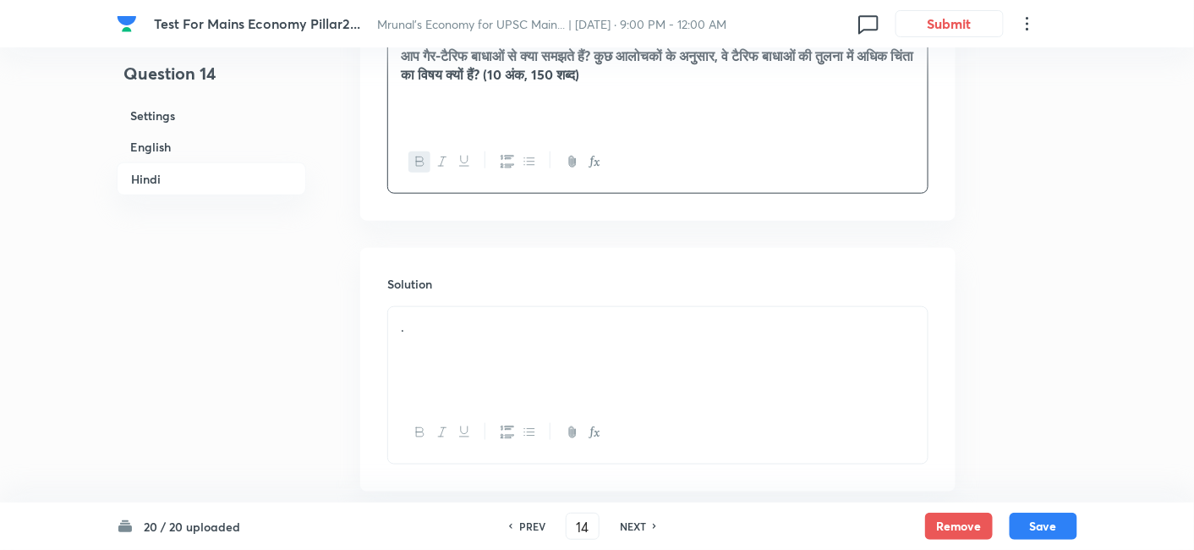
scroll to position [2495, 0]
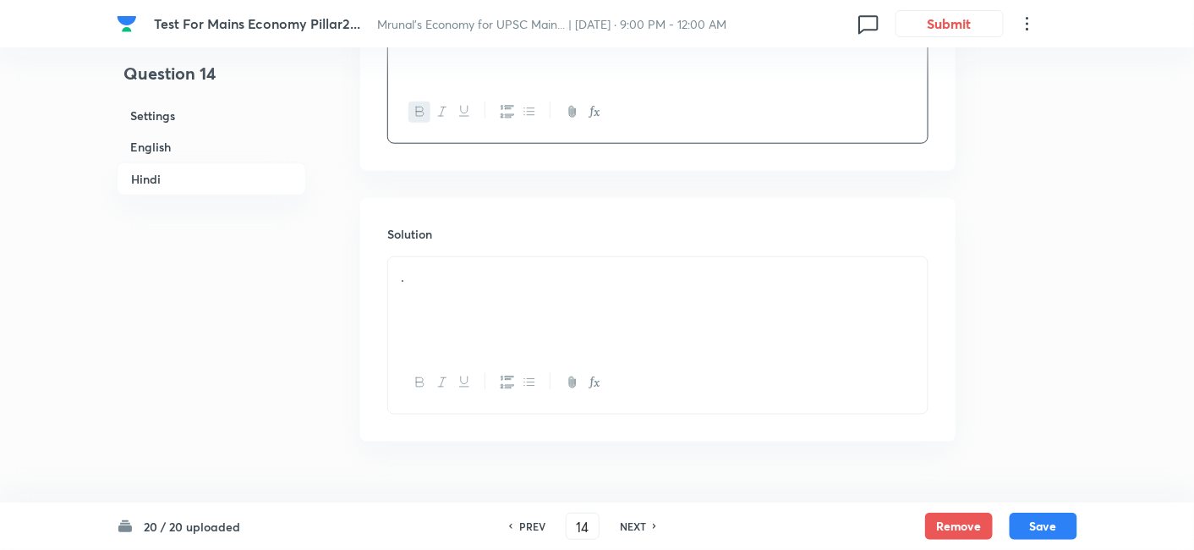
click at [471, 281] on p "." at bounding box center [658, 276] width 514 height 19
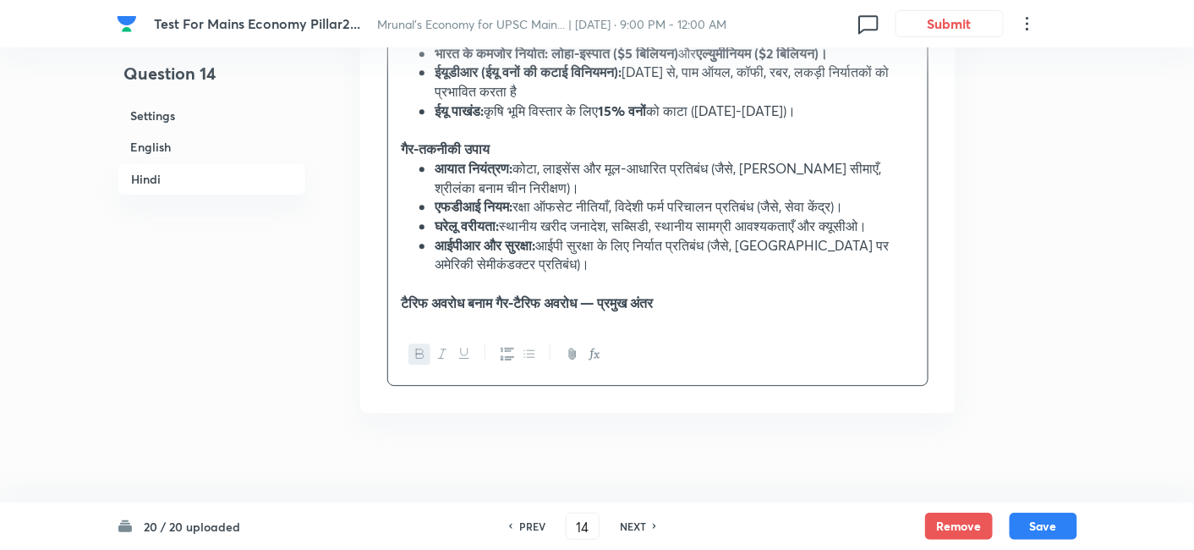
scroll to position [3340, 0]
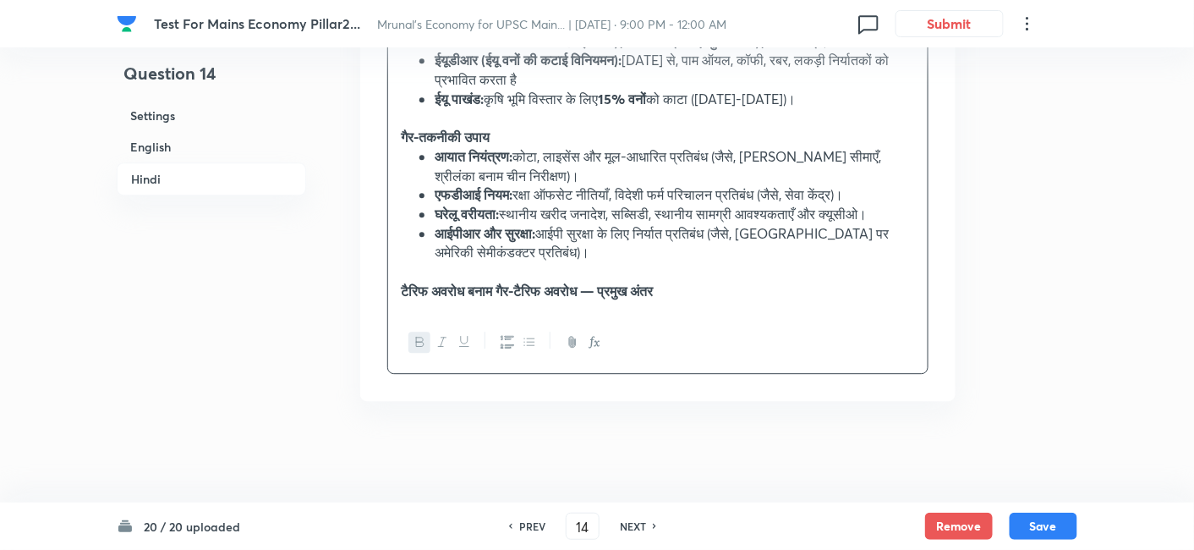
click at [762, 288] on p "﻿ टैरिफ अवरोध बनाम गैर-टैरिफ अवरोध — प्रमुख अंतर" at bounding box center [658, 291] width 514 height 19
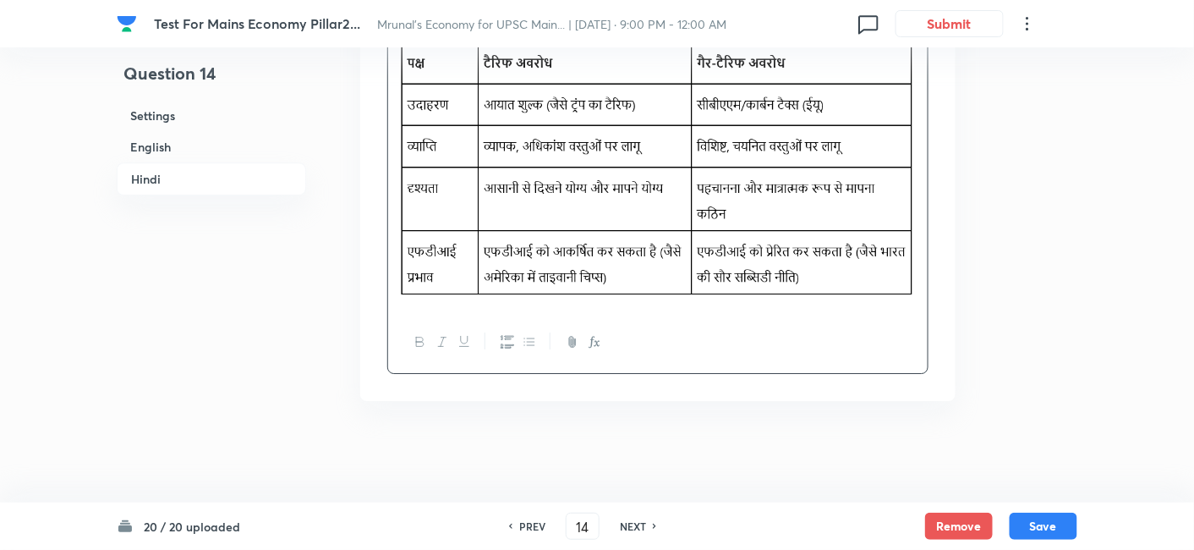
scroll to position [3622, 0]
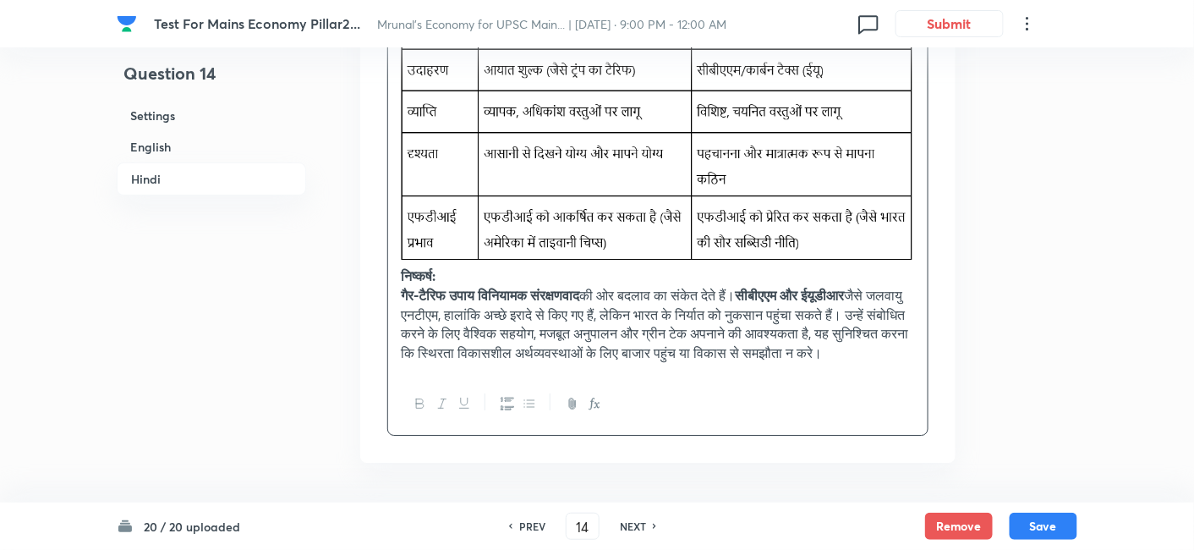
click at [406, 284] on strong "निष्कर्ष:" at bounding box center [418, 275] width 35 height 18
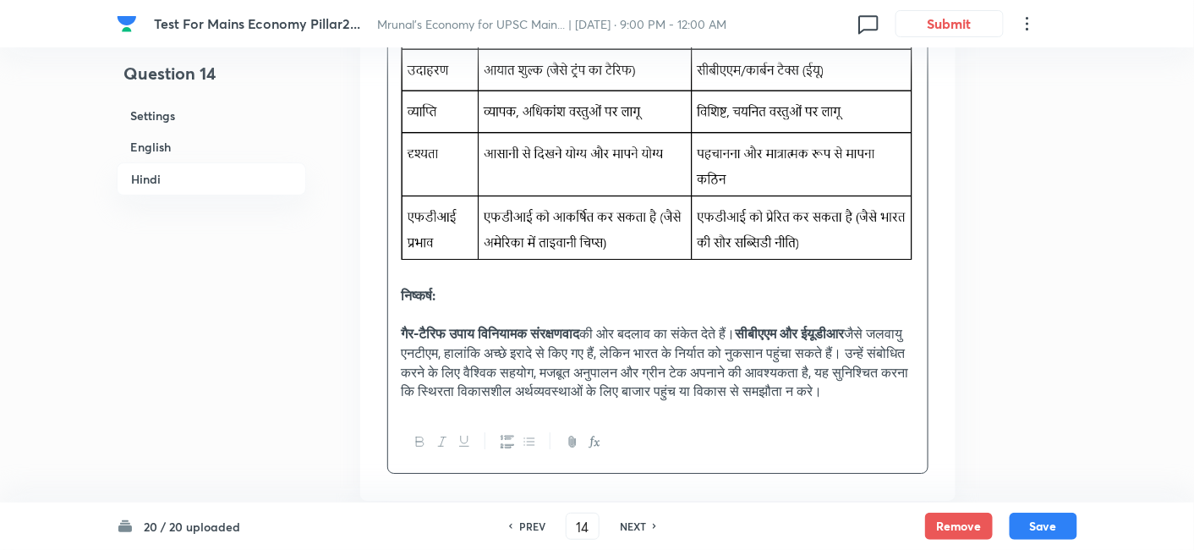
scroll to position [3246, 0]
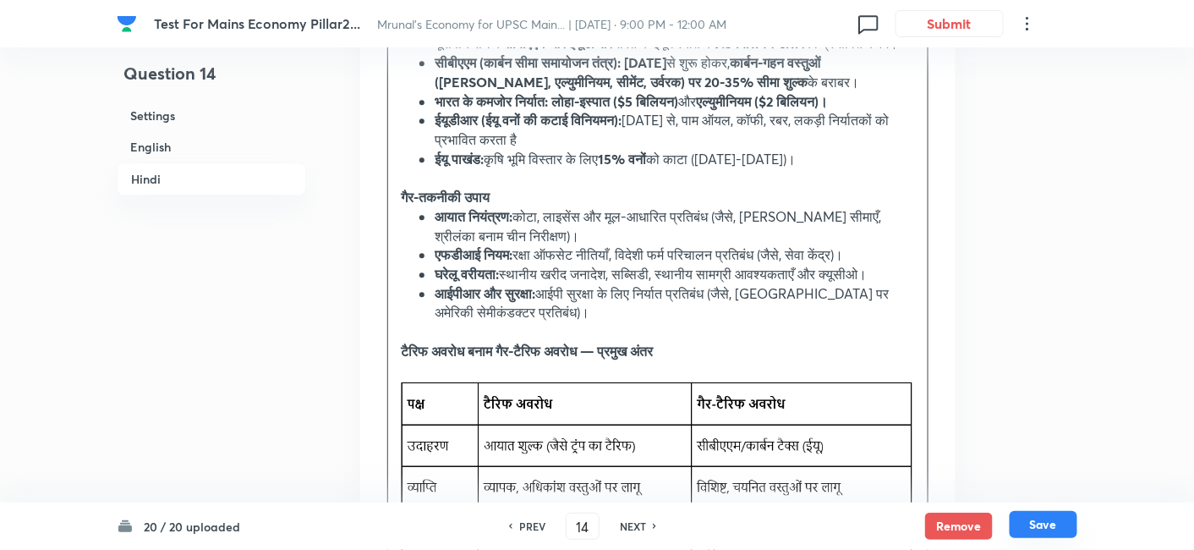
click at [1051, 528] on button "Save" at bounding box center [1043, 524] width 68 height 27
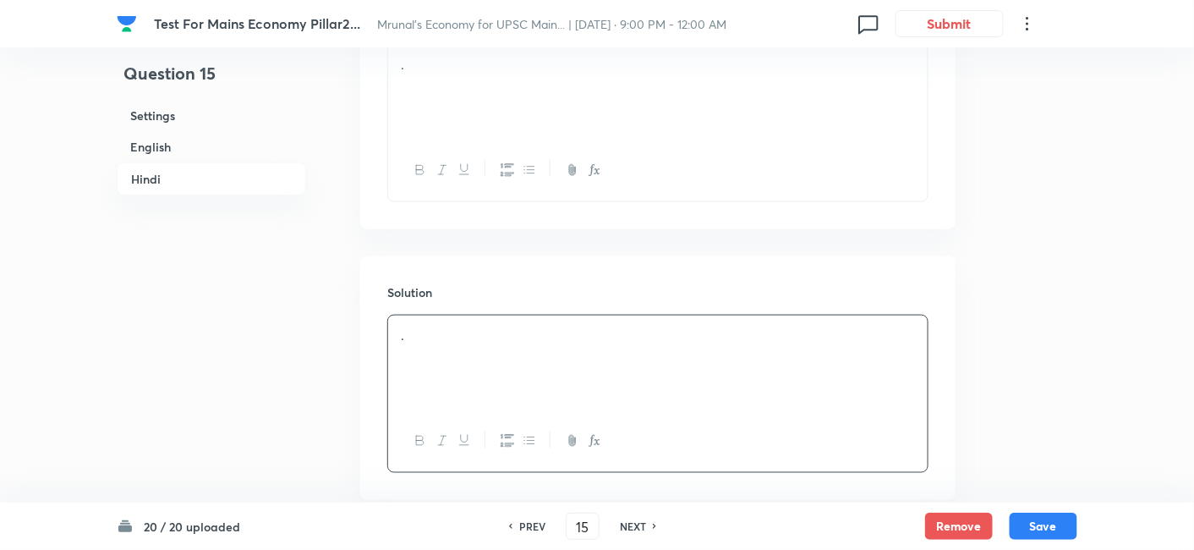
click at [212, 145] on h6 "English" at bounding box center [211, 146] width 189 height 31
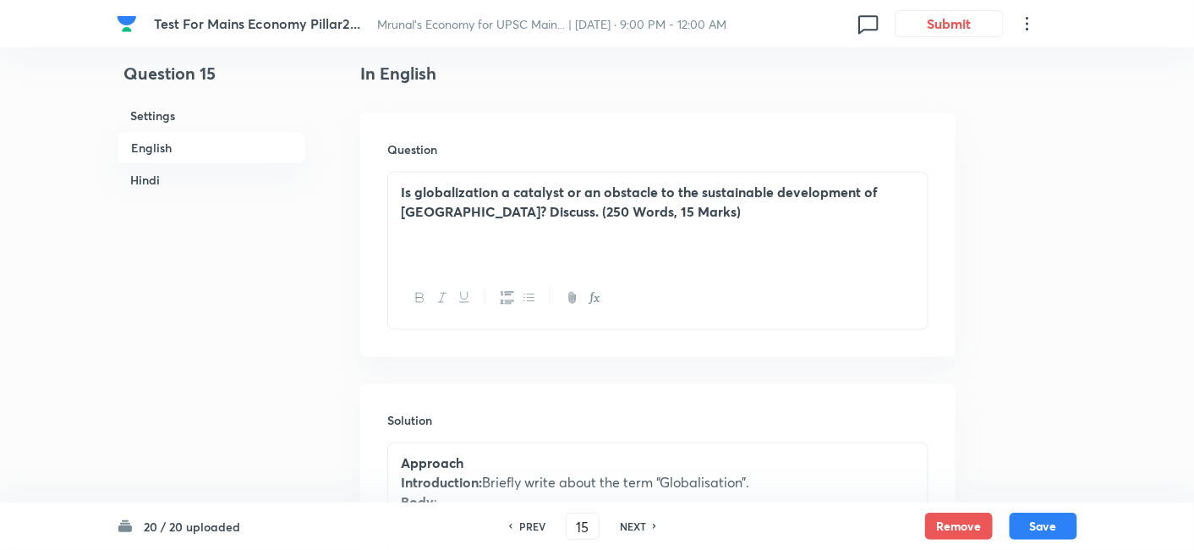
click at [178, 150] on h6 "English" at bounding box center [211, 147] width 189 height 33
click at [176, 177] on h6 "Hindi" at bounding box center [211, 179] width 189 height 31
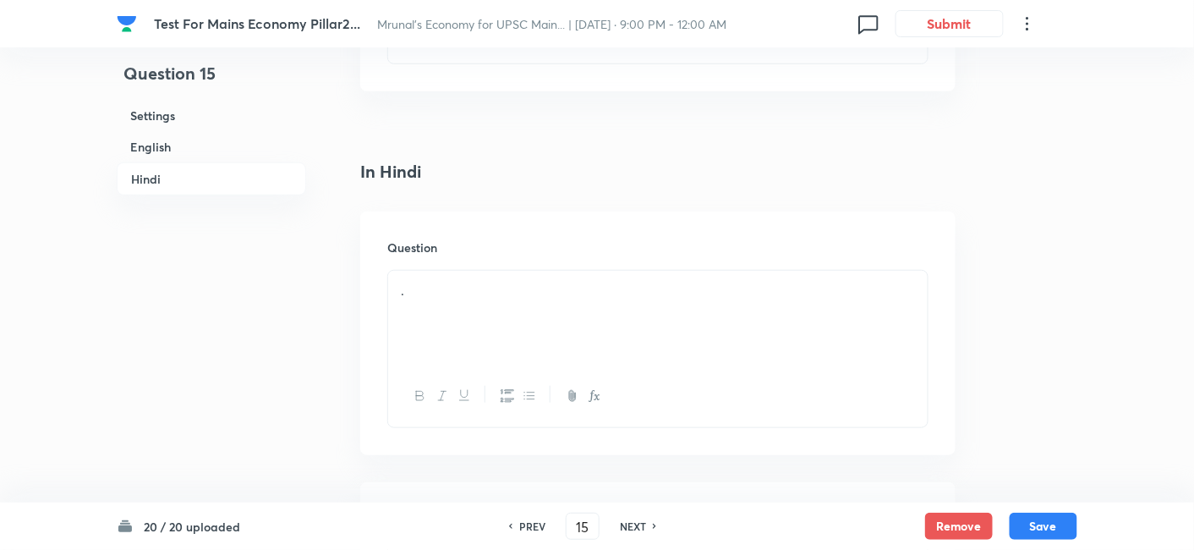
click at [505, 271] on div "." at bounding box center [657, 318] width 539 height 95
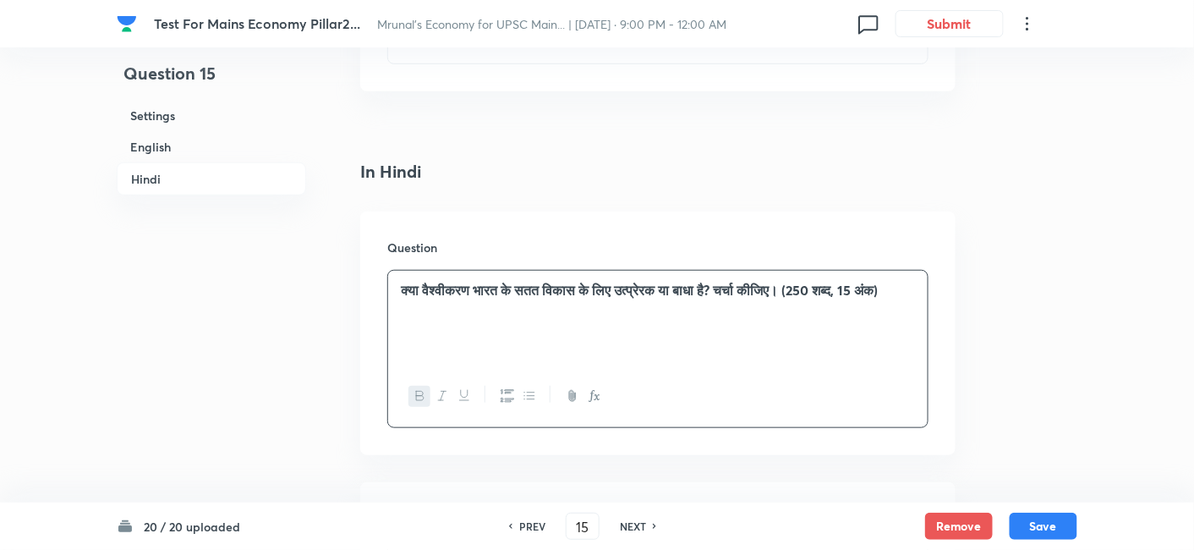
scroll to position [2470, 0]
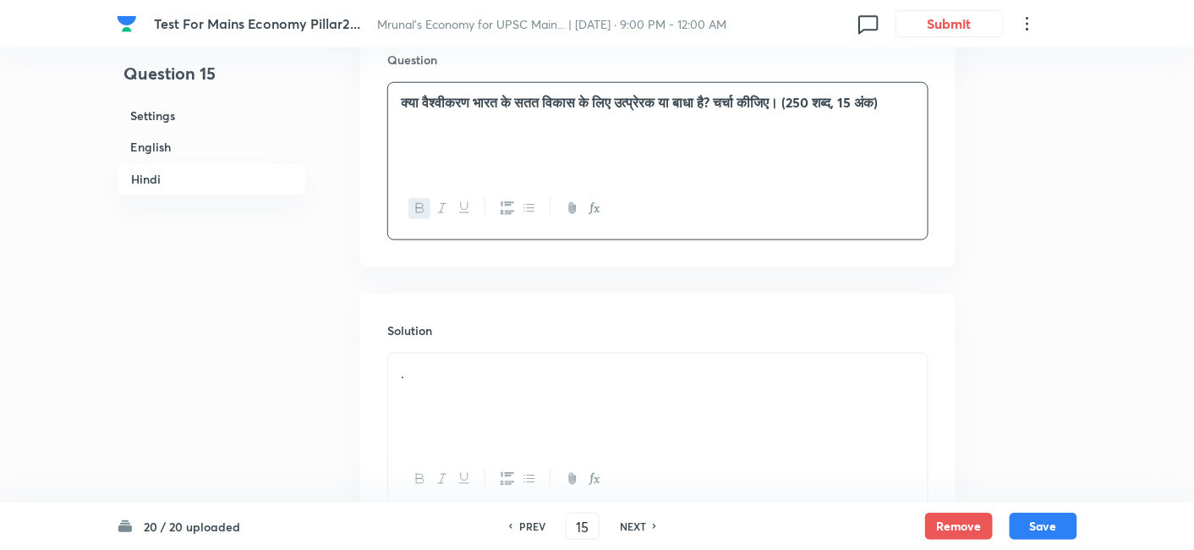
click at [458, 364] on p "." at bounding box center [658, 373] width 514 height 19
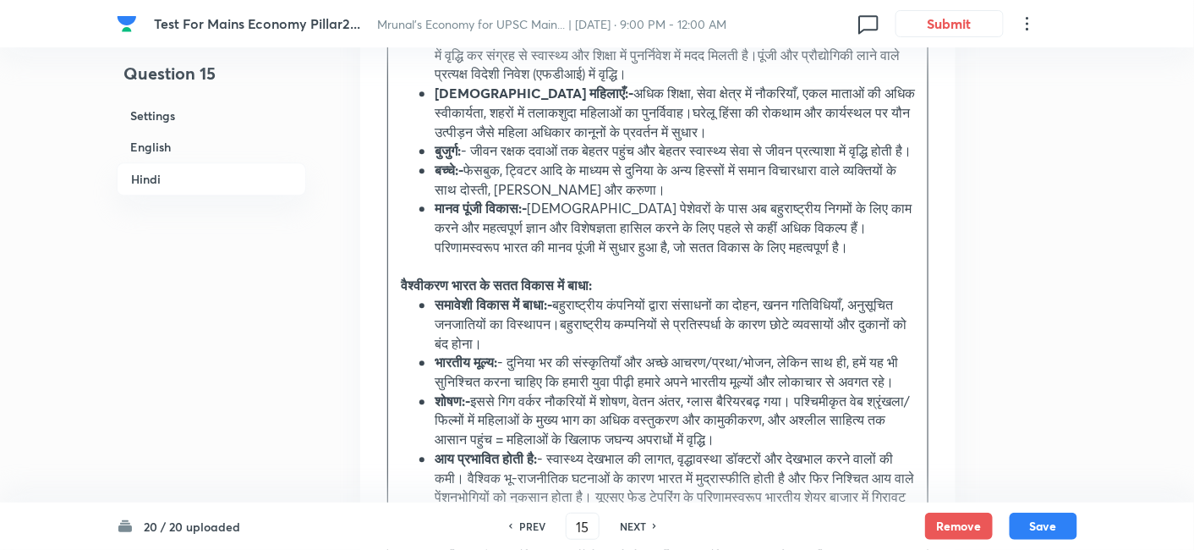
scroll to position [3585, 0]
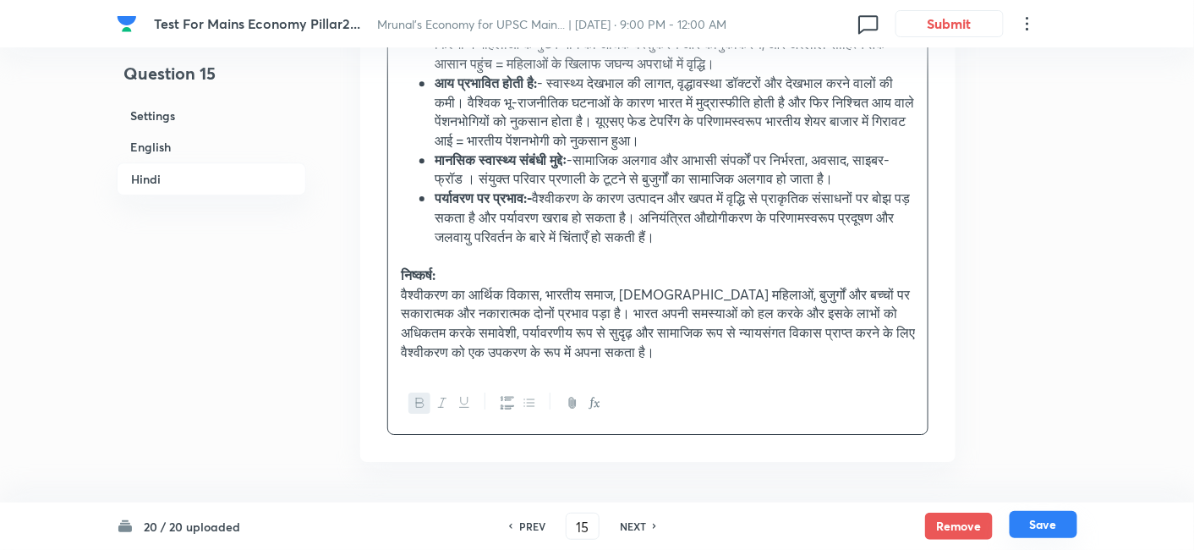
click at [1059, 534] on button "Save" at bounding box center [1043, 524] width 68 height 27
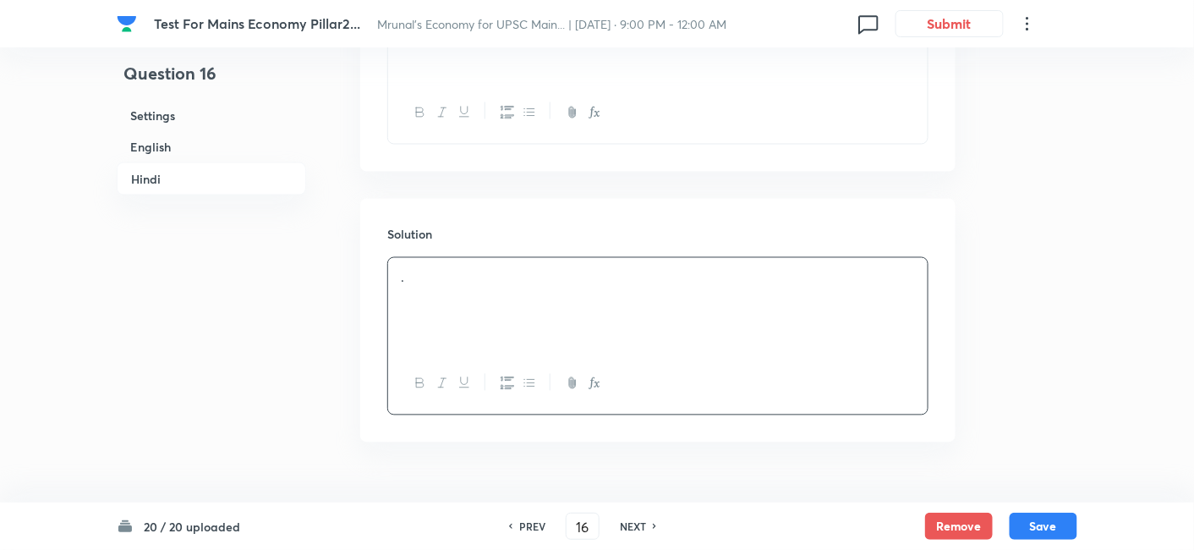
click at [183, 137] on h6 "English" at bounding box center [211, 146] width 189 height 31
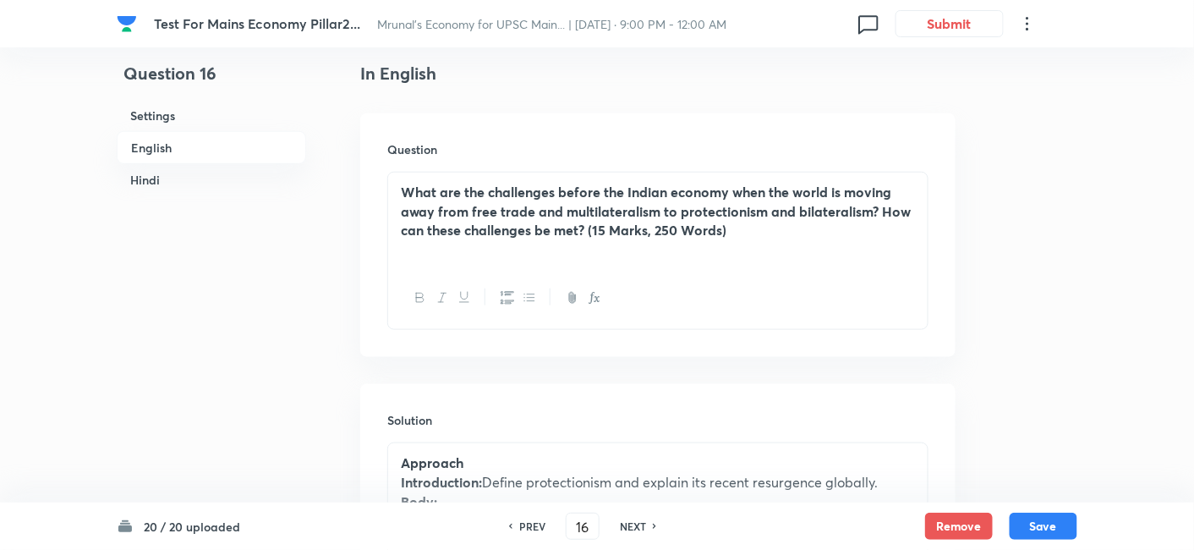
click at [170, 172] on h6 "Hindi" at bounding box center [211, 179] width 189 height 31
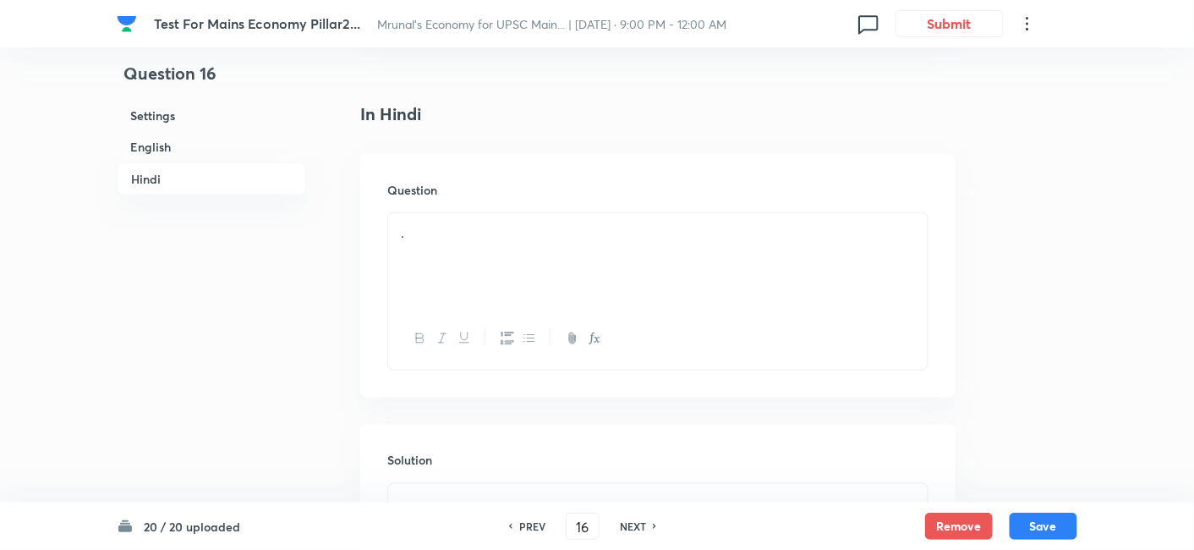
click at [558, 219] on div "." at bounding box center [657, 260] width 539 height 95
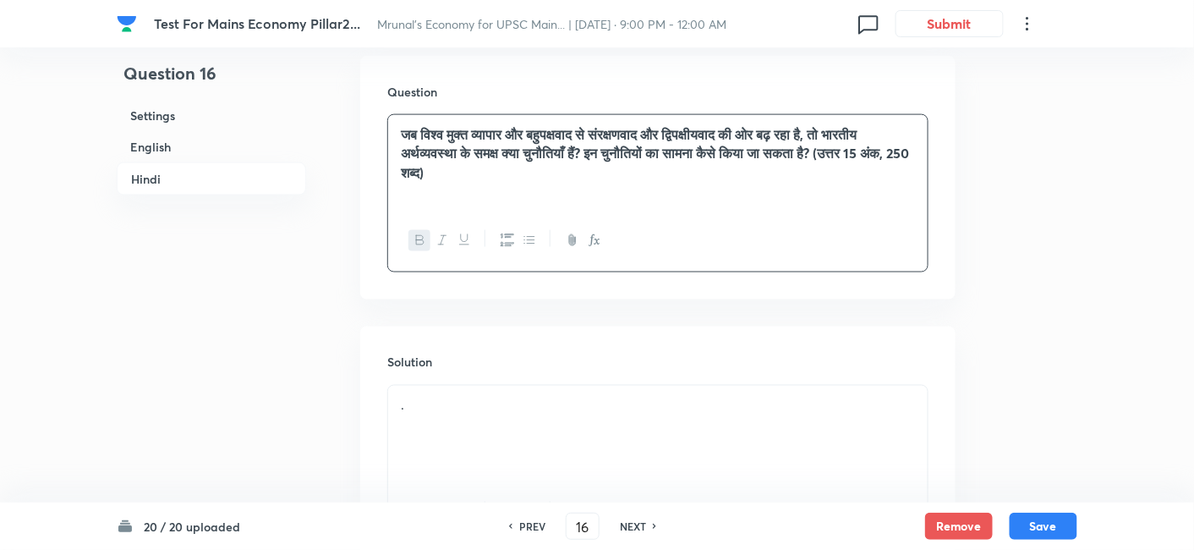
scroll to position [2834, 0]
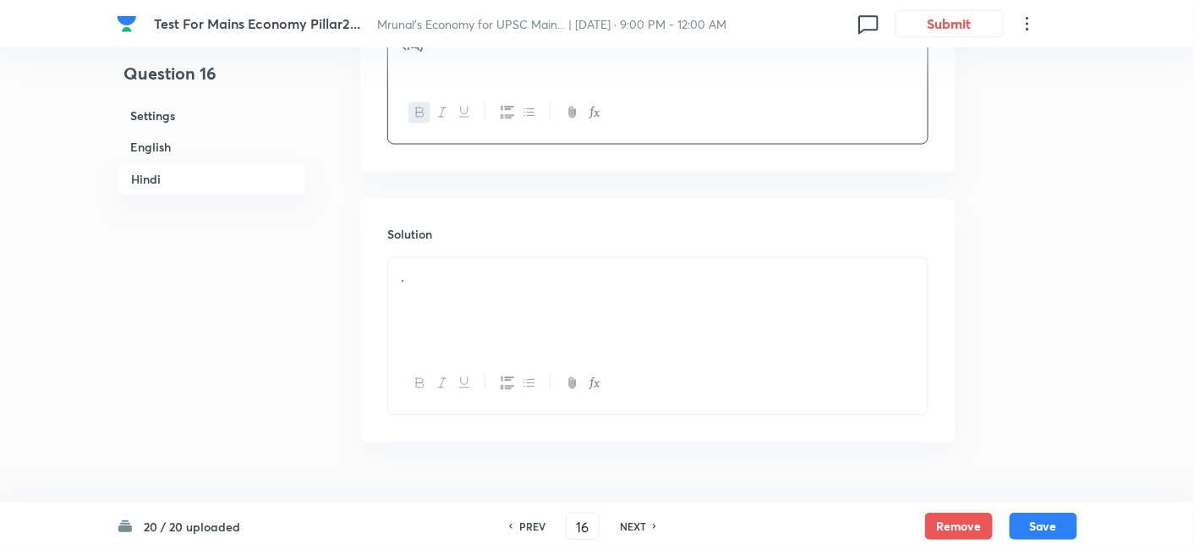
click at [445, 258] on div "." at bounding box center [657, 305] width 539 height 95
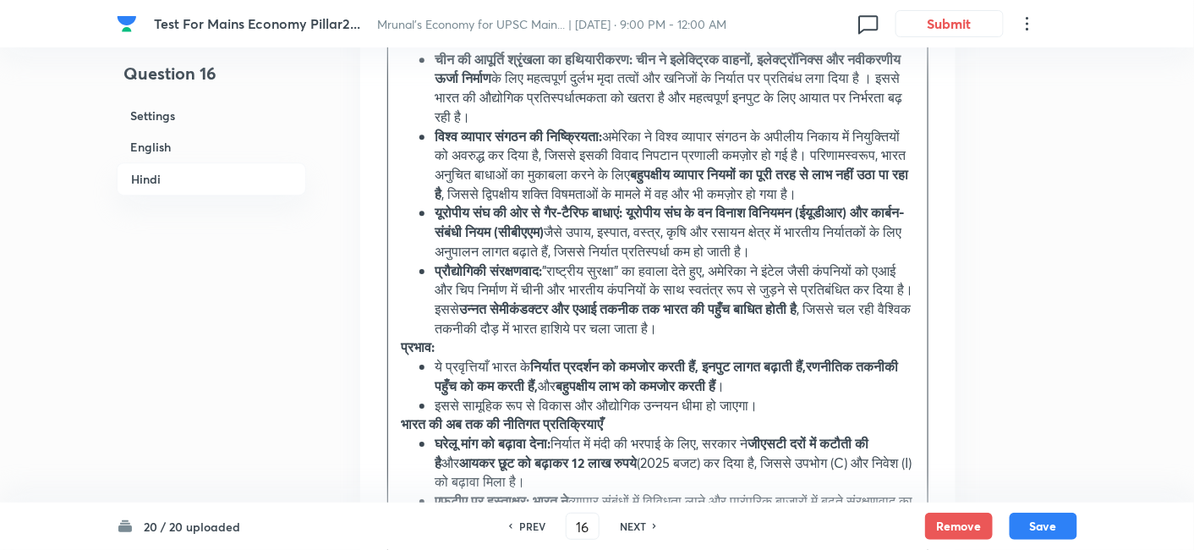
scroll to position [3679, 0]
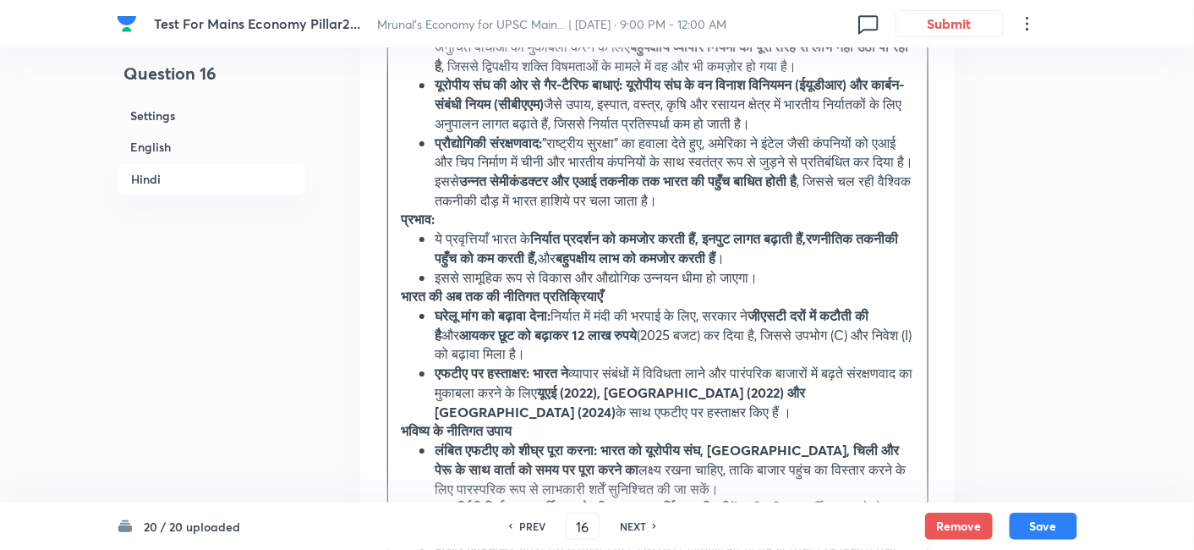
click at [403, 227] on strong "प्रभाव:" at bounding box center [418, 219] width 34 height 18
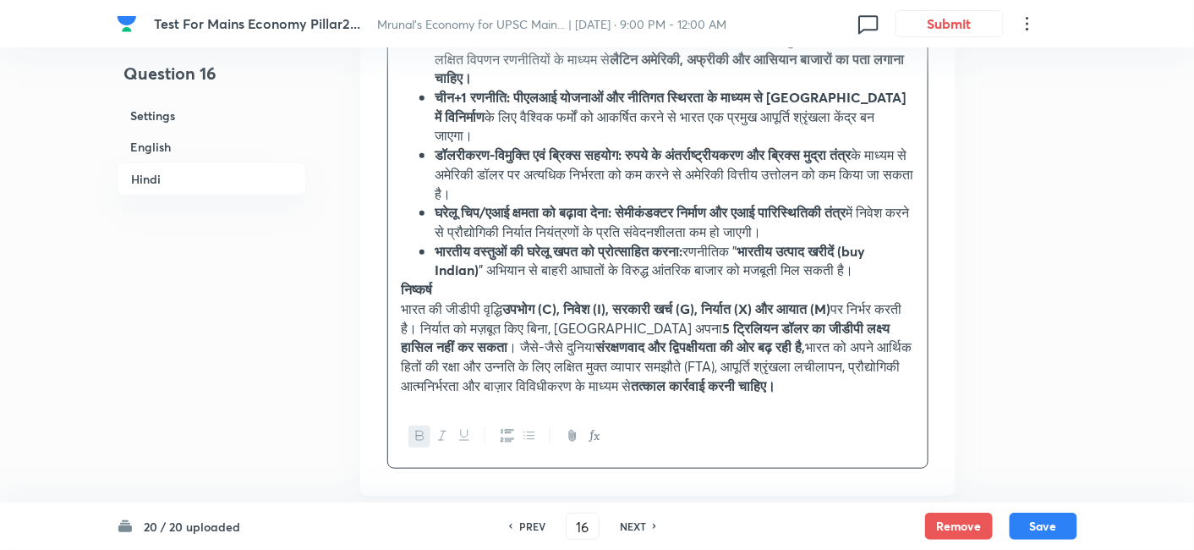
scroll to position [4231, 0]
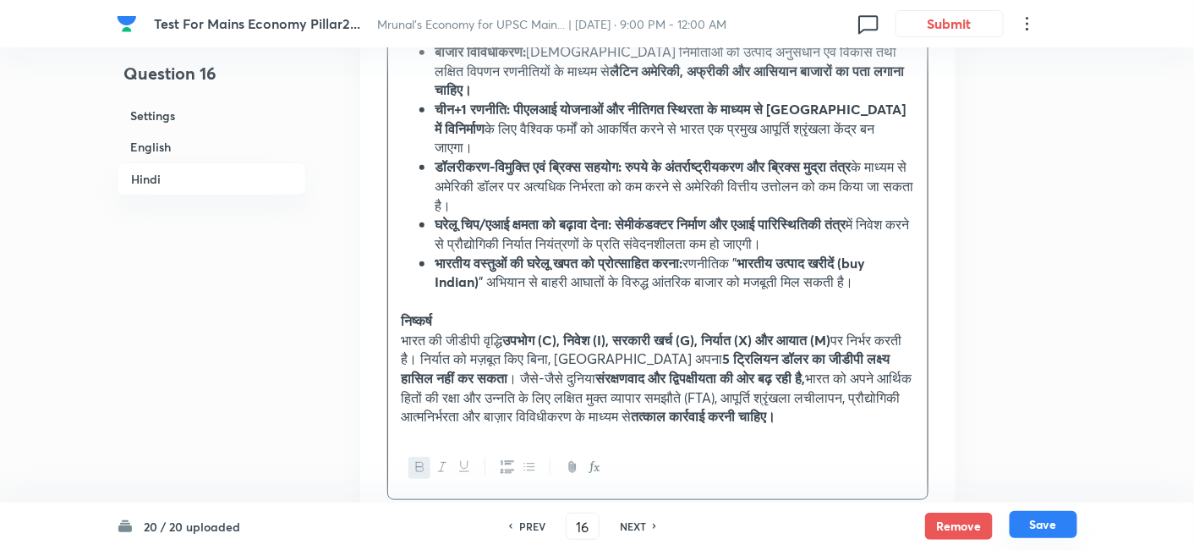
click at [1045, 519] on button "Save" at bounding box center [1043, 524] width 68 height 27
type input "17"
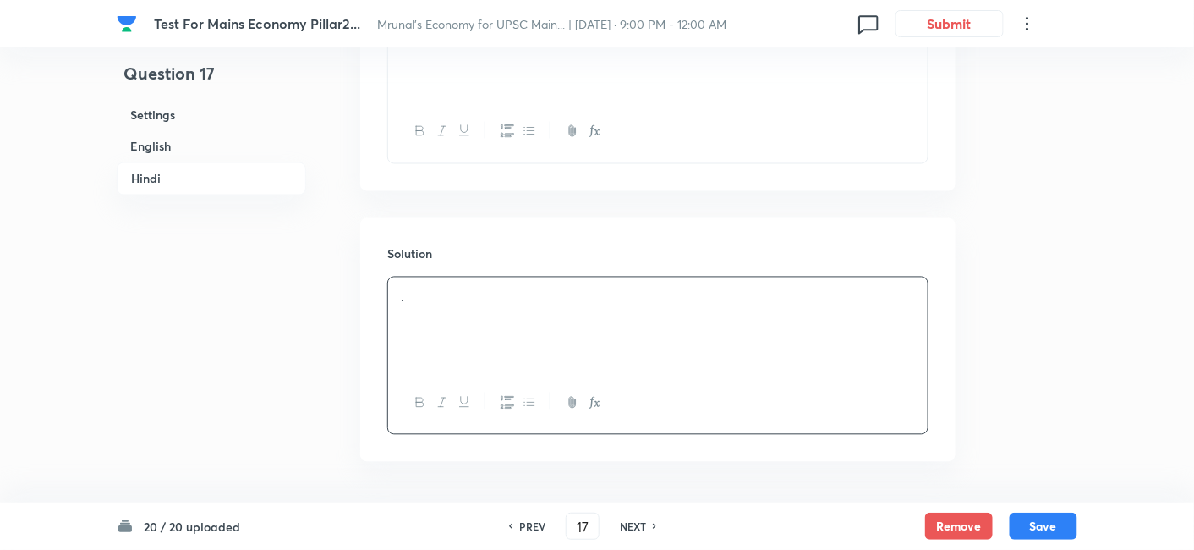
click at [206, 159] on h6 "English" at bounding box center [211, 146] width 189 height 31
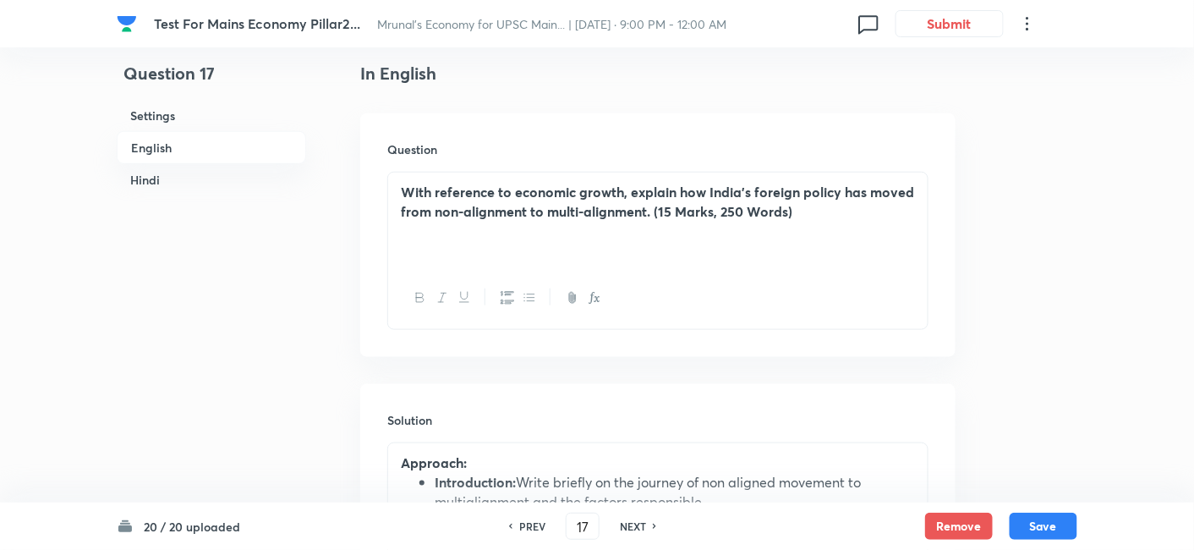
click at [173, 172] on h6 "Hindi" at bounding box center [211, 179] width 189 height 31
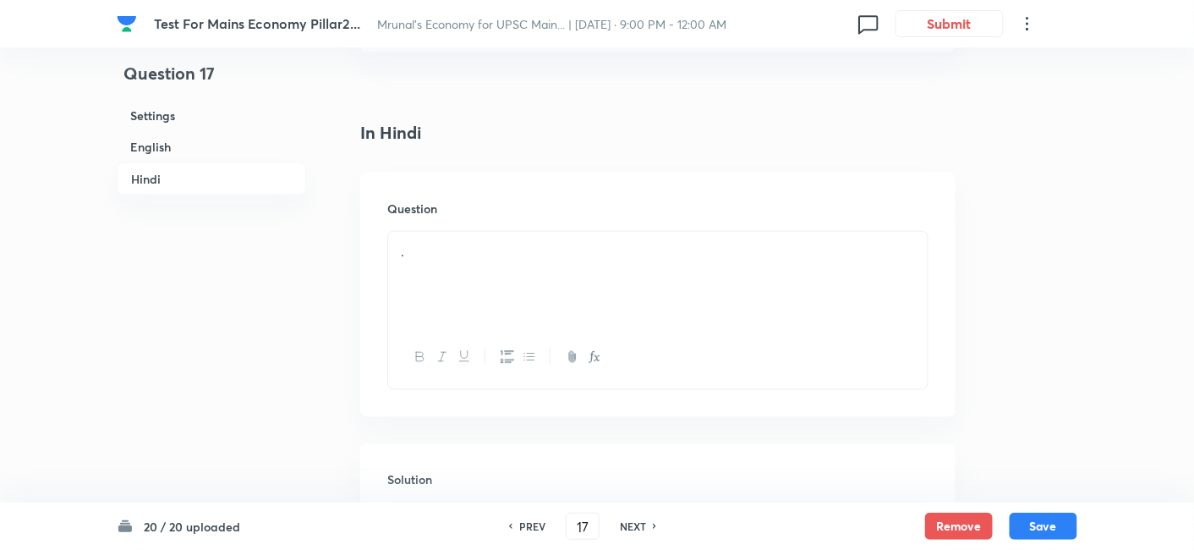
drag, startPoint x: 486, startPoint y: 217, endPoint x: 506, endPoint y: 222, distance: 20.9
click at [487, 232] on div "." at bounding box center [657, 279] width 539 height 95
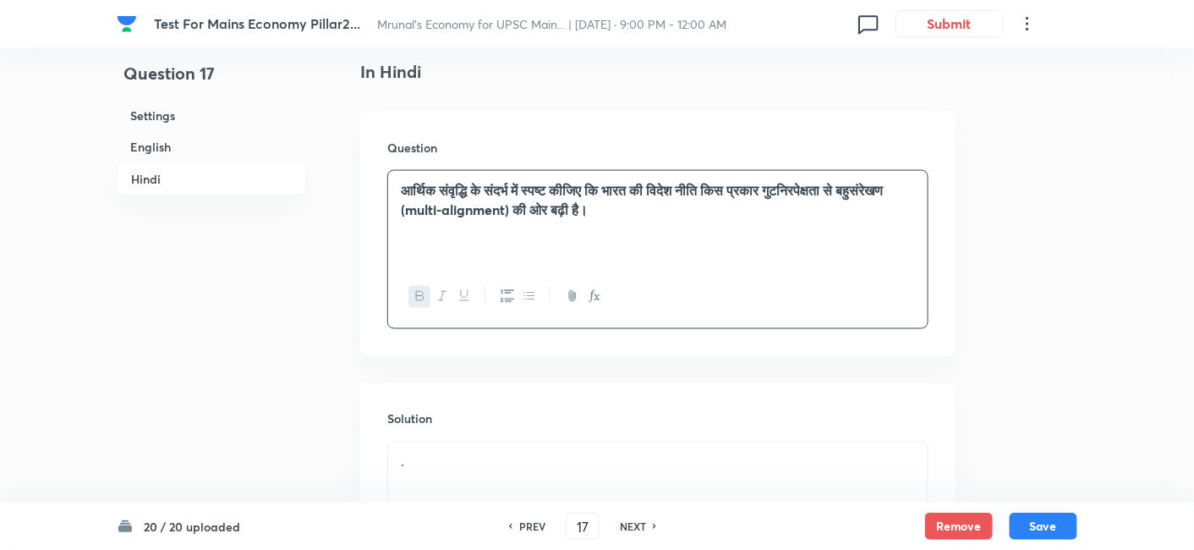
scroll to position [2873, 0]
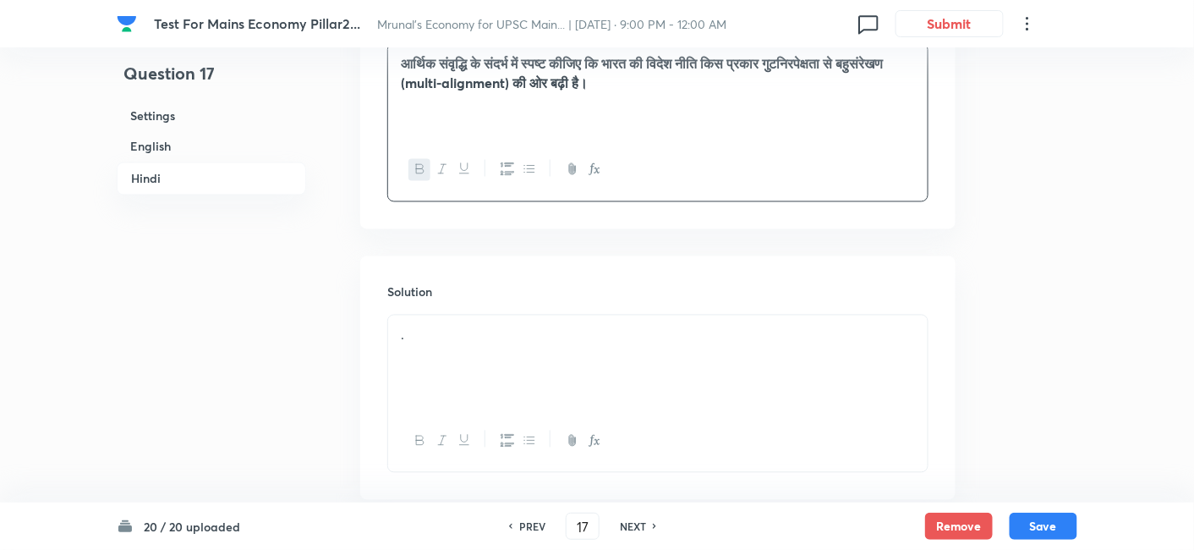
click at [495, 325] on p "." at bounding box center [658, 334] width 514 height 19
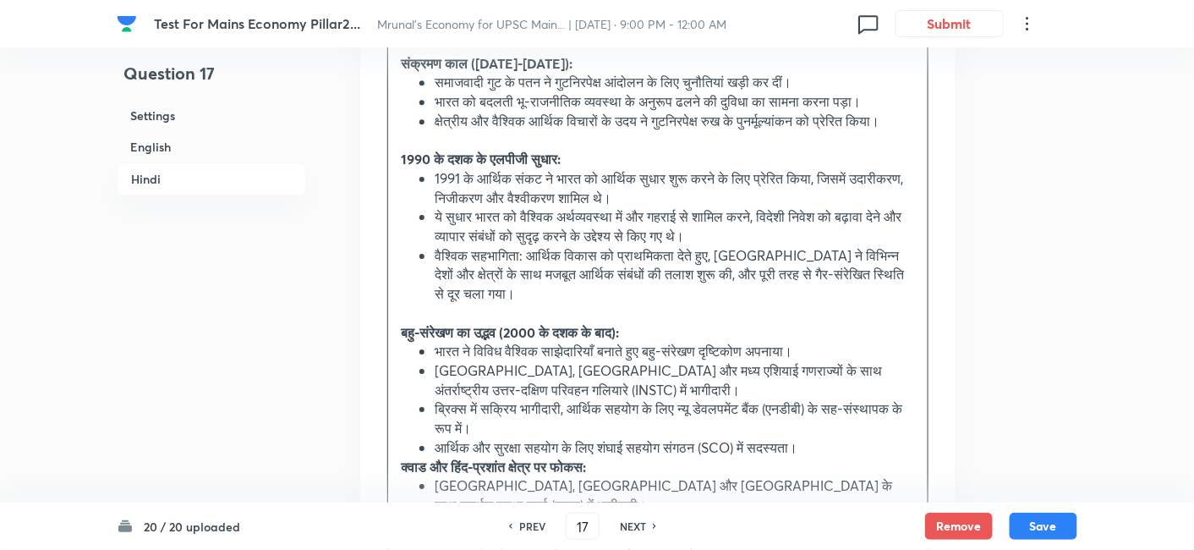
scroll to position [3812, 0]
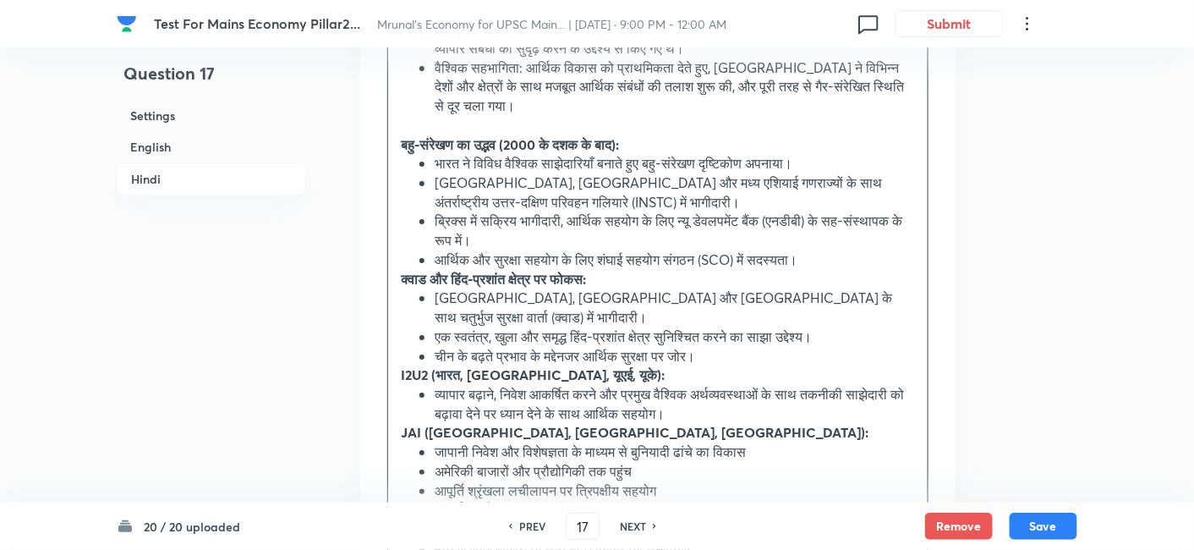
click at [413, 270] on strong "क्वाड और हिंद-प्रशांत क्षेत्र पर फोकस:" at bounding box center [493, 279] width 185 height 18
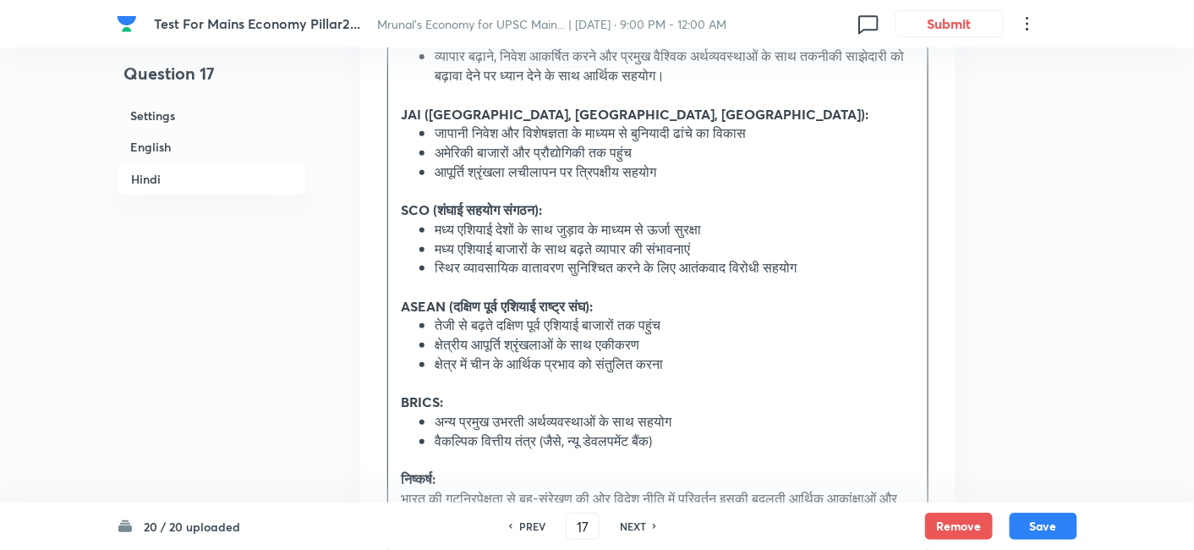
scroll to position [4373, 0]
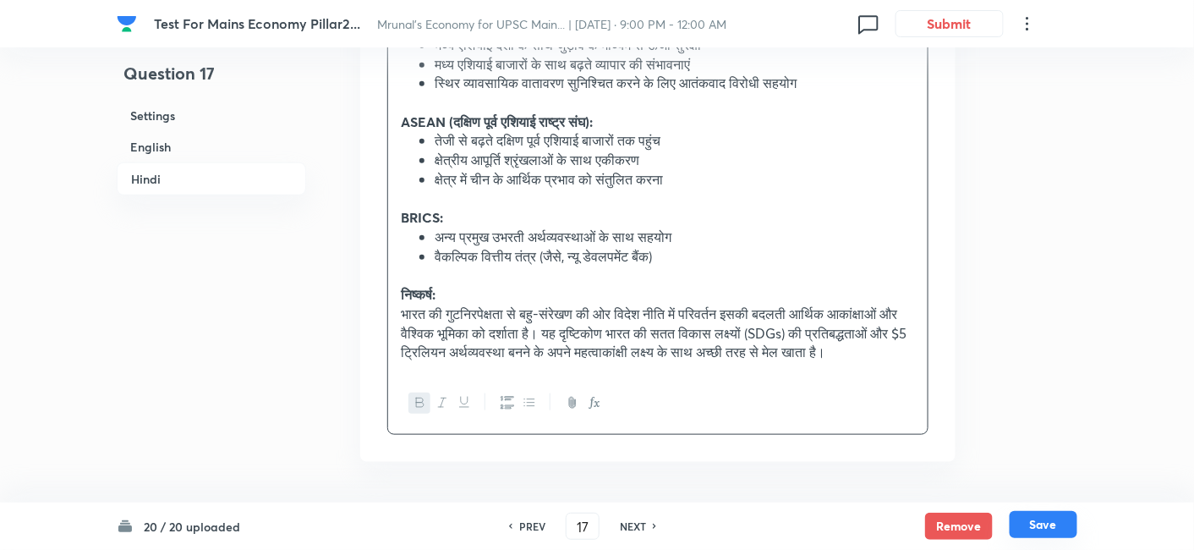
click at [1057, 524] on button "Save" at bounding box center [1043, 524] width 68 height 27
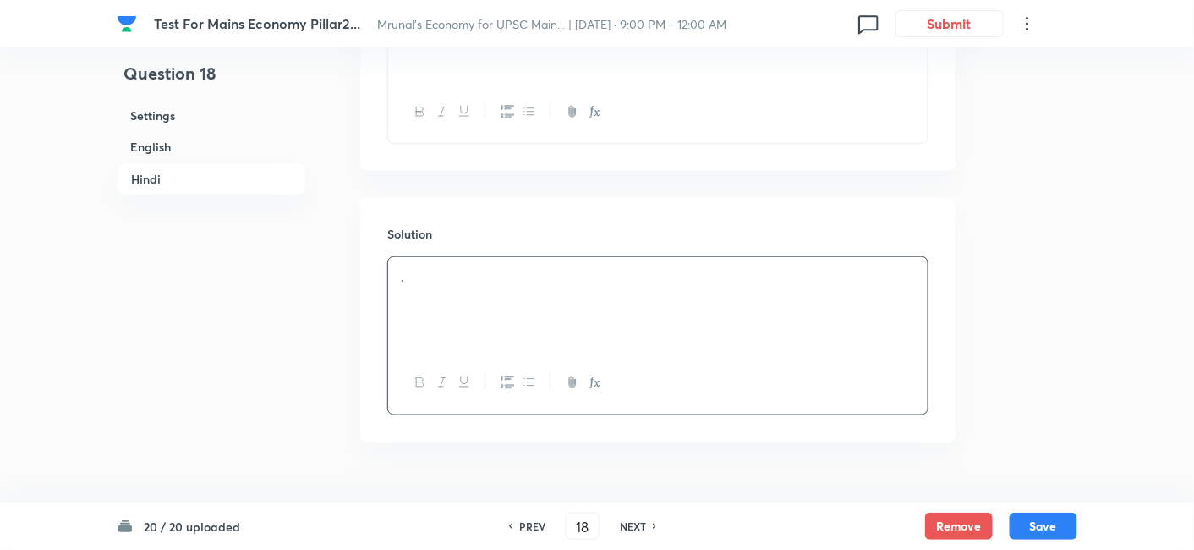
click at [203, 158] on h6 "English" at bounding box center [211, 146] width 189 height 31
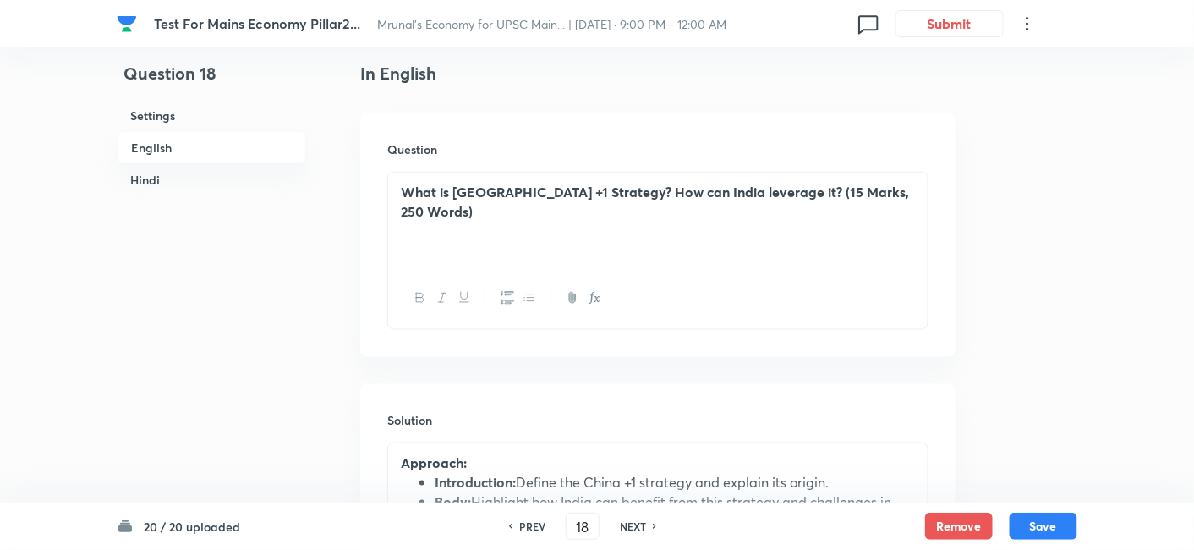
click at [183, 174] on h6 "Hindi" at bounding box center [211, 179] width 189 height 31
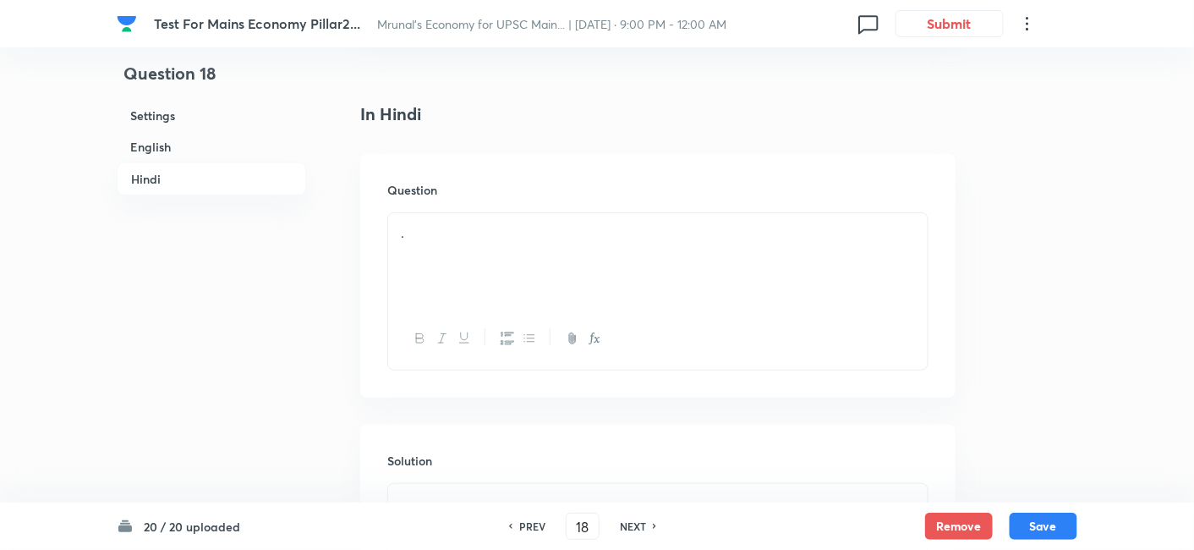
click at [503, 249] on div "." at bounding box center [657, 260] width 539 height 95
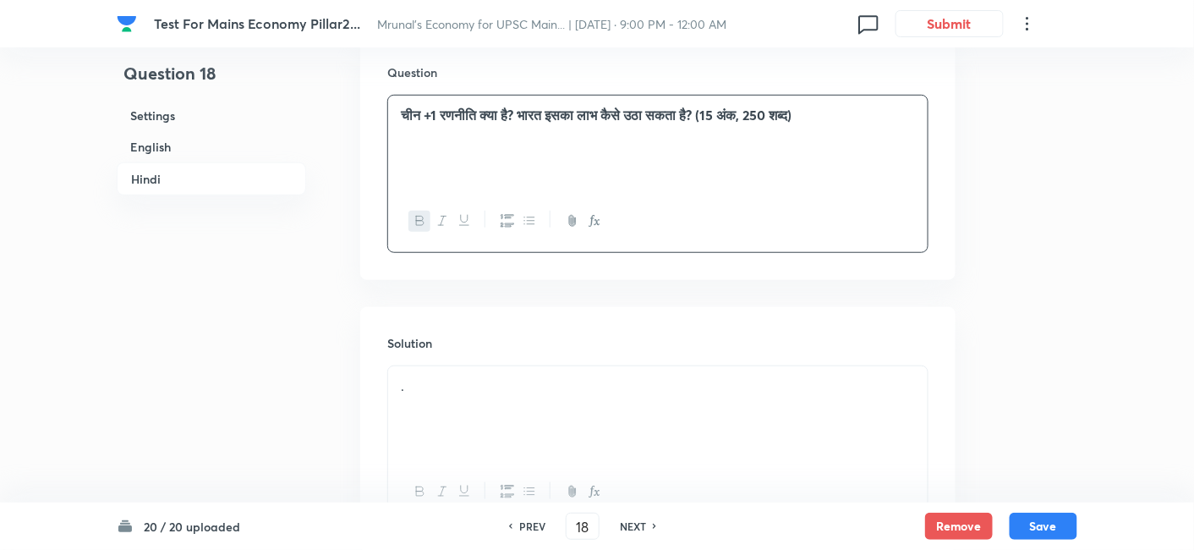
scroll to position [2434, 0]
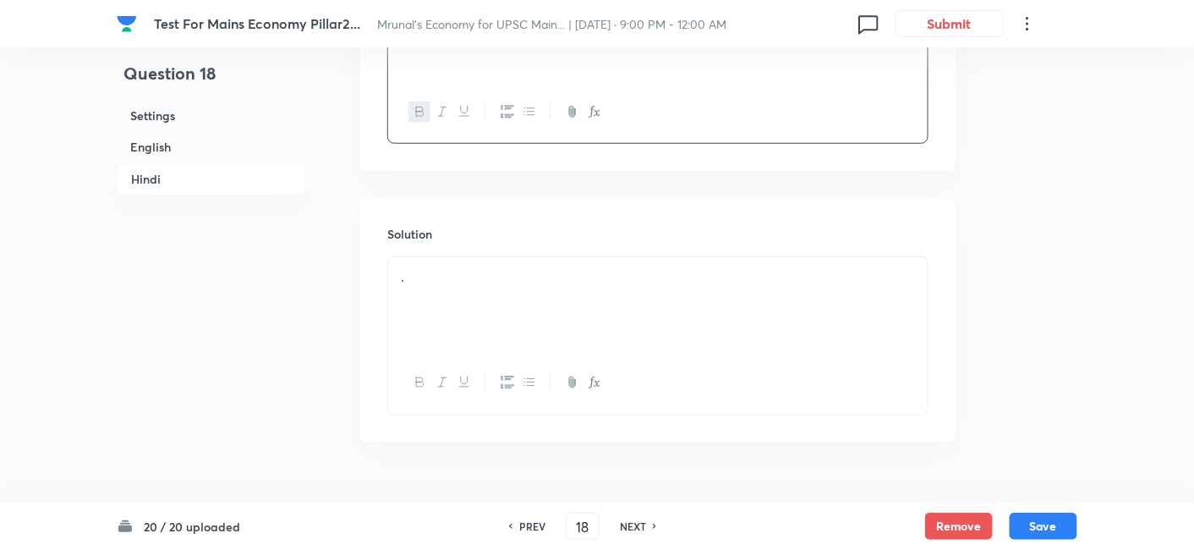
click at [465, 267] on p "." at bounding box center [658, 276] width 514 height 19
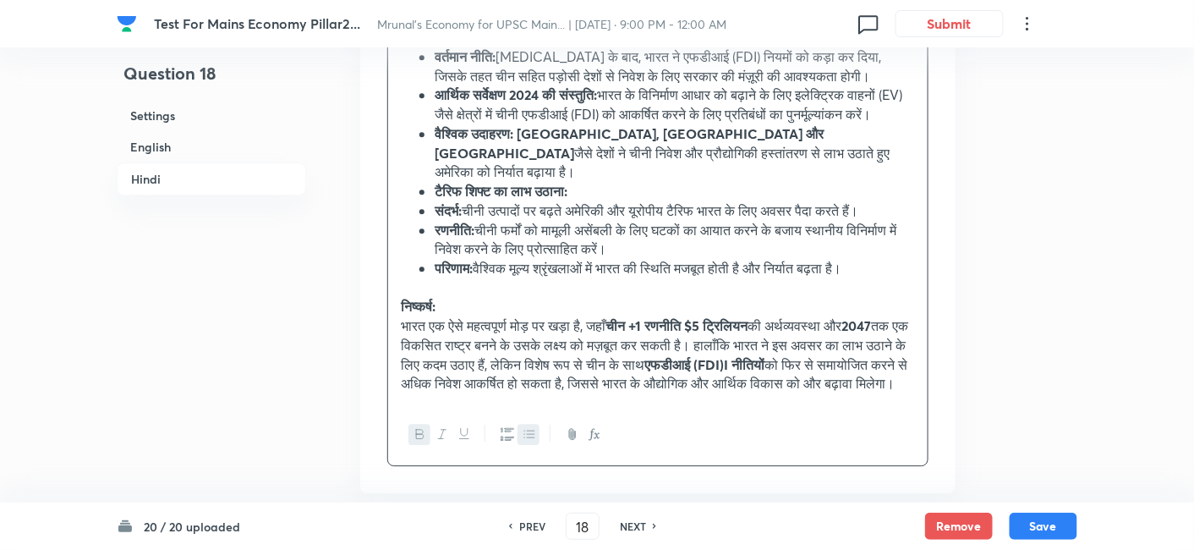
scroll to position [3473, 0]
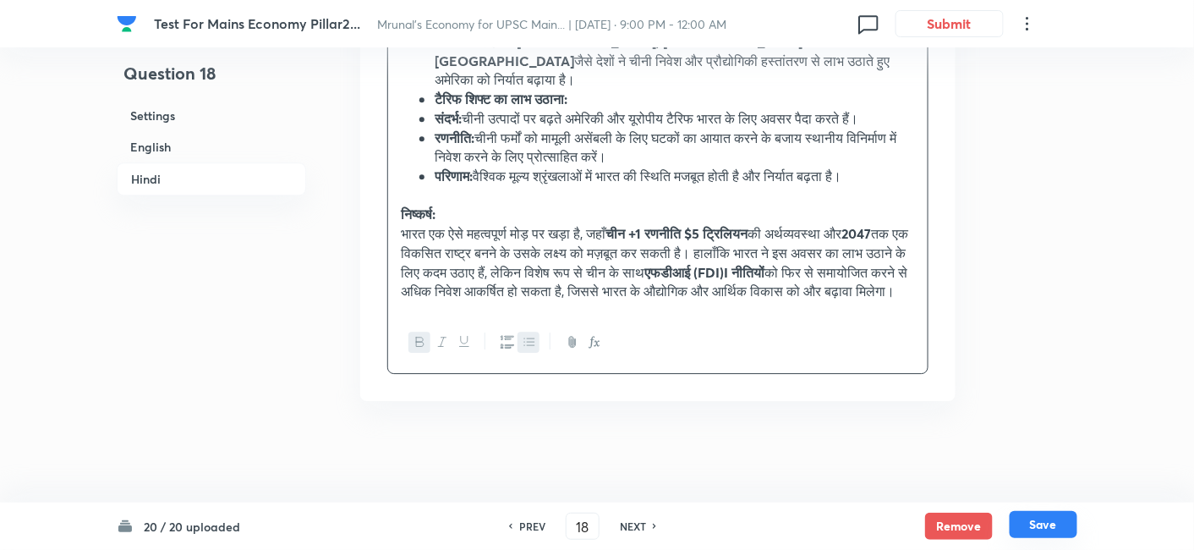
click at [1069, 522] on button "Save" at bounding box center [1043, 524] width 68 height 27
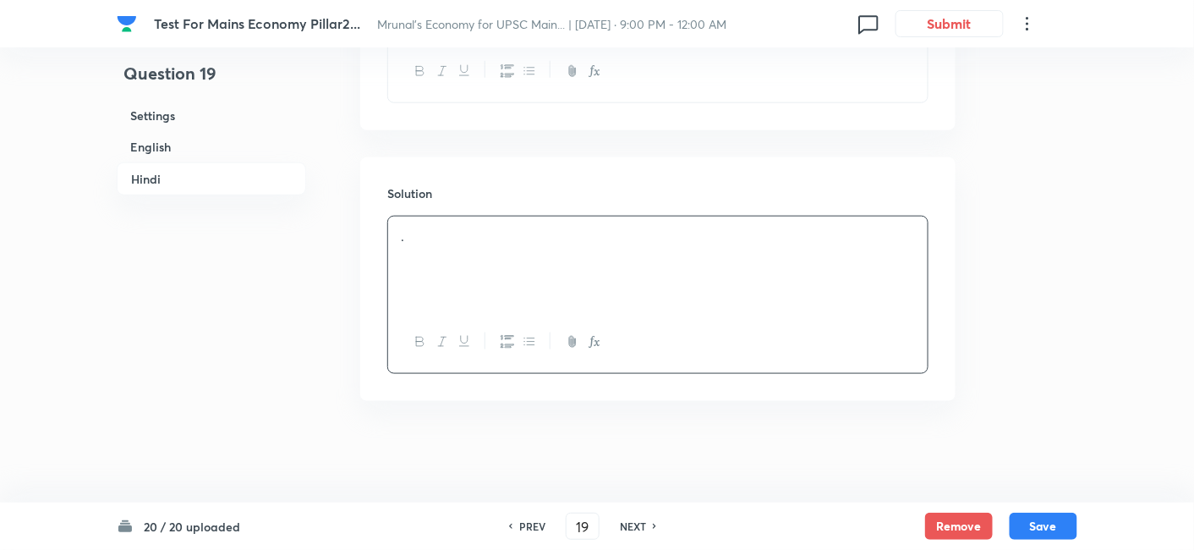
scroll to position [2453, 0]
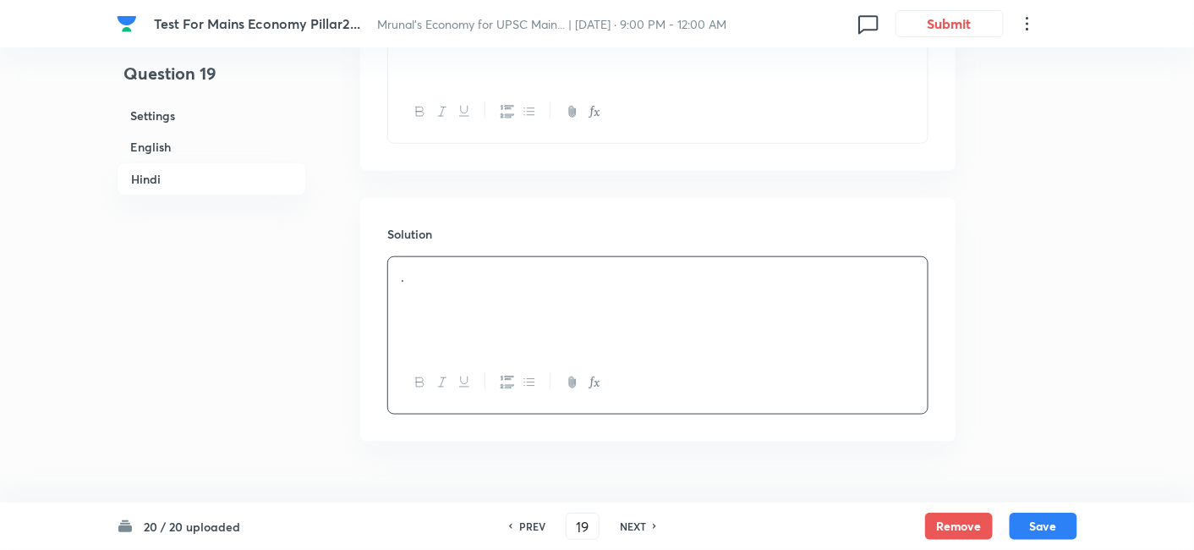
click at [220, 142] on h6 "English" at bounding box center [211, 146] width 189 height 31
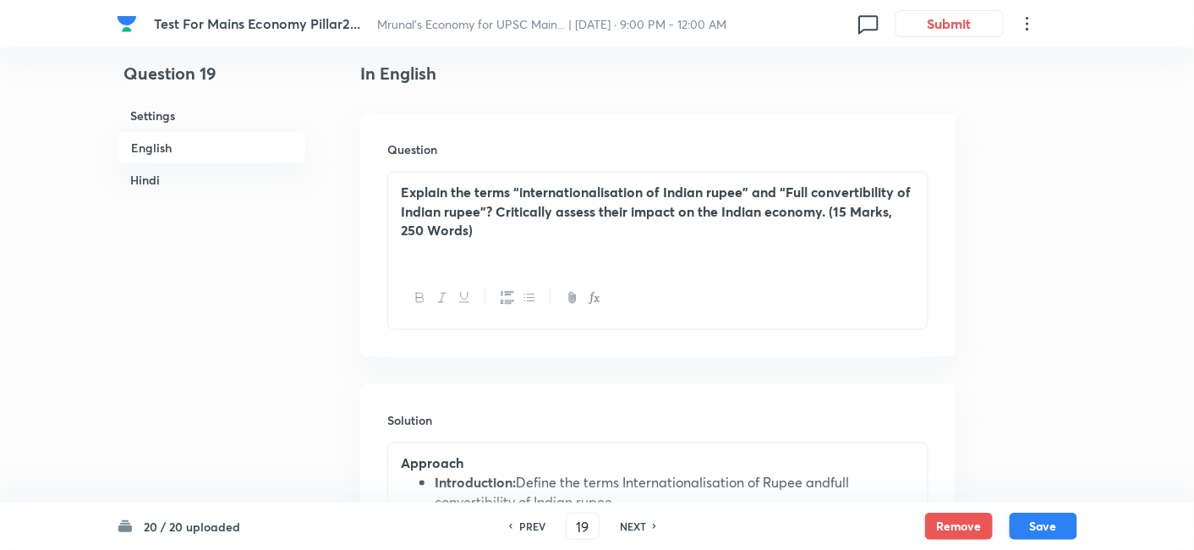
click at [167, 179] on h6 "Hindi" at bounding box center [211, 179] width 189 height 31
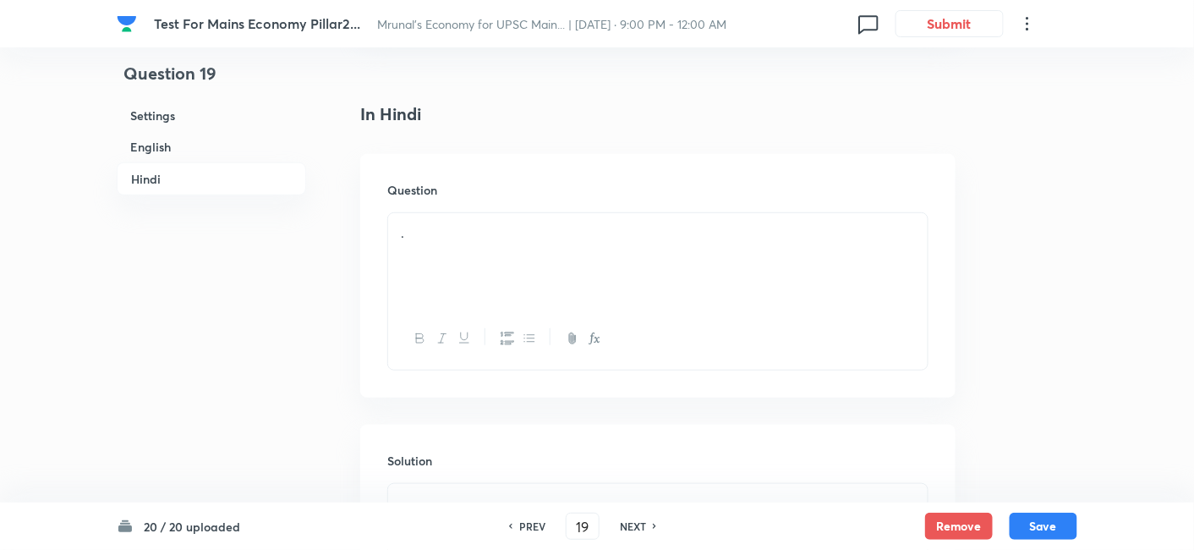
click at [536, 223] on p "." at bounding box center [658, 232] width 514 height 19
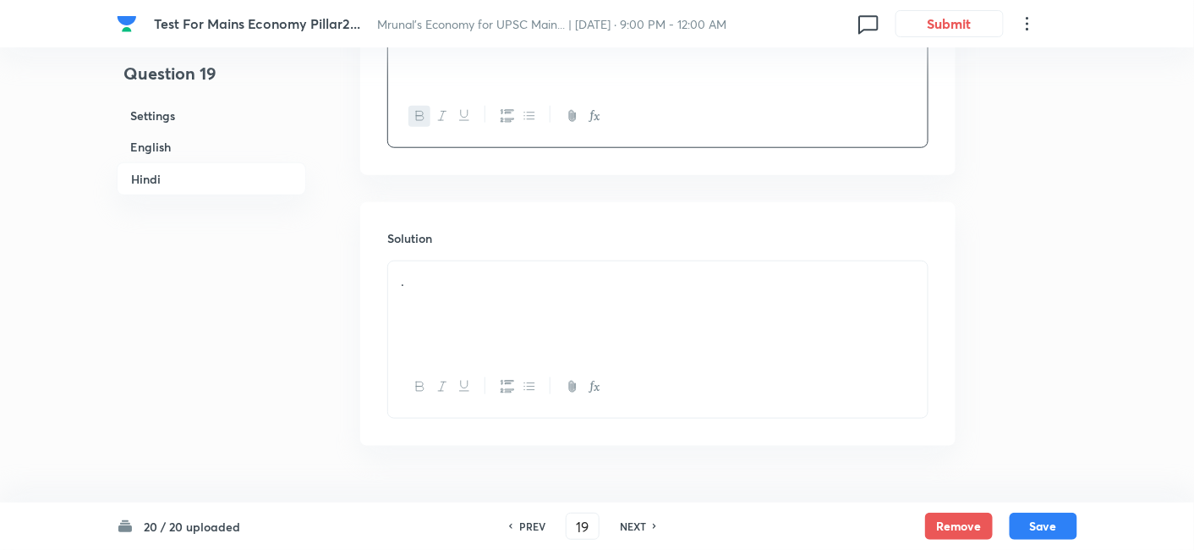
scroll to position [2453, 0]
click at [526, 267] on p "." at bounding box center [658, 276] width 514 height 19
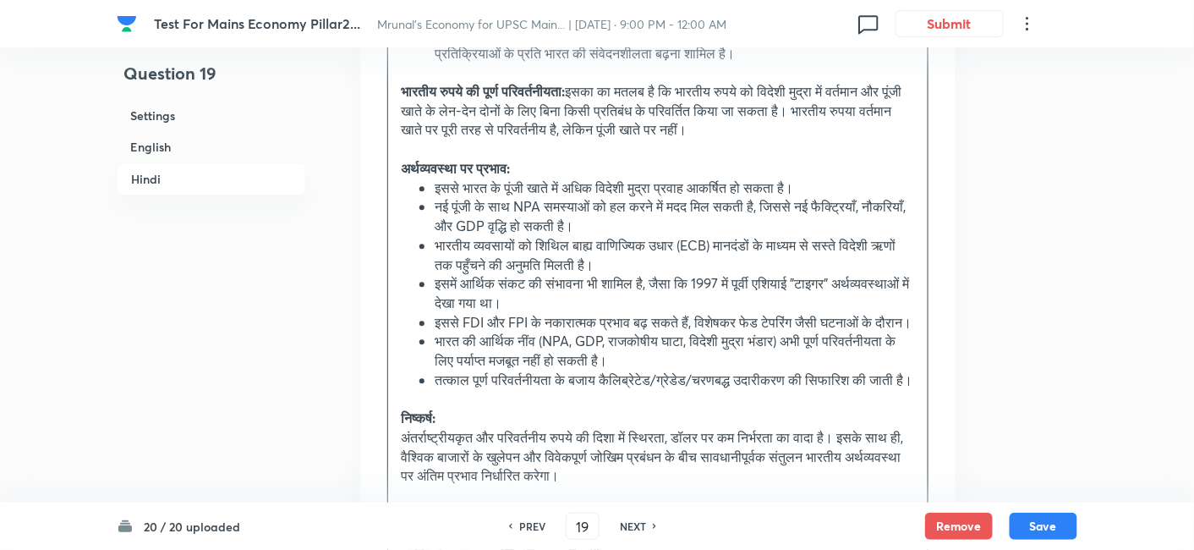
scroll to position [3393, 0]
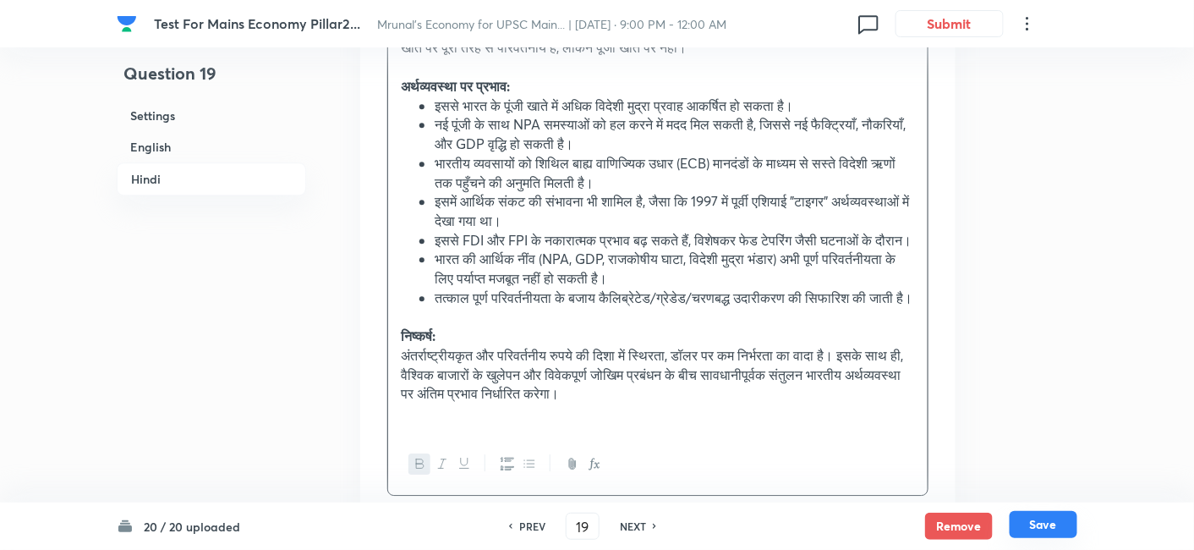
click at [1058, 525] on button "Save" at bounding box center [1043, 524] width 68 height 27
type input "20"
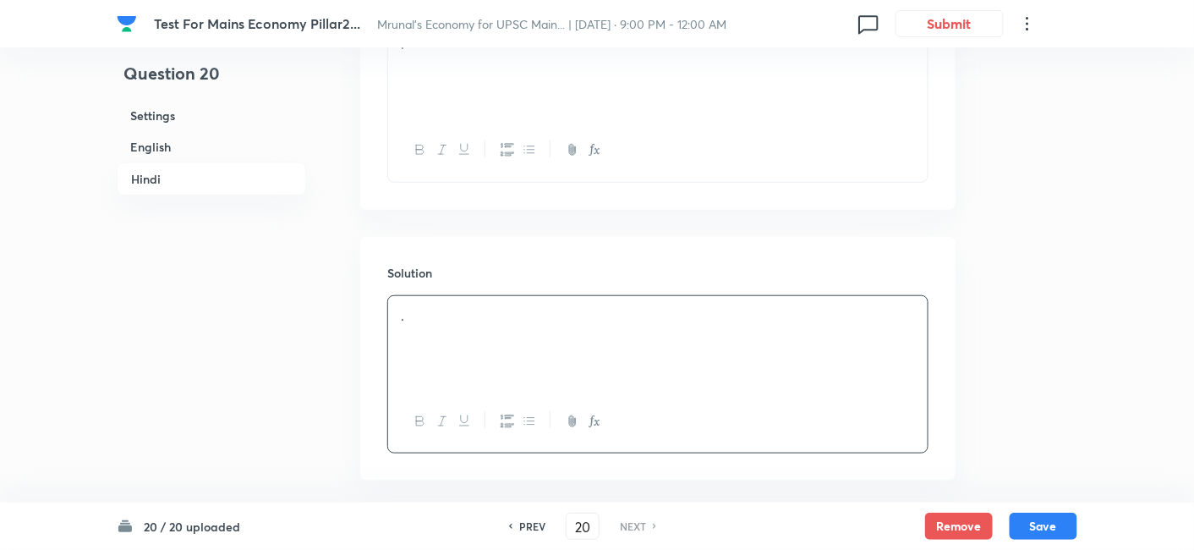
click at [156, 150] on h6 "English" at bounding box center [211, 146] width 189 height 31
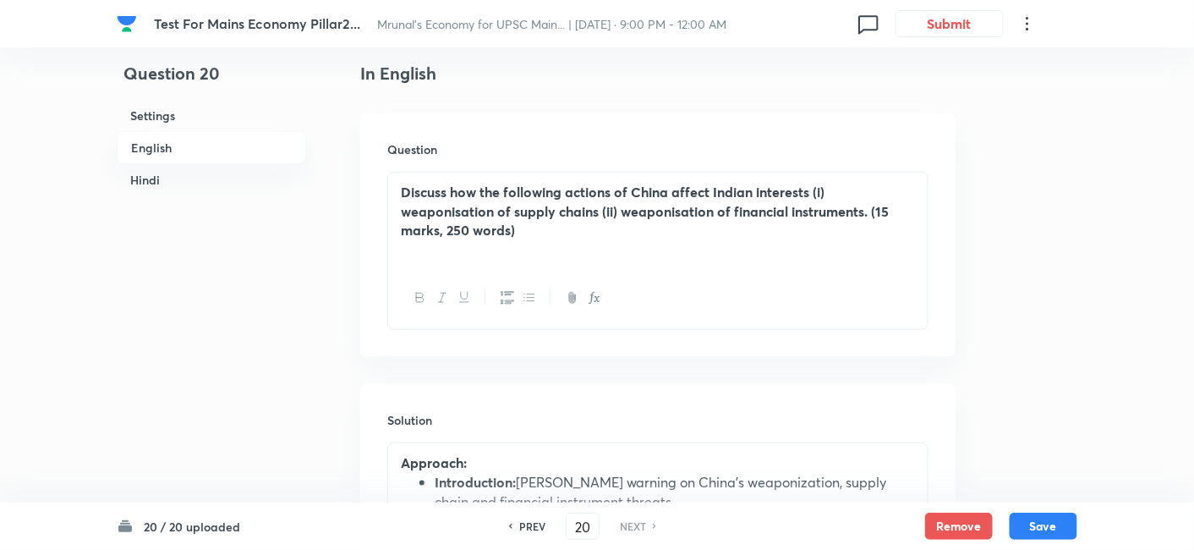
click at [164, 175] on h6 "Hindi" at bounding box center [211, 179] width 189 height 31
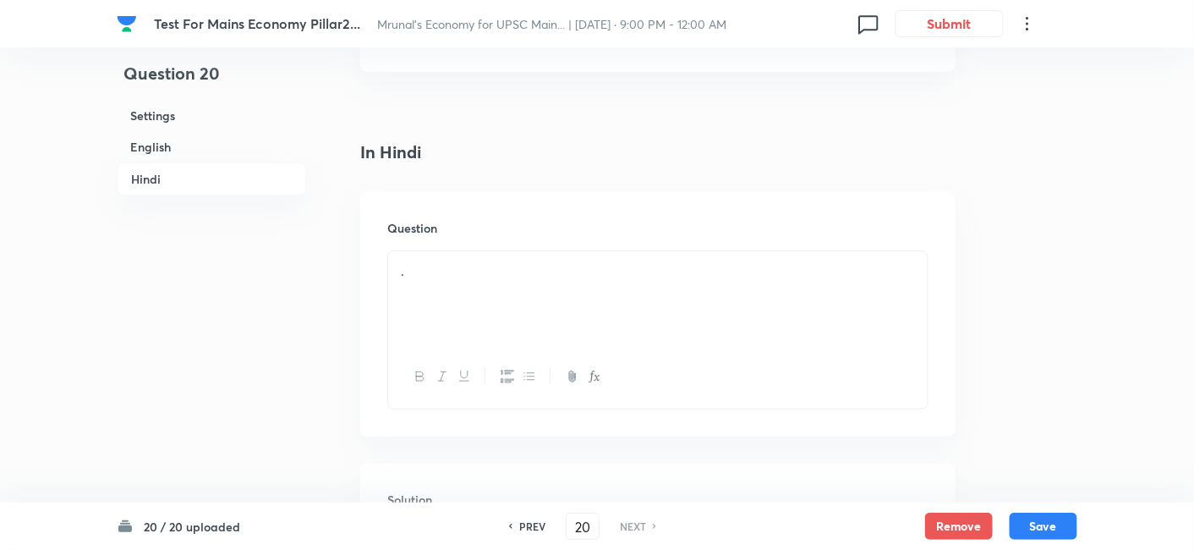
click at [500, 251] on div "." at bounding box center [657, 298] width 539 height 95
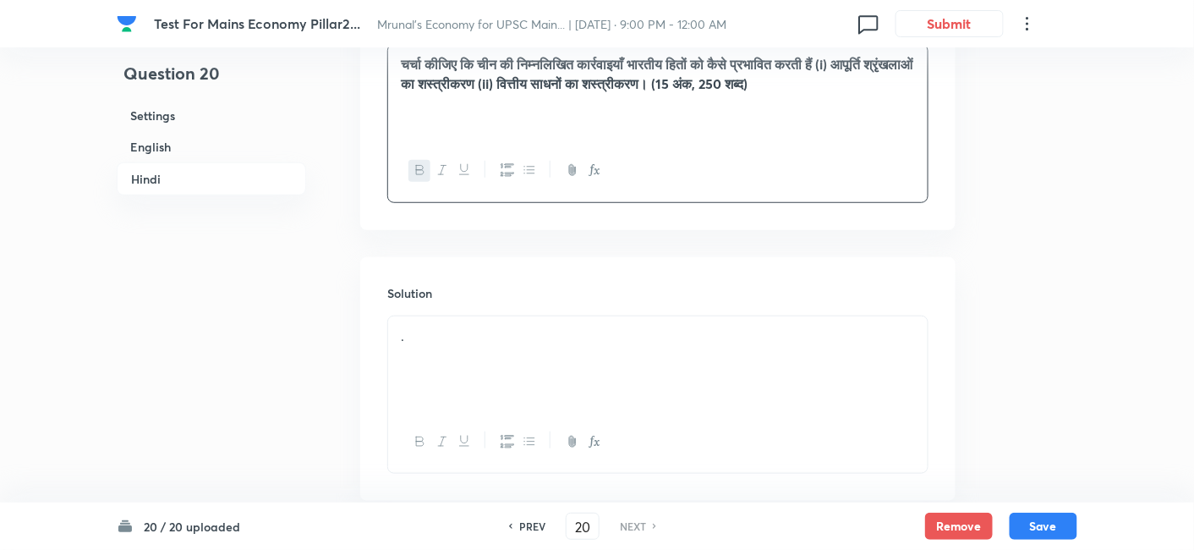
scroll to position [2335, 0]
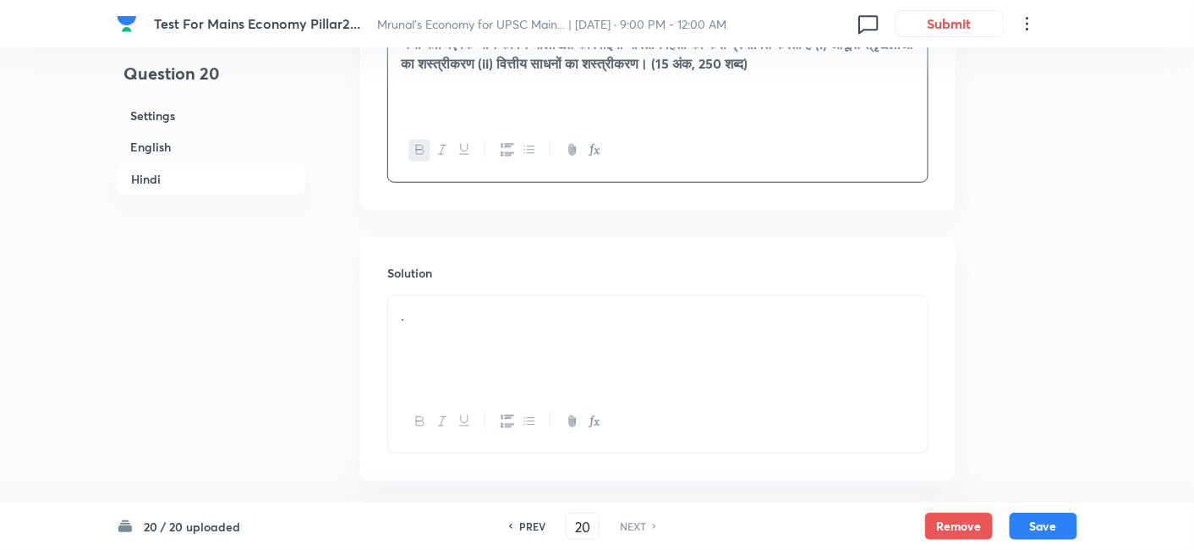
click at [478, 306] on p "." at bounding box center [658, 315] width 514 height 19
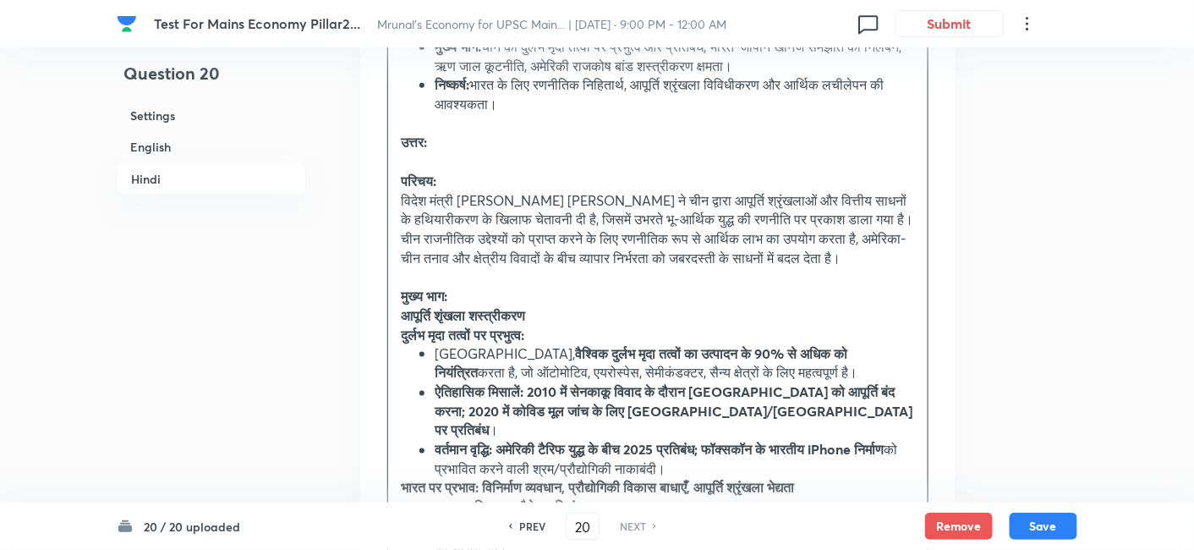
scroll to position [2710, 0]
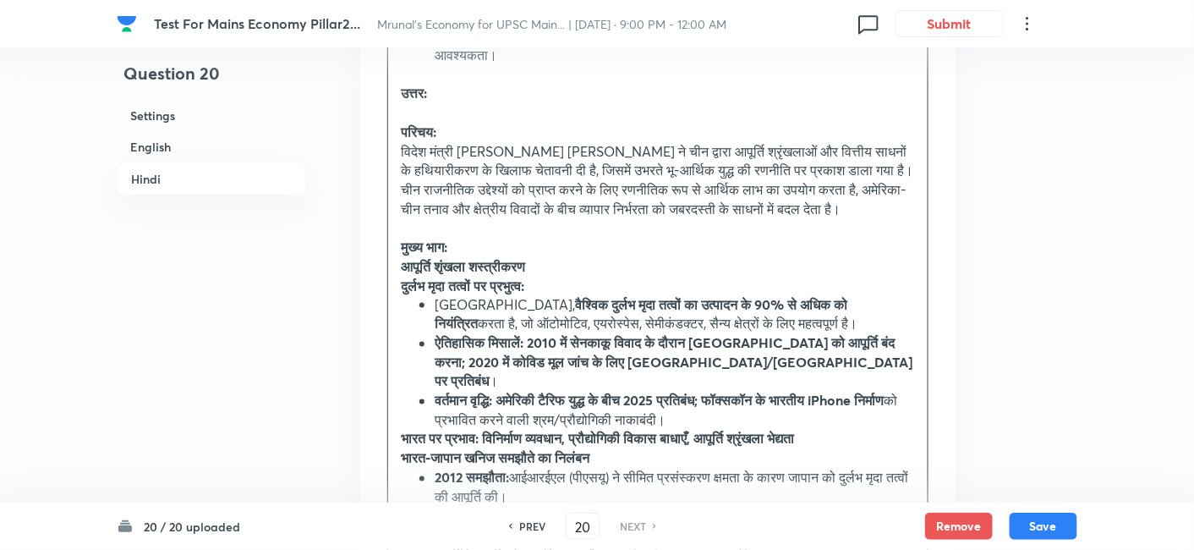
click at [500, 238] on p "मुख्य भाग:" at bounding box center [658, 247] width 514 height 19
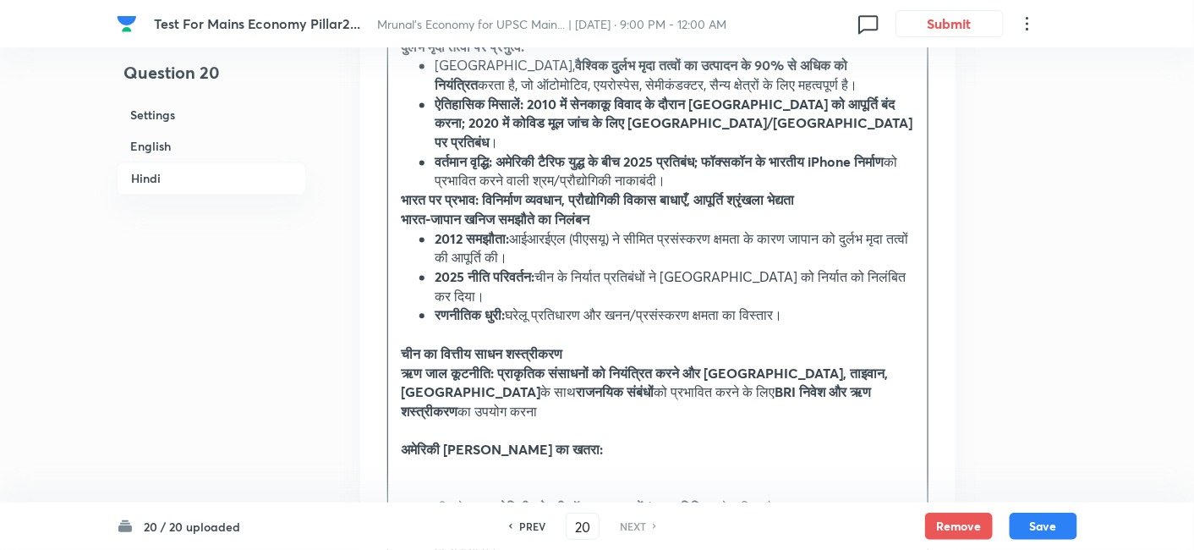
scroll to position [3087, 0]
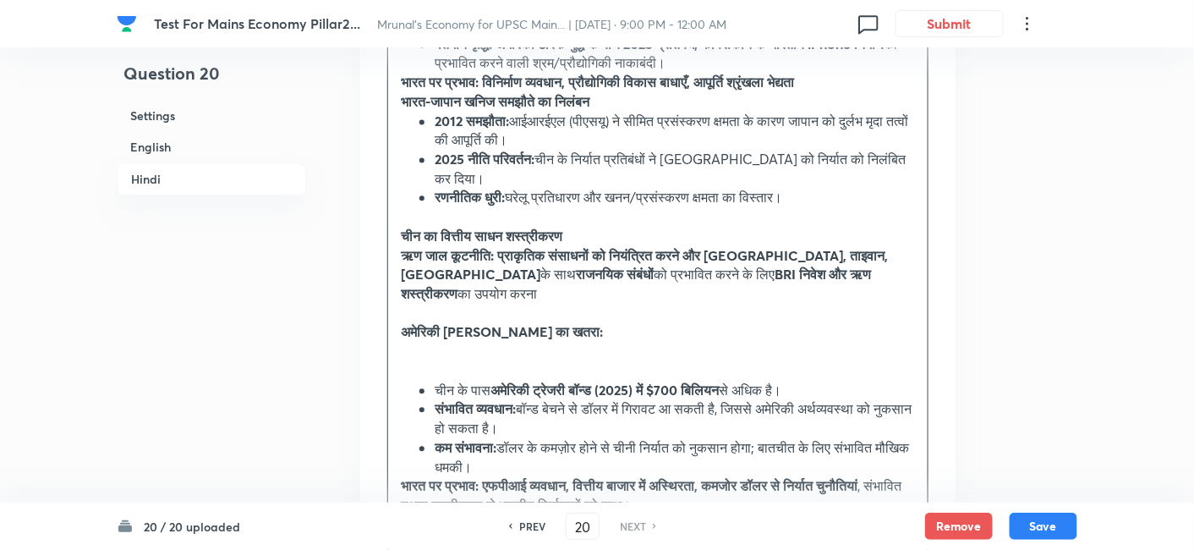
click at [490, 342] on p at bounding box center [658, 351] width 514 height 19
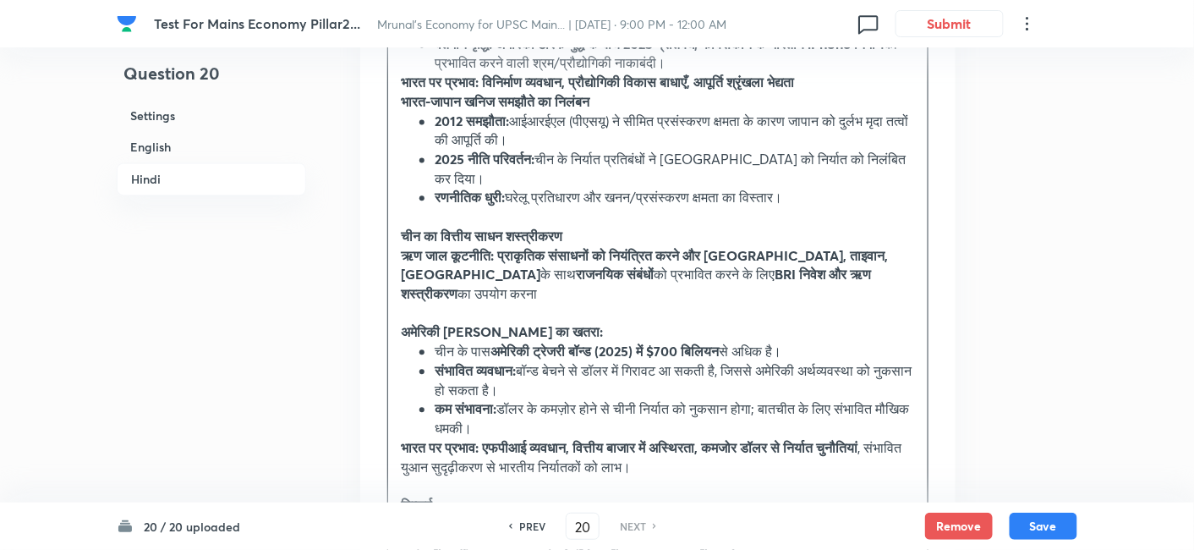
scroll to position [3181, 0]
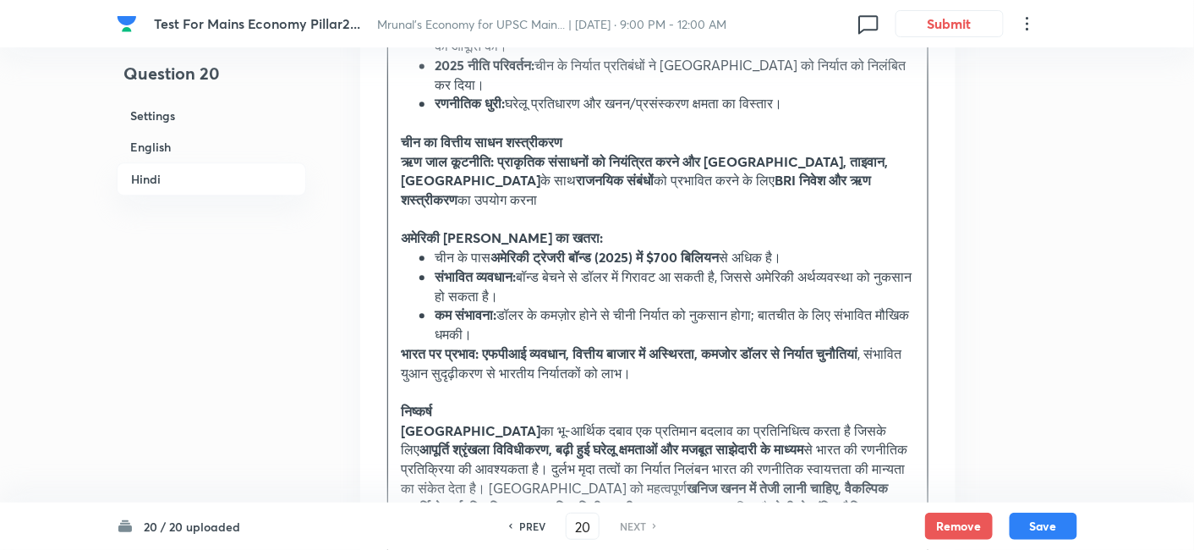
click at [407, 344] on strong "भारत पर प्रभाव: एफपीआई व्यवधान, वित्तीय बाजार में अस्थिरता, कमजोर डॉलर से निर्य…" at bounding box center [629, 353] width 457 height 18
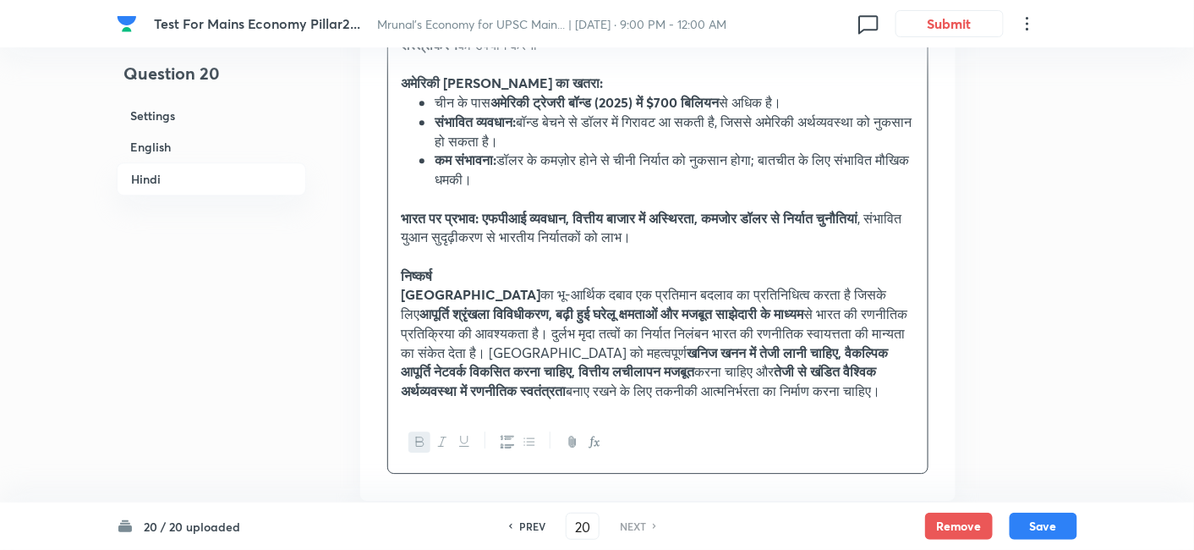
scroll to position [3335, 0]
click at [1065, 518] on button "Save" at bounding box center [1043, 524] width 68 height 27
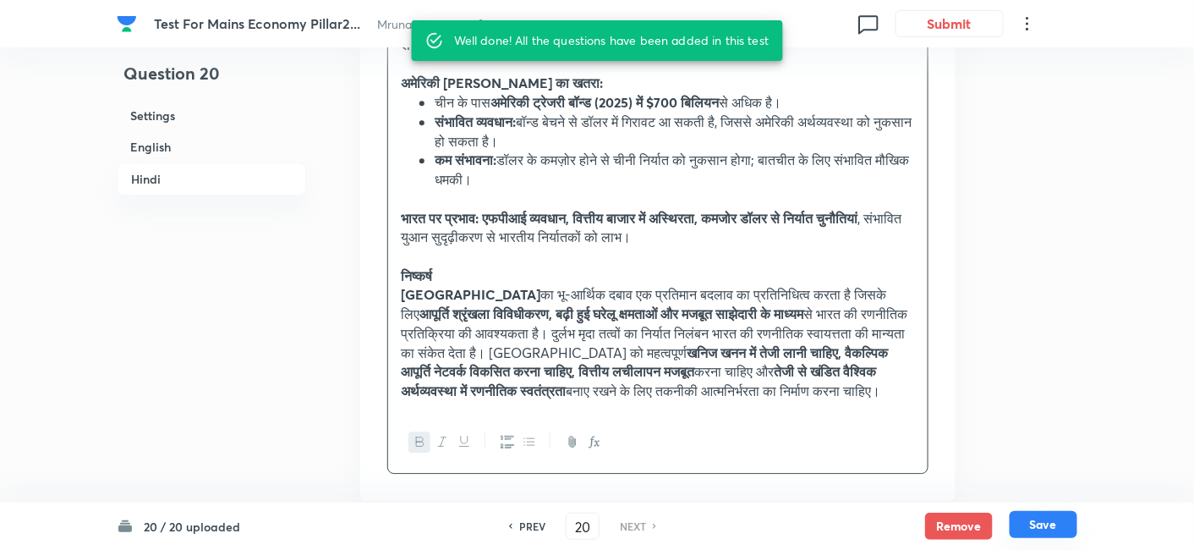
scroll to position [2335, 0]
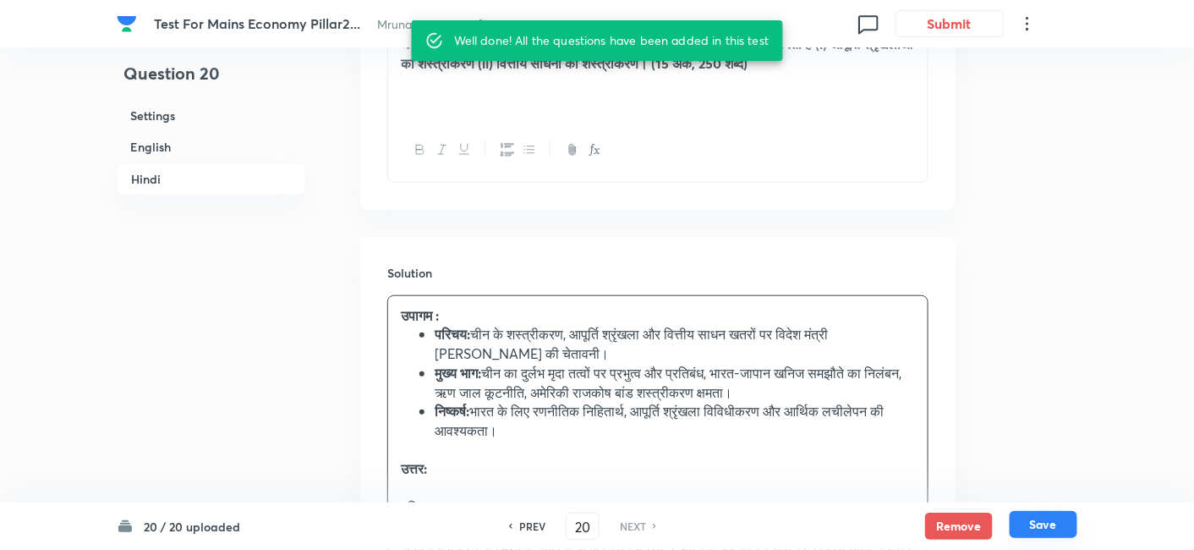
click at [1064, 519] on button "Save" at bounding box center [1043, 524] width 68 height 27
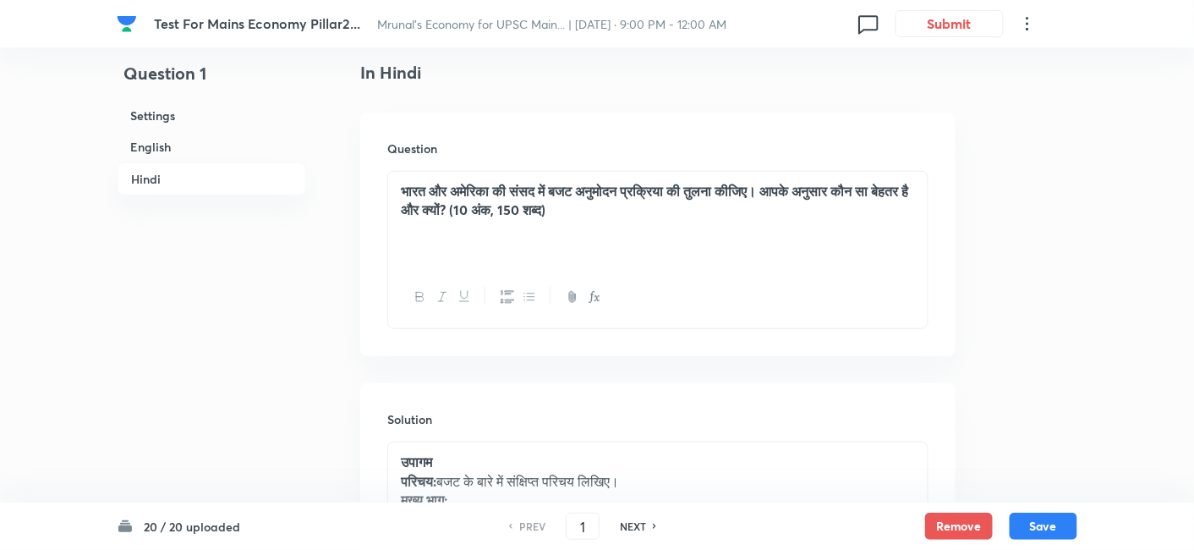
click at [159, 148] on h6 "English" at bounding box center [211, 146] width 189 height 31
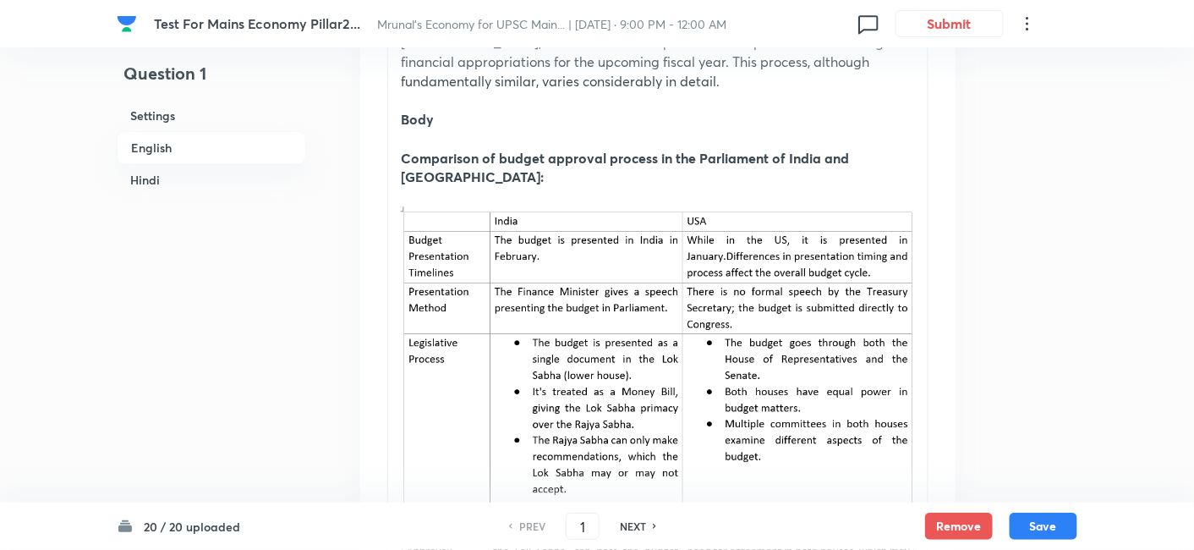
scroll to position [1021, 0]
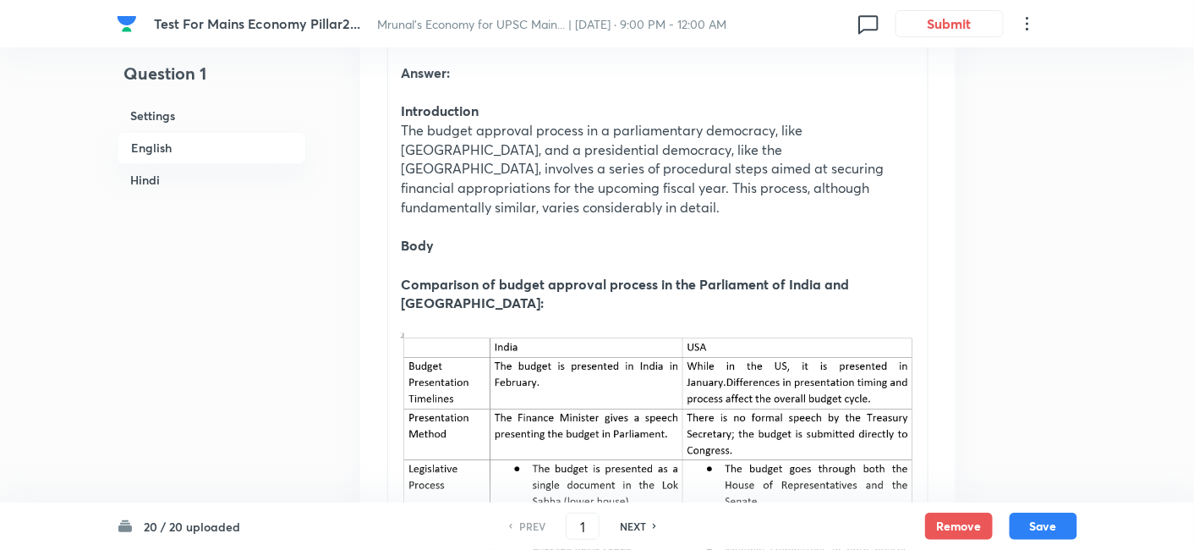
click at [529, 255] on p at bounding box center [658, 264] width 514 height 19
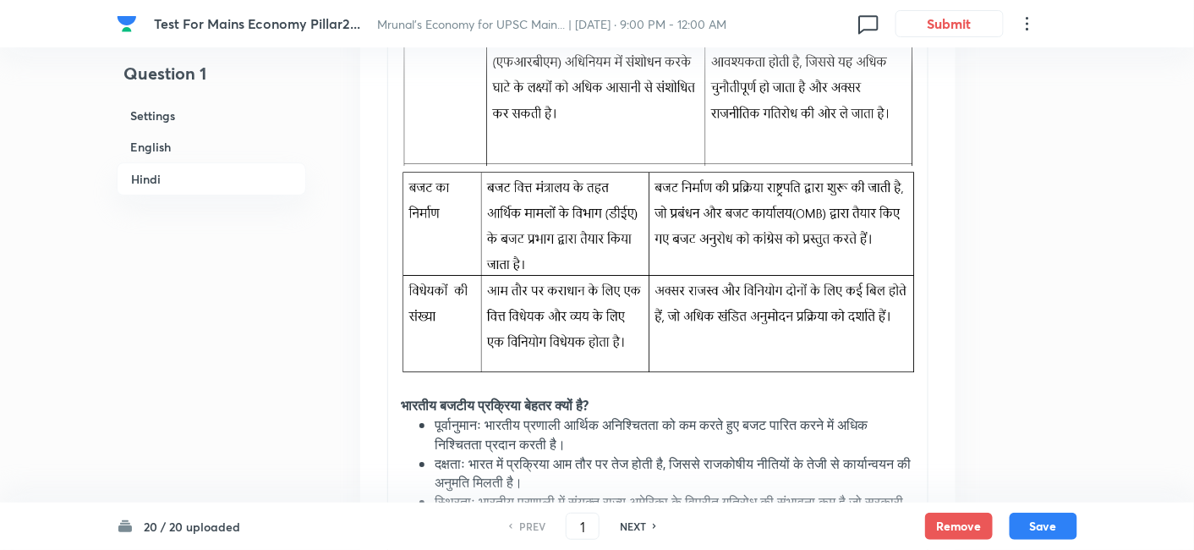
scroll to position [3840, 0]
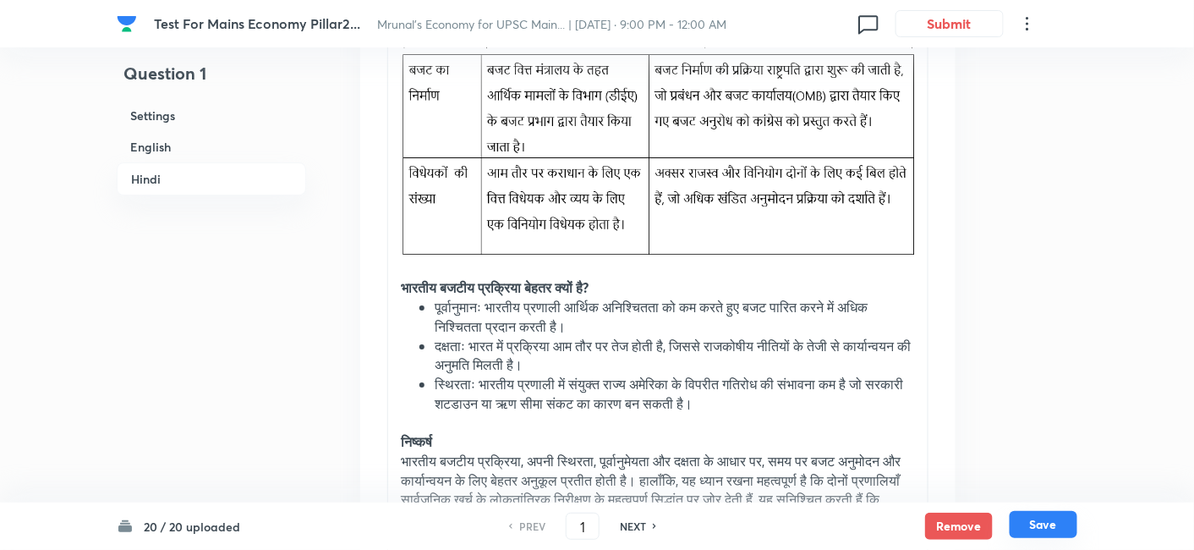
click at [1053, 525] on button "Save" at bounding box center [1043, 524] width 68 height 27
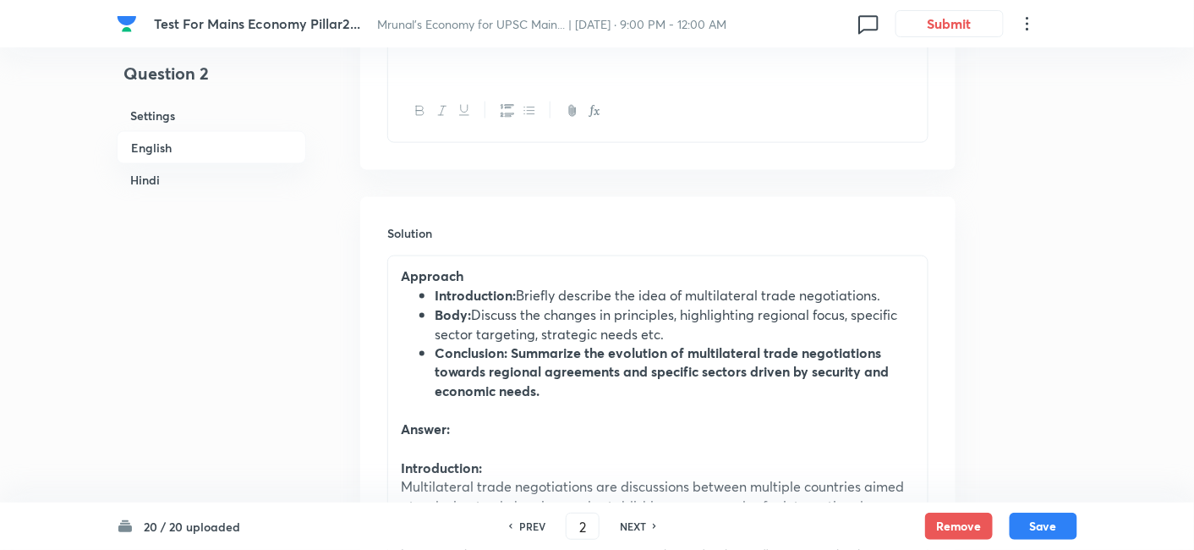
click at [230, 143] on h6 "English" at bounding box center [211, 147] width 189 height 33
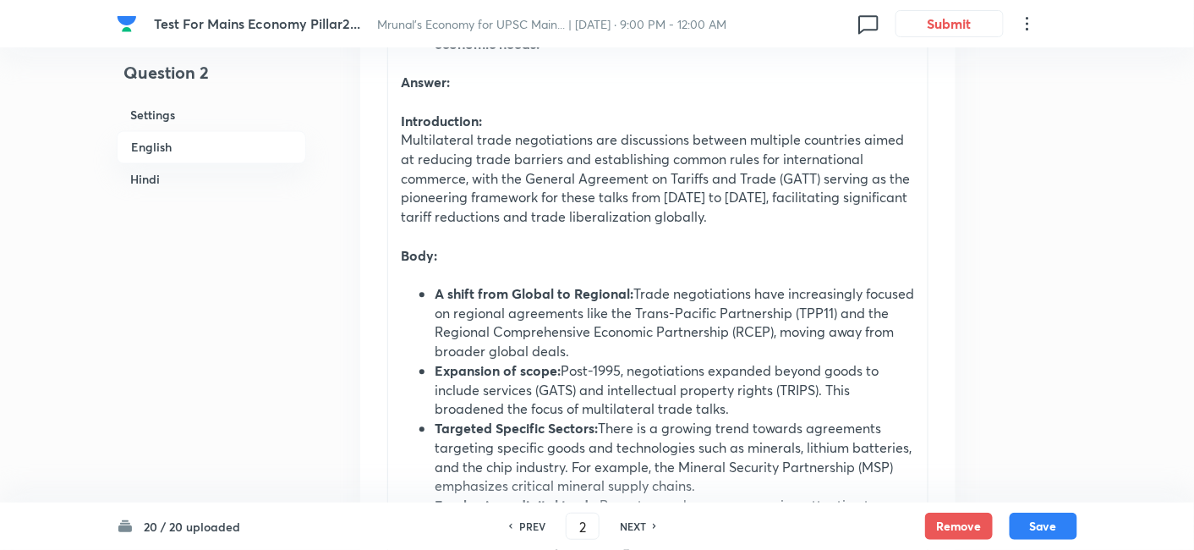
scroll to position [1021, 0]
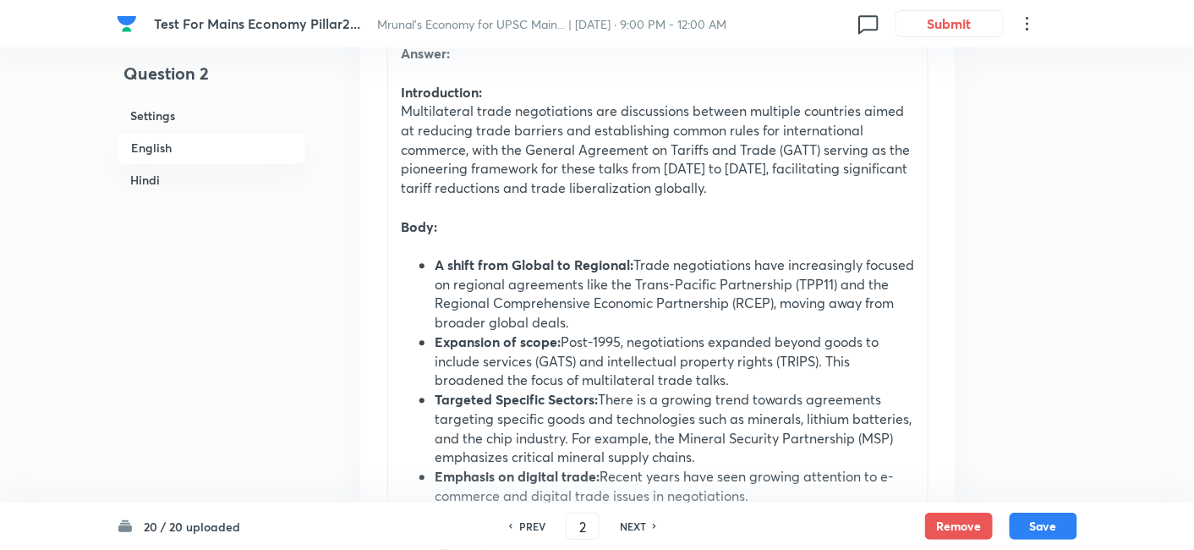
click at [538, 248] on p at bounding box center [658, 245] width 514 height 19
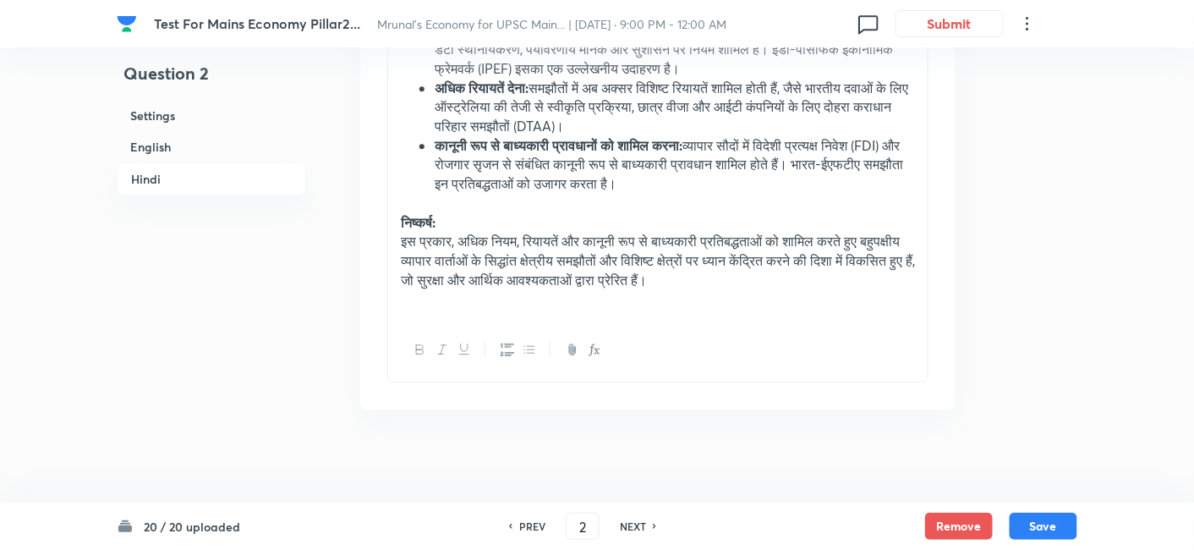
scroll to position [3281, 0]
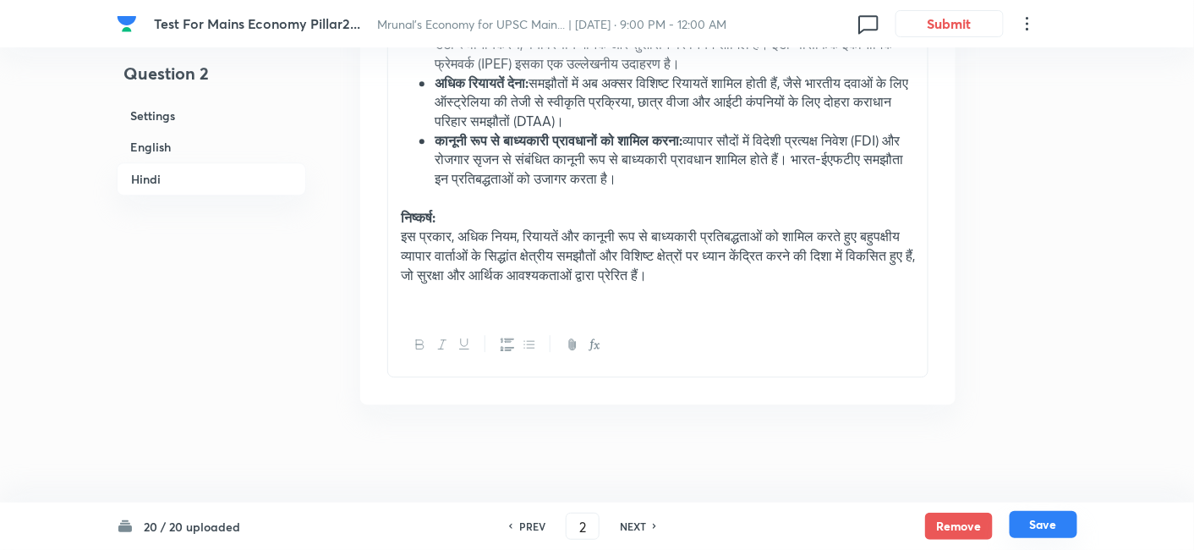
click at [1038, 522] on button "Save" at bounding box center [1043, 524] width 68 height 27
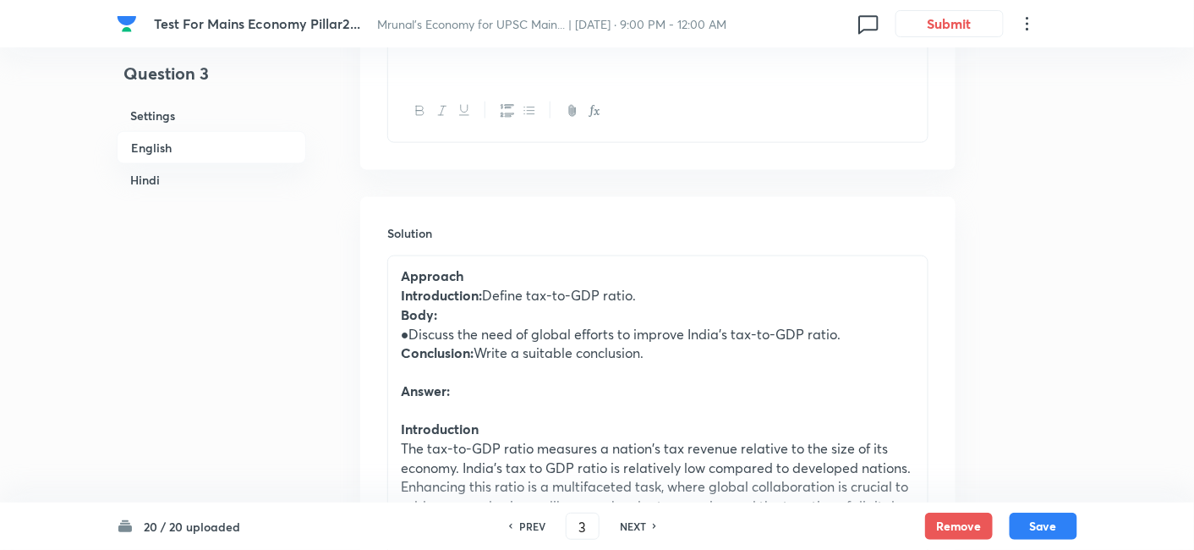
click at [210, 151] on h6 "English" at bounding box center [211, 147] width 189 height 33
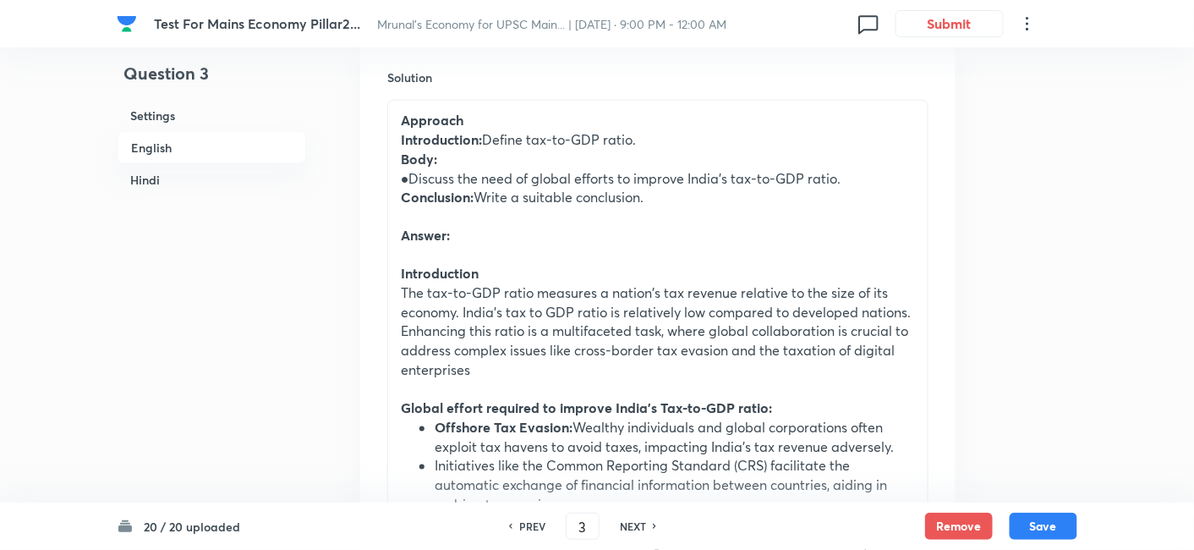
scroll to position [812, 0]
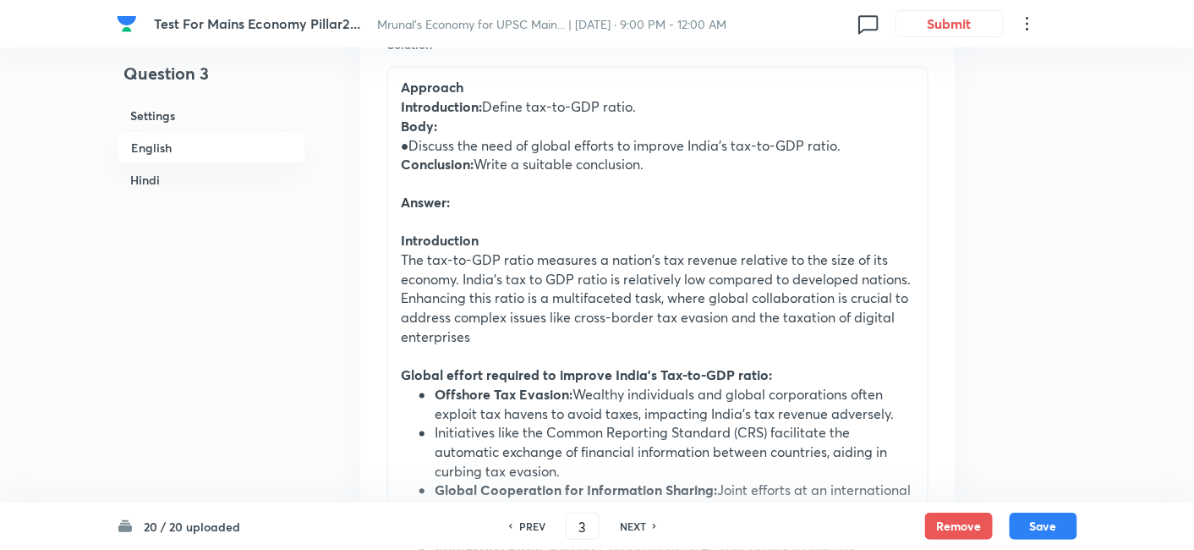
click at [467, 148] on p "●Discuss the need of global efforts to improve India’s tax-to-GDP ratio." at bounding box center [658, 145] width 514 height 19
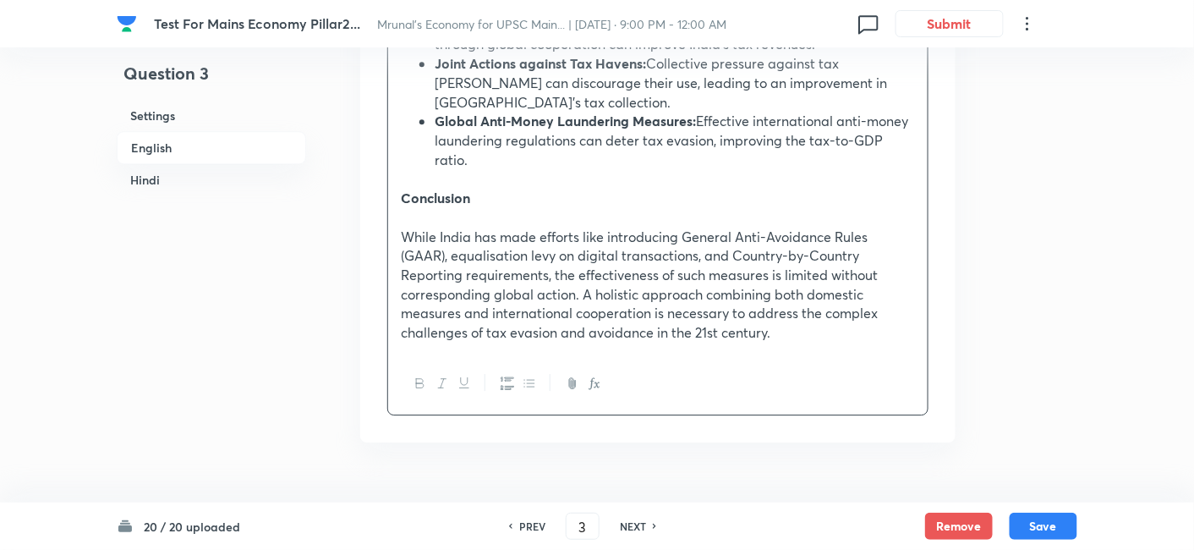
click at [531, 380] on icon "button" at bounding box center [529, 383] width 10 height 7
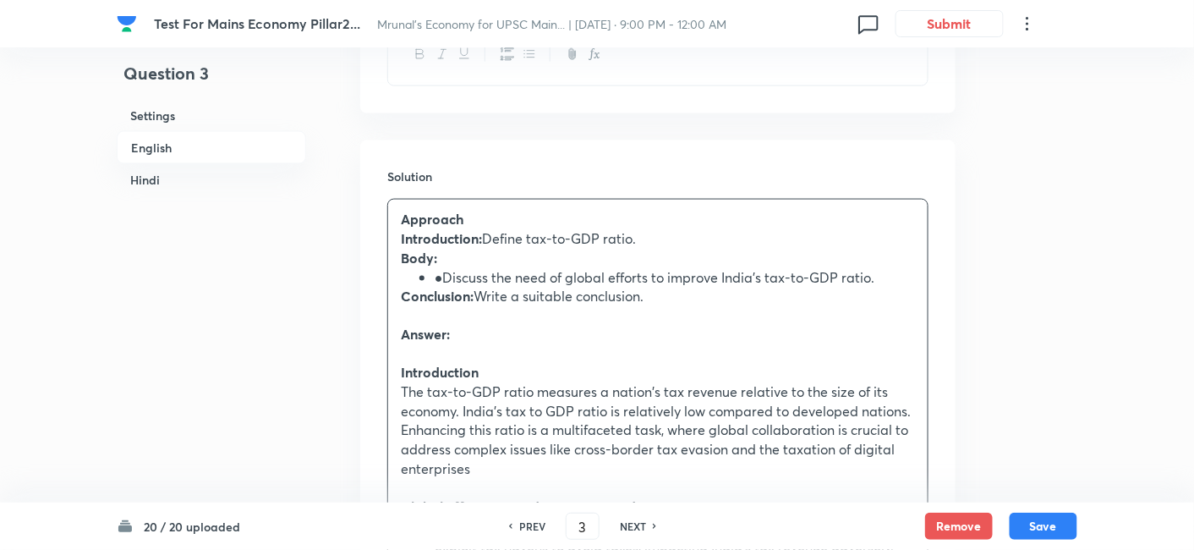
scroll to position [681, 0]
drag, startPoint x: 454, startPoint y: 279, endPoint x: 473, endPoint y: 281, distance: 19.5
click at [454, 279] on li "●Discuss the need of global efforts to improve India’s tax-to-GDP ratio." at bounding box center [675, 276] width 480 height 19
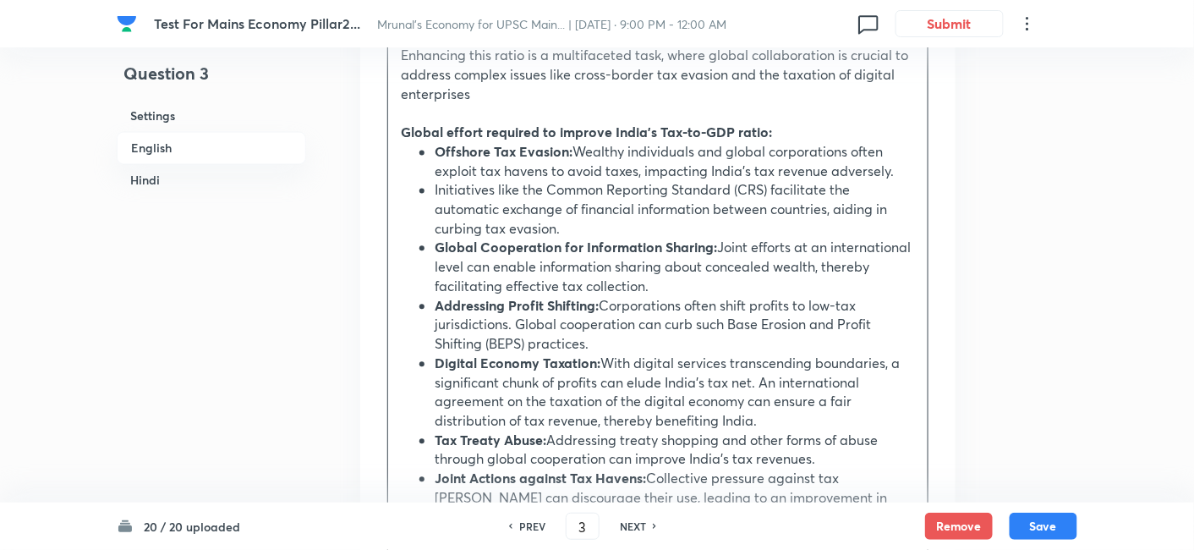
scroll to position [1057, 0]
click at [435, 191] on li "Initiatives like the Common Reporting Standard (CRS) facilitate the automatic e…" at bounding box center [675, 206] width 480 height 57
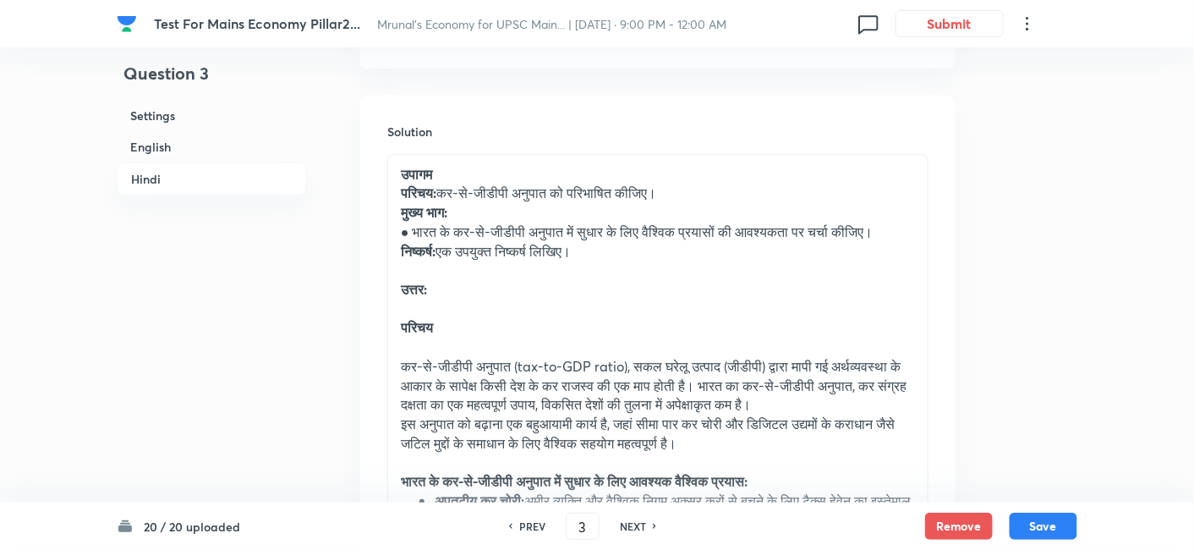
scroll to position [2184, 0]
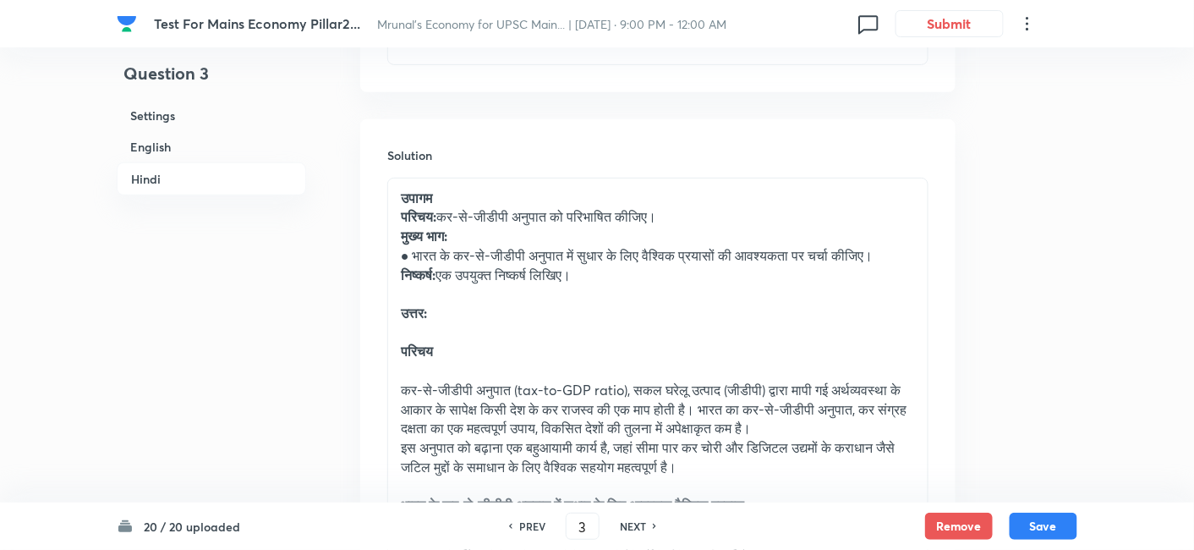
click at [464, 246] on p "● भारत के कर-से-जीडीपी अनुपात में सुधार के लिए वैश्विक प्रयासों की आवश्यकता पर …" at bounding box center [658, 255] width 514 height 19
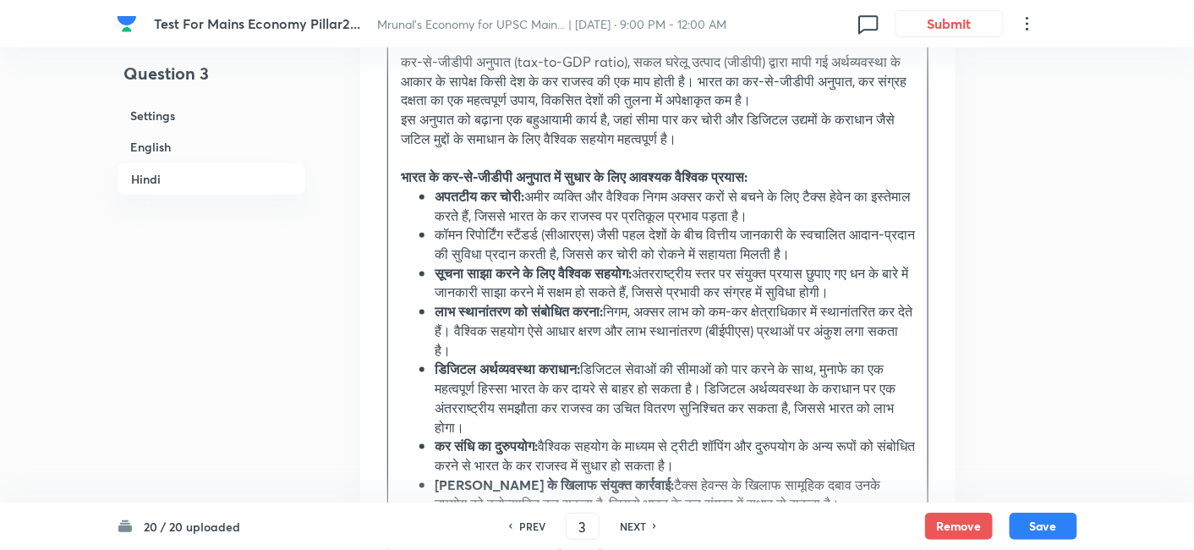
scroll to position [2748, 0]
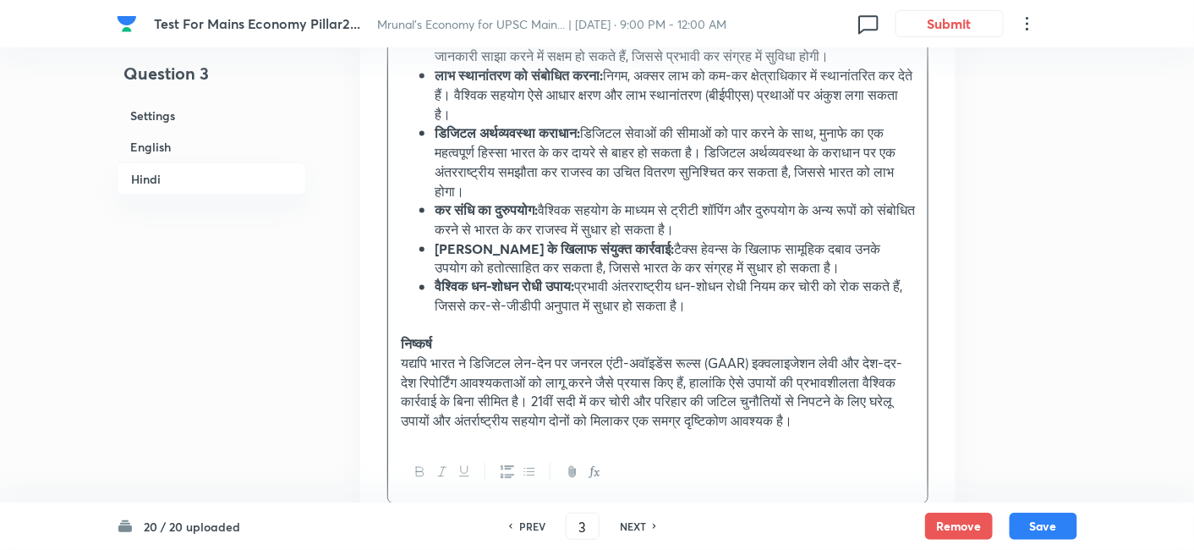
click at [526, 467] on icon "button" at bounding box center [529, 472] width 14 height 14
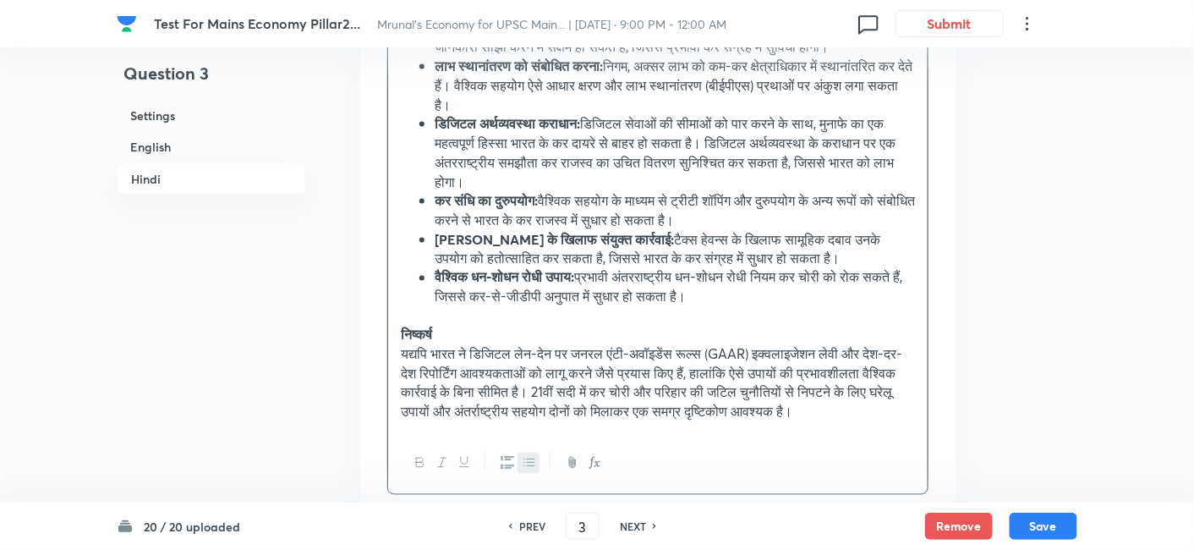
scroll to position [2781, 0]
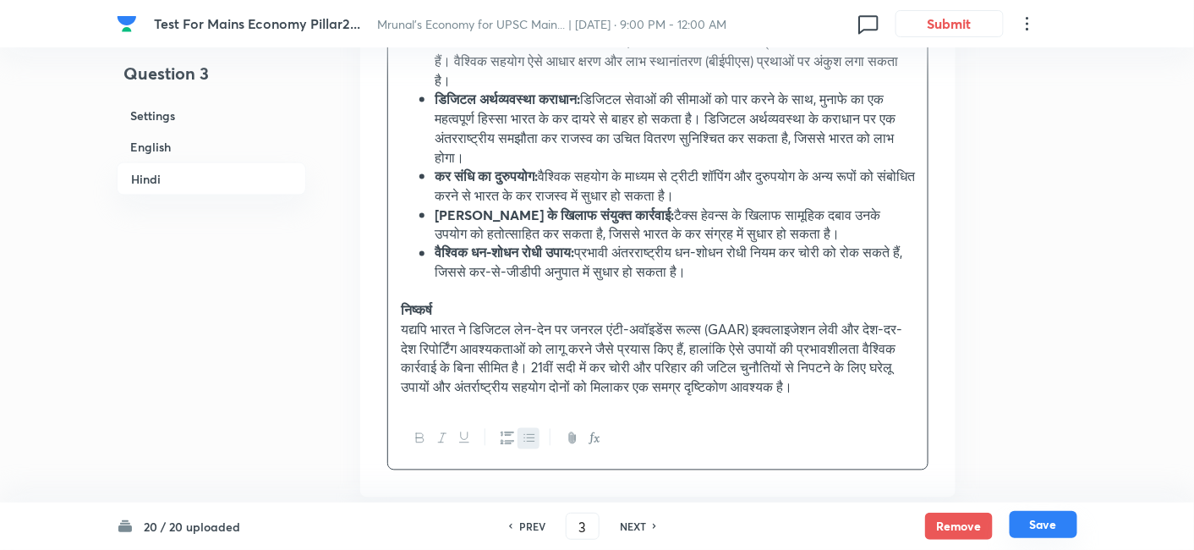
click at [1036, 521] on button "Save" at bounding box center [1043, 524] width 68 height 27
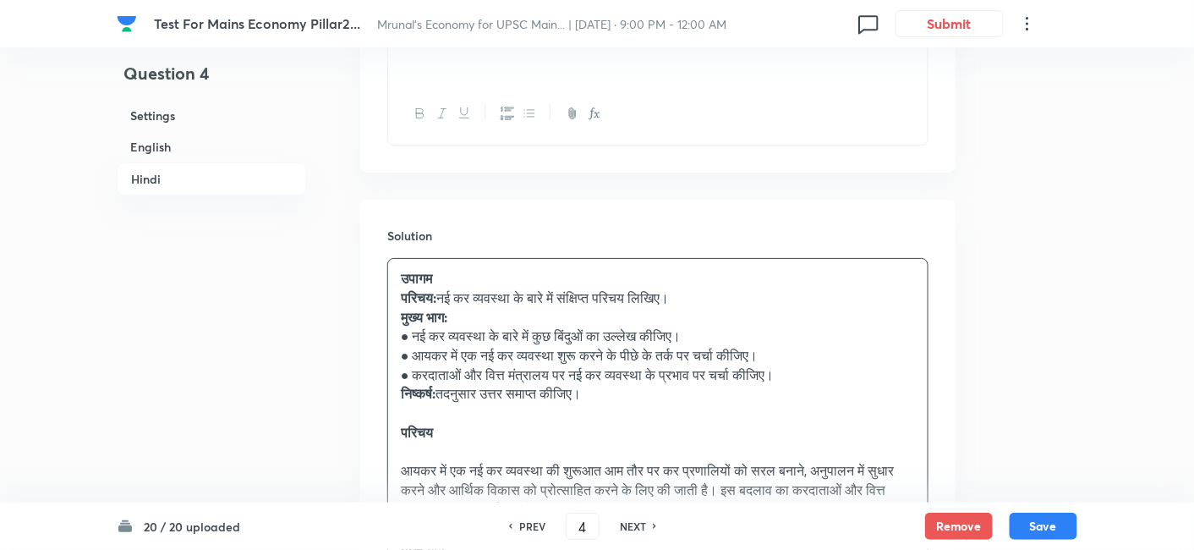
click at [182, 137] on h6 "English" at bounding box center [211, 146] width 189 height 31
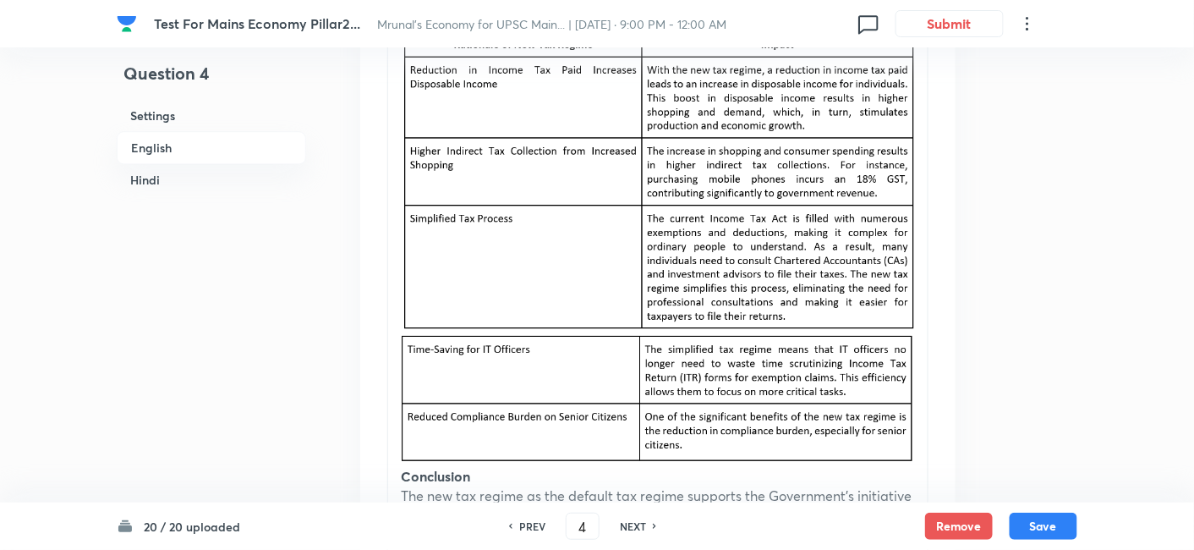
scroll to position [1188, 0]
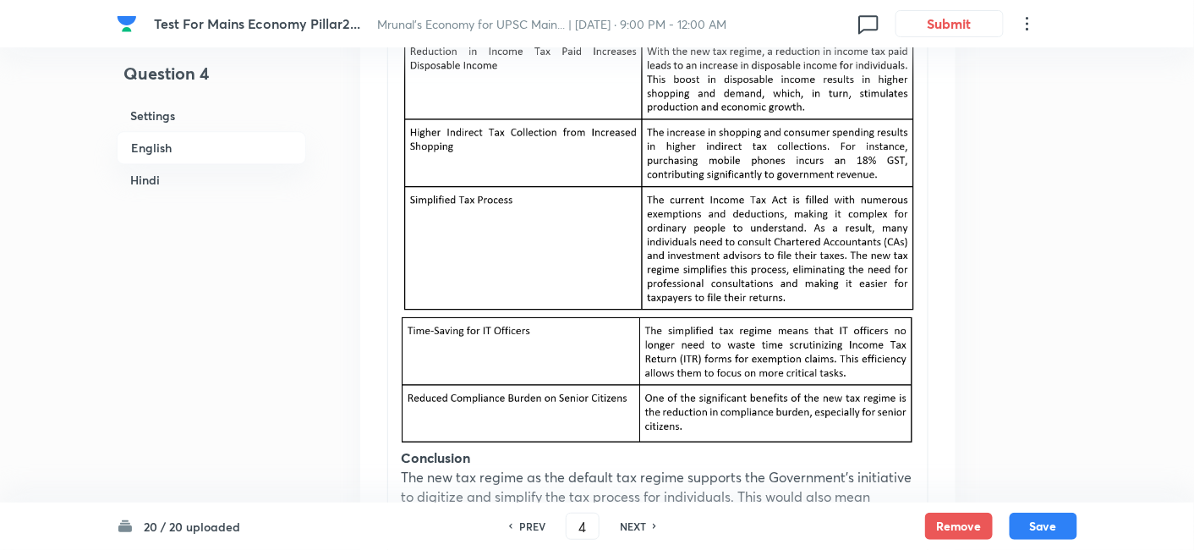
drag, startPoint x: 623, startPoint y: 216, endPoint x: 666, endPoint y: 216, distance: 43.1
click at [666, 216] on img at bounding box center [658, 159] width 514 height 300
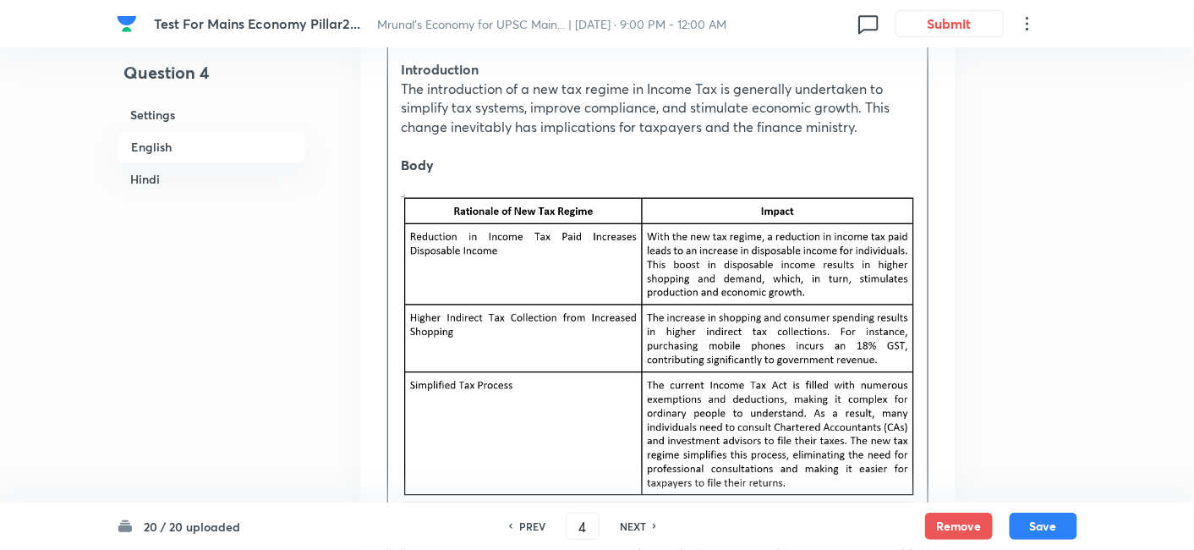
scroll to position [999, 0]
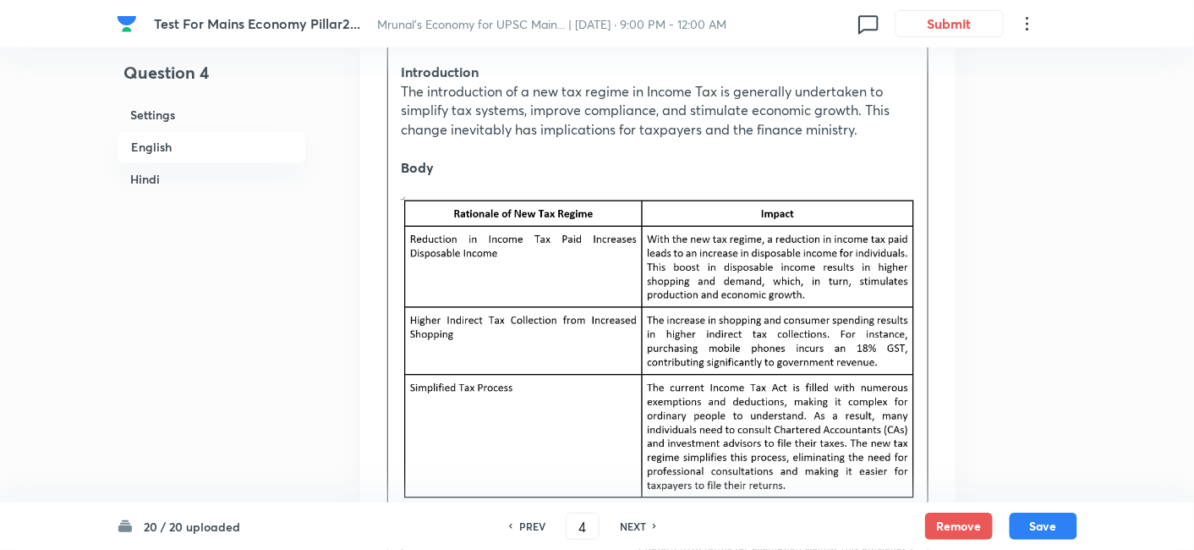
click at [614, 277] on img at bounding box center [658, 348] width 514 height 300
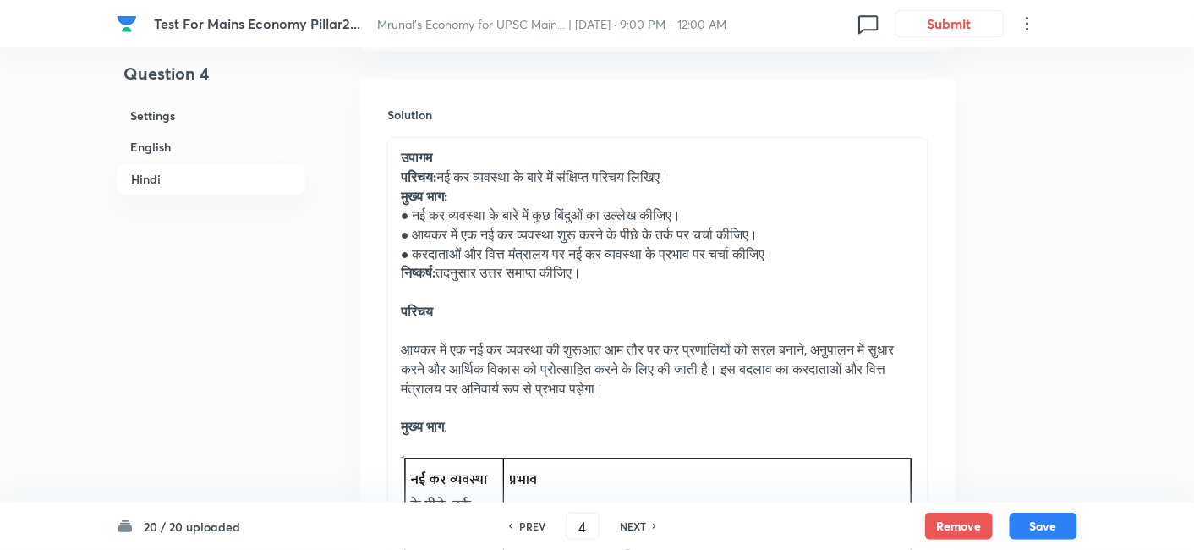
scroll to position [2127, 0]
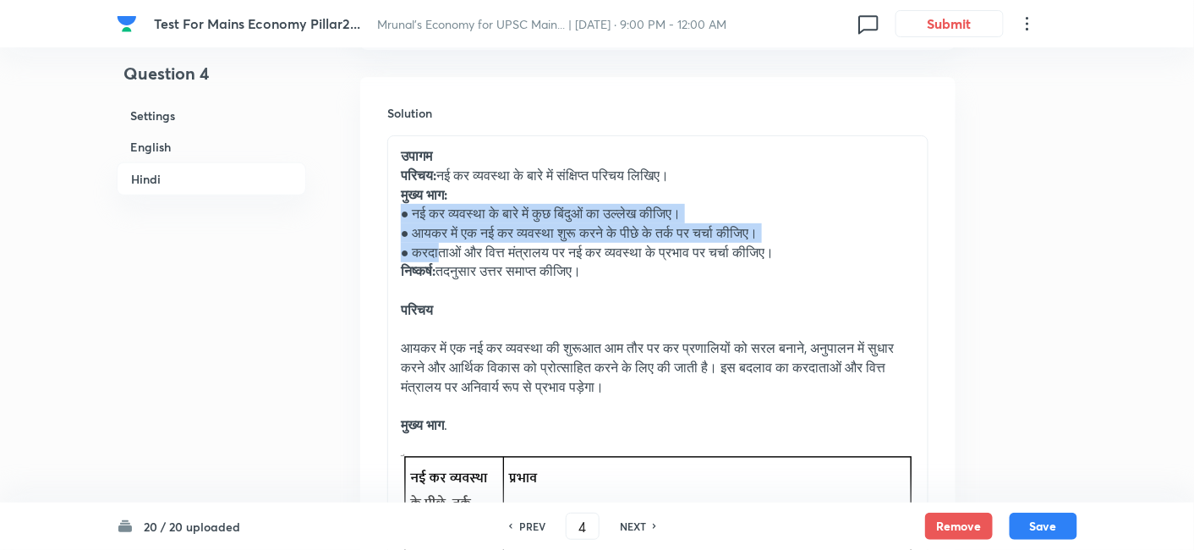
drag, startPoint x: 402, startPoint y: 216, endPoint x: 441, endPoint y: 249, distance: 51.5
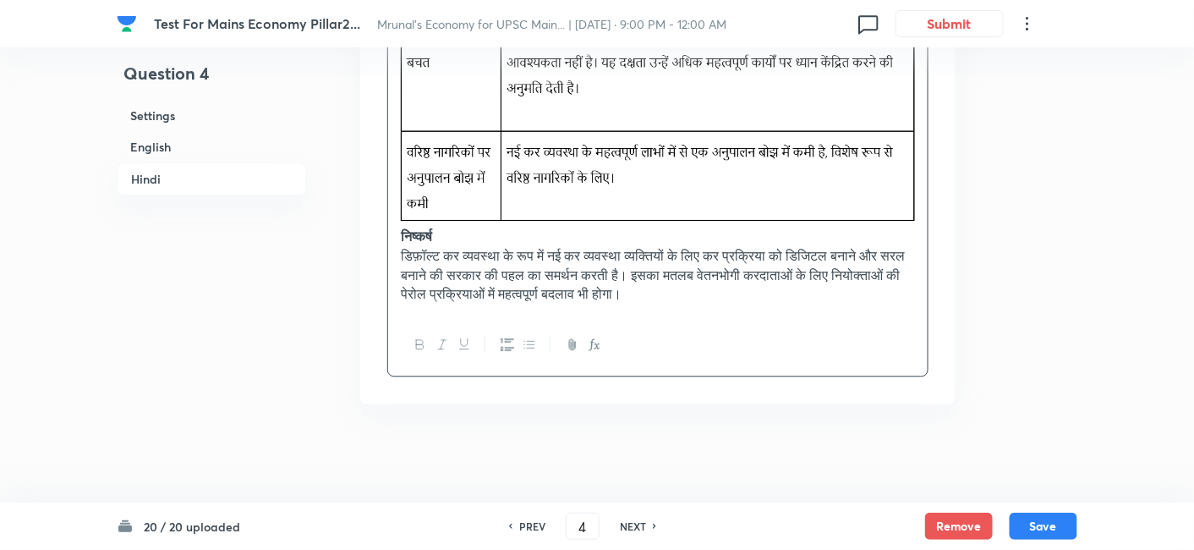
click at [533, 344] on icon "button" at bounding box center [529, 344] width 10 height 7
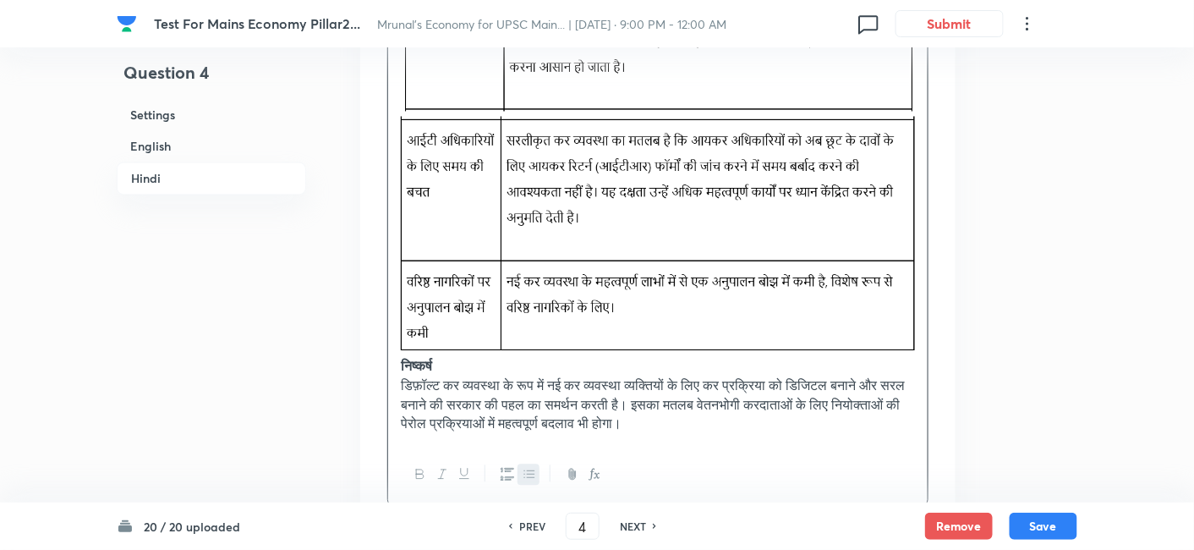
scroll to position [3118, 0]
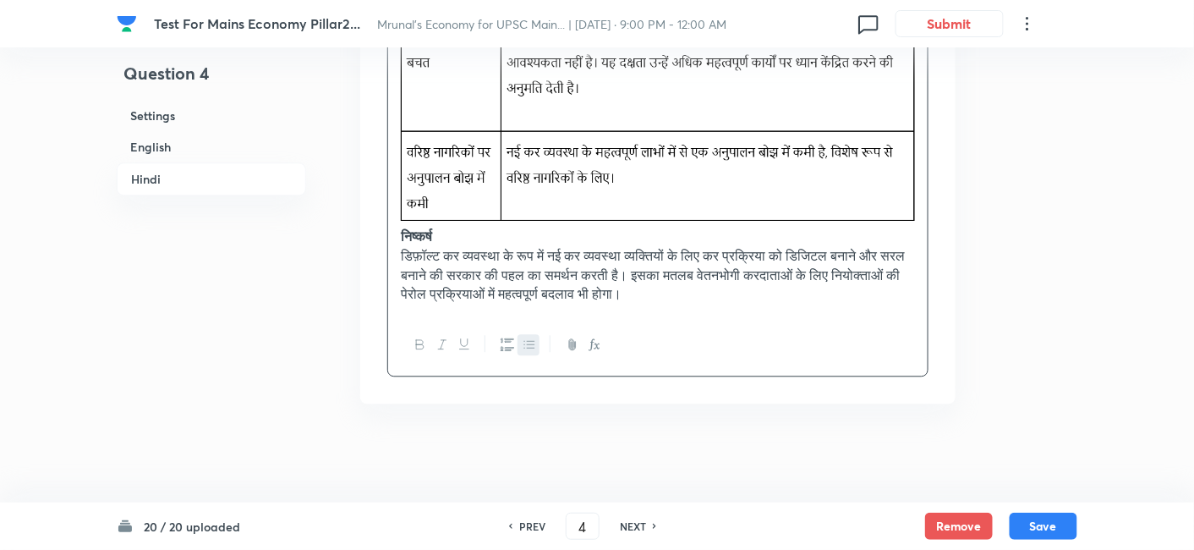
click at [408, 235] on strong "निष्कर्ष" at bounding box center [416, 236] width 31 height 18
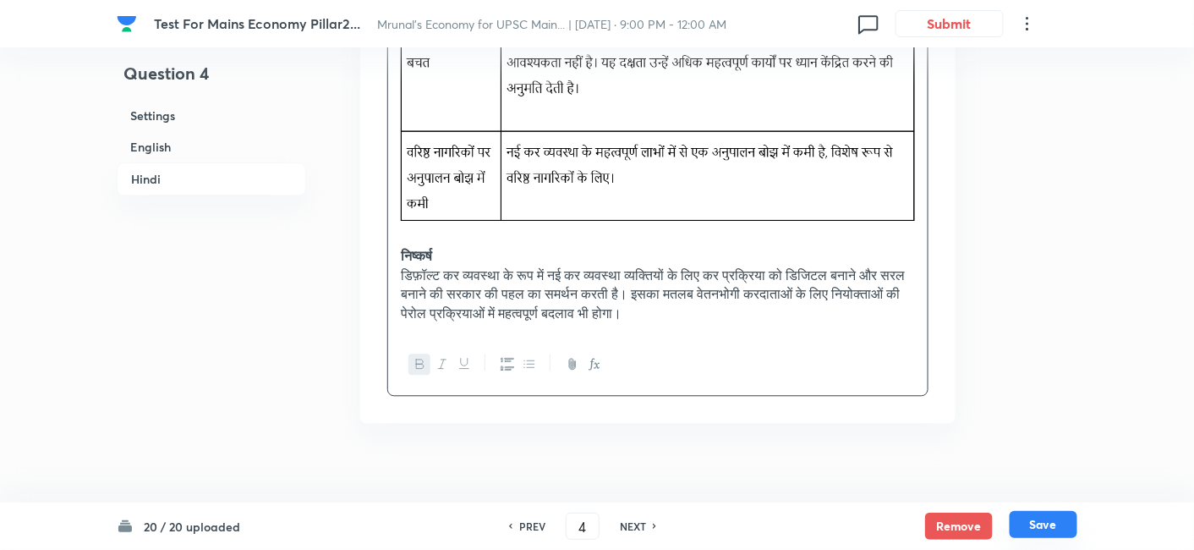
click at [1023, 520] on button "Save" at bounding box center [1043, 524] width 68 height 27
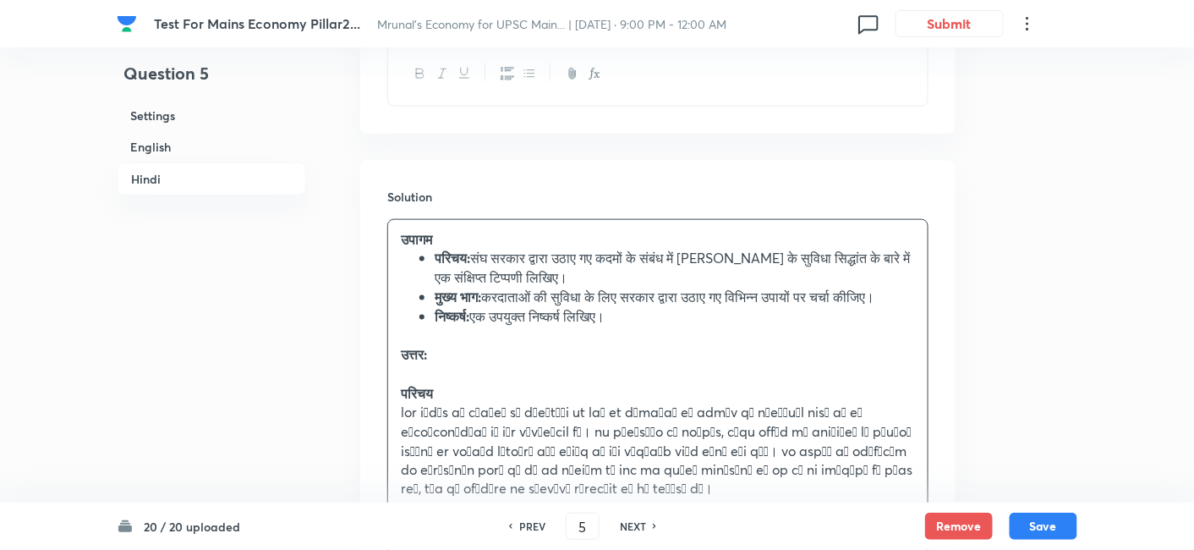
click at [193, 149] on h6 "English" at bounding box center [211, 146] width 189 height 31
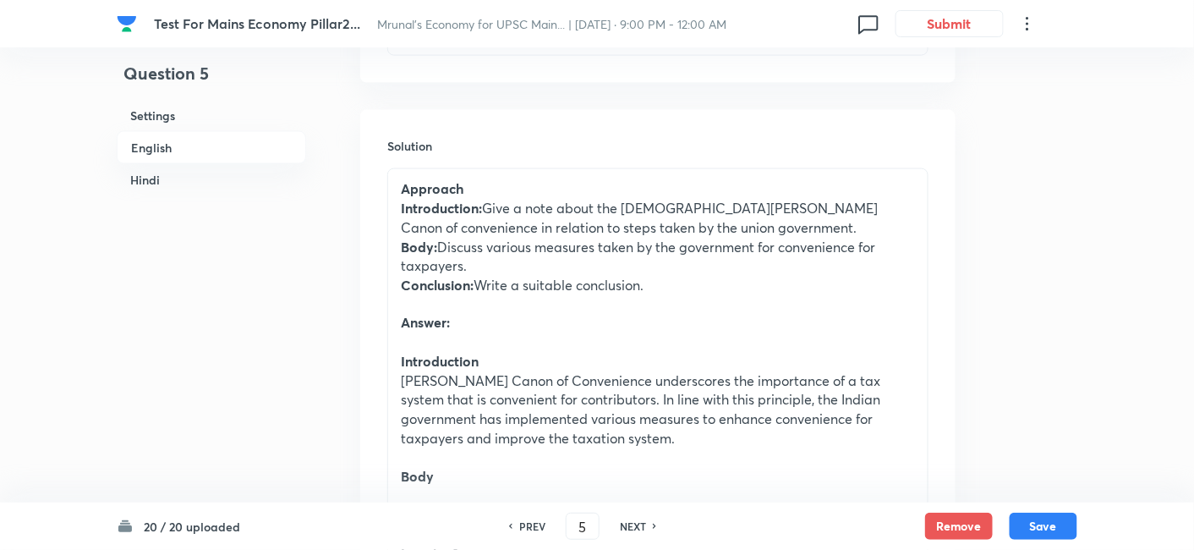
scroll to position [718, 0]
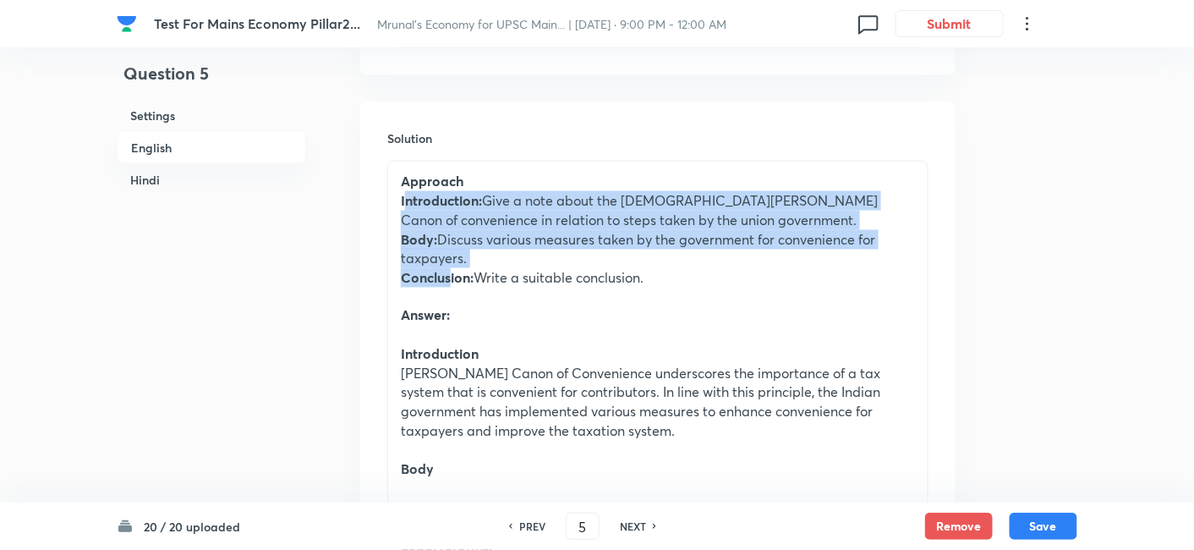
drag, startPoint x: 405, startPoint y: 205, endPoint x: 452, endPoint y: 271, distance: 81.2
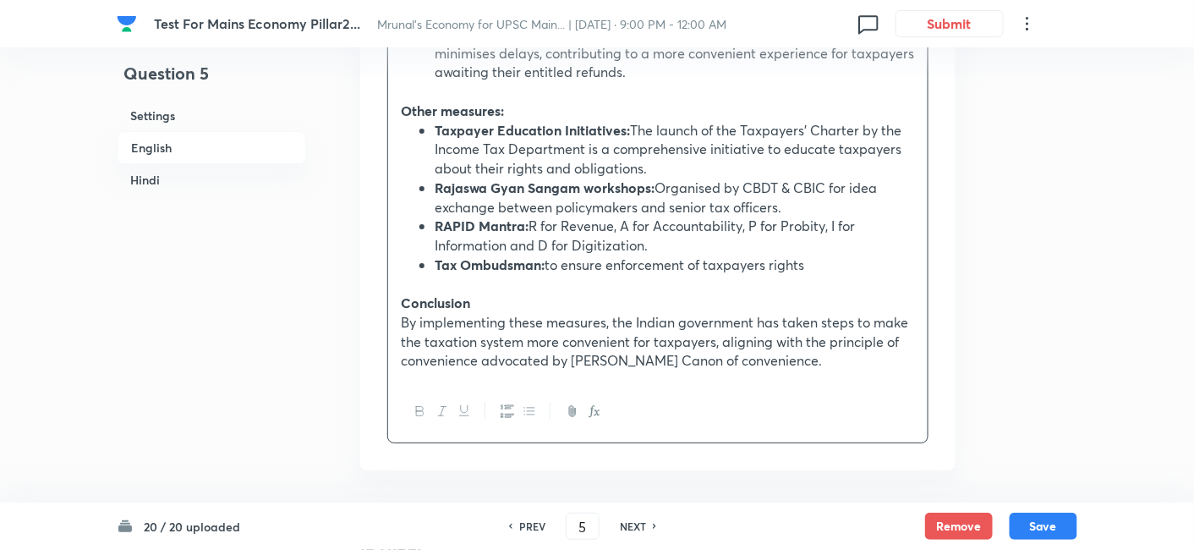
click at [531, 404] on icon "button" at bounding box center [529, 411] width 14 height 14
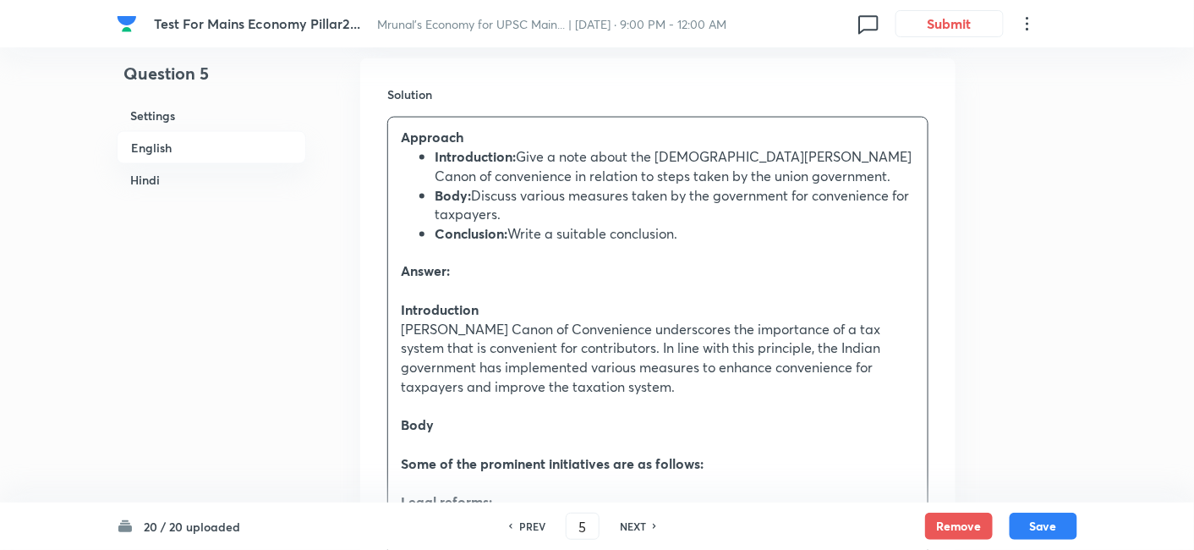
scroll to position [775, 0]
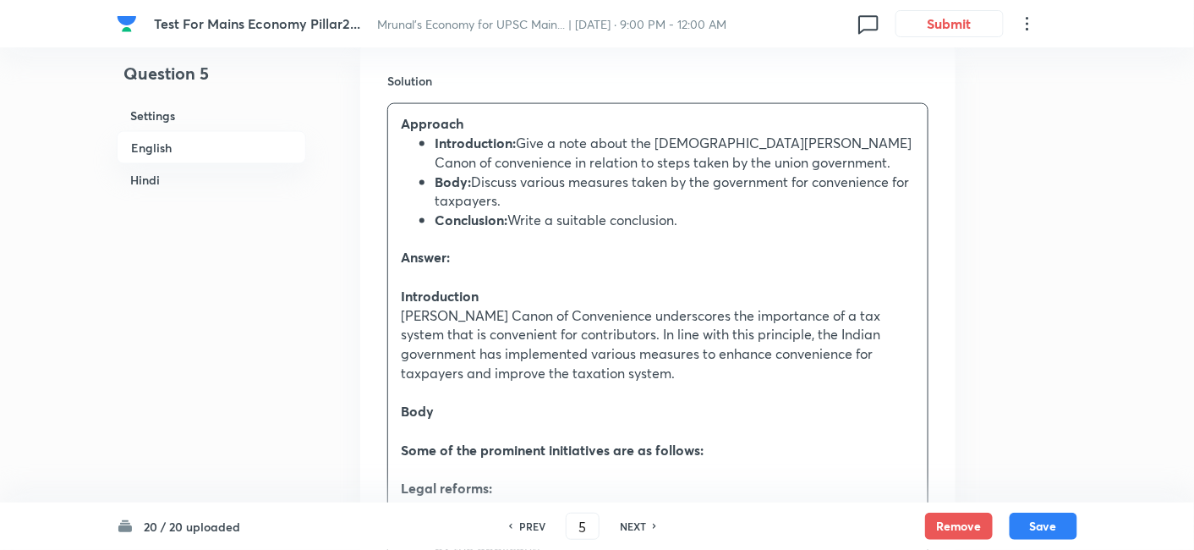
click at [546, 293] on p "Introduction" at bounding box center [658, 296] width 514 height 19
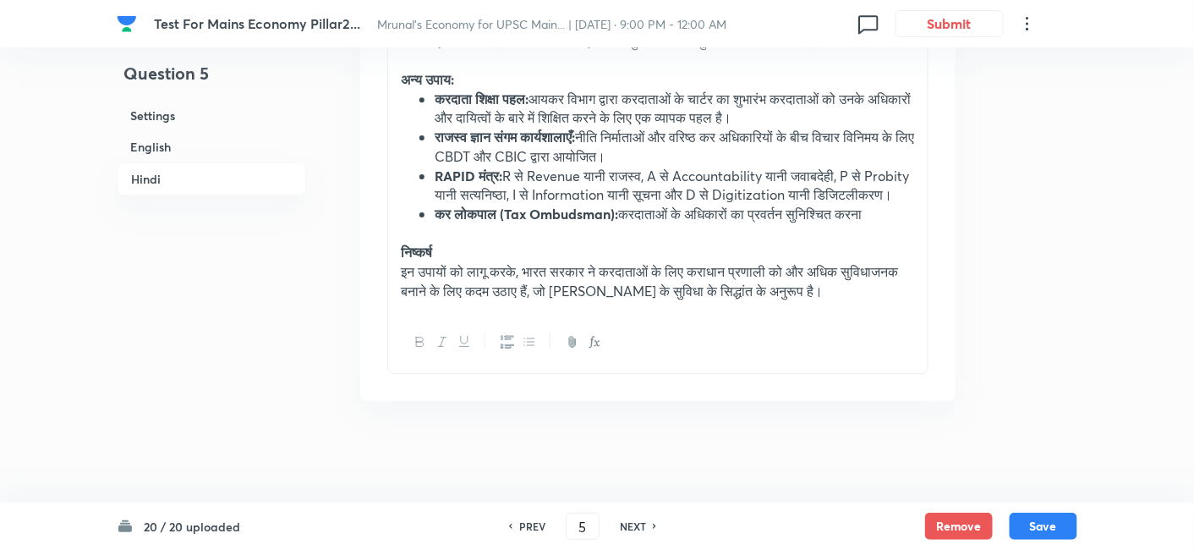
scroll to position [3720, 0]
click at [1055, 520] on button "Save" at bounding box center [1043, 524] width 68 height 27
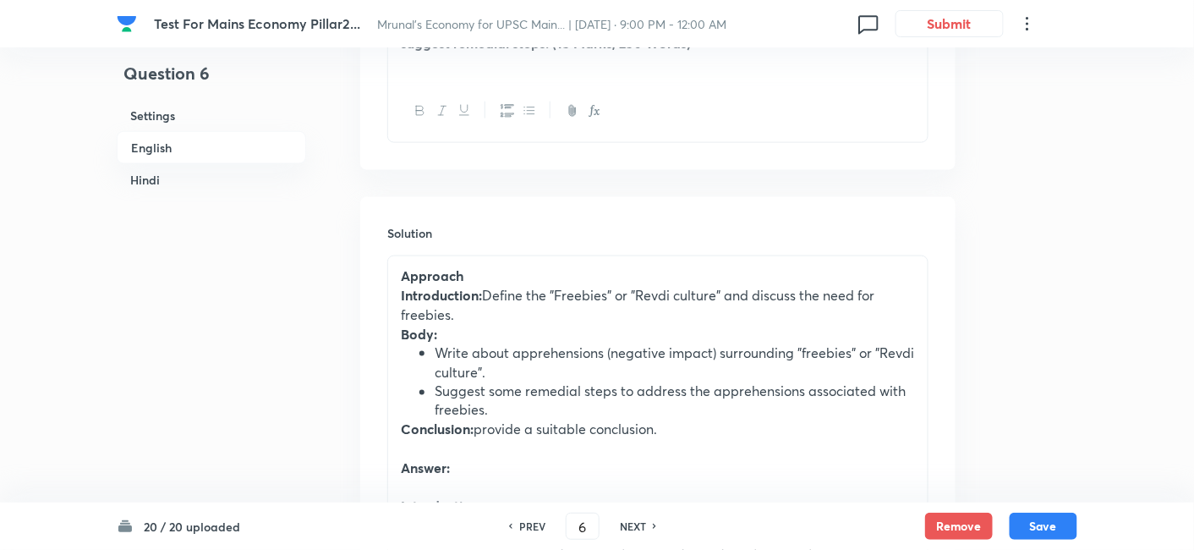
click at [178, 145] on h6 "English" at bounding box center [211, 147] width 189 height 33
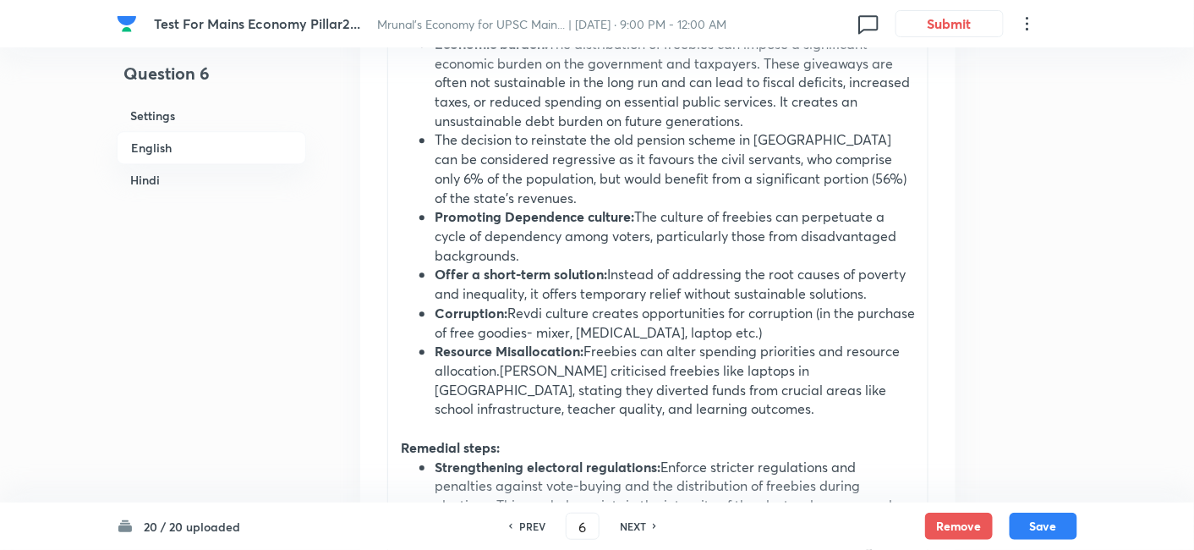
scroll to position [1376, 0]
click at [486, 302] on li "Corruption: Revdi culture creates opportunities for corruption (in the purchase…" at bounding box center [675, 321] width 480 height 38
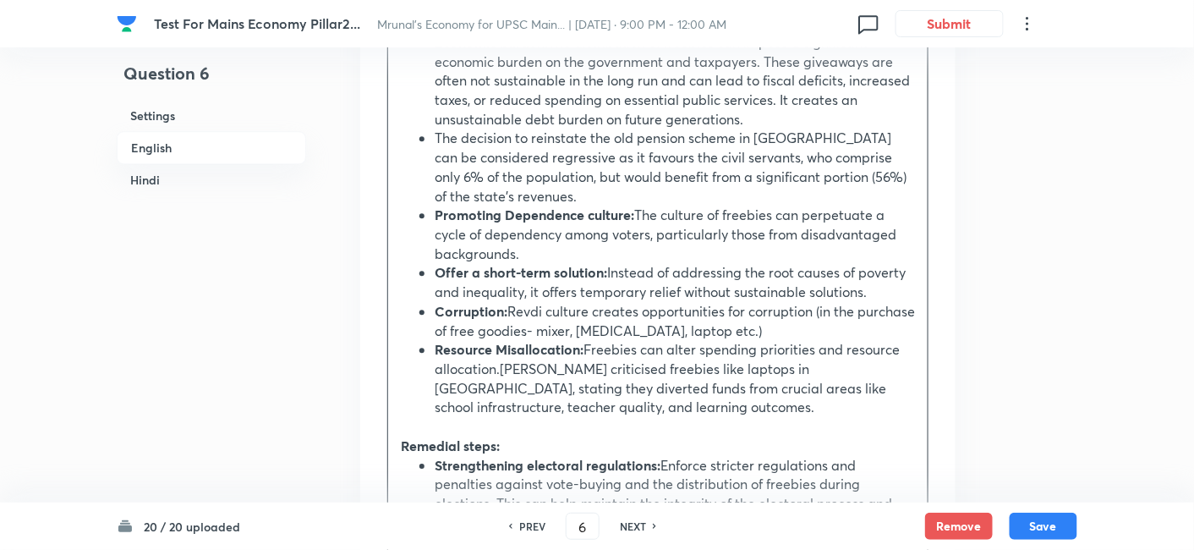
click at [491, 153] on li "The decision to reinstate the old pension scheme in Rajasthan can be considered…" at bounding box center [675, 167] width 480 height 77
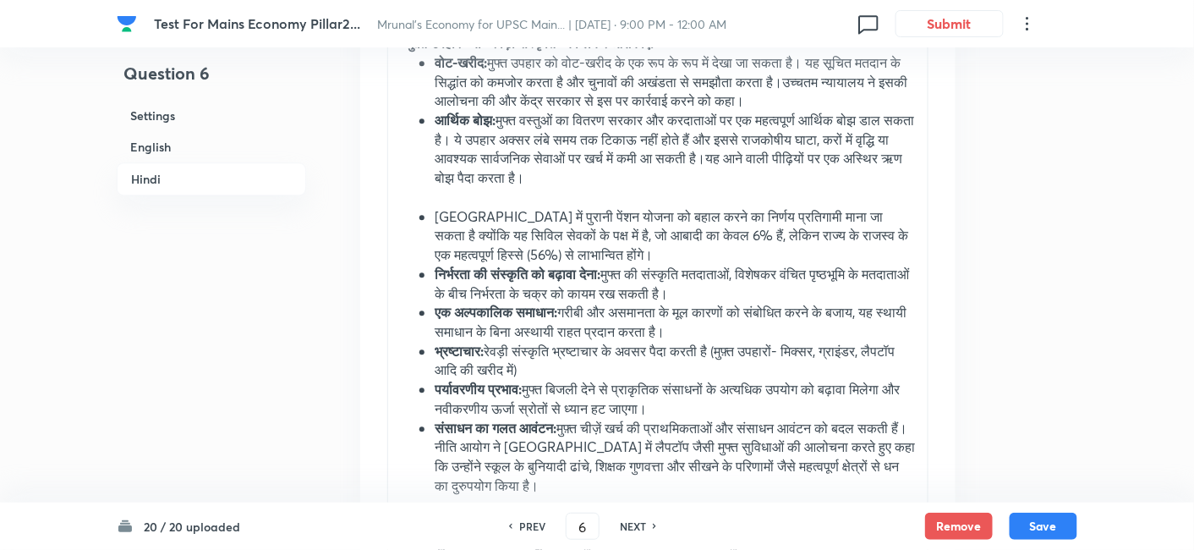
scroll to position [3254, 0]
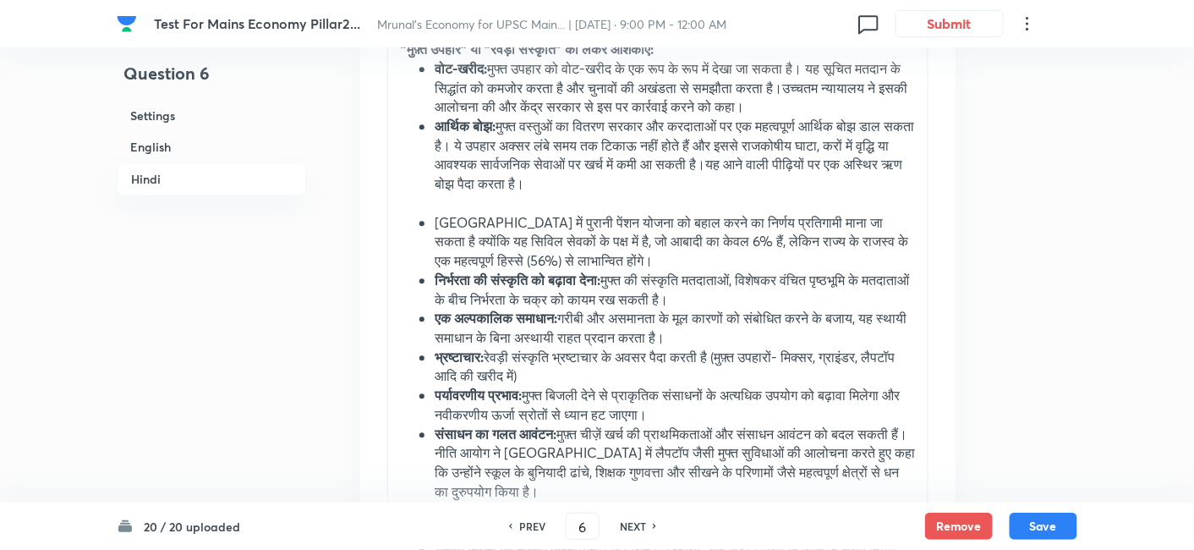
click at [524, 194] on p at bounding box center [658, 203] width 514 height 19
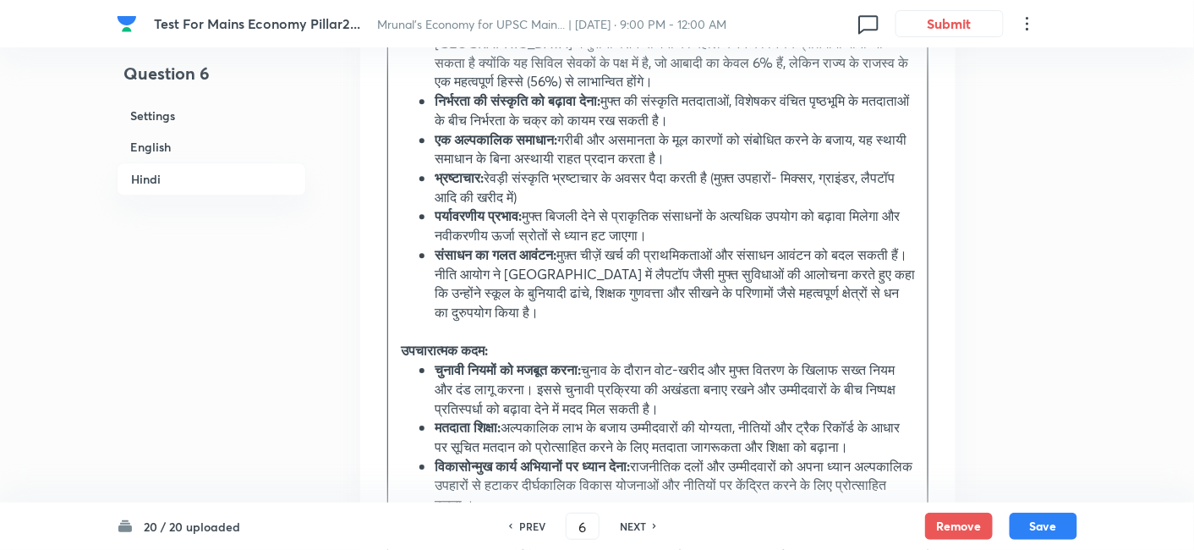
scroll to position [3536, 0]
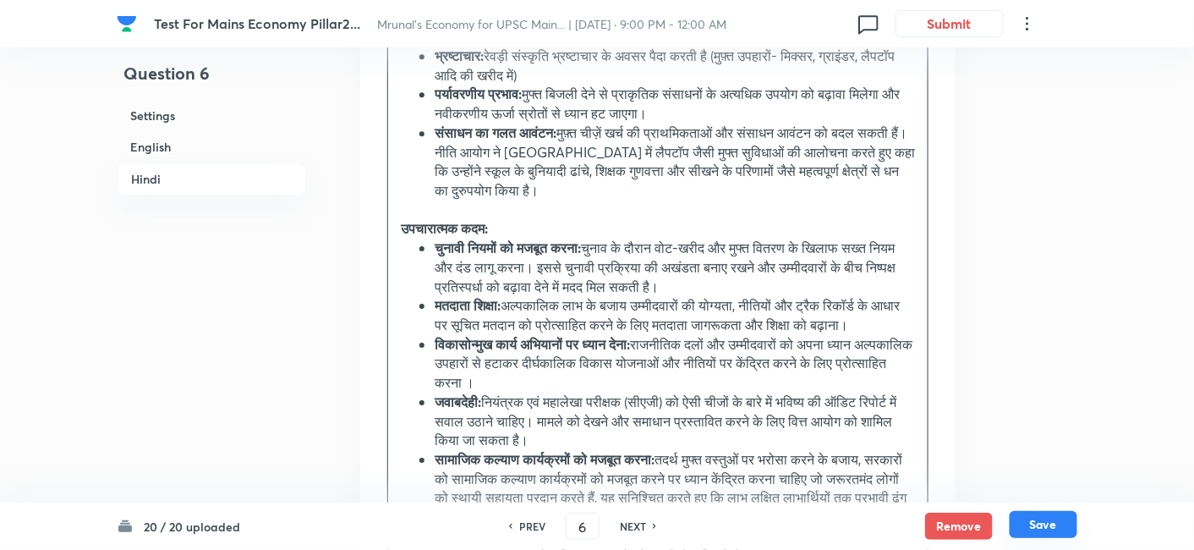
click at [1047, 525] on button "Save" at bounding box center [1043, 524] width 68 height 27
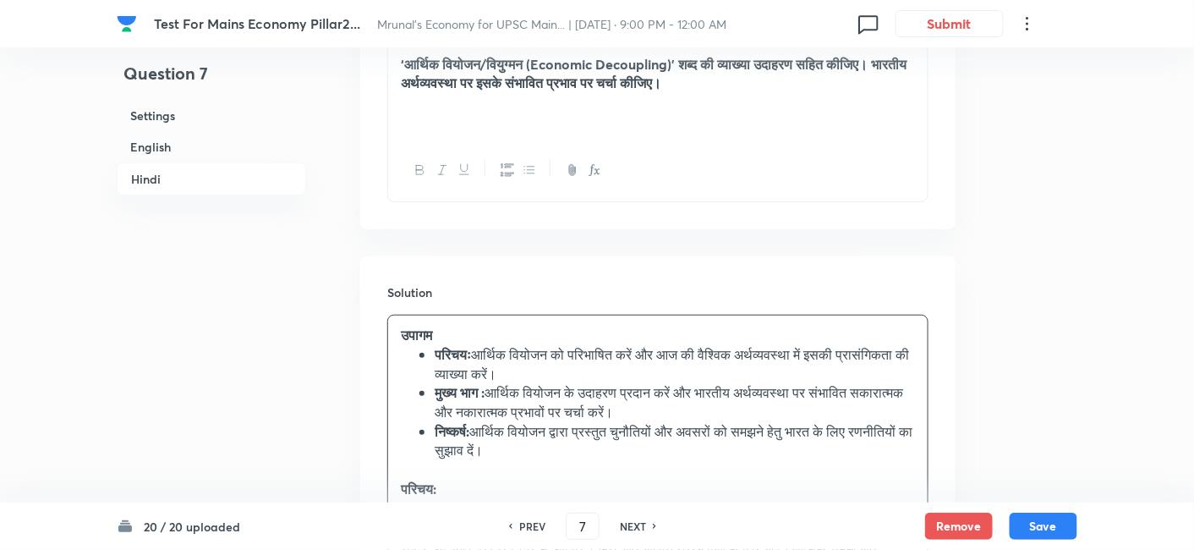
click at [188, 155] on h6 "English" at bounding box center [211, 146] width 189 height 31
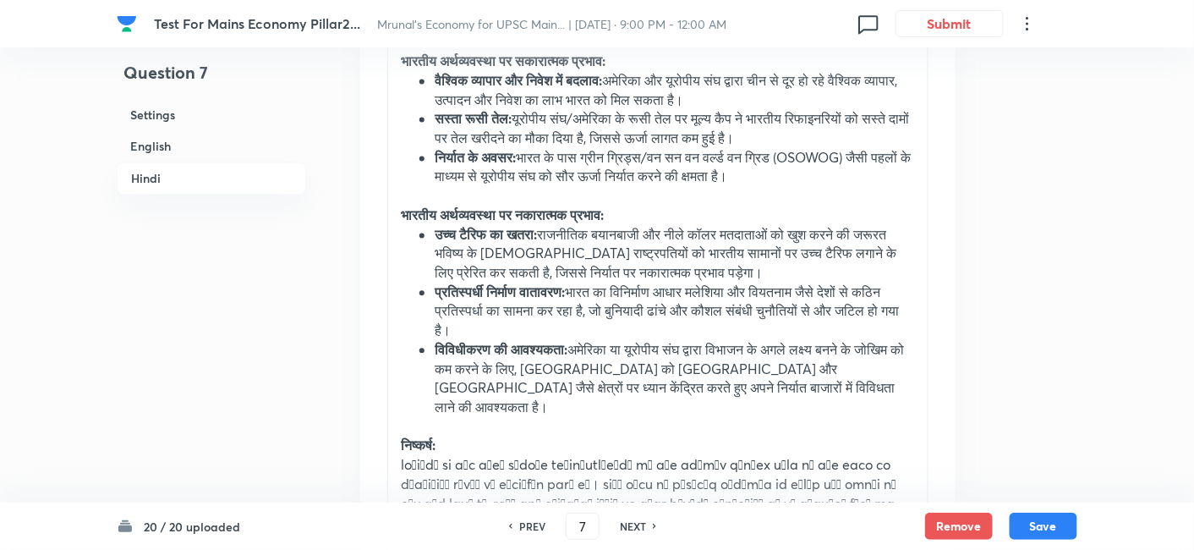
scroll to position [3186, 0]
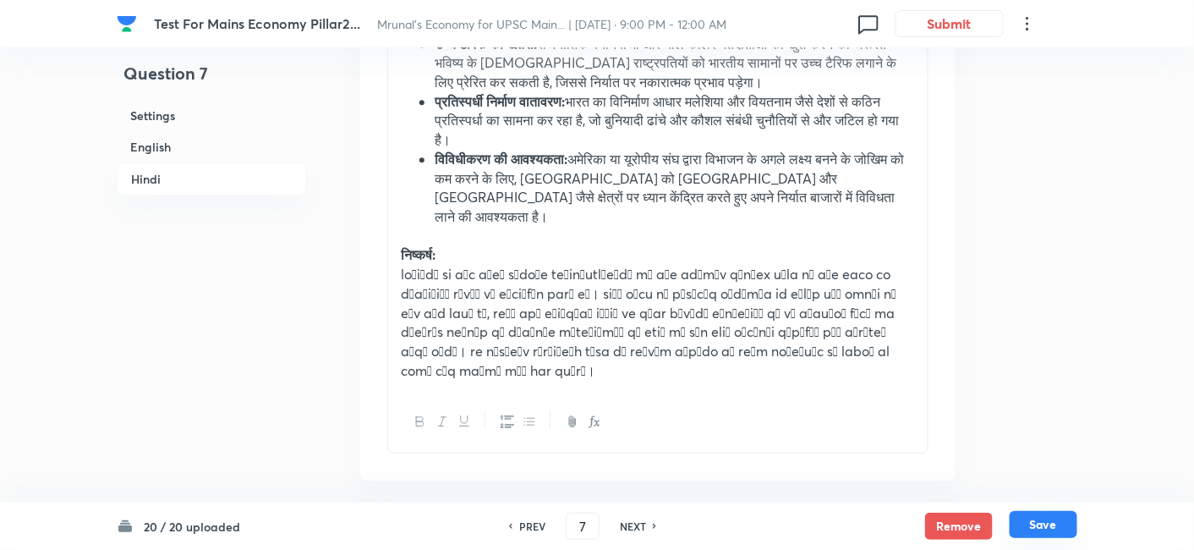
click at [1054, 525] on button "Save" at bounding box center [1043, 524] width 68 height 27
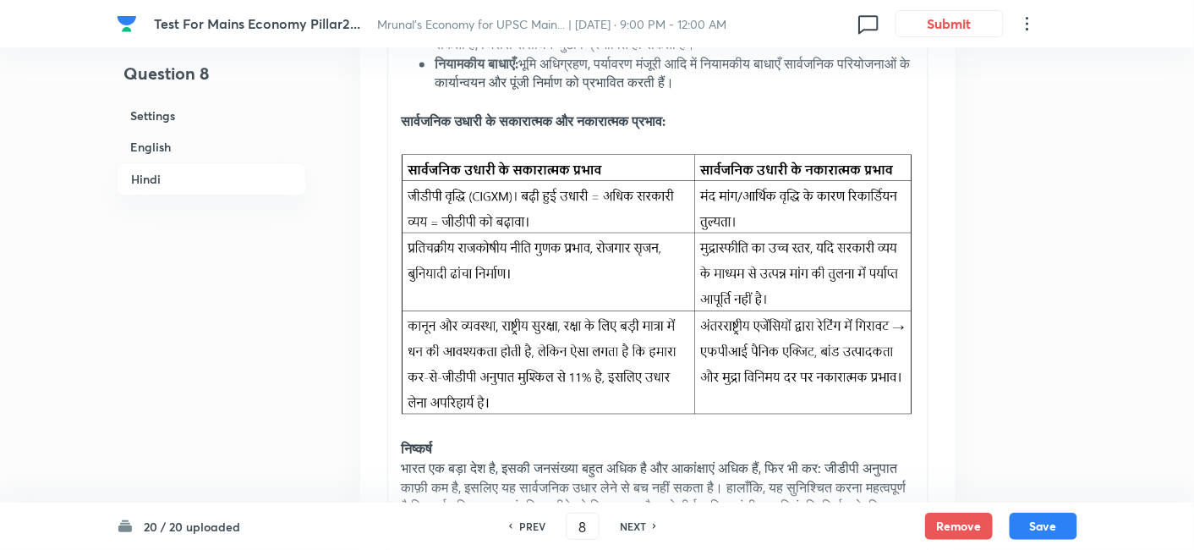
click at [172, 145] on h6 "English" at bounding box center [211, 146] width 189 height 31
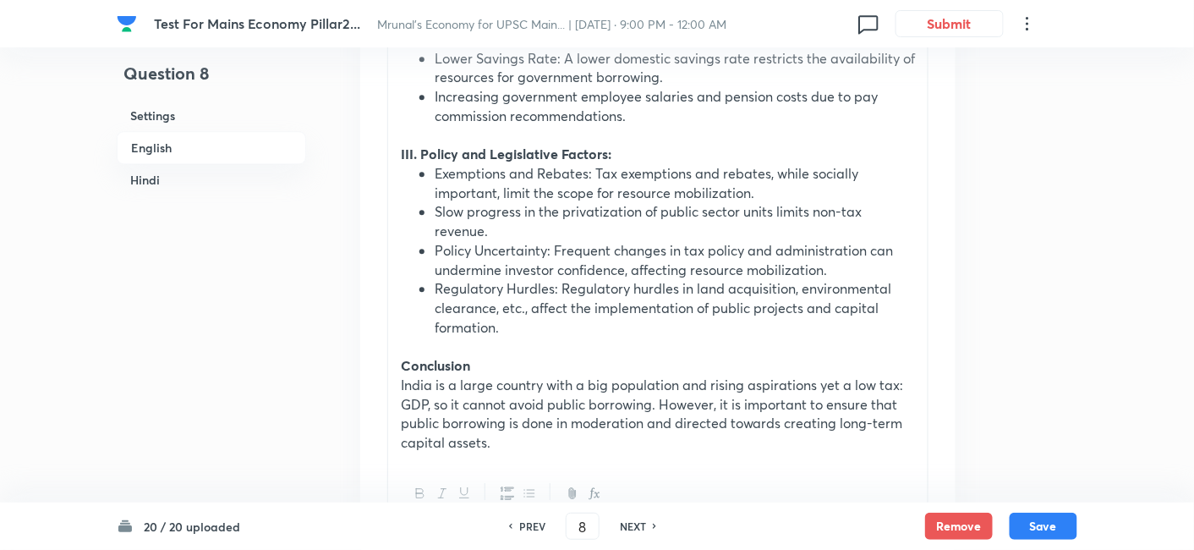
scroll to position [1469, 0]
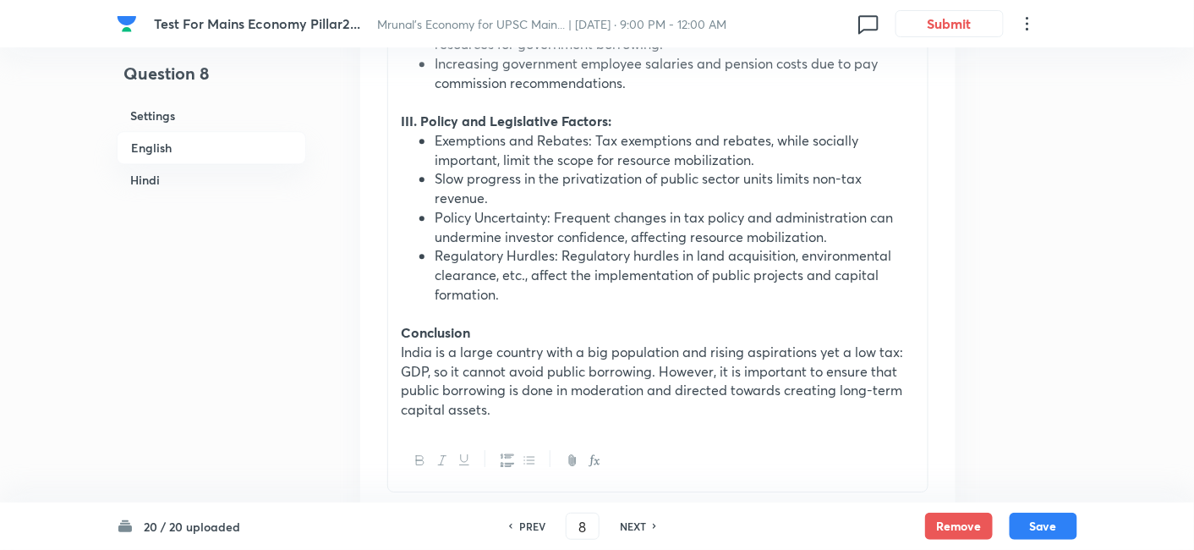
click at [430, 142] on ul "Exemptions and Rebates: Tax exemptions and rebates, while socially important, l…" at bounding box center [658, 217] width 514 height 172
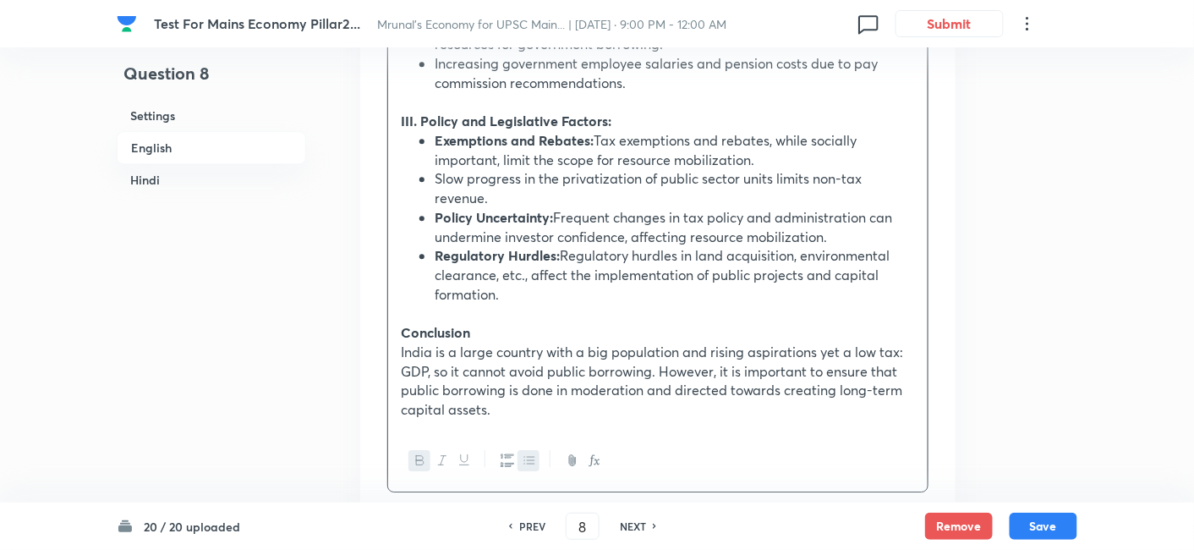
click at [561, 201] on li "Slow progress in the privatization of public sector units limits non-tax revenu…" at bounding box center [675, 188] width 480 height 38
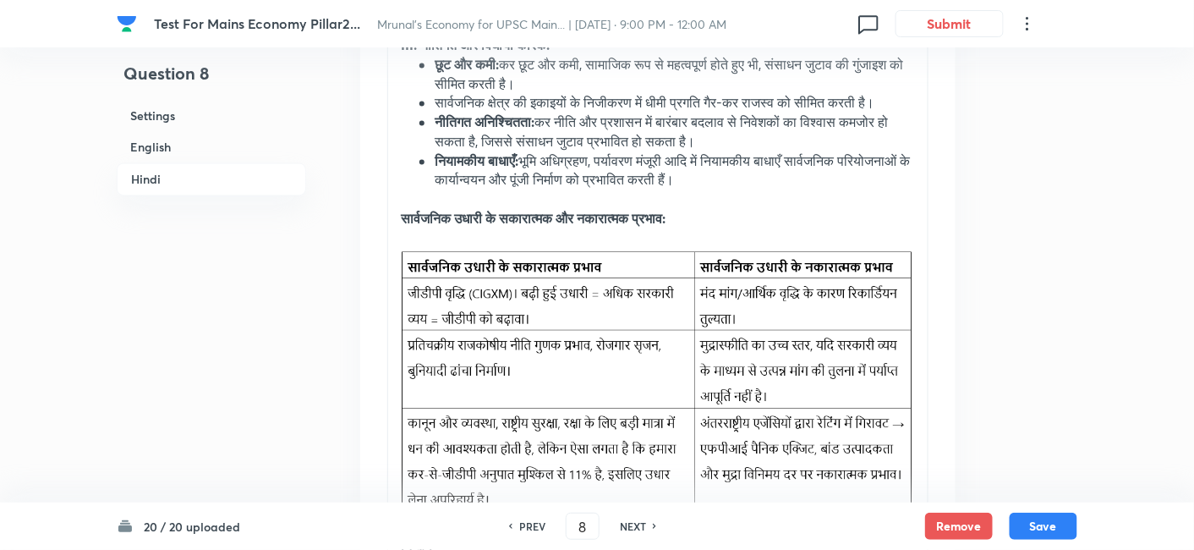
scroll to position [3254, 0]
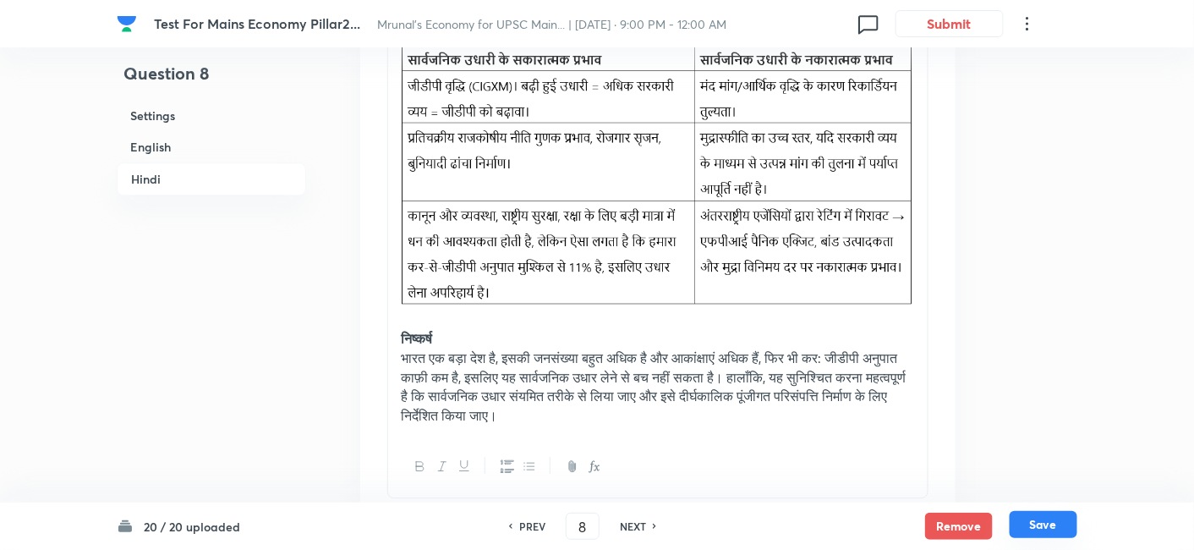
click at [1050, 525] on button "Save" at bounding box center [1043, 524] width 68 height 27
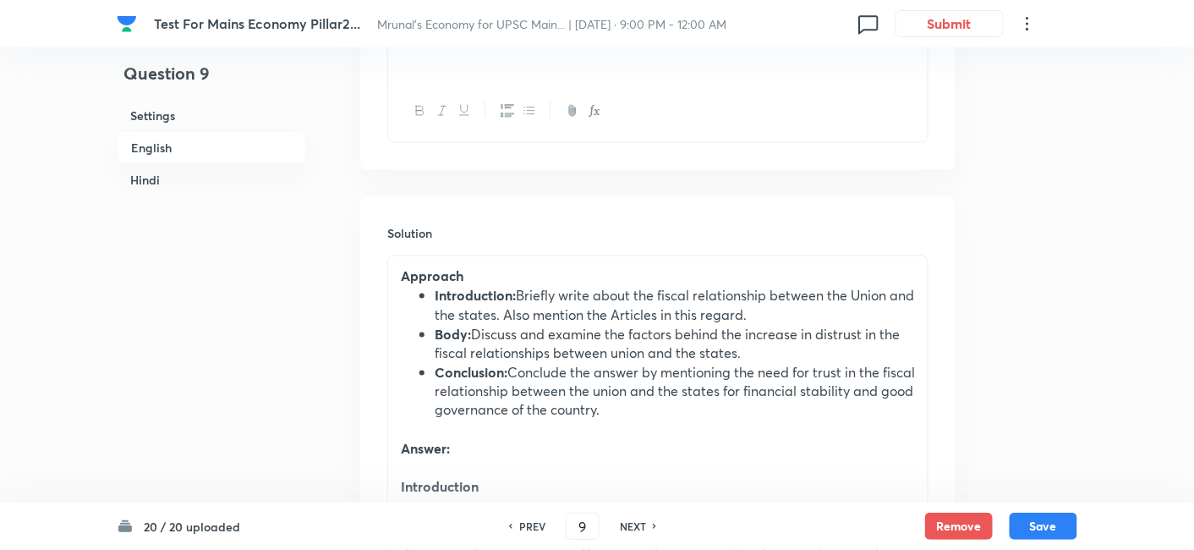
click at [172, 158] on h6 "English" at bounding box center [211, 147] width 189 height 33
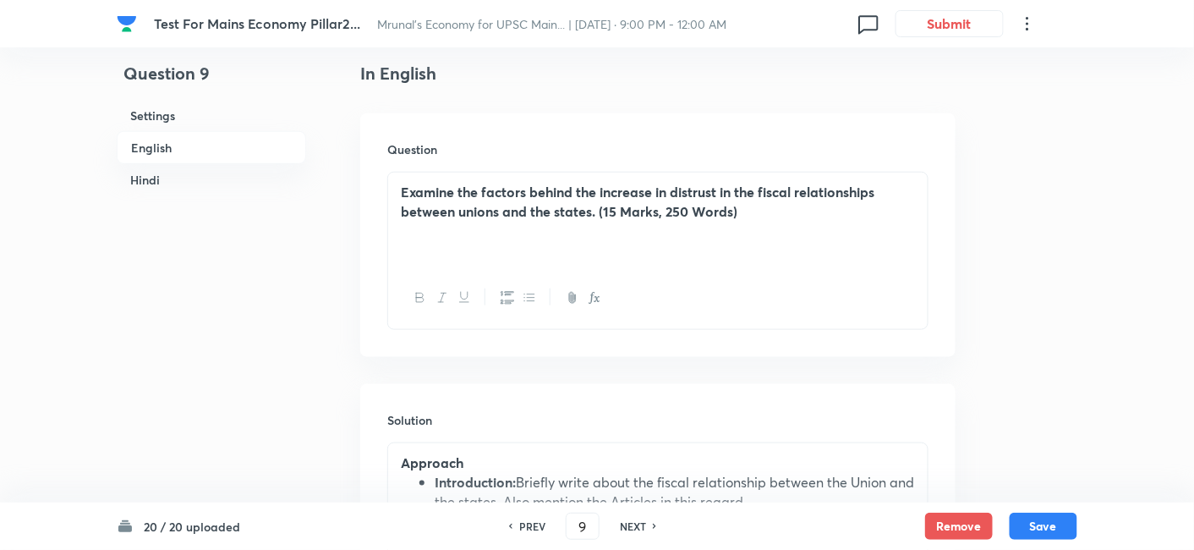
click at [544, 532] on div "PREV" at bounding box center [529, 525] width 45 height 15
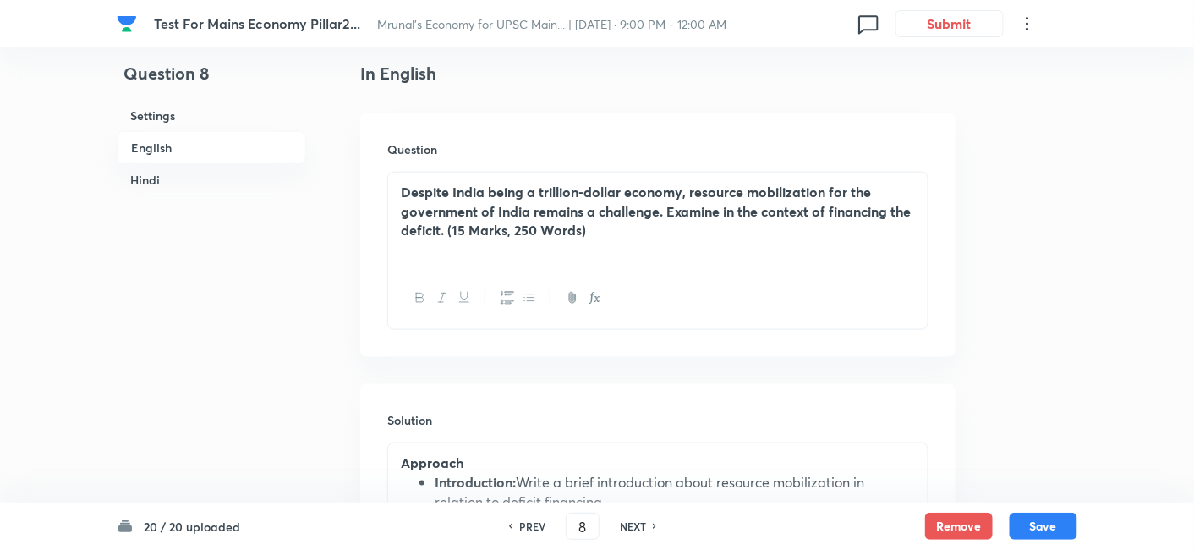
drag, startPoint x: 222, startPoint y: 178, endPoint x: 251, endPoint y: 205, distance: 40.1
click at [222, 182] on h6 "Hindi" at bounding box center [211, 179] width 189 height 31
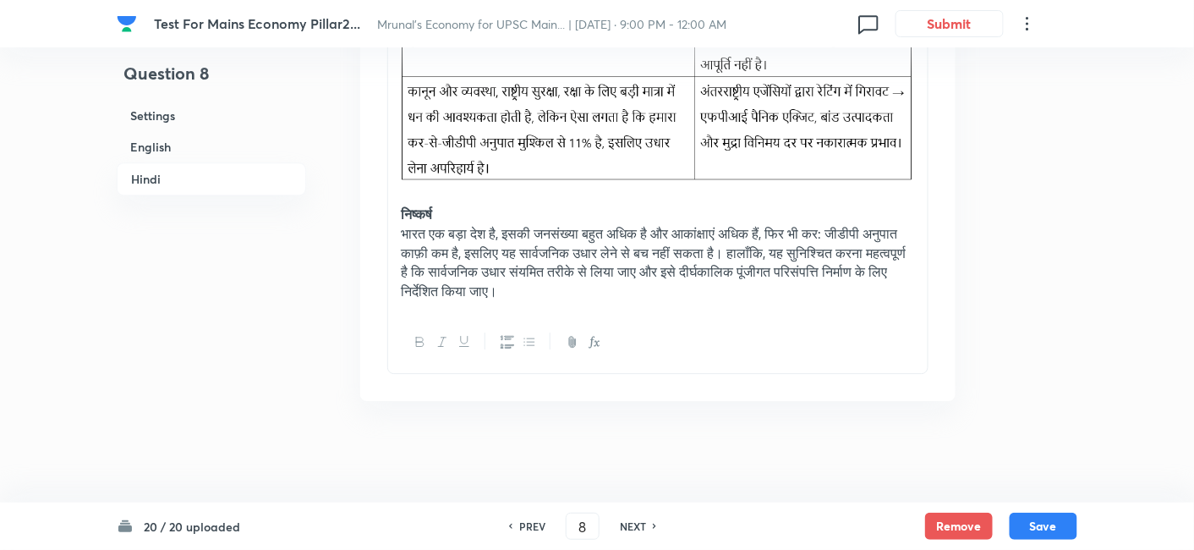
scroll to position [3394, 0]
click at [1047, 523] on button "Save" at bounding box center [1043, 524] width 68 height 27
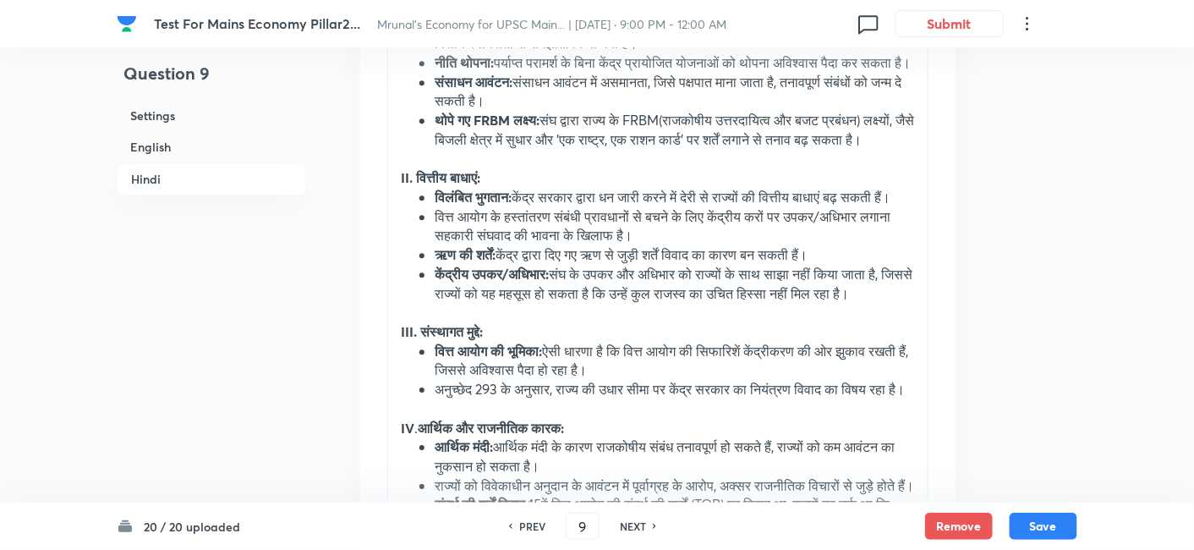
click at [225, 152] on h6 "English" at bounding box center [211, 146] width 189 height 31
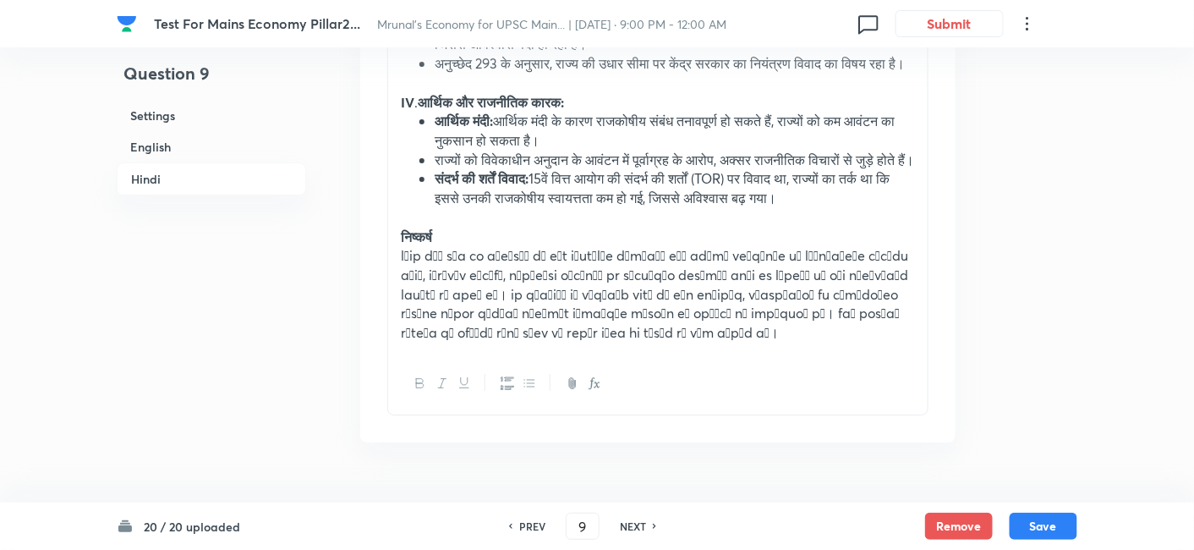
scroll to position [3724, 0]
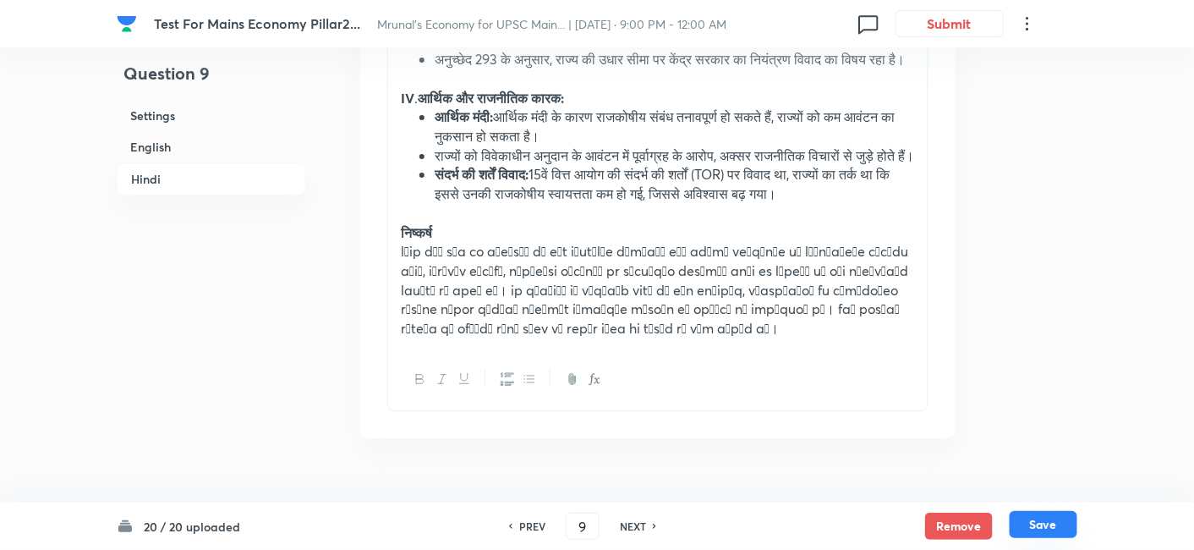
click at [1058, 519] on button "Save" at bounding box center [1043, 524] width 68 height 27
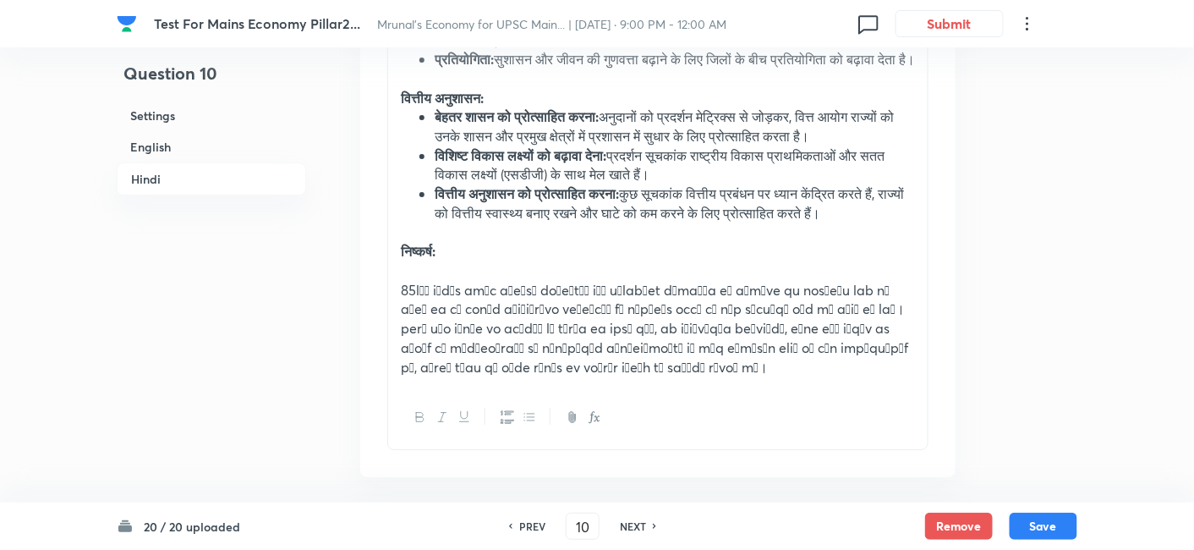
click at [187, 147] on h6 "English" at bounding box center [211, 146] width 189 height 31
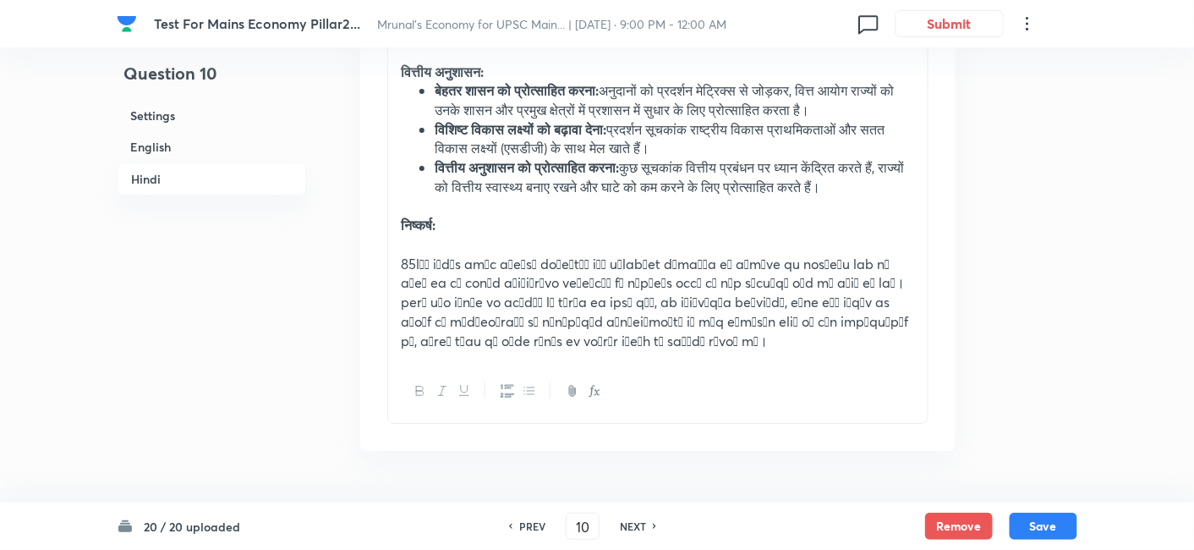
scroll to position [3818, 0]
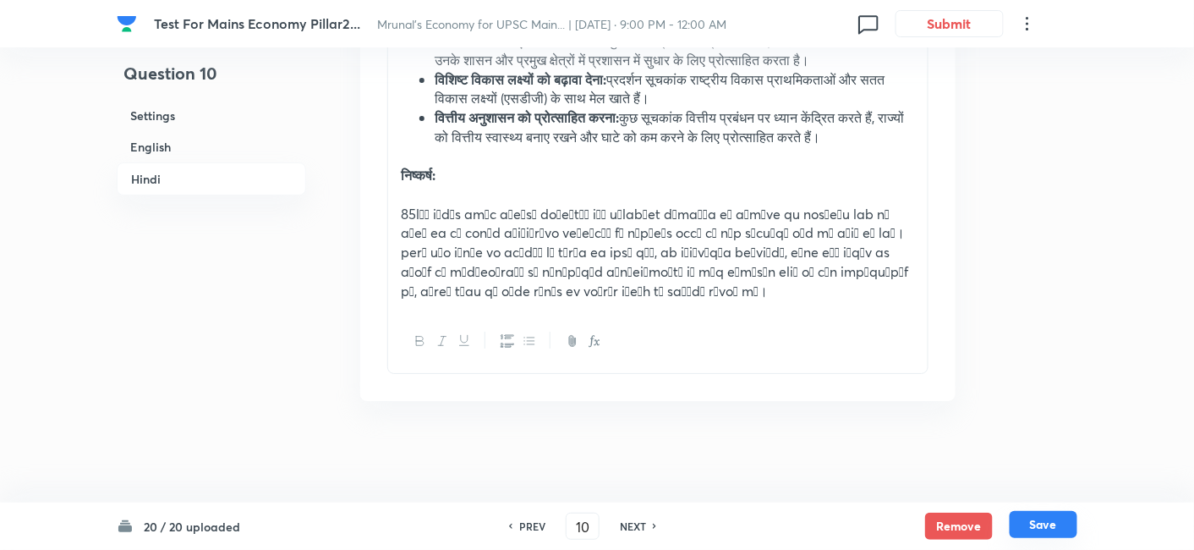
click at [1052, 533] on button "Save" at bounding box center [1043, 524] width 68 height 27
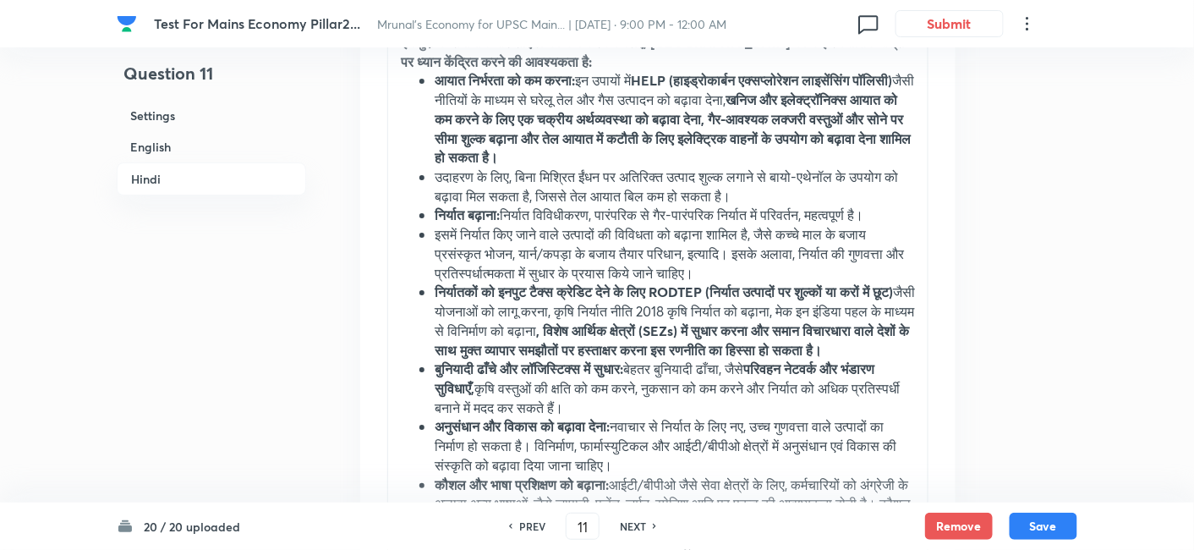
click at [167, 150] on h6 "English" at bounding box center [211, 146] width 189 height 31
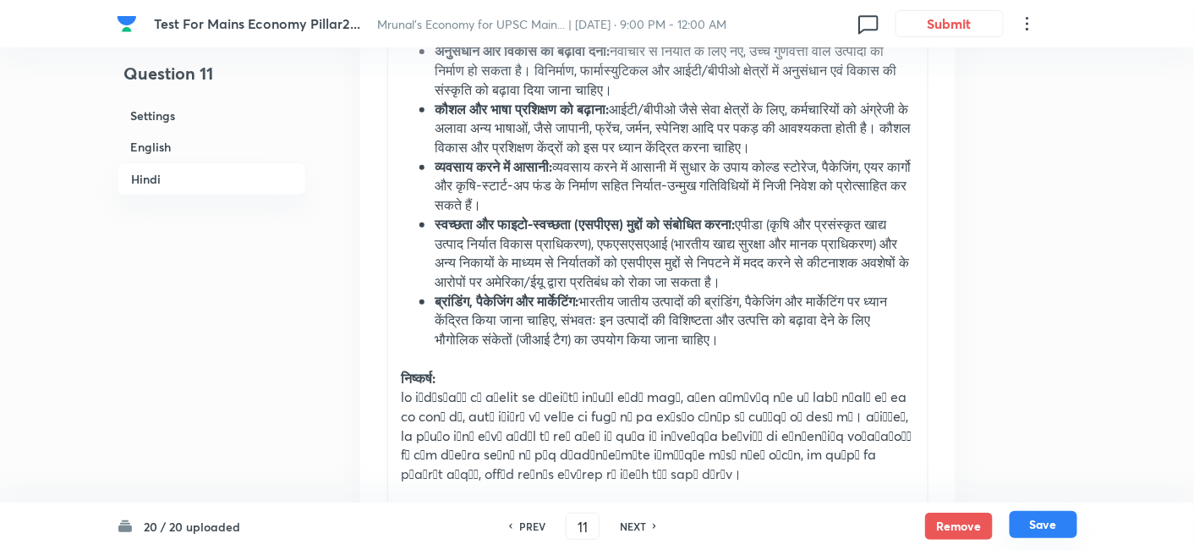
click at [1054, 516] on button "Save" at bounding box center [1043, 524] width 68 height 27
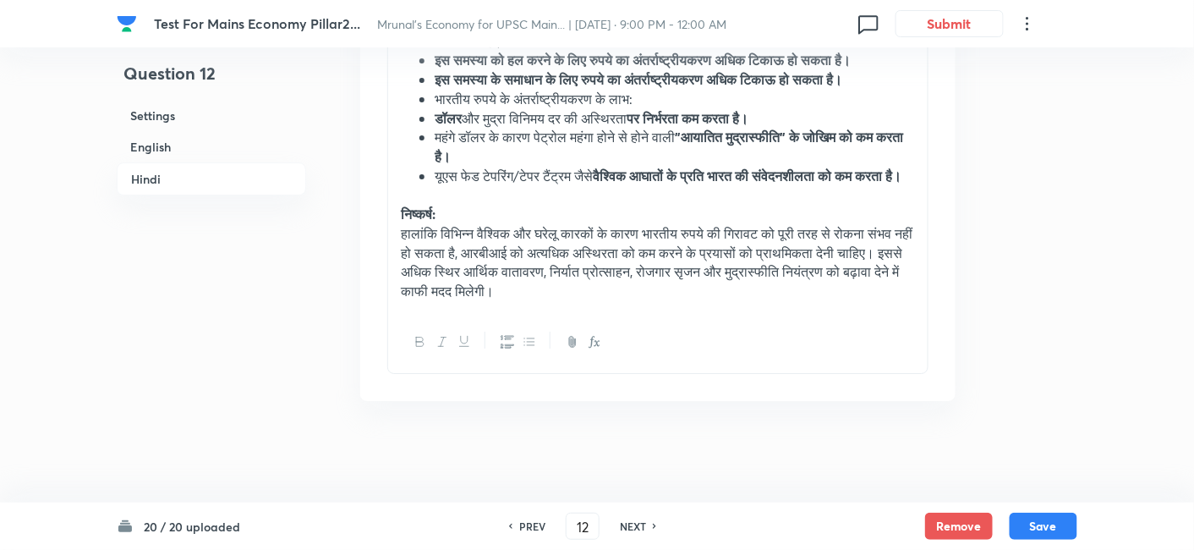
click at [178, 154] on h6 "English" at bounding box center [211, 146] width 189 height 31
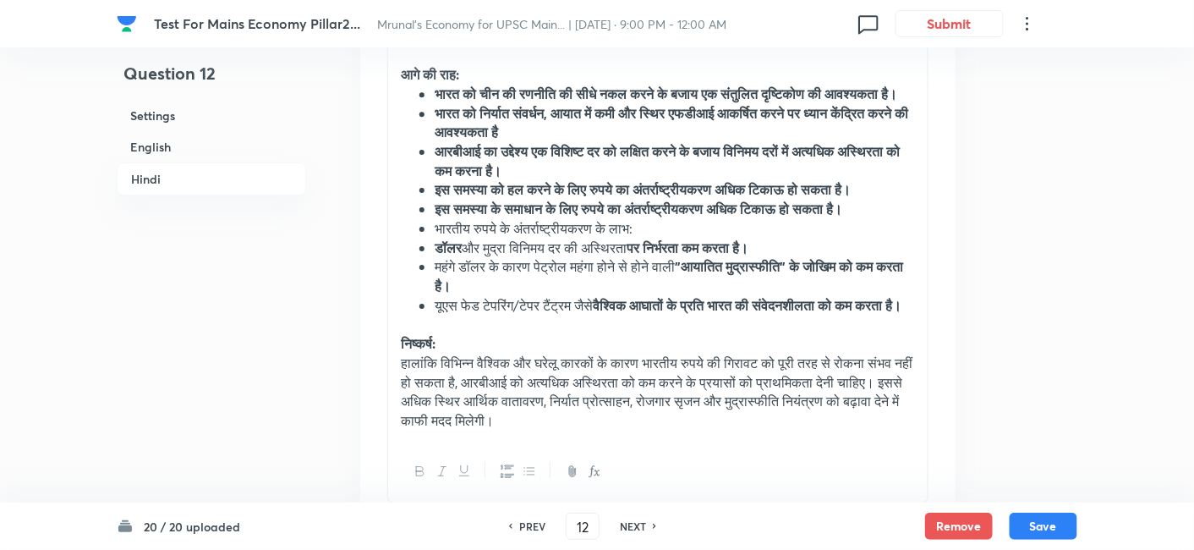
scroll to position [3724, 0]
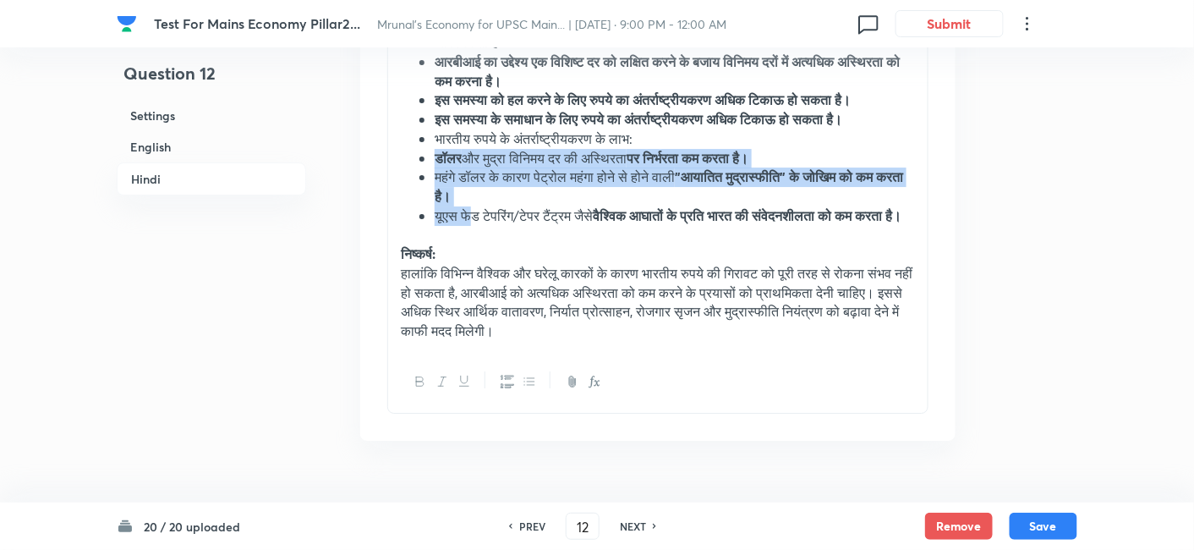
drag, startPoint x: 436, startPoint y: 216, endPoint x: 471, endPoint y: 274, distance: 67.1
click at [471, 226] on ul "भारत को चीन की रणनीति की सीधे नकल करने के बजाय एक संतुलित दृष्टिकोण की आवश्यकता…" at bounding box center [658, 110] width 514 height 231
click at [507, 392] on button "button" at bounding box center [506, 381] width 22 height 21
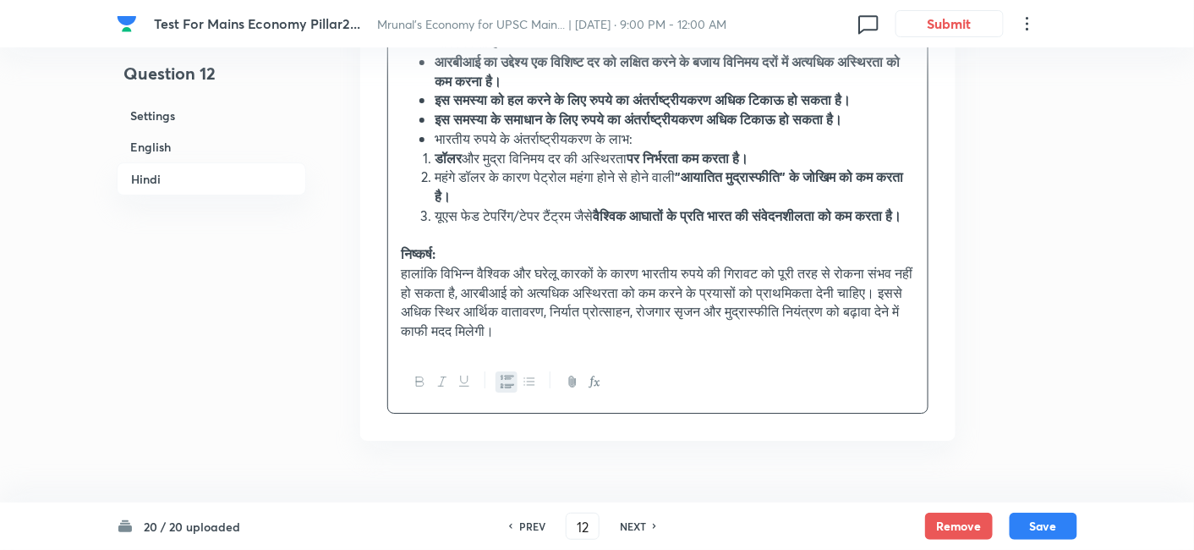
click at [615, 244] on p at bounding box center [658, 234] width 514 height 19
click at [1044, 524] on button "Save" at bounding box center [1043, 524] width 68 height 27
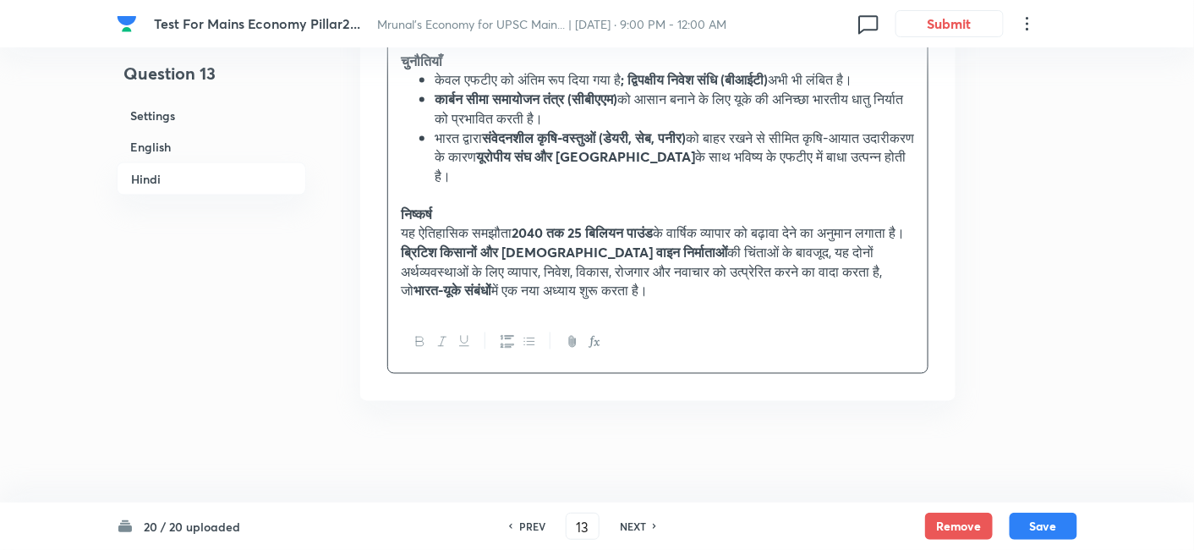
scroll to position [2065, 0]
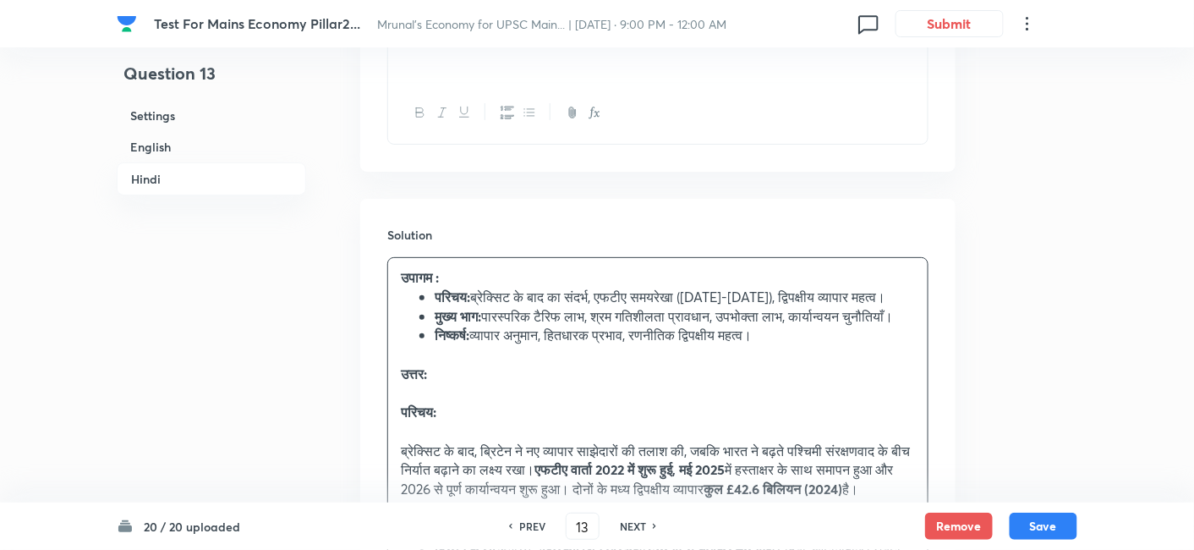
click at [195, 148] on h6 "English" at bounding box center [211, 146] width 189 height 31
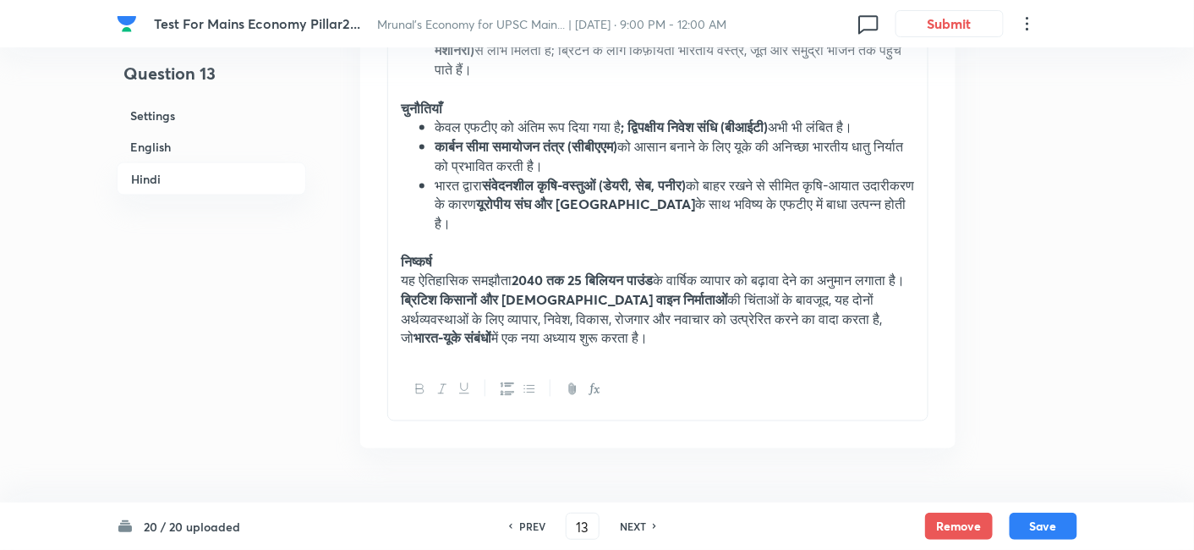
scroll to position [2785, 0]
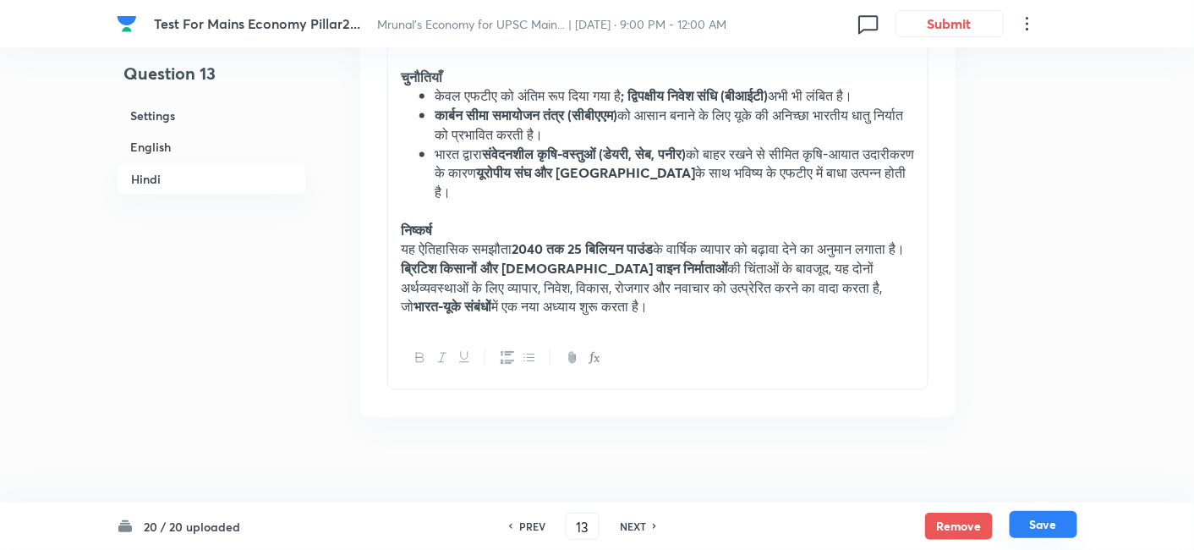
click at [1058, 519] on button "Save" at bounding box center [1043, 524] width 68 height 27
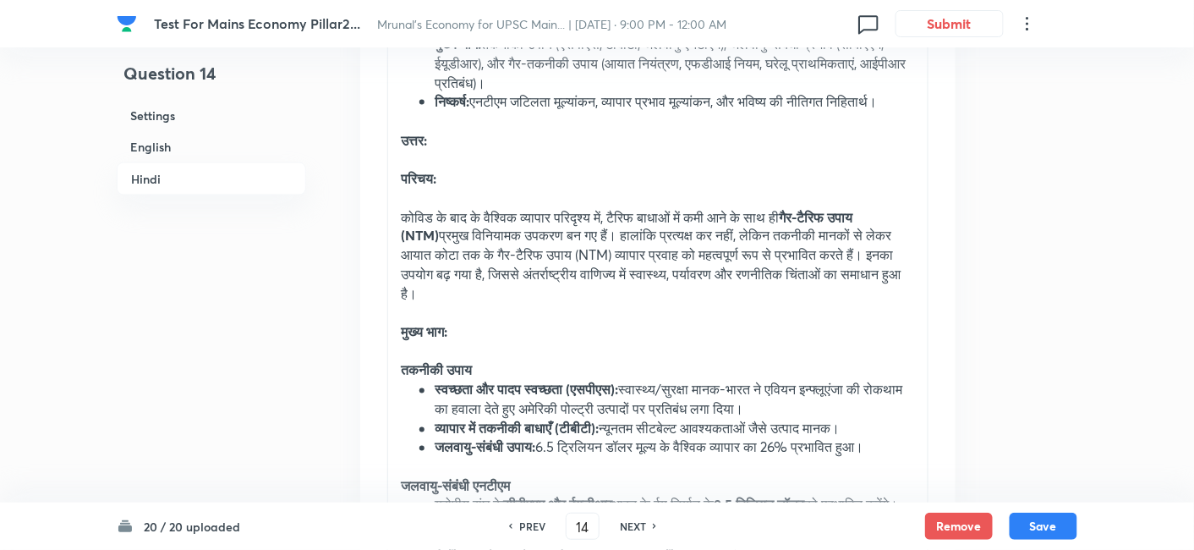
click at [212, 158] on h6 "English" at bounding box center [211, 146] width 189 height 31
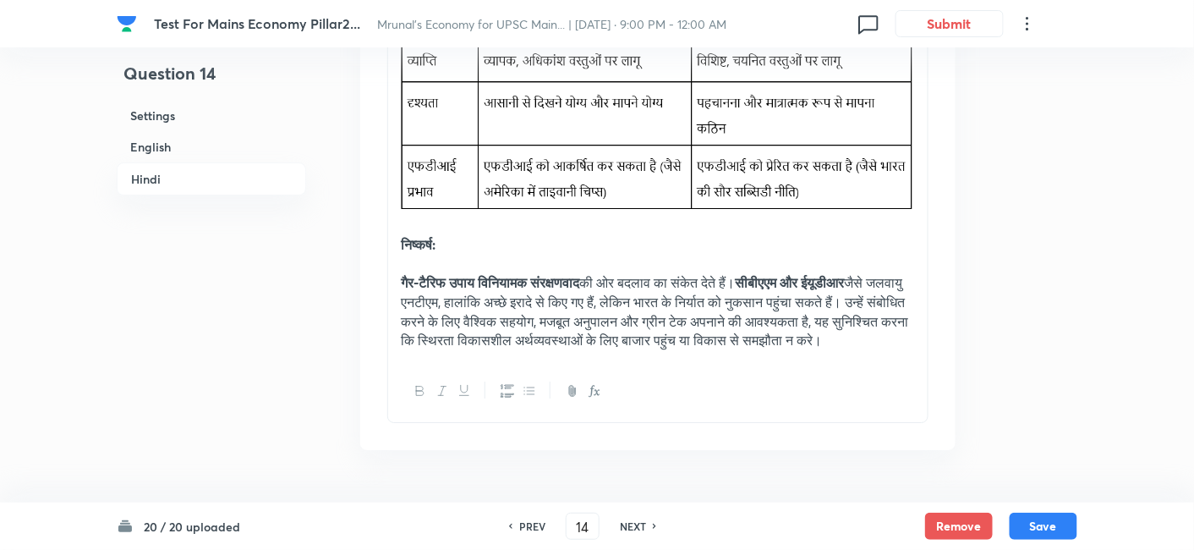
scroll to position [3724, 0]
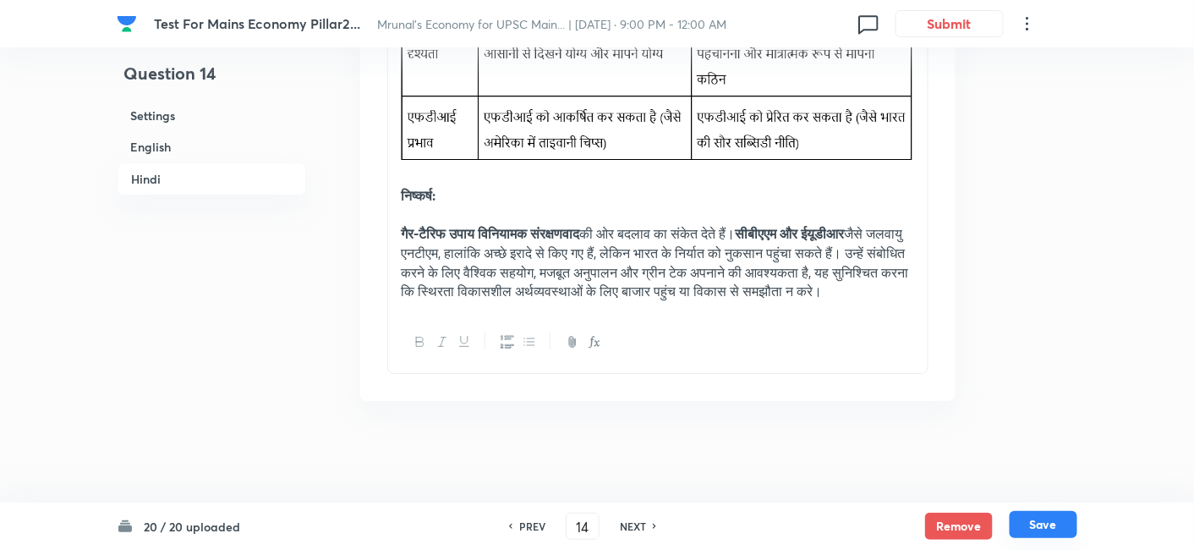
click at [1065, 534] on button "Save" at bounding box center [1043, 524] width 68 height 27
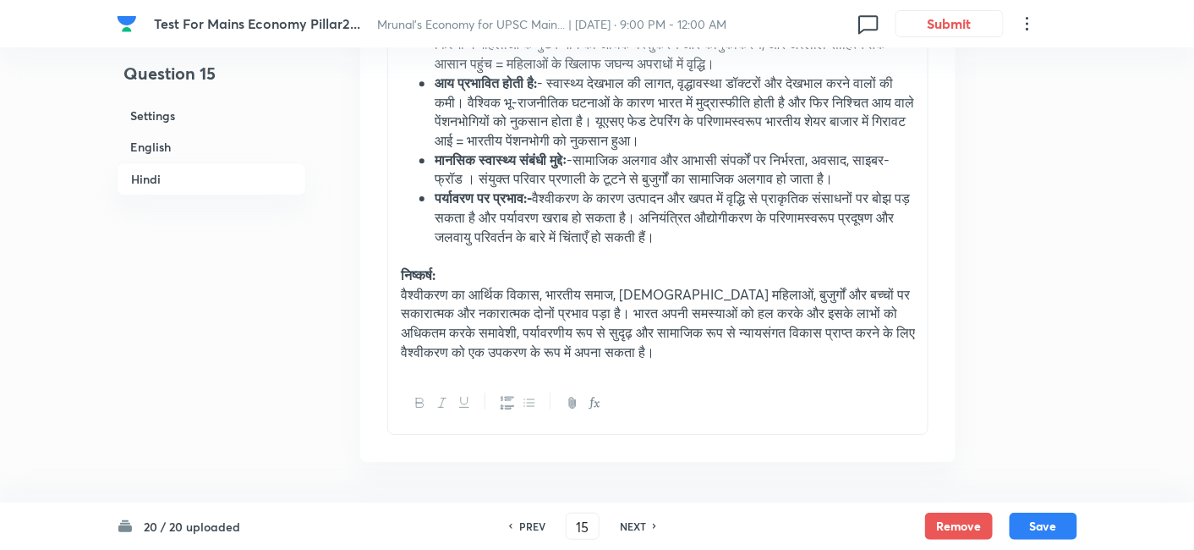
click at [162, 145] on h6 "English" at bounding box center [211, 146] width 189 height 31
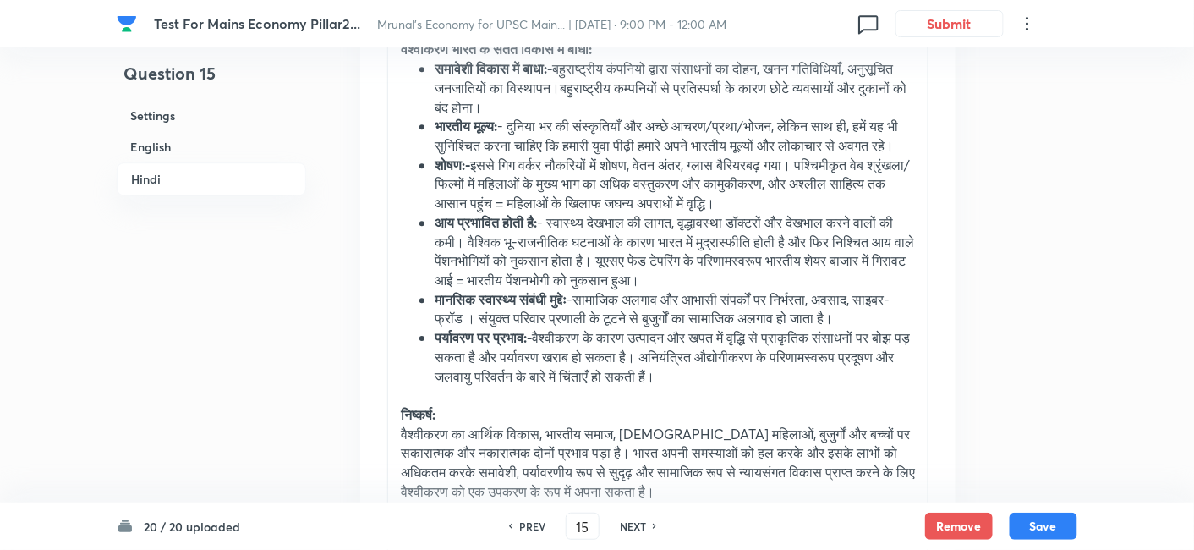
scroll to position [3585, 0]
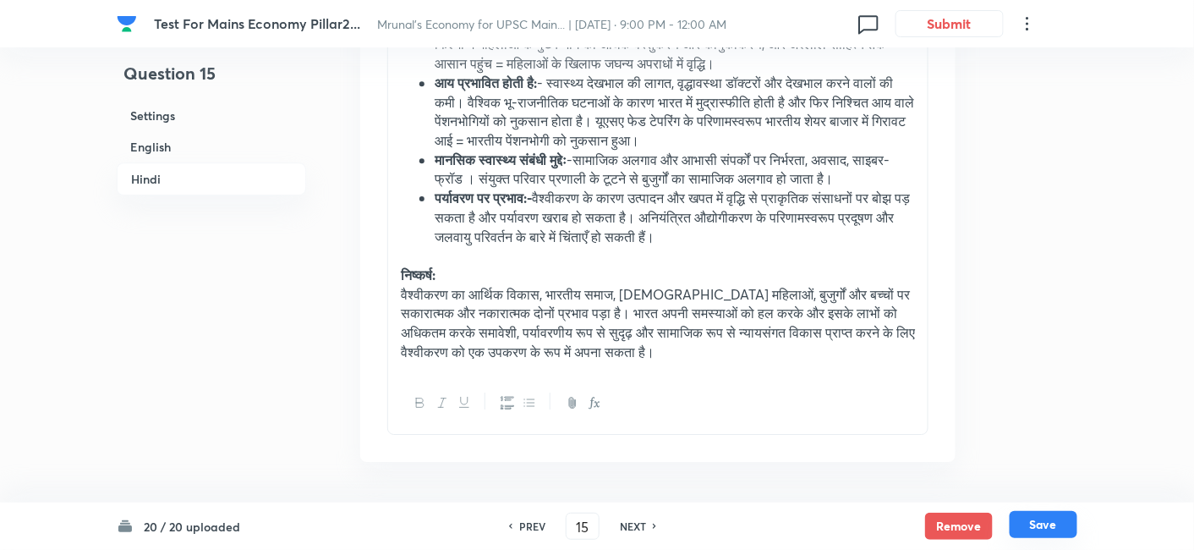
click at [1060, 528] on button "Save" at bounding box center [1043, 524] width 68 height 27
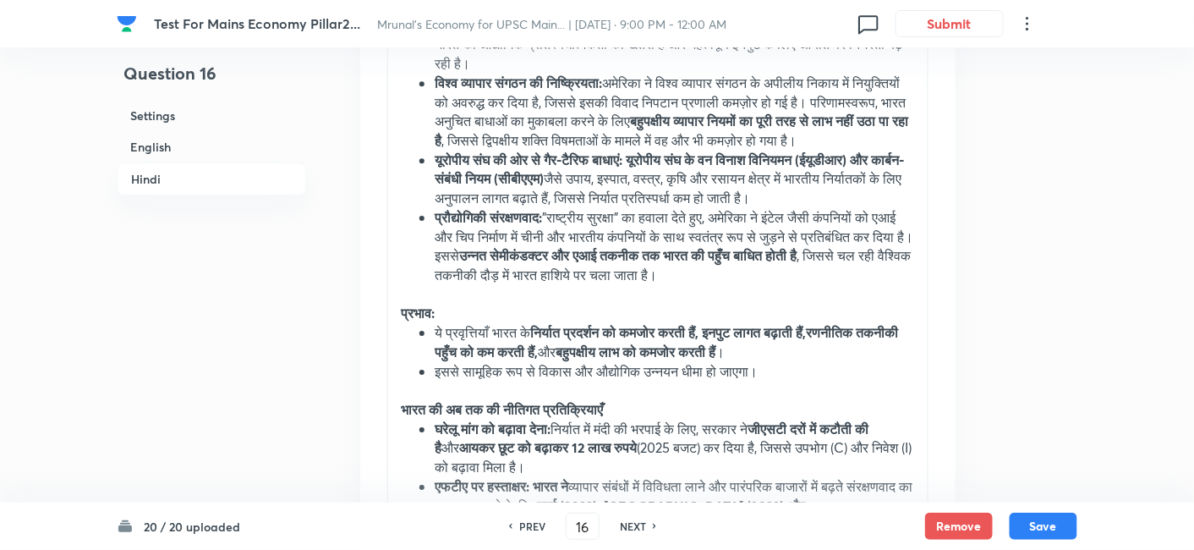
click at [162, 159] on h6 "English" at bounding box center [211, 146] width 189 height 31
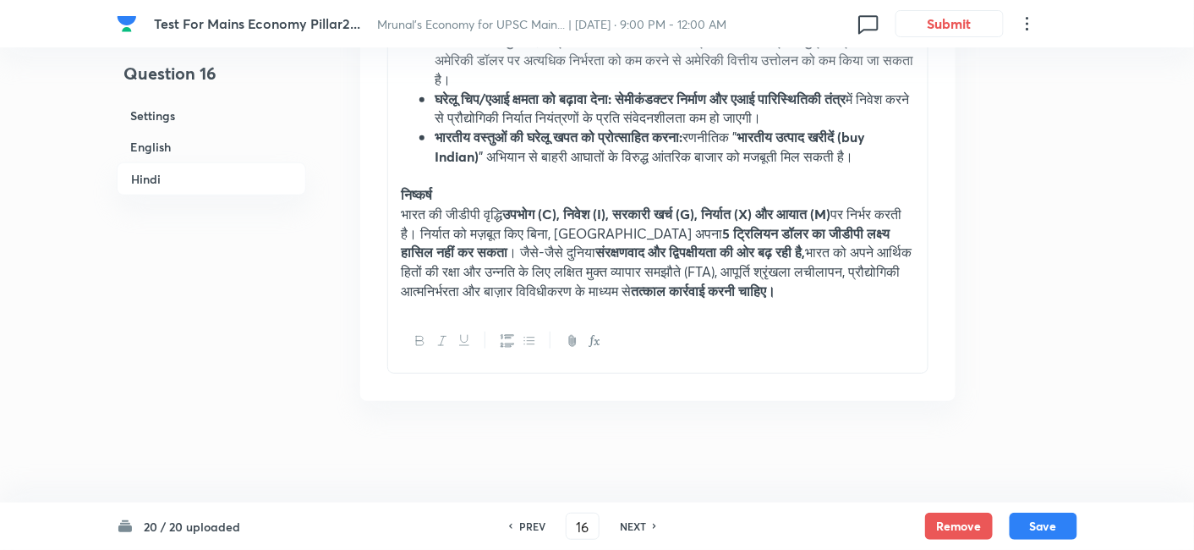
scroll to position [4381, 0]
click at [1062, 528] on button "Save" at bounding box center [1043, 524] width 68 height 27
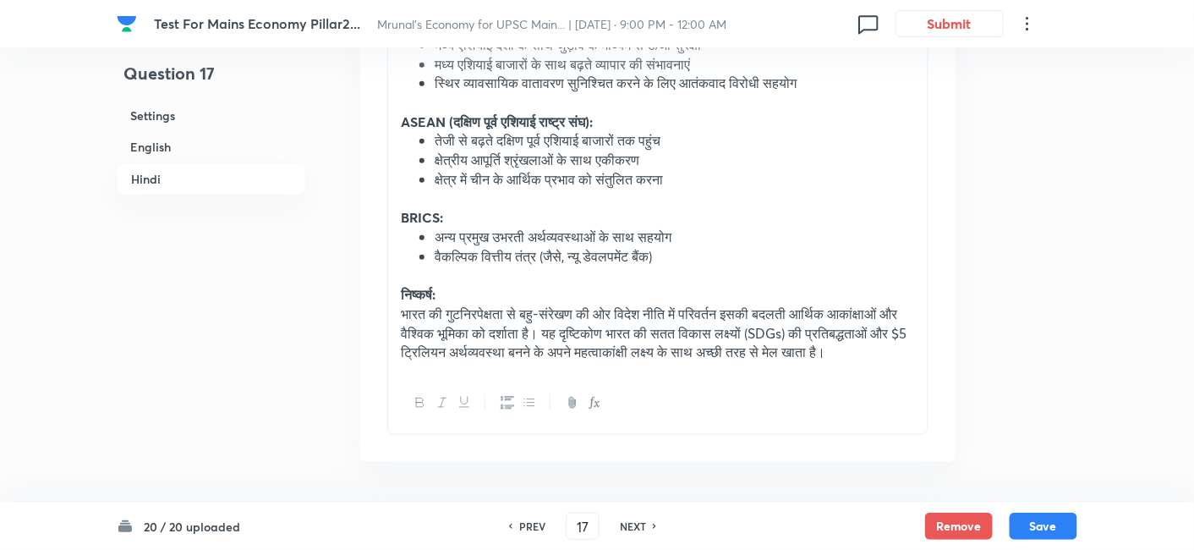
click at [164, 156] on h6 "English" at bounding box center [211, 146] width 189 height 31
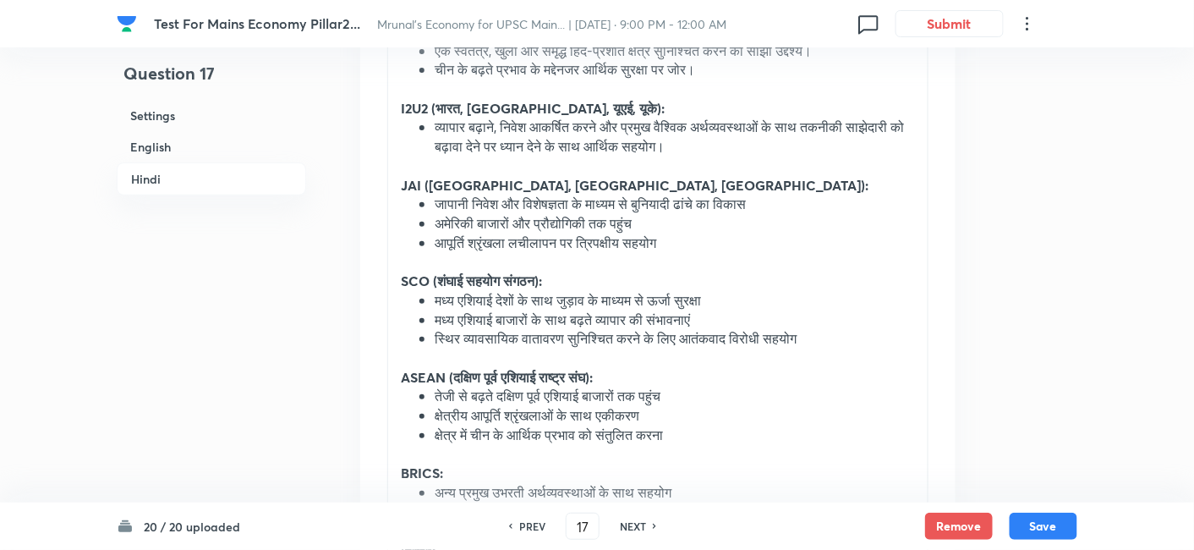
scroll to position [4287, 0]
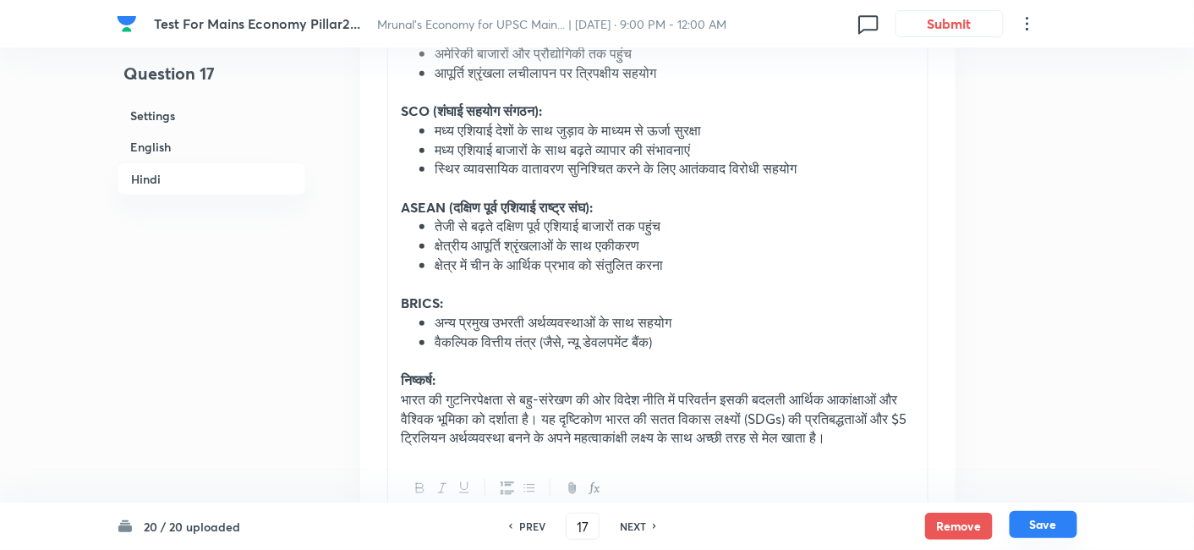
click at [1051, 512] on button "Save" at bounding box center [1043, 524] width 68 height 27
type input "18"
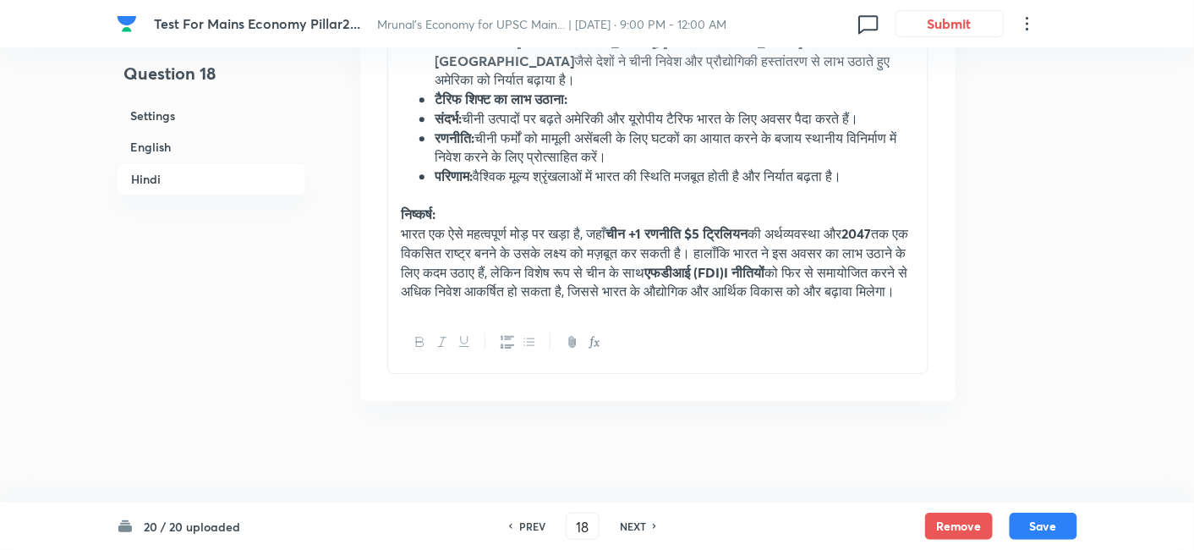
click at [173, 141] on h6 "English" at bounding box center [211, 146] width 189 height 31
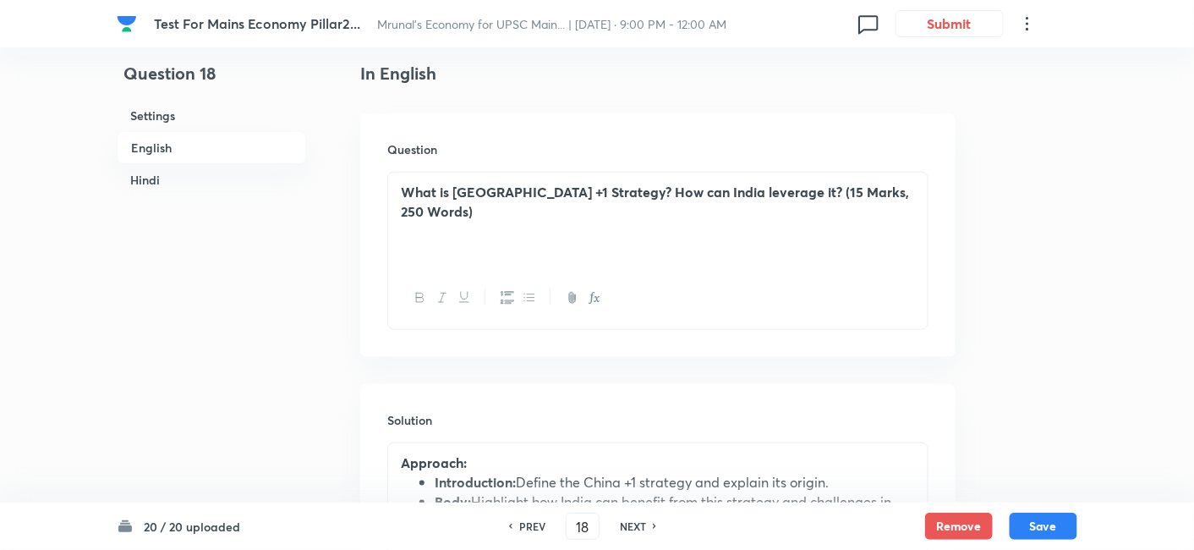
click at [502, 192] on strong "What is China +1 Strategy? How can India leverage it? (15 Marks, 250 Words)" at bounding box center [655, 201] width 508 height 37
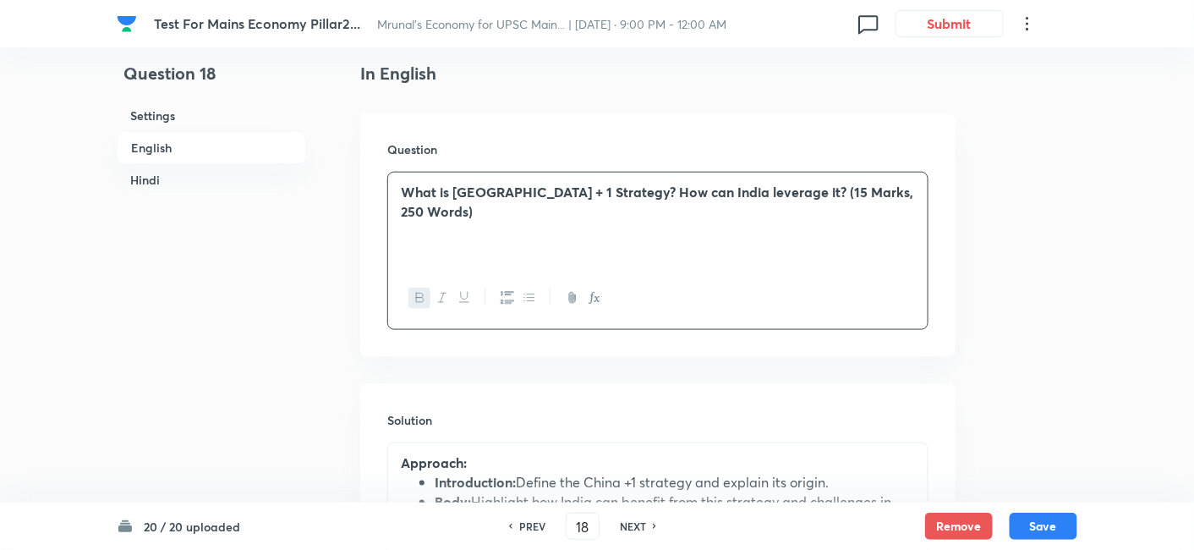
click at [570, 217] on div "What is China + 1 Strategy? How can India leverage it? (15 Marks, 250 Words)" at bounding box center [657, 219] width 539 height 95
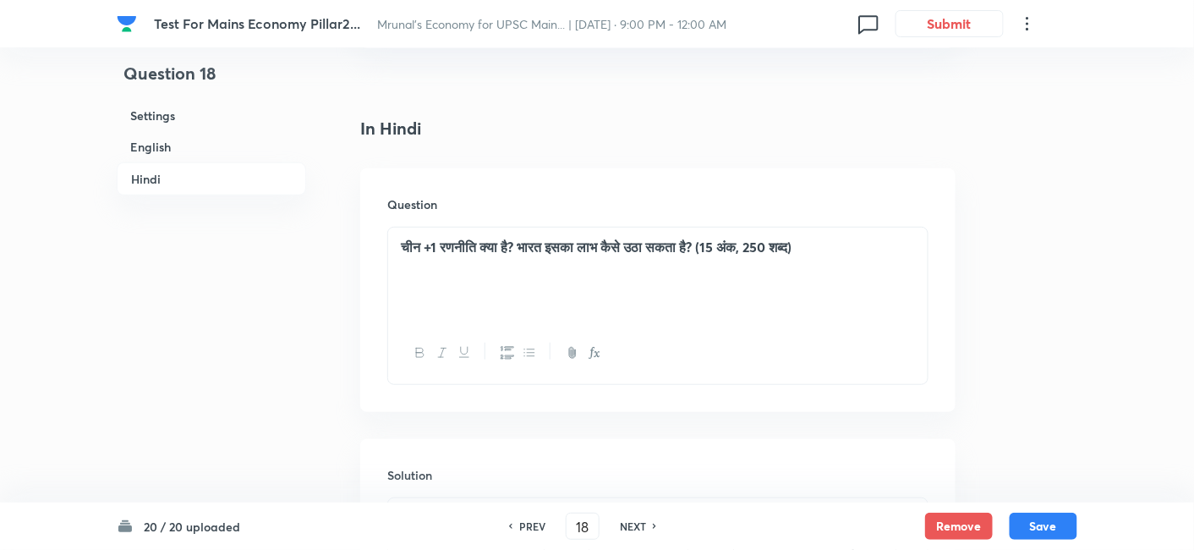
scroll to position [2243, 0]
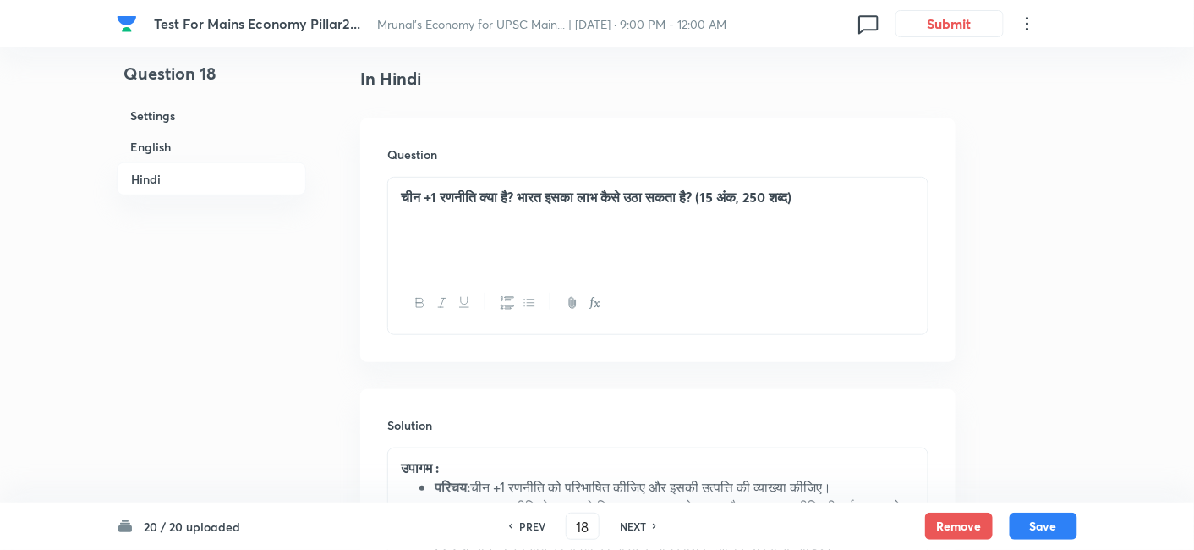
click at [436, 188] on strong "चीन +1 रणनीति क्या है? भारत इसका लाभ कैसे उठा सकता है? (15 अंक, 250 शब्द)" at bounding box center [596, 197] width 391 height 18
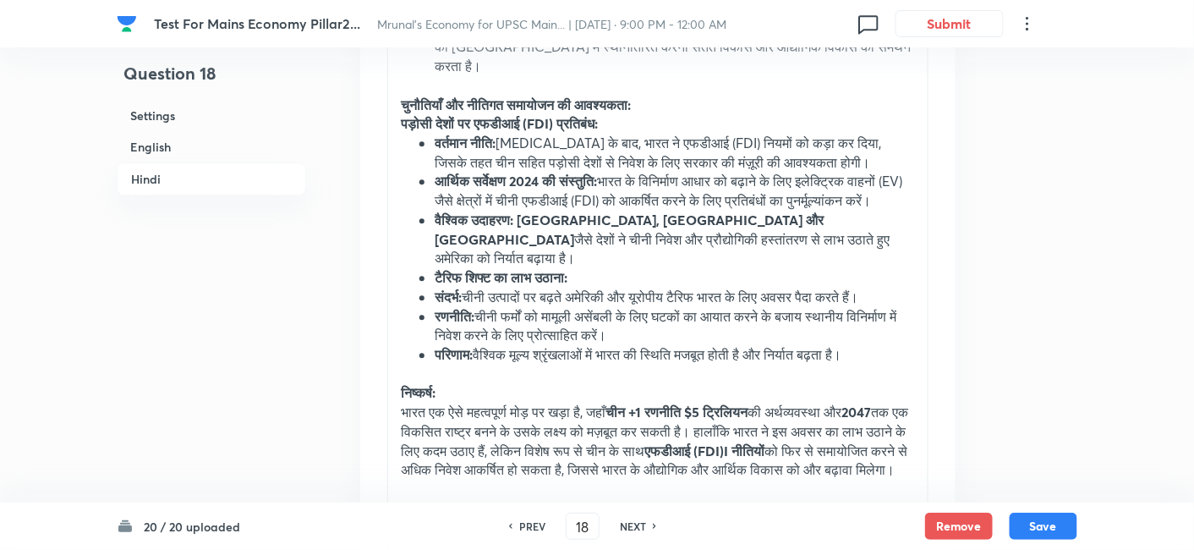
scroll to position [3276, 0]
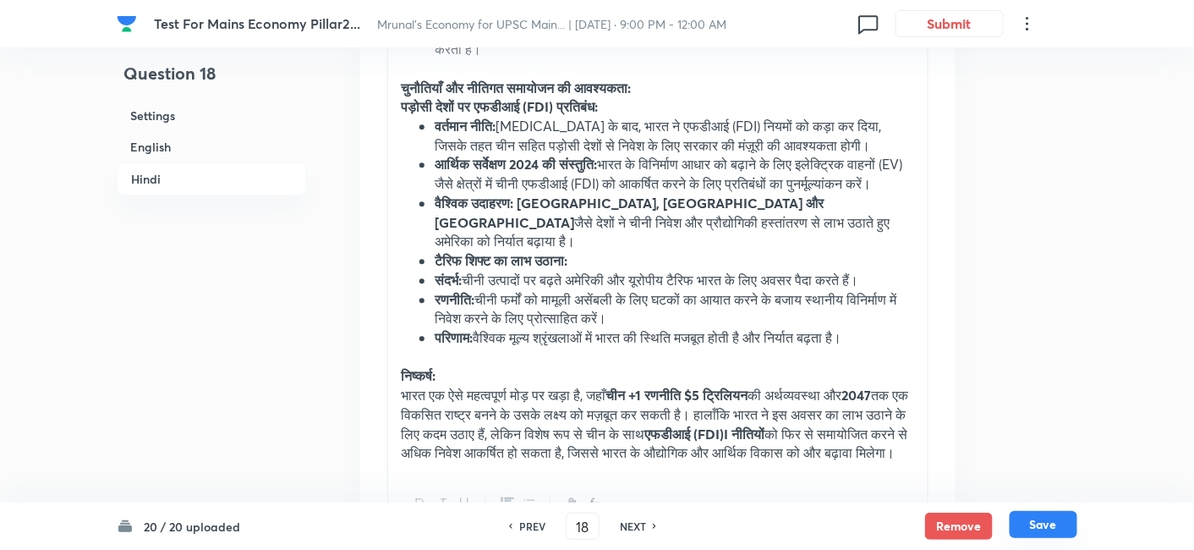
click at [1052, 535] on button "Save" at bounding box center [1043, 524] width 68 height 27
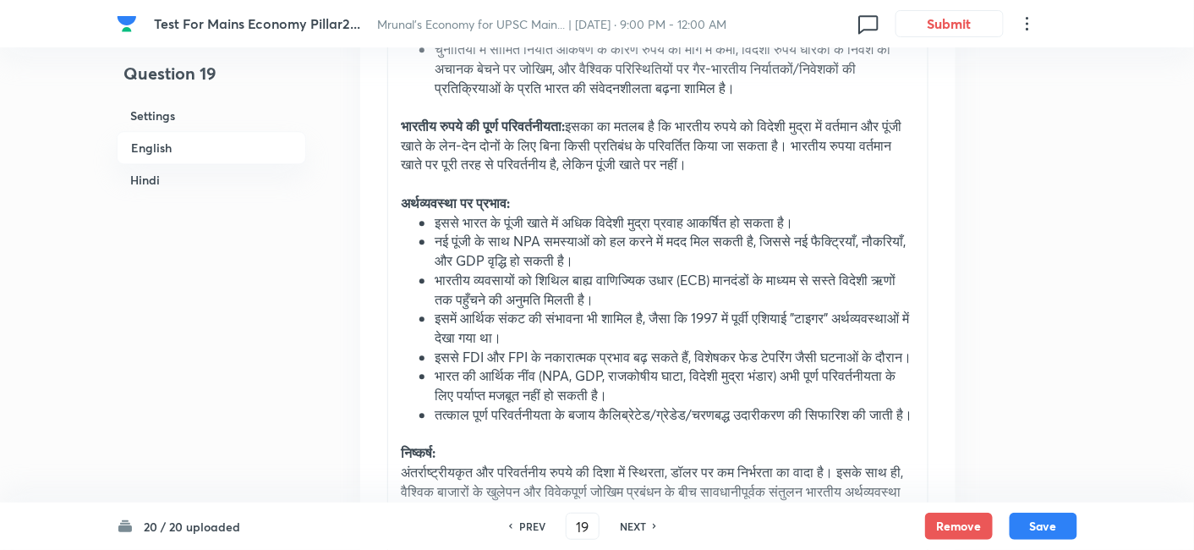
scroll to position [2145, 0]
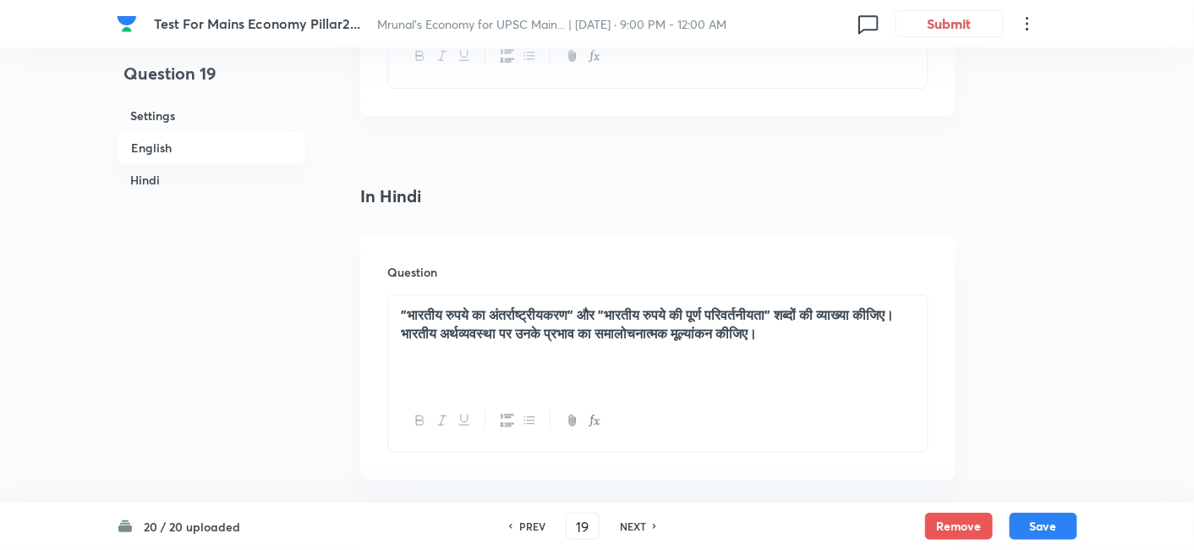
click at [534, 525] on h6 "PREV" at bounding box center [532, 525] width 26 height 15
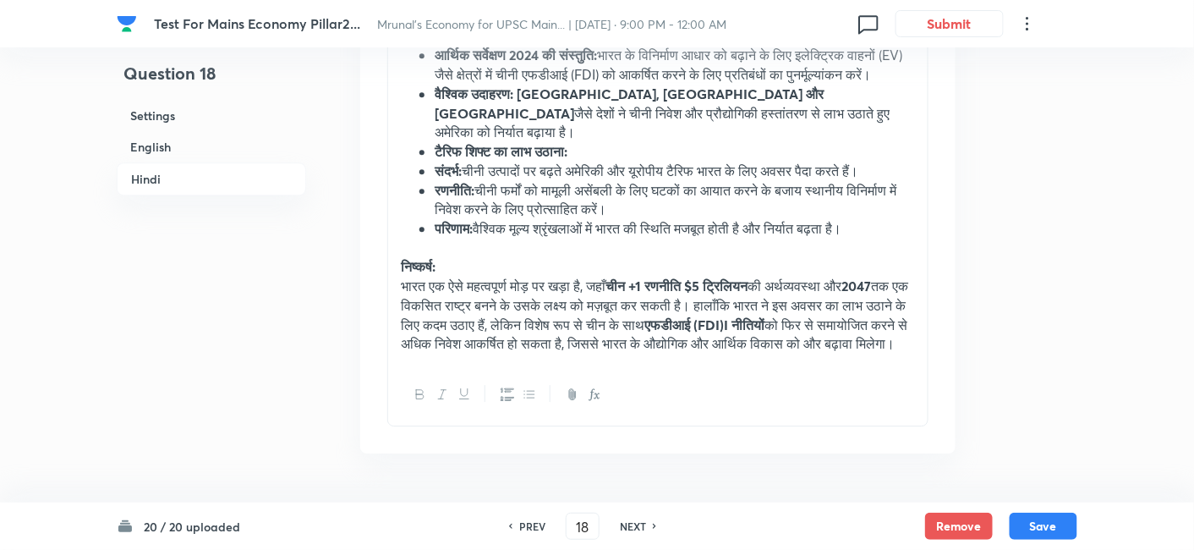
scroll to position [3284, 0]
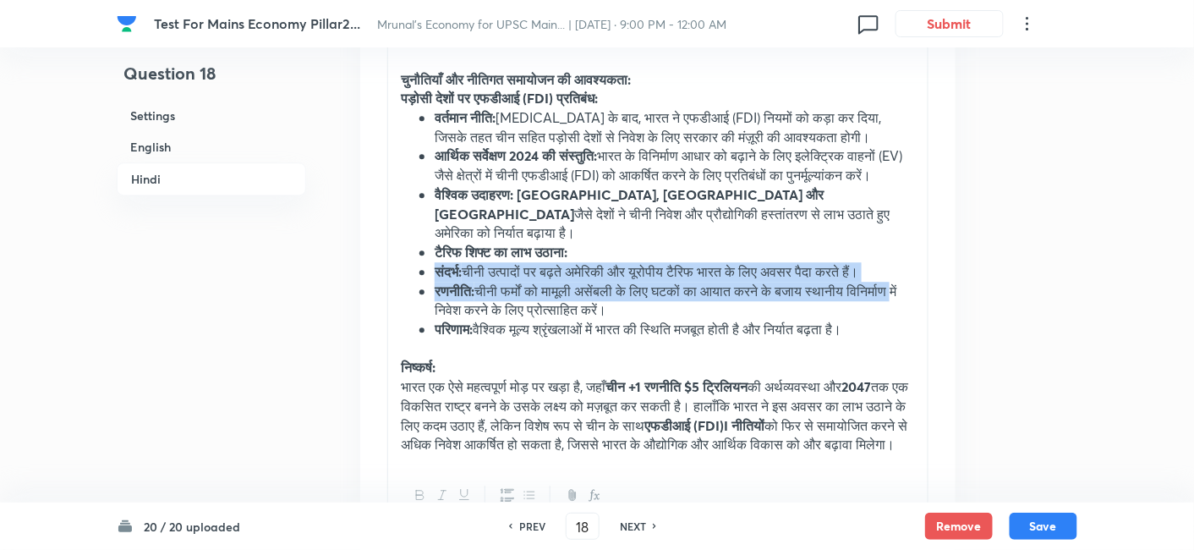
drag, startPoint x: 436, startPoint y: 273, endPoint x: 486, endPoint y: 330, distance: 75.5
click at [486, 330] on ul "वर्तमान नीति: COVID-19 के बाद, भारत ने एफडीआई (FDI) नियमों को कड़ा कर दिया, जिस…" at bounding box center [658, 223] width 514 height 231
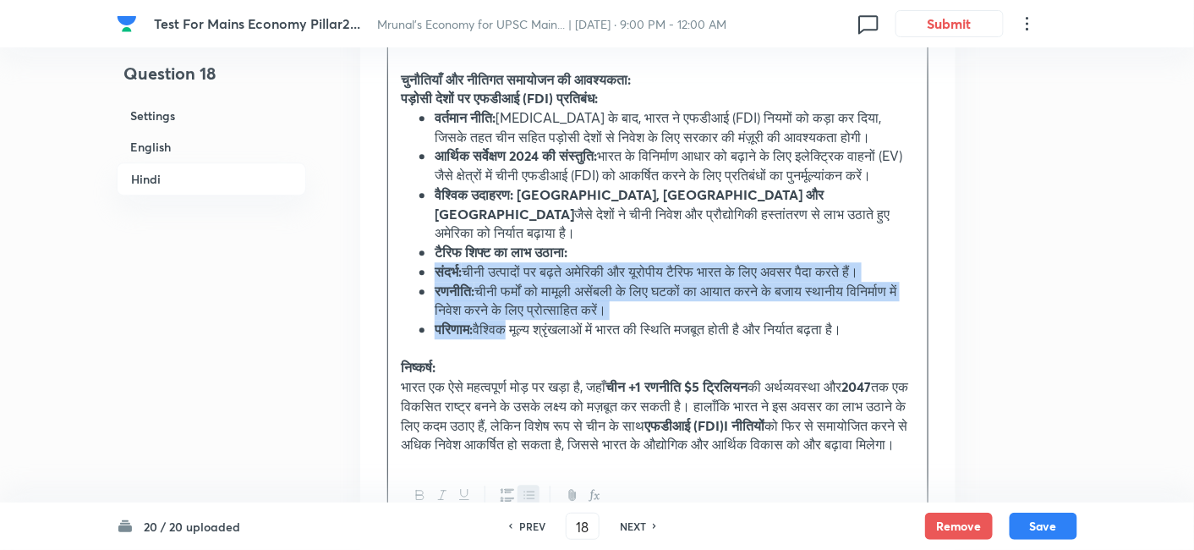
click at [507, 339] on li "परिणाम: वैश्विक मूल्य श्रृंखलाओं में भारत की स्थिति मजबूत होती है और निर्यात बढ…" at bounding box center [675, 329] width 480 height 19
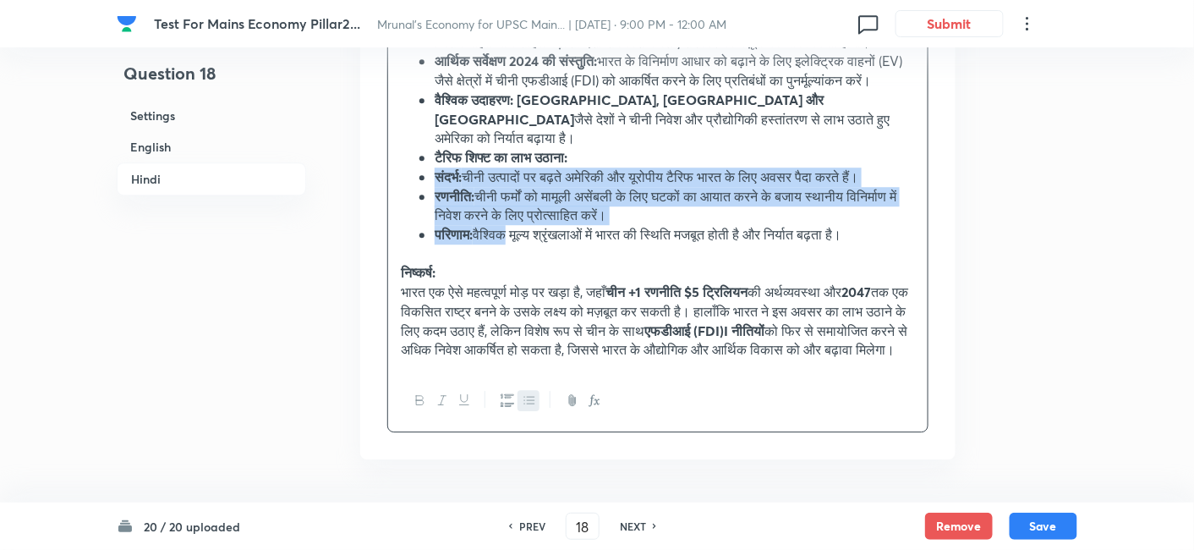
click at [502, 407] on icon "button" at bounding box center [507, 400] width 14 height 14
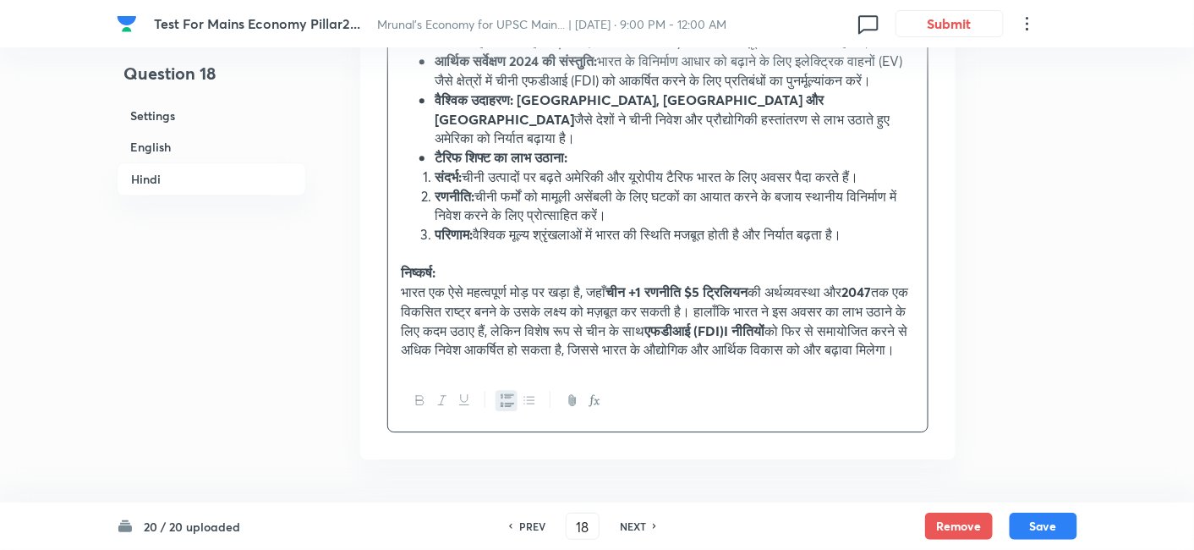
click at [572, 225] on li "रणनीति: चीनी फर्मों को मामूली असेंबली के लिए घटकों का आयात करने के बजाय स्थानीय…" at bounding box center [675, 206] width 480 height 38
click at [427, 158] on ul "वर्तमान नीति: COVID-19 के बाद, भारत ने एफडीआई (FDI) नियमों को कड़ा कर दिया, जिस…" at bounding box center [658, 91] width 514 height 154
click at [445, 157] on strong "टैरिफ शिफ्ट का लाभ उठाना:" at bounding box center [501, 157] width 133 height 18
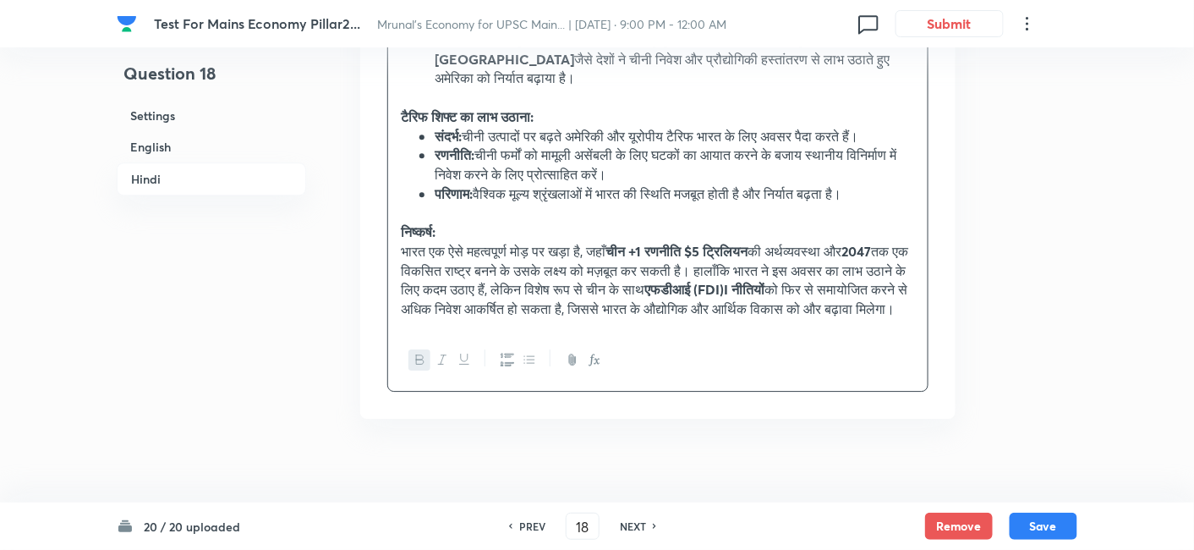
scroll to position [3492, 0]
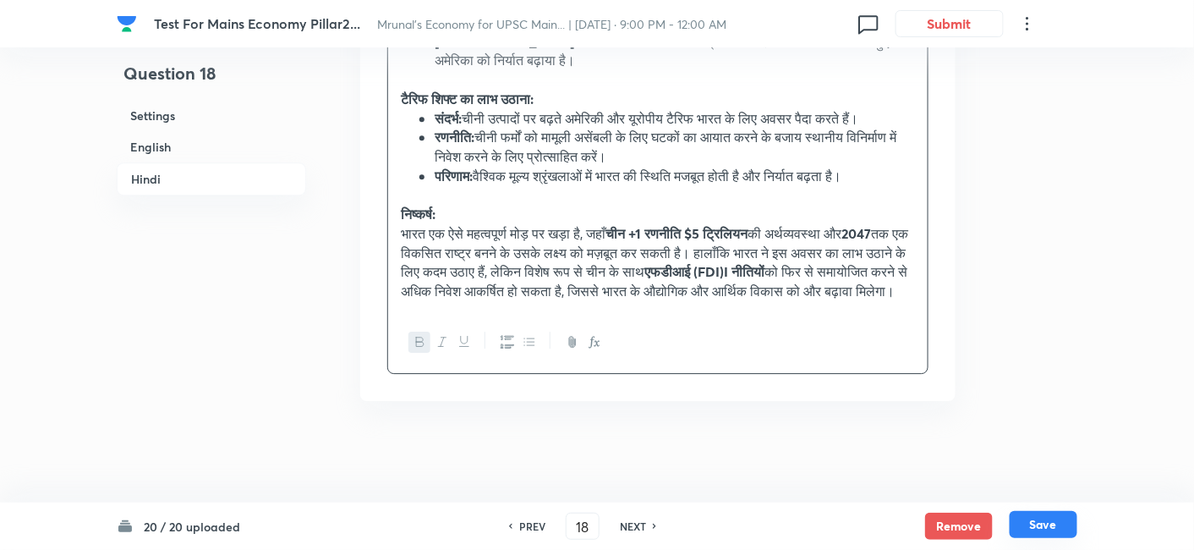
click at [1058, 520] on button "Save" at bounding box center [1043, 524] width 68 height 27
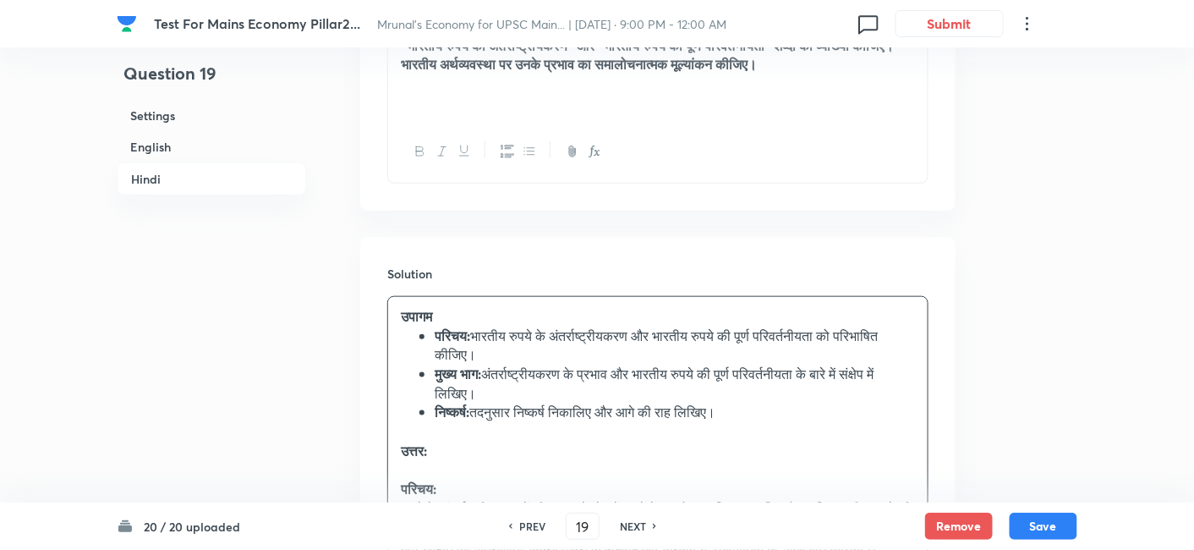
click at [184, 131] on h6 "English" at bounding box center [211, 146] width 189 height 31
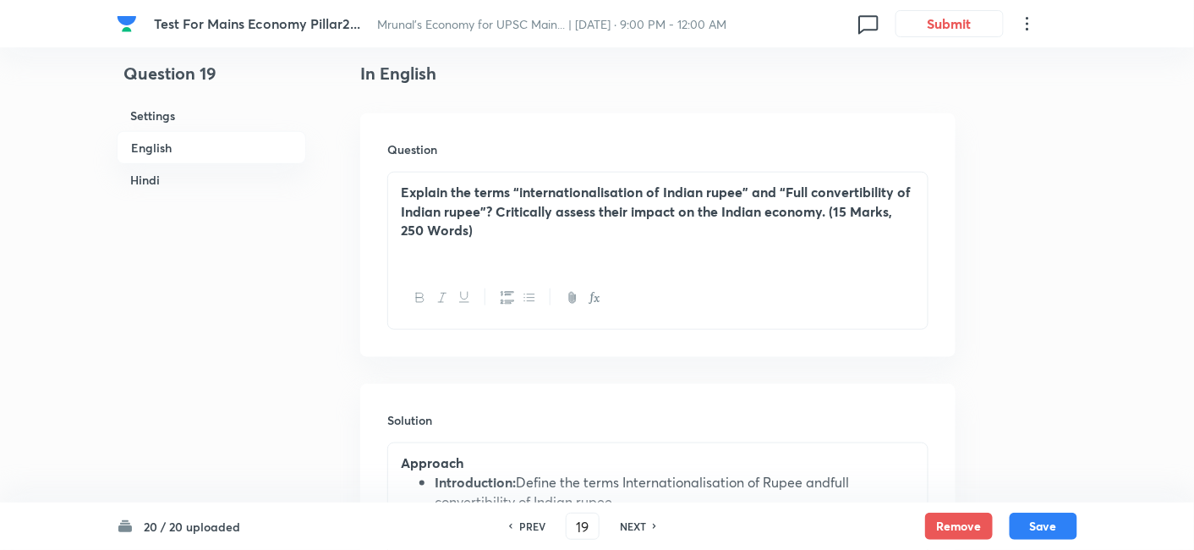
click at [167, 145] on h6 "English" at bounding box center [211, 147] width 189 height 33
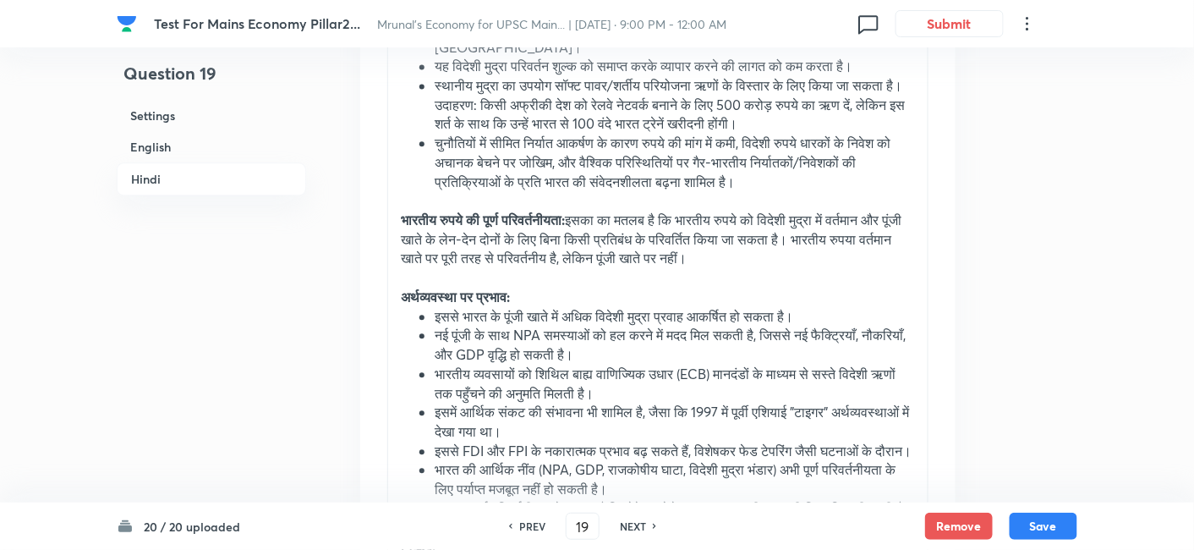
scroll to position [3492, 0]
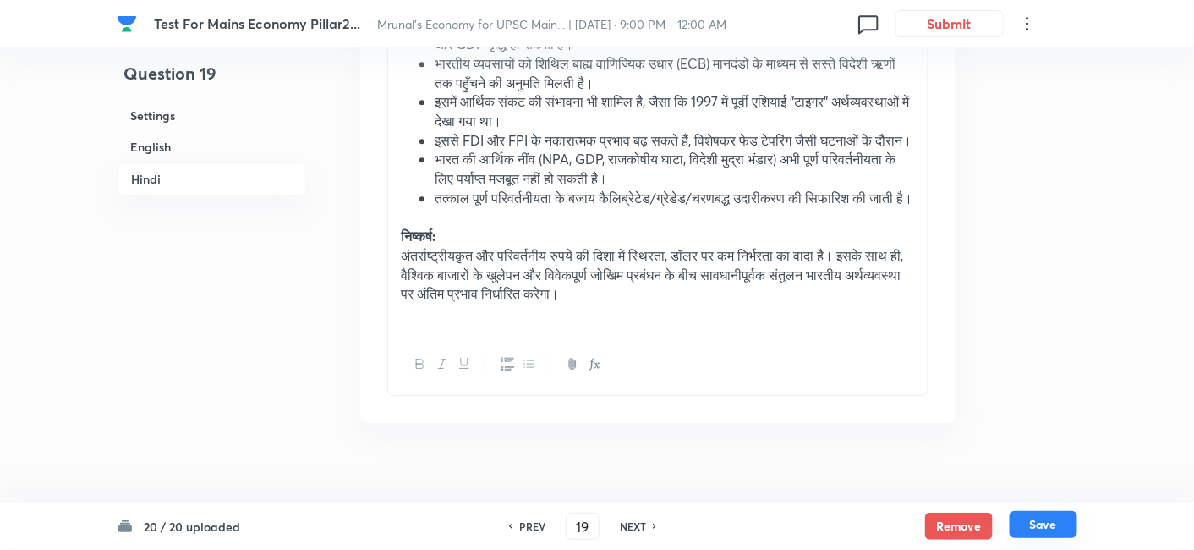
click at [1032, 520] on button "Save" at bounding box center [1043, 524] width 68 height 27
type input "20"
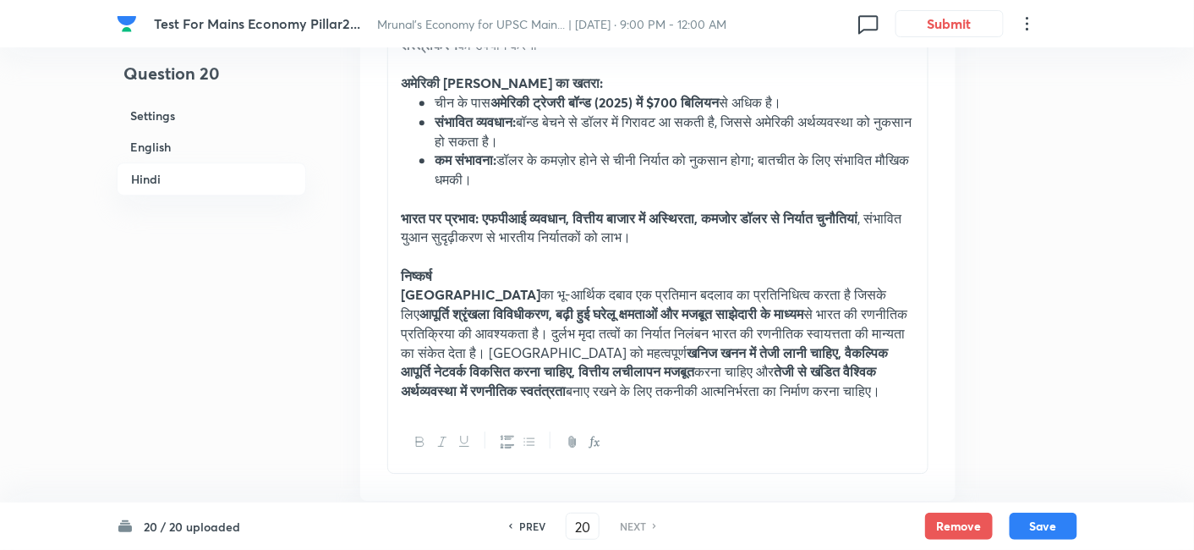
click at [173, 146] on h6 "English" at bounding box center [211, 146] width 189 height 31
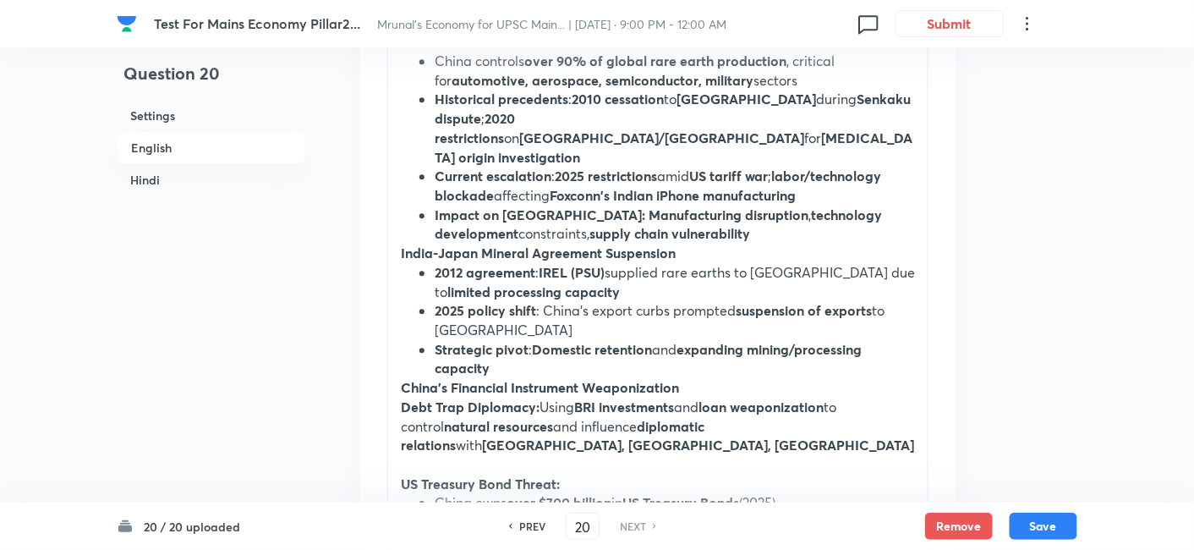
scroll to position [1282, 0]
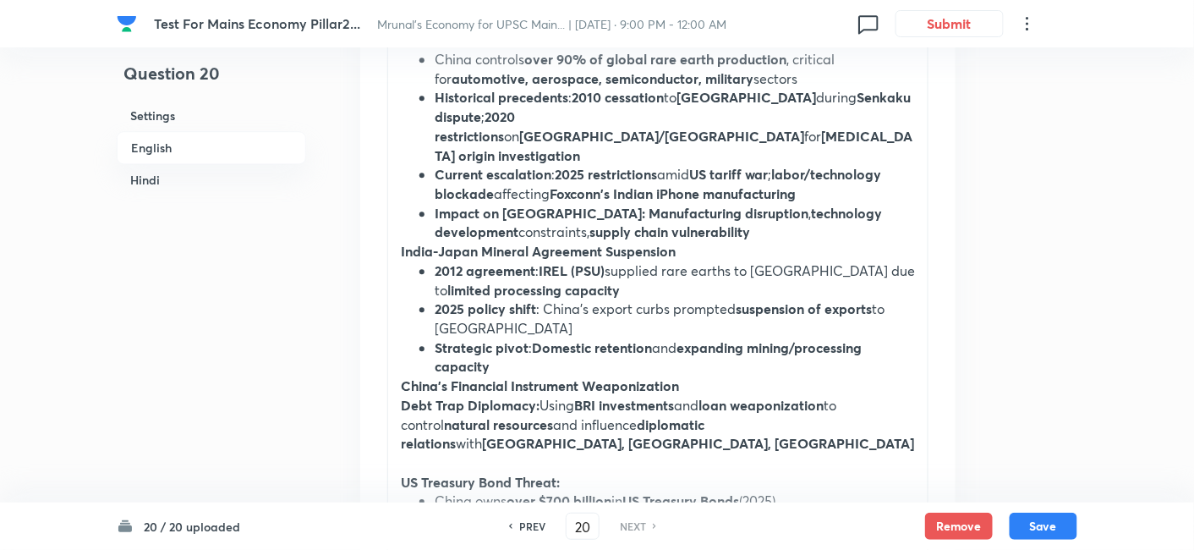
click at [407, 242] on strong "India-Japan Mineral Agreement Suspension" at bounding box center [538, 251] width 275 height 18
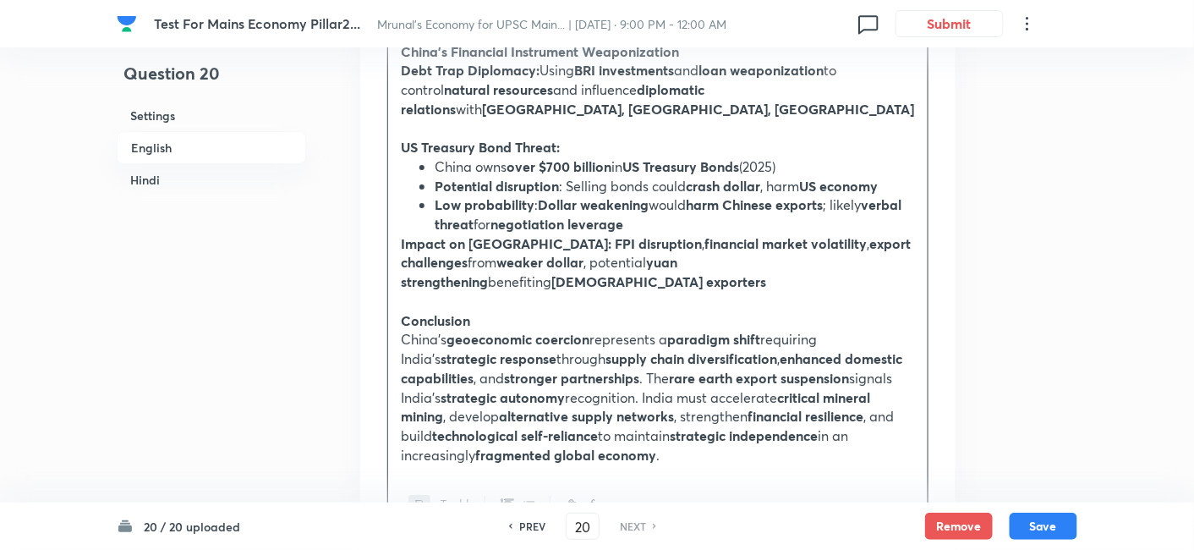
scroll to position [1657, 0]
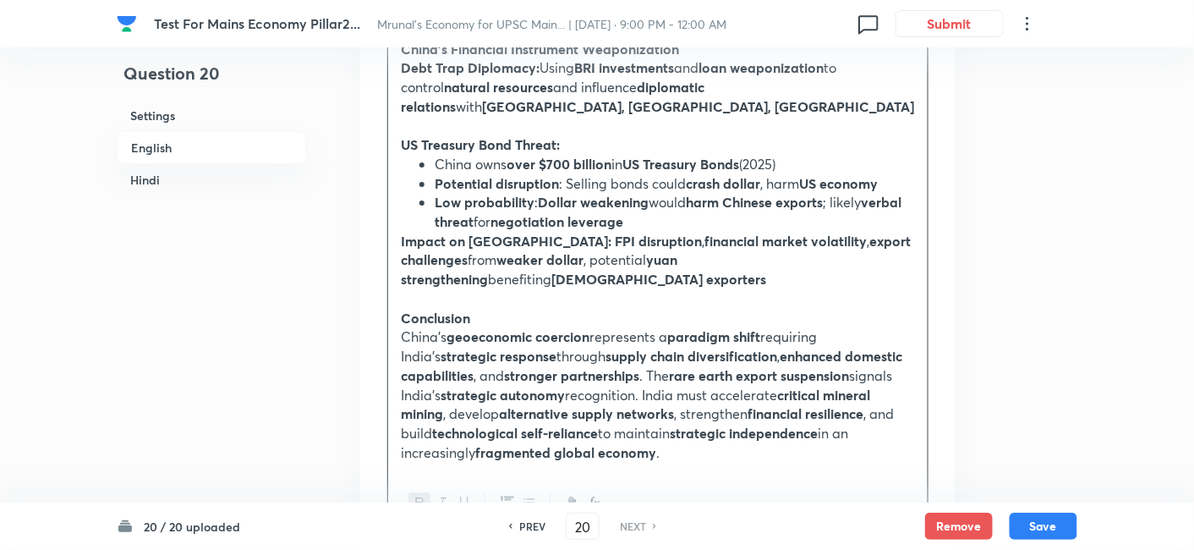
drag, startPoint x: 398, startPoint y: 189, endPoint x: 370, endPoint y: 221, distance: 41.9
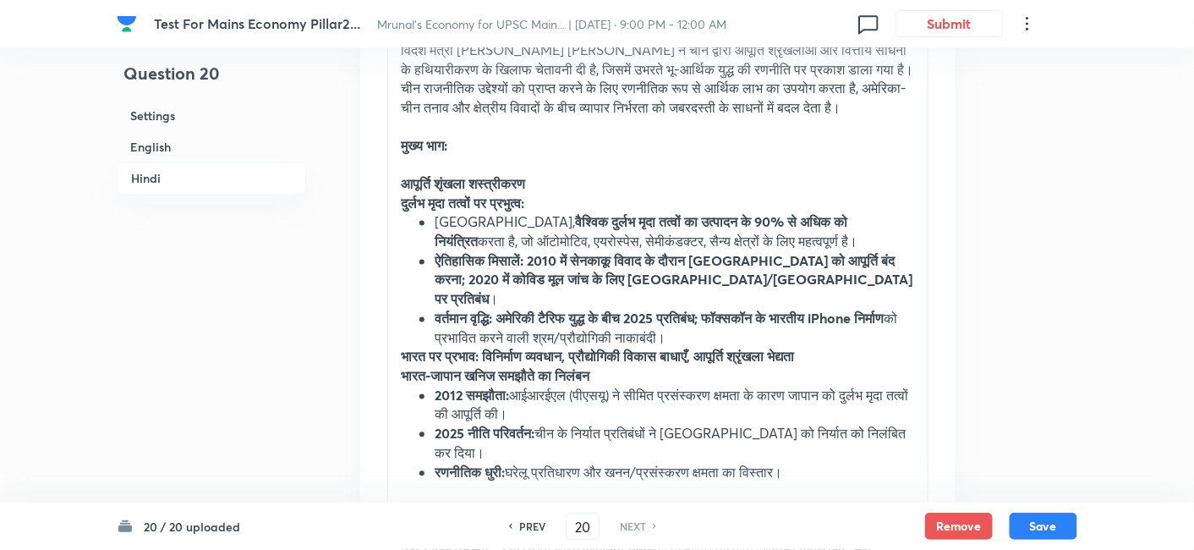
scroll to position [2879, 0]
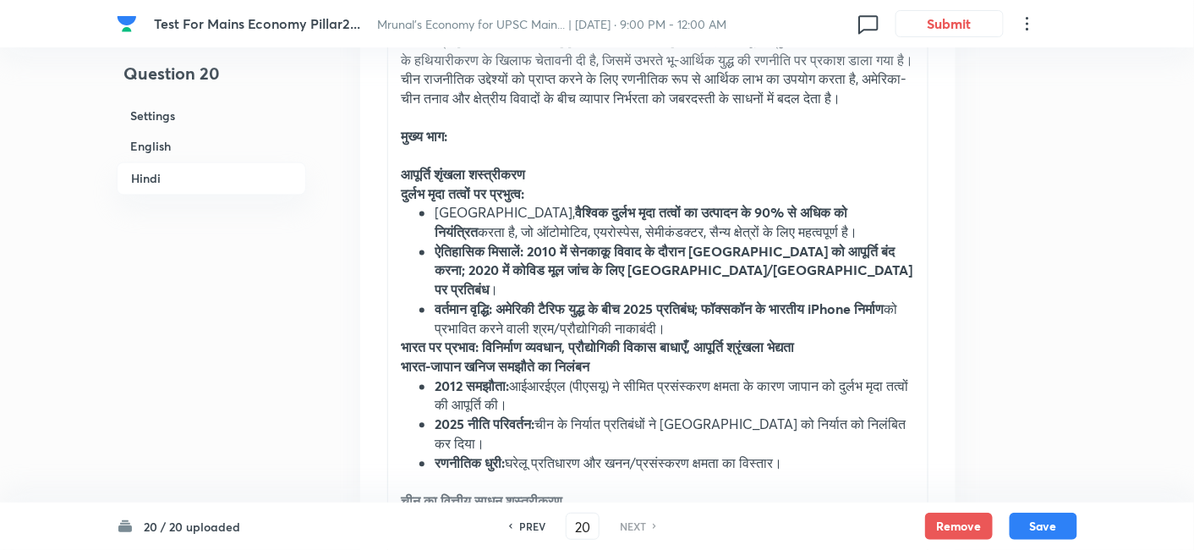
click at [407, 338] on strong "भारत पर प्रभाव: विनिर्माण व्यवधान, प्रौद्योगिकी विकास बाधाएँ, आपूर्ति श्रृंखला …" at bounding box center [597, 347] width 393 height 18
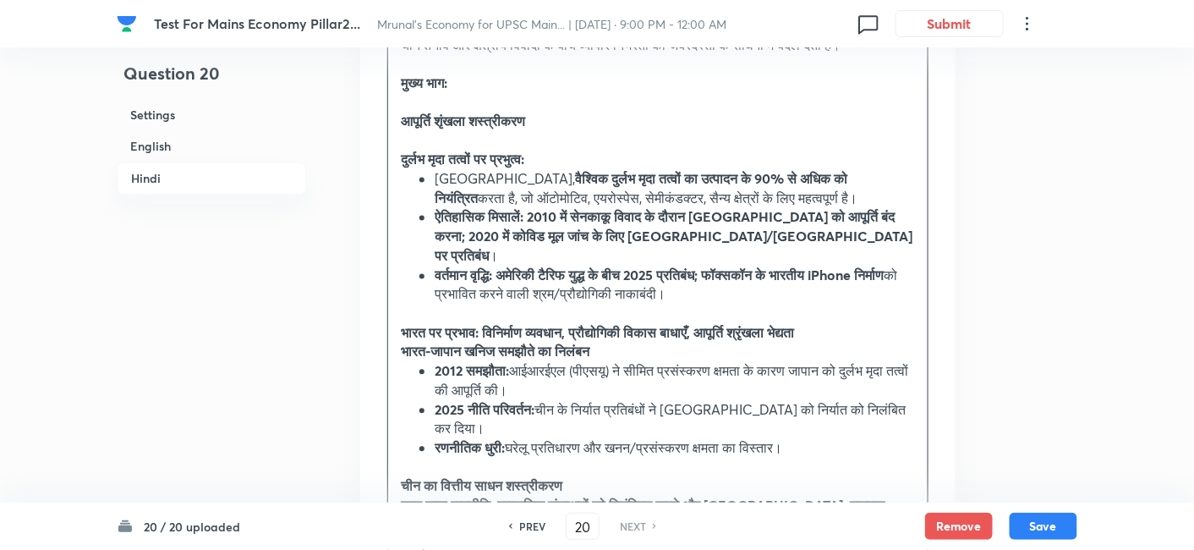
scroll to position [3160, 0]
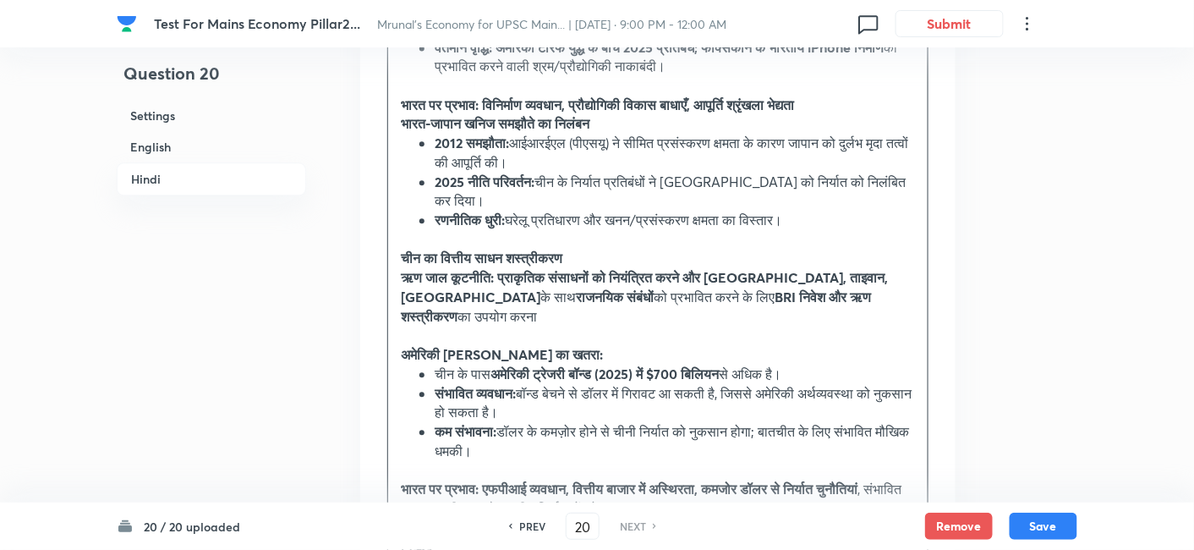
click at [407, 268] on strong "ऋण जाल कूटनीति: प्राकृतिक संसाधनों को नियंत्रित करने और भारत, ताइवान, तिब्बत" at bounding box center [644, 286] width 487 height 37
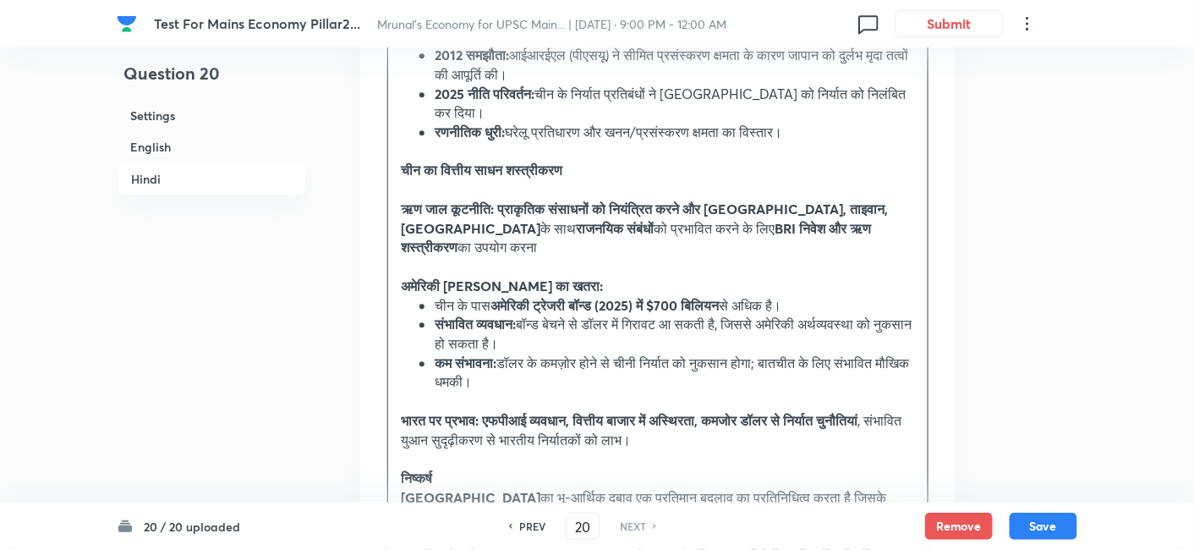
scroll to position [3442, 0]
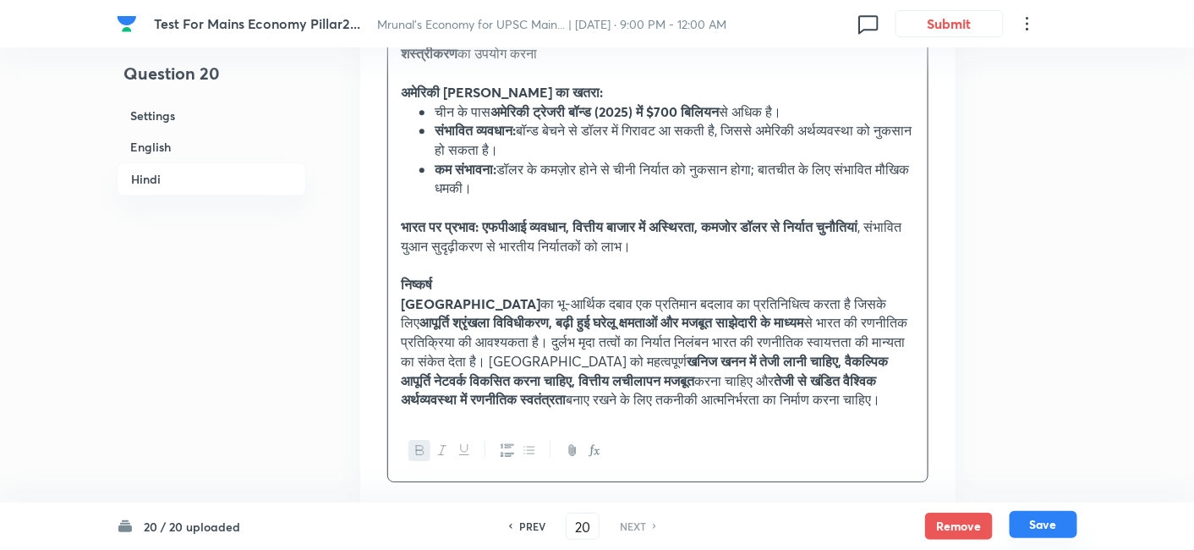
click at [1061, 522] on button "Save" at bounding box center [1043, 524] width 68 height 27
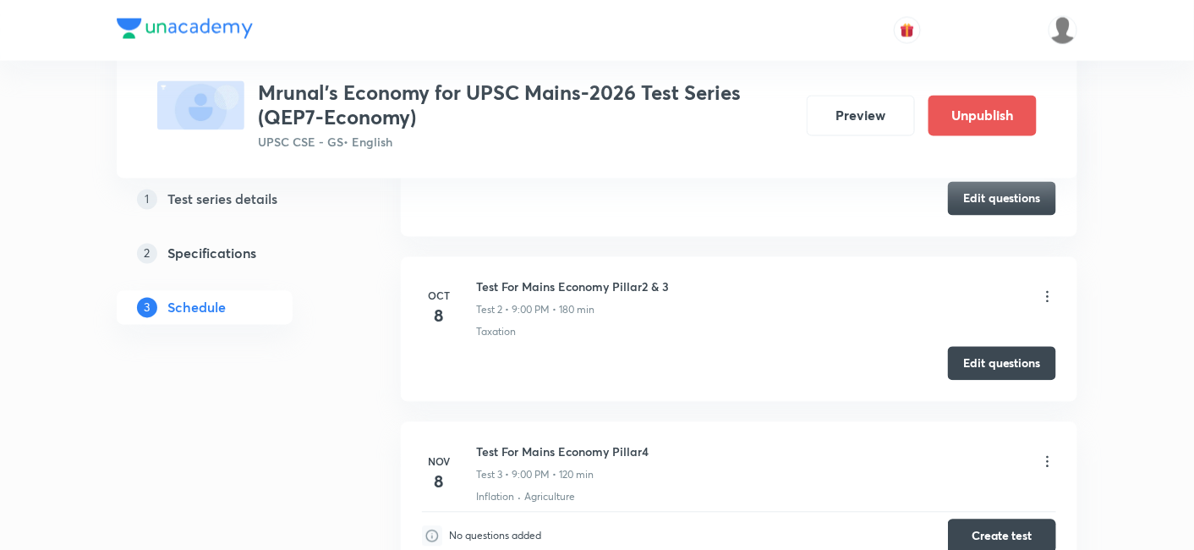
click at [1046, 296] on icon at bounding box center [1047, 296] width 17 height 17
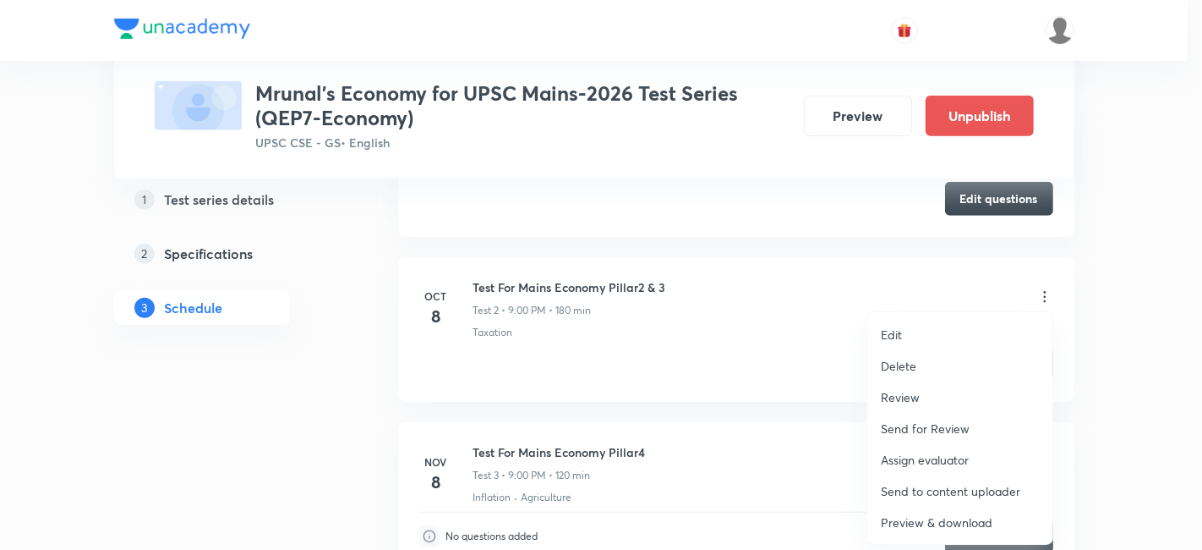
click at [907, 397] on p "Review" at bounding box center [900, 397] width 39 height 18
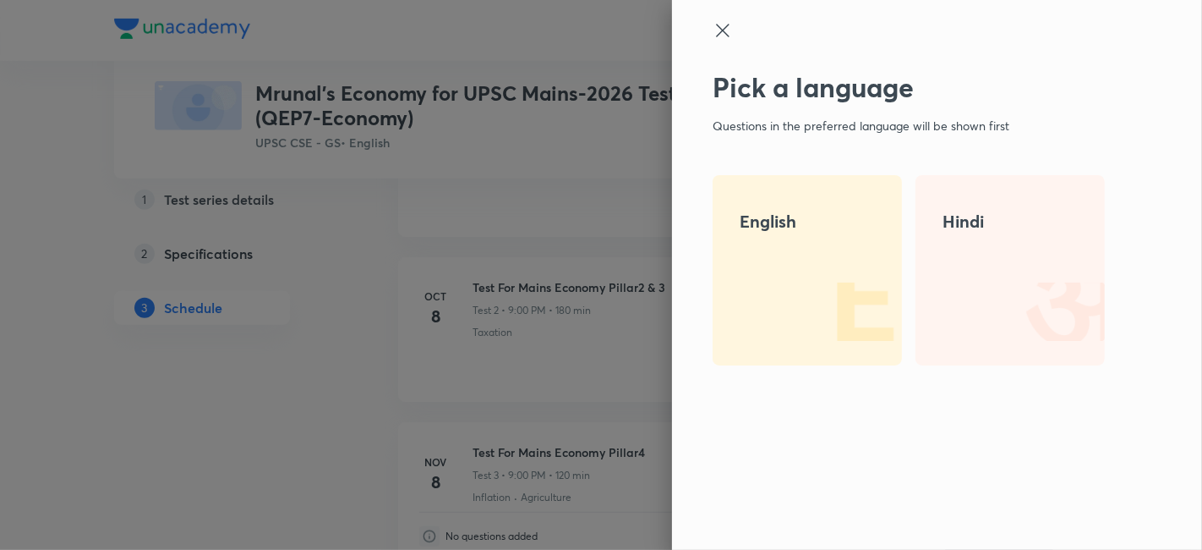
click at [778, 257] on div "English" at bounding box center [807, 270] width 189 height 190
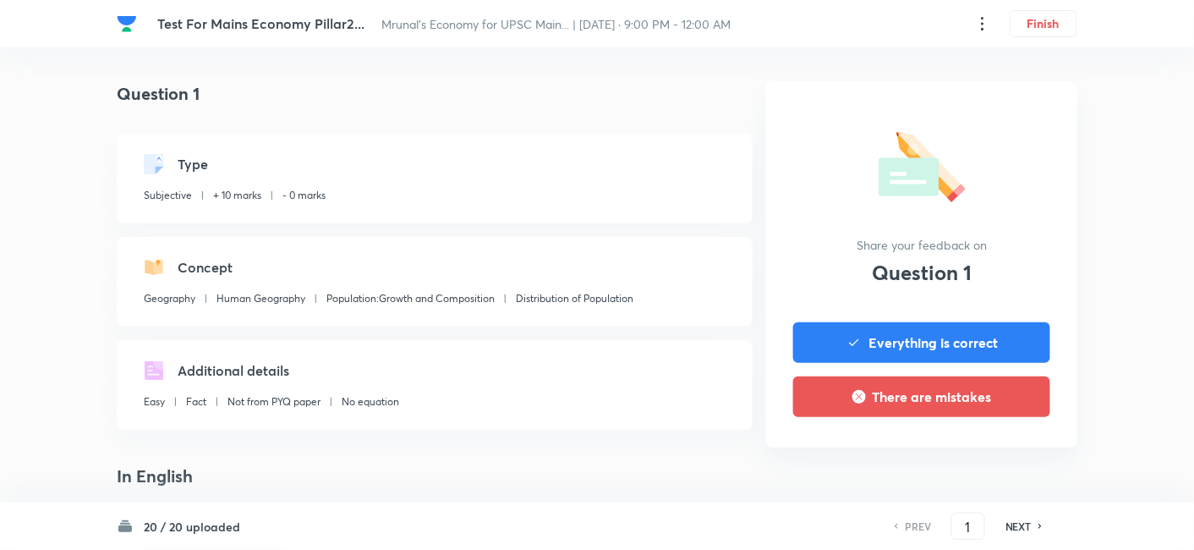
drag, startPoint x: 380, startPoint y: 19, endPoint x: 760, endPoint y: 32, distance: 380.7
click at [760, 32] on div "Test For Mains Economy Pillar2... Mrunal’s Economy for UPSC Main... | [DATE] · …" at bounding box center [597, 23] width 960 height 47
copy span "Mrunal’s Economy for UPSC Main... | [DATE] · 9:00 PM - 12:00 AM"
click at [609, 88] on h4 "Question 1" at bounding box center [435, 93] width 636 height 25
